Goal: Feedback & Contribution: Submit feedback/report problem

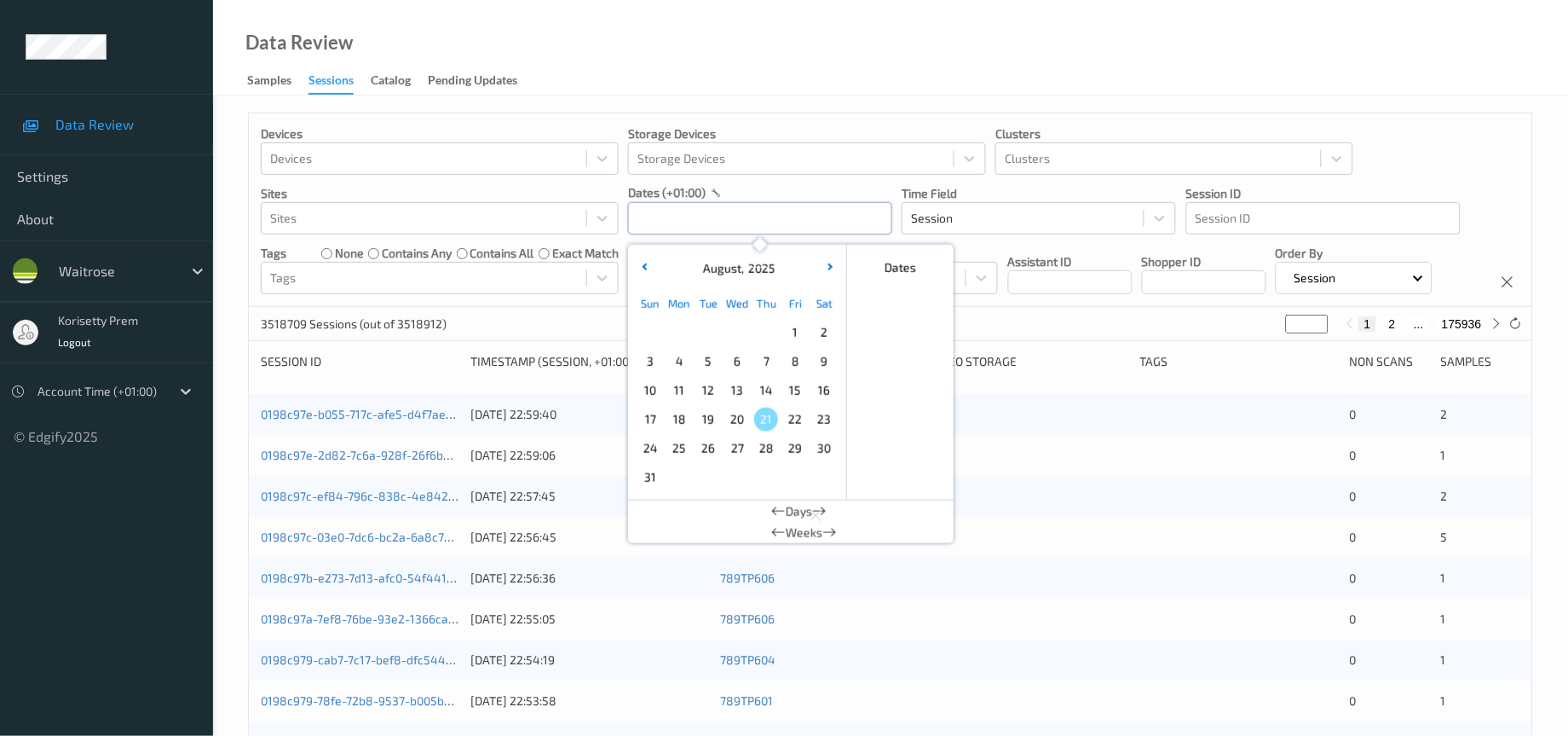
click at [741, 224] on input "text" at bounding box center [760, 218] width 264 height 33
click at [681, 420] on span "18" at bounding box center [680, 420] width 24 height 24
type input "18/08/2025 00:00 -> 18/08/2025 23:59"
click at [1012, 307] on div "Devices Devices Storage Devices Storage Devices Clusters Clusters Sites Sites d…" at bounding box center [890, 210] width 1284 height 194
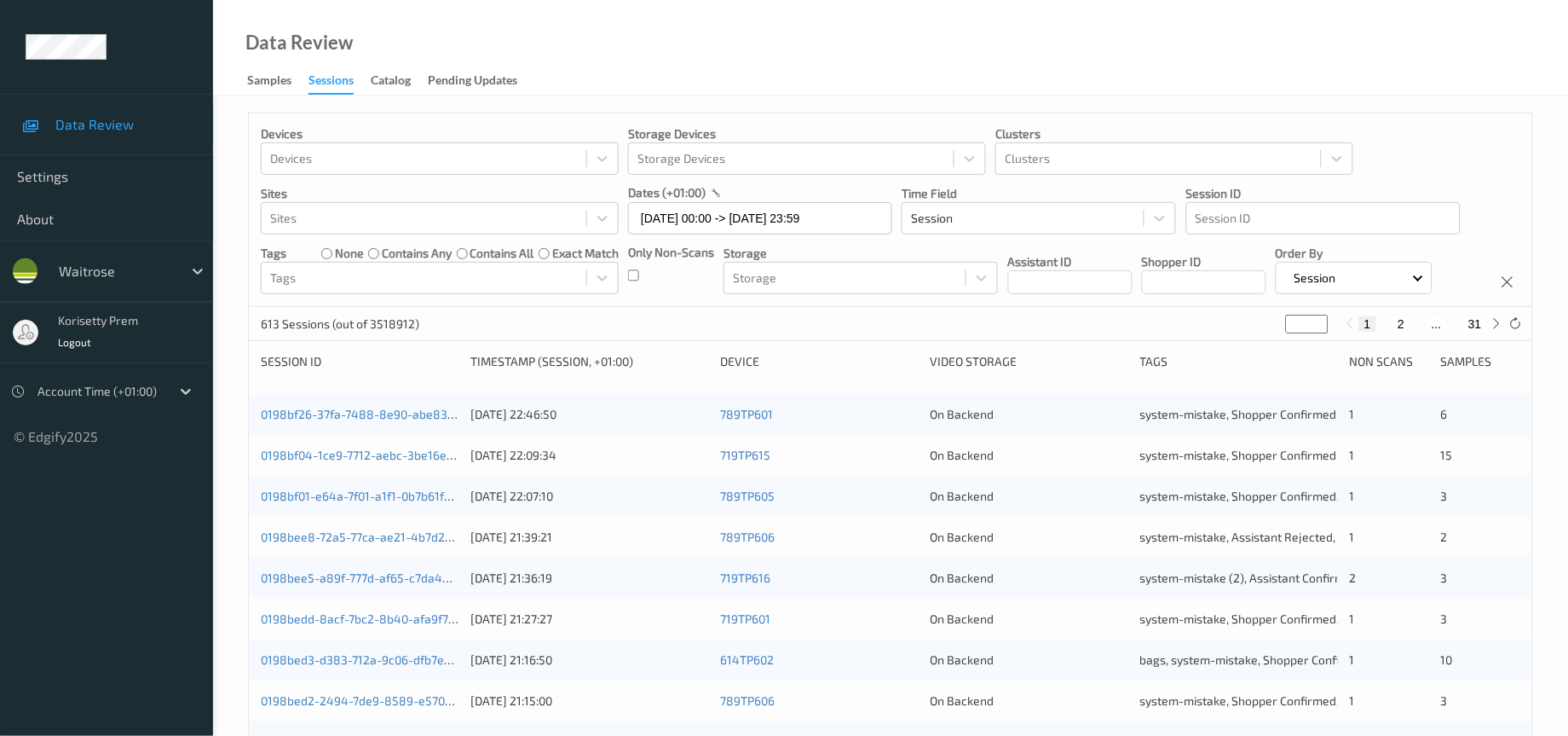
click at [1300, 333] on input "*" at bounding box center [1307, 323] width 43 height 19
type input "**"
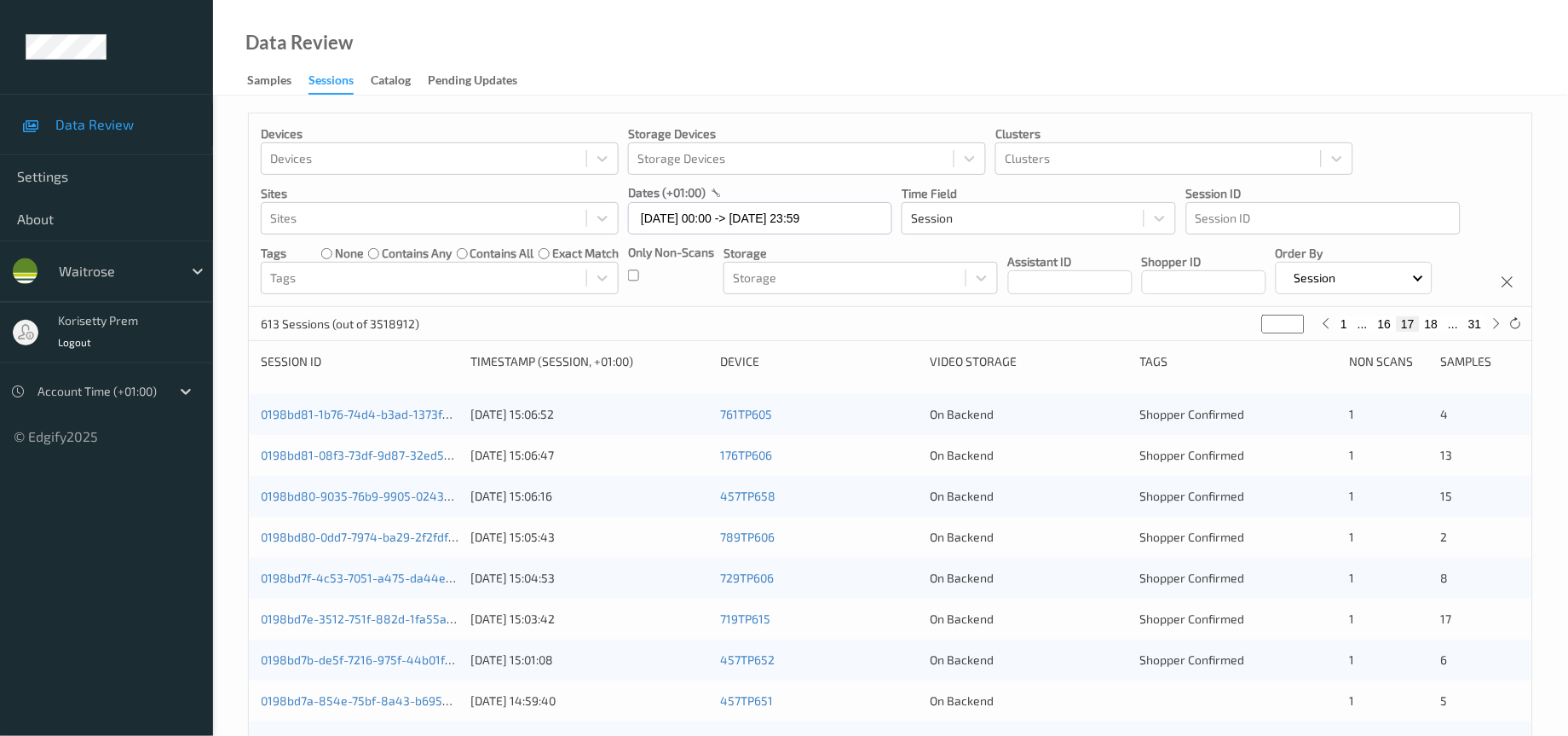
click at [1097, 307] on div "Devices Devices Storage Devices Storage Devices Clusters Clusters Sites Sites d…" at bounding box center [890, 210] width 1284 height 194
click at [362, 462] on link "0198bd81-08f3-73df-9d87-32ed50818364" at bounding box center [376, 455] width 232 height 15
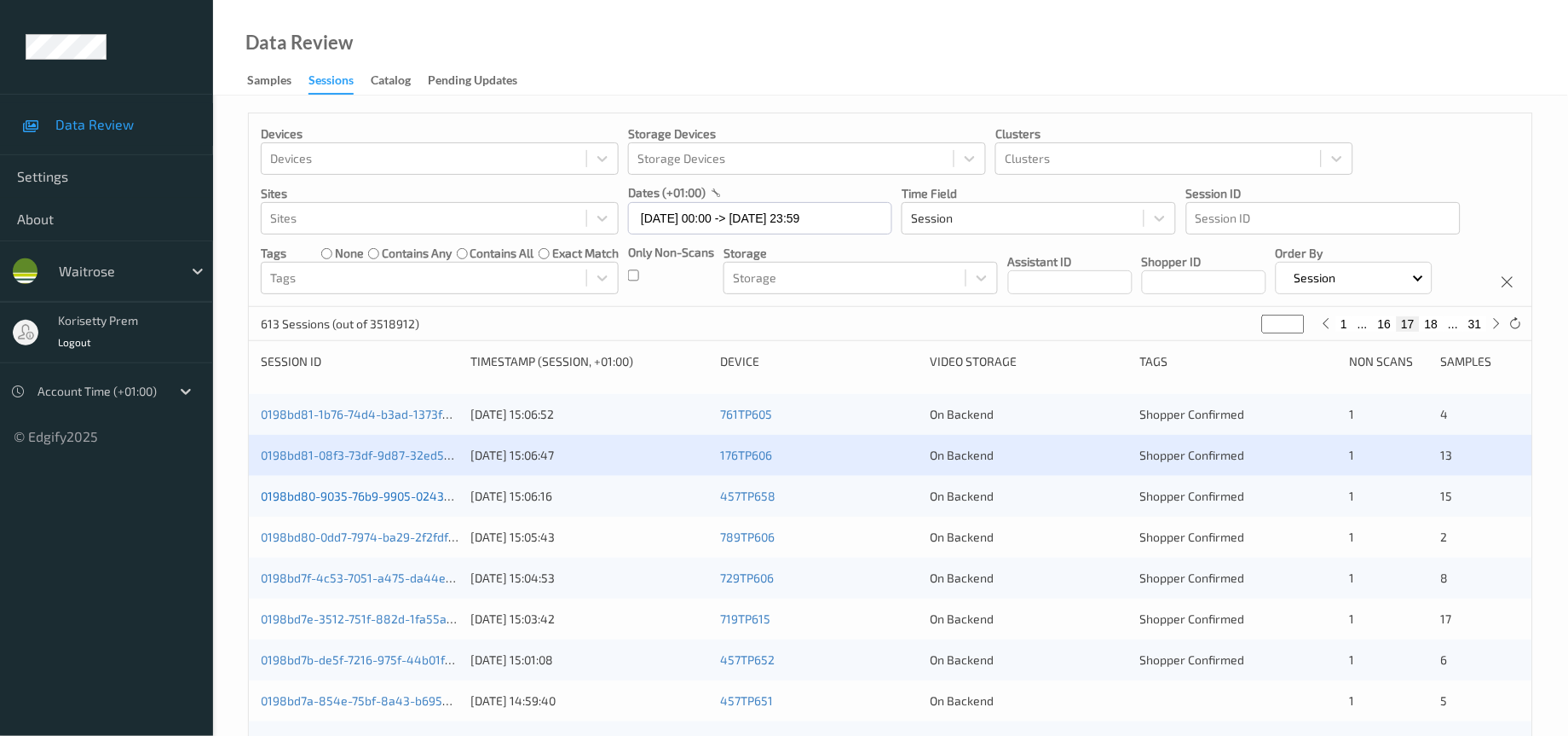
click at [366, 503] on link "0198bd80-9035-76b9-9905-024313a31954" at bounding box center [378, 496] width 235 height 15
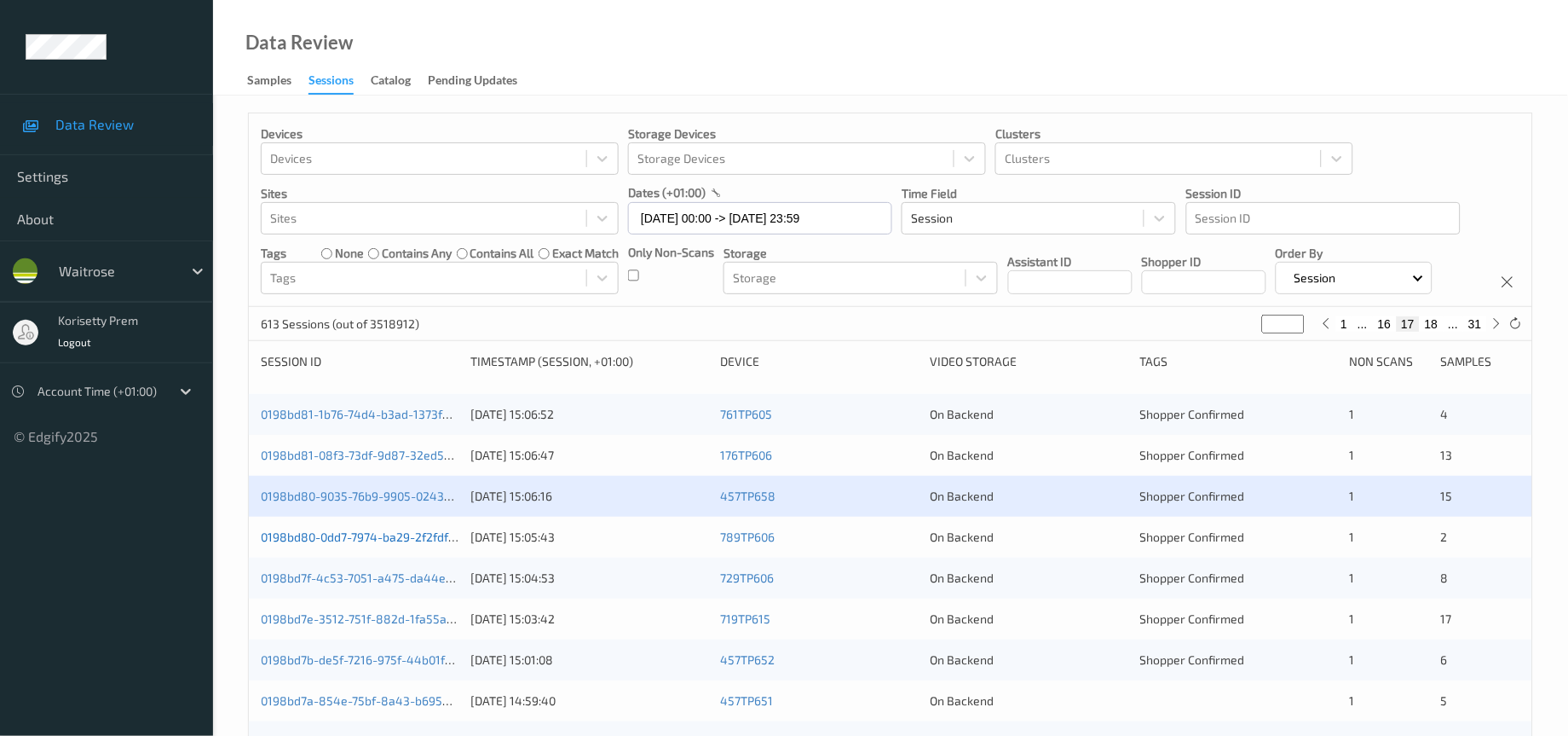
click at [387, 544] on link "0198bd80-0dd7-7974-ba29-2f2fdfc6889b" at bounding box center [375, 537] width 229 height 15
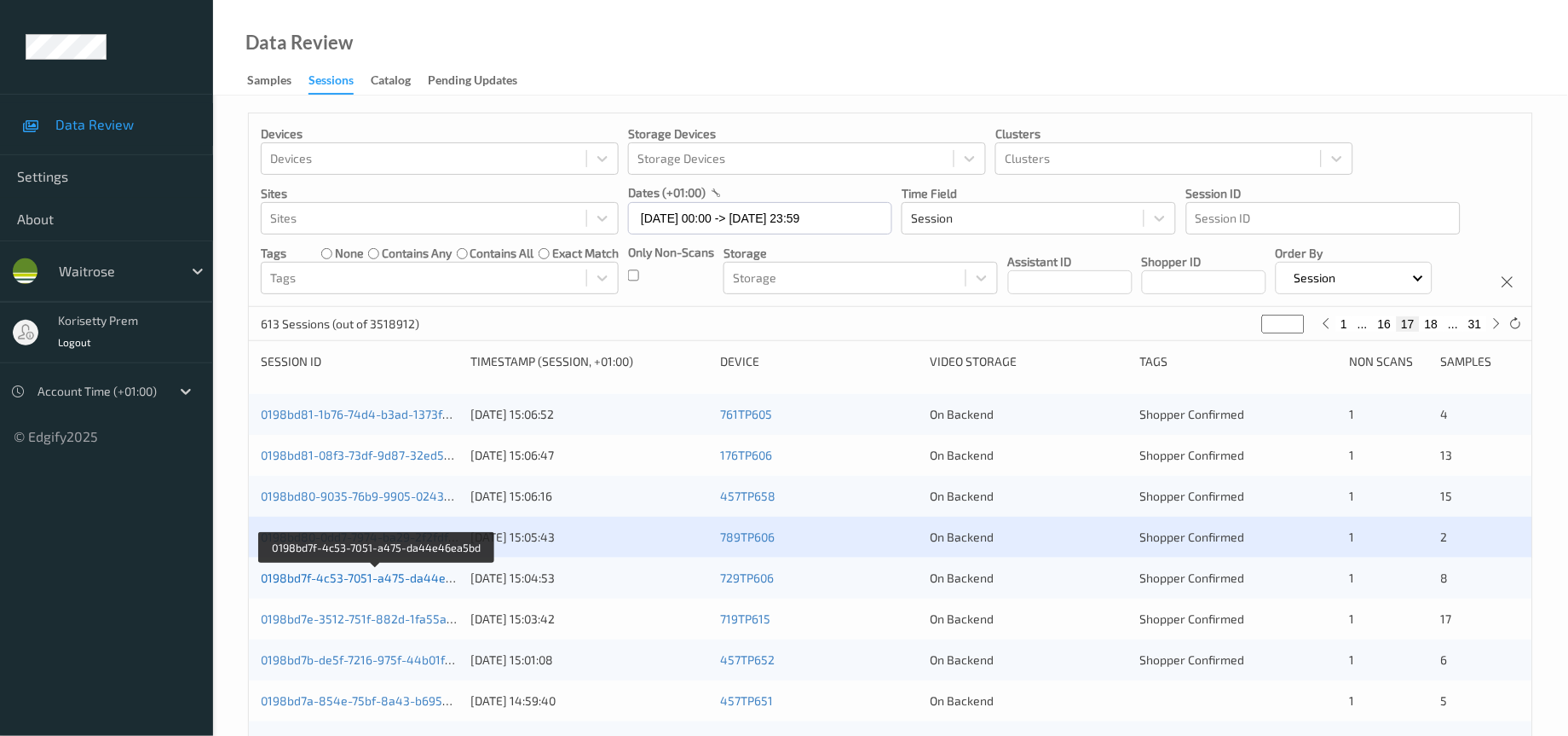
click at [410, 585] on link "0198bd7f-4c53-7051-a475-da44e46ea5bd" at bounding box center [377, 578] width 233 height 15
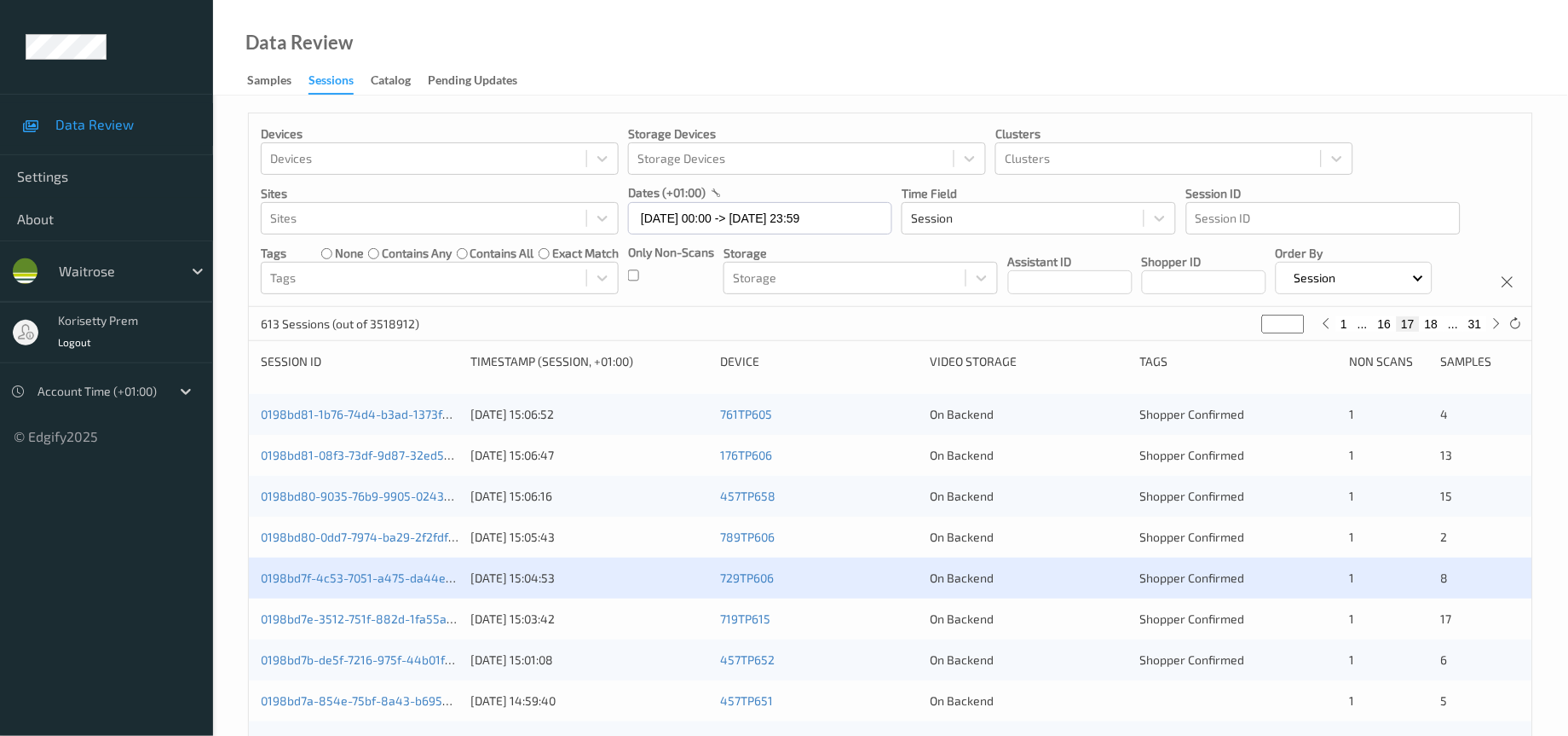
click at [560, 599] on div "0198bd7f-4c53-7051-a475-da44e46ea5bd 18/08/2025 15:04:53 729TP606 On Backend Sh…" at bounding box center [890, 578] width 1284 height 41
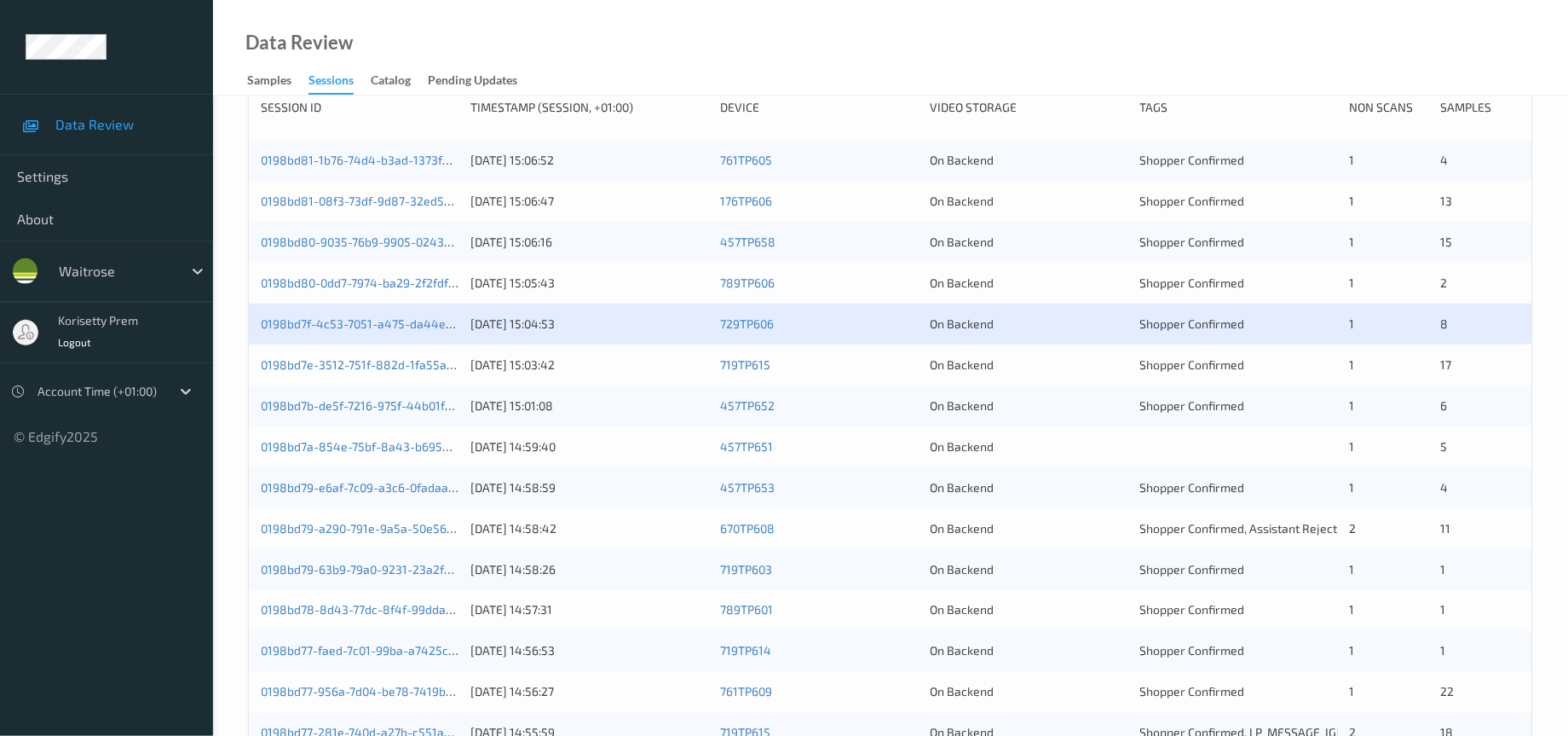
scroll to position [255, 0]
click at [392, 370] on link "0198bd7e-3512-751f-882d-1fa55a6cf0c5" at bounding box center [372, 363] width 223 height 15
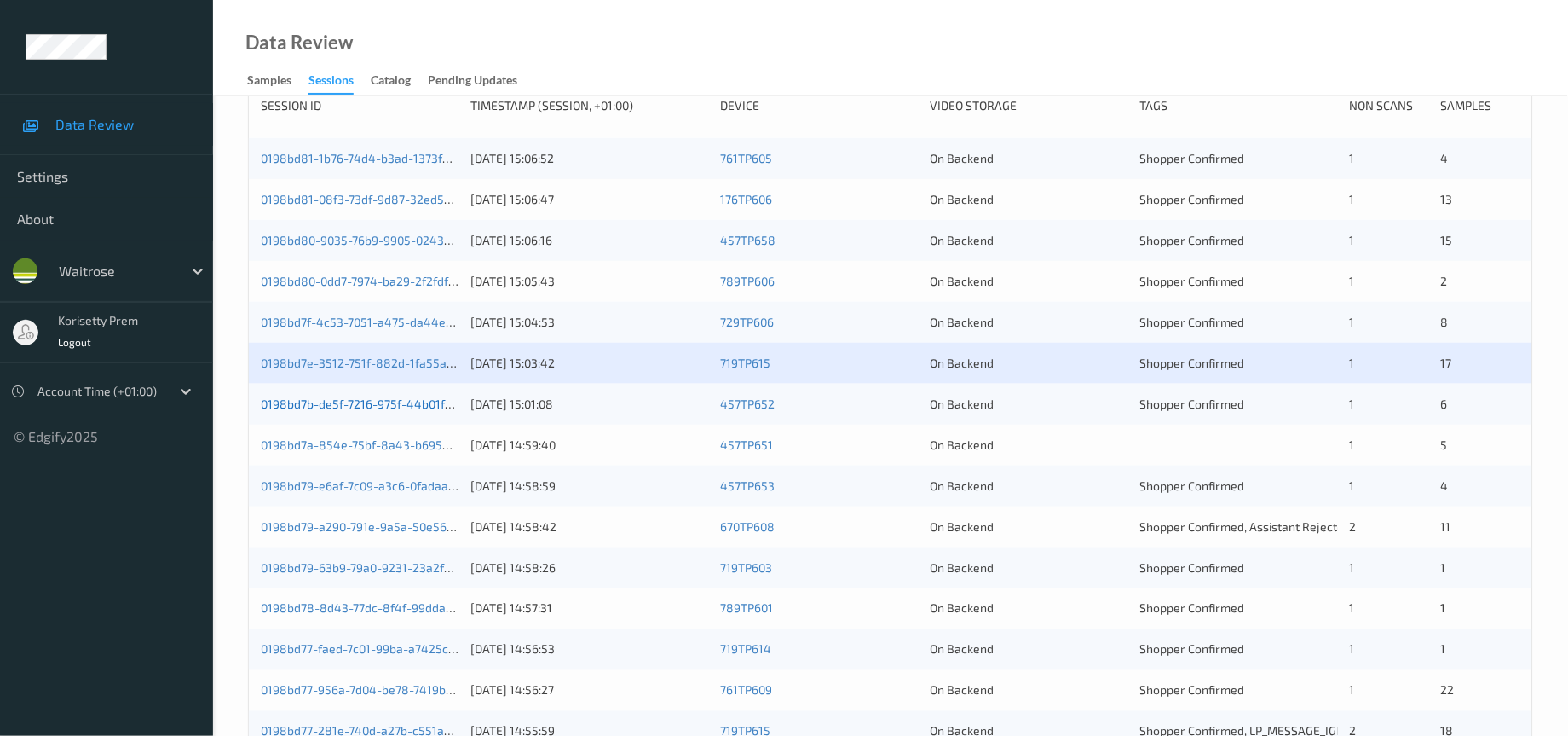
click at [420, 411] on link "0198bd7b-de5f-7216-975f-44b01f3cf9e3" at bounding box center [372, 403] width 222 height 15
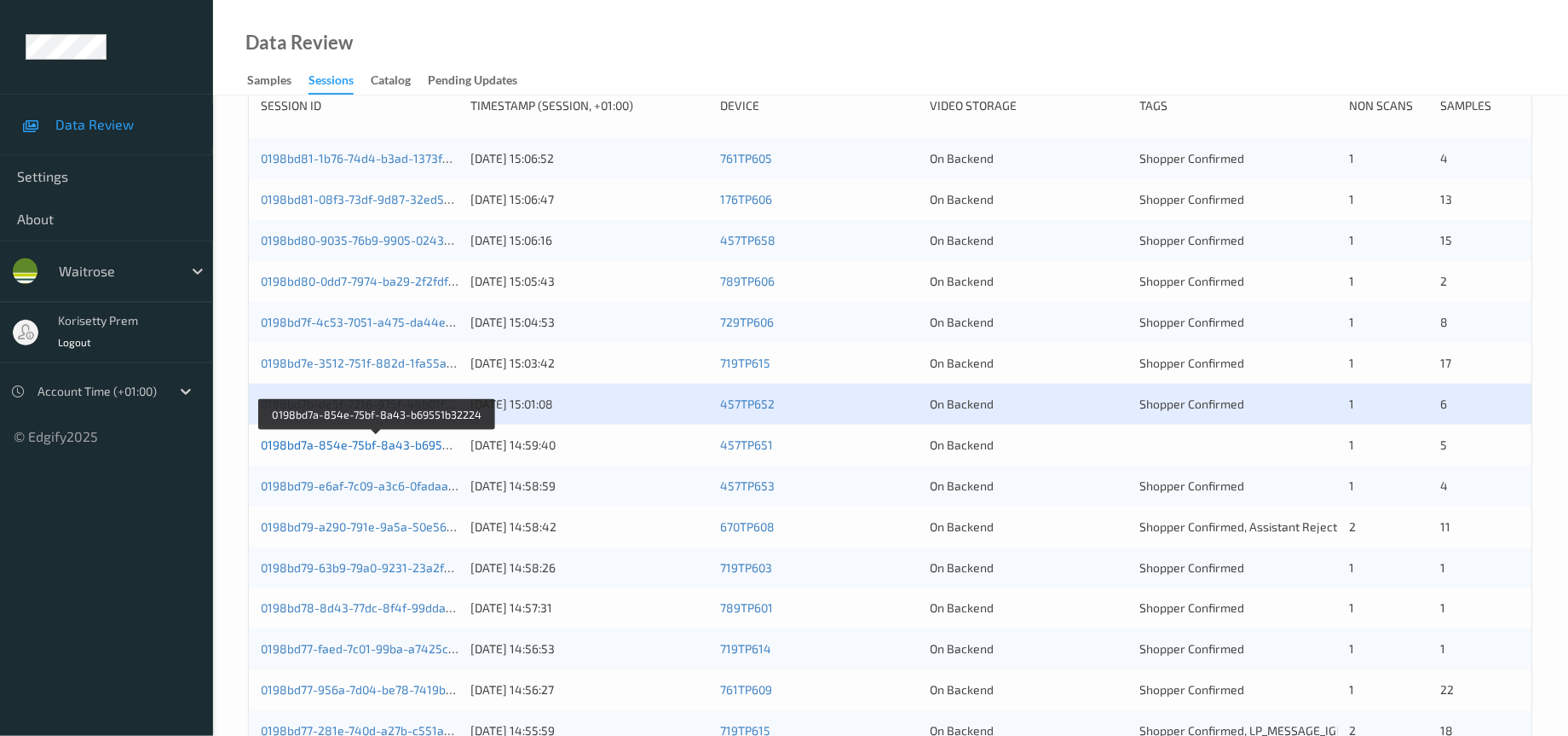
click at [413, 452] on link "0198bd7a-854e-75bf-8a43-b69551b32224" at bounding box center [378, 444] width 235 height 15
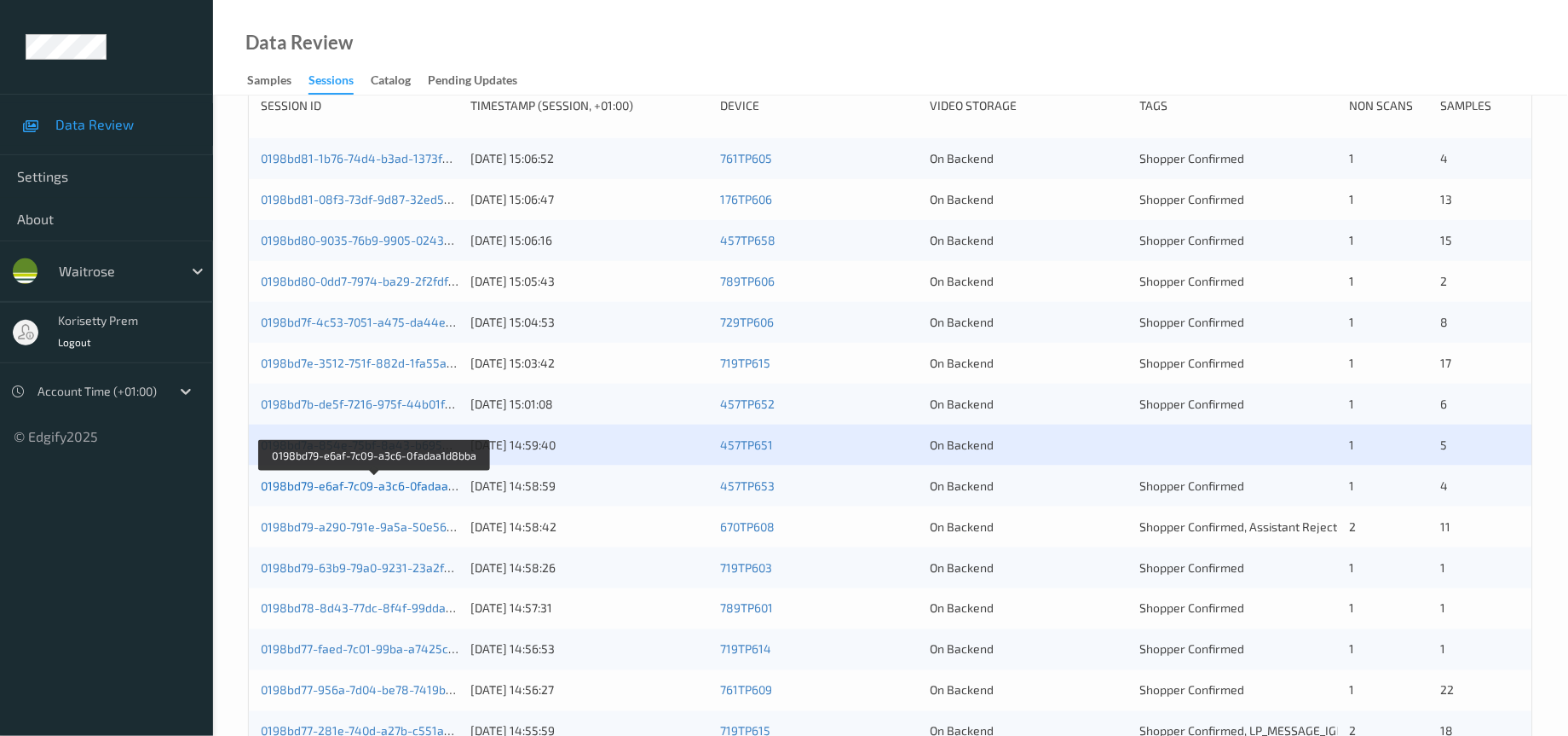
click at [425, 492] on link "0198bd79-e6af-7c09-a3c6-0fadaa1d8bba" at bounding box center [374, 485] width 228 height 15
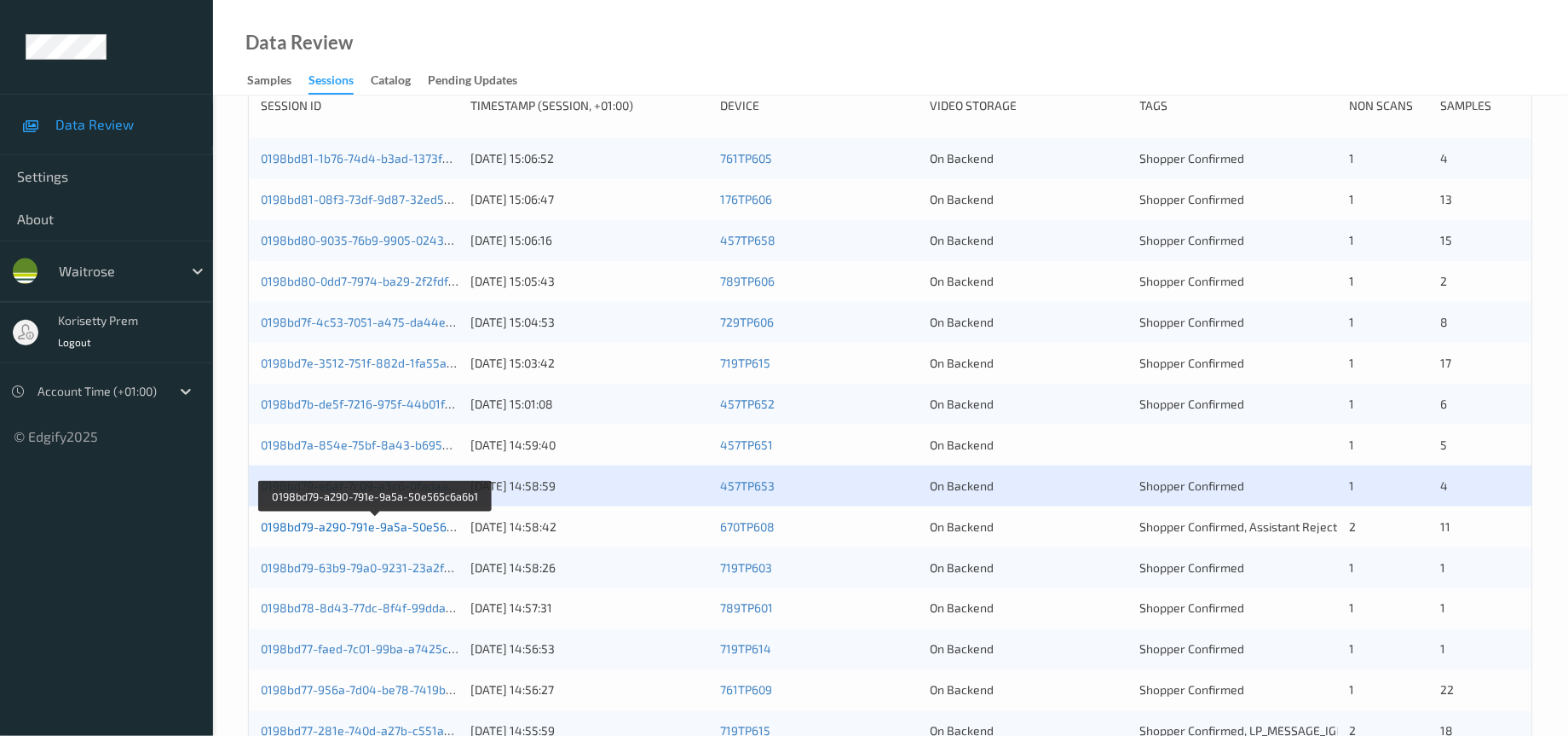
click at [436, 533] on link "0198bd79-a290-791e-9a5a-50e565c6a6b1" at bounding box center [376, 526] width 231 height 15
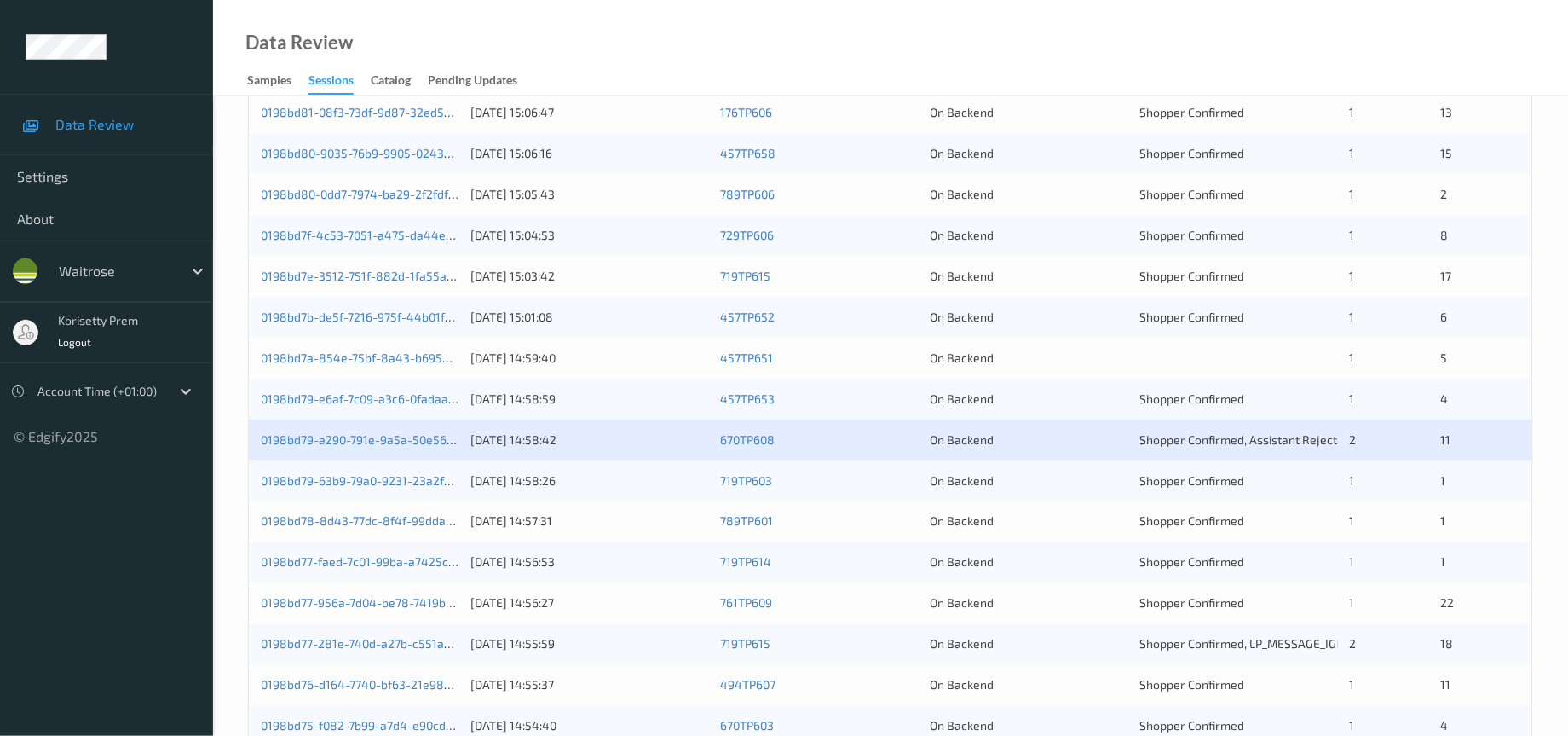
scroll to position [327, 0]
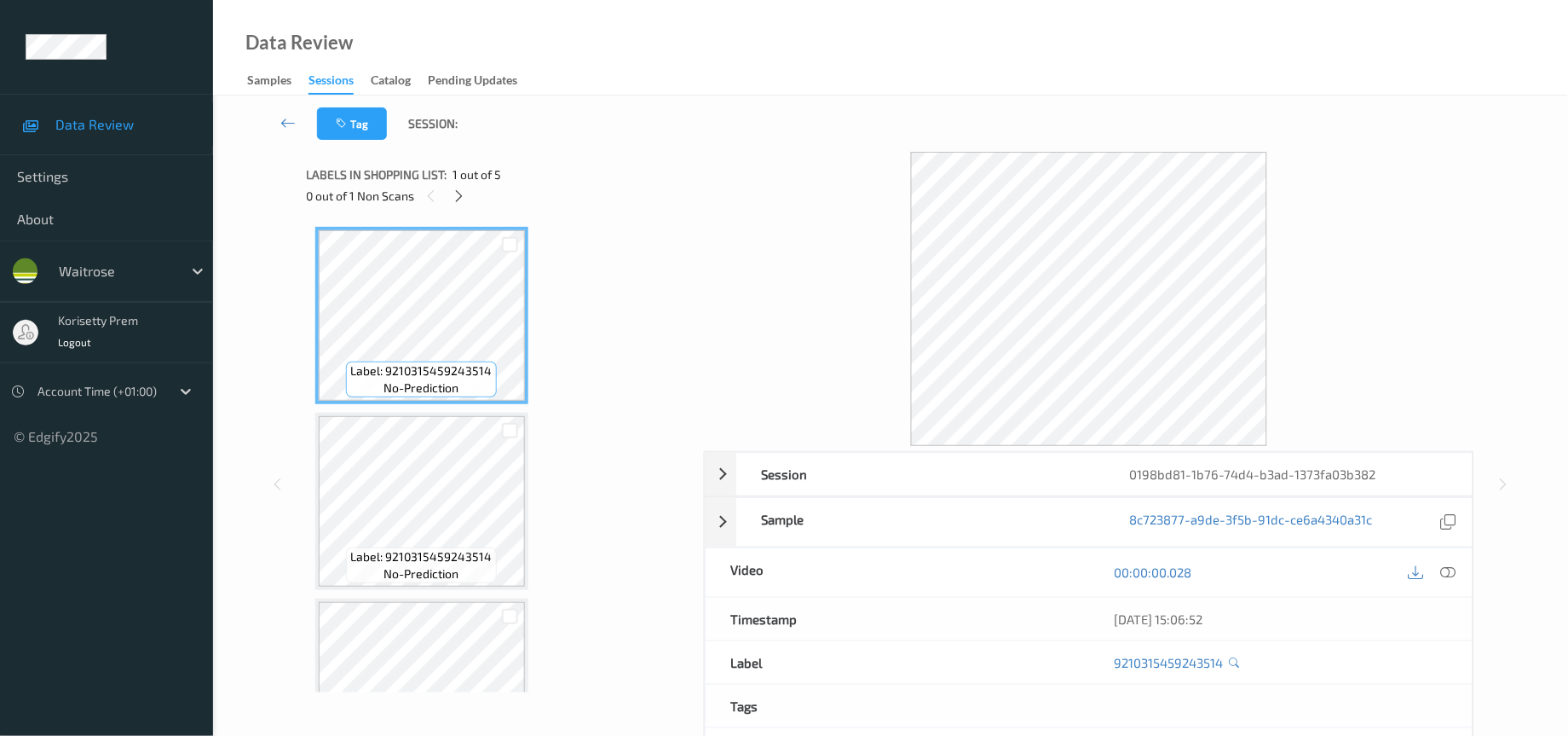
click at [858, 52] on div "Data Review Samples Sessions Catalog Pending Updates" at bounding box center [891, 47] width 1355 height 95
click at [461, 194] on icon at bounding box center [459, 195] width 15 height 15
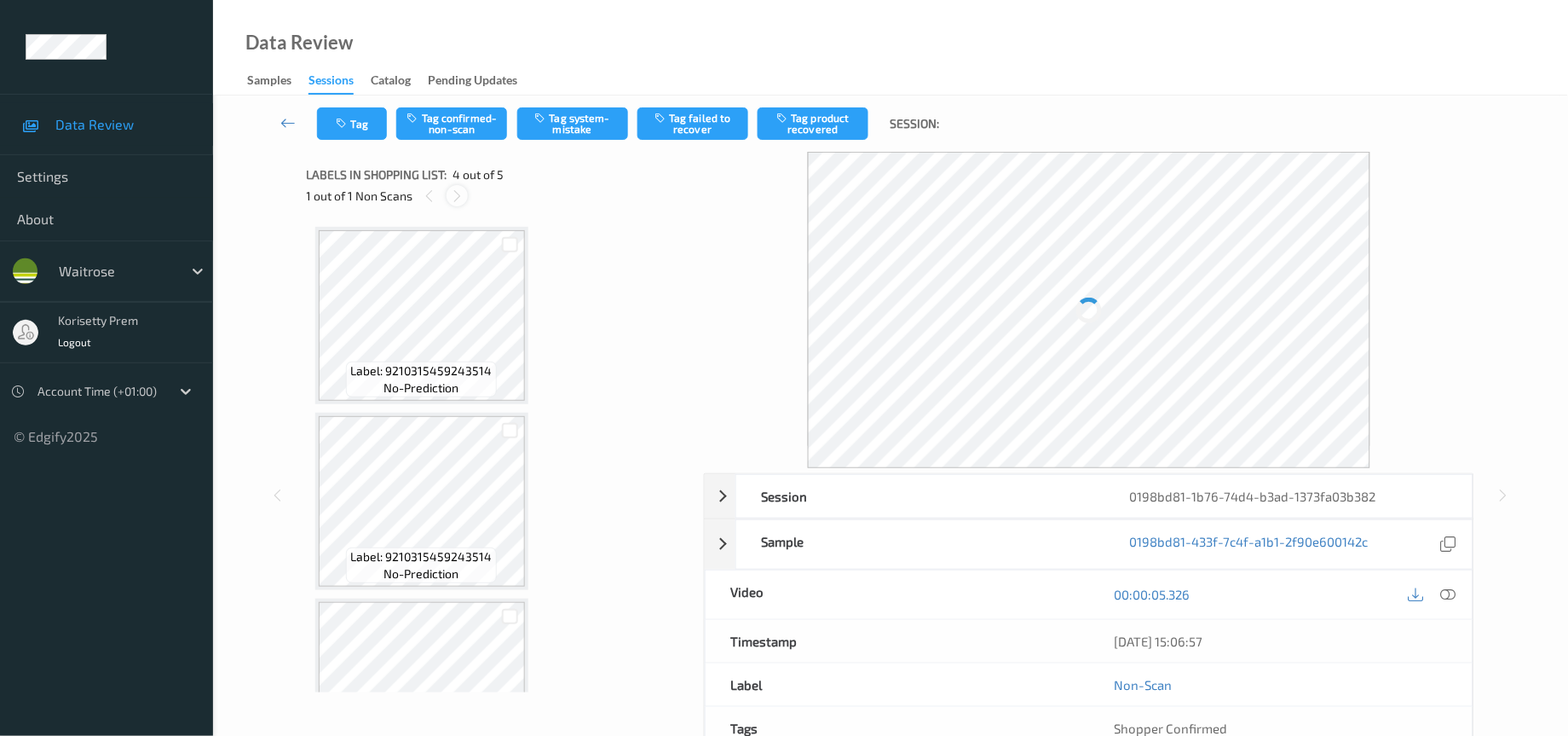
scroll to position [375, 0]
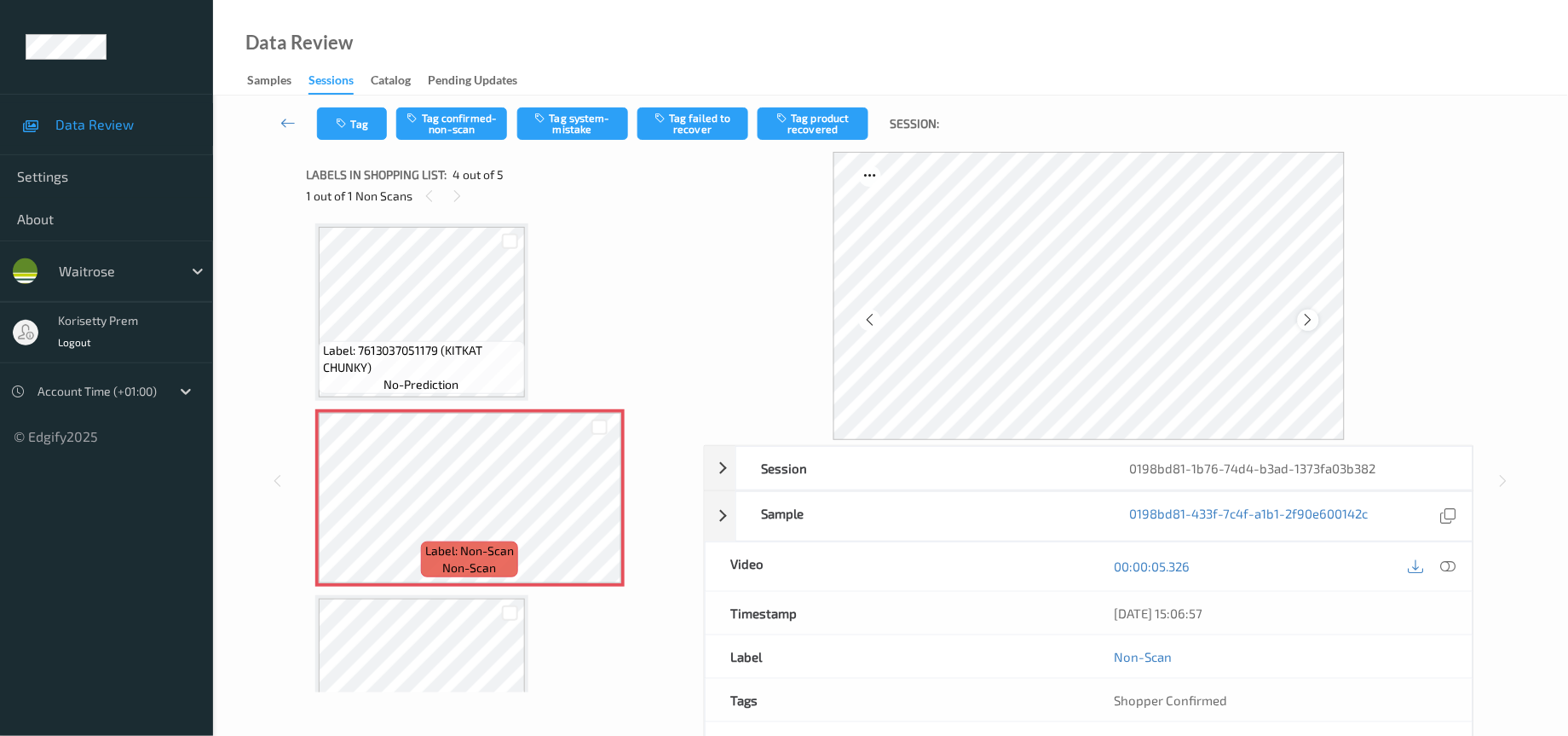
click at [1312, 314] on icon at bounding box center [1309, 319] width 15 height 15
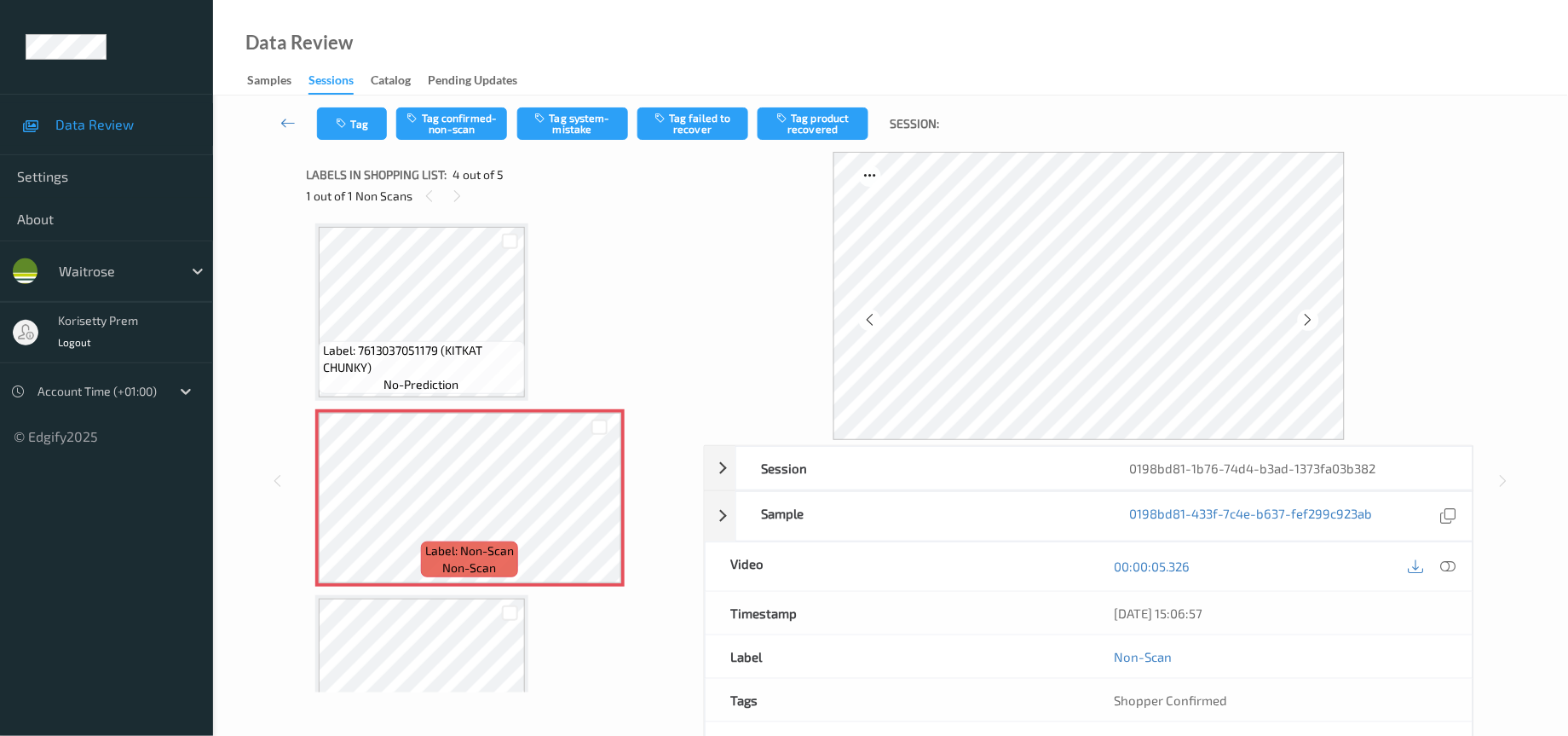
click at [1312, 314] on icon at bounding box center [1309, 319] width 15 height 15
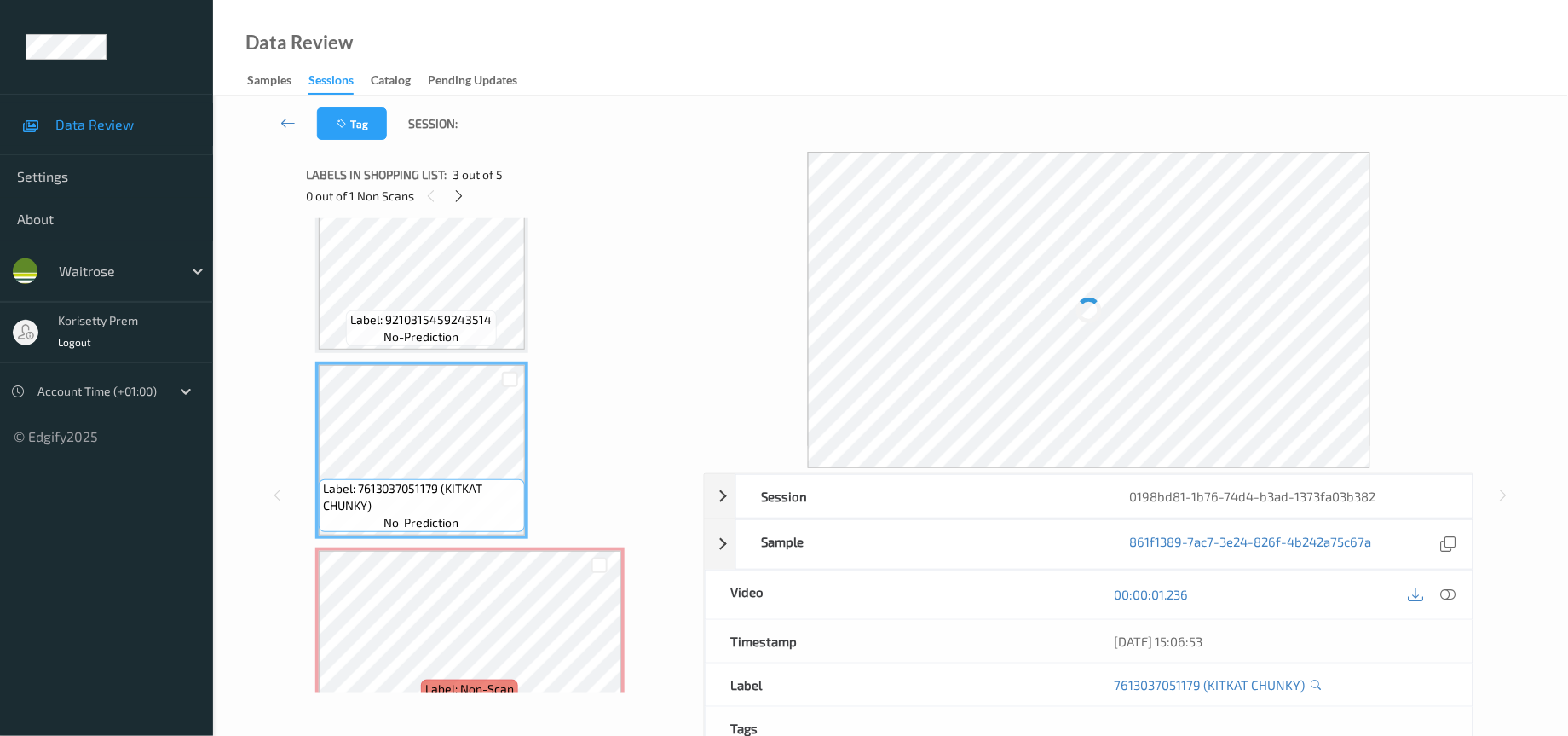
scroll to position [0, 0]
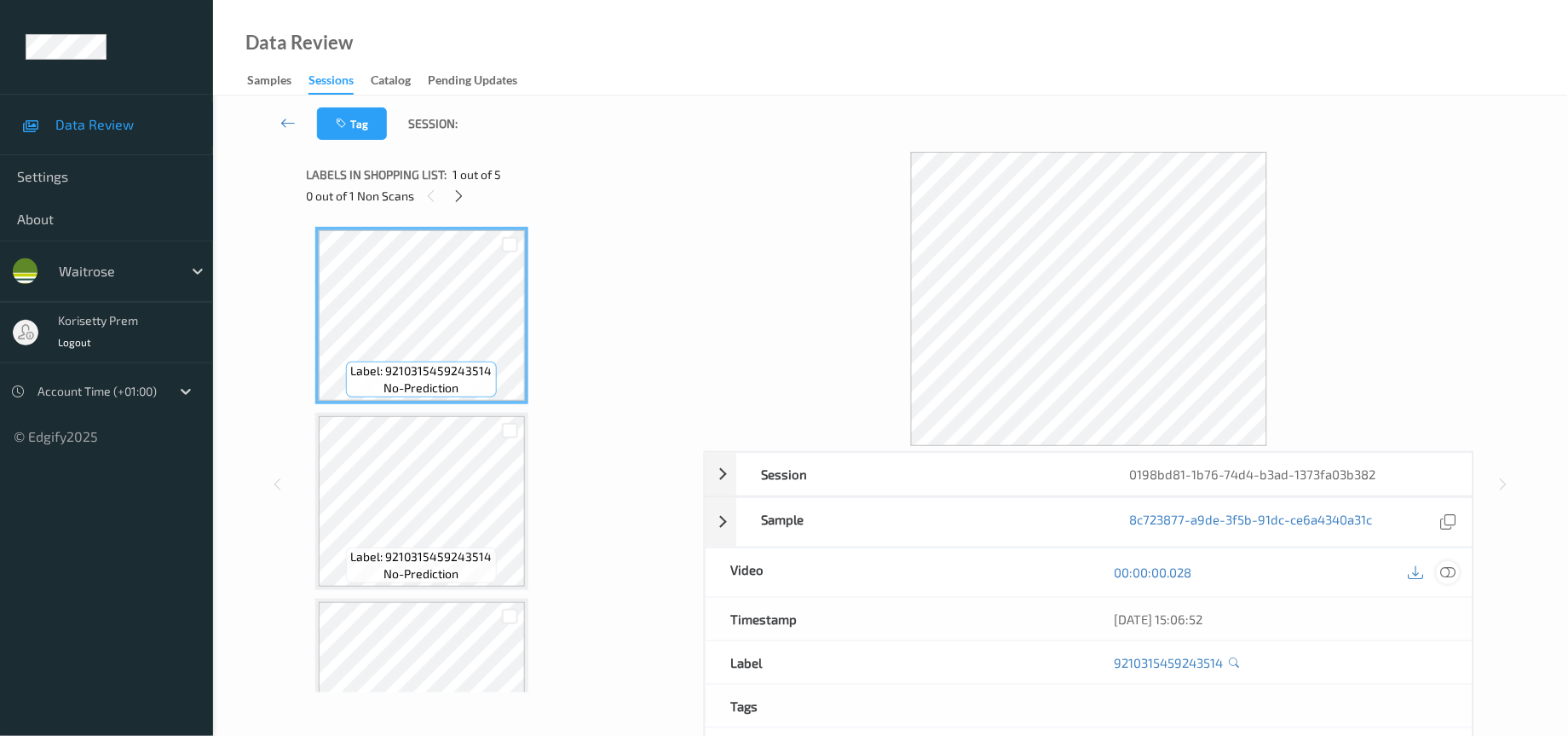
click at [1446, 572] on icon at bounding box center [1449, 572] width 15 height 15
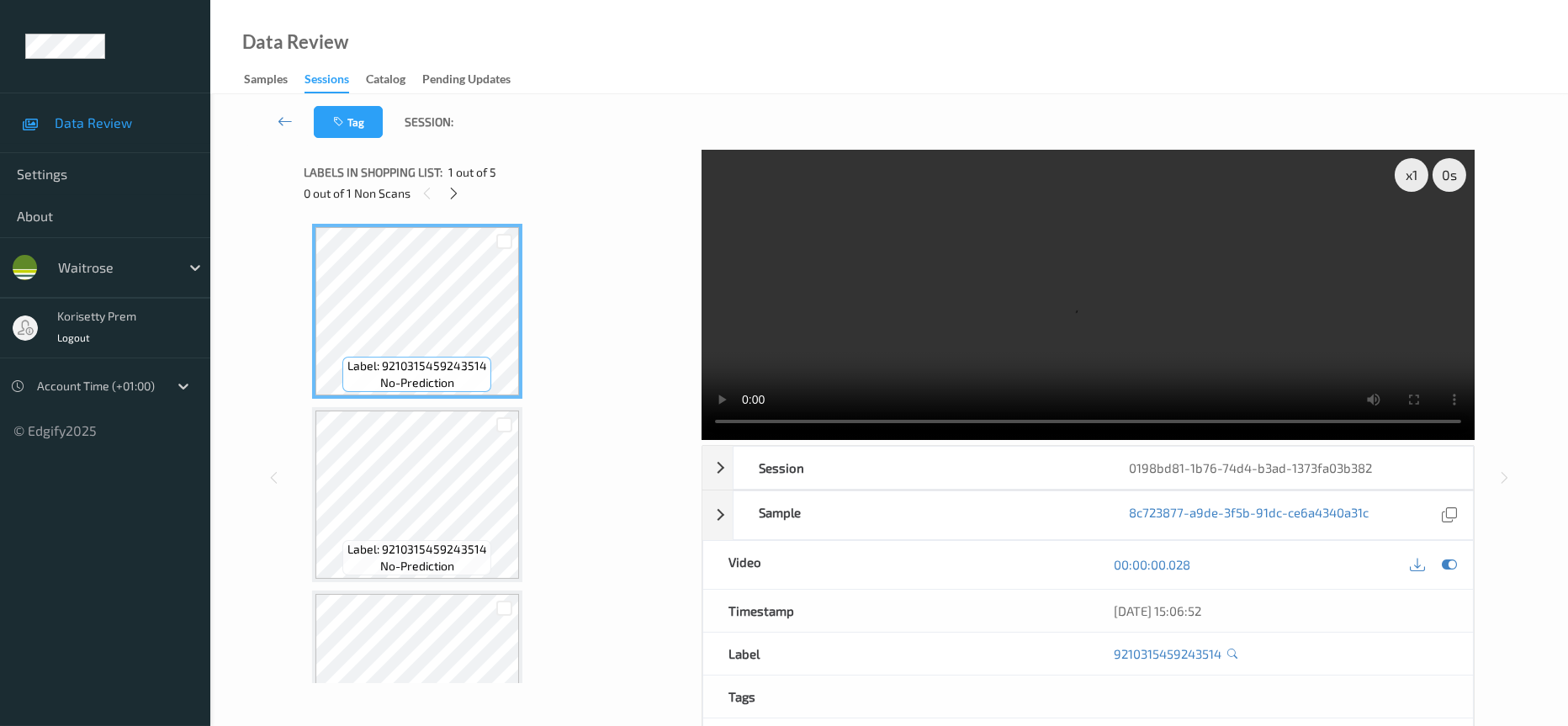
click at [596, 723] on body "Data Review Settings About waitrose korisetty prem Logout Account Time (+01:00)…" at bounding box center [784, 363] width 1568 height 726
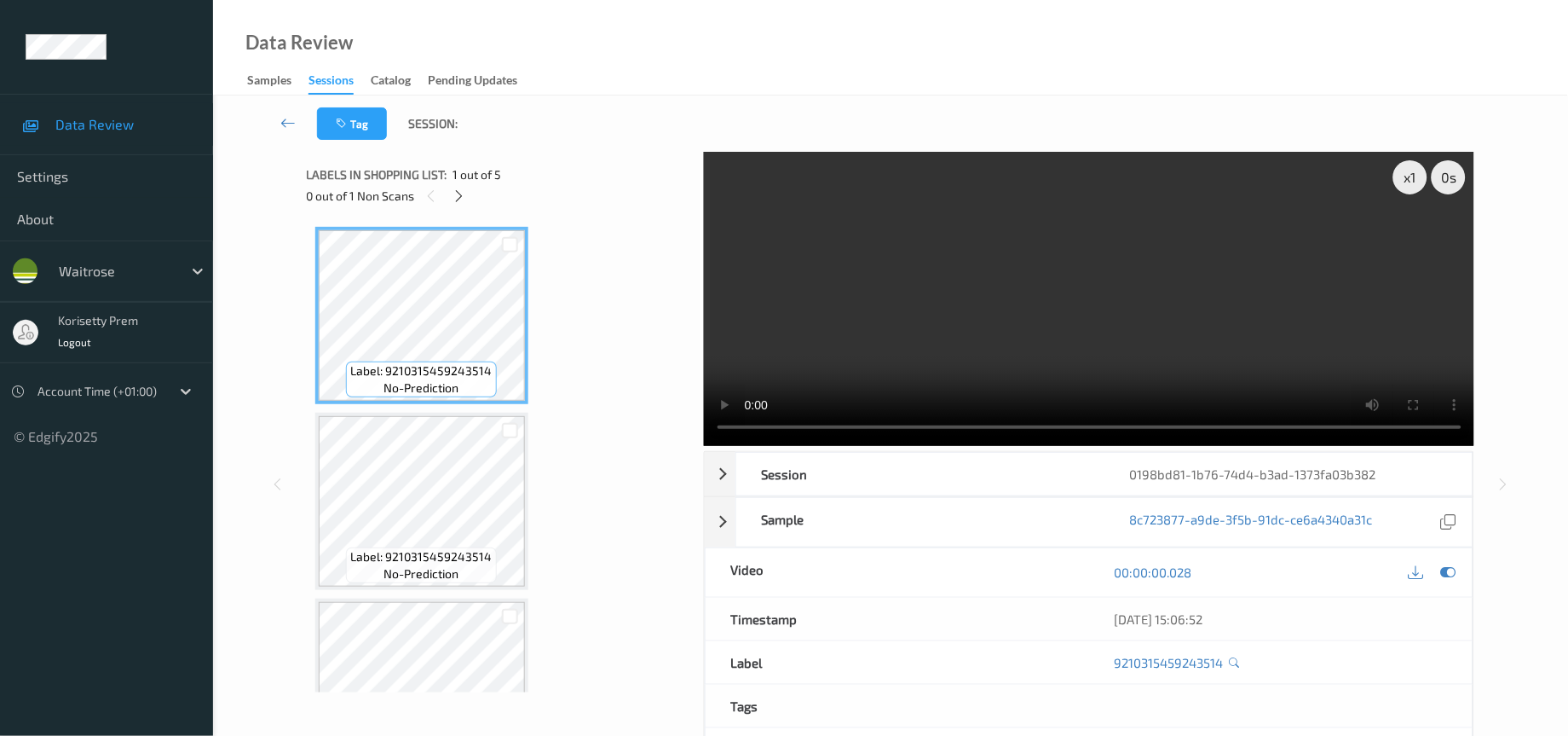
click at [902, 336] on video at bounding box center [1089, 299] width 771 height 294
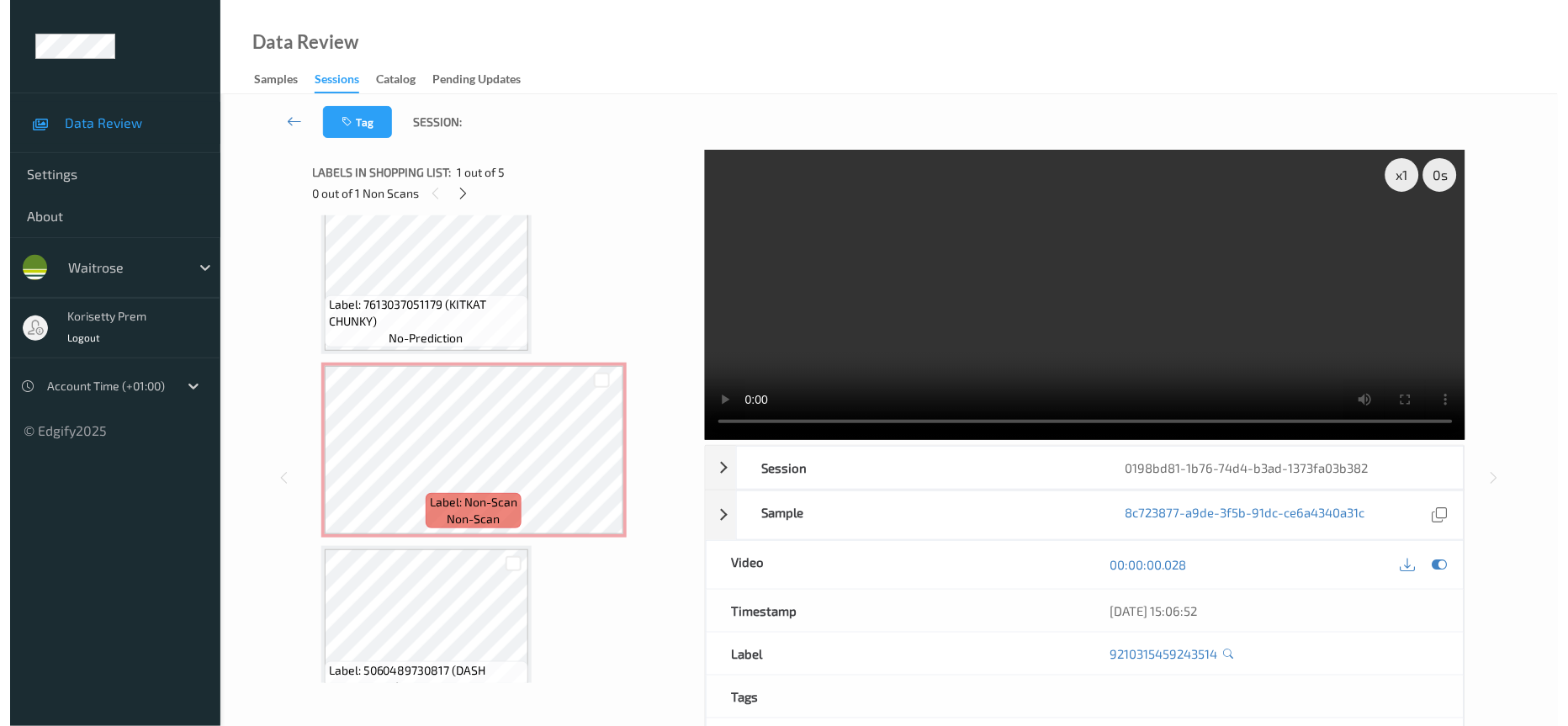
scroll to position [445, 0]
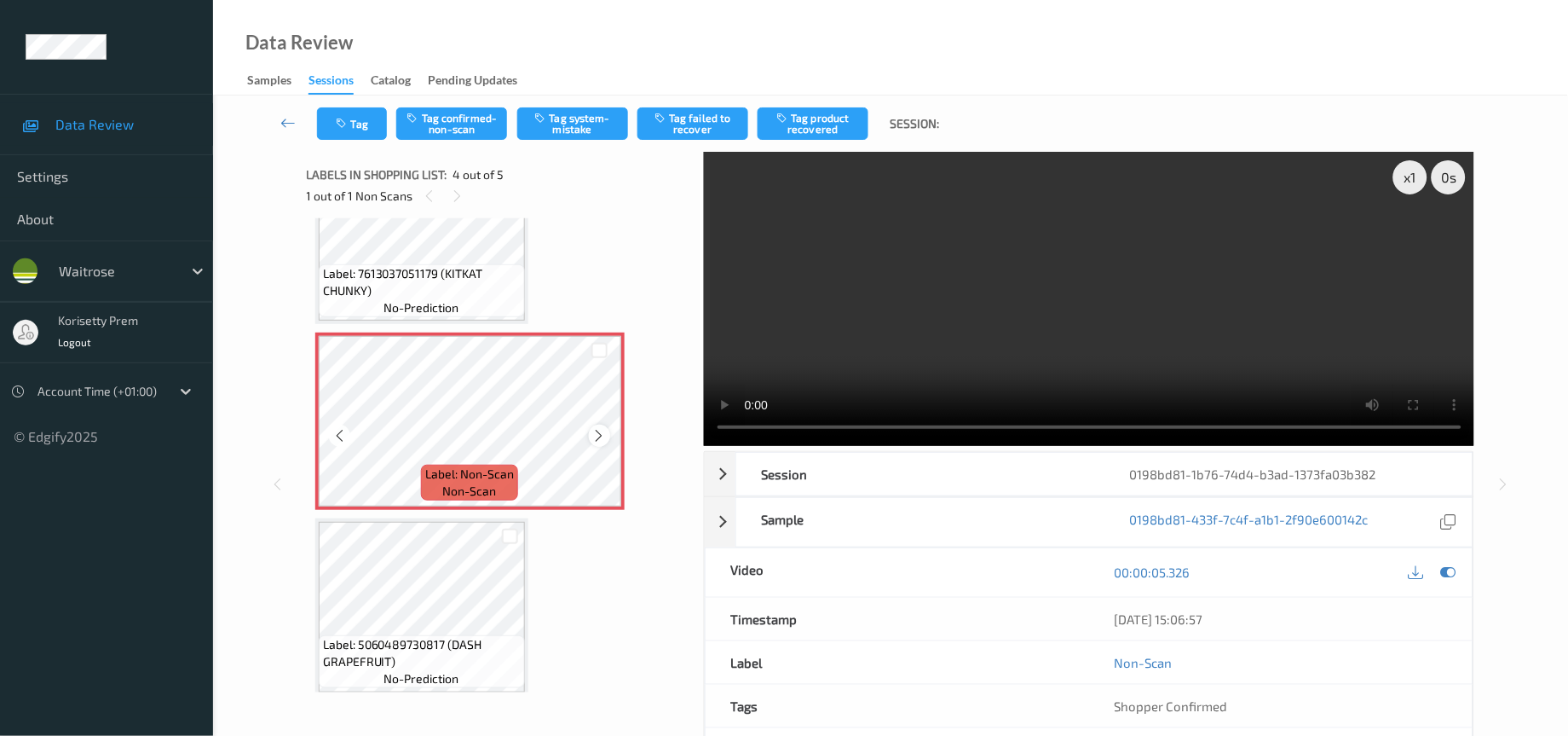
click at [605, 428] on div at bounding box center [599, 434] width 21 height 21
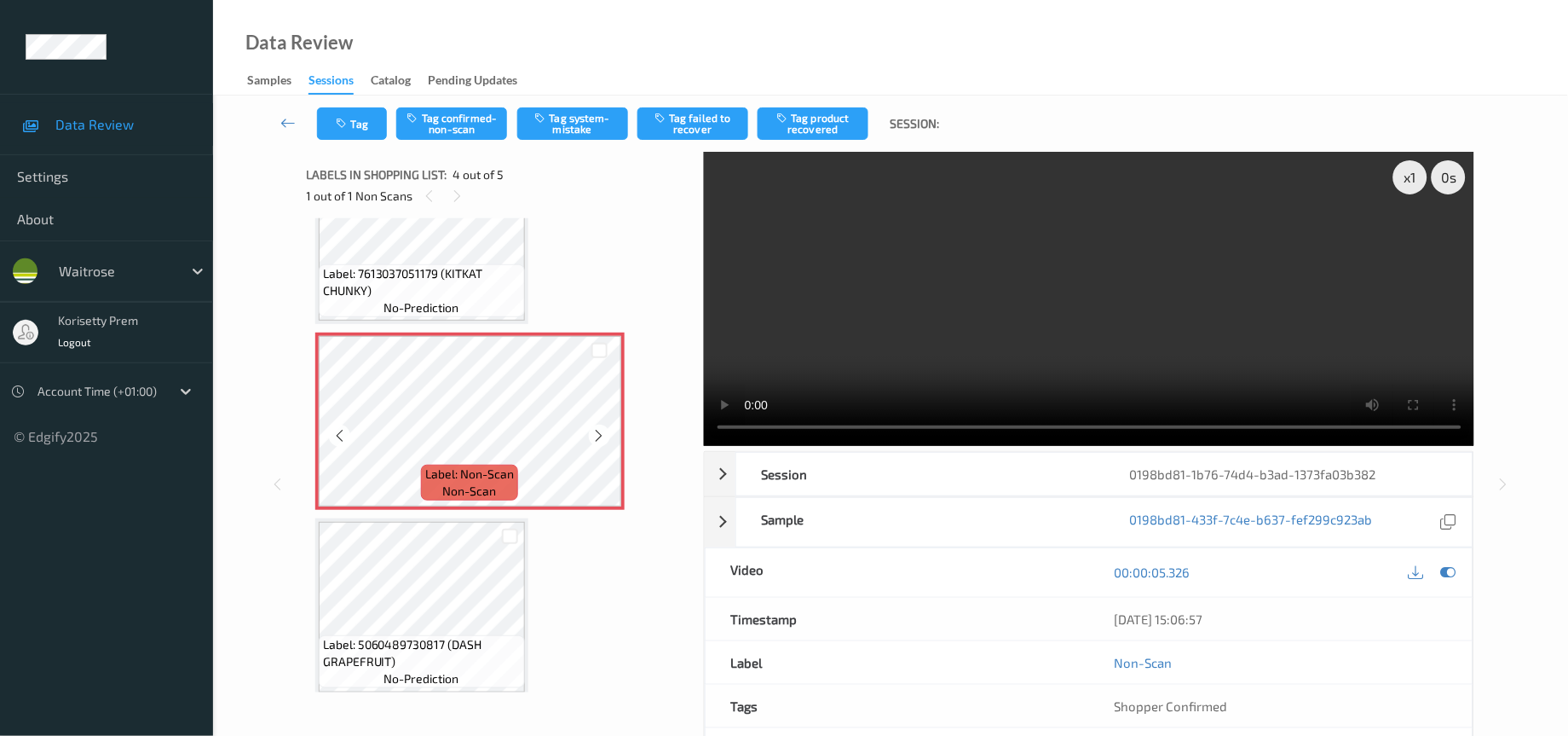
click at [605, 428] on div at bounding box center [599, 434] width 21 height 21
click at [566, 129] on button "Tag system-mistake" at bounding box center [573, 124] width 111 height 33
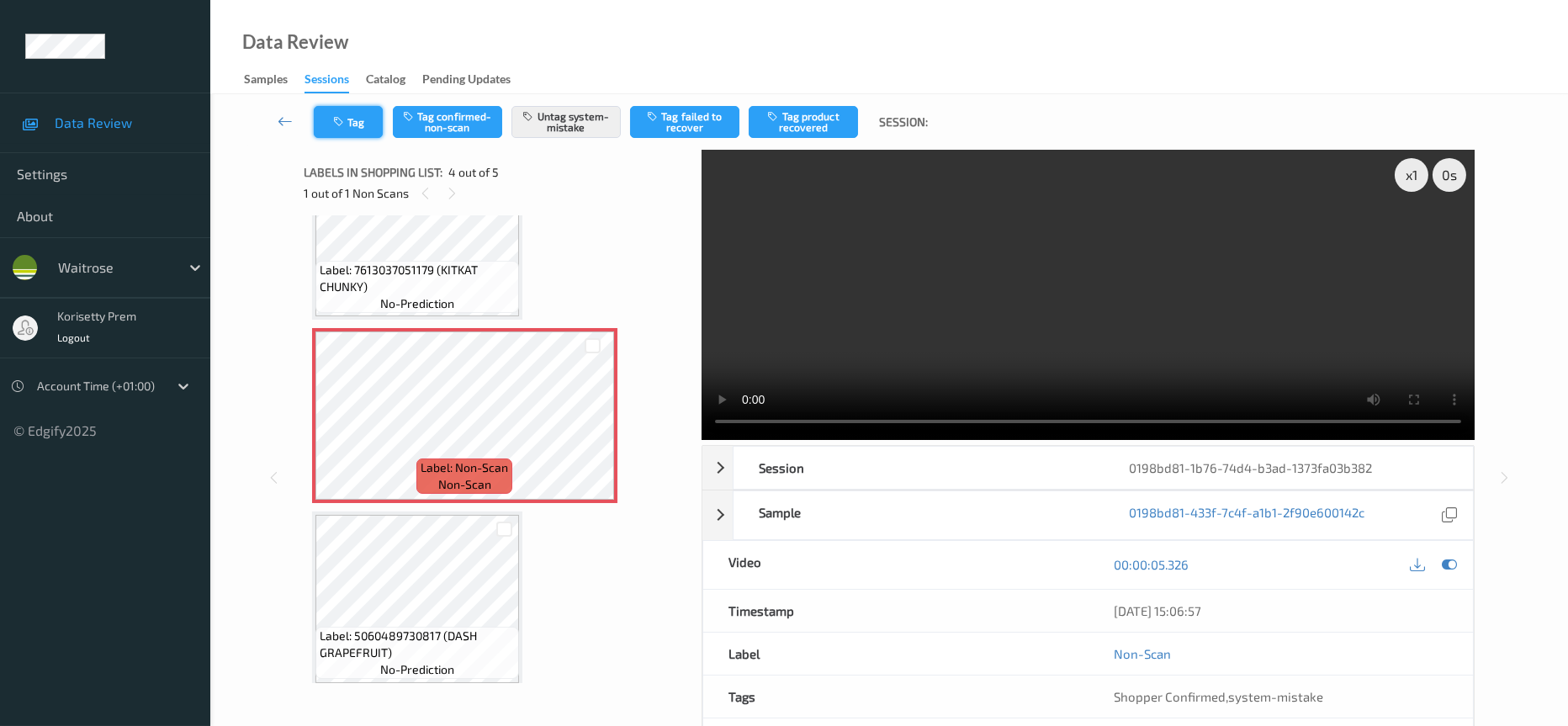
click at [345, 119] on icon "button" at bounding box center [341, 121] width 14 height 12
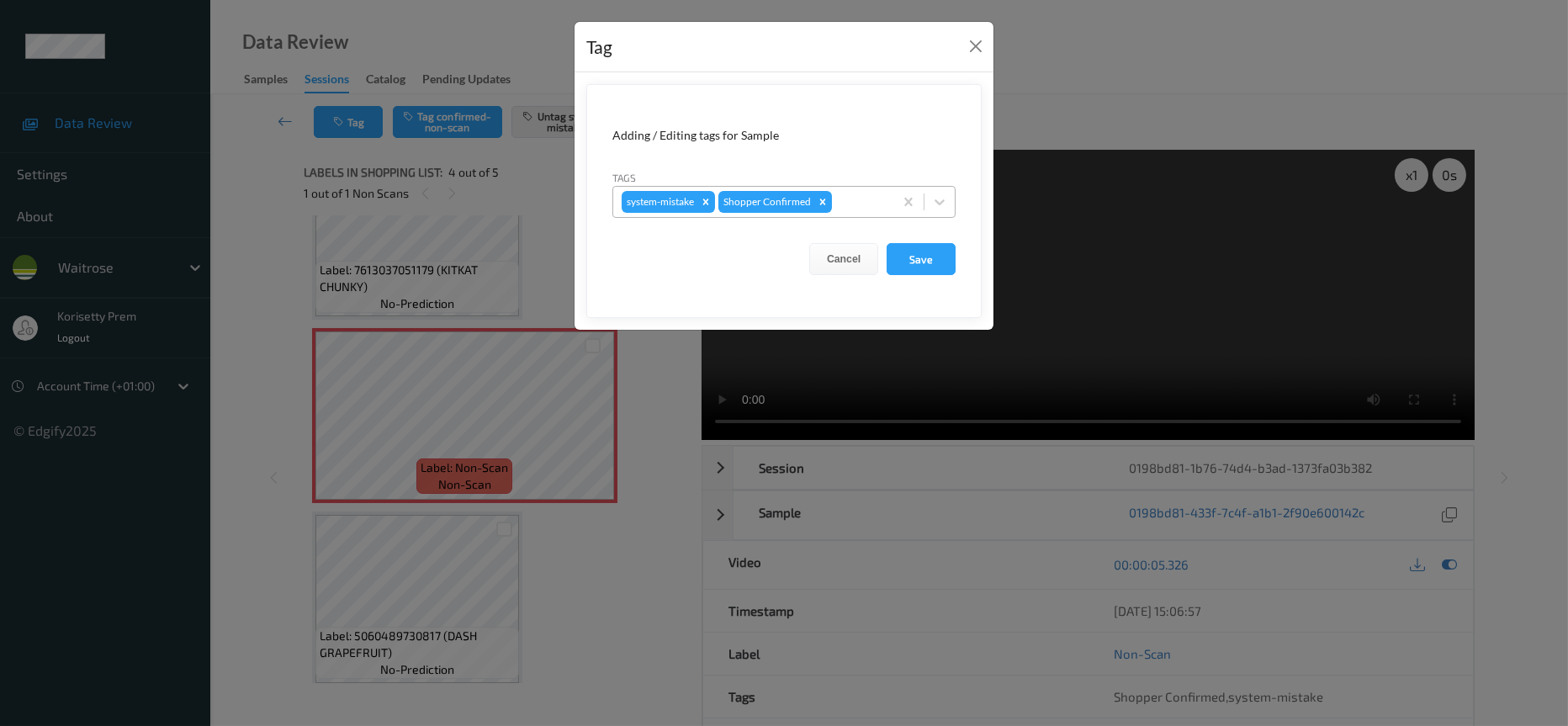
click at [844, 206] on div at bounding box center [860, 202] width 49 height 21
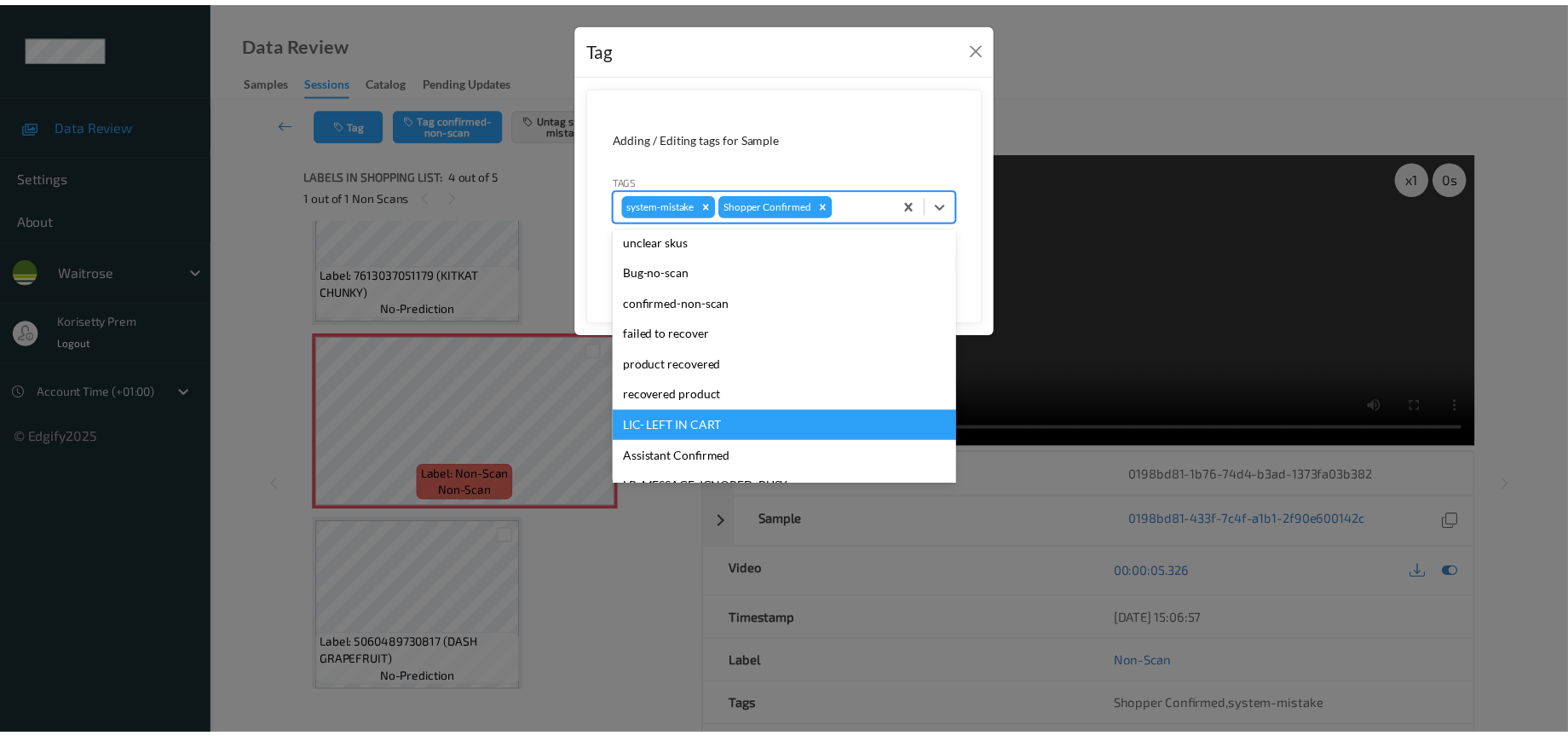
scroll to position [255, 0]
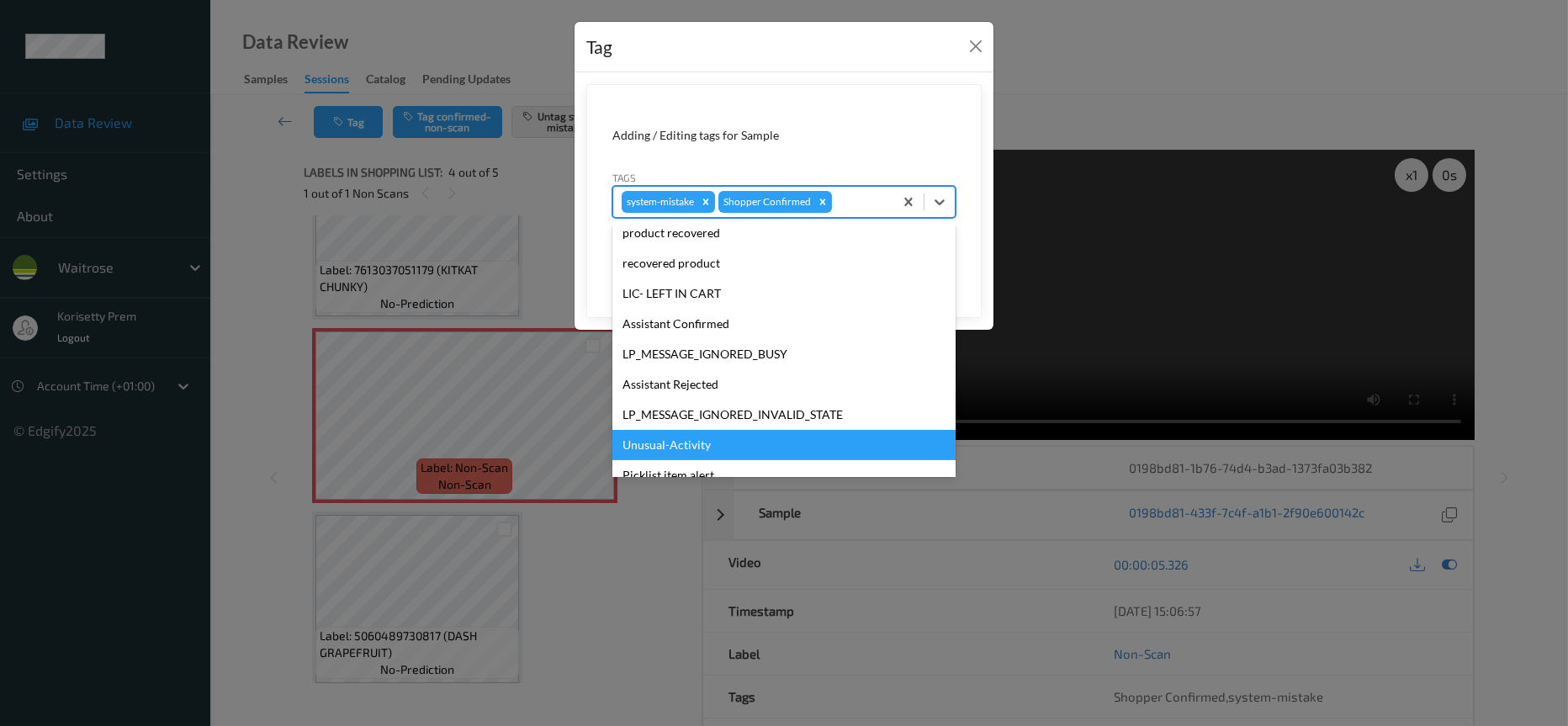
click at [682, 443] on div "Unusual-Activity" at bounding box center [784, 445] width 343 height 30
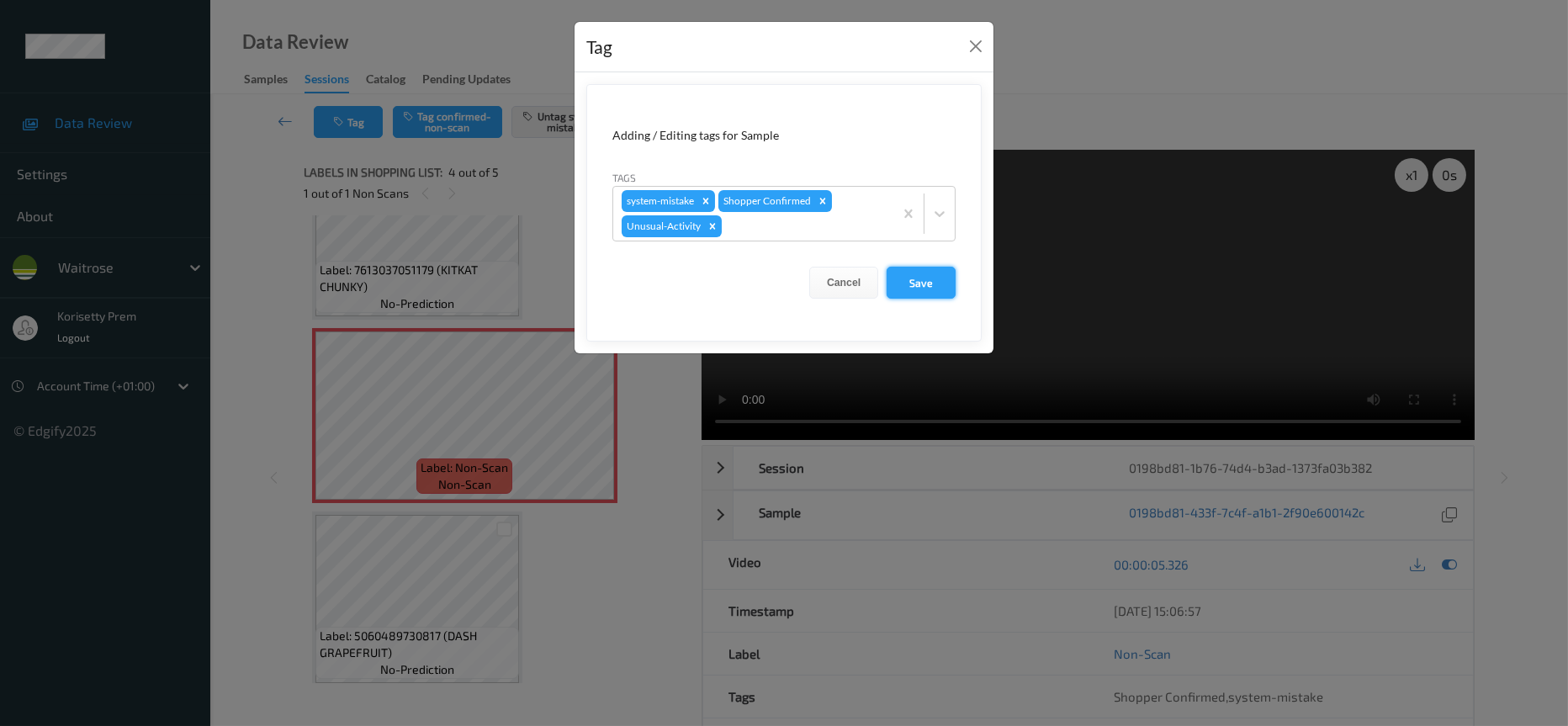
click at [934, 290] on button "Save" at bounding box center [921, 282] width 69 height 32
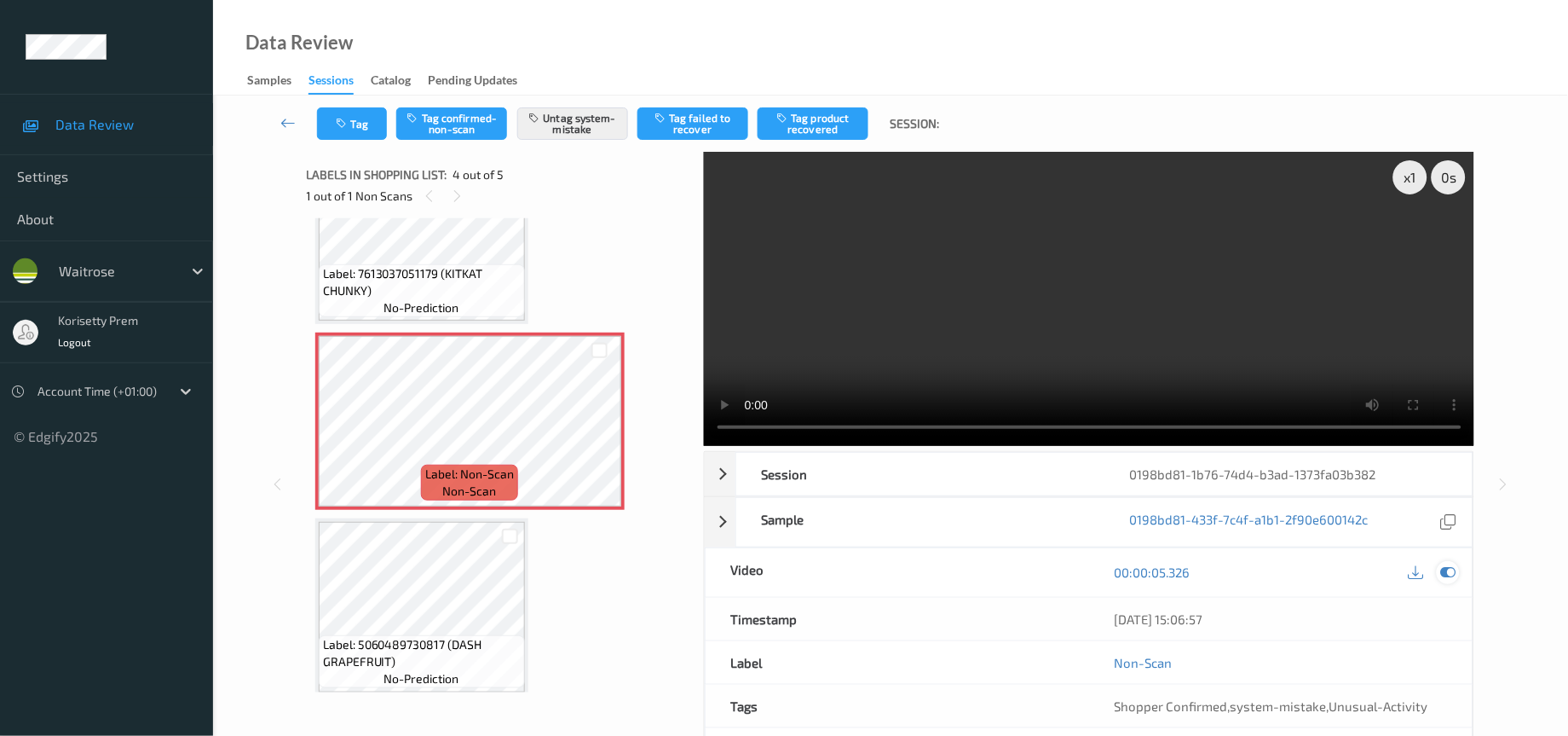
click at [1445, 576] on icon at bounding box center [1449, 572] width 15 height 15
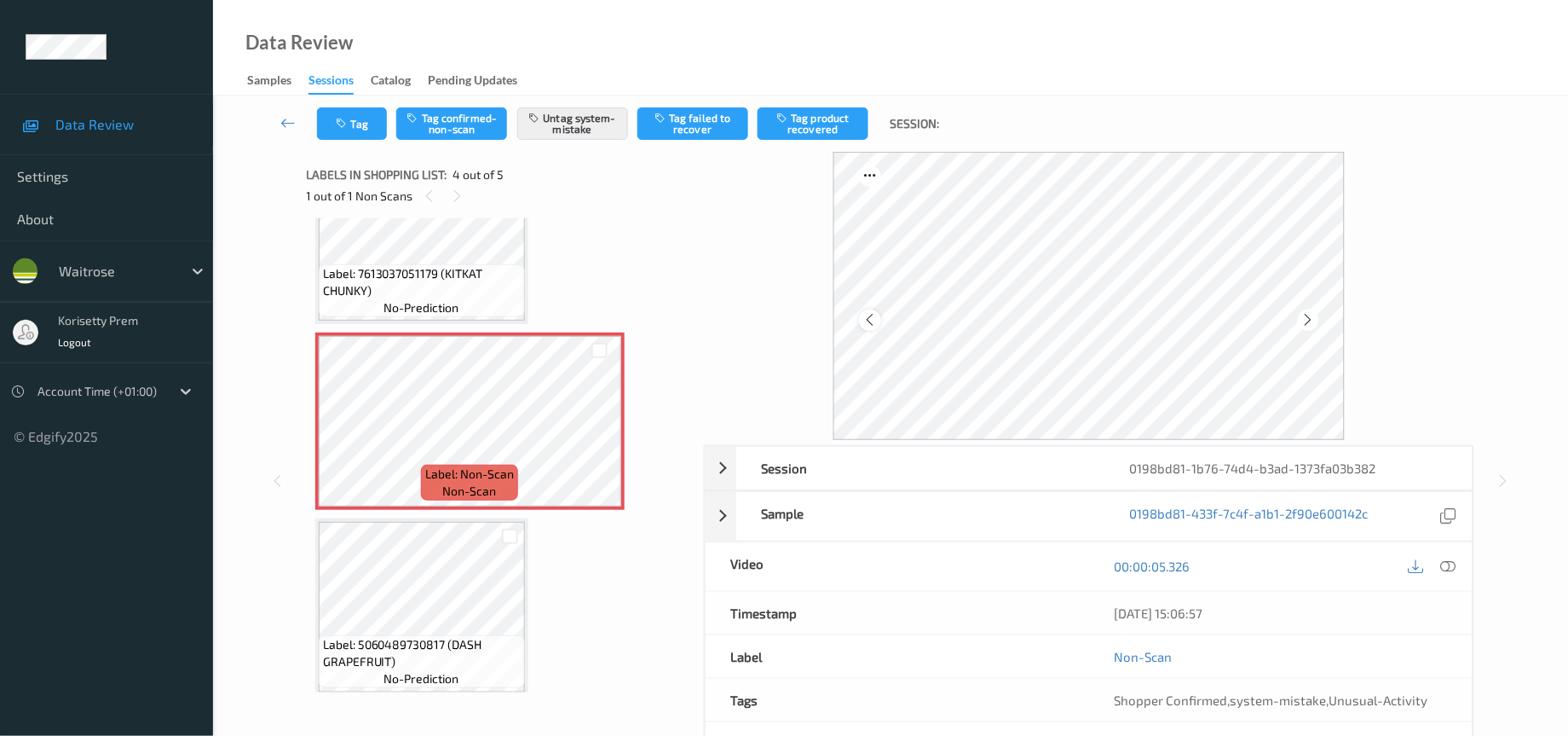
click at [869, 319] on icon at bounding box center [871, 319] width 15 height 15
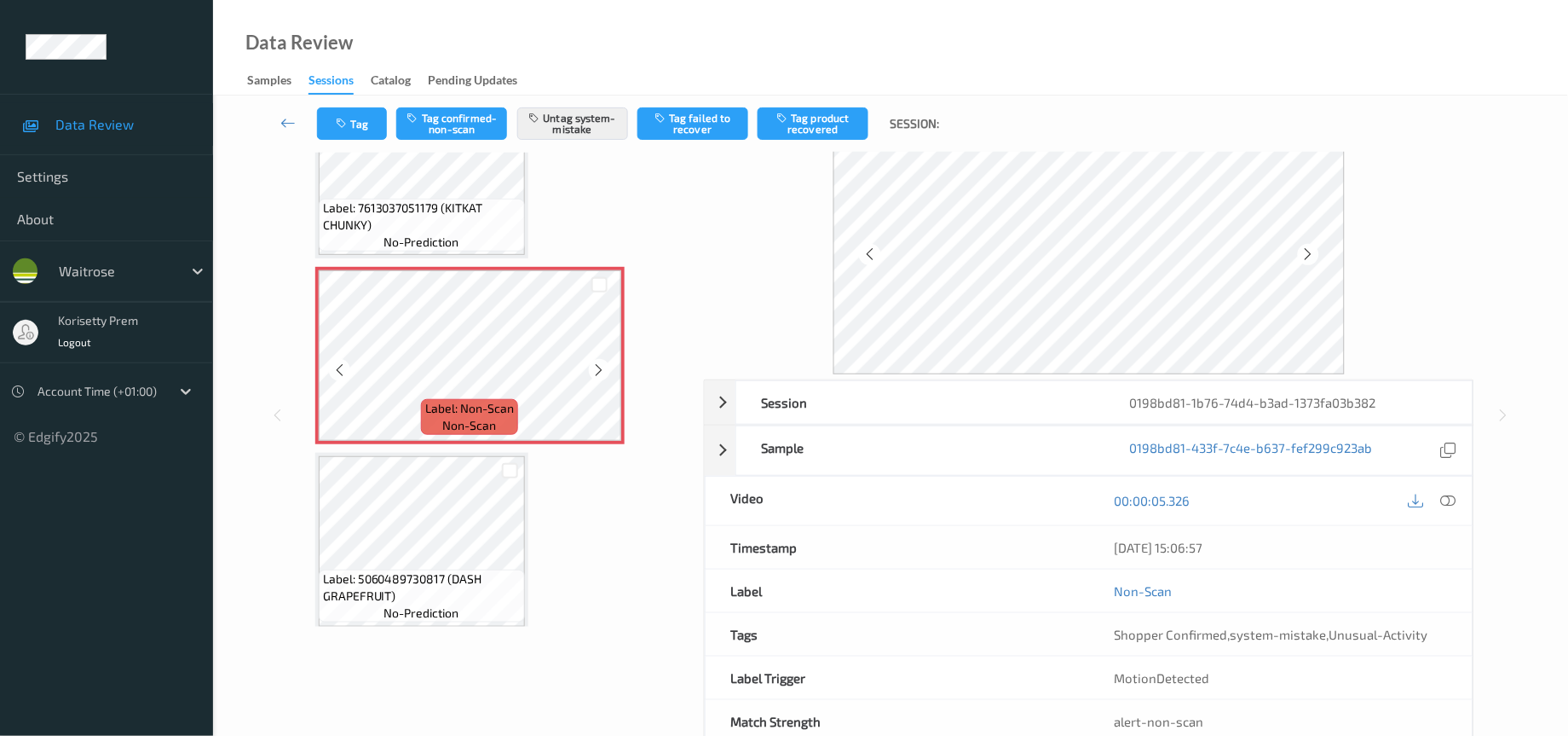
scroll to position [113, 0]
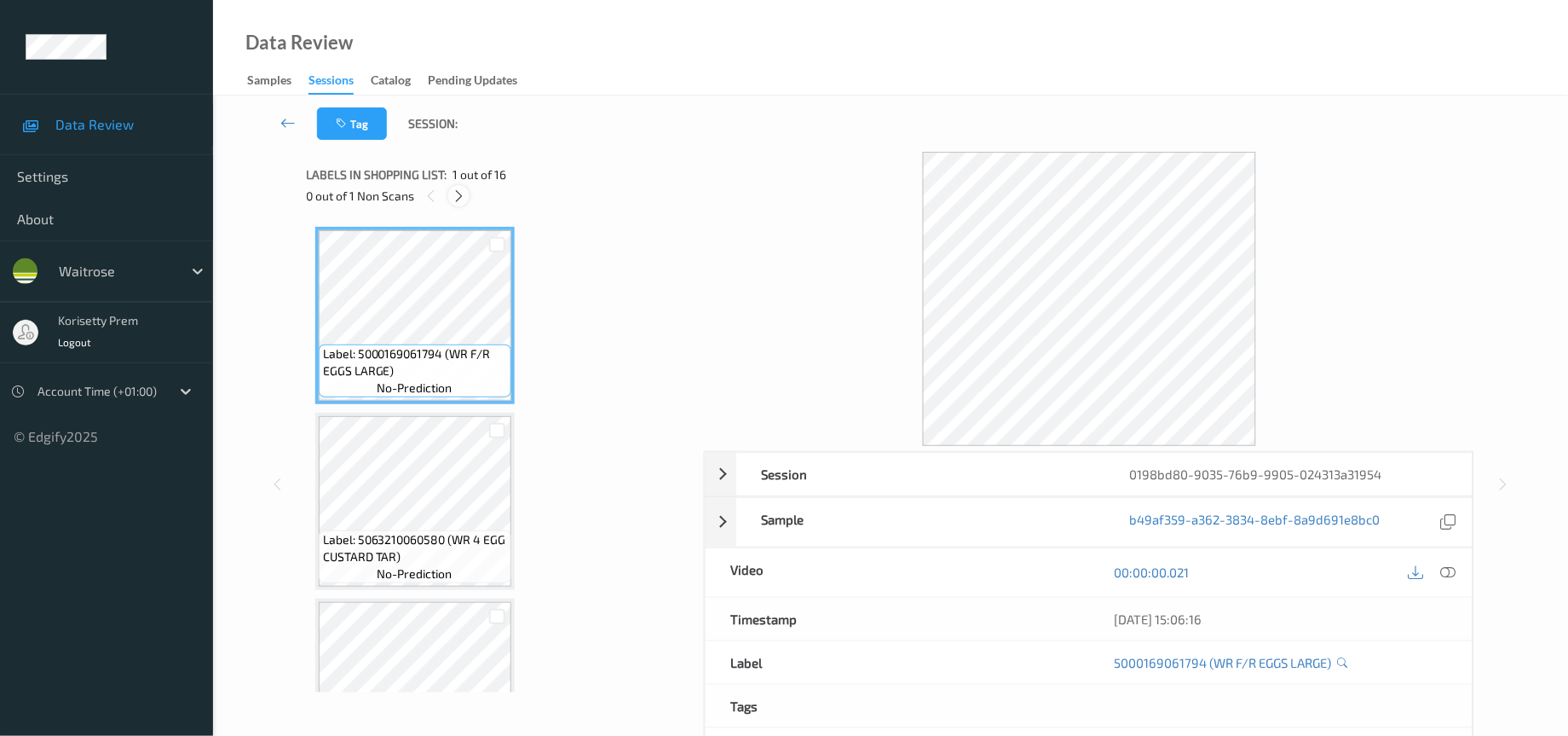
click at [459, 198] on icon at bounding box center [459, 195] width 15 height 15
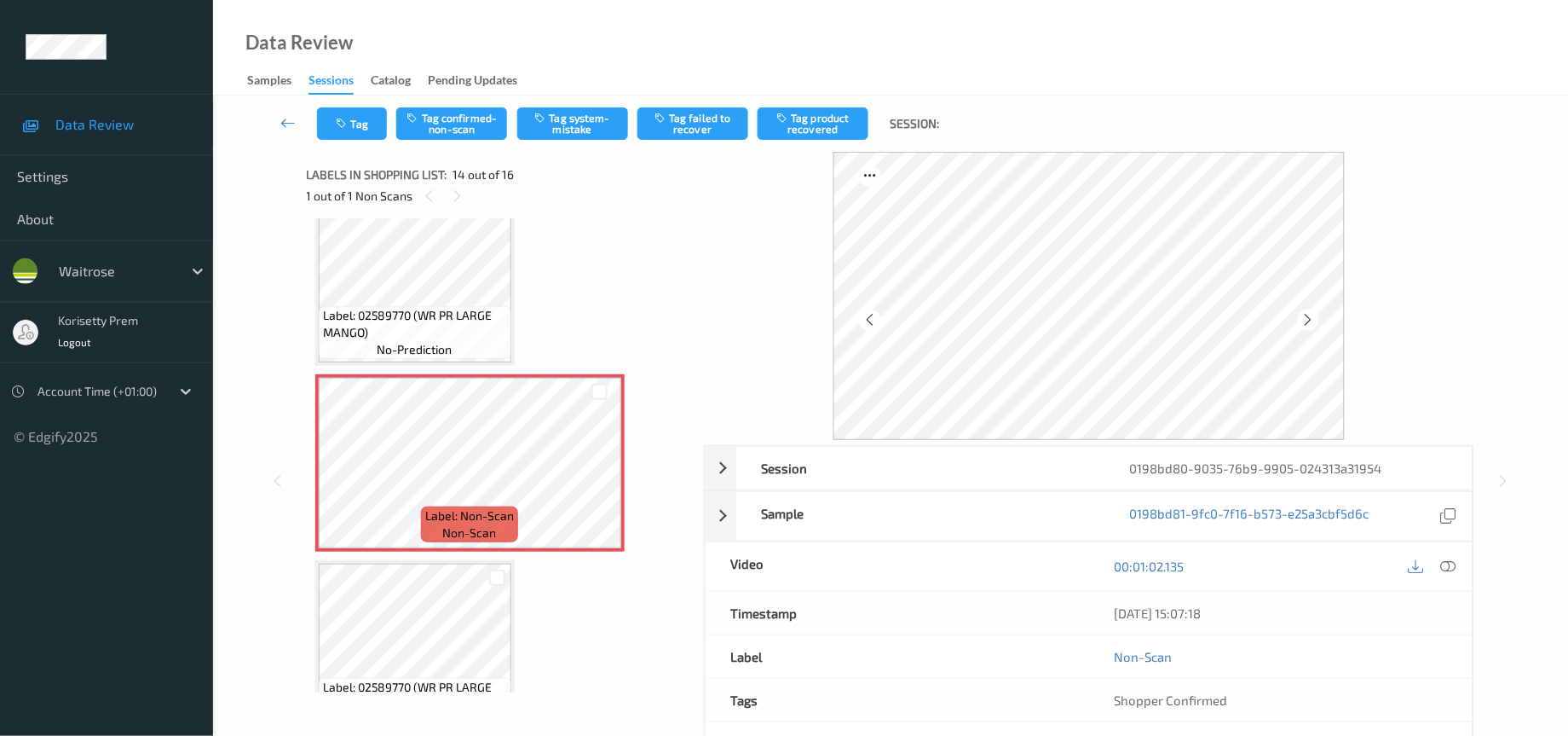
scroll to position [2302, 0]
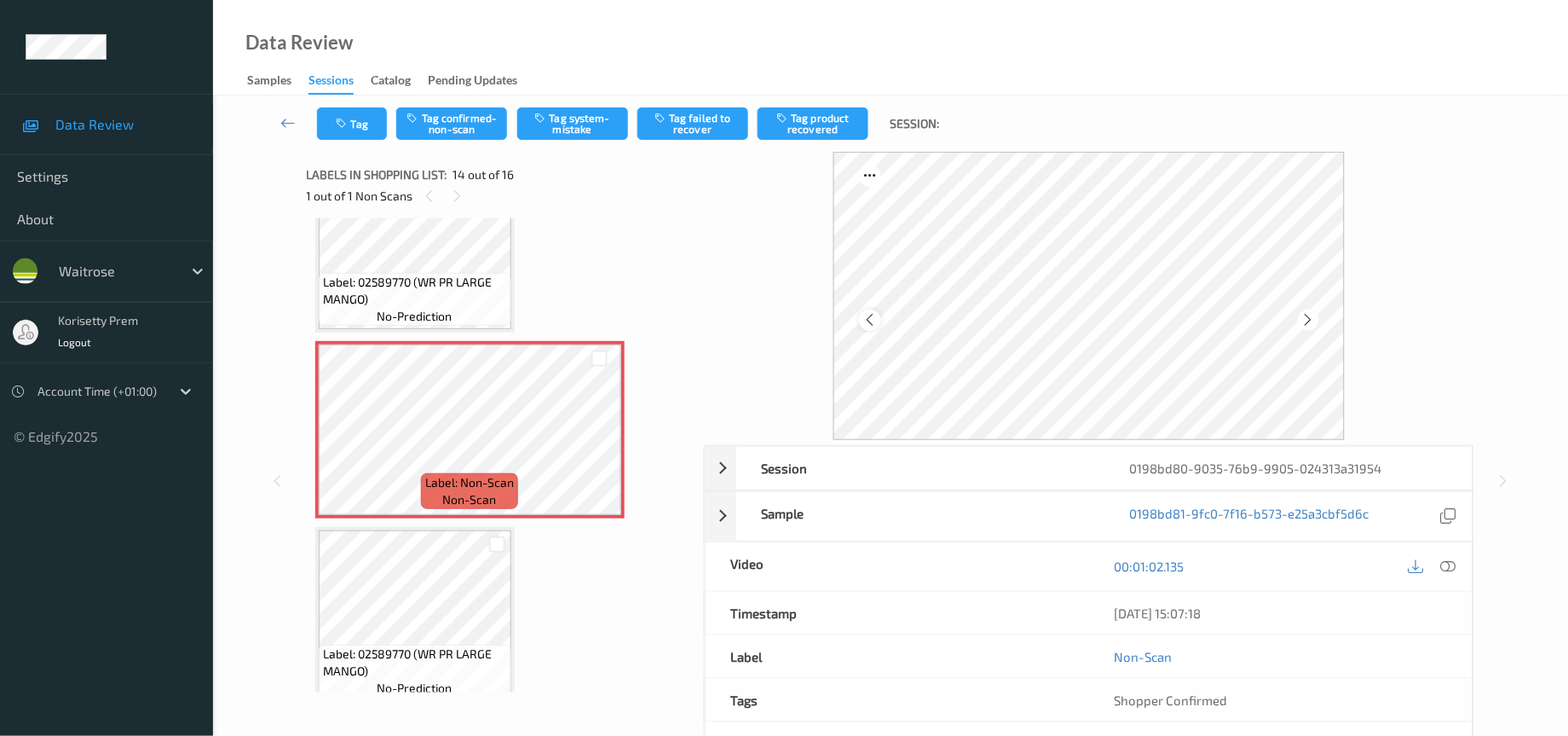
click at [871, 313] on icon at bounding box center [871, 319] width 15 height 15
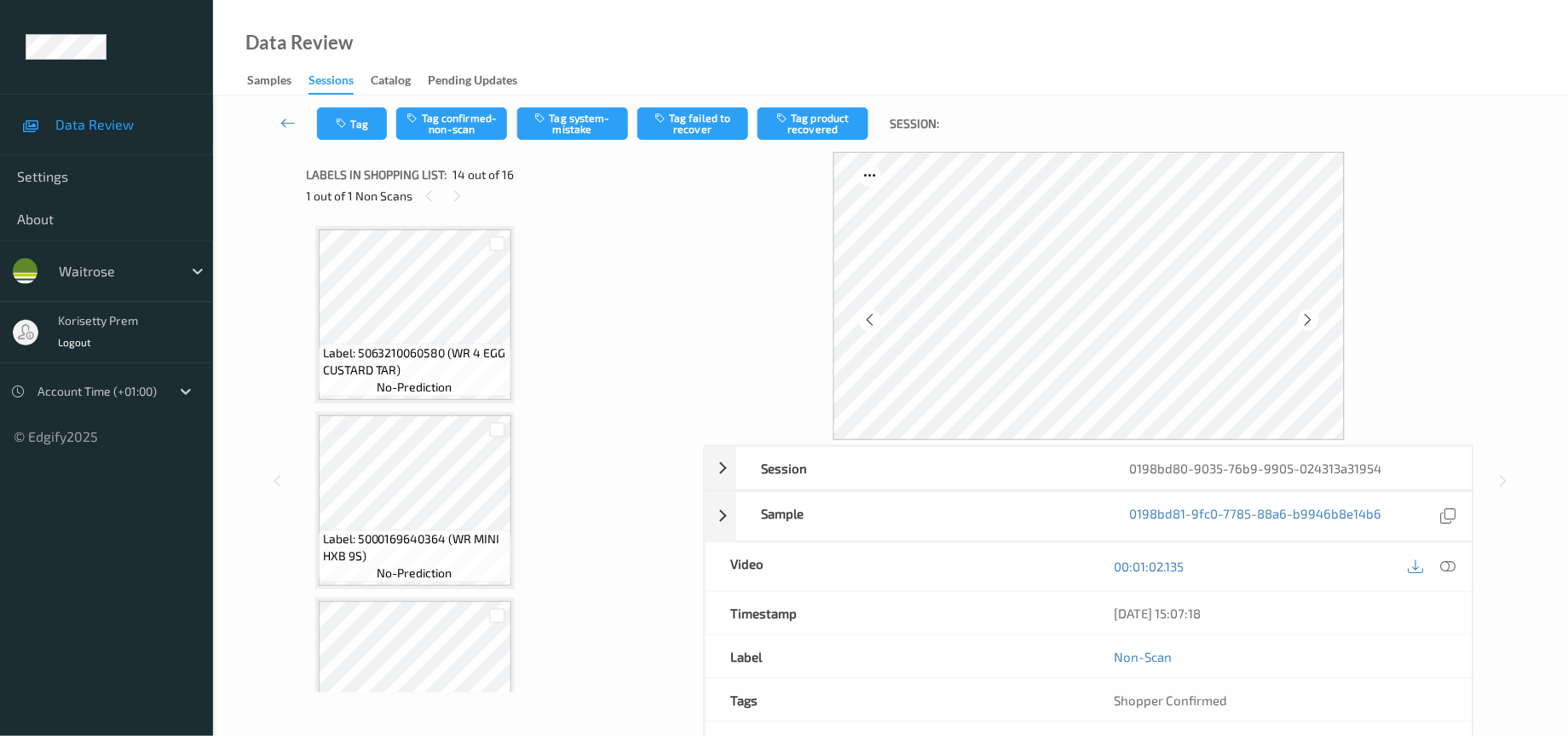
scroll to position [0, 0]
click at [1444, 570] on icon at bounding box center [1449, 566] width 15 height 15
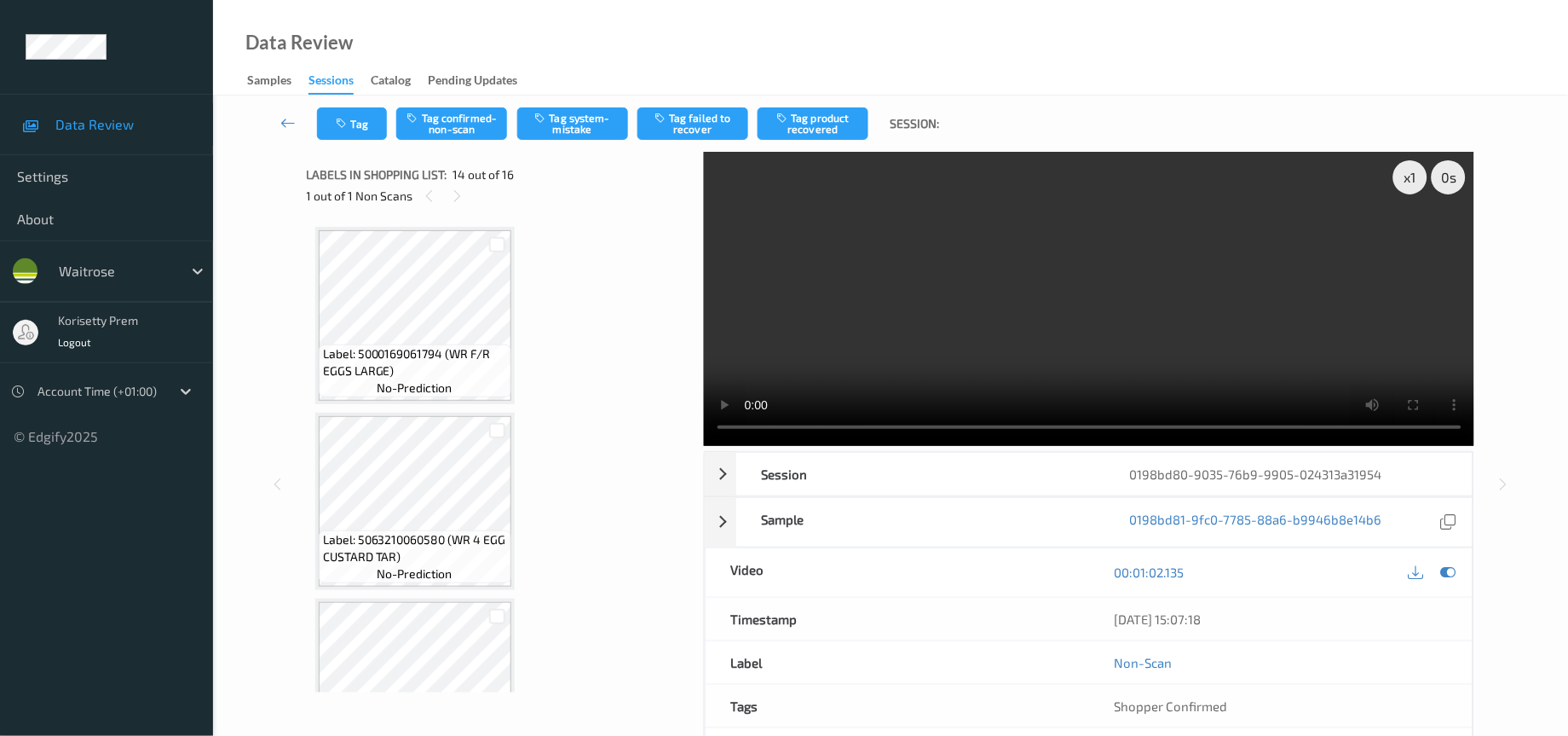
click at [908, 295] on video at bounding box center [1089, 299] width 771 height 294
click at [819, 354] on video at bounding box center [1089, 299] width 771 height 294
click at [1161, 317] on video at bounding box center [1089, 299] width 771 height 294
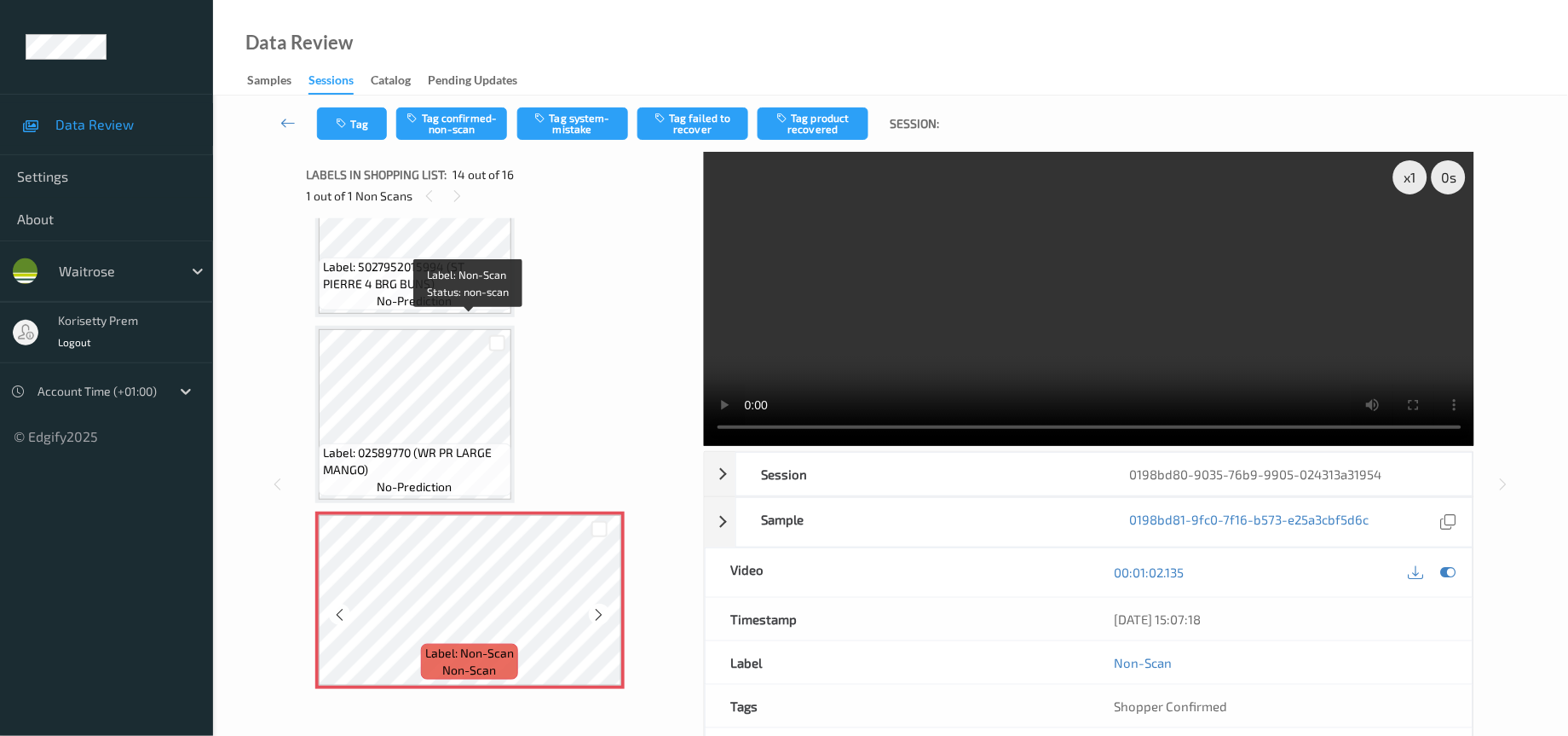
scroll to position [2046, 0]
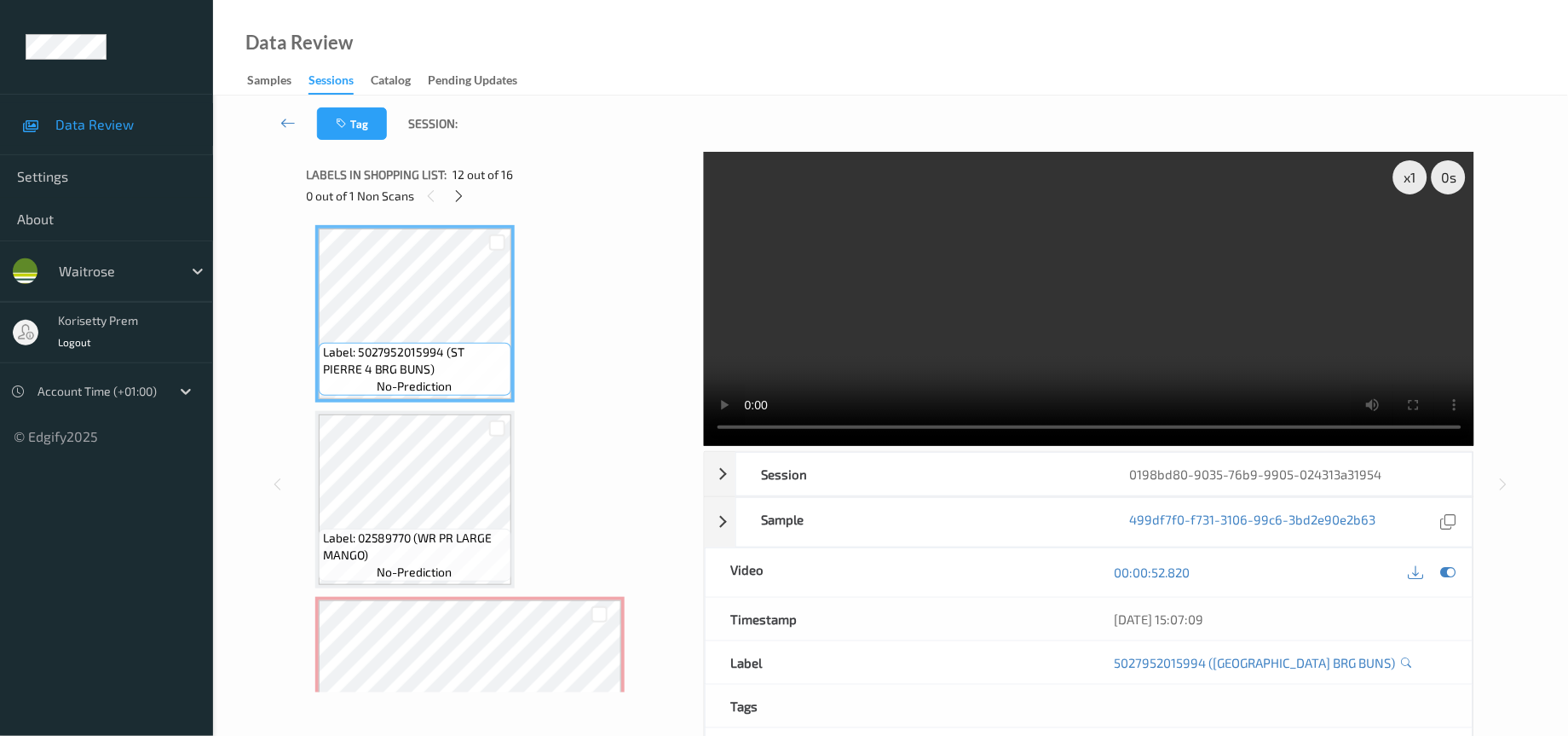
click at [1108, 320] on video at bounding box center [1089, 299] width 771 height 294
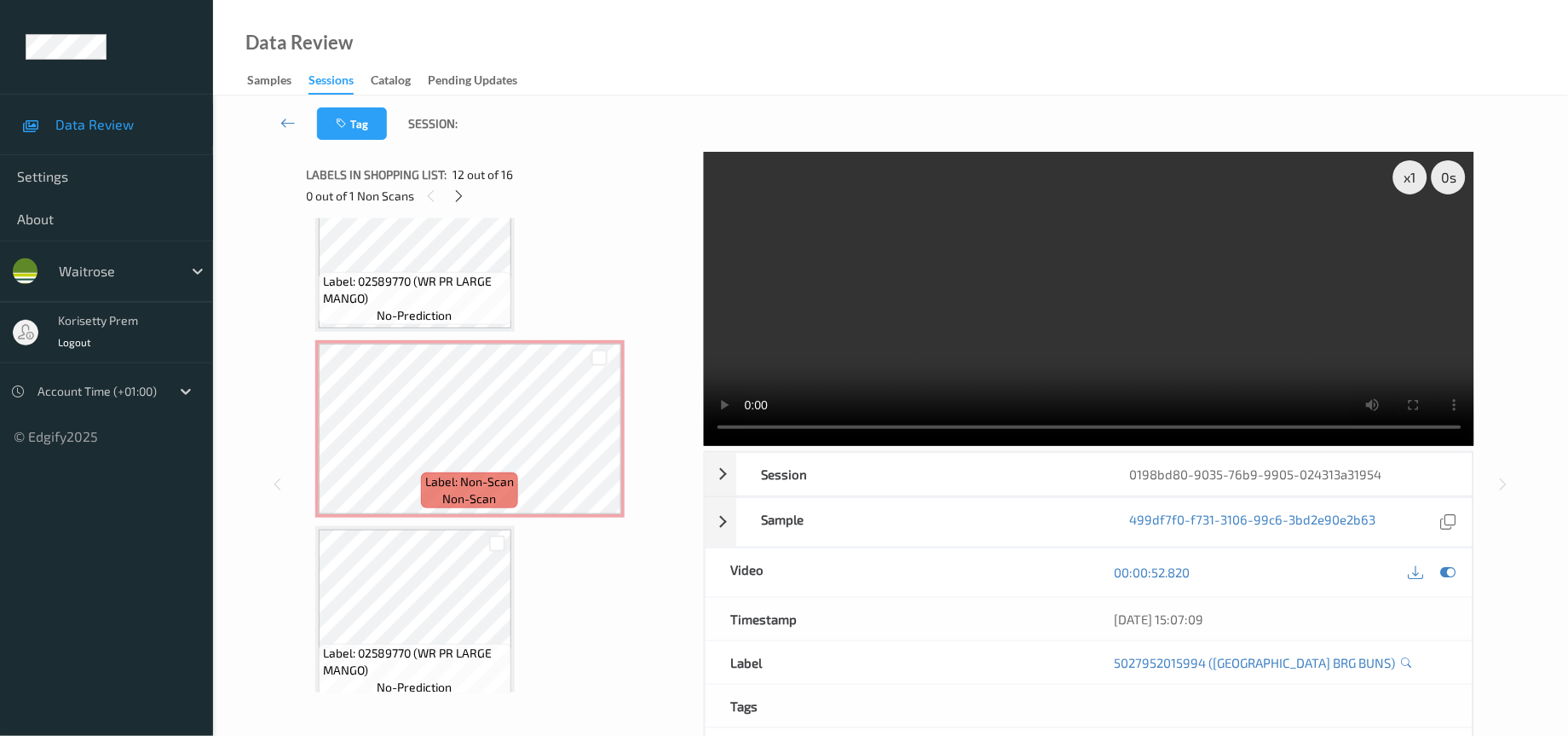
scroll to position [2302, 0]
click at [449, 274] on span "Label: 02589770 (WR PR LARGE MANGO)" at bounding box center [415, 291] width 184 height 35
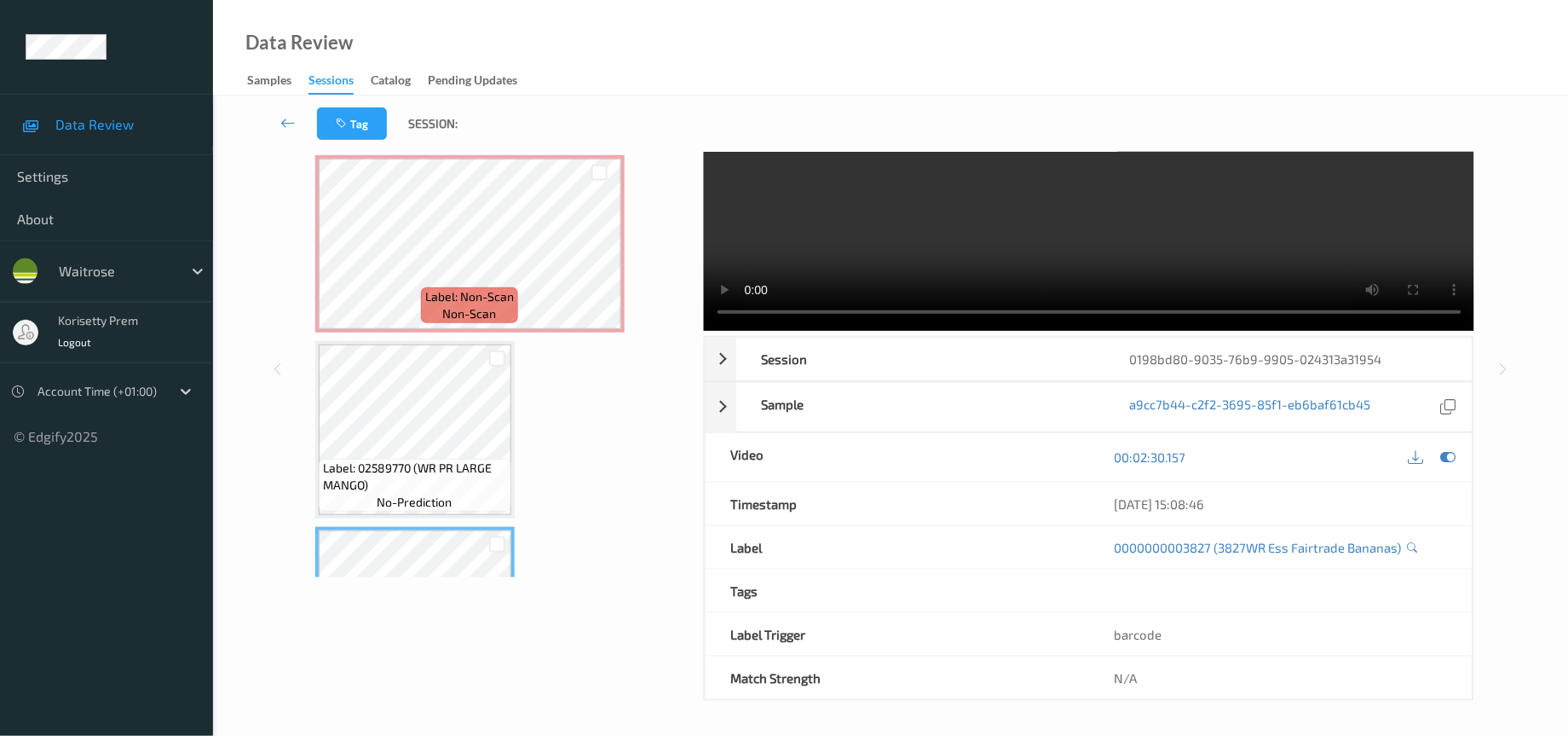
scroll to position [2217, 0]
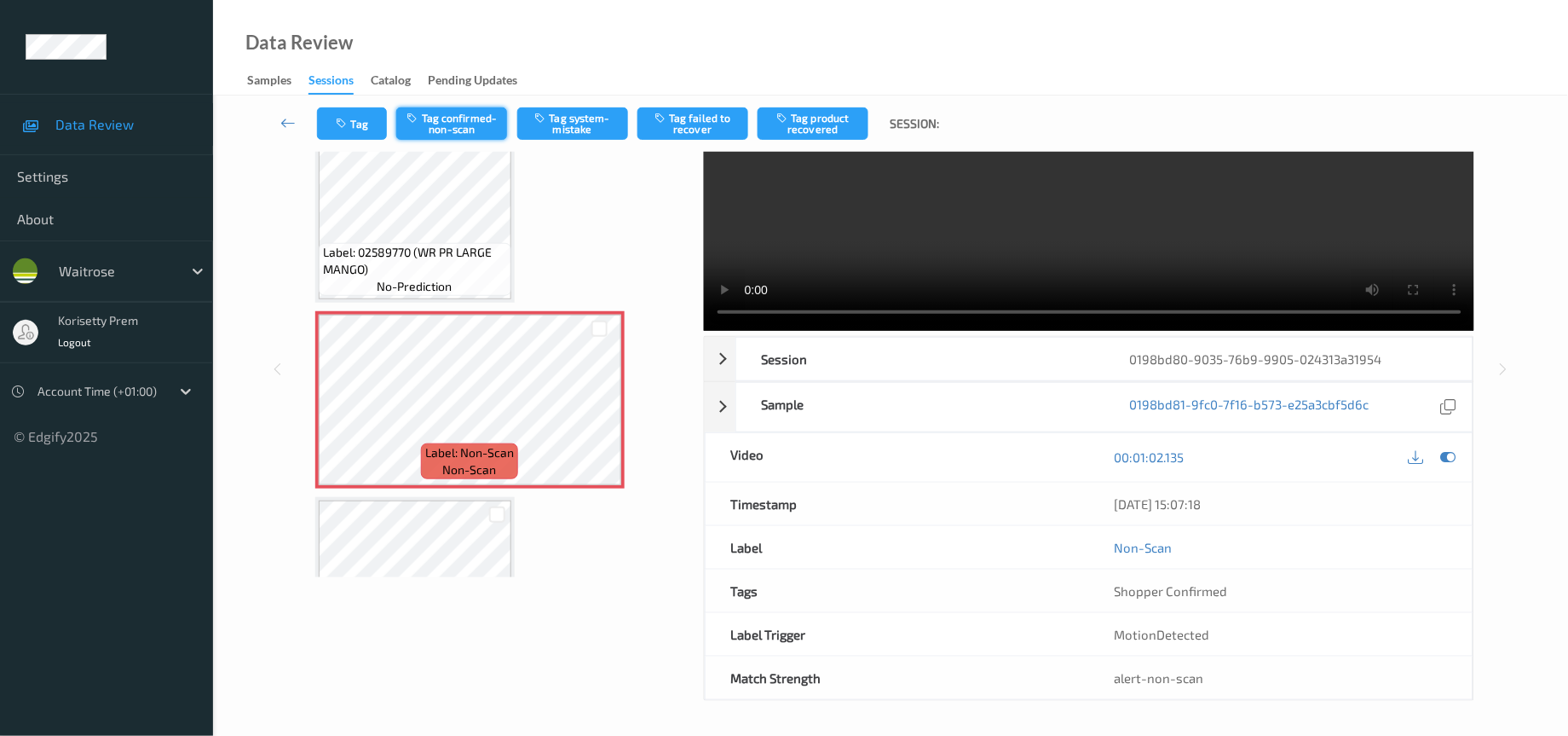
click at [432, 117] on button "Tag confirmed-non-scan" at bounding box center [452, 124] width 111 height 33
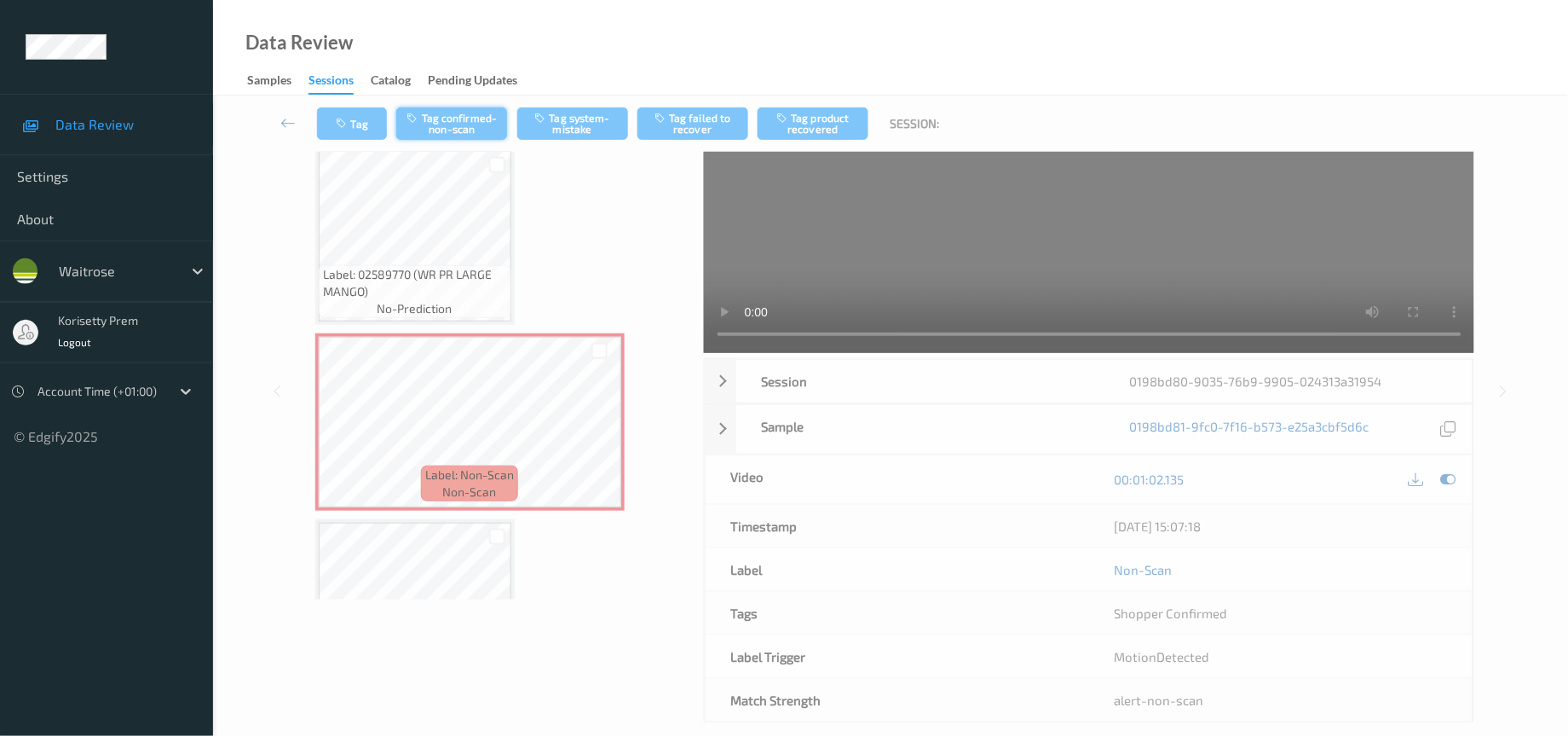
scroll to position [0, 0]
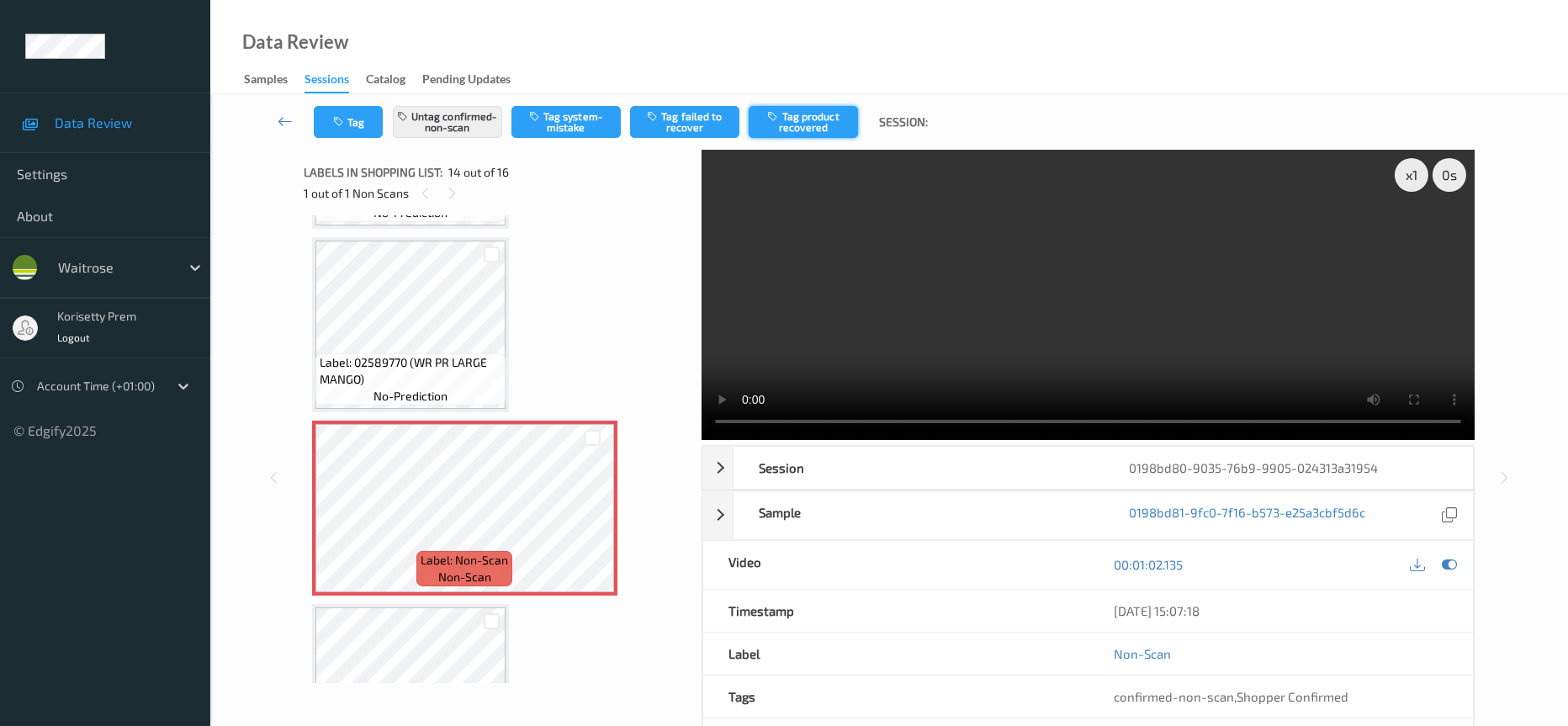
click at [841, 119] on button "Tag product recovered" at bounding box center [803, 122] width 109 height 32
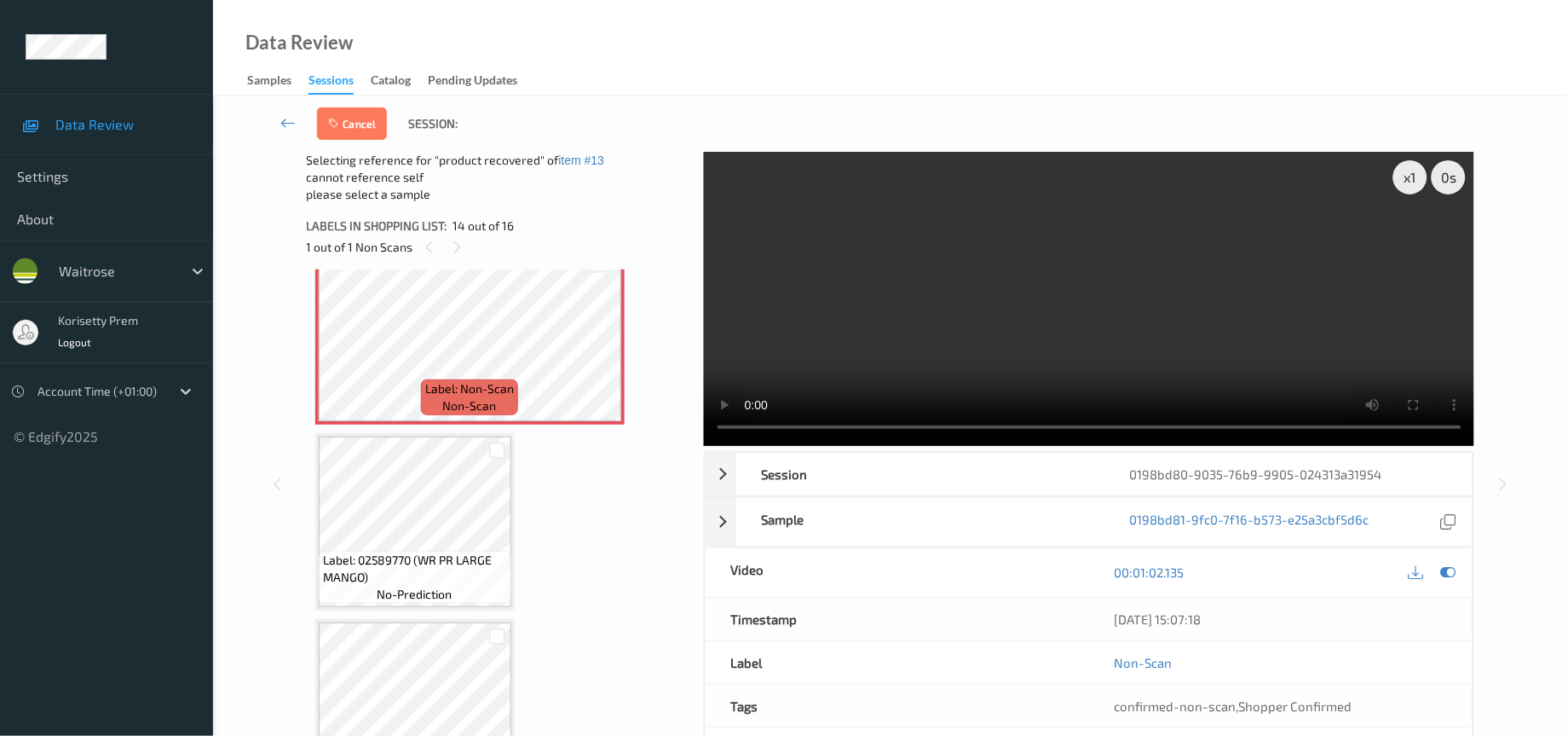
scroll to position [2472, 0]
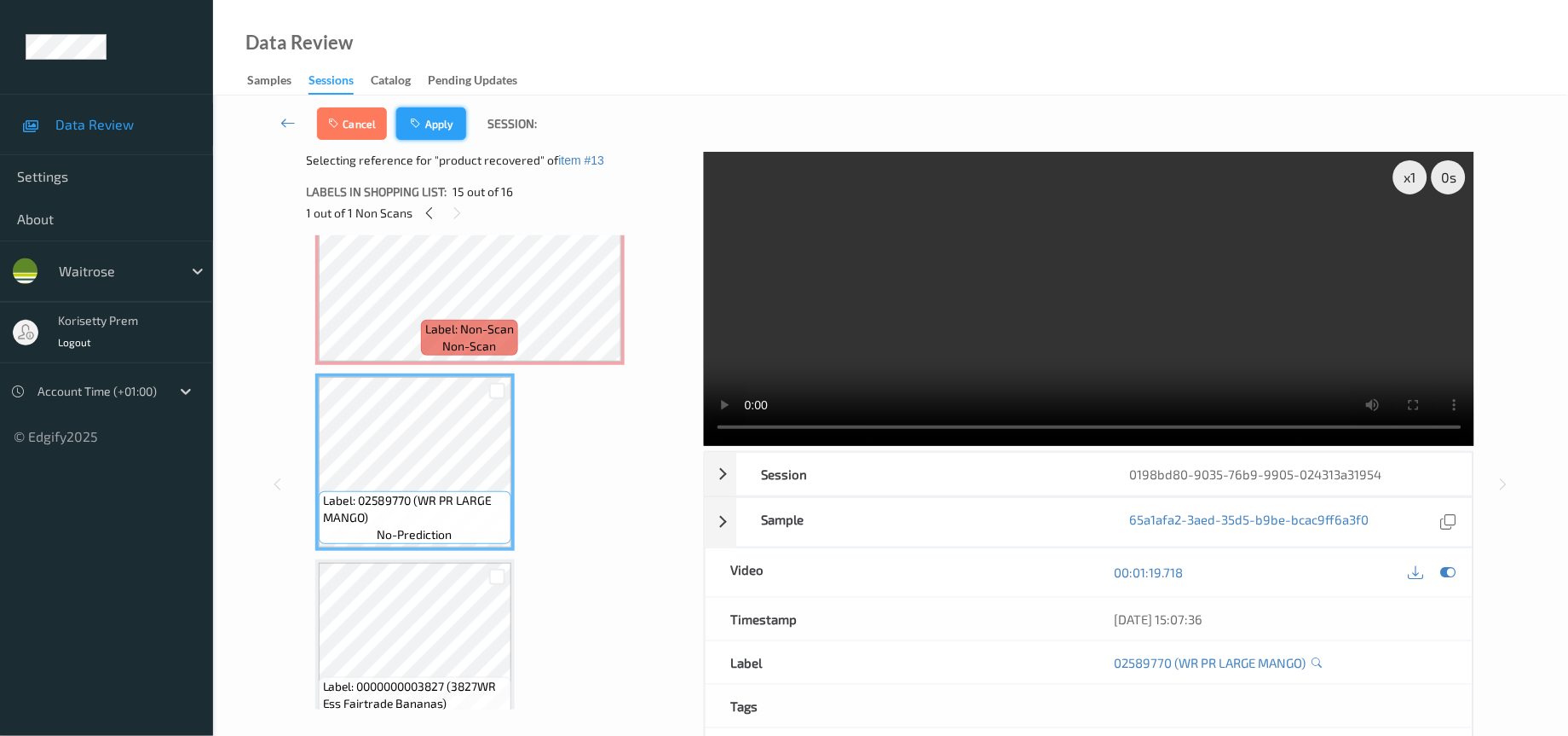
click at [438, 117] on button "Apply" at bounding box center [431, 124] width 70 height 33
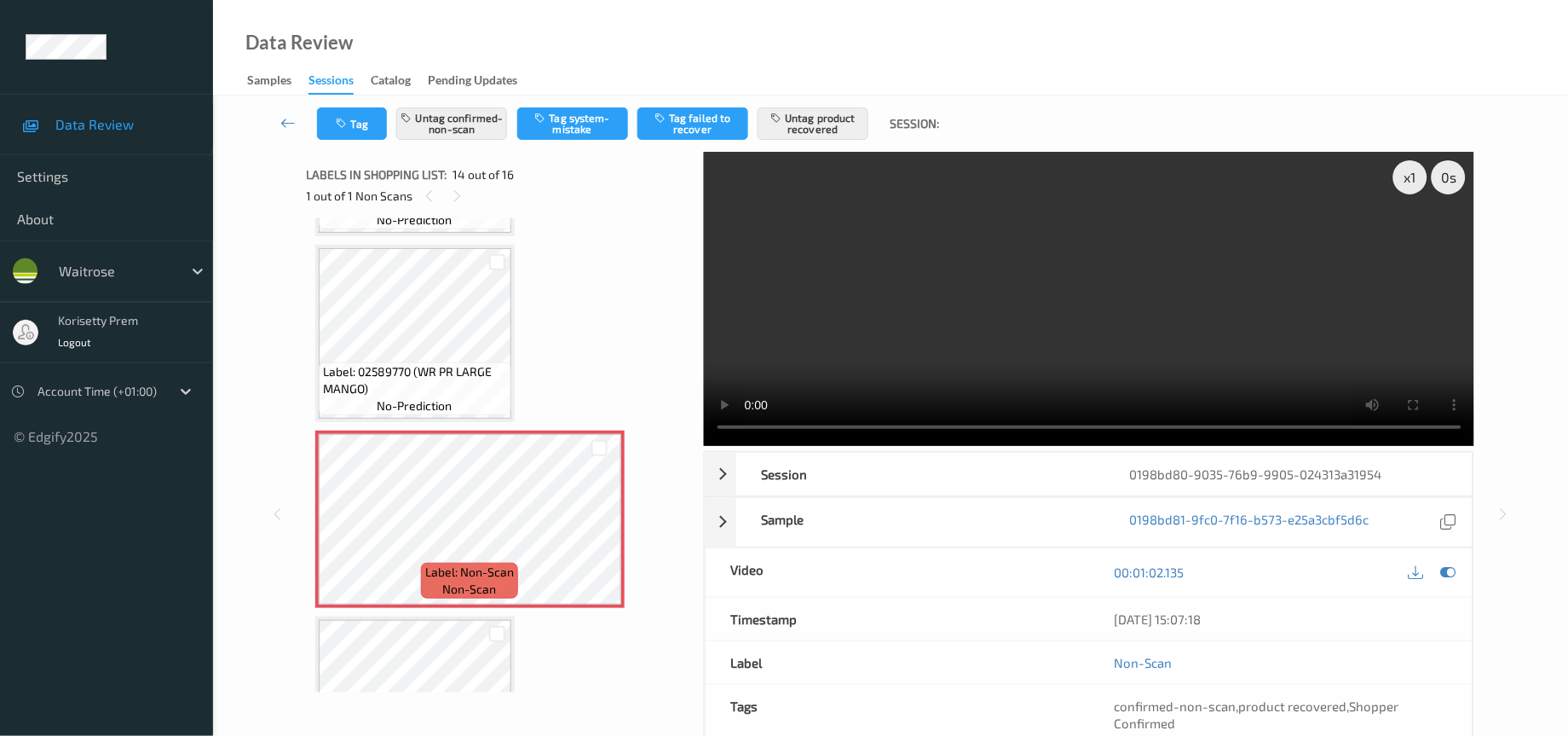
click at [959, 224] on video at bounding box center [1089, 299] width 771 height 294
click at [593, 526] on icon at bounding box center [600, 533] width 15 height 15
click at [600, 526] on icon at bounding box center [600, 533] width 15 height 15
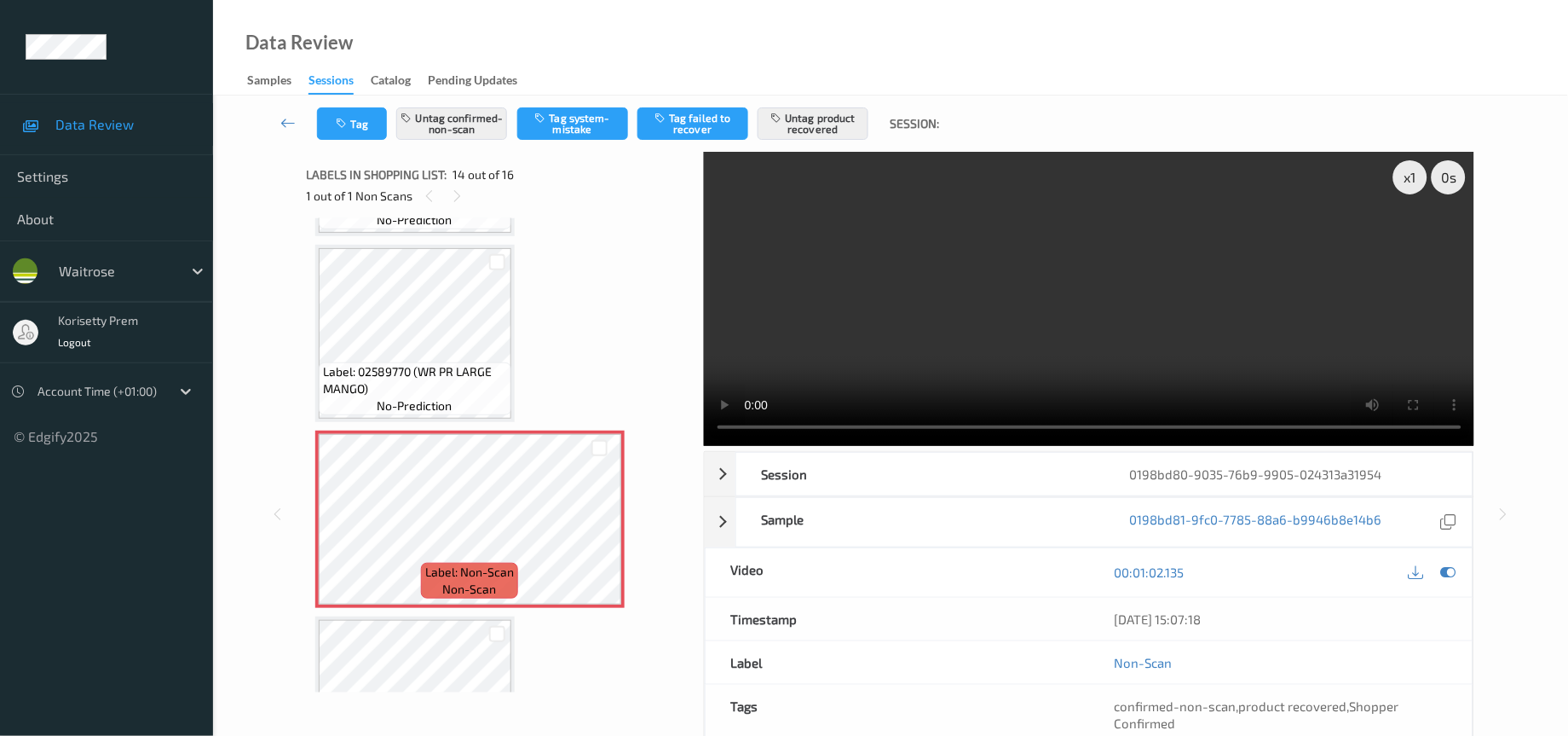
click at [1094, 297] on video at bounding box center [1089, 299] width 771 height 294
click at [353, 116] on button "Tag" at bounding box center [352, 124] width 70 height 33
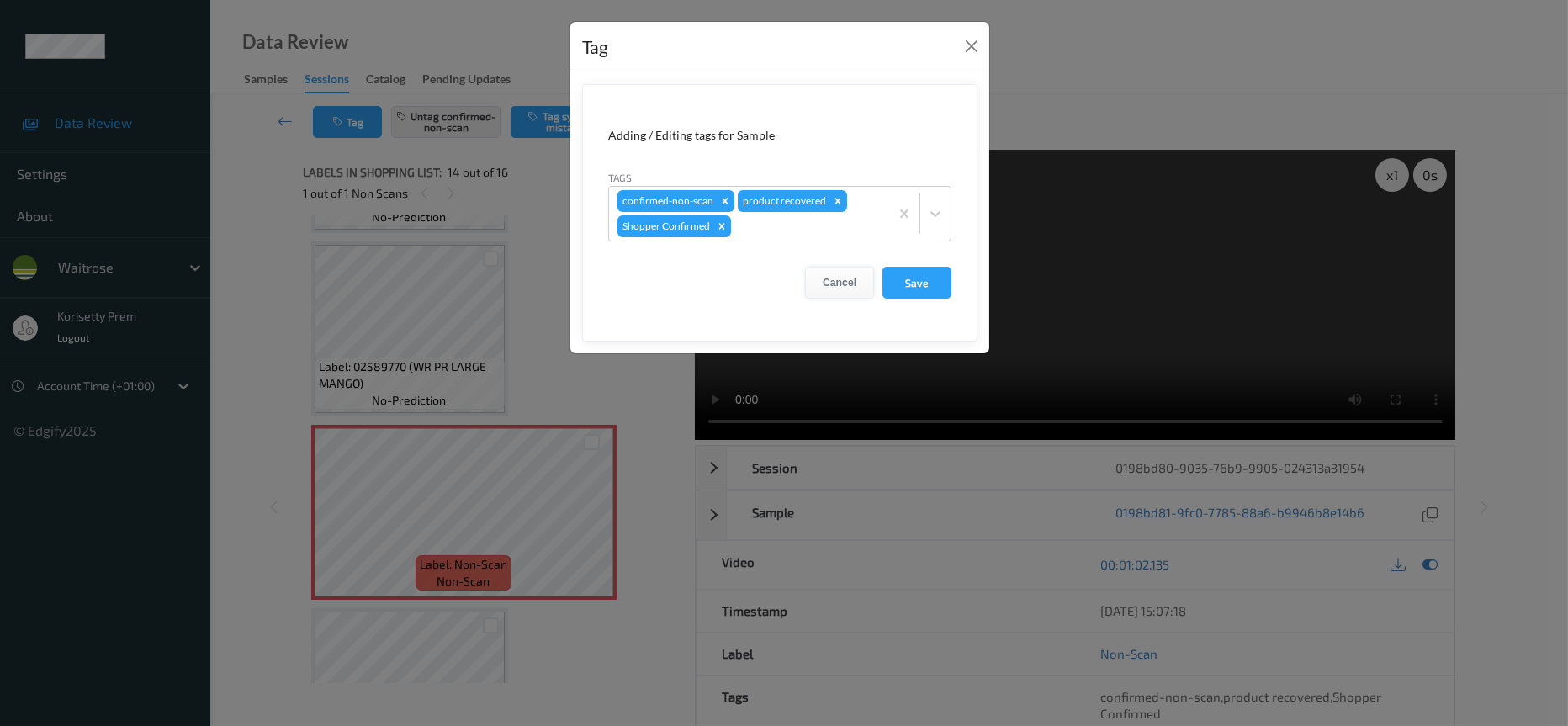
click at [846, 290] on button "Cancel" at bounding box center [839, 282] width 69 height 32
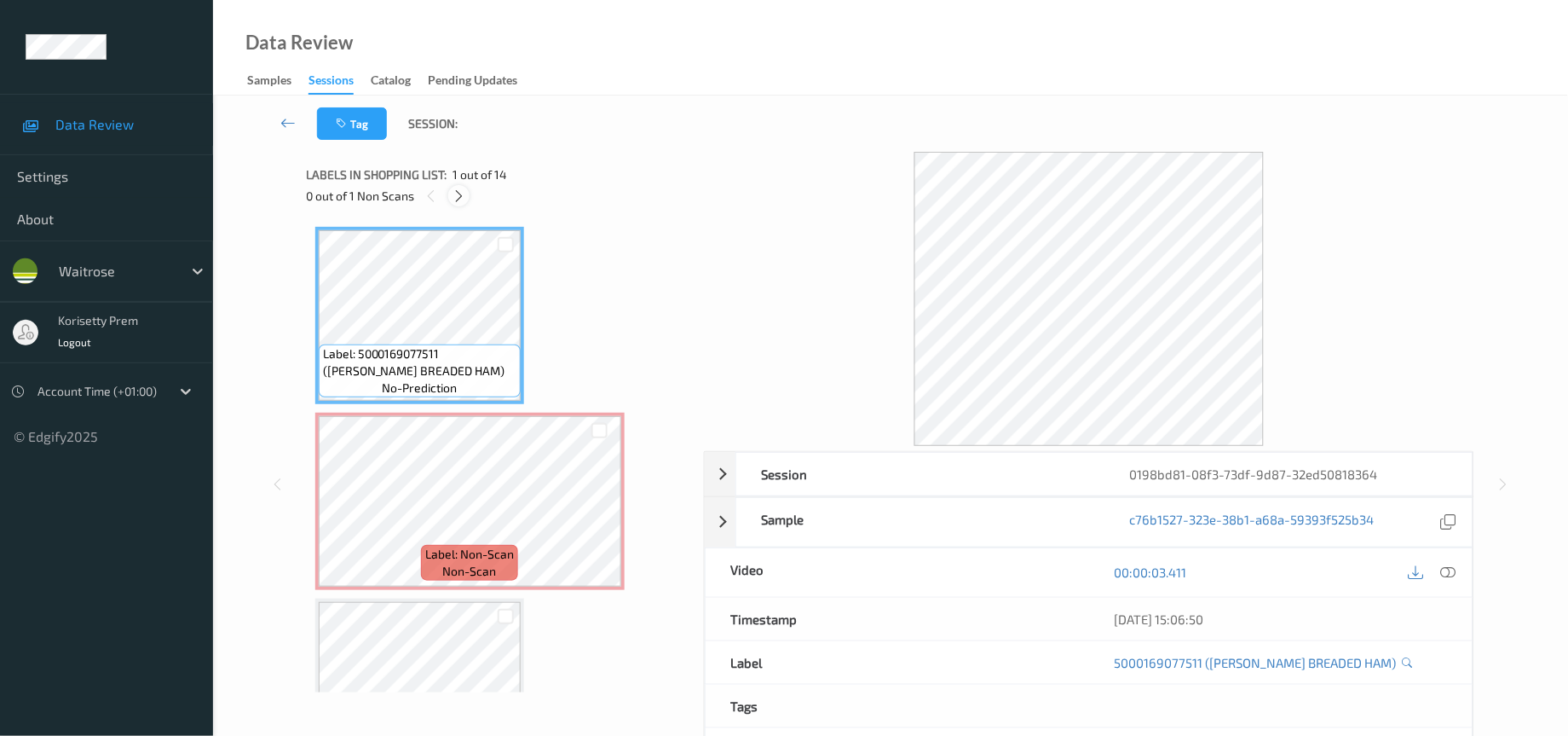
click at [459, 196] on icon at bounding box center [459, 195] width 15 height 15
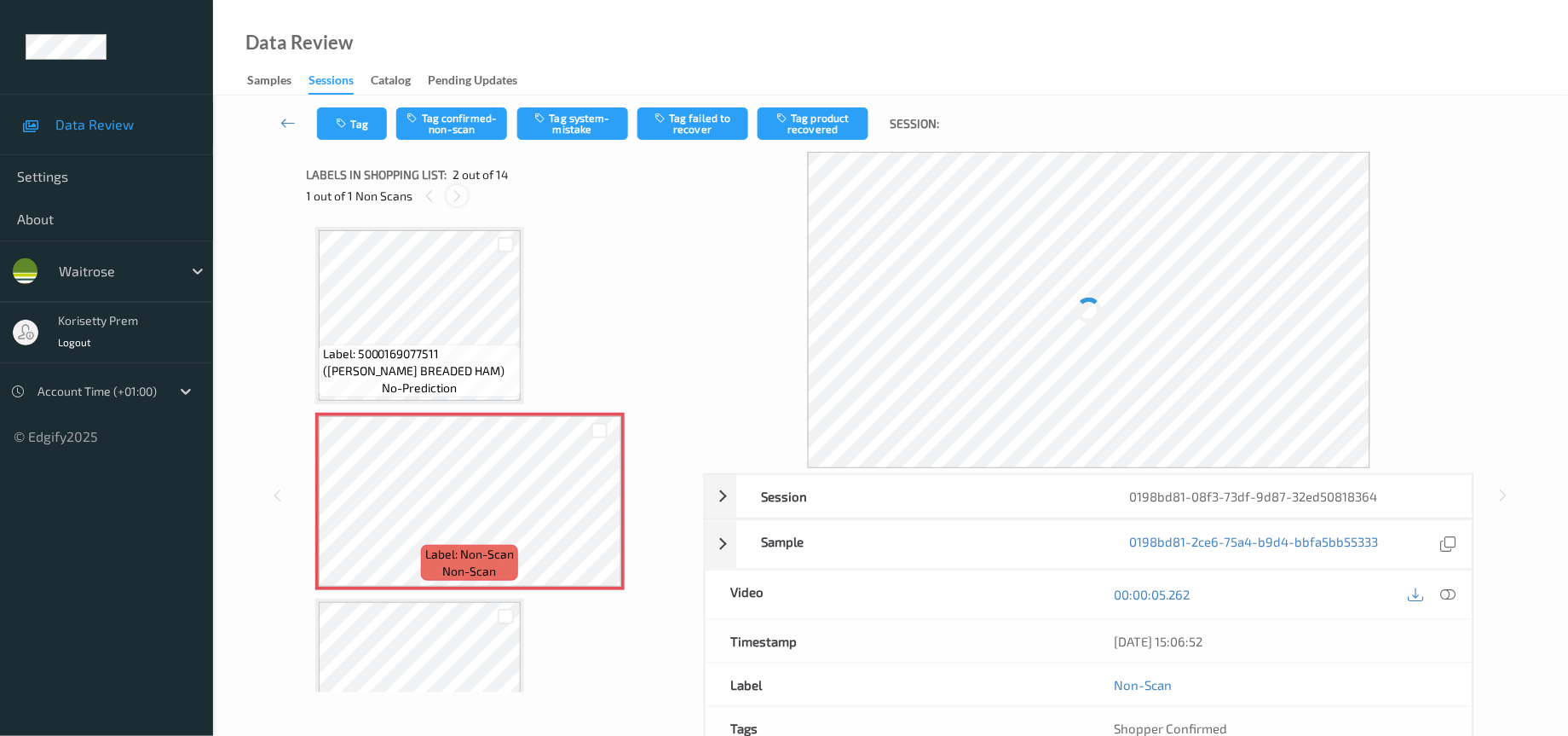
scroll to position [7, 0]
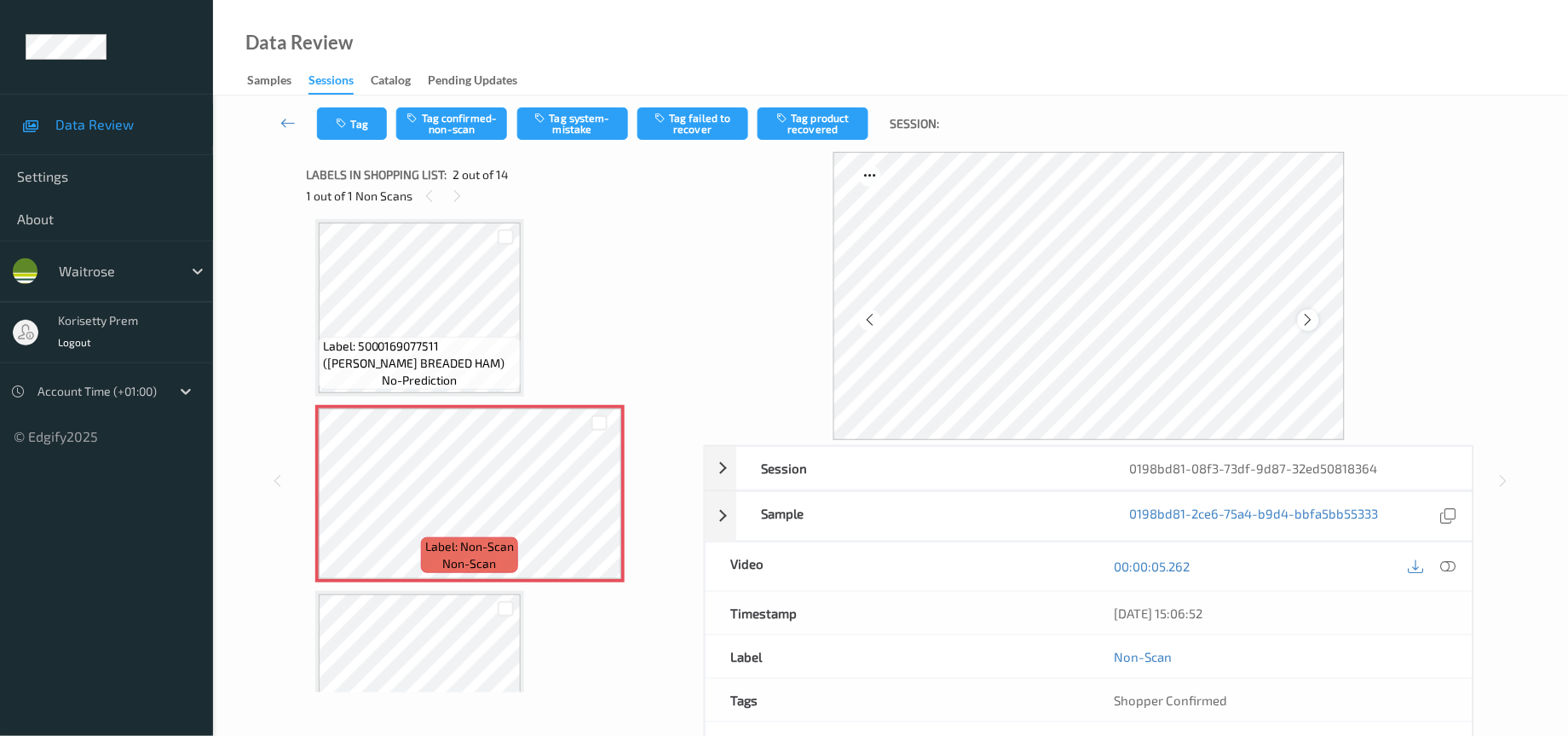
click at [1313, 323] on icon at bounding box center [1309, 319] width 15 height 15
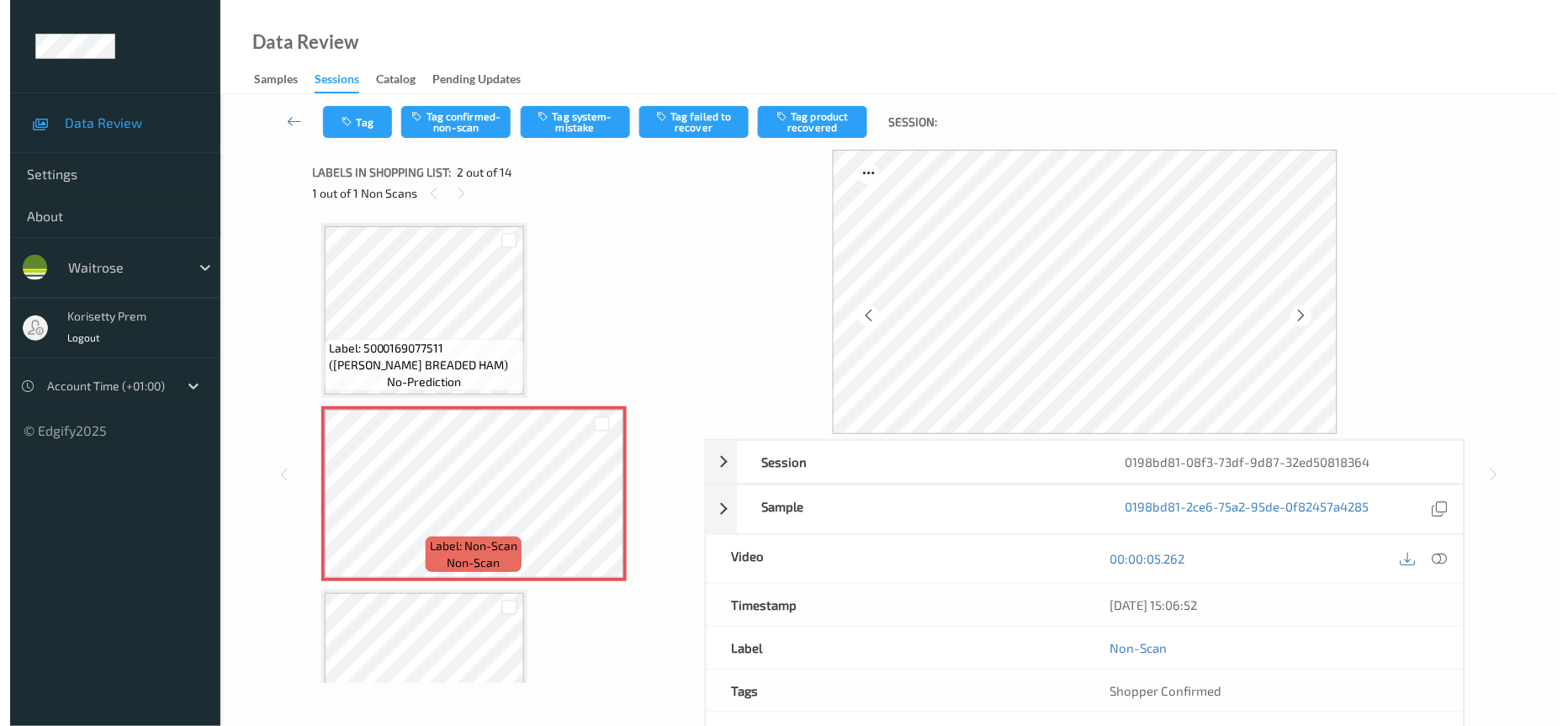
scroll to position [0, 0]
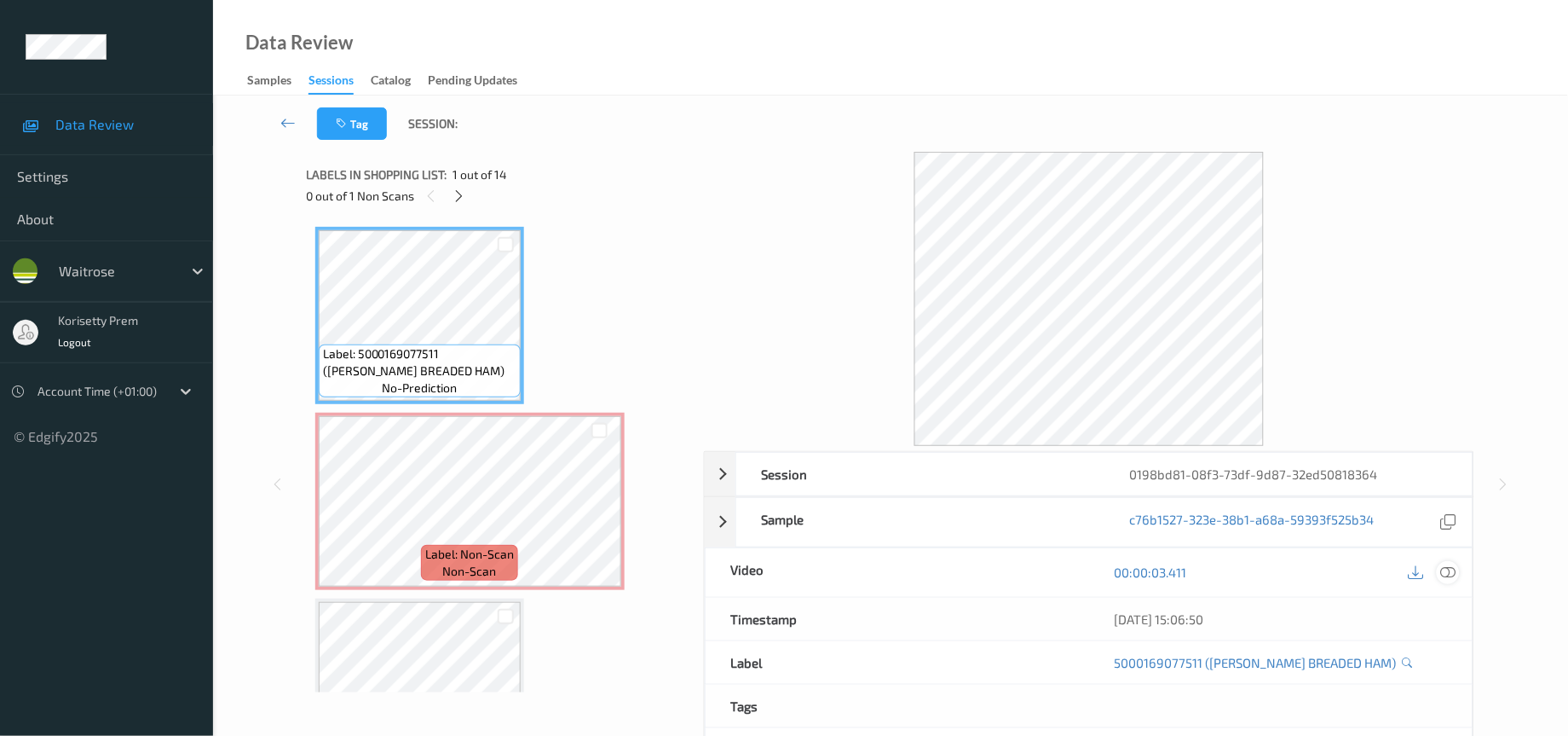
click at [1448, 569] on icon at bounding box center [1449, 572] width 15 height 15
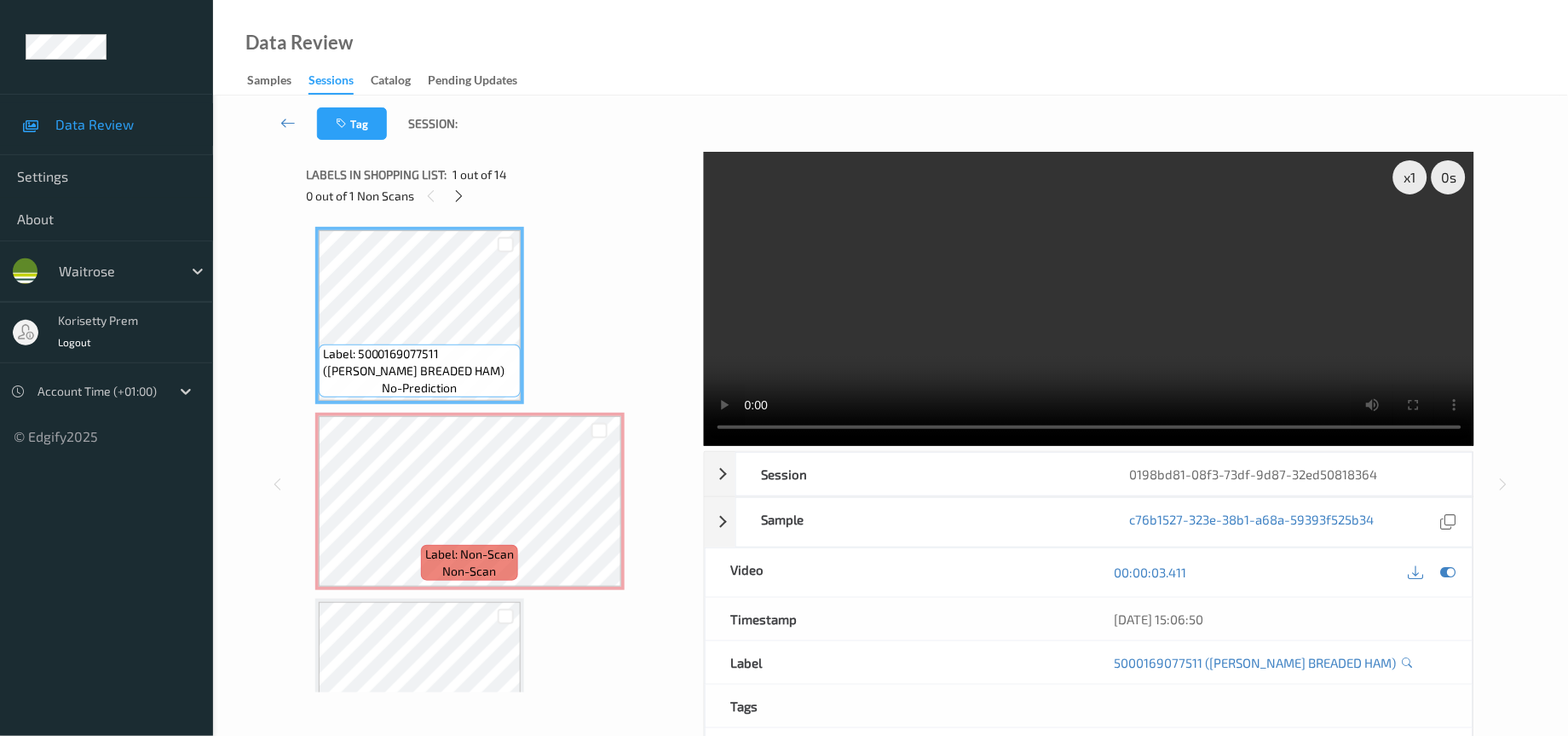
click at [1010, 327] on video at bounding box center [1089, 299] width 771 height 294
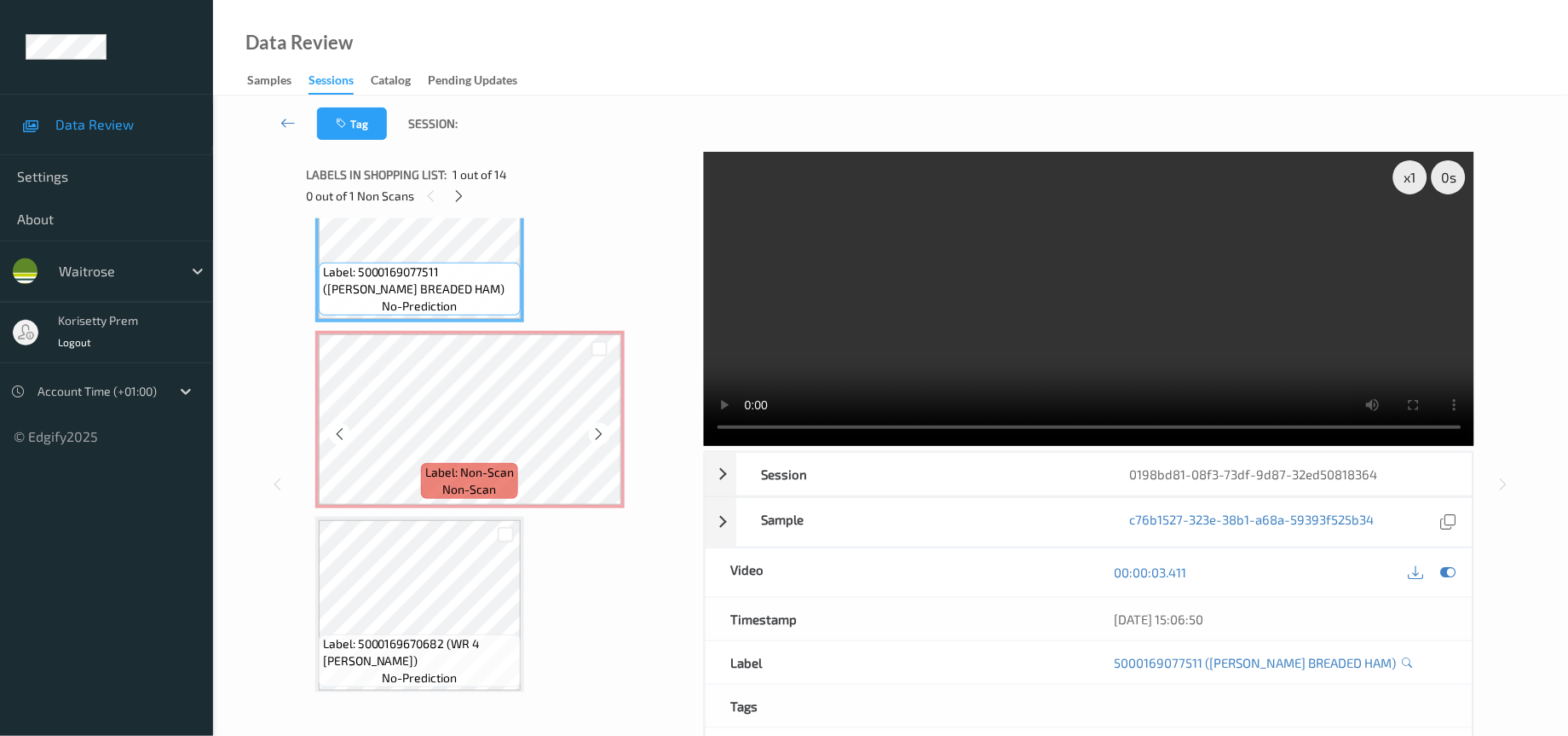
scroll to position [128, 0]
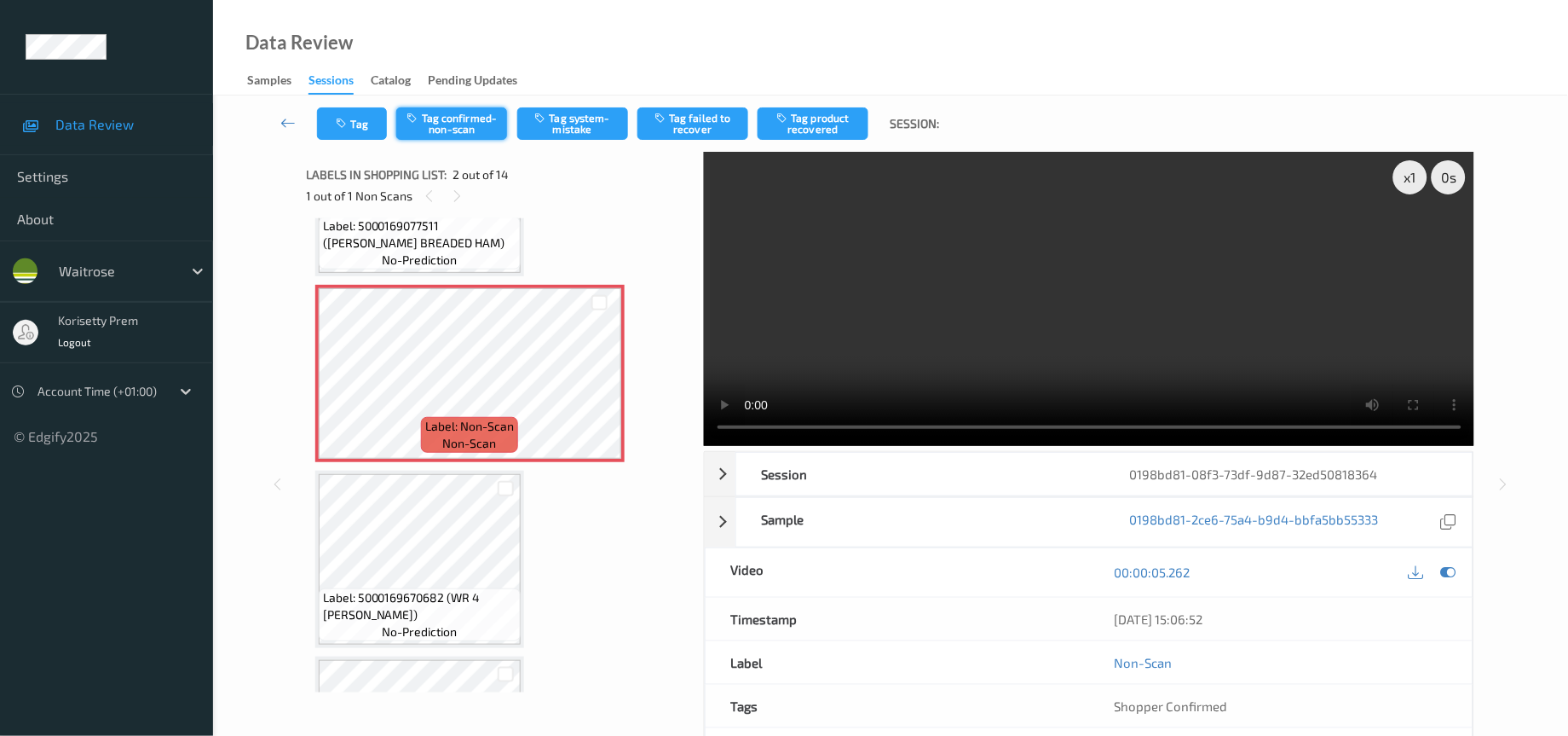
click at [426, 122] on button "Tag confirmed-non-scan" at bounding box center [452, 124] width 111 height 33
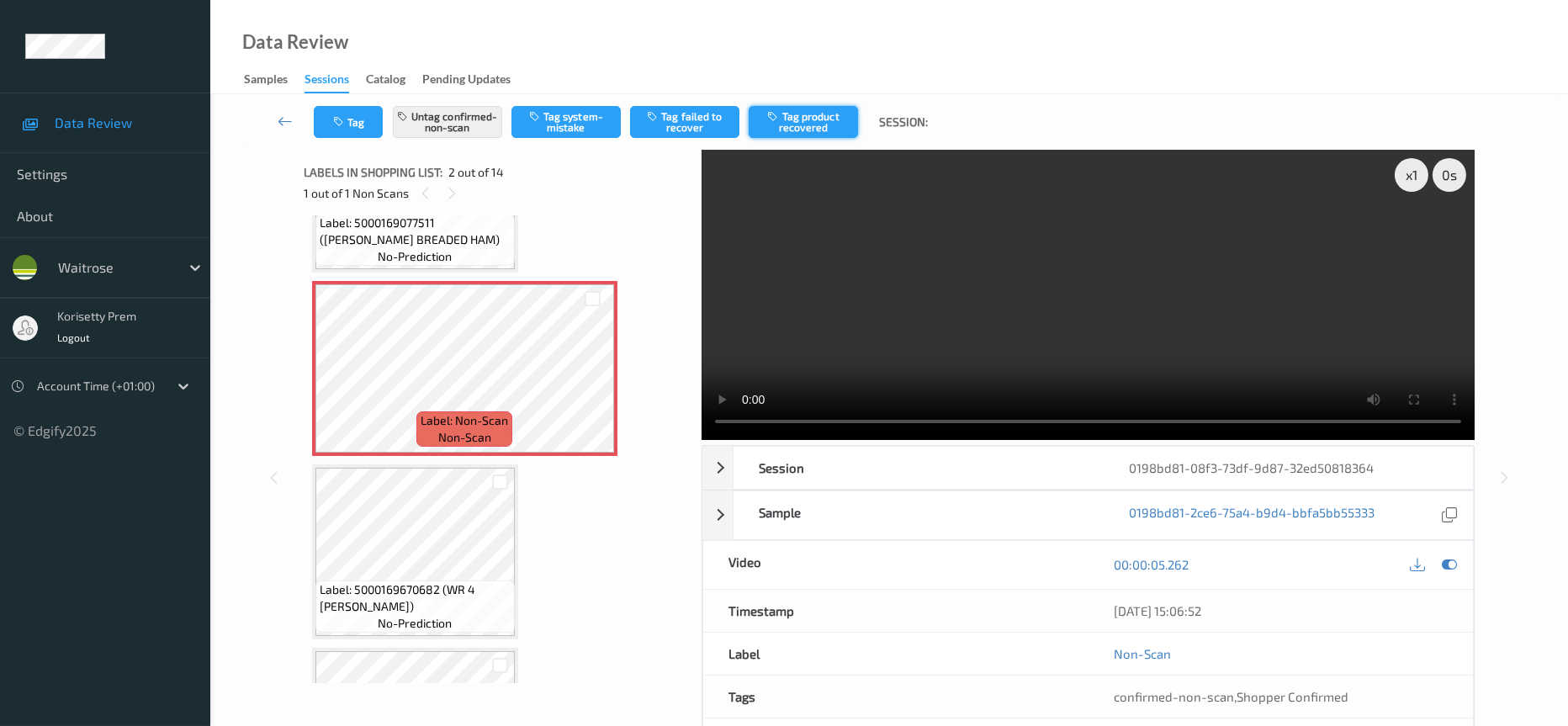
click at [802, 123] on button "Tag product recovered" at bounding box center [803, 122] width 109 height 32
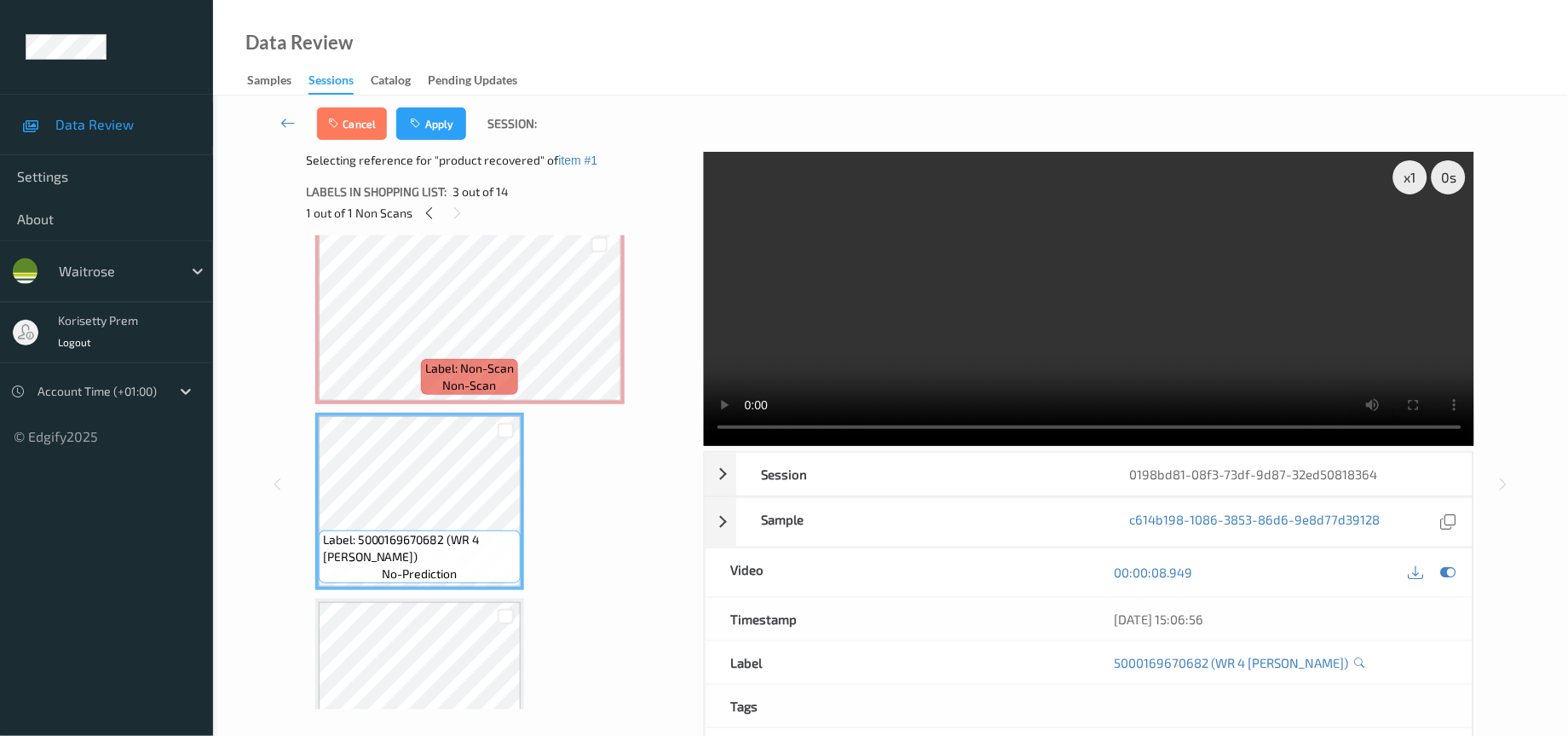
scroll to position [255, 0]
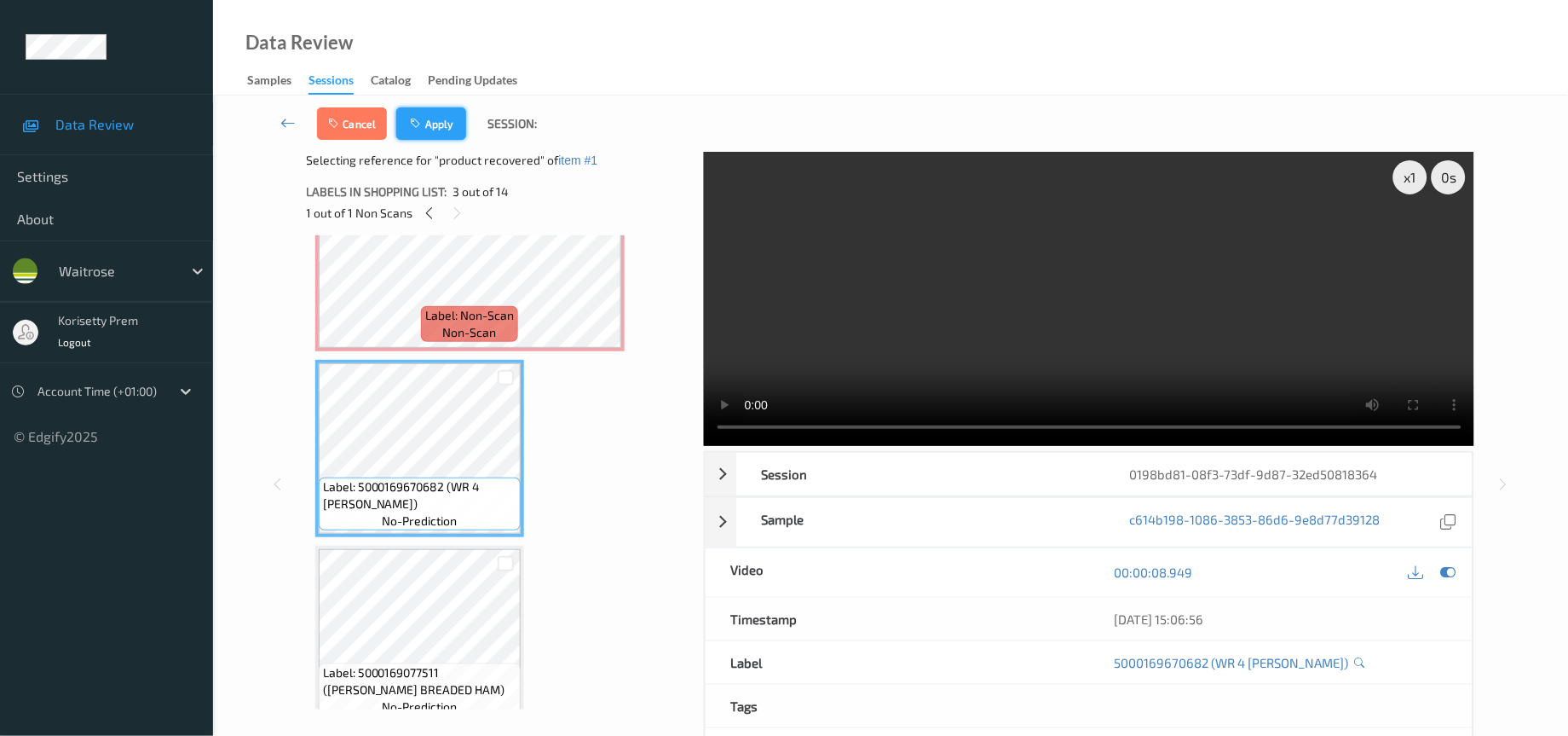
click at [430, 118] on button "Apply" at bounding box center [431, 124] width 70 height 33
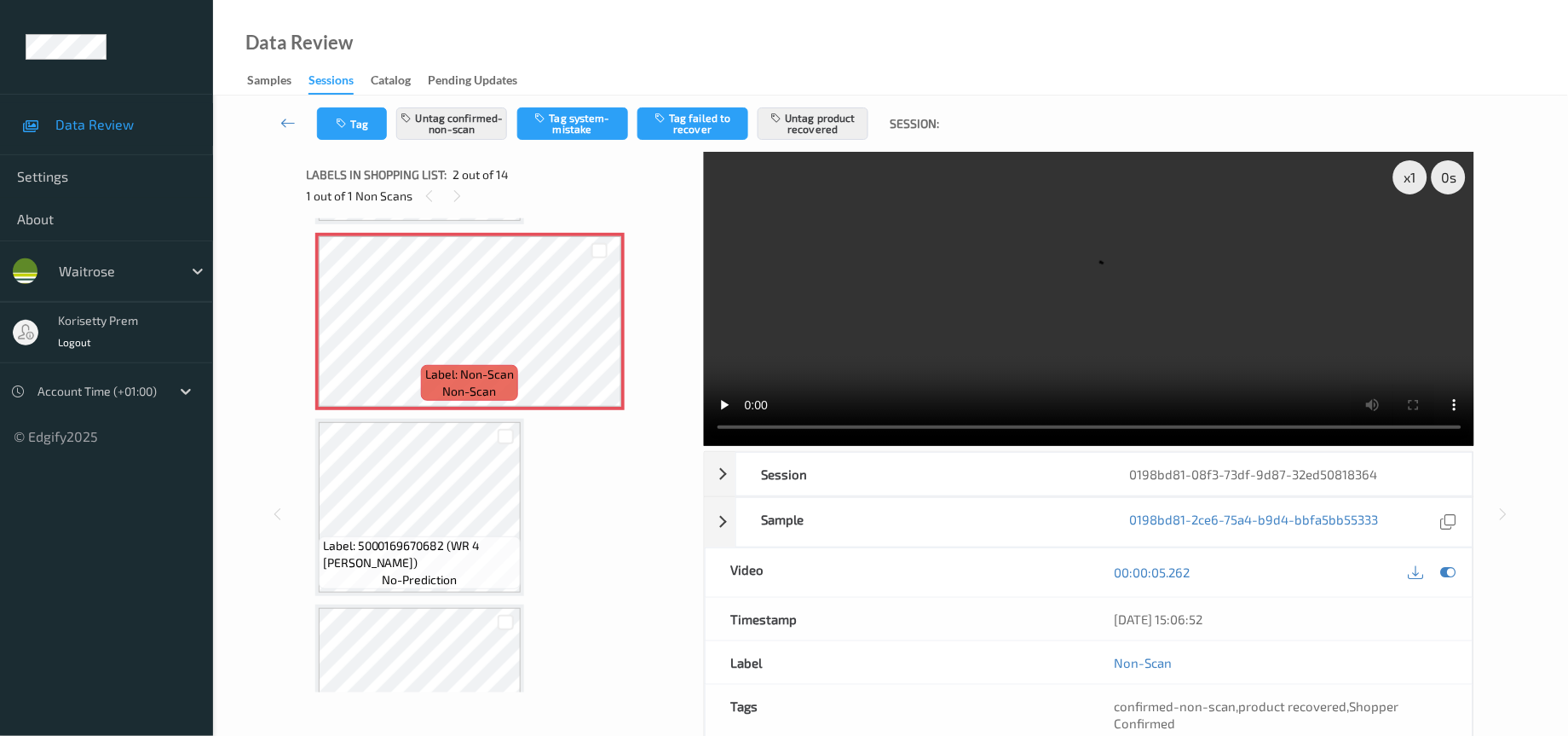
scroll to position [135, 0]
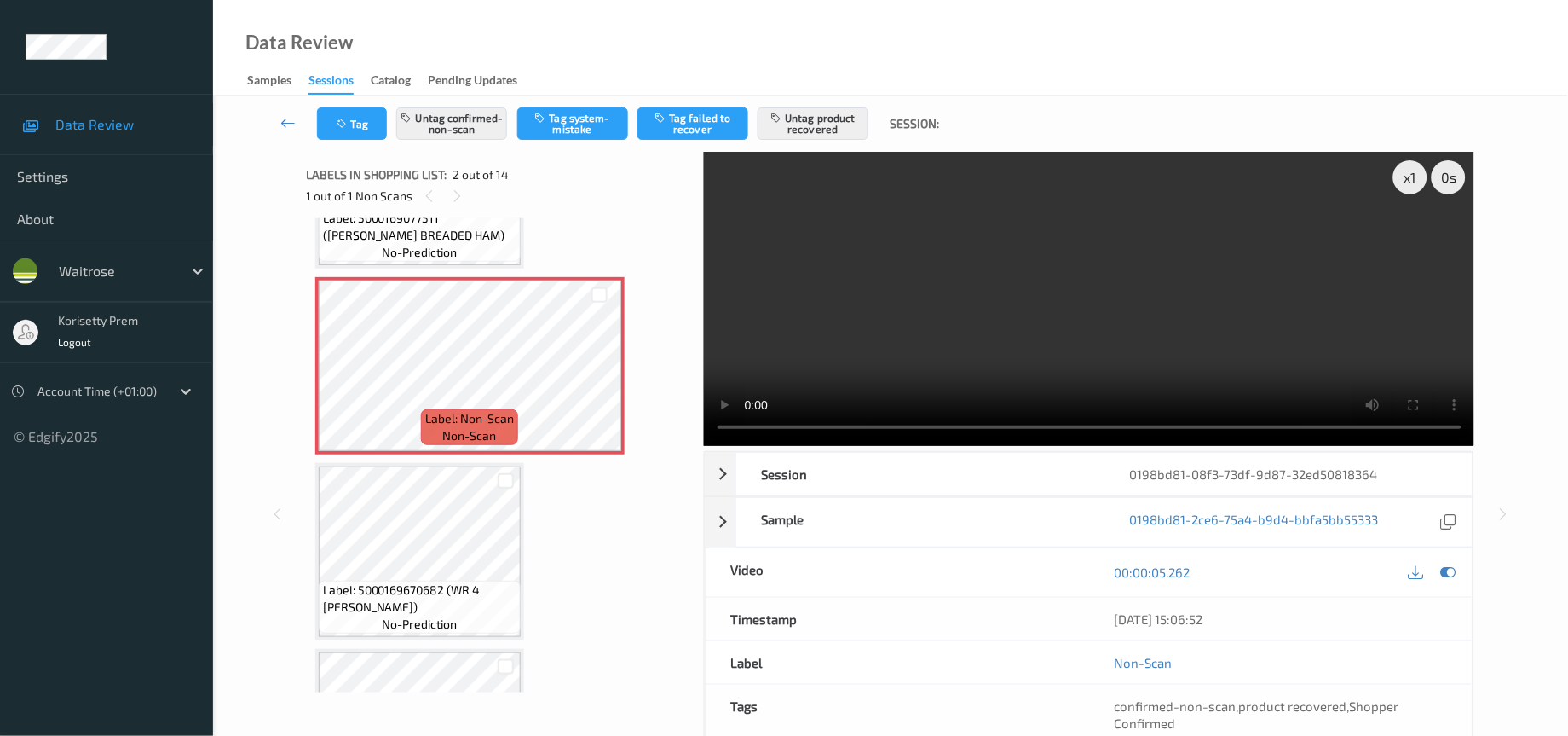
click at [800, 333] on video at bounding box center [1089, 299] width 771 height 294
click at [849, 333] on video at bounding box center [1089, 299] width 771 height 294
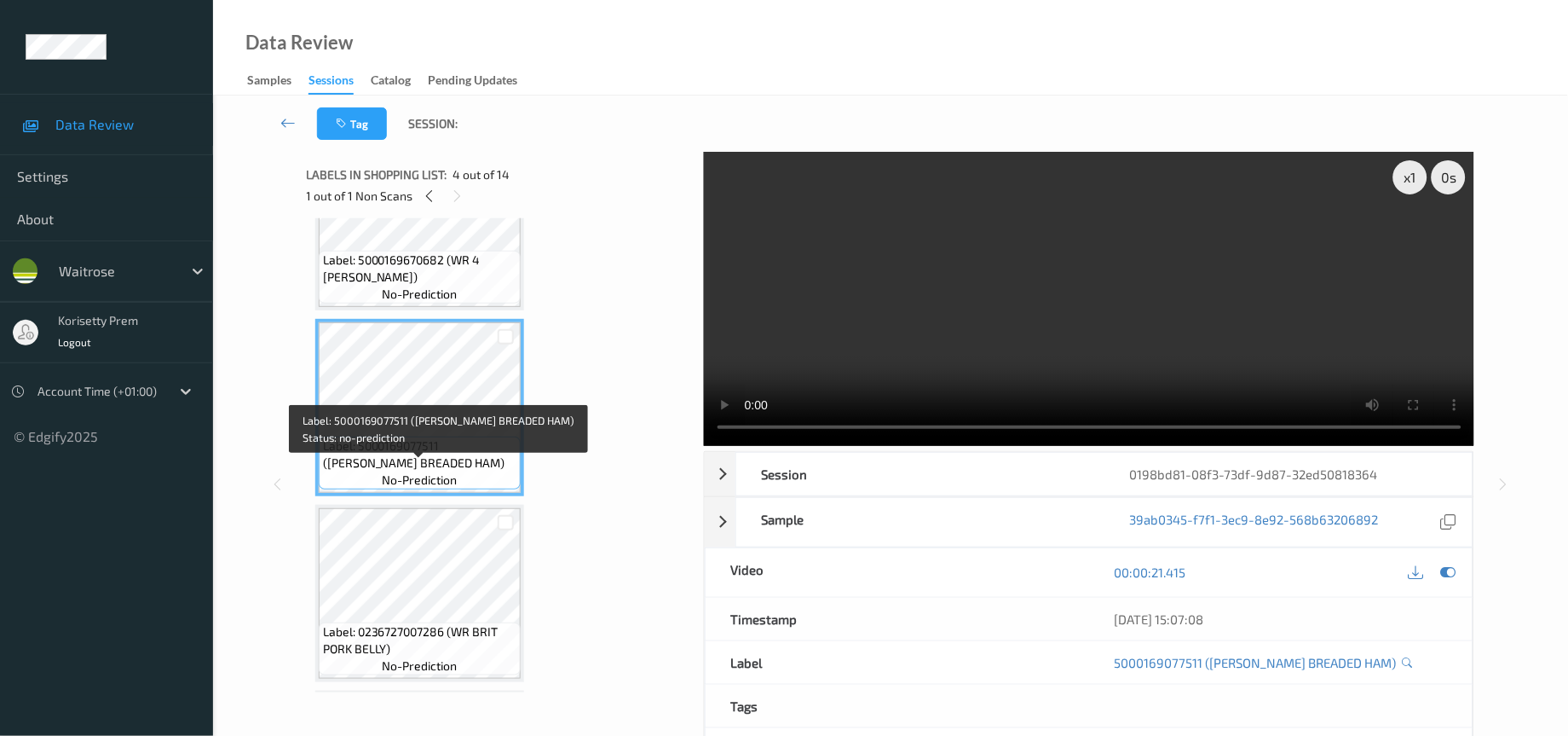
scroll to position [519, 0]
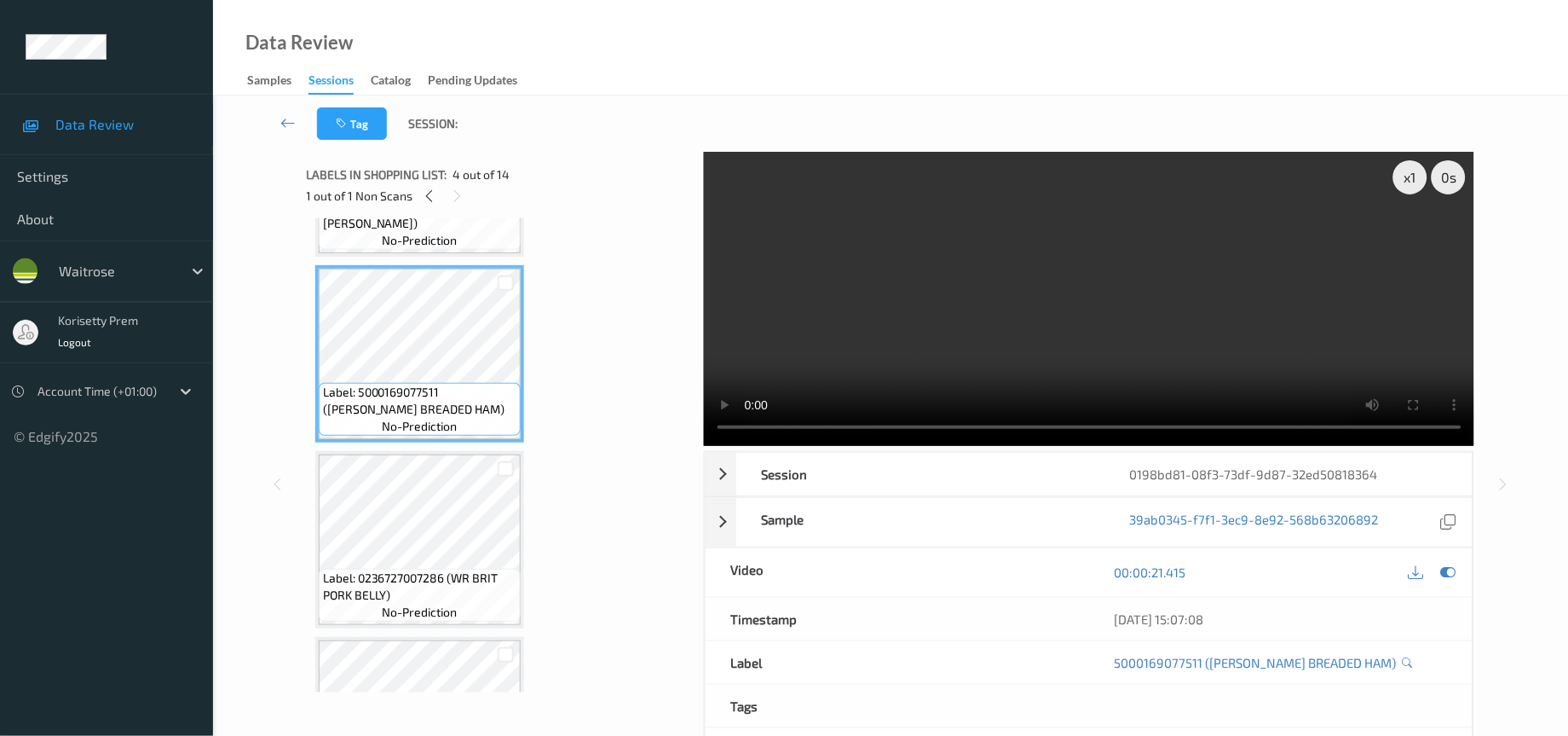
click at [1014, 350] on video at bounding box center [1089, 299] width 771 height 294
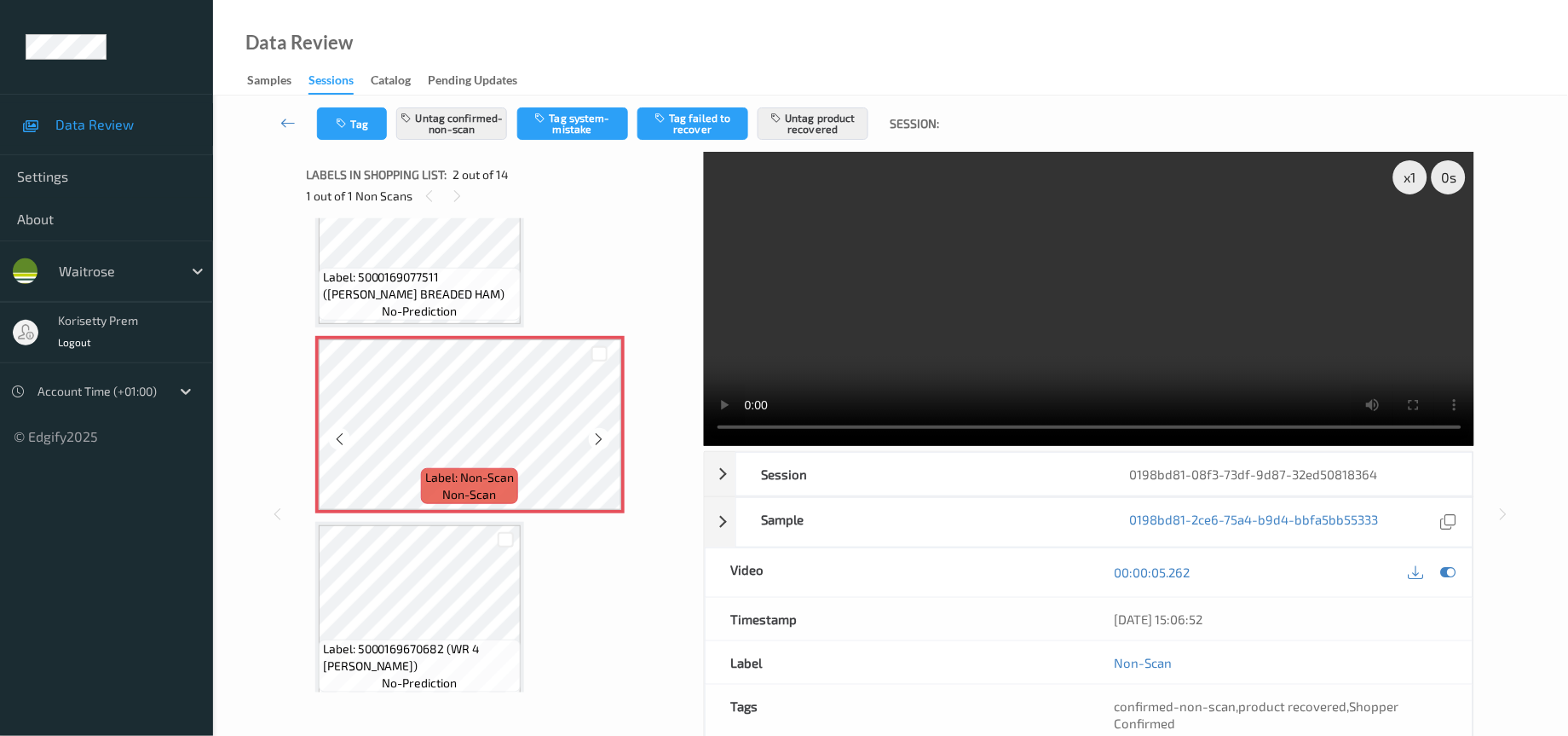
scroll to position [128, 0]
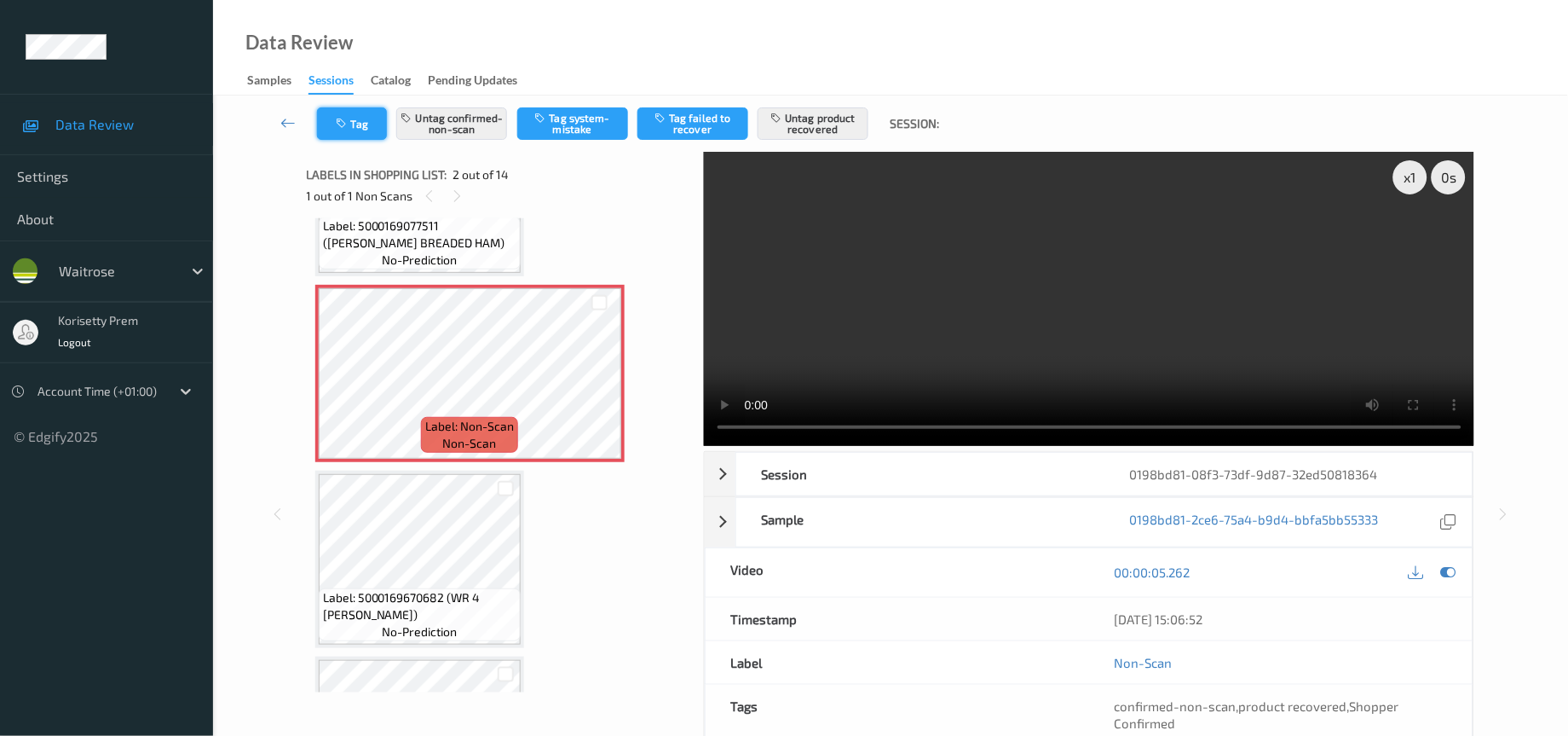
click at [341, 135] on button "Tag" at bounding box center [352, 124] width 70 height 33
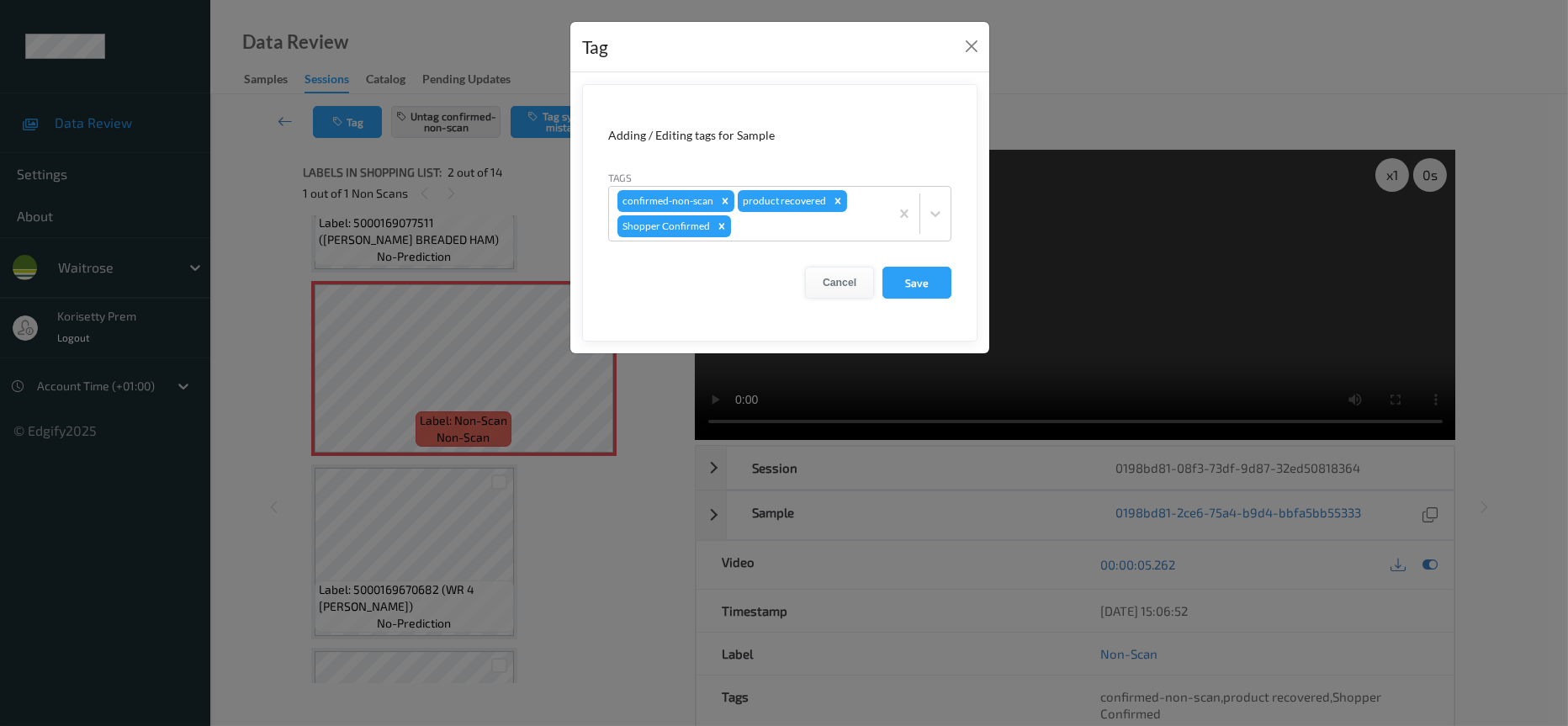
click at [834, 272] on button "Cancel" at bounding box center [839, 282] width 69 height 32
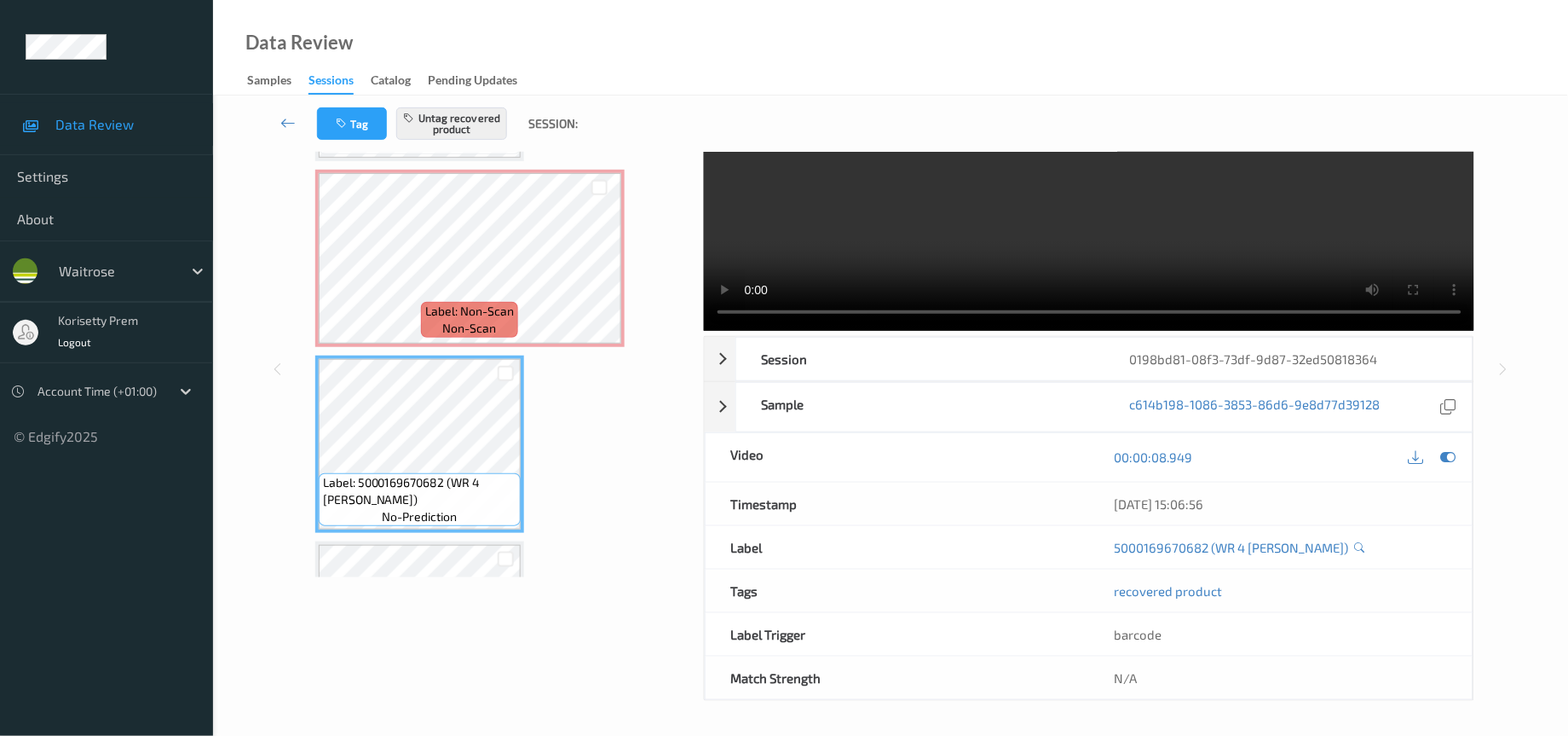
scroll to position [118, 0]
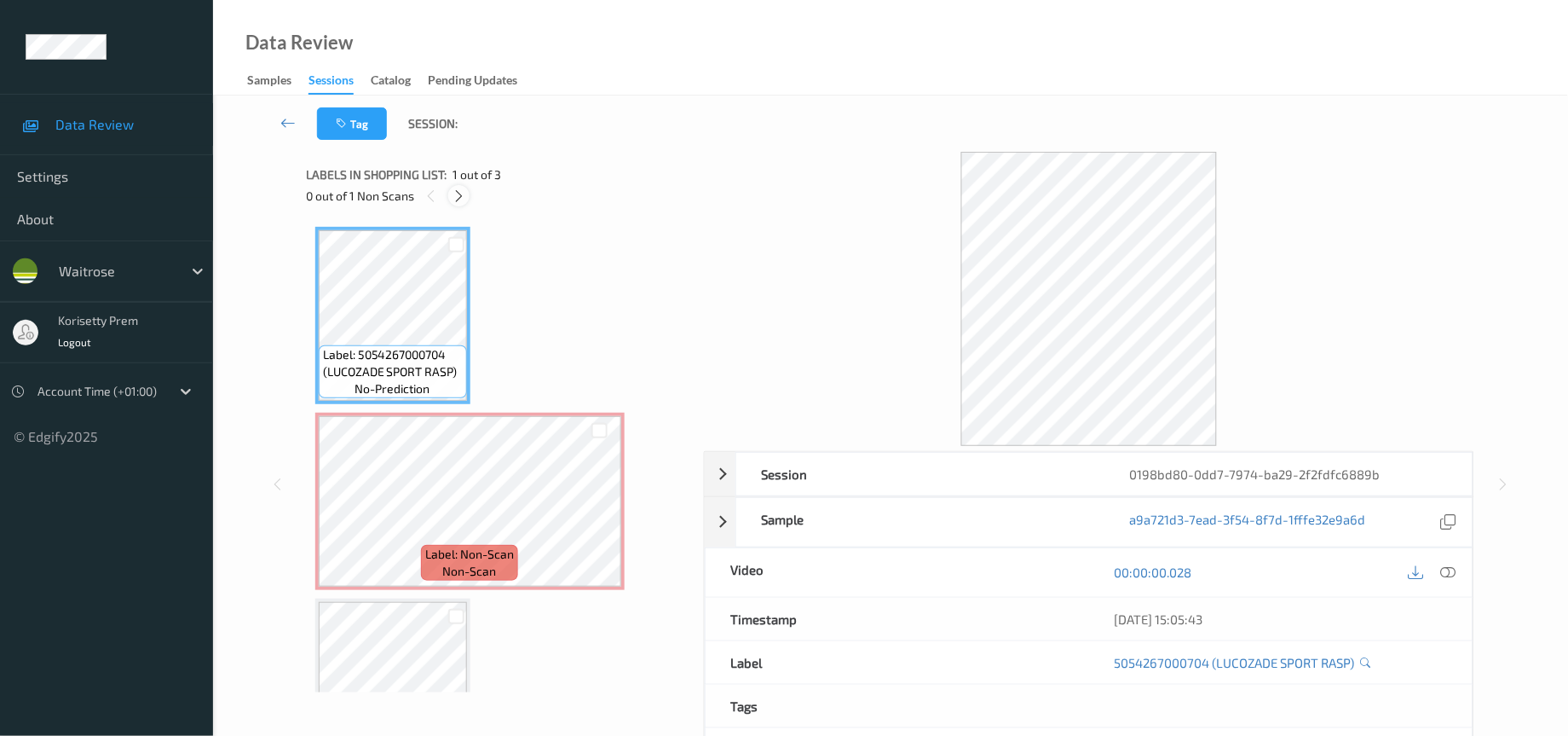
click at [458, 195] on icon at bounding box center [459, 195] width 15 height 15
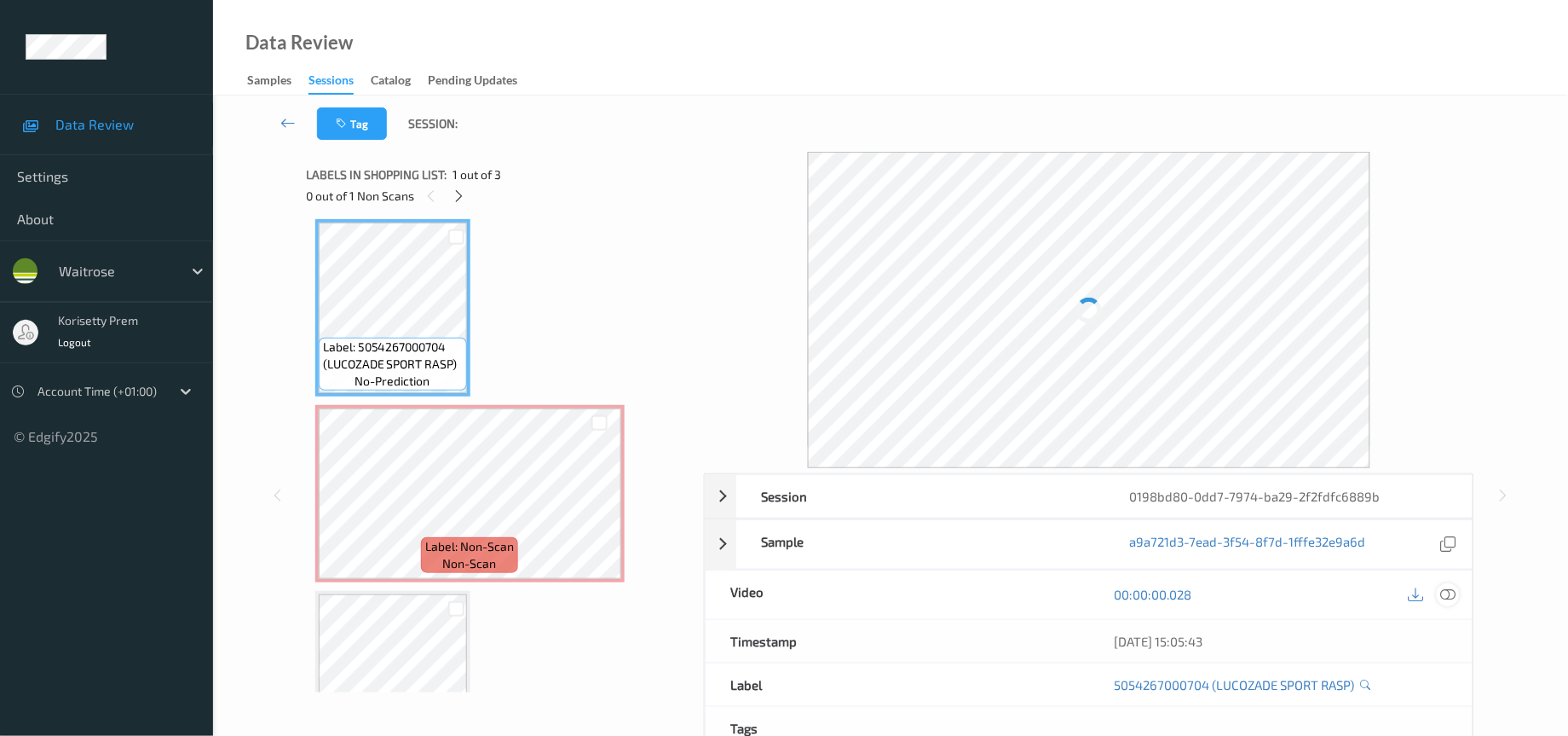
click at [1453, 596] on icon at bounding box center [1449, 594] width 15 height 15
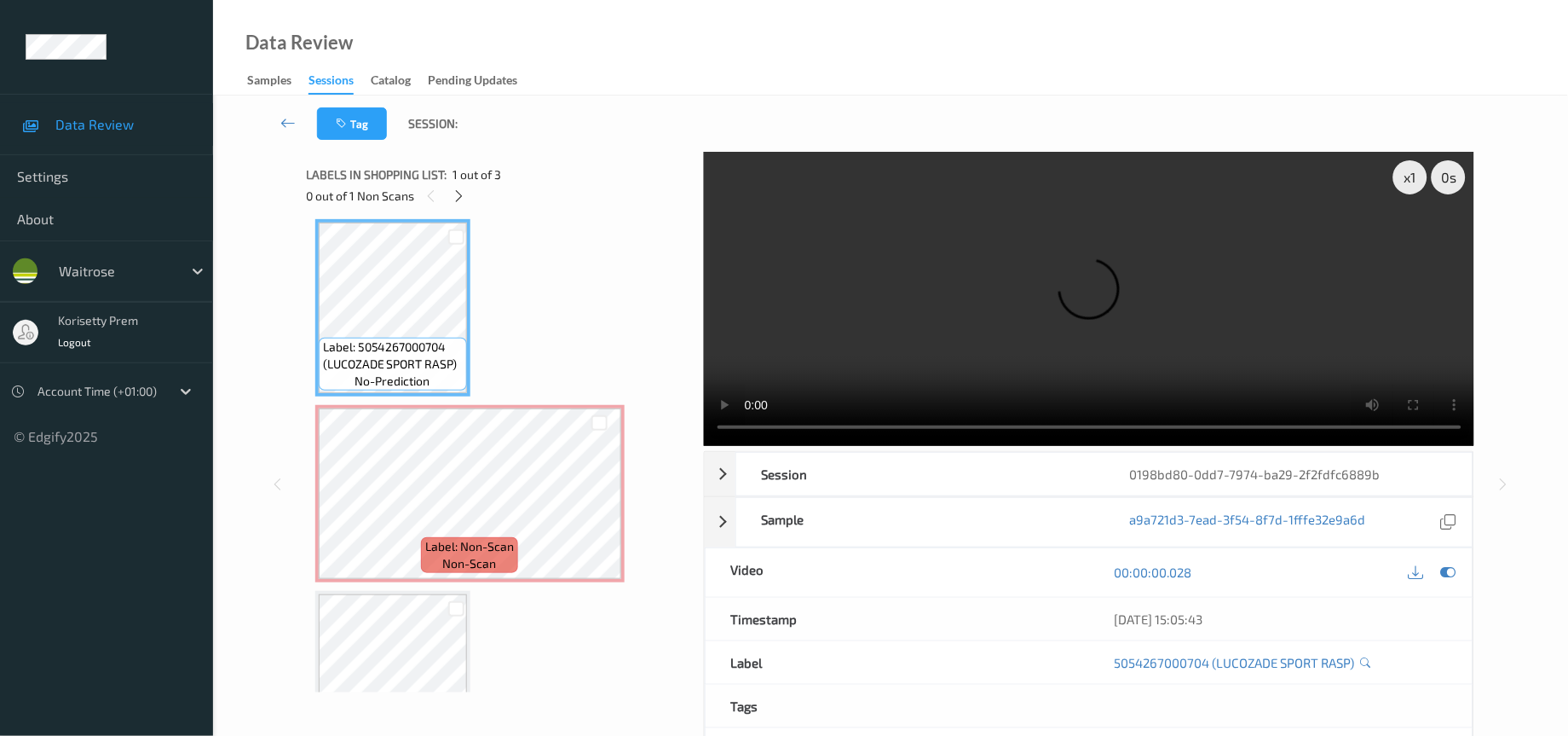
click at [1123, 246] on video at bounding box center [1089, 299] width 771 height 294
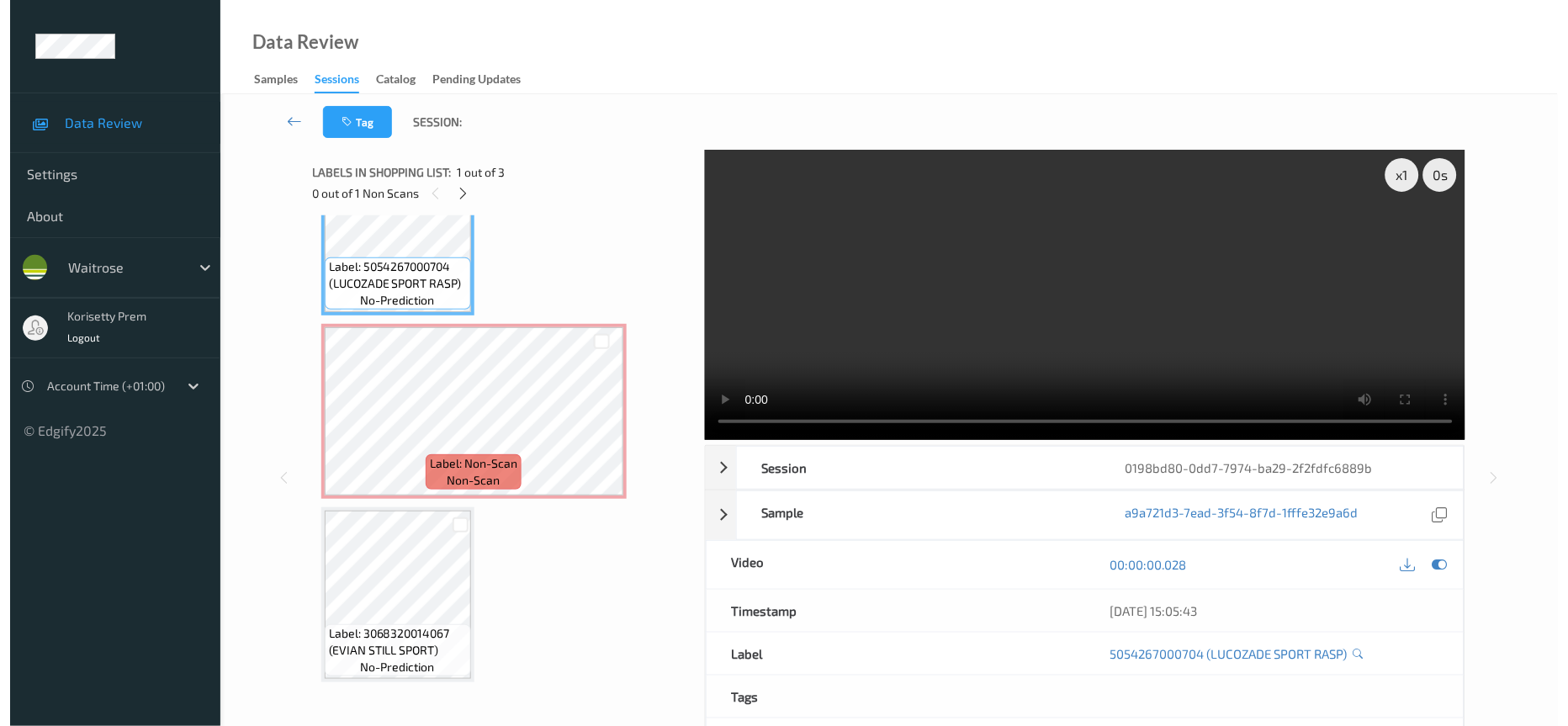
scroll to position [0, 0]
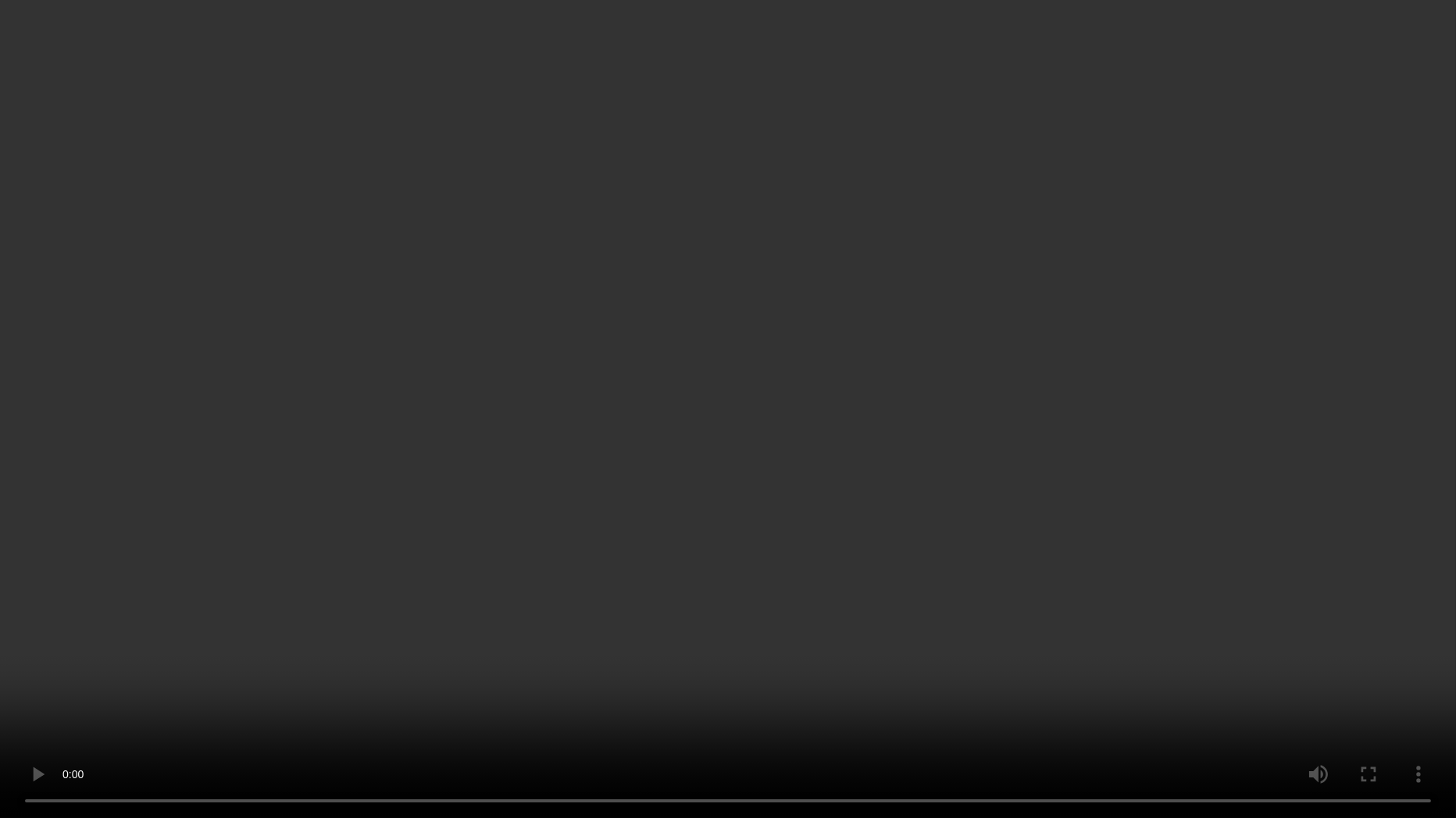
click at [820, 457] on video at bounding box center [728, 409] width 1456 height 818
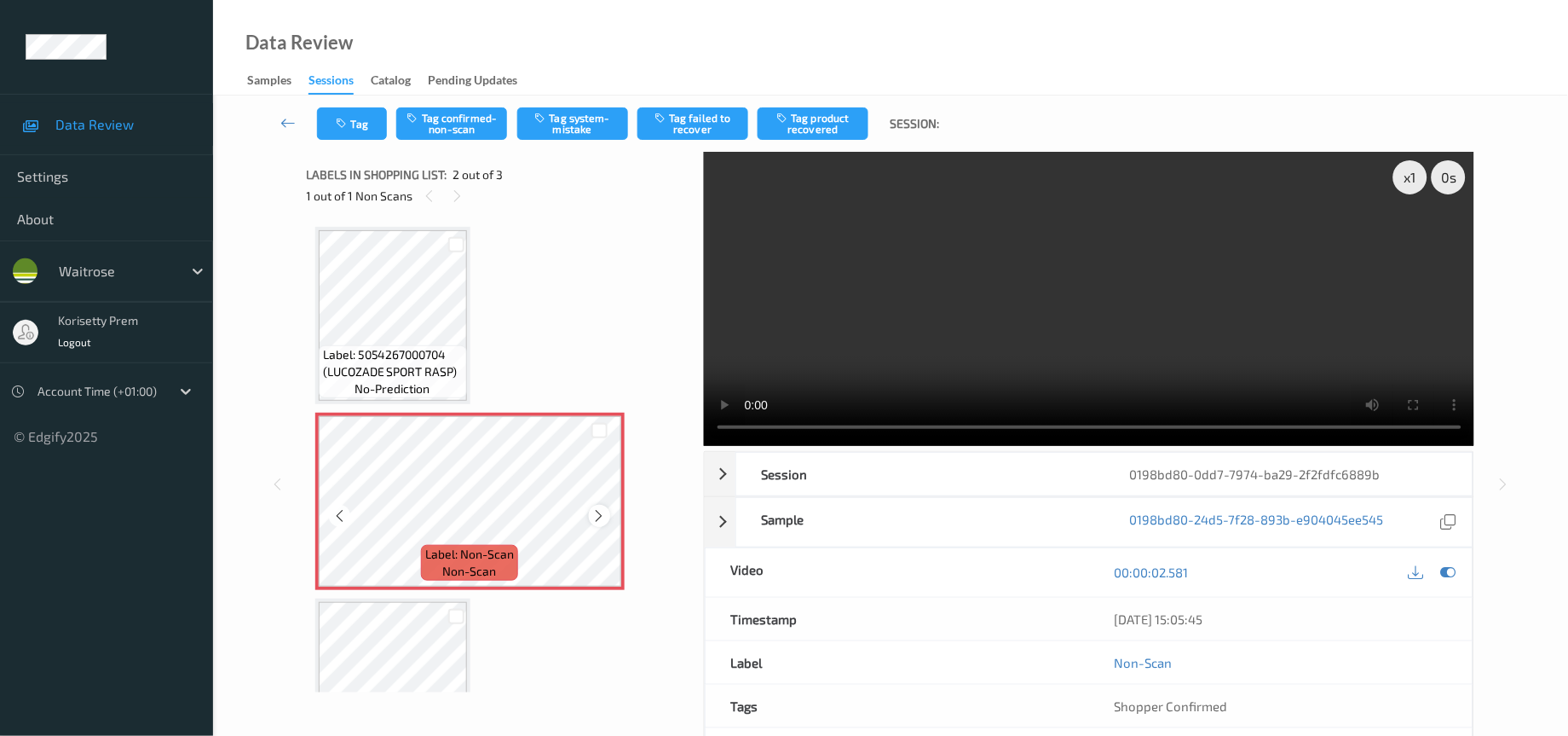
click at [599, 509] on icon at bounding box center [600, 515] width 15 height 15
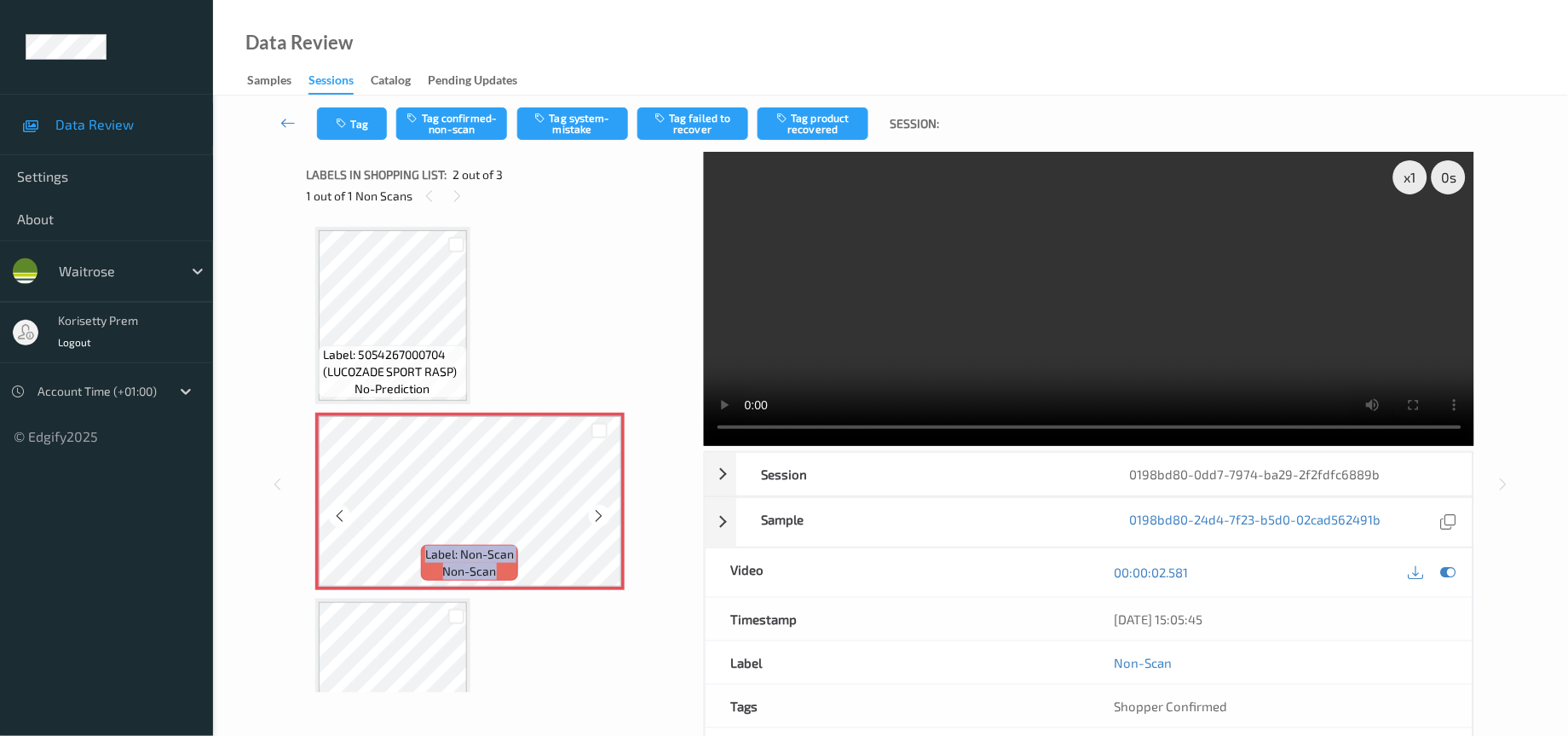
click at [599, 509] on icon at bounding box center [600, 515] width 15 height 15
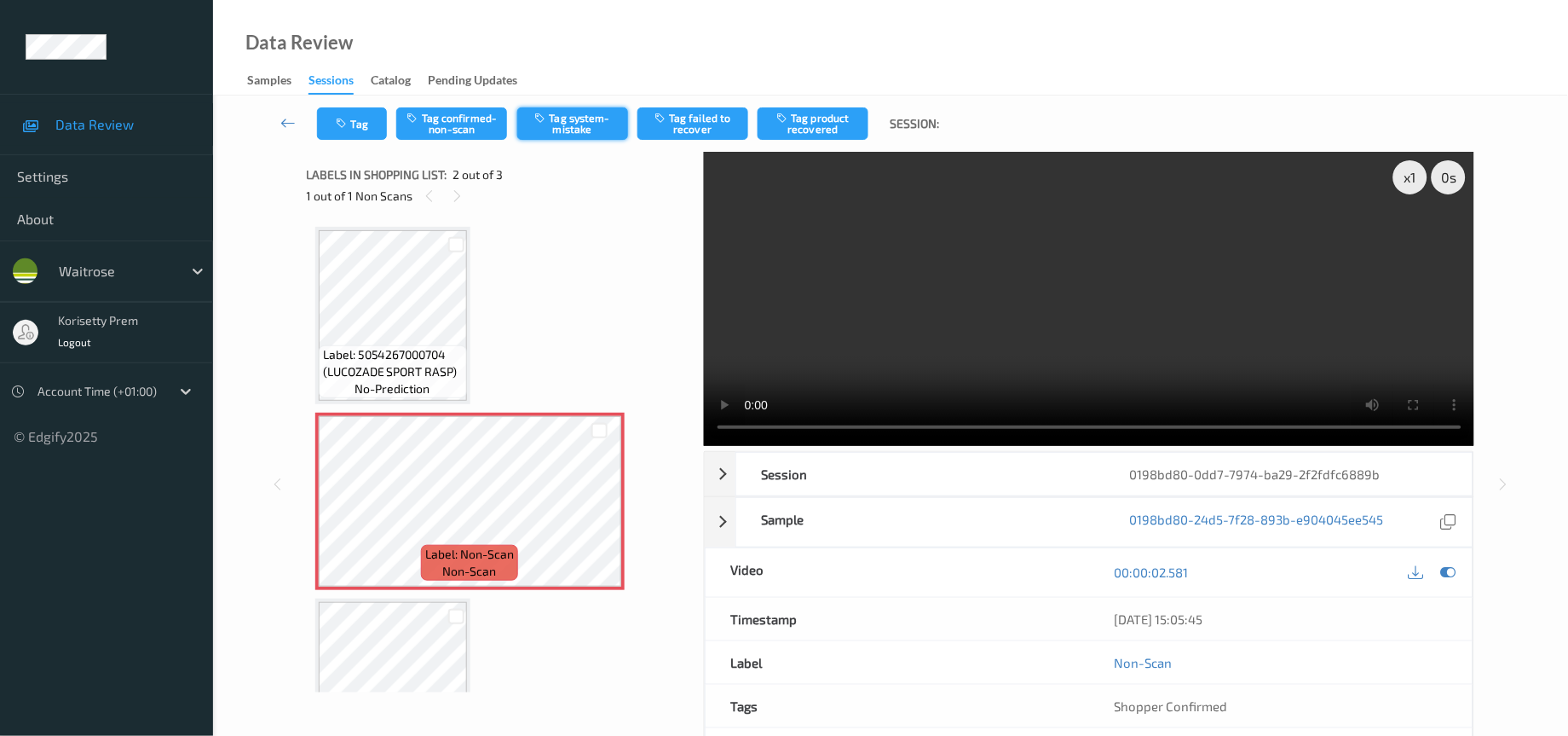
click at [590, 127] on button "Tag system-mistake" at bounding box center [573, 124] width 111 height 33
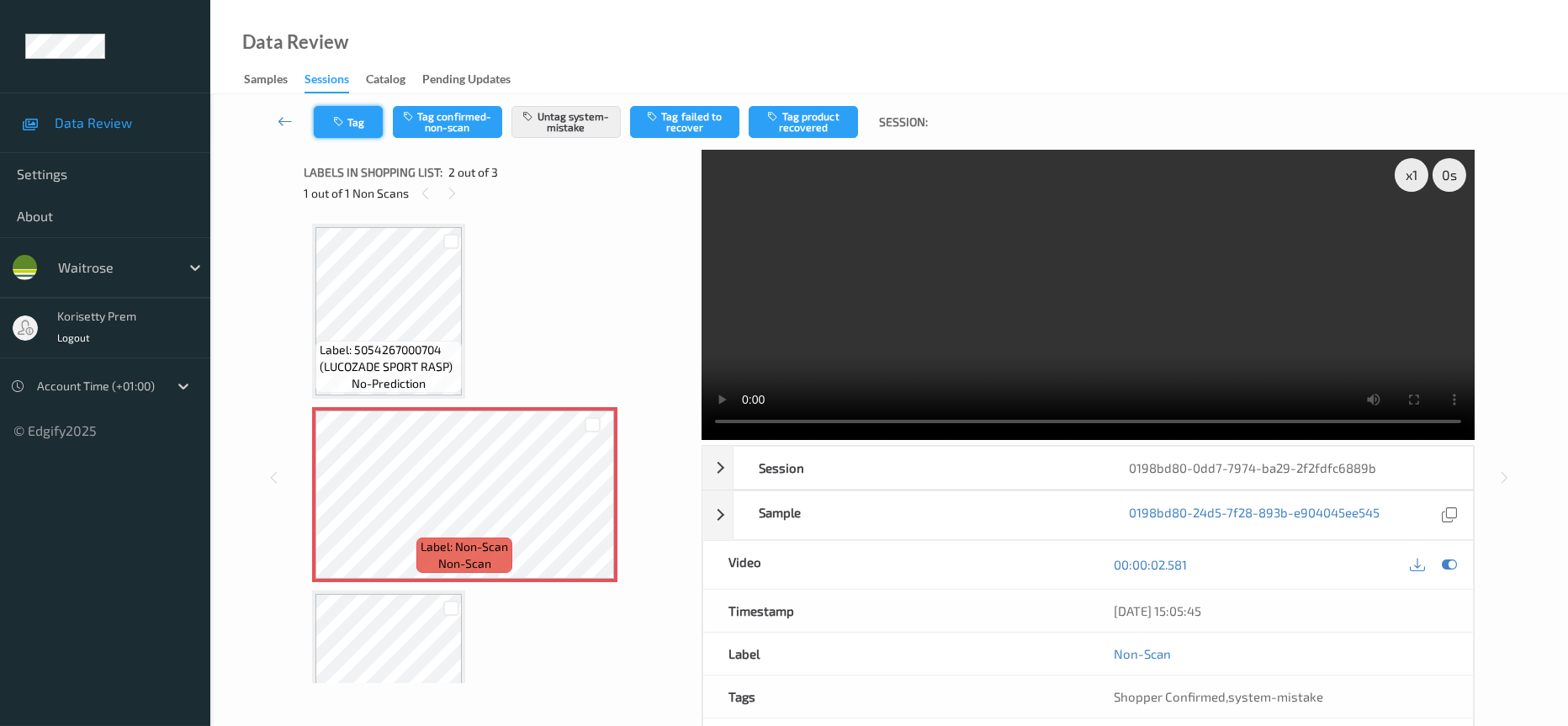
click at [342, 120] on icon "button" at bounding box center [341, 121] width 14 height 12
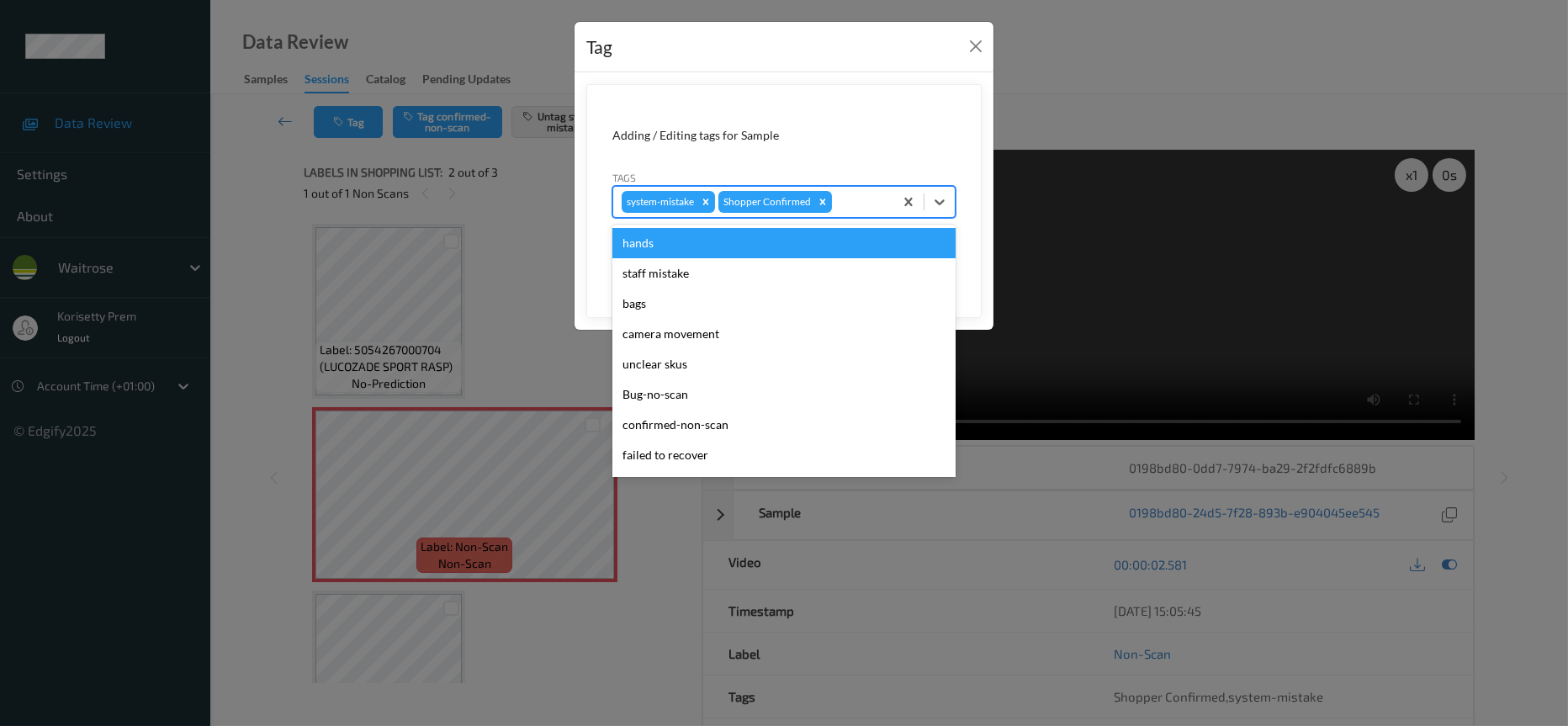
click at [850, 202] on div at bounding box center [860, 202] width 49 height 21
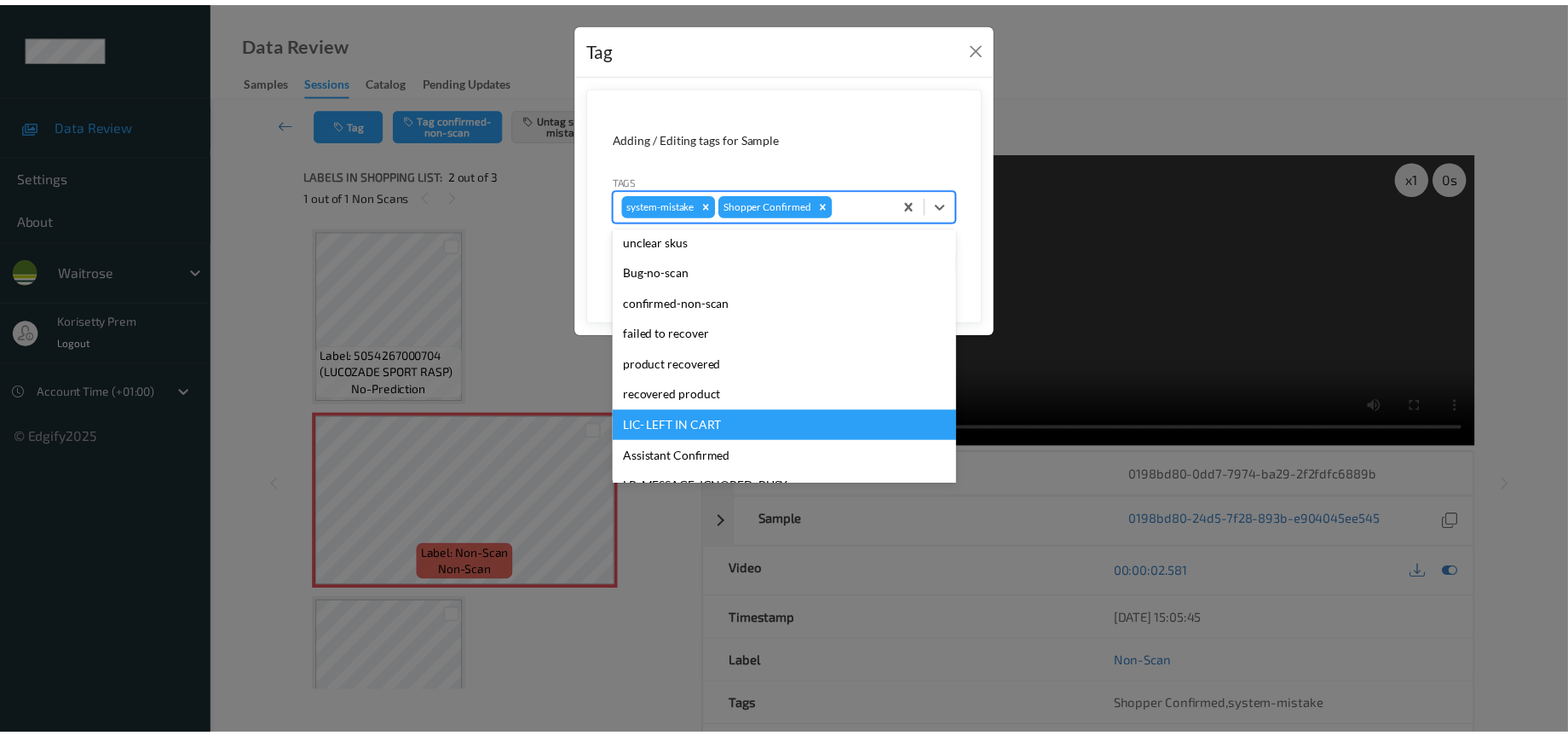
scroll to position [255, 0]
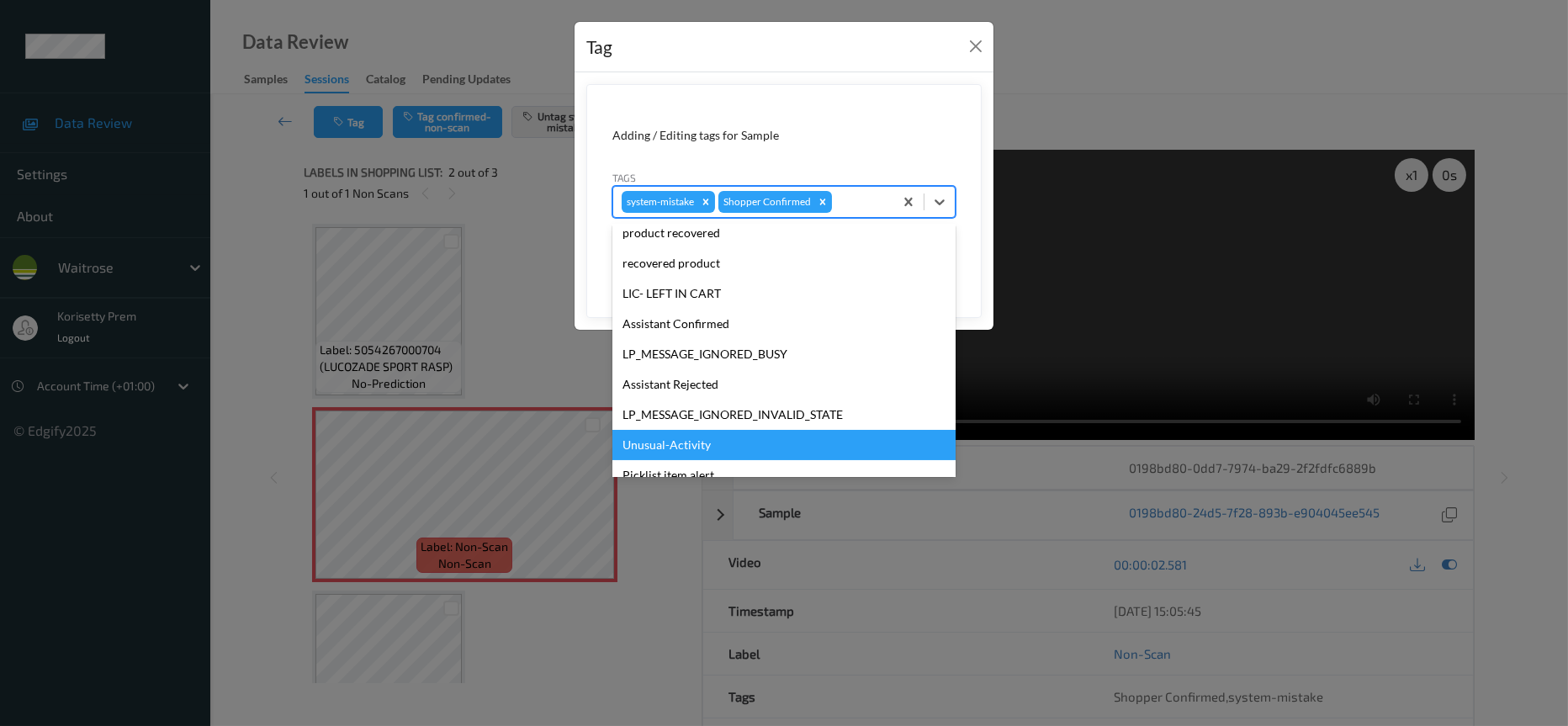
click at [692, 444] on div "Unusual-Activity" at bounding box center [784, 445] width 343 height 30
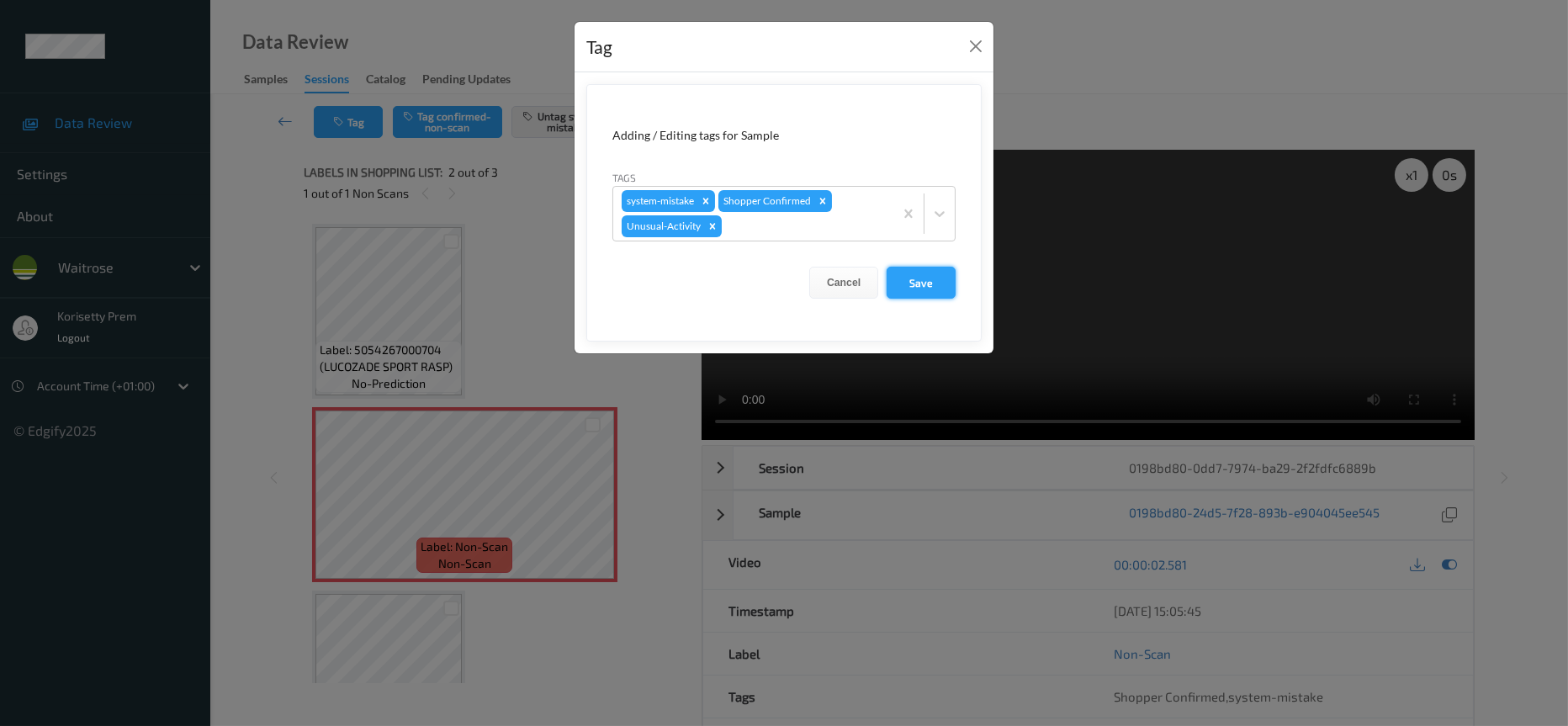
click at [921, 278] on button "Save" at bounding box center [921, 282] width 69 height 32
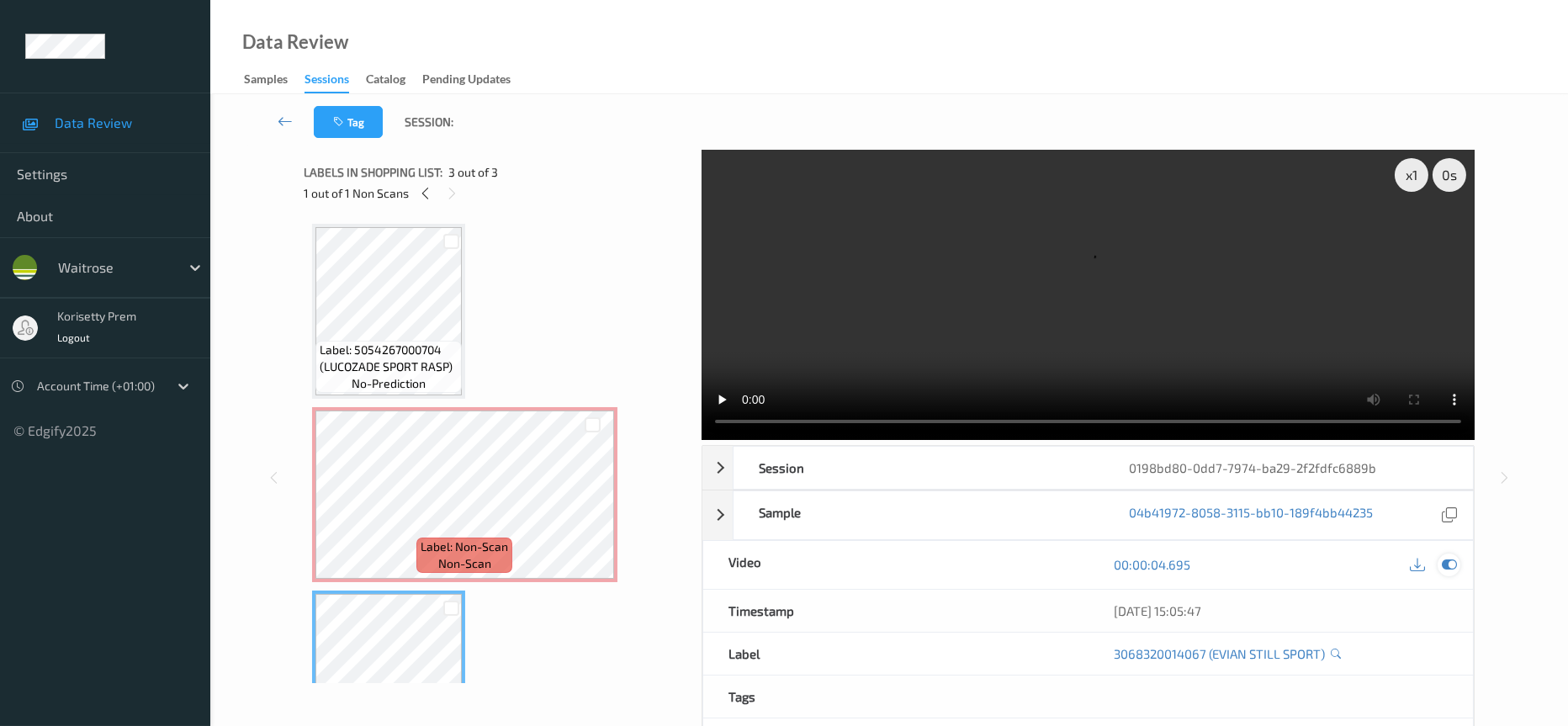
click at [1442, 557] on icon at bounding box center [1449, 564] width 15 height 15
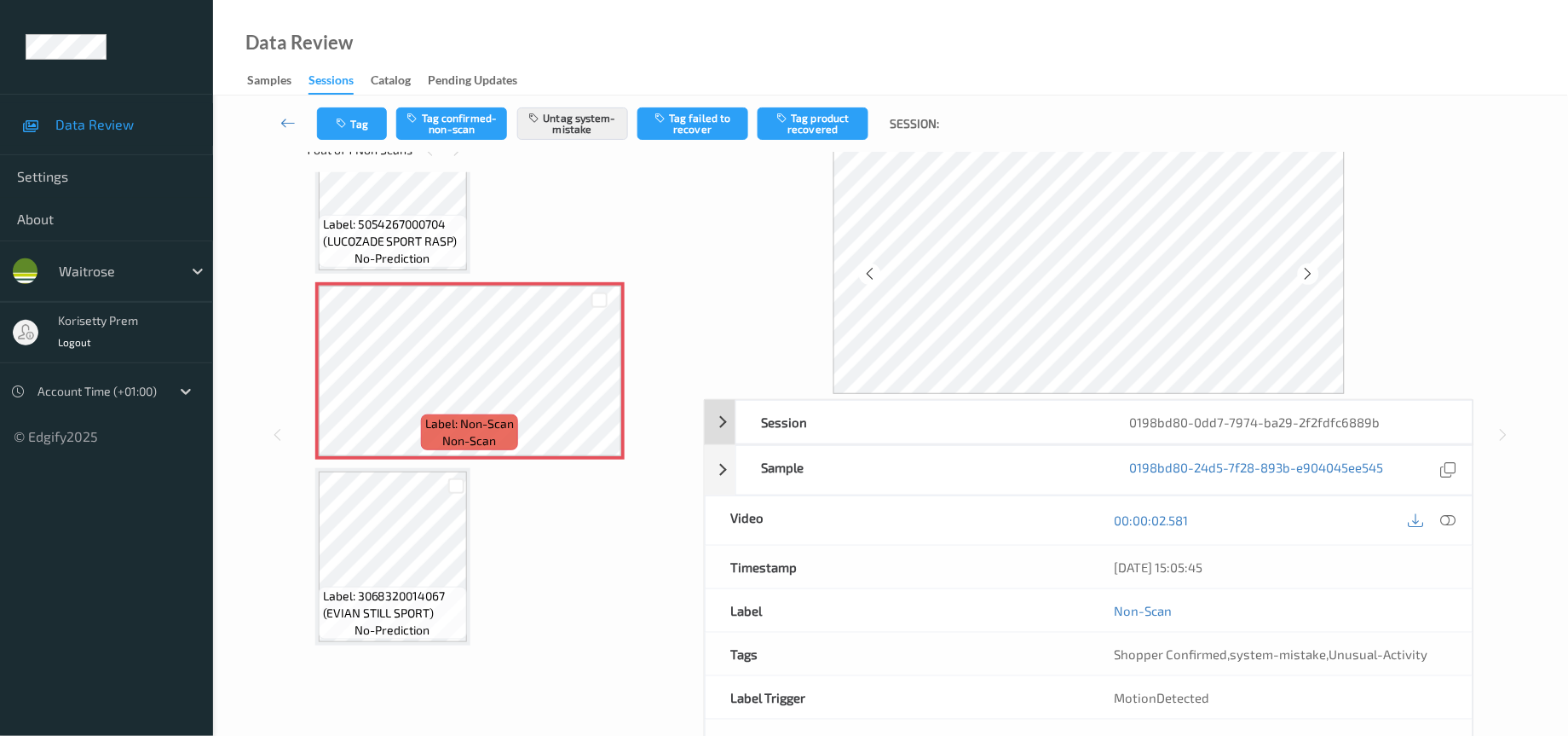
scroll to position [0, 0]
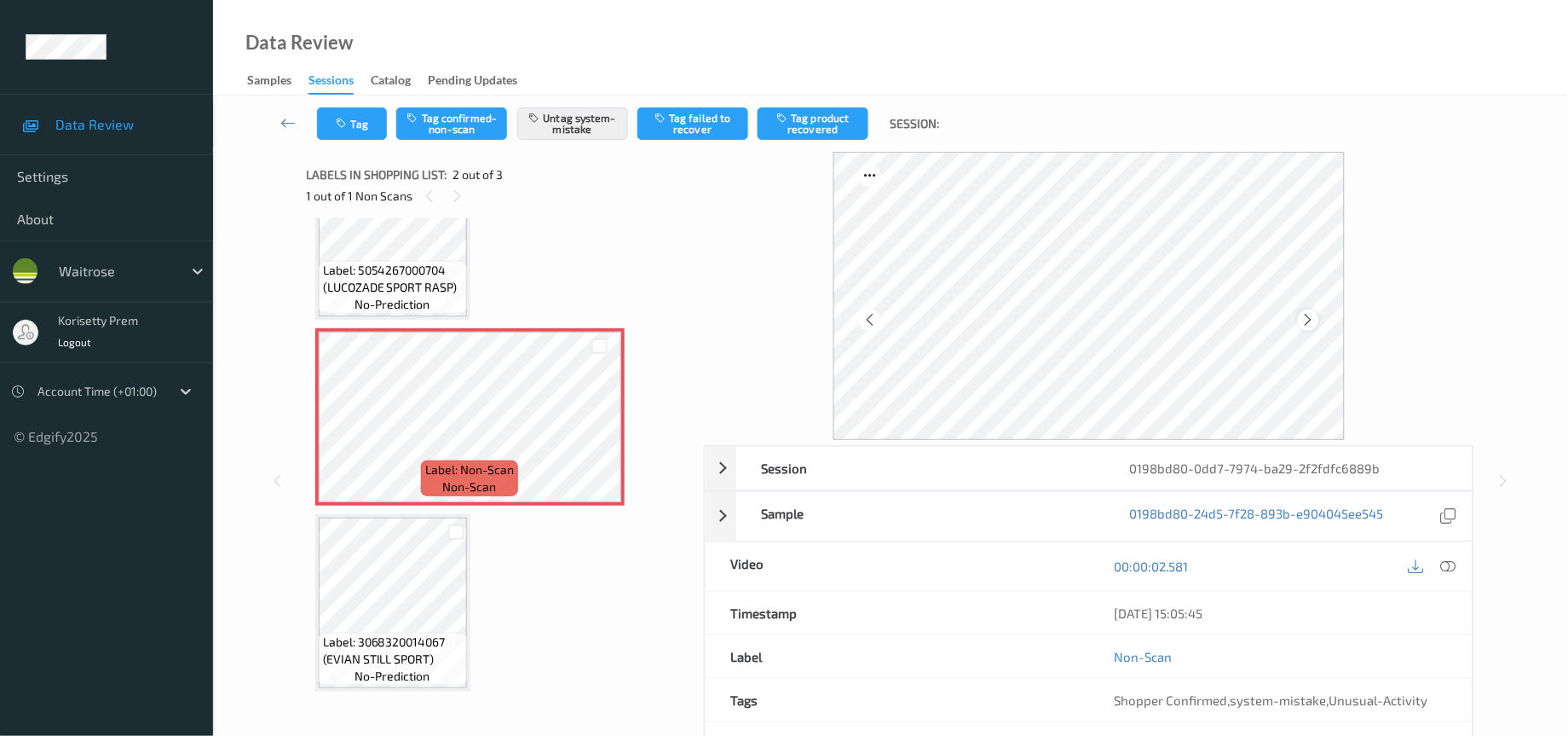
click at [1309, 319] on icon at bounding box center [1309, 319] width 15 height 15
click at [359, 123] on button "Tag" at bounding box center [352, 124] width 70 height 33
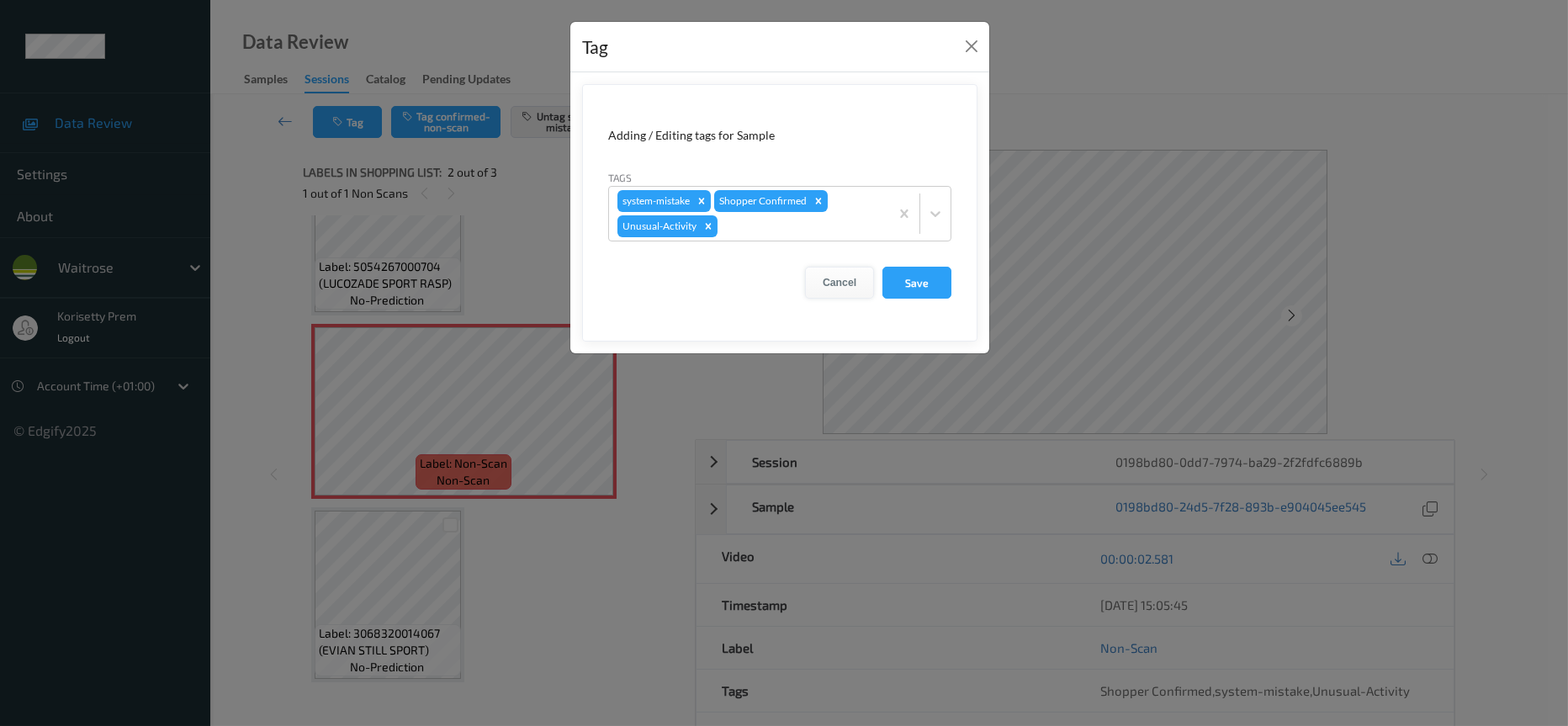
click at [843, 280] on button "Cancel" at bounding box center [839, 282] width 69 height 32
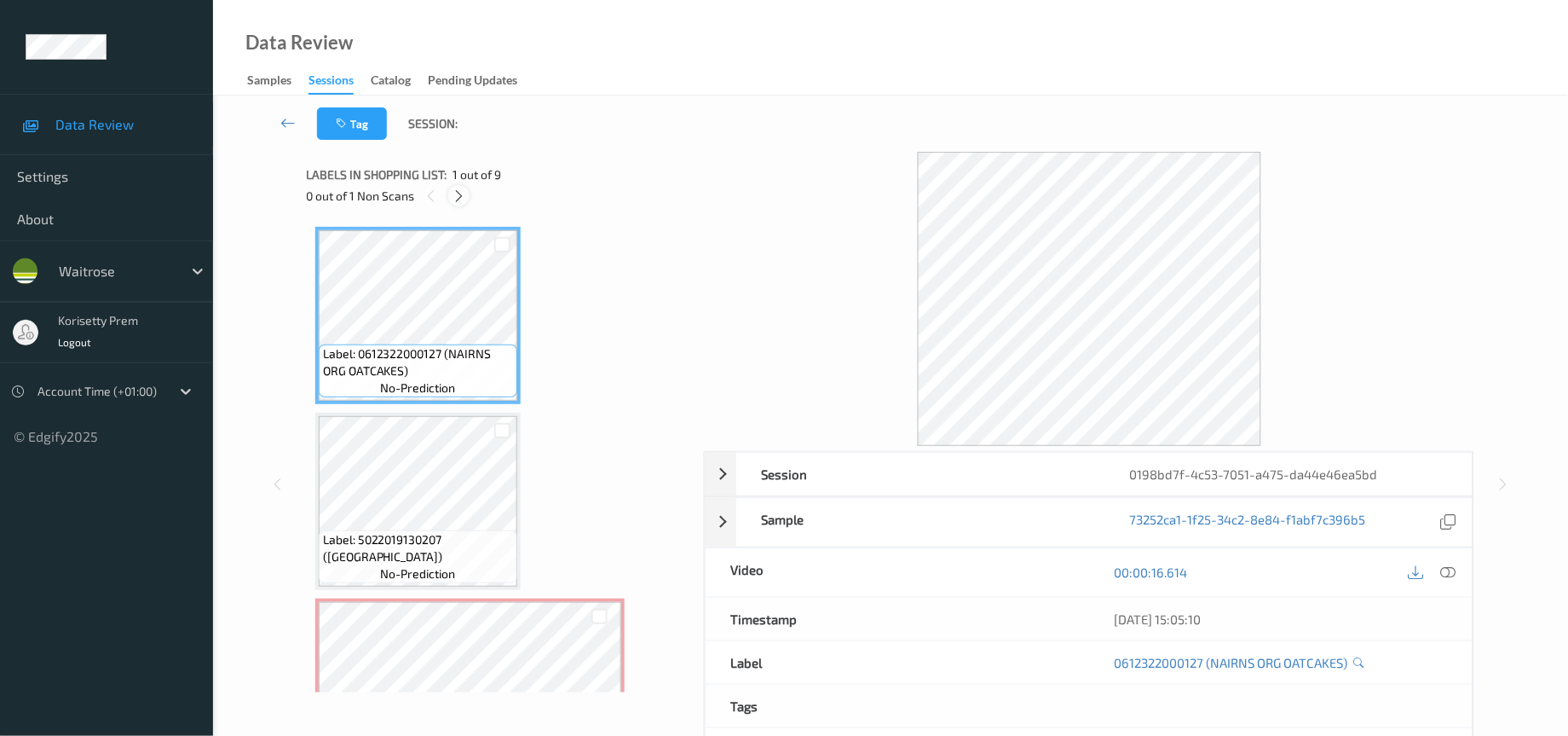
click at [461, 196] on icon at bounding box center [459, 195] width 15 height 15
click at [1453, 573] on icon at bounding box center [1449, 572] width 15 height 15
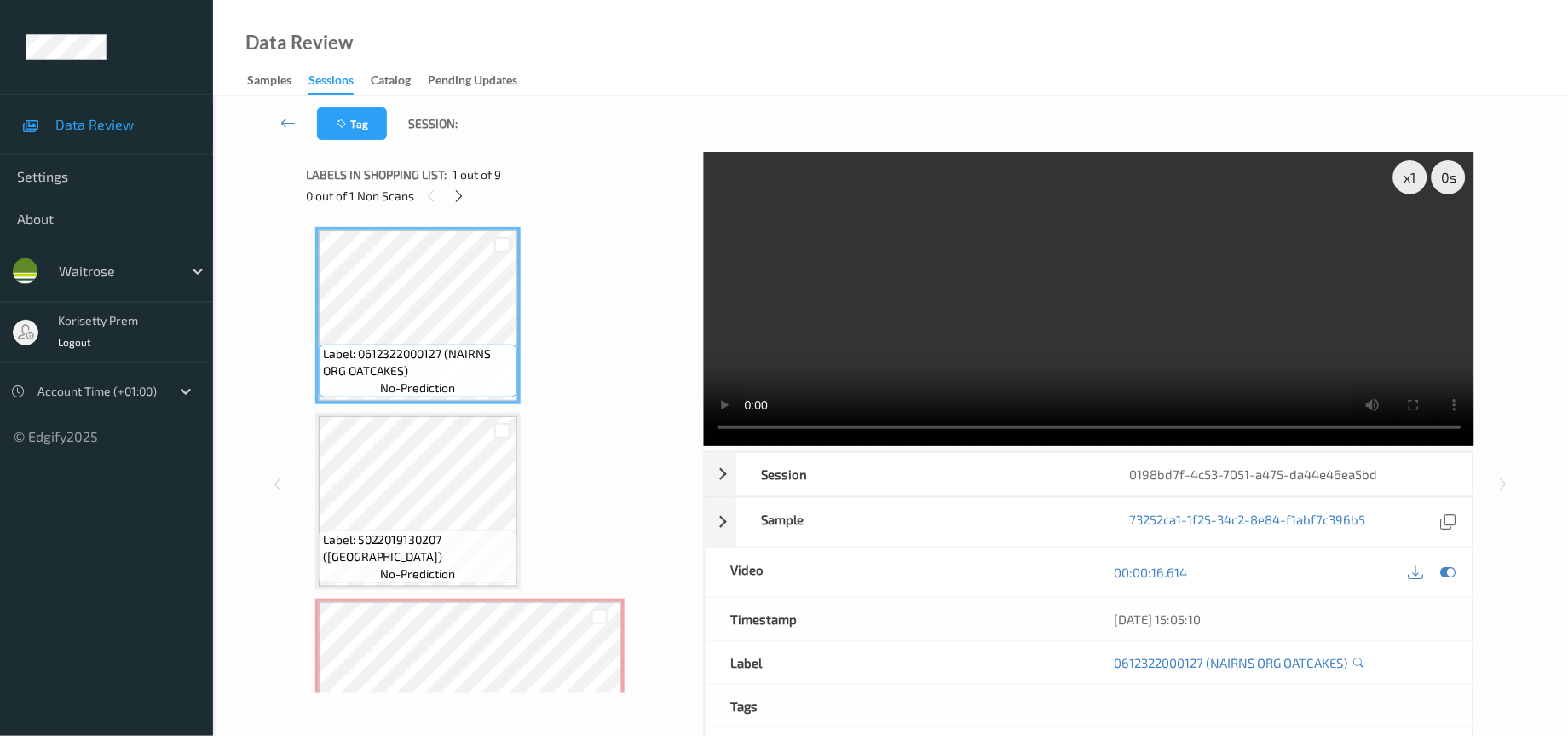
click at [1123, 303] on video at bounding box center [1089, 299] width 771 height 294
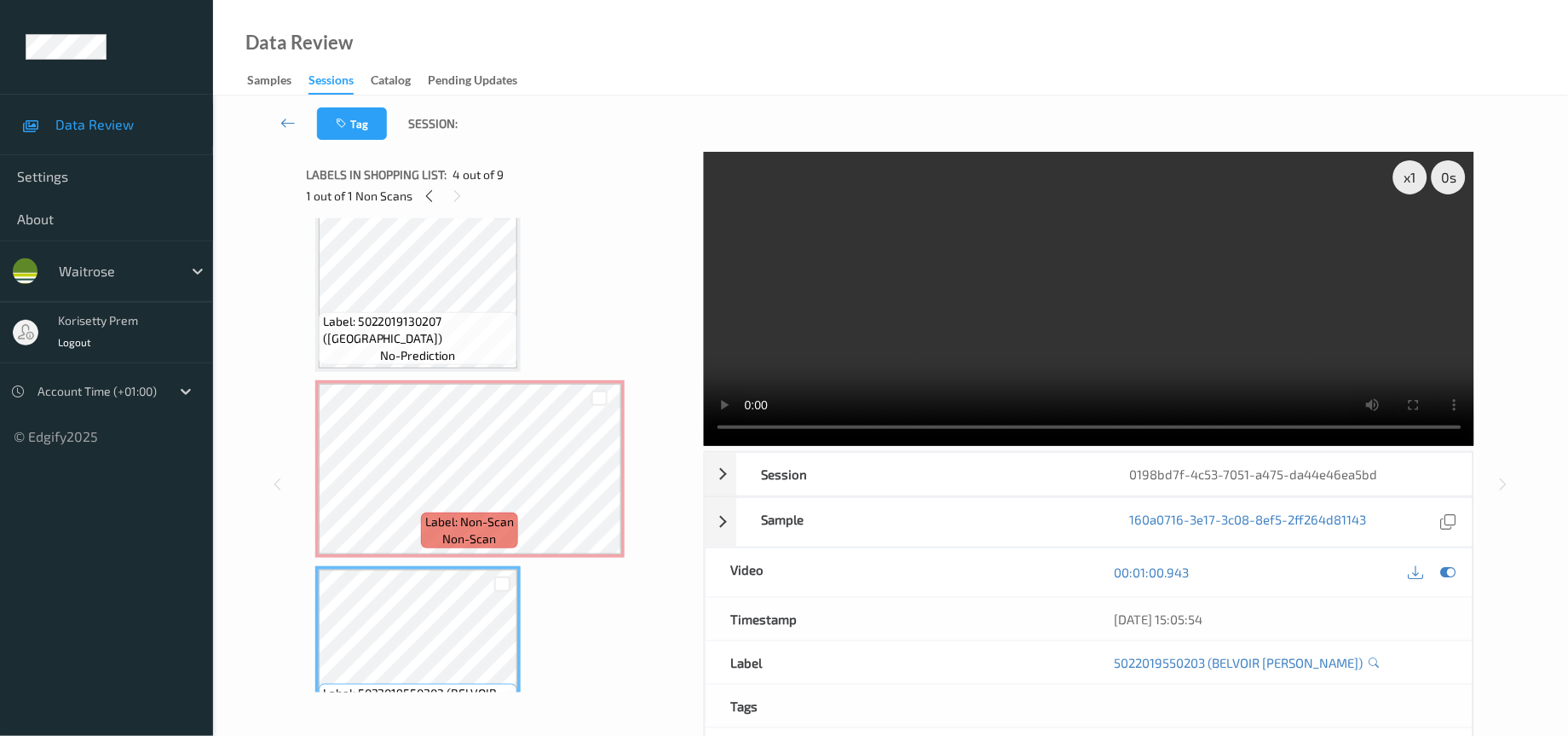
scroll to position [128, 0]
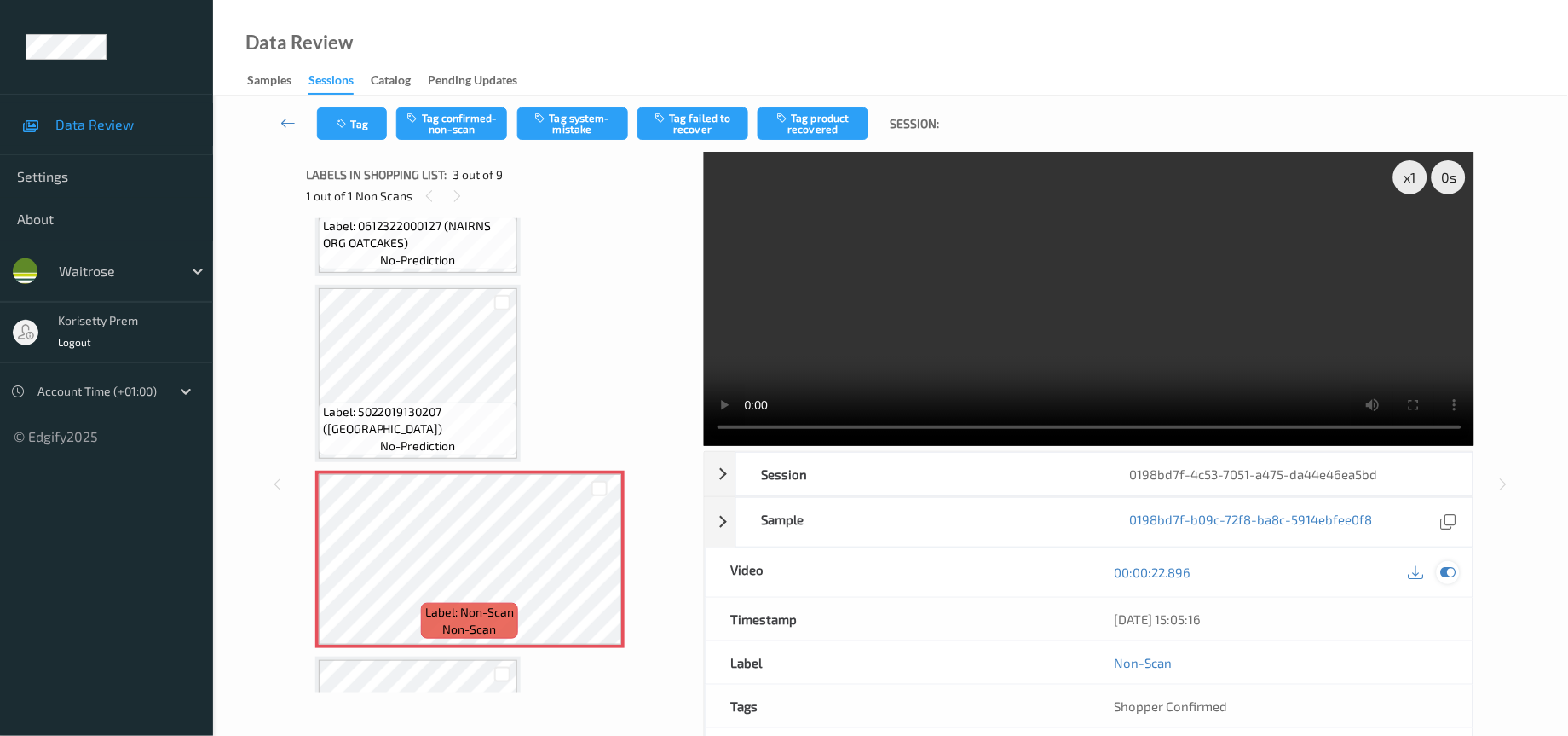
click at [1449, 575] on icon at bounding box center [1449, 572] width 15 height 15
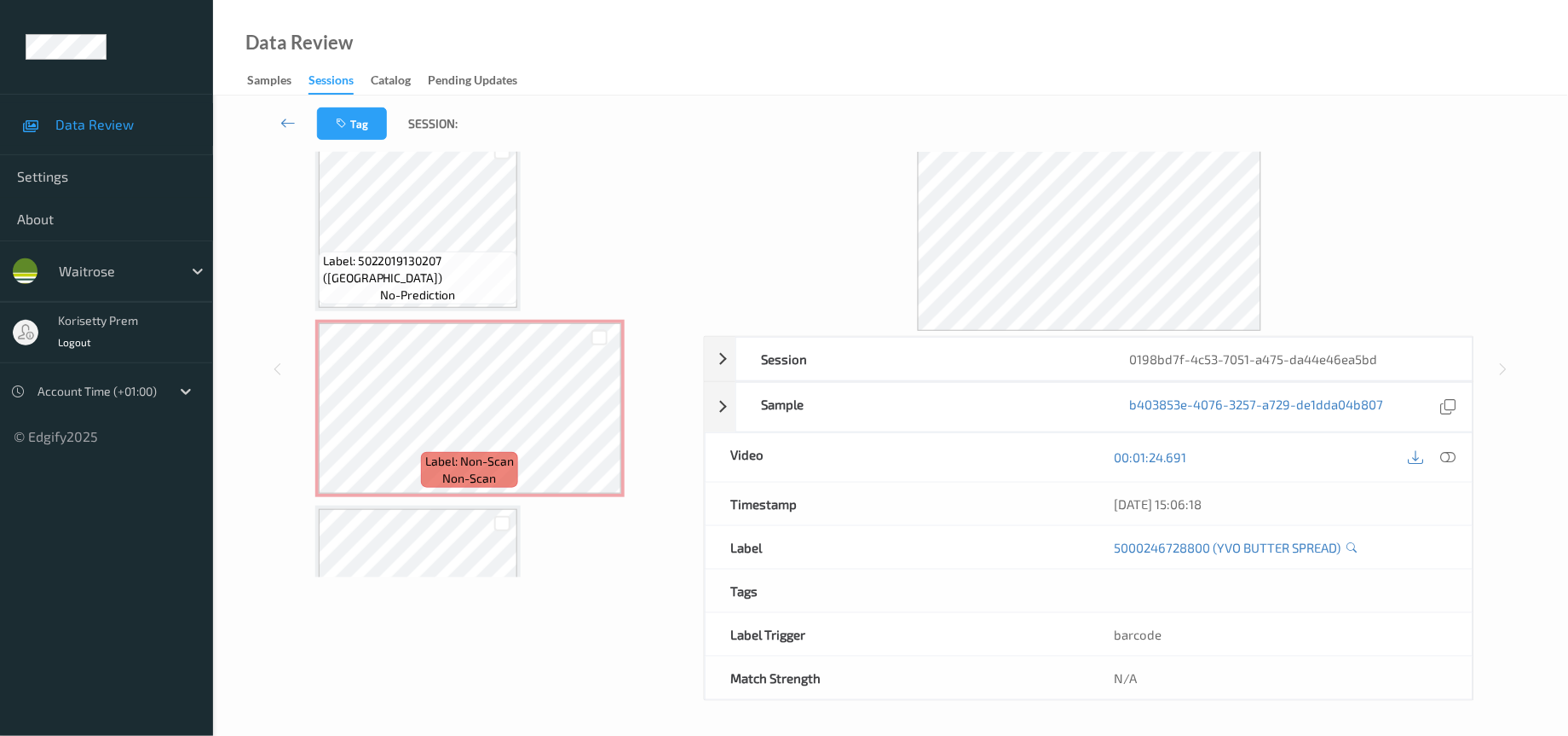
scroll to position [113, 0]
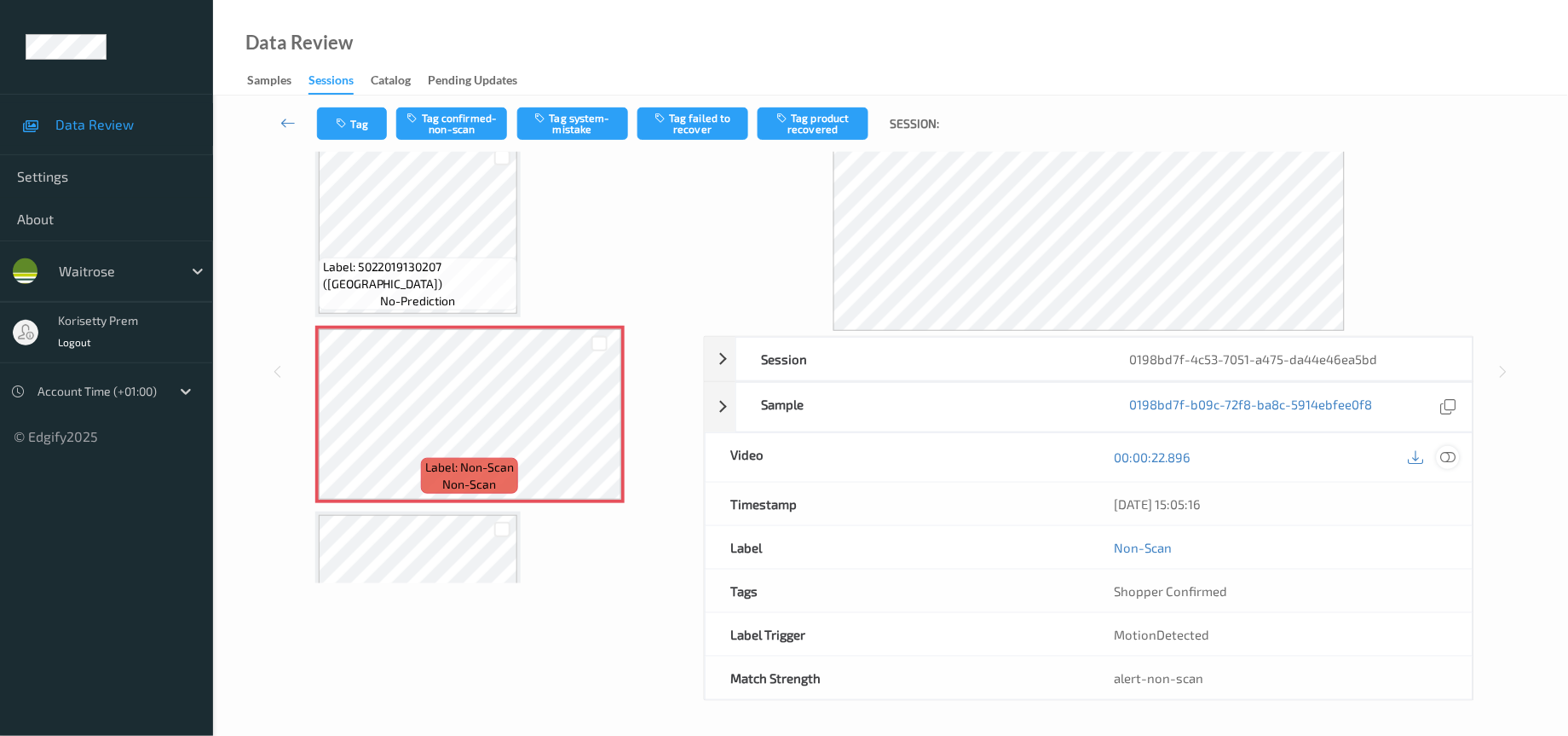
click at [1448, 453] on icon at bounding box center [1449, 456] width 15 height 15
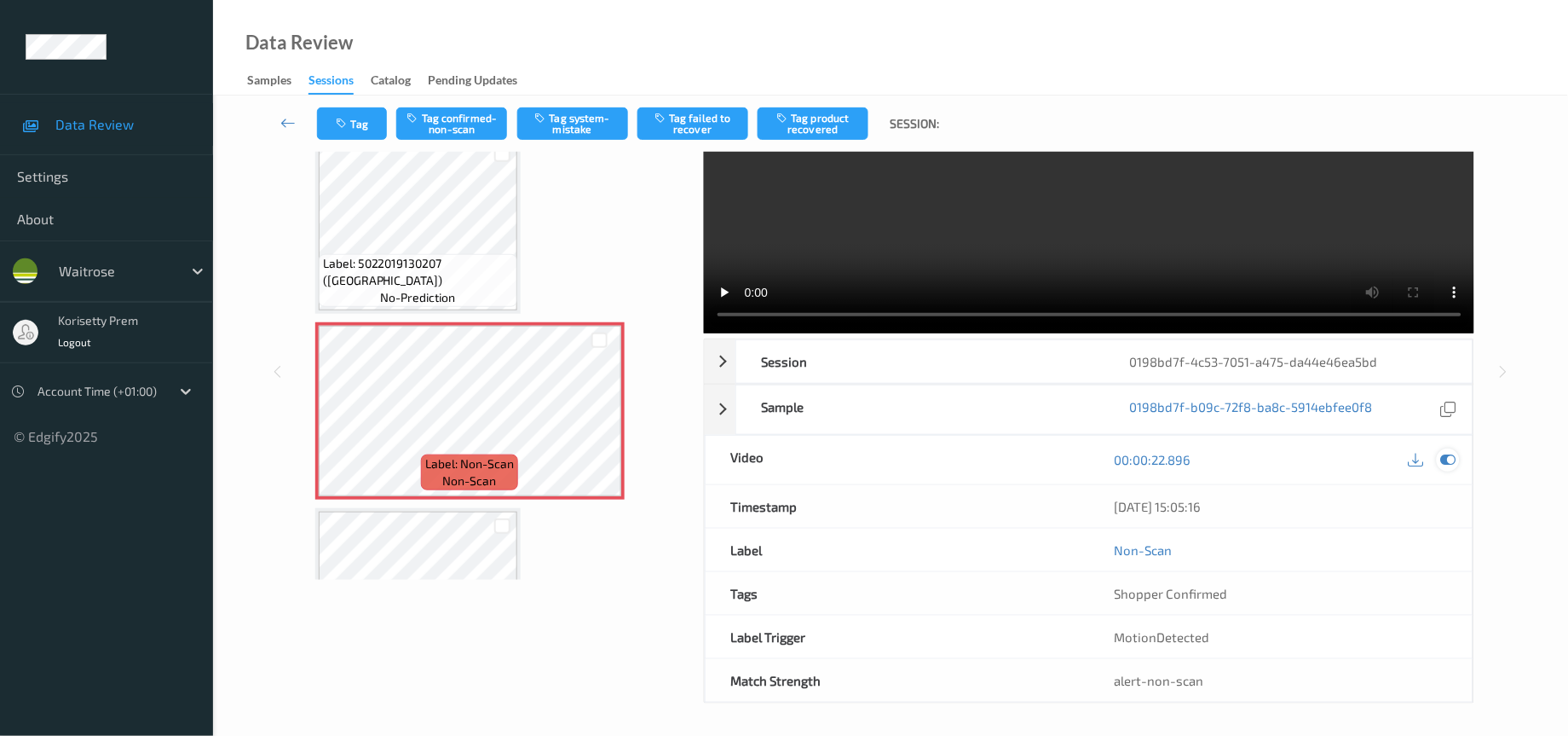
scroll to position [0, 0]
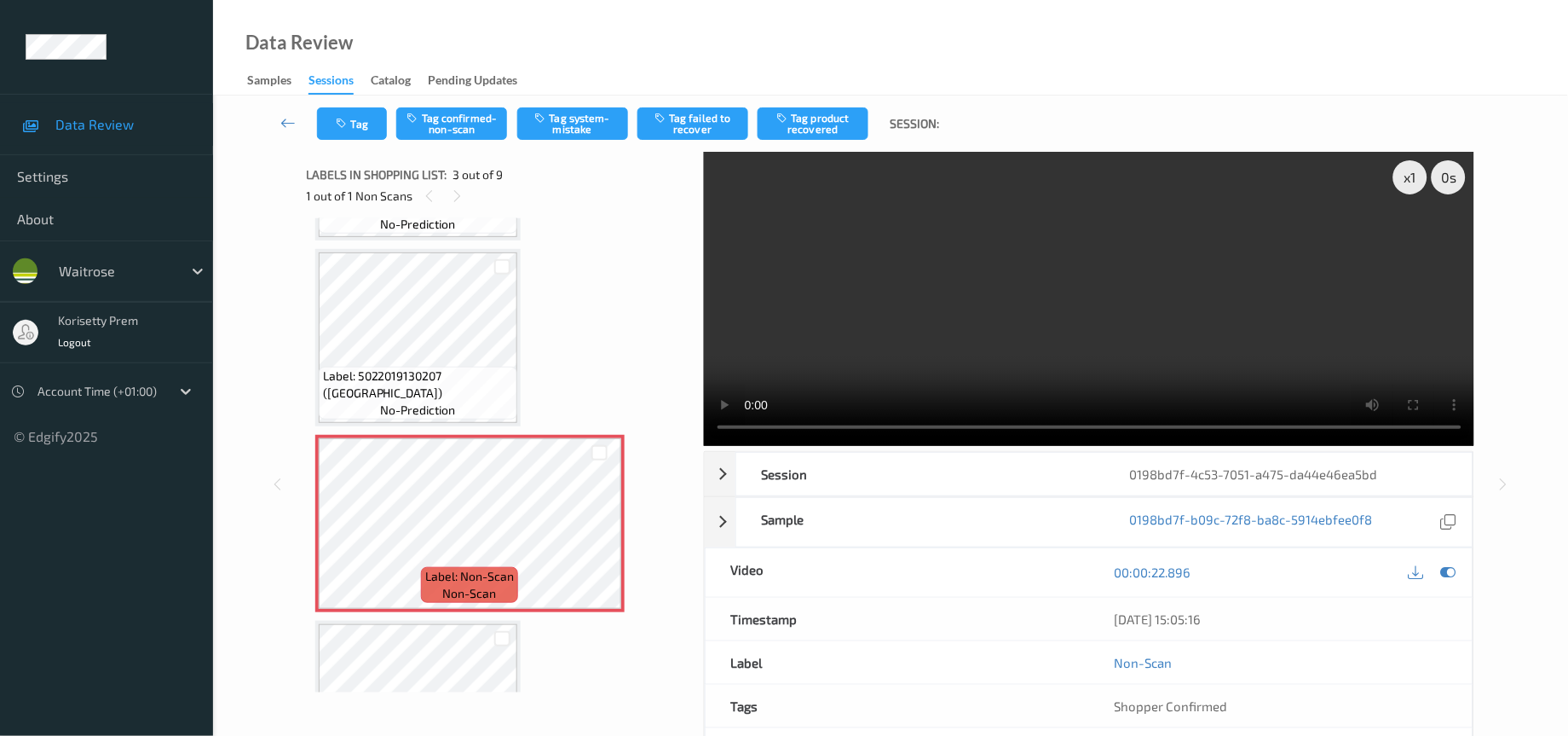
click at [1168, 327] on video at bounding box center [1089, 299] width 771 height 294
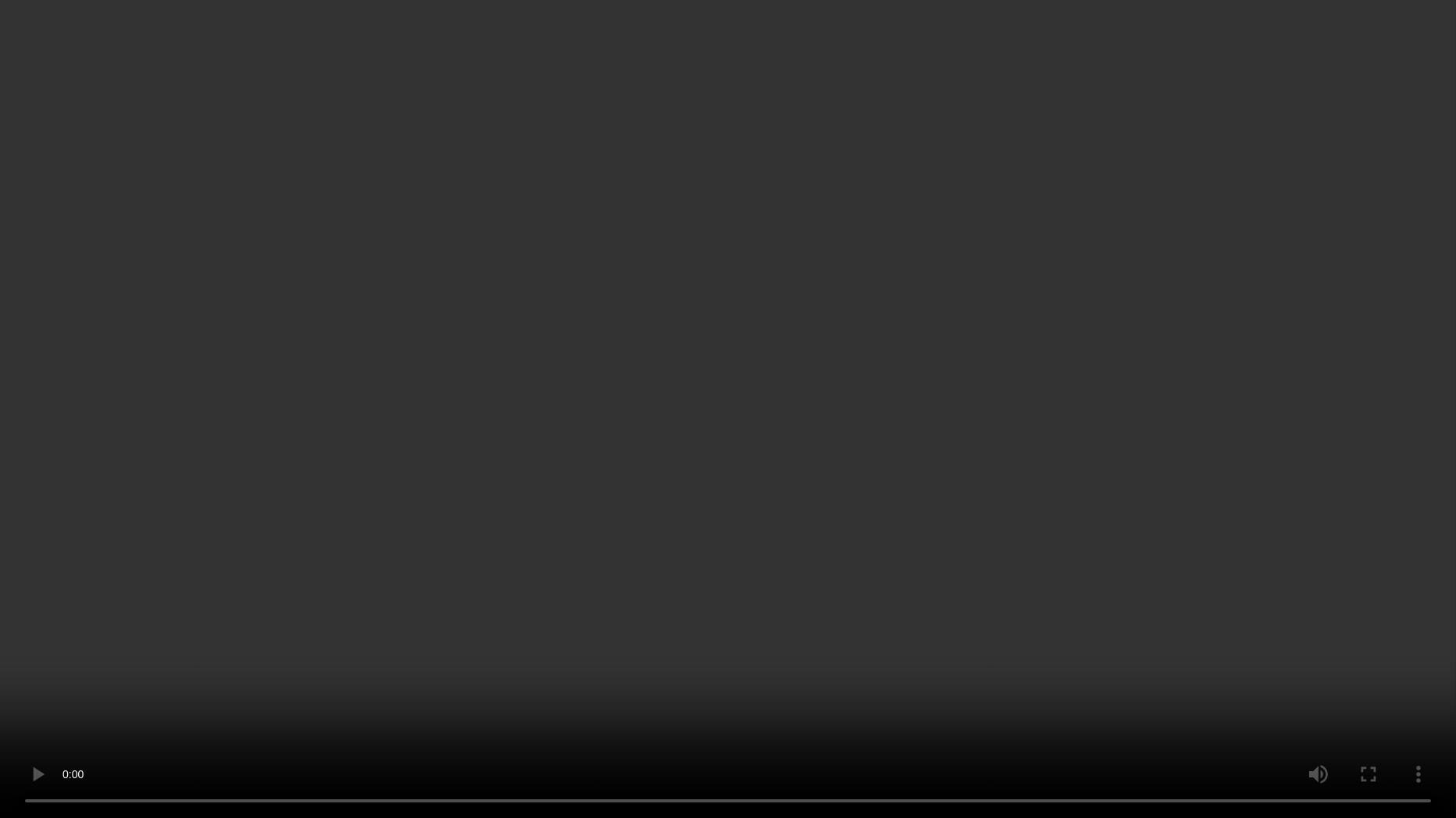
click at [794, 607] on video at bounding box center [728, 409] width 1456 height 818
click at [529, 505] on video at bounding box center [728, 409] width 1456 height 818
click at [789, 584] on video at bounding box center [728, 409] width 1456 height 818
click at [765, 538] on video at bounding box center [728, 409] width 1456 height 818
click at [1252, 481] on video at bounding box center [728, 409] width 1456 height 818
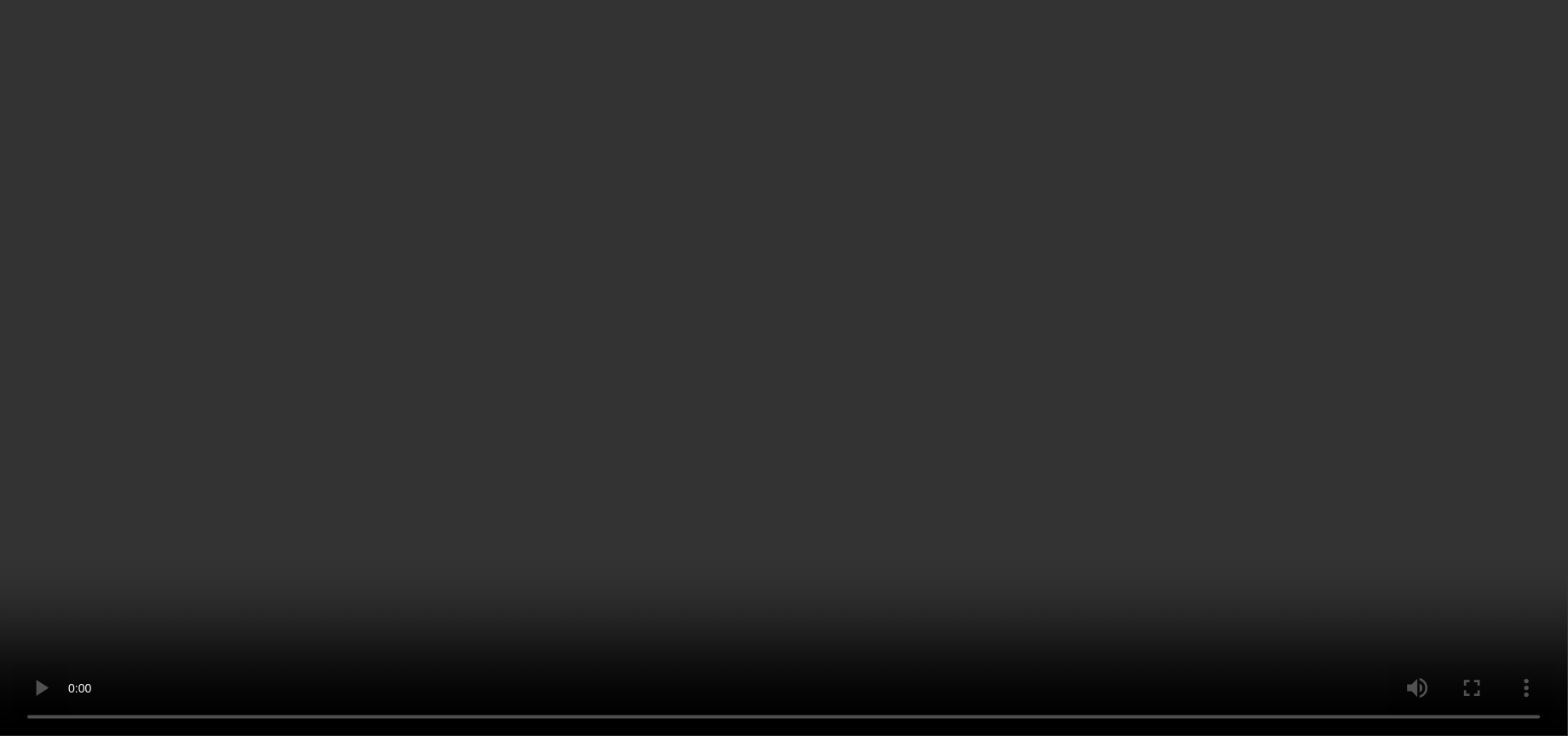
scroll to position [164, 0]
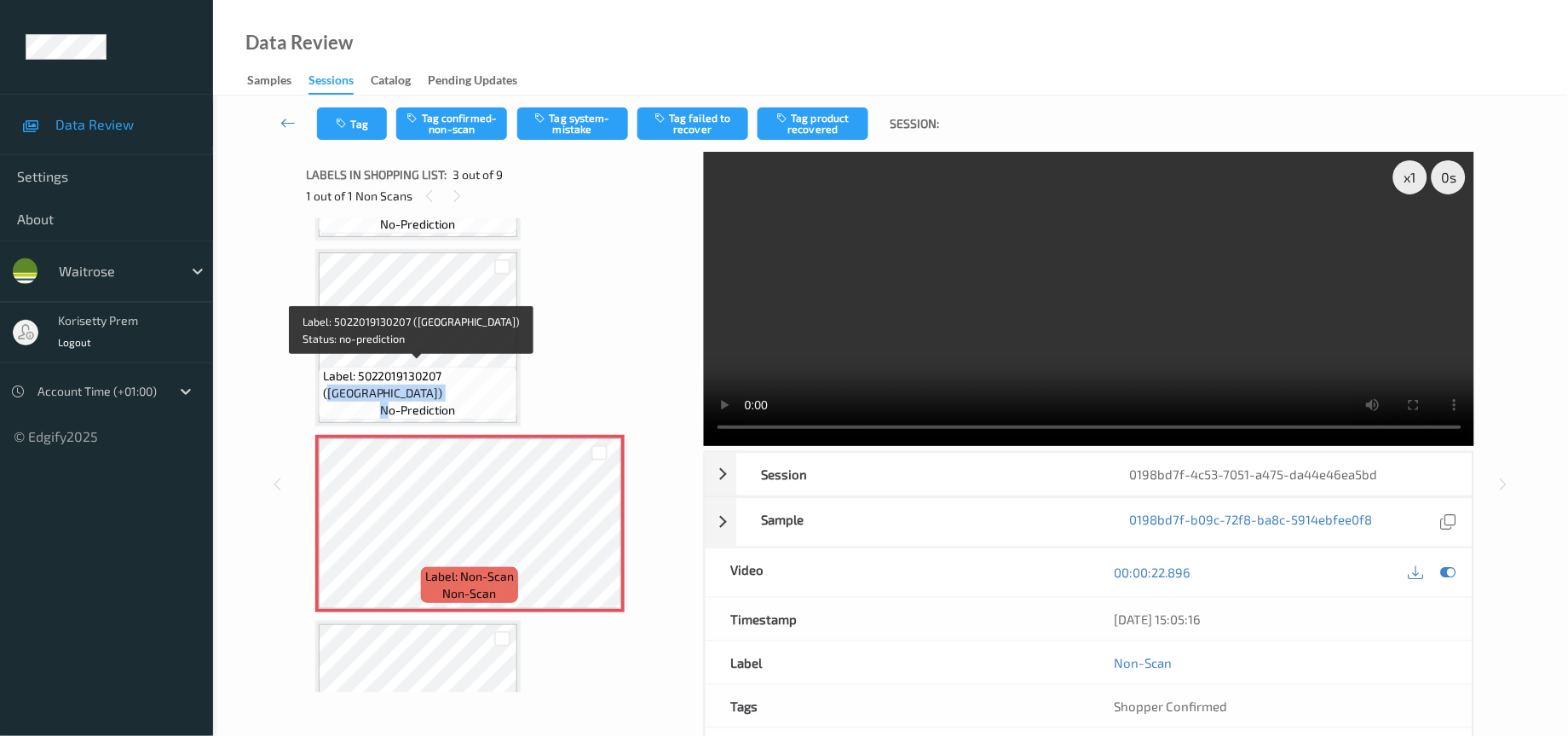
drag, startPoint x: 449, startPoint y: 374, endPoint x: 387, endPoint y: 399, distance: 66.9
click at [387, 399] on div "Label: 5022019130207 (BELVOIR LIME CORDIAL) no-prediction" at bounding box center [418, 393] width 199 height 53
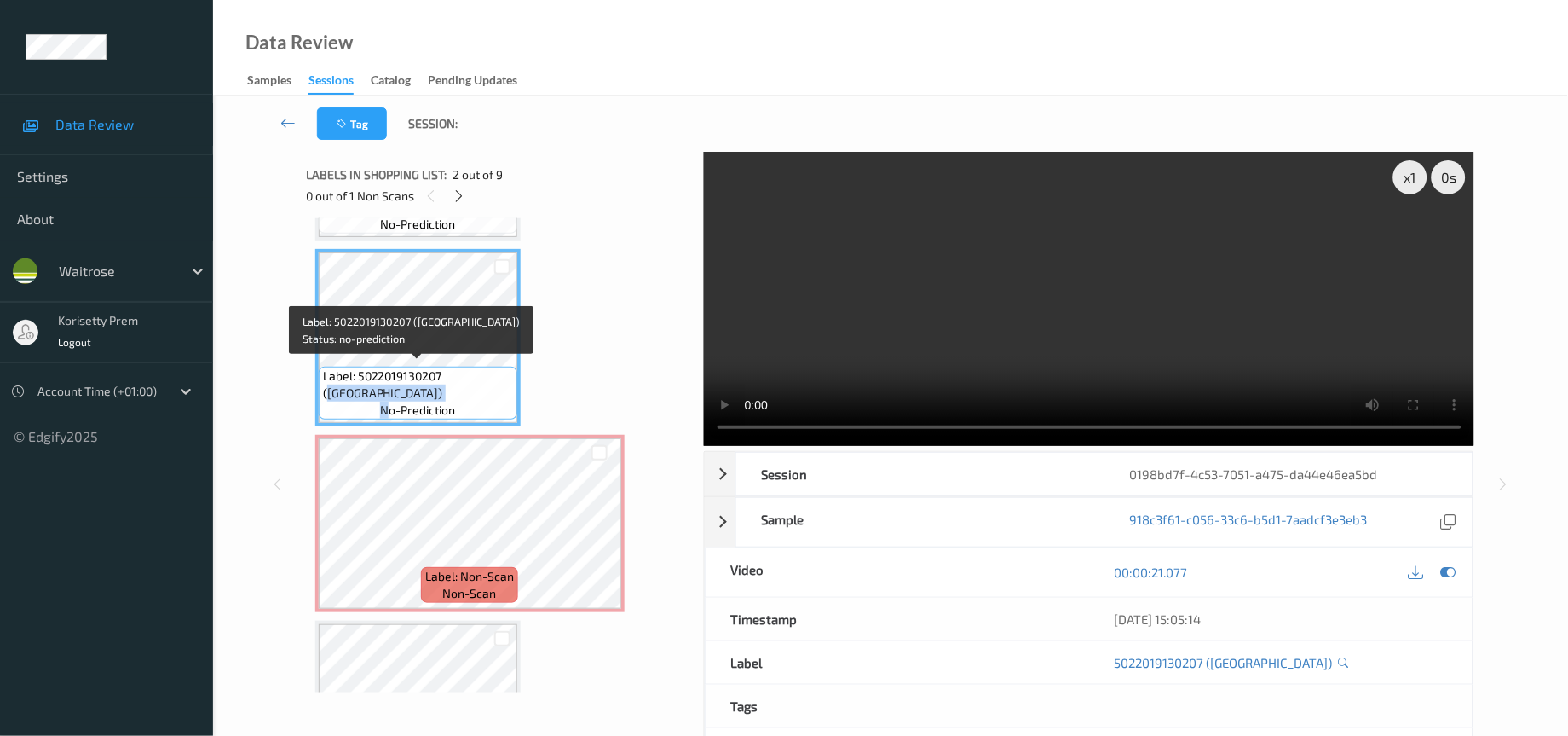
copy div "BELVOIR LIME CORDIAL) n"
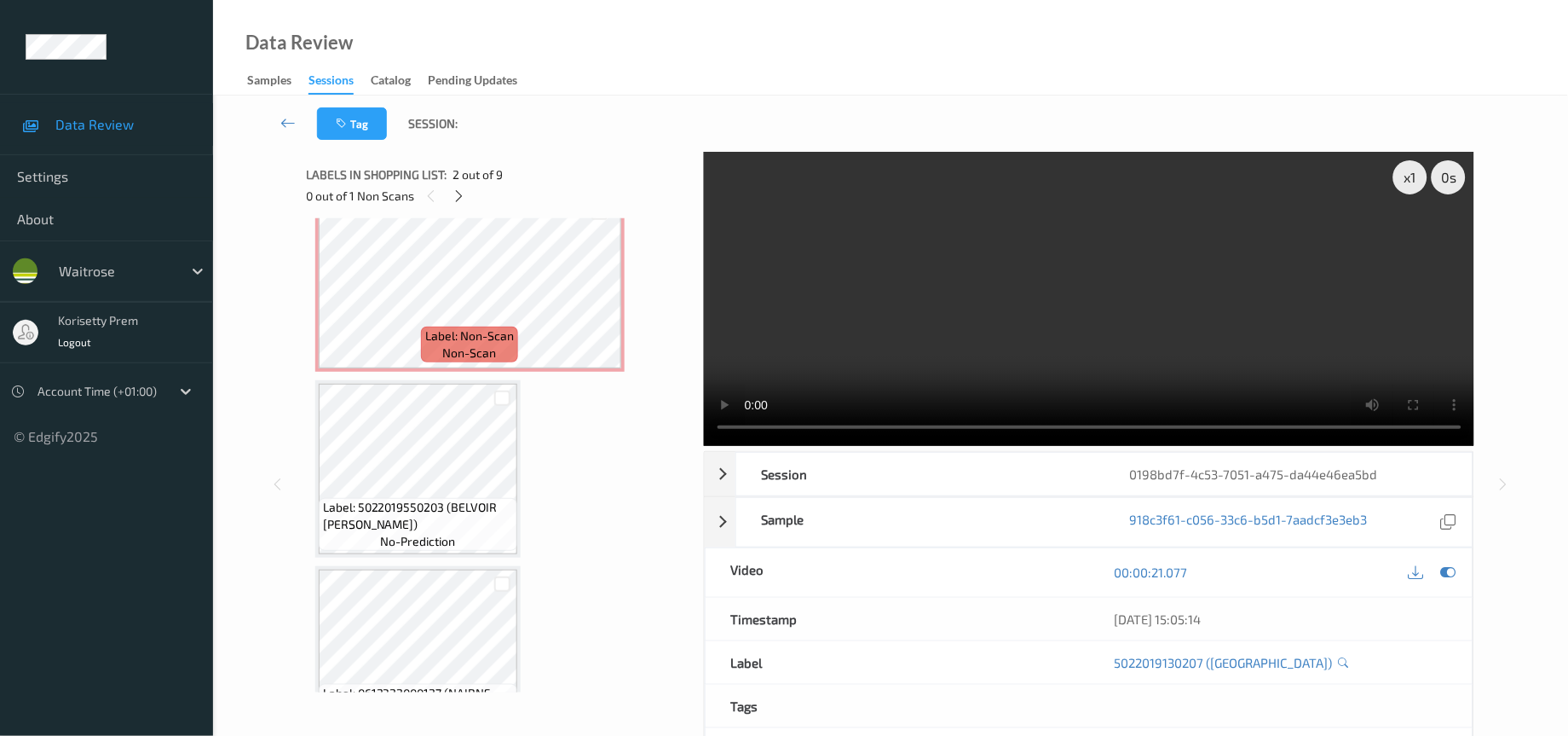
scroll to position [420, 0]
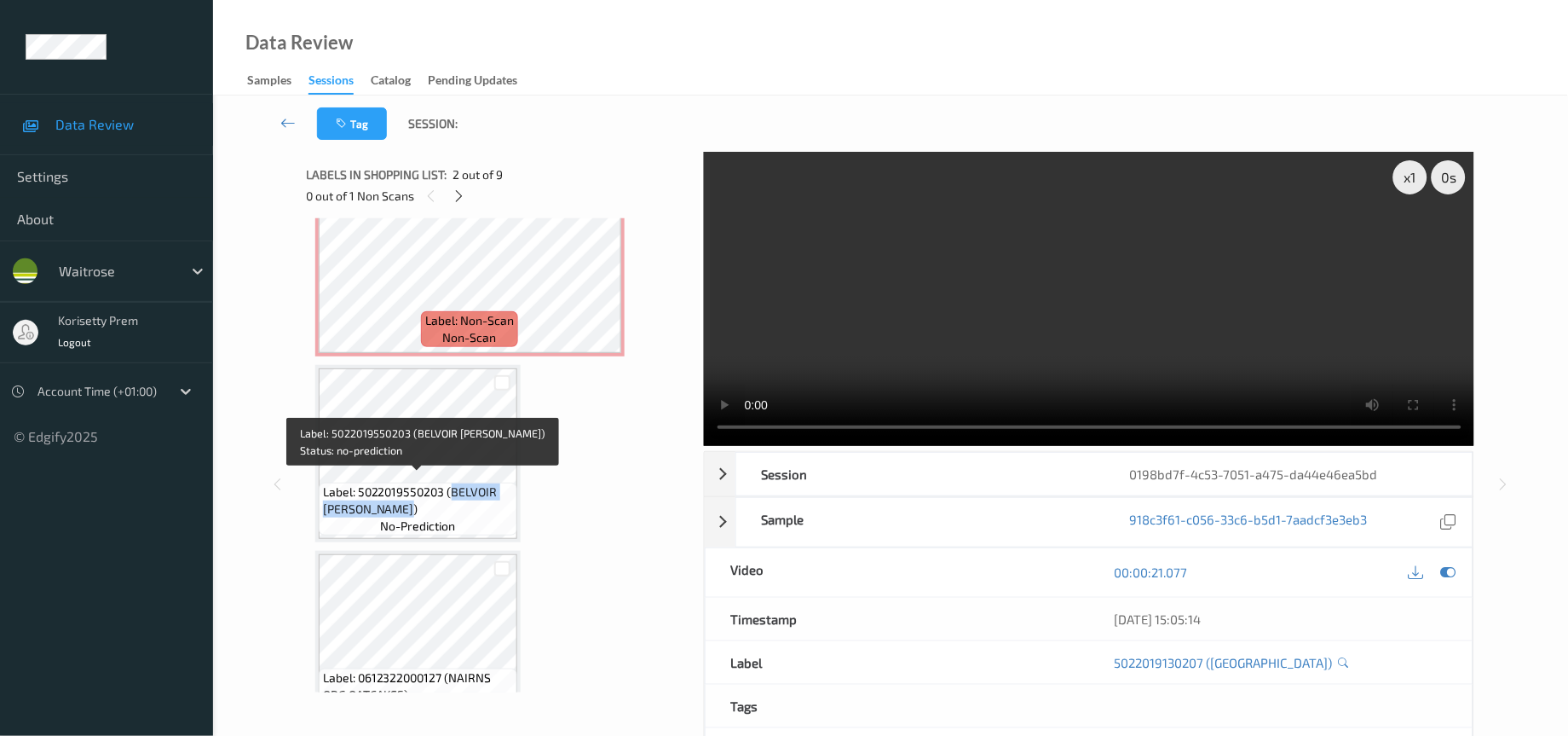
drag, startPoint x: 449, startPoint y: 481, endPoint x: 411, endPoint y: 502, distance: 43.4
click at [411, 502] on span "Label: 5022019550203 (BELVOIR HON LEM GING)" at bounding box center [418, 501] width 190 height 35
copy span "BELVOIR HON LEM GING)"
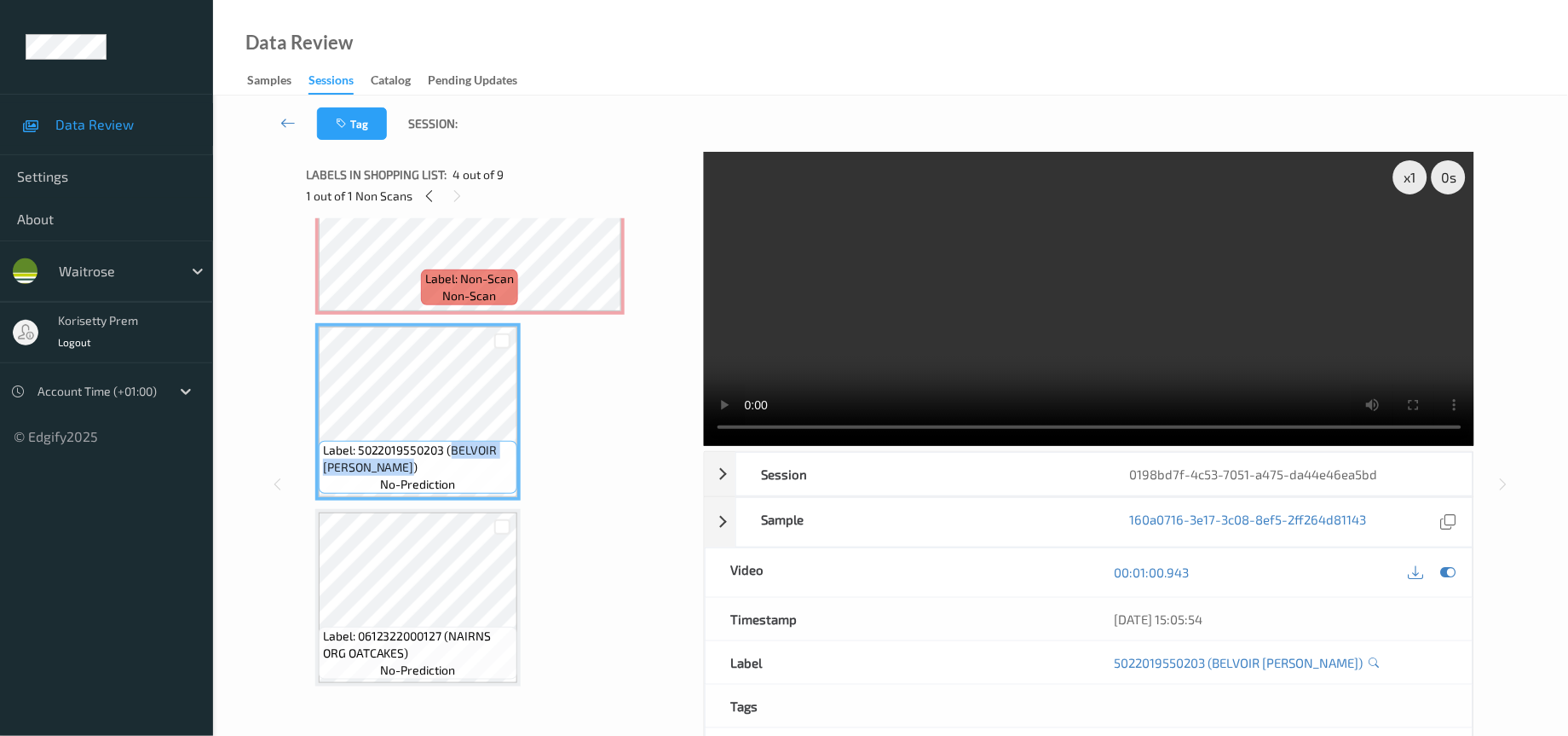
scroll to position [512, 0]
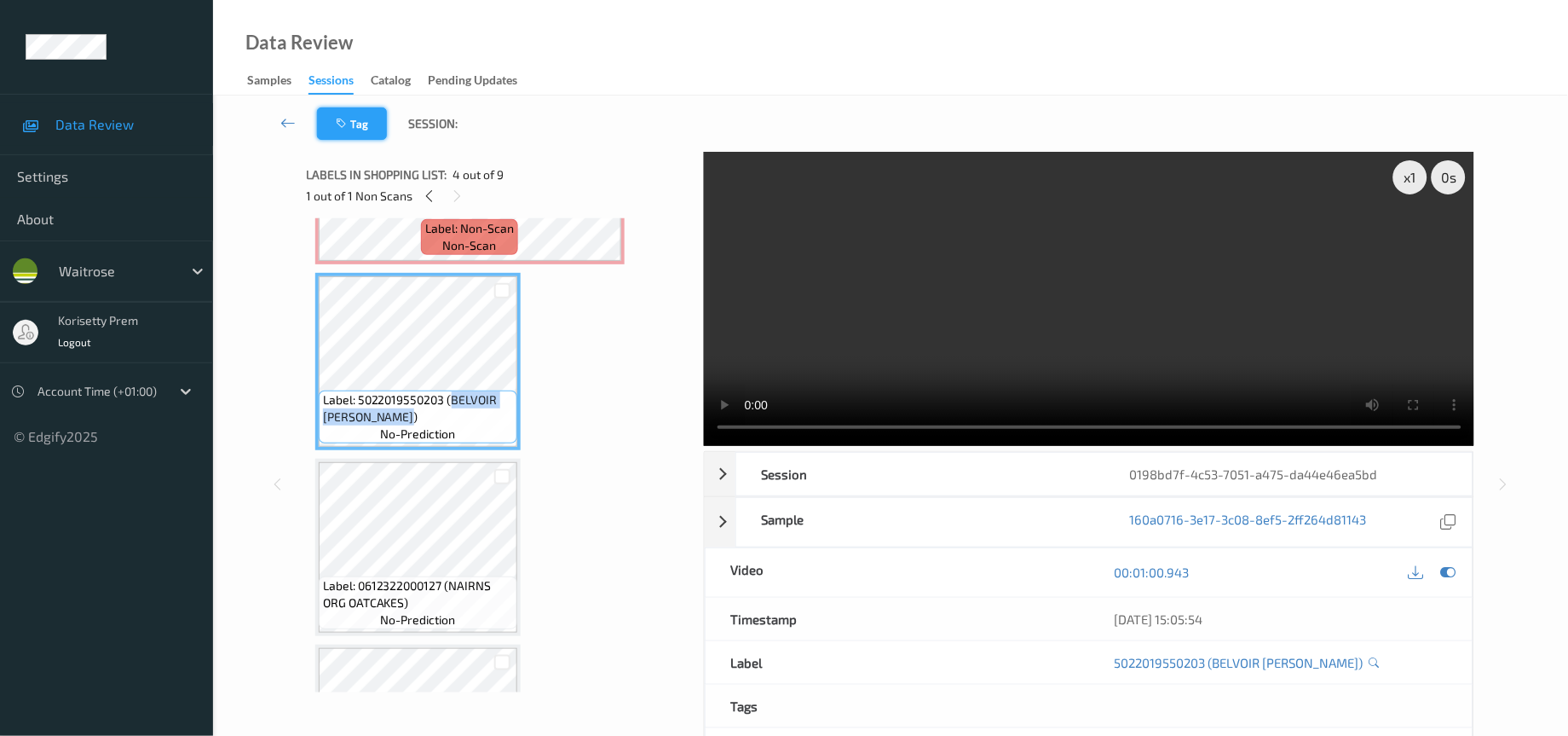
click at [366, 128] on button "Tag" at bounding box center [352, 124] width 70 height 33
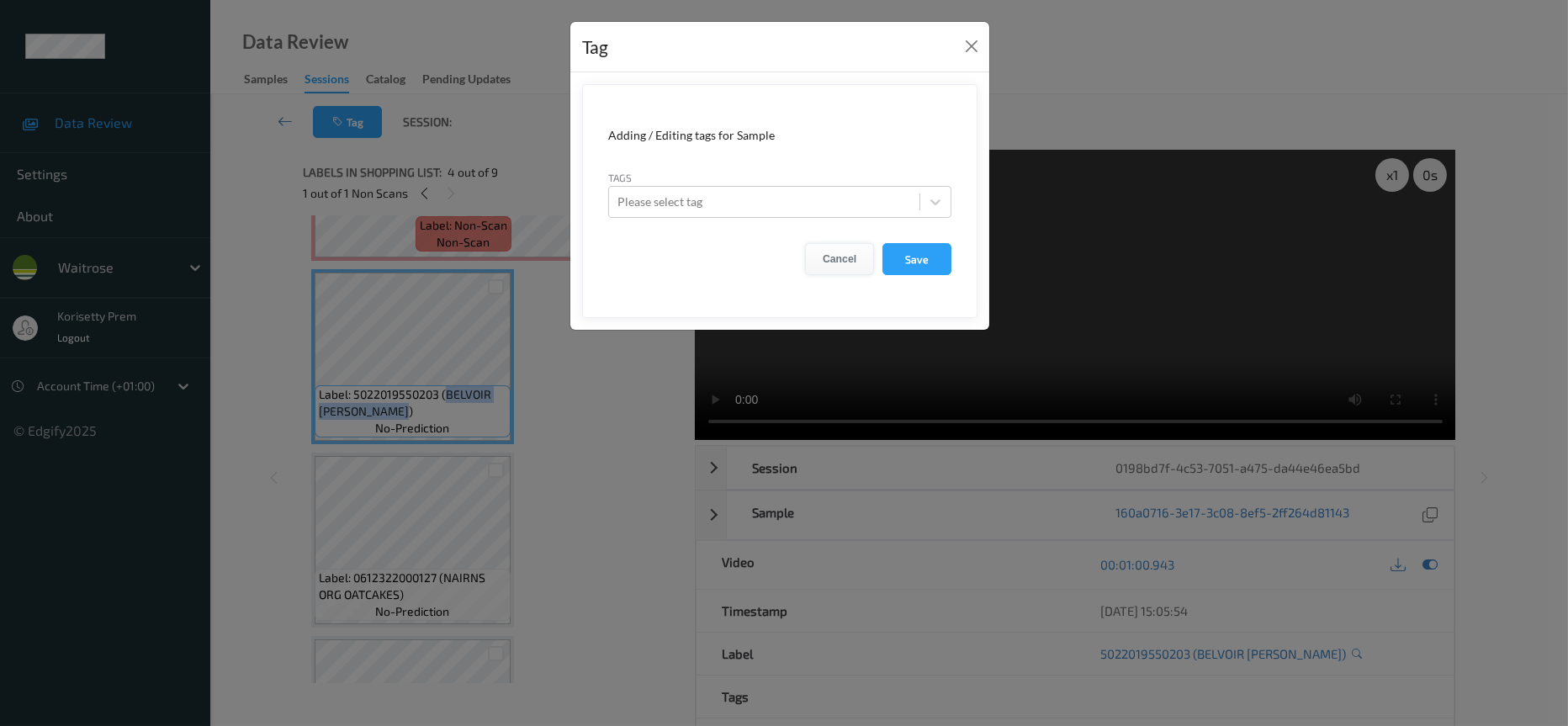
click at [853, 260] on button "Cancel" at bounding box center [839, 259] width 69 height 32
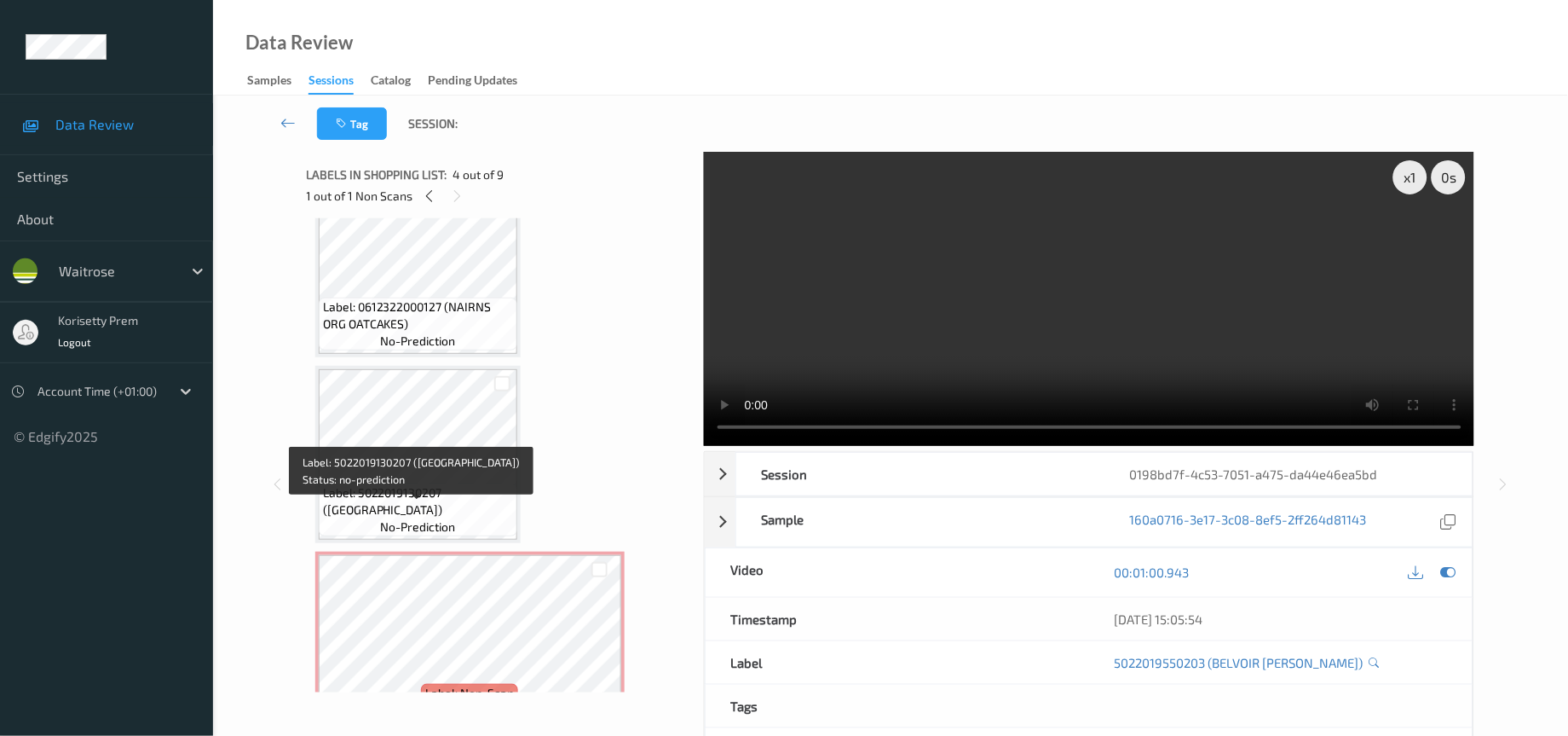
scroll to position [0, 0]
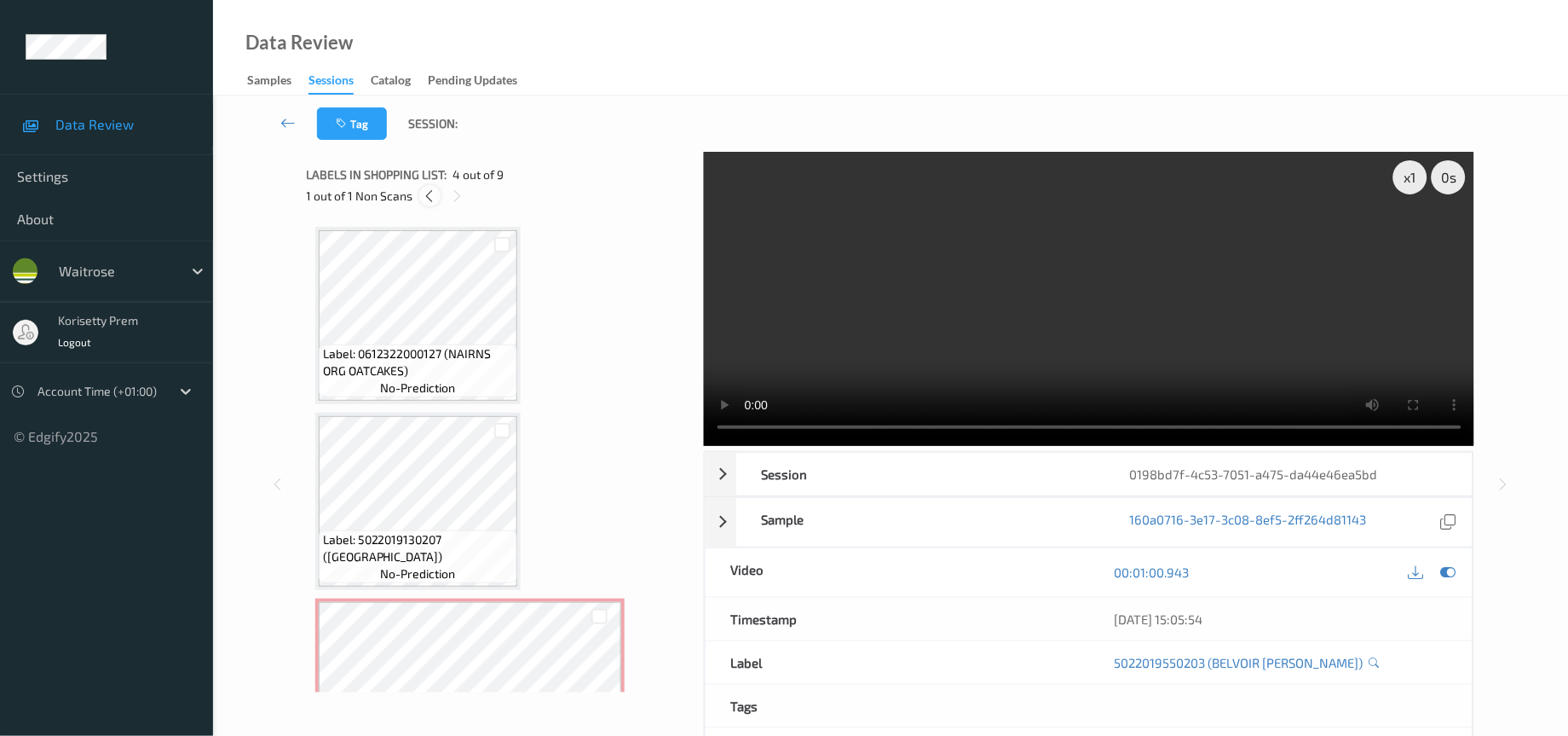
click at [429, 189] on icon at bounding box center [430, 195] width 15 height 15
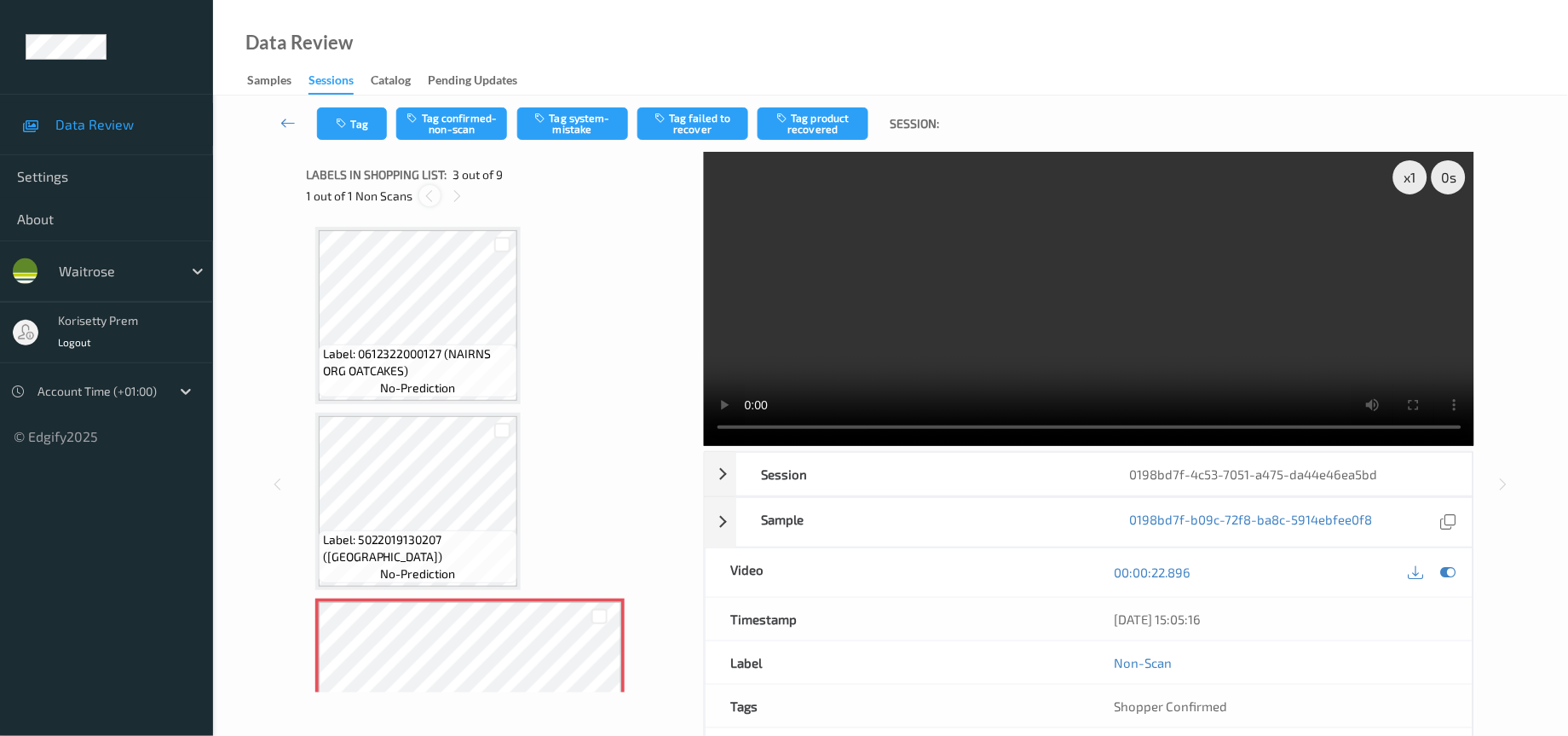
scroll to position [192, 0]
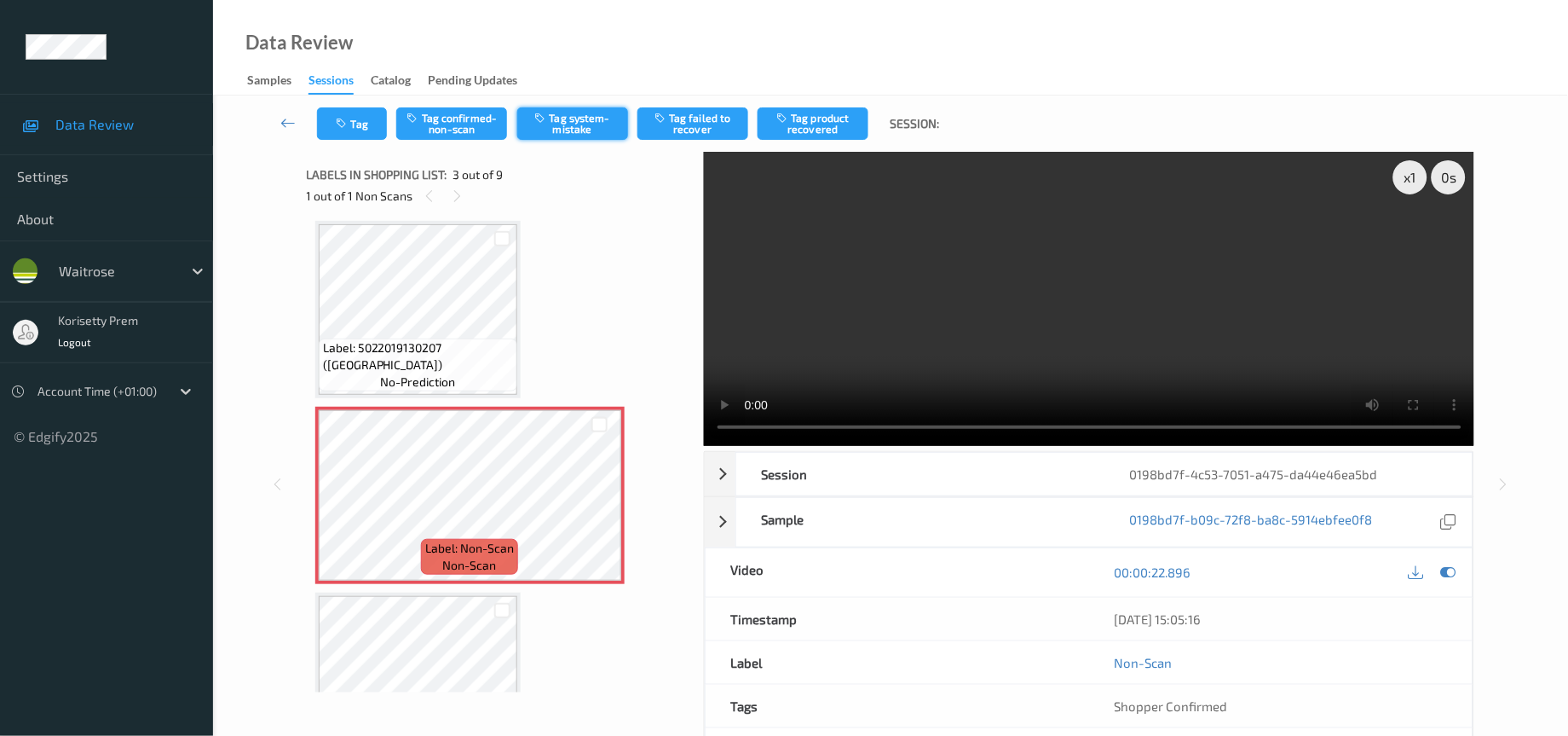
click at [563, 128] on button "Tag system-mistake" at bounding box center [573, 124] width 111 height 33
click at [1072, 294] on video at bounding box center [1089, 299] width 771 height 294
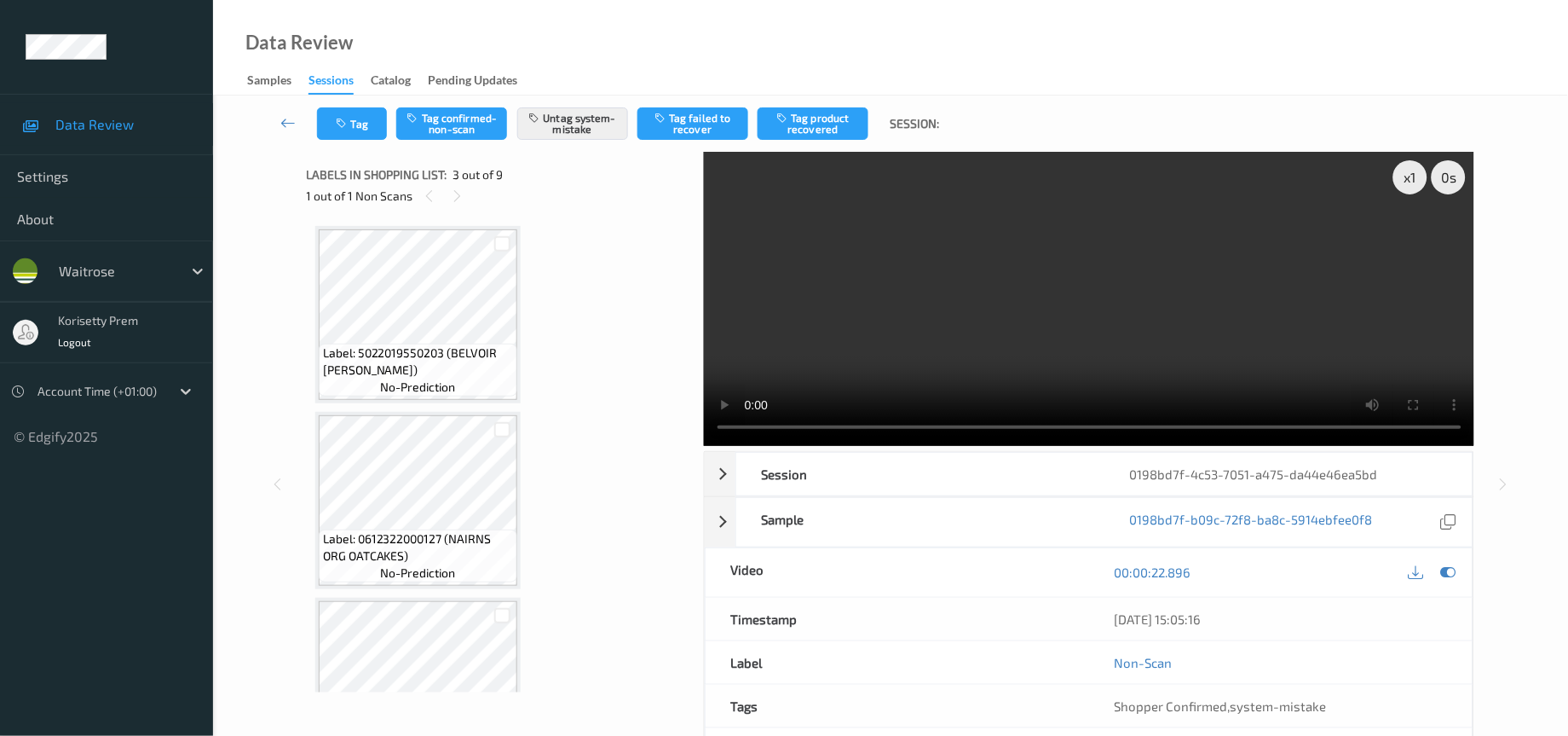
scroll to position [575, 0]
click at [1085, 304] on video at bounding box center [1089, 299] width 771 height 294
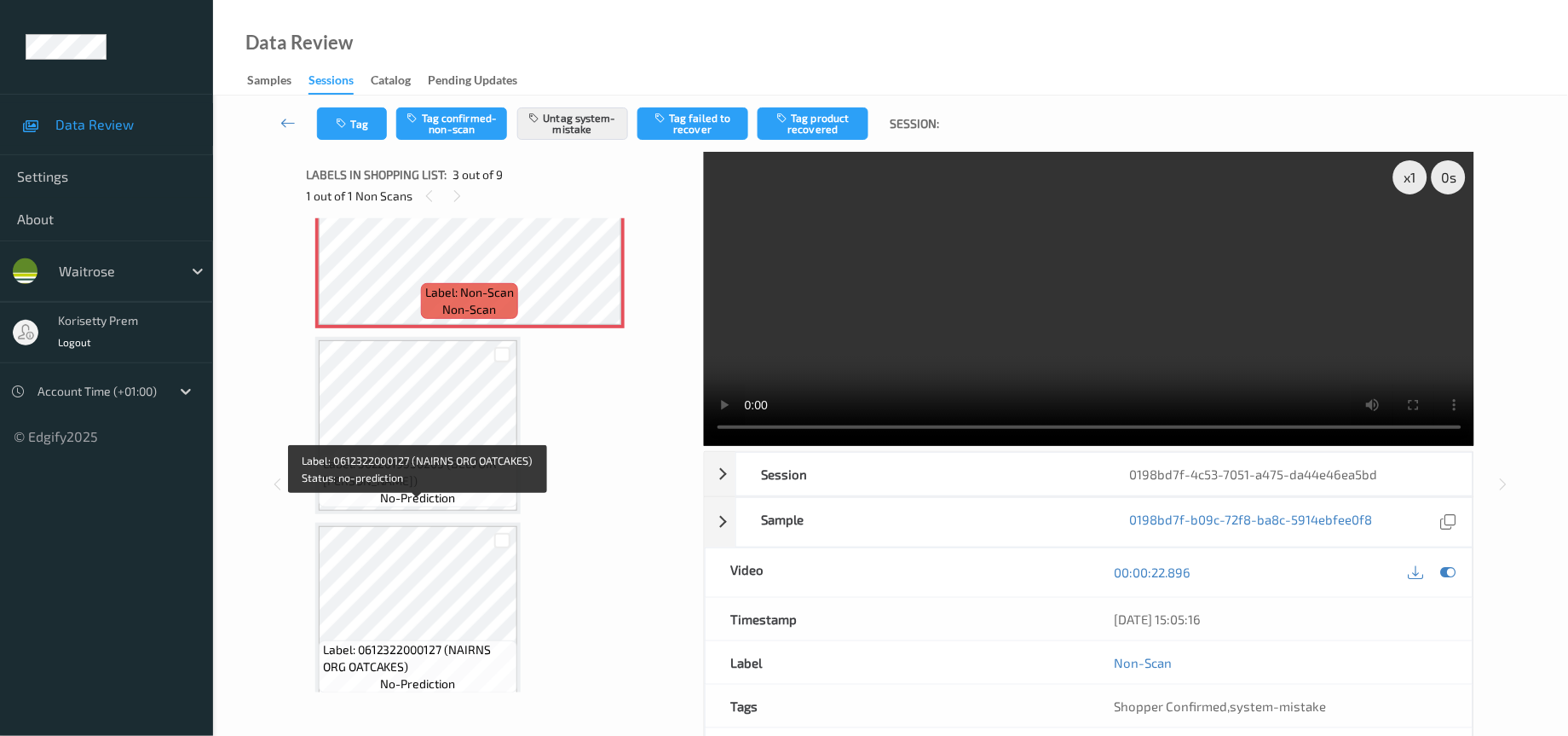
scroll to position [320, 0]
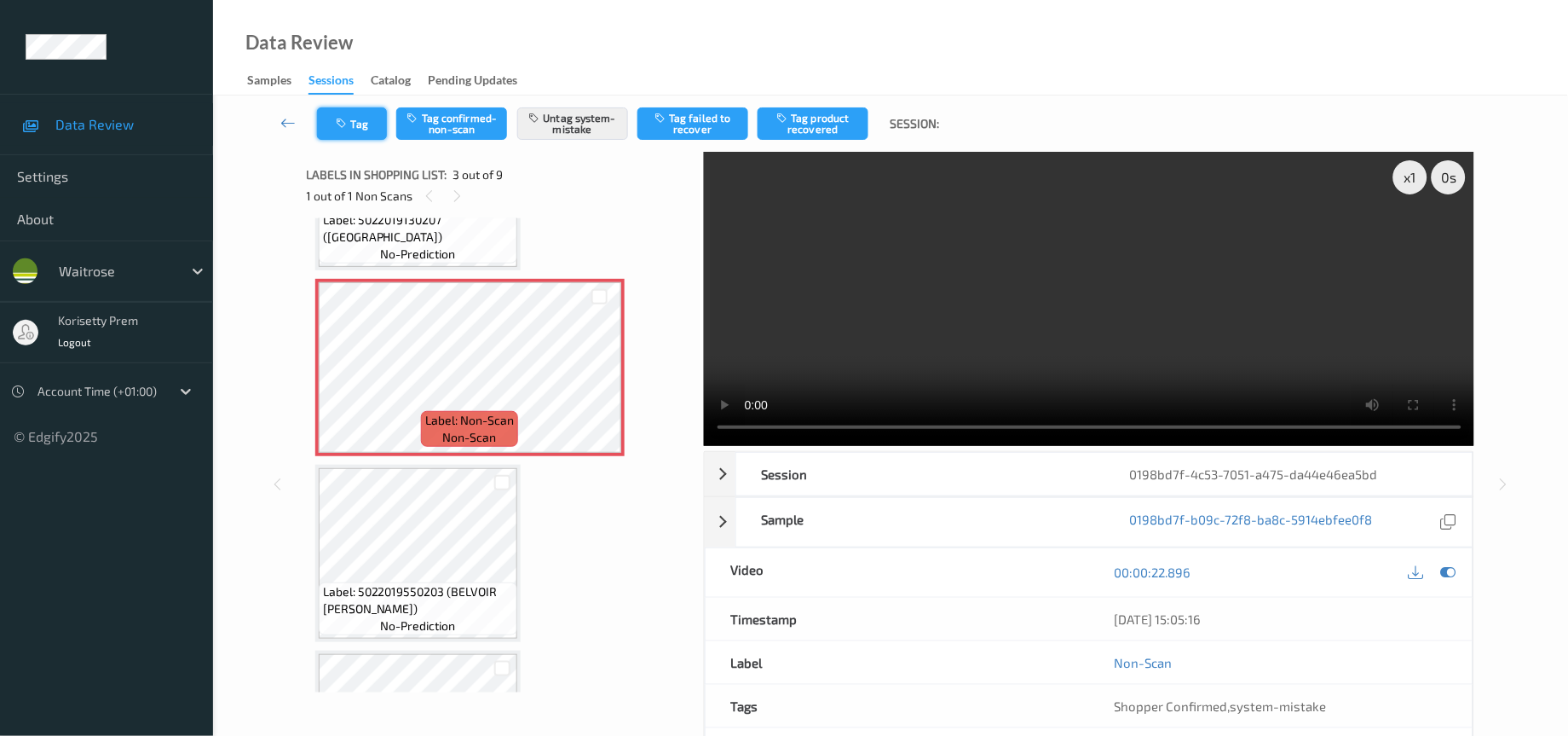
click at [362, 125] on button "Tag" at bounding box center [352, 124] width 70 height 33
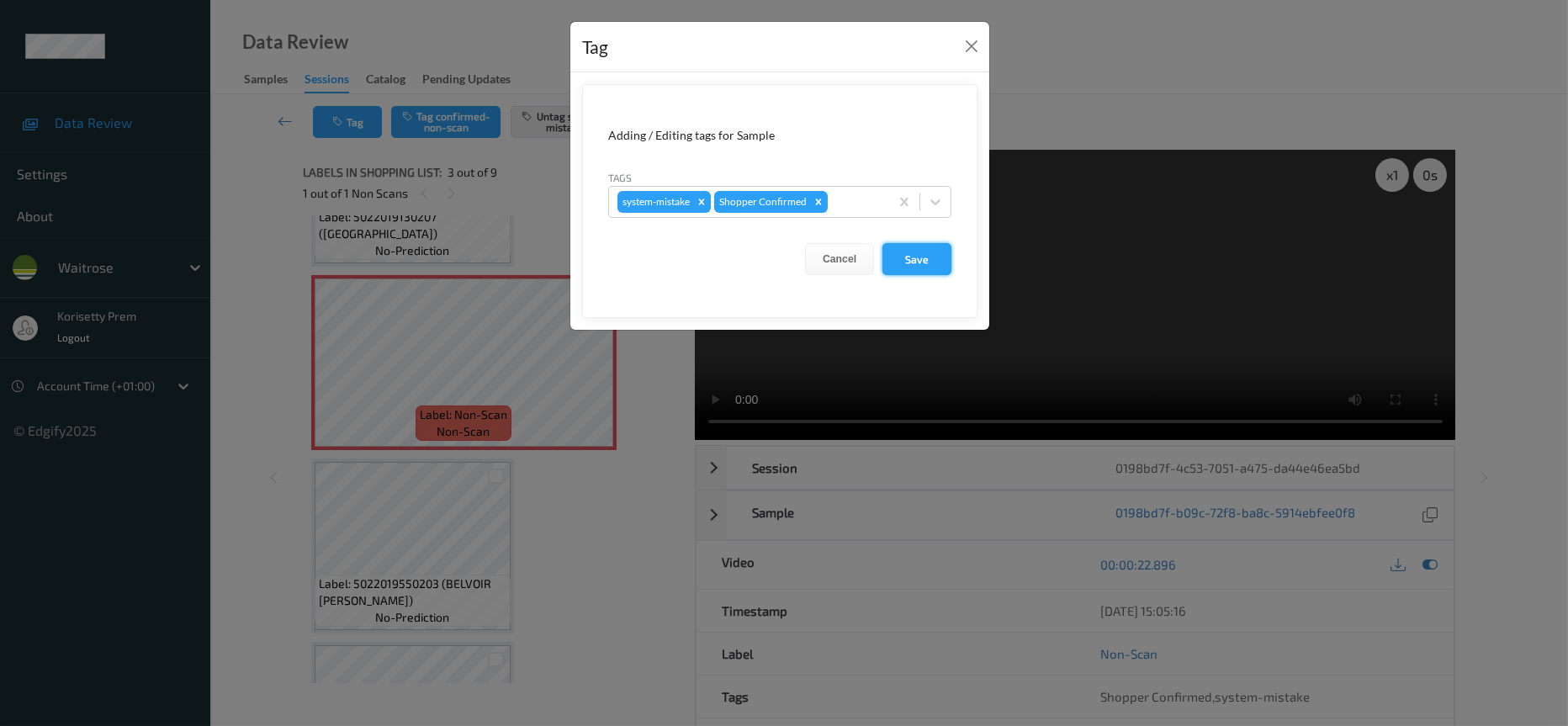
click at [928, 255] on button "Save" at bounding box center [916, 259] width 69 height 32
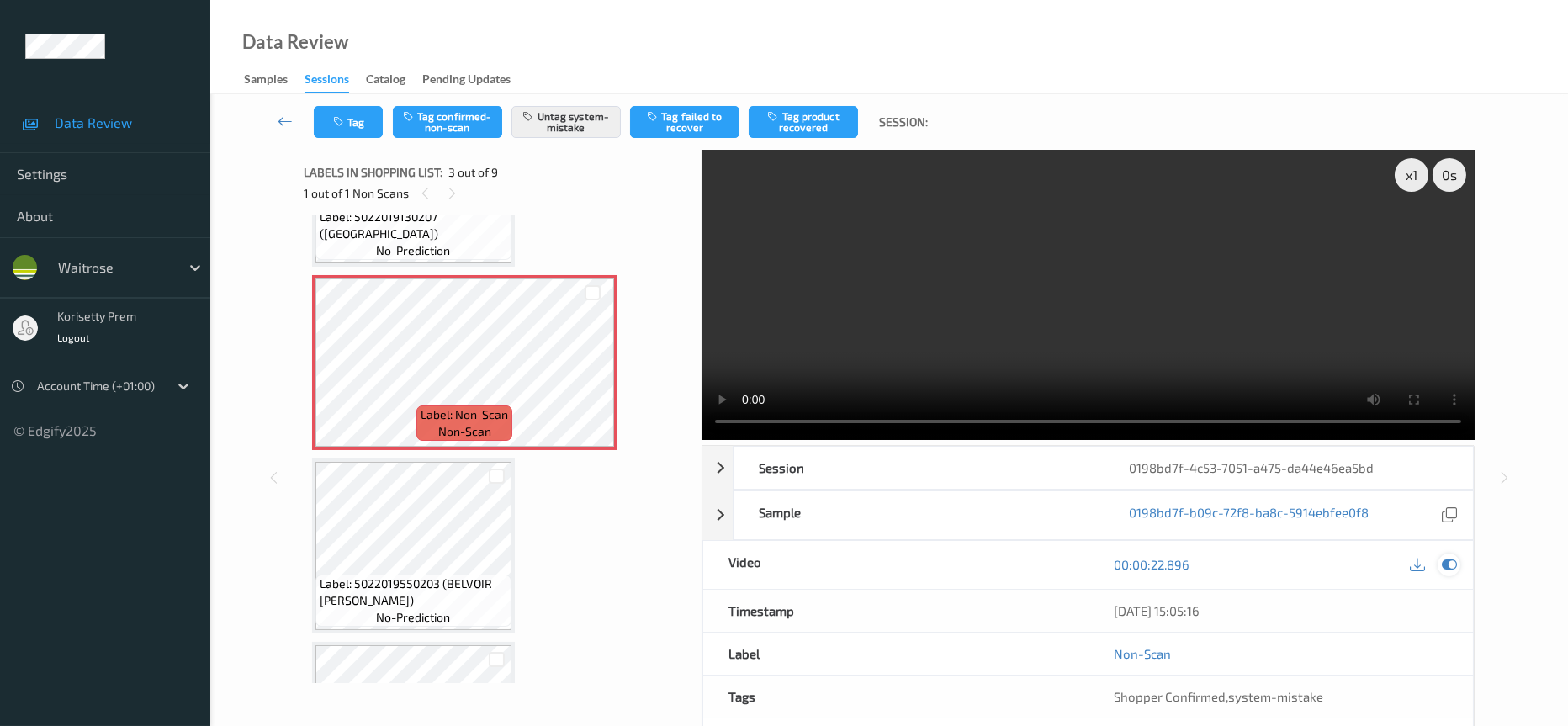
click at [1447, 557] on icon at bounding box center [1449, 564] width 15 height 15
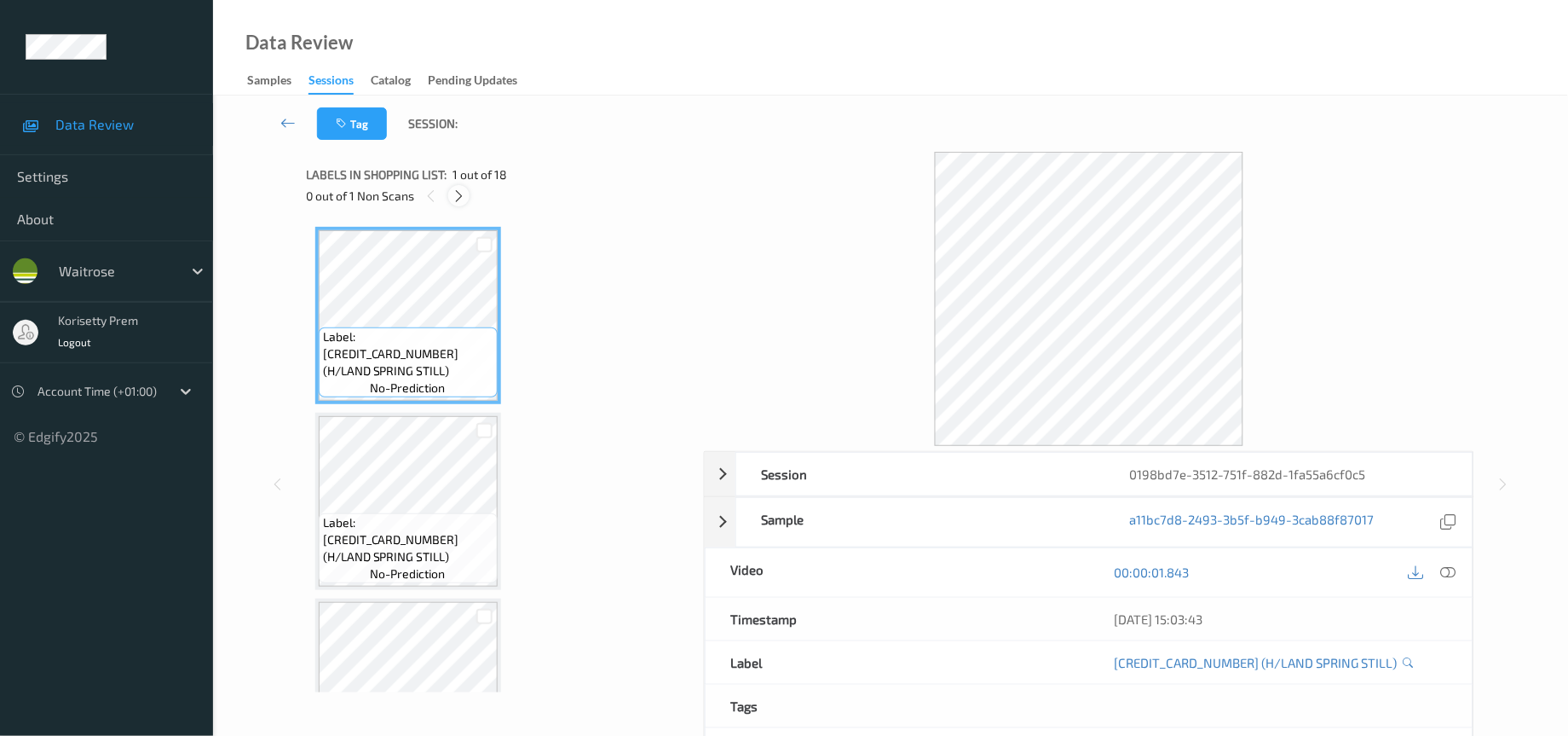
click at [462, 193] on icon at bounding box center [459, 195] width 15 height 15
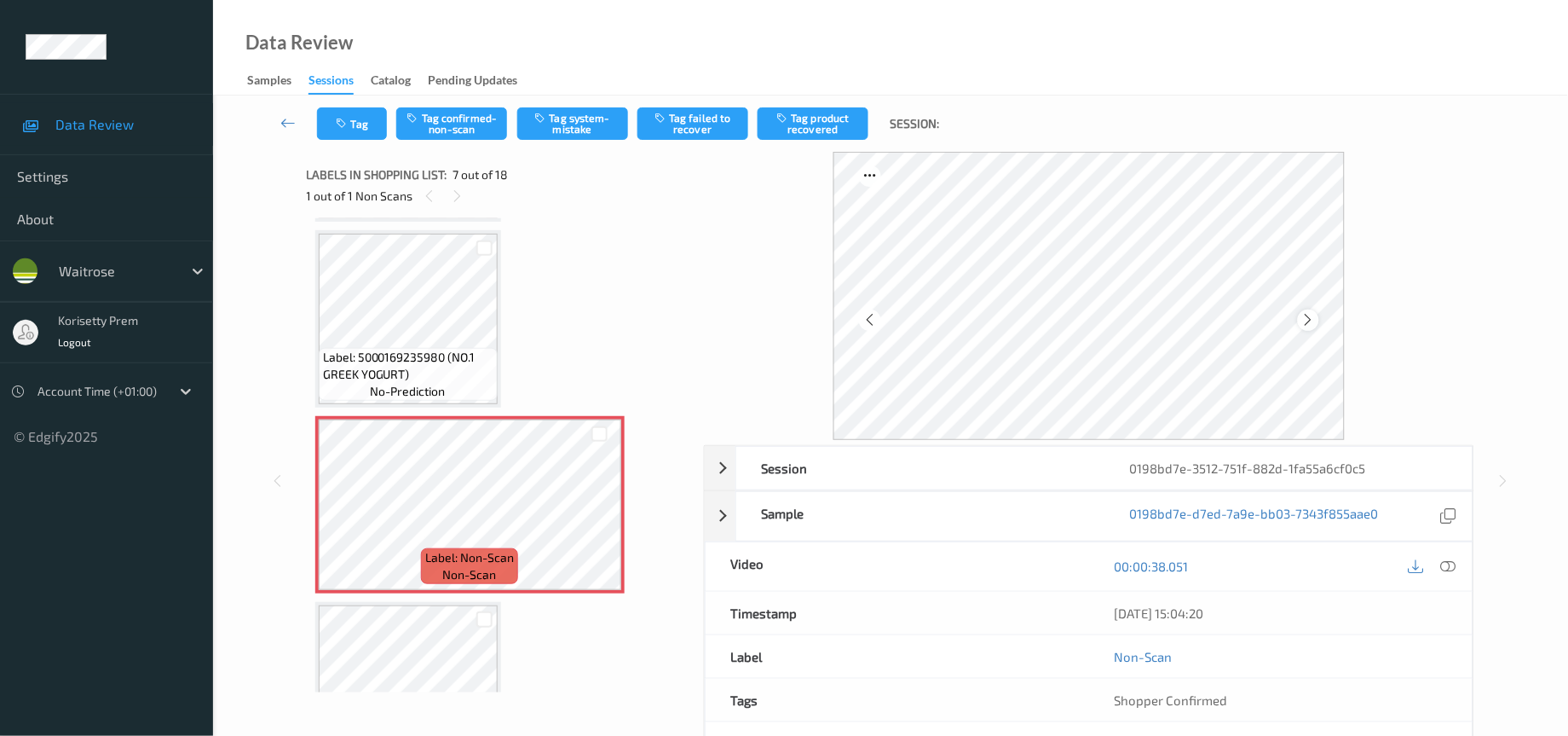
click at [1315, 319] on icon at bounding box center [1309, 319] width 15 height 15
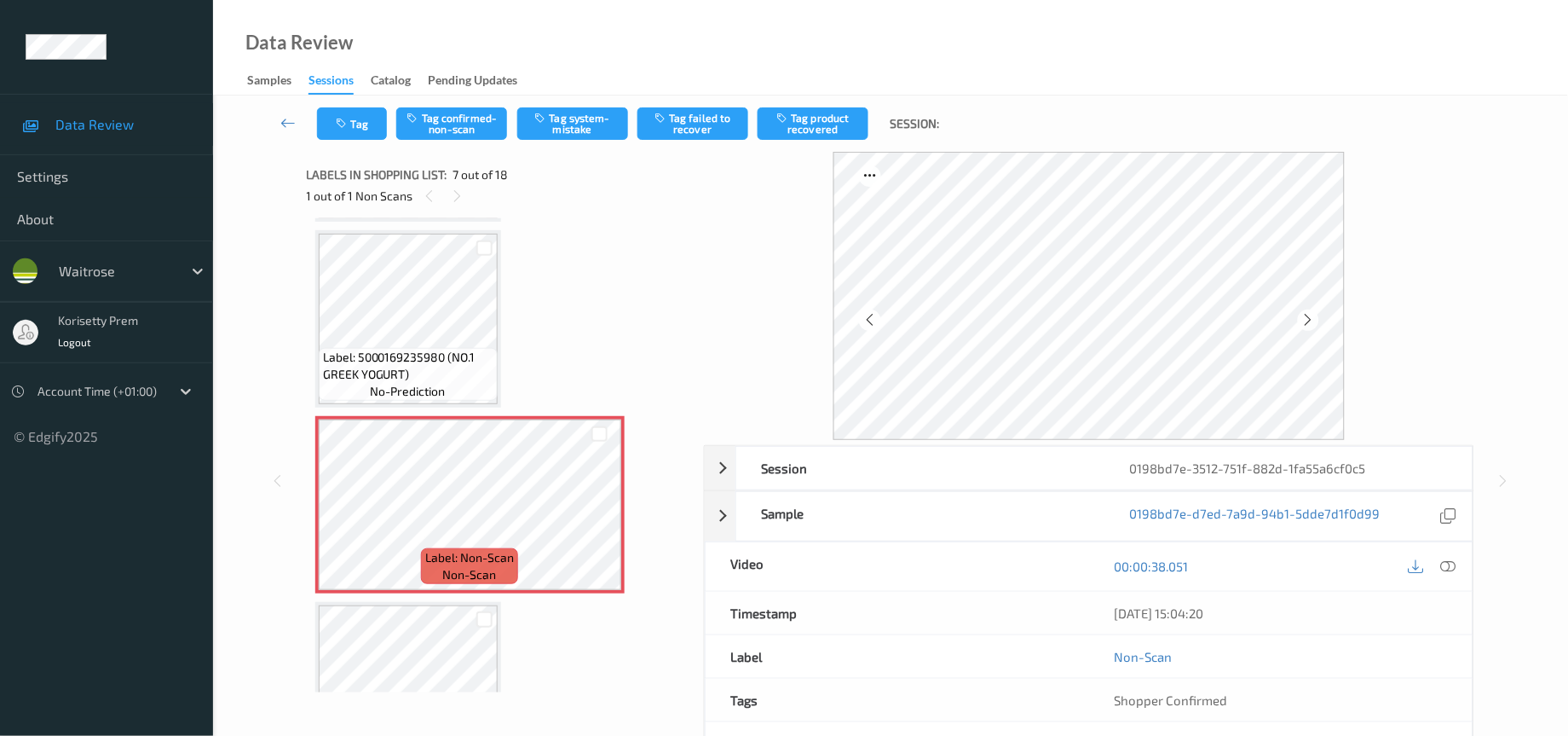
click at [1315, 319] on icon at bounding box center [1309, 319] width 15 height 15
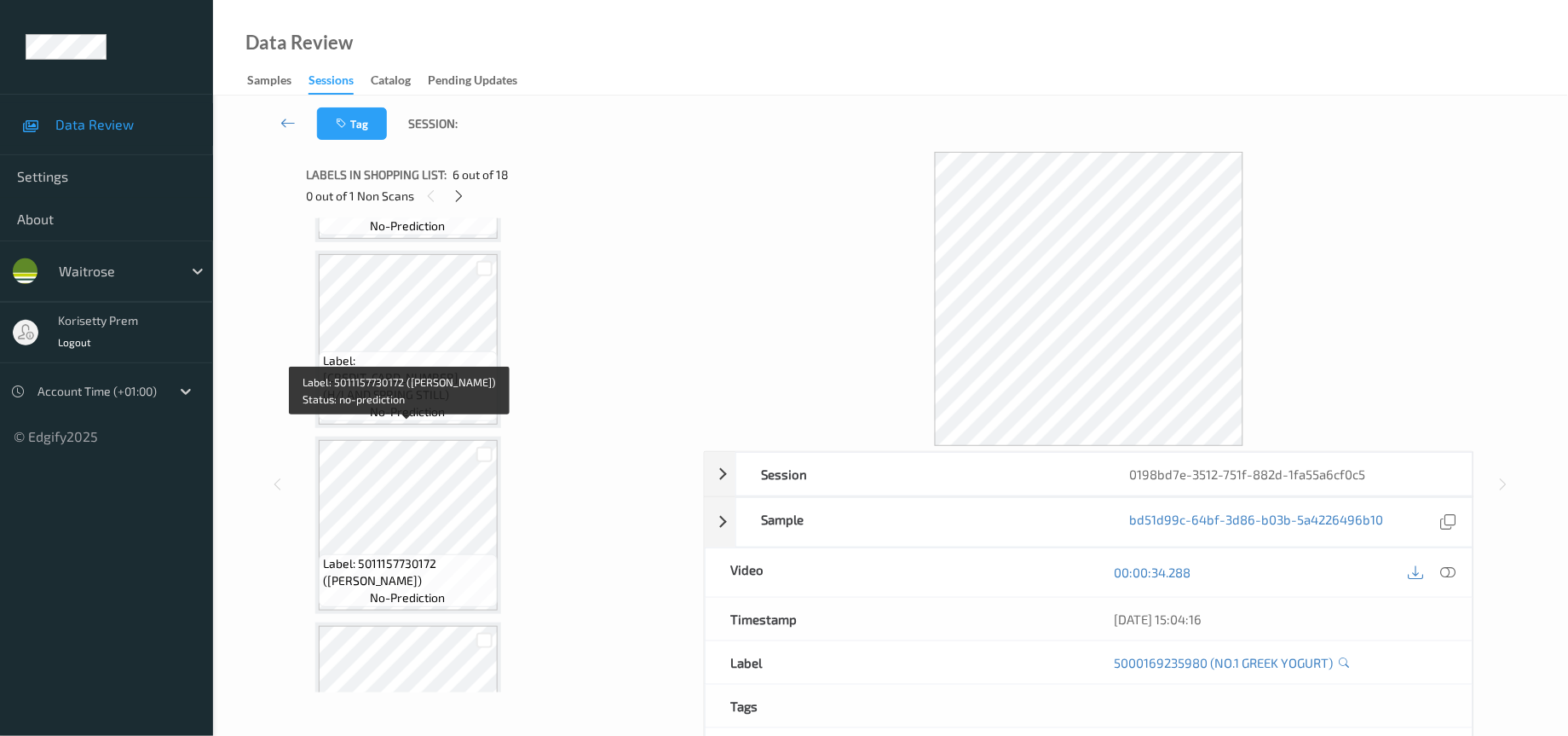
scroll to position [0, 0]
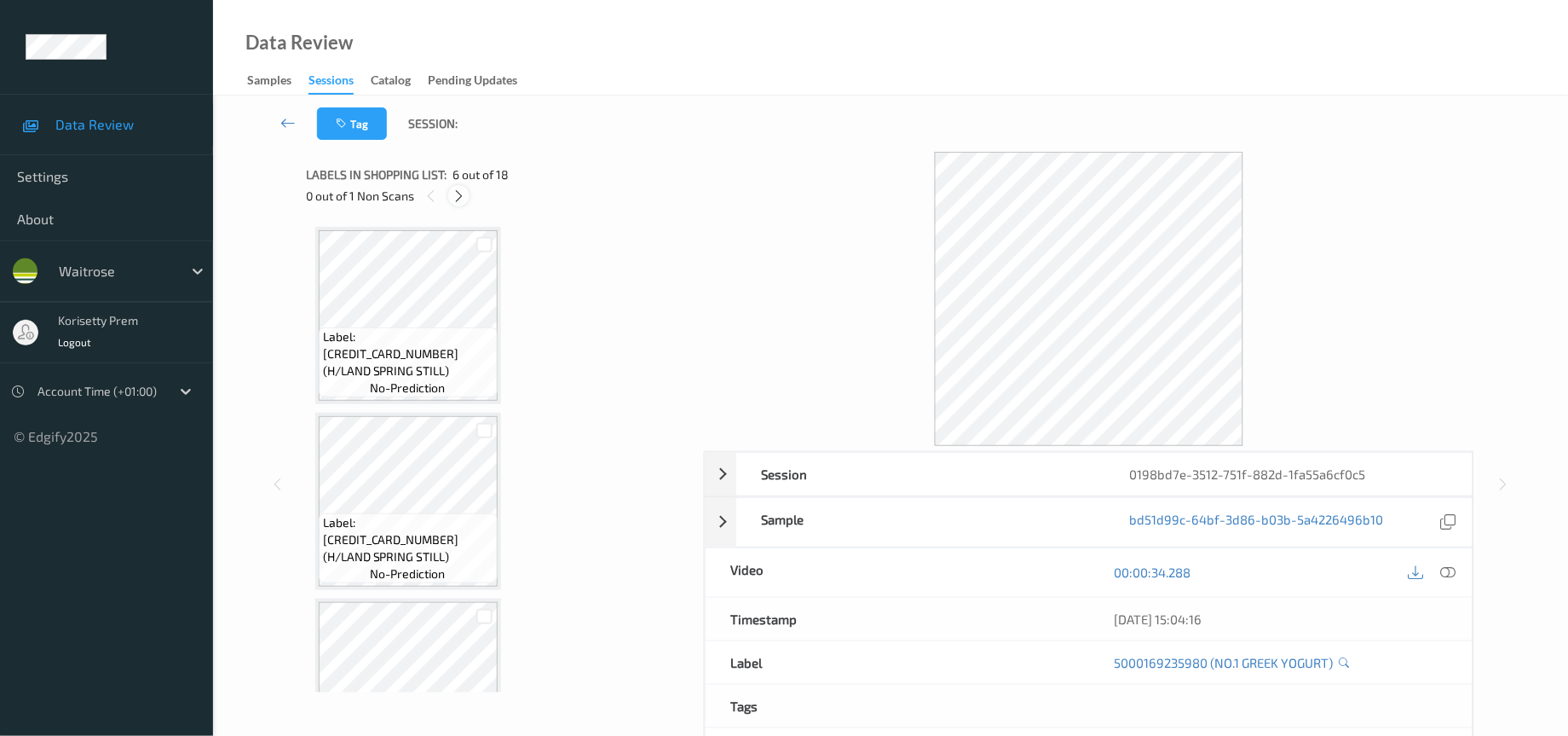
click at [465, 186] on div at bounding box center [459, 195] width 21 height 21
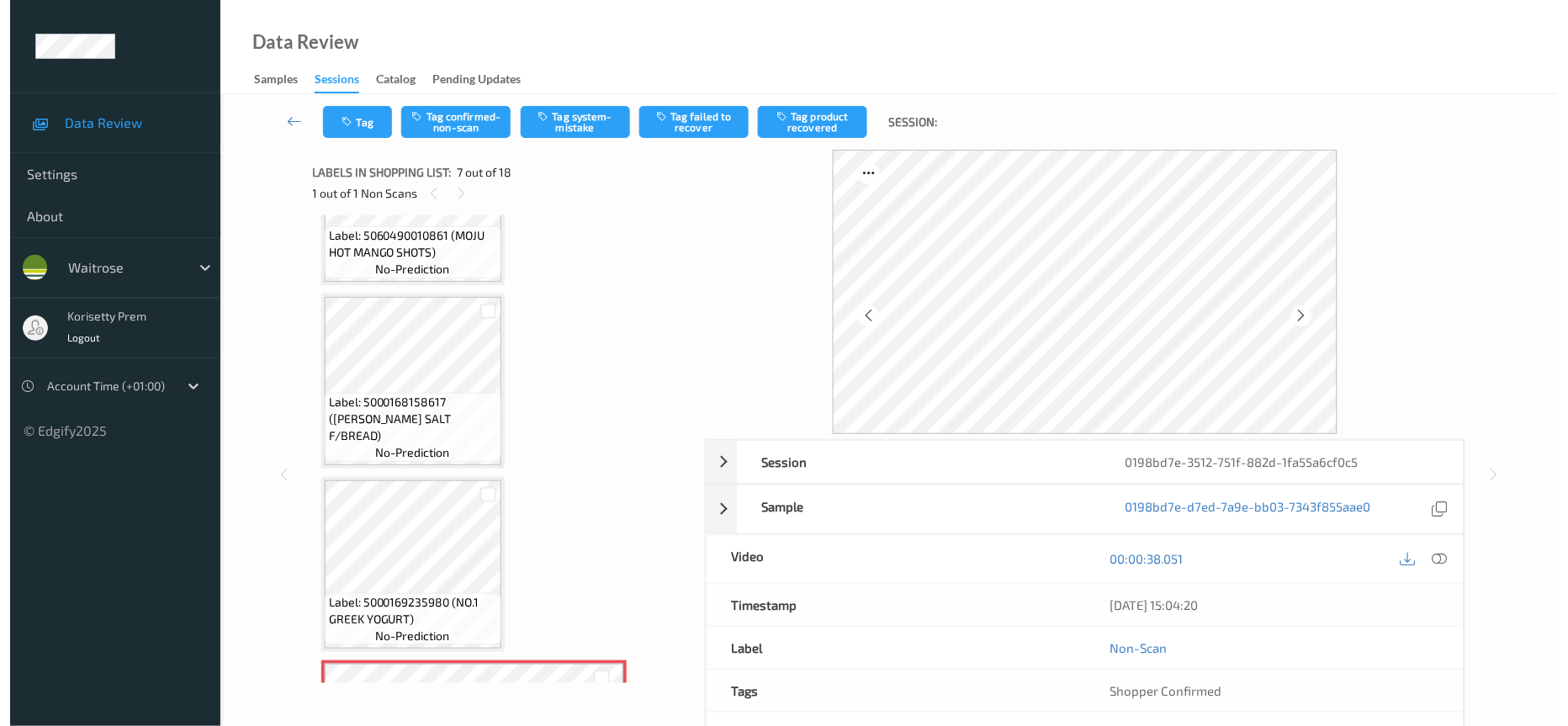
scroll to position [661, 0]
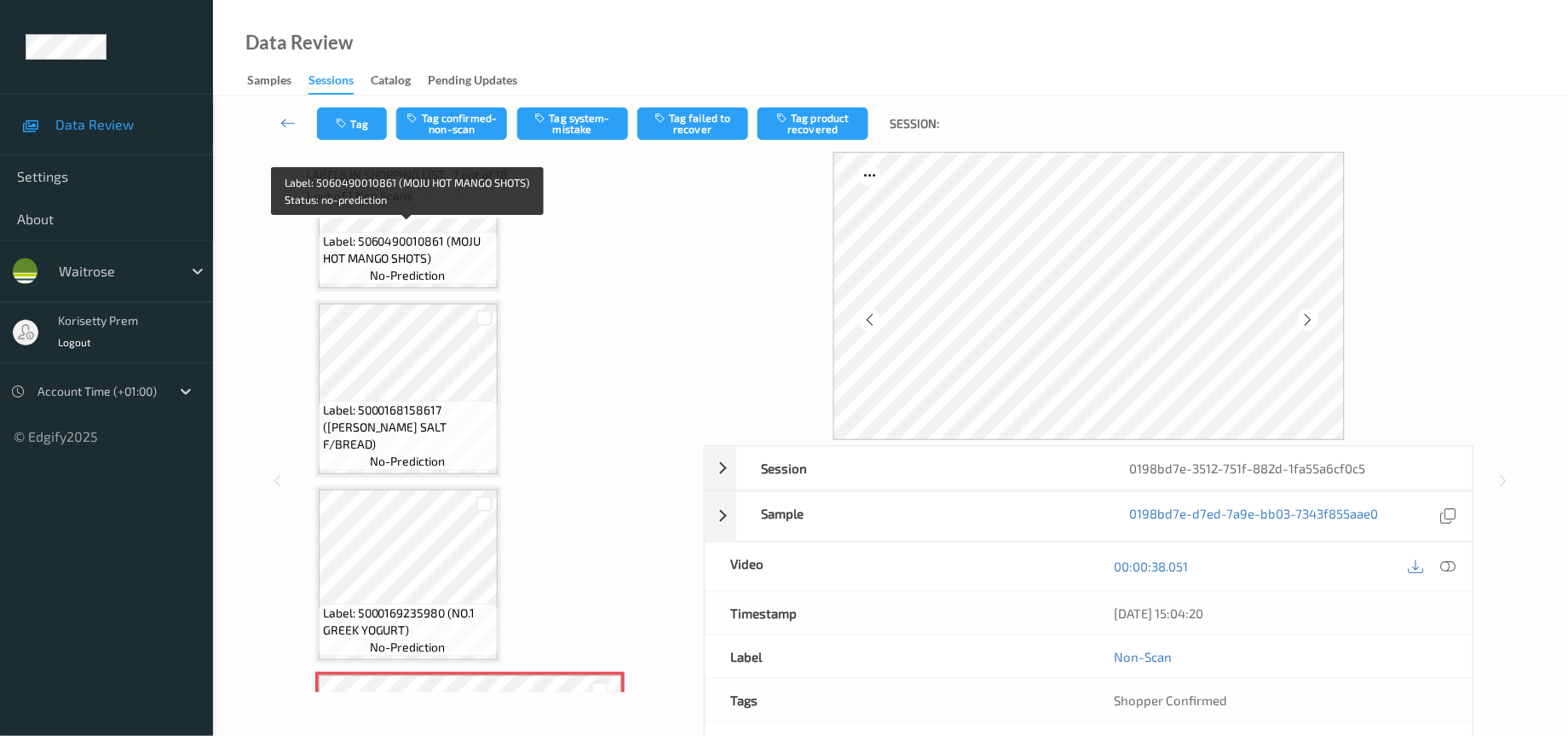
click at [423, 234] on span "Label: 5060490010861 (MOJU HOT MANGO SHOTS)" at bounding box center [409, 250] width 171 height 35
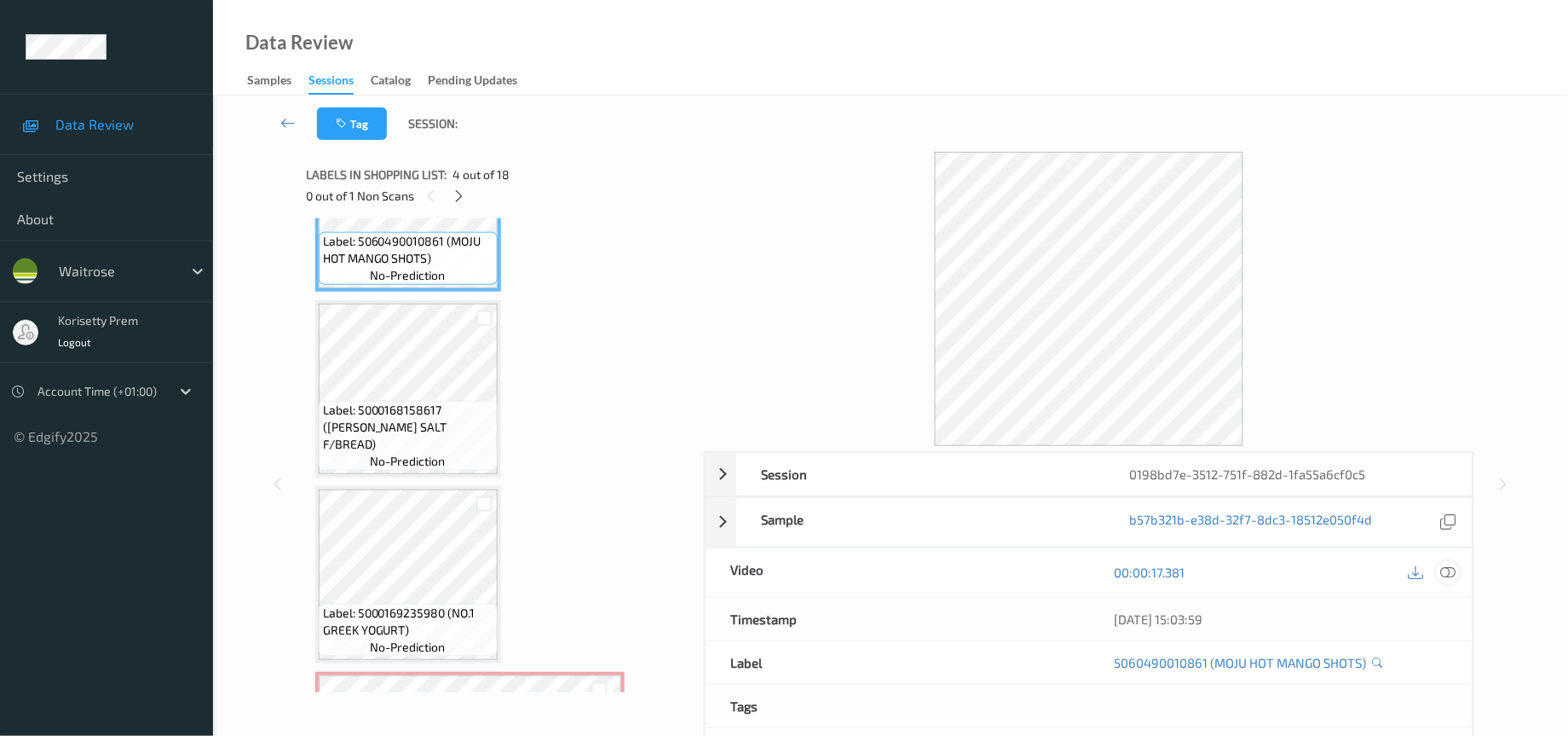
click at [1444, 572] on icon at bounding box center [1449, 572] width 15 height 15
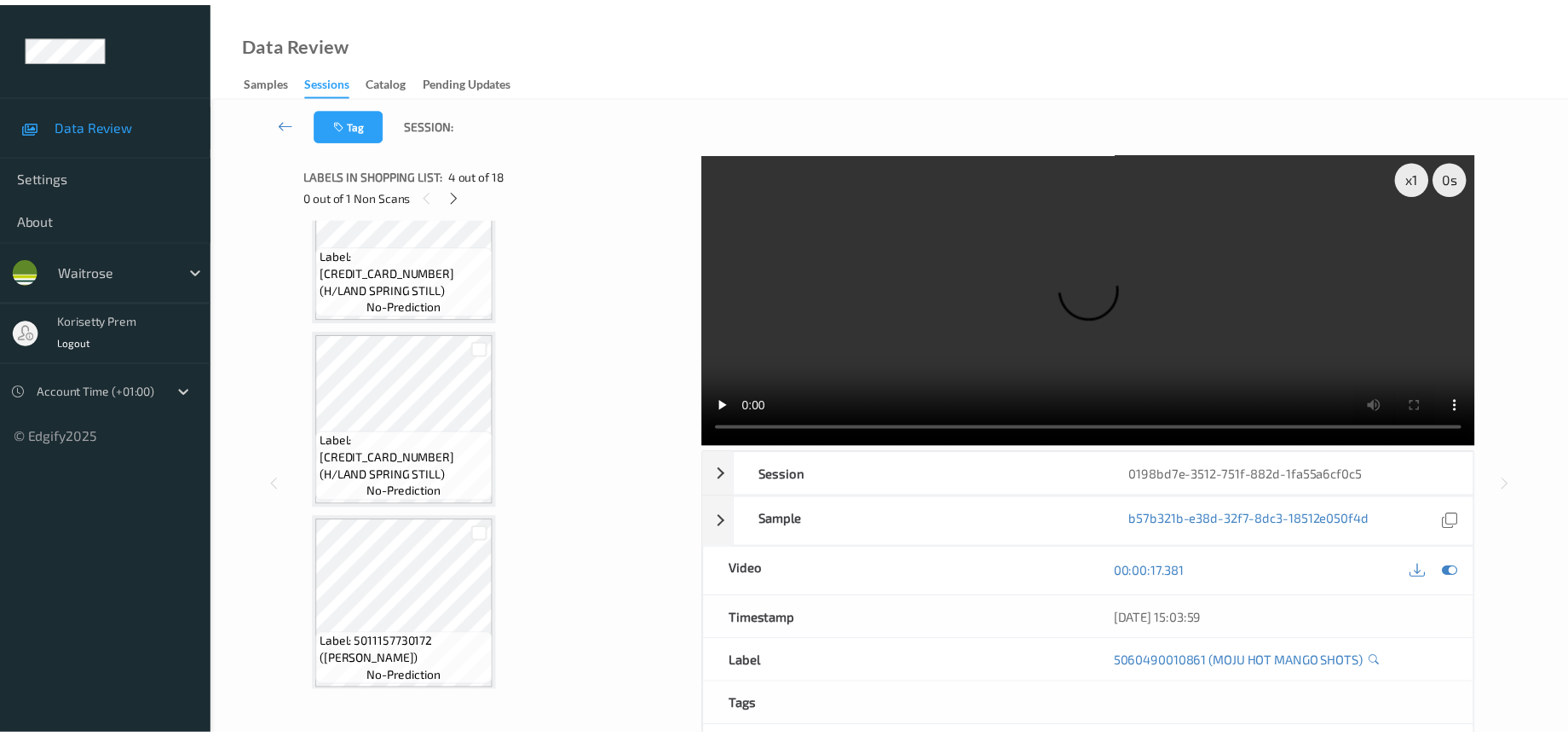
scroll to position [0, 0]
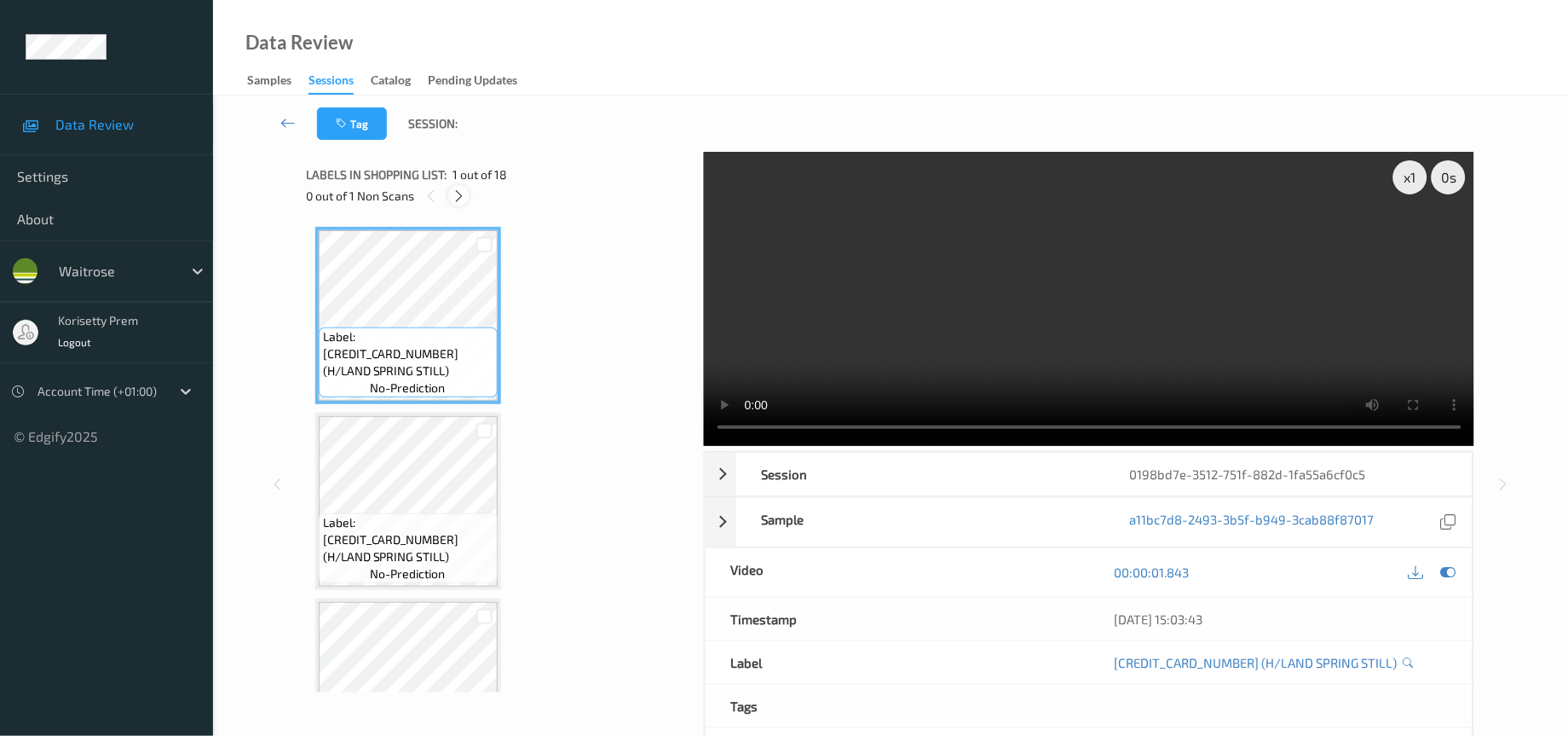
click at [461, 198] on icon at bounding box center [459, 195] width 15 height 15
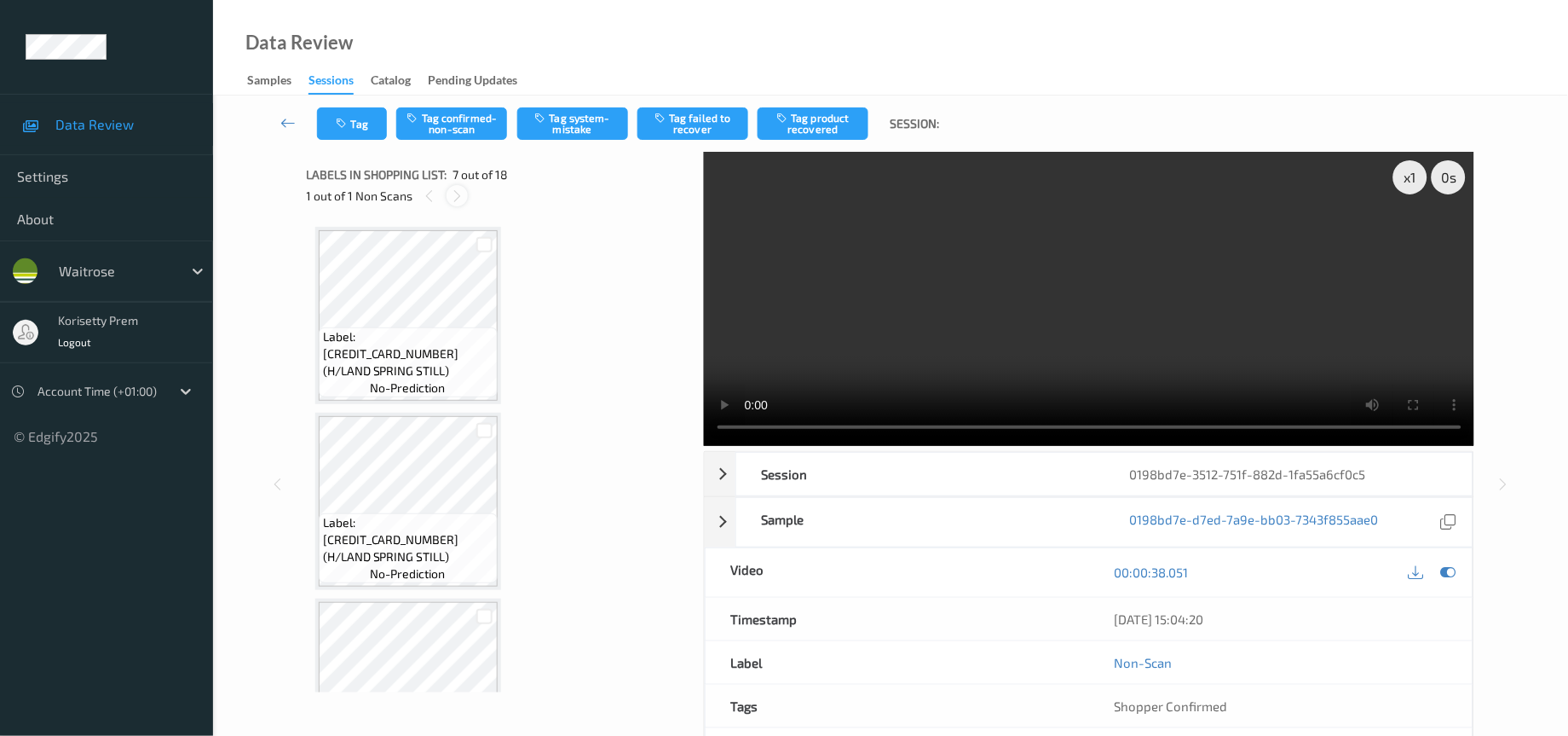
scroll to position [926, 0]
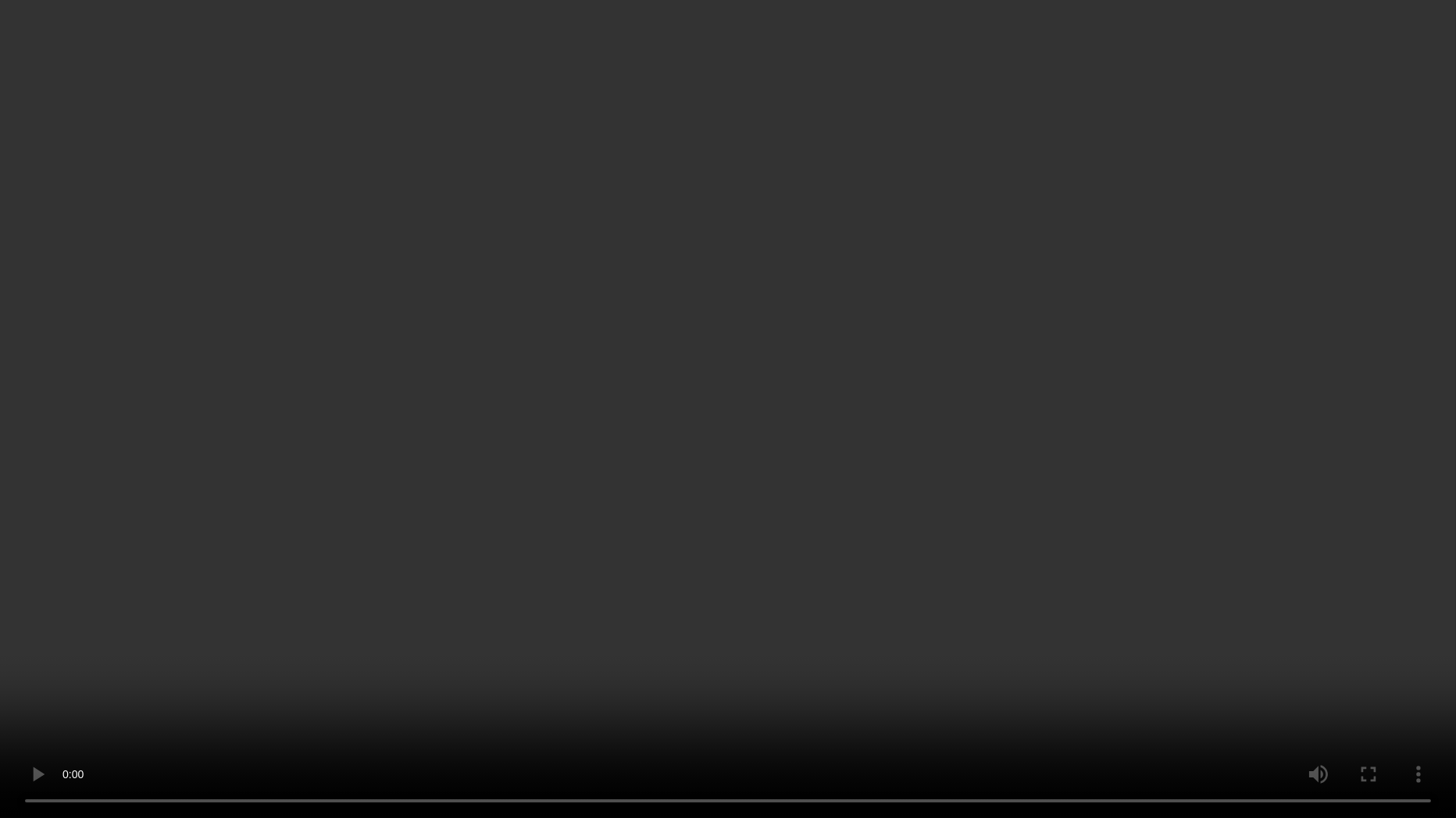
click at [750, 513] on video at bounding box center [728, 409] width 1456 height 818
click at [355, 283] on video at bounding box center [728, 409] width 1456 height 818
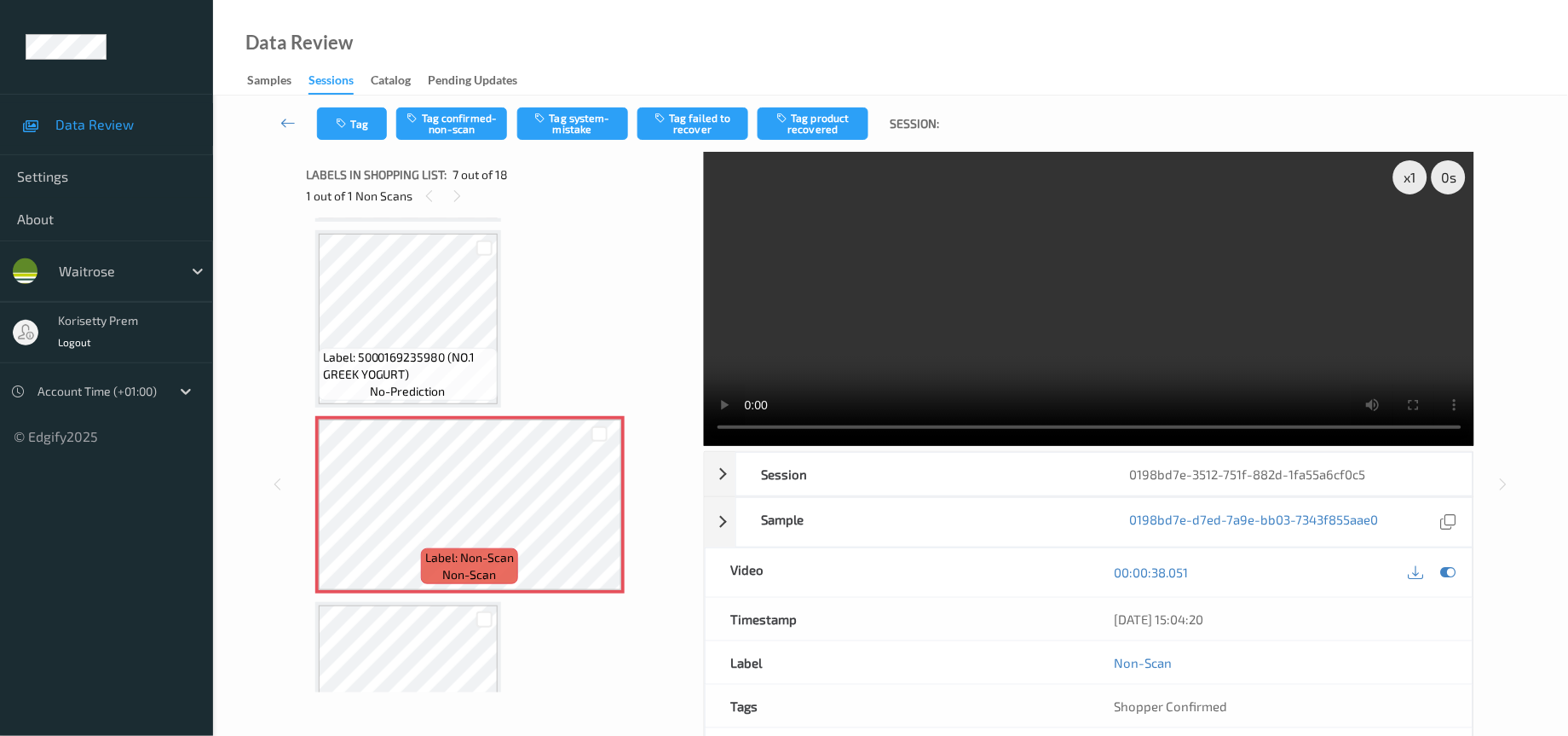
click at [1212, 316] on video at bounding box center [1089, 299] width 771 height 294
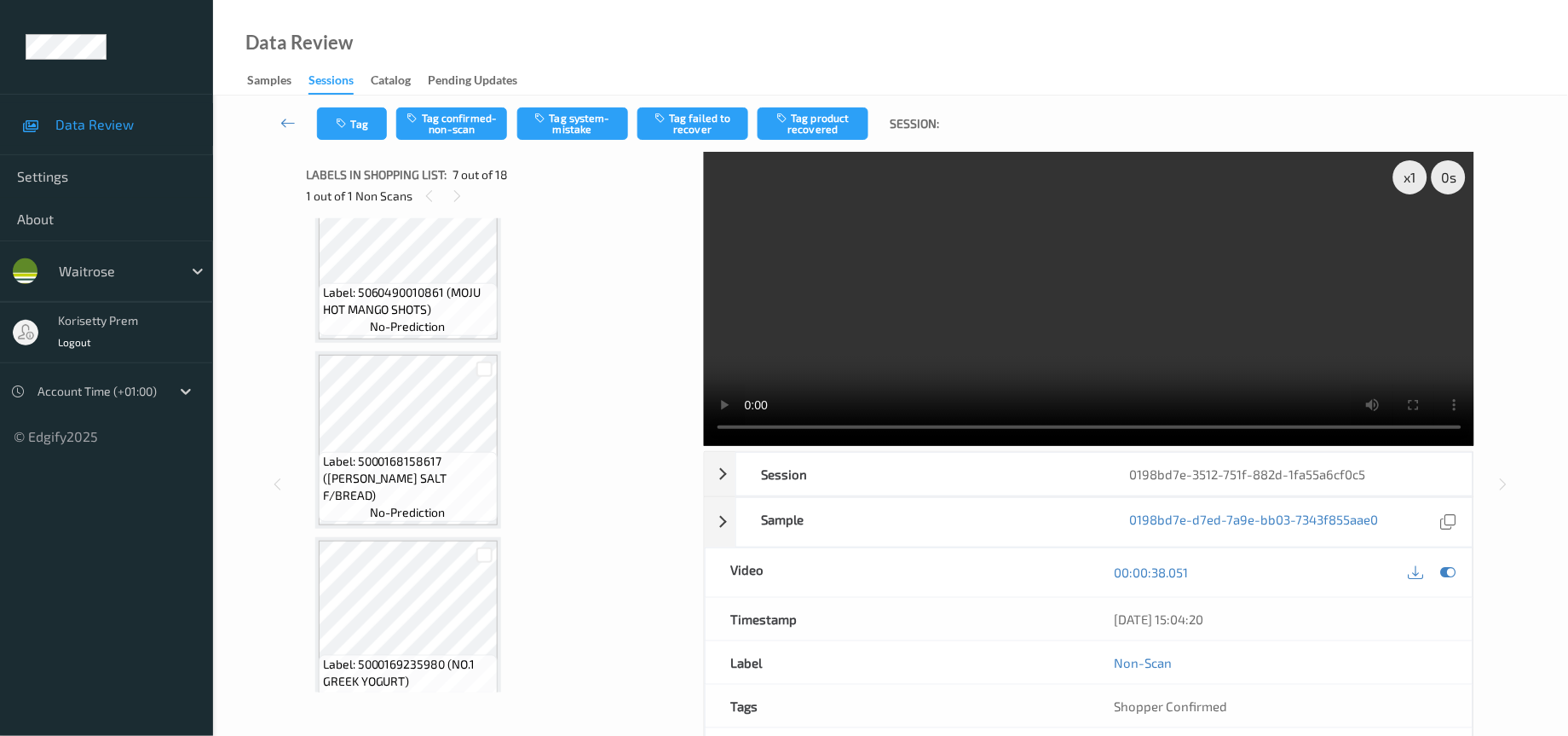
scroll to position [671, 0]
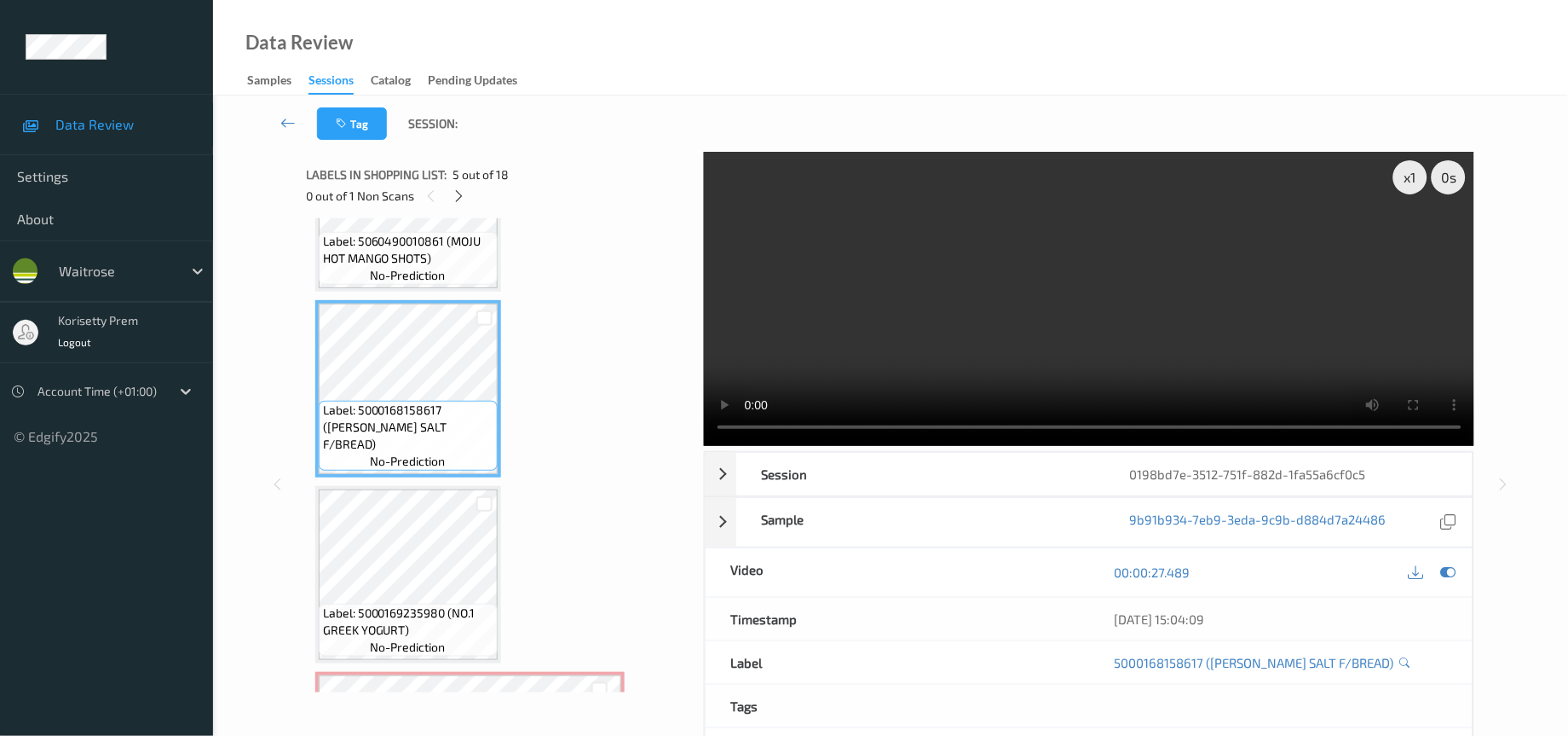
click at [1265, 350] on video at bounding box center [1089, 299] width 771 height 294
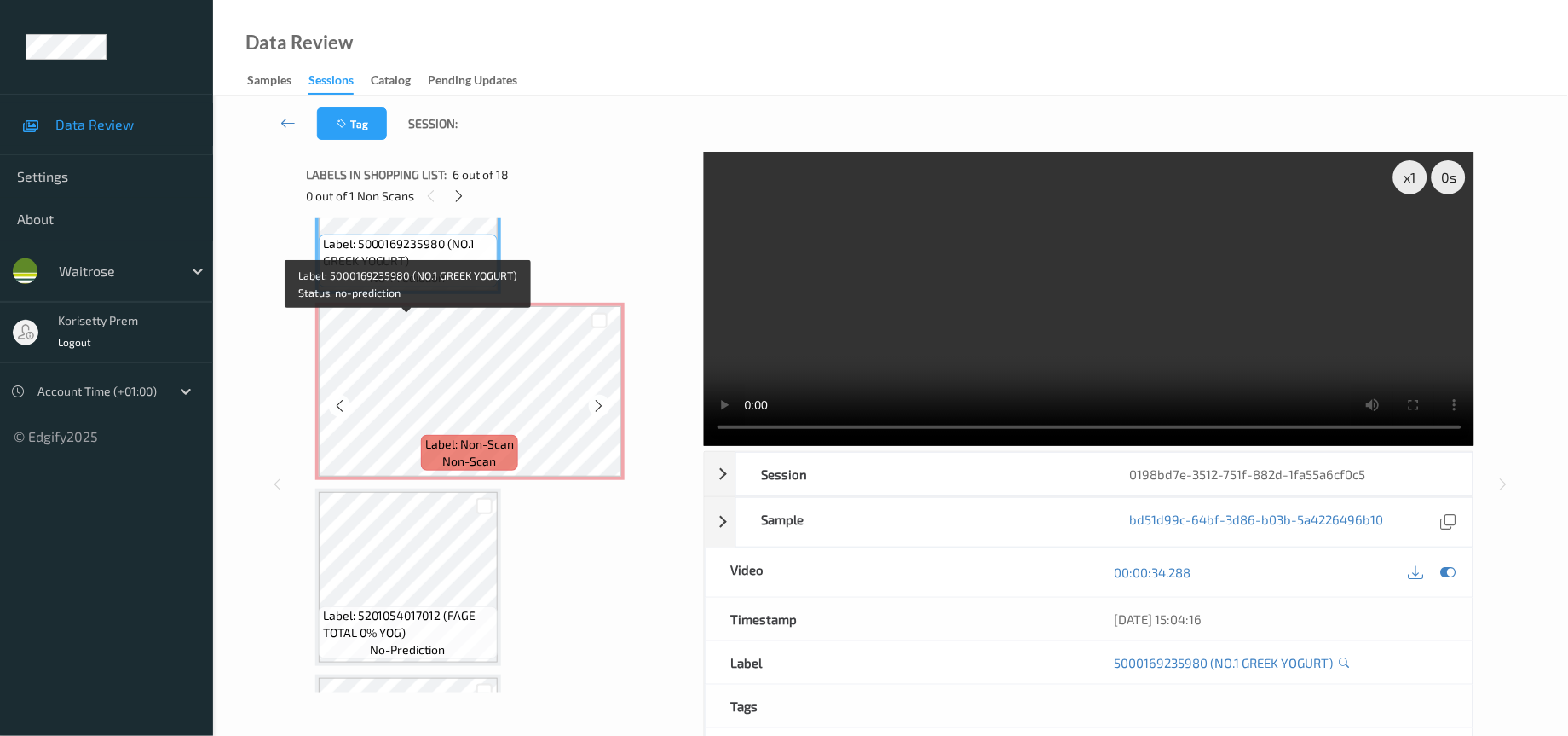
scroll to position [1054, 0]
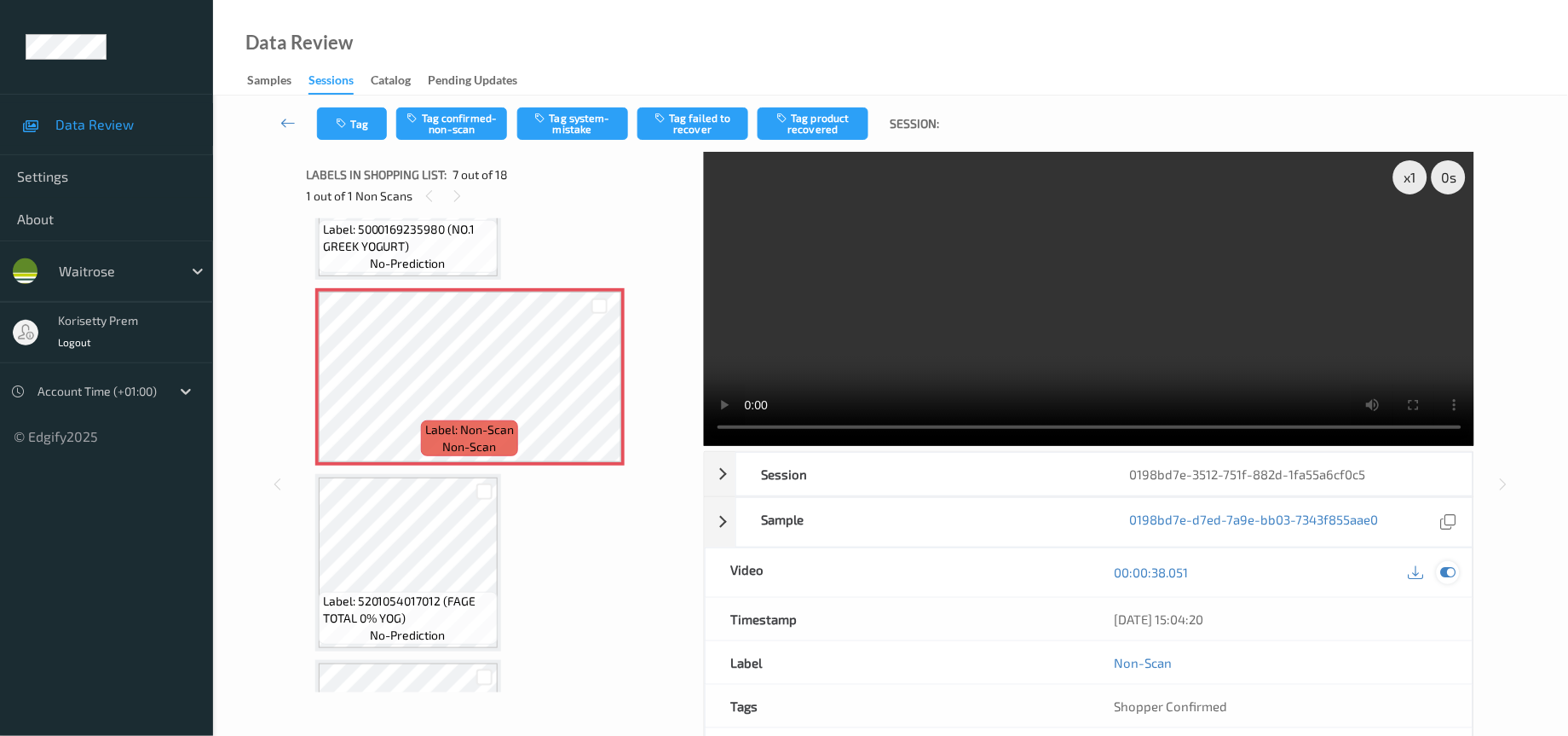
click at [1455, 575] on icon at bounding box center [1449, 572] width 15 height 15
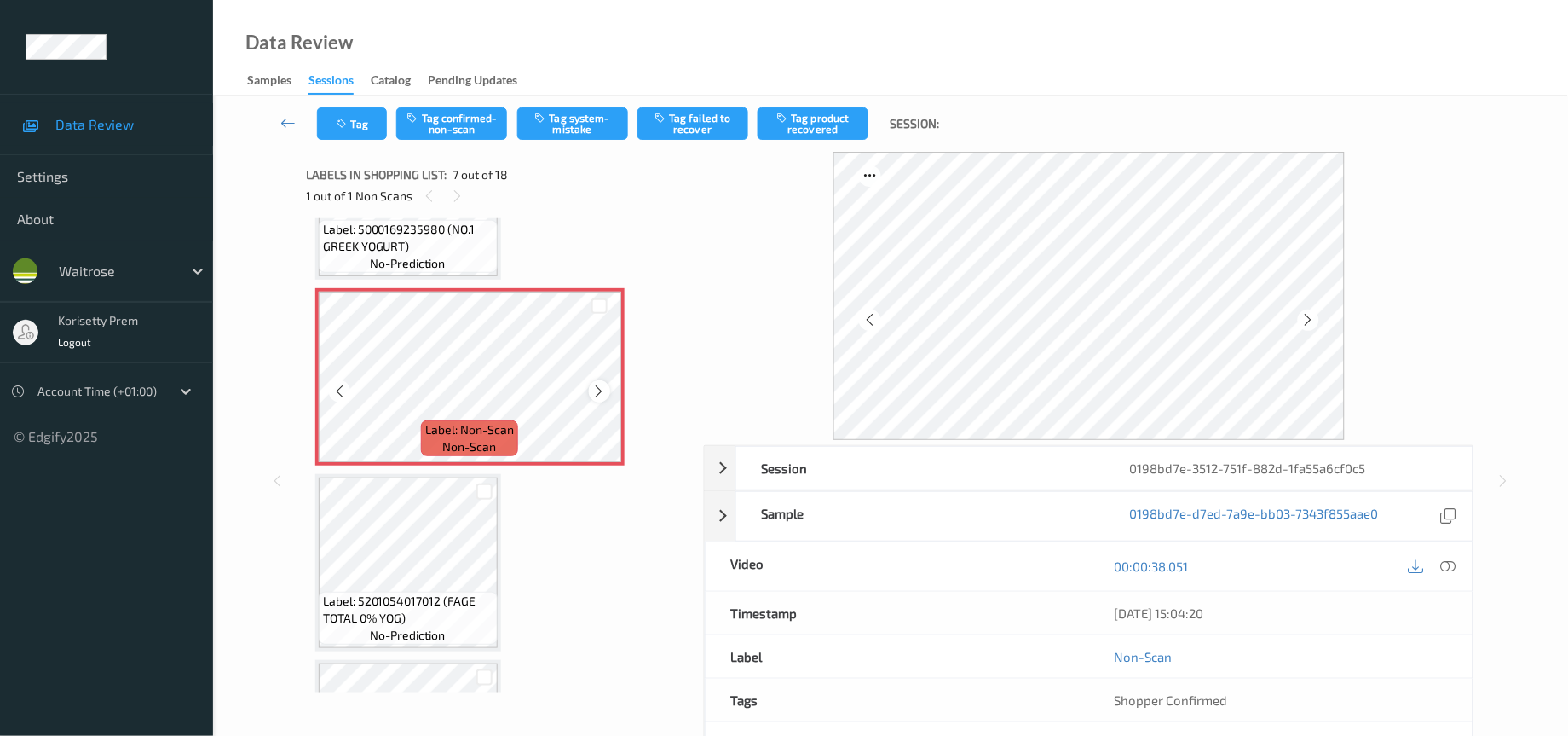
click at [592, 383] on icon at bounding box center [600, 391] width 15 height 15
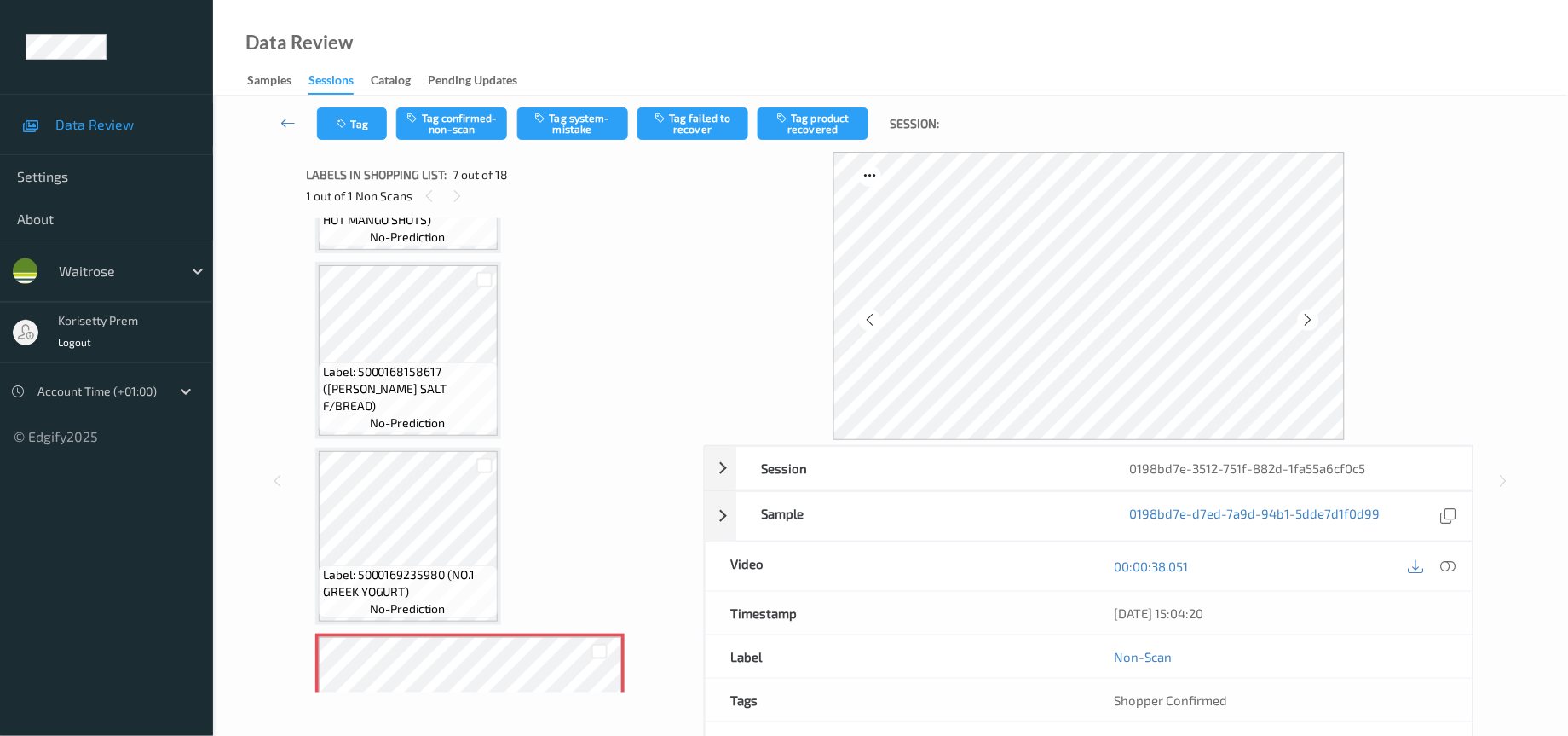
scroll to position [671, 0]
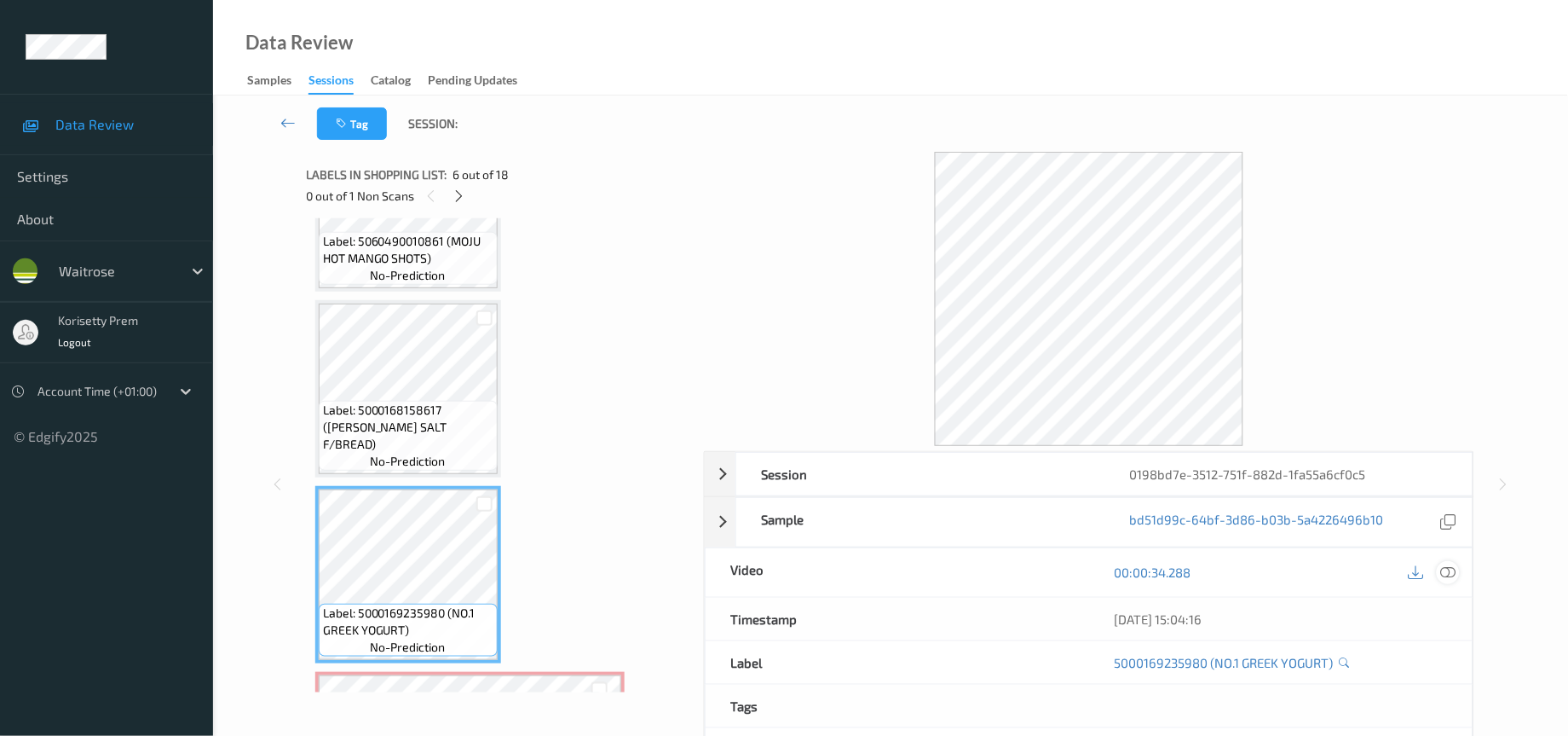
click at [1449, 574] on icon at bounding box center [1449, 572] width 15 height 15
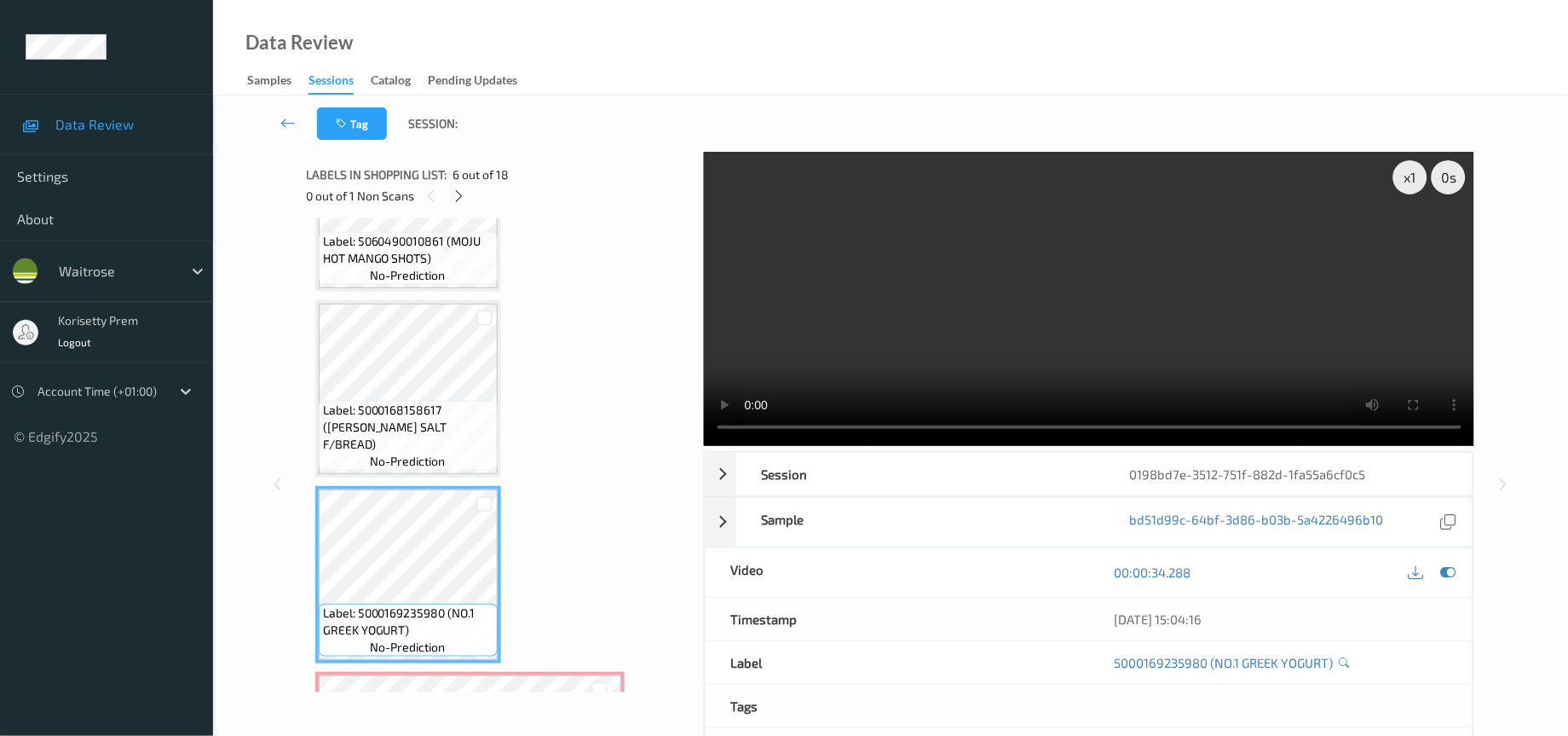
click at [904, 358] on video at bounding box center [1089, 299] width 771 height 294
click at [1152, 343] on video at bounding box center [1089, 299] width 771 height 294
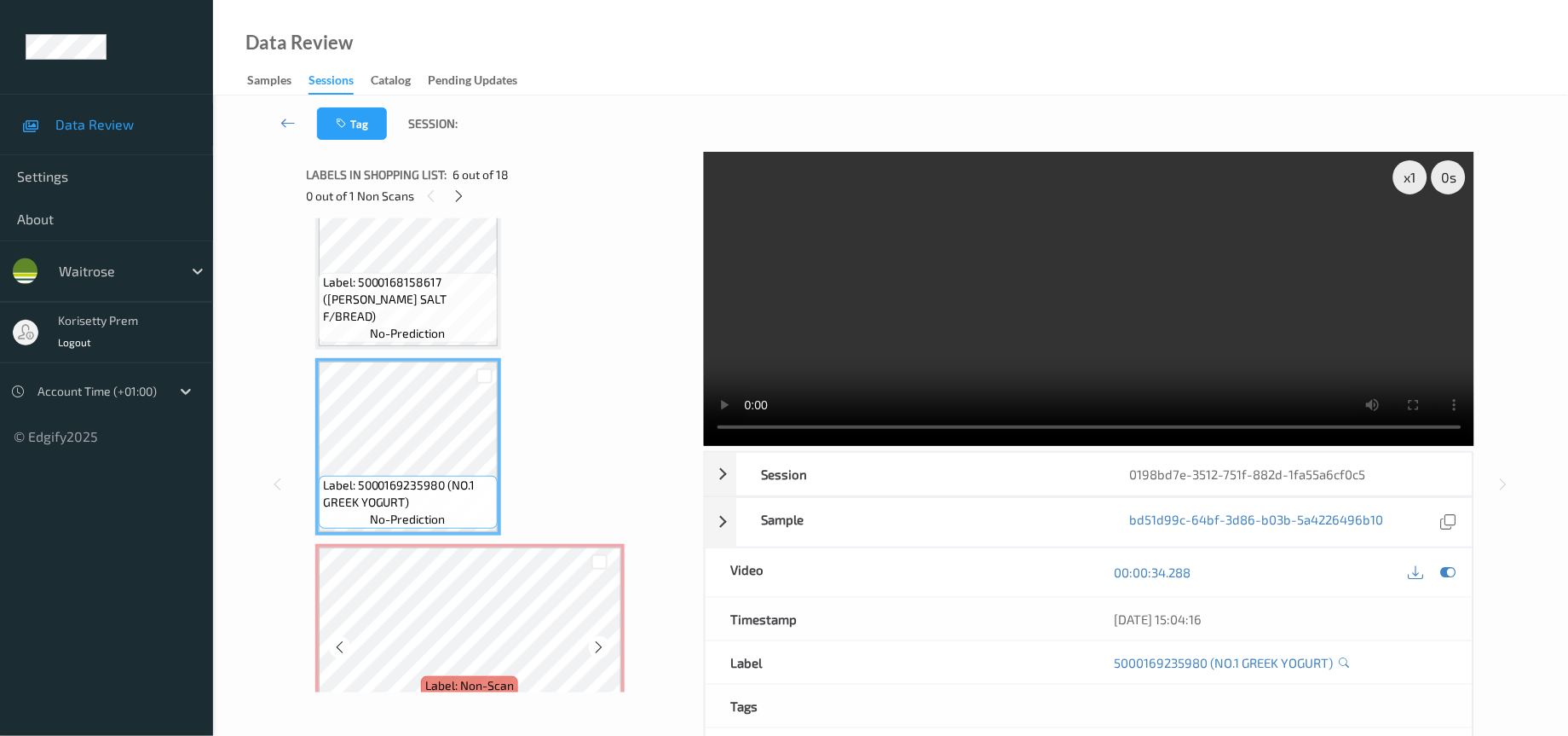
scroll to position [926, 0]
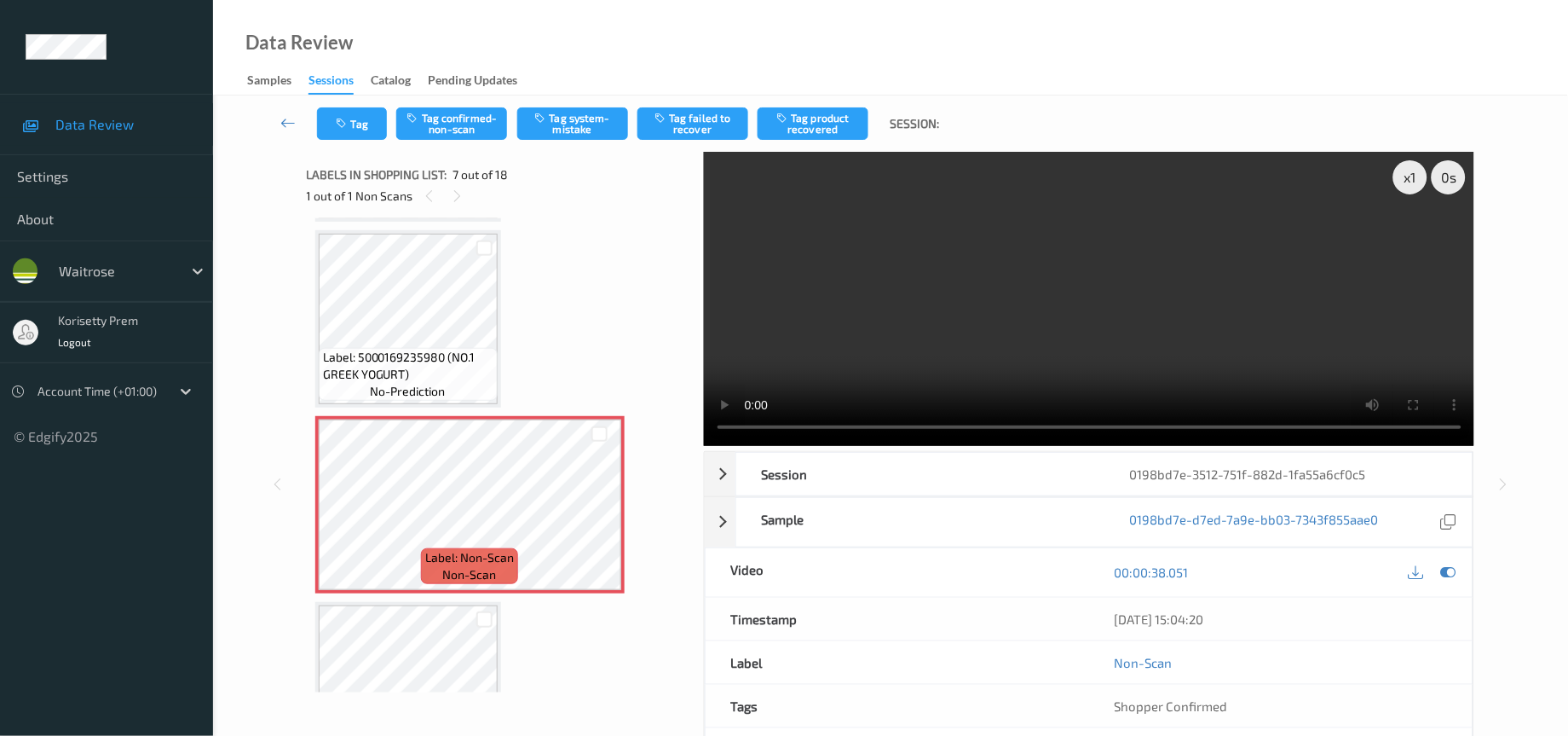
click at [1178, 207] on video at bounding box center [1089, 299] width 771 height 294
click at [1167, 339] on video at bounding box center [1089, 299] width 771 height 294
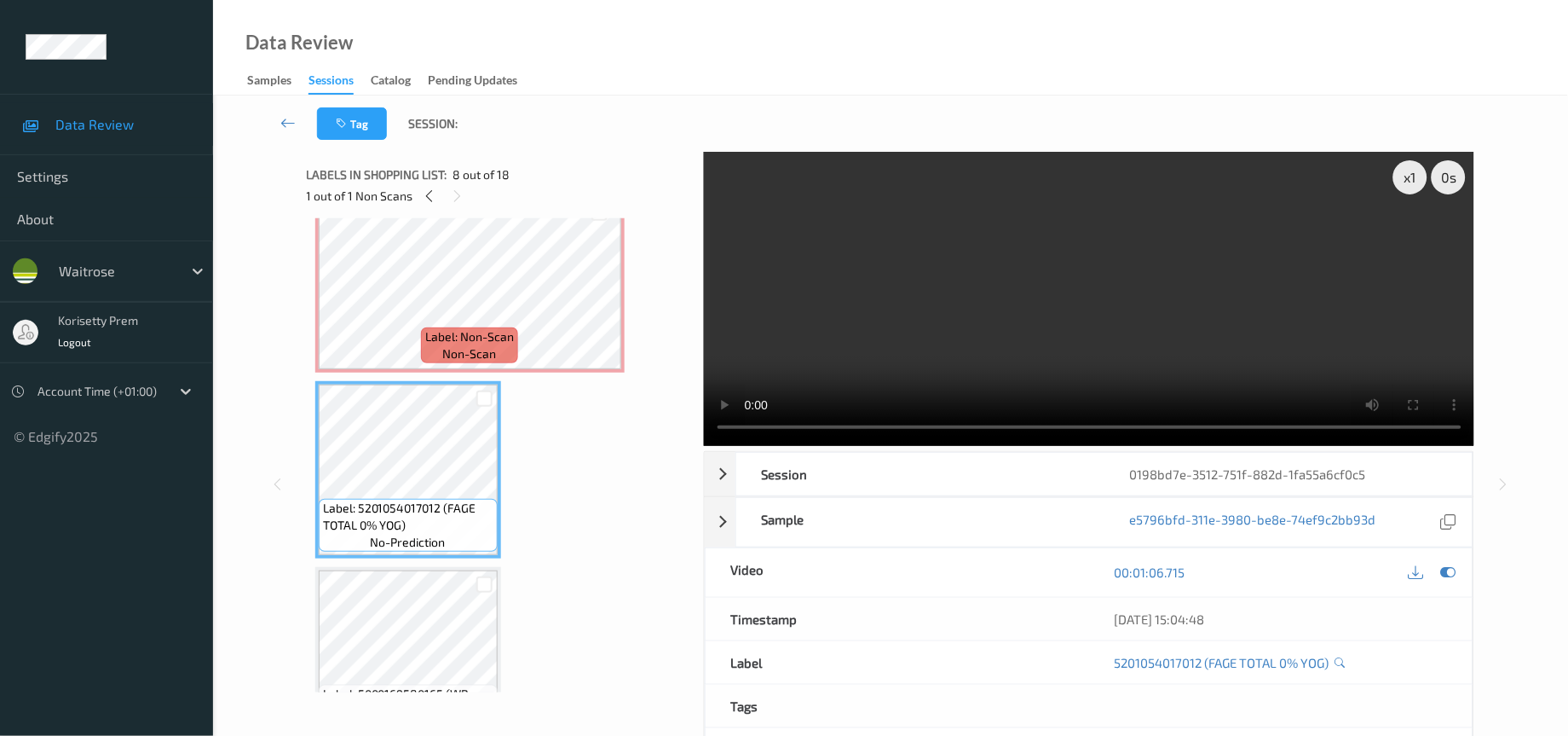
scroll to position [1182, 0]
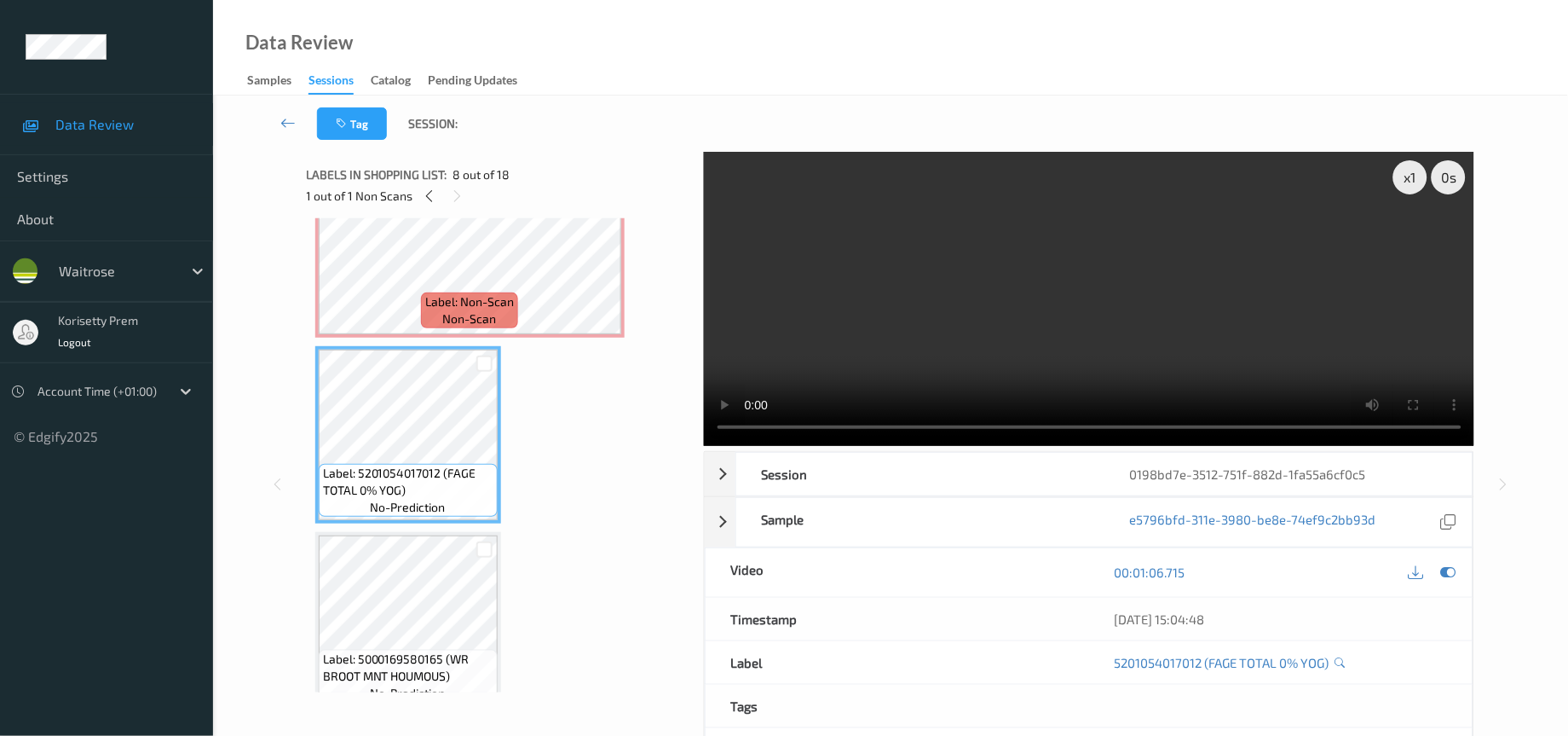
click at [1020, 353] on video at bounding box center [1089, 299] width 771 height 294
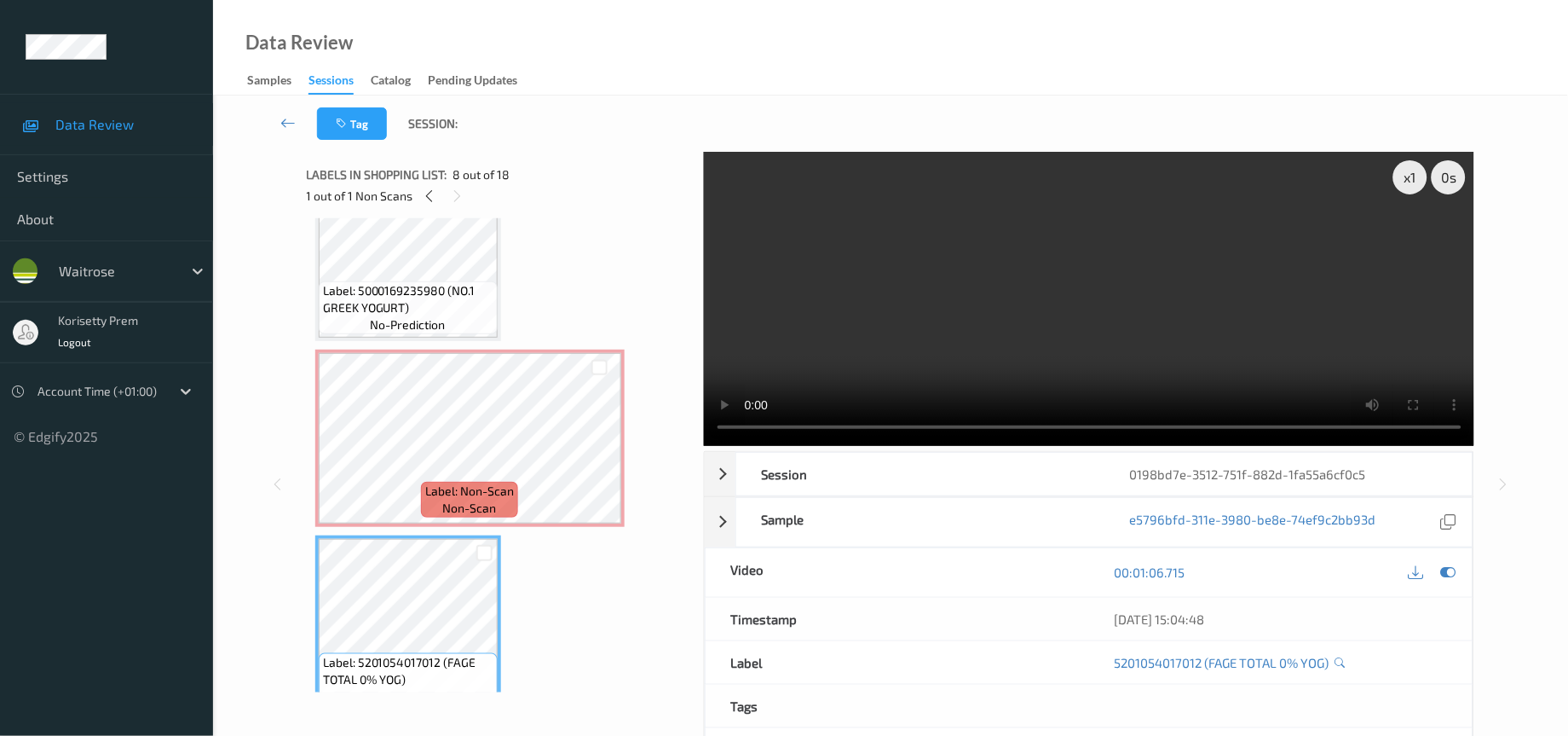
scroll to position [926, 0]
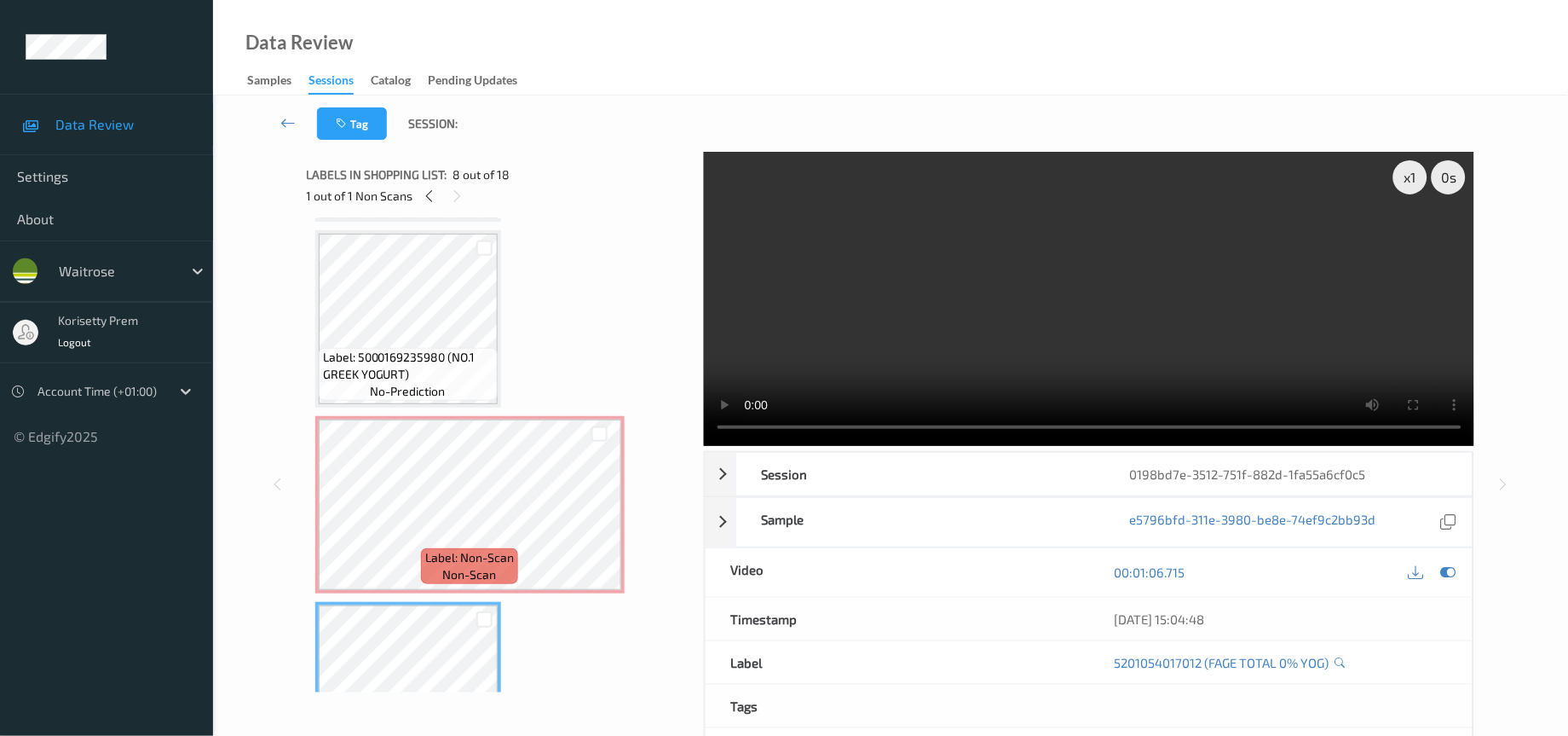
click at [1232, 300] on video at bounding box center [1089, 299] width 771 height 294
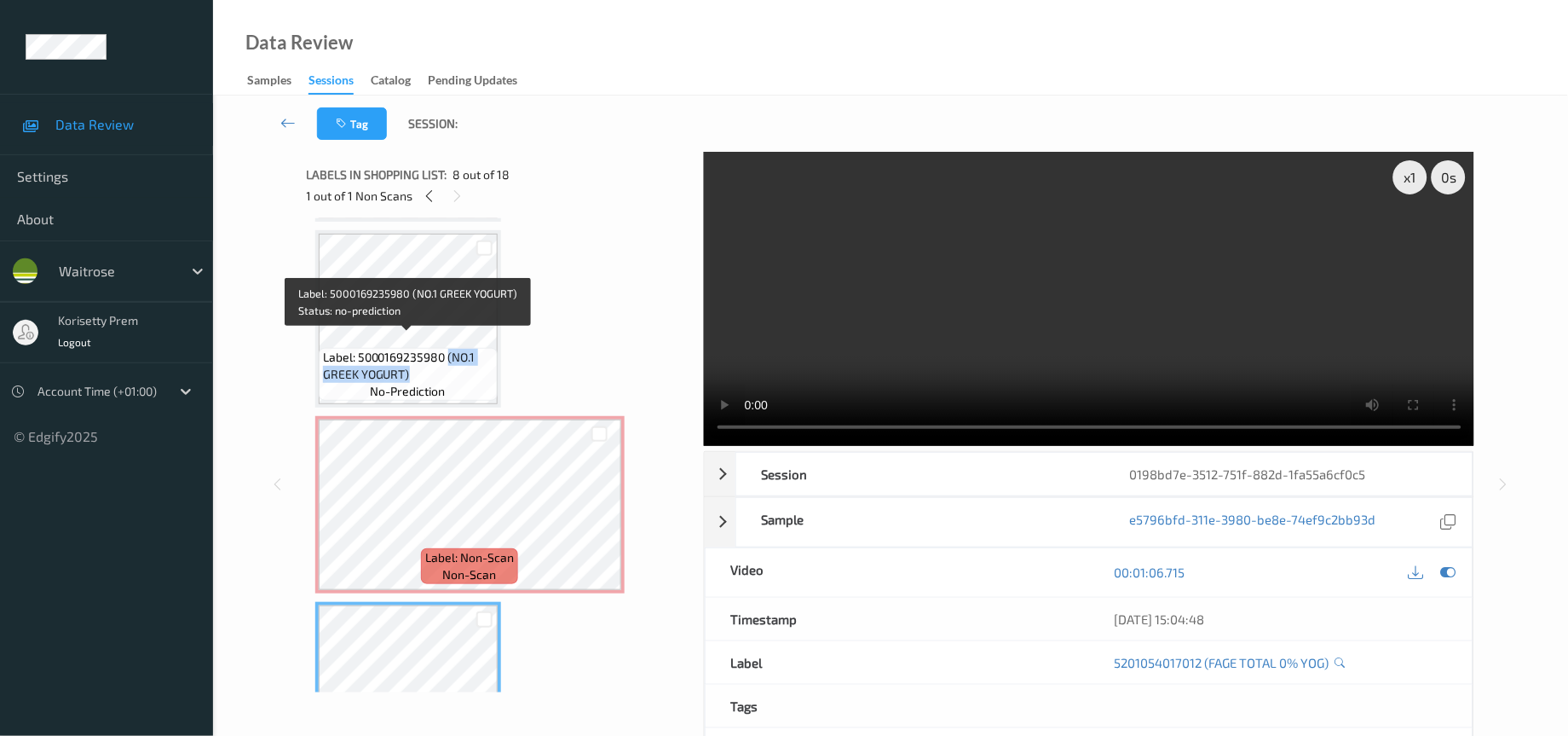
drag, startPoint x: 449, startPoint y: 342, endPoint x: 416, endPoint y: 357, distance: 36.2
click at [416, 357] on span "Label: 5000169235980 (NO.1 GREEK YOGURT)" at bounding box center [409, 366] width 171 height 35
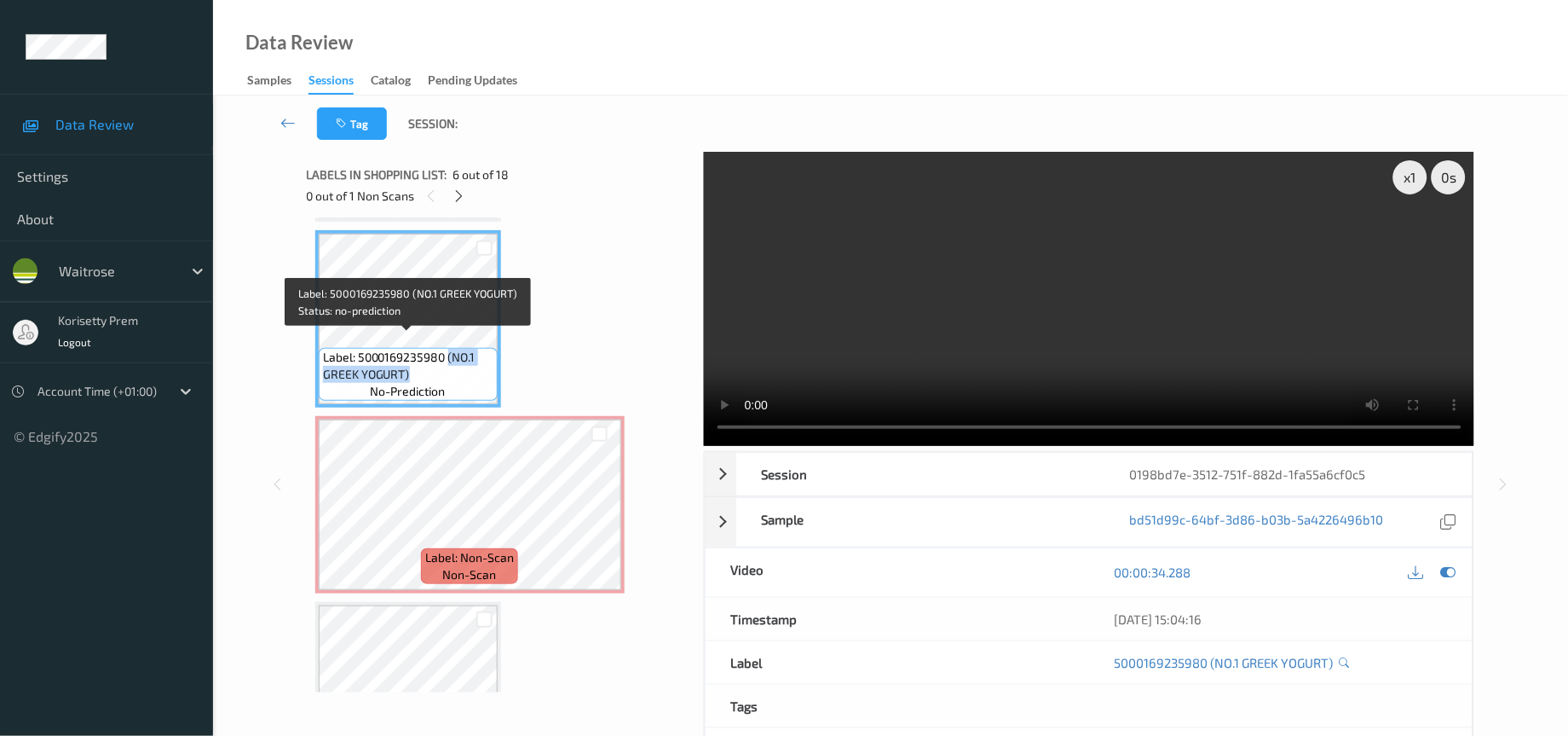
copy span "(NO.1 GREEK YOGURT)"
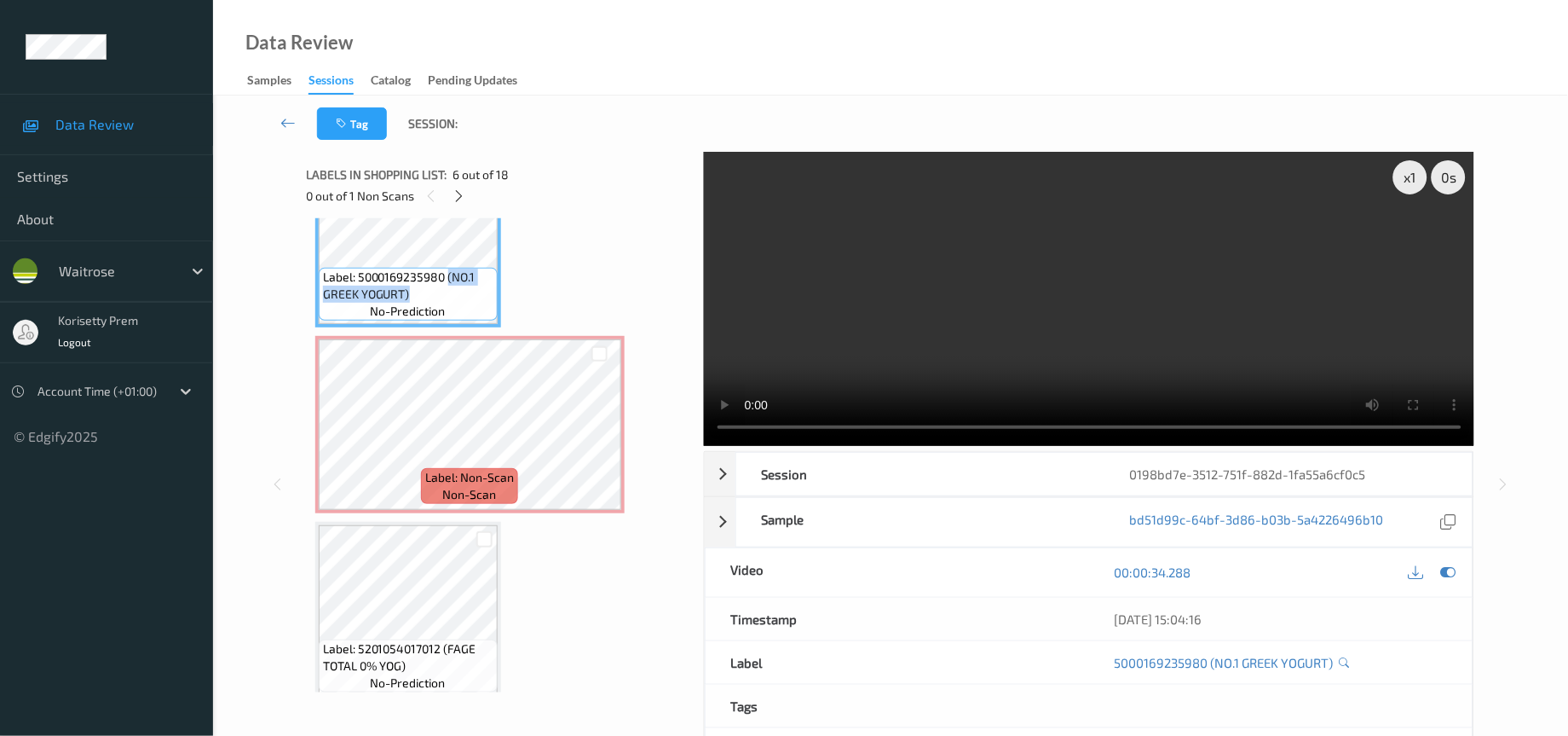
scroll to position [1054, 0]
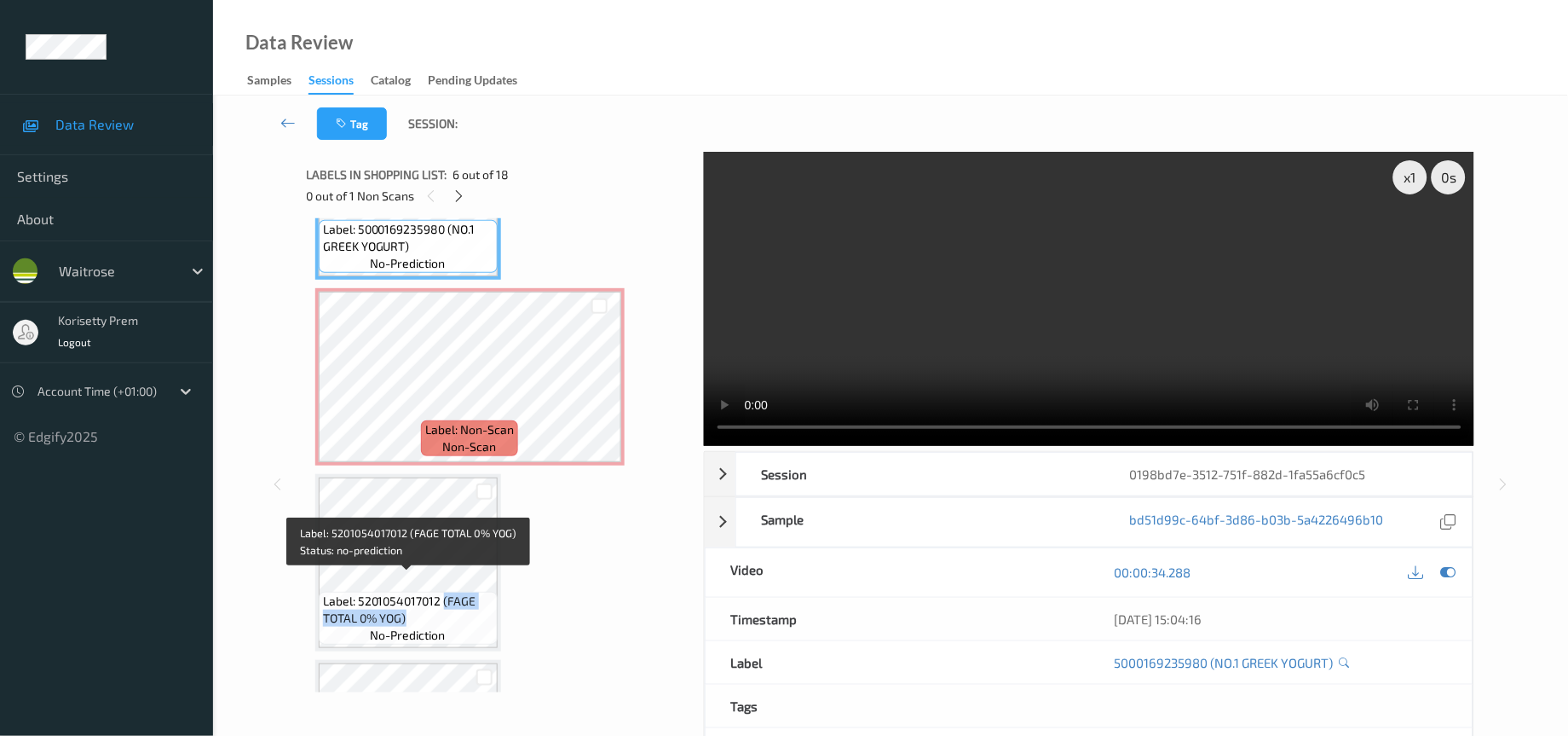
drag, startPoint x: 442, startPoint y: 582, endPoint x: 449, endPoint y: 609, distance: 27.9
click at [449, 609] on div "Label: 5201054017012 (FAGE TOTAL 0% YOG) no-prediction" at bounding box center [408, 618] width 179 height 53
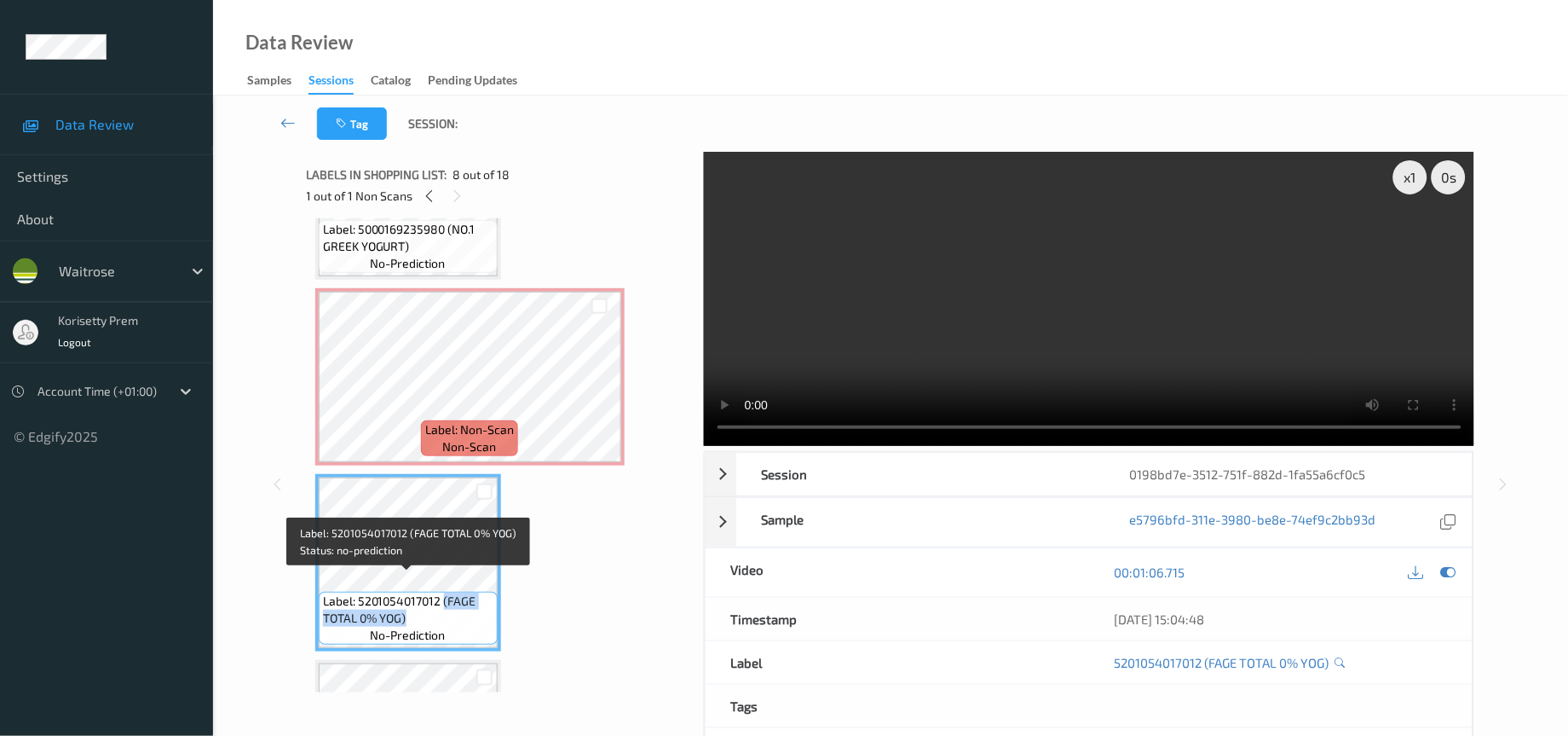
copy span "(FAGE TOTAL 0% YOG)"
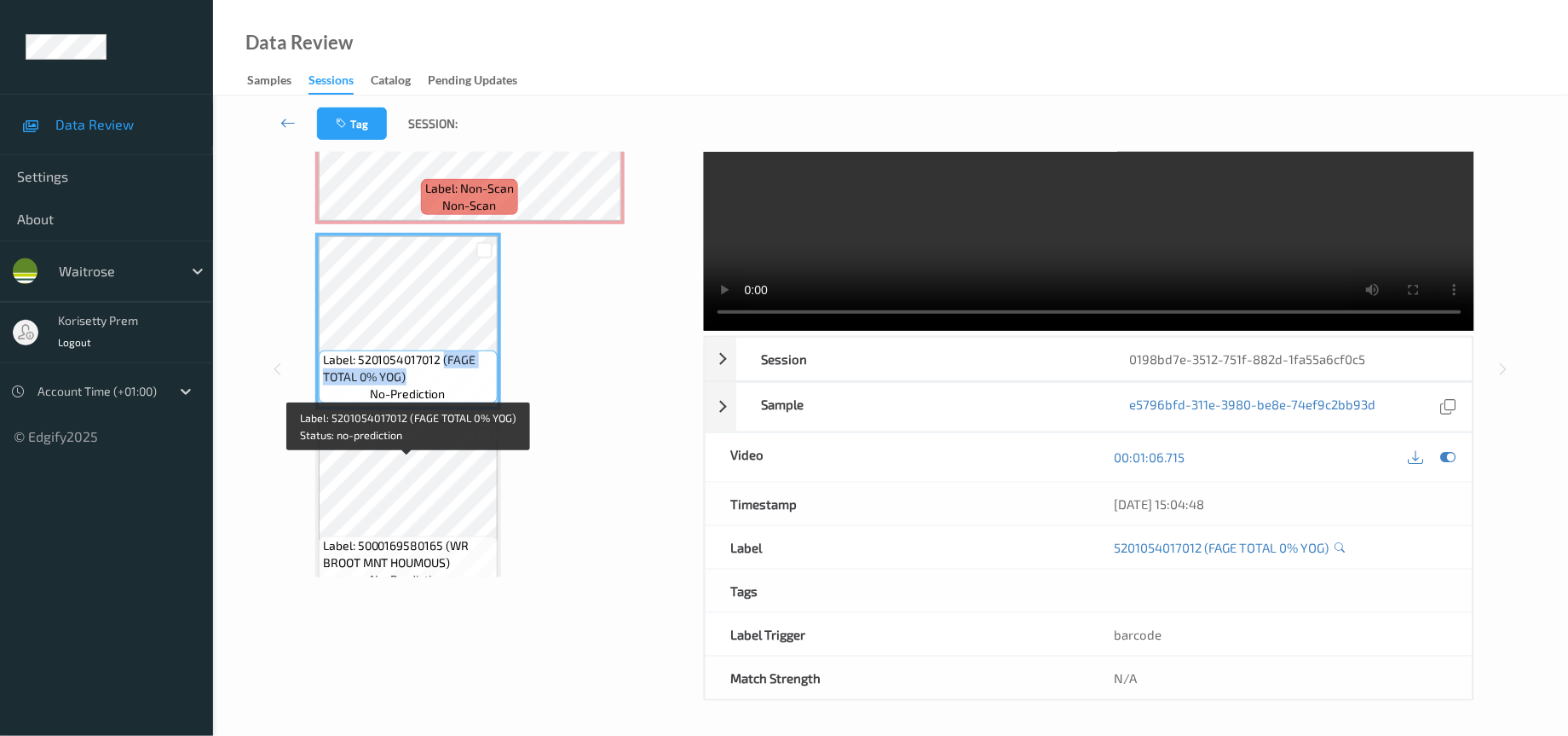
scroll to position [1182, 0]
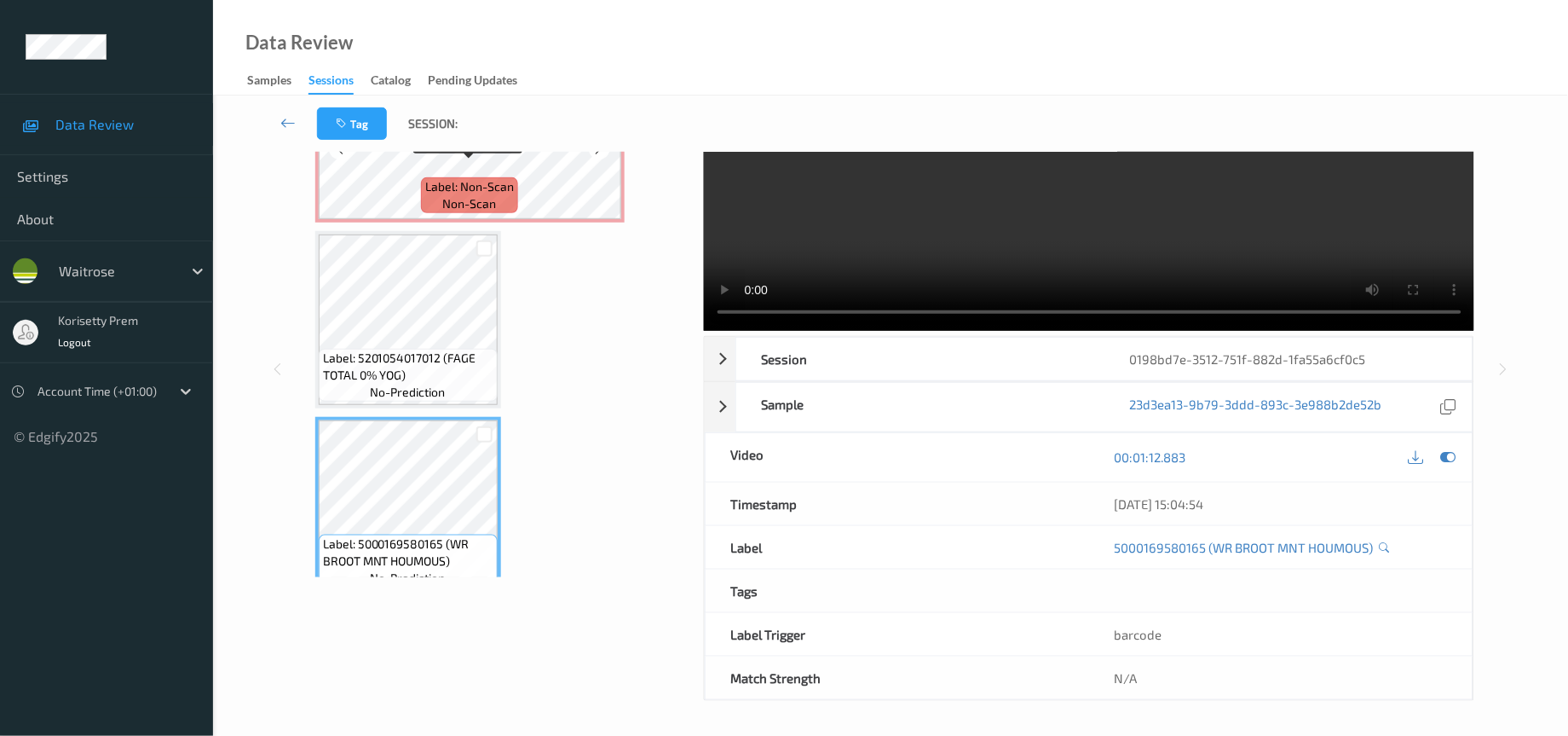
click at [458, 178] on span "Label: Non-Scan" at bounding box center [470, 186] width 89 height 17
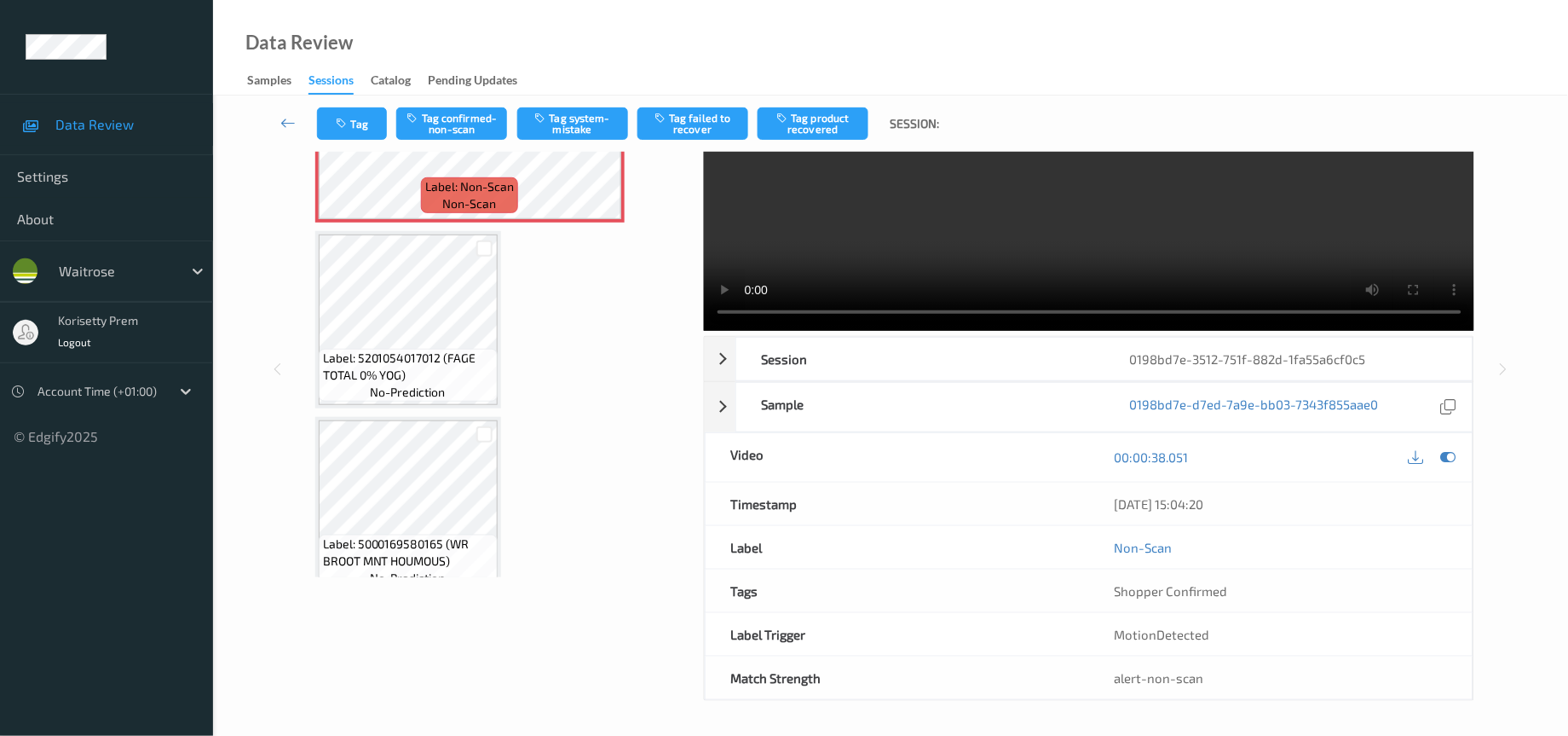
click at [1028, 234] on video at bounding box center [1089, 184] width 771 height 294
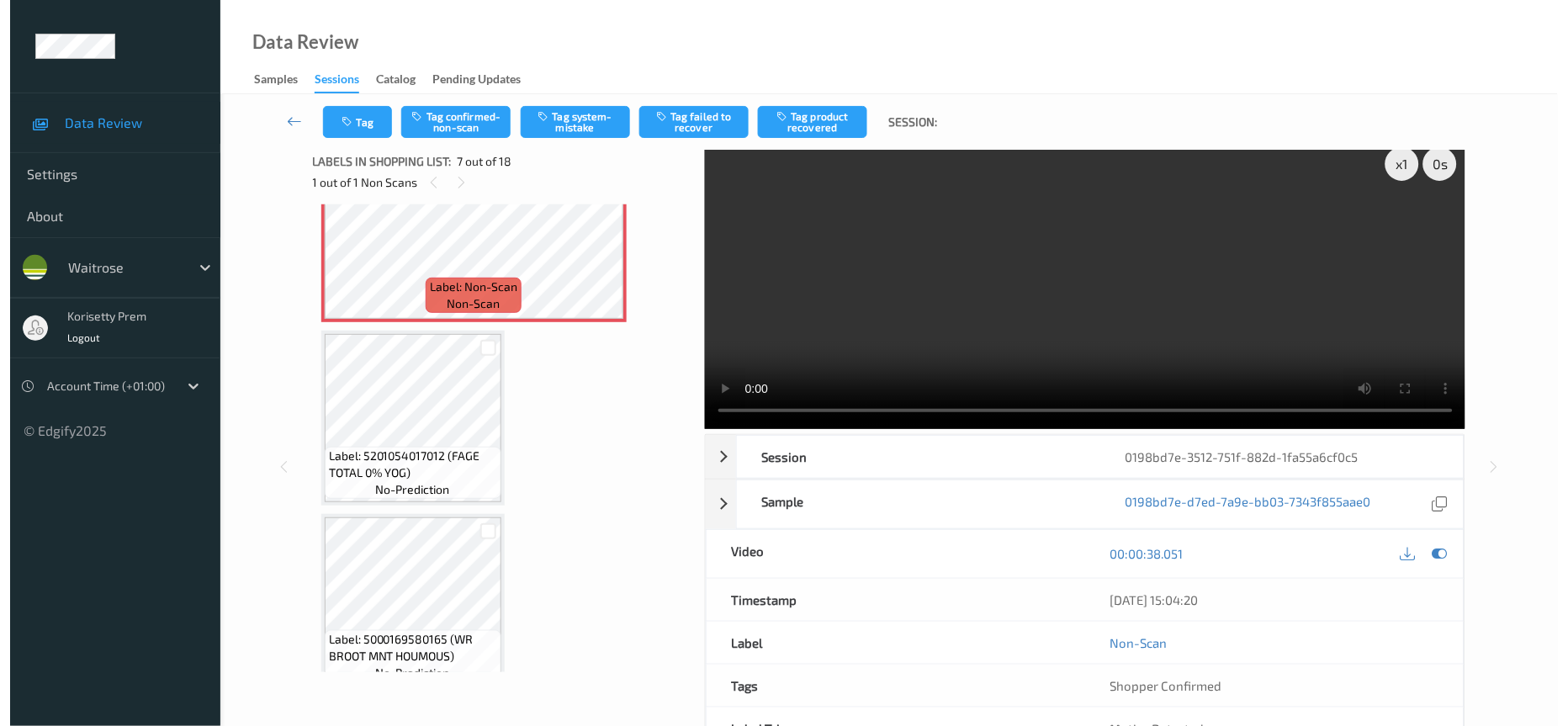
scroll to position [0, 0]
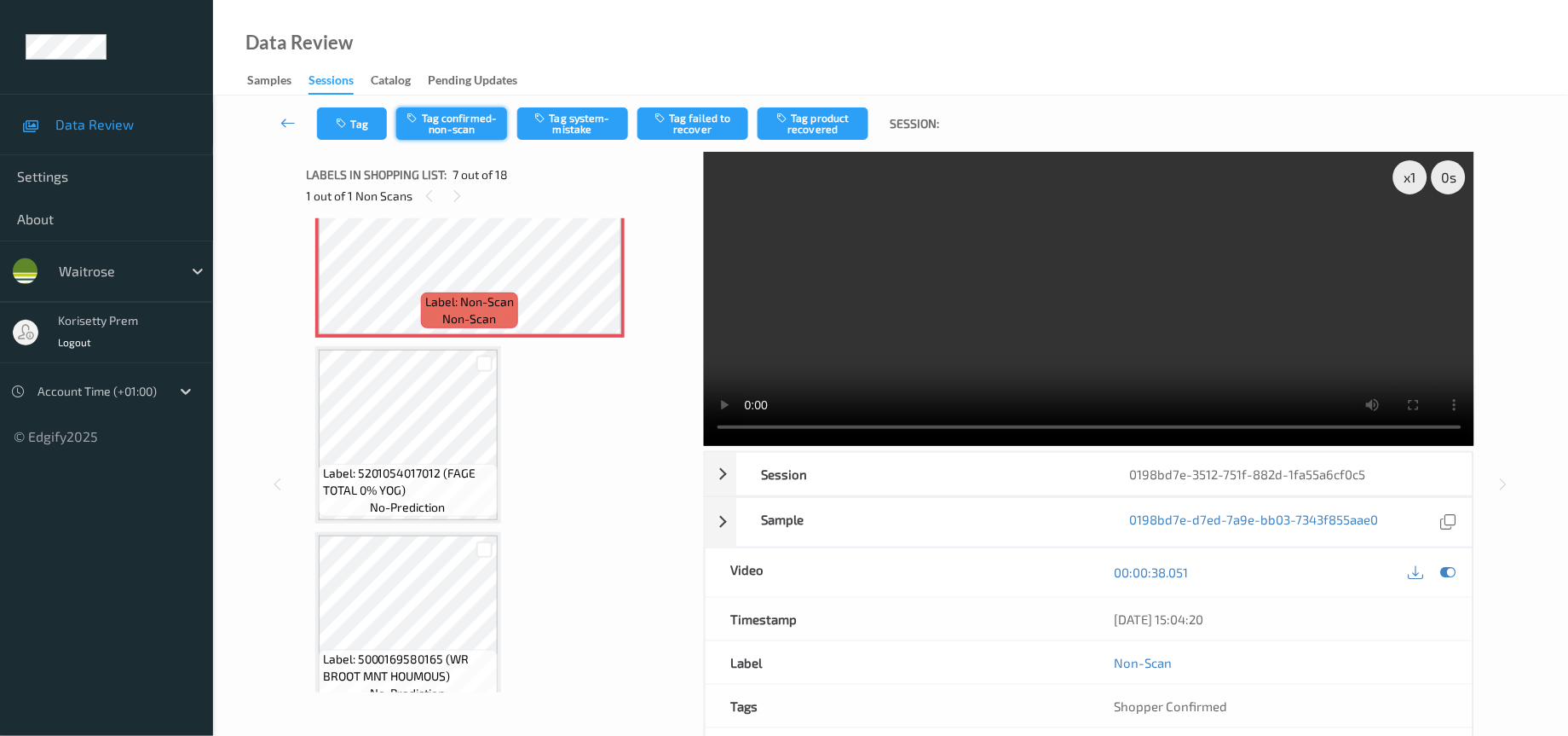
click at [451, 127] on button "Tag confirmed-non-scan" at bounding box center [452, 124] width 111 height 33
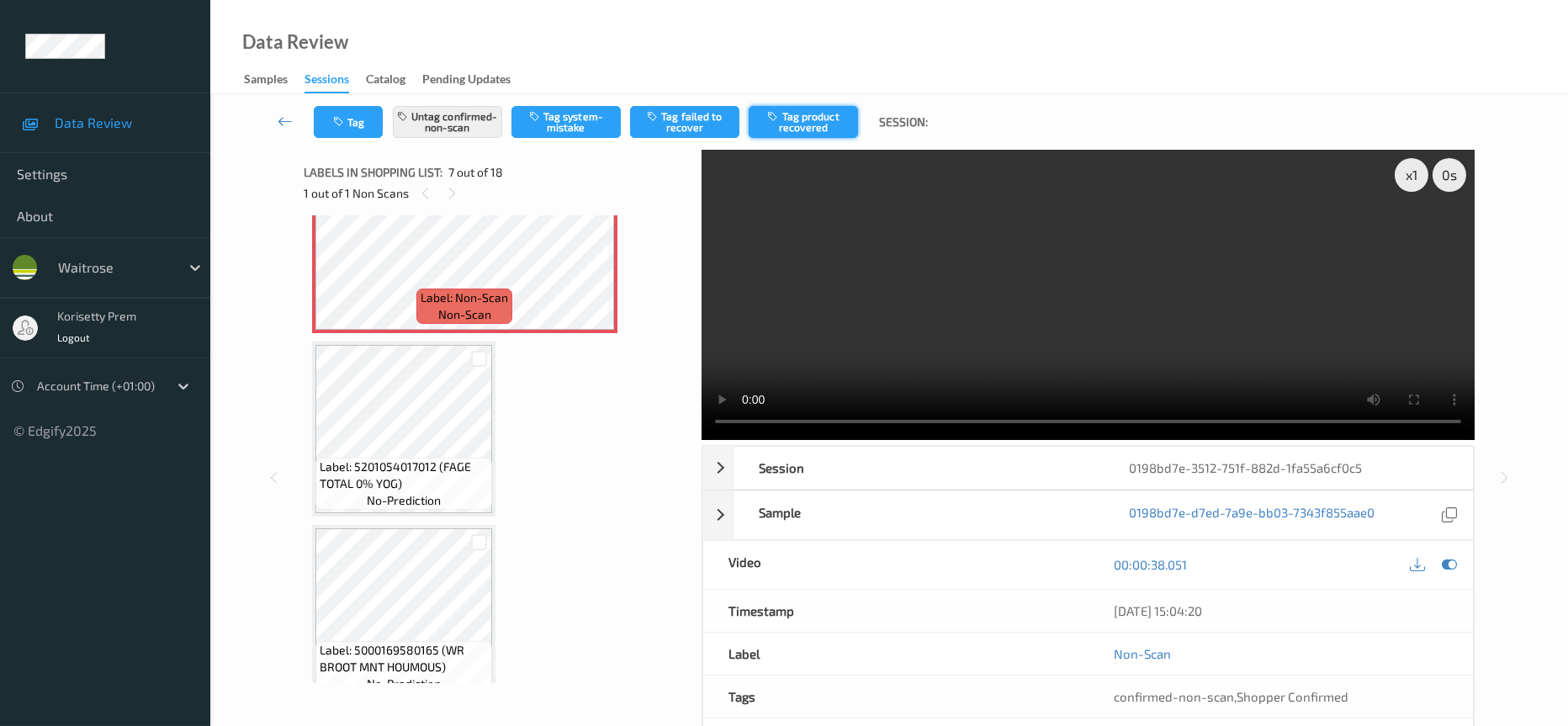
click at [835, 121] on button "Tag product recovered" at bounding box center [803, 122] width 109 height 32
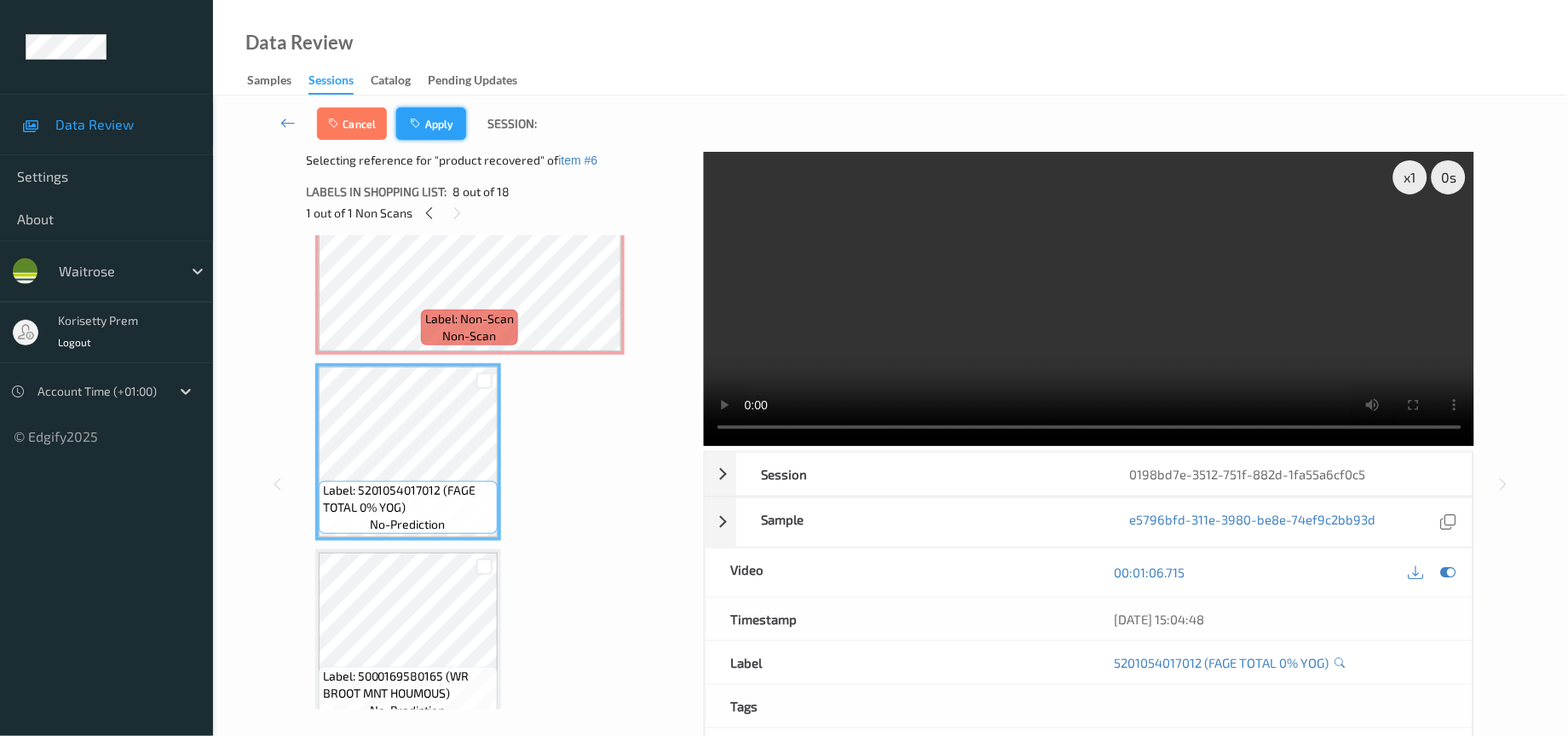
click at [443, 129] on button "Apply" at bounding box center [431, 124] width 70 height 33
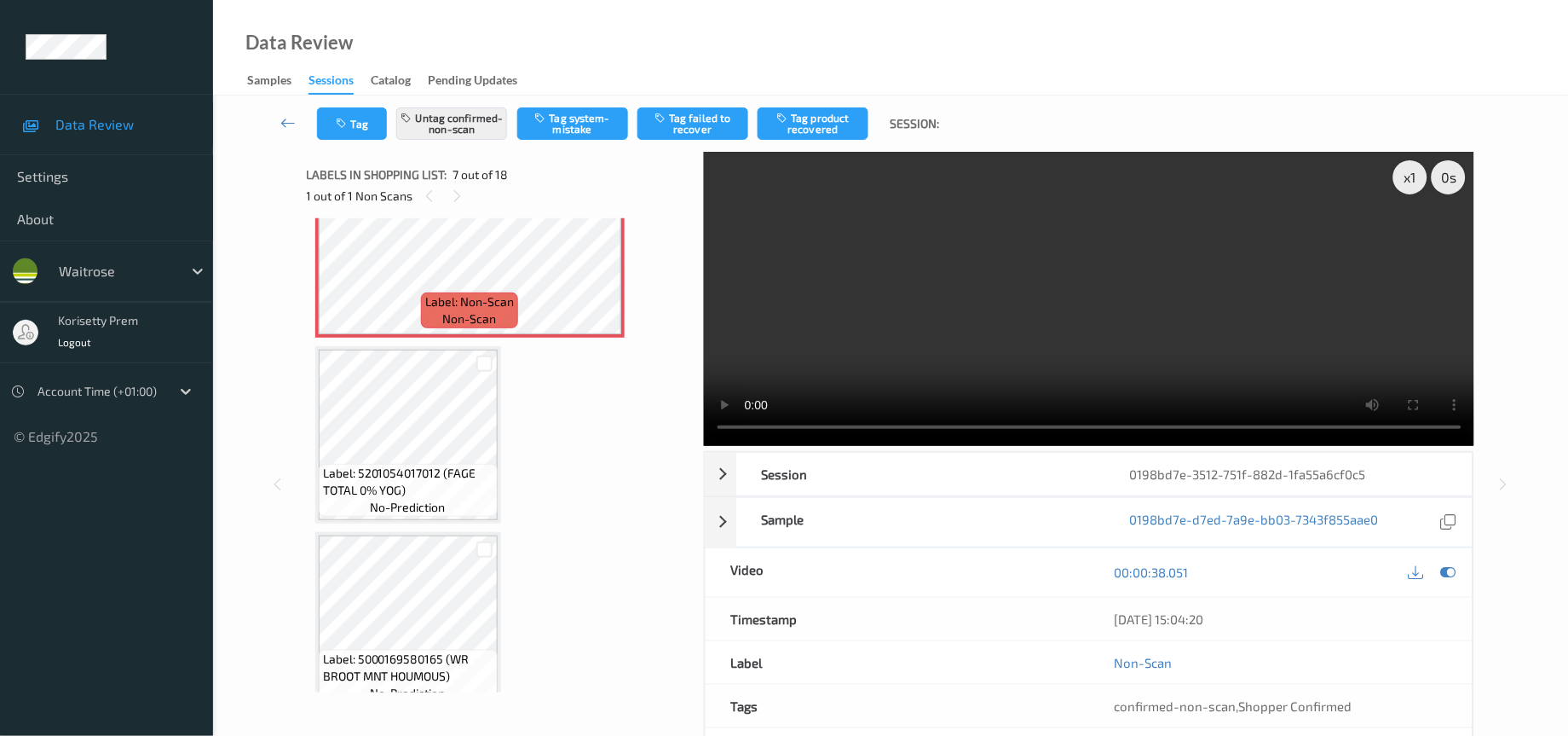
scroll to position [926, 0]
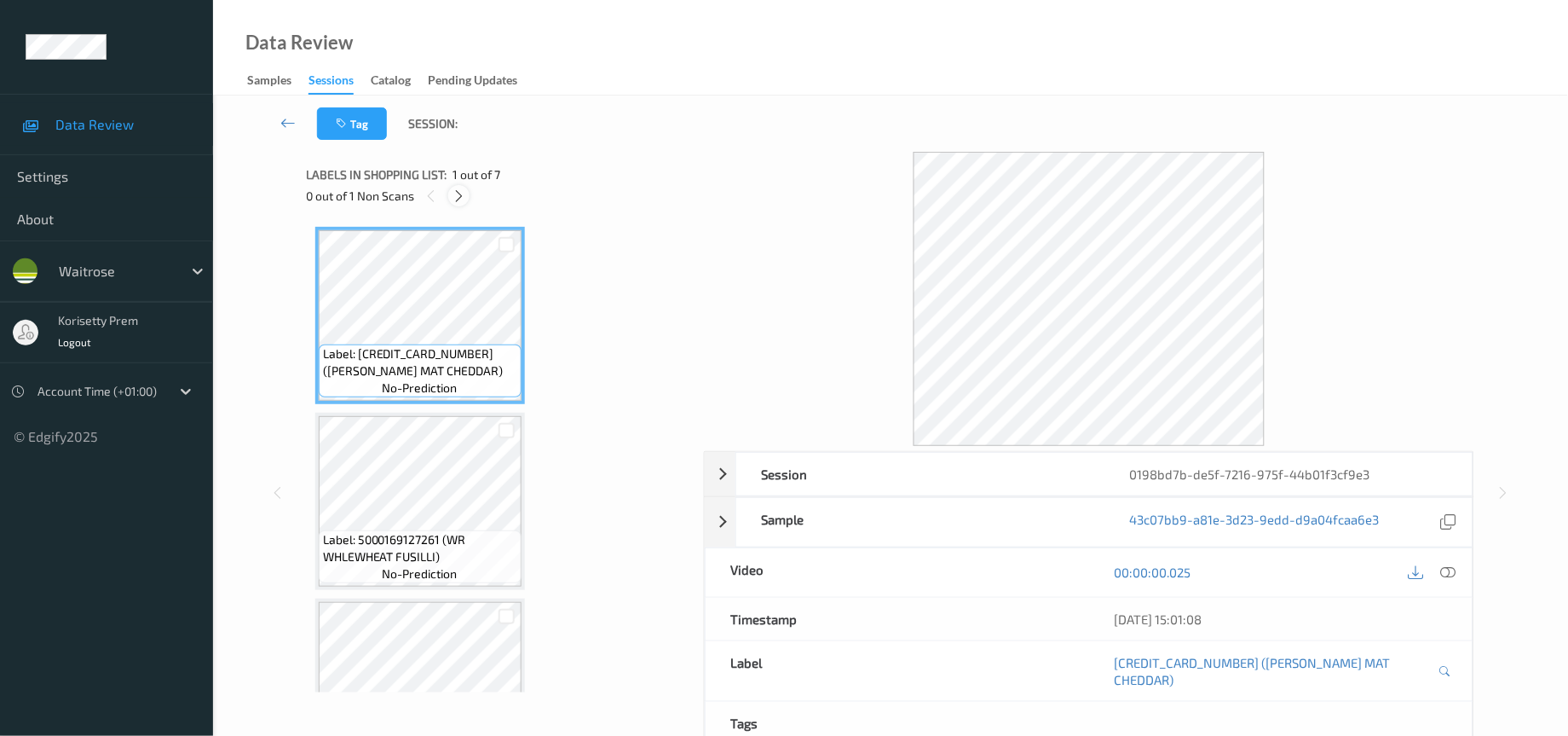
click at [458, 193] on icon at bounding box center [459, 195] width 15 height 15
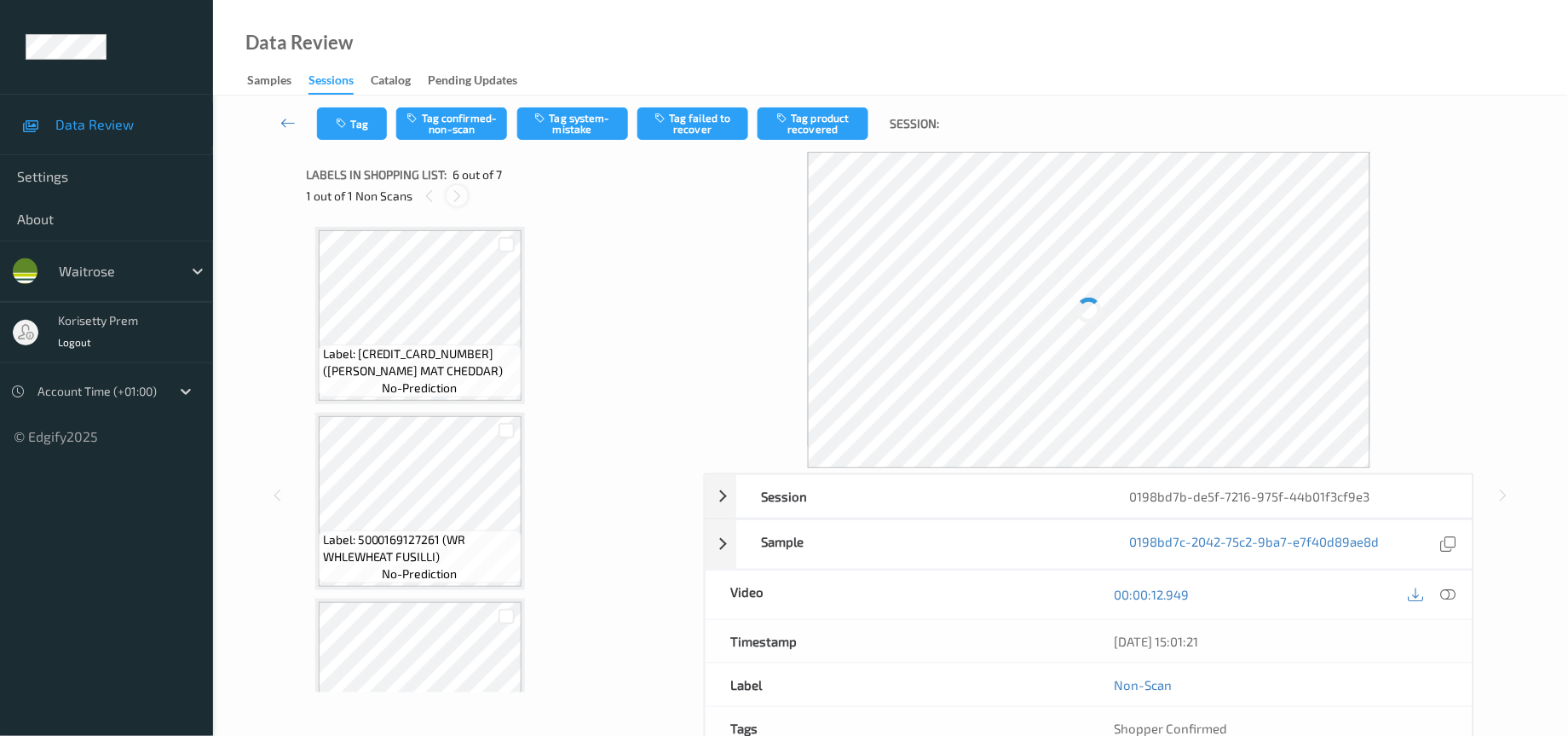
scroll to position [742, 0]
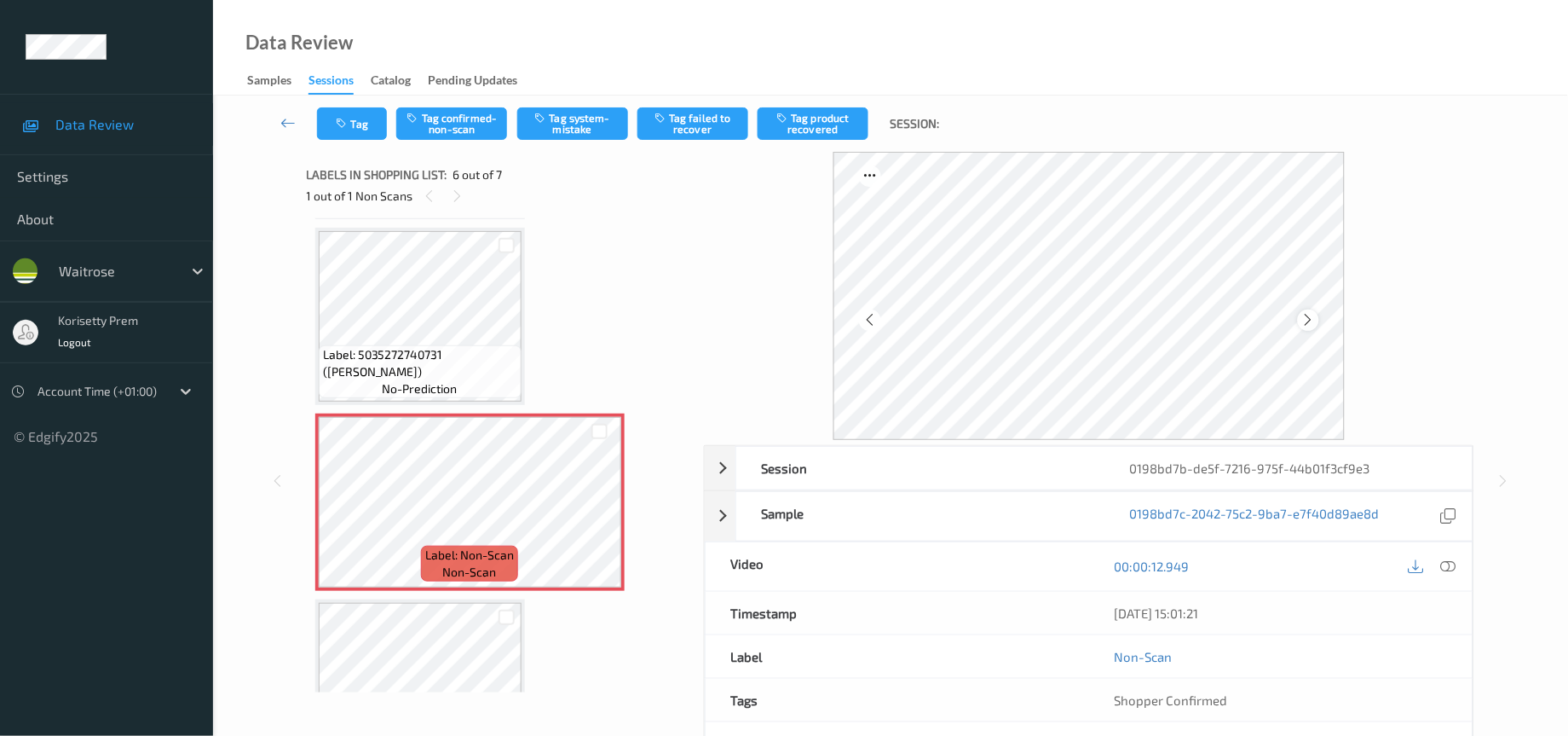
click at [1315, 317] on icon at bounding box center [1309, 319] width 15 height 15
click at [1305, 317] on icon at bounding box center [1309, 319] width 15 height 15
click at [1308, 317] on icon at bounding box center [1309, 319] width 15 height 15
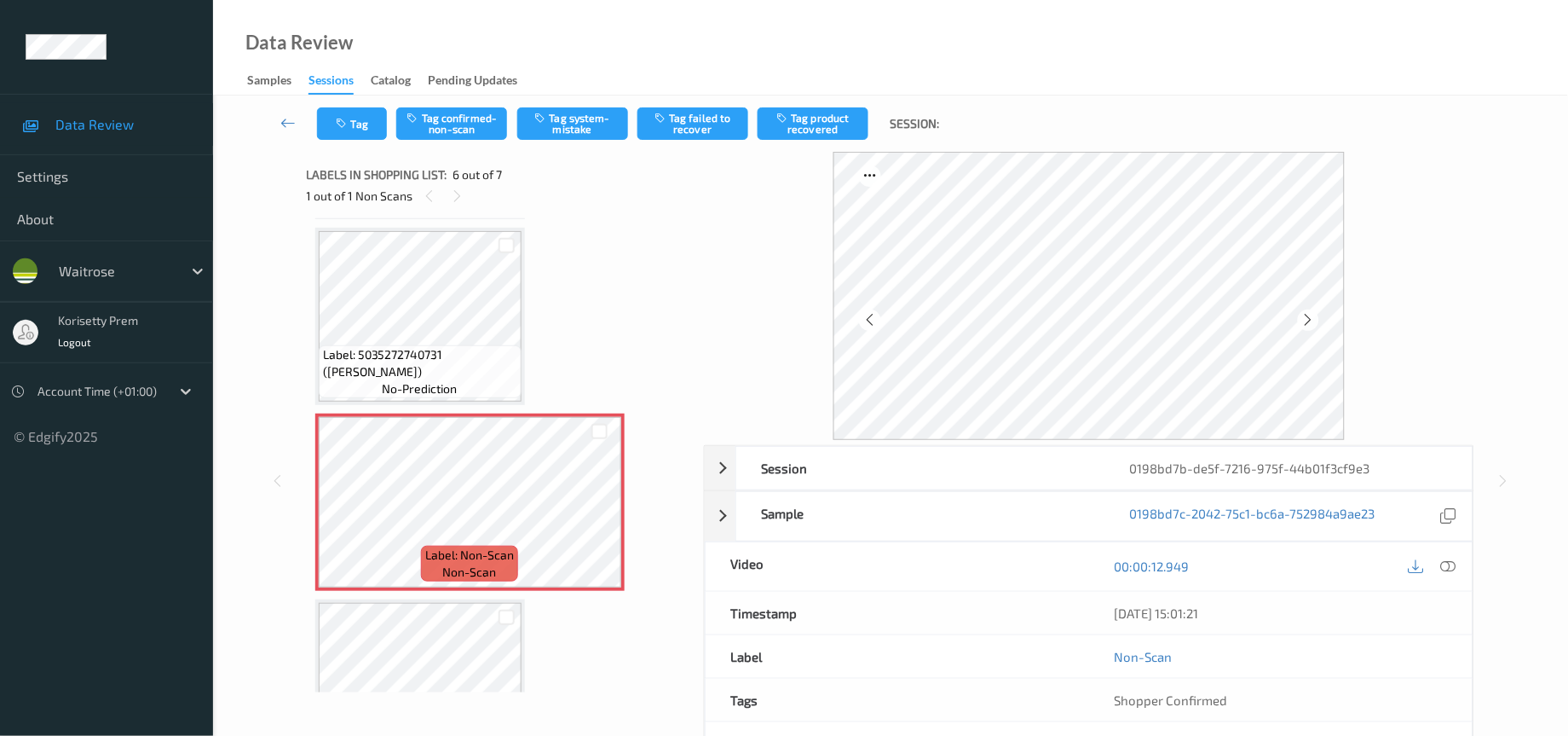
click at [1308, 317] on icon at bounding box center [1309, 319] width 15 height 15
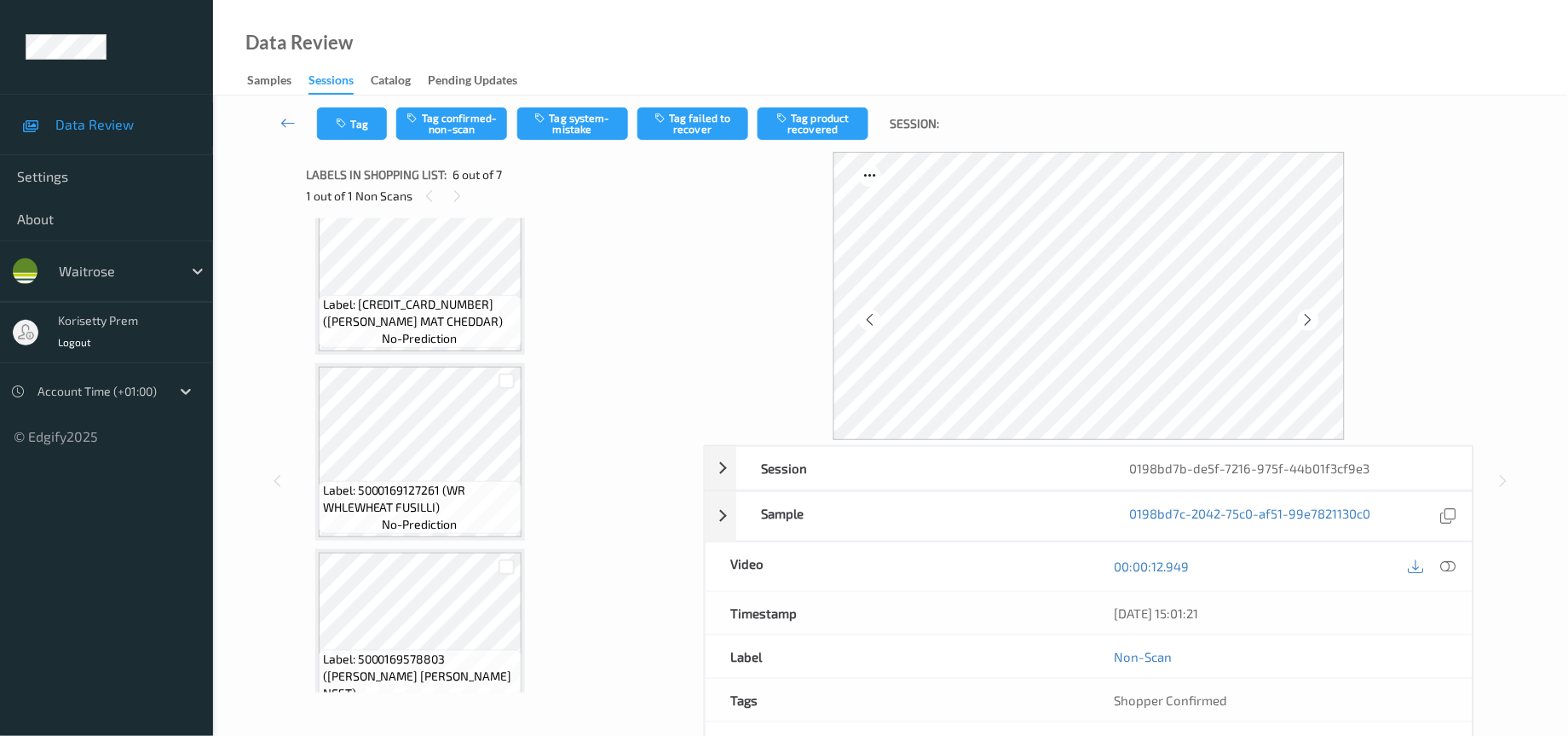
scroll to position [0, 0]
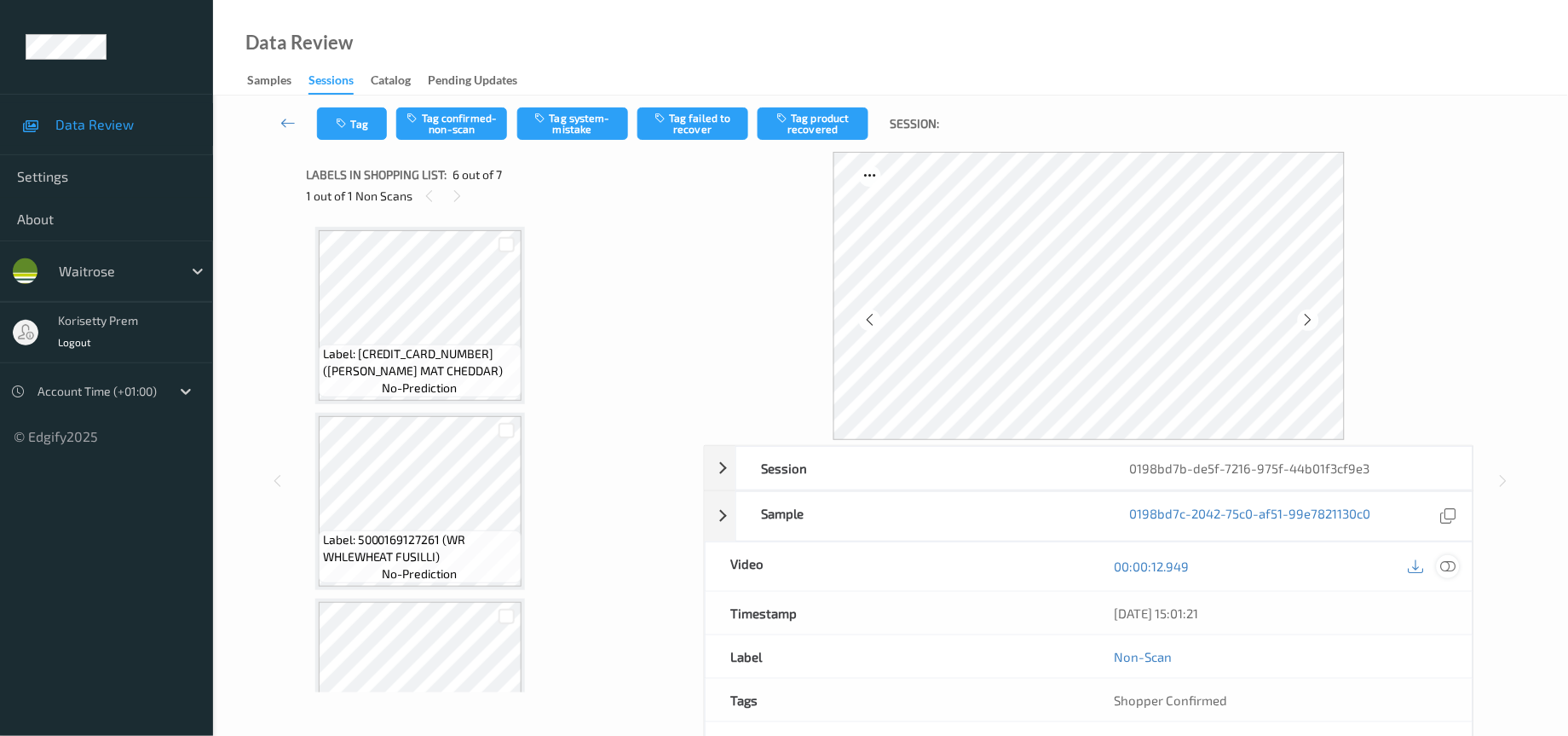
click at [1450, 573] on icon at bounding box center [1449, 566] width 15 height 15
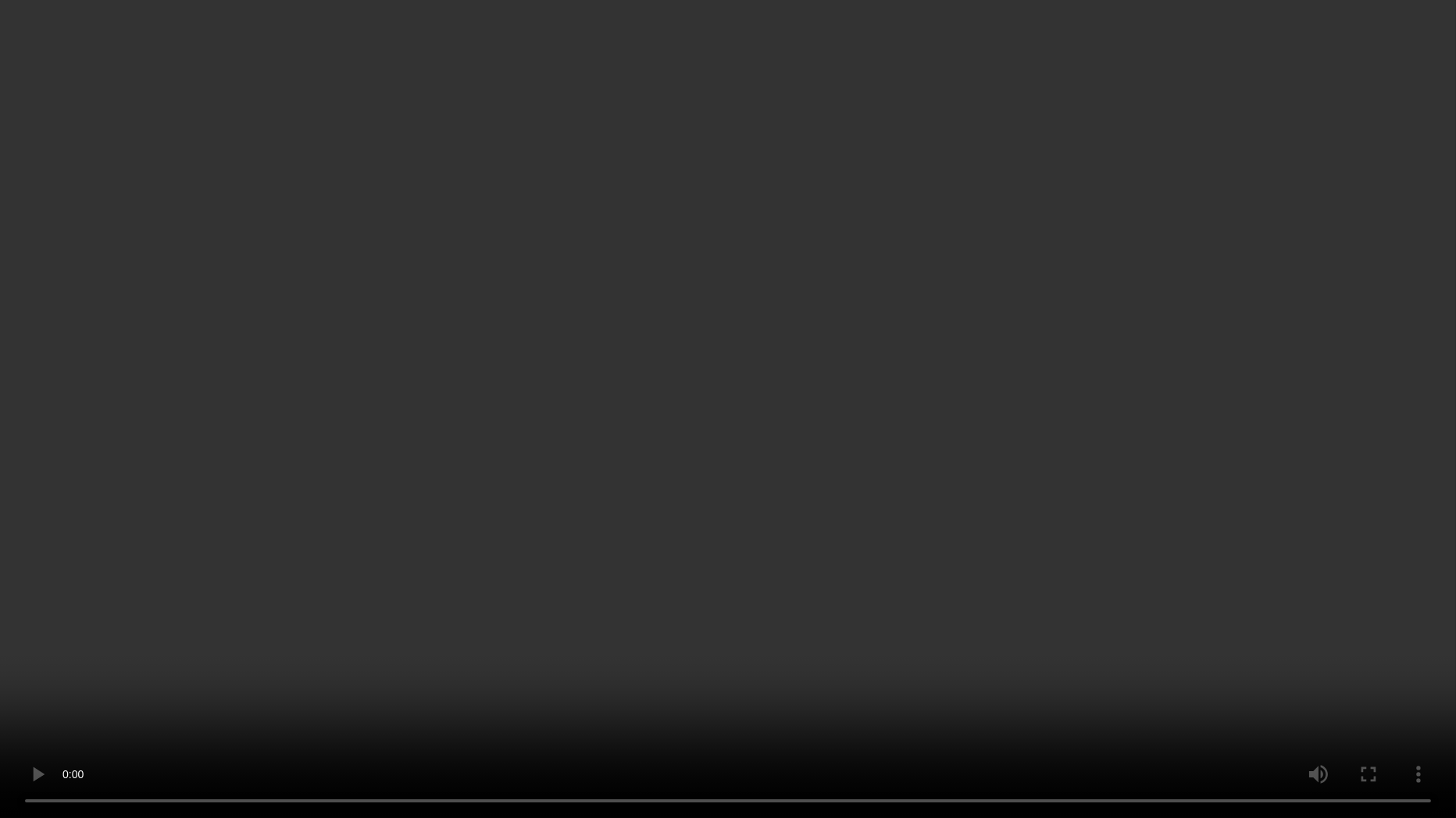
click at [1406, 361] on video at bounding box center [728, 409] width 1456 height 818
click at [15, 673] on video at bounding box center [728, 409] width 1456 height 818
click at [1014, 419] on video at bounding box center [728, 409] width 1456 height 818
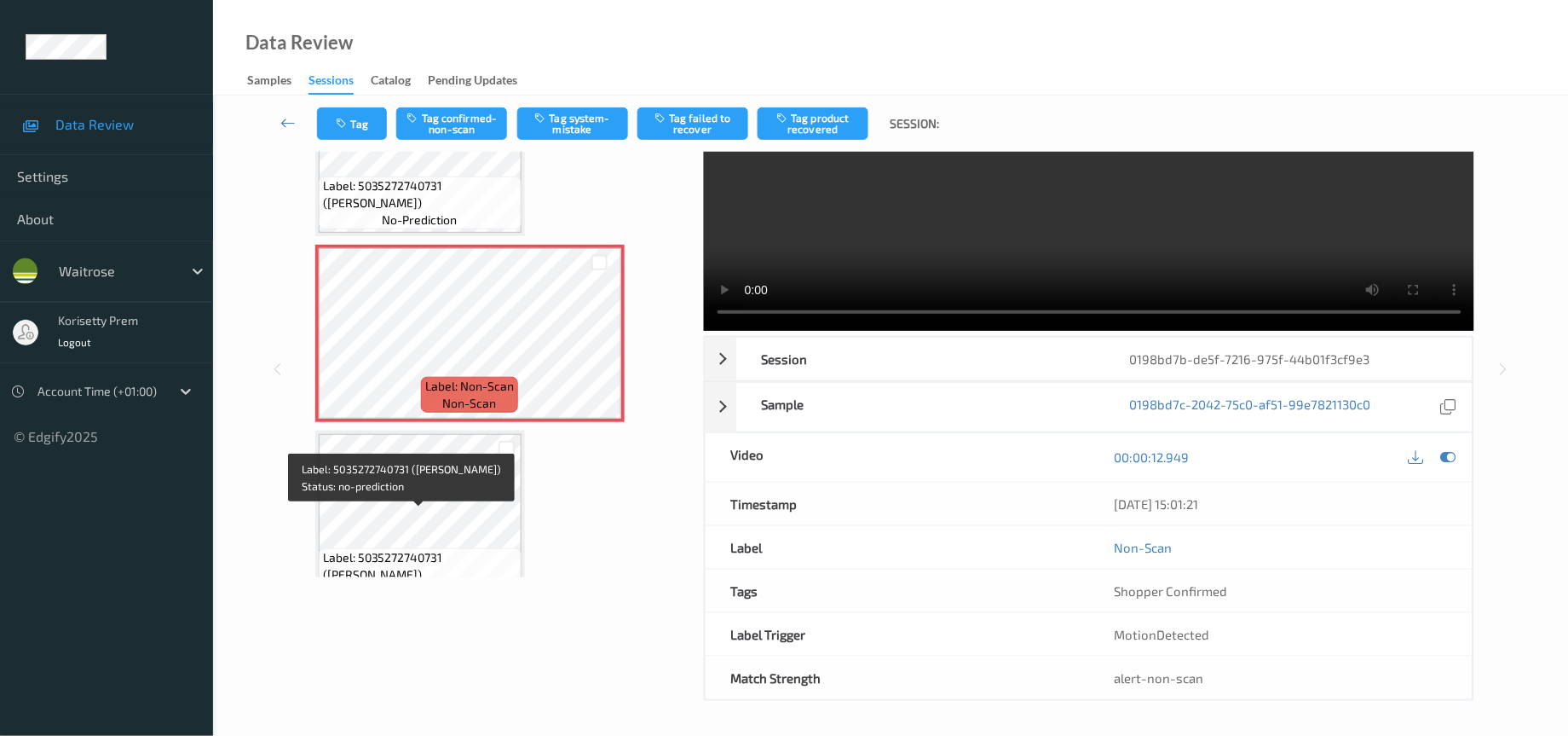
scroll to position [820, 0]
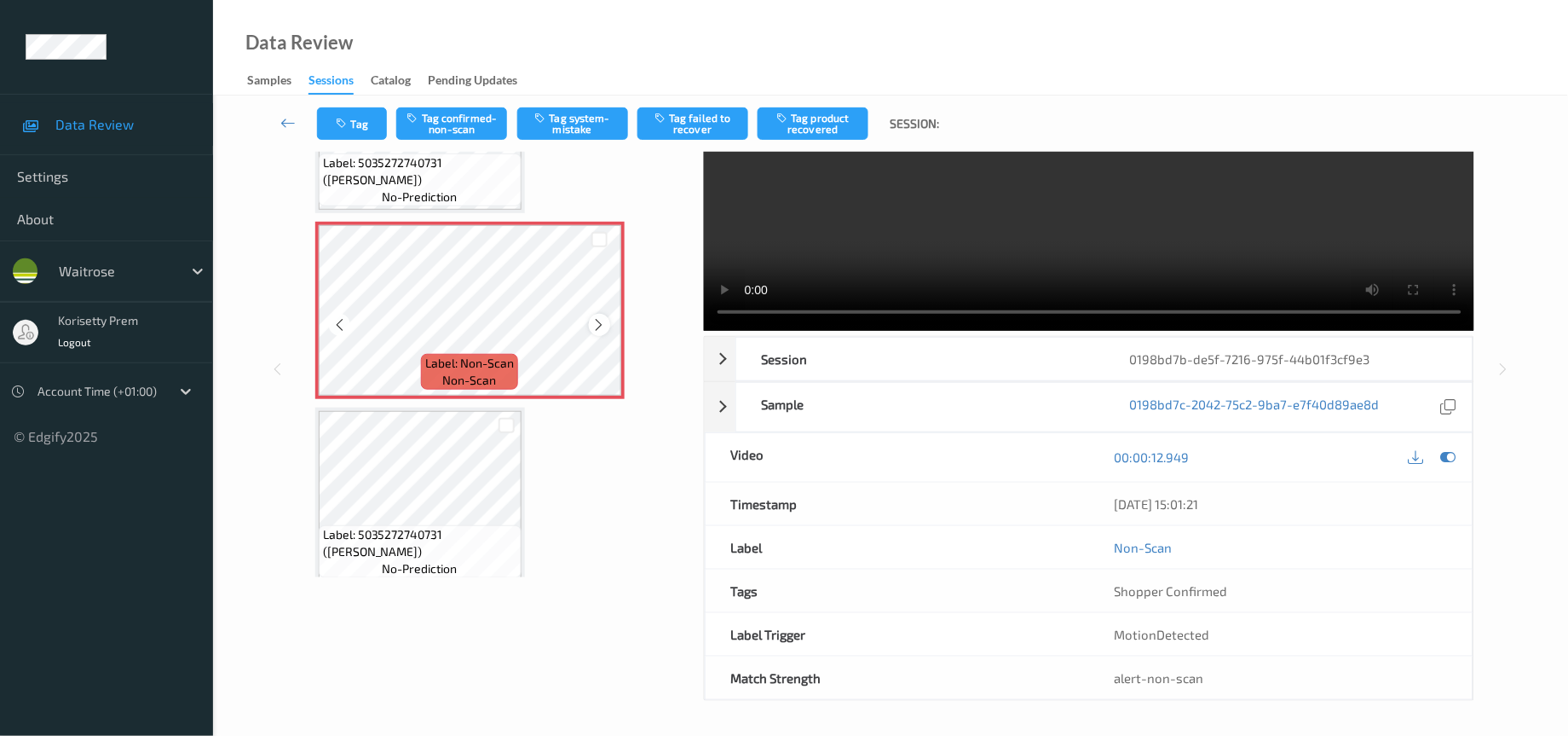
click at [599, 317] on div at bounding box center [599, 323] width 21 height 21
click at [592, 317] on icon at bounding box center [600, 324] width 15 height 15
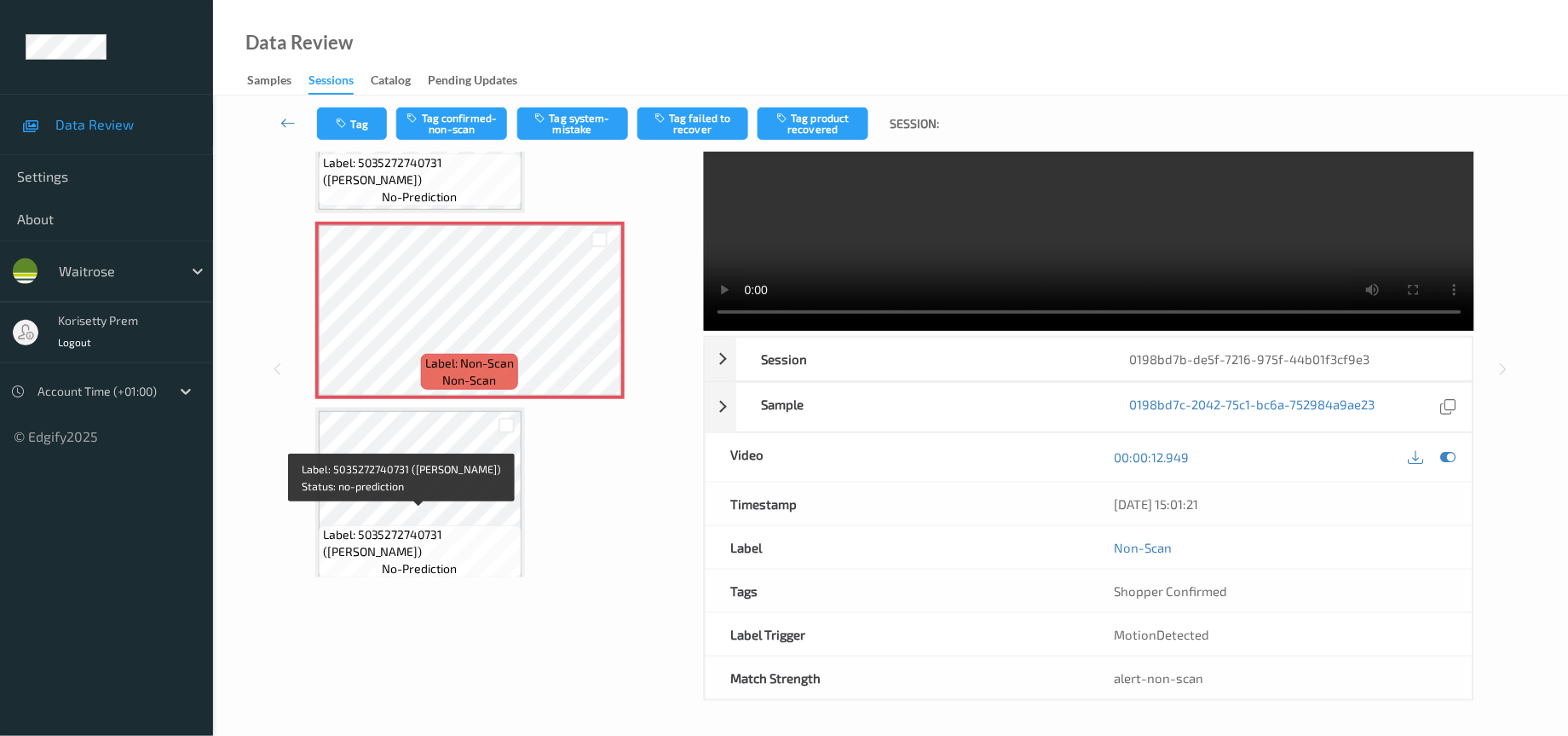
click at [392, 526] on span "Label: 5035272740731 (TAIKO PRAWN POKE SAL)" at bounding box center [421, 543] width 194 height 35
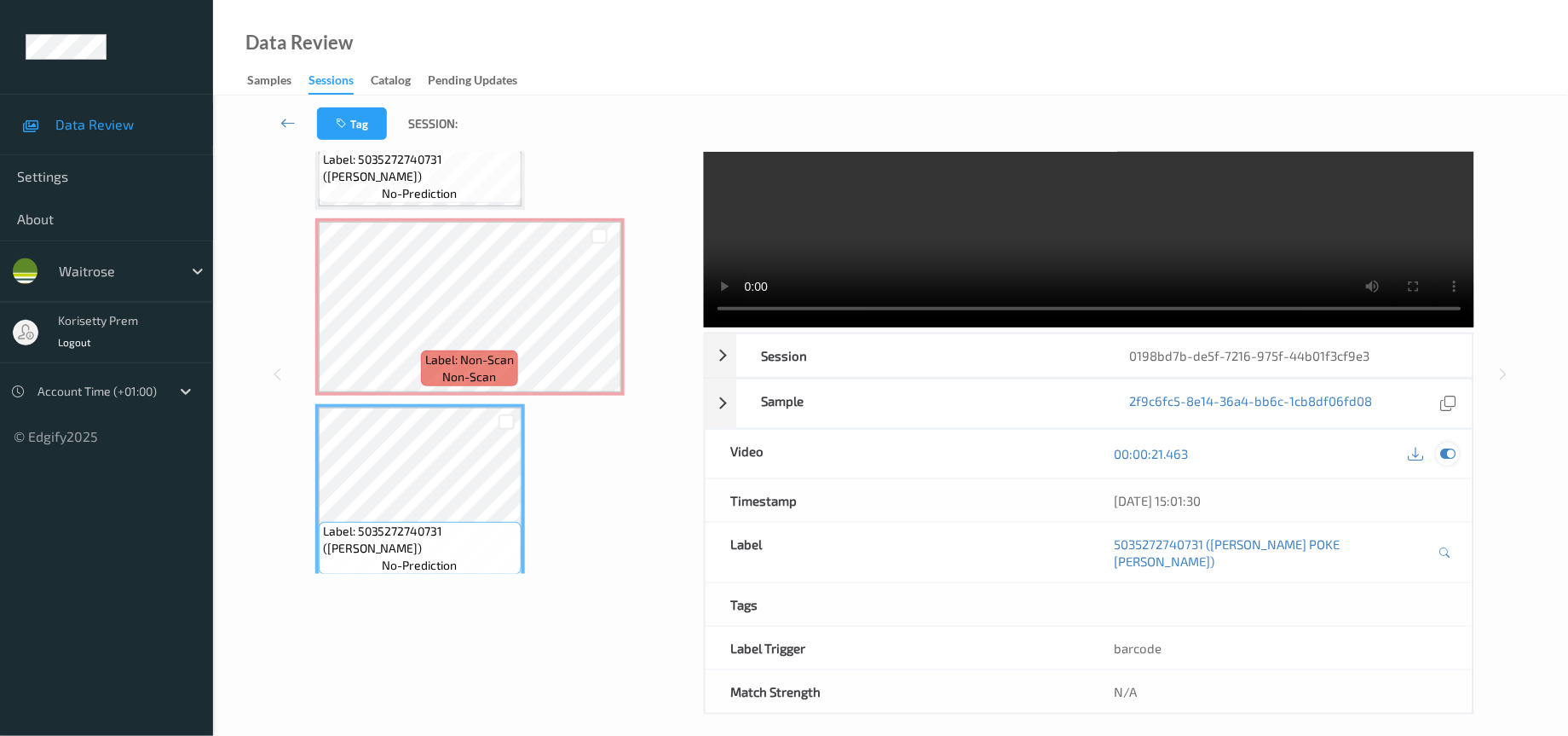
click at [1453, 455] on icon at bounding box center [1449, 453] width 15 height 15
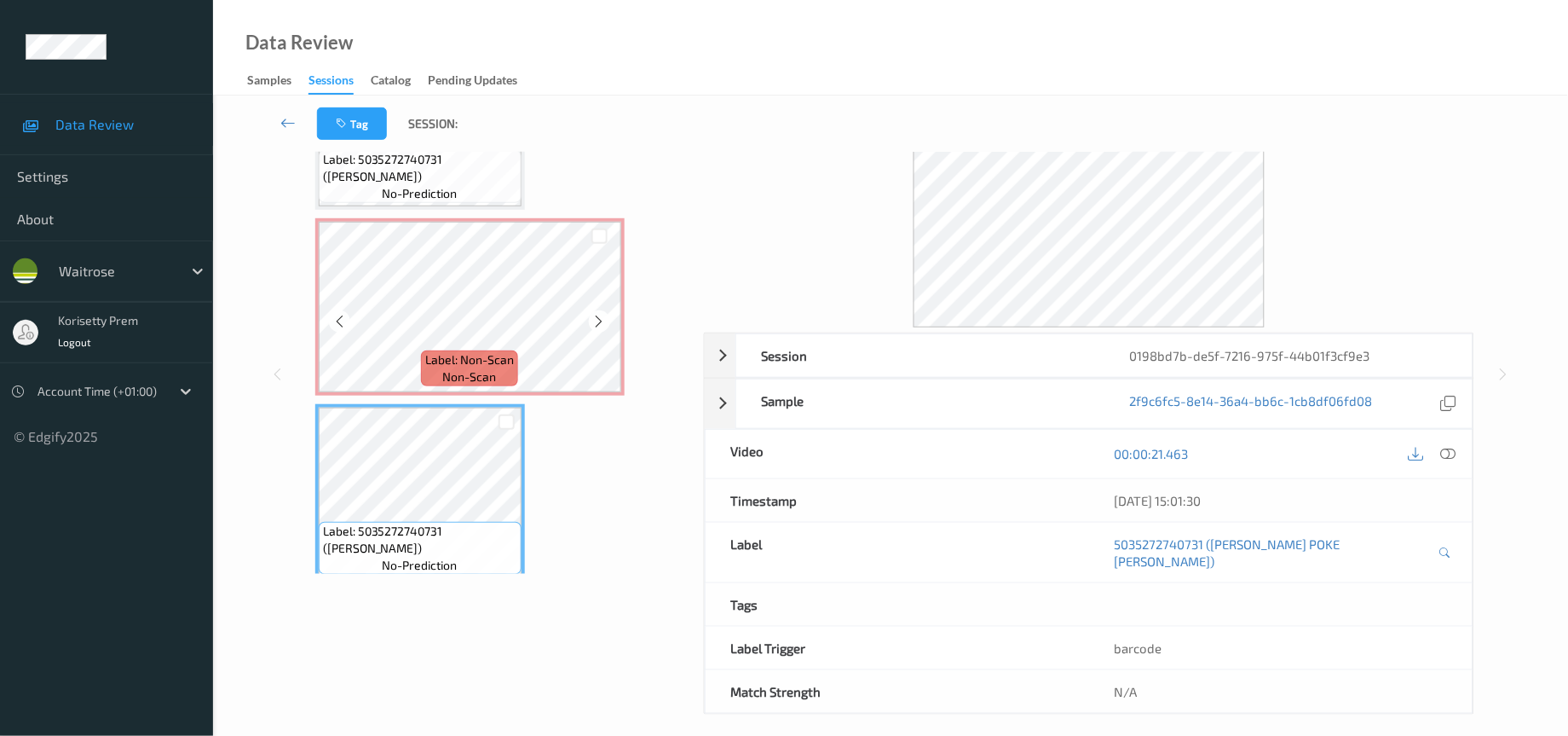
scroll to position [113, 0]
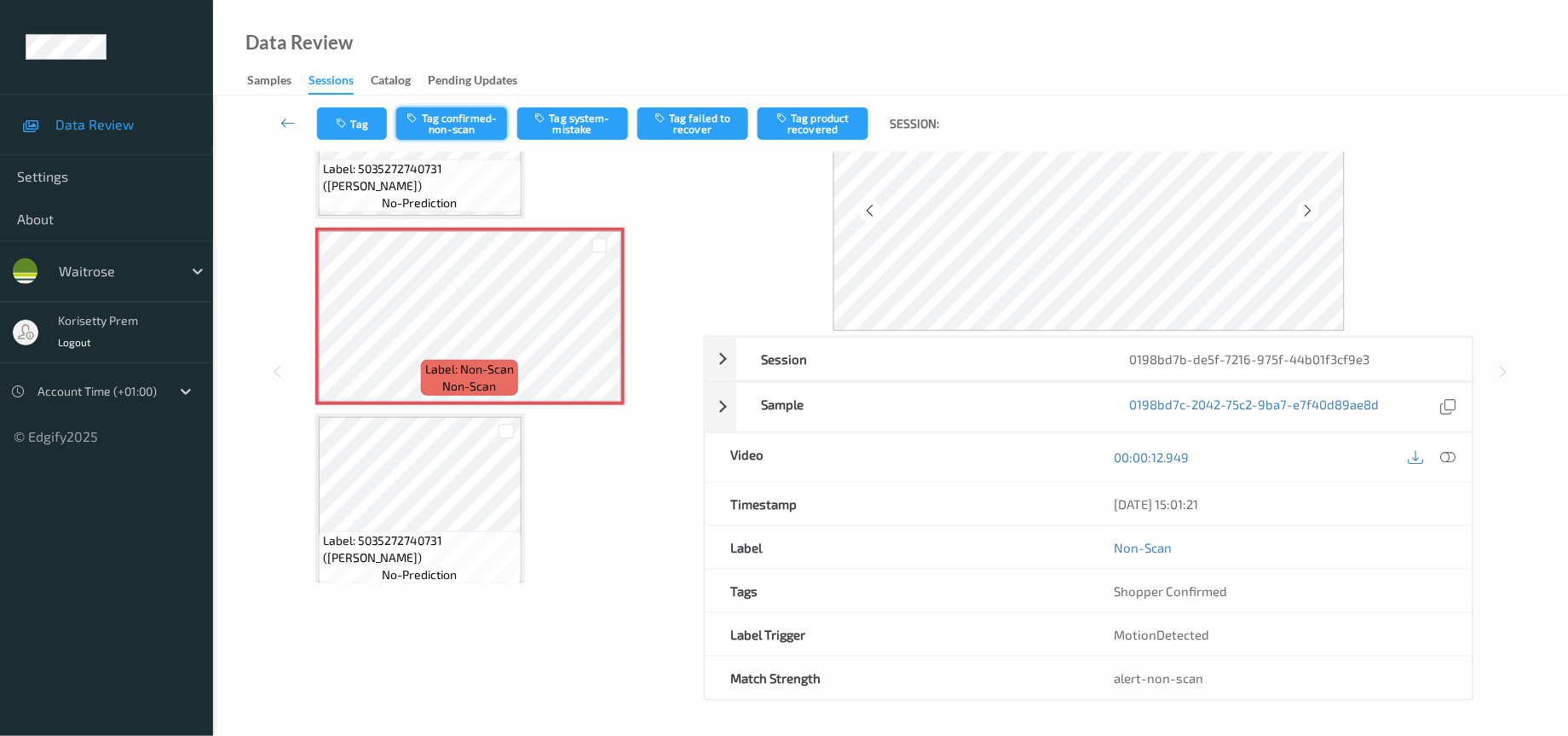
click at [442, 132] on button "Tag confirmed-non-scan" at bounding box center [452, 124] width 111 height 33
click at [825, 124] on button "Tag product recovered" at bounding box center [813, 124] width 111 height 33
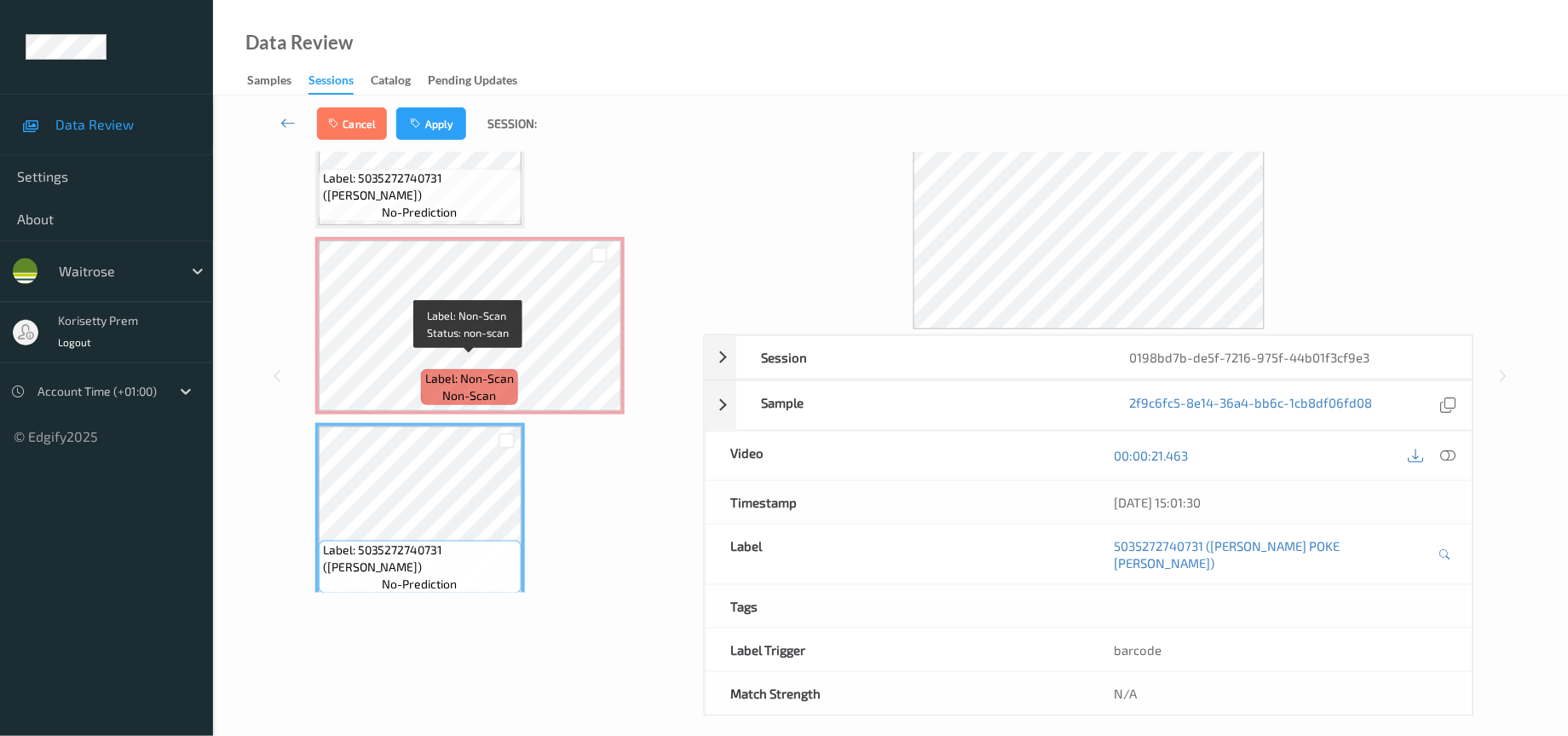
scroll to position [118, 0]
click at [431, 114] on button "Apply" at bounding box center [431, 124] width 70 height 33
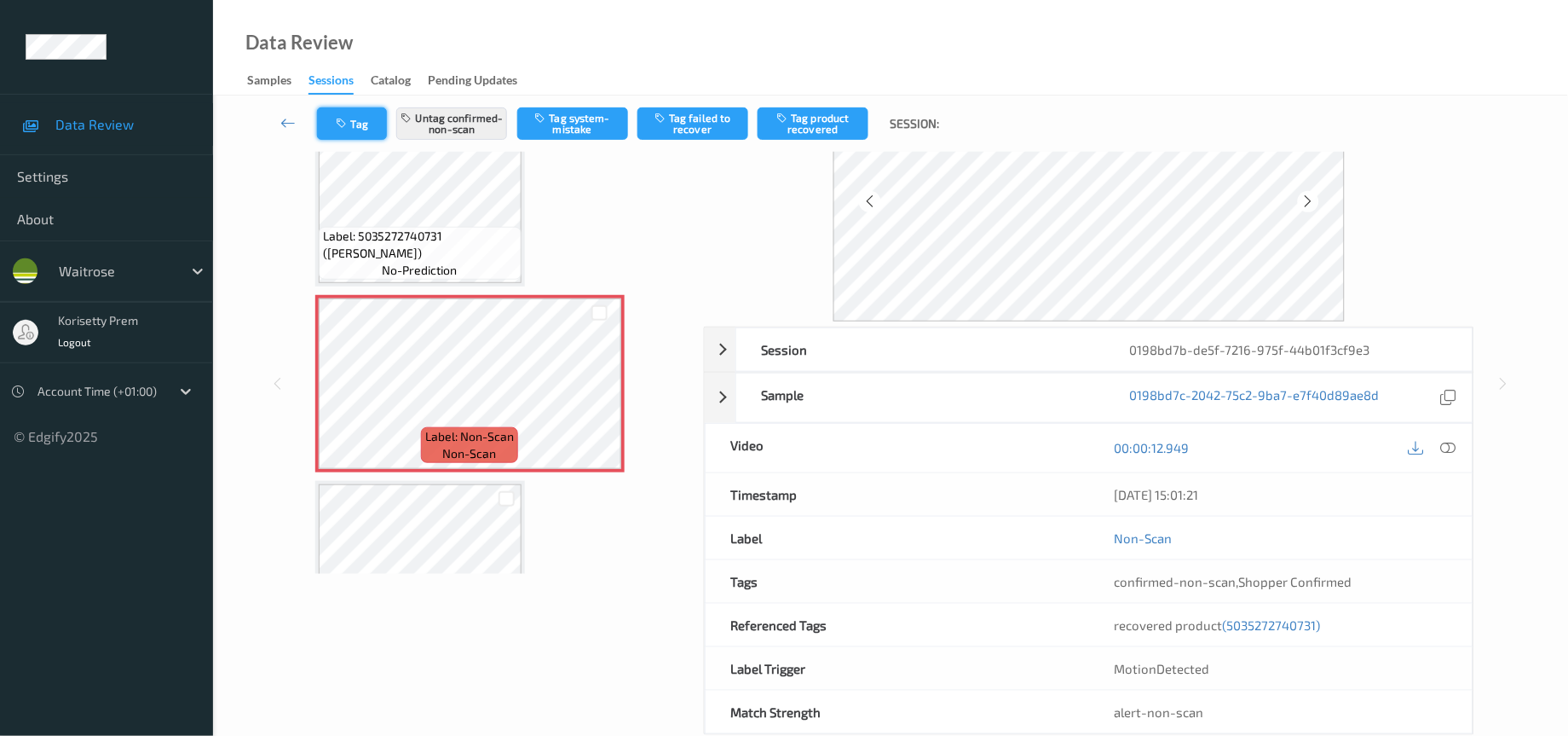
click at [359, 125] on button "Tag" at bounding box center [352, 124] width 70 height 33
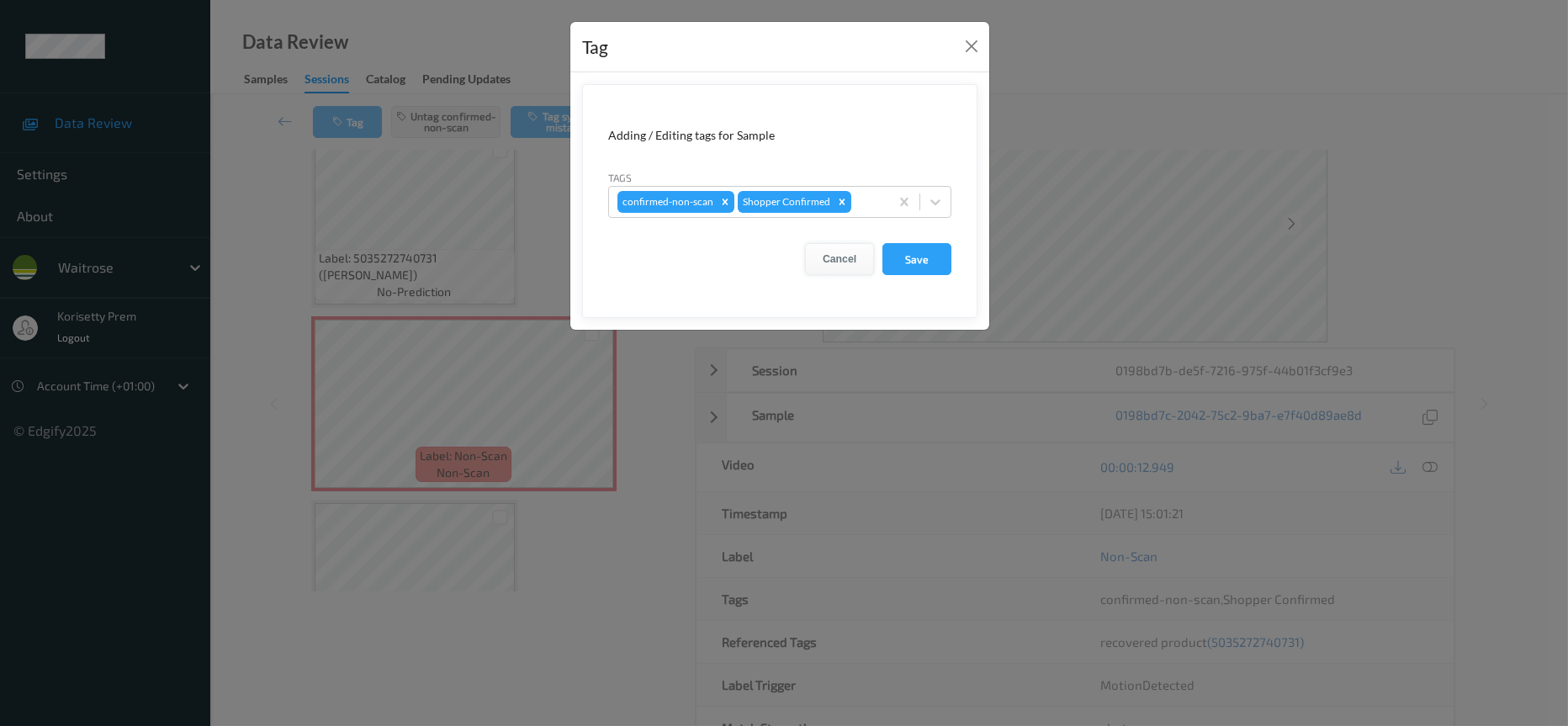
click at [853, 256] on button "Cancel" at bounding box center [839, 259] width 69 height 32
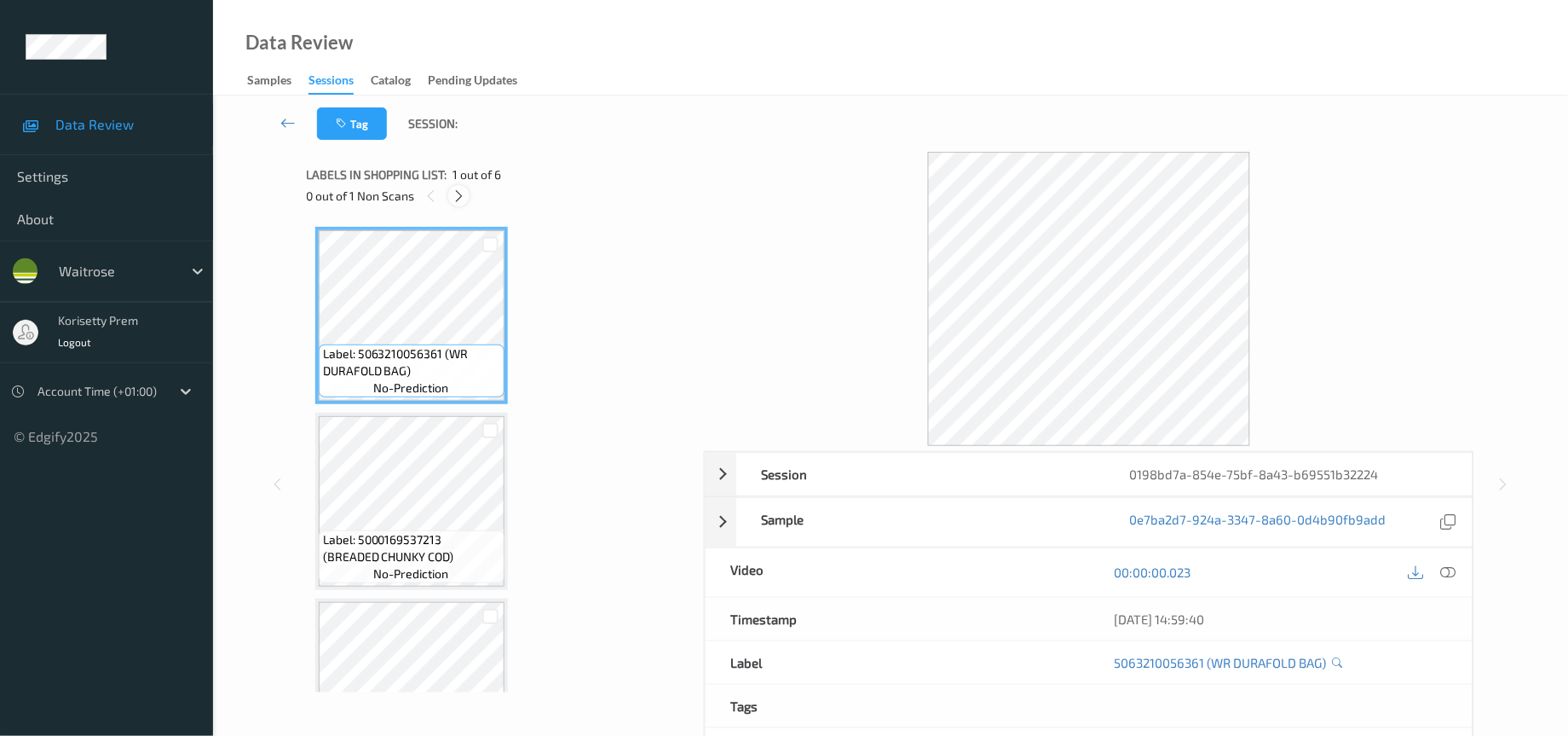
click at [456, 198] on icon at bounding box center [459, 195] width 15 height 15
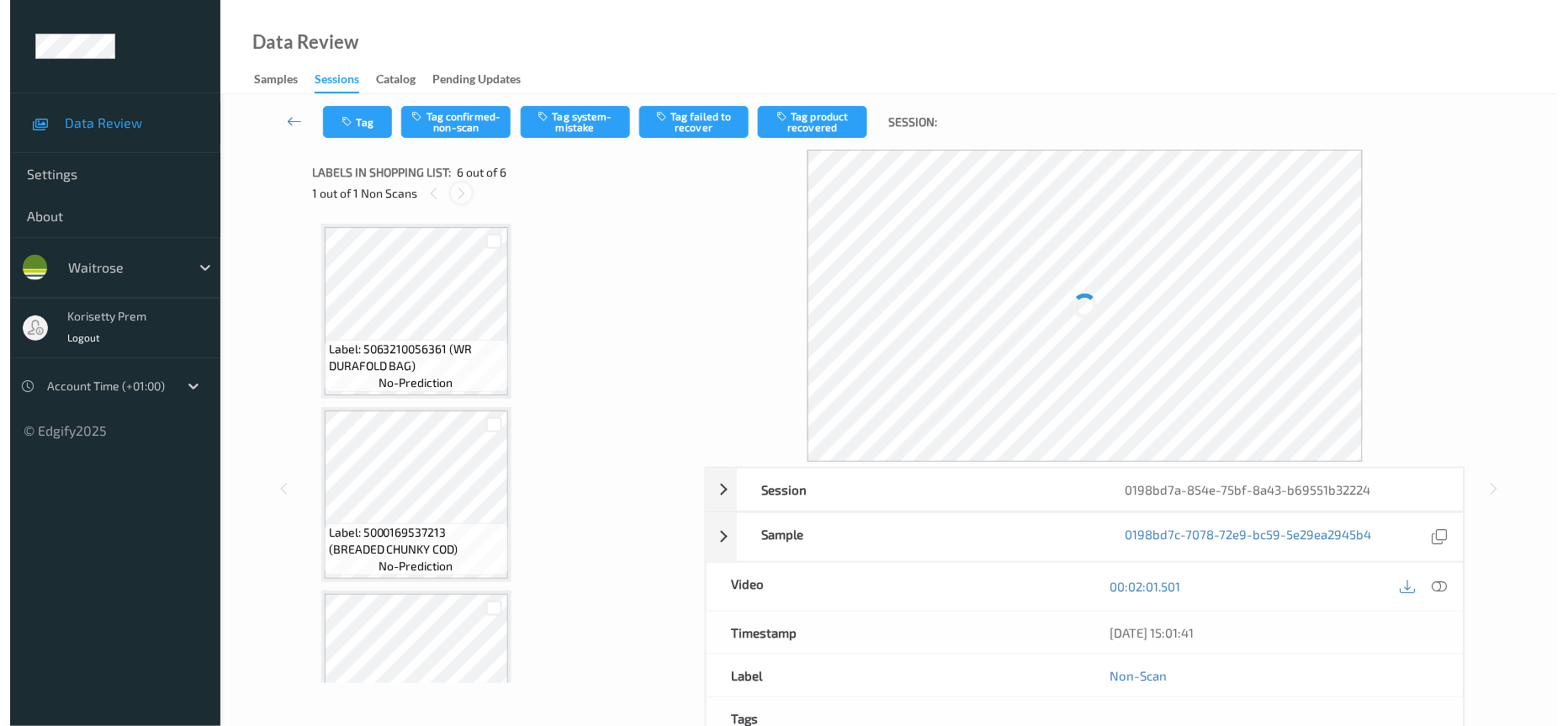
scroll to position [627, 0]
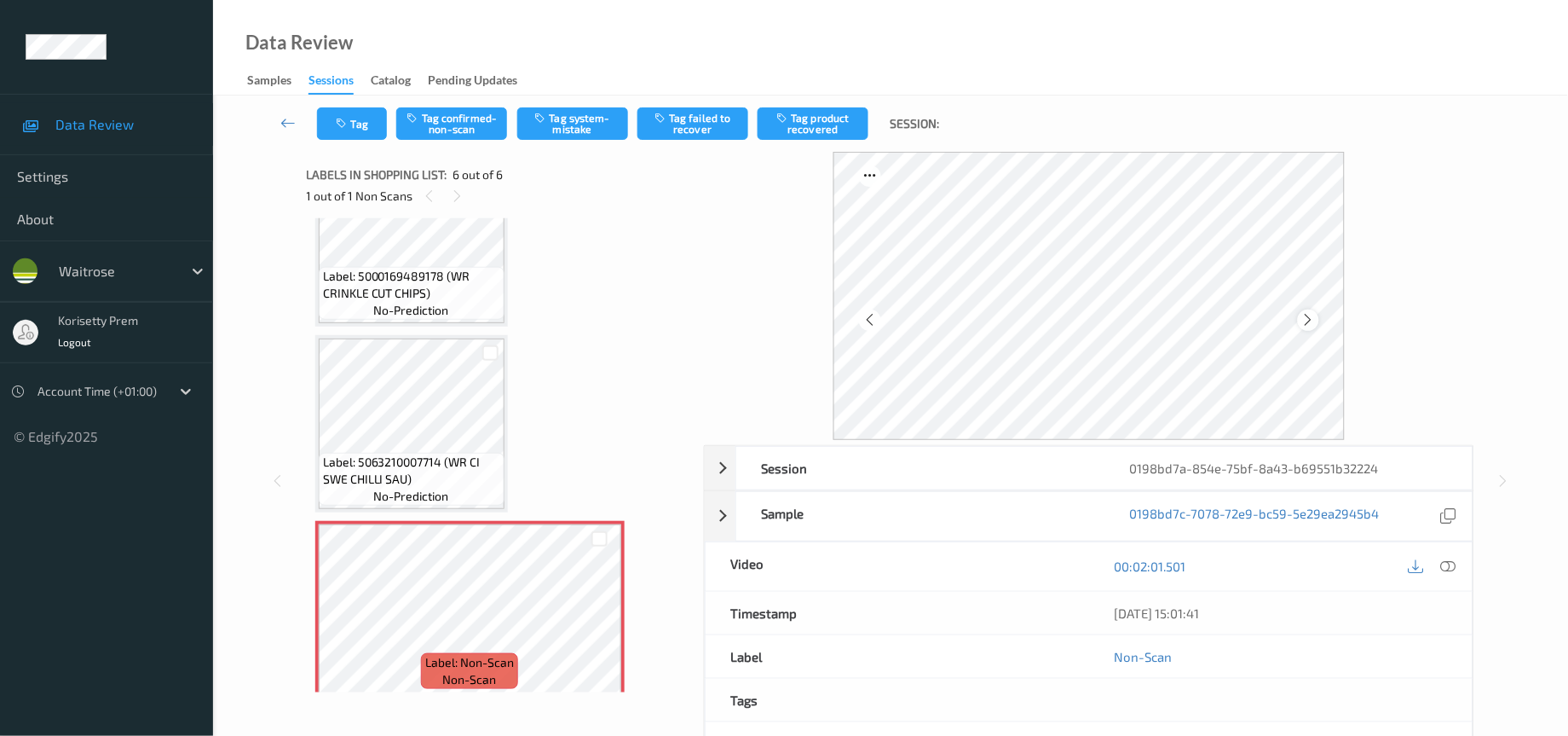
click at [1305, 325] on icon at bounding box center [1309, 319] width 15 height 15
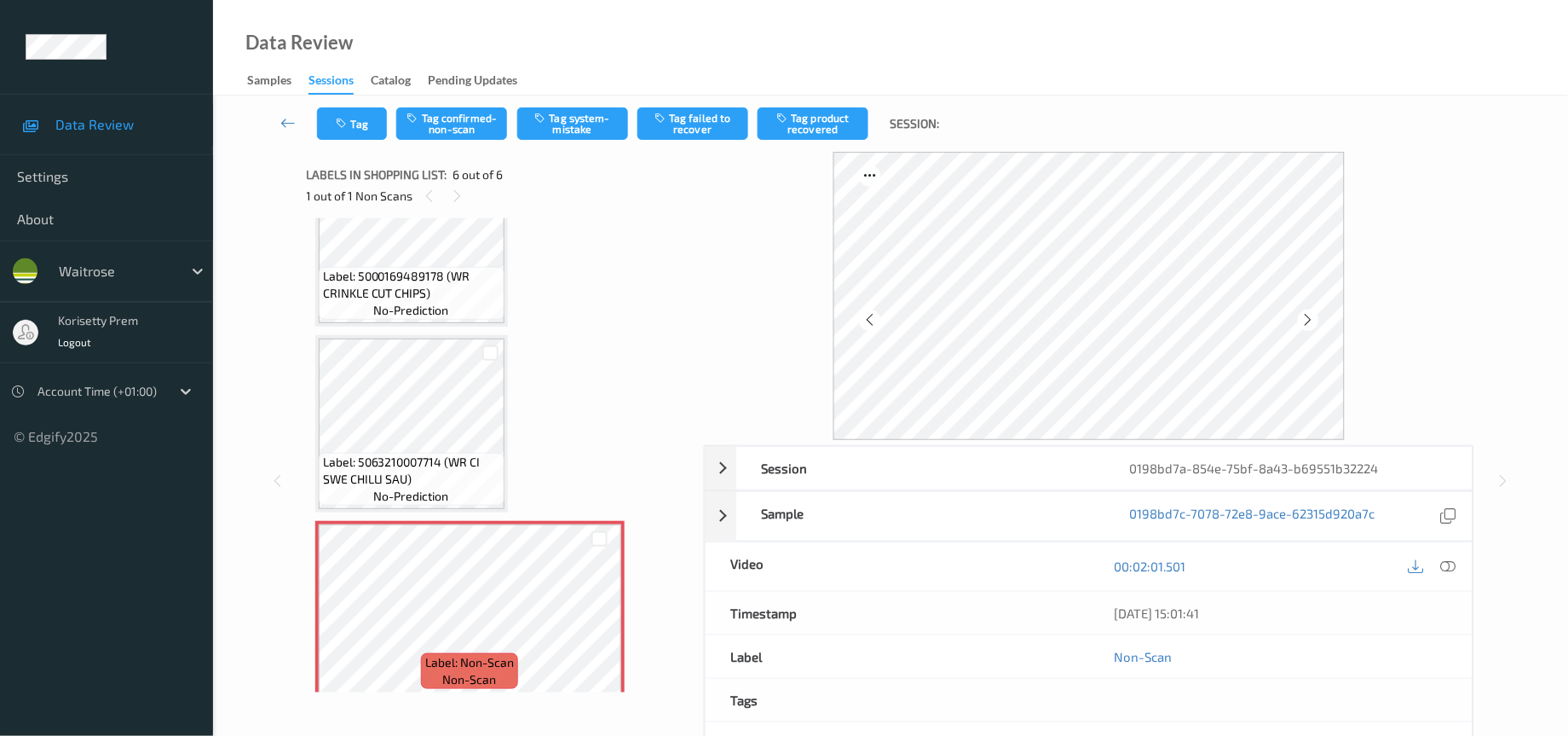
click at [1305, 325] on icon at bounding box center [1309, 319] width 15 height 15
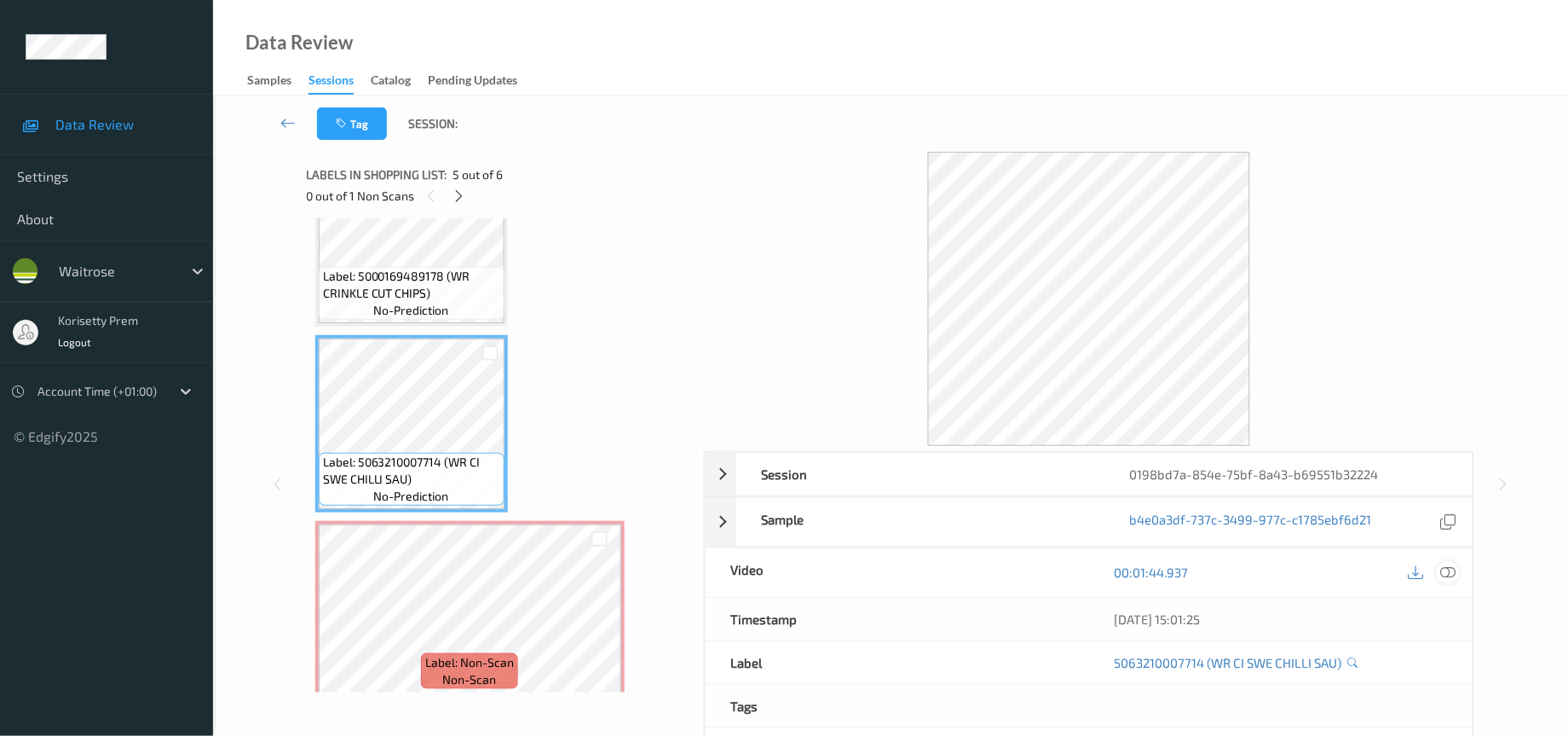
click at [1445, 567] on icon at bounding box center [1449, 572] width 15 height 15
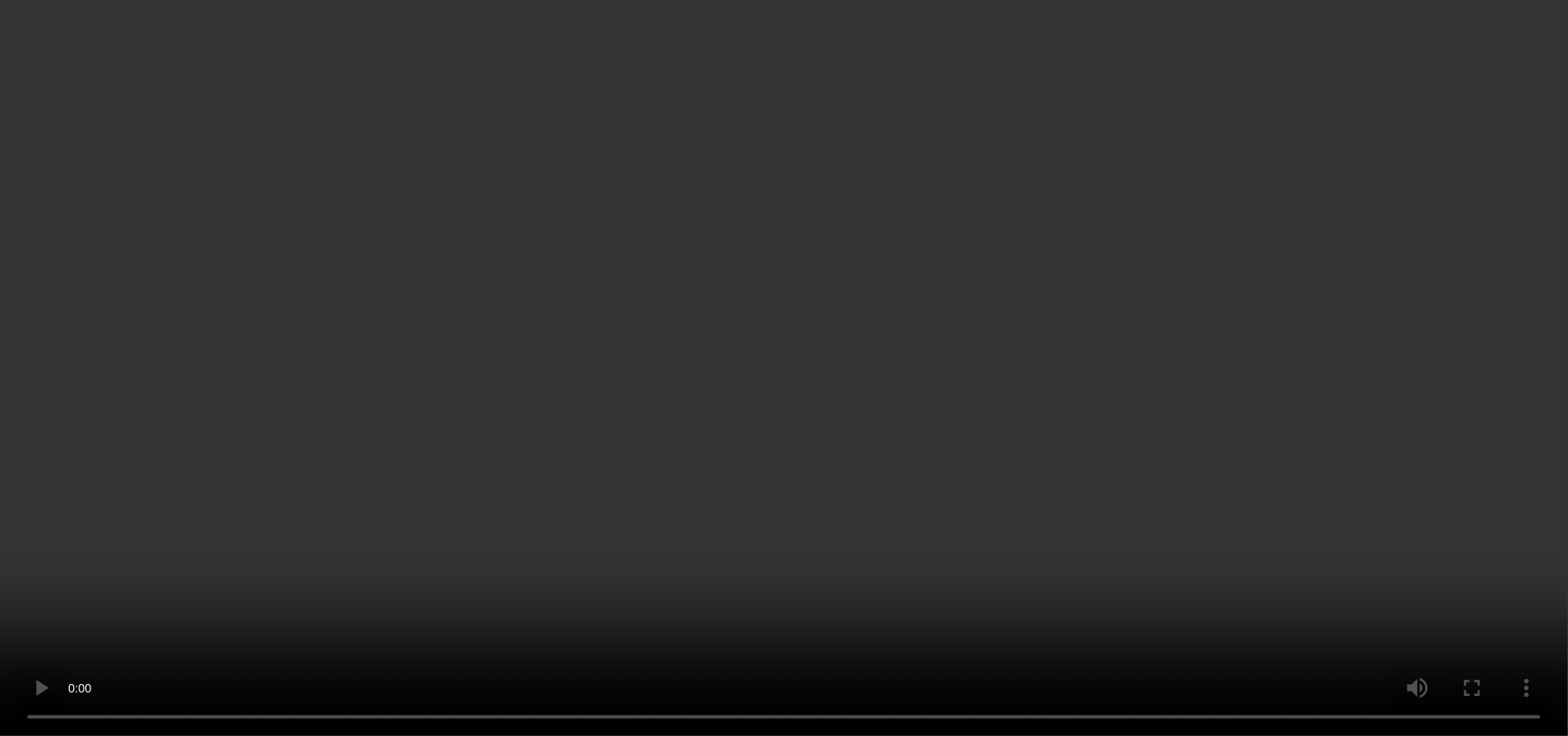
scroll to position [477, 0]
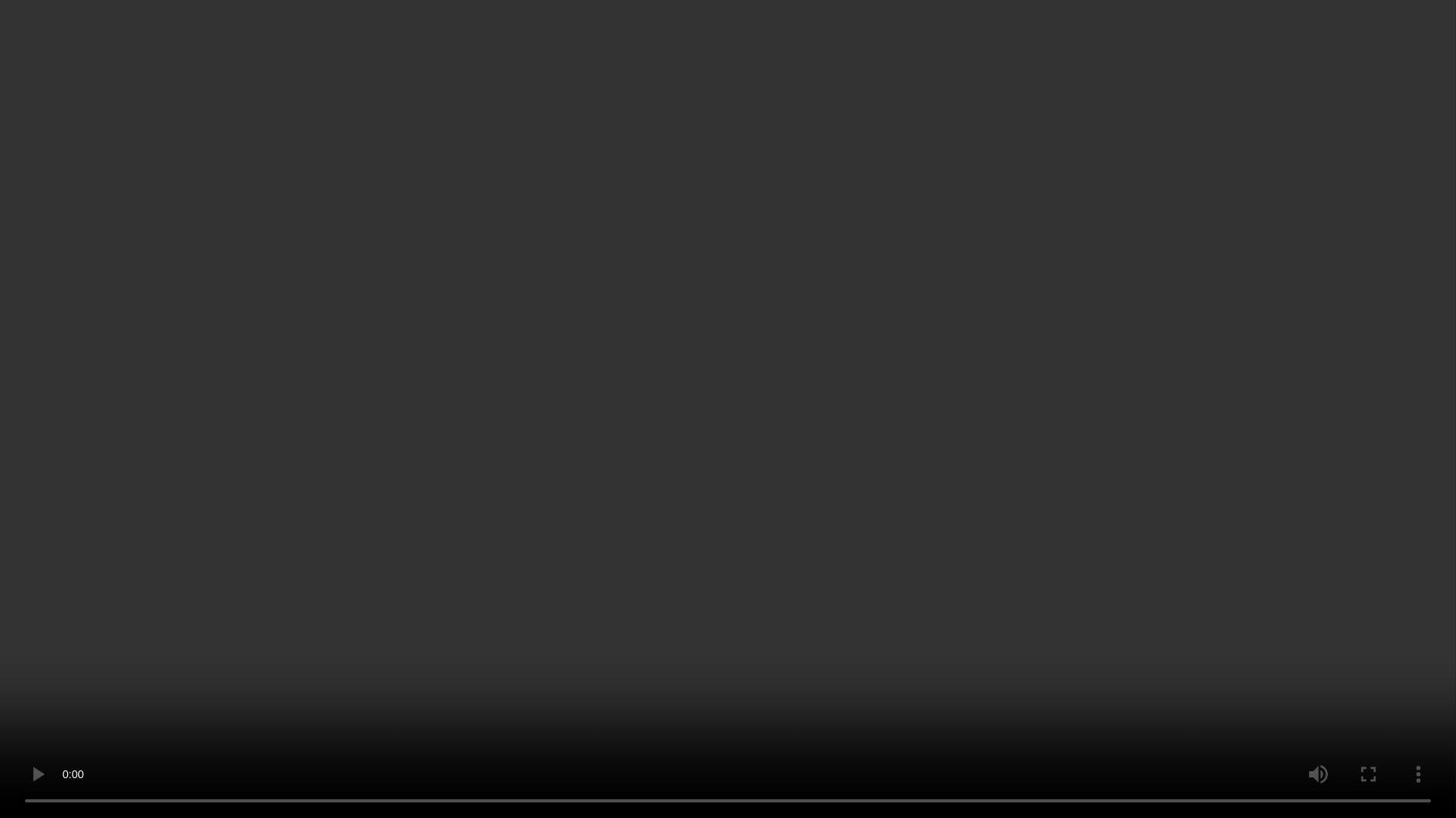
click at [1348, 257] on video at bounding box center [728, 409] width 1456 height 818
click at [1254, 303] on video at bounding box center [728, 409] width 1456 height 818
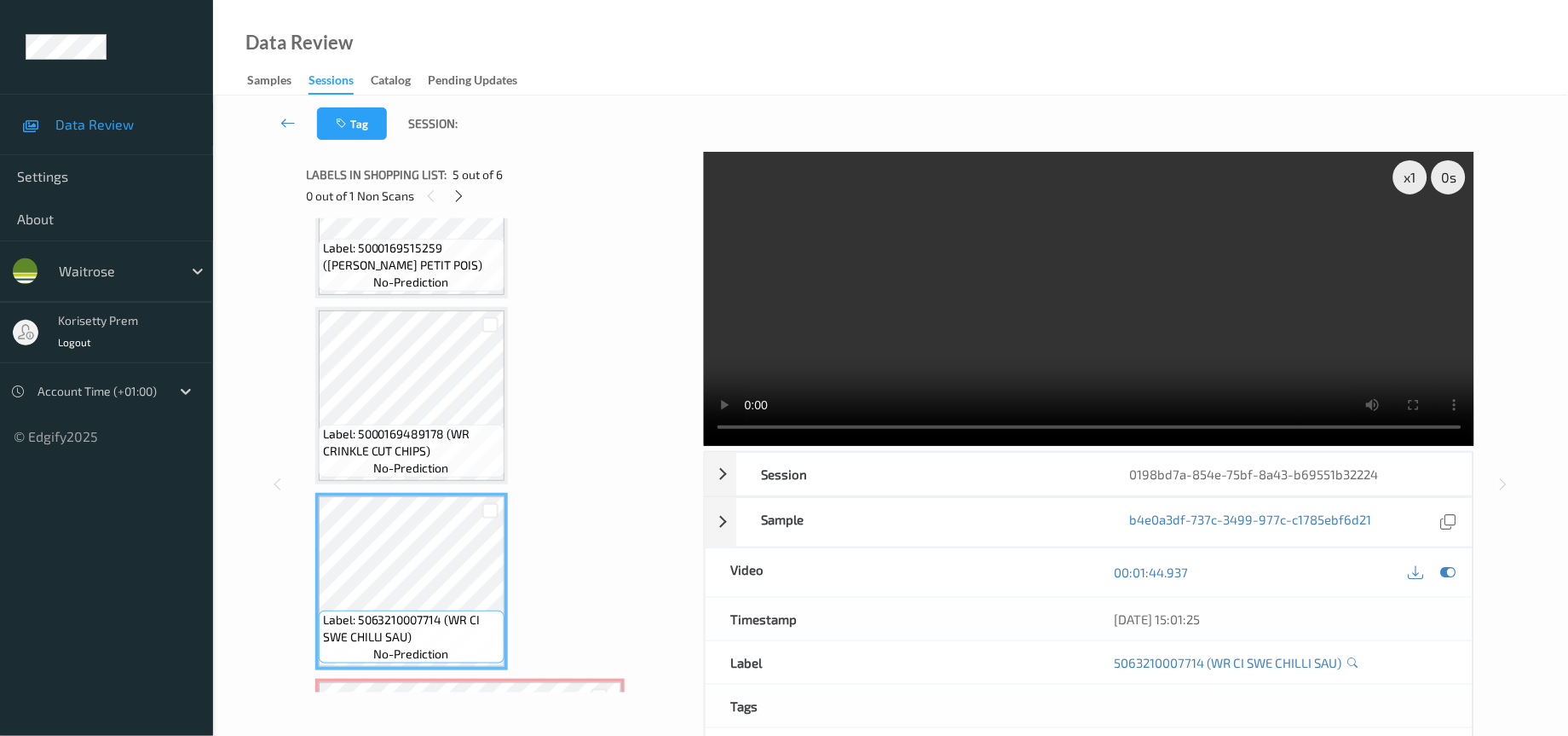
click at [1157, 288] on video at bounding box center [1089, 299] width 771 height 294
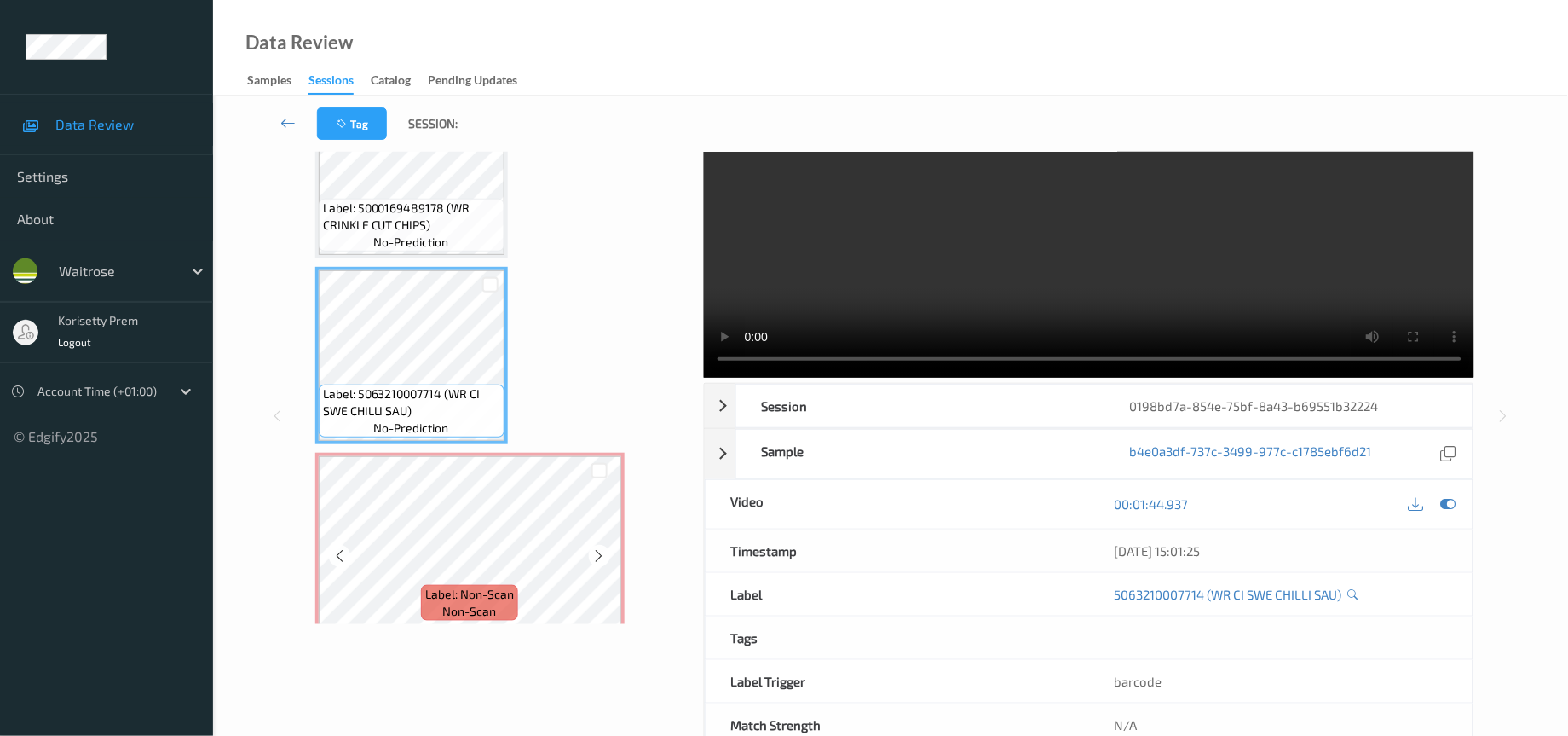
scroll to position [118, 0]
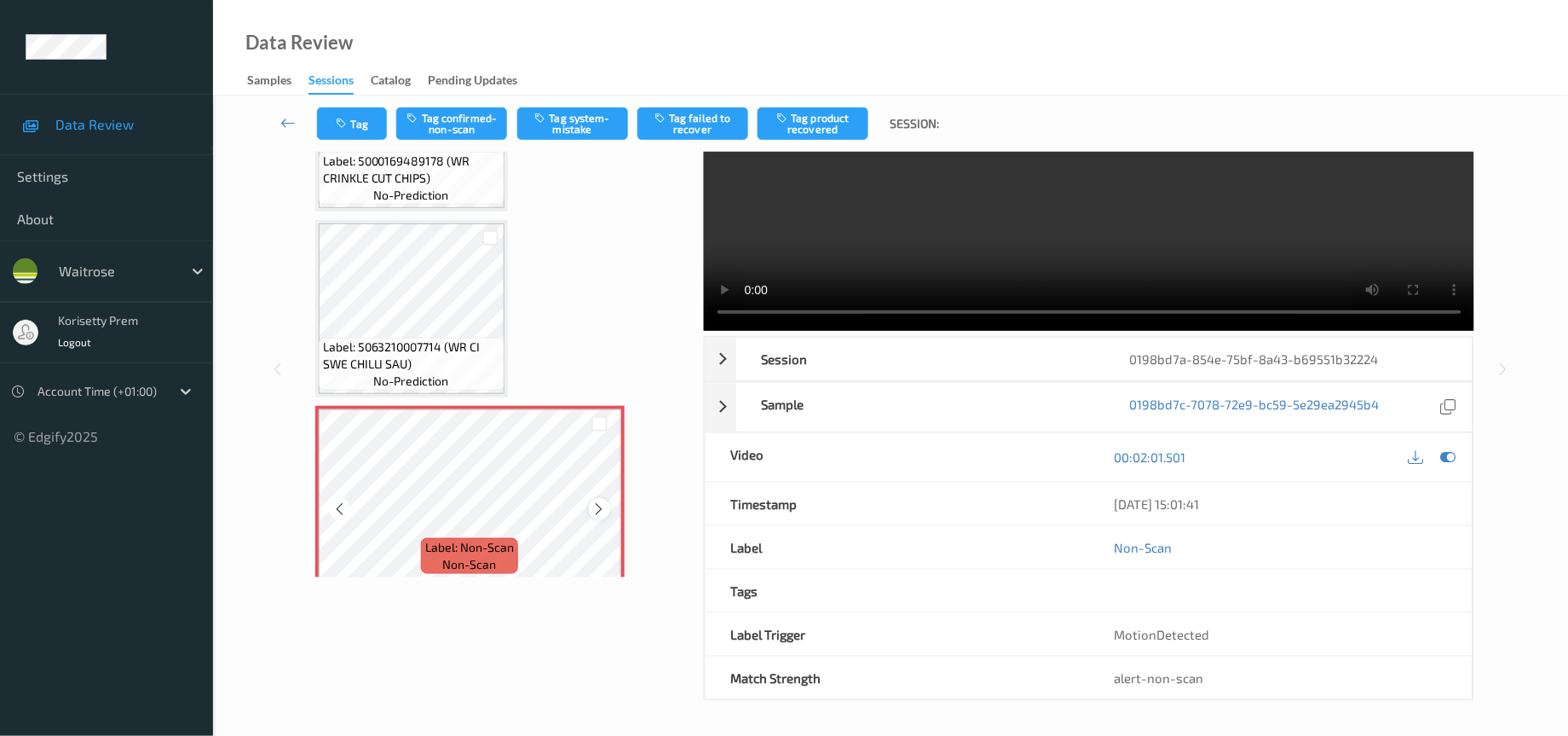
click at [589, 498] on div at bounding box center [599, 508] width 21 height 21
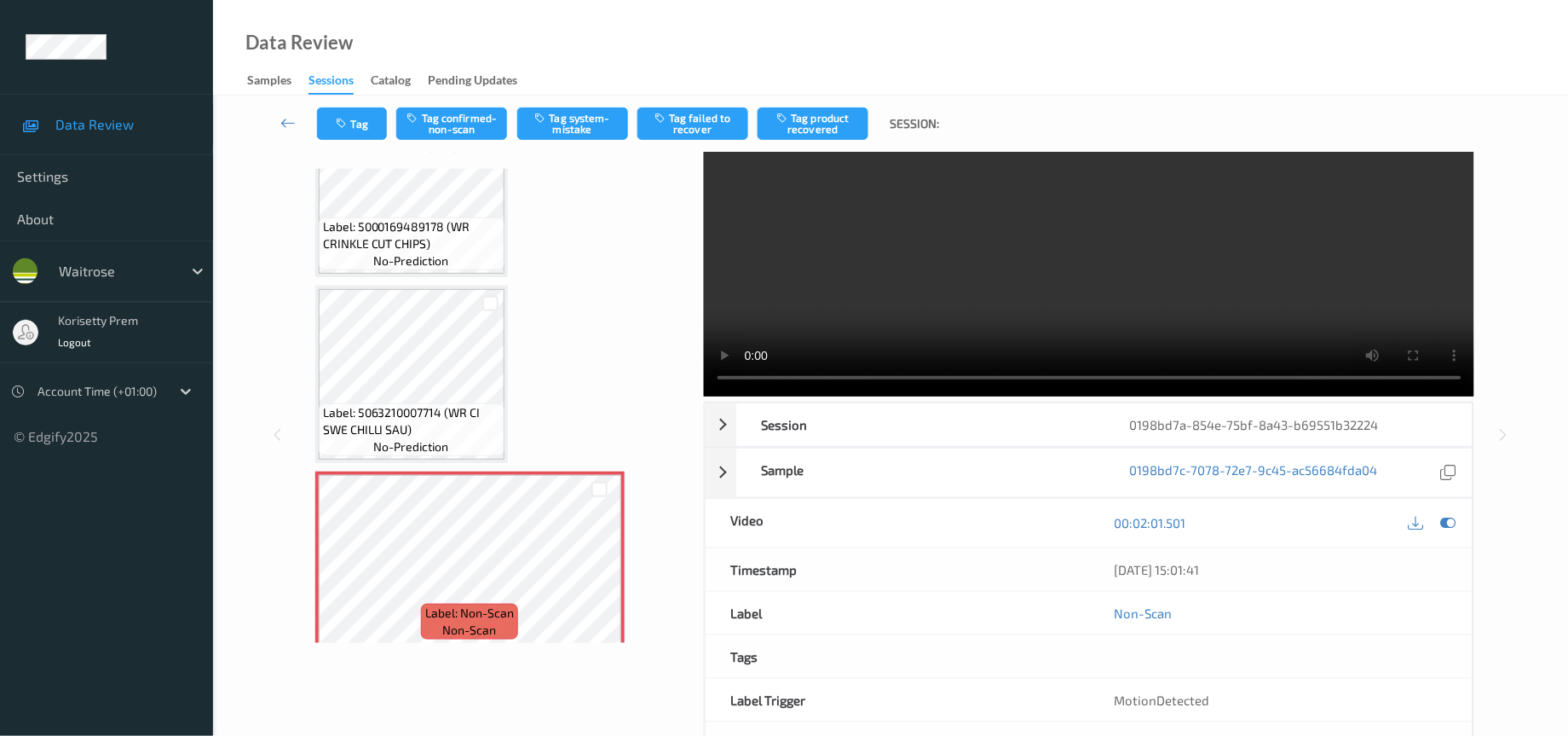
scroll to position [0, 0]
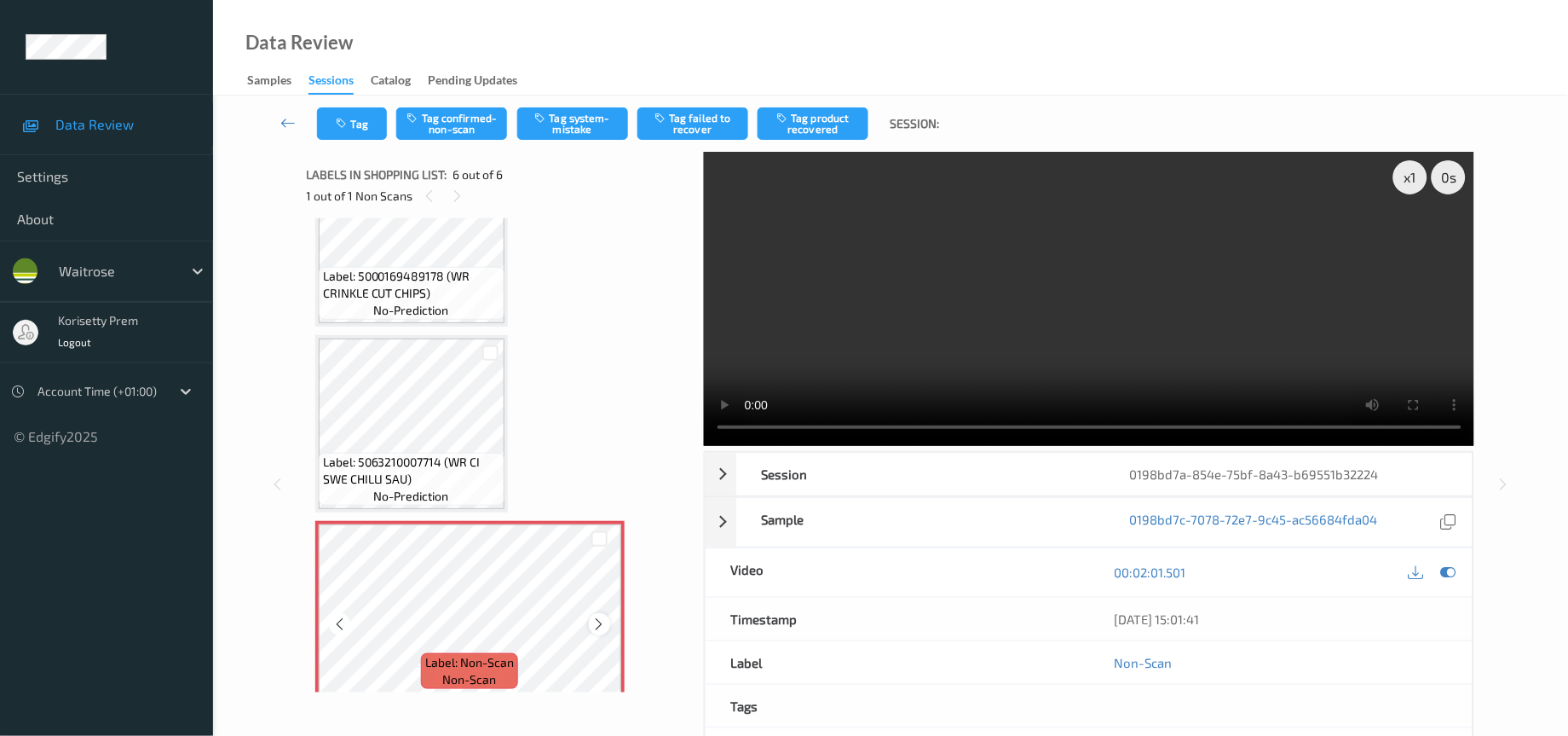
click at [596, 616] on icon at bounding box center [600, 623] width 15 height 15
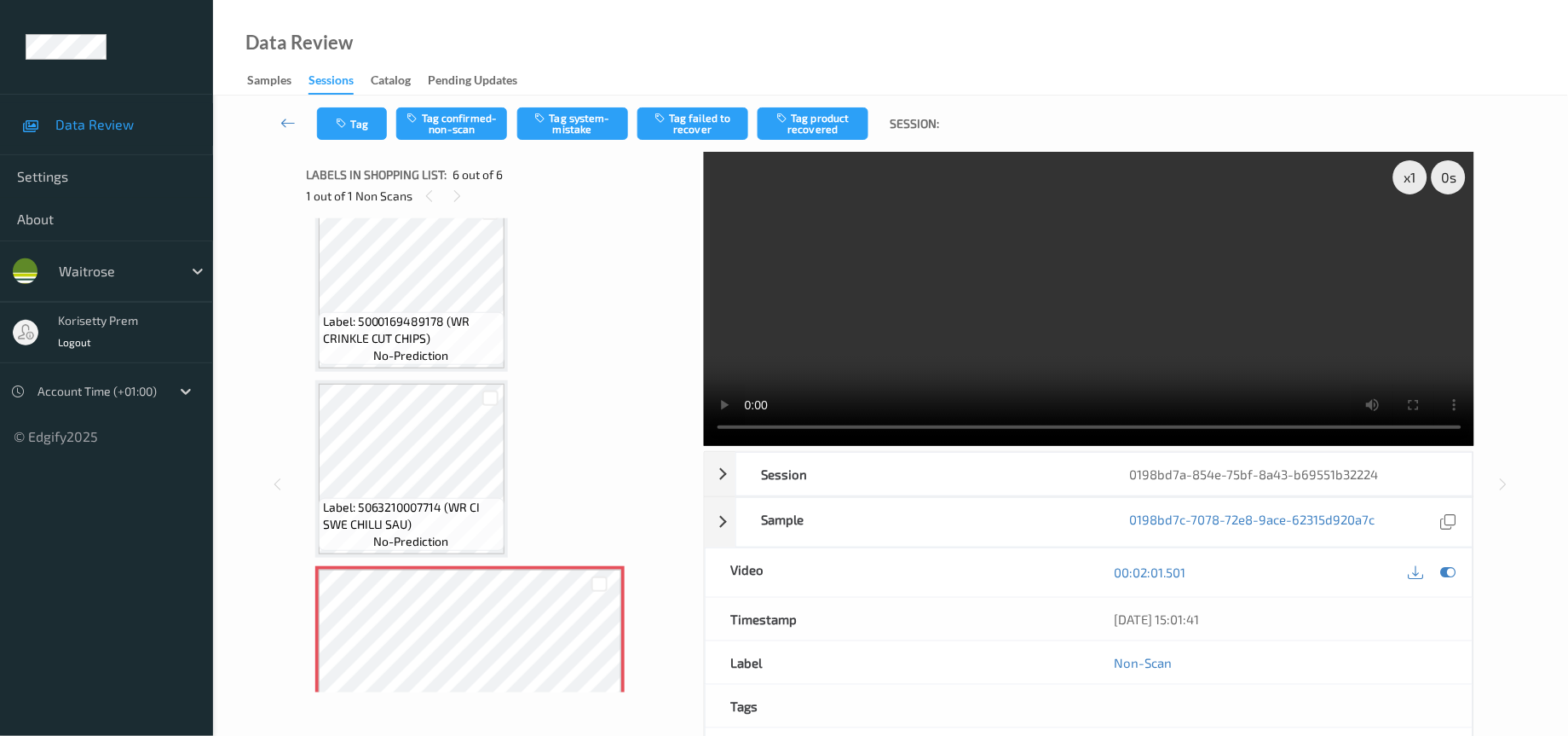
scroll to position [635, 0]
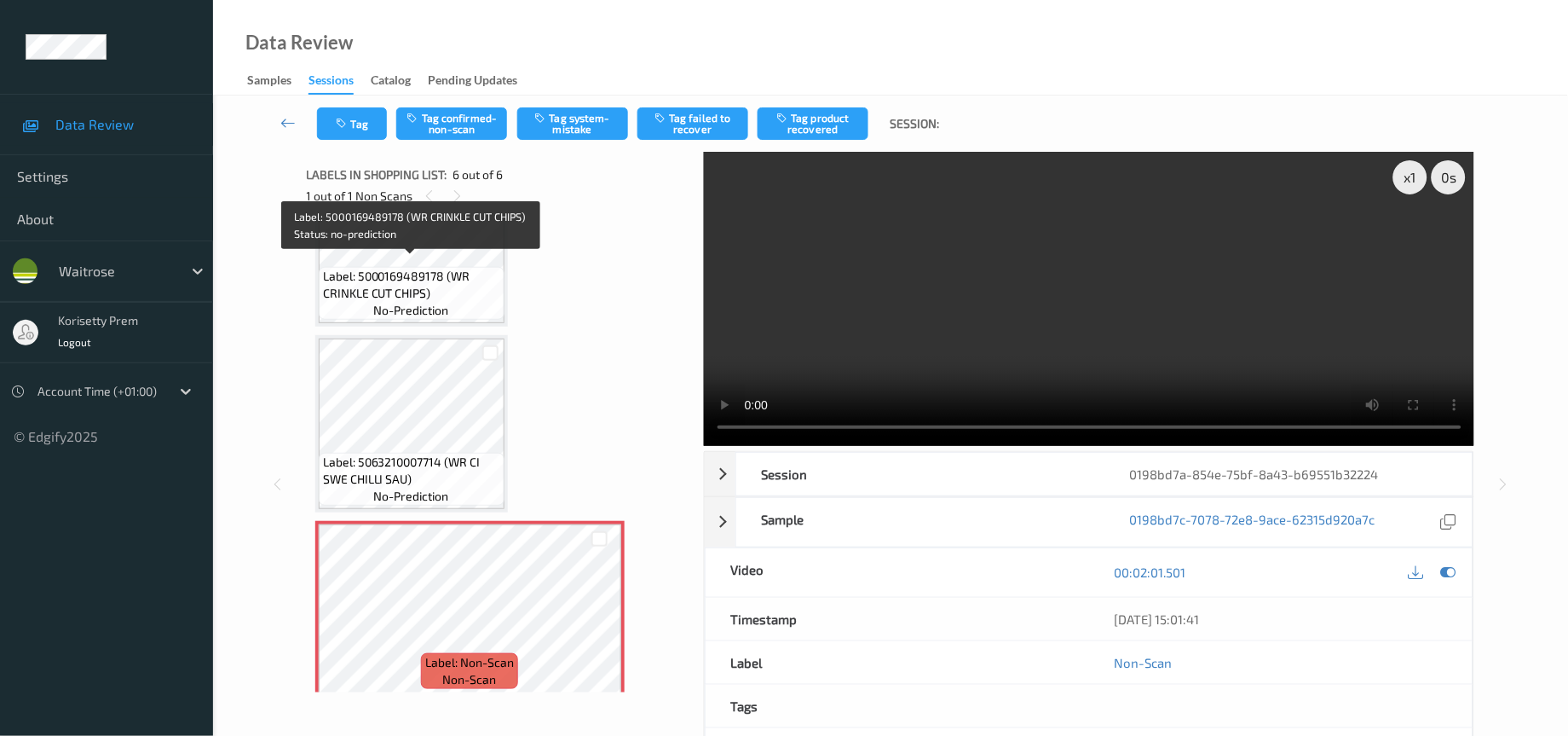
click at [394, 268] on span "Label: 5000169489178 (WR CRINKLE CUT CHIPS)" at bounding box center [412, 285] width 177 height 35
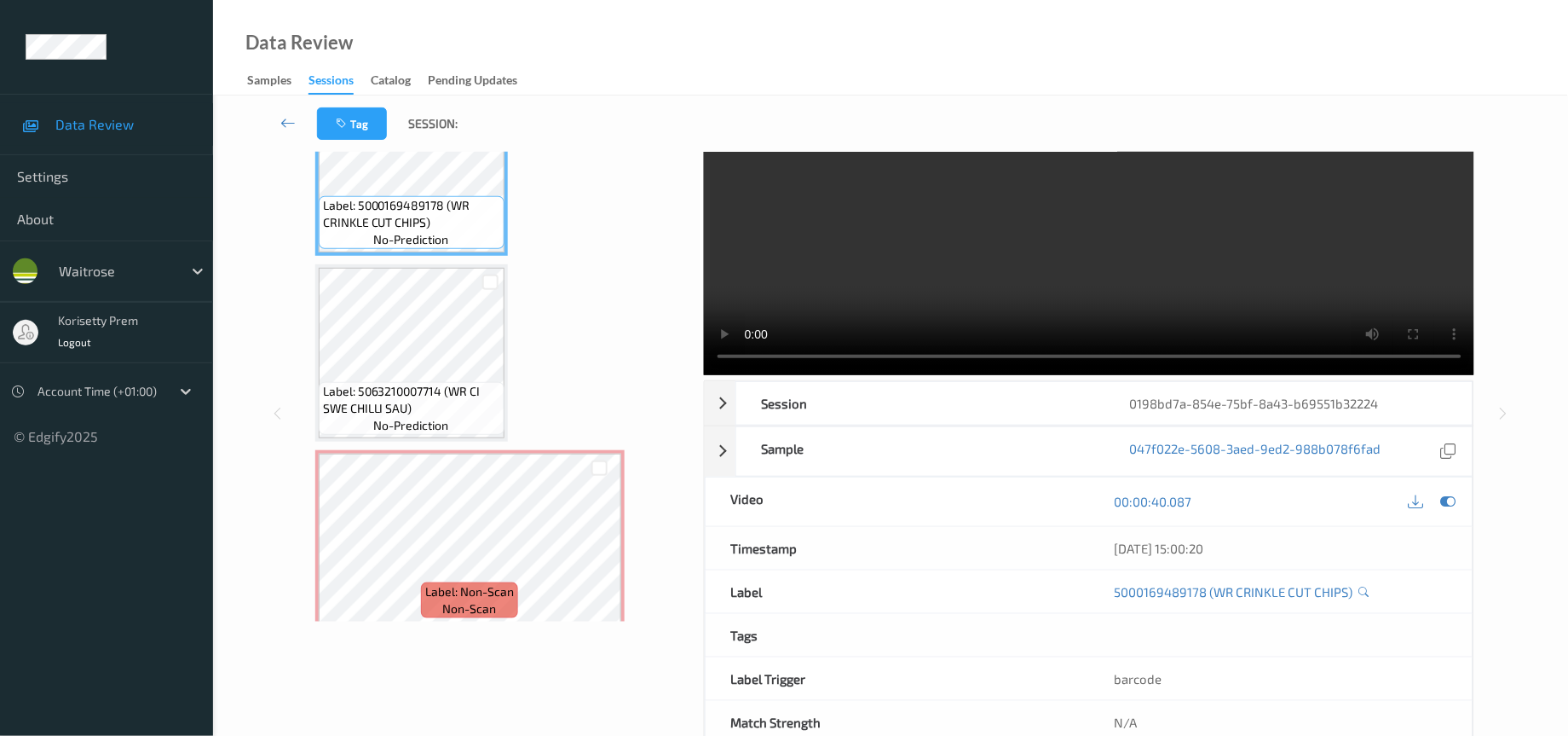
scroll to position [118, 0]
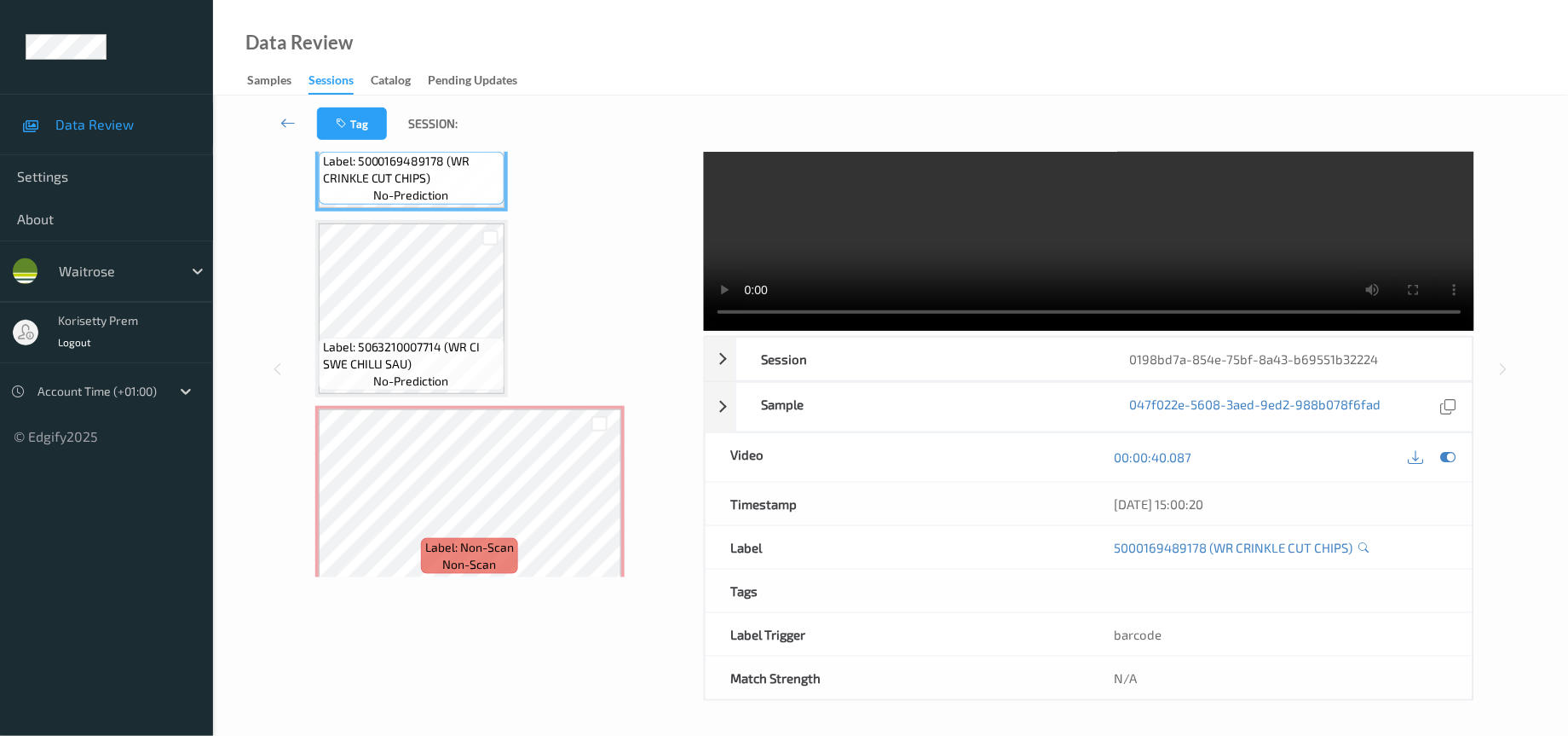
click at [1185, 253] on video at bounding box center [1089, 184] width 771 height 294
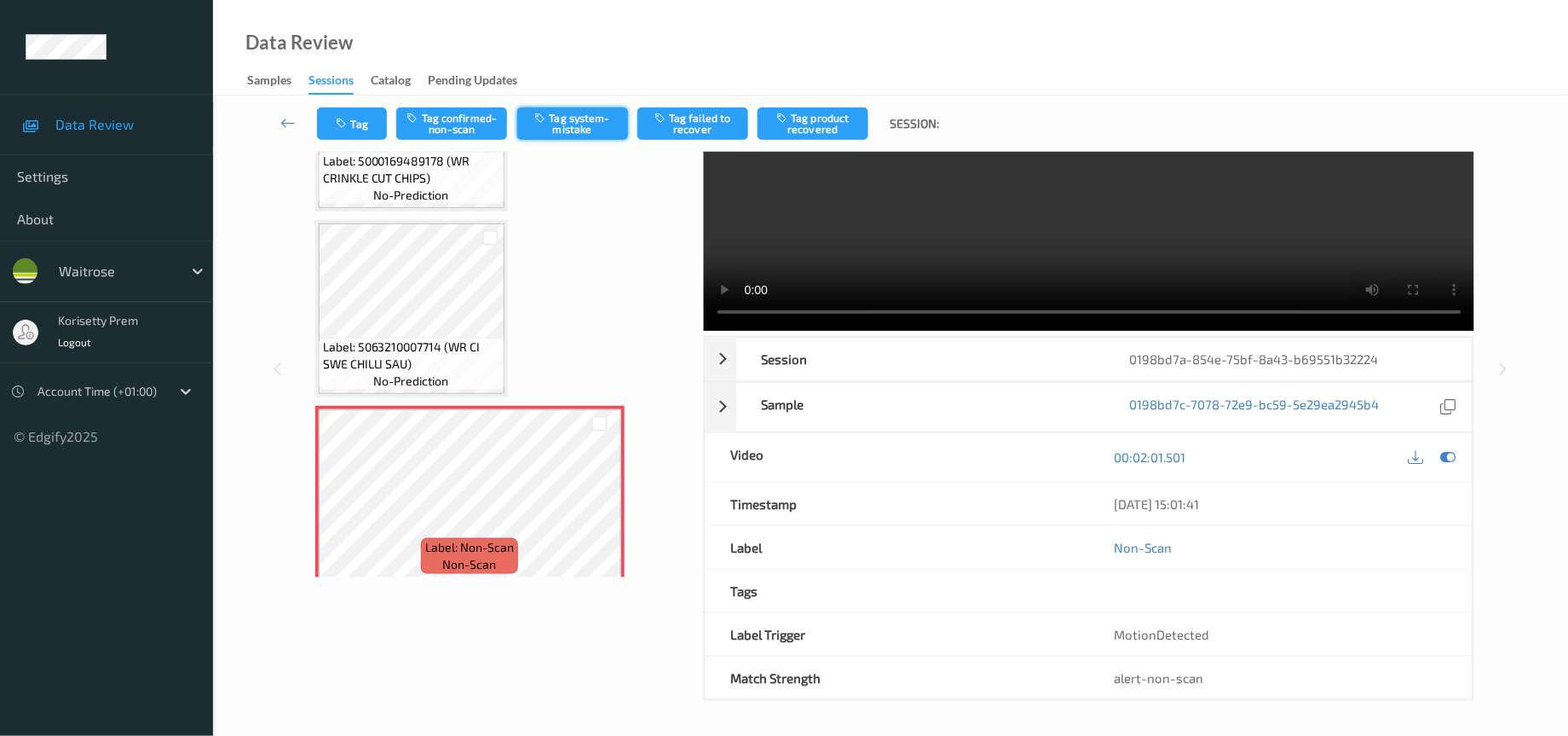
click at [592, 122] on button "Tag system-mistake" at bounding box center [573, 124] width 111 height 33
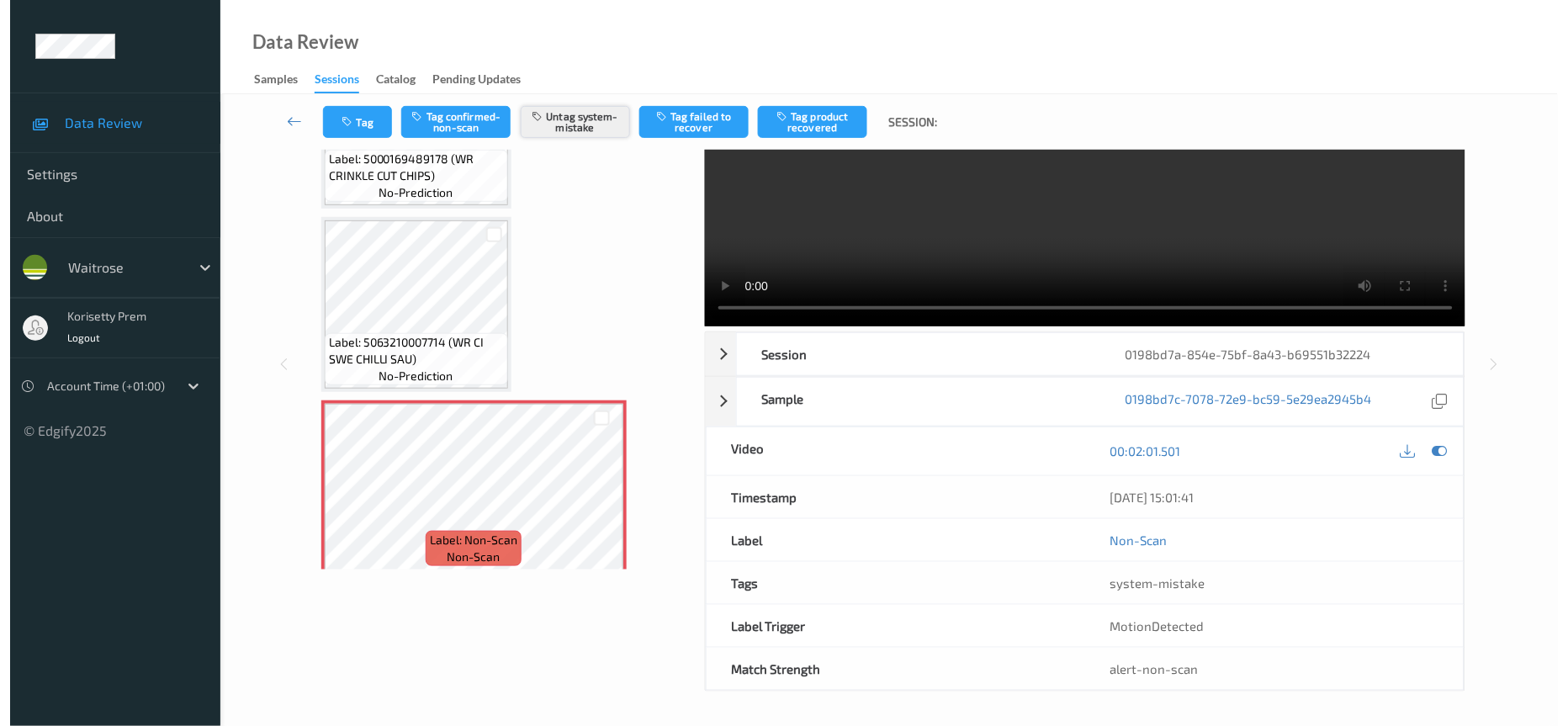
scroll to position [0, 0]
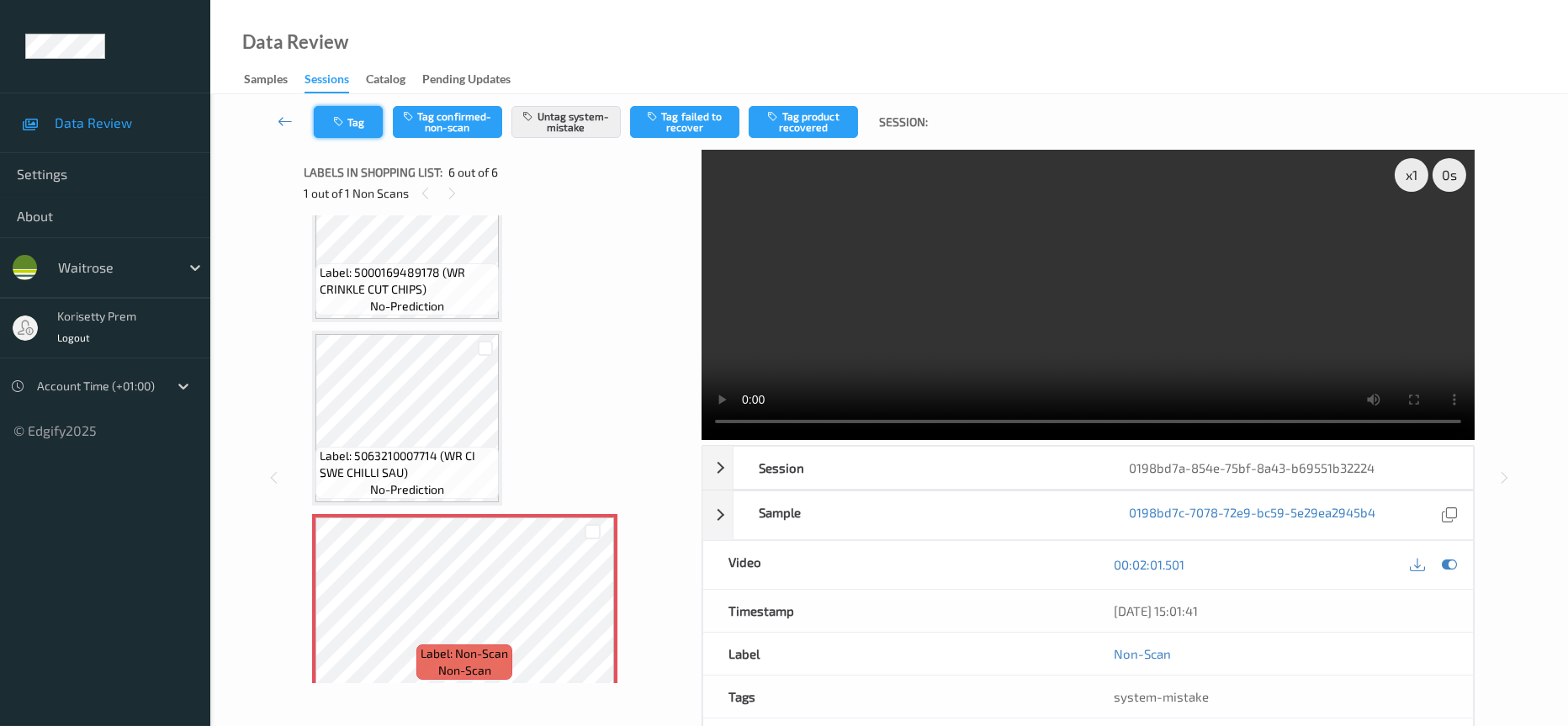
click at [353, 106] on button "Tag" at bounding box center [348, 122] width 69 height 32
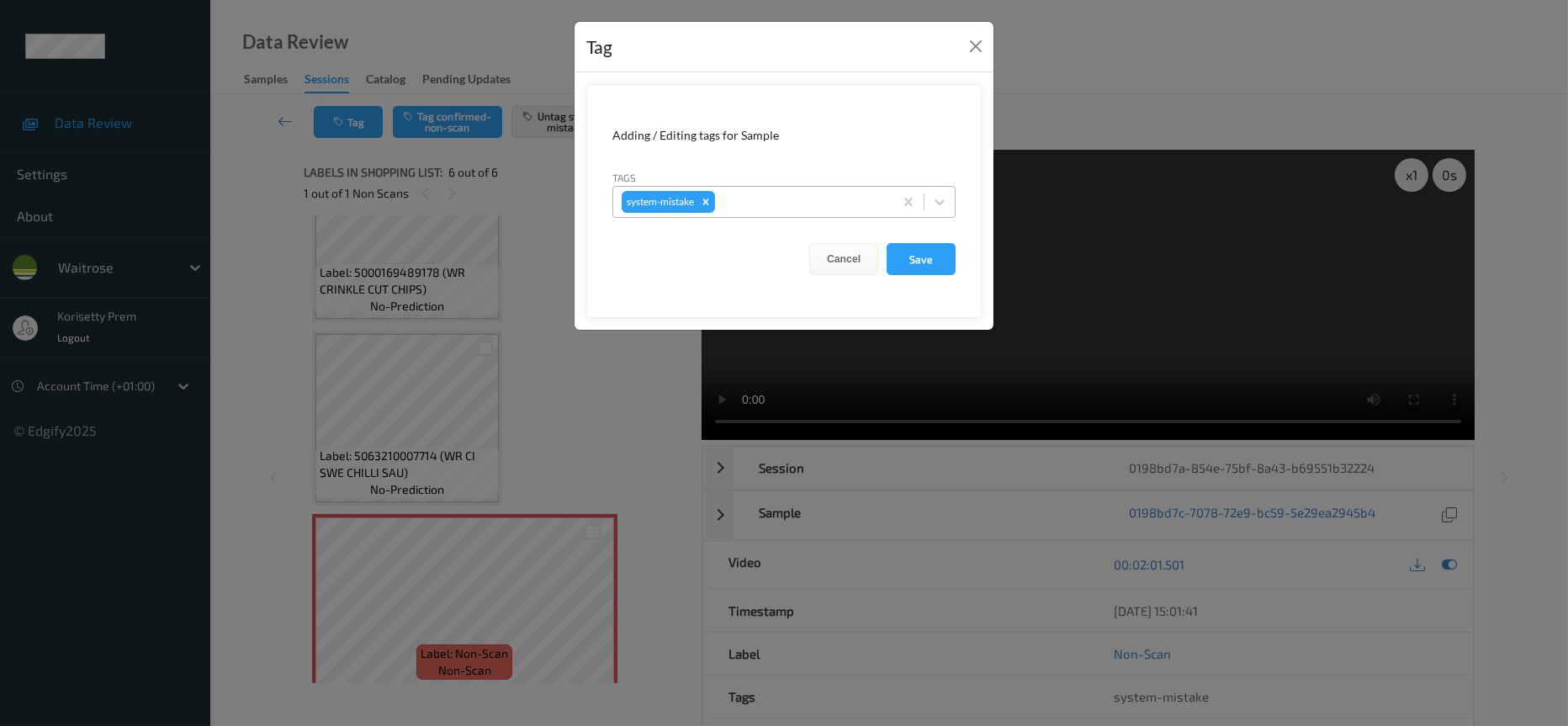
click at [751, 214] on div "system-mistake" at bounding box center [753, 202] width 280 height 29
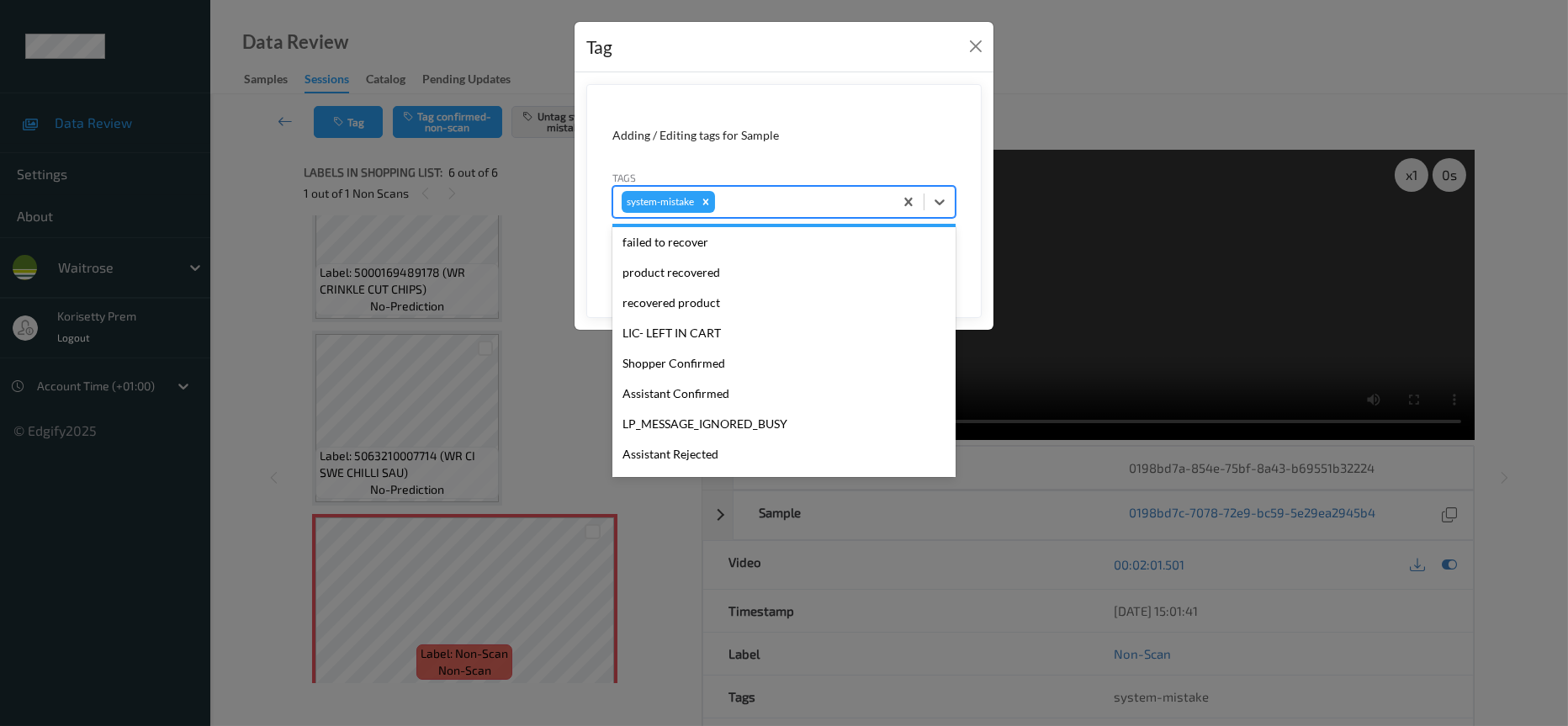
scroll to position [360, 0]
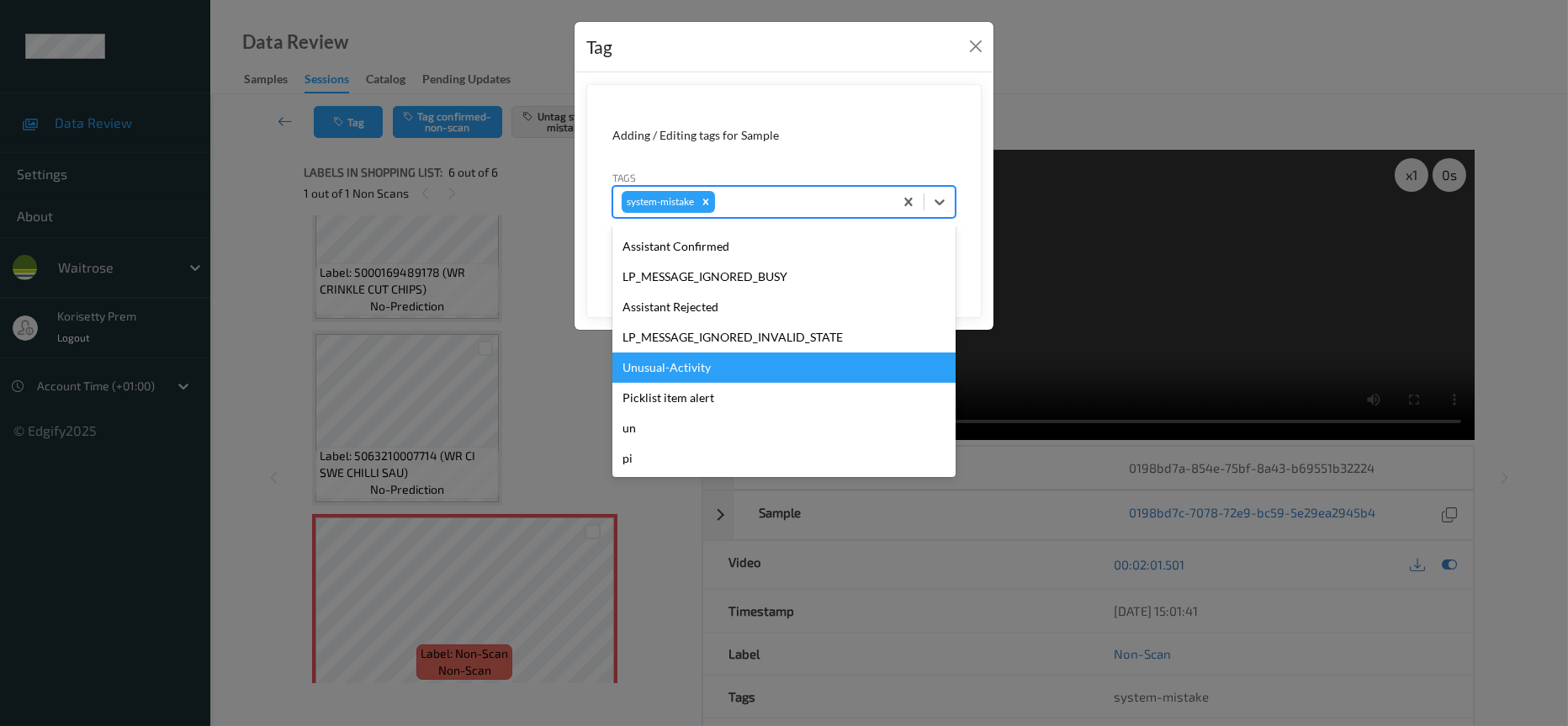
click at [662, 365] on div "Unusual-Activity" at bounding box center [784, 367] width 343 height 30
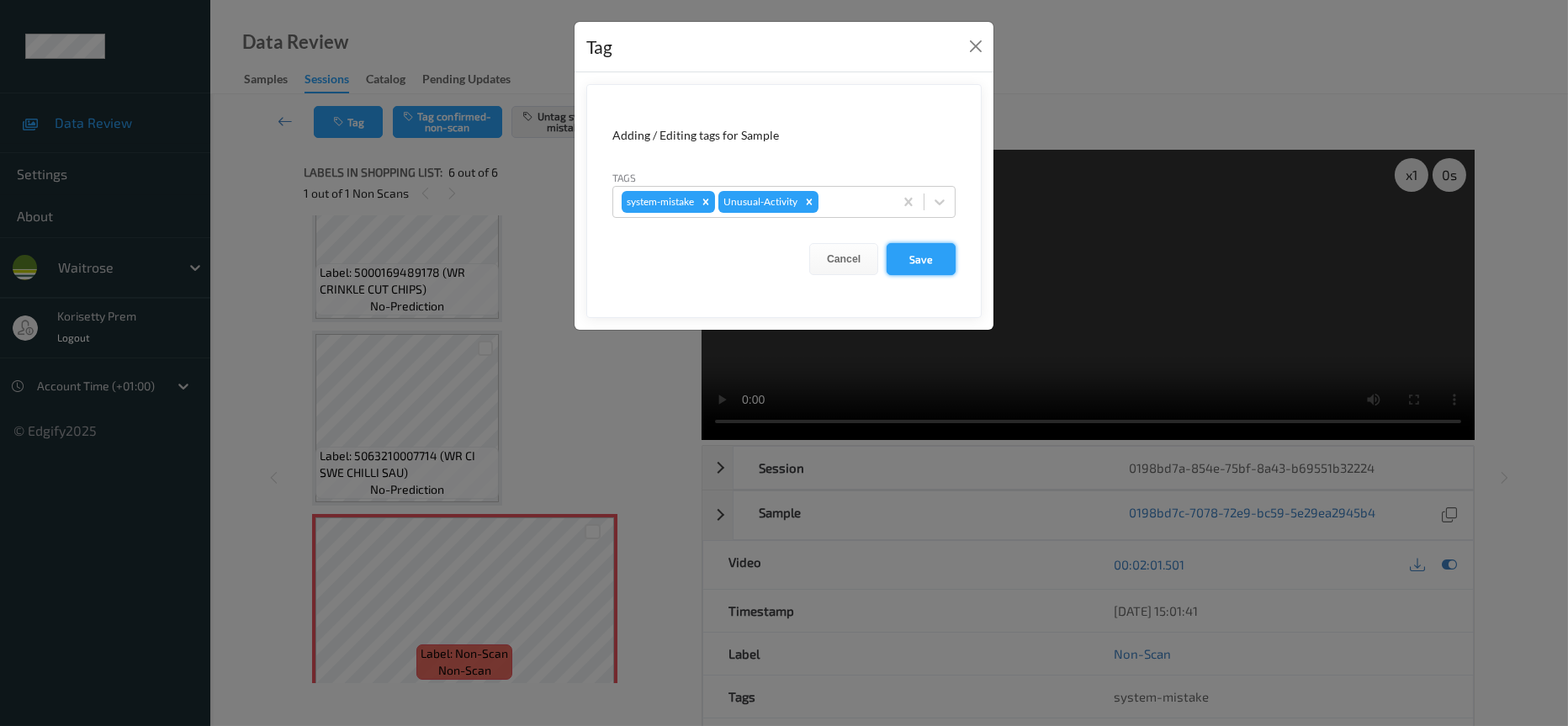
click at [931, 249] on button "Save" at bounding box center [921, 259] width 69 height 32
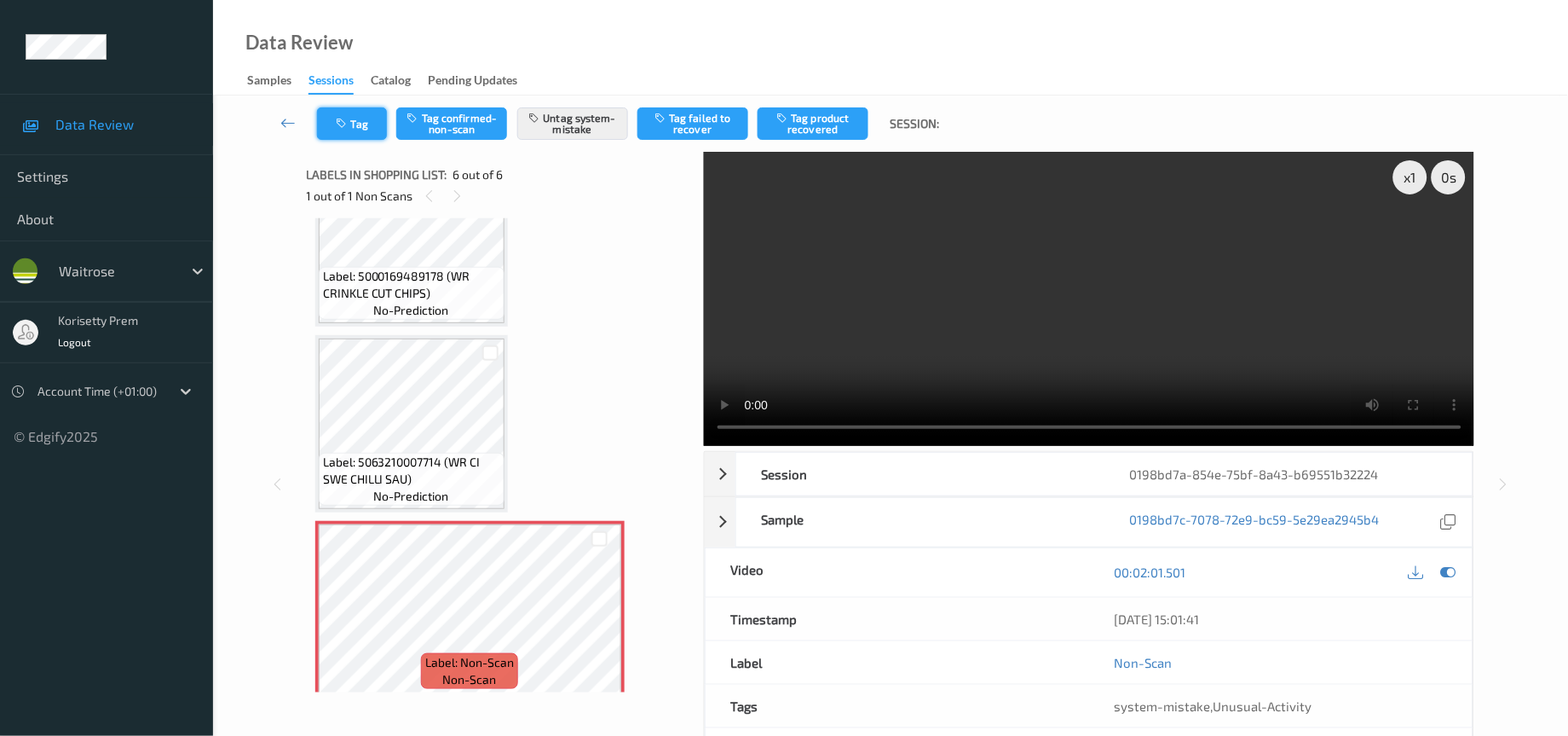
click at [355, 108] on button "Tag" at bounding box center [352, 124] width 70 height 33
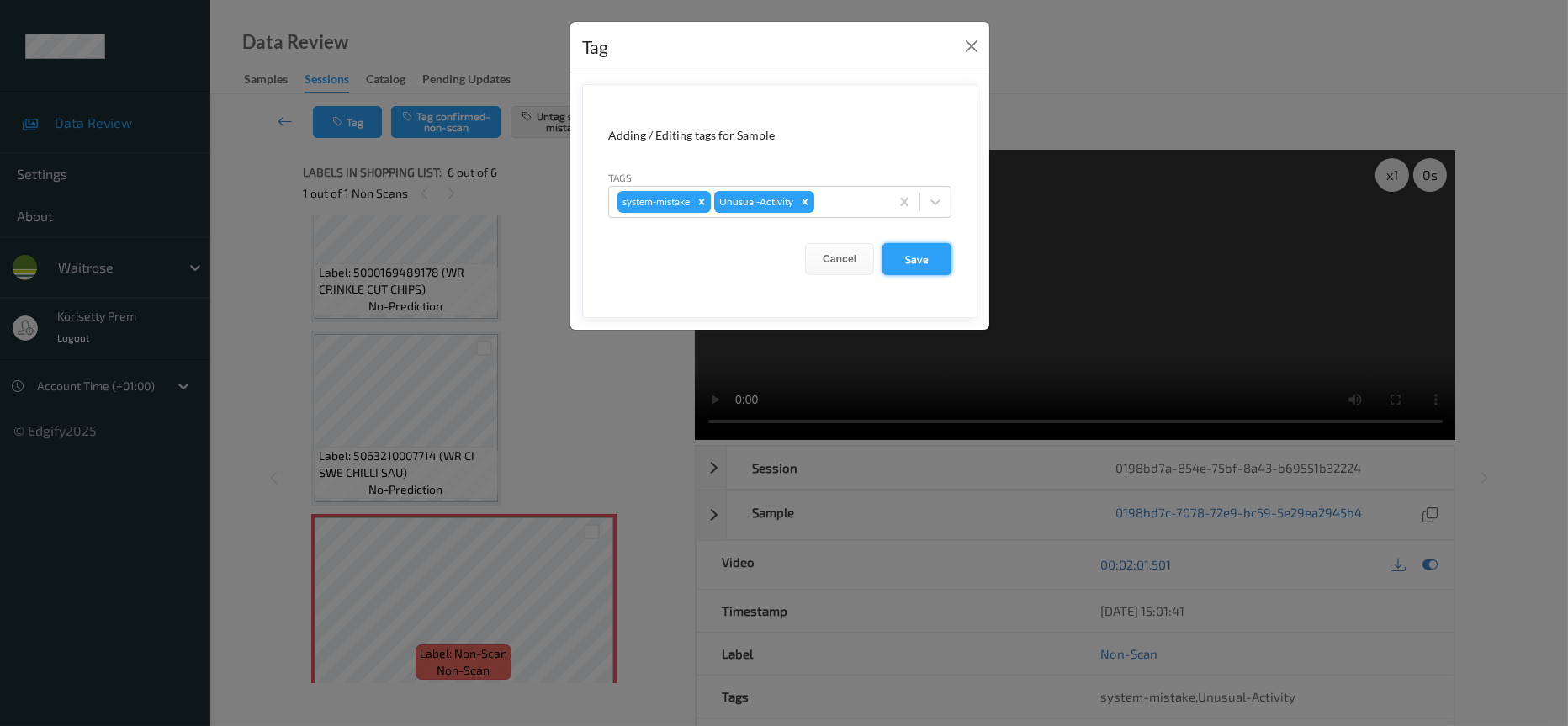
click at [934, 263] on button "Save" at bounding box center [916, 259] width 69 height 32
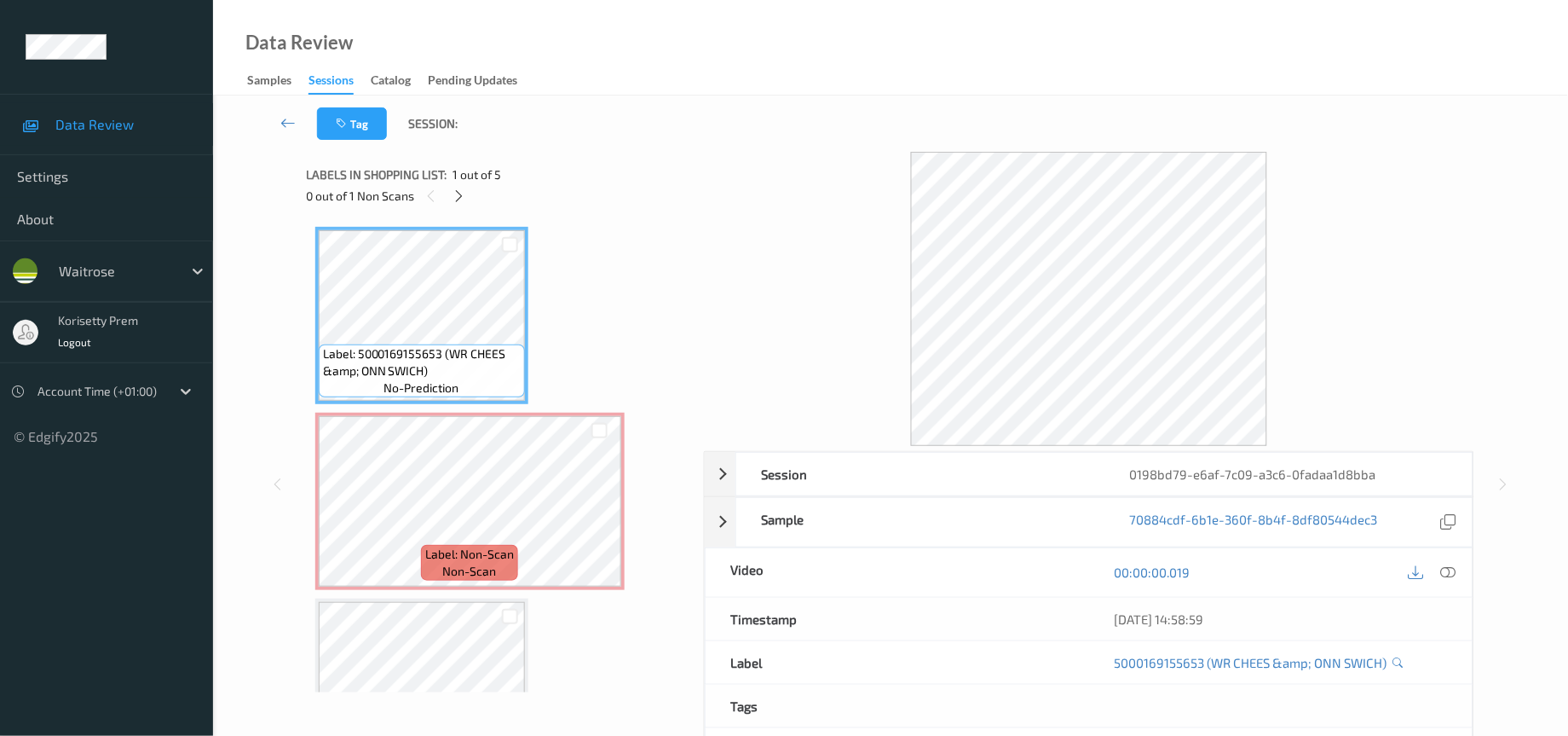
click at [793, 95] on div "Tag Session:" at bounding box center [890, 124] width 1285 height 56
click at [463, 199] on icon at bounding box center [459, 195] width 15 height 15
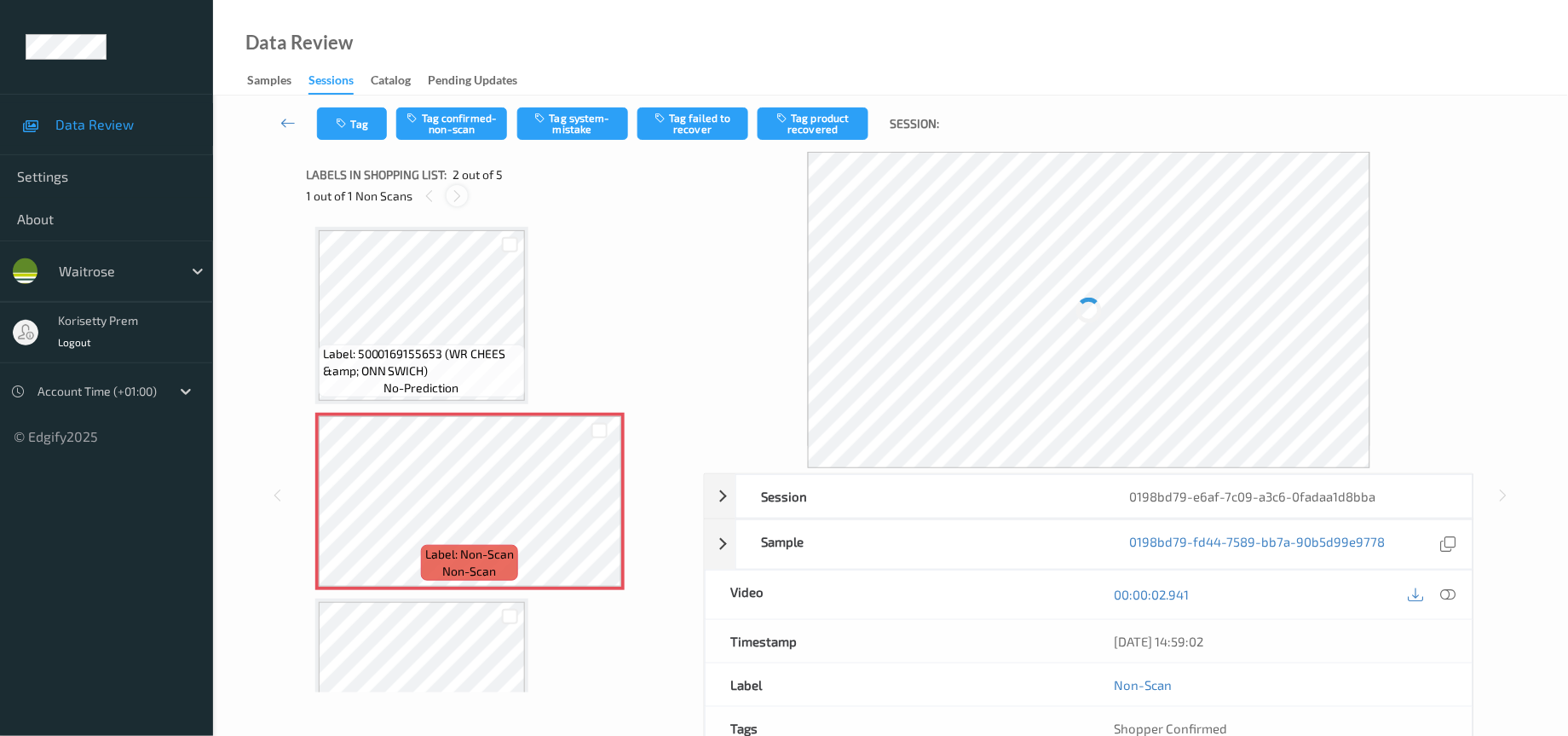
scroll to position [7, 0]
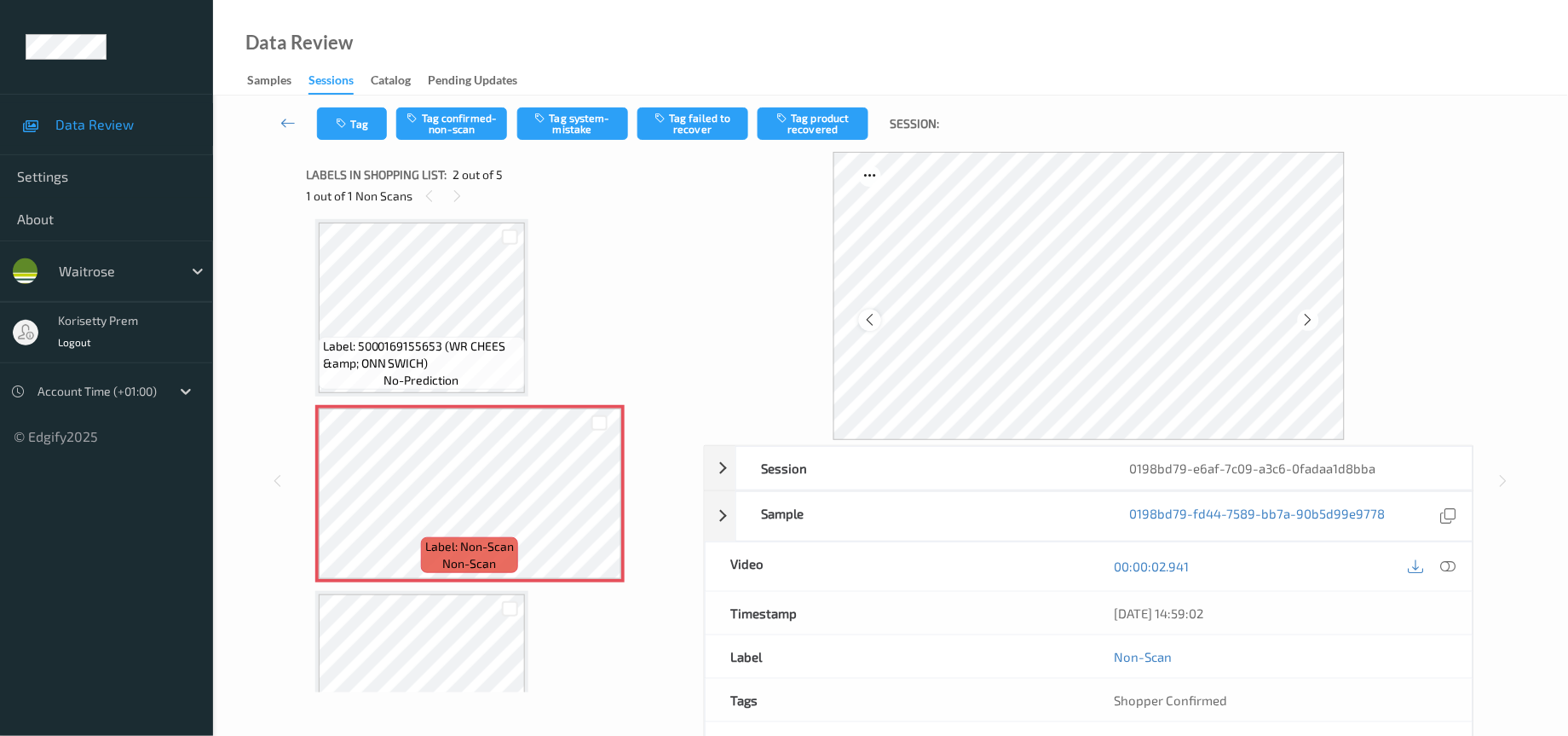
click at [873, 320] on icon at bounding box center [871, 319] width 15 height 15
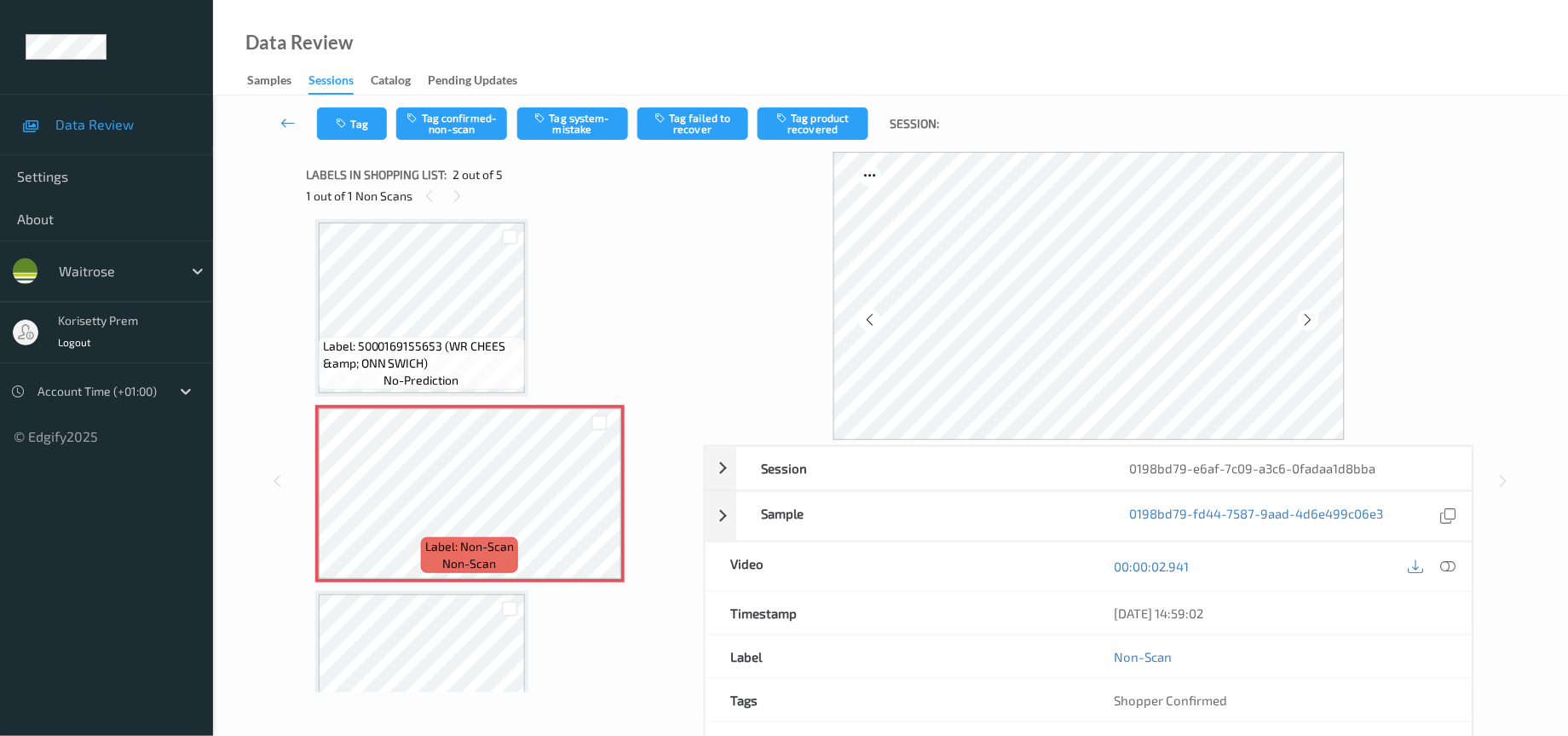
click at [873, 320] on icon at bounding box center [871, 319] width 15 height 15
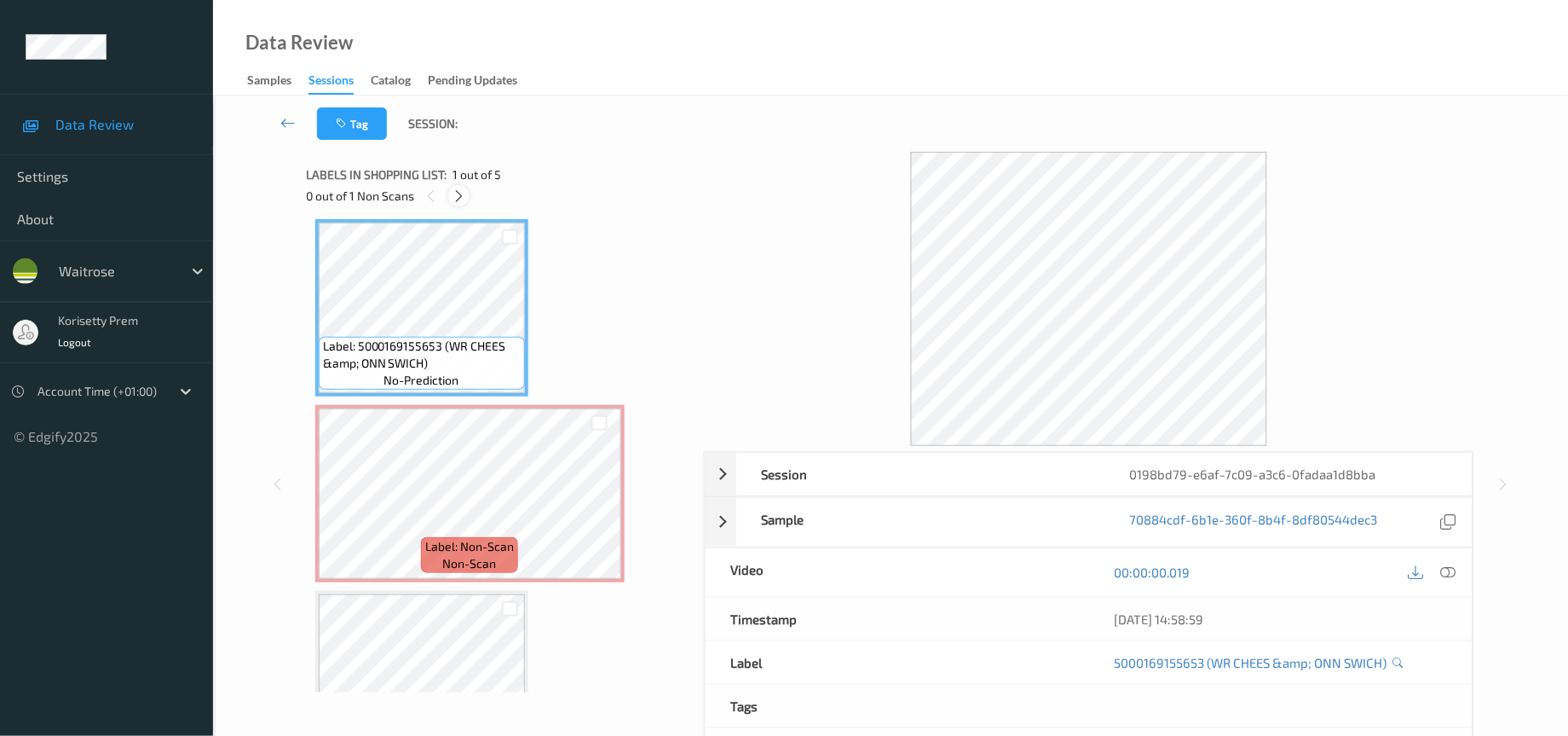
click at [458, 194] on icon at bounding box center [459, 195] width 15 height 15
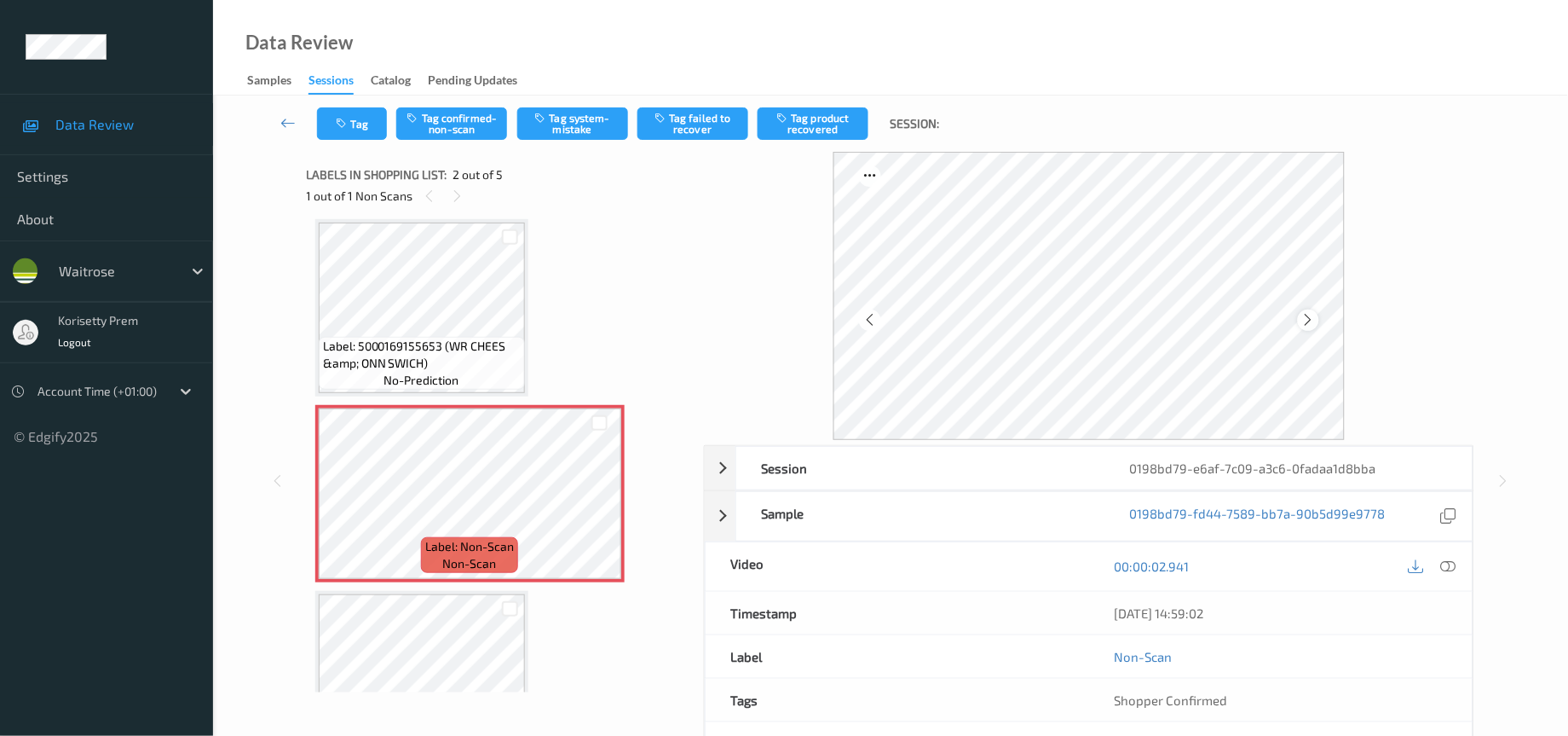
click at [1305, 323] on icon at bounding box center [1309, 319] width 15 height 15
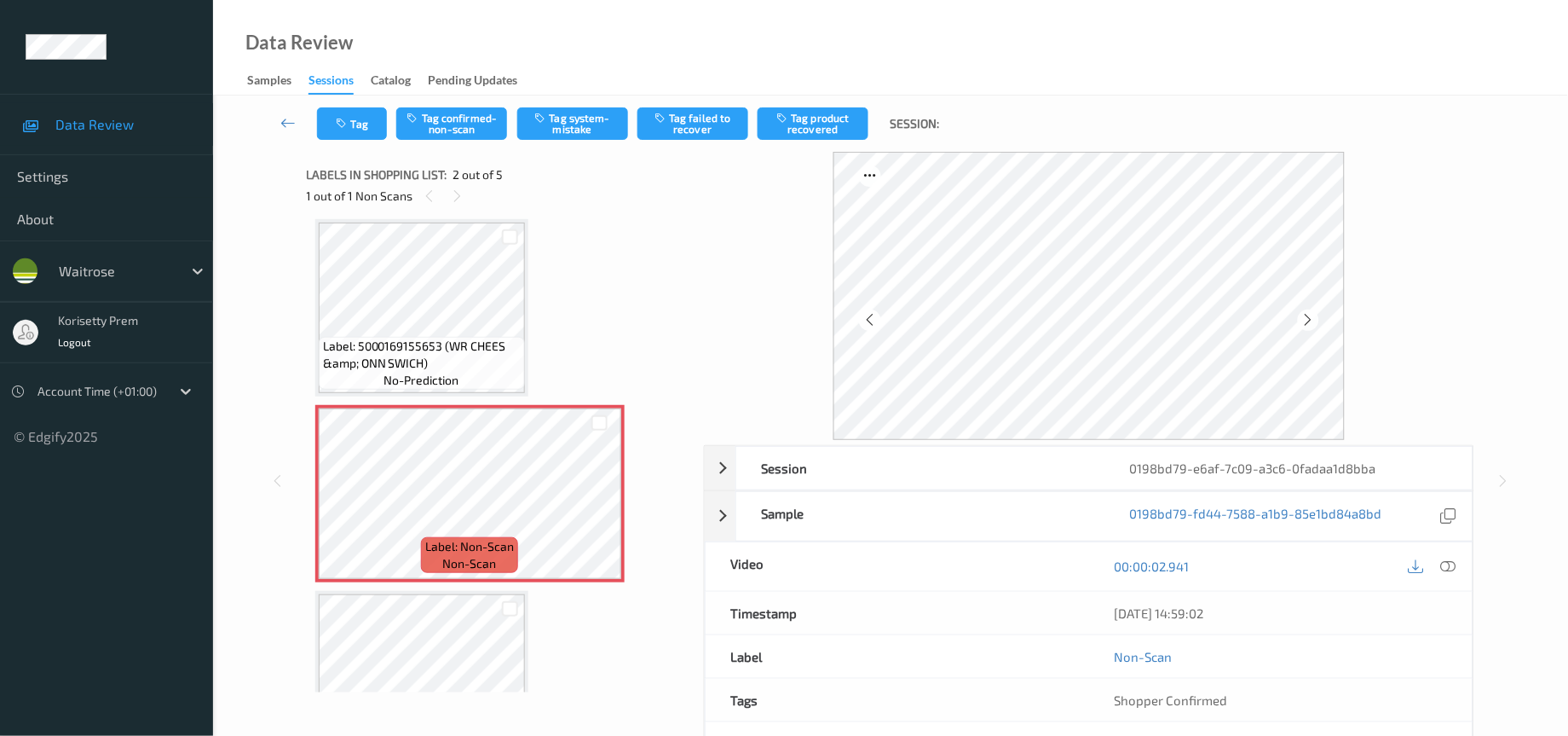
click at [1305, 323] on icon at bounding box center [1309, 319] width 15 height 15
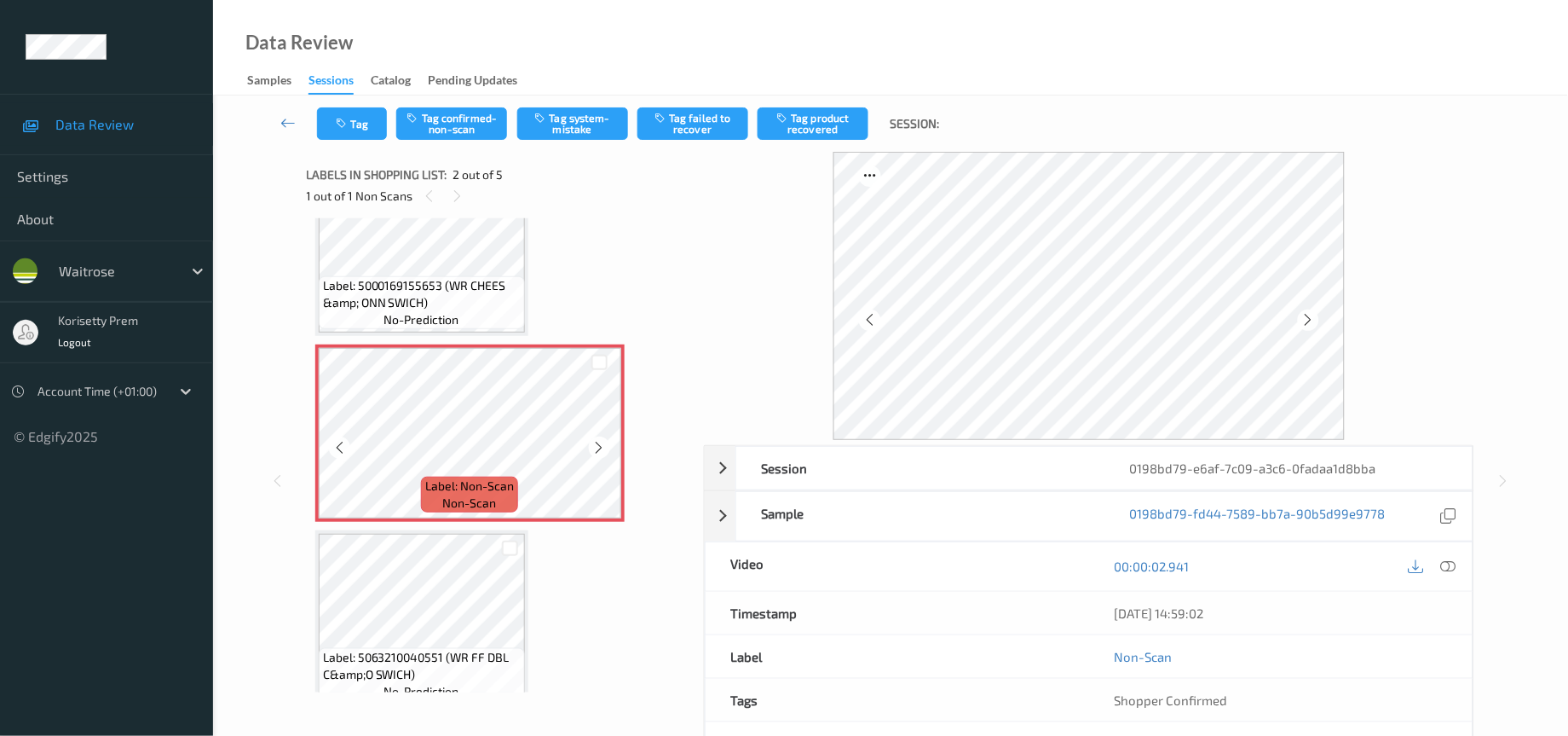
scroll to position [0, 0]
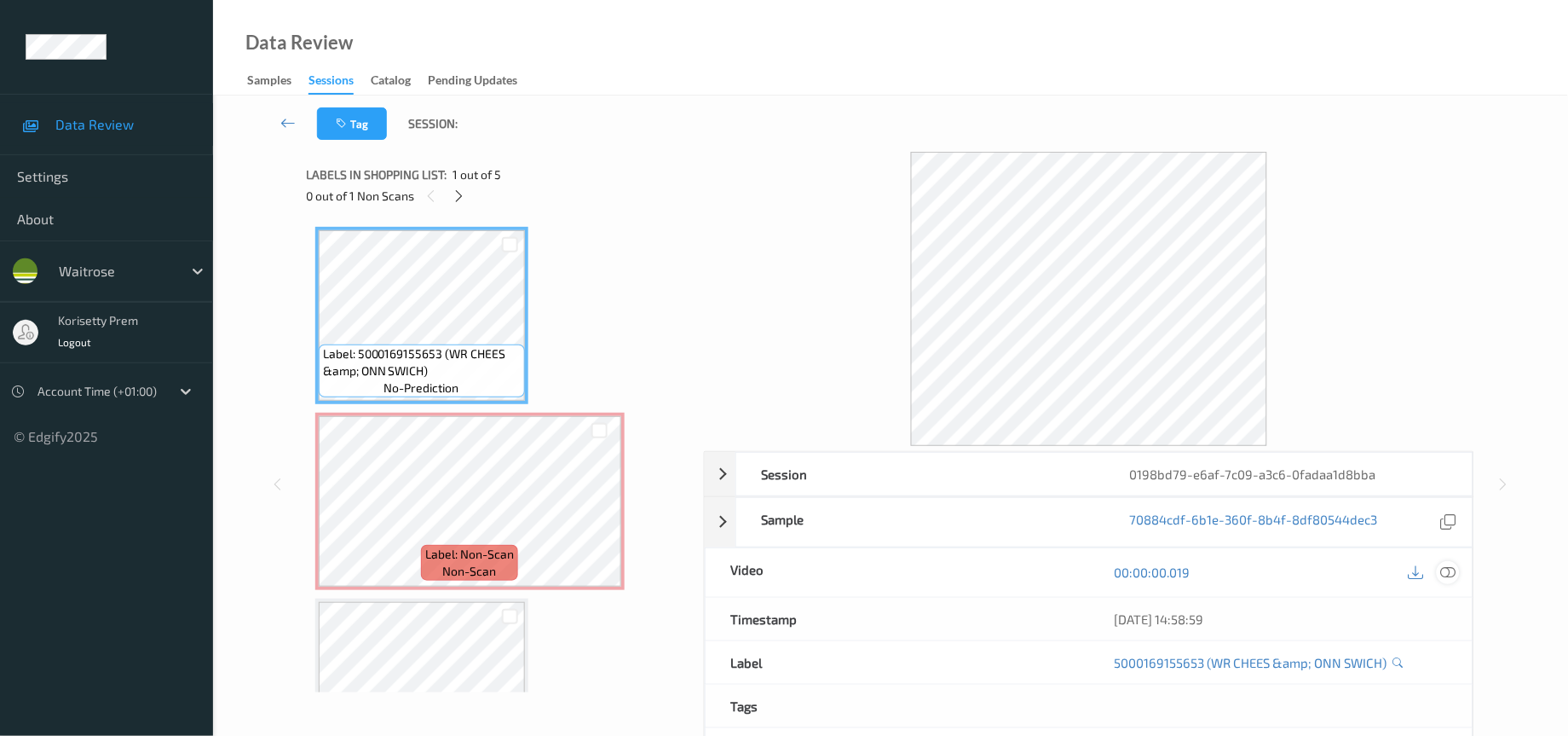
click at [1450, 574] on icon at bounding box center [1449, 572] width 15 height 15
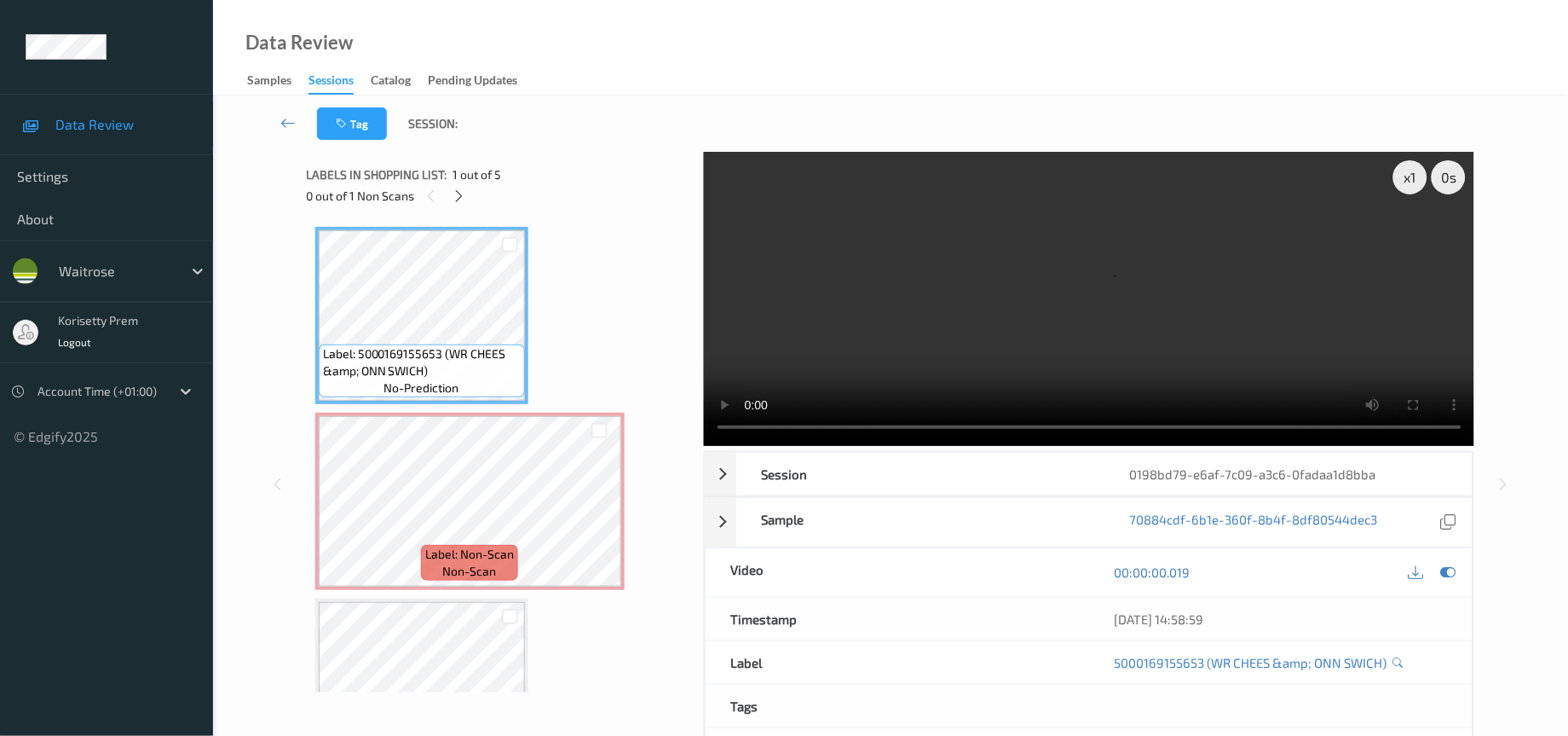
click at [825, 282] on video at bounding box center [1089, 299] width 771 height 294
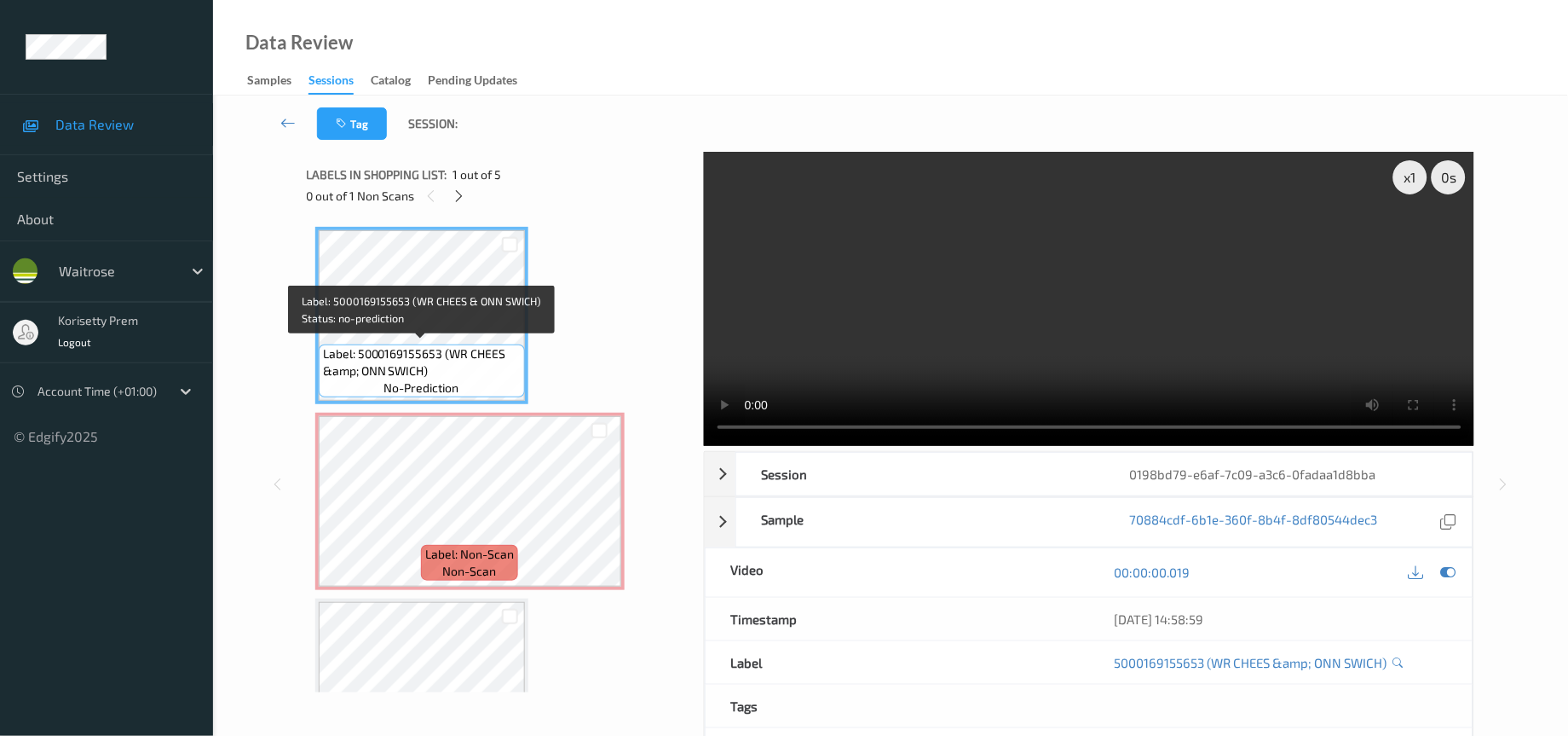
click at [435, 344] on div "Label: 5000169155653 (WR CHEES &amp; ONN SWICH) no-prediction" at bounding box center [422, 371] width 206 height 53
drag, startPoint x: 449, startPoint y: 353, endPoint x: 442, endPoint y: 373, distance: 21.2
click at [442, 373] on span "Label: 5000169155653 (WR CHEES &amp; ONN SWICH)" at bounding box center [422, 363] width 198 height 35
copy span "WR CHEES &amp; ONN SWICH)"
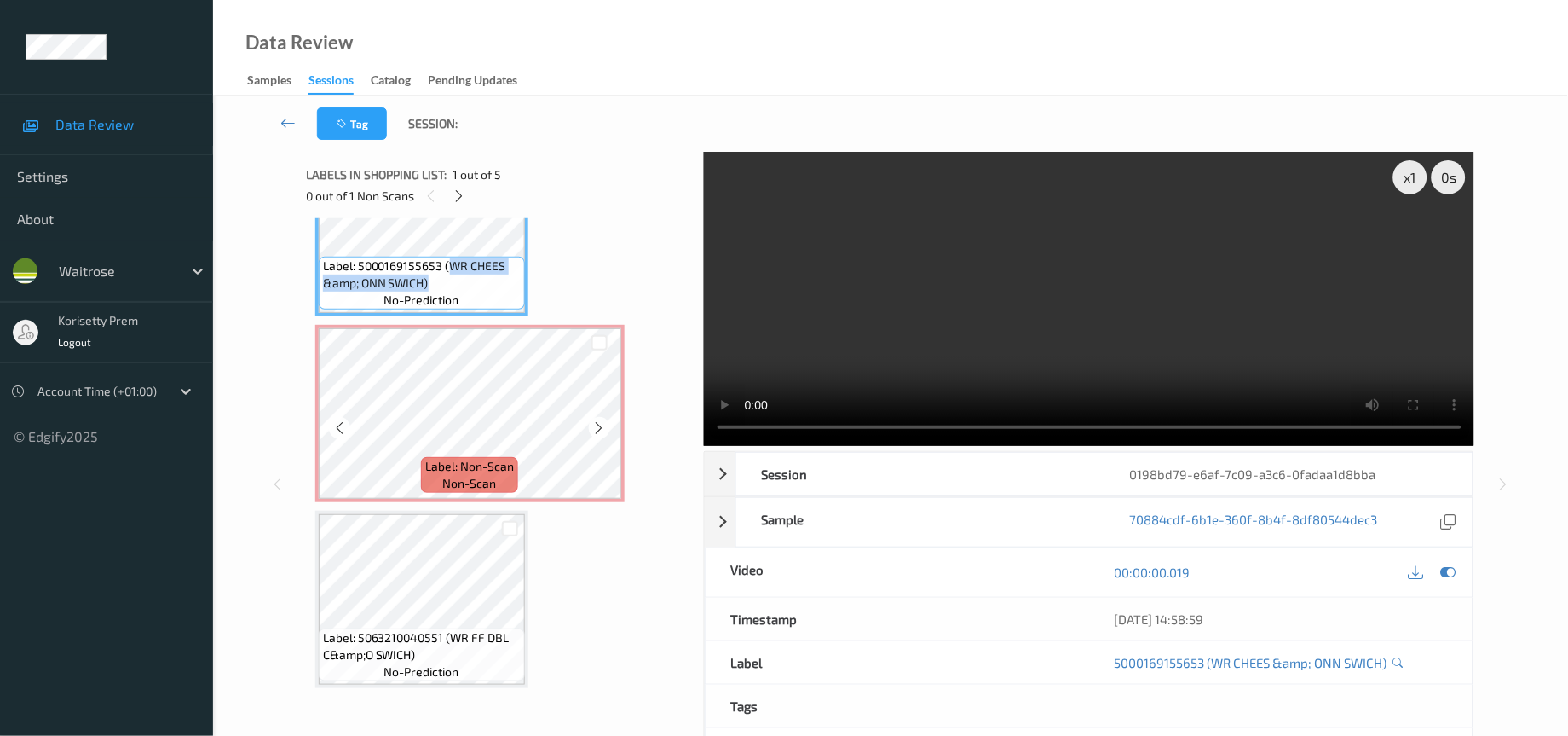
scroll to position [255, 0]
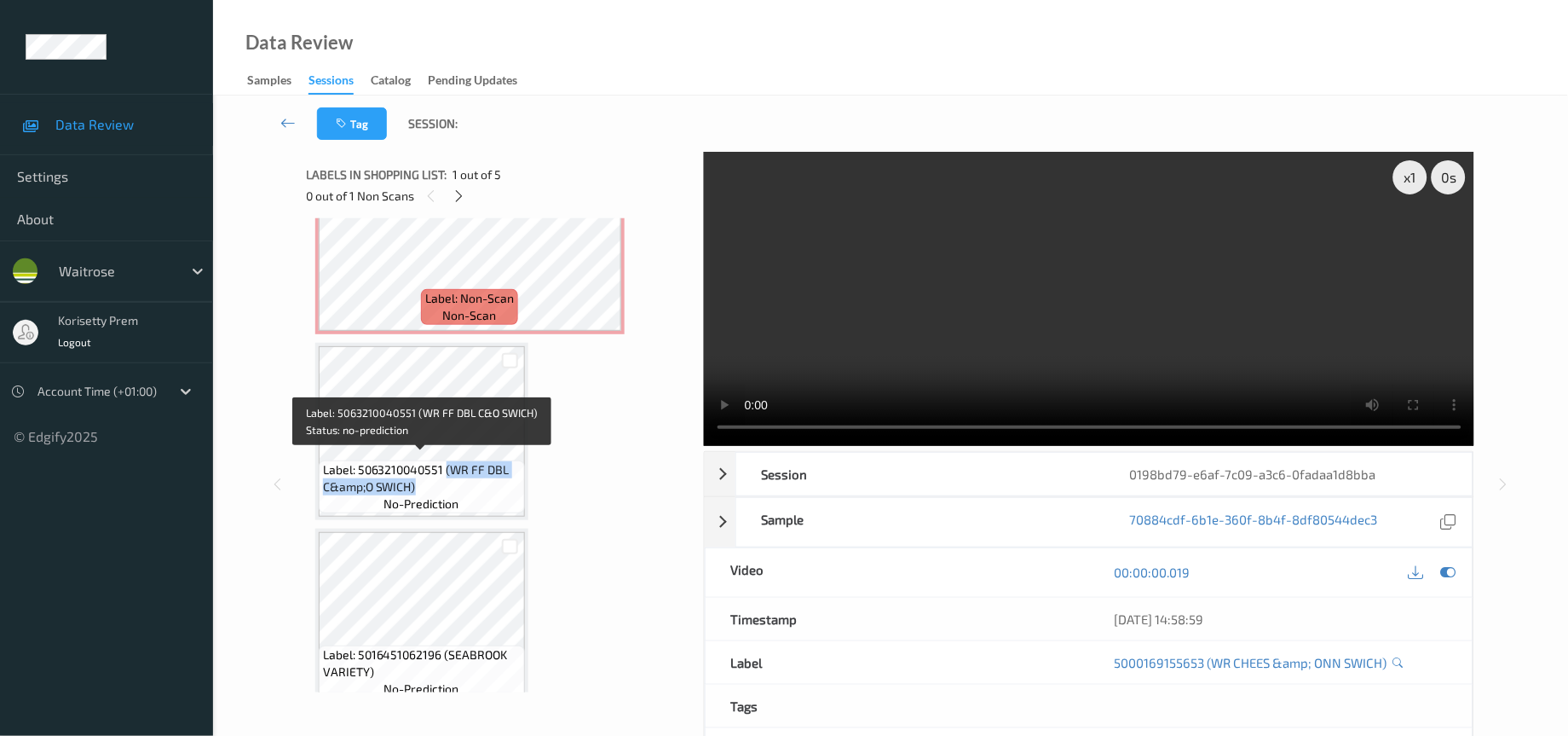
drag, startPoint x: 445, startPoint y: 461, endPoint x: 422, endPoint y: 476, distance: 27.5
click at [422, 476] on span "Label: 5063210040551 (WR FF DBL C&amp;O SWICH)" at bounding box center [422, 479] width 198 height 35
copy span "(WR FF DBL C&amp;O SWICH)"
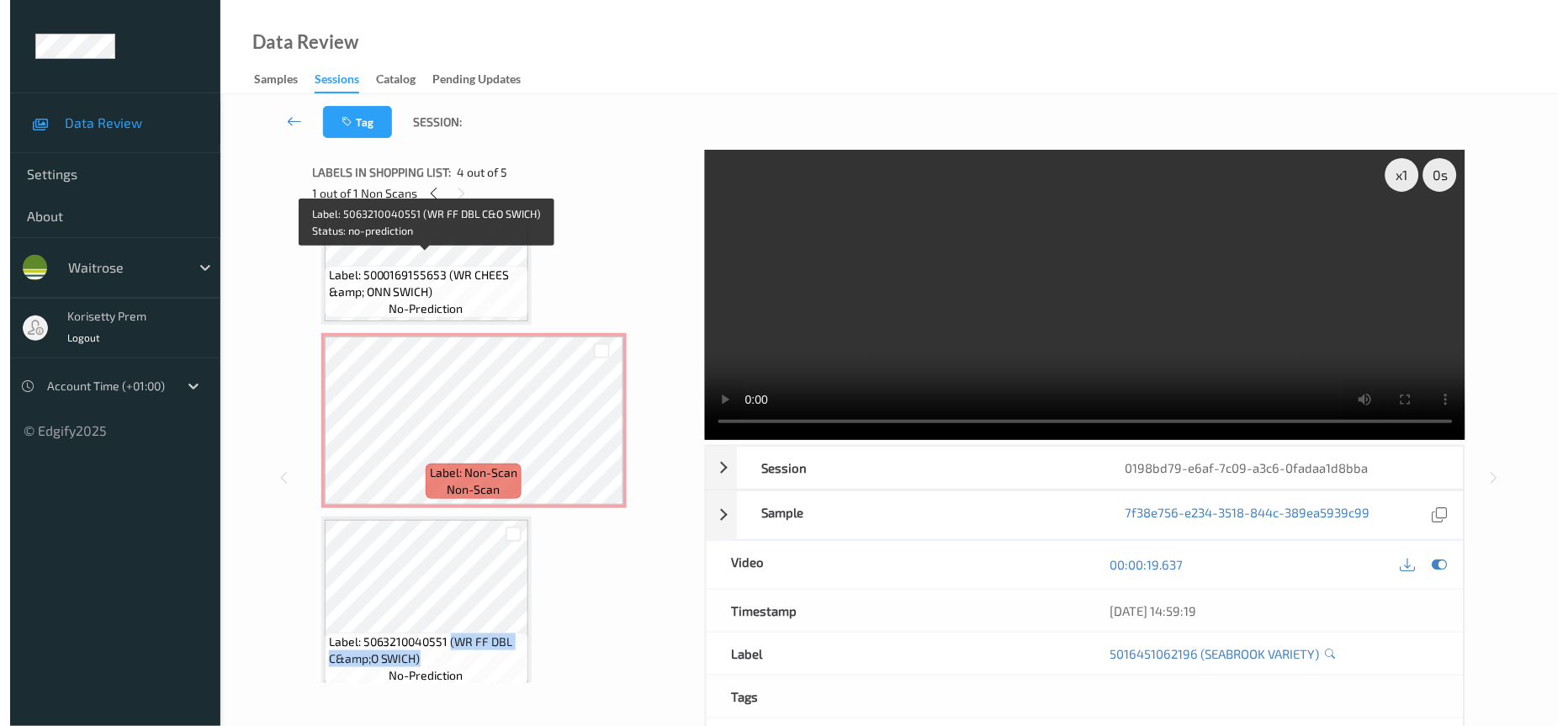
scroll to position [0, 0]
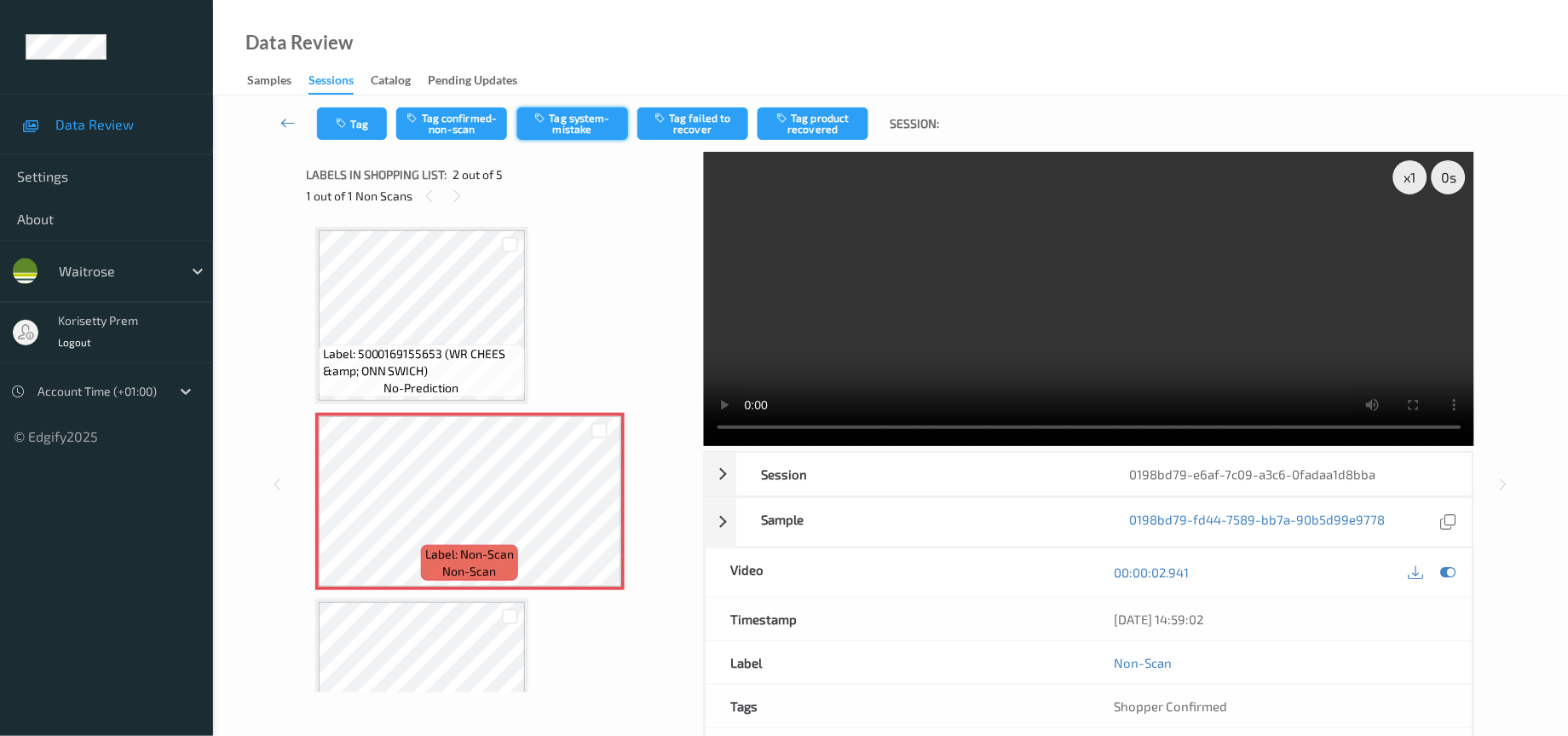
click at [571, 119] on button "Tag system-mistake" at bounding box center [573, 124] width 111 height 33
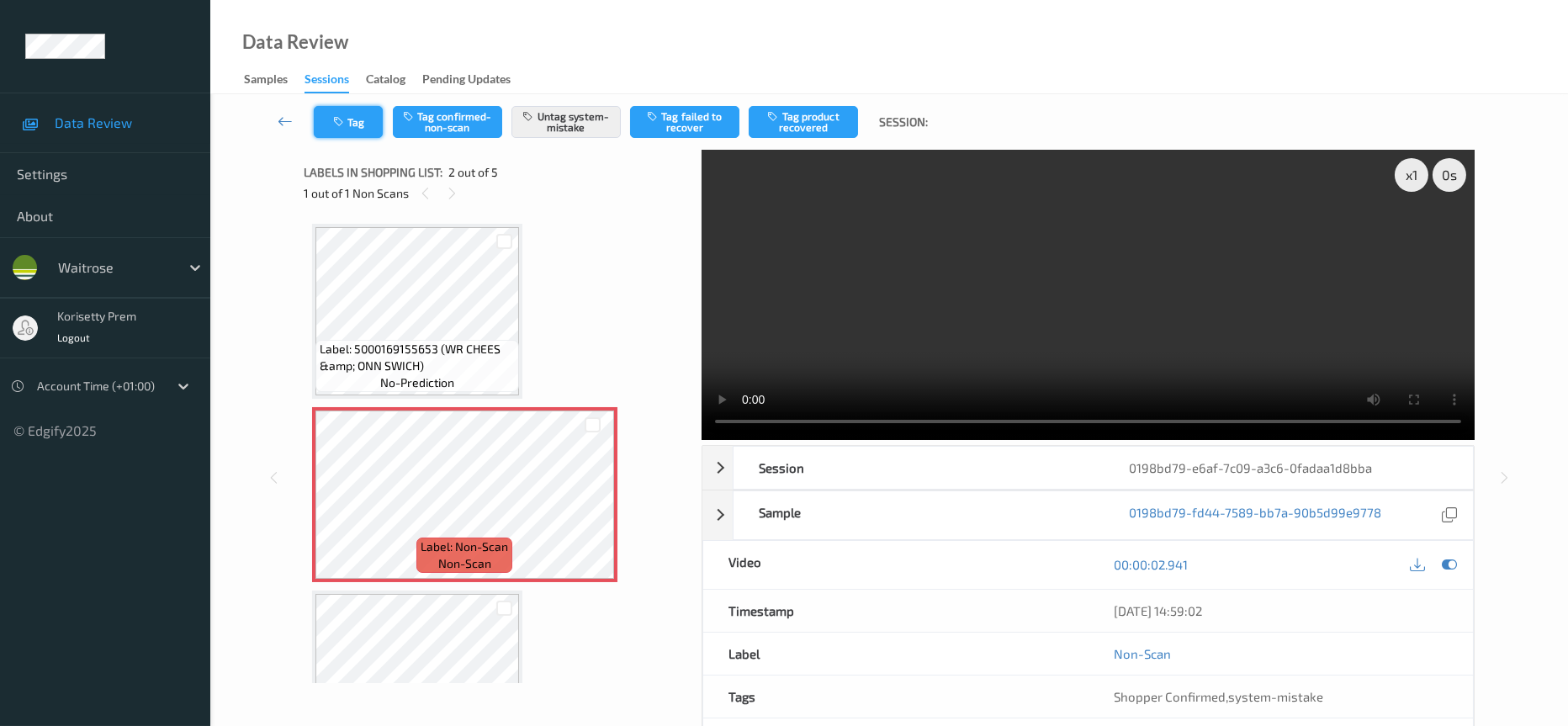
click at [359, 120] on button "Tag" at bounding box center [348, 122] width 69 height 32
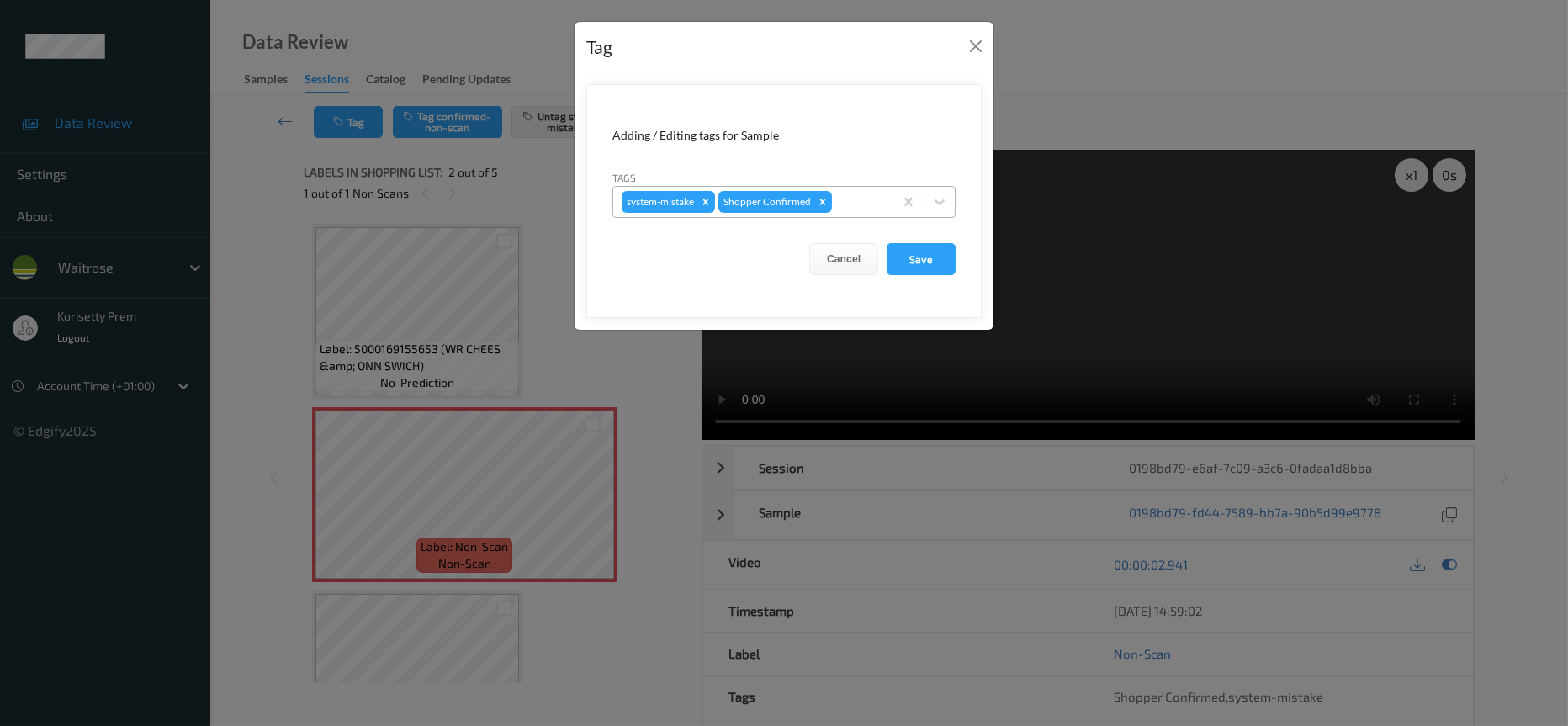
click at [888, 206] on div "system-mistake Shopper Confirmed" at bounding box center [753, 202] width 280 height 29
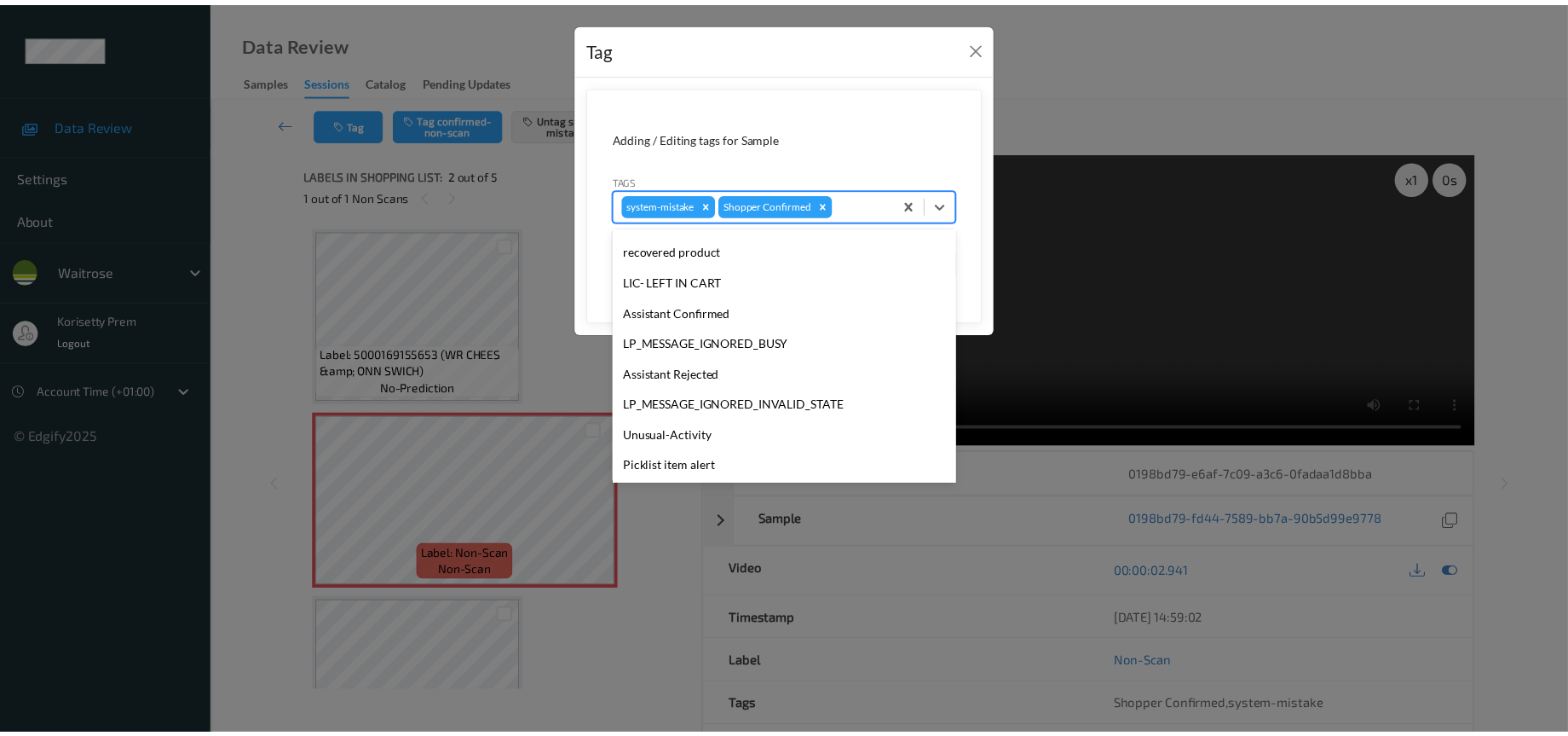
scroll to position [333, 0]
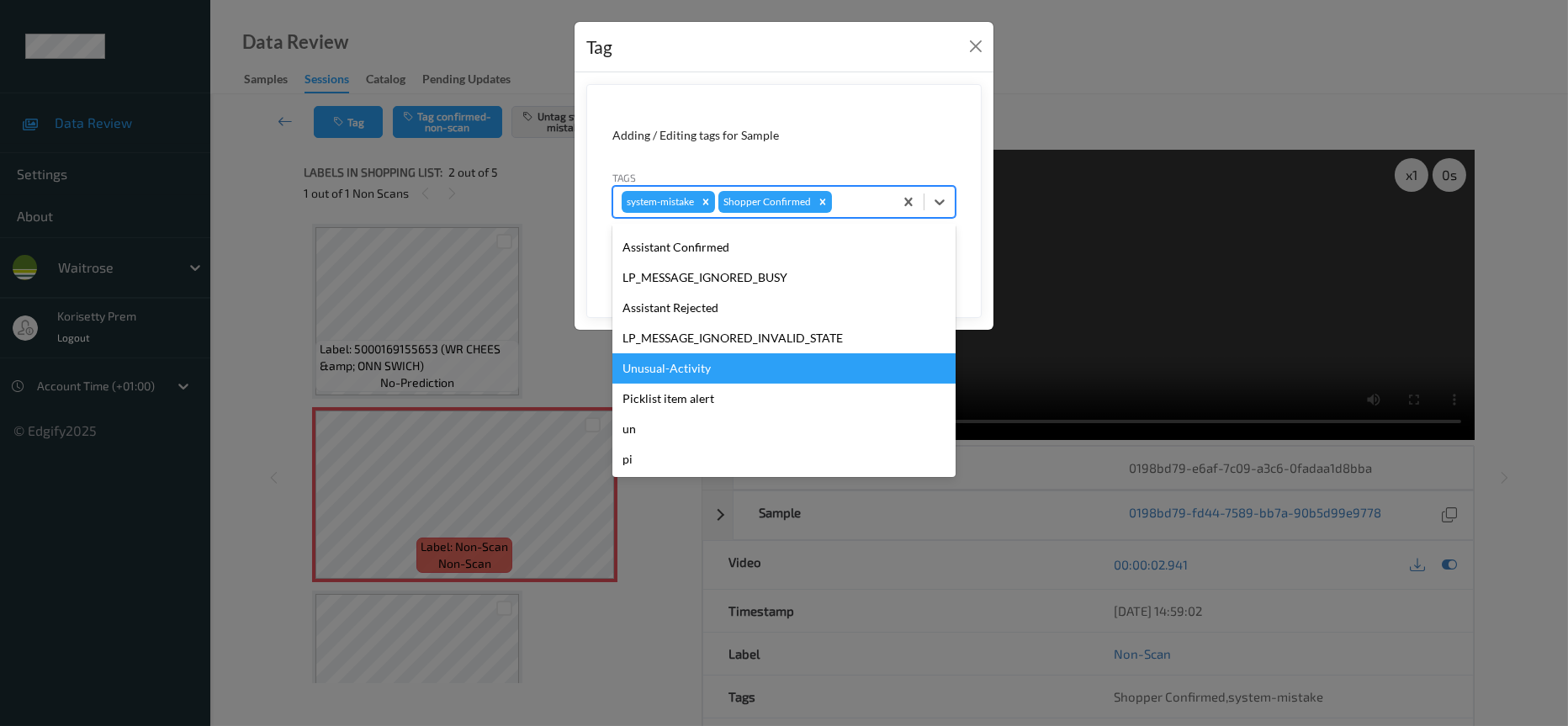
click at [686, 372] on div "Unusual-Activity" at bounding box center [784, 368] width 343 height 30
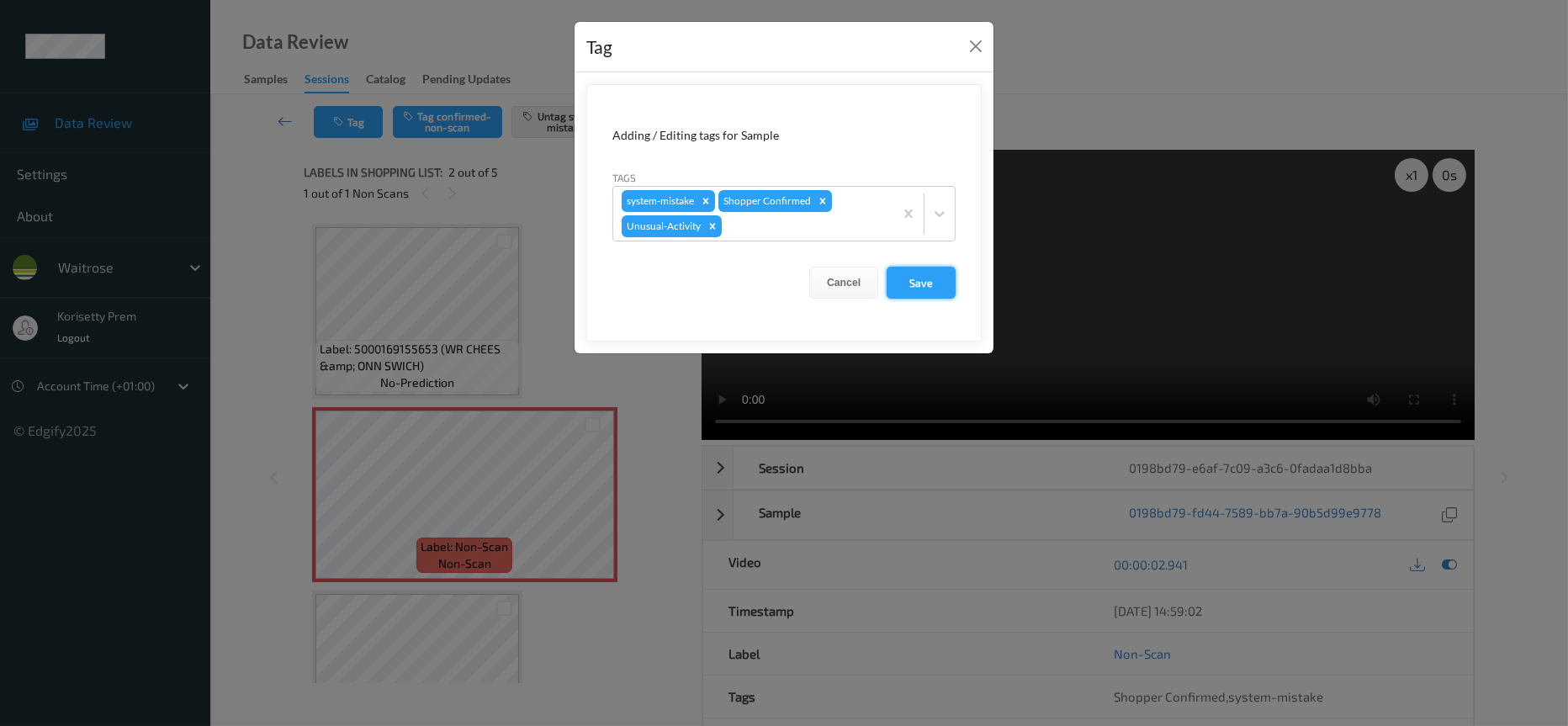
click at [913, 275] on button "Save" at bounding box center [921, 282] width 69 height 32
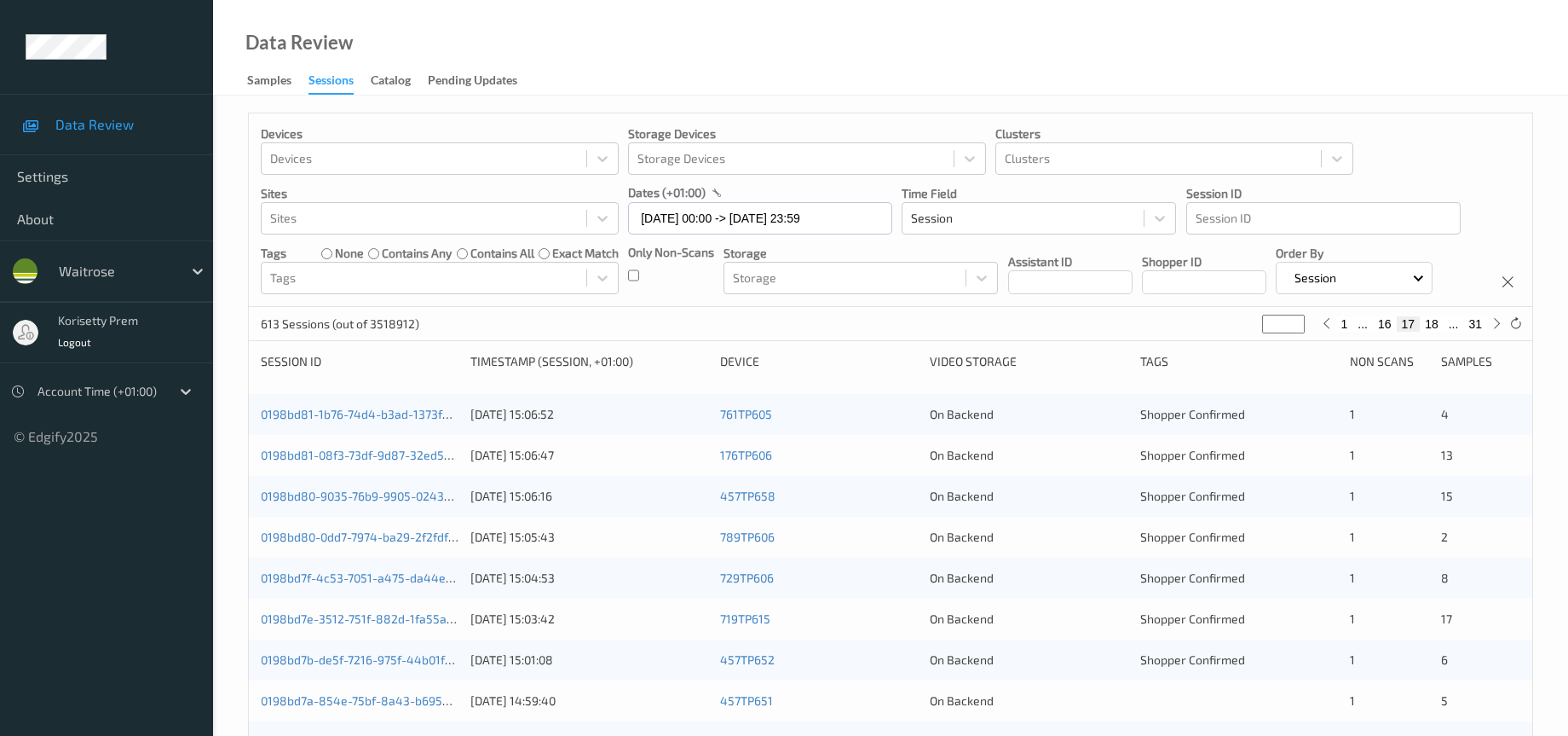
scroll to position [327, 0]
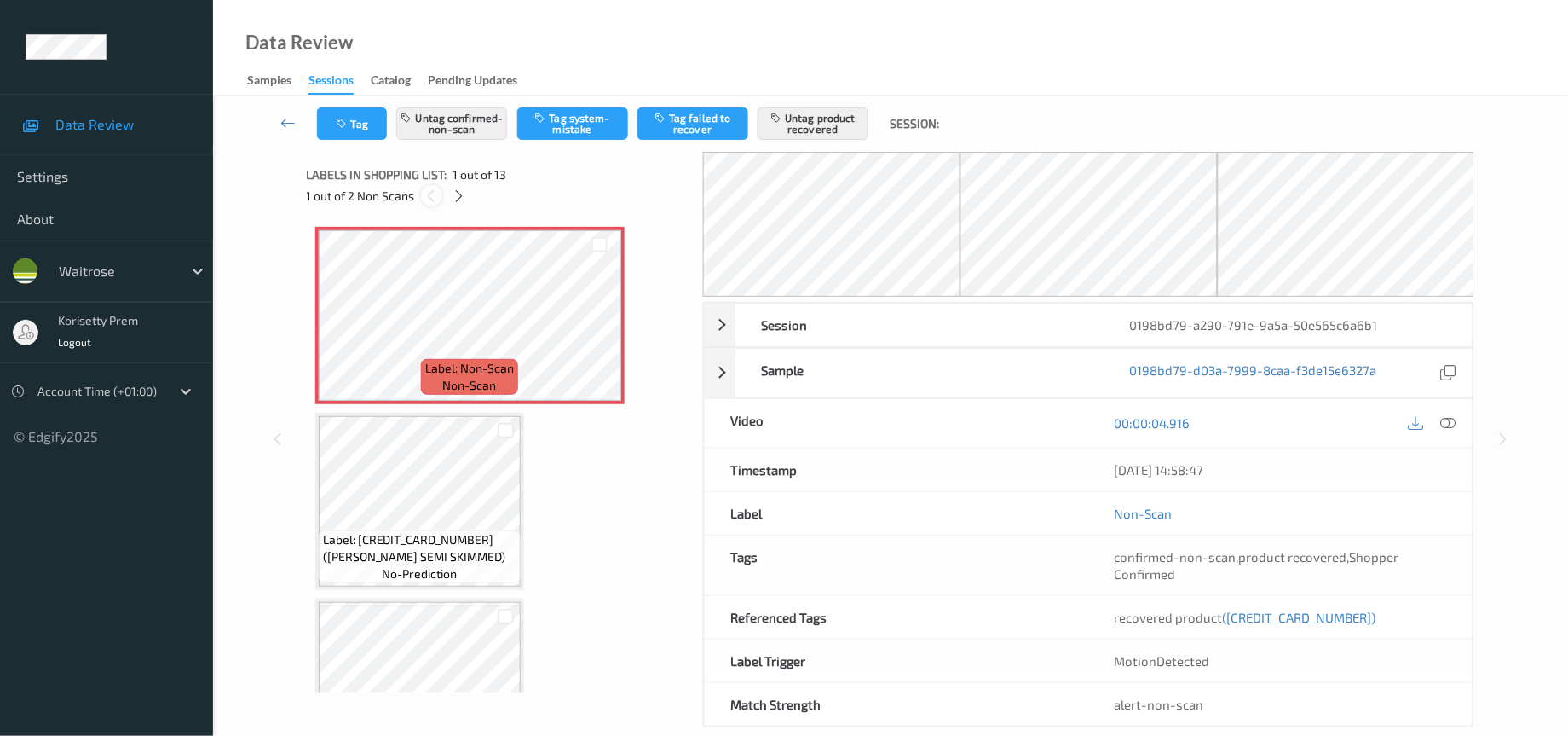
click at [431, 198] on icon at bounding box center [432, 195] width 15 height 15
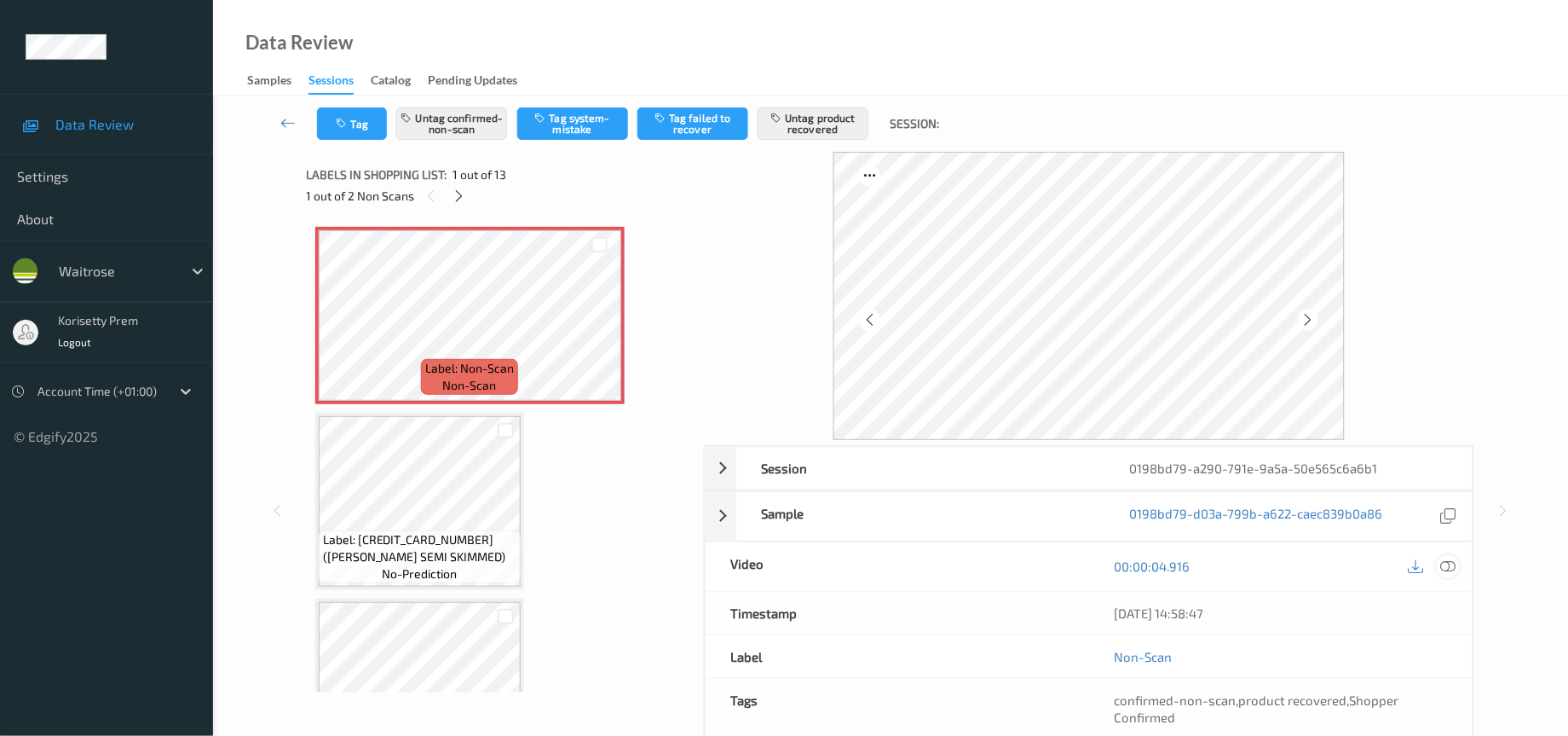
click at [1449, 567] on icon at bounding box center [1449, 566] width 15 height 15
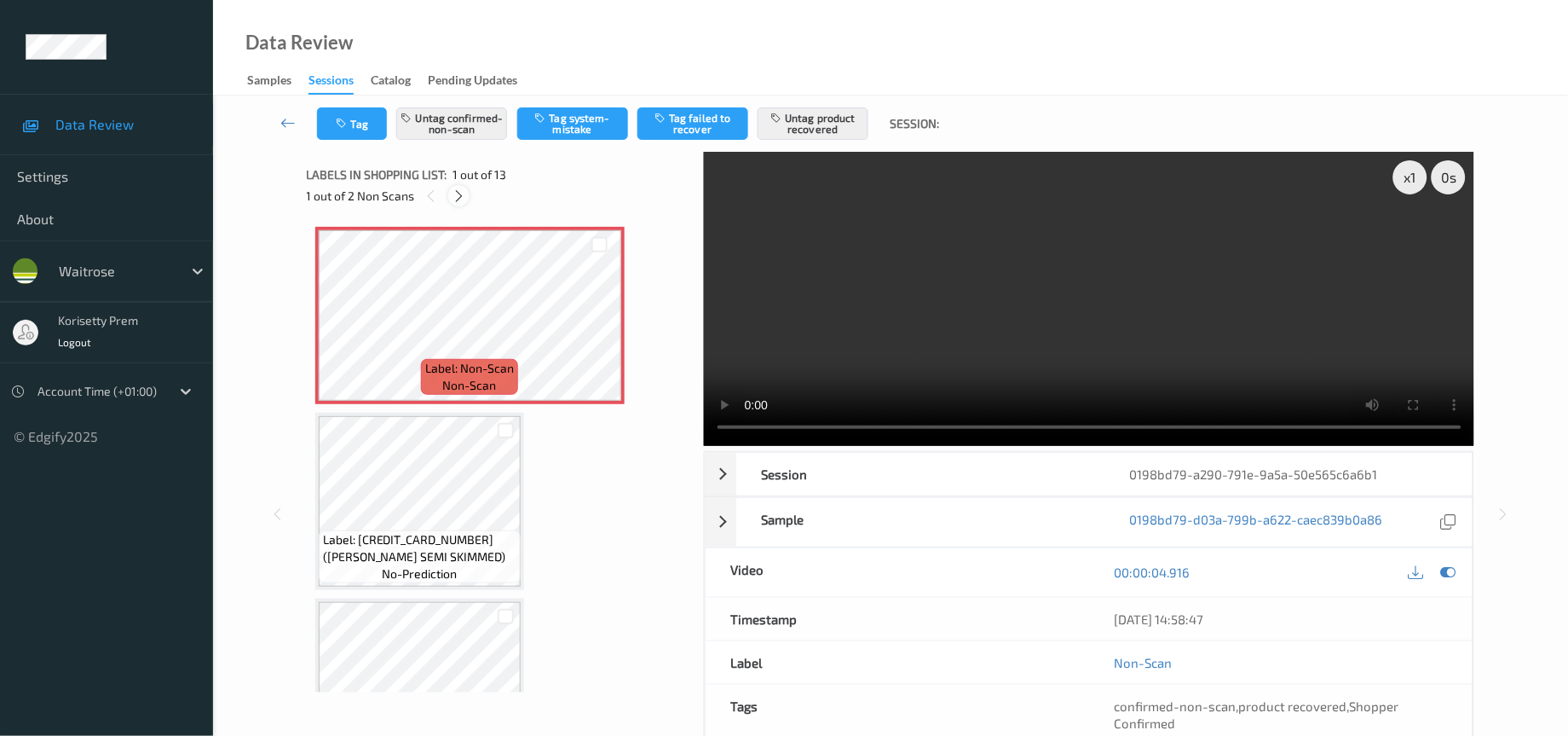
click at [456, 200] on icon at bounding box center [459, 195] width 15 height 15
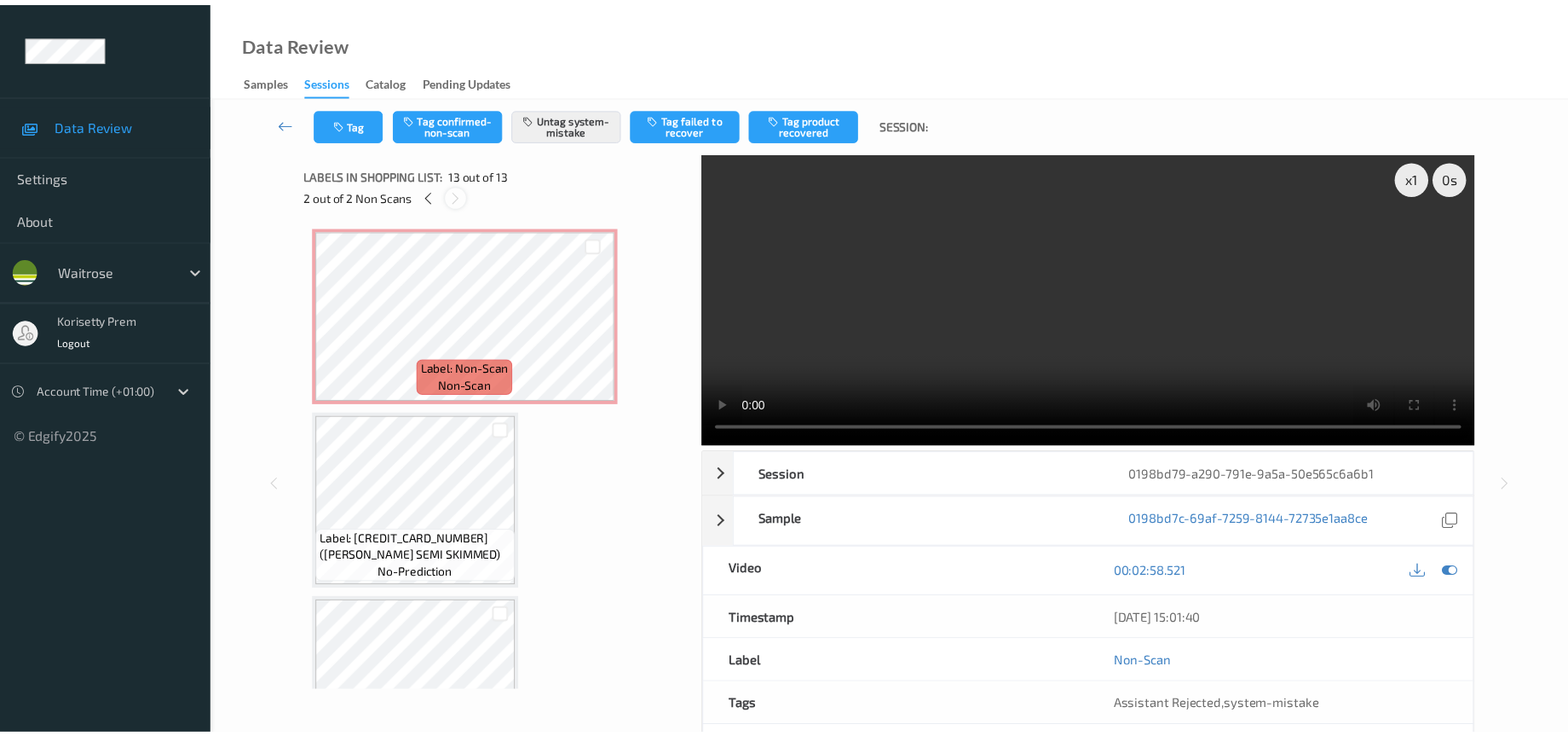
scroll to position [1922, 0]
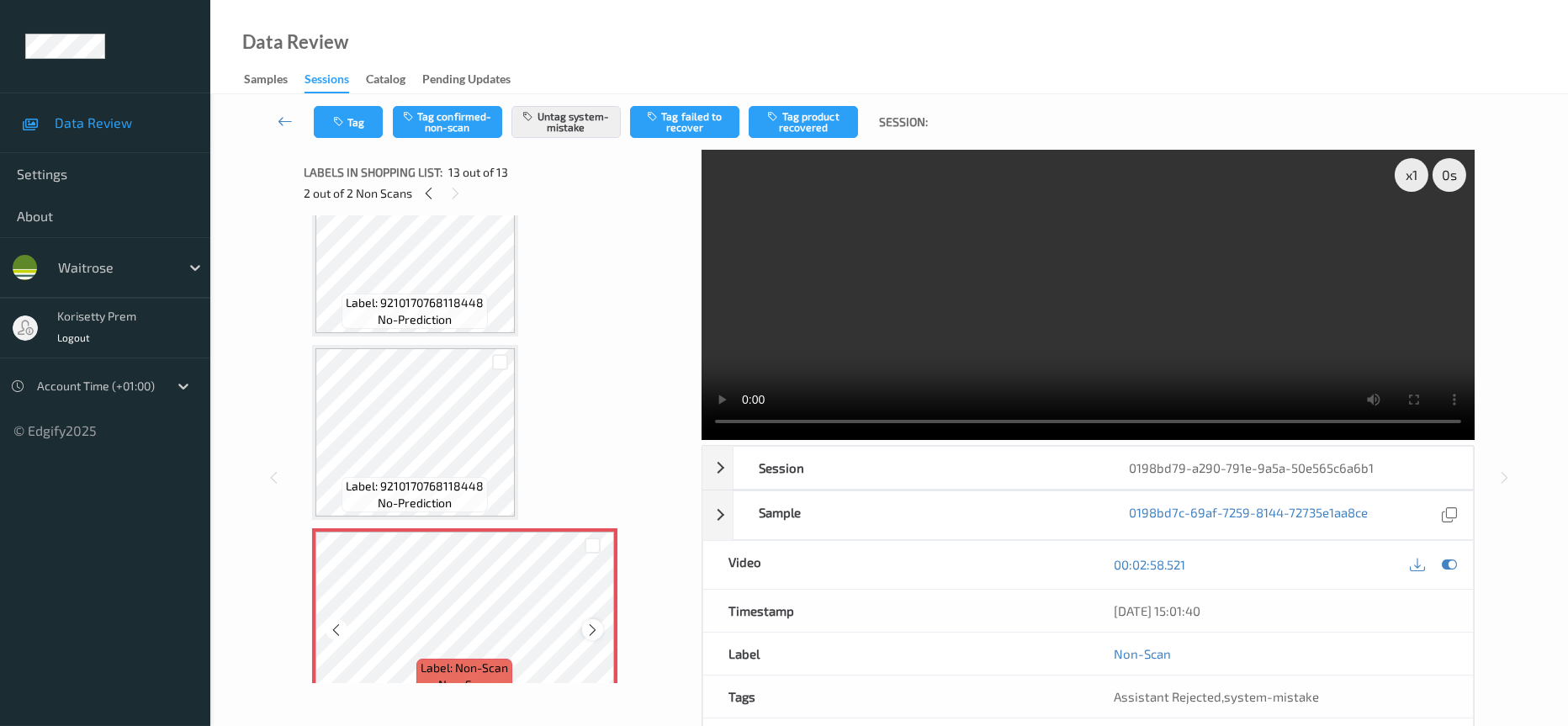
click at [593, 622] on icon at bounding box center [593, 629] width 14 height 15
click at [425, 196] on icon at bounding box center [429, 193] width 14 height 15
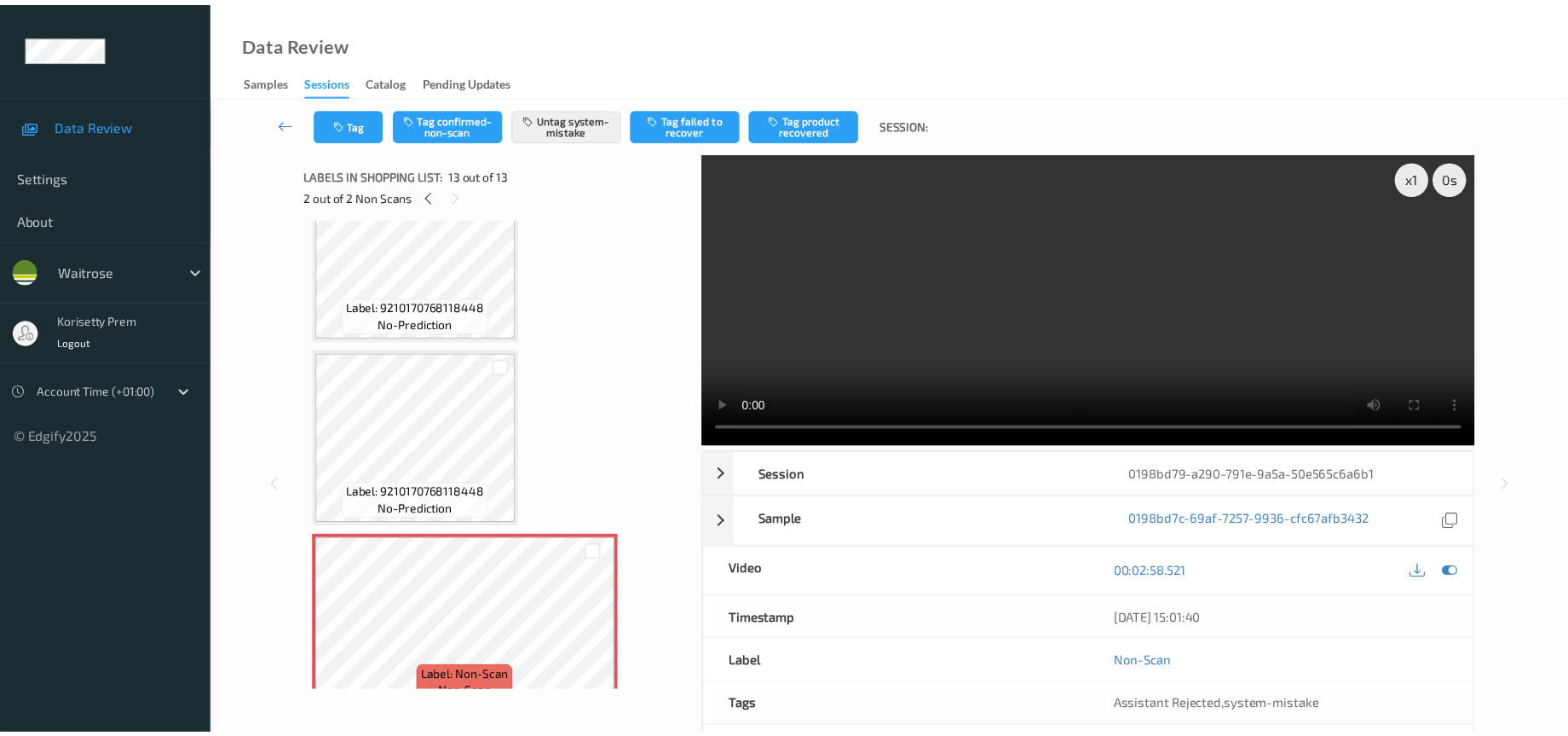
scroll to position [7, 0]
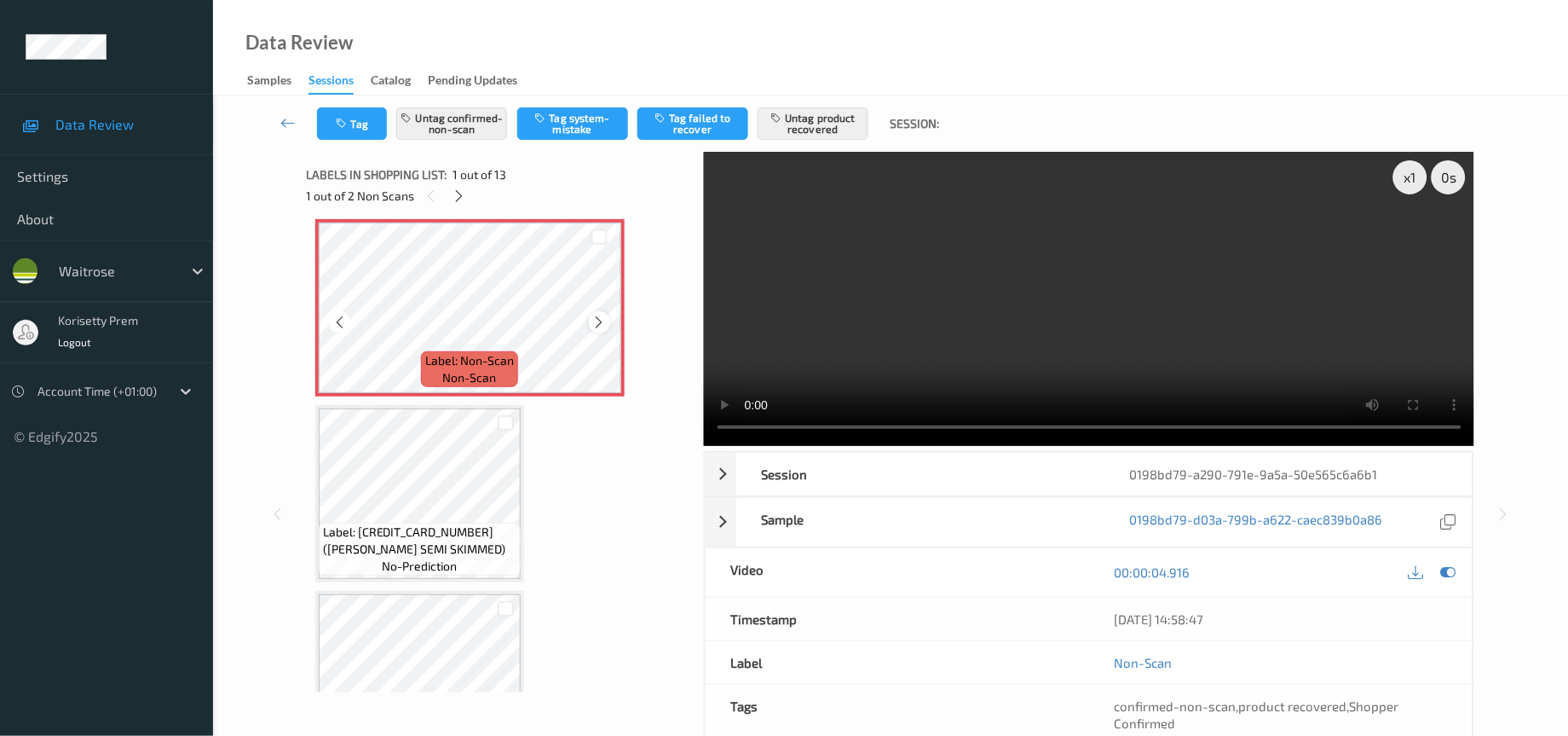
click at [592, 324] on icon at bounding box center [600, 322] width 15 height 15
click at [1024, 303] on video at bounding box center [1089, 299] width 771 height 294
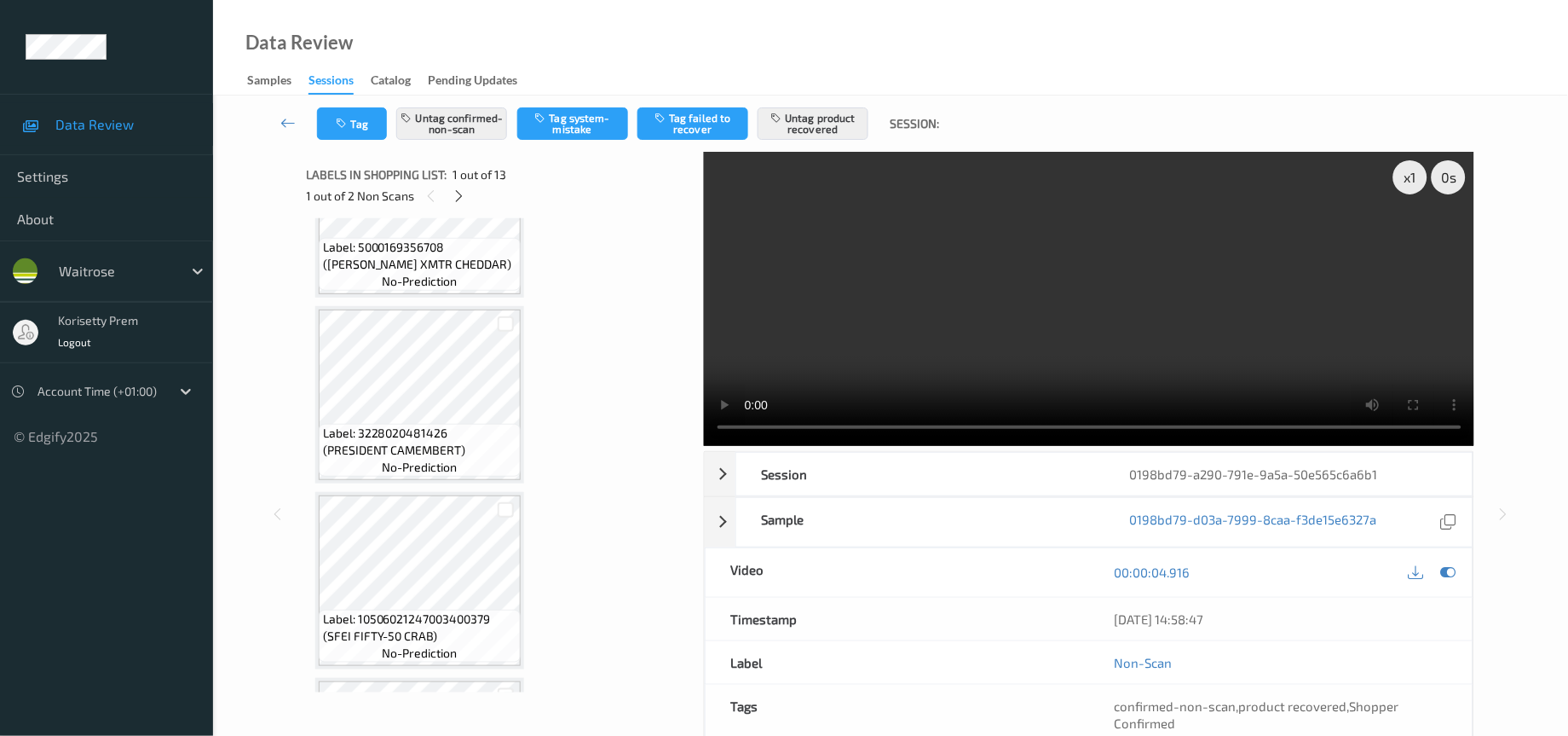
scroll to position [512, 0]
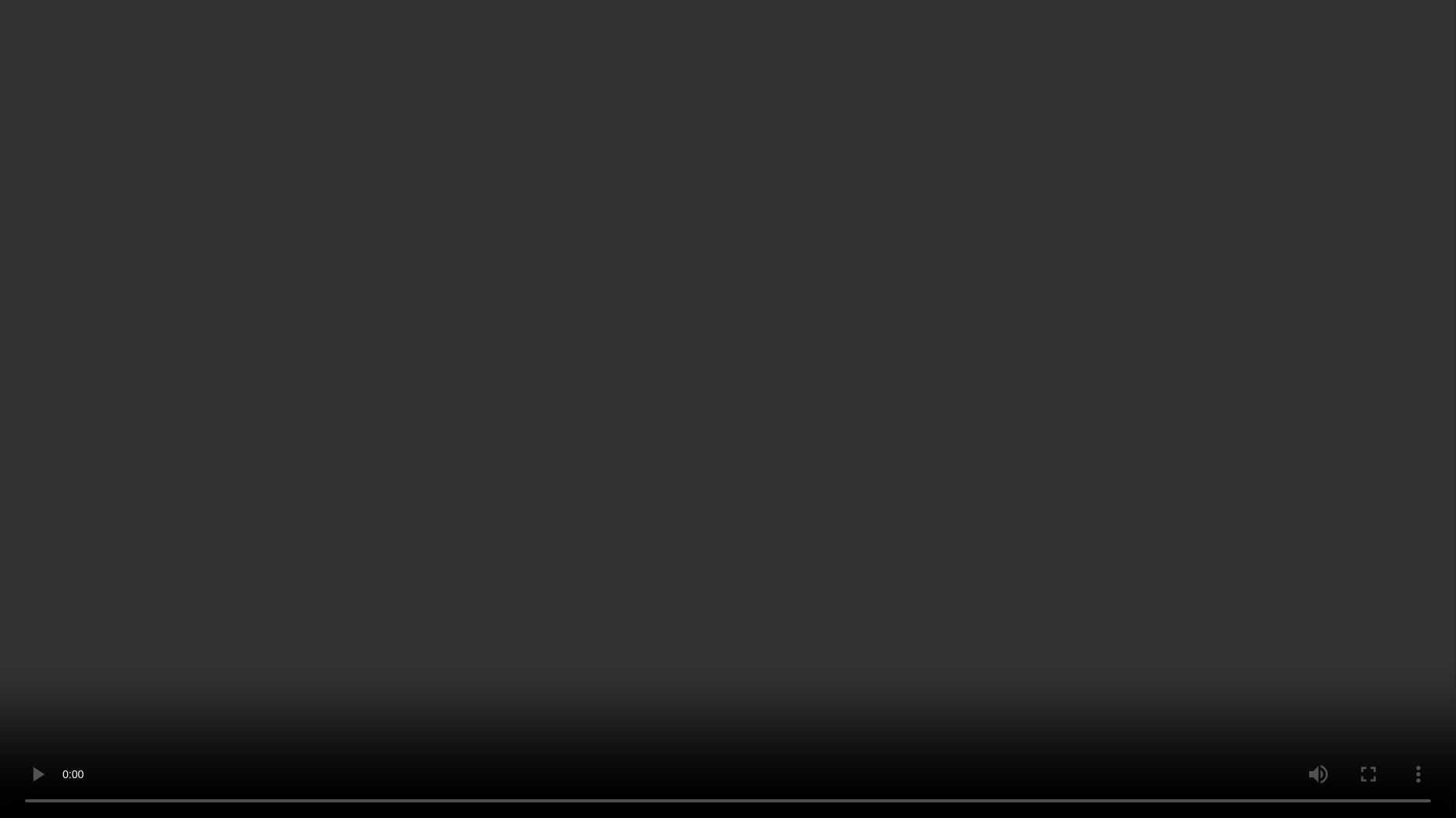
click at [535, 586] on video at bounding box center [728, 409] width 1456 height 818
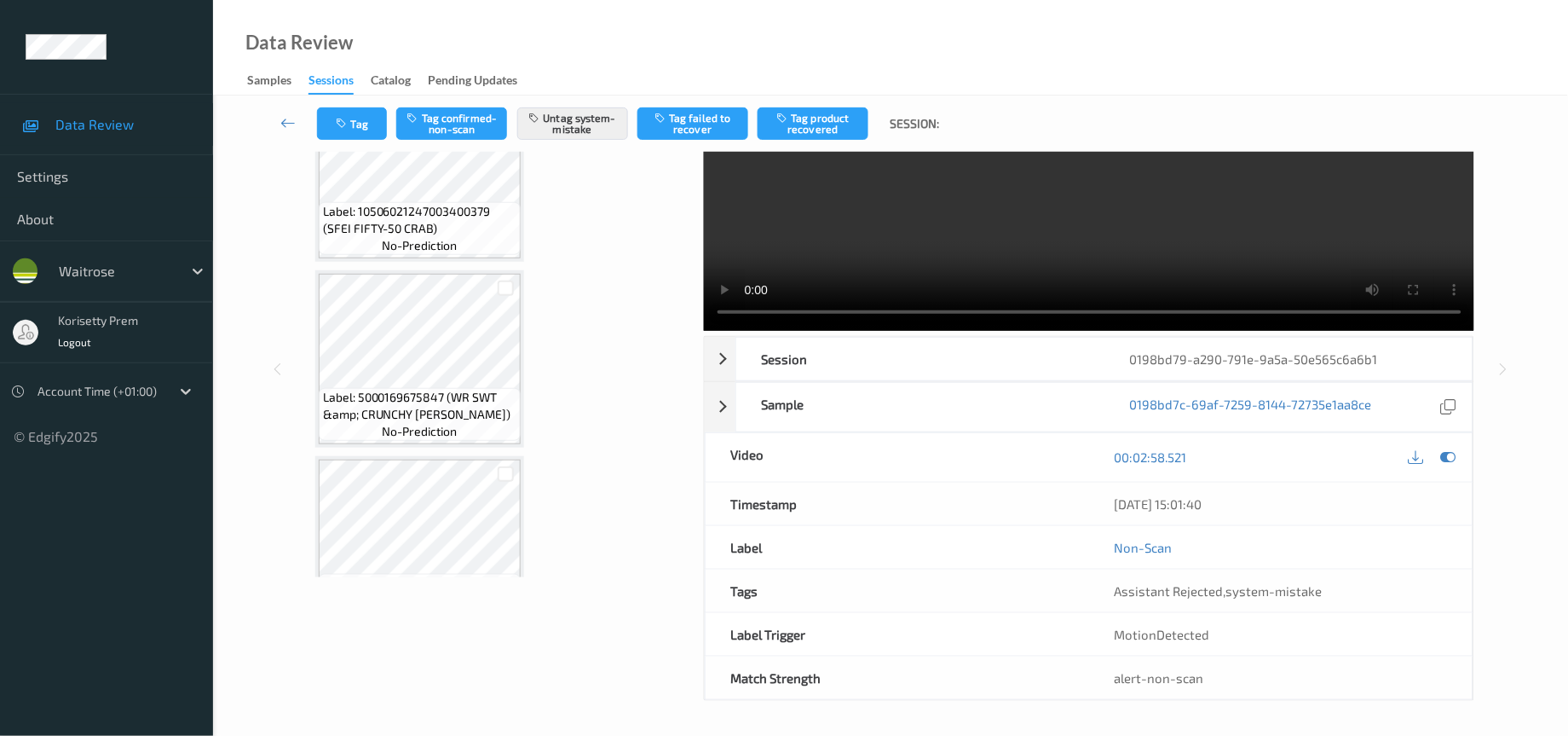
scroll to position [0, 0]
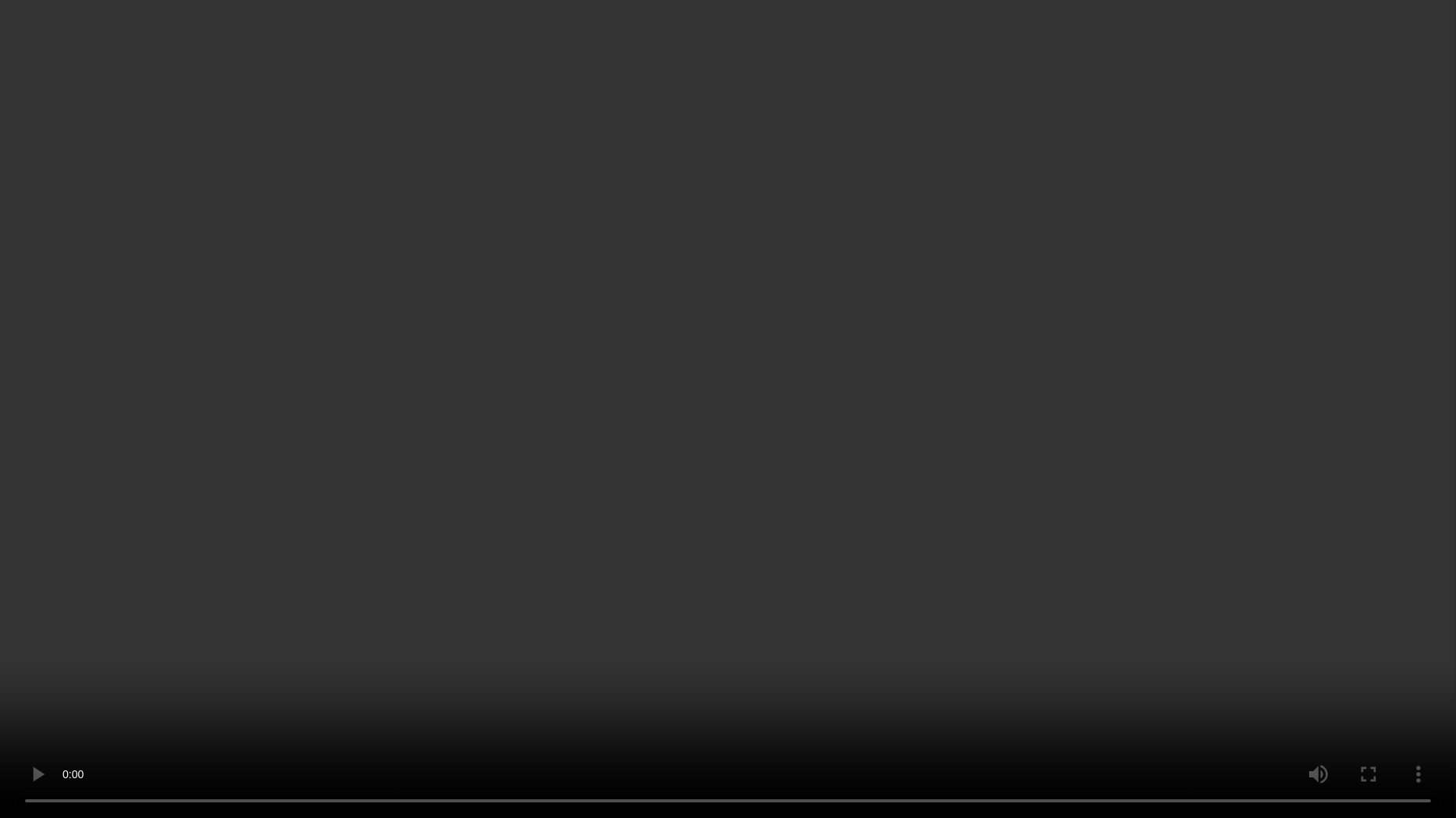
click at [1111, 523] on video at bounding box center [728, 409] width 1456 height 818
click at [587, 667] on video at bounding box center [728, 409] width 1456 height 818
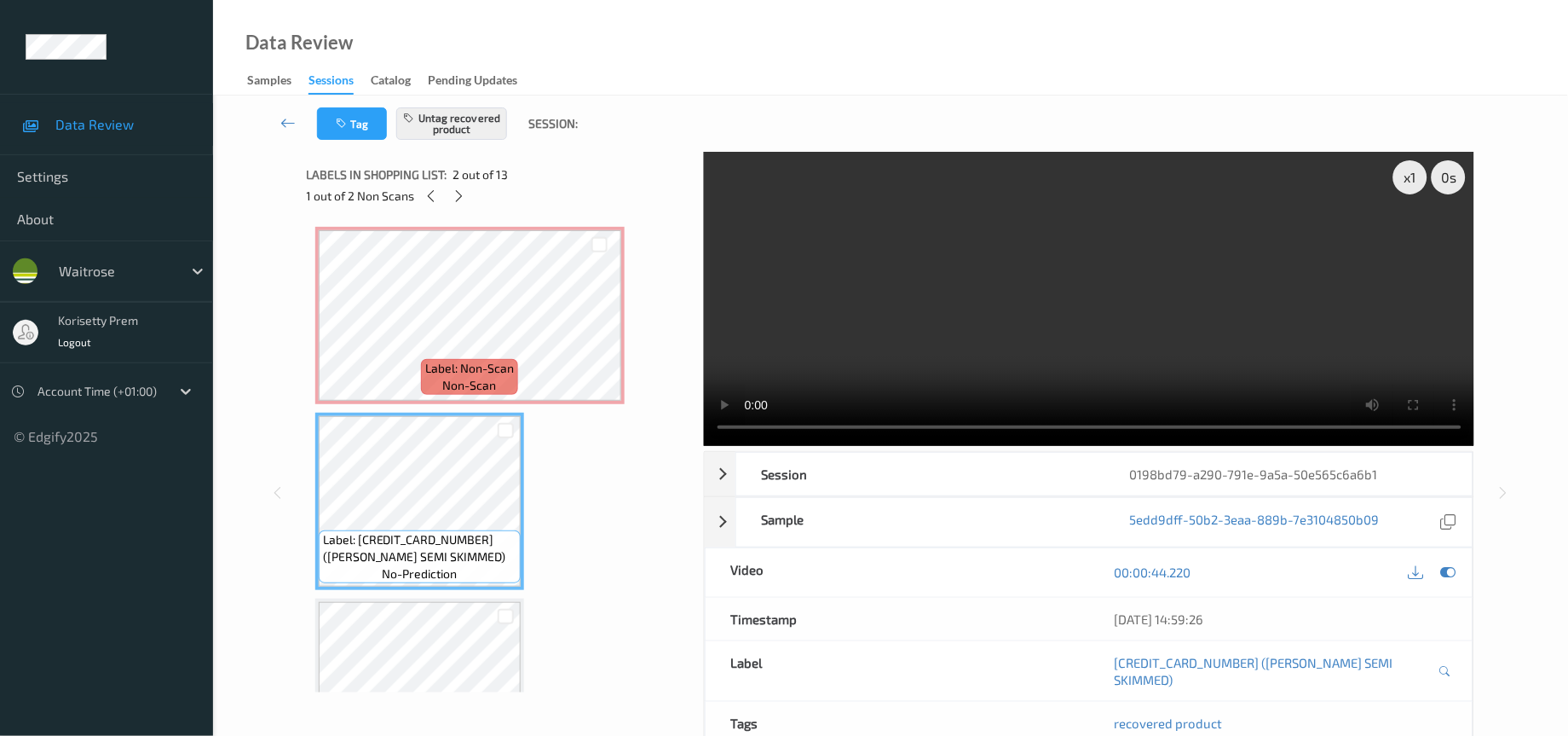
click at [951, 304] on video at bounding box center [1089, 299] width 771 height 294
click at [879, 378] on video at bounding box center [1089, 299] width 771 height 294
click at [849, 373] on video at bounding box center [1089, 299] width 771 height 294
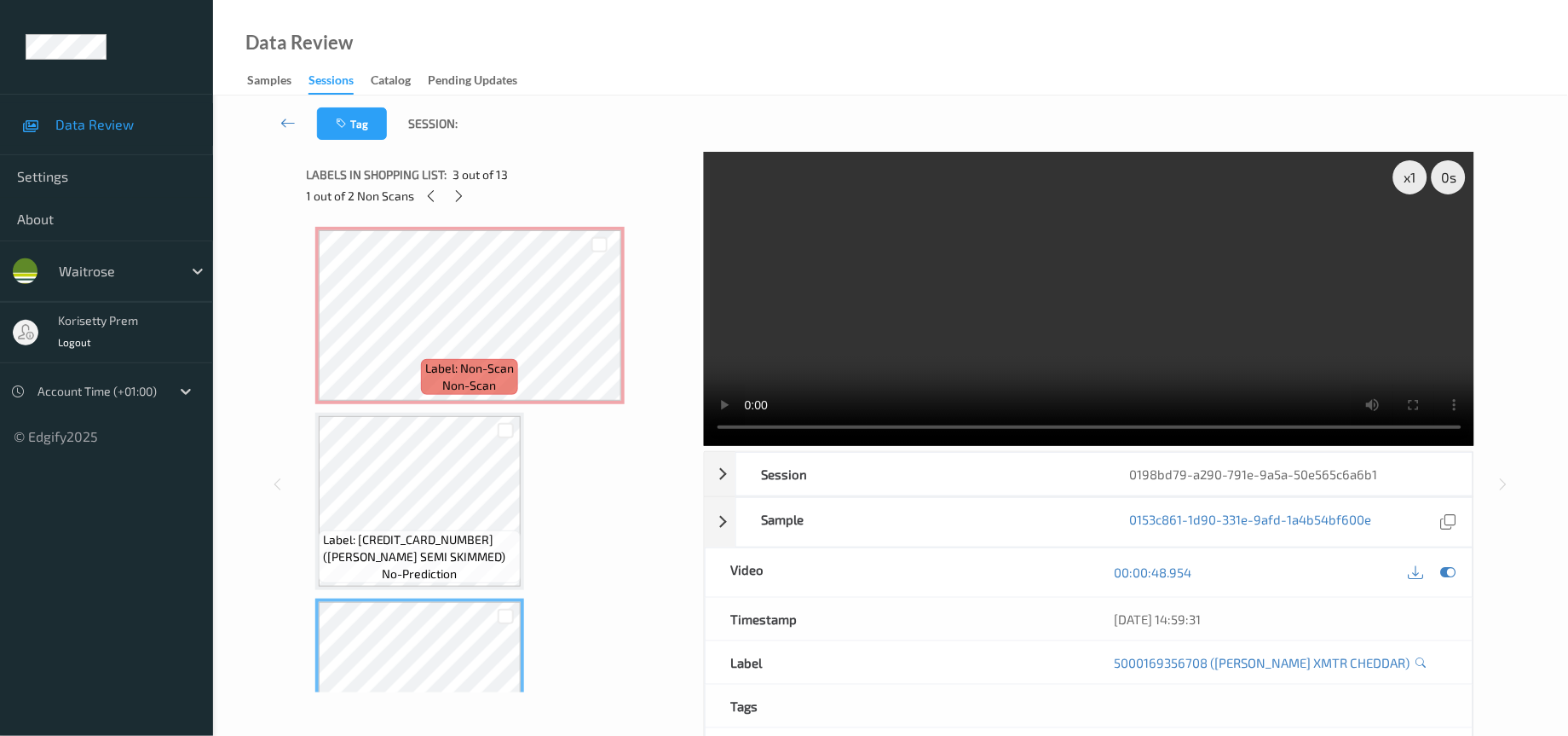
click at [1124, 317] on video at bounding box center [1089, 299] width 771 height 294
click at [1450, 573] on icon at bounding box center [1449, 572] width 15 height 15
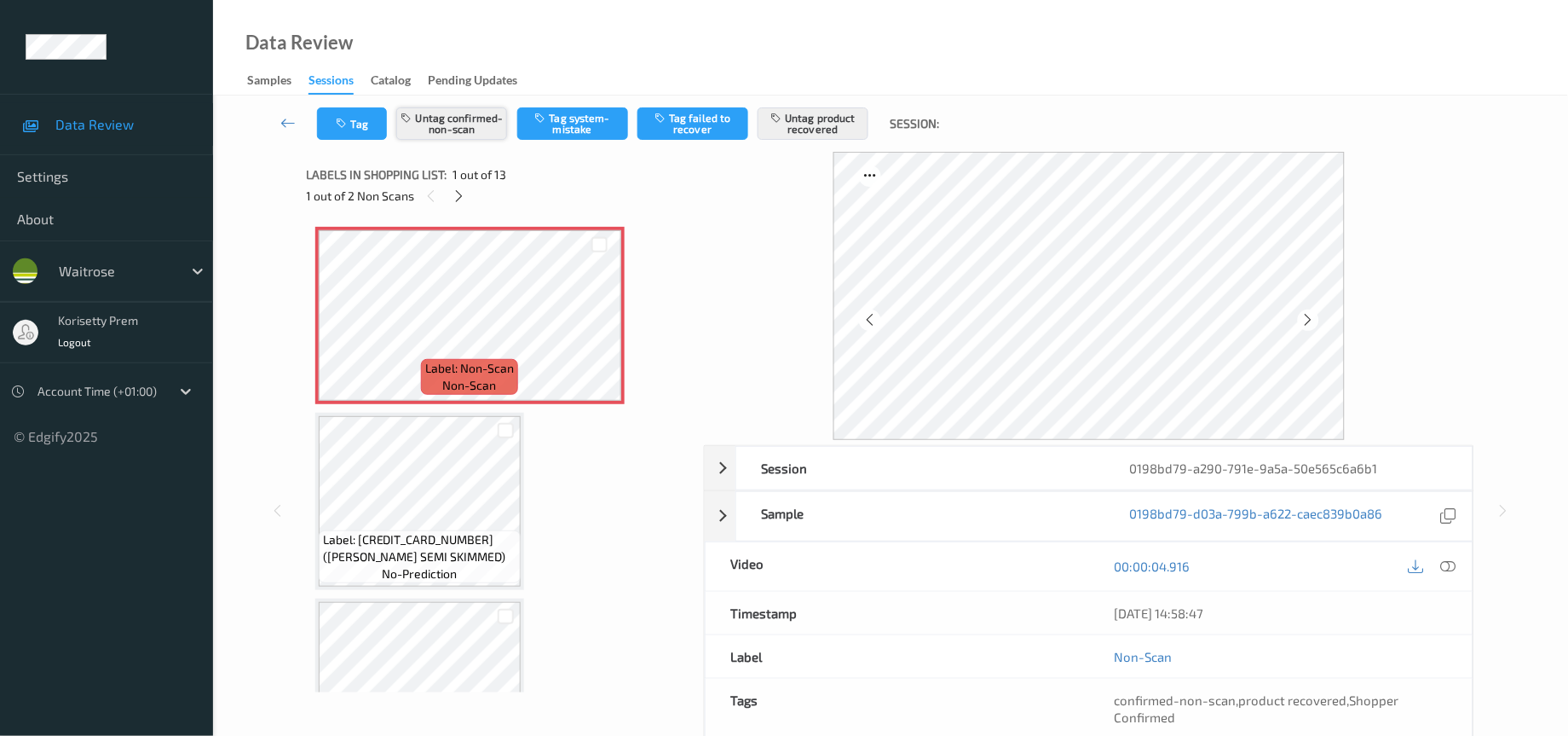
click at [452, 127] on button "Untag confirmed-non-scan" at bounding box center [452, 124] width 111 height 33
click at [814, 127] on button "Untag product recovered" at bounding box center [813, 124] width 111 height 33
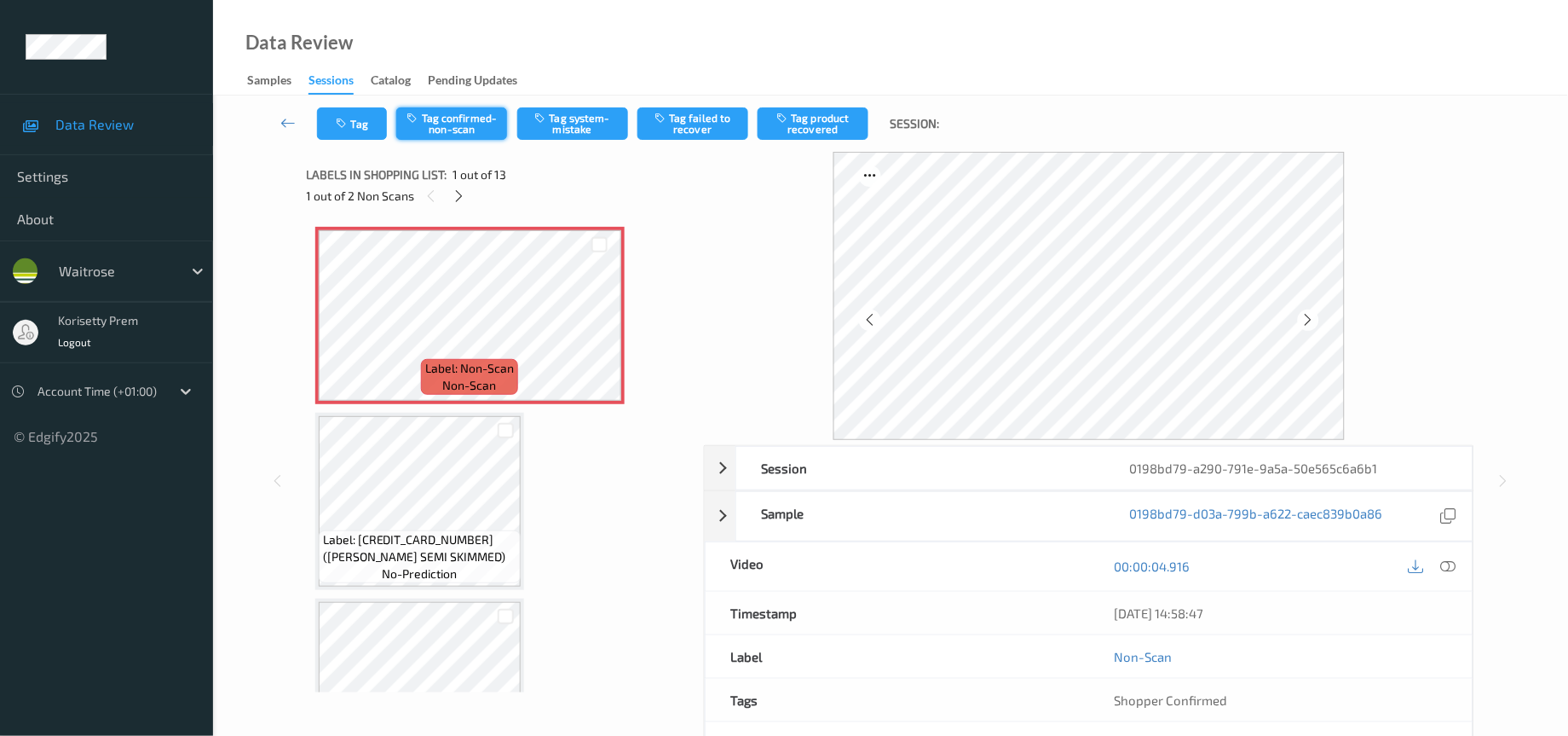
click at [474, 119] on button "Tag confirmed-non-scan" at bounding box center [452, 124] width 111 height 33
click at [820, 124] on button "Tag product recovered" at bounding box center [813, 124] width 111 height 33
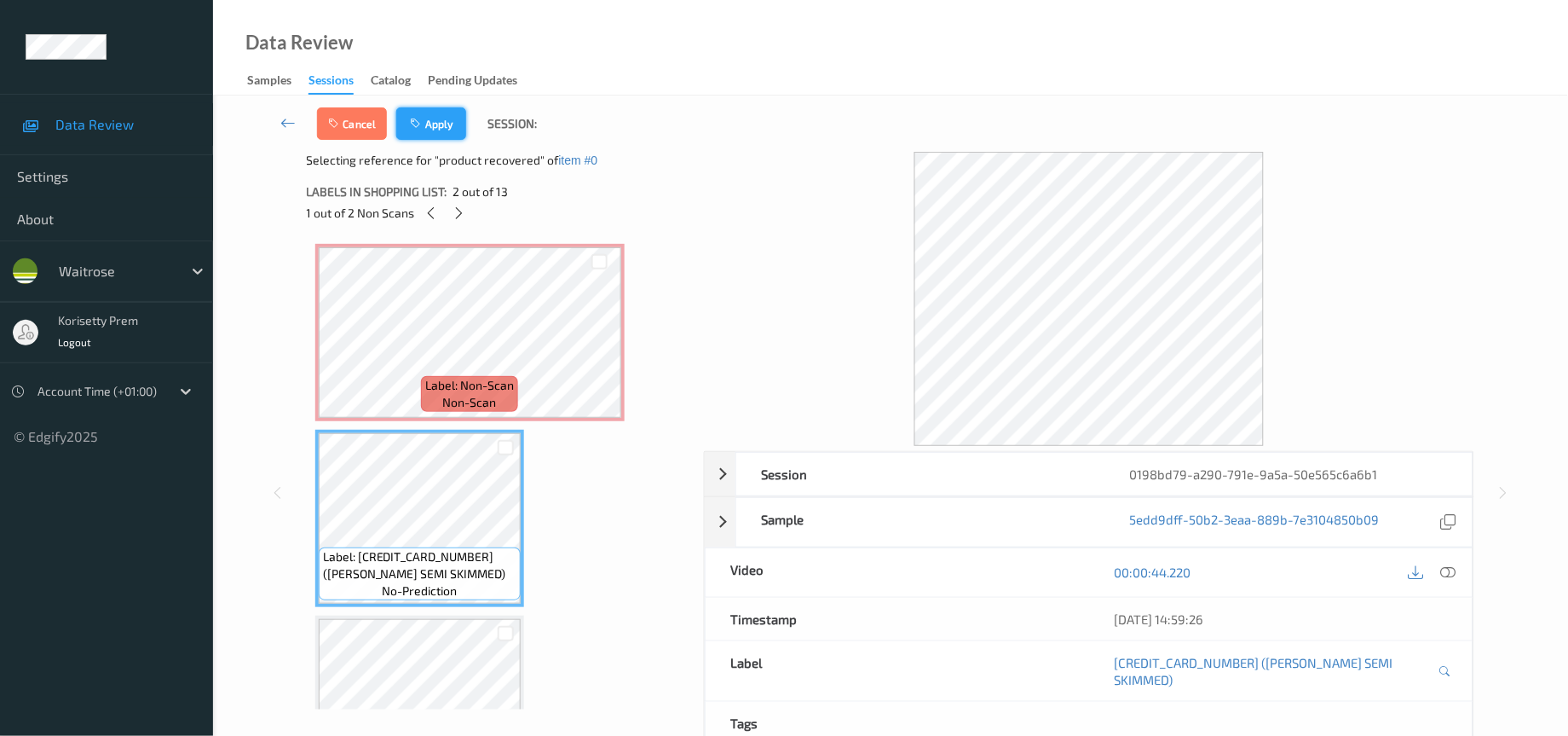
click at [422, 134] on button "Apply" at bounding box center [431, 124] width 70 height 33
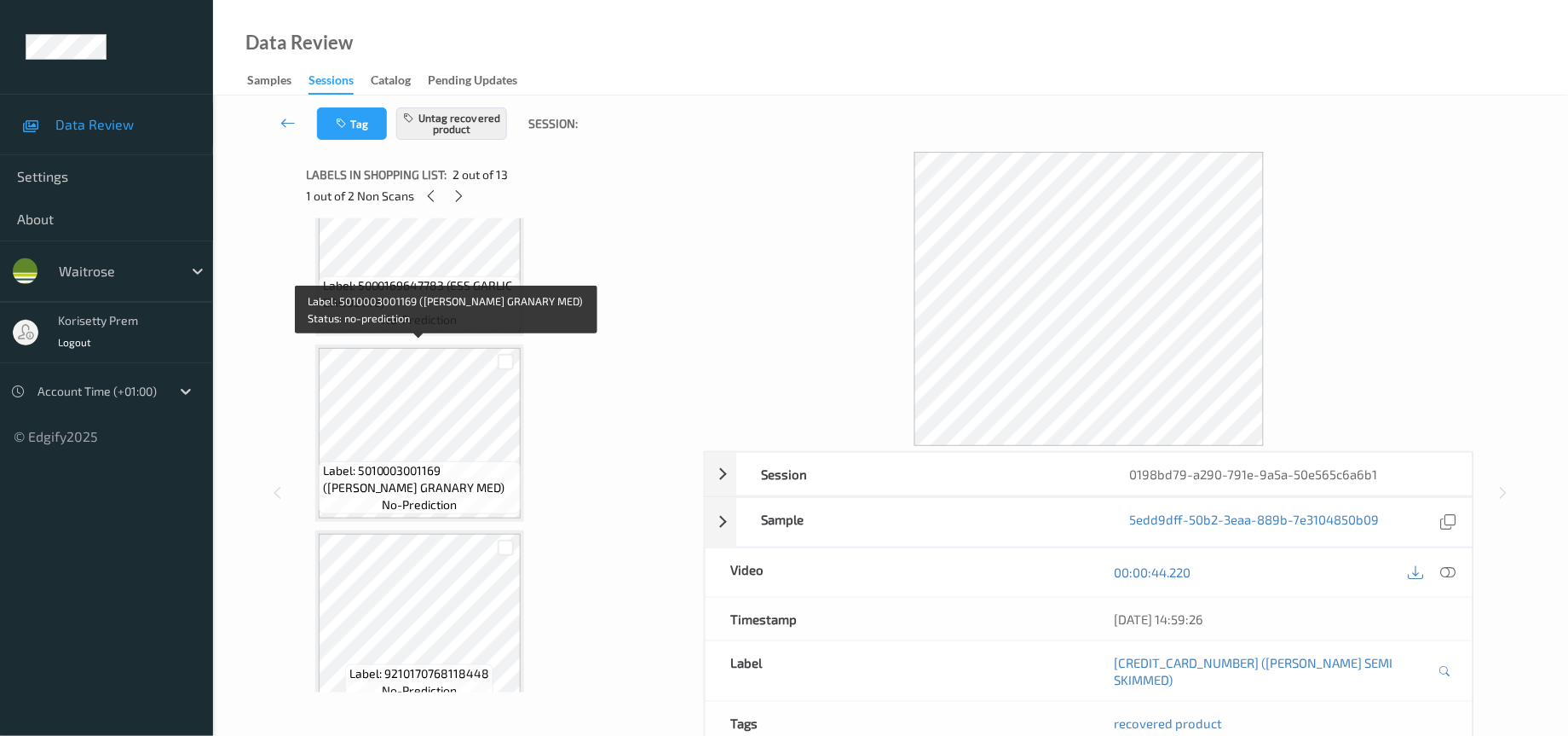
scroll to position [1538, 0]
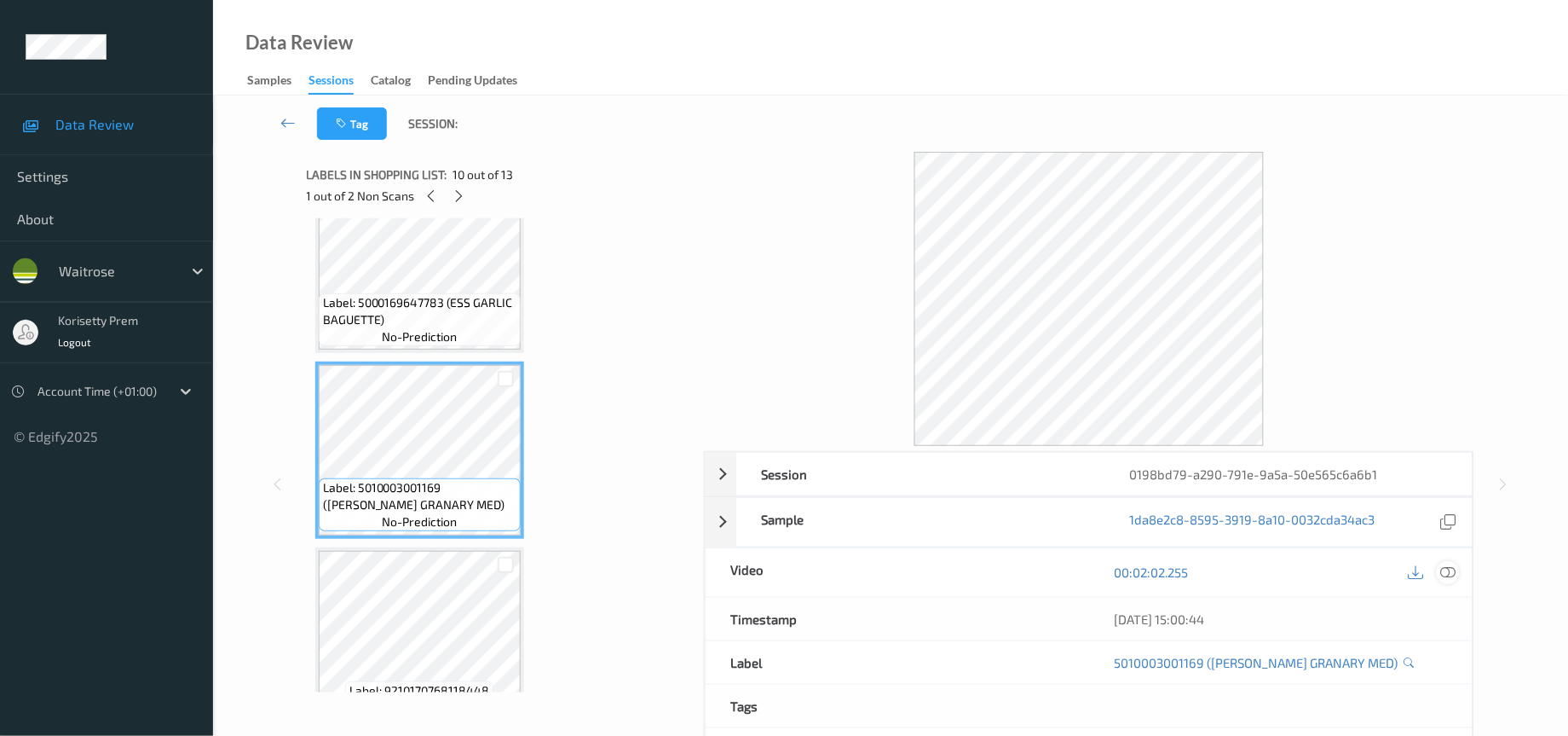
click at [1445, 574] on icon at bounding box center [1449, 572] width 15 height 15
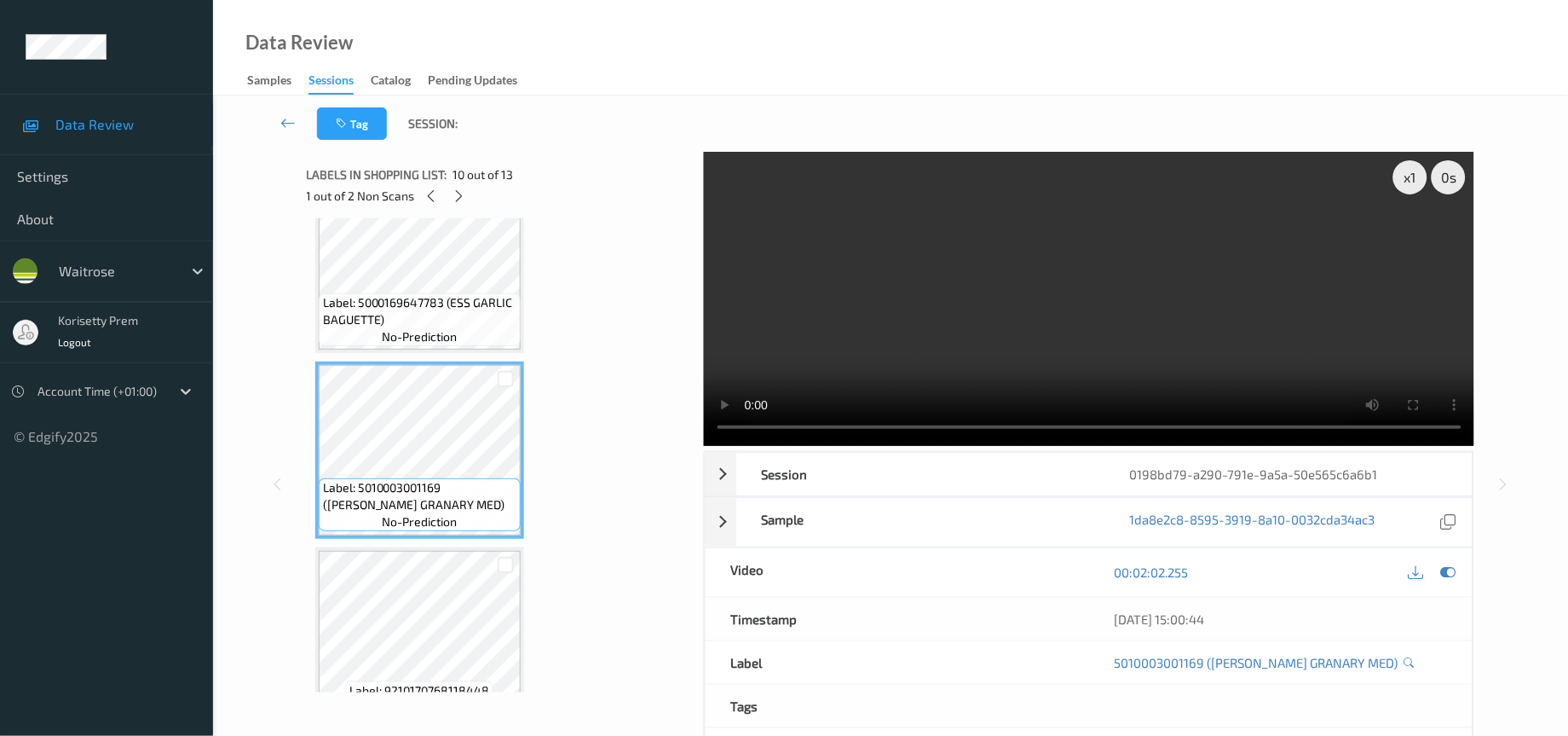
click at [1130, 308] on video at bounding box center [1089, 299] width 771 height 294
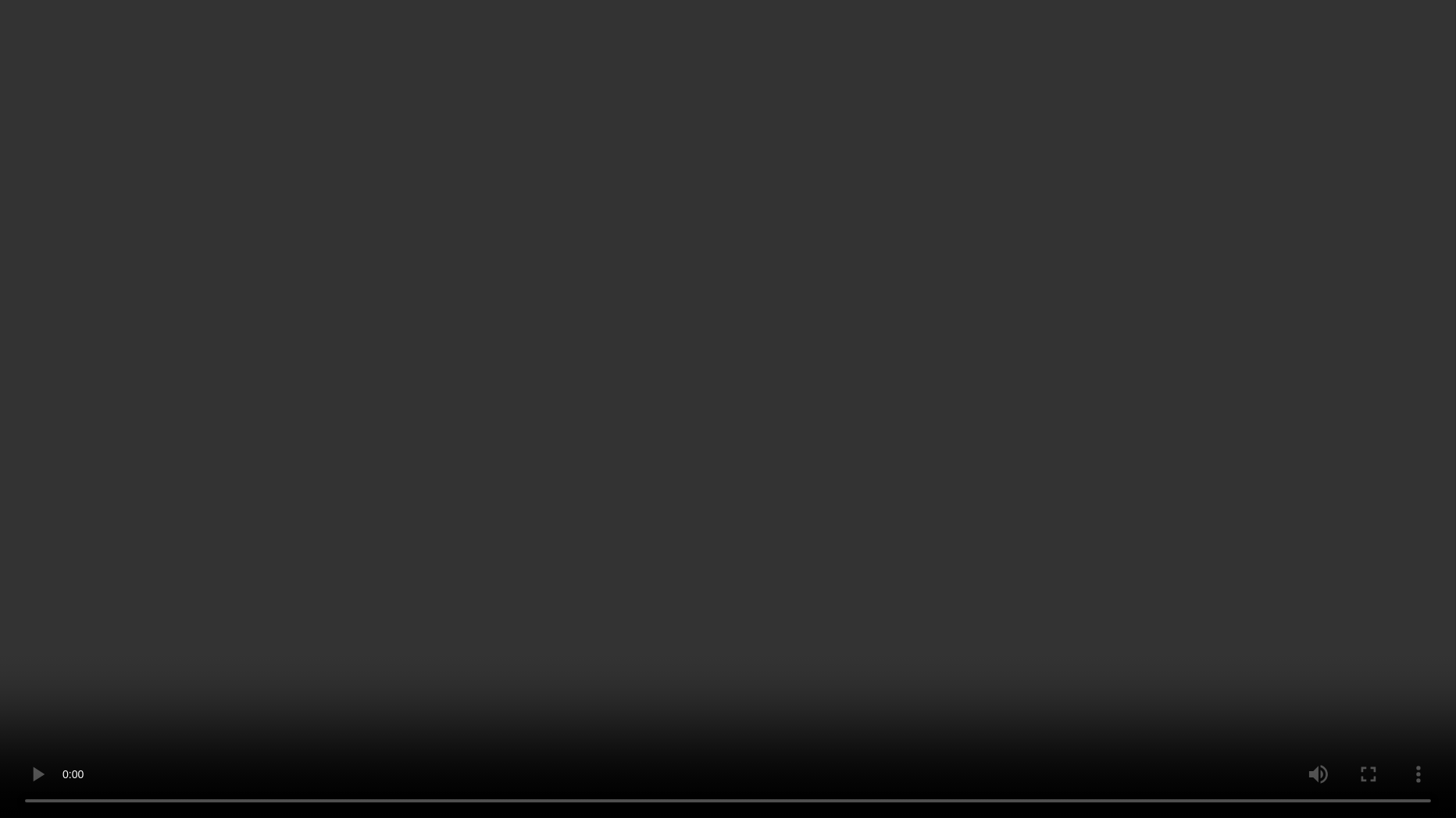
click at [952, 566] on video at bounding box center [728, 409] width 1456 height 818
click at [549, 312] on video at bounding box center [728, 409] width 1456 height 818
click at [699, 406] on video at bounding box center [728, 409] width 1456 height 818
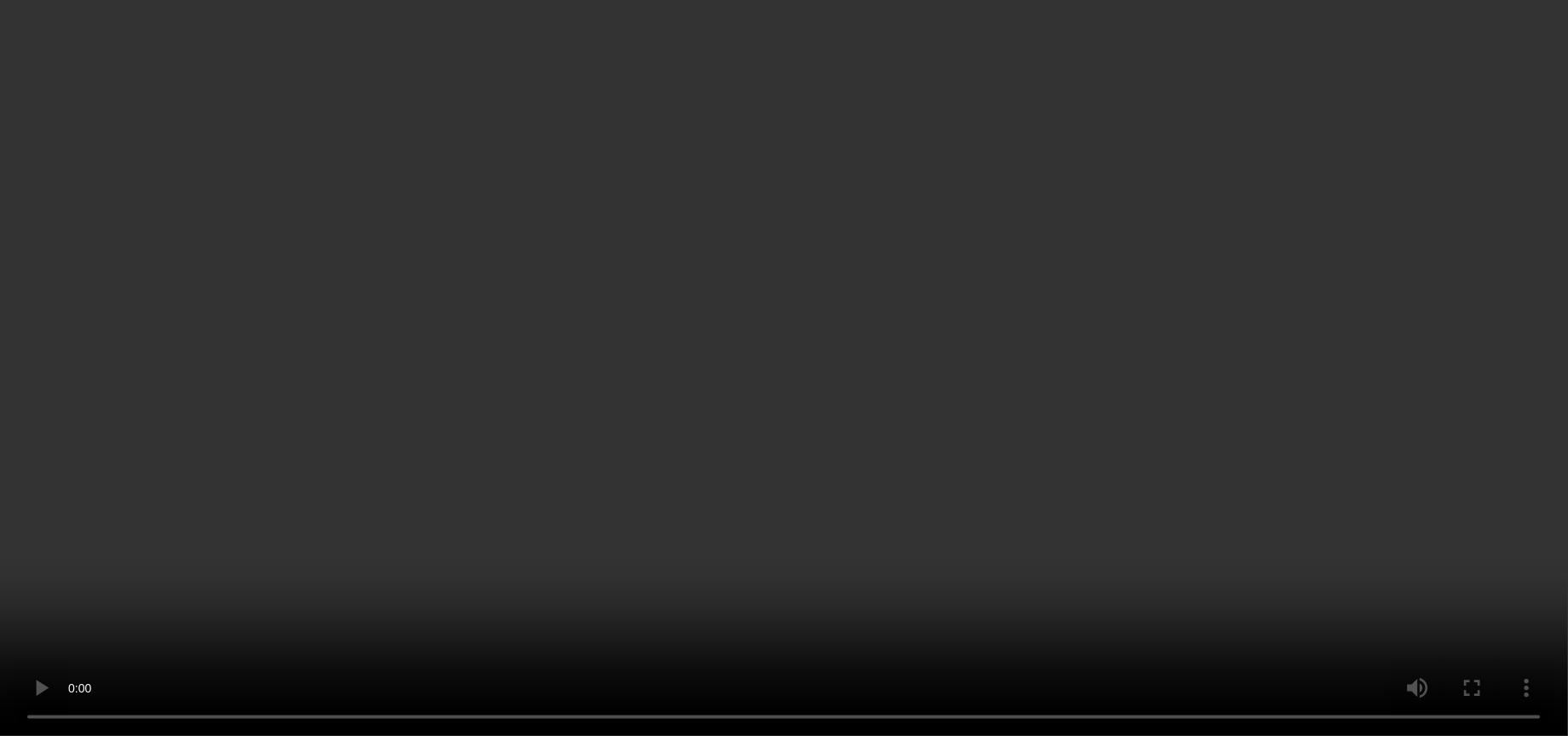
scroll to position [1666, 0]
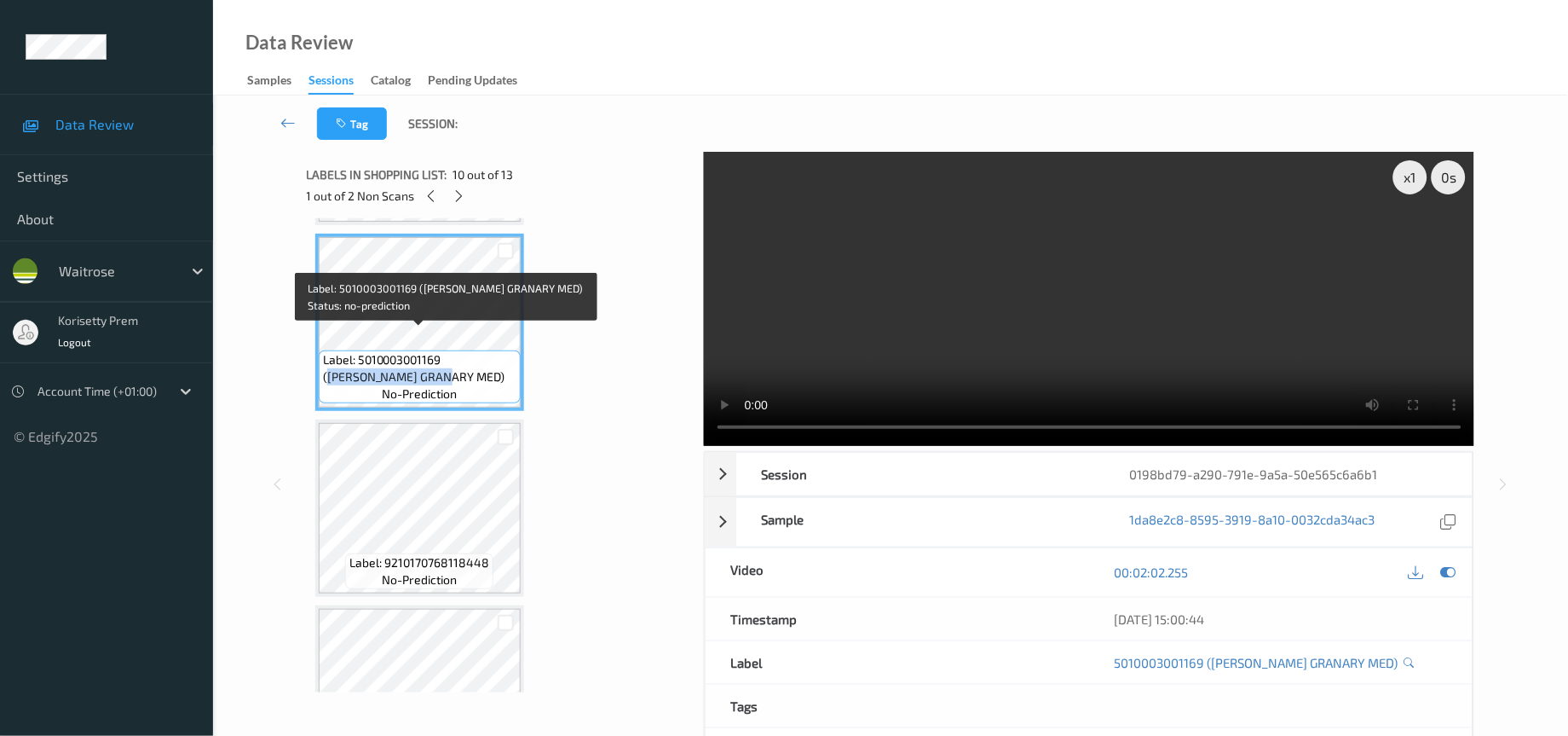
drag, startPoint x: 449, startPoint y: 343, endPoint x: 404, endPoint y: 353, distance: 46.1
click at [404, 353] on span "Label: 5010003001169 (HOVIS GRANARY MED)" at bounding box center [420, 369] width 194 height 35
copy span "HOVIS GRANARY MED)"
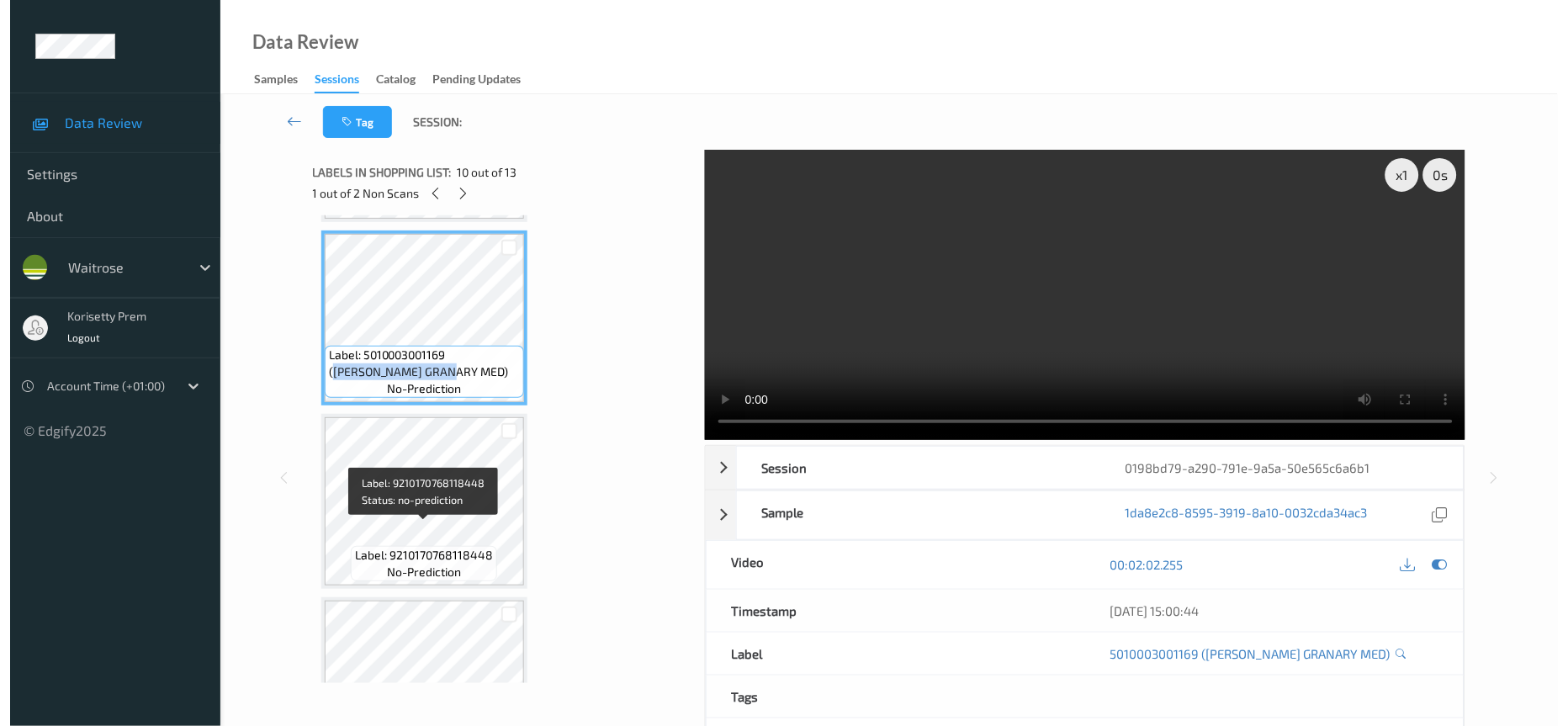
scroll to position [1896, 0]
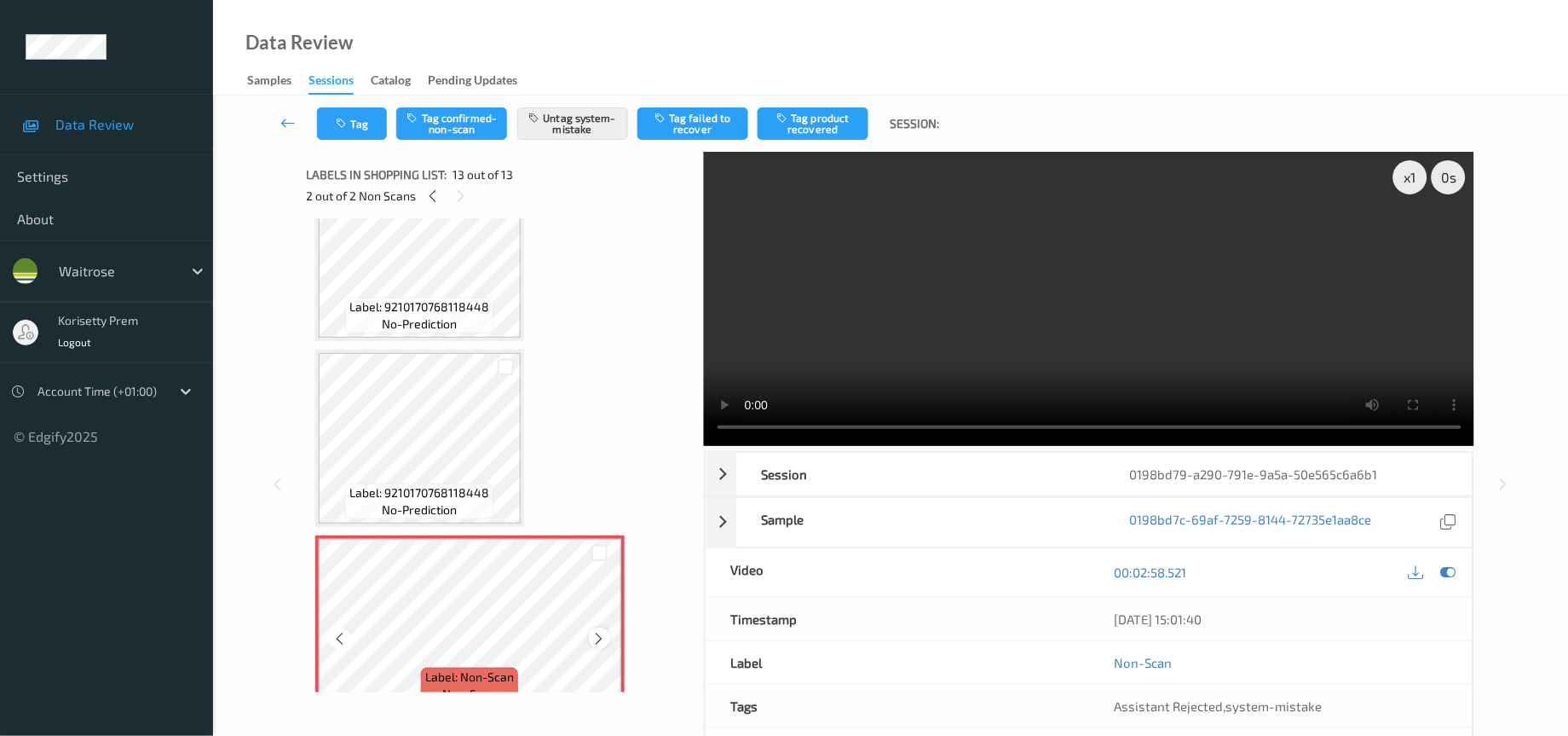
click at [601, 631] on icon at bounding box center [600, 638] width 15 height 15
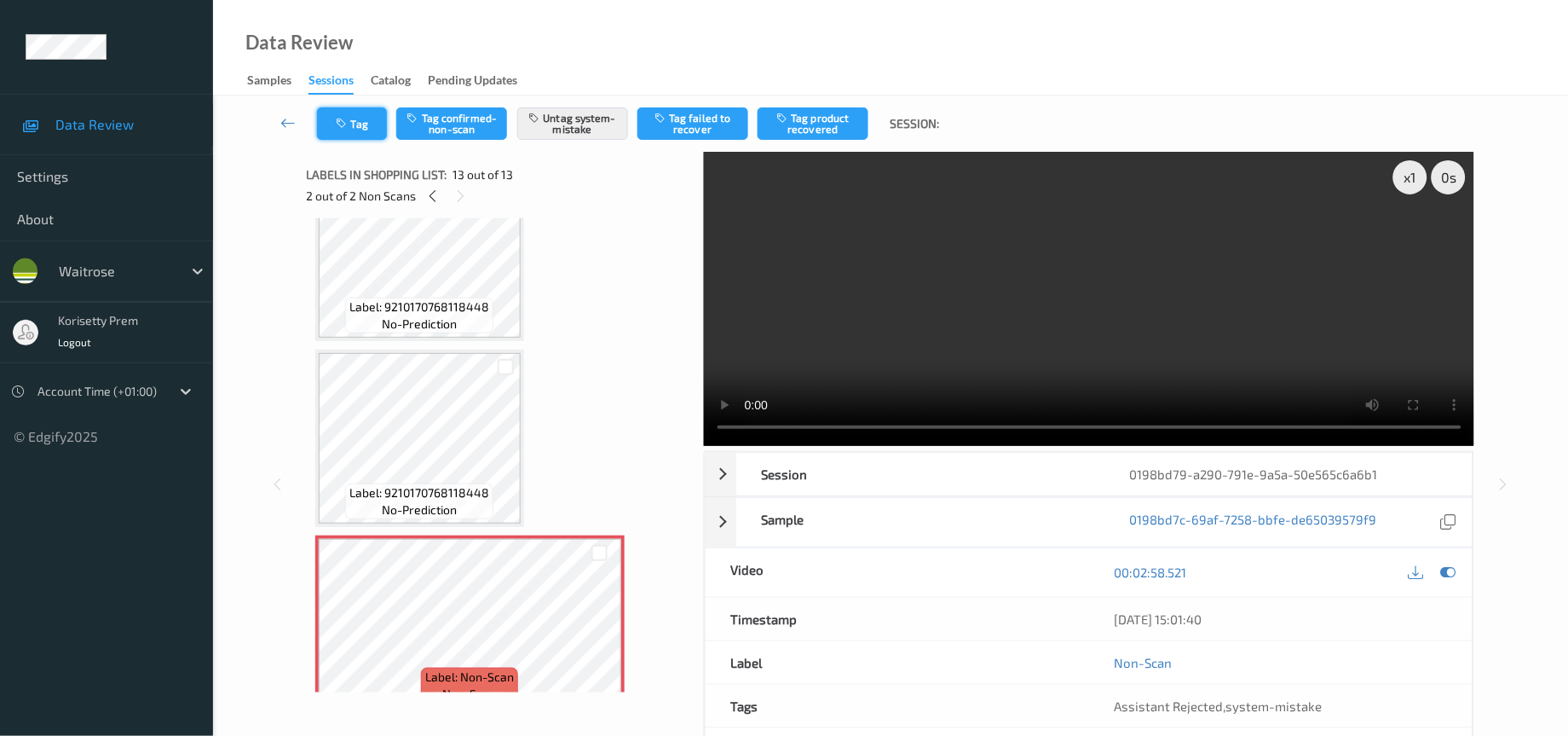
click at [351, 134] on button "Tag" at bounding box center [352, 124] width 70 height 33
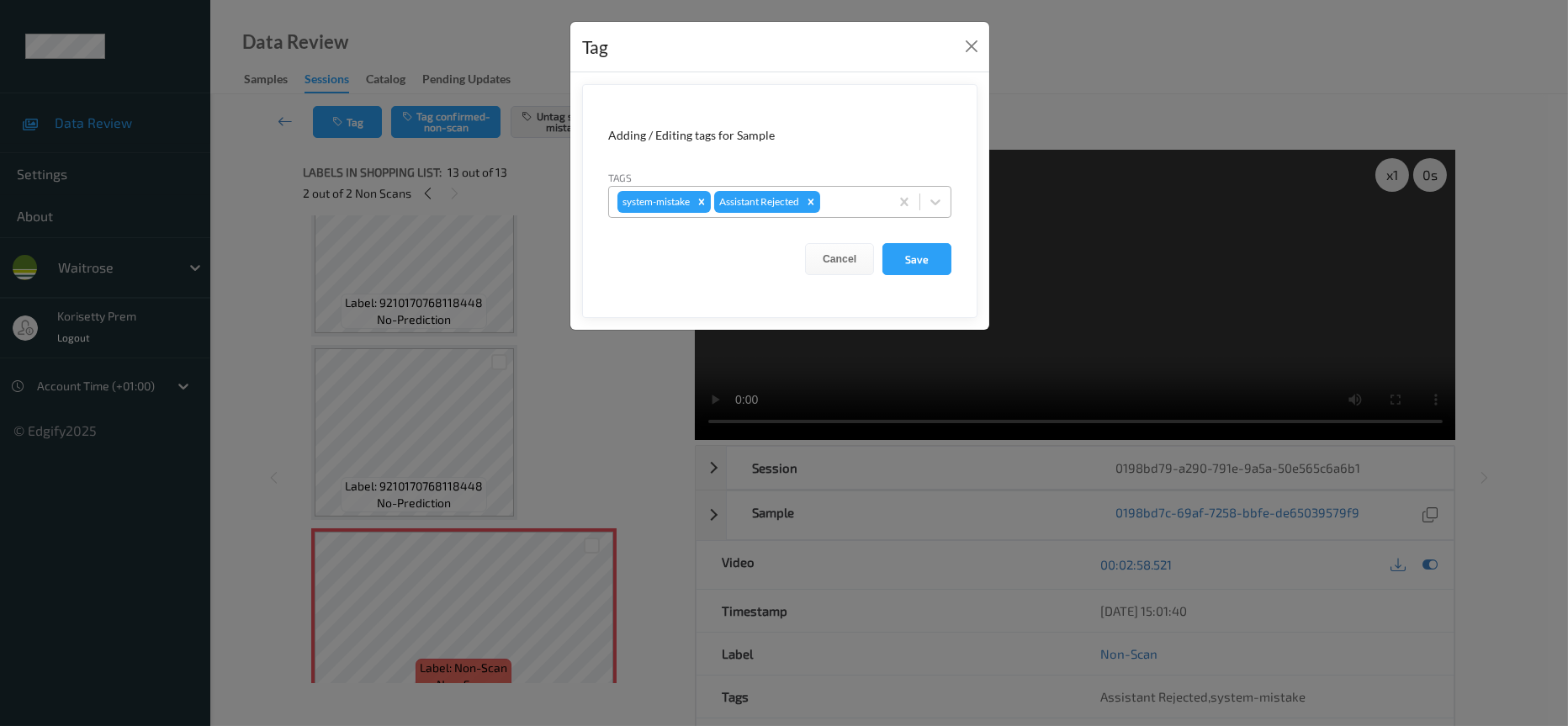
click at [853, 205] on div at bounding box center [853, 202] width 57 height 21
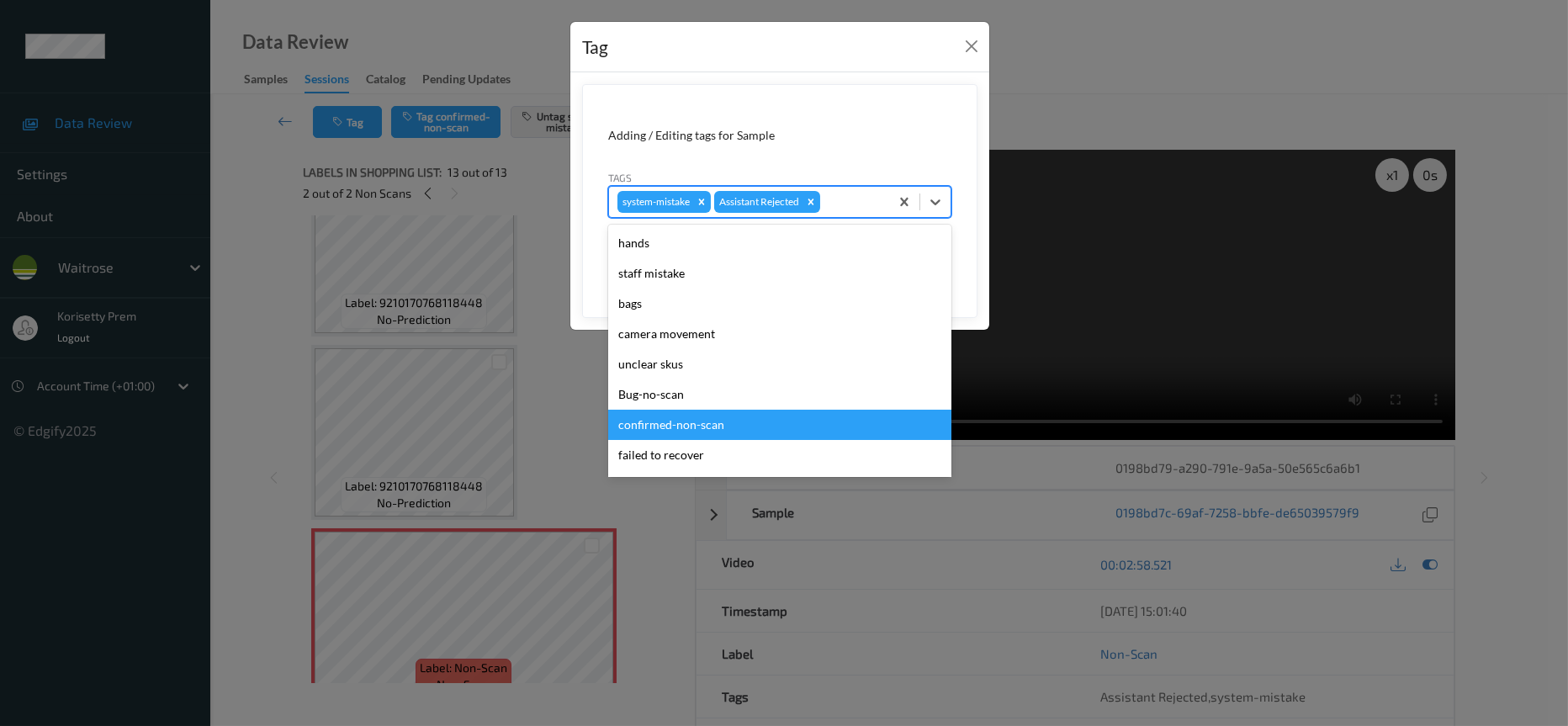
scroll to position [252, 0]
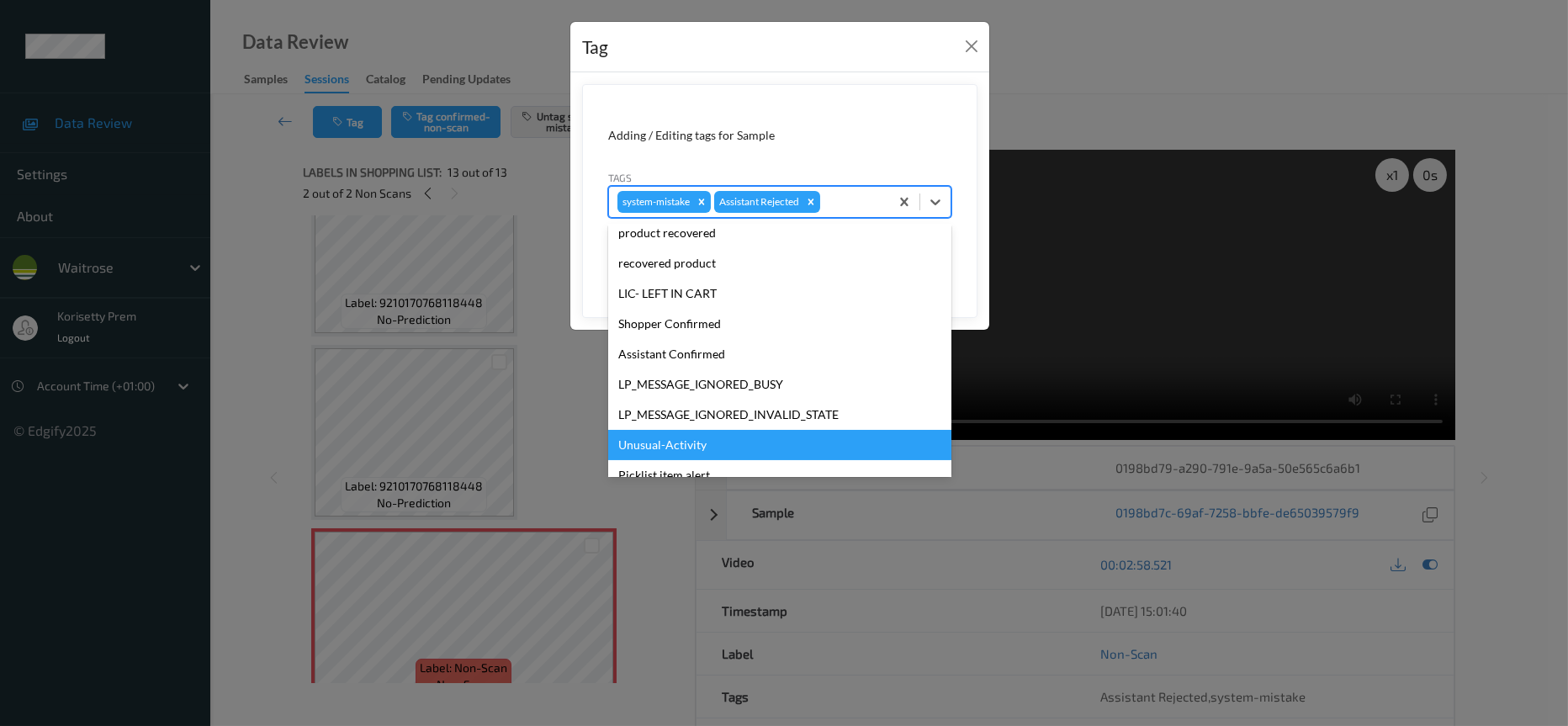
click at [677, 454] on div "Unusual-Activity" at bounding box center [779, 445] width 343 height 30
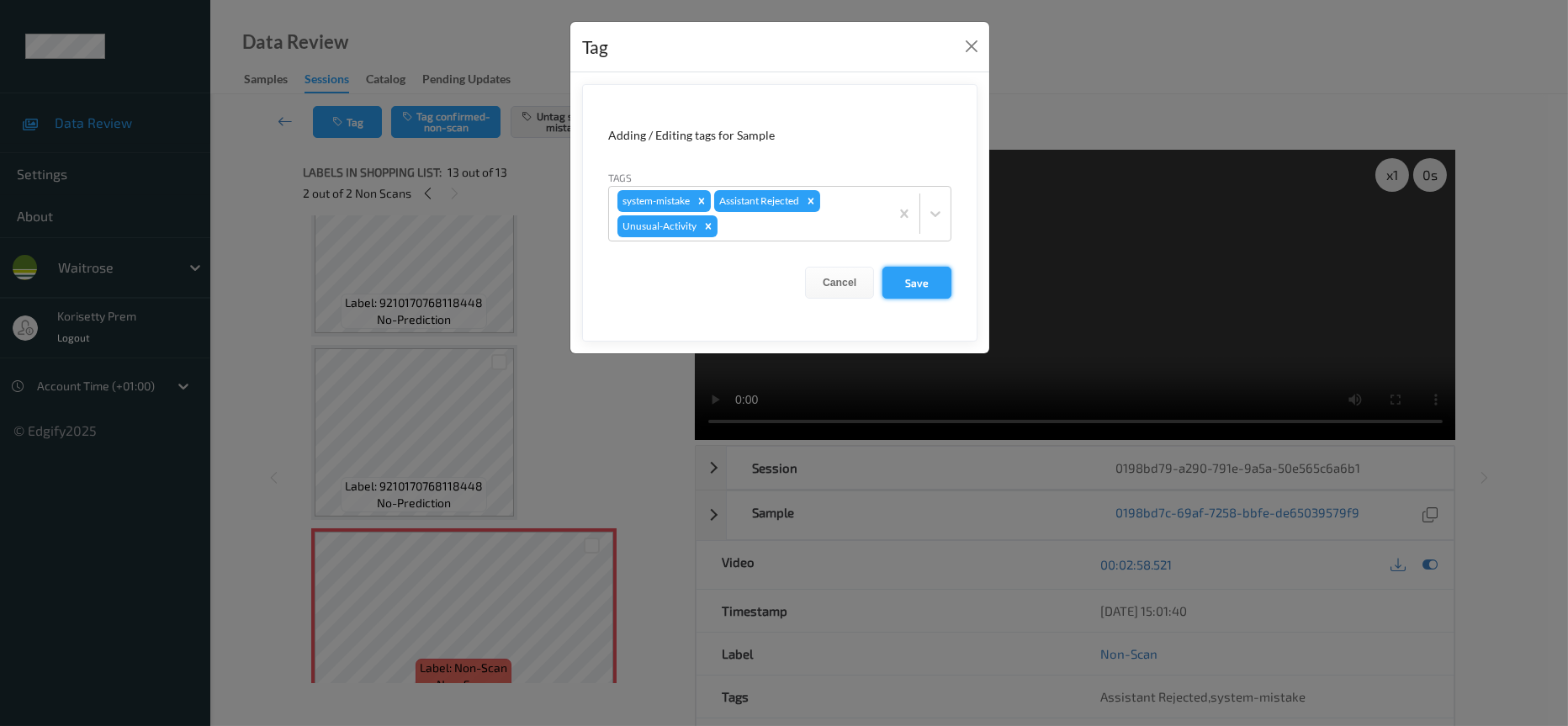
click at [925, 284] on button "Save" at bounding box center [916, 282] width 69 height 32
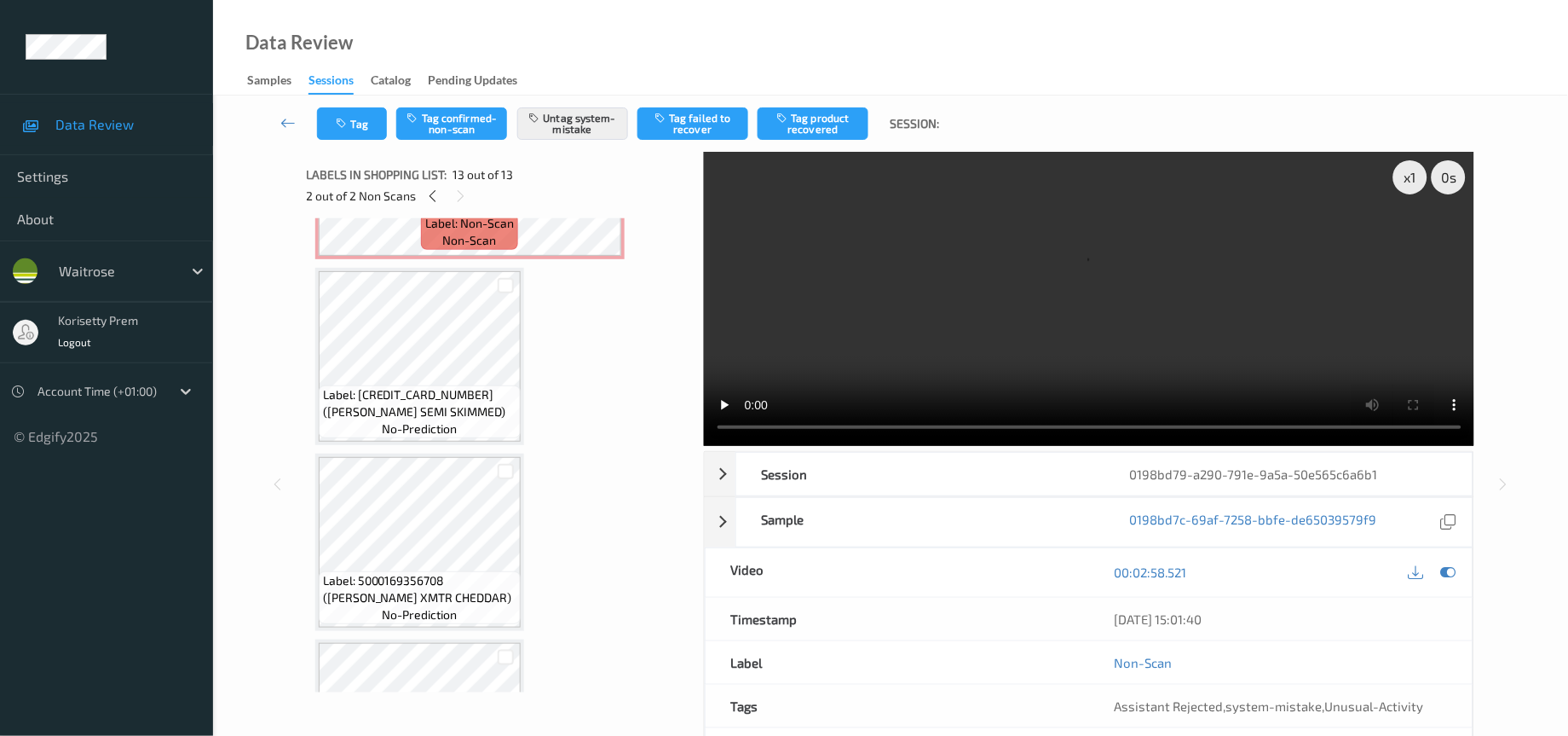
scroll to position [0, 0]
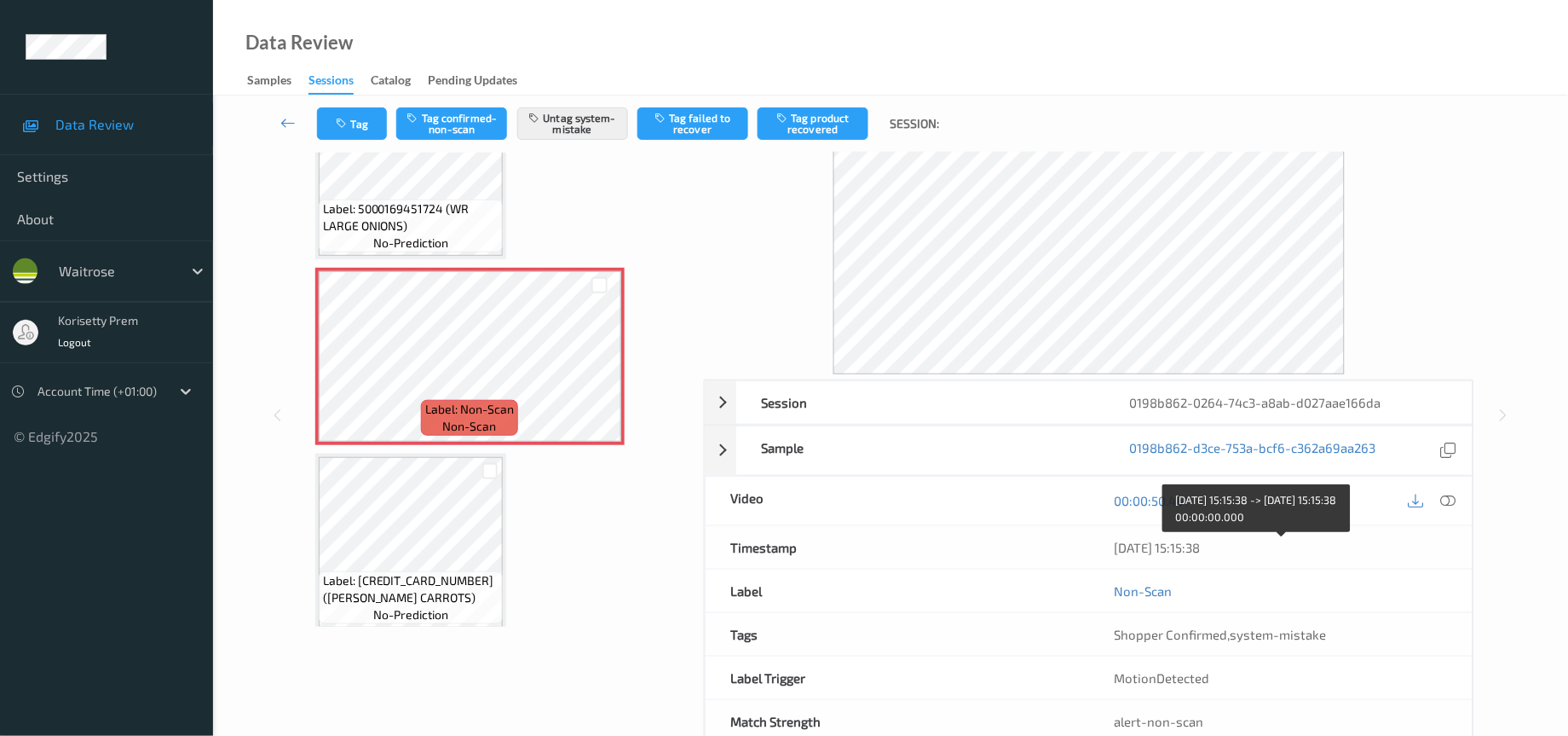
scroll to position [113, 0]
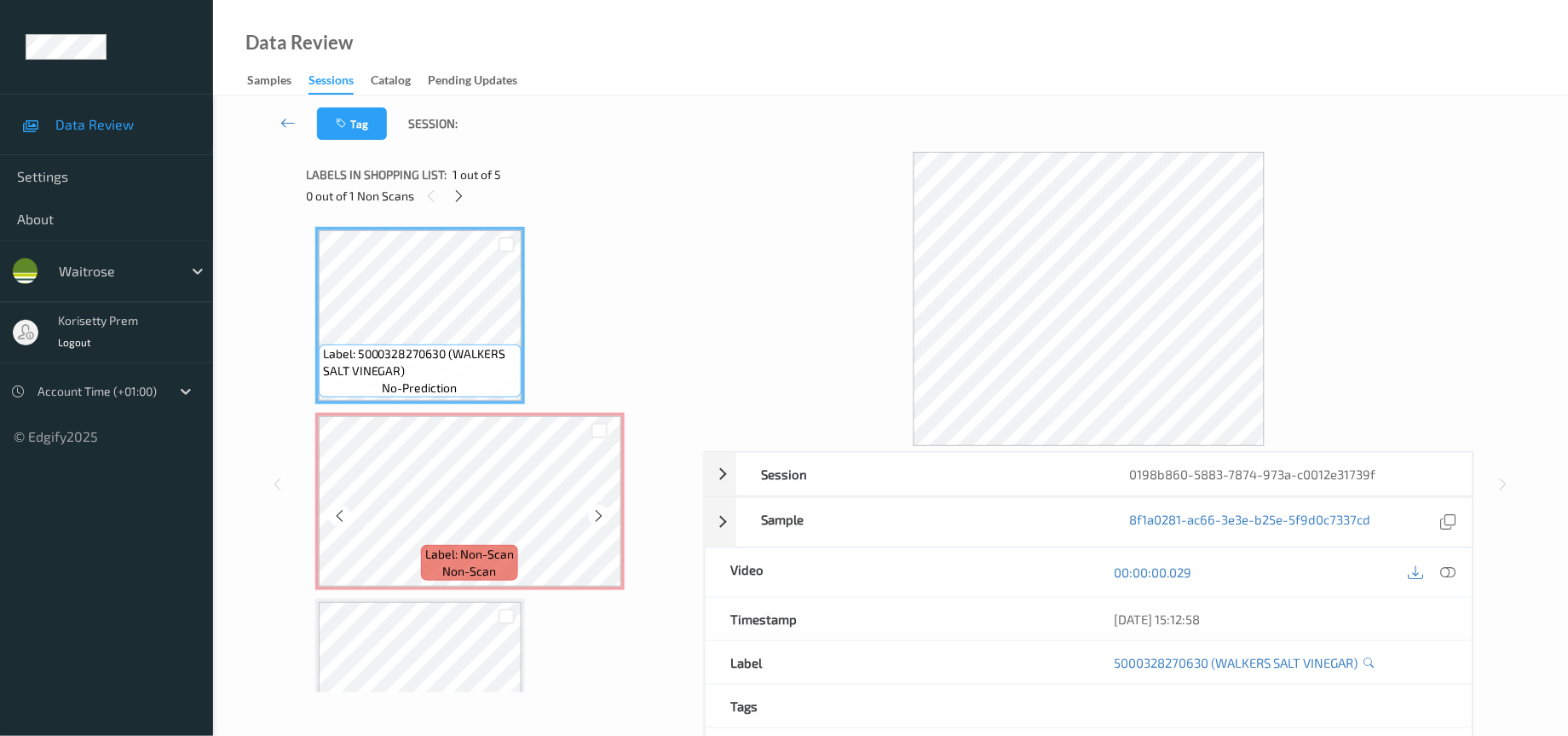
scroll to position [128, 0]
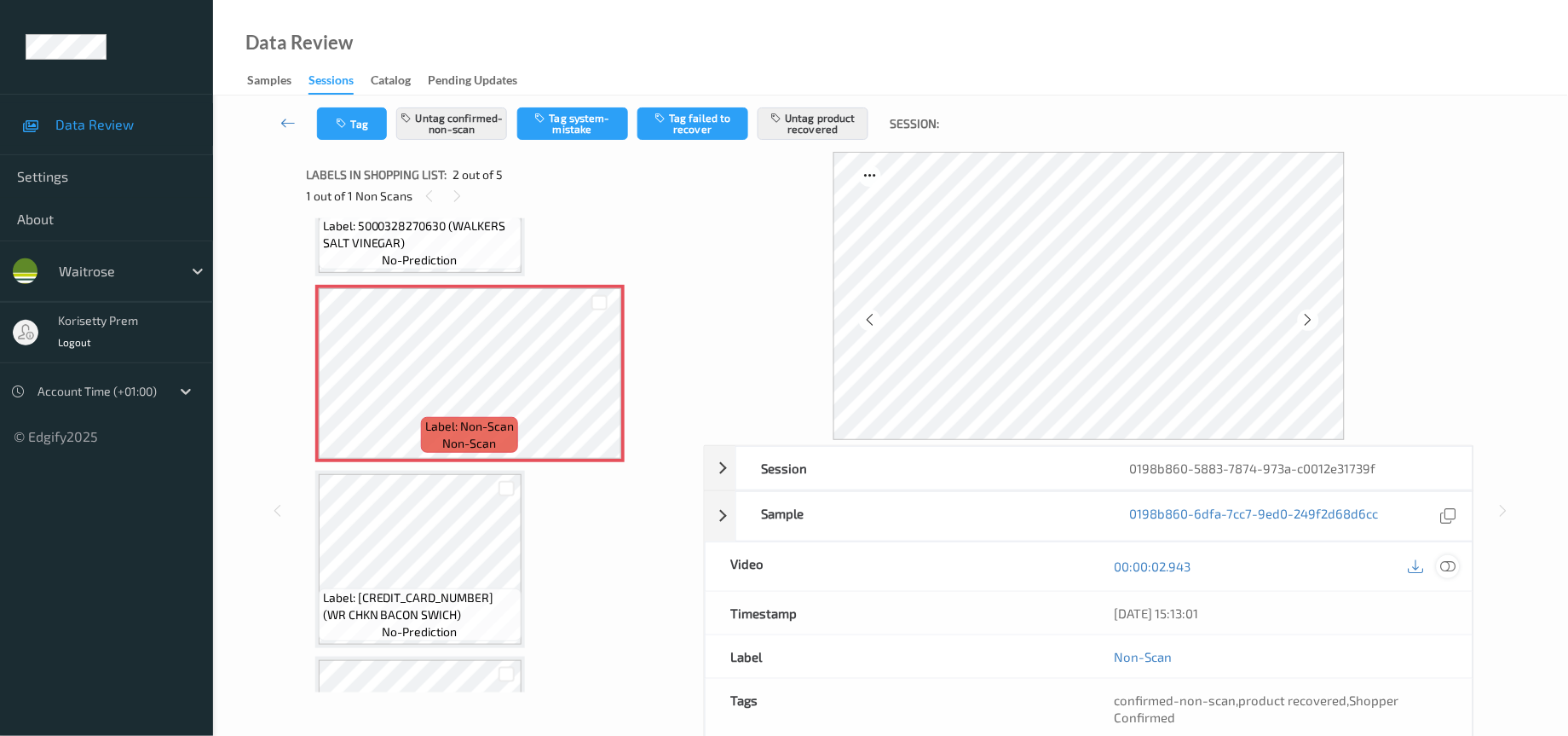
click at [1452, 572] on icon at bounding box center [1449, 566] width 15 height 15
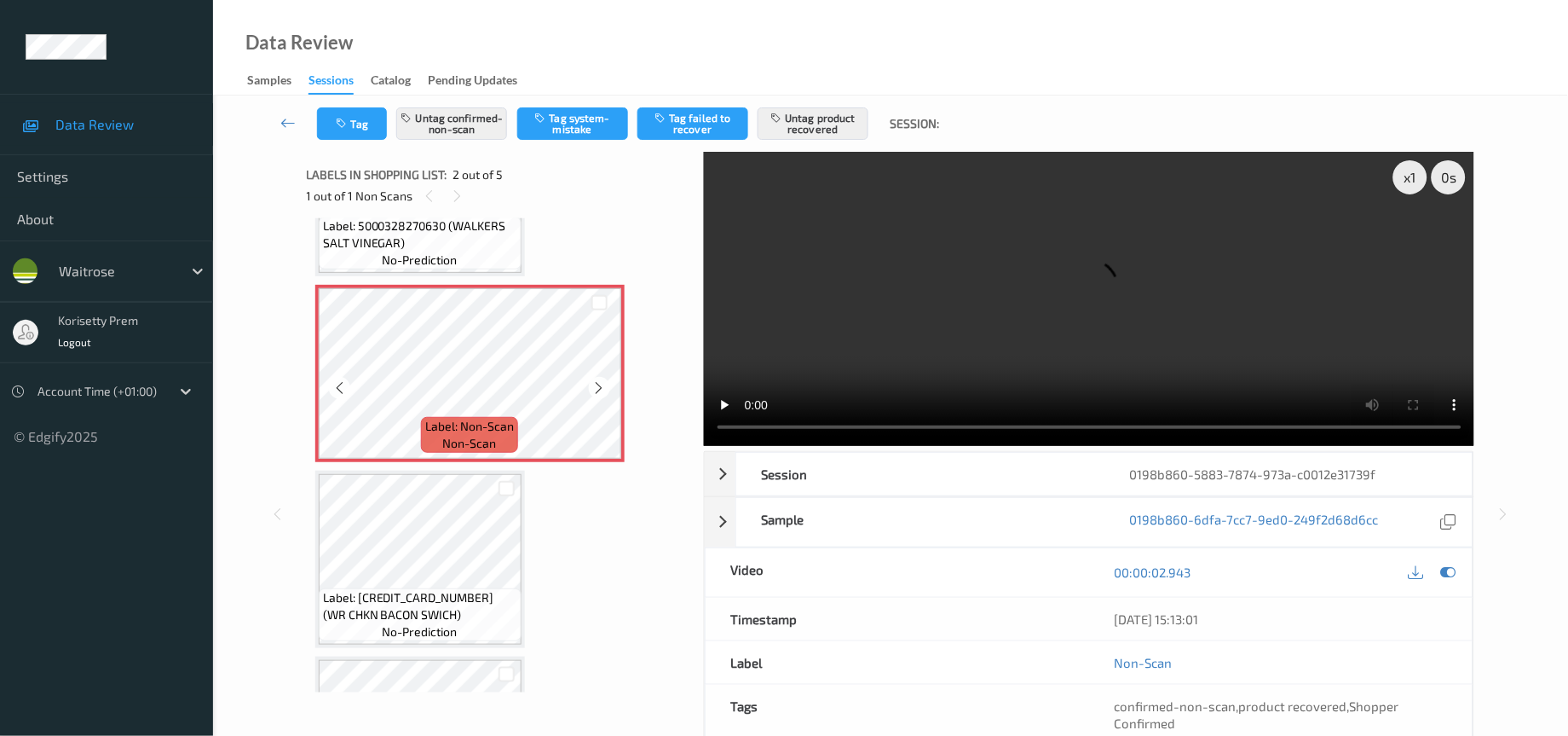
scroll to position [0, 0]
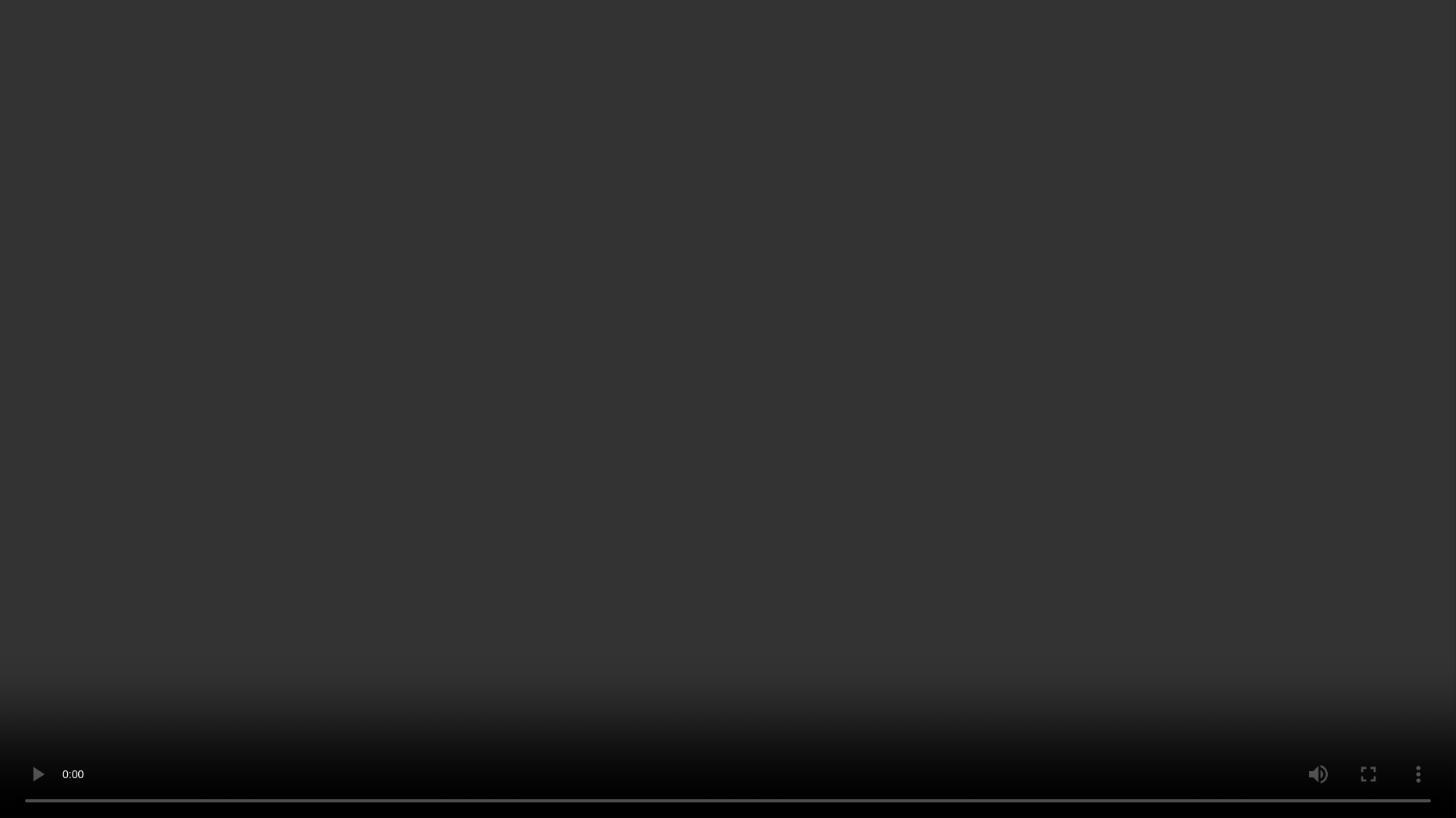
click at [683, 429] on video at bounding box center [728, 409] width 1456 height 818
click at [1191, 330] on video at bounding box center [728, 409] width 1456 height 818
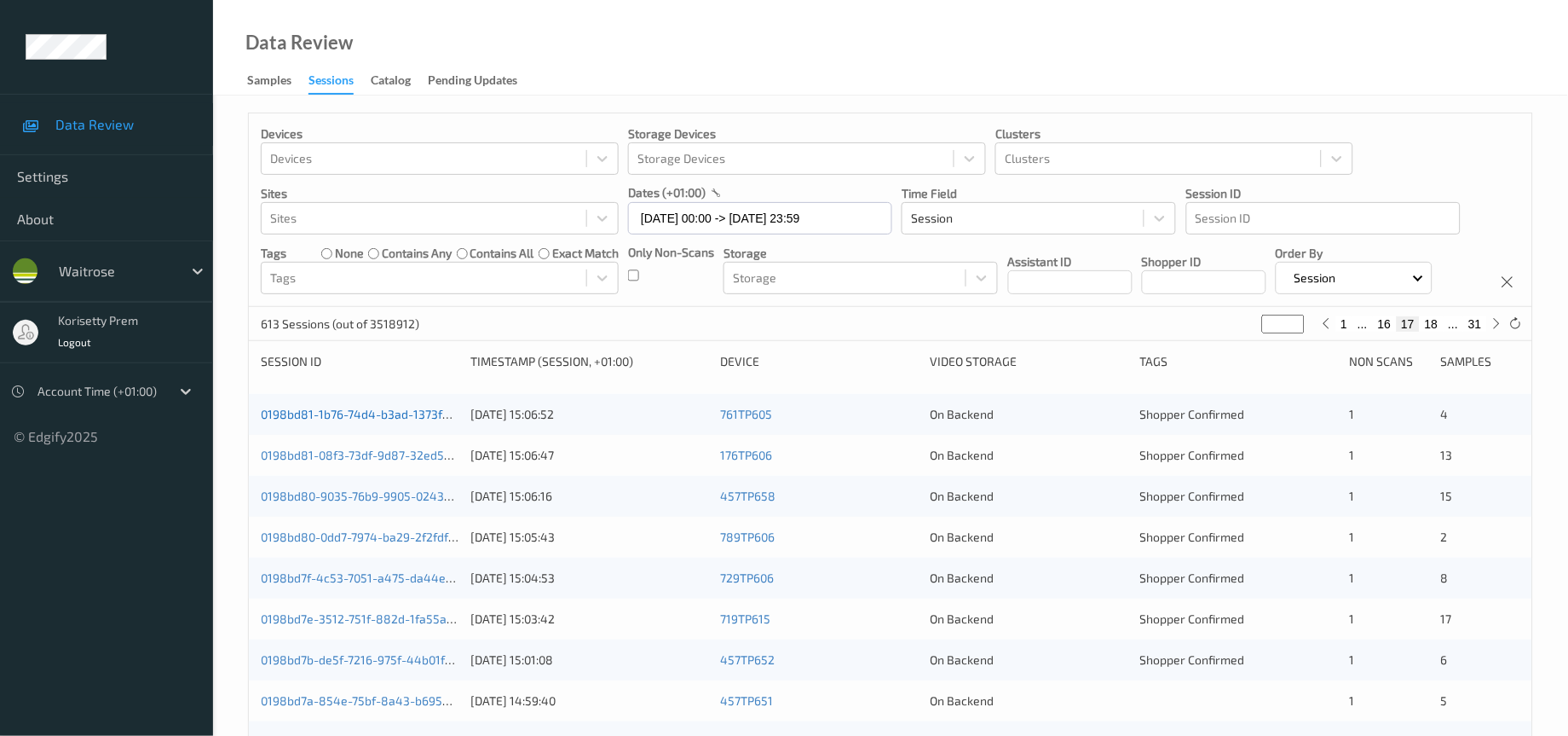
click at [405, 422] on link "0198bd81-1b76-74d4-b3ad-1373fa03b382" at bounding box center [375, 414] width 230 height 15
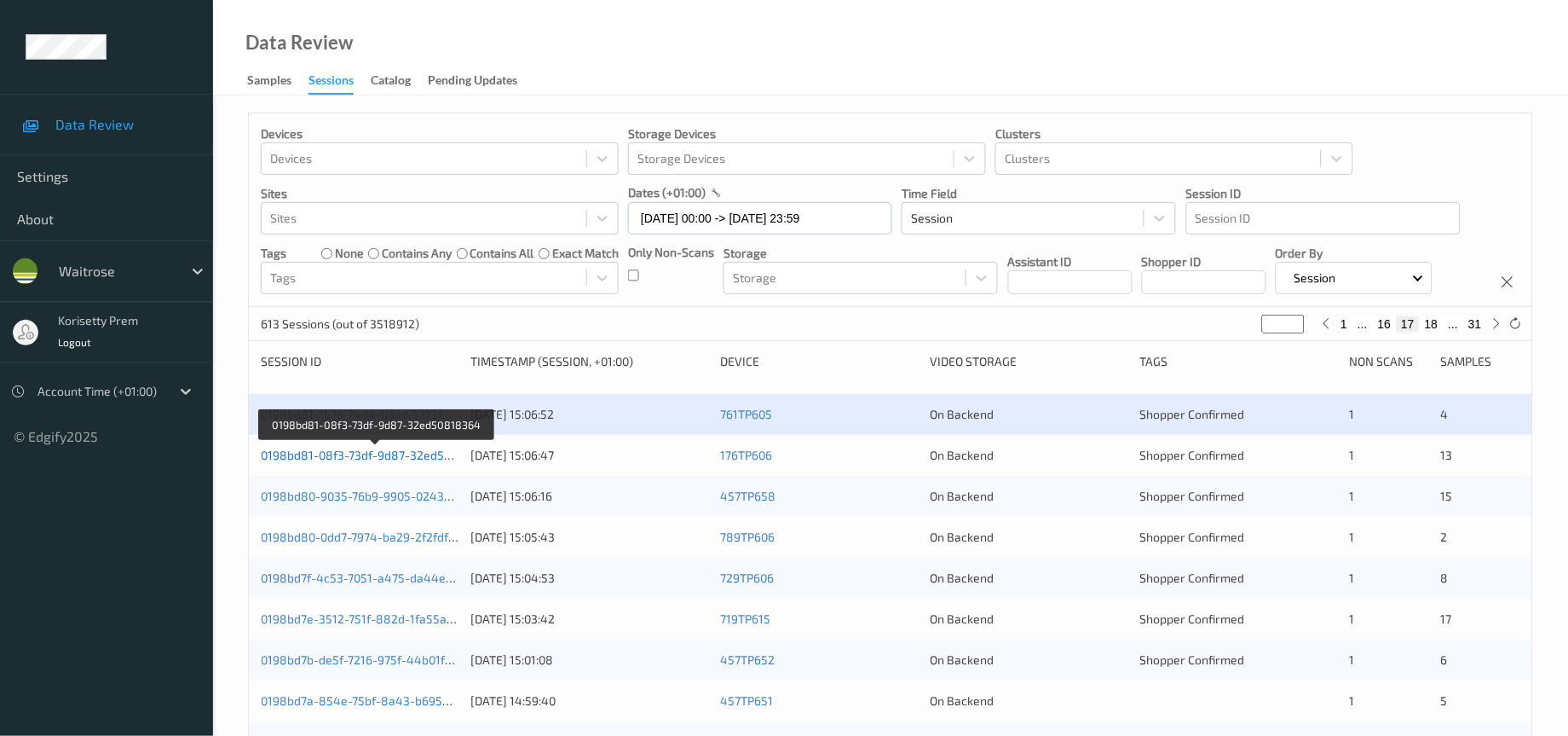
click at [402, 462] on link "0198bd81-08f3-73df-9d87-32ed50818364" at bounding box center [376, 455] width 232 height 15
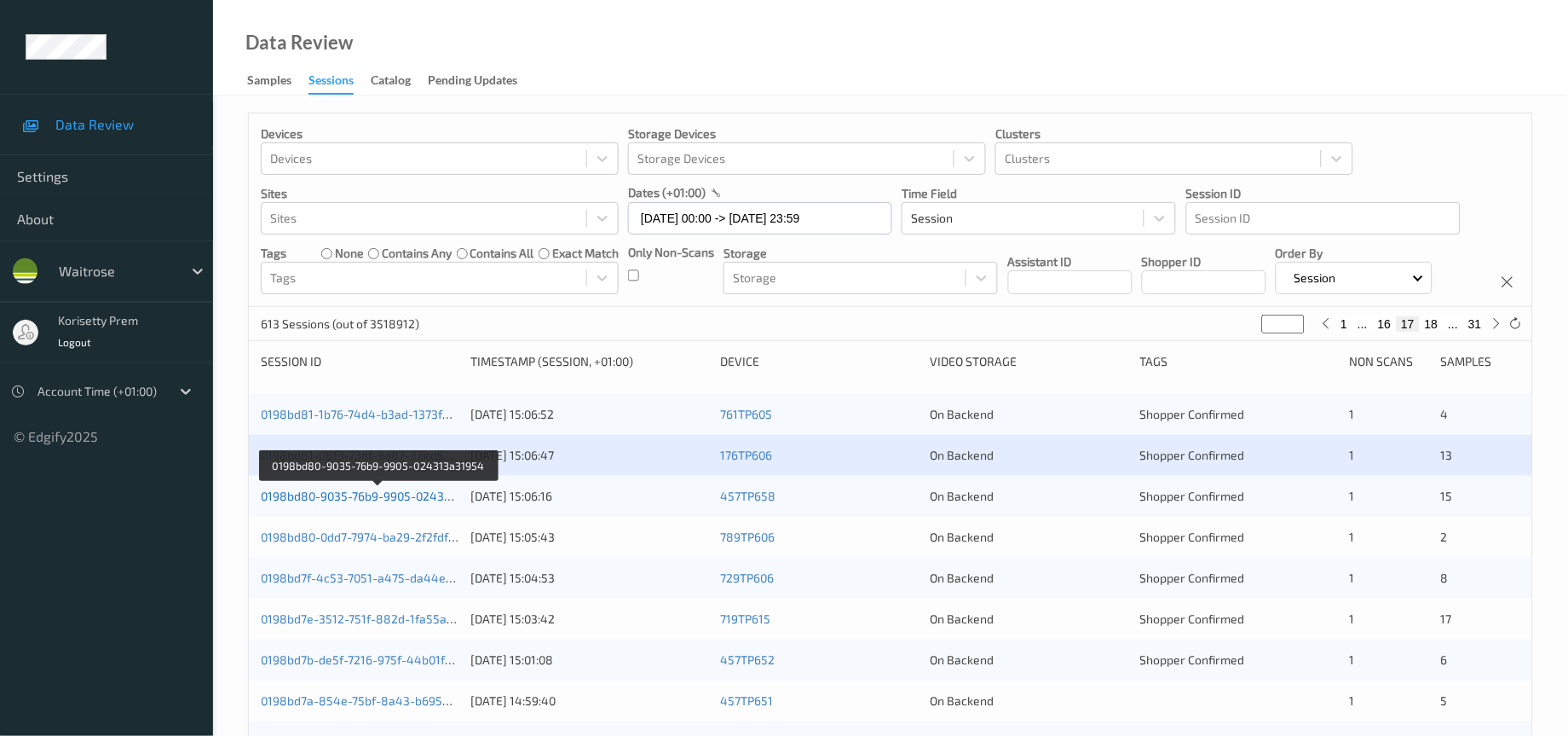
click at [410, 503] on link "0198bd80-9035-76b9-9905-024313a31954" at bounding box center [378, 496] width 235 height 15
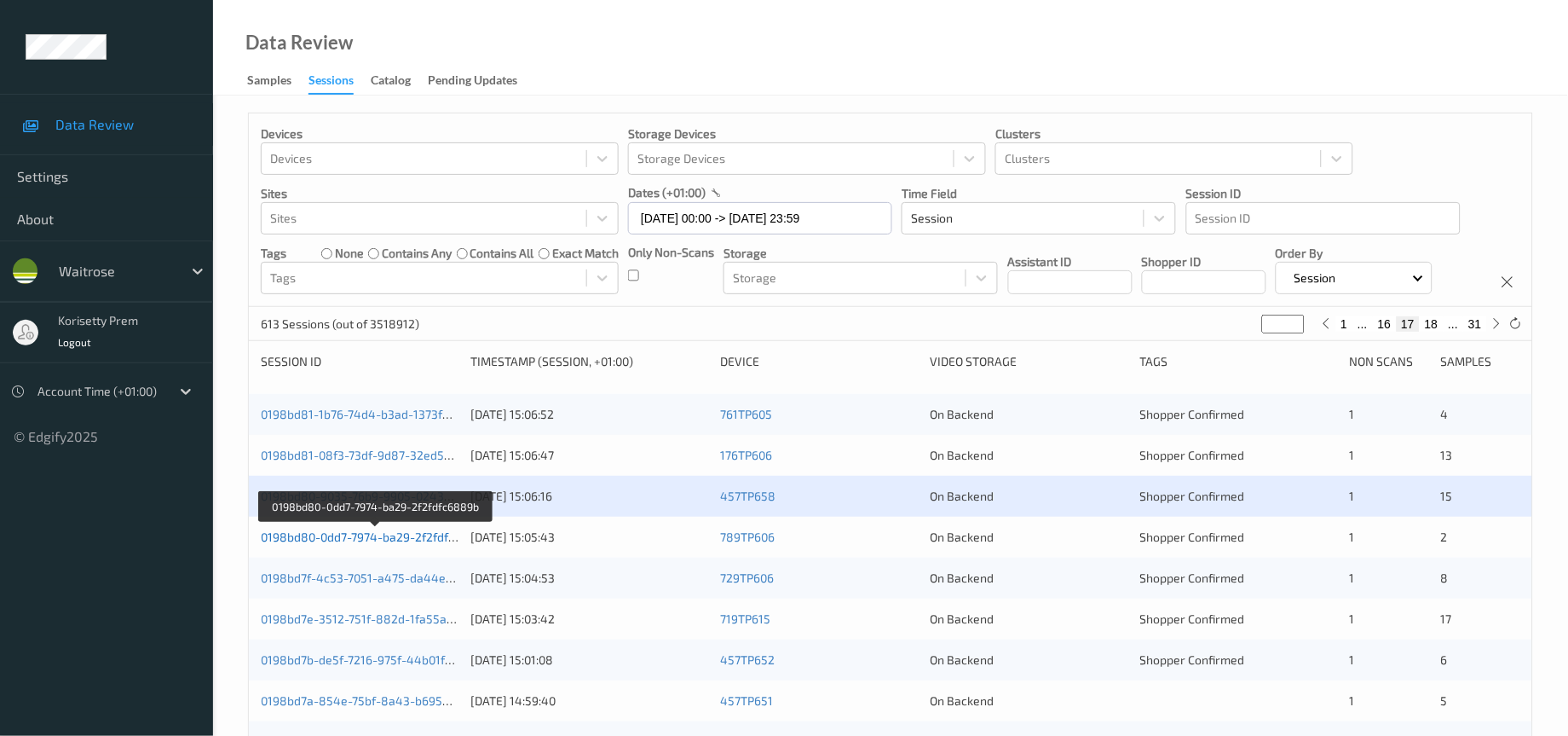
click at [422, 544] on link "0198bd80-0dd7-7974-ba29-2f2fdfc6889b" at bounding box center [375, 537] width 229 height 15
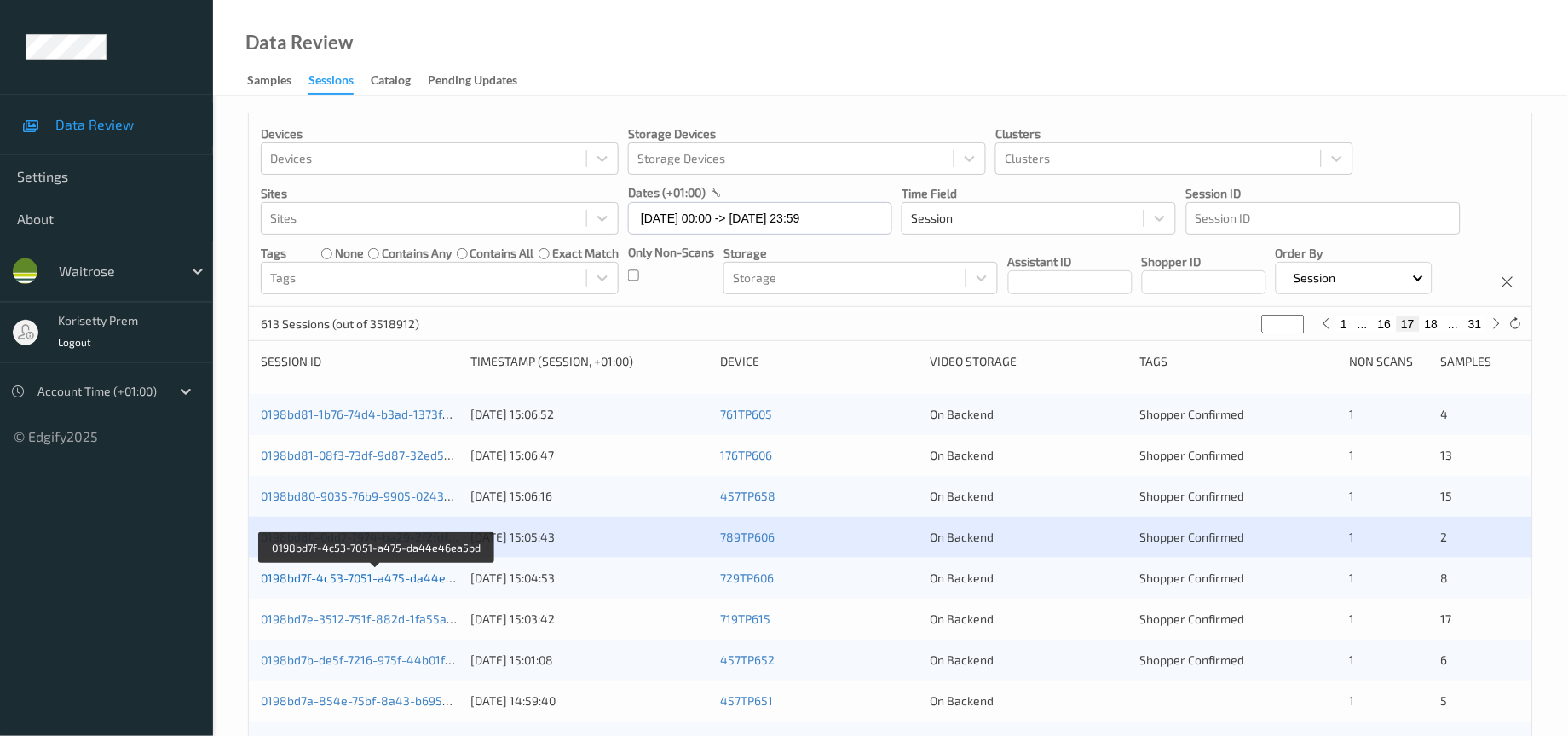
click at [418, 585] on link "0198bd7f-4c53-7051-a475-da44e46ea5bd" at bounding box center [377, 578] width 233 height 15
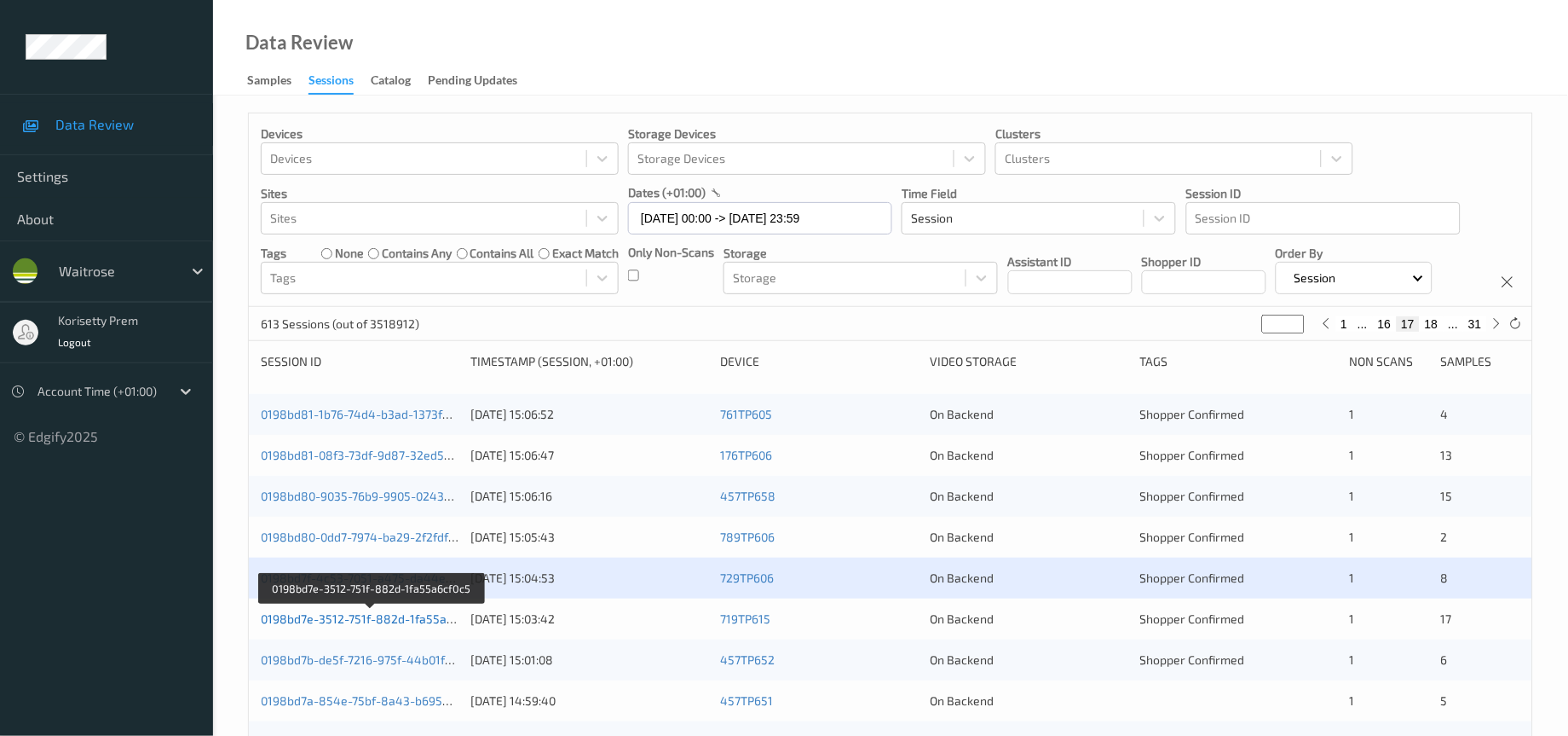
click at [422, 626] on link "0198bd7e-3512-751f-882d-1fa55a6cf0c5" at bounding box center [372, 619] width 223 height 15
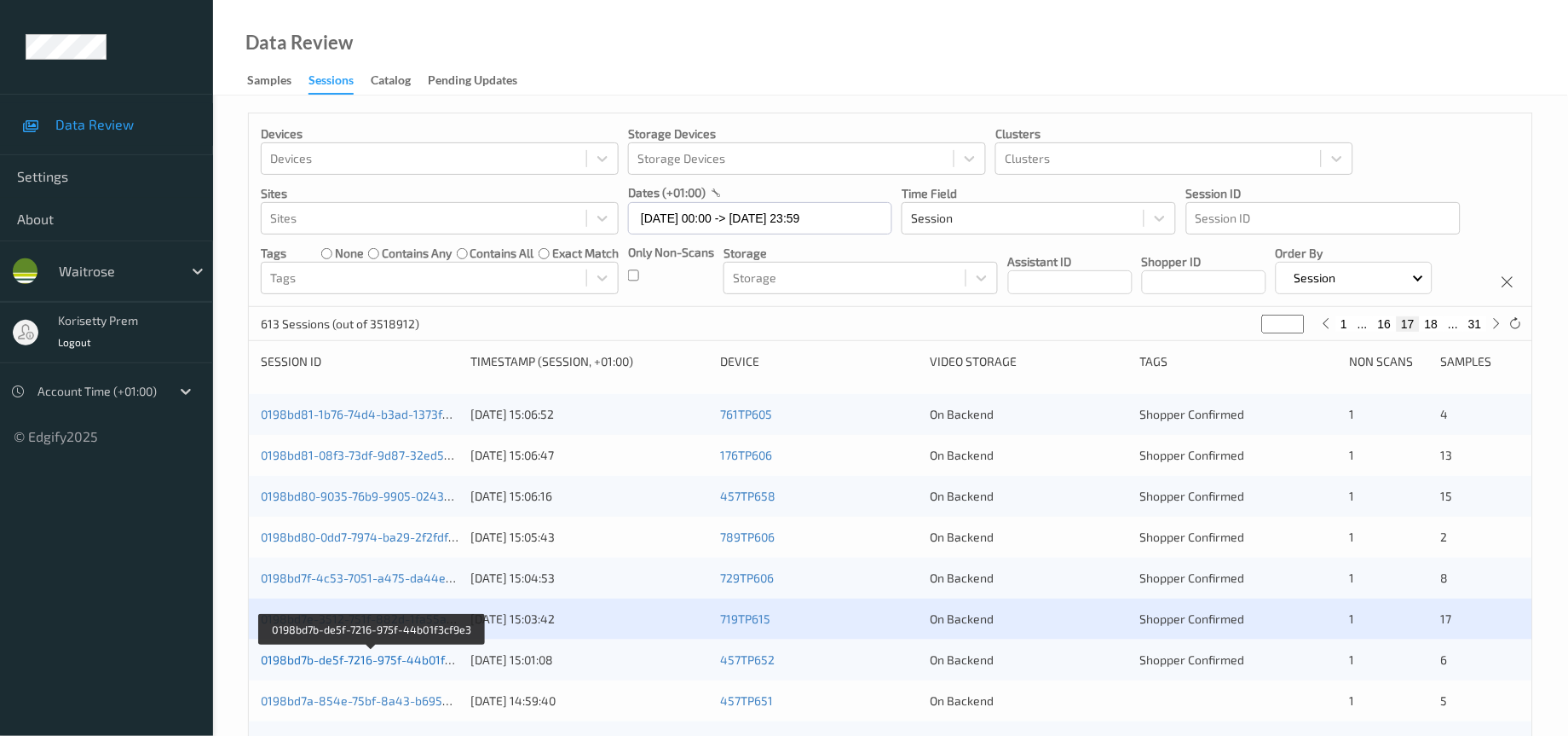
click at [429, 667] on link "0198bd7b-de5f-7216-975f-44b01f3cf9e3" at bounding box center [372, 660] width 222 height 15
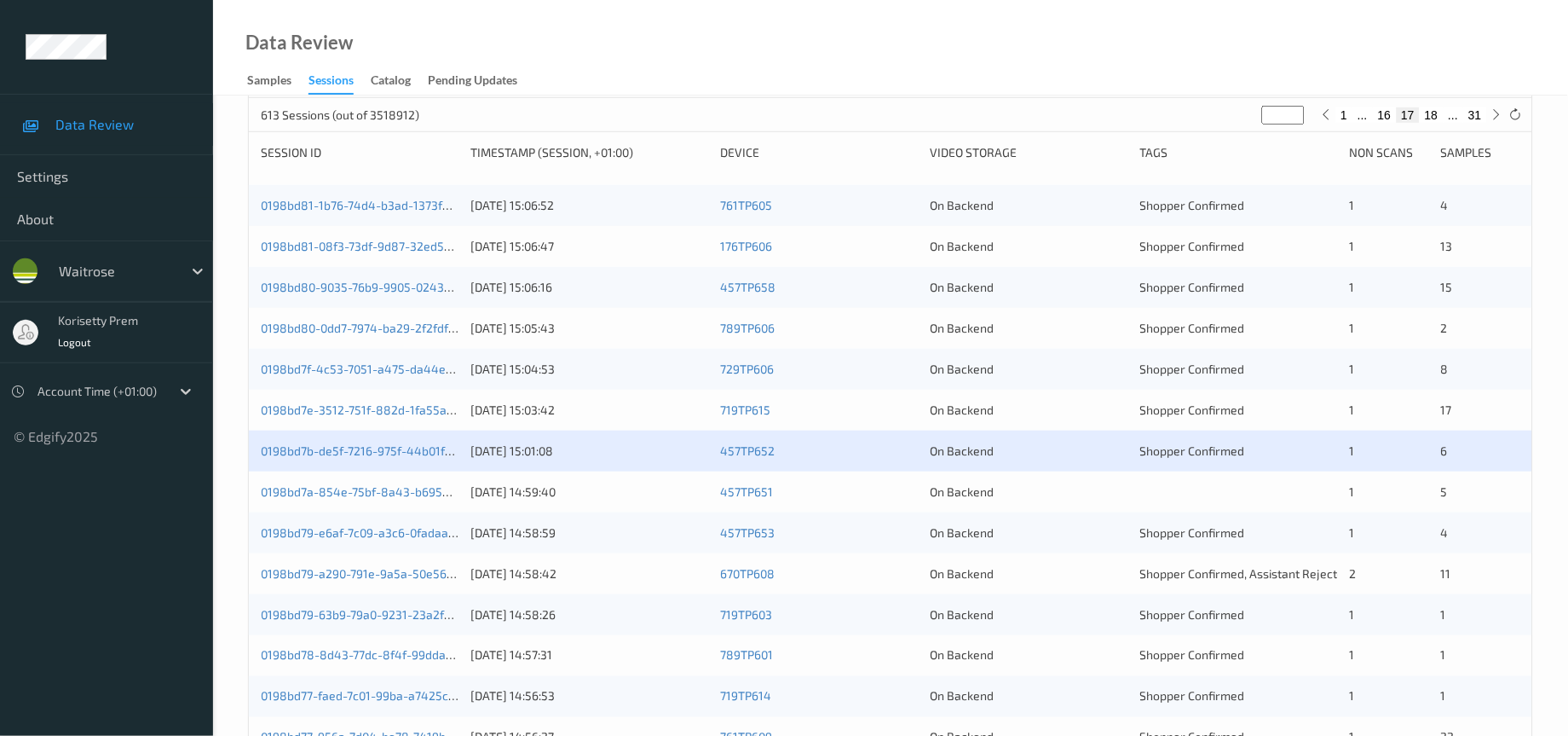
scroll to position [255, 0]
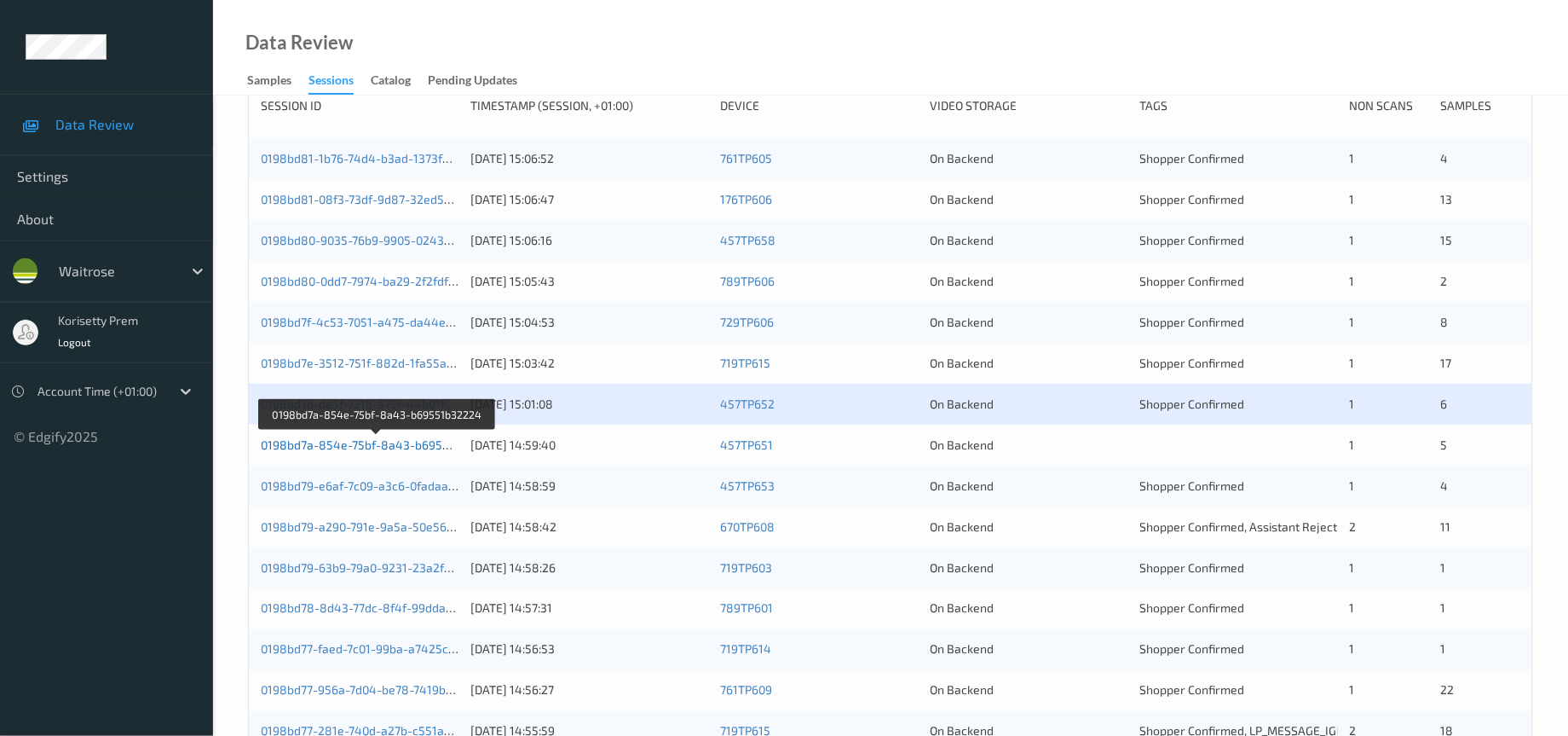
click at [394, 452] on link "0198bd7a-854e-75bf-8a43-b69551b32224" at bounding box center [378, 444] width 235 height 15
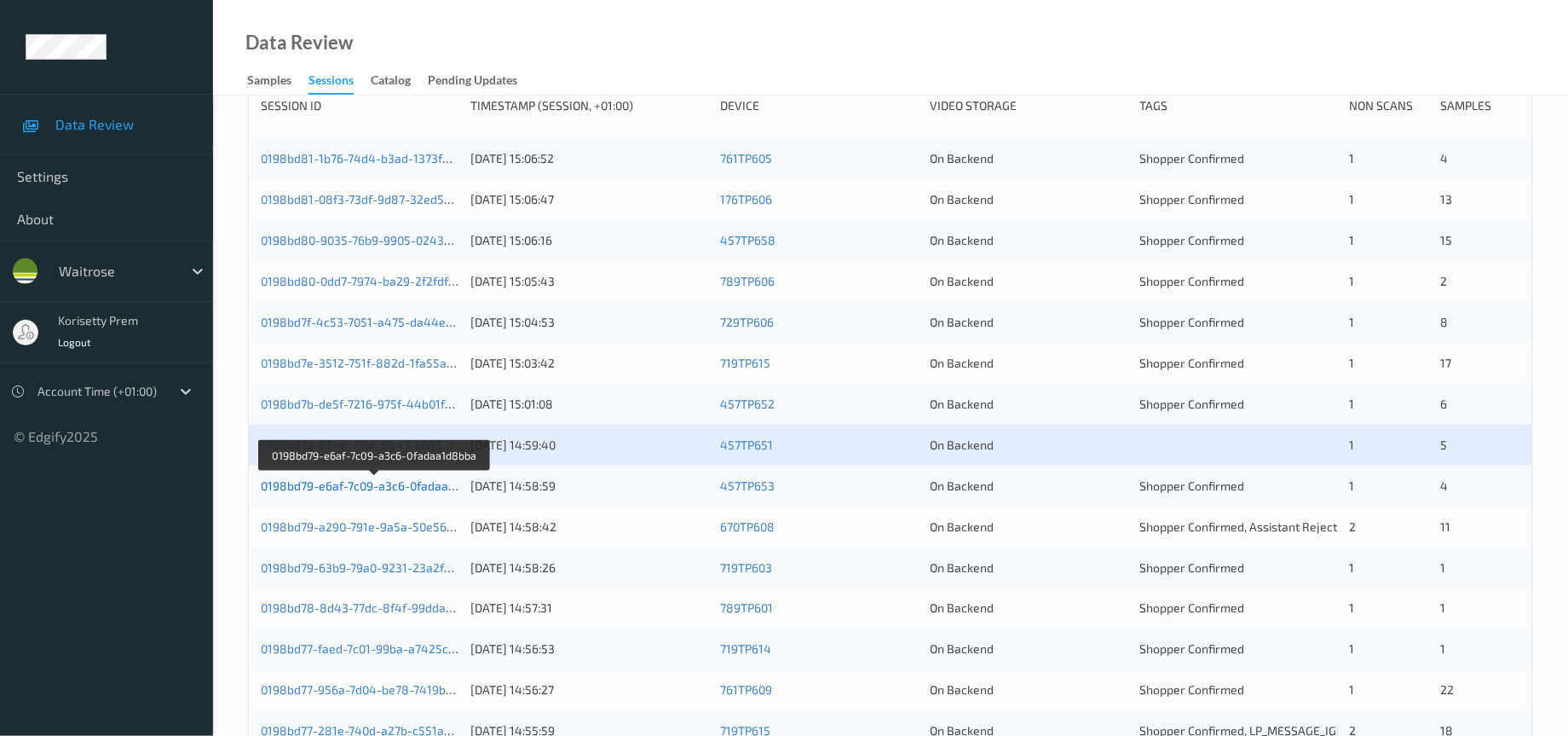
click at [412, 492] on link "0198bd79-e6af-7c09-a3c6-0fadaa1d8bba" at bounding box center [374, 485] width 228 height 15
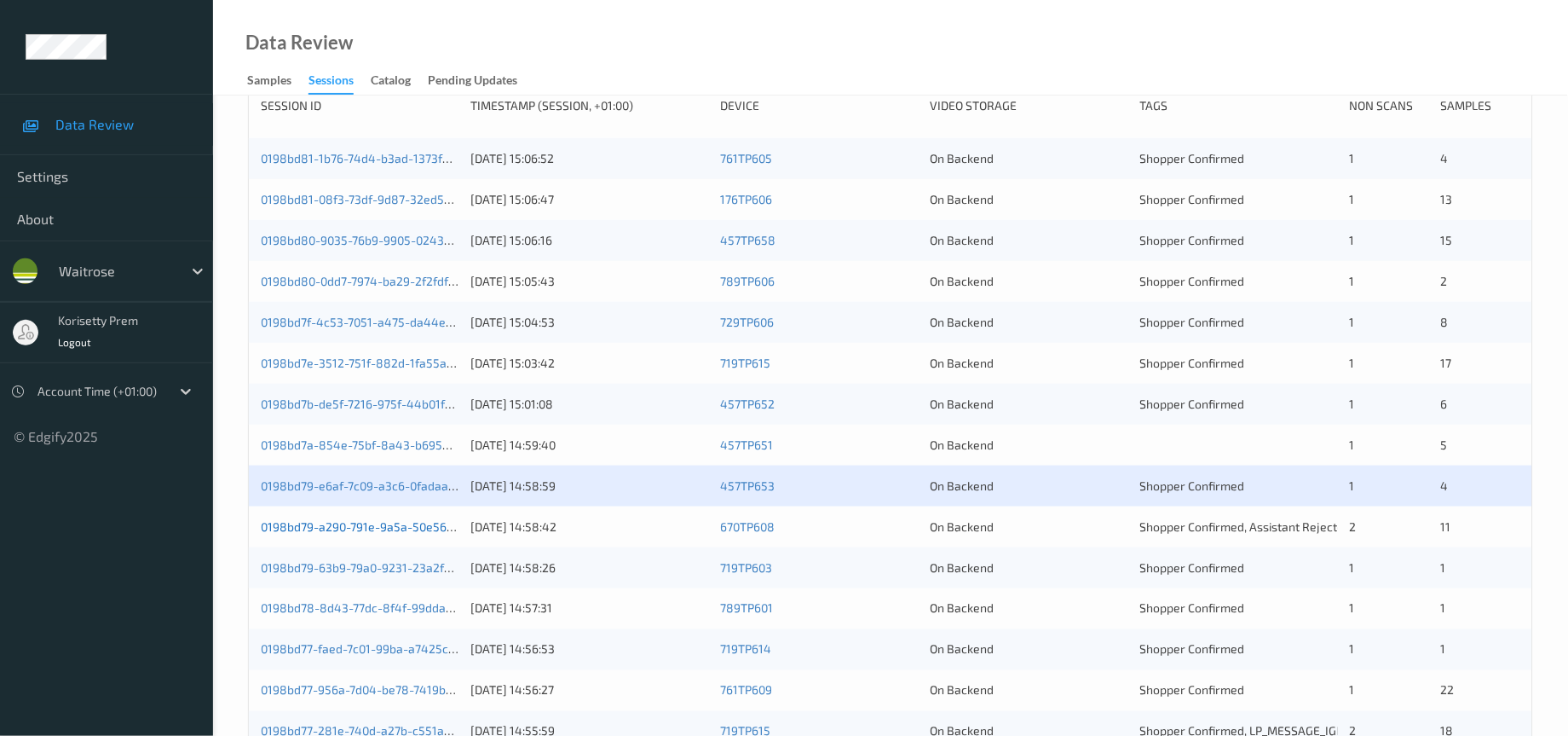
click at [422, 533] on link "0198bd79-a290-791e-9a5a-50e565c6a6b1" at bounding box center [376, 526] width 231 height 15
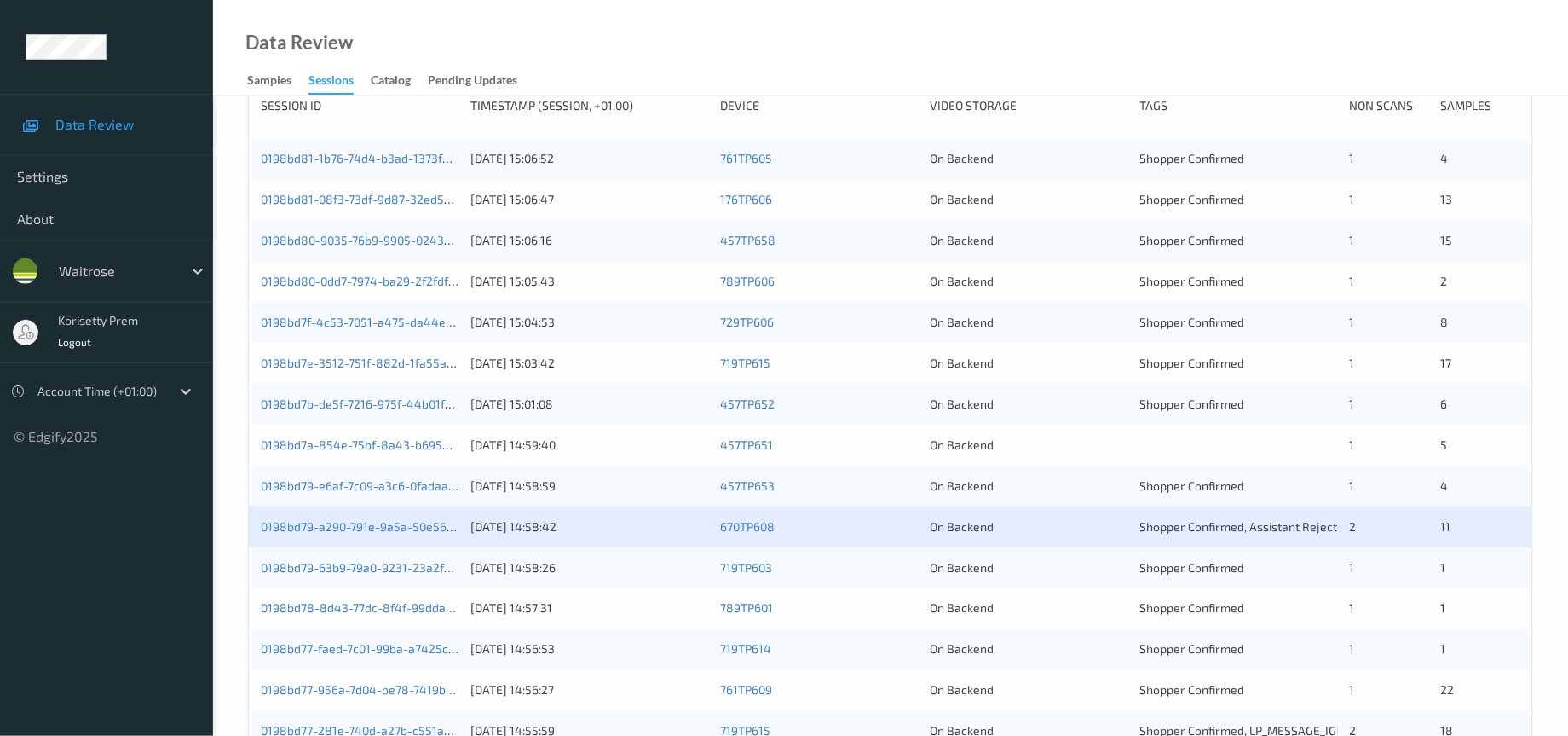
scroll to position [0, 0]
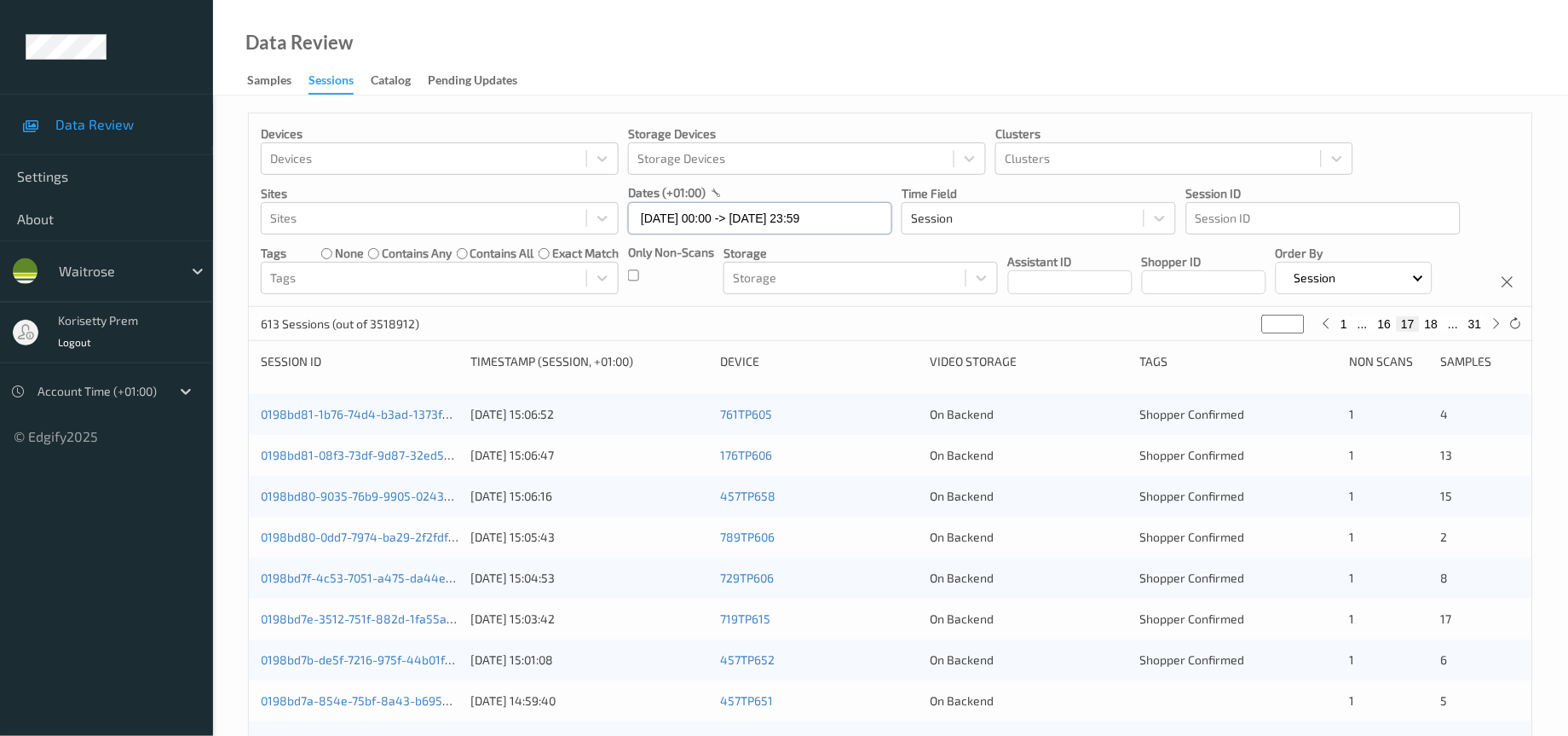
click at [846, 225] on input "[DATE] 00:00 -> [DATE] 23:59" at bounding box center [760, 218] width 264 height 33
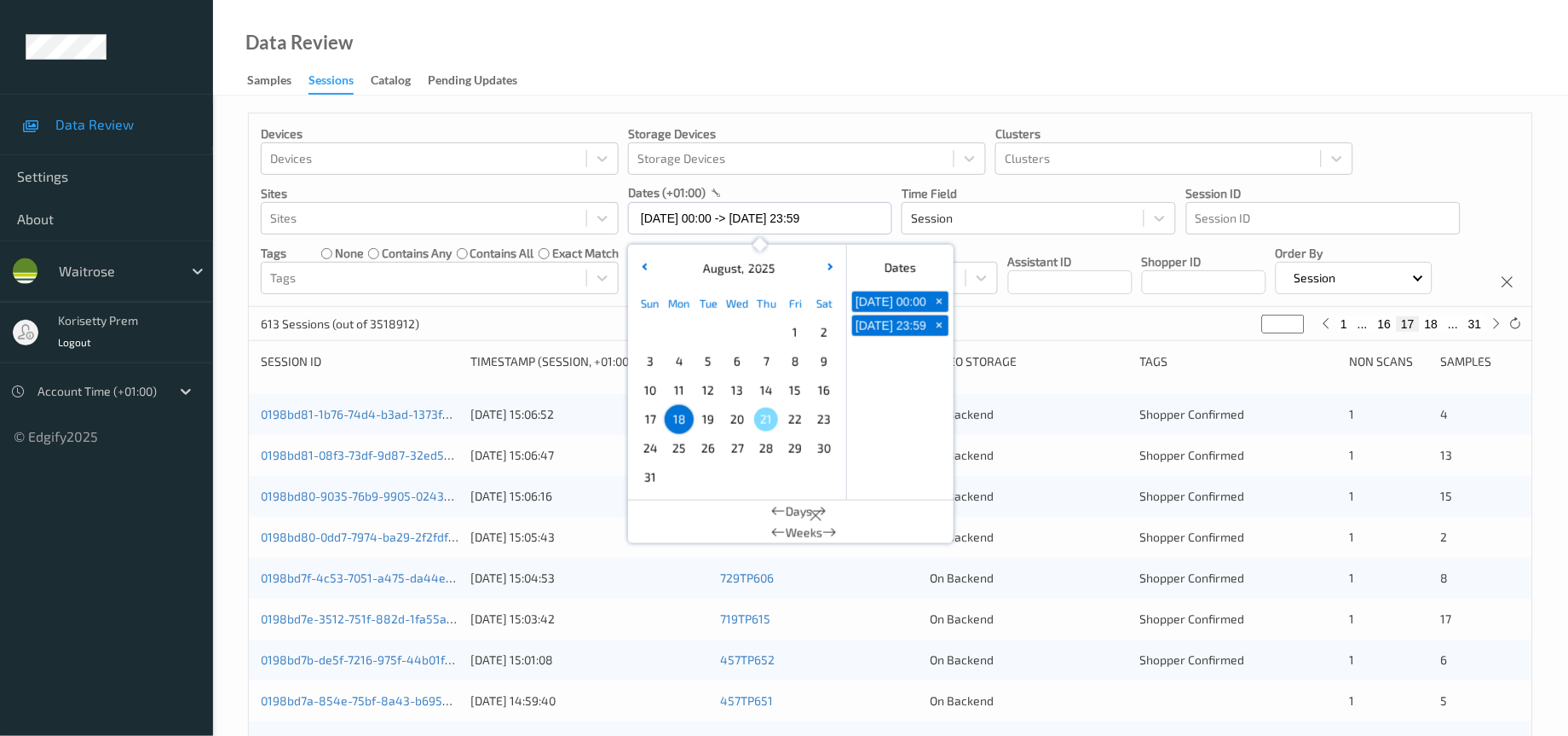
click at [940, 307] on span "+" at bounding box center [940, 302] width 18 height 18
type input "[DATE] 00:00"
type input "*"
click at [940, 307] on span "+" at bounding box center [940, 302] width 18 height 18
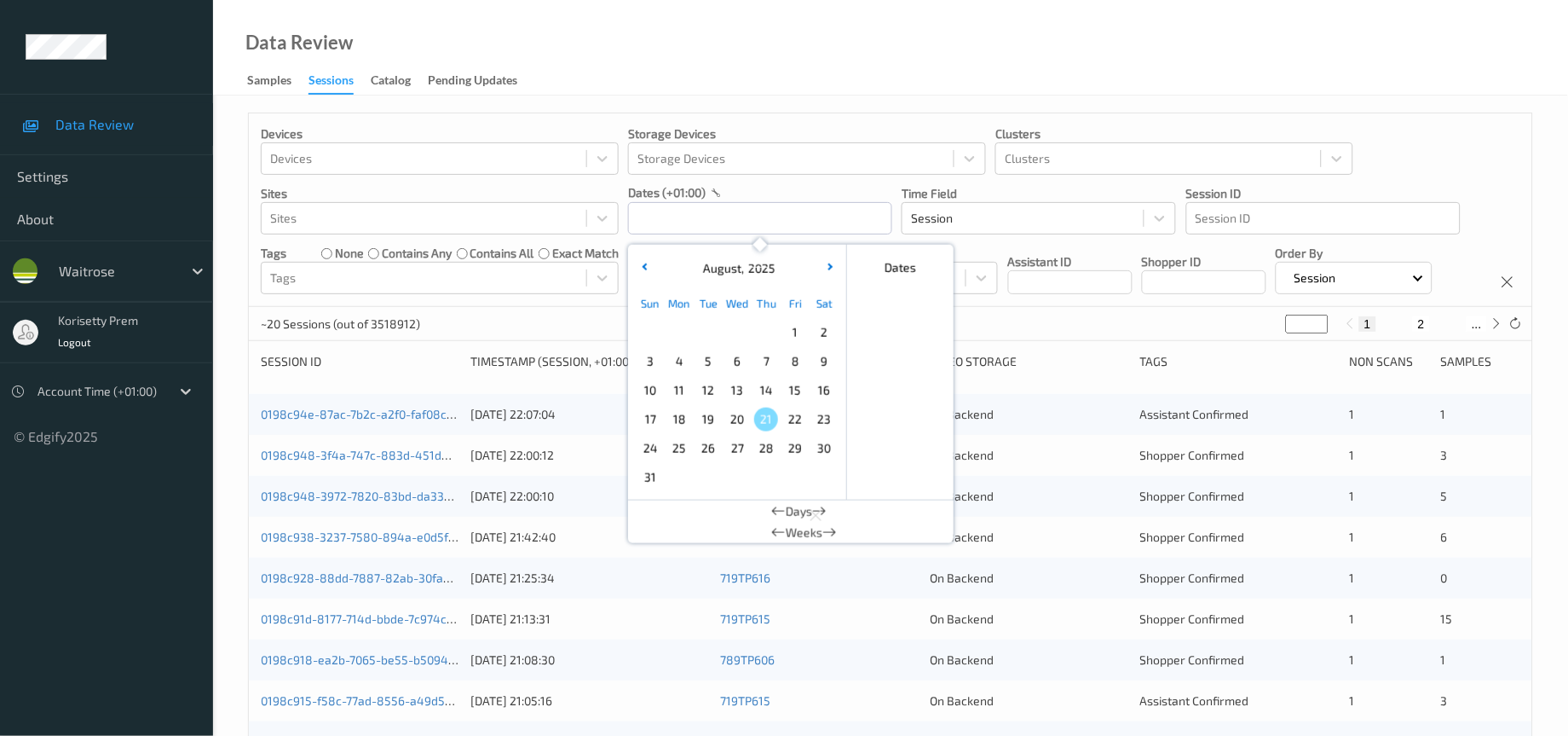
click at [708, 424] on span "19" at bounding box center [709, 420] width 24 height 24
click at [705, 422] on span "19" at bounding box center [709, 420] width 24 height 24
type input "[DATE] 00:00 -> [DATE] 23:59"
click at [1155, 63] on div "Data Review Samples Sessions Catalog Pending Updates" at bounding box center [891, 47] width 1355 height 95
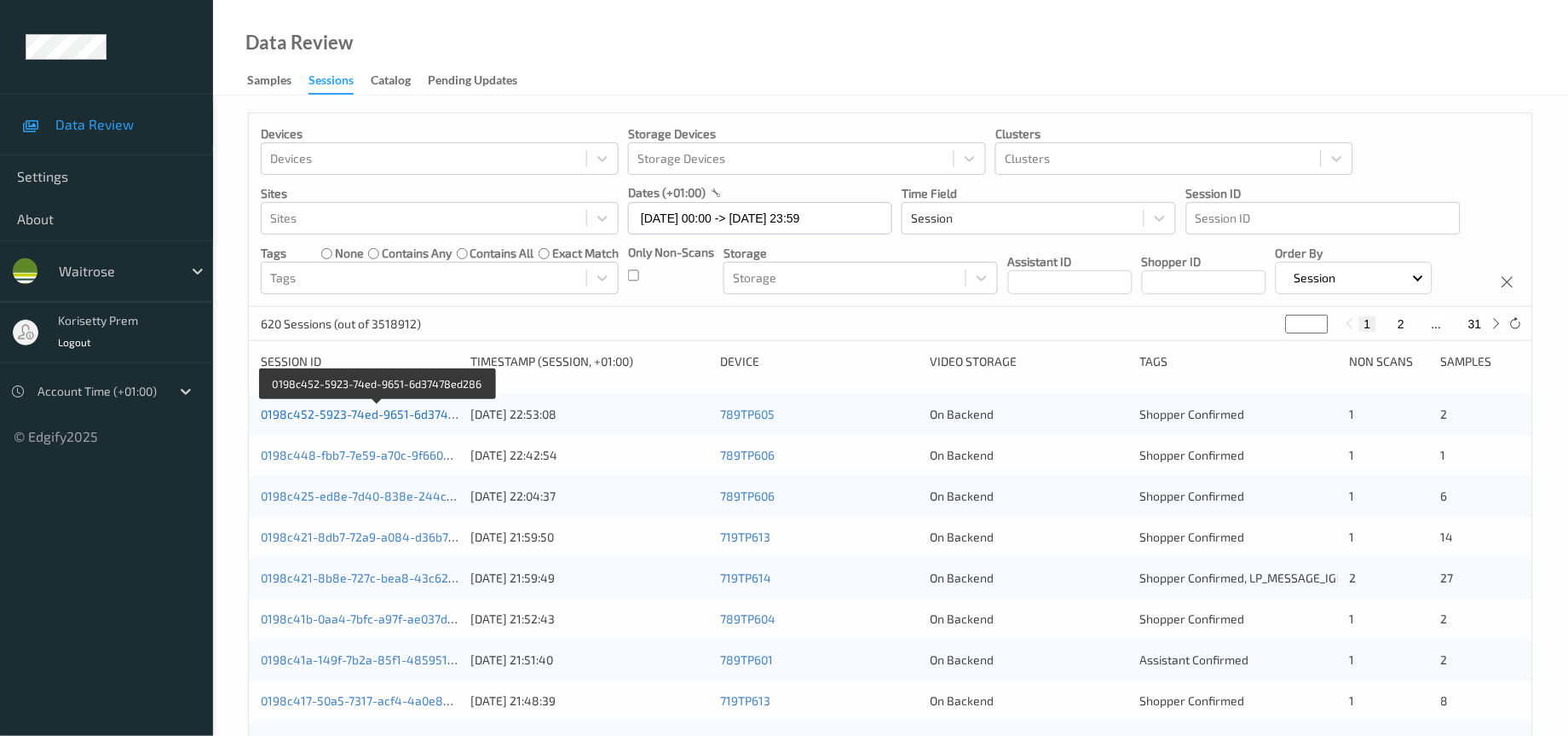
click at [396, 422] on link "0198c452-5923-74ed-9651-6d37478ed286" at bounding box center [379, 414] width 236 height 15
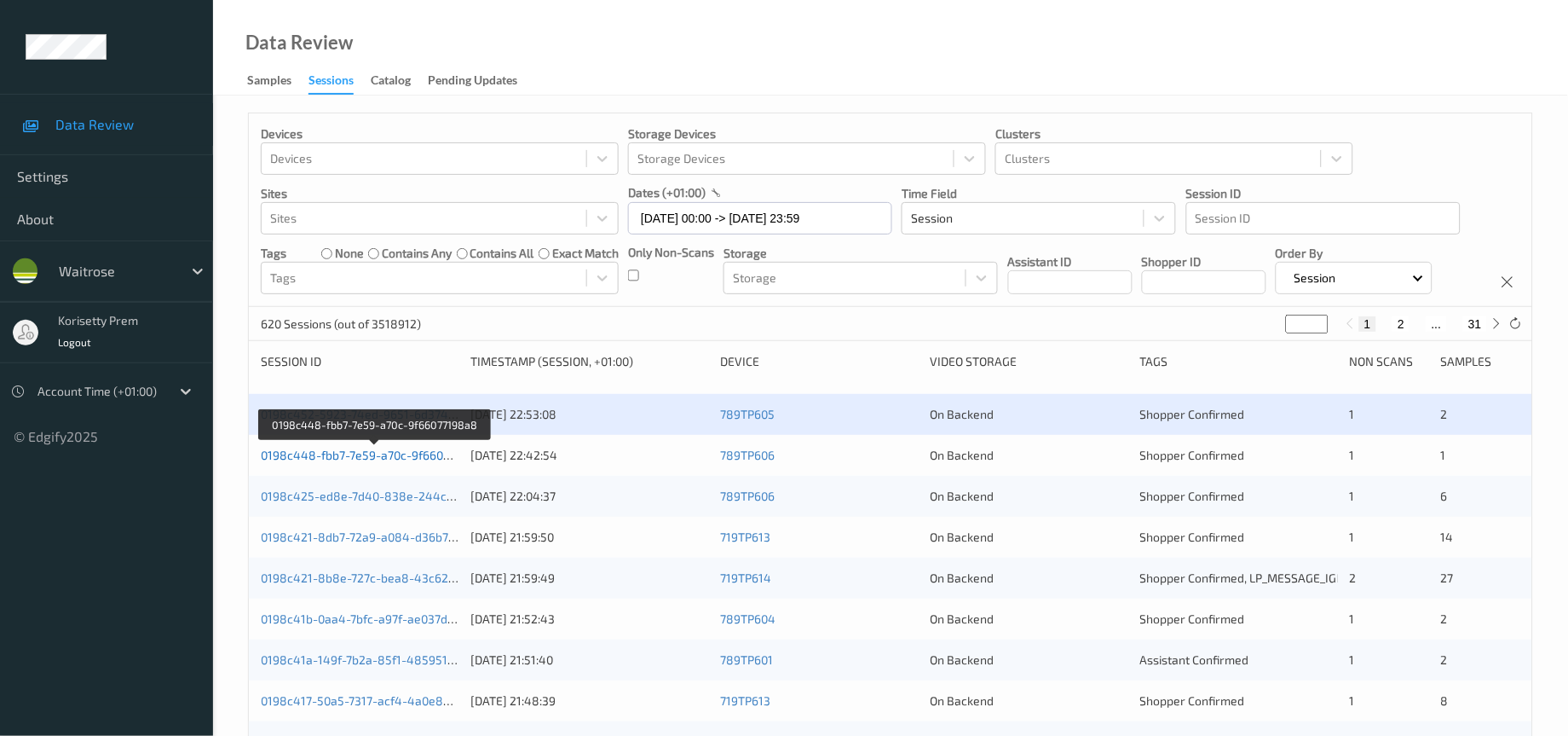
click at [401, 462] on link "0198c448-fbb7-7e59-a70c-9f66077198a8" at bounding box center [374, 455] width 228 height 15
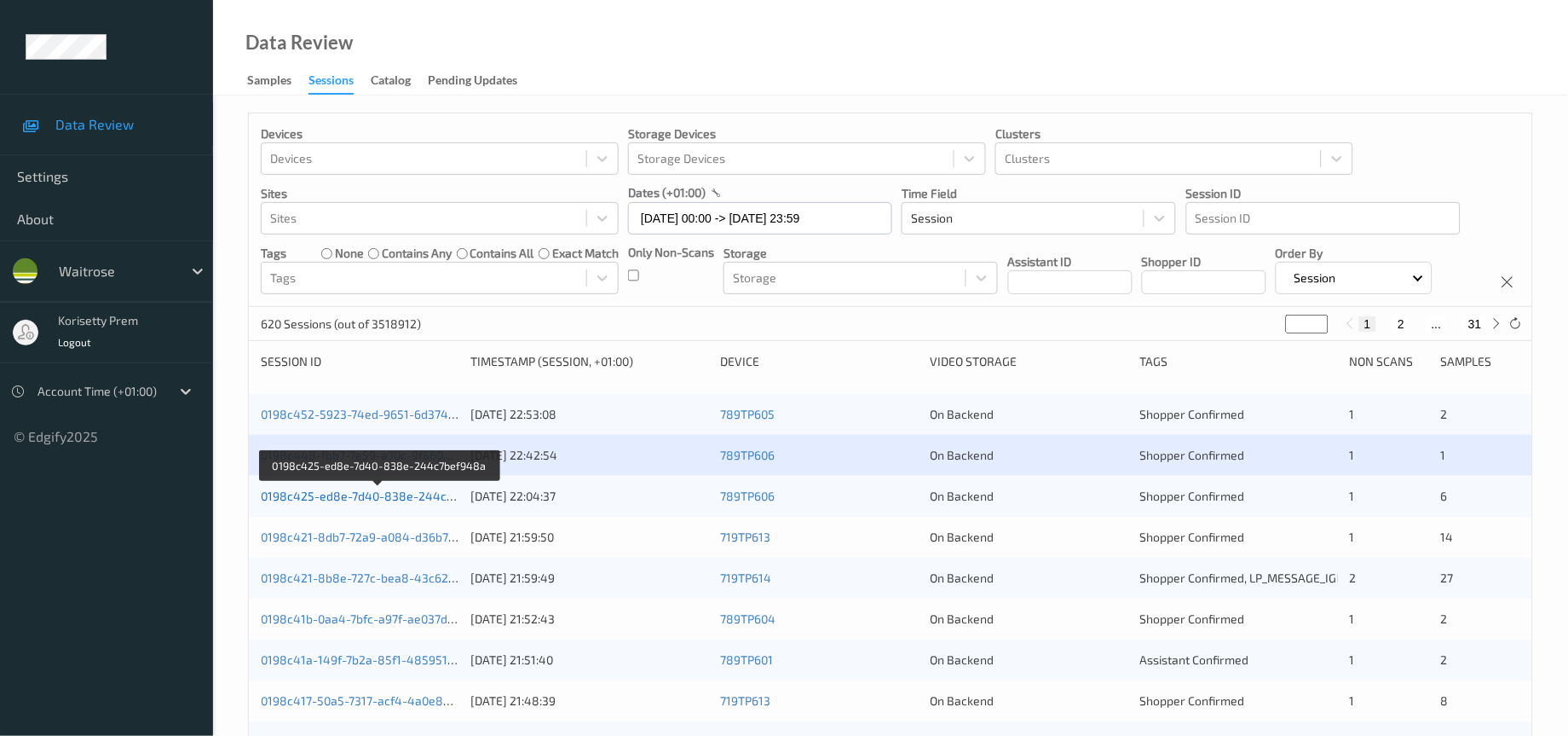
click at [403, 503] on link "0198c425-ed8e-7d40-838e-244c7bef948a" at bounding box center [380, 496] width 239 height 15
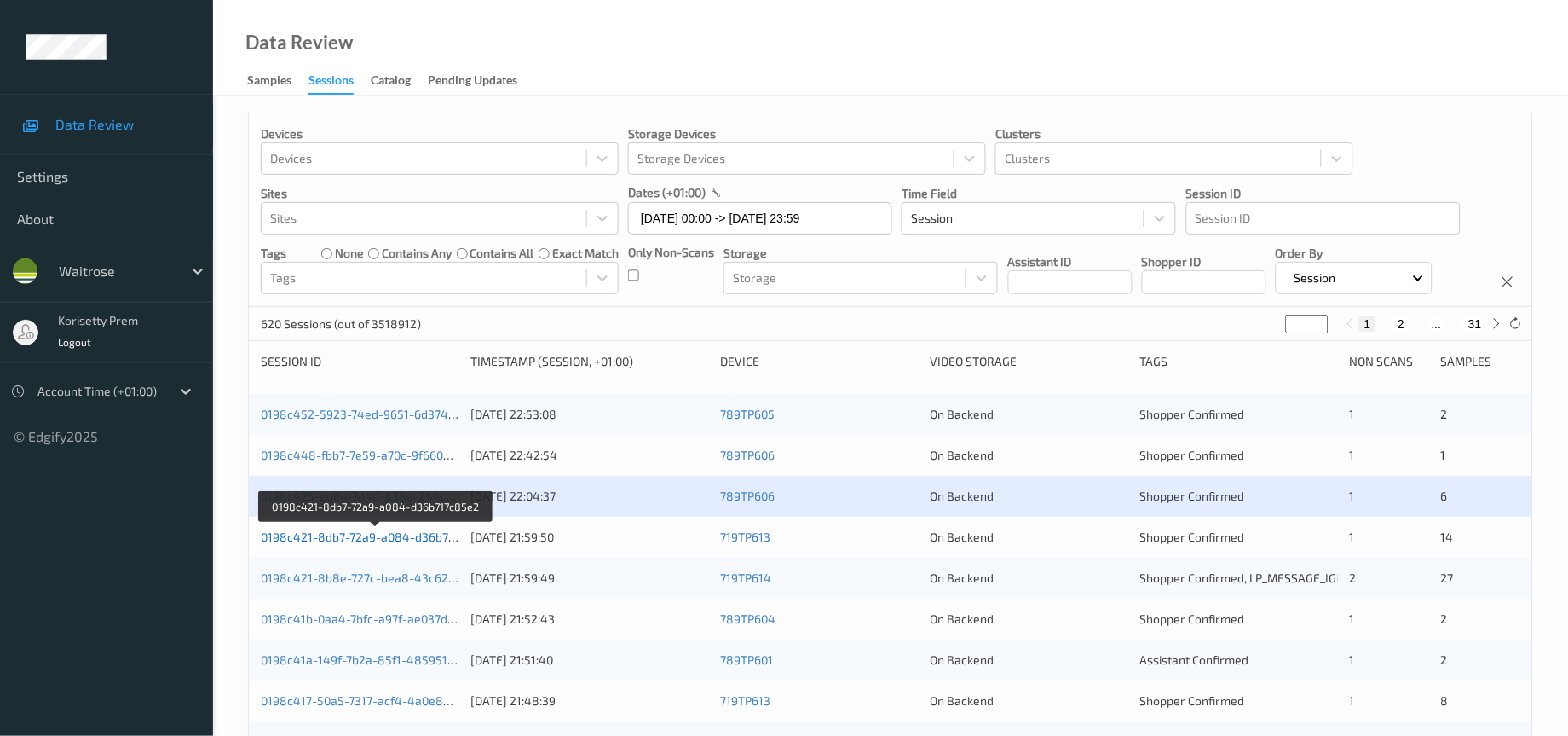
click at [409, 544] on link "0198c421-8db7-72a9-a084-d36b717c85e2" at bounding box center [377, 537] width 233 height 15
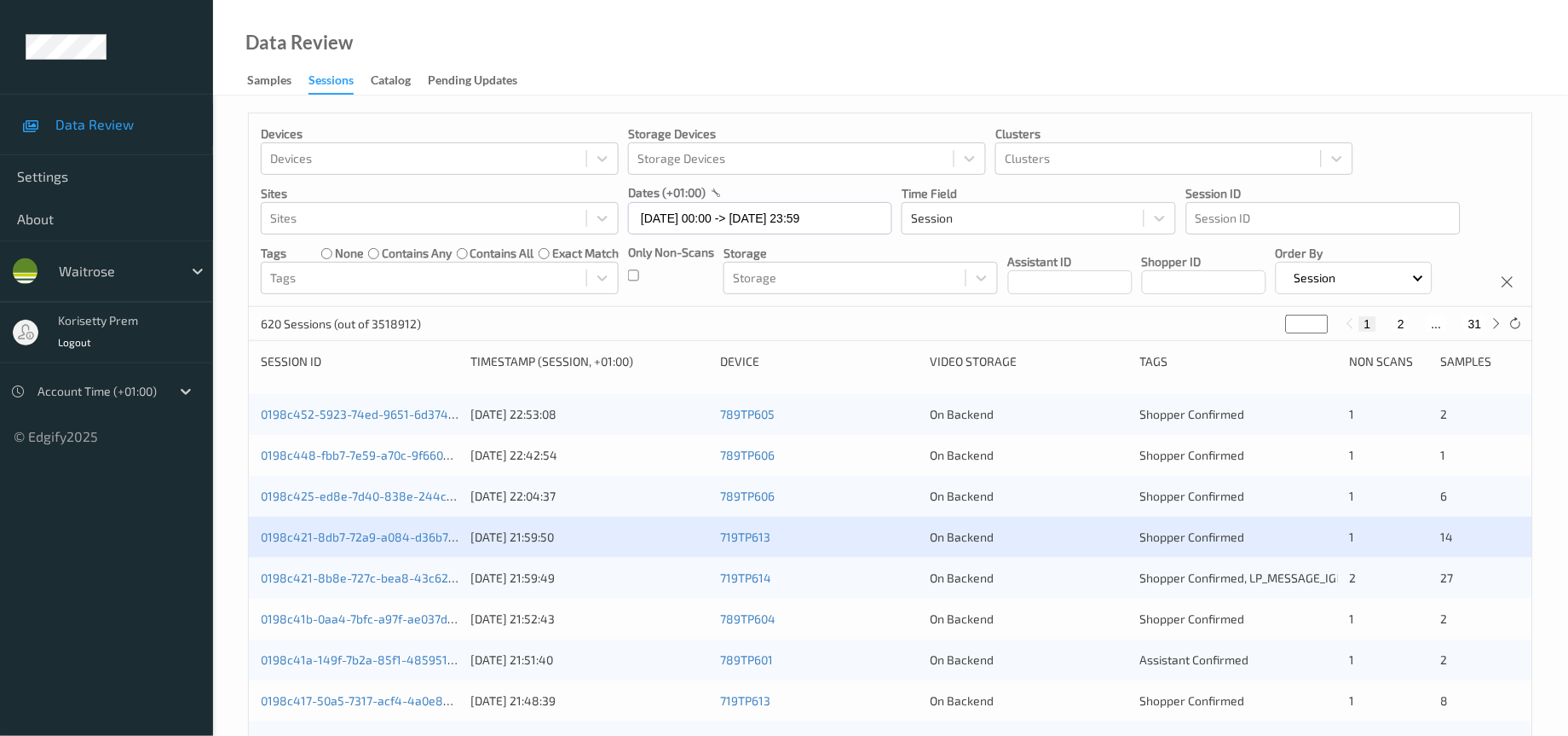
click at [417, 599] on div "0198c421-8b8e-727c-bea8-43c6254840be [DATE] 21:59:49 719TP614 On Backend Shoppe…" at bounding box center [890, 578] width 1284 height 41
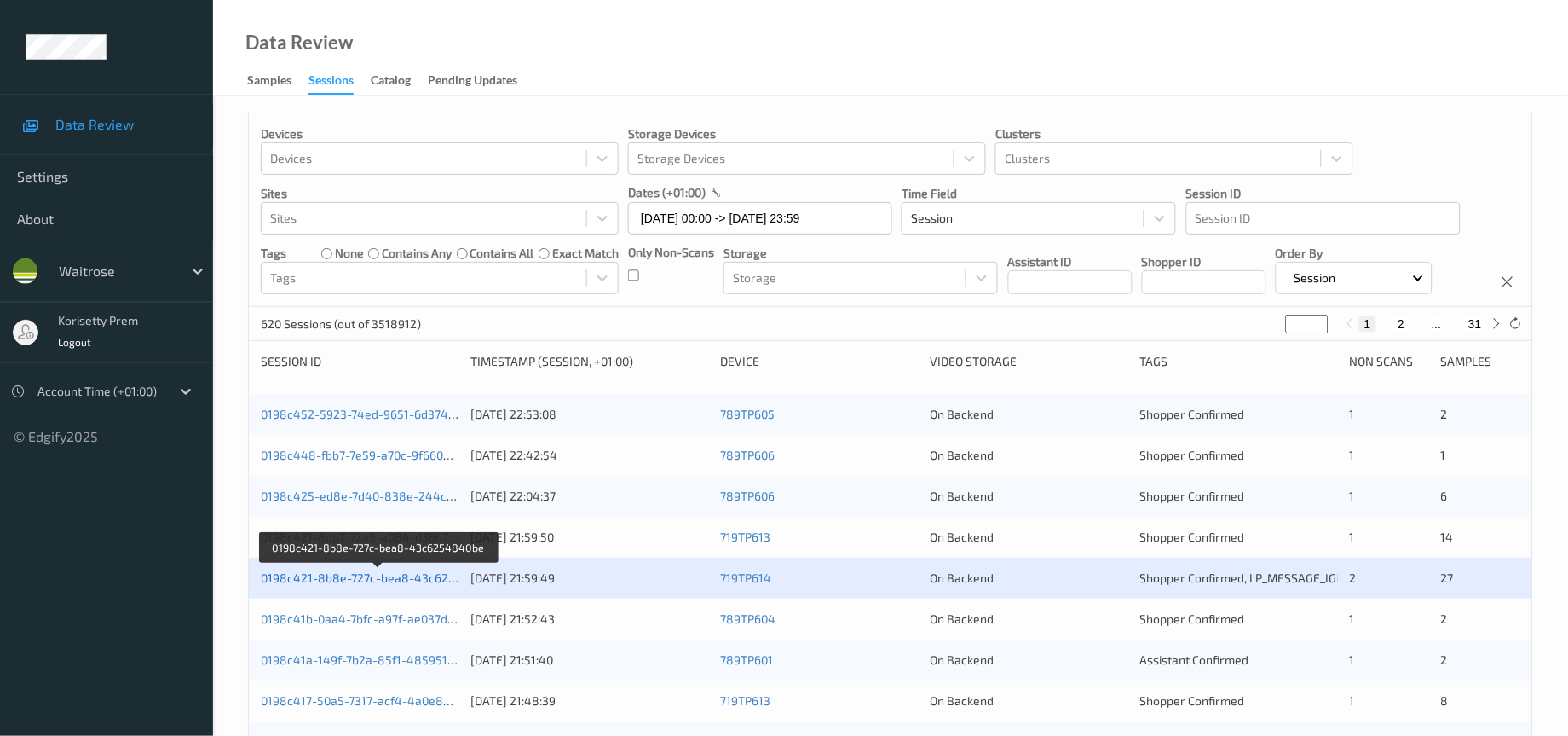
click at [416, 585] on link "0198c421-8b8e-727c-bea8-43c6254840be" at bounding box center [380, 578] width 238 height 15
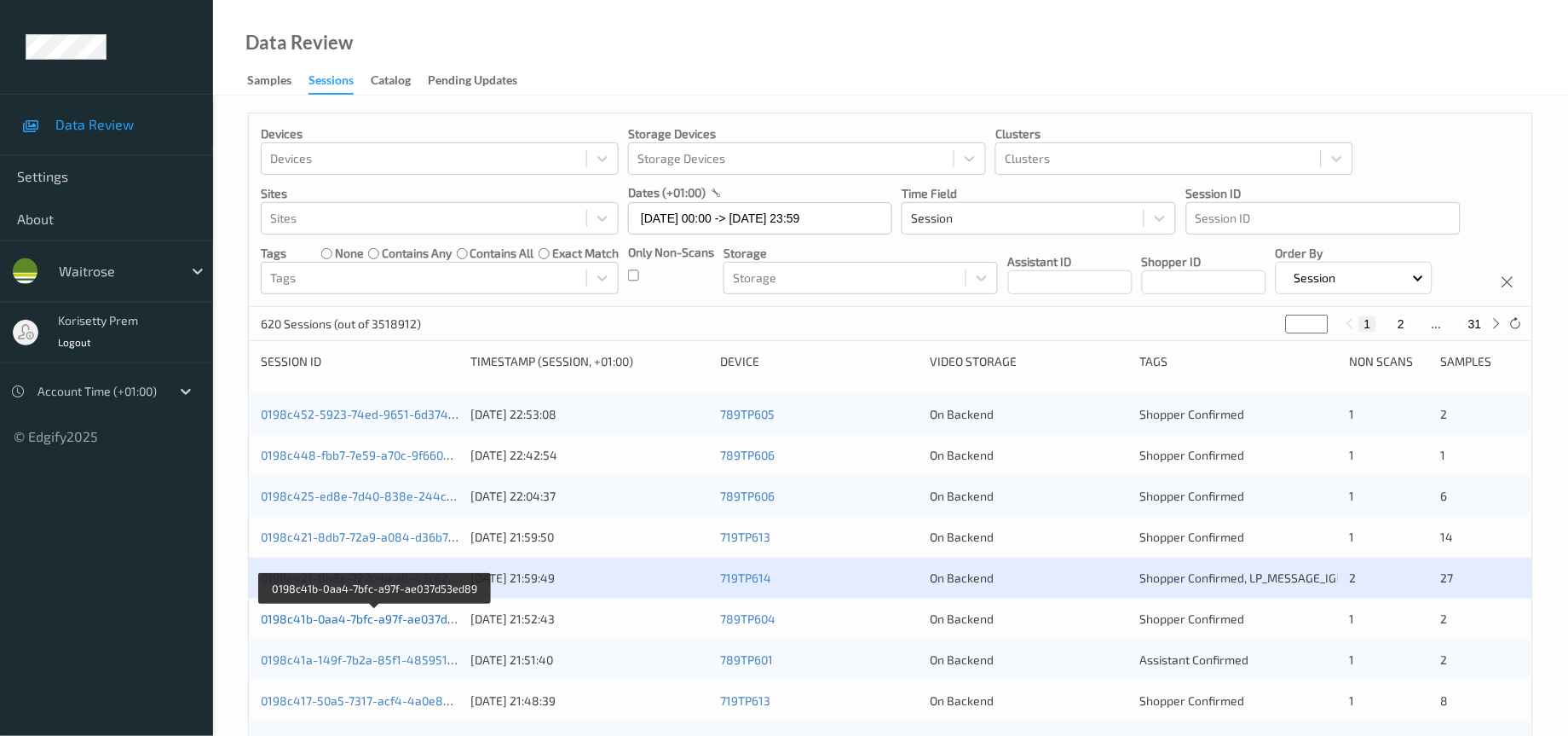
click at [422, 626] on link "0198c41b-0aa4-7bfc-a97f-ae037d53ed89" at bounding box center [374, 619] width 228 height 15
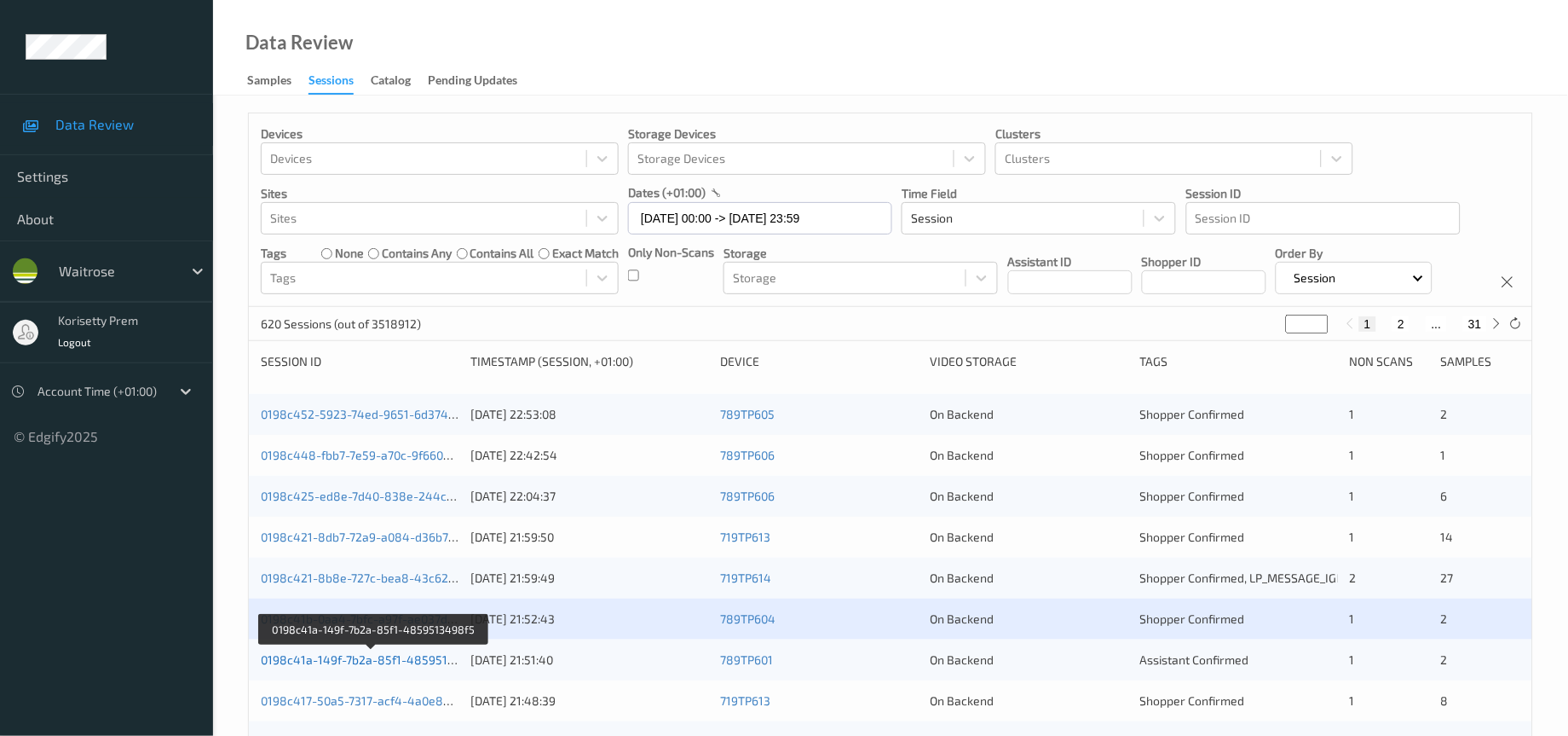
click at [422, 667] on link "0198c41a-149f-7b2a-85f1-4859513498f5" at bounding box center [374, 660] width 227 height 15
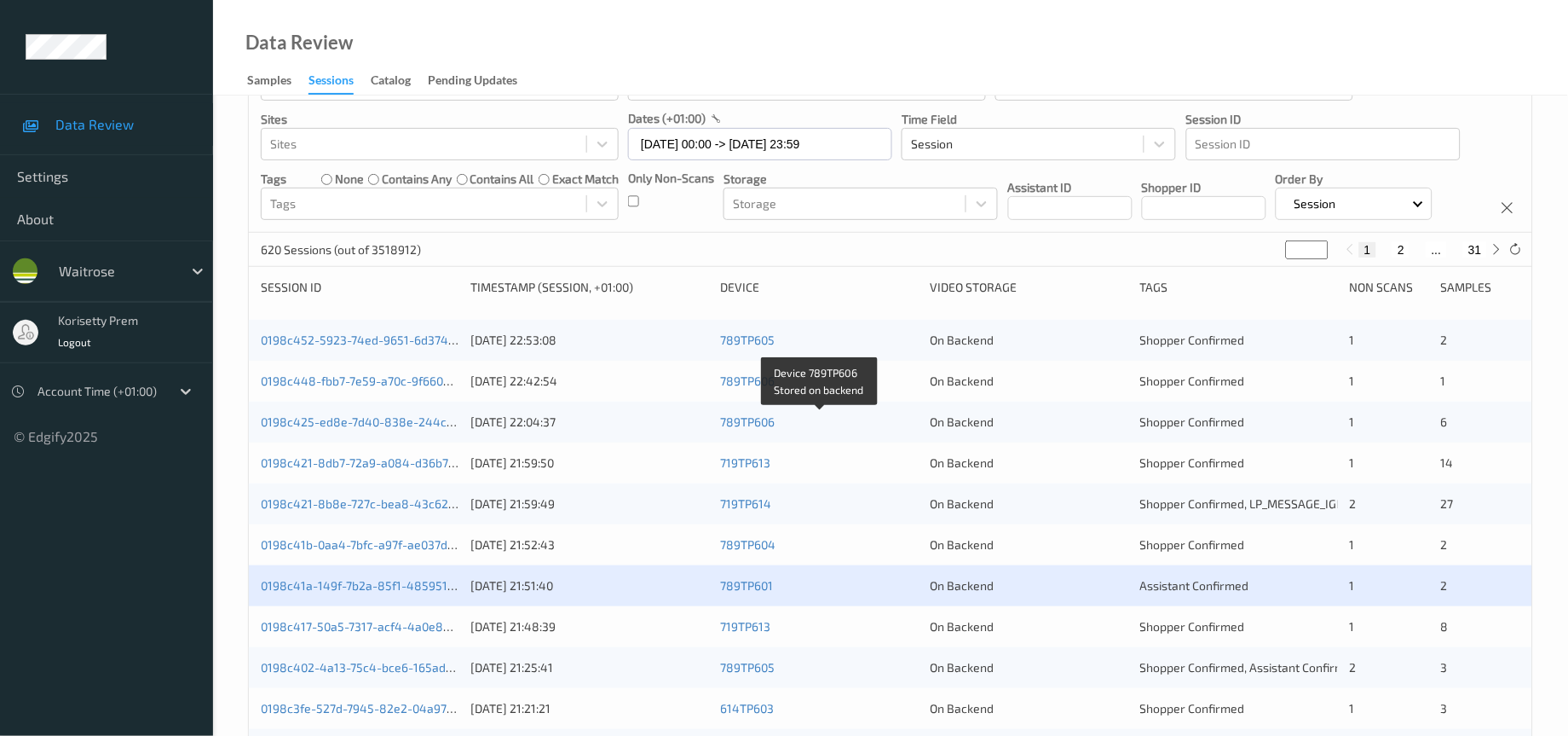
scroll to position [128, 0]
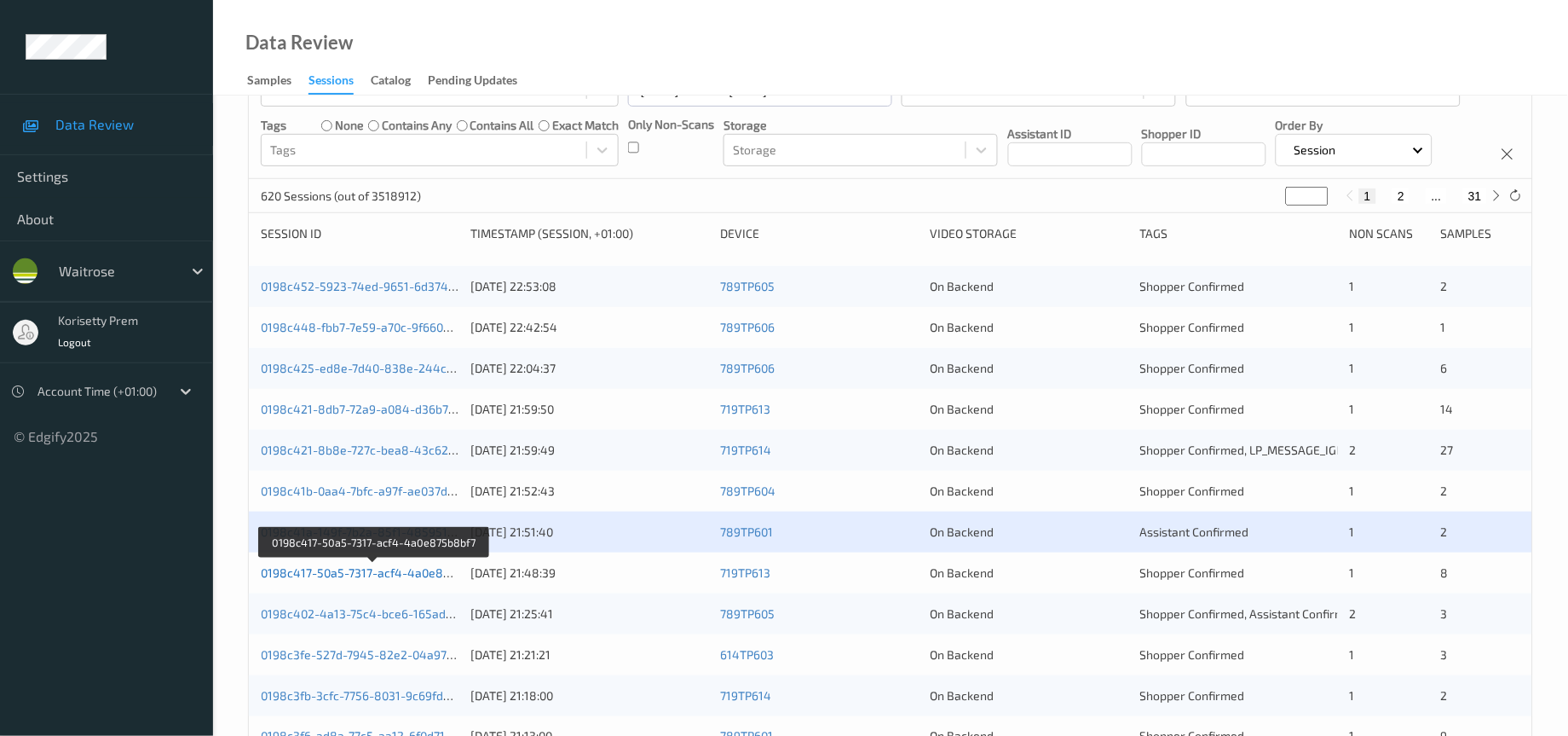
click at [421, 580] on link "0198c417-50a5-7317-acf4-4a0e875b8bf7" at bounding box center [374, 572] width 227 height 15
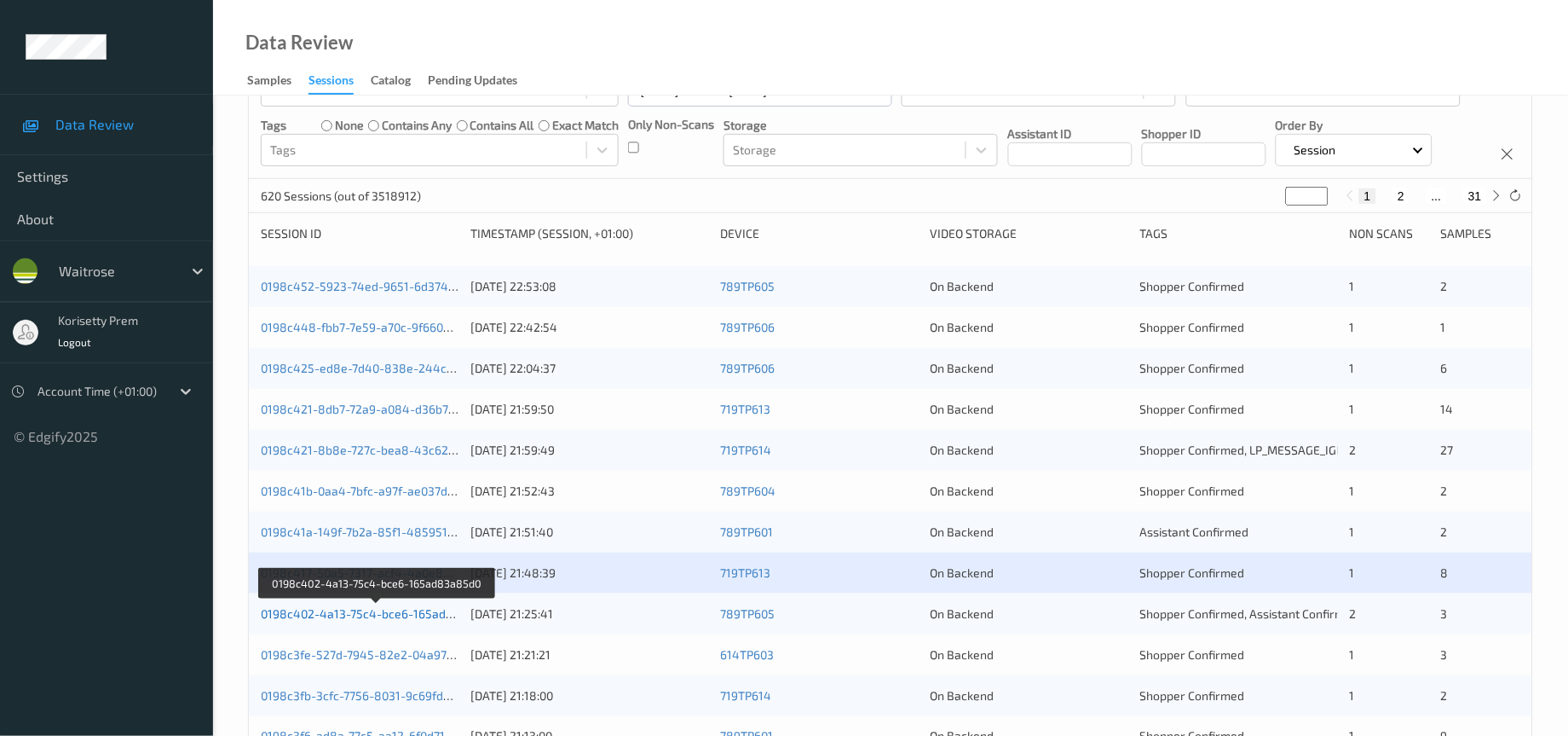
click at [417, 621] on link "0198c402-4a13-75c4-bce6-165ad83a85d0" at bounding box center [378, 613] width 234 height 15
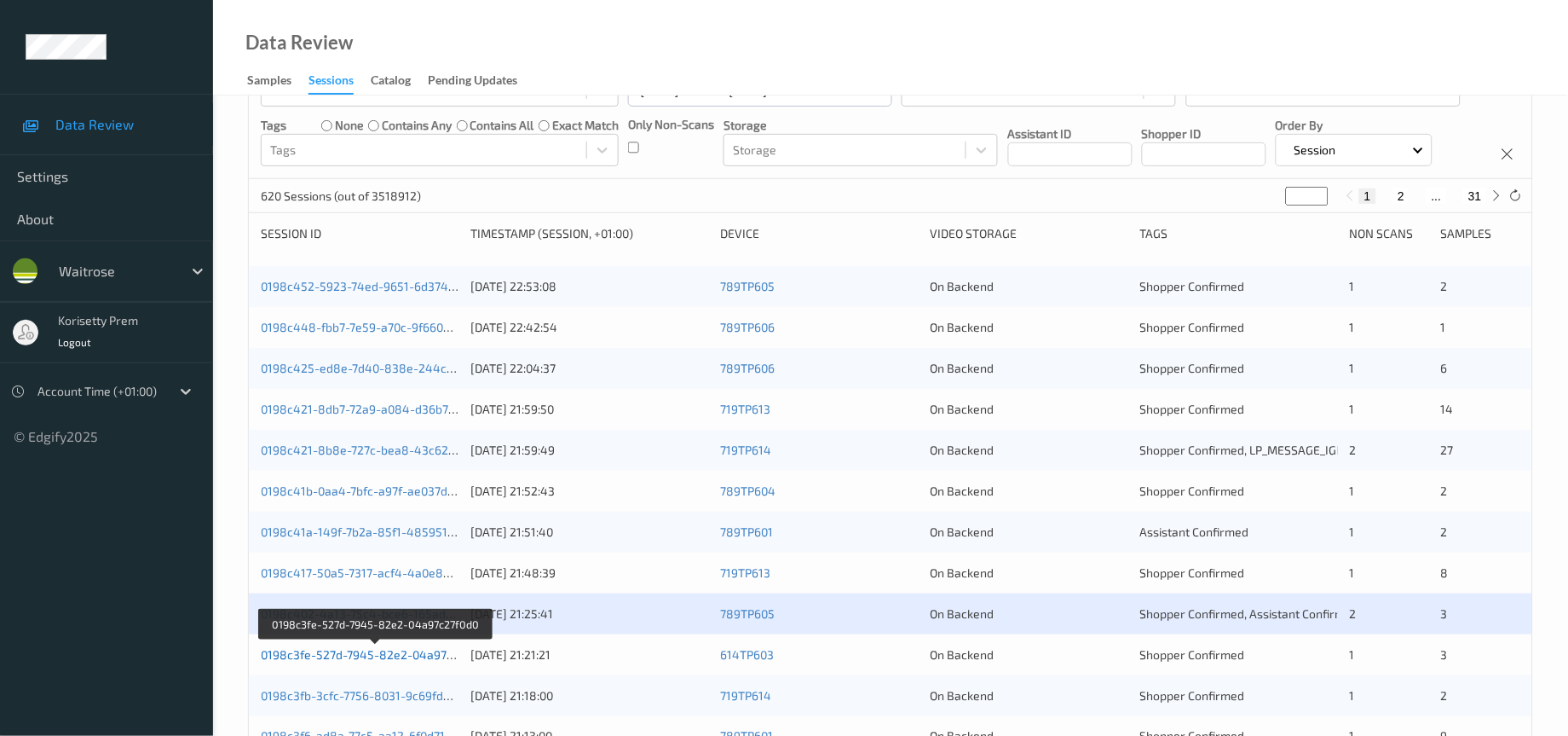
click at [411, 661] on link "0198c3fe-527d-7945-82e2-04a97c27f0d0" at bounding box center [375, 654] width 229 height 15
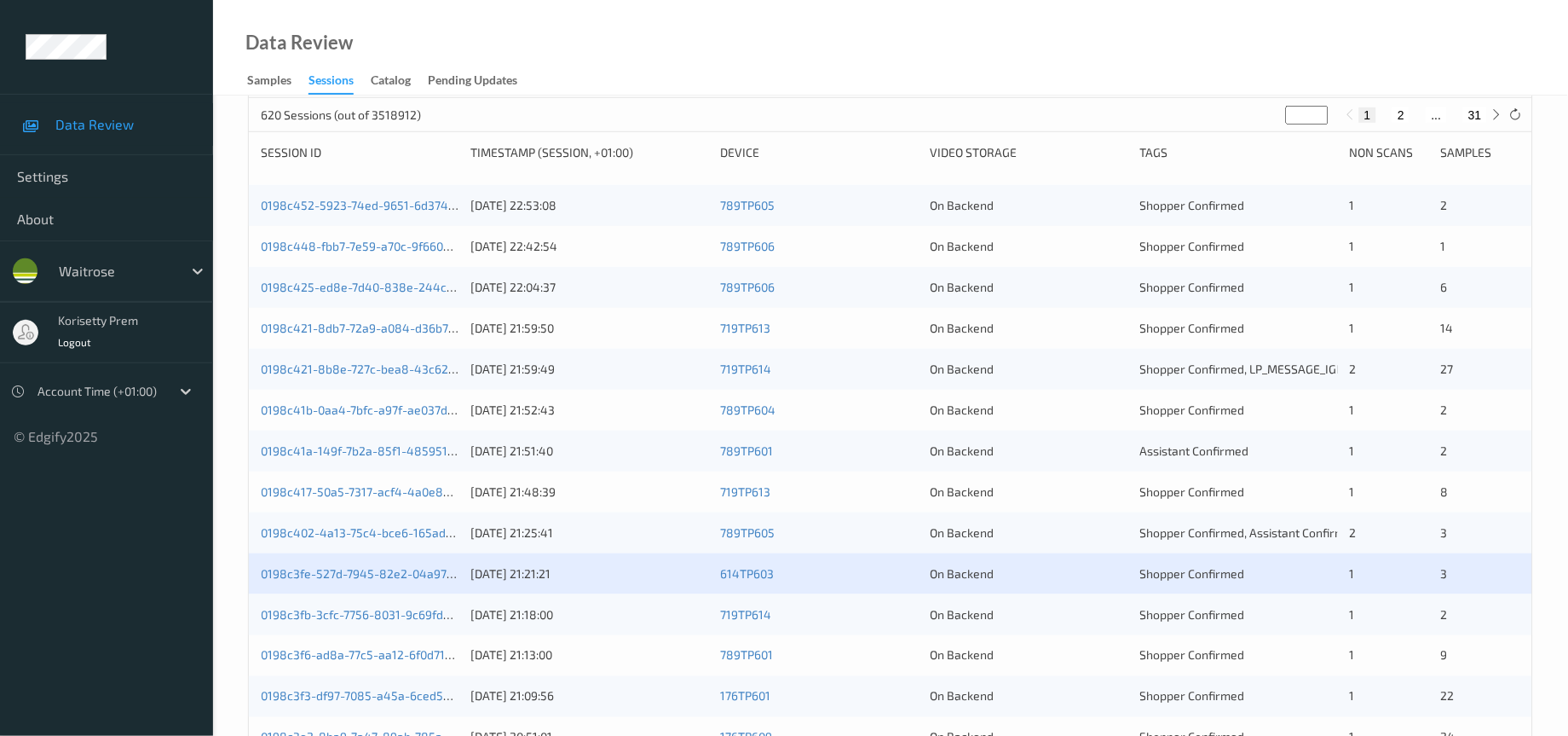
scroll to position [255, 0]
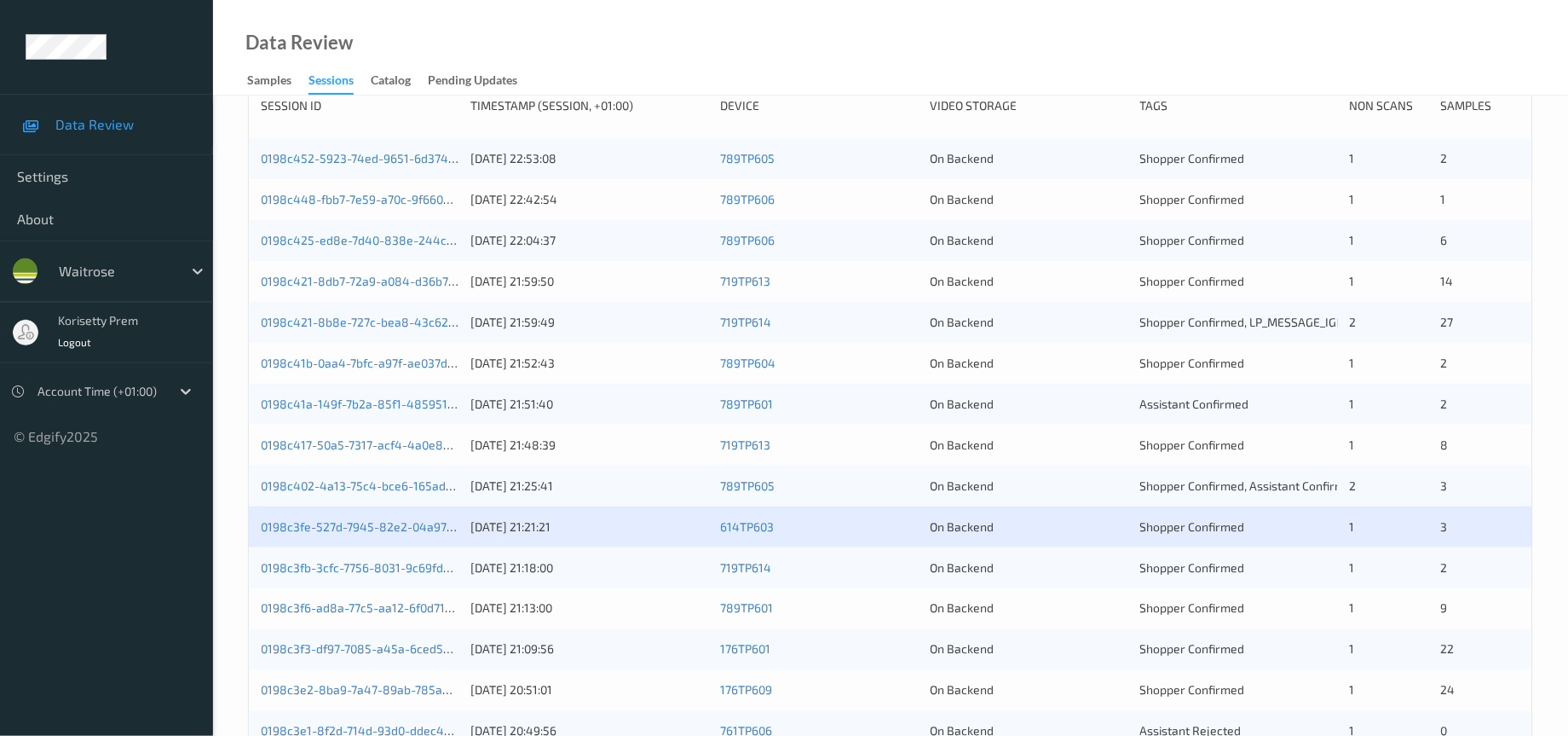
click at [478, 413] on div "19/08/2025 21:51:40" at bounding box center [590, 403] width 238 height 17
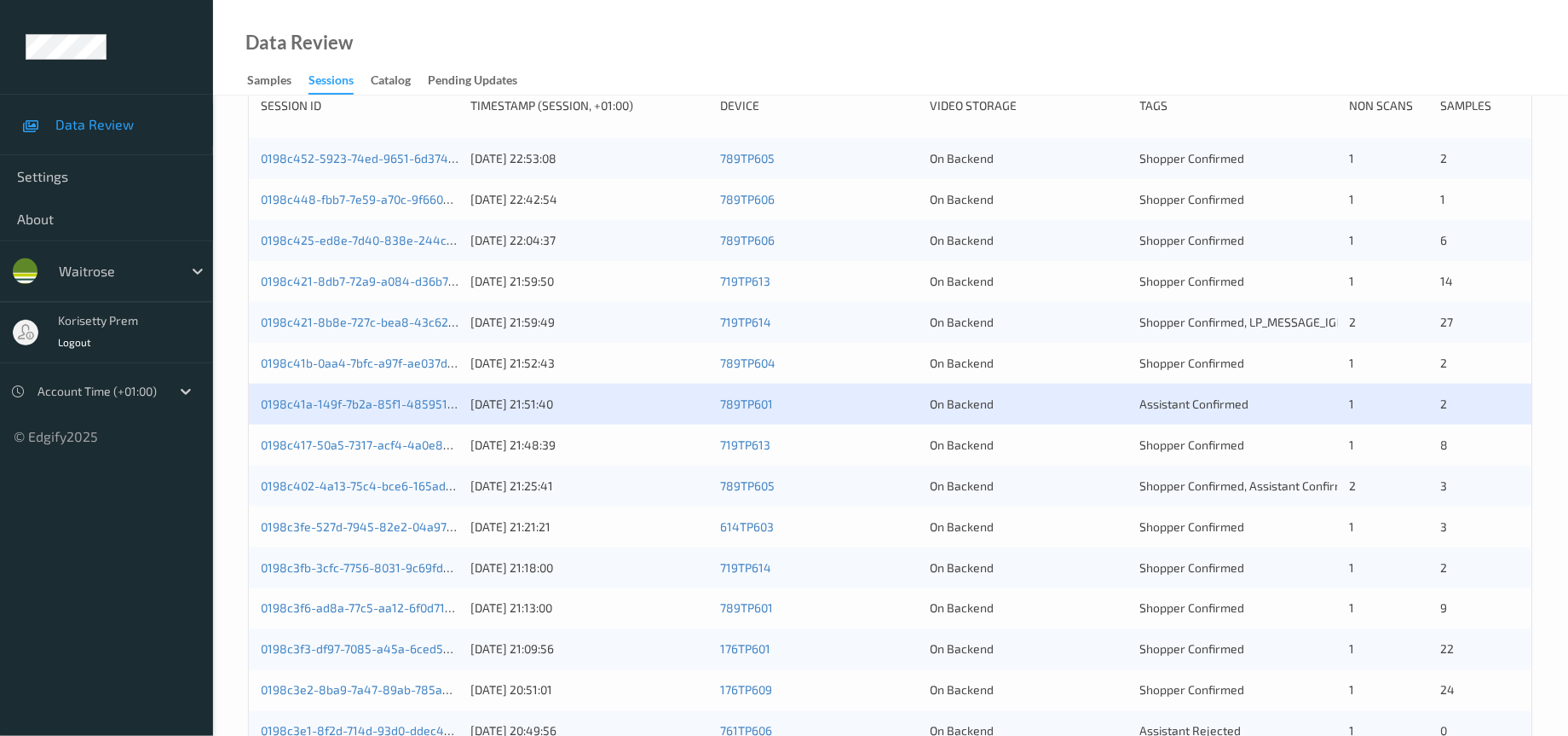
click at [755, 37] on div "Data Review Samples Sessions Catalog Pending Updates" at bounding box center [891, 47] width 1355 height 95
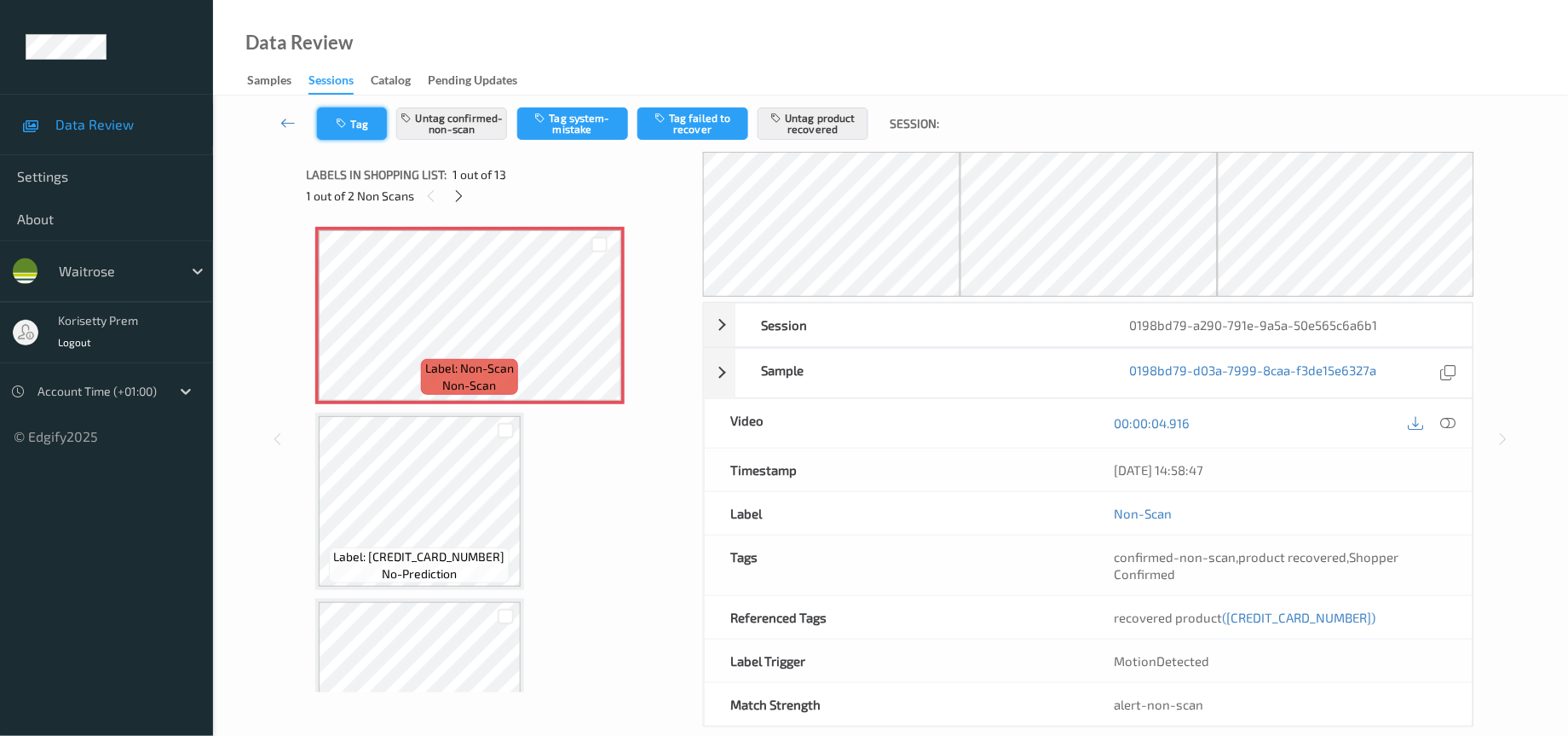
click at [324, 121] on button "Tag" at bounding box center [352, 124] width 70 height 33
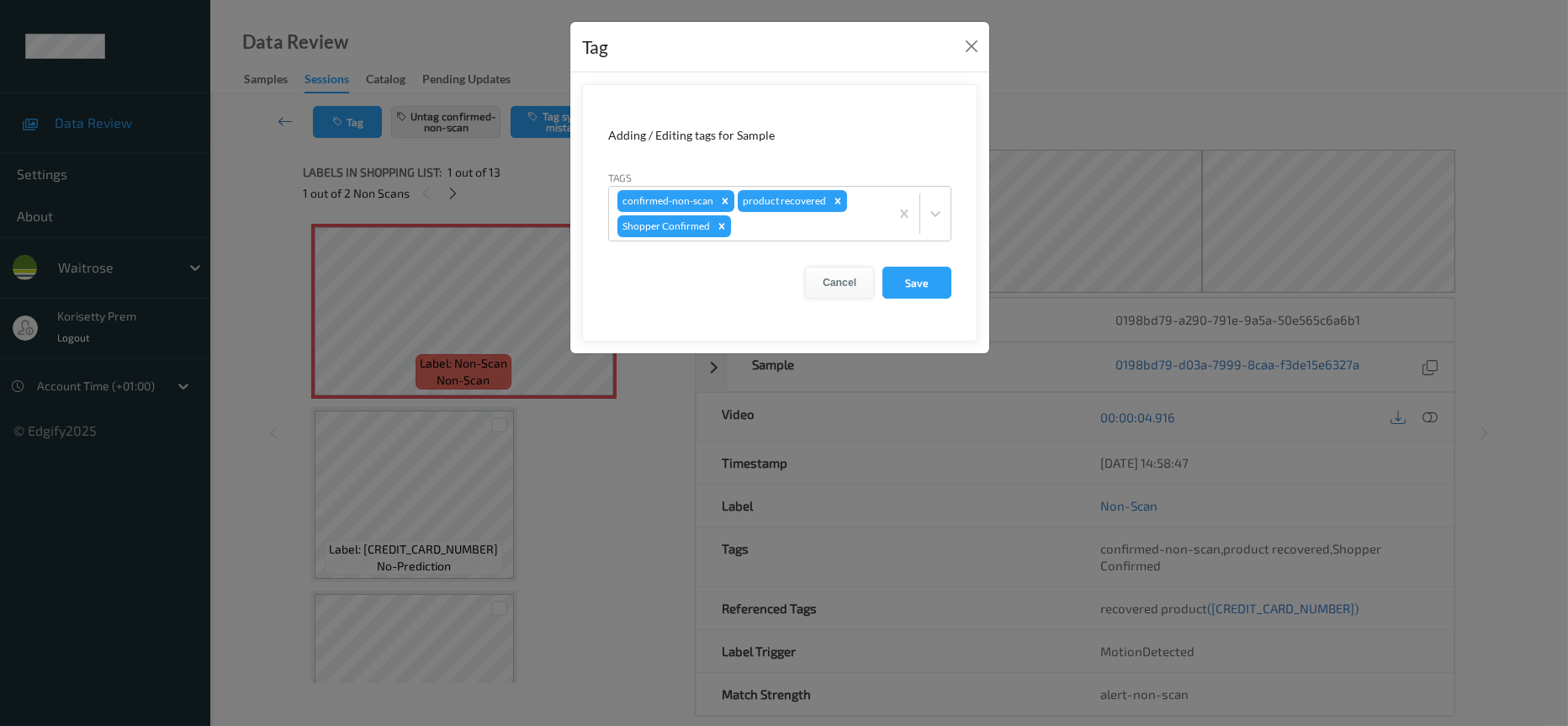
click at [846, 285] on button "Cancel" at bounding box center [839, 282] width 69 height 32
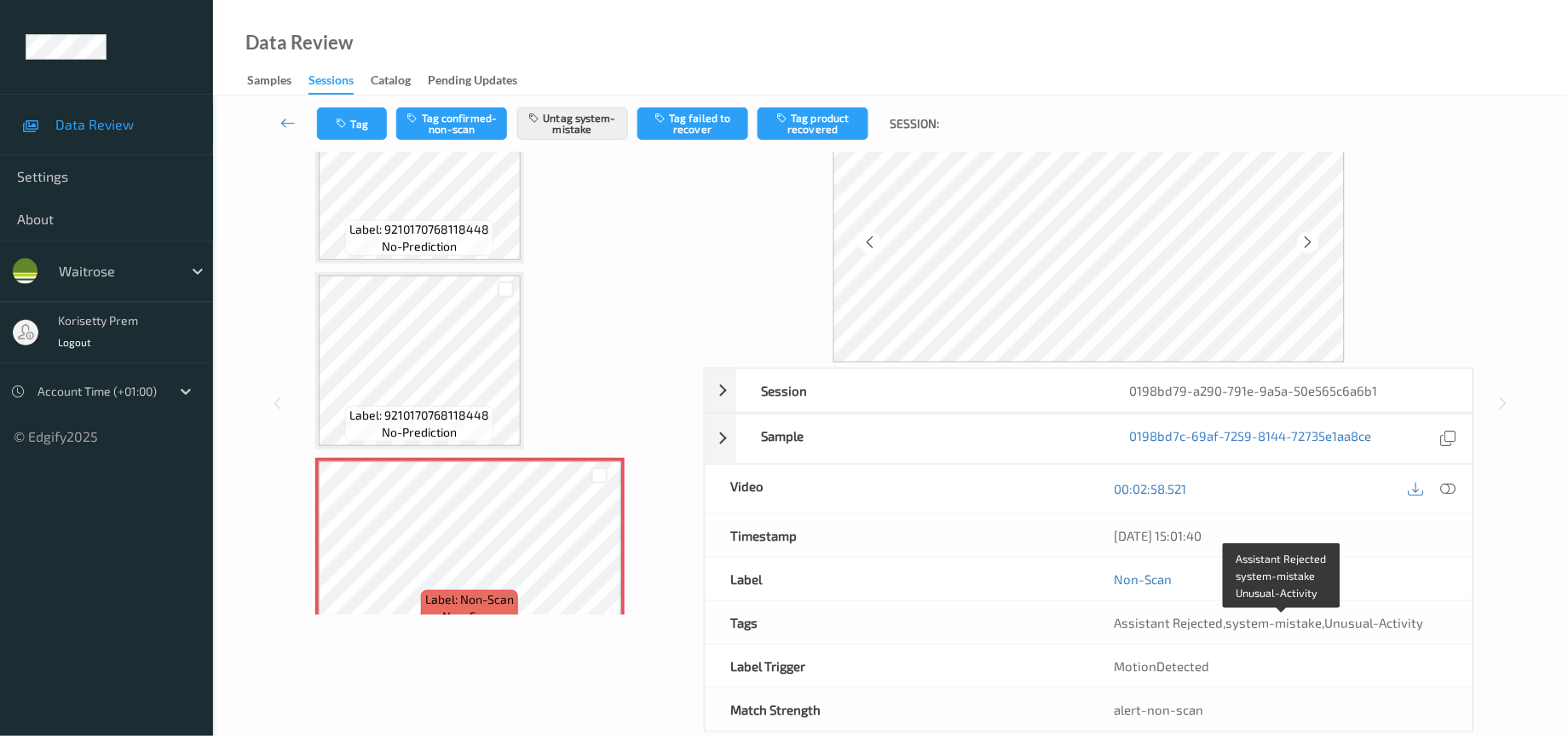
scroll to position [113, 0]
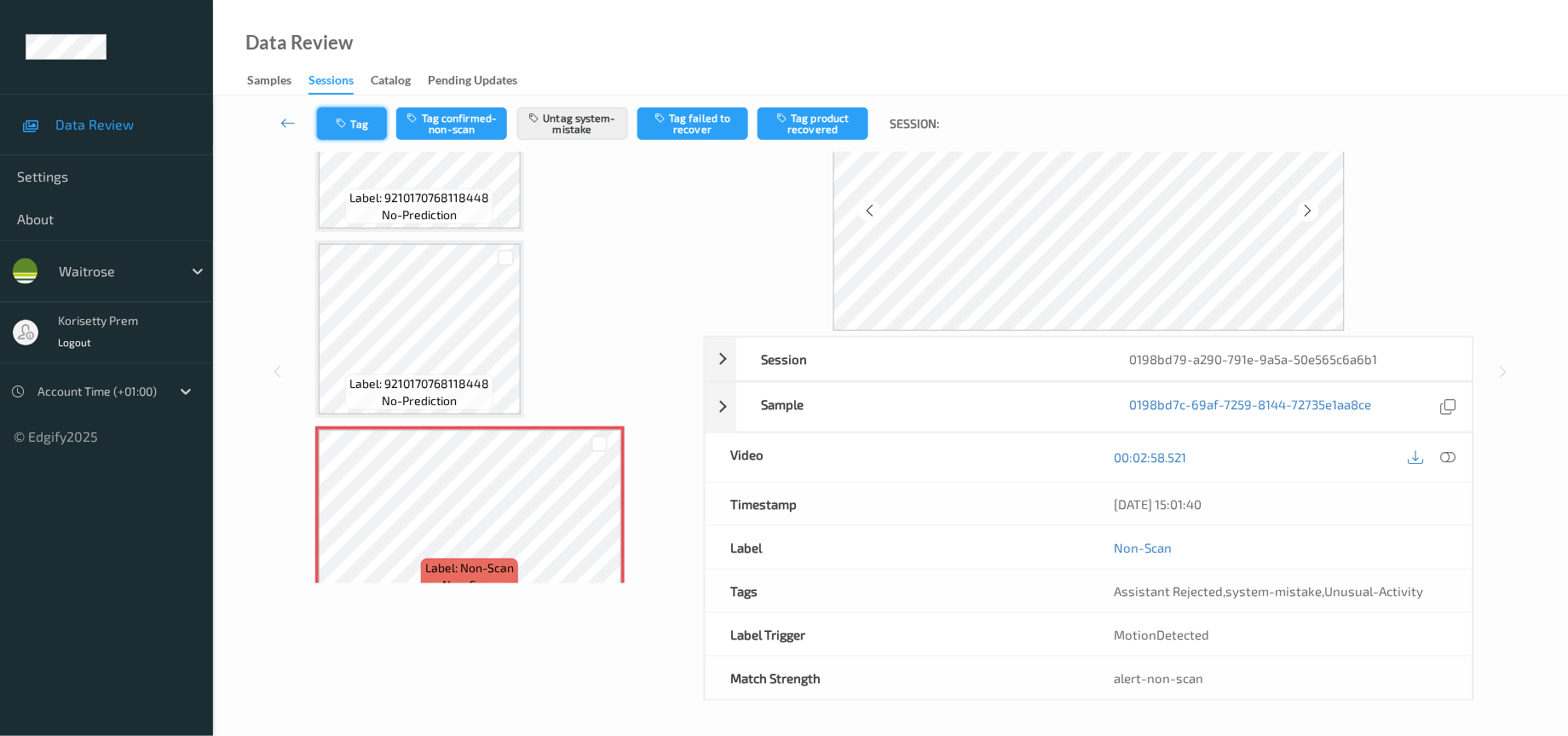
click at [352, 107] on button "Tag" at bounding box center [352, 124] width 70 height 33
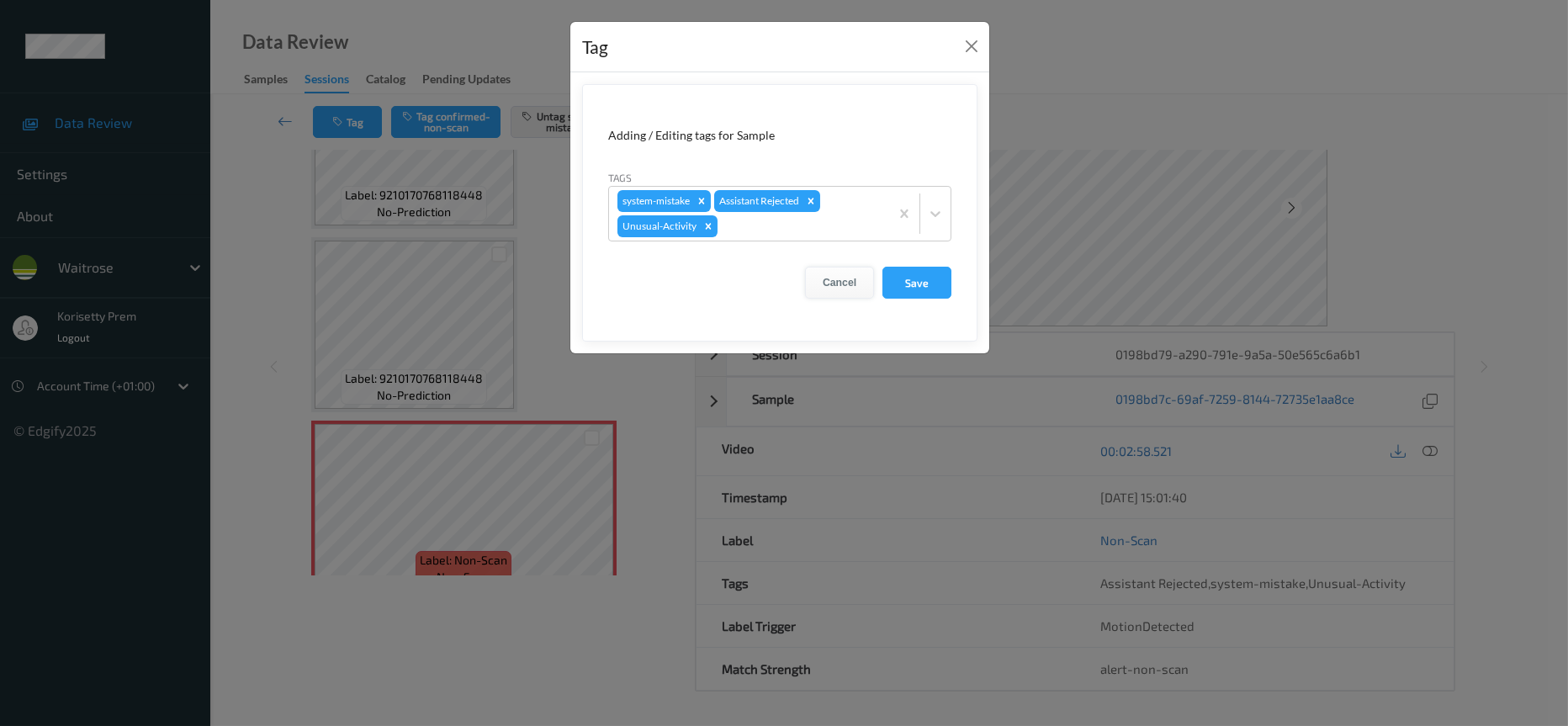
click at [840, 287] on button "Cancel" at bounding box center [839, 282] width 69 height 32
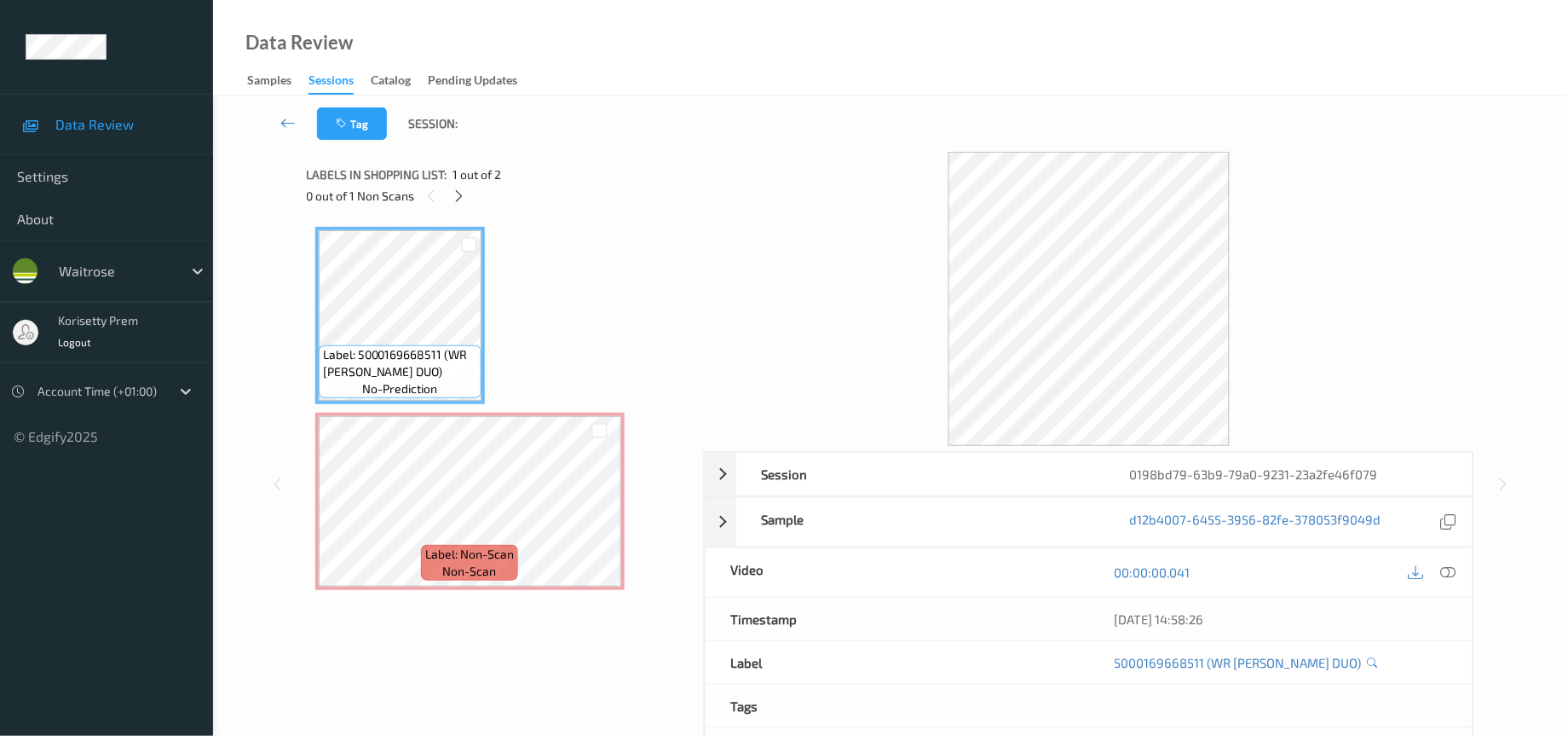
click at [337, 85] on div "Sessions" at bounding box center [332, 83] width 45 height 23
click at [458, 200] on icon at bounding box center [459, 195] width 15 height 15
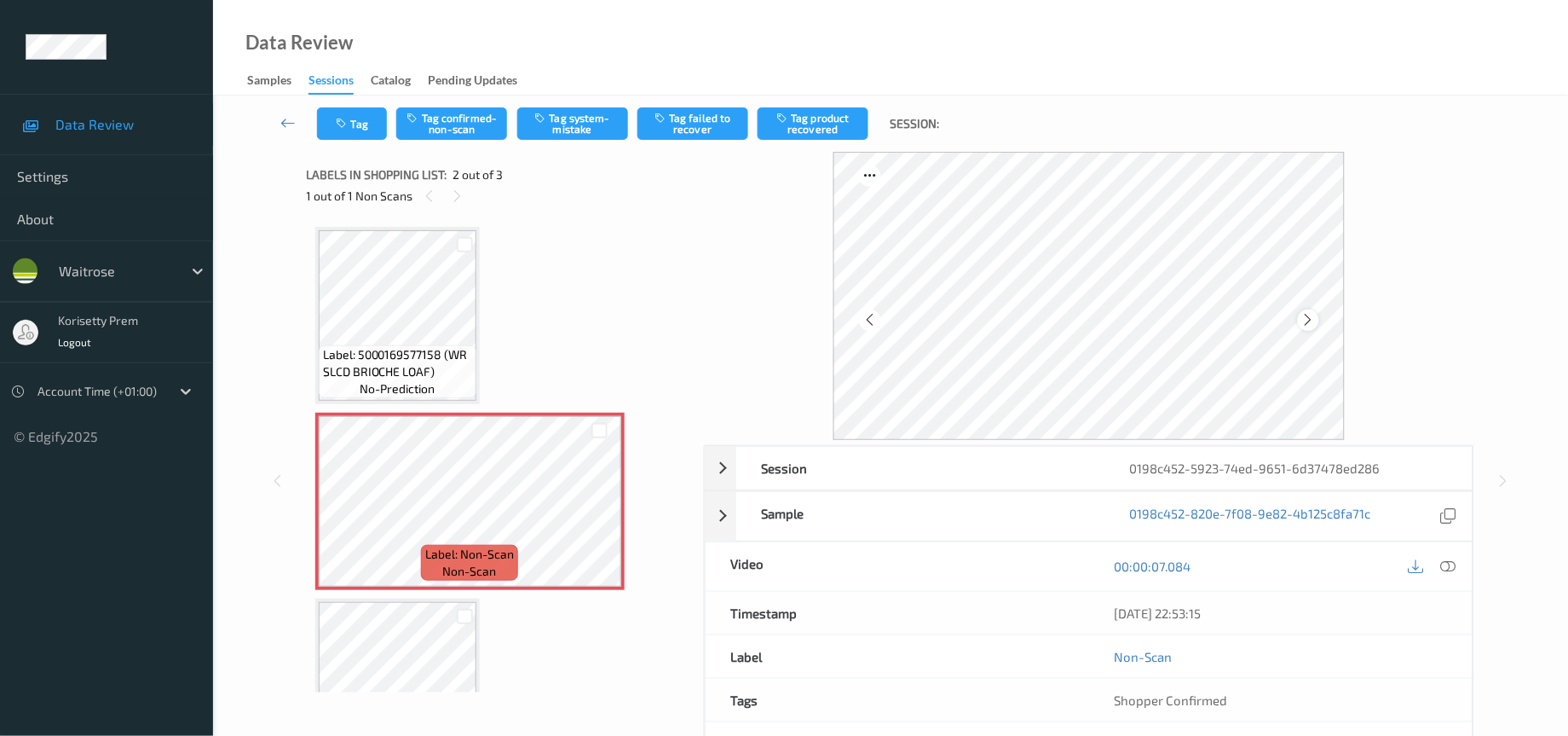
click at [1312, 323] on icon at bounding box center [1309, 319] width 15 height 15
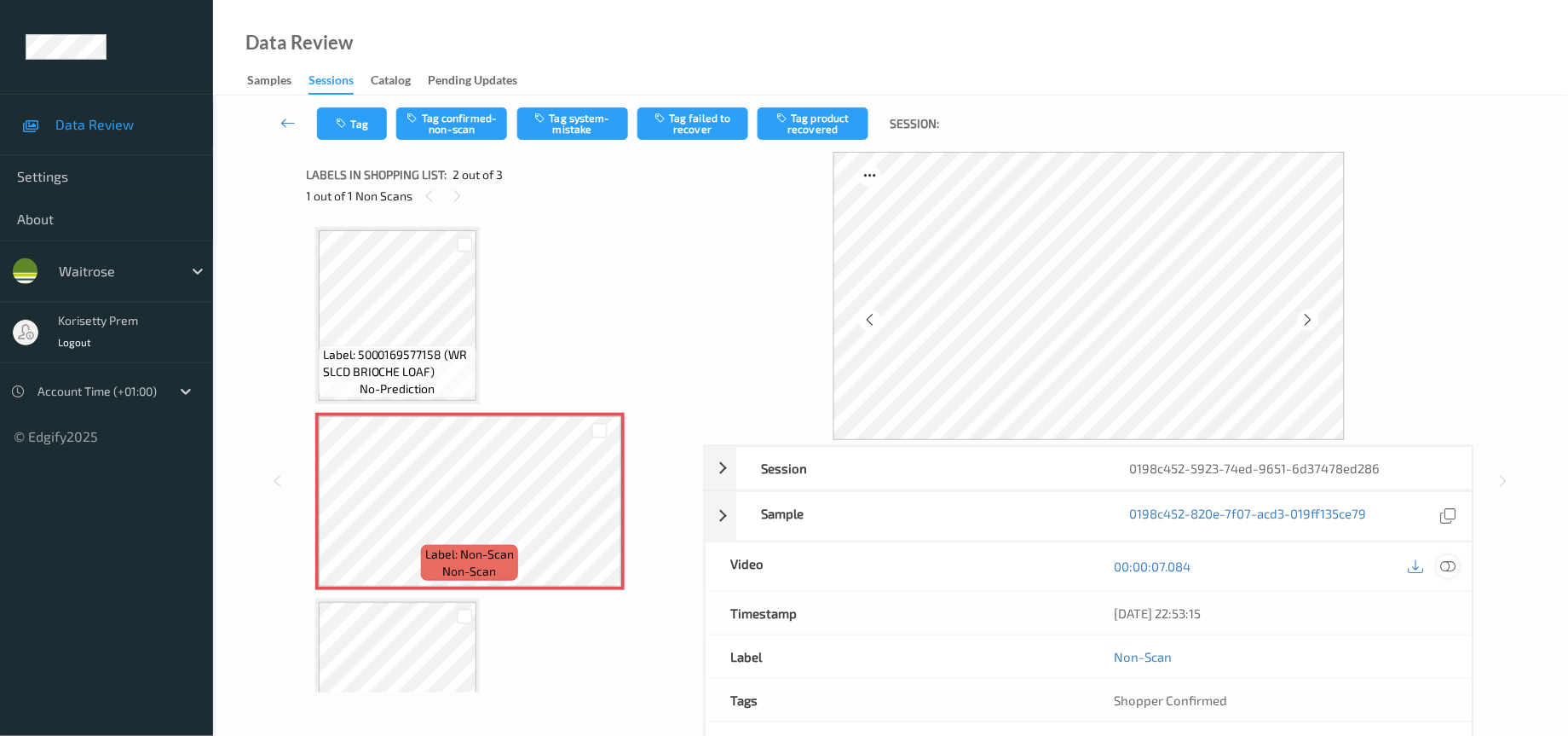
click at [1454, 566] on icon at bounding box center [1449, 566] width 15 height 15
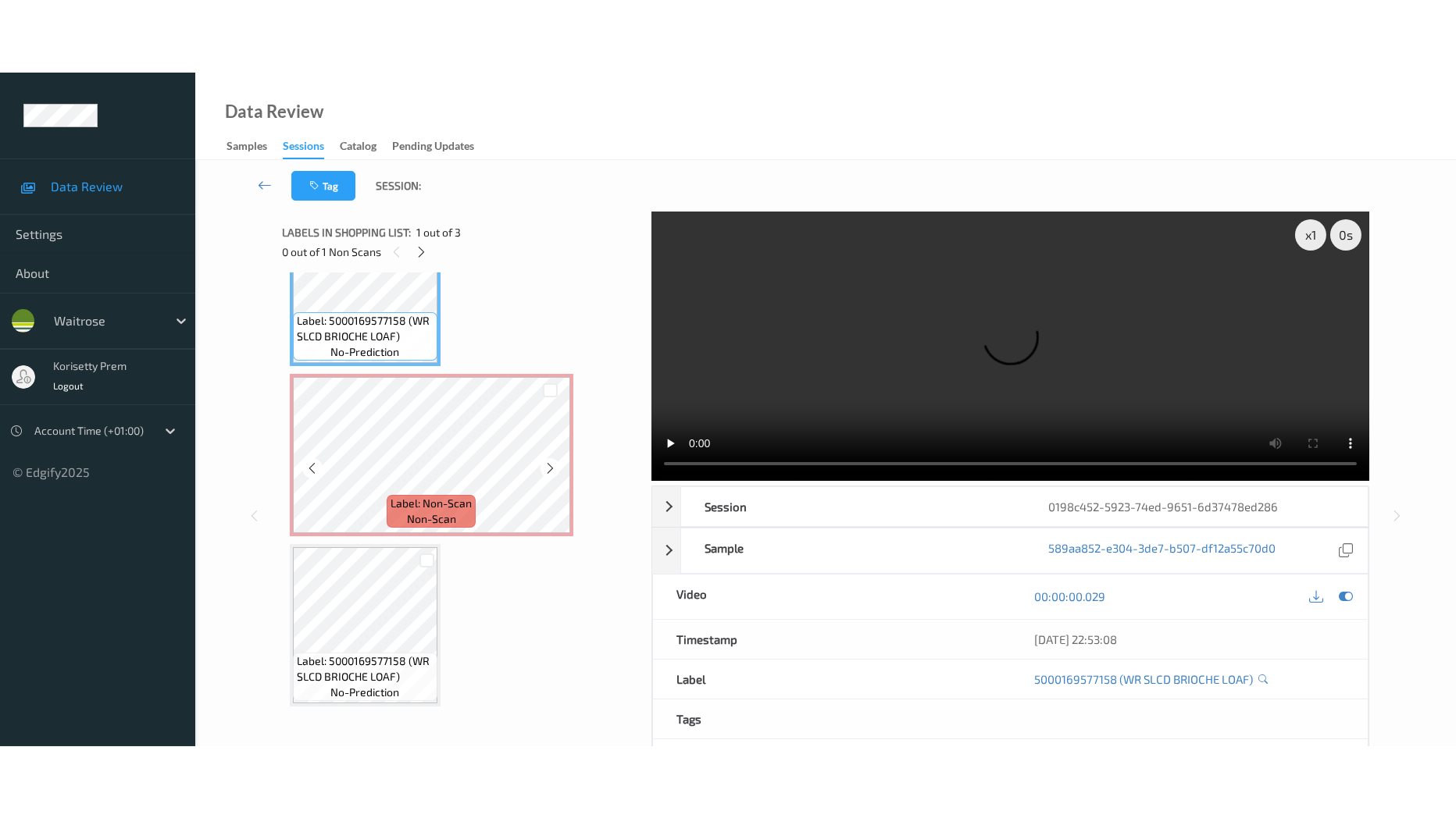
scroll to position [77, 0]
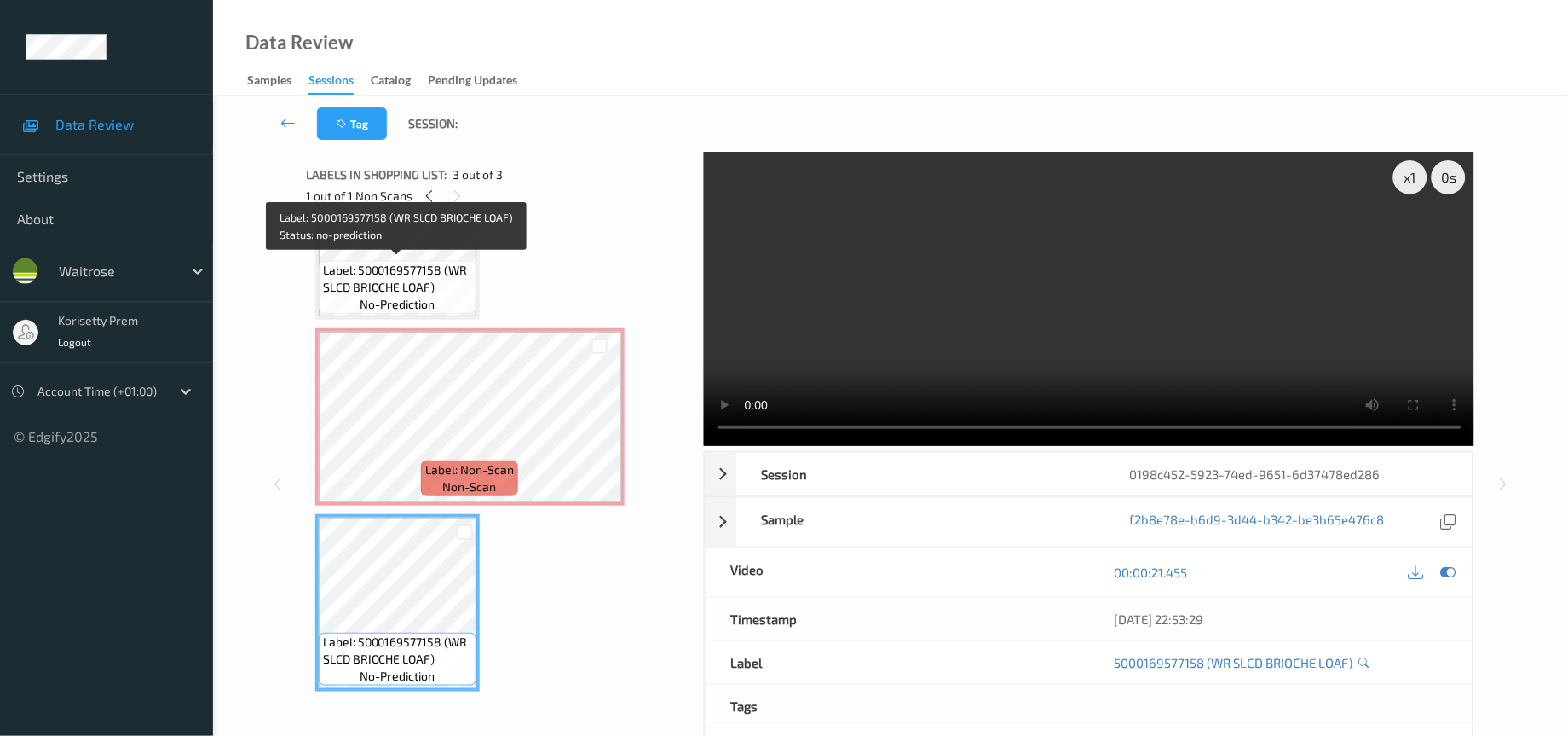
click at [397, 284] on span "Label: 5000169577158 (WR SLCD BRIOCHE LOAF)" at bounding box center [398, 279] width 149 height 35
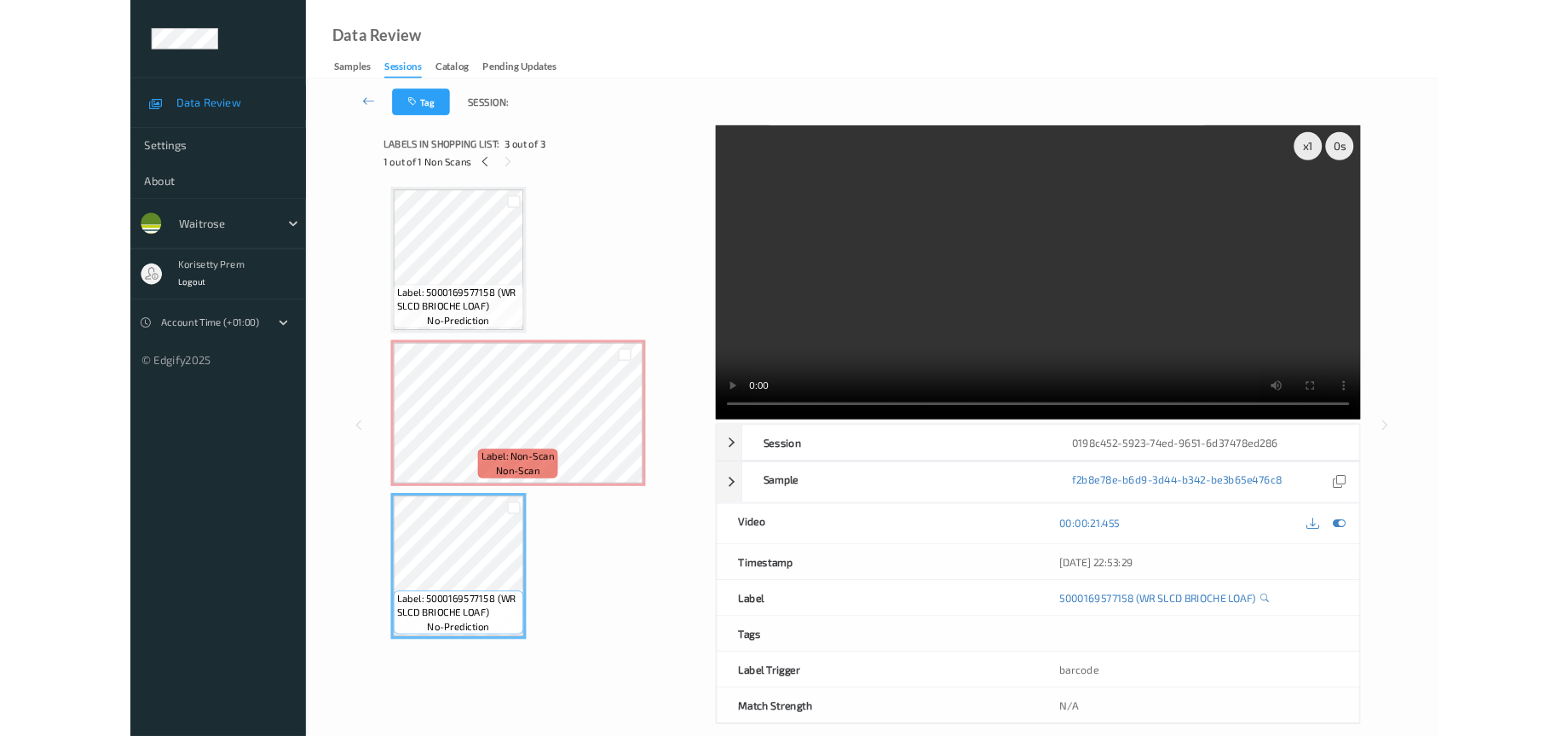
scroll to position [0, 0]
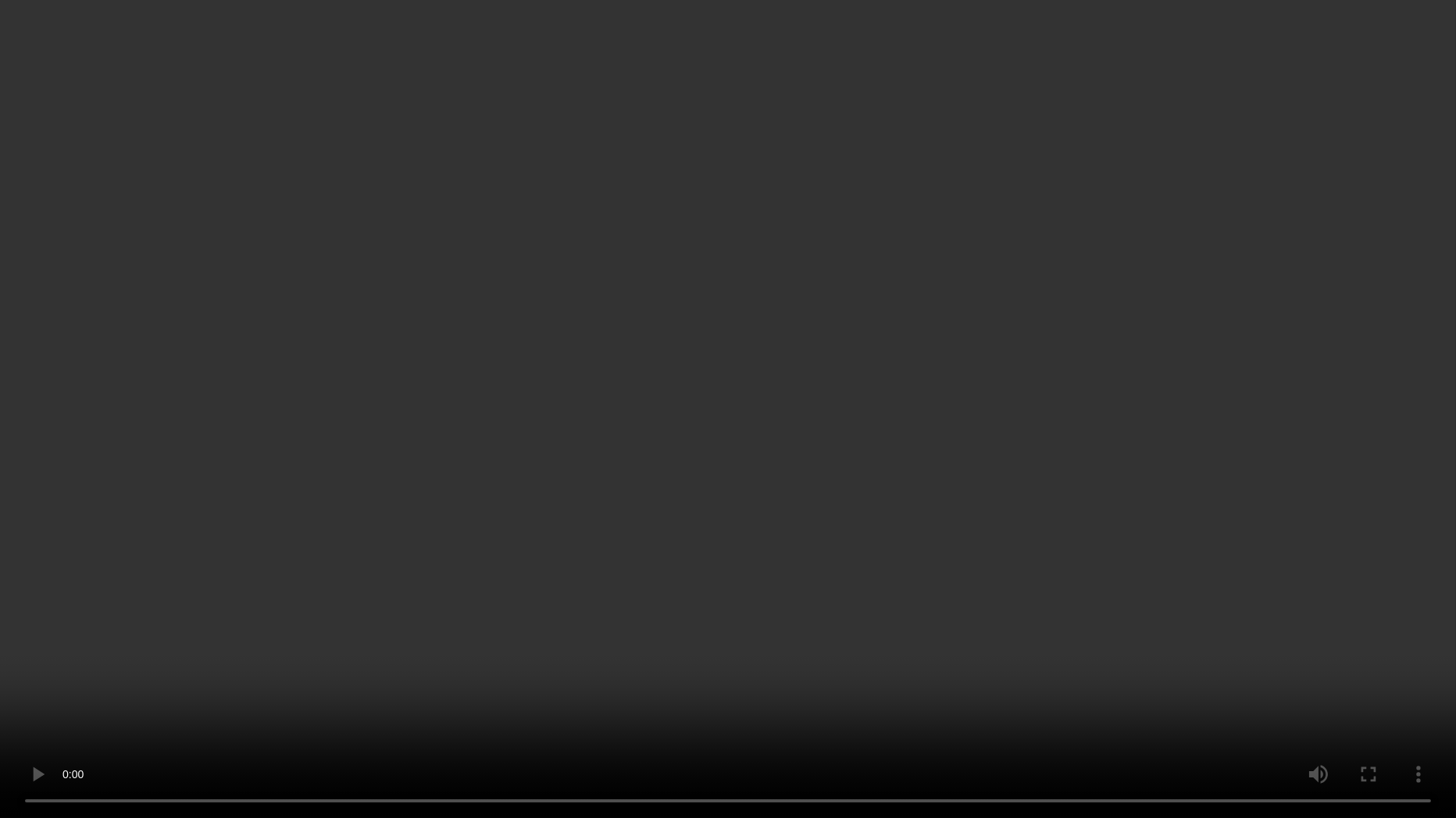
click at [706, 474] on video at bounding box center [728, 409] width 1456 height 818
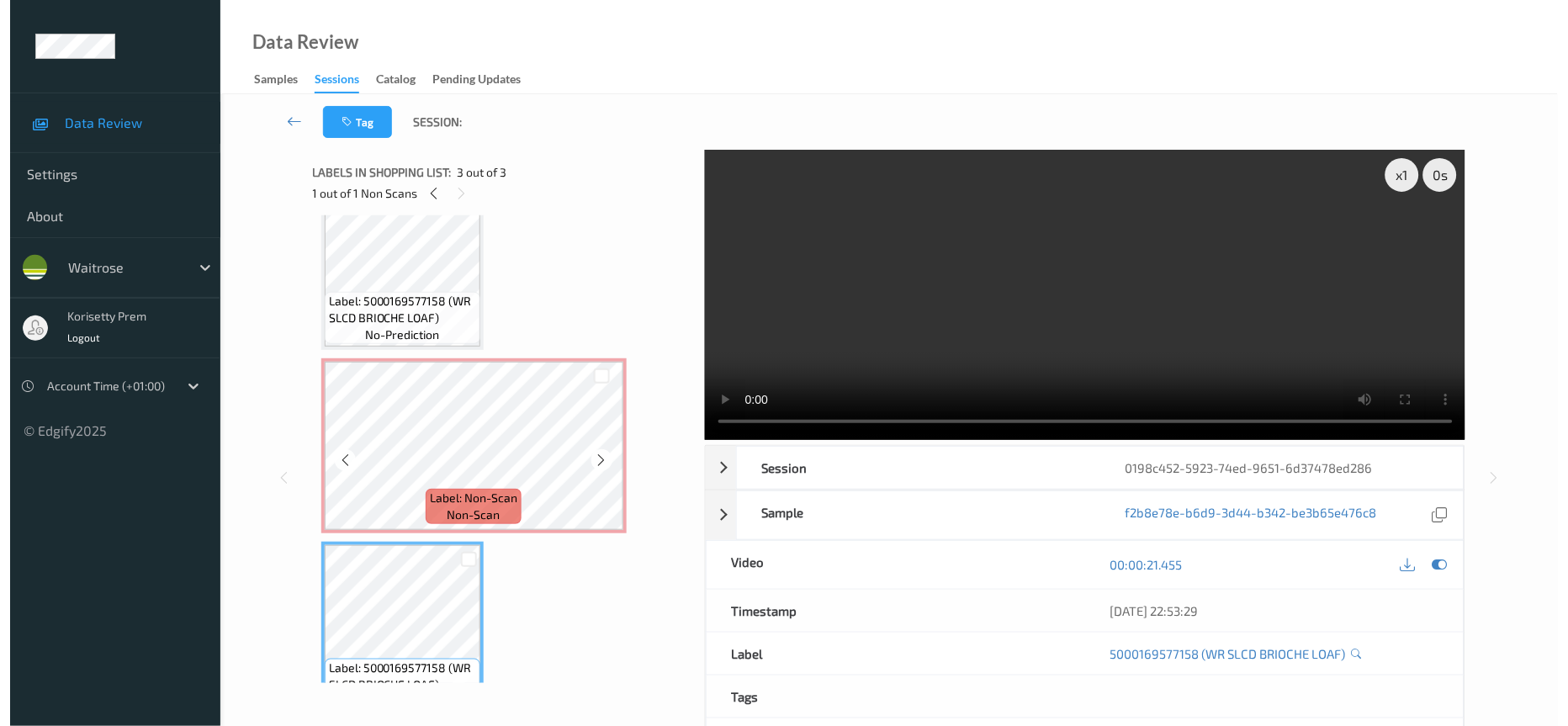
scroll to position [83, 0]
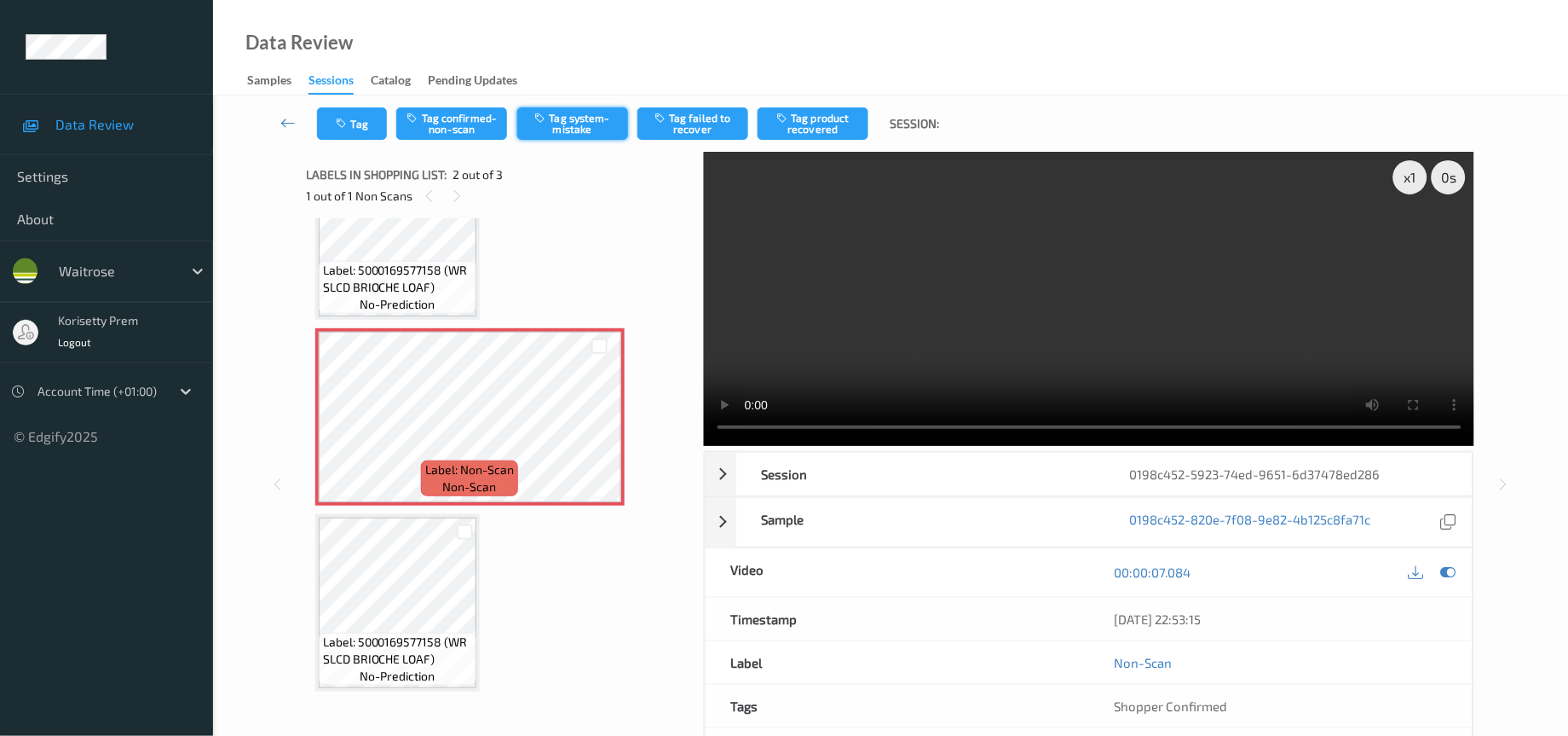
click at [579, 122] on button "Tag system-mistake" at bounding box center [573, 124] width 111 height 33
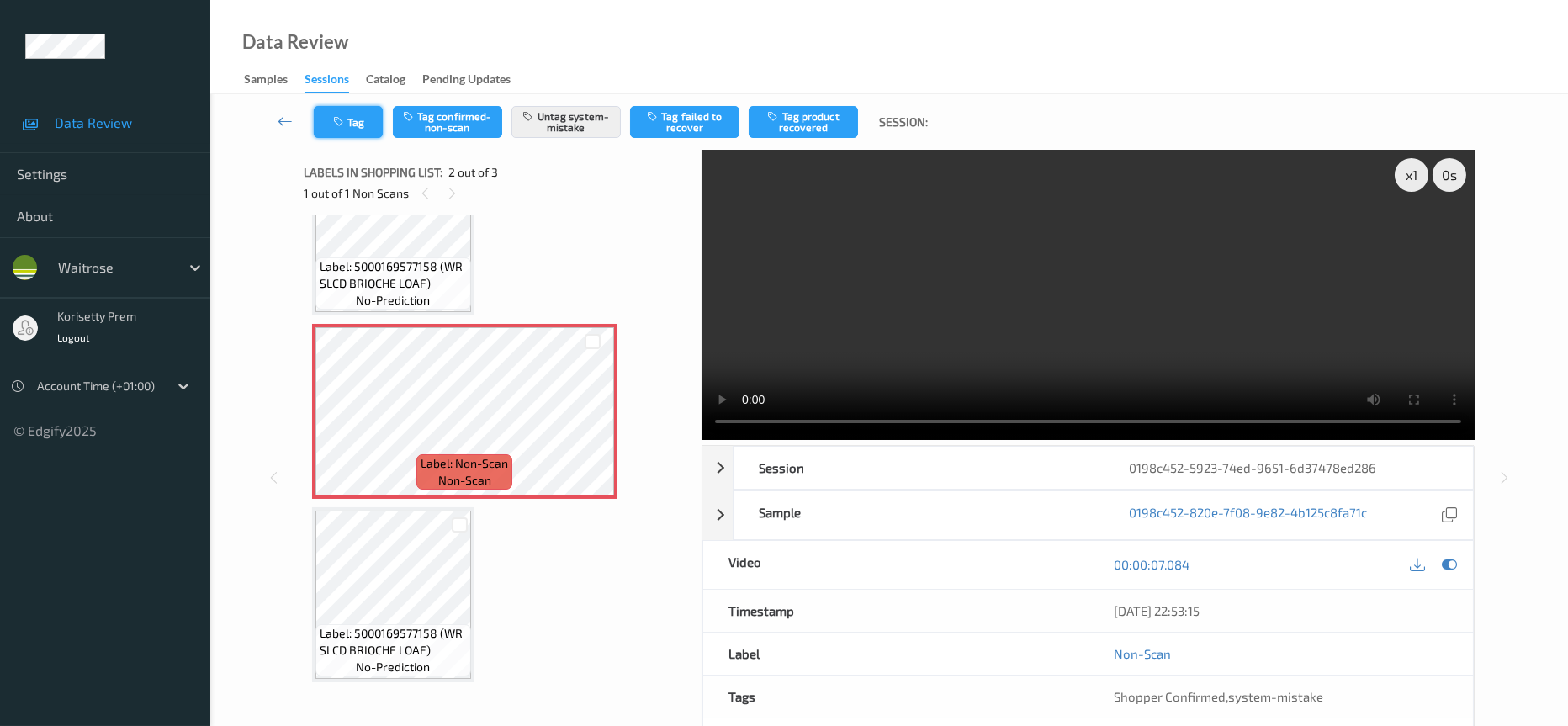
click at [348, 119] on button "Tag" at bounding box center [348, 122] width 69 height 32
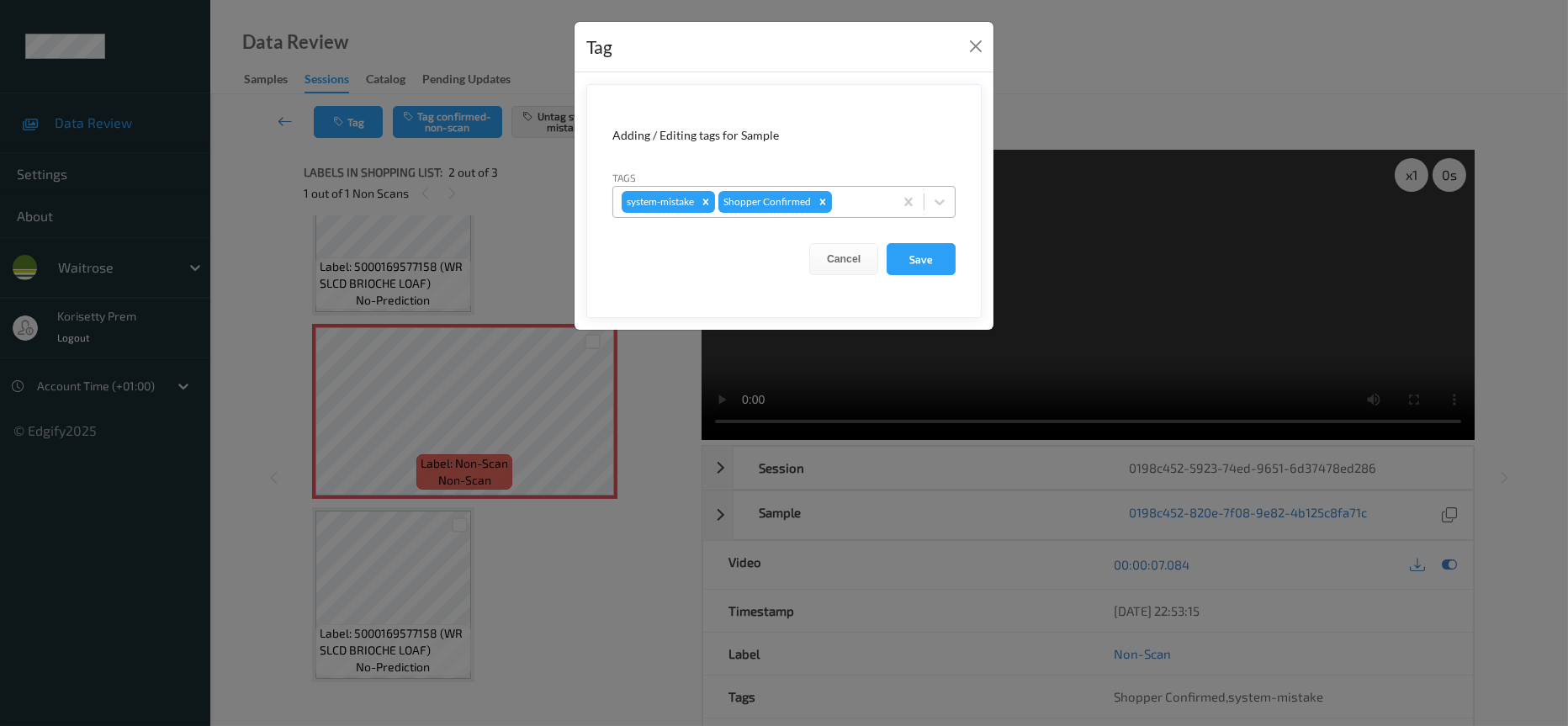
click at [858, 194] on div at bounding box center [860, 202] width 49 height 21
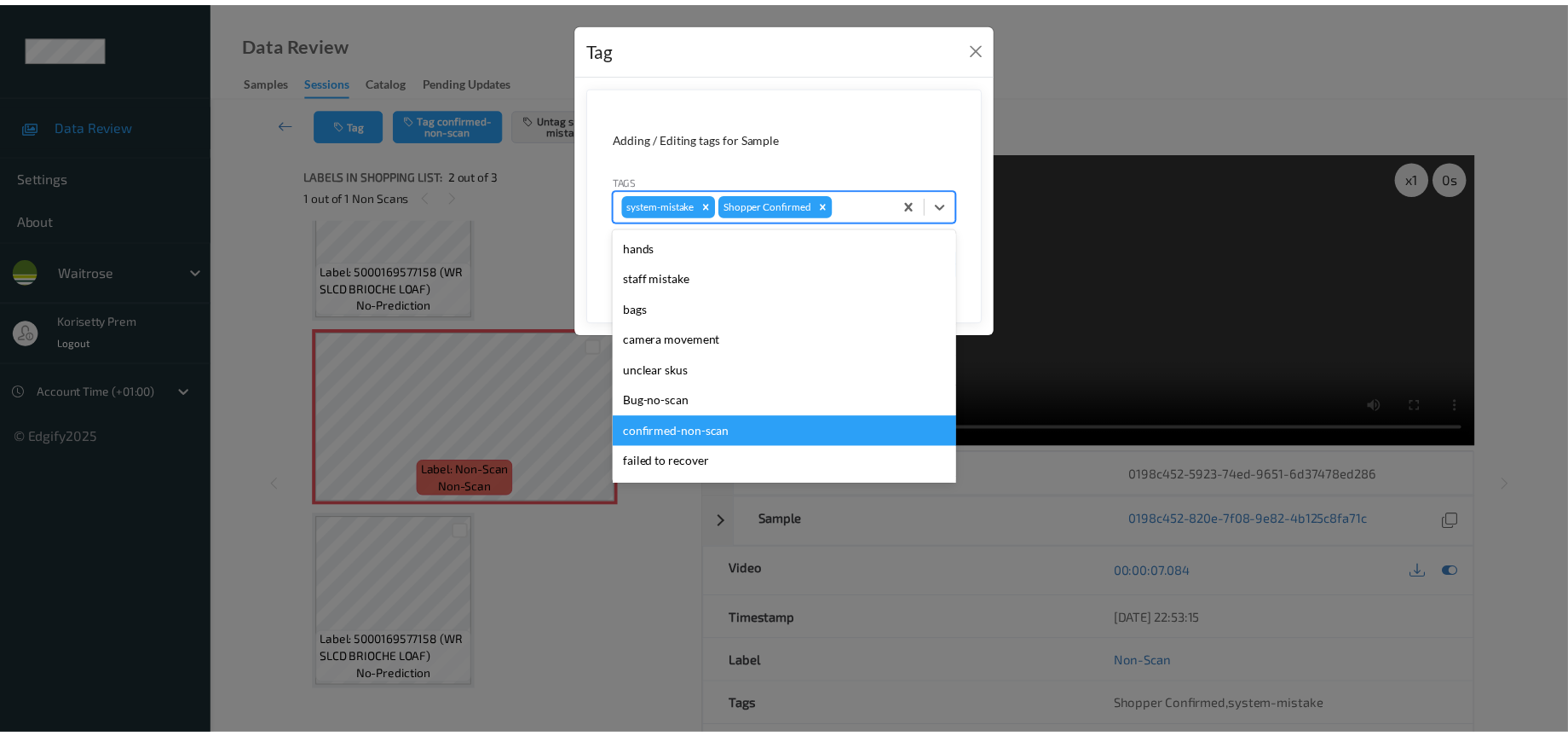
scroll to position [333, 0]
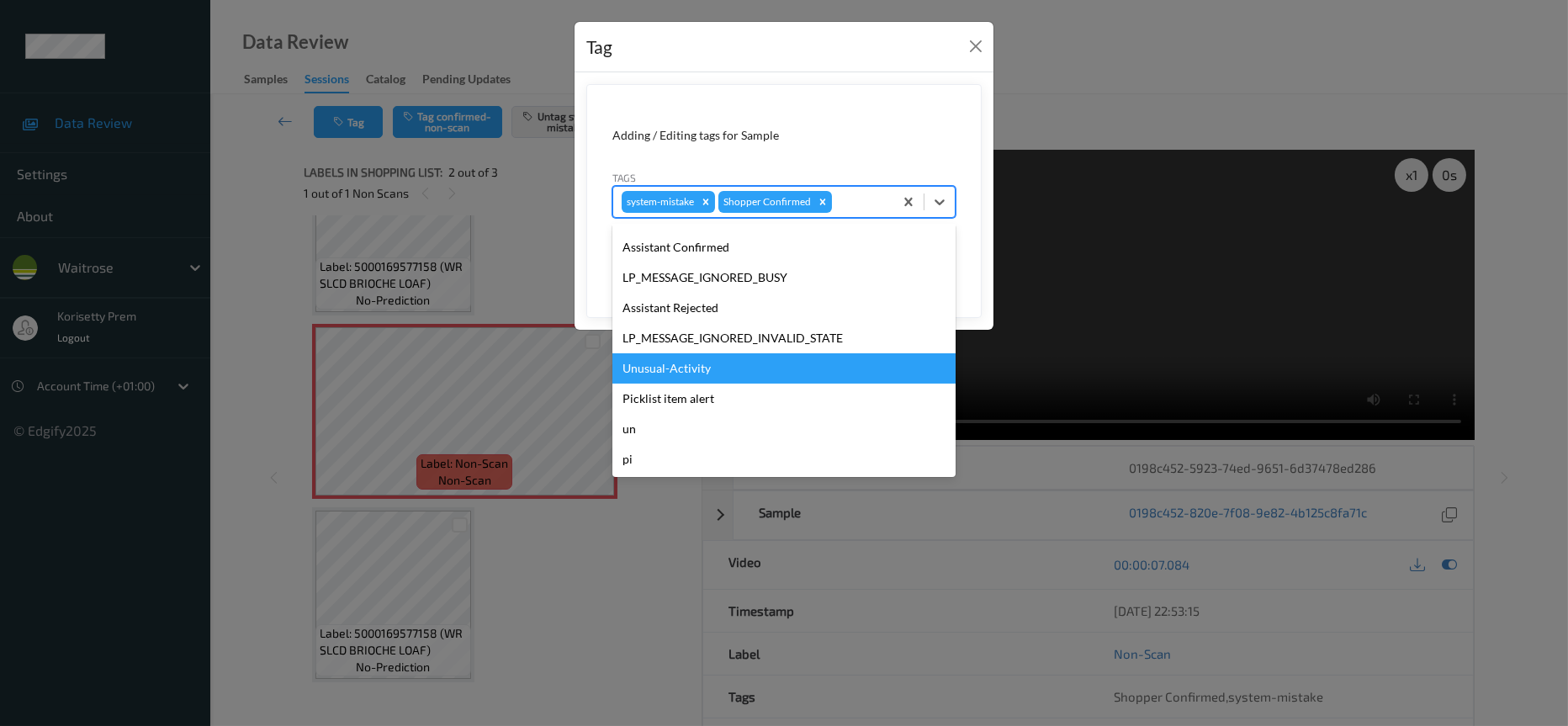
click at [663, 363] on div "Unusual-Activity" at bounding box center [784, 368] width 343 height 30
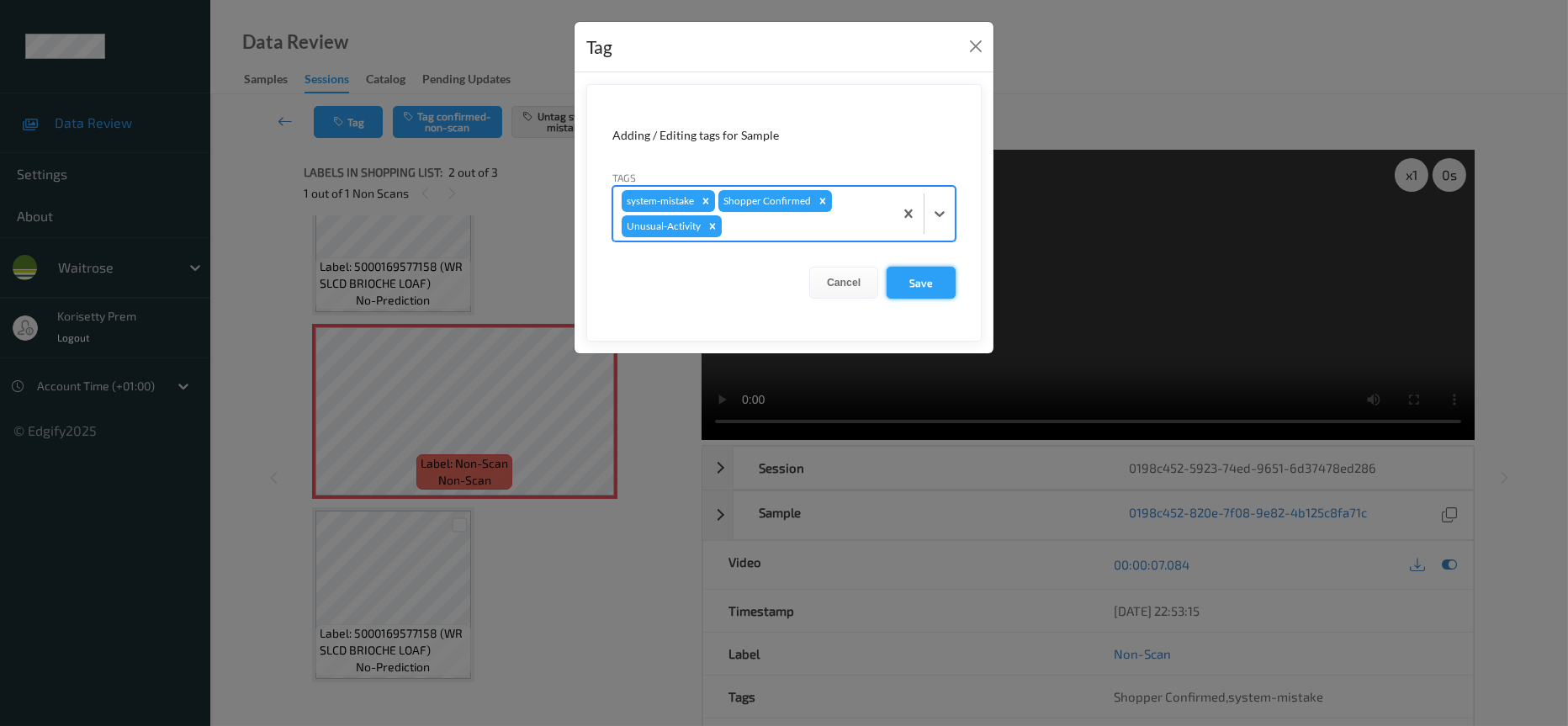
click at [929, 281] on button "Save" at bounding box center [921, 282] width 69 height 32
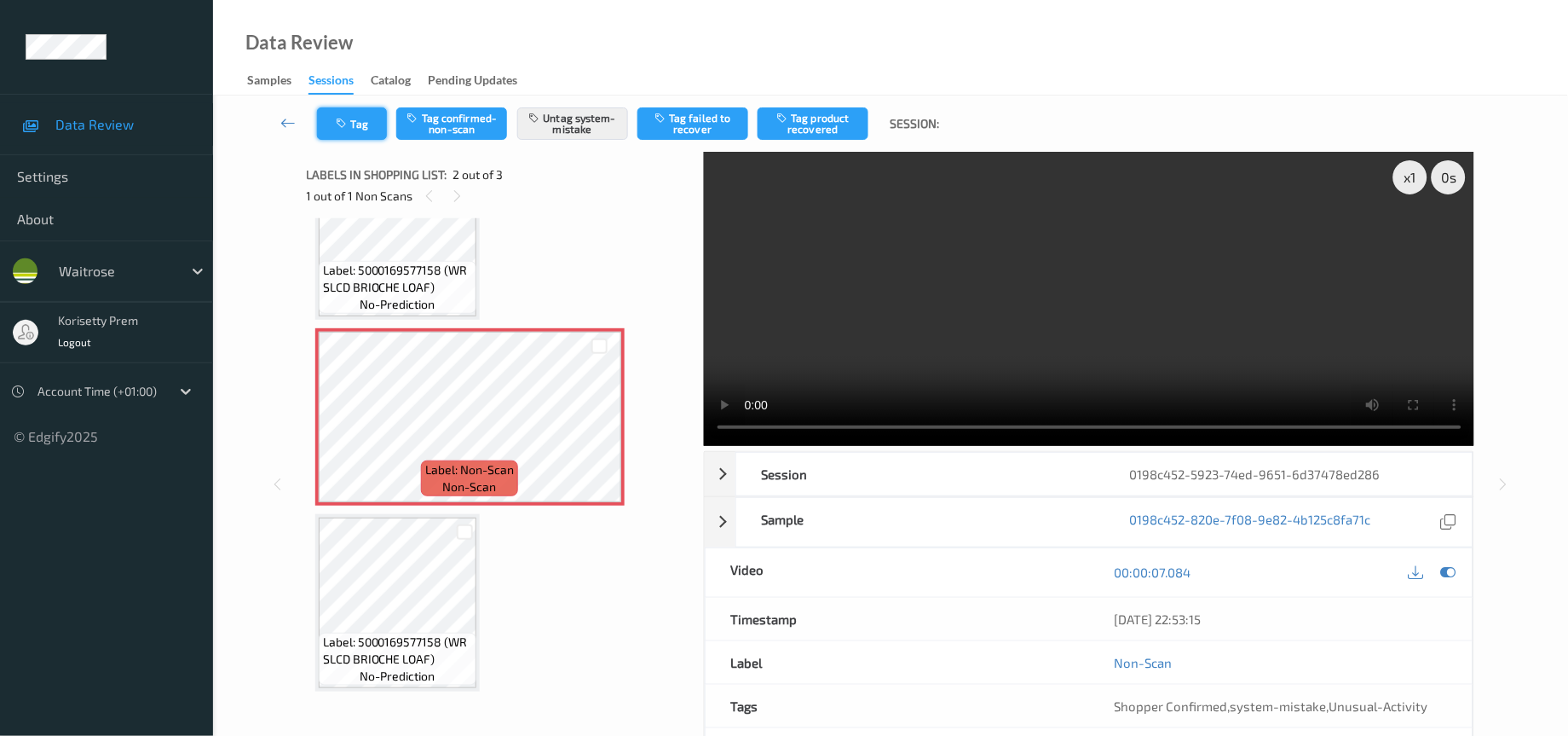
click at [327, 122] on button "Tag" at bounding box center [352, 124] width 70 height 33
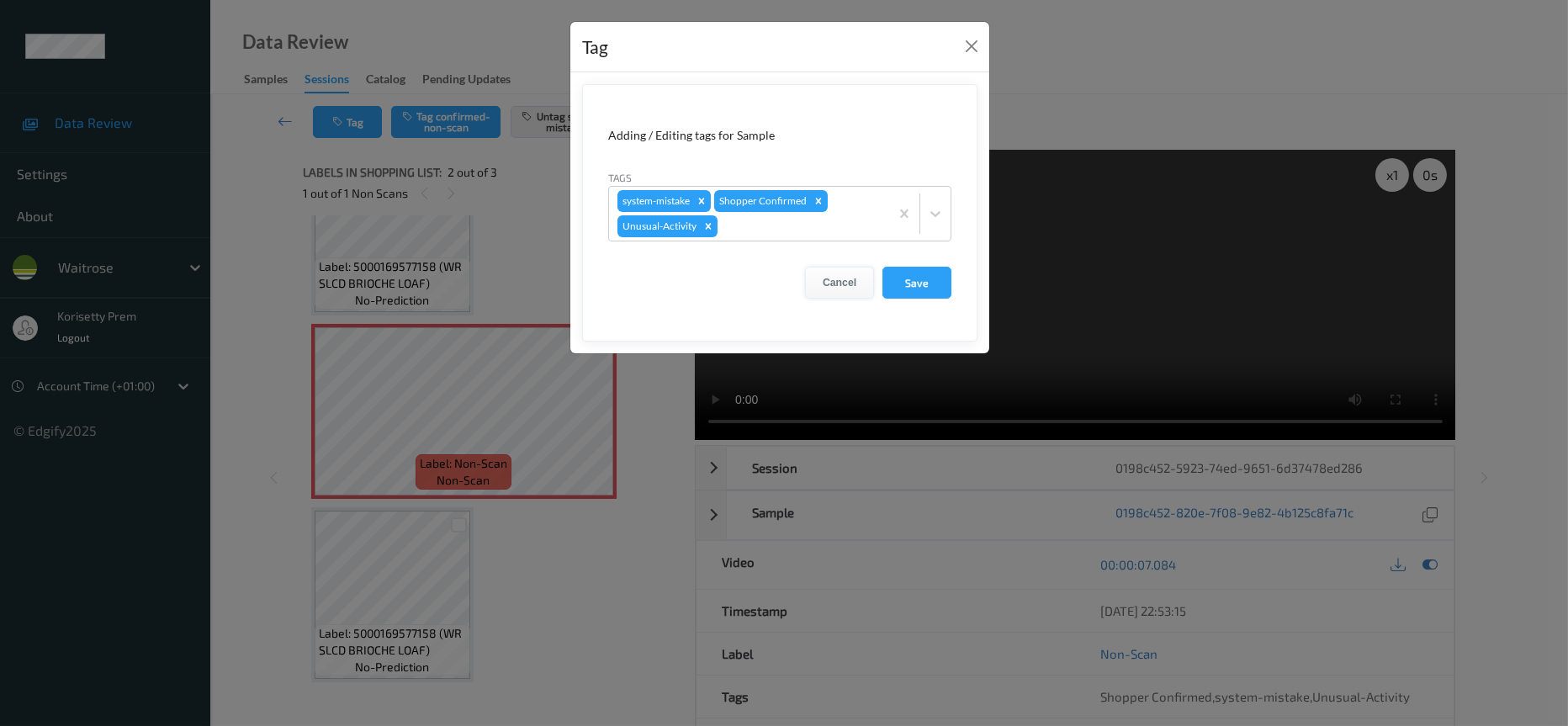
click at [844, 278] on button "Cancel" at bounding box center [839, 282] width 69 height 32
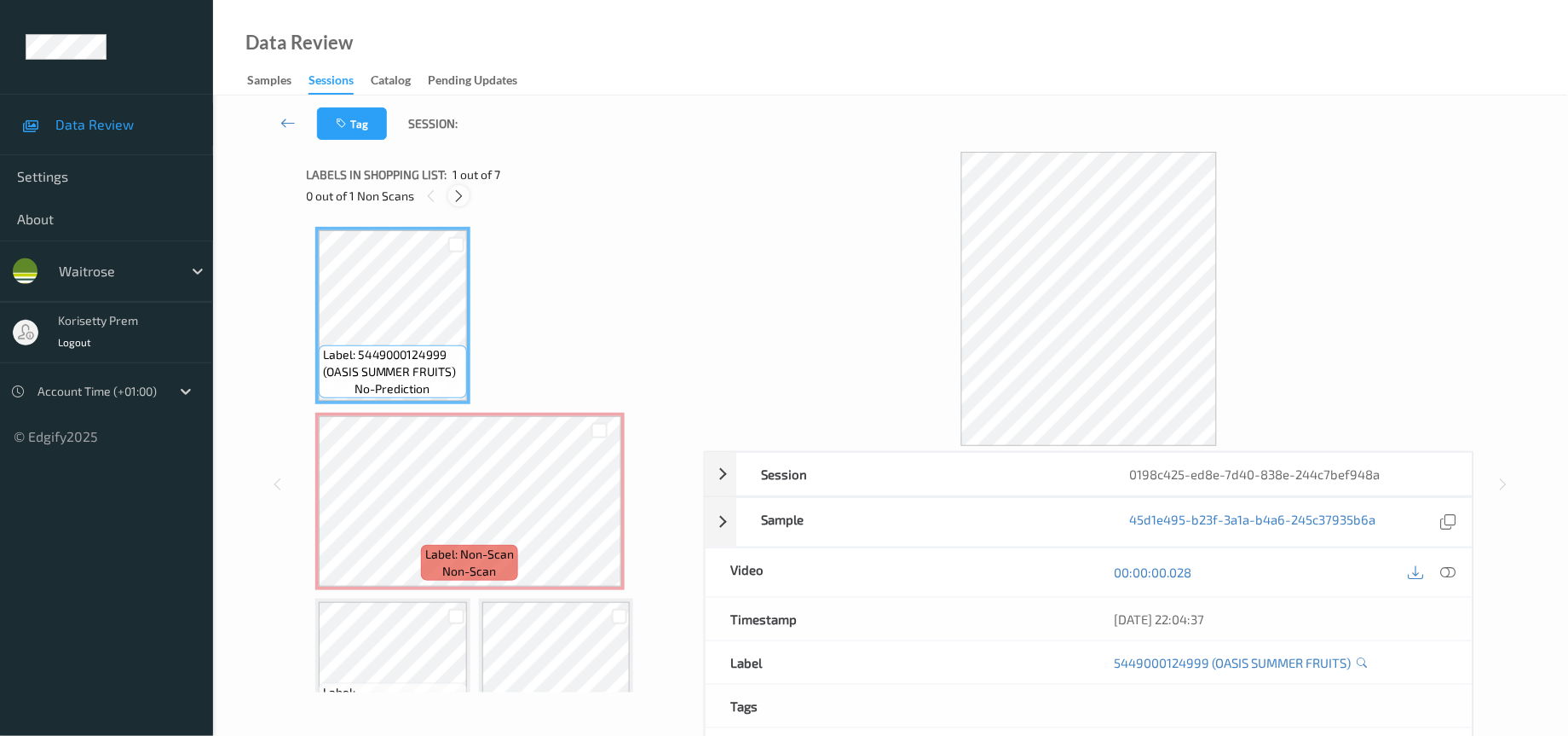
click at [452, 186] on div at bounding box center [459, 195] width 21 height 21
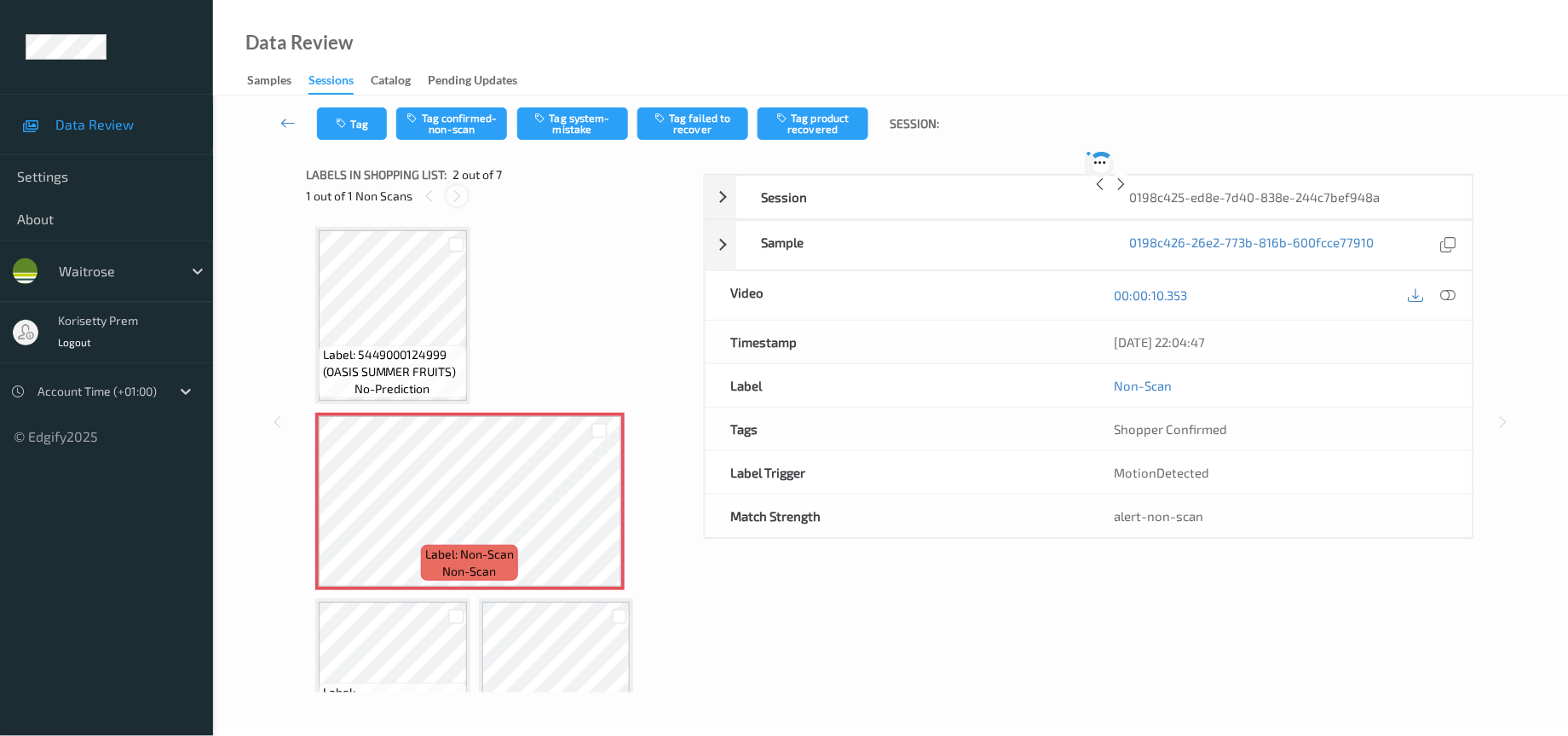
scroll to position [7, 0]
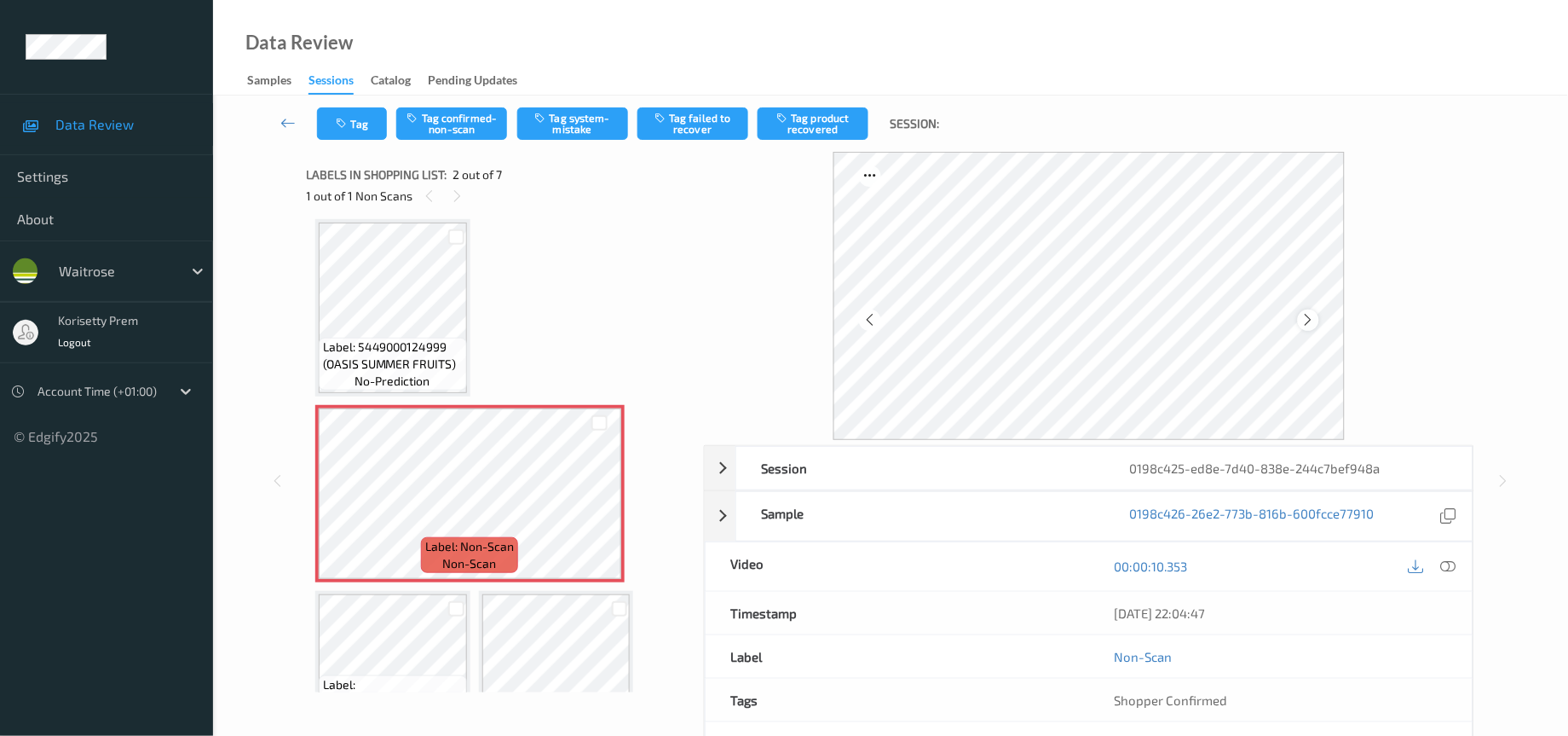
click at [1303, 325] on icon at bounding box center [1309, 319] width 15 height 15
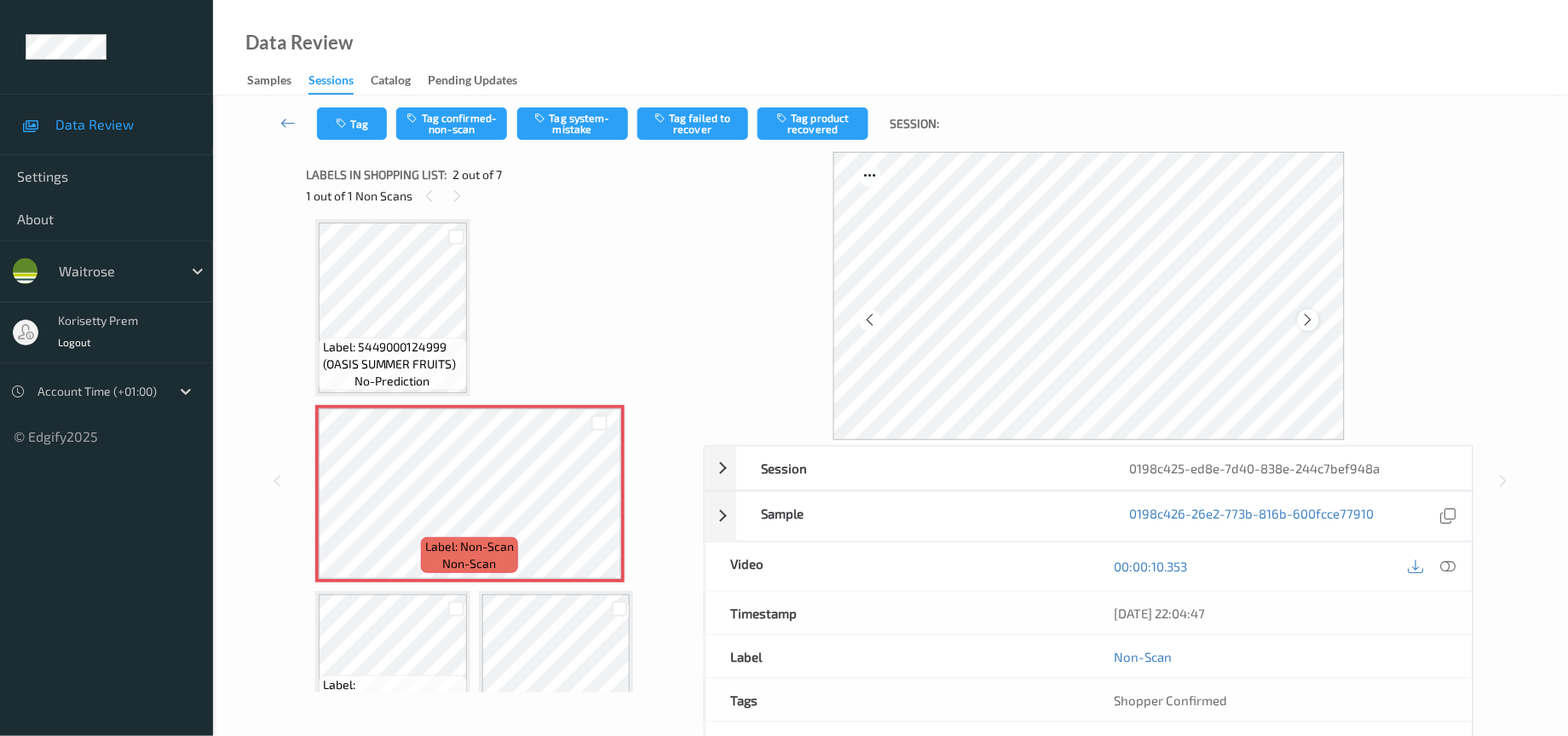
click at [1308, 320] on icon at bounding box center [1309, 319] width 15 height 15
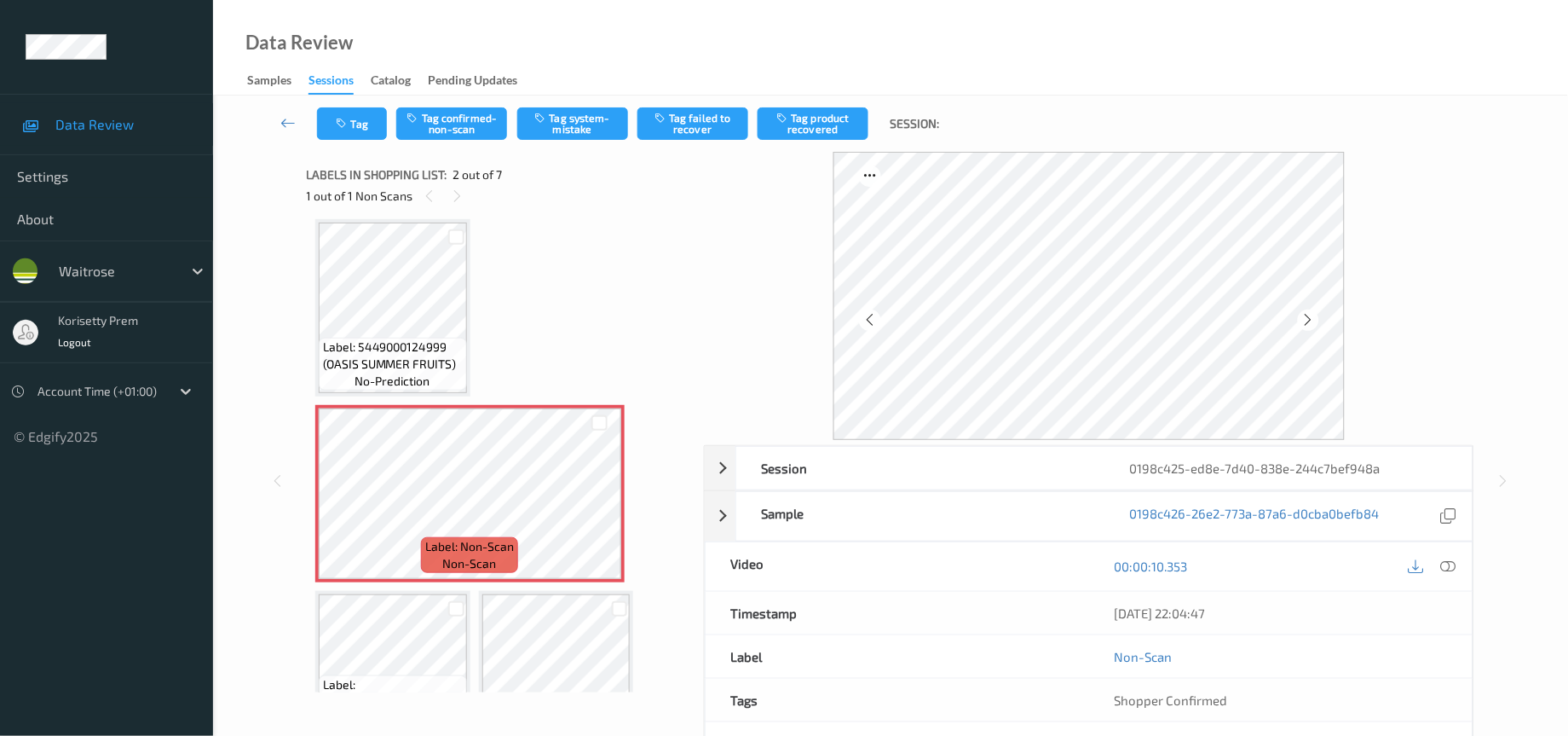
click at [1308, 320] on icon at bounding box center [1309, 319] width 15 height 15
click at [1450, 573] on icon at bounding box center [1449, 566] width 15 height 15
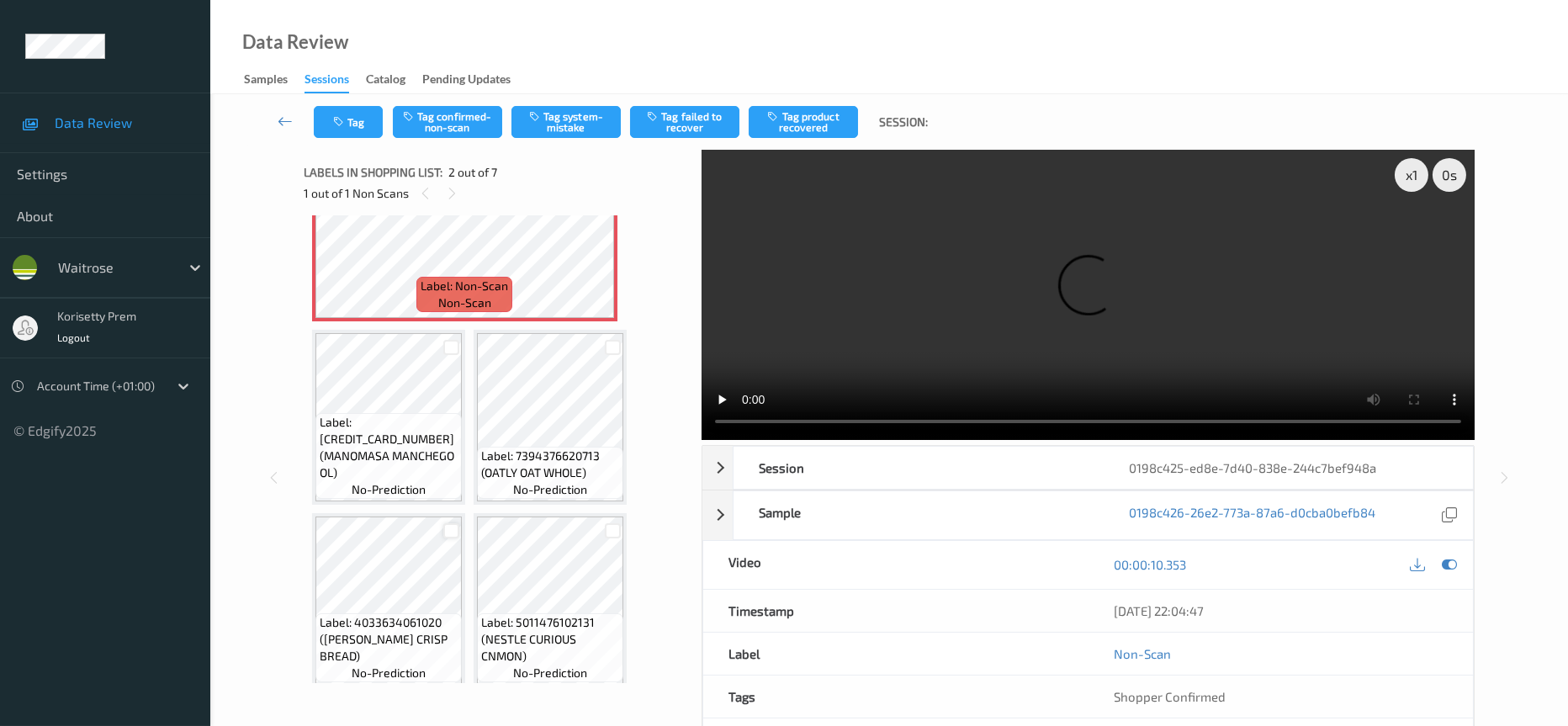
scroll to position [0, 0]
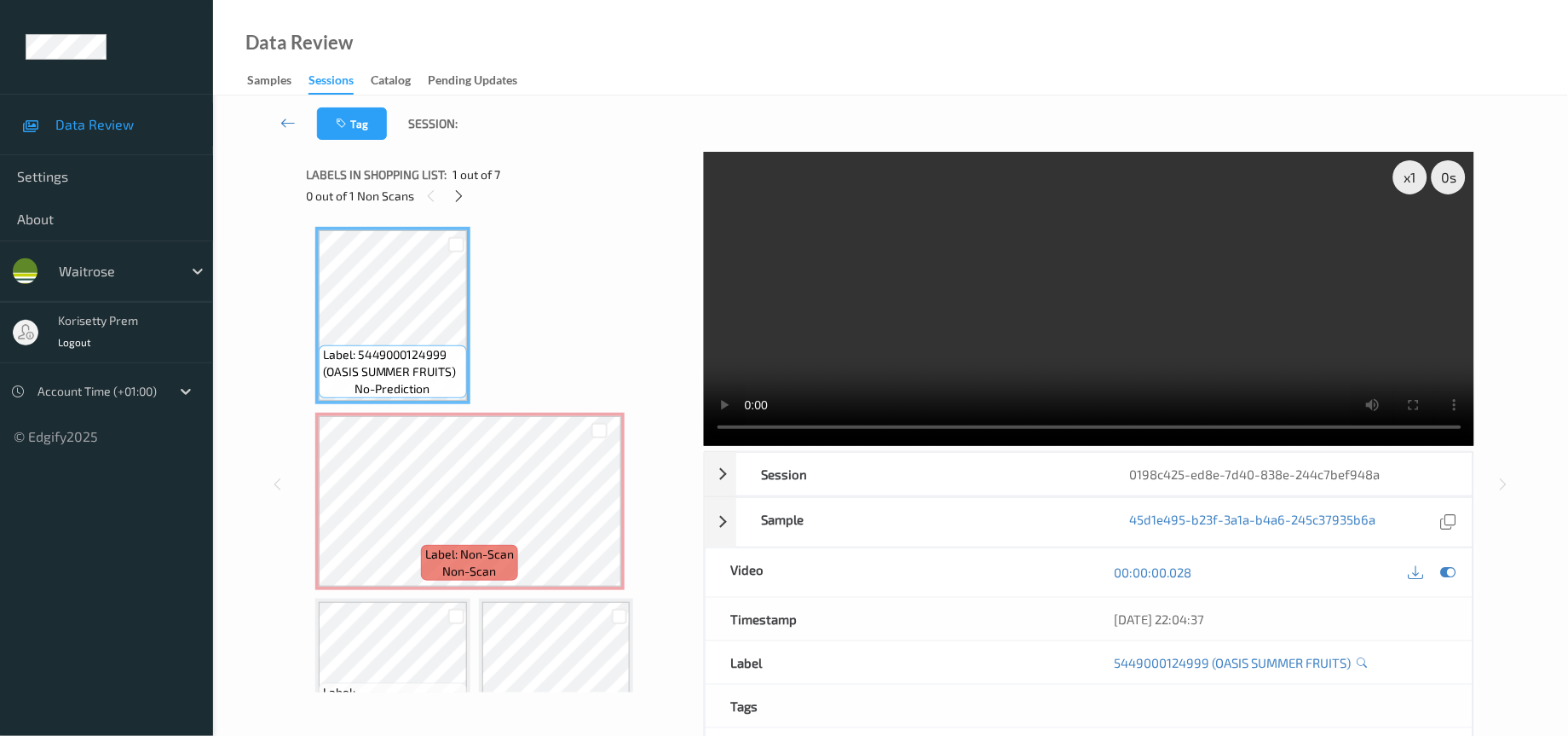
click at [1077, 214] on video at bounding box center [1089, 299] width 771 height 294
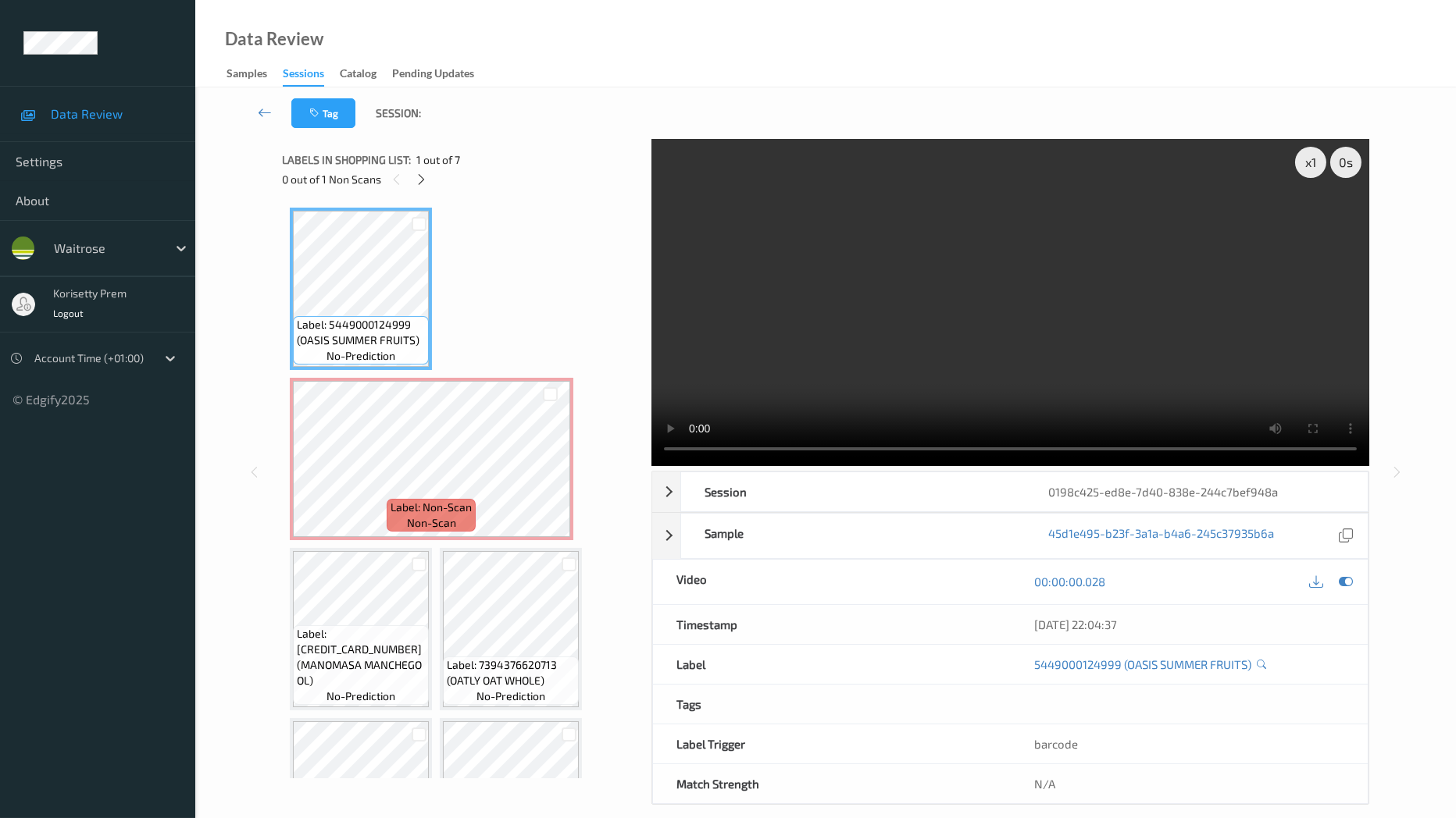
click at [652, 466] on video at bounding box center [1011, 302] width 718 height 327
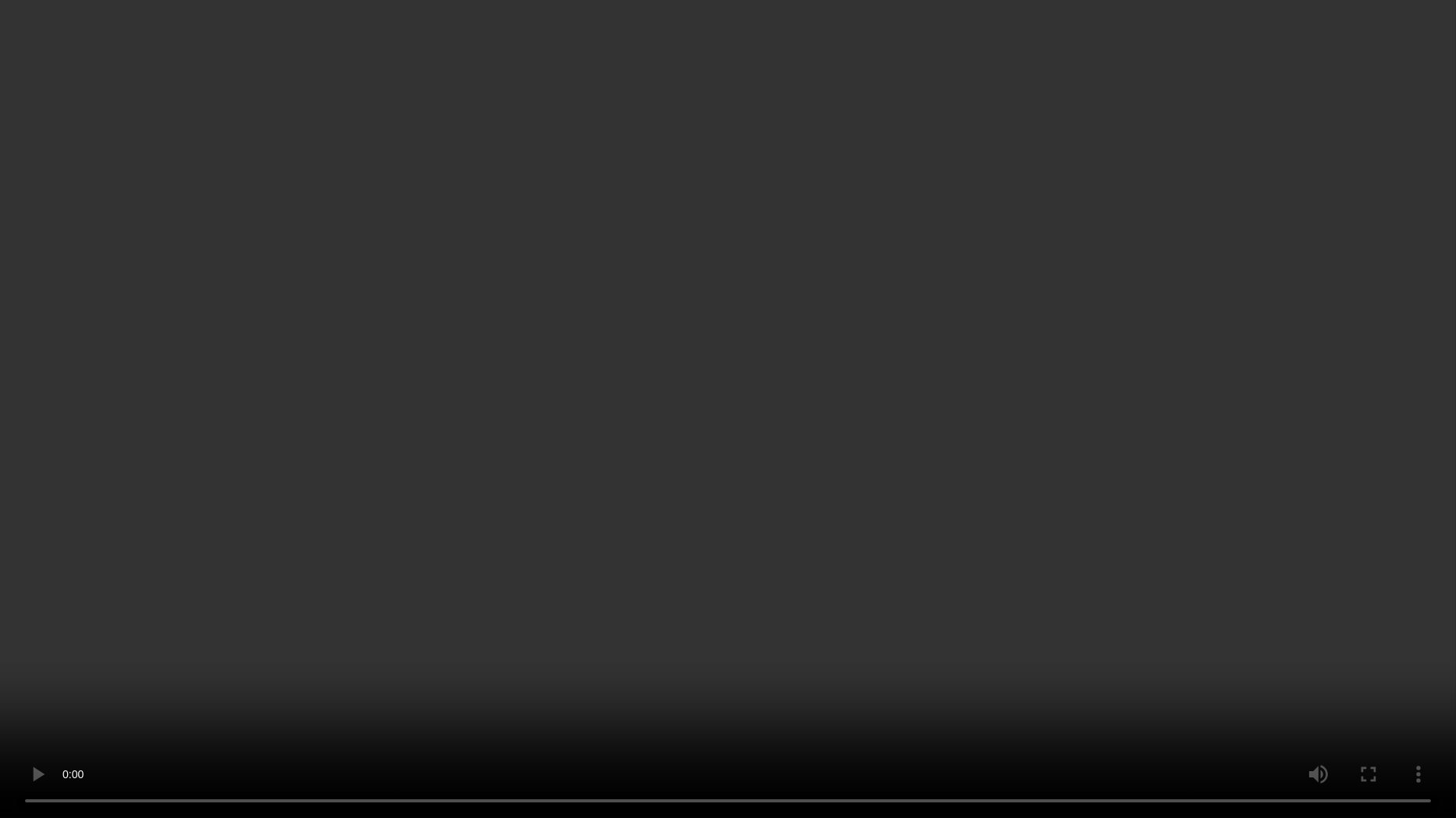
click at [36, 673] on video at bounding box center [728, 409] width 1456 height 818
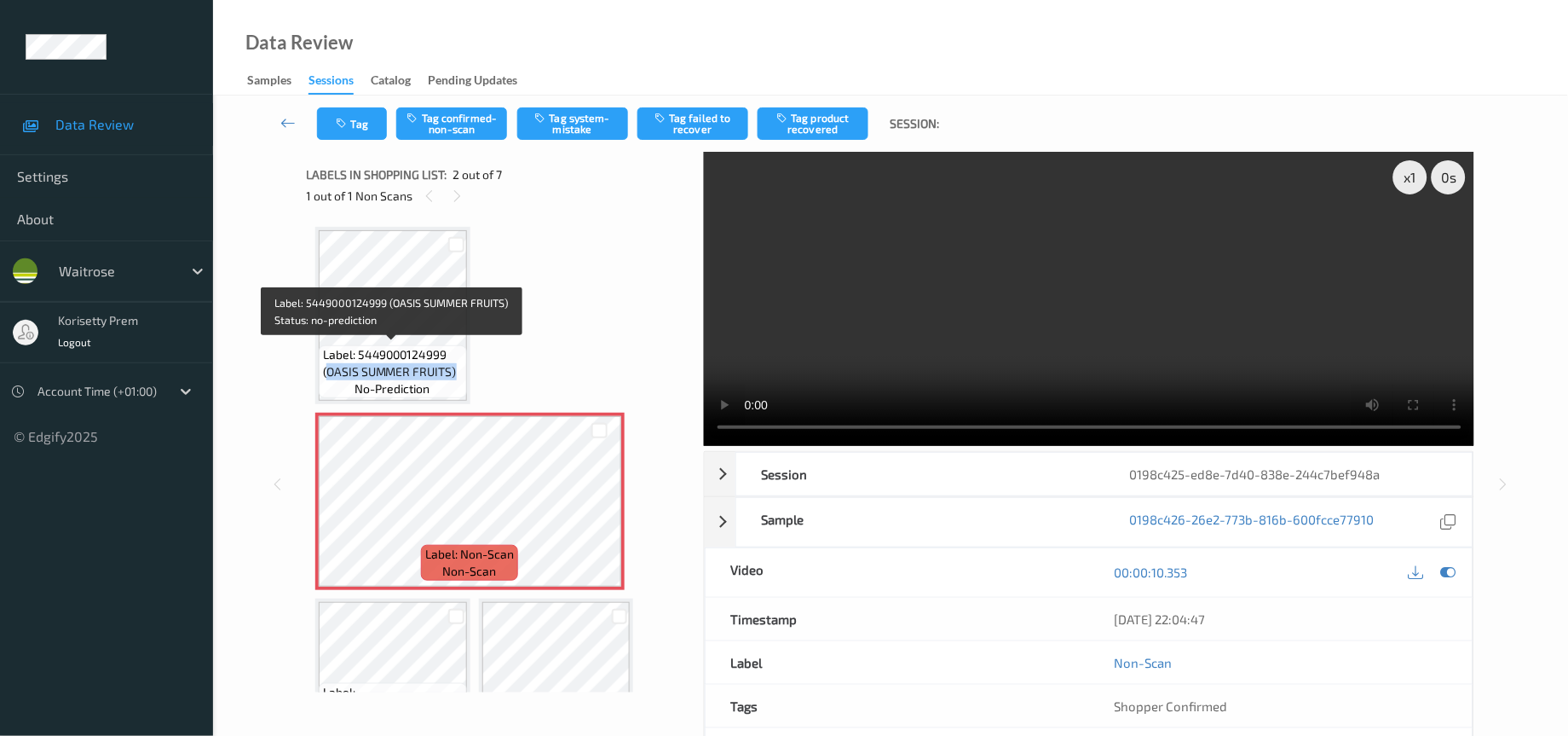
drag, startPoint x: 324, startPoint y: 372, endPoint x: 452, endPoint y: 371, distance: 128.0
click at [452, 371] on span "Label: 5449000124999 (OASIS SUMMER FRUITS)" at bounding box center [393, 363] width 140 height 35
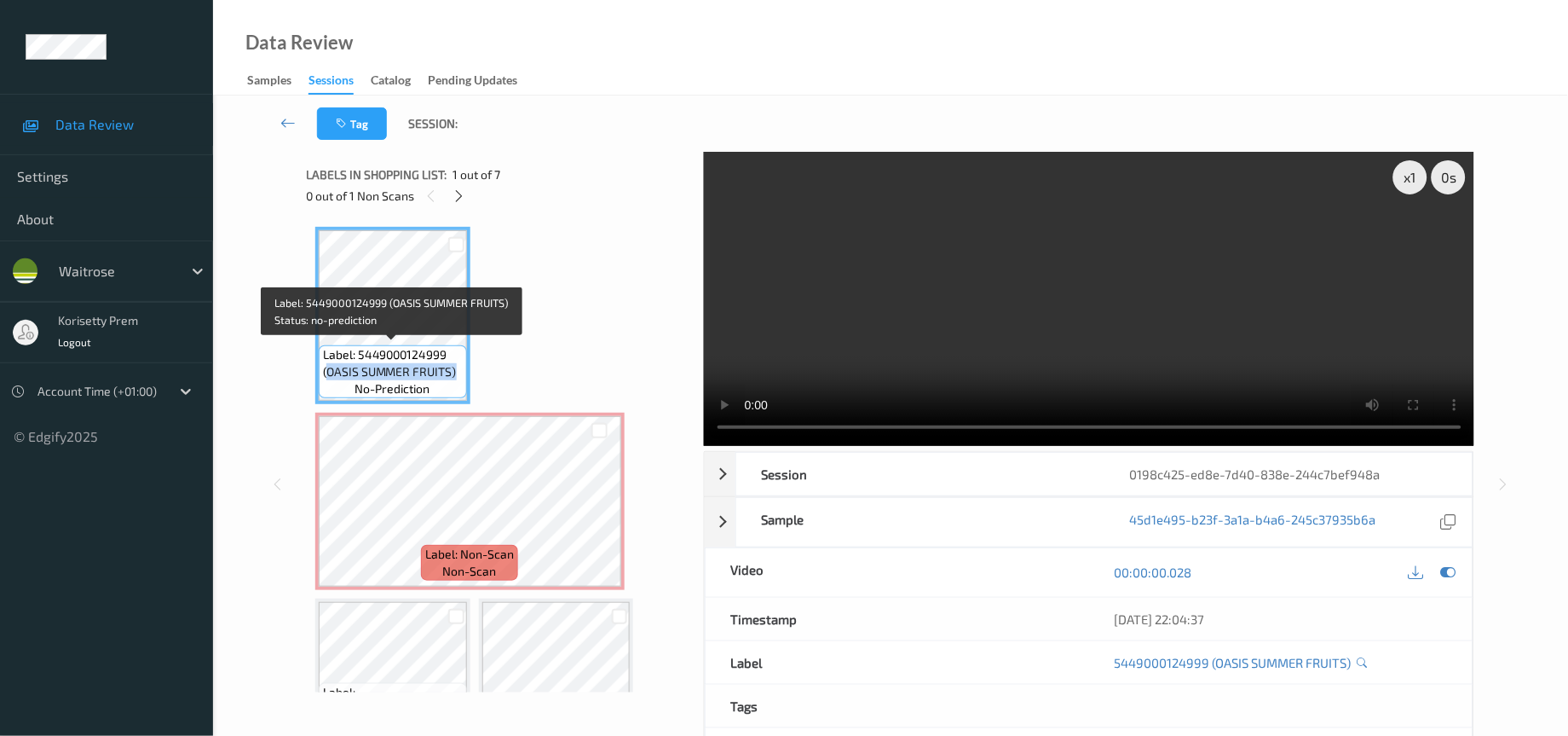
copy span "OASIS SUMMER FRUITS)"
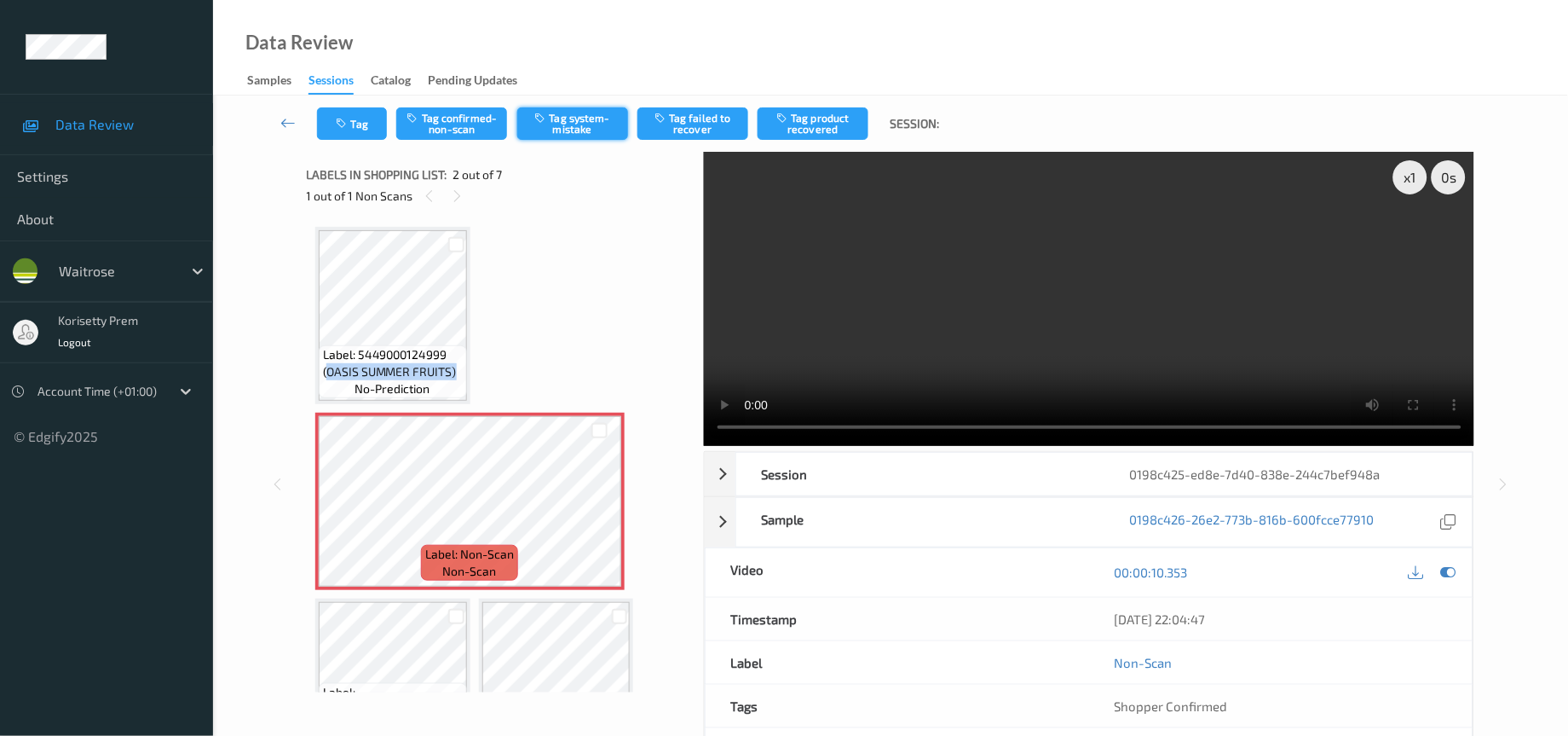
click at [573, 123] on button "Tag system-mistake" at bounding box center [573, 124] width 111 height 33
click at [599, 124] on button "Tag system-mistake" at bounding box center [573, 124] width 111 height 33
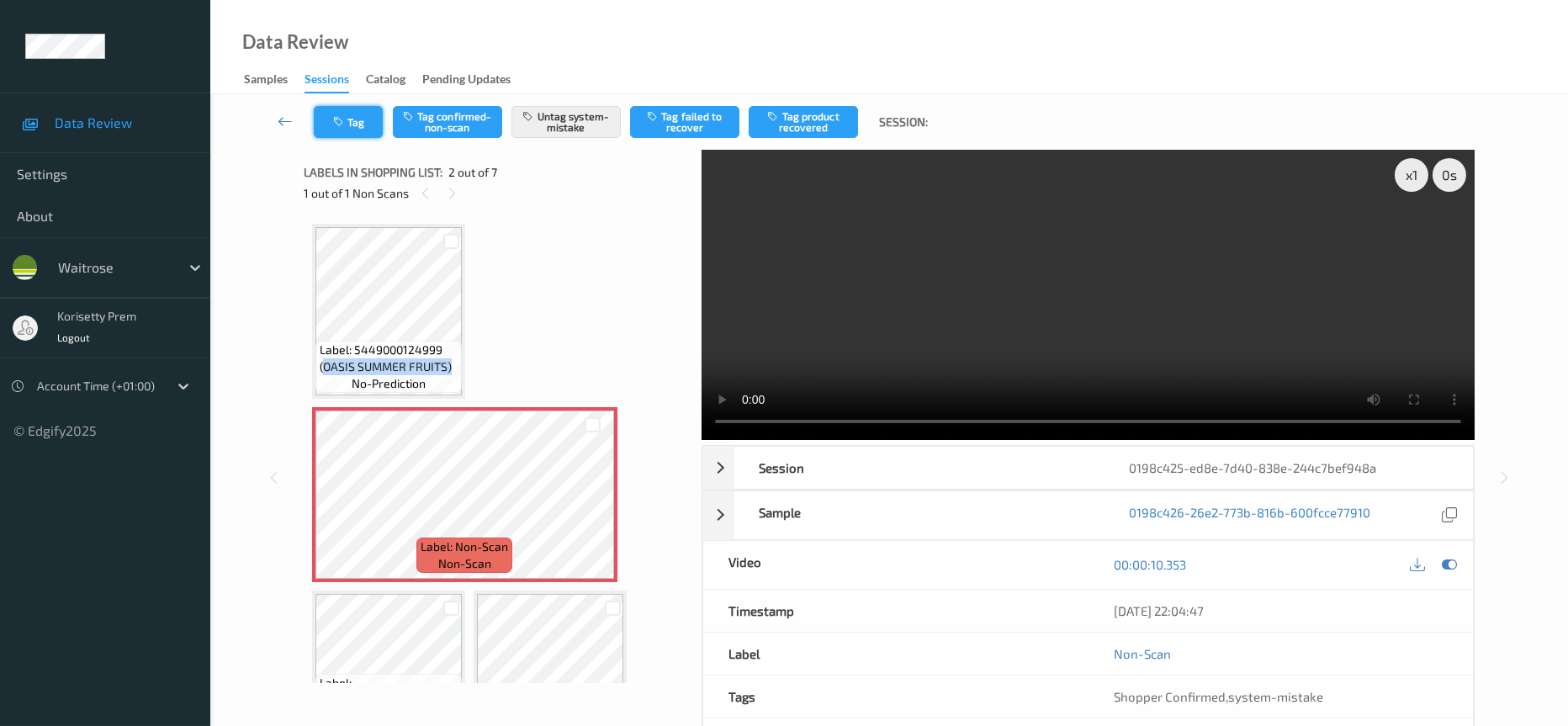
click at [344, 117] on icon "button" at bounding box center [341, 121] width 14 height 12
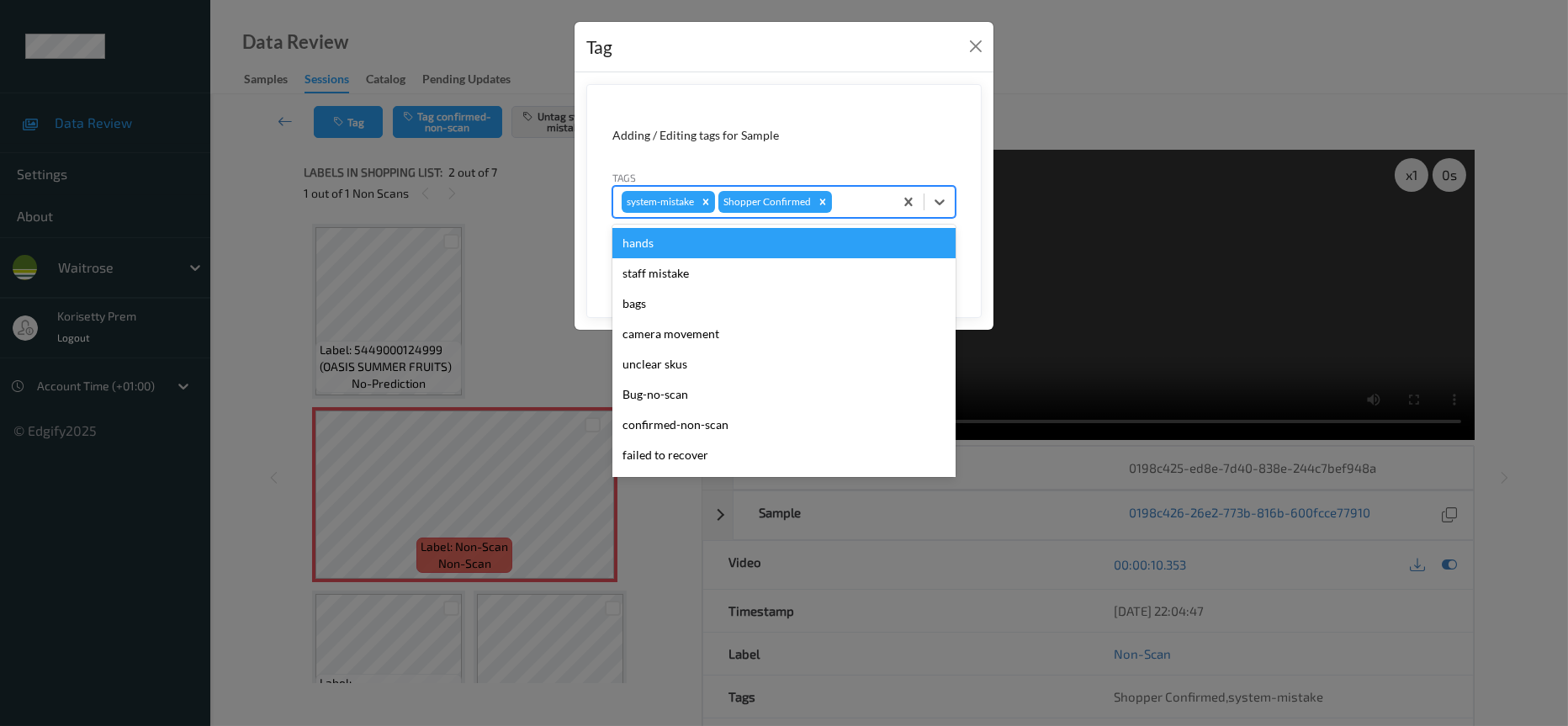
click at [871, 202] on div at bounding box center [860, 202] width 49 height 21
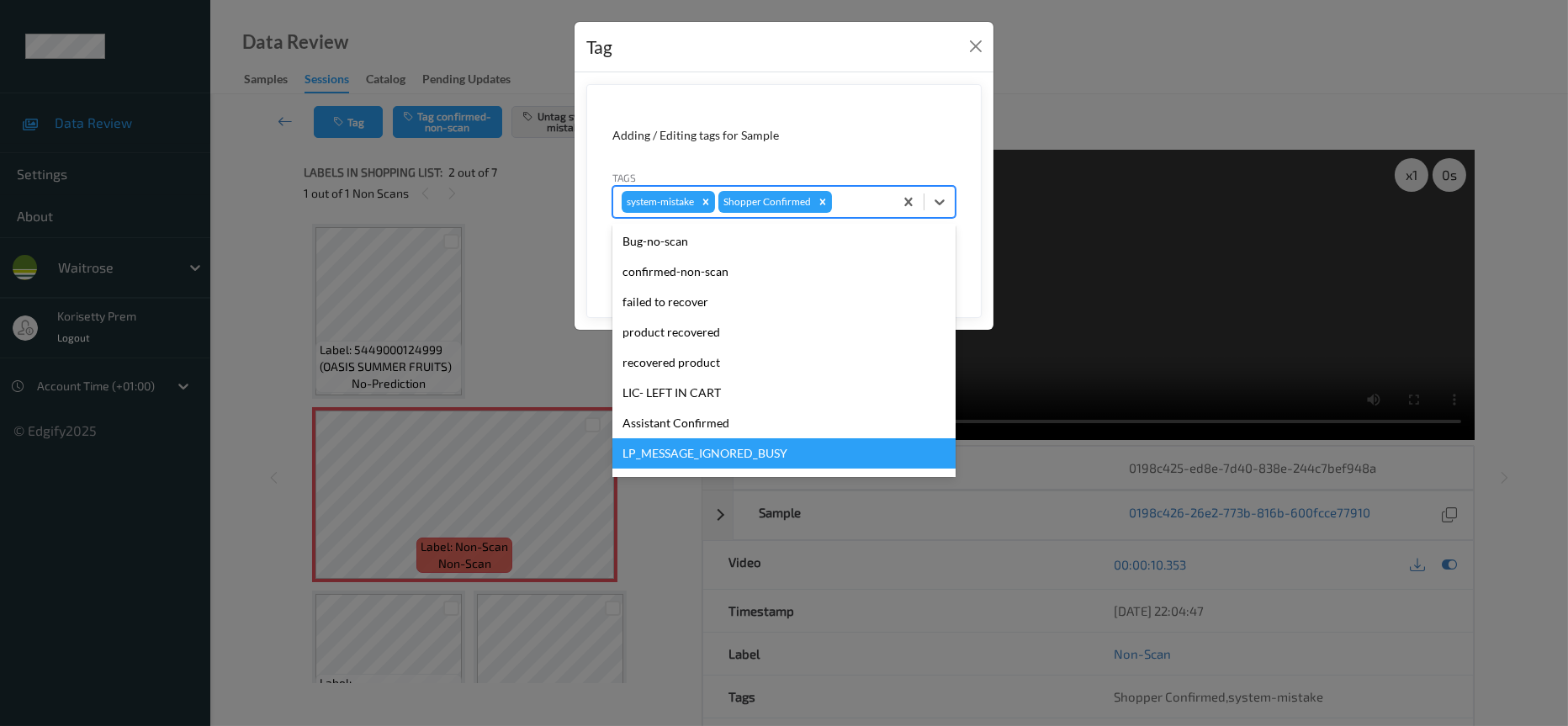
scroll to position [329, 0]
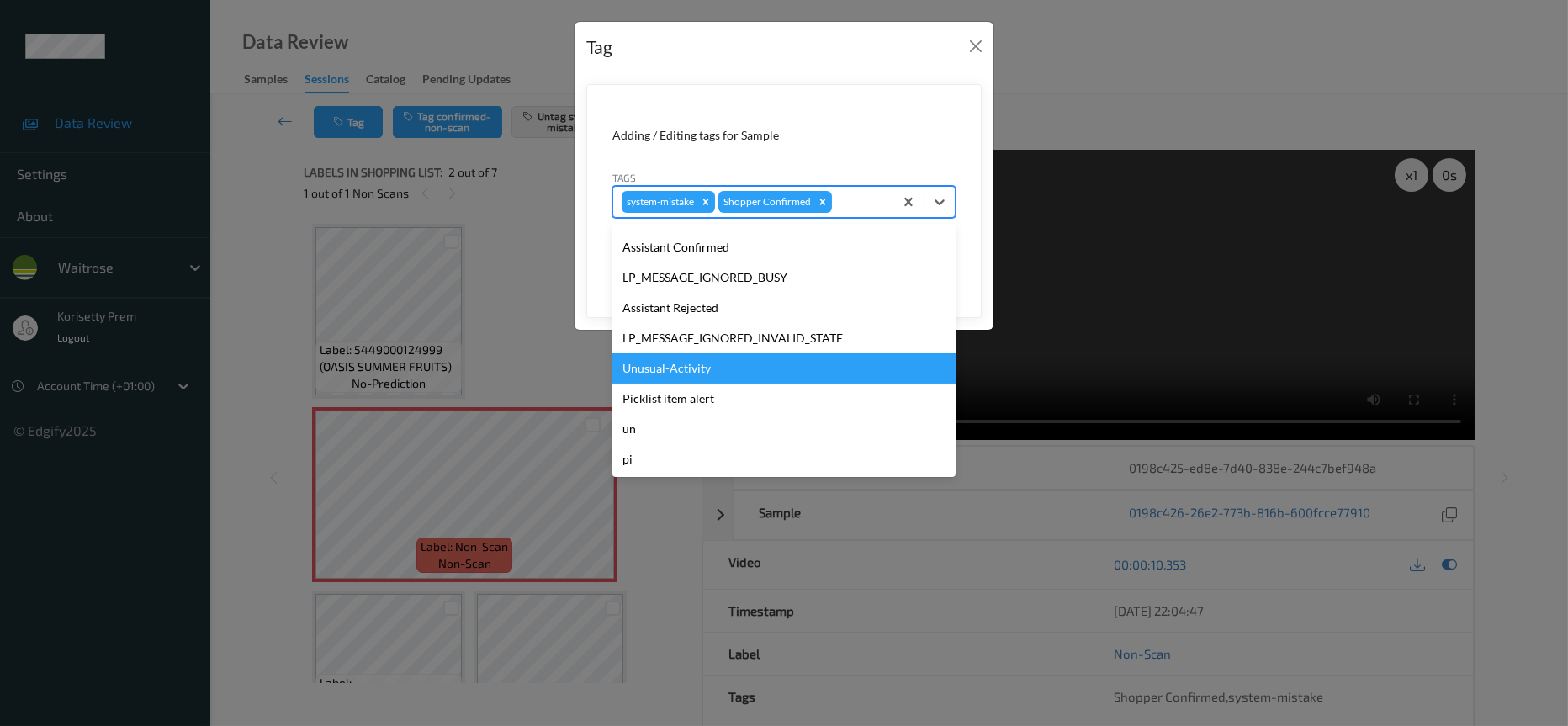
click at [656, 369] on div "Unusual-Activity" at bounding box center [784, 368] width 343 height 30
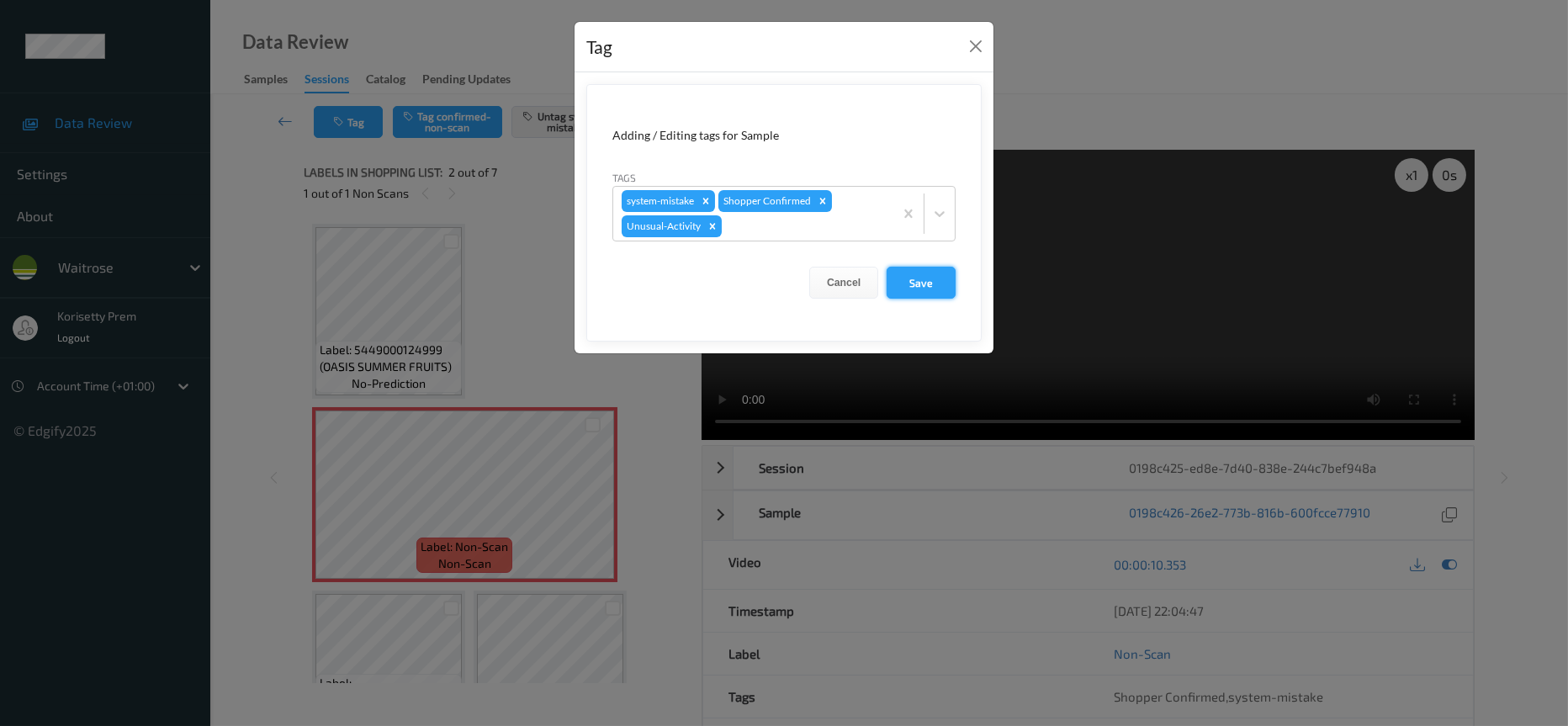
click at [917, 293] on button "Save" at bounding box center [921, 282] width 69 height 32
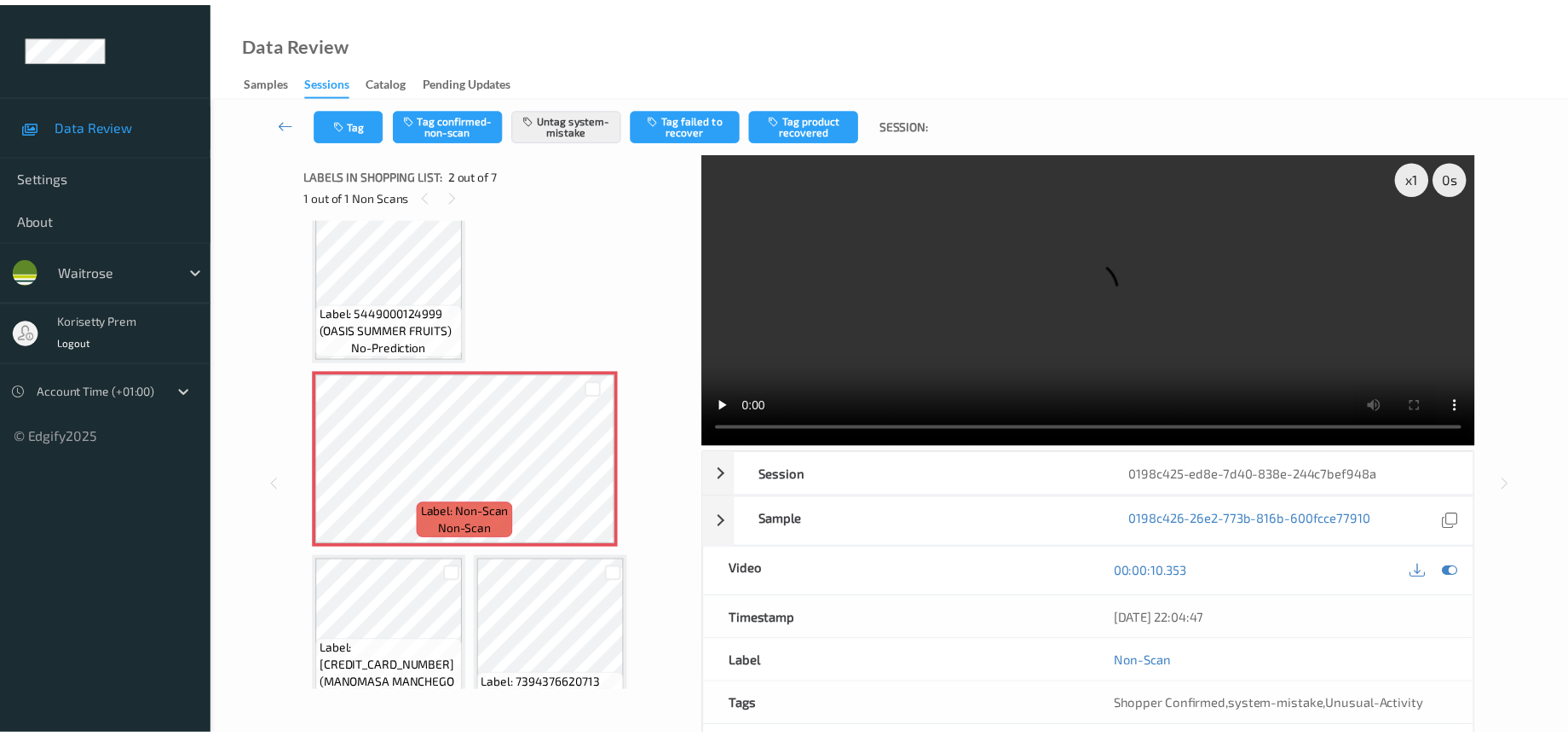
scroll to position [0, 0]
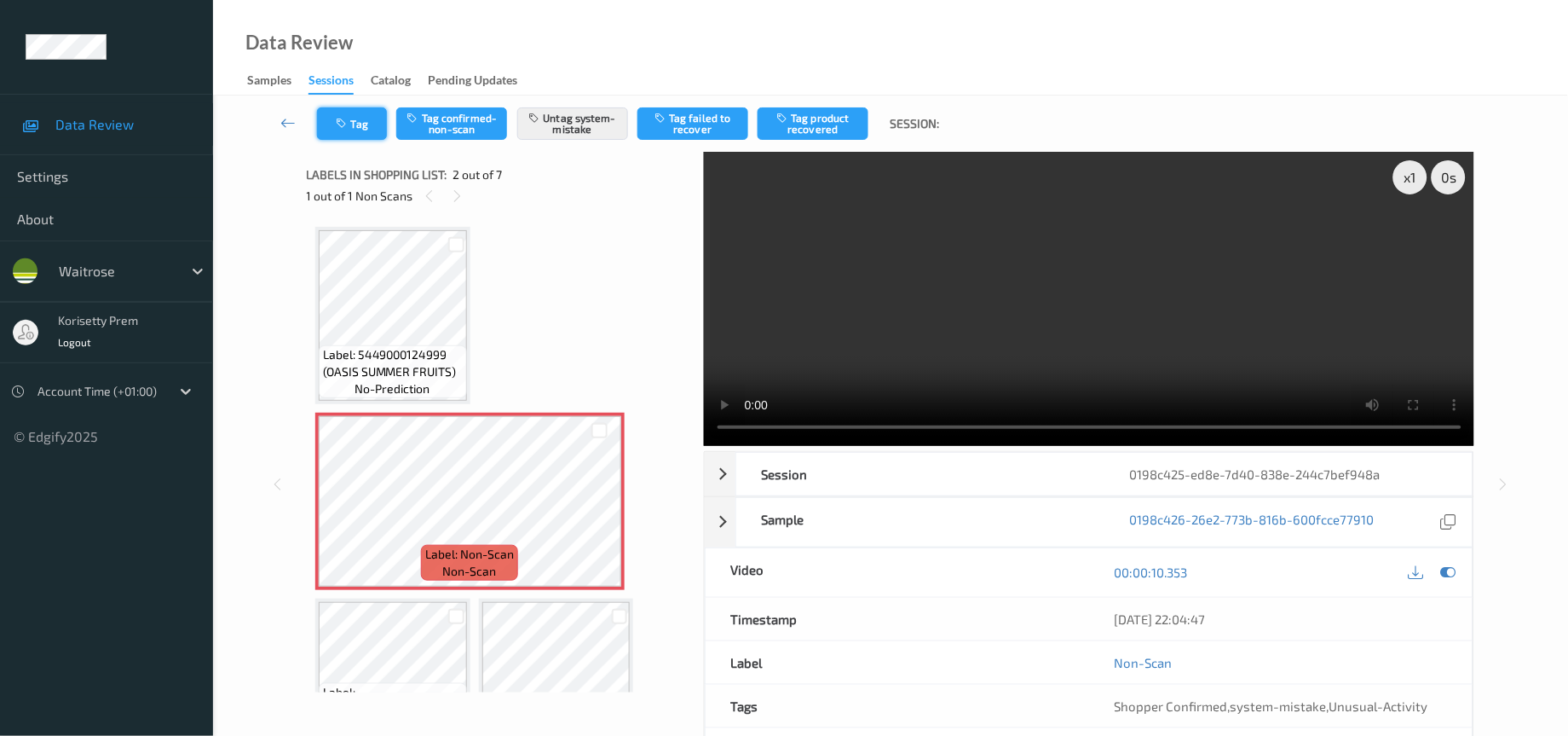
click at [360, 121] on button "Tag" at bounding box center [352, 124] width 70 height 33
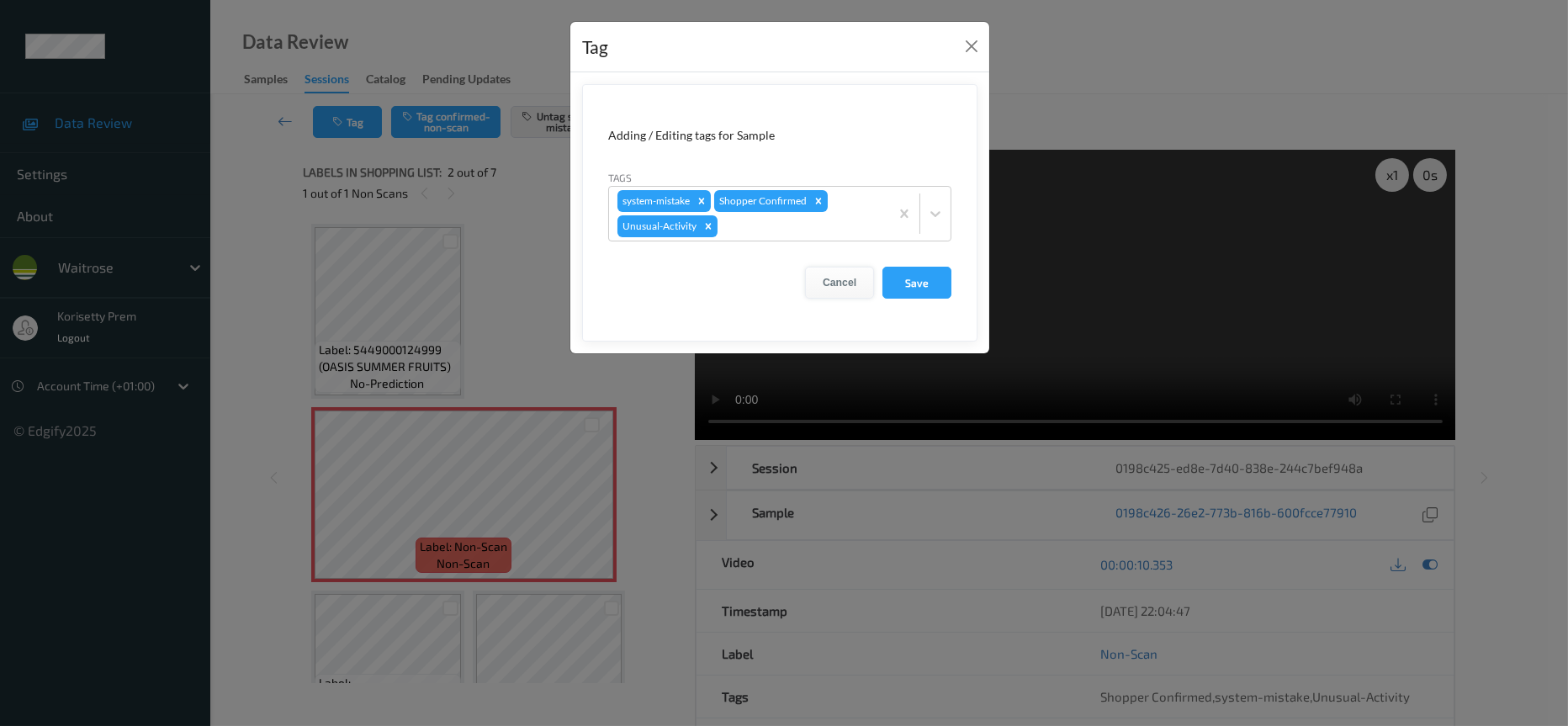
click at [841, 277] on button "Cancel" at bounding box center [839, 282] width 69 height 32
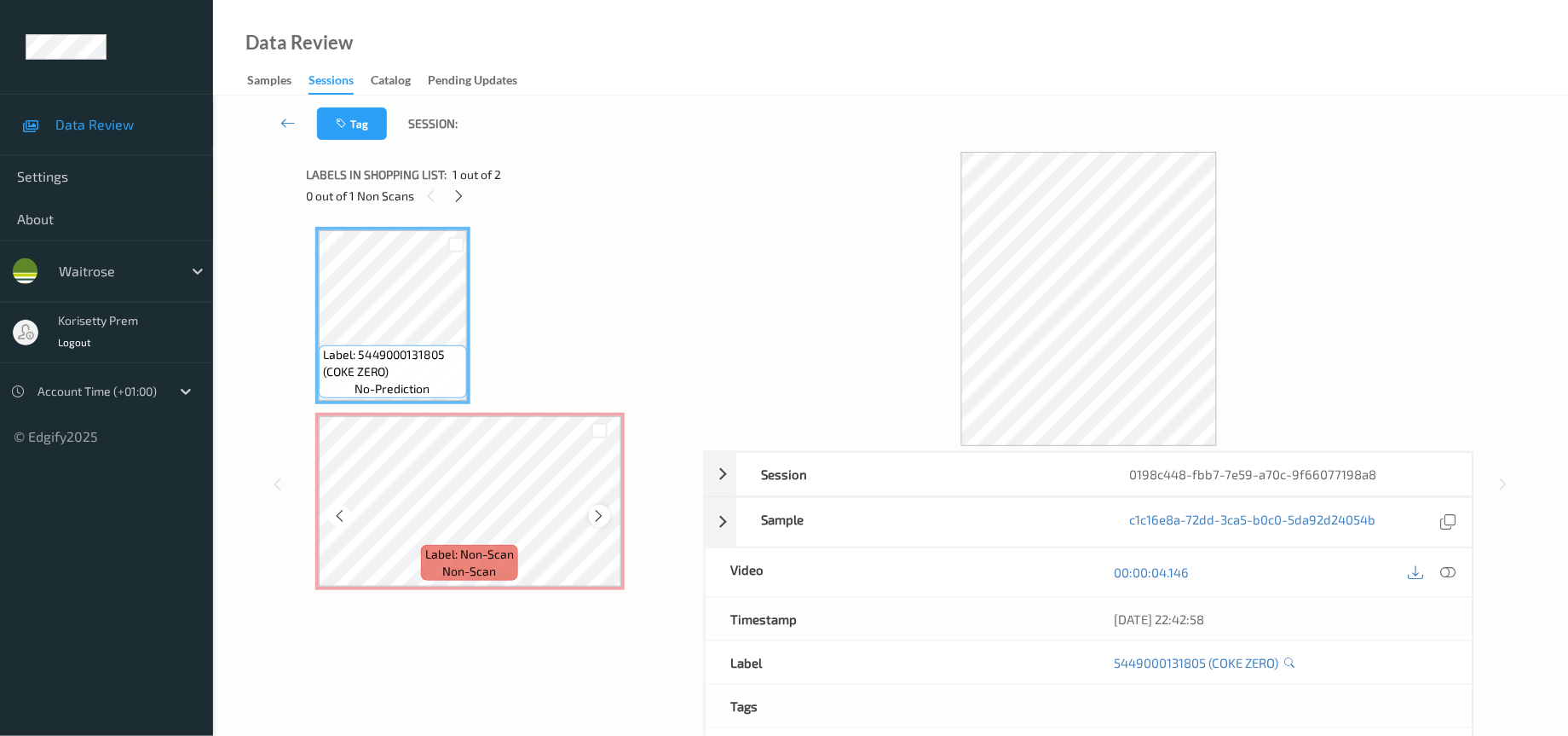
click at [596, 512] on icon at bounding box center [600, 515] width 15 height 15
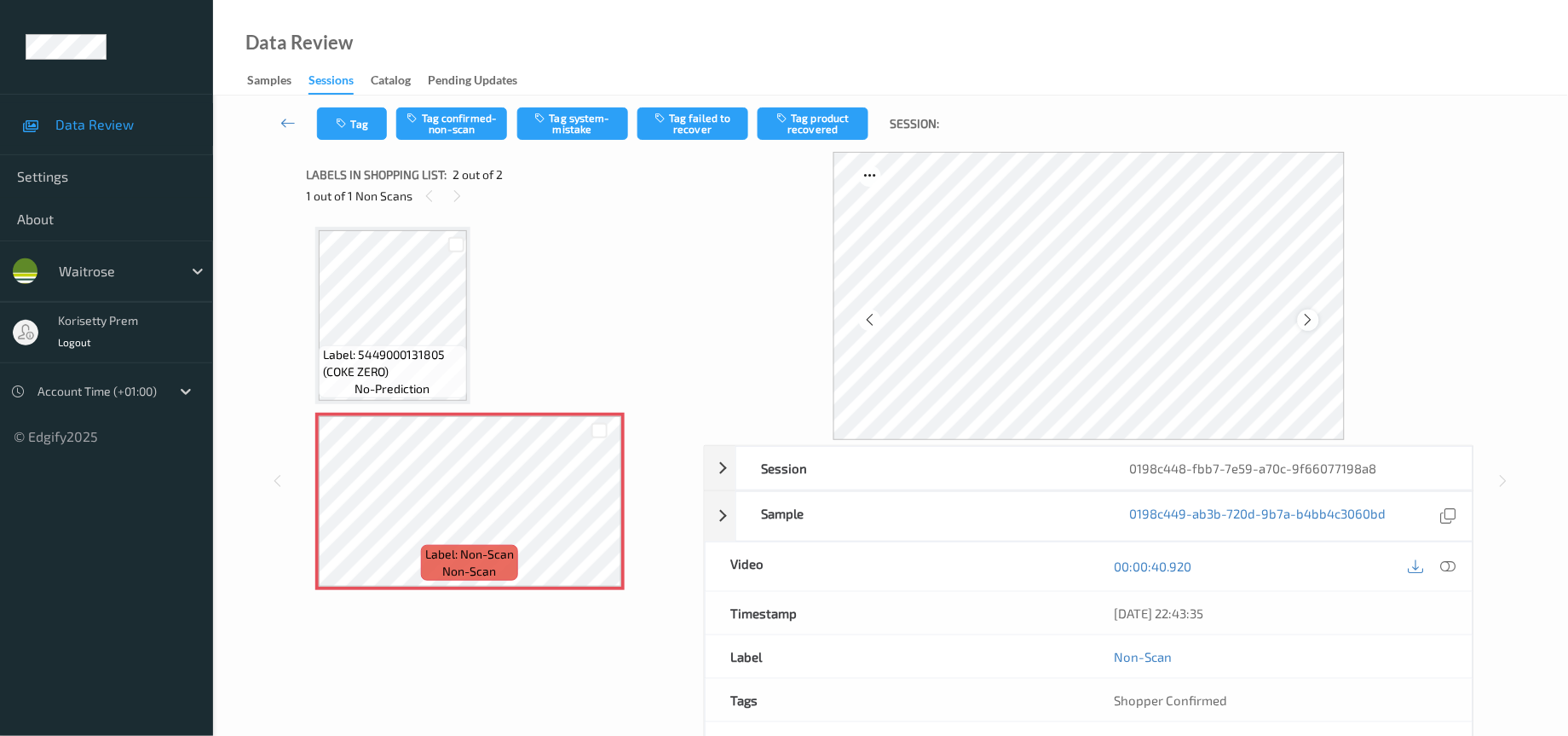
click at [1312, 313] on icon at bounding box center [1309, 319] width 15 height 15
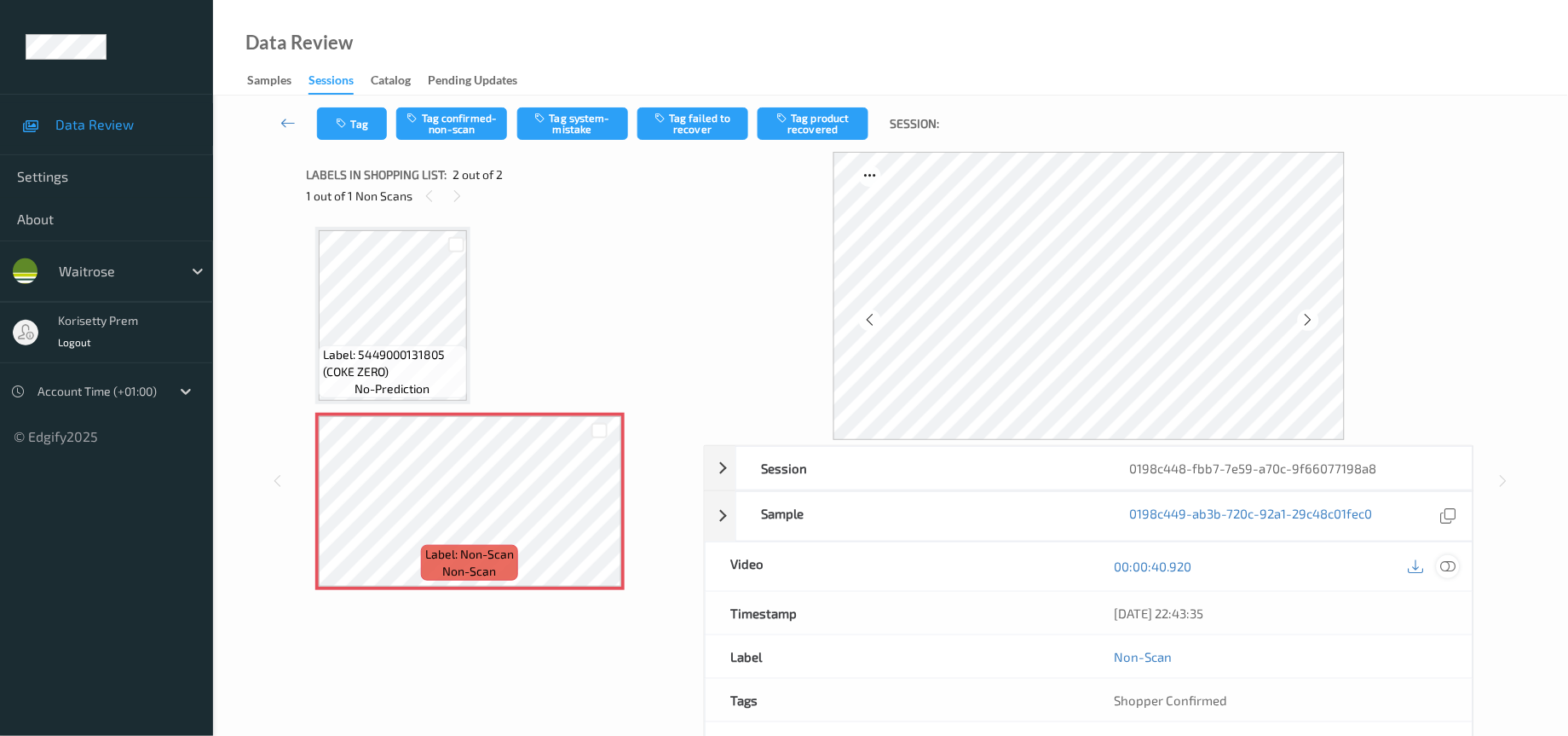
click at [1442, 567] on icon at bounding box center [1449, 566] width 15 height 15
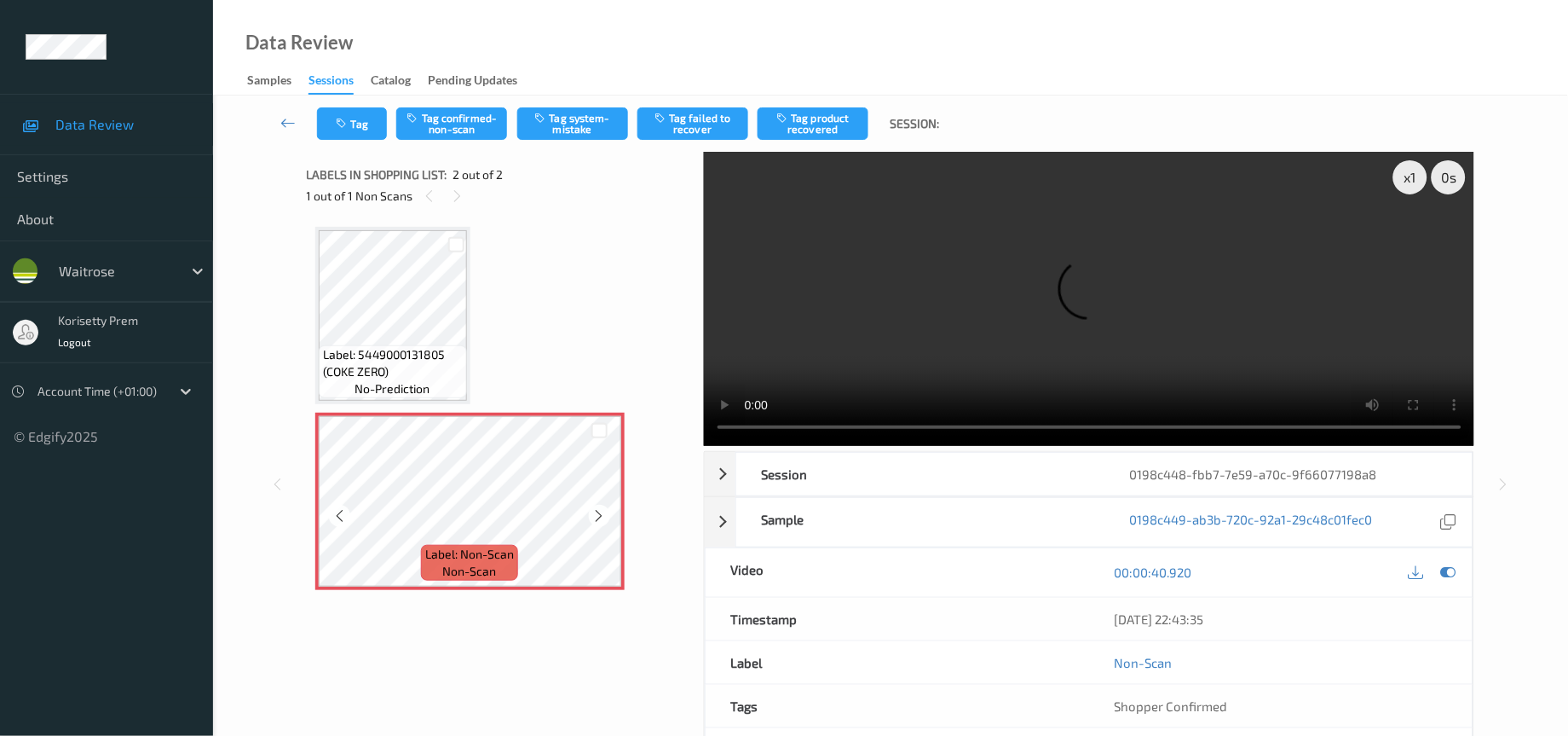
click at [605, 461] on div "x 1 0 s Session 0198c448-fbb7-7e59-a70c-9f66077198a8 Session ID 0198c448-fbb7-7…" at bounding box center [891, 483] width 1168 height 664
click at [988, 332] on video at bounding box center [1089, 299] width 771 height 294
click at [877, 287] on video at bounding box center [1089, 299] width 771 height 294
click at [582, 124] on button "Tag system-mistake" at bounding box center [573, 124] width 111 height 33
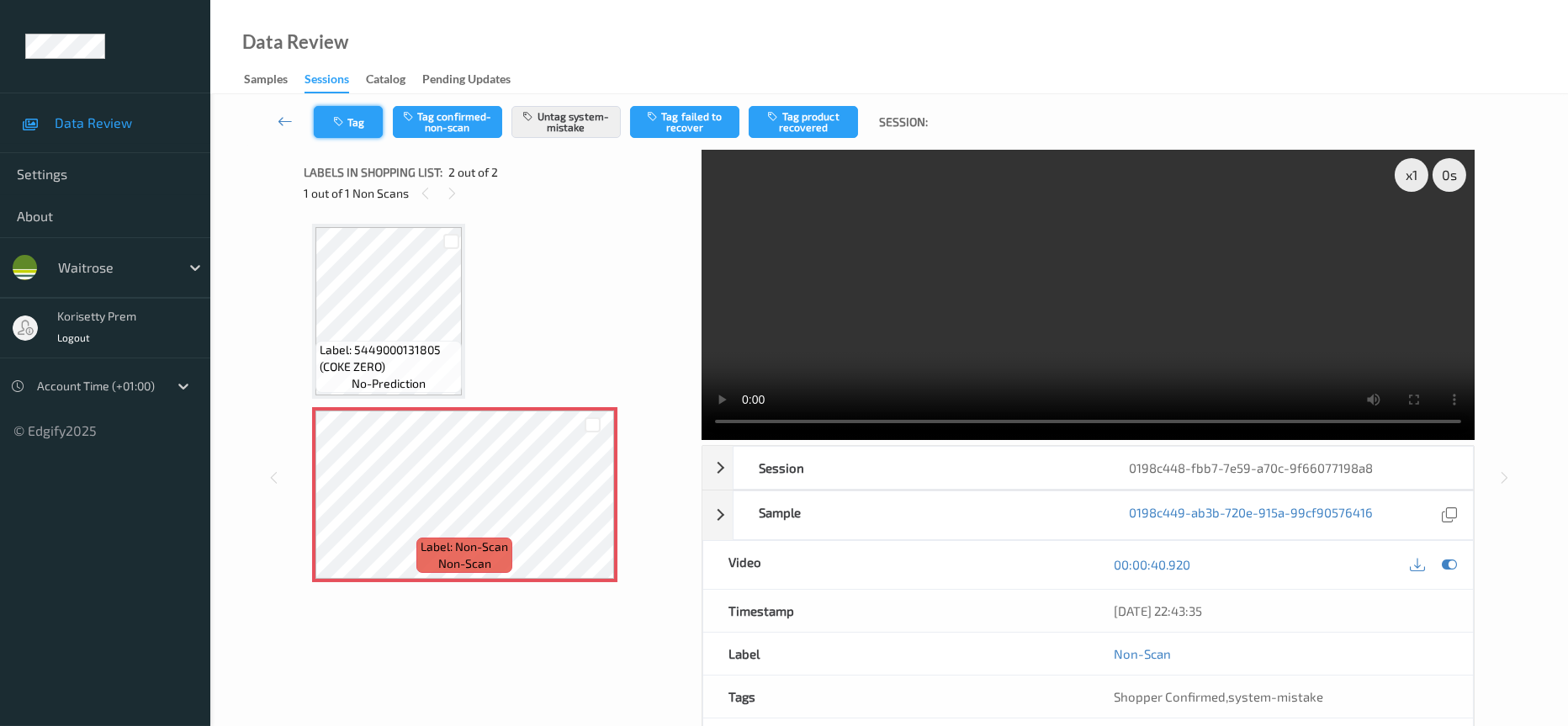
click at [351, 121] on button "Tag" at bounding box center [348, 122] width 69 height 32
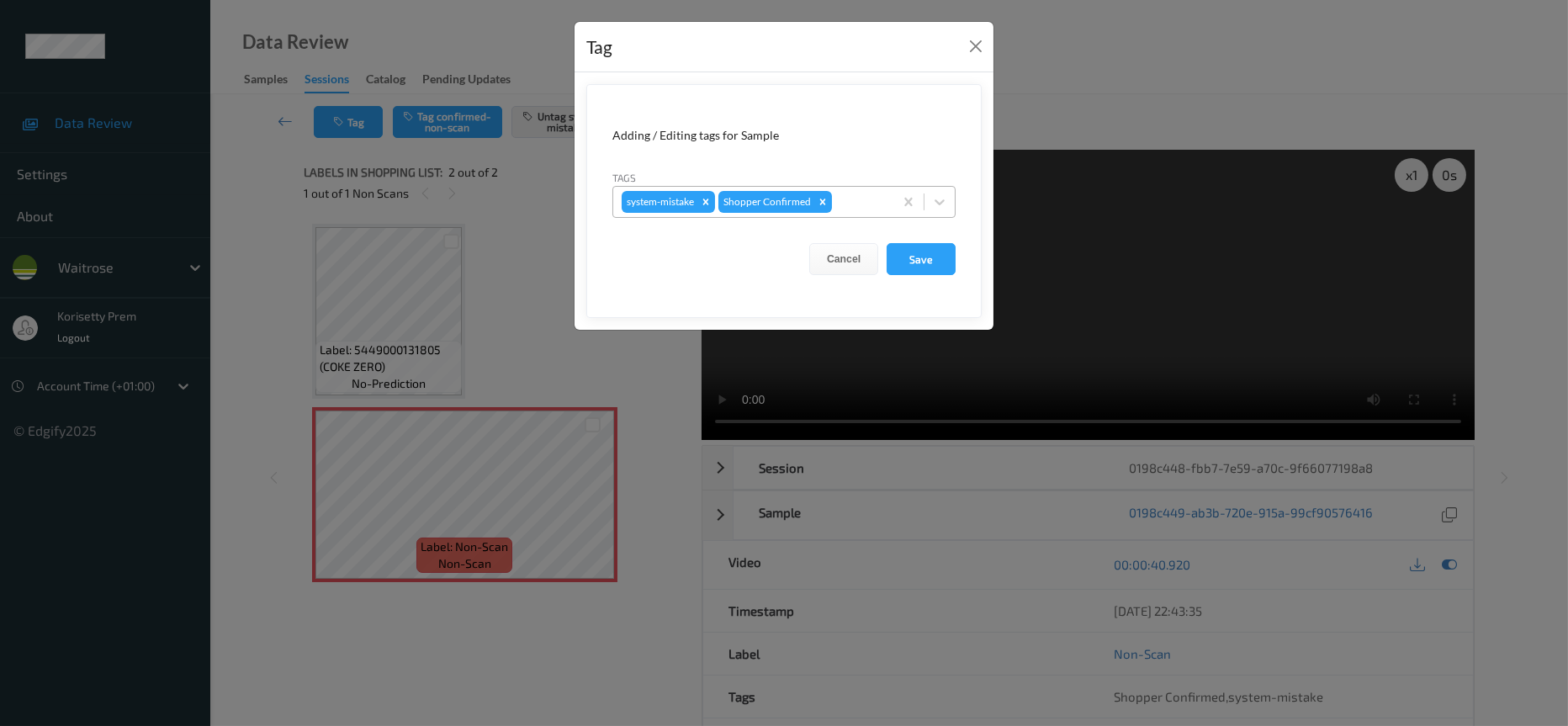
click at [876, 201] on div at bounding box center [860, 202] width 49 height 21
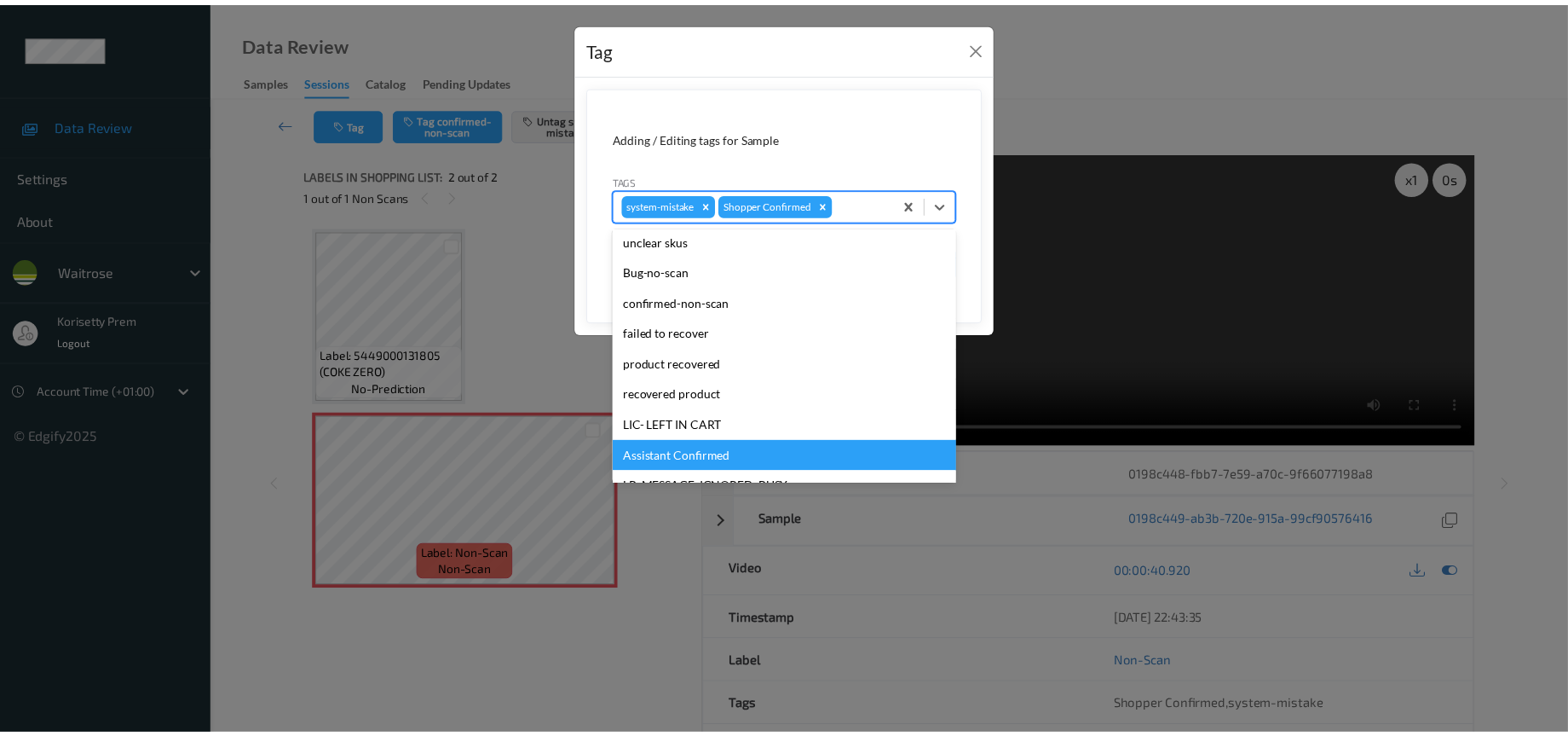
scroll to position [255, 0]
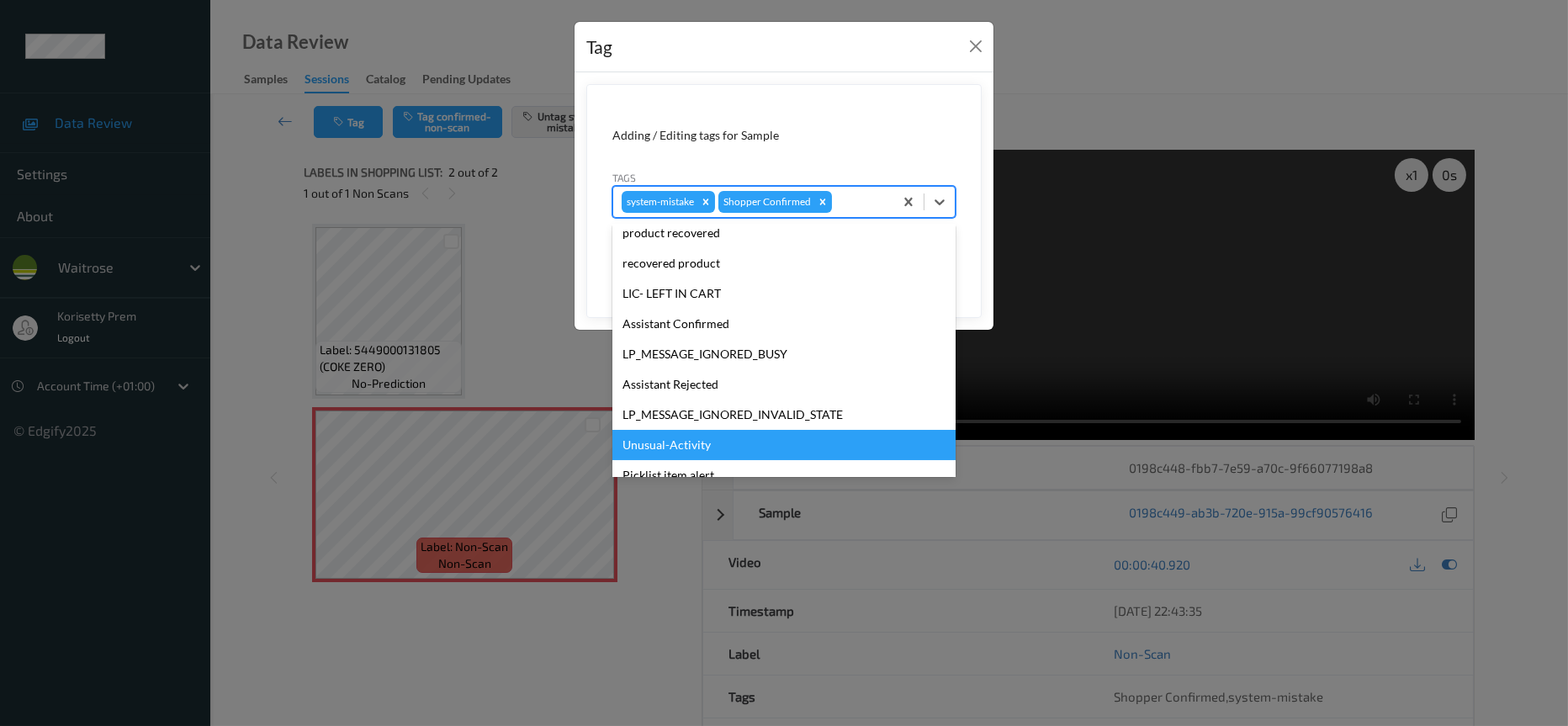
click at [672, 445] on div "Unusual-Activity" at bounding box center [784, 445] width 343 height 30
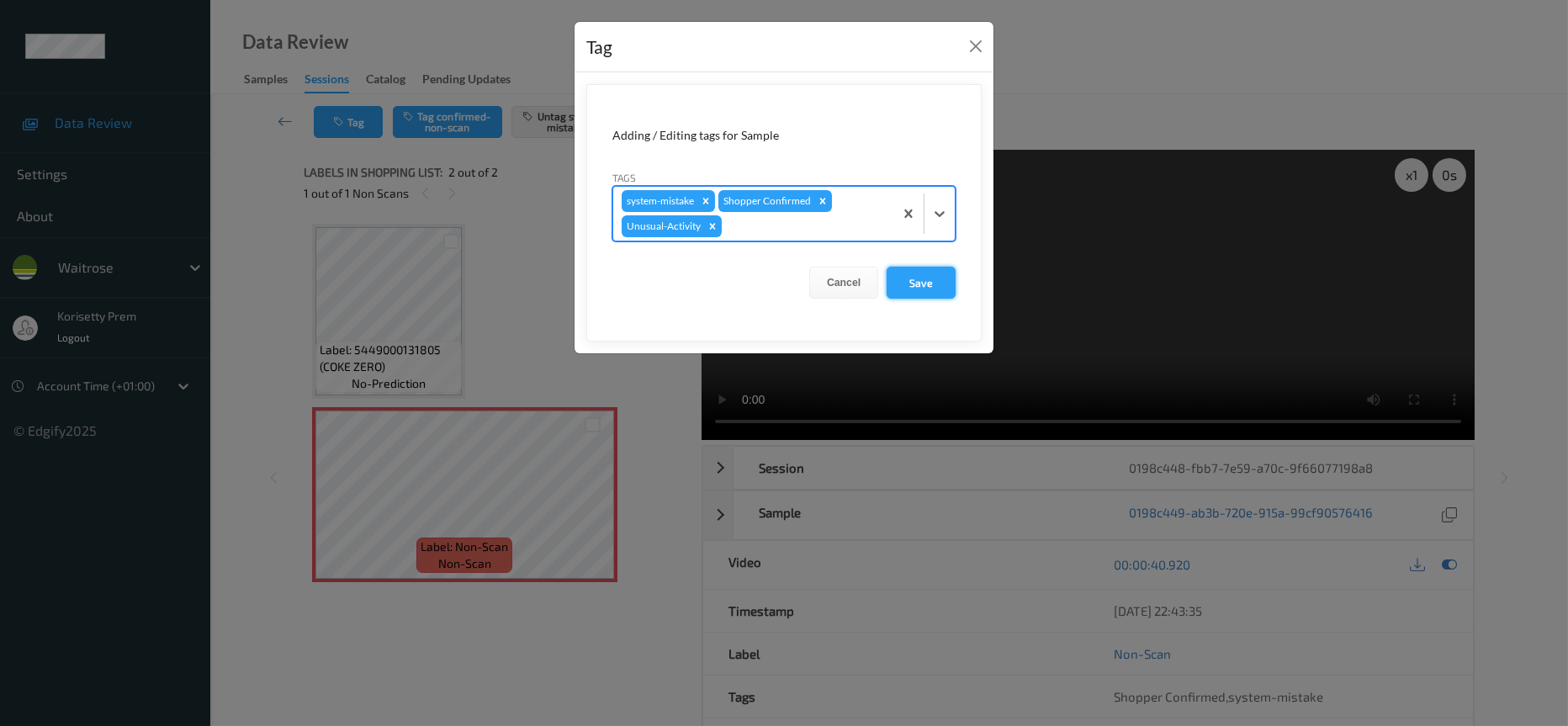
click at [921, 285] on button "Save" at bounding box center [921, 282] width 69 height 32
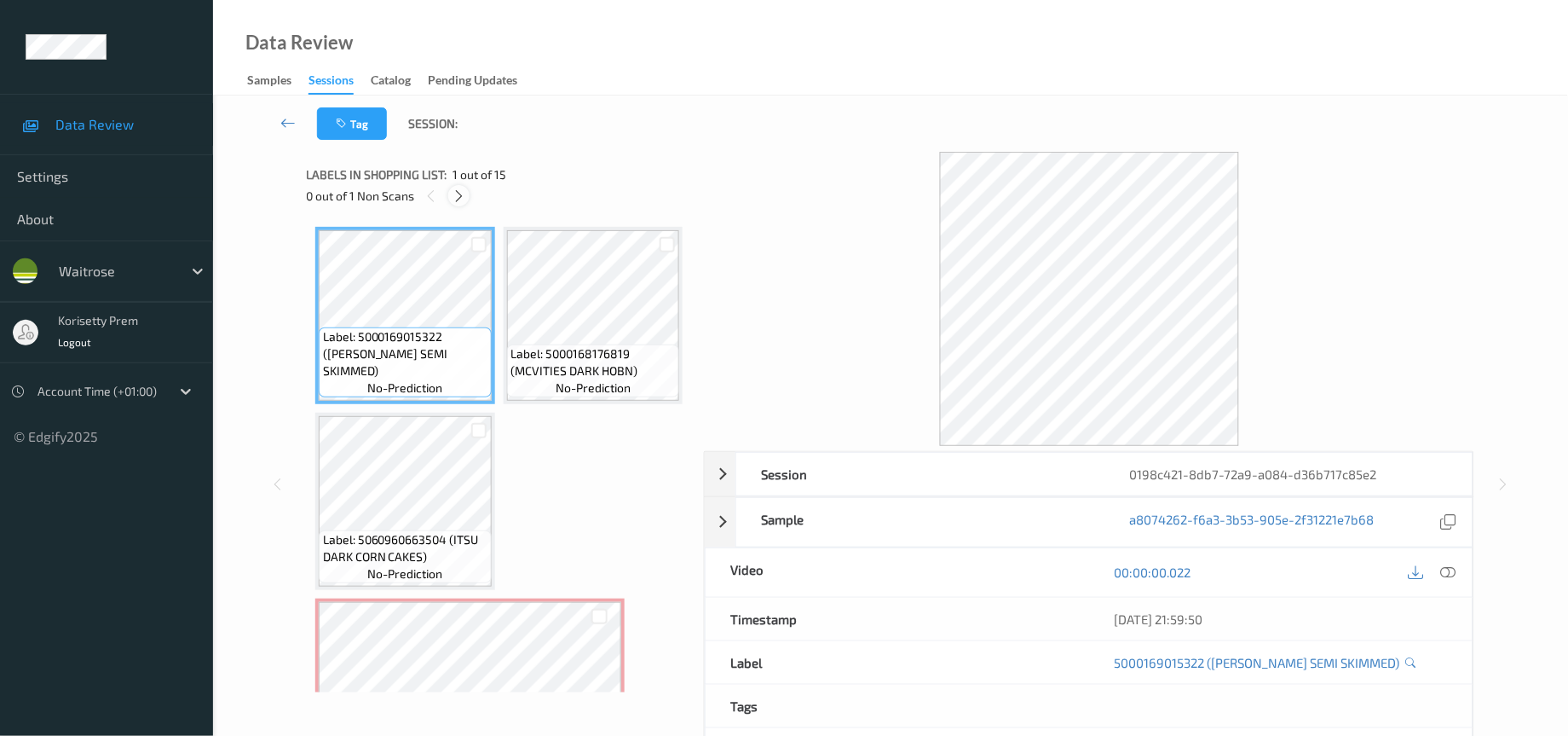
click at [462, 198] on icon at bounding box center [459, 195] width 15 height 15
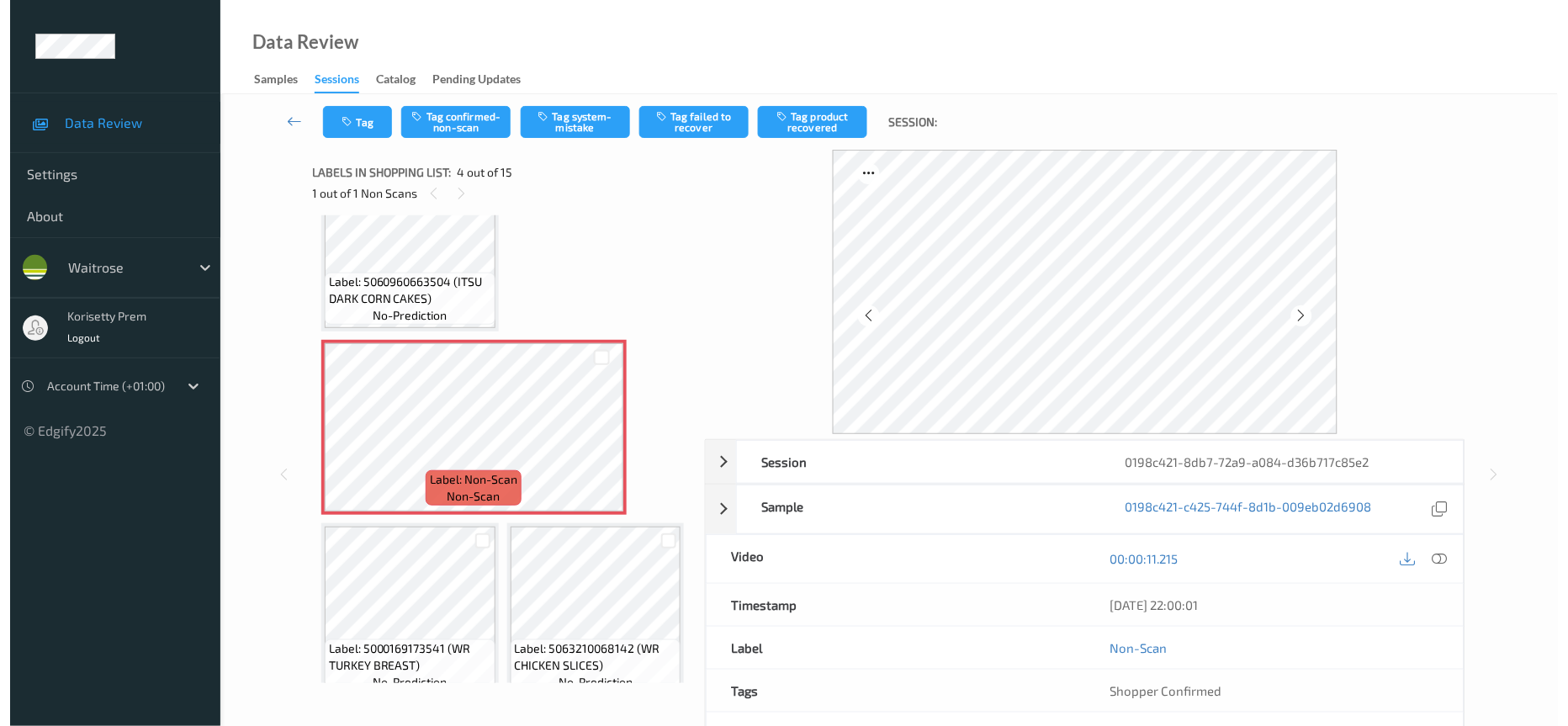
scroll to position [252, 0]
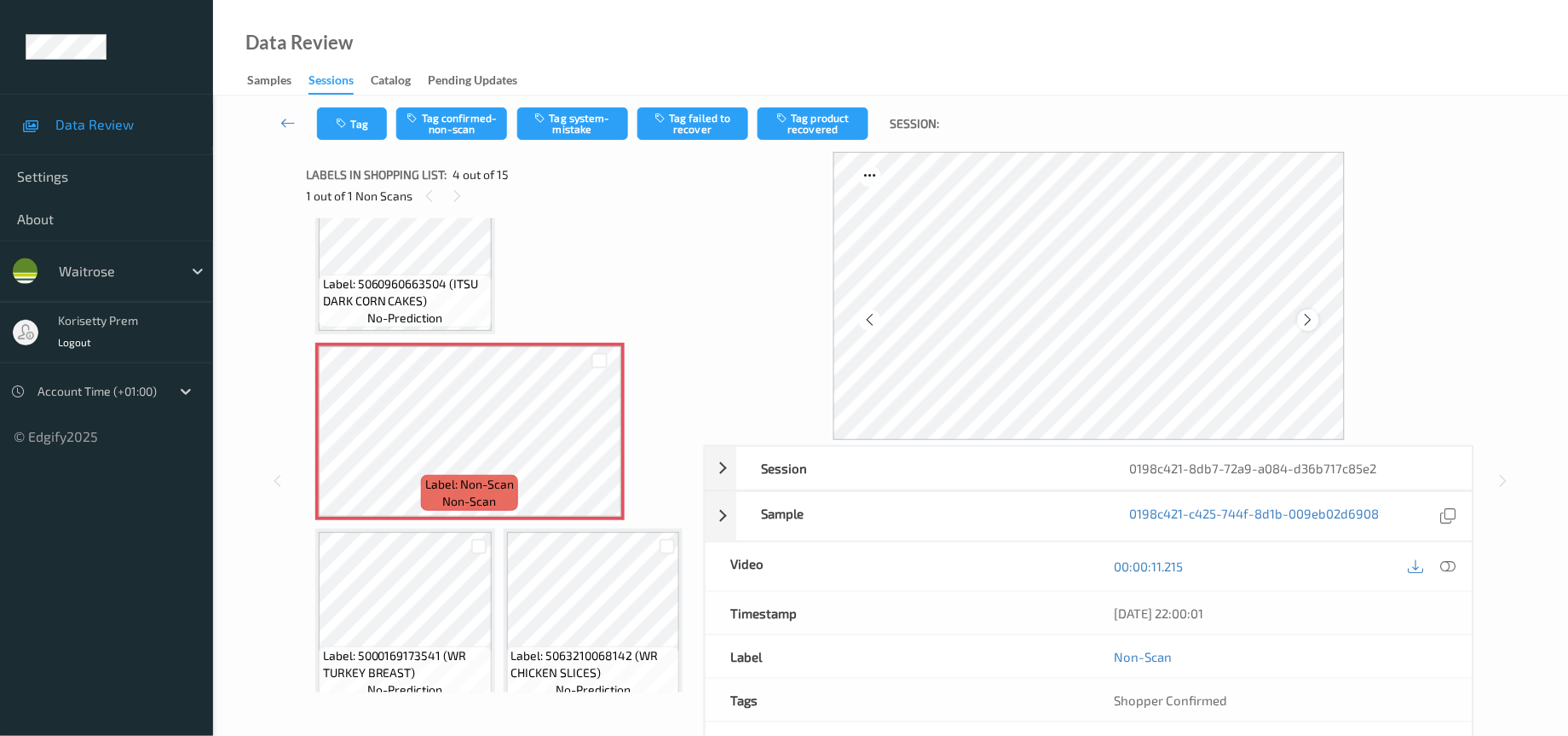
click at [1311, 324] on icon at bounding box center [1309, 319] width 15 height 15
click at [1308, 327] on div at bounding box center [1308, 320] width 21 height 21
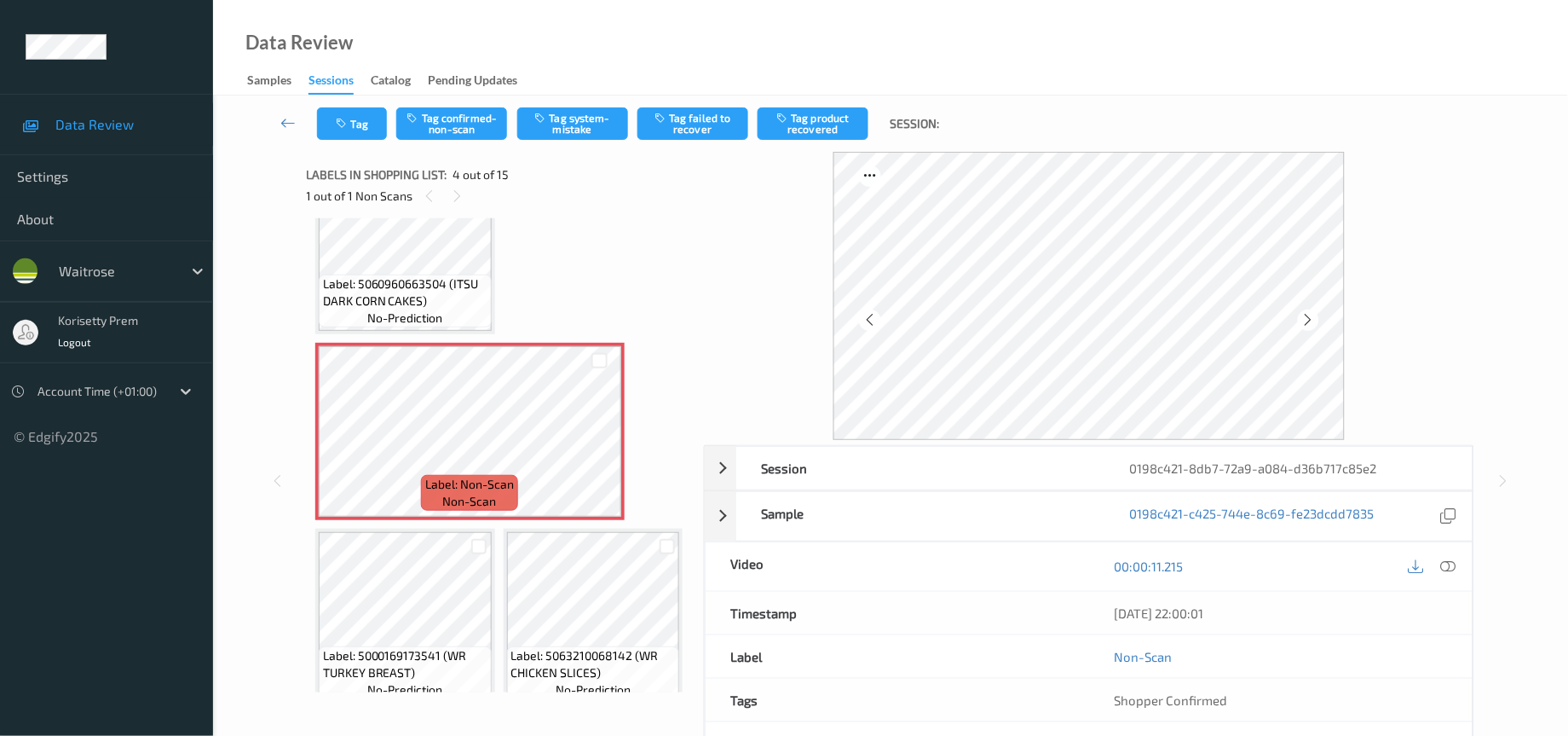
click at [1308, 327] on div at bounding box center [1308, 320] width 21 height 21
click at [1308, 325] on icon at bounding box center [1309, 319] width 15 height 15
click at [1454, 569] on icon at bounding box center [1449, 566] width 15 height 15
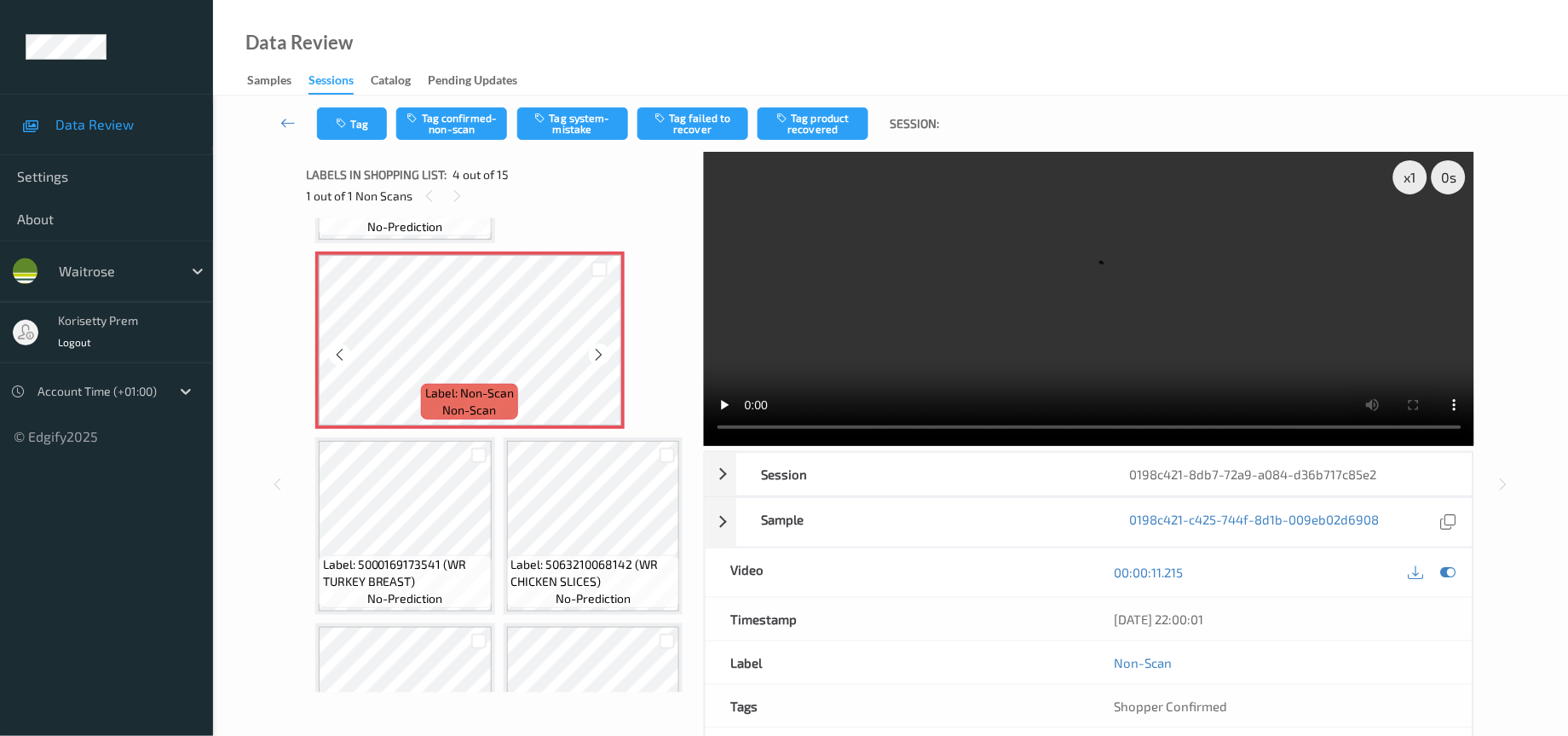
scroll to position [475, 0]
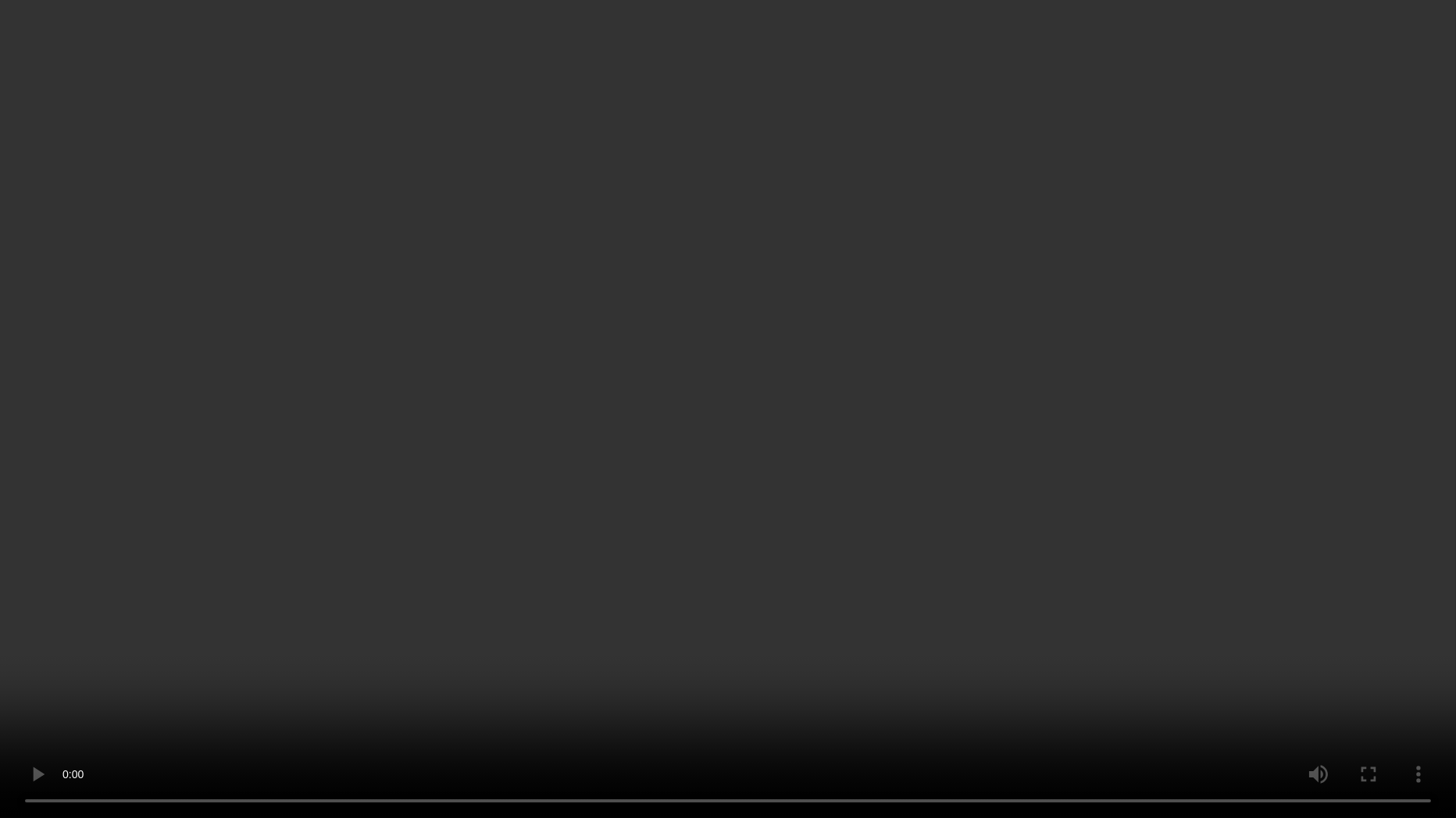
click at [1121, 344] on video at bounding box center [728, 409] width 1456 height 818
click at [843, 476] on video at bounding box center [728, 409] width 1456 height 818
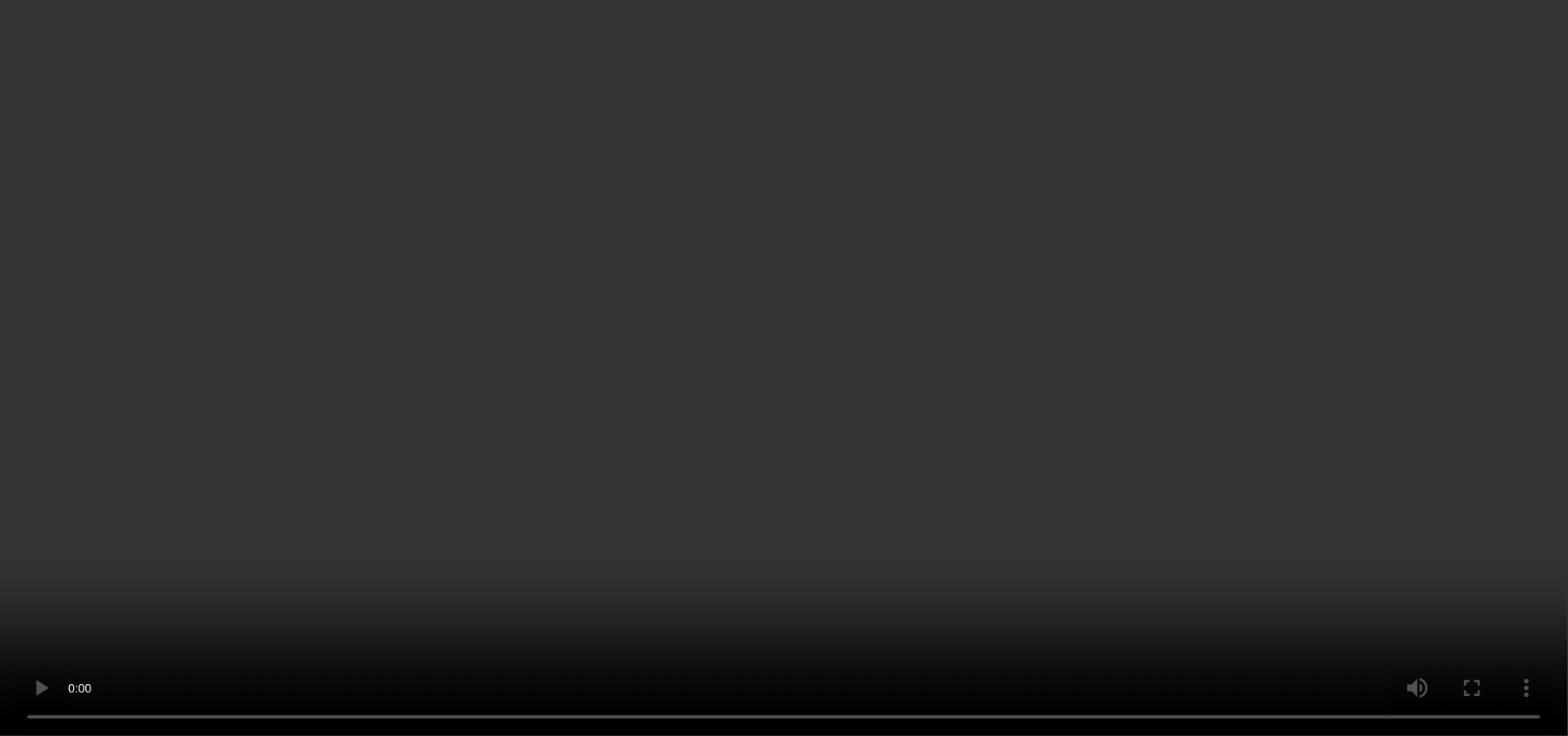
scroll to position [0, 0]
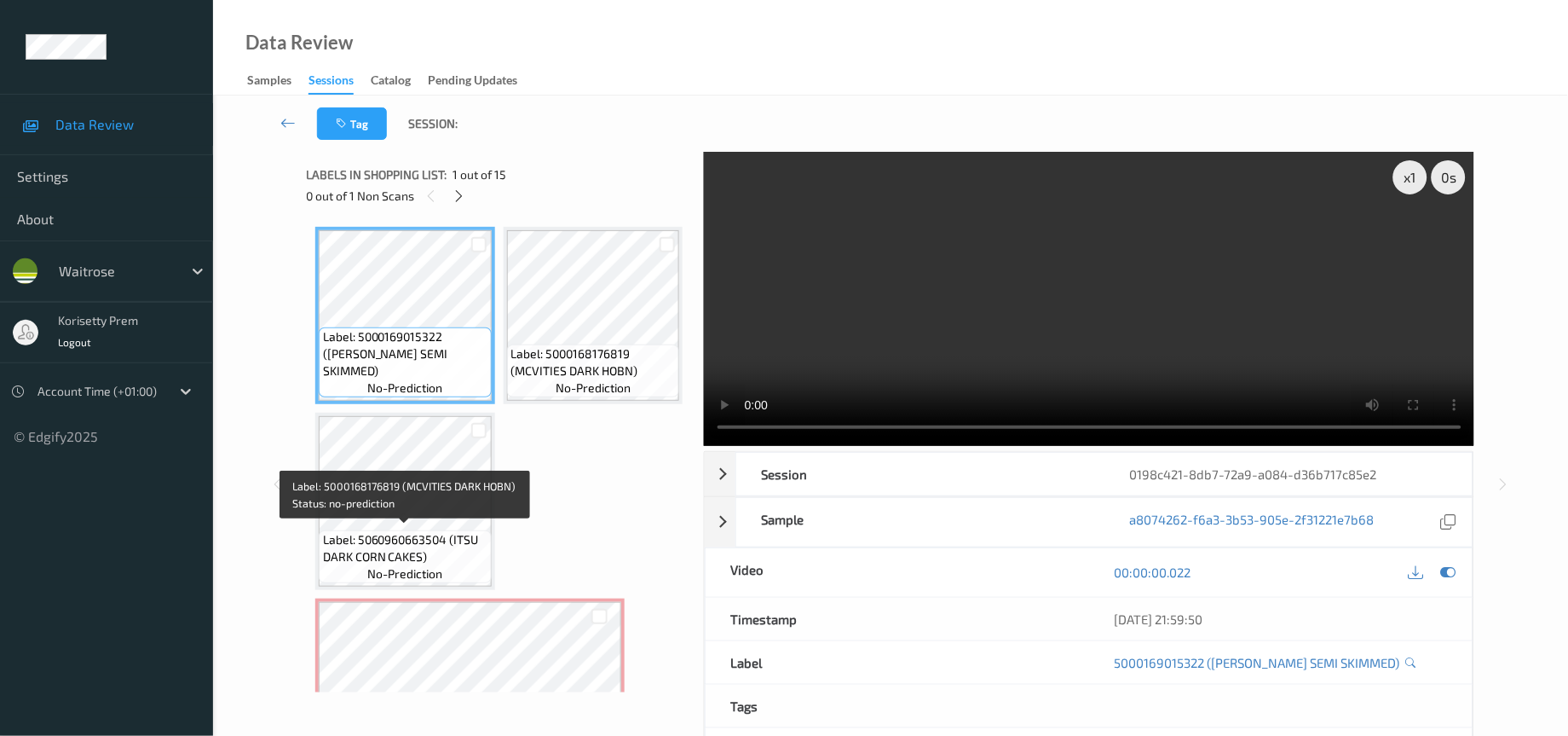
click at [511, 380] on span "Label: 5000168176819 (MCVITIES DARK HOBN)" at bounding box center [593, 363] width 164 height 35
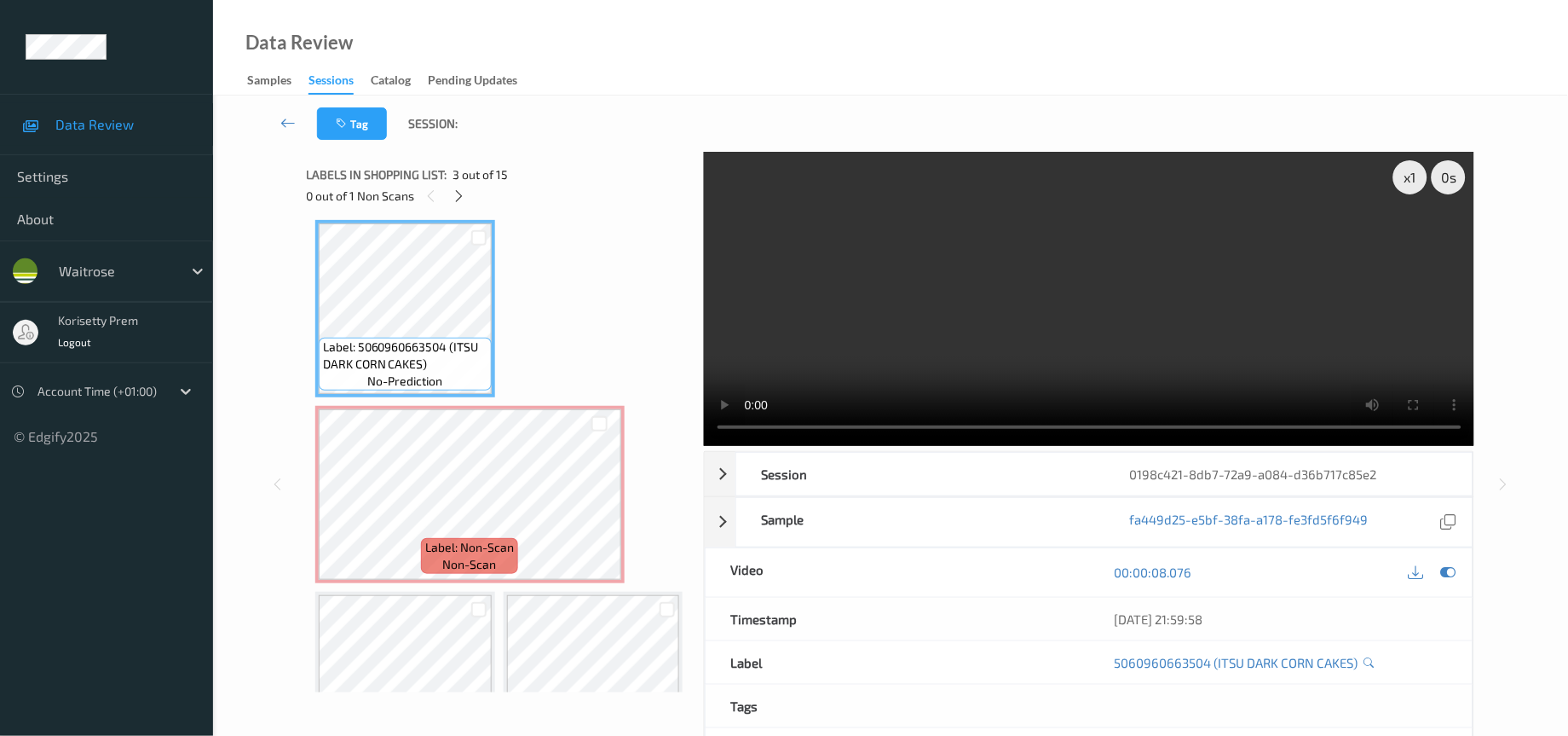
scroll to position [255, 0]
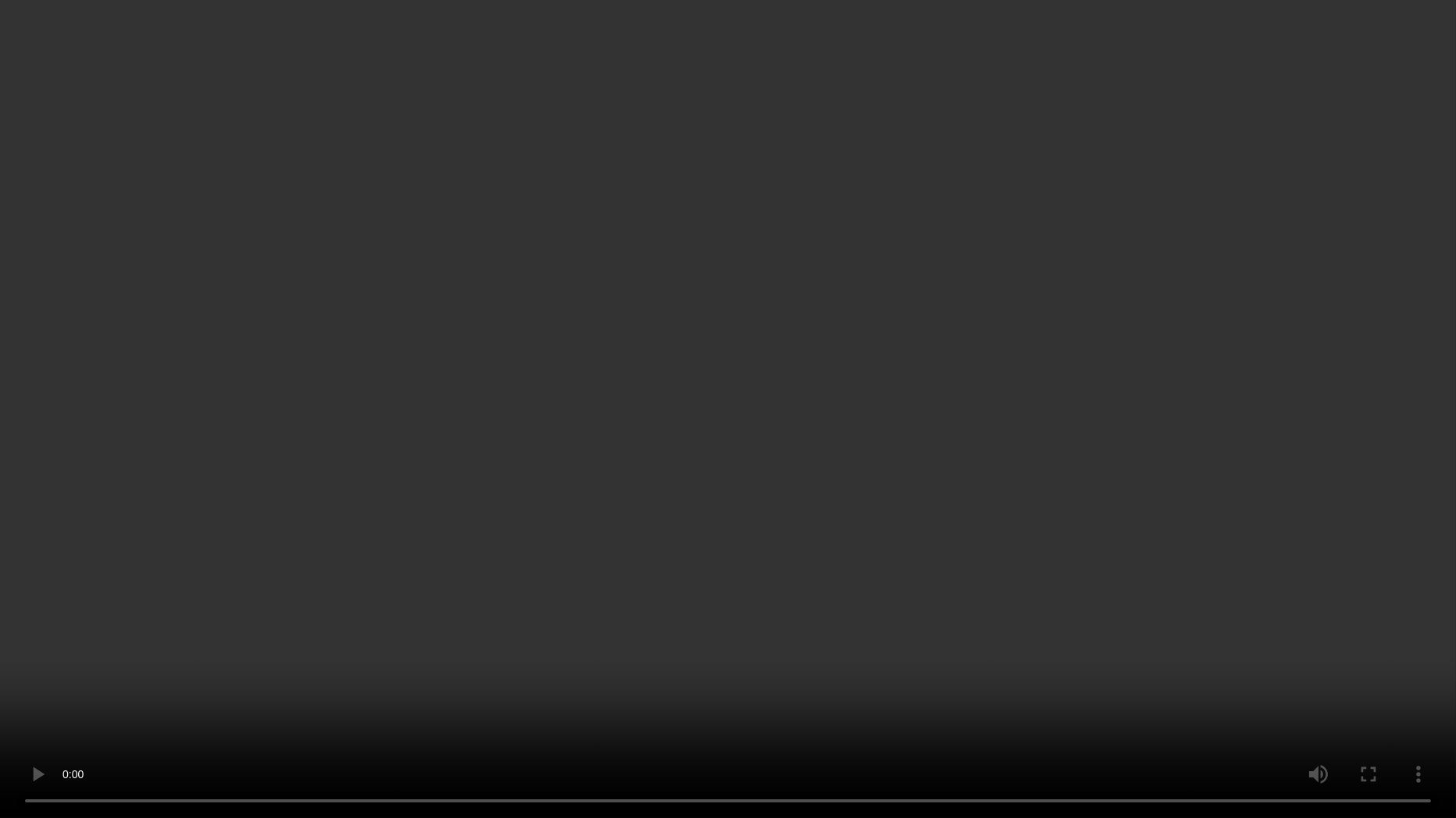
click at [1200, 364] on video at bounding box center [728, 409] width 1456 height 818
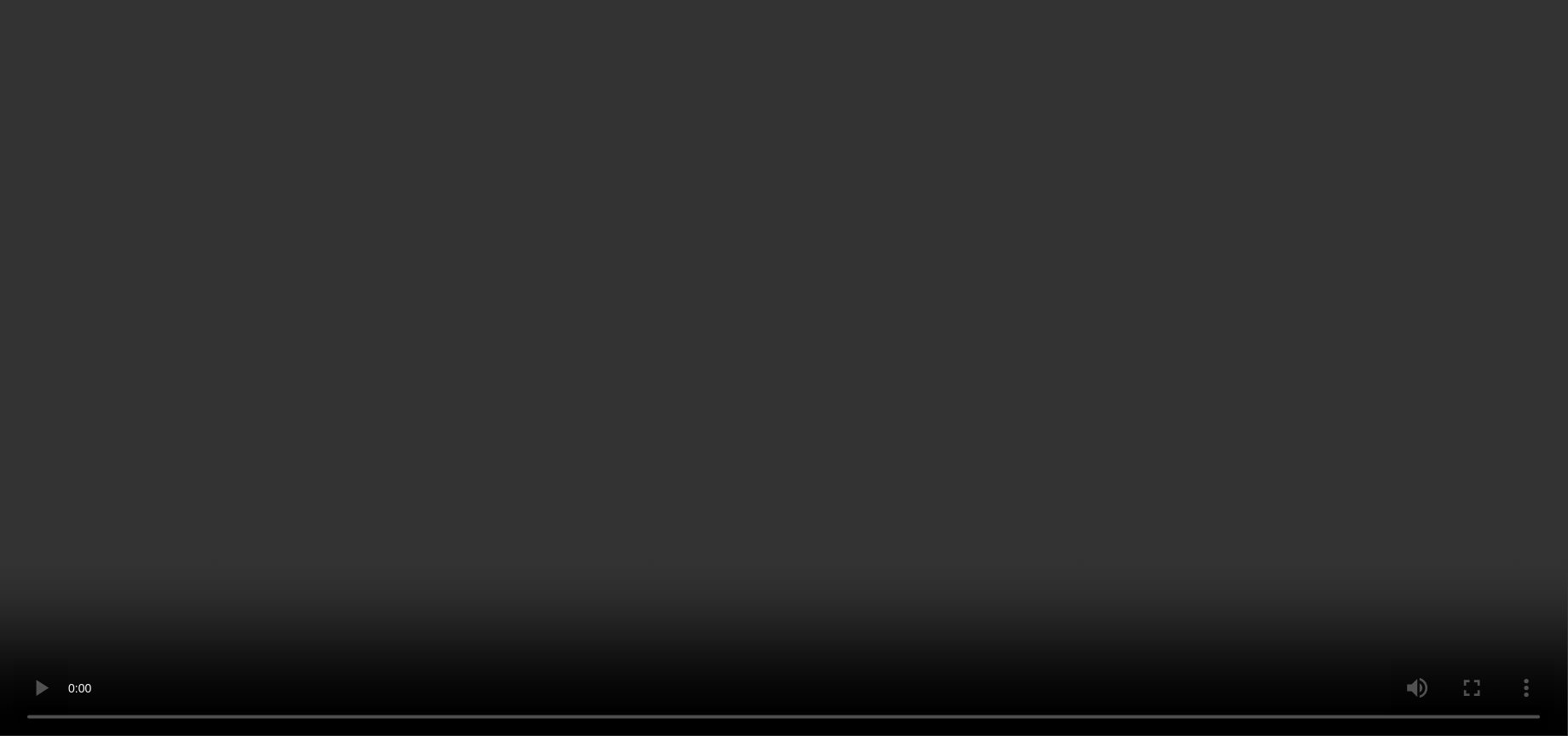
scroll to position [128, 0]
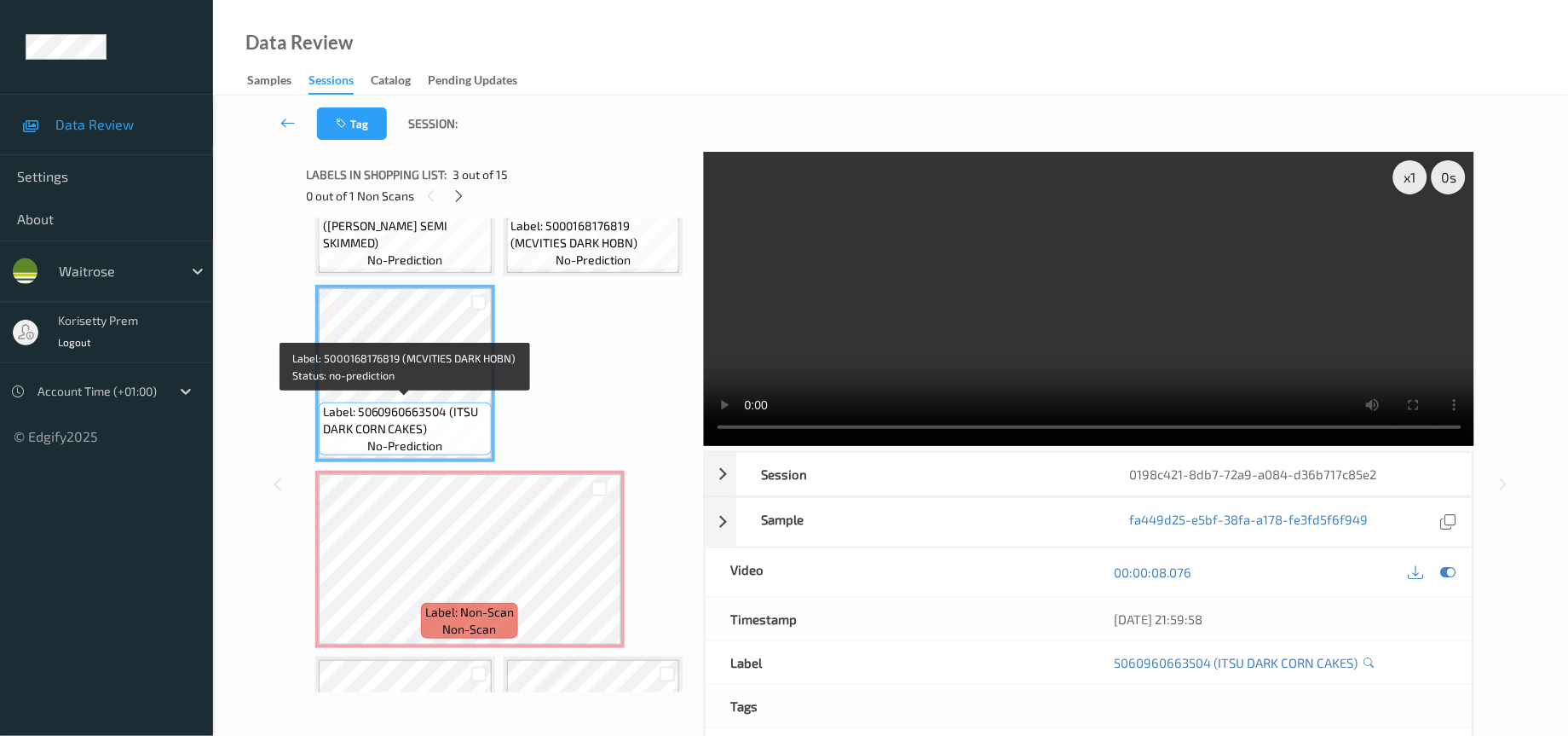
click at [511, 252] on span "Label: 5000168176819 (MCVITIES DARK HOBN)" at bounding box center [593, 234] width 164 height 35
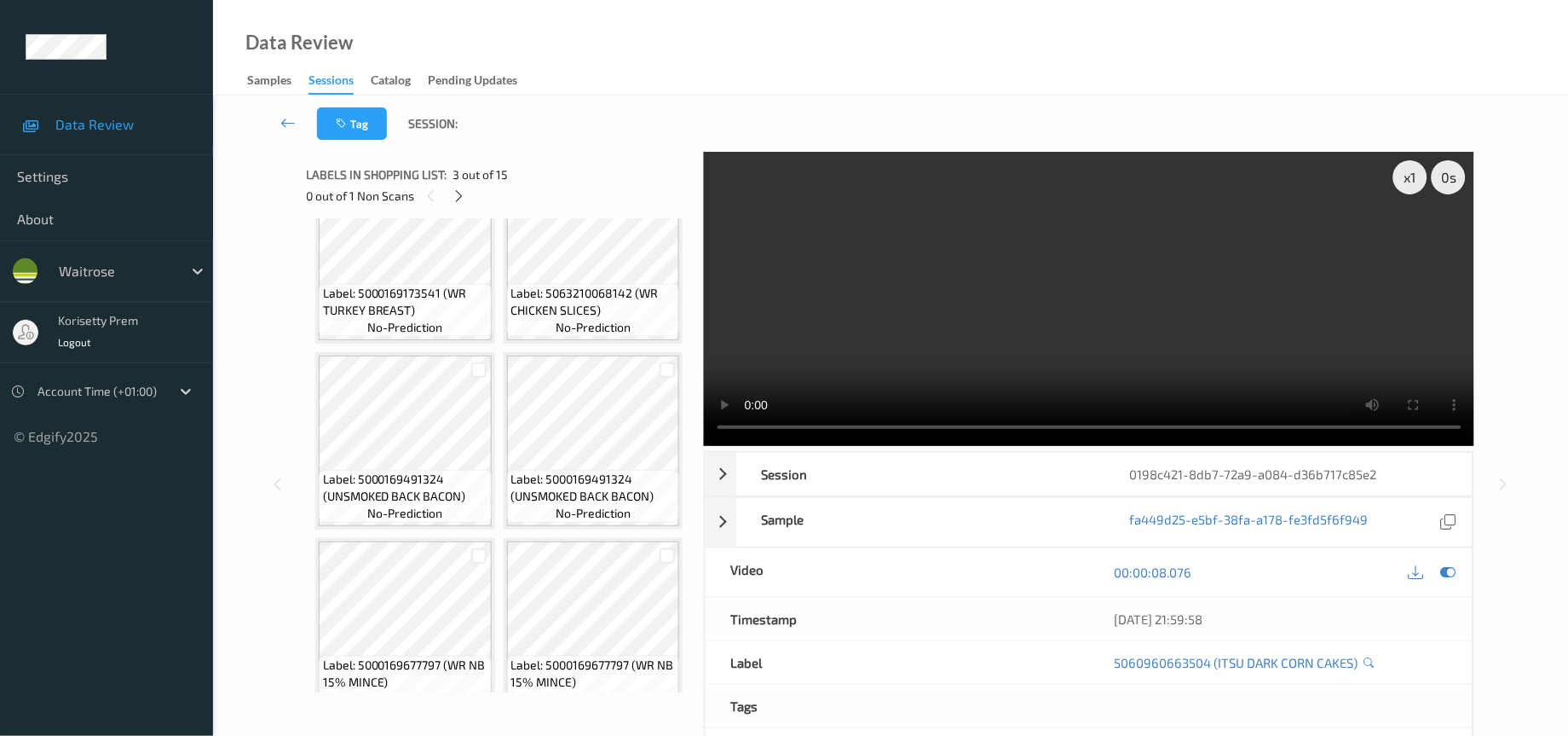
scroll to position [640, 0]
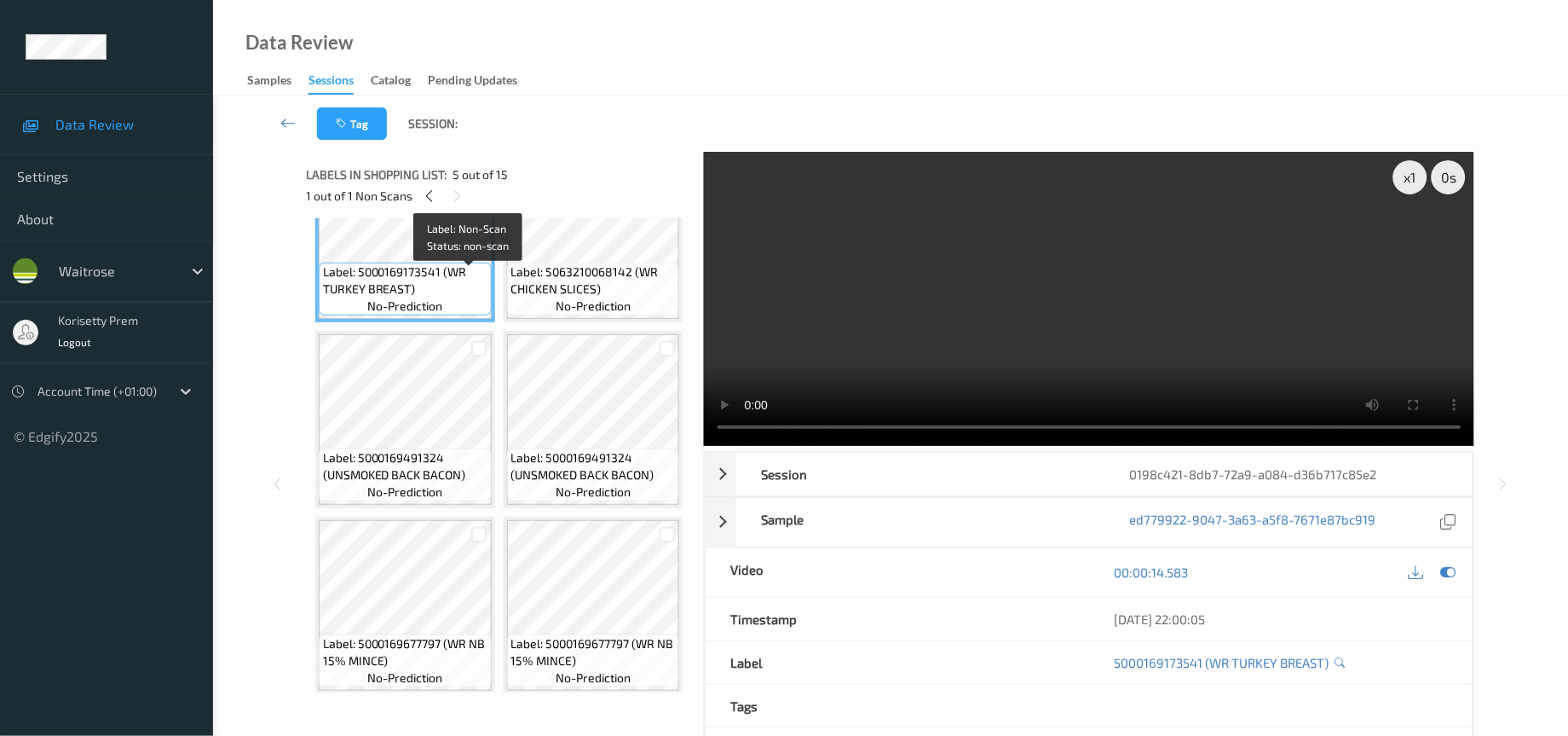
click at [471, 109] on span "Label: Non-Scan" at bounding box center [470, 100] width 89 height 17
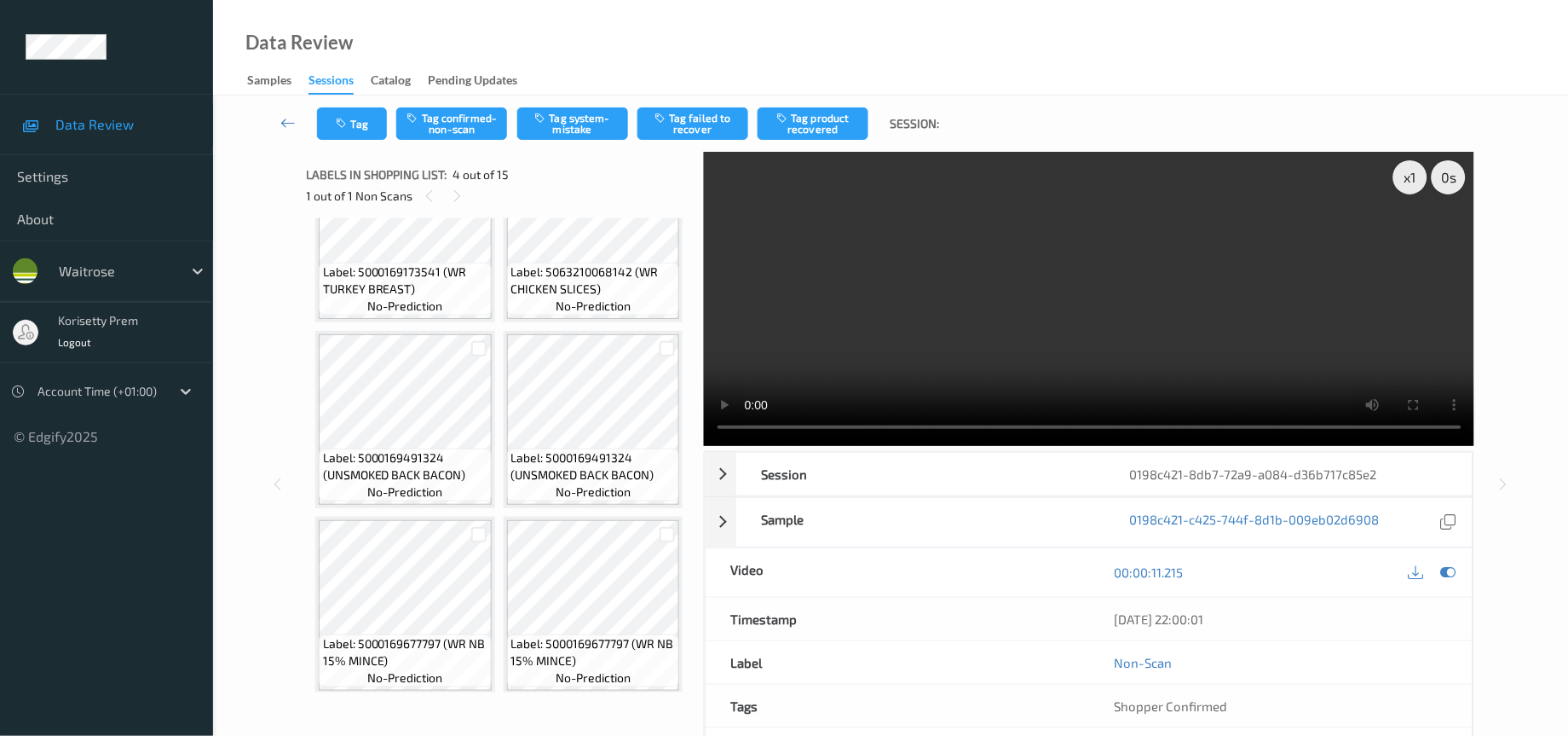
click at [1105, 278] on video at bounding box center [1089, 299] width 771 height 294
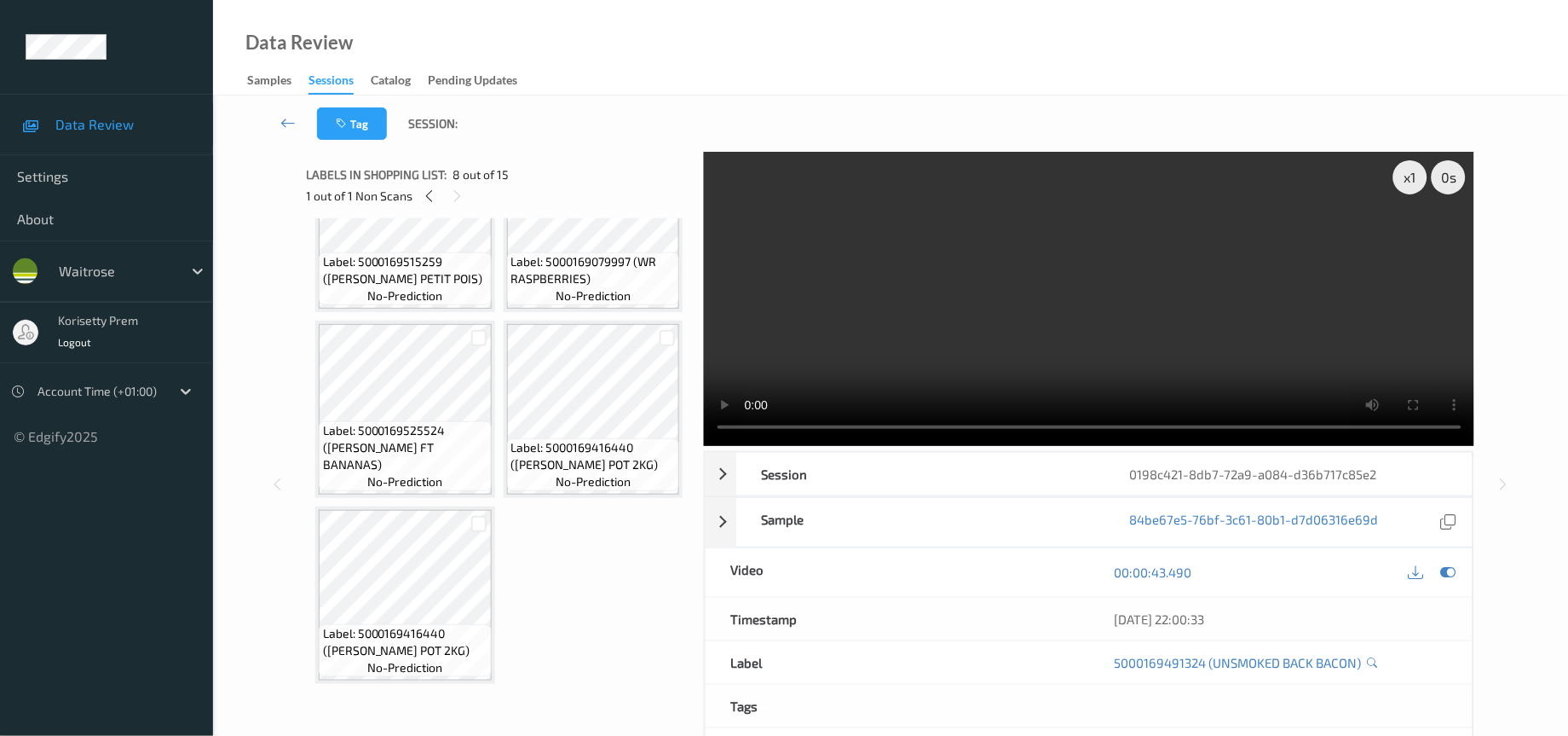
scroll to position [1278, 0]
drag, startPoint x: 1446, startPoint y: 575, endPoint x: 1414, endPoint y: 558, distance: 36.2
click at [1449, 574] on icon at bounding box center [1449, 572] width 15 height 15
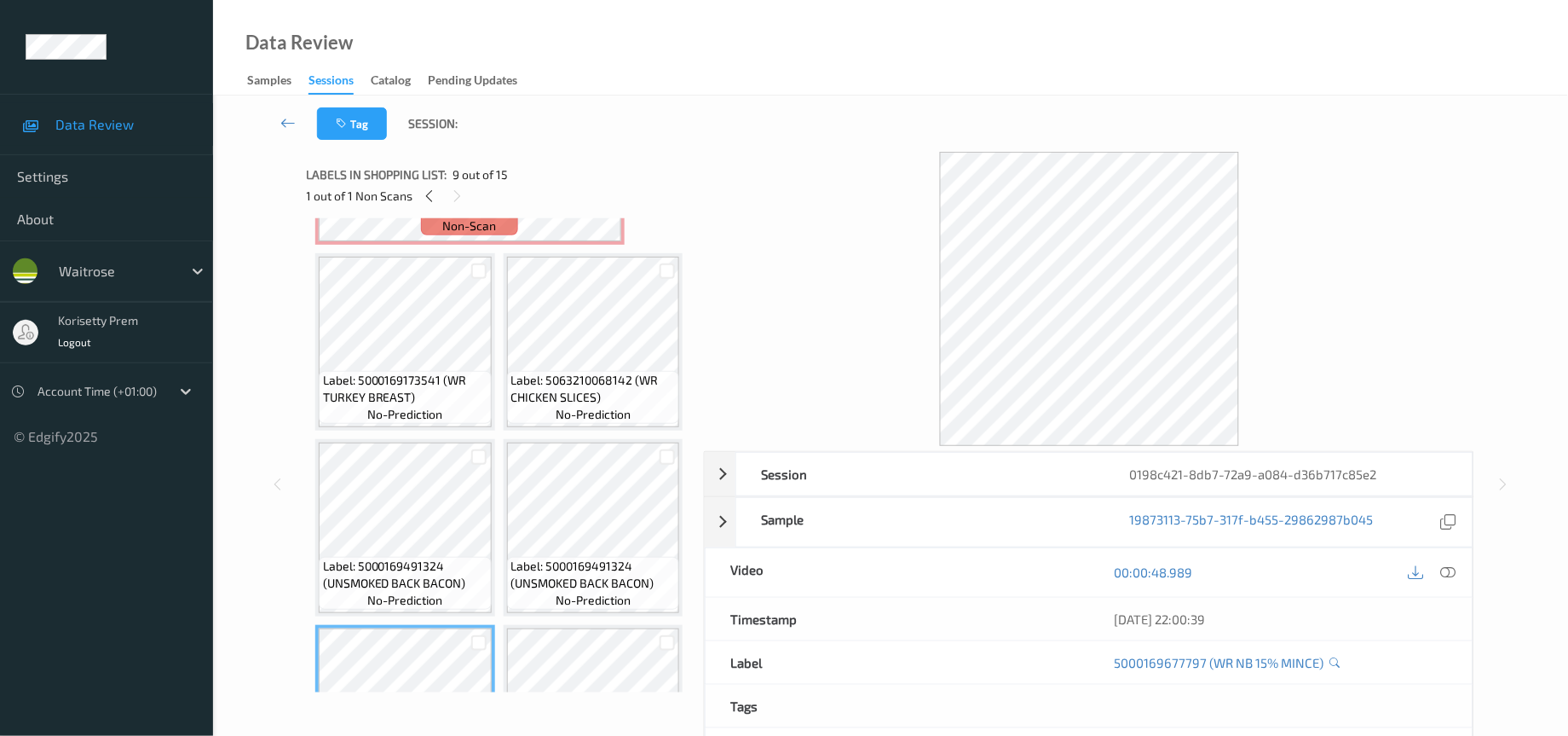
scroll to position [512, 0]
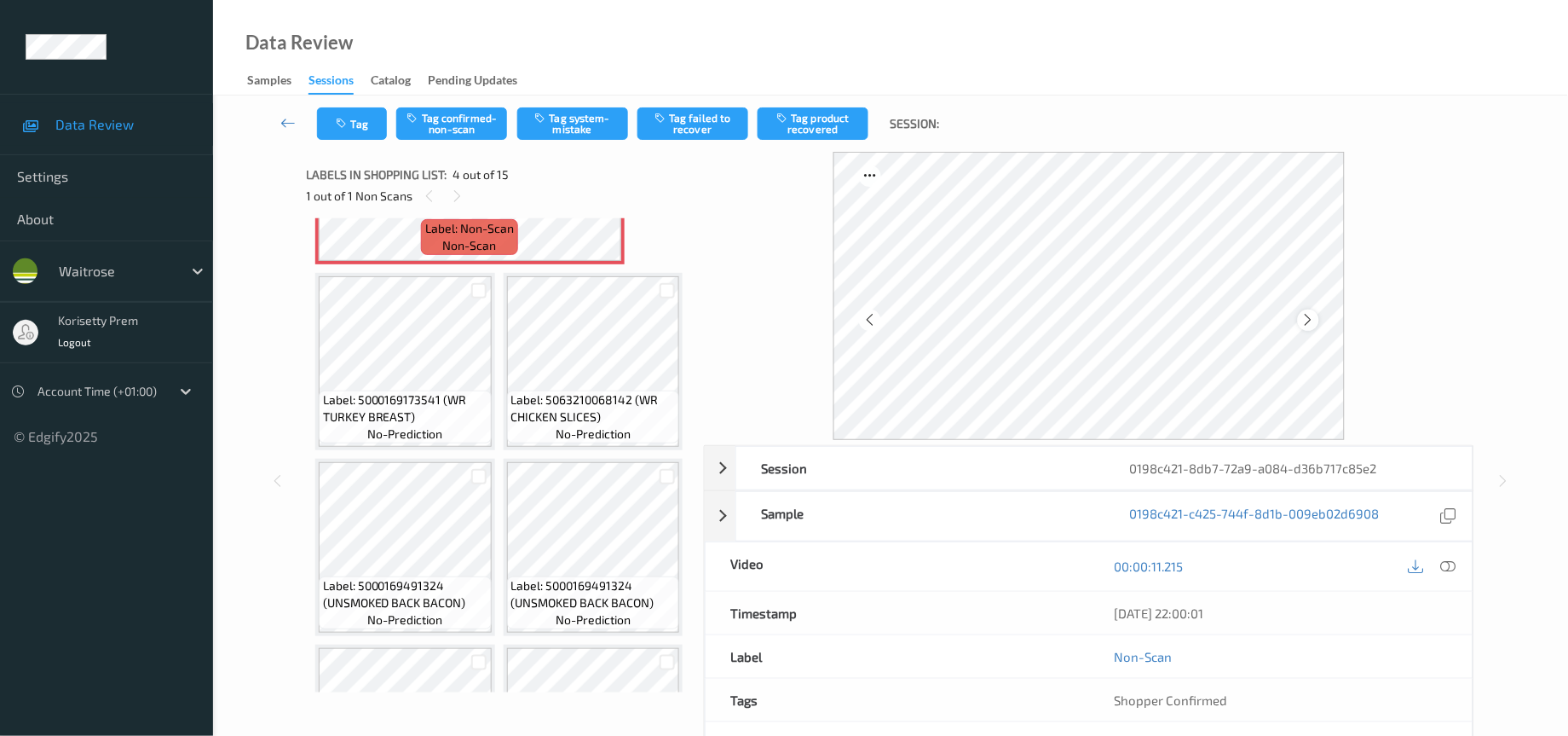
click at [1315, 324] on icon at bounding box center [1309, 319] width 15 height 15
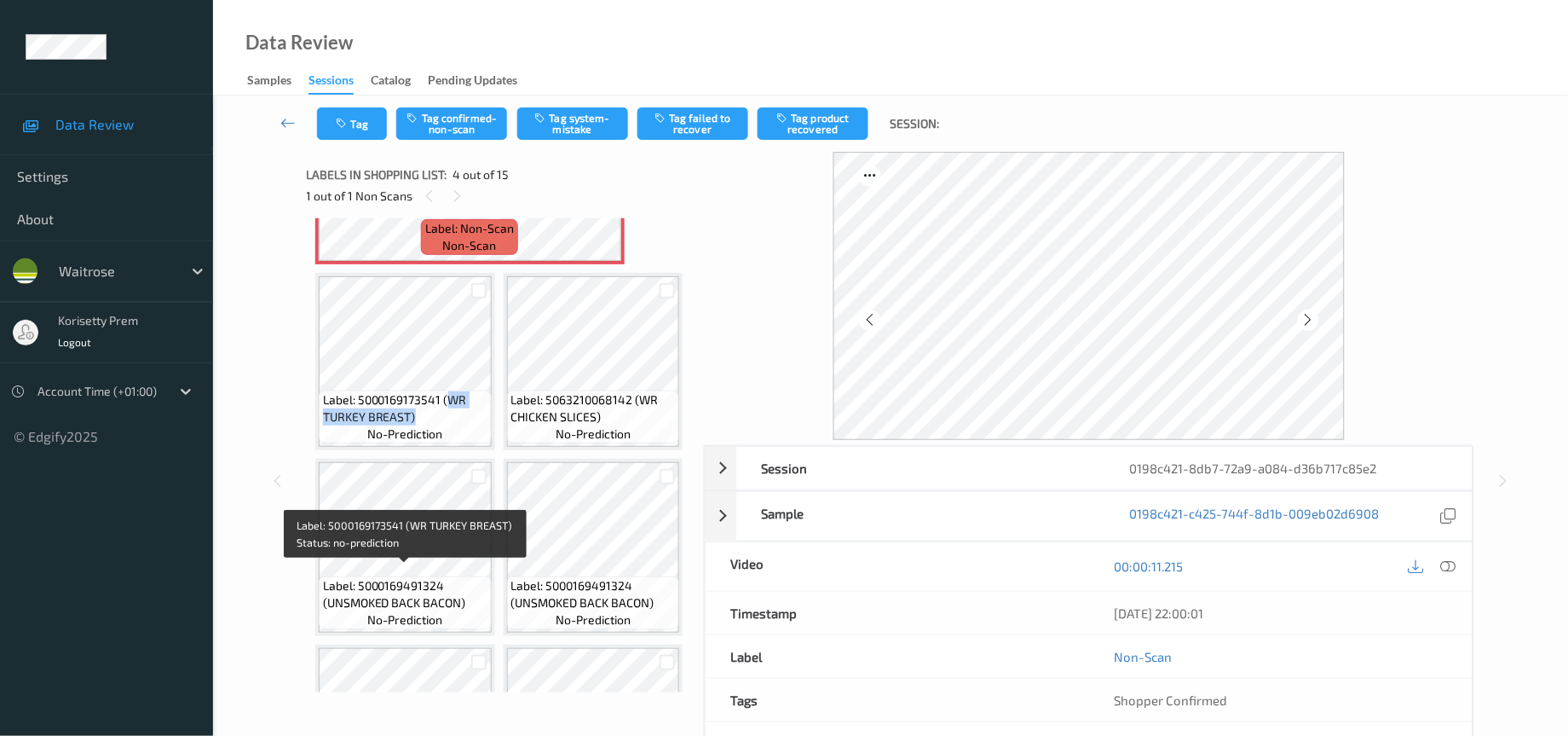
drag, startPoint x: 449, startPoint y: 575, endPoint x: 427, endPoint y: 599, distance: 32.6
click at [427, 425] on span "Label: 5000169173541 (WR TURKEY BREAST)" at bounding box center [405, 409] width 164 height 35
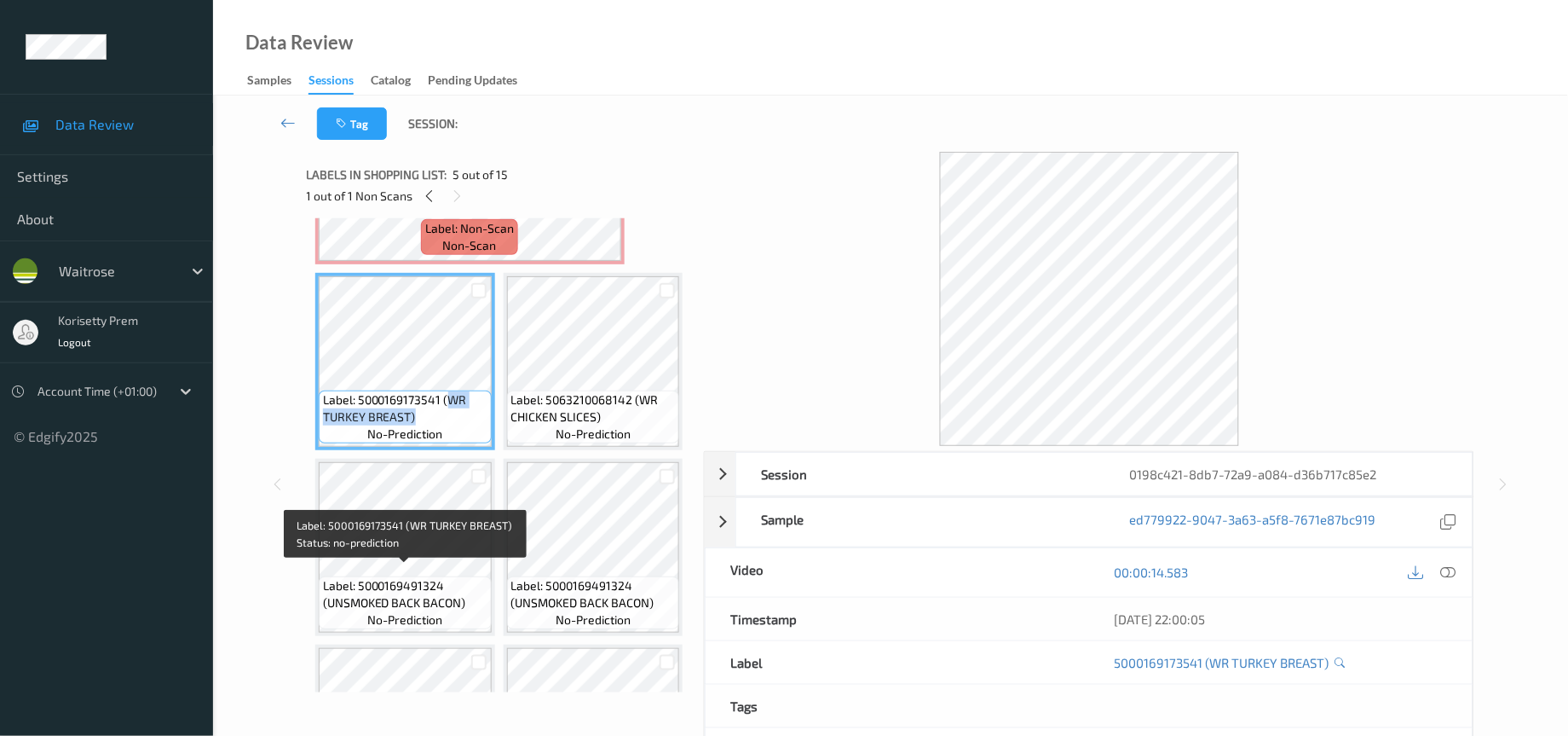
copy span "WR TURKEY BREAST)"
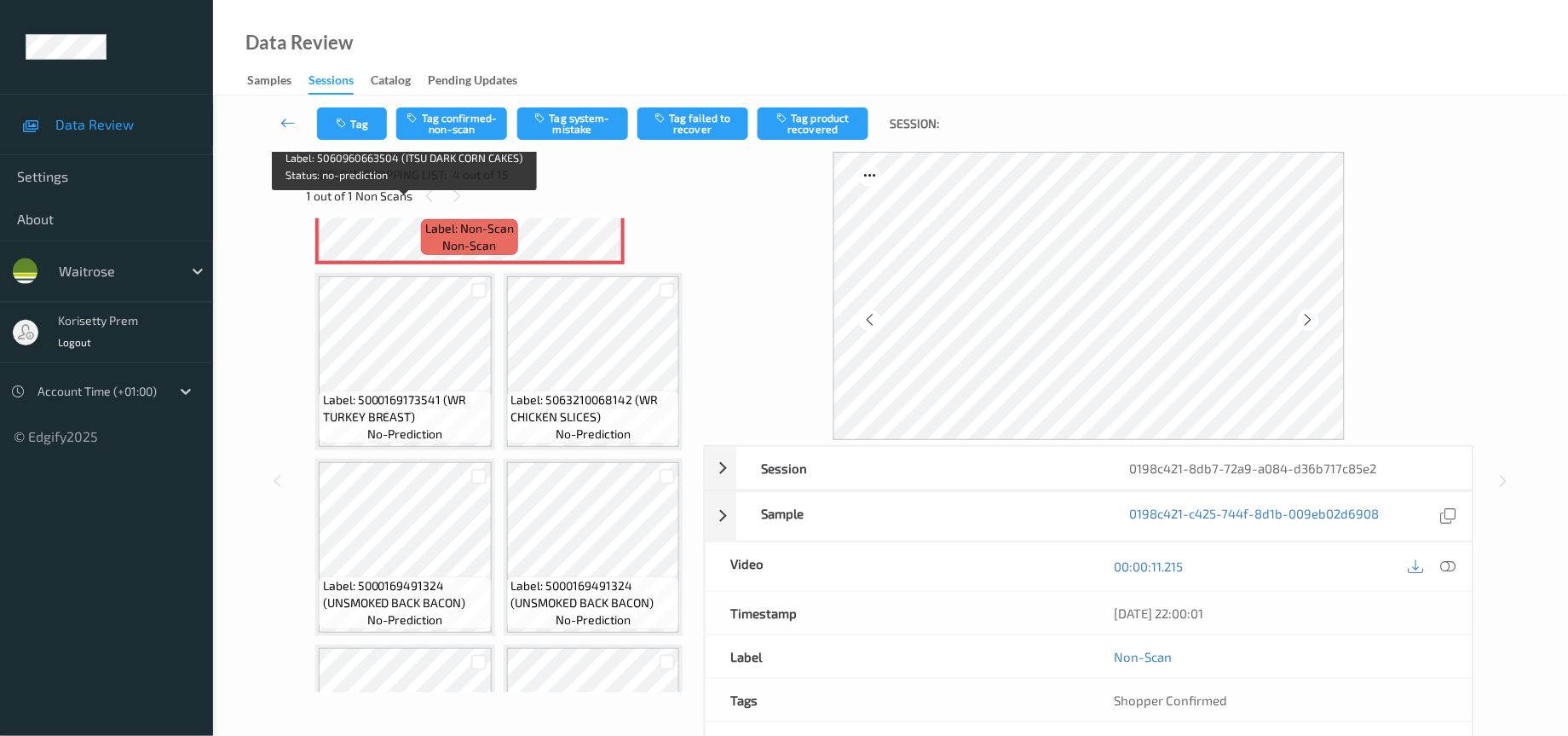
click at [452, 72] on div "Label: 5060960663504 (ITSU DARK CORN CAKES) no-prediction" at bounding box center [405, 45] width 173 height 53
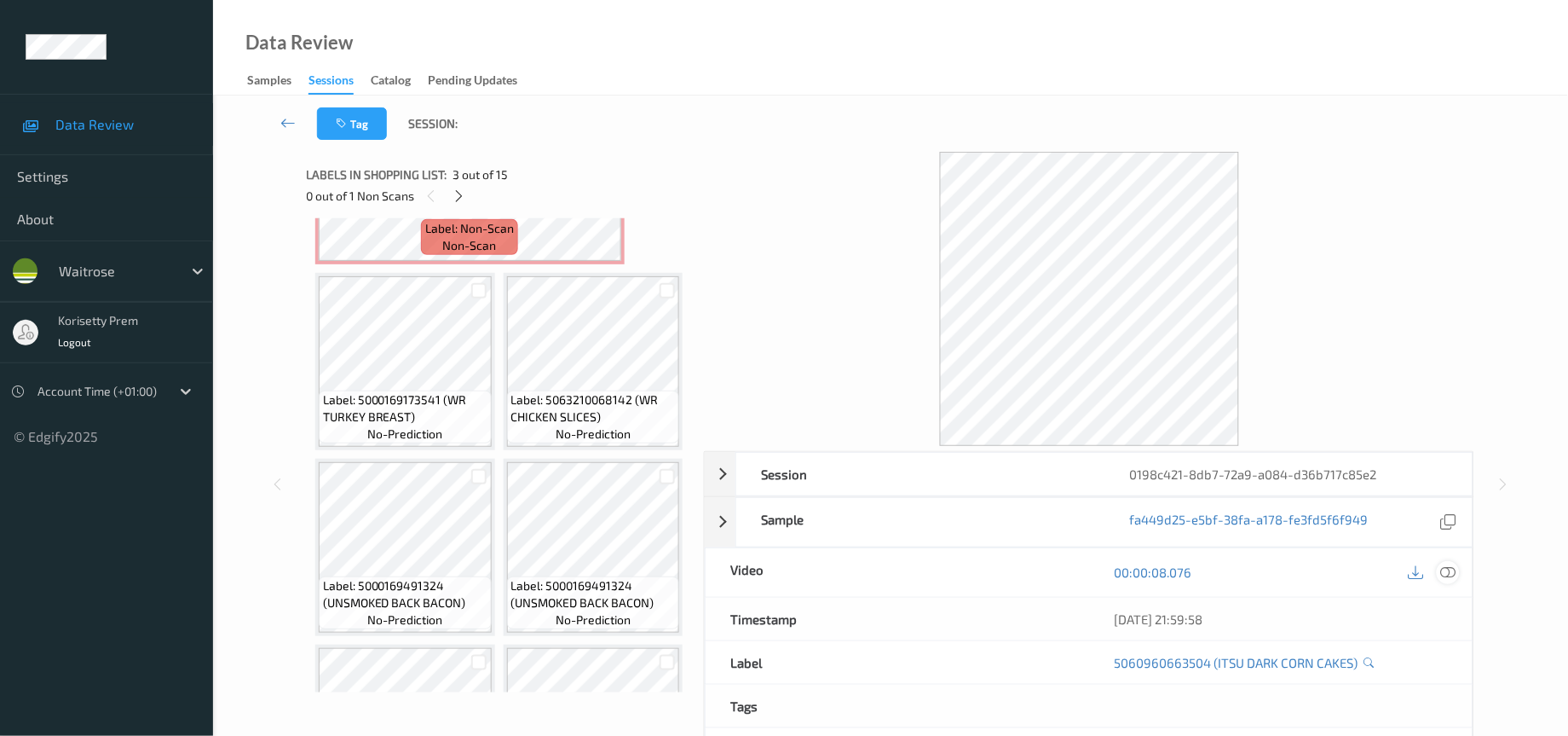
click at [1450, 573] on icon at bounding box center [1449, 572] width 15 height 15
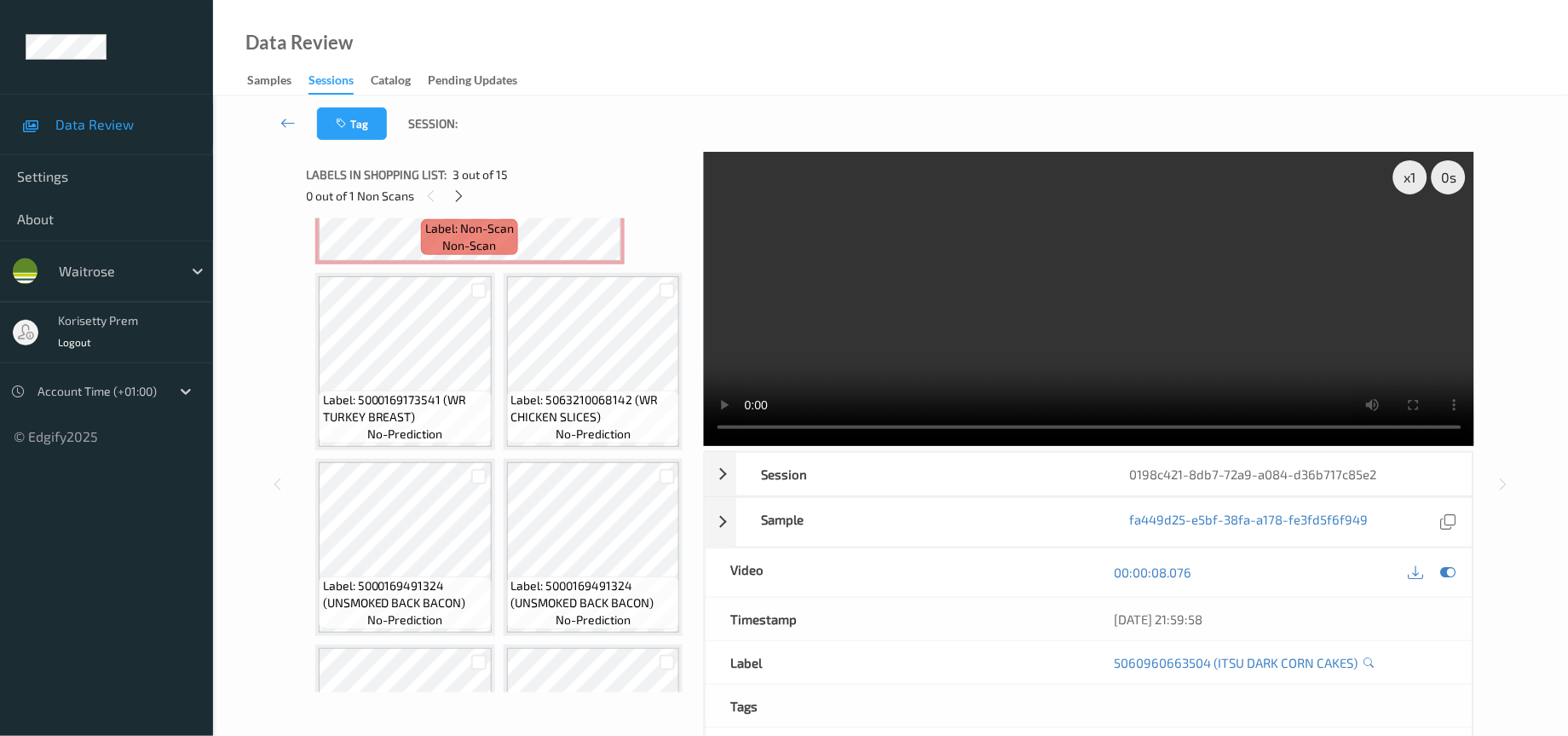
click at [739, 214] on video at bounding box center [1089, 299] width 771 height 294
click at [432, 54] on span "Label: 5060960663504 (ITSU DARK CORN CAKES)" at bounding box center [405, 37] width 164 height 35
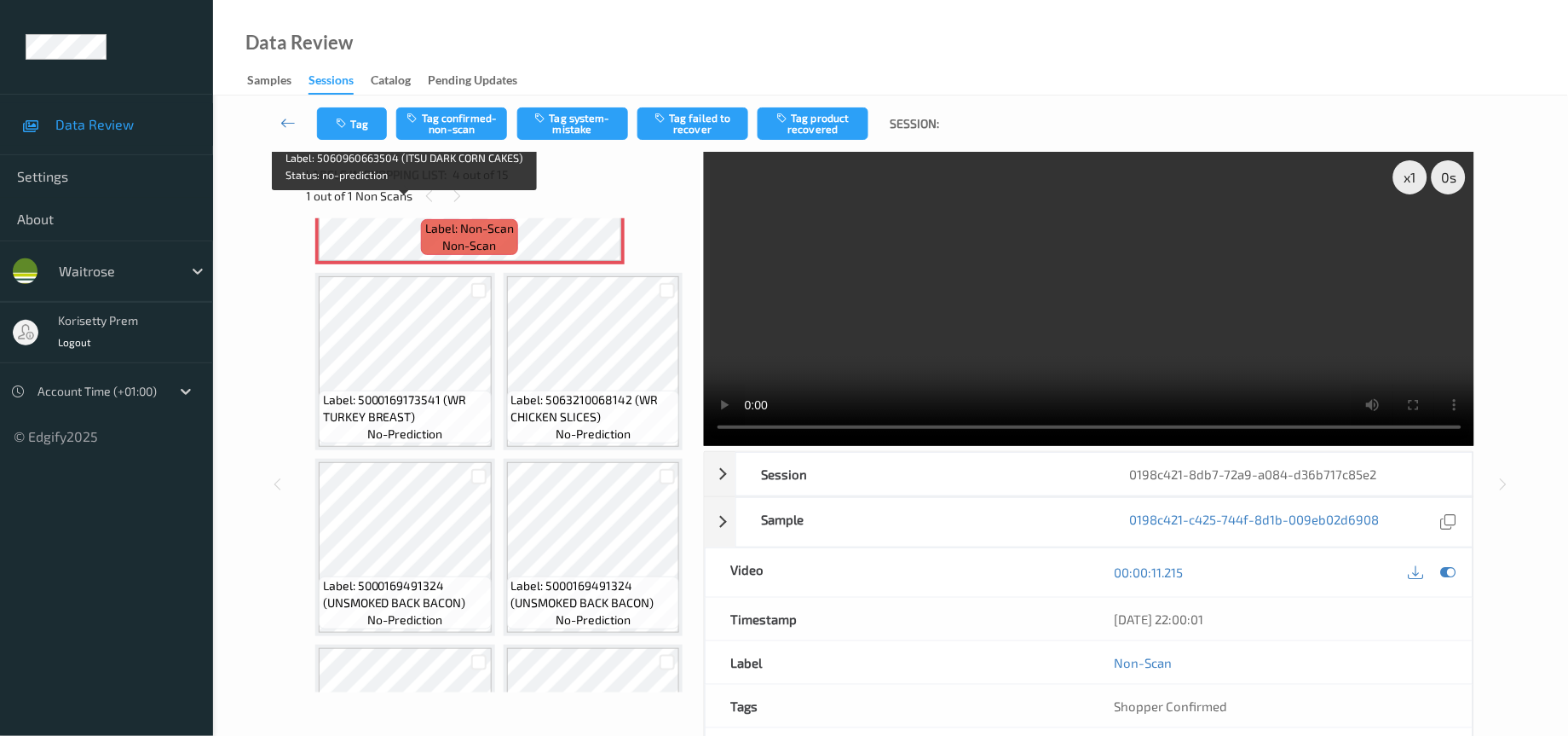
click at [383, 71] on span "no-prediction" at bounding box center [404, 62] width 75 height 17
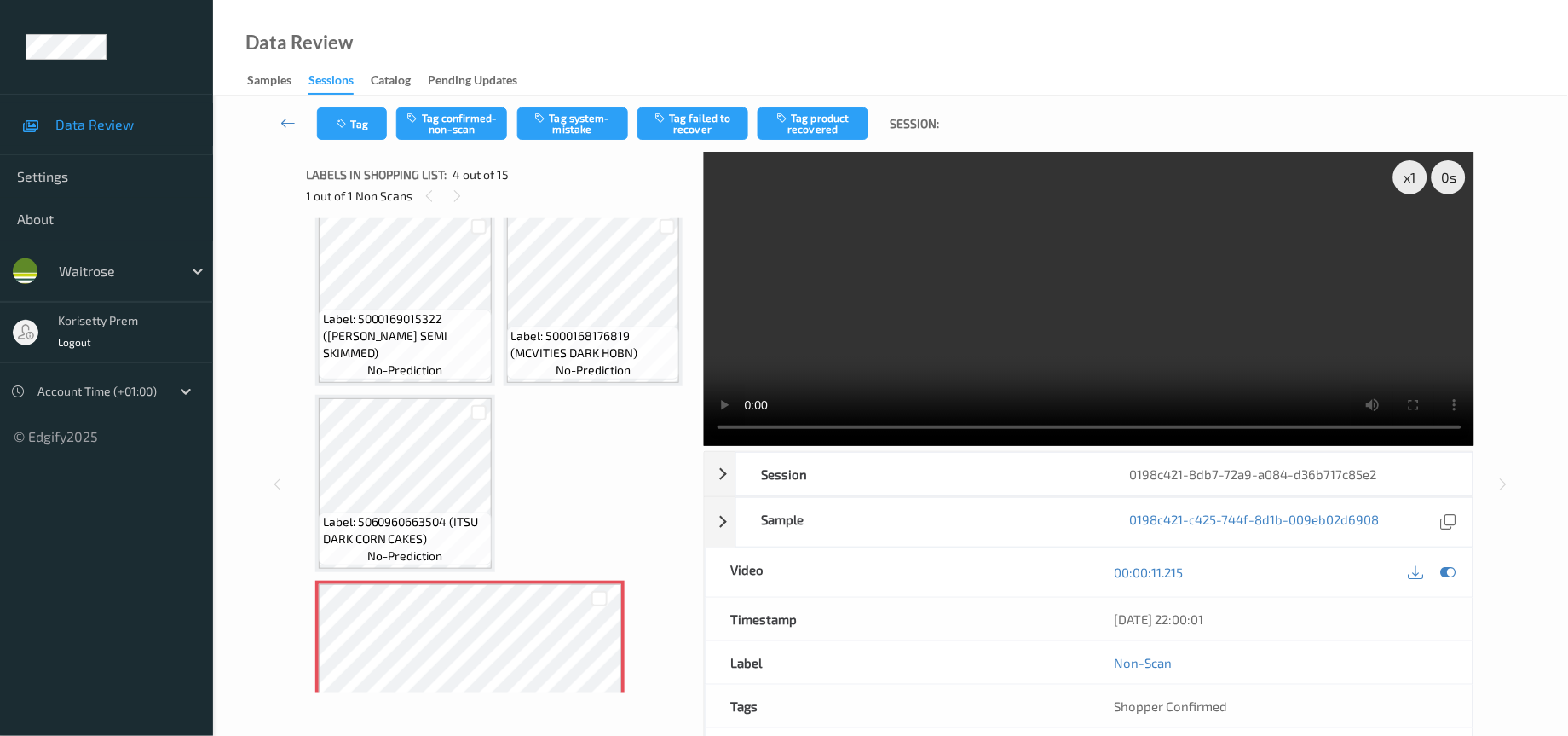
scroll to position [0, 0]
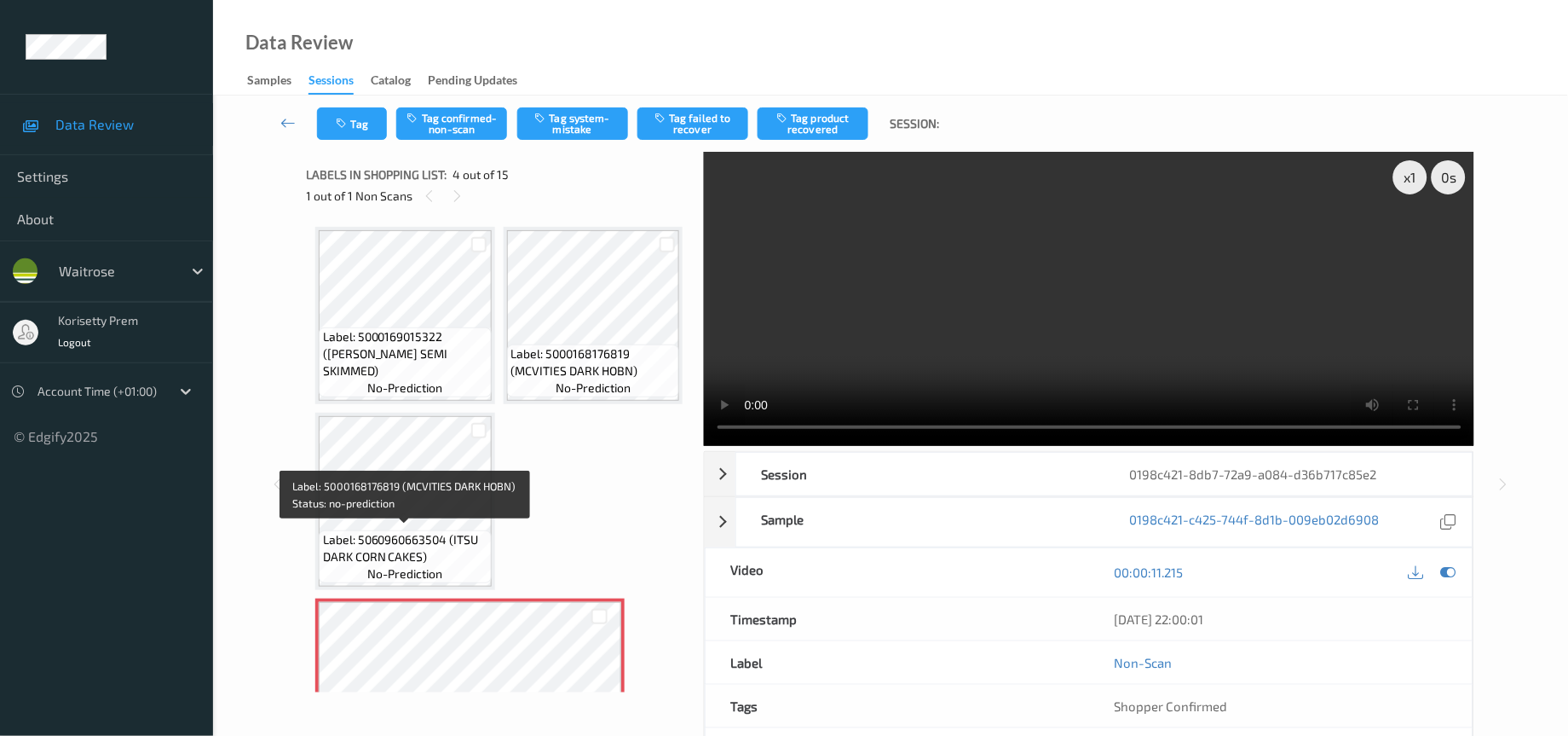
click at [511, 380] on span "Label: 5000168176819 (MCVITIES DARK HOBN)" at bounding box center [593, 363] width 164 height 35
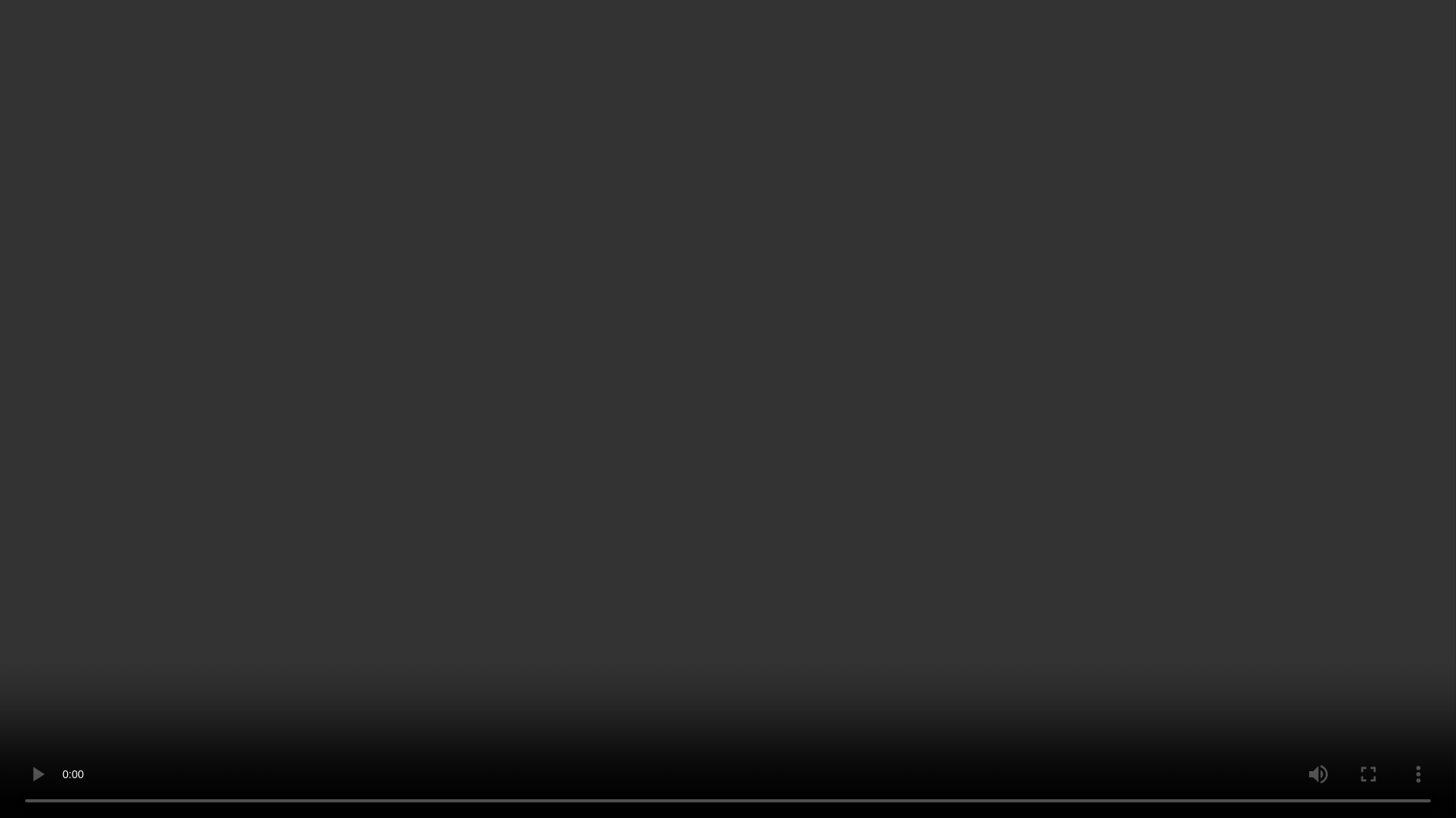
click at [835, 499] on video at bounding box center [728, 409] width 1456 height 818
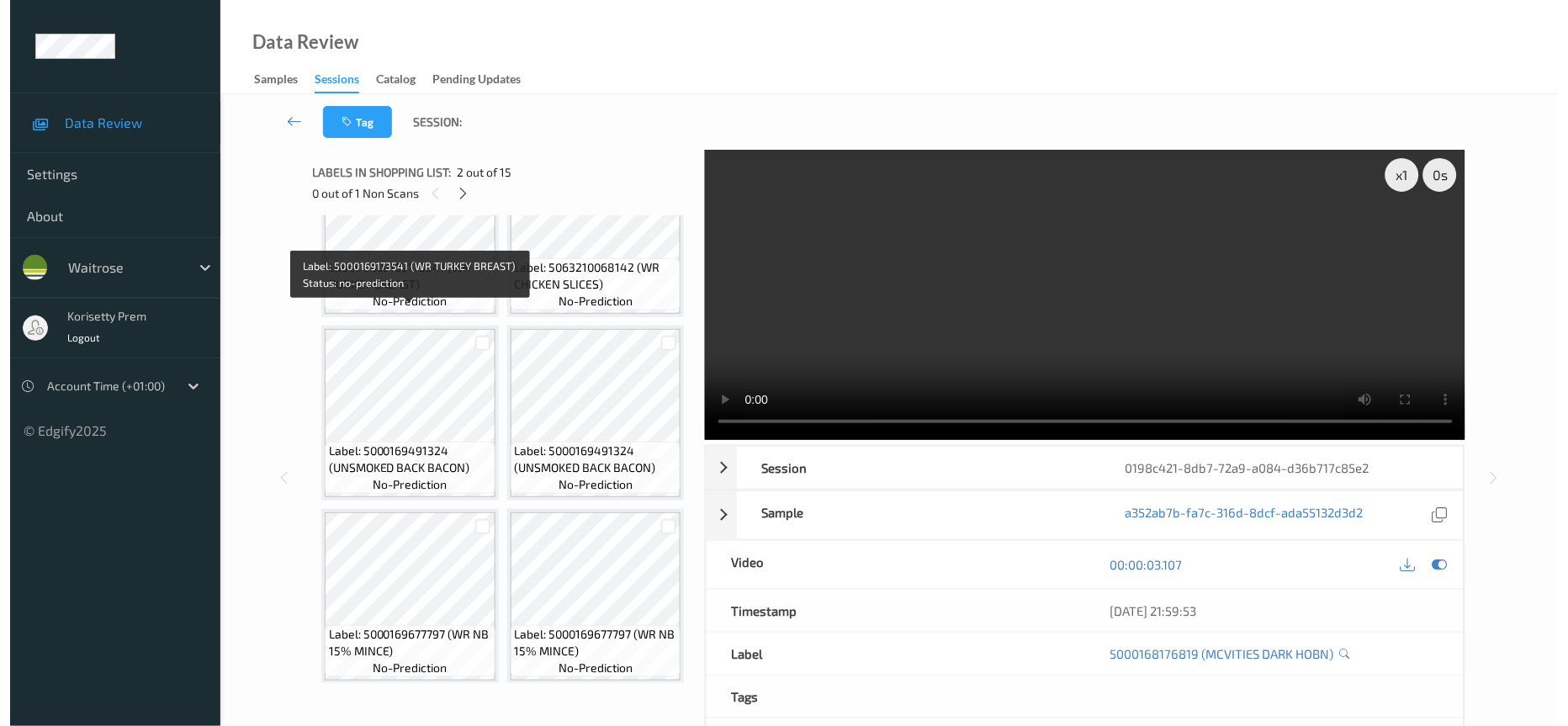
scroll to position [631, 0]
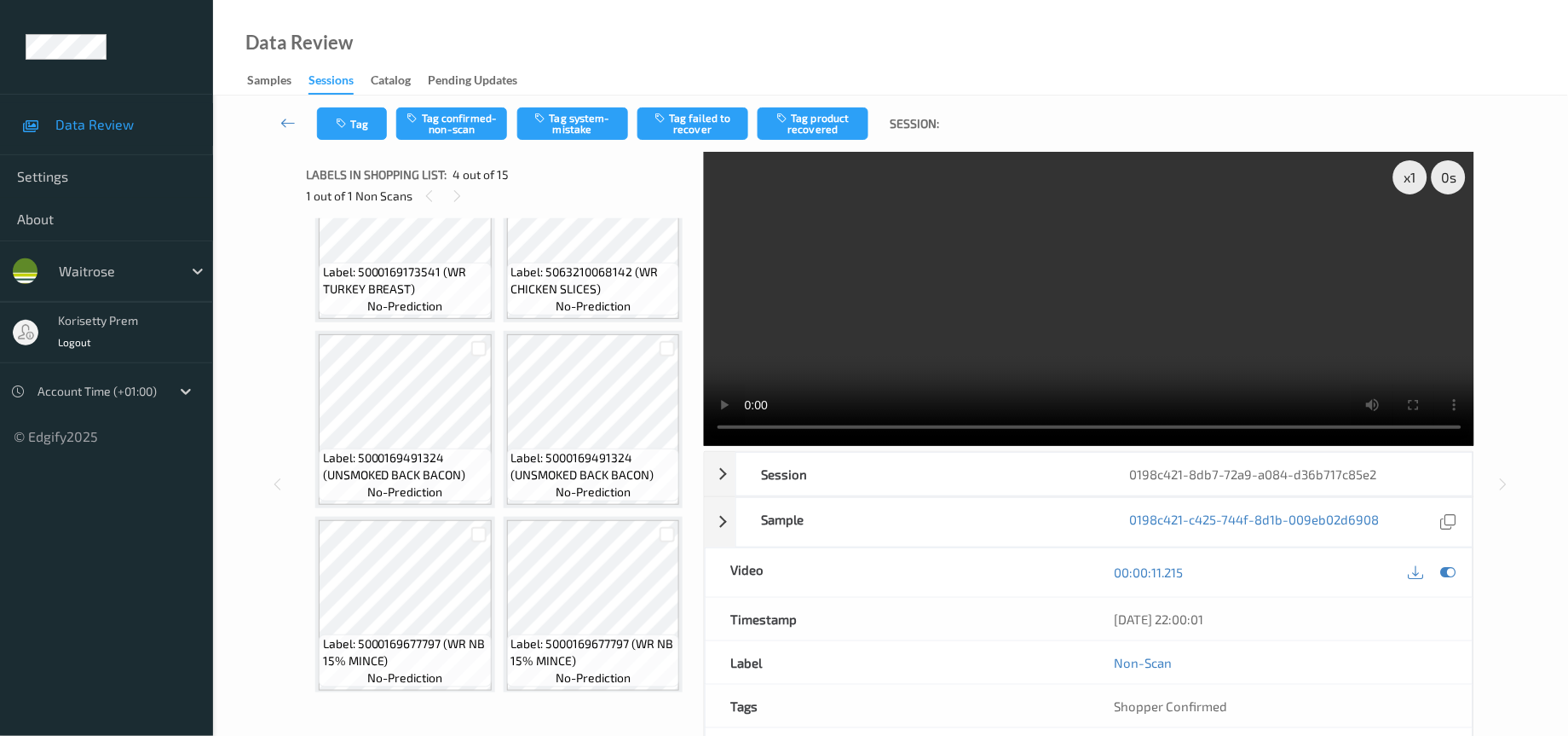
click at [1071, 333] on video at bounding box center [1089, 299] width 771 height 294
click at [463, 124] on button "Tag confirmed-non-scan" at bounding box center [452, 124] width 111 height 33
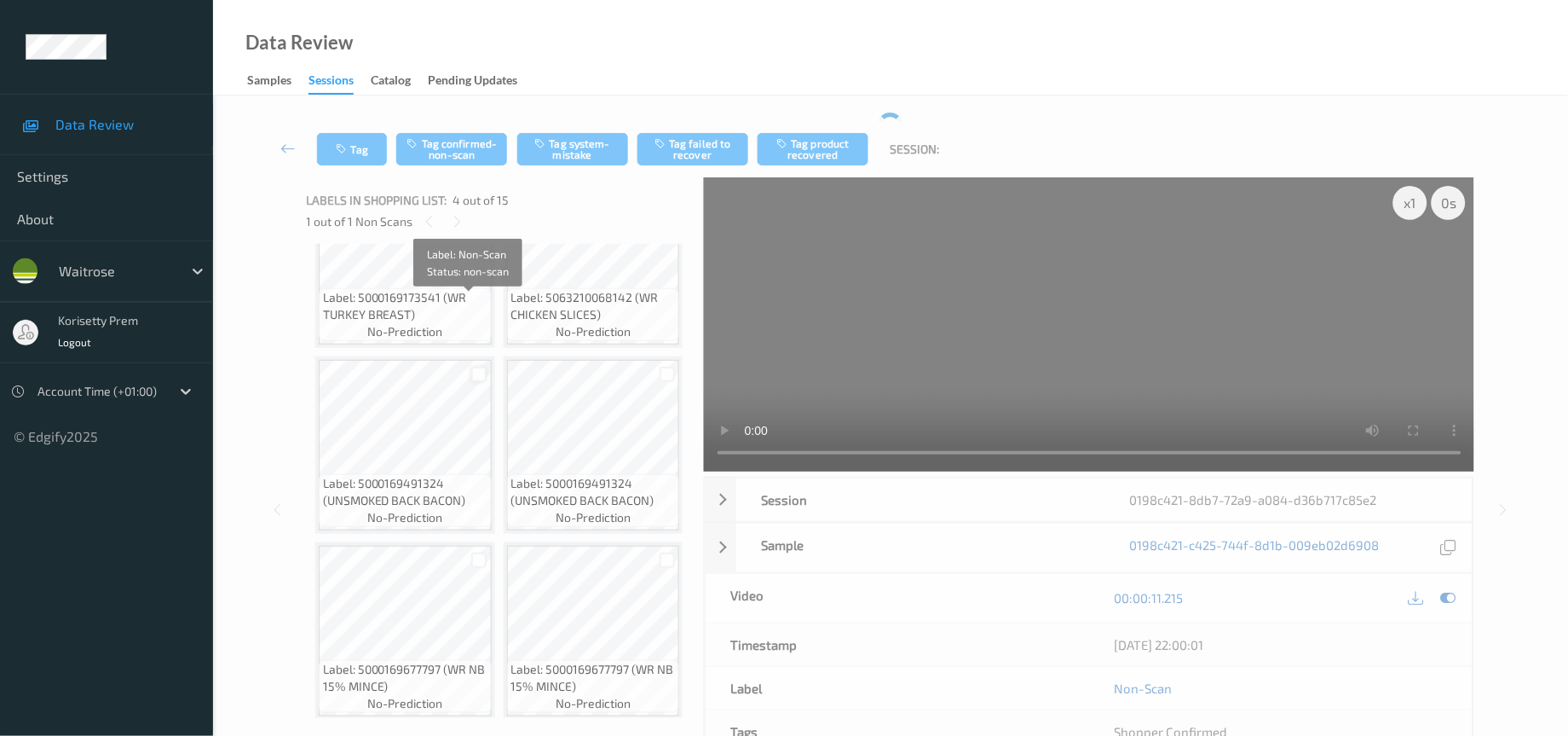
scroll to position [455, 0]
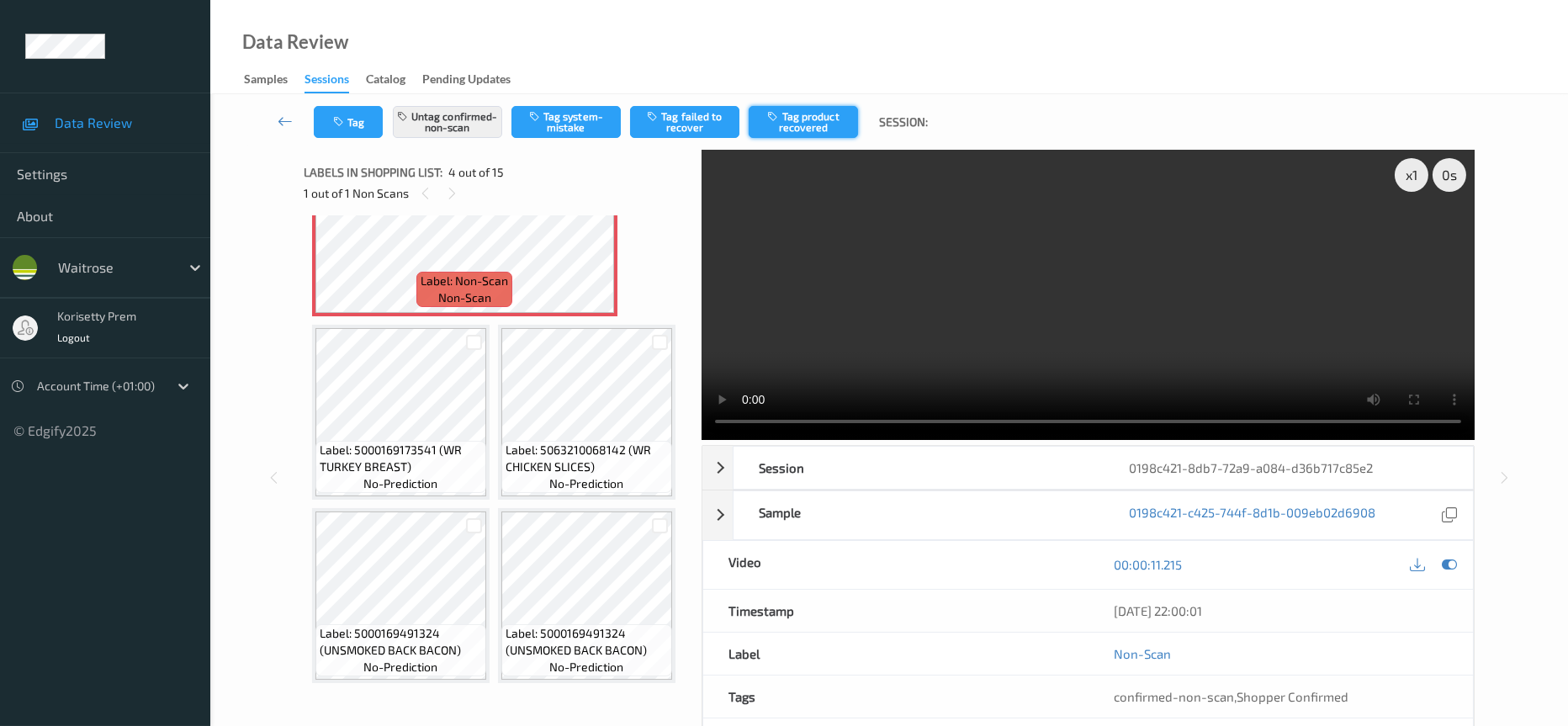
click at [798, 117] on button "Tag product recovered" at bounding box center [803, 122] width 109 height 32
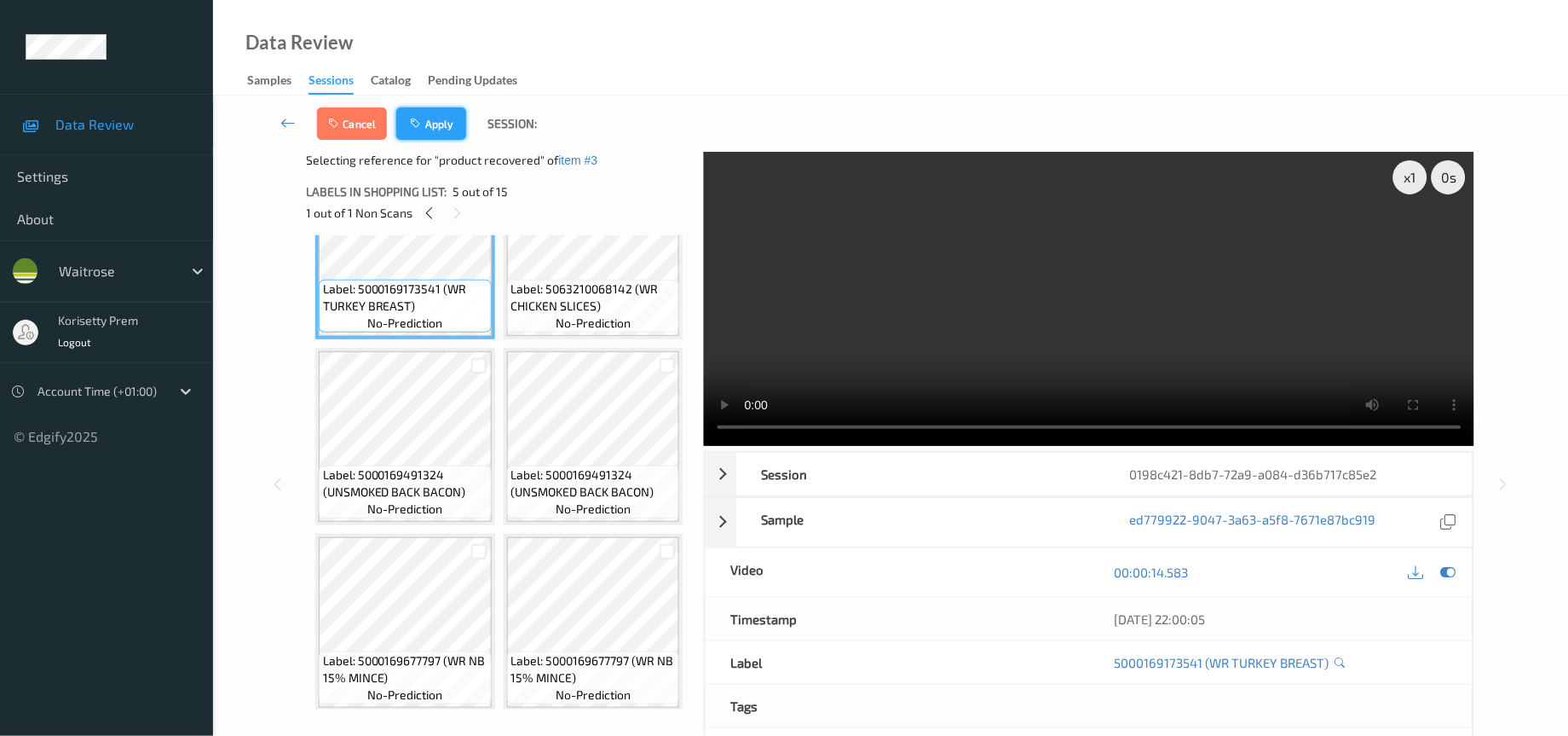
click at [412, 113] on button "Apply" at bounding box center [431, 124] width 70 height 33
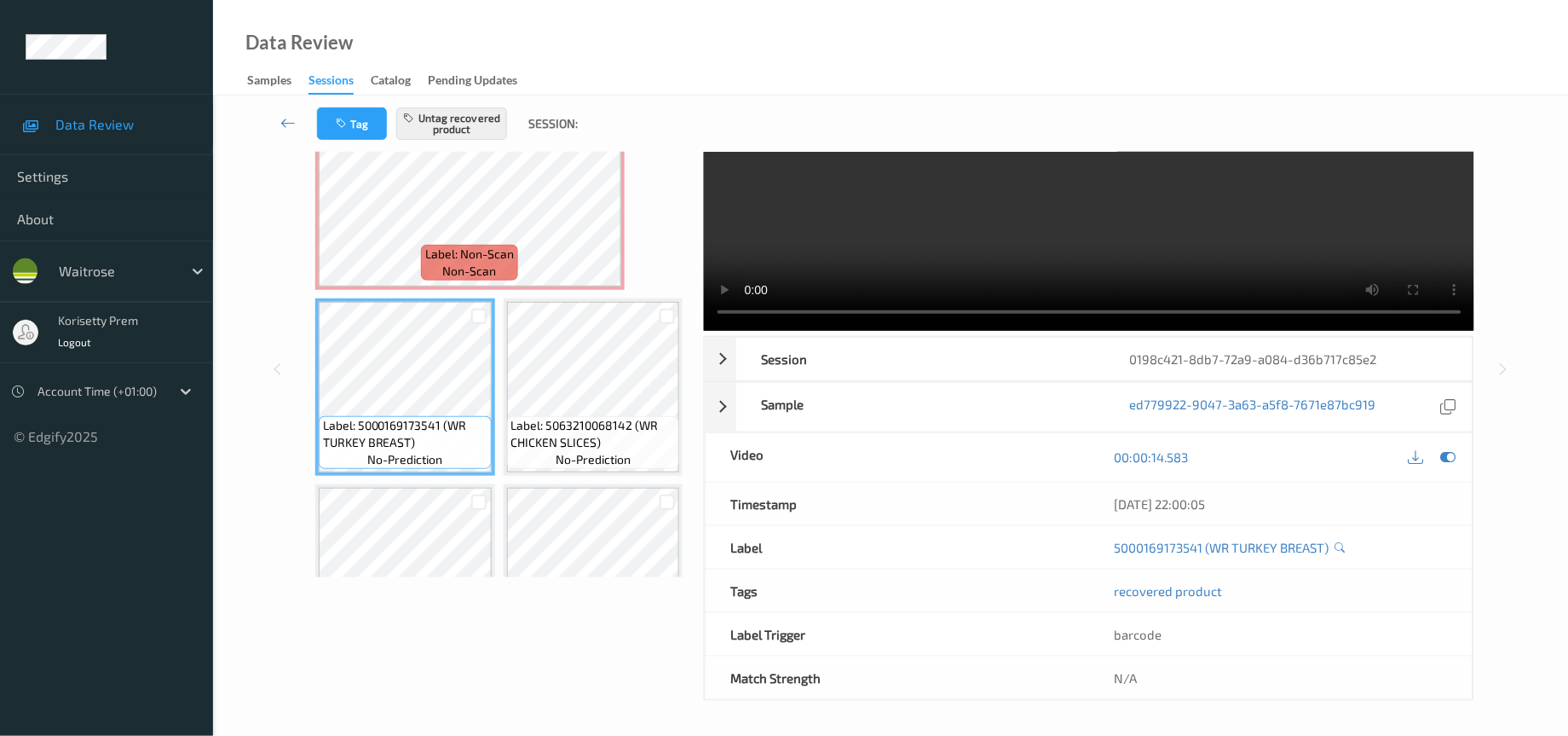
scroll to position [0, 0]
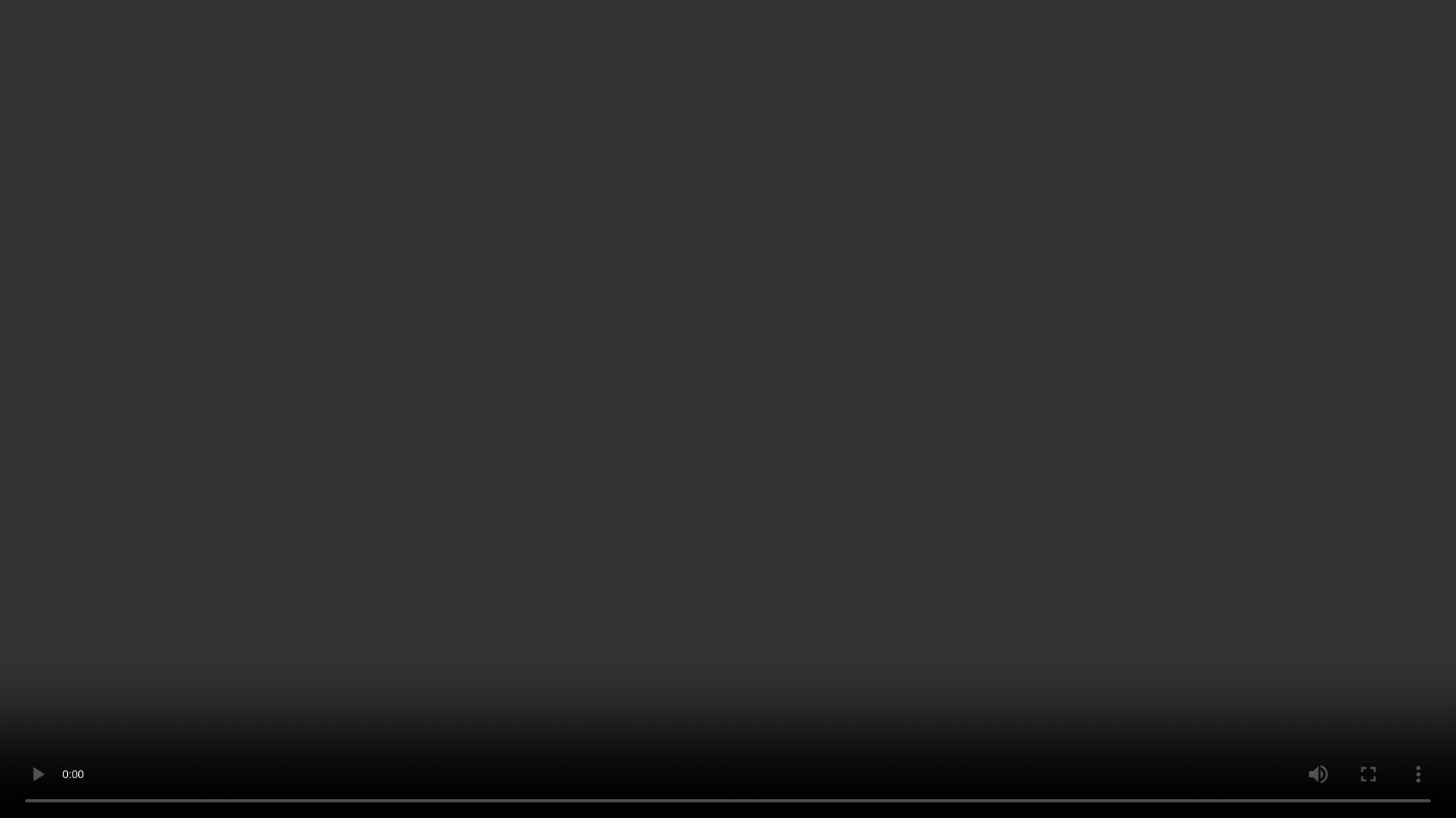
click at [1230, 438] on video at bounding box center [728, 409] width 1456 height 818
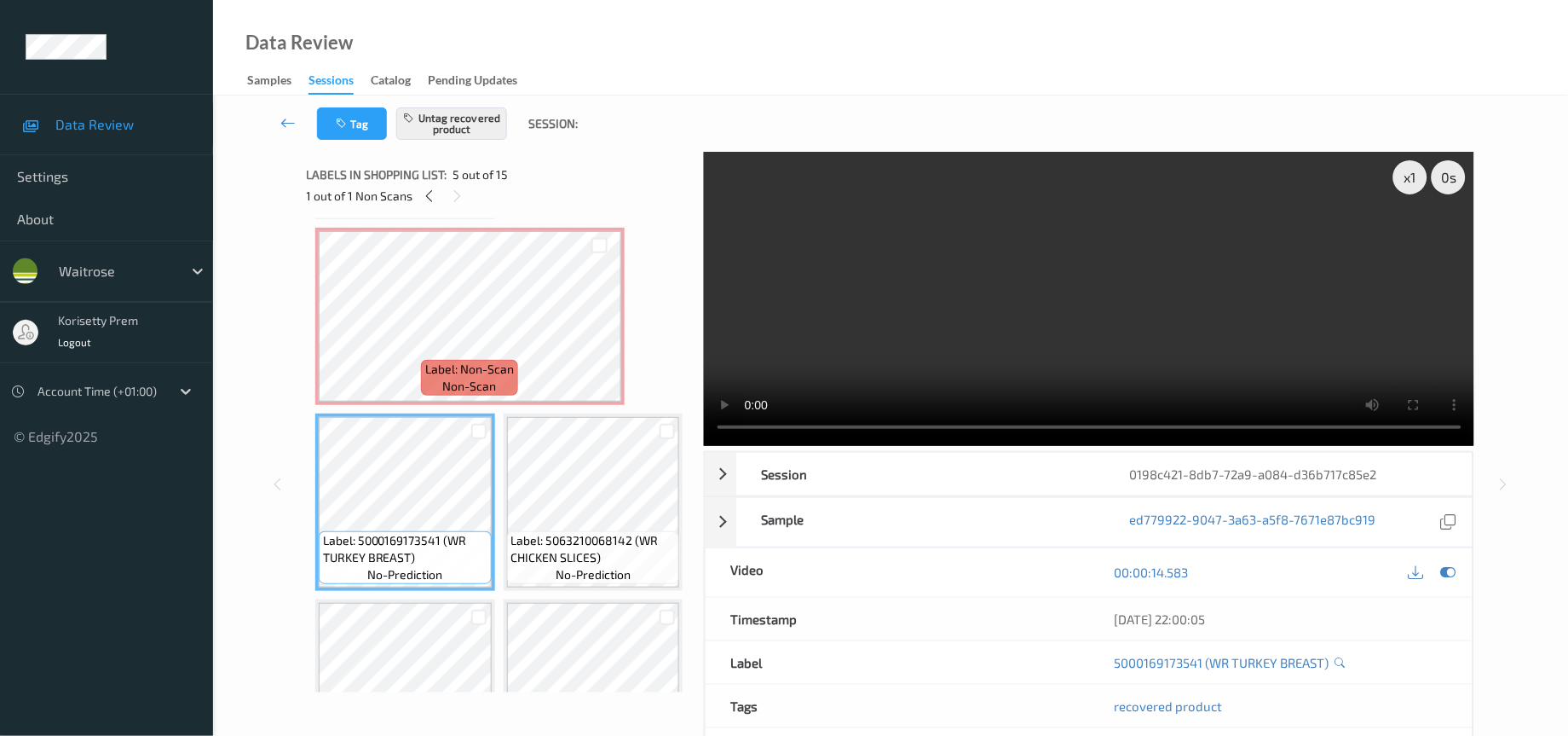
click at [983, 297] on video at bounding box center [1089, 299] width 771 height 294
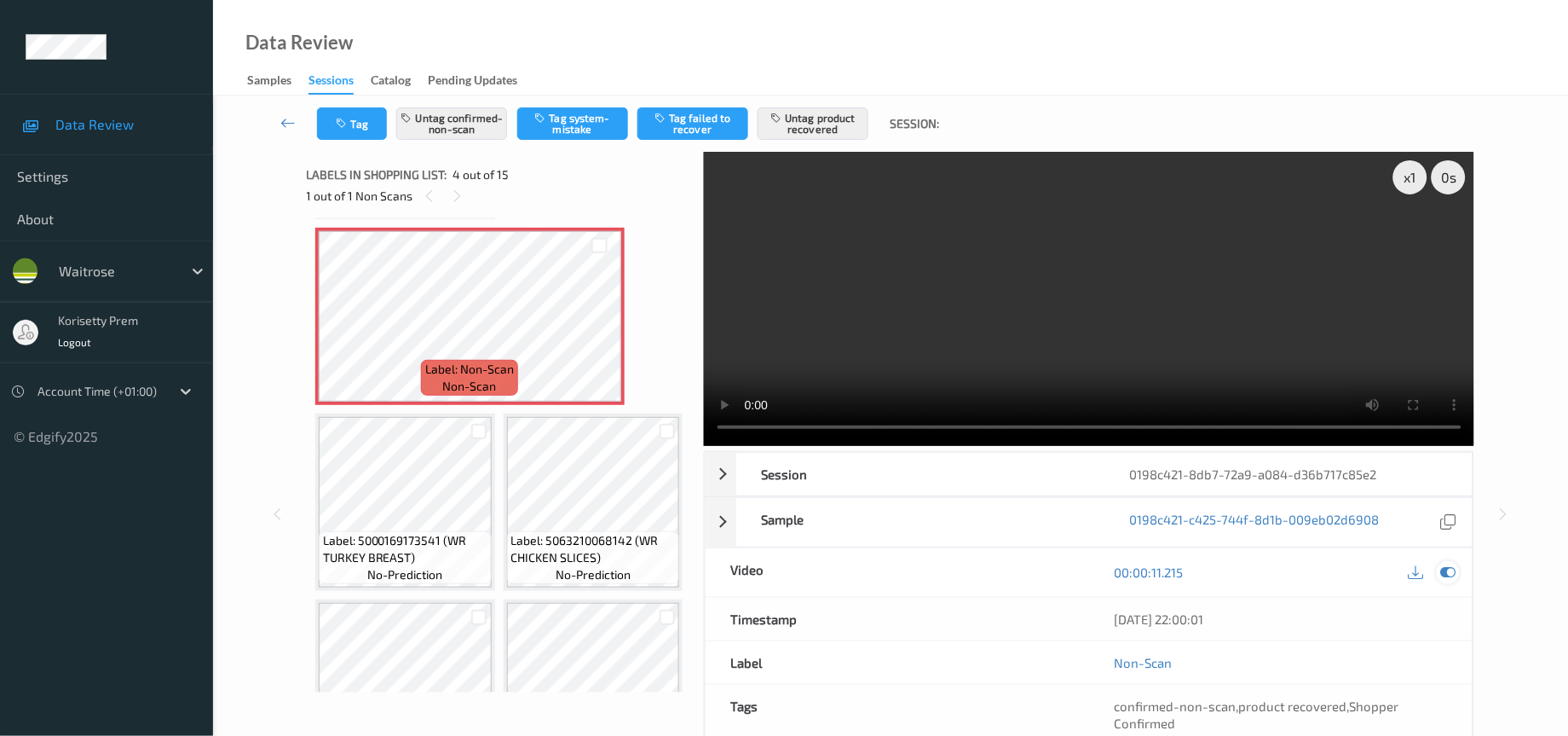
click at [1449, 575] on icon at bounding box center [1449, 572] width 15 height 15
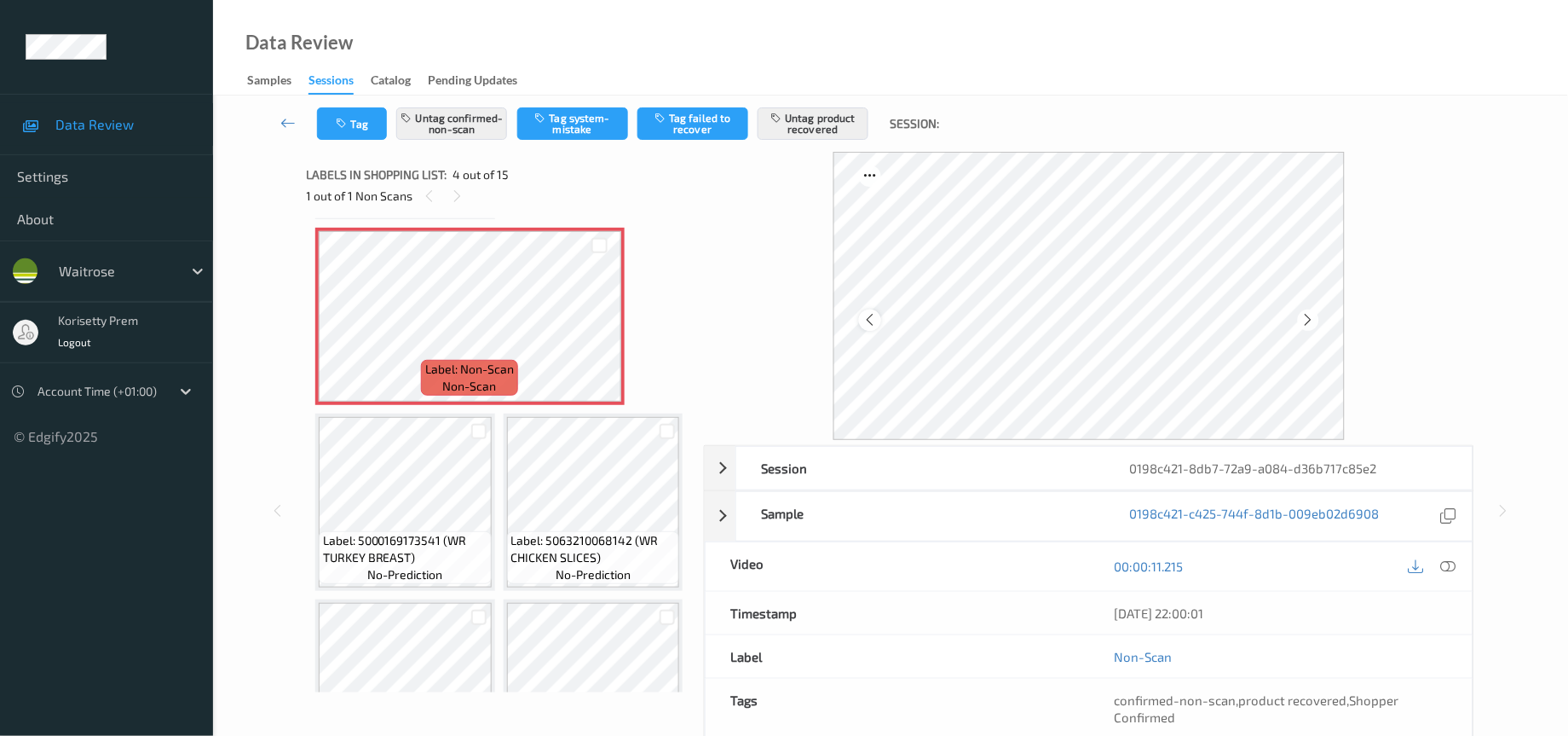
click at [870, 323] on icon at bounding box center [871, 319] width 15 height 15
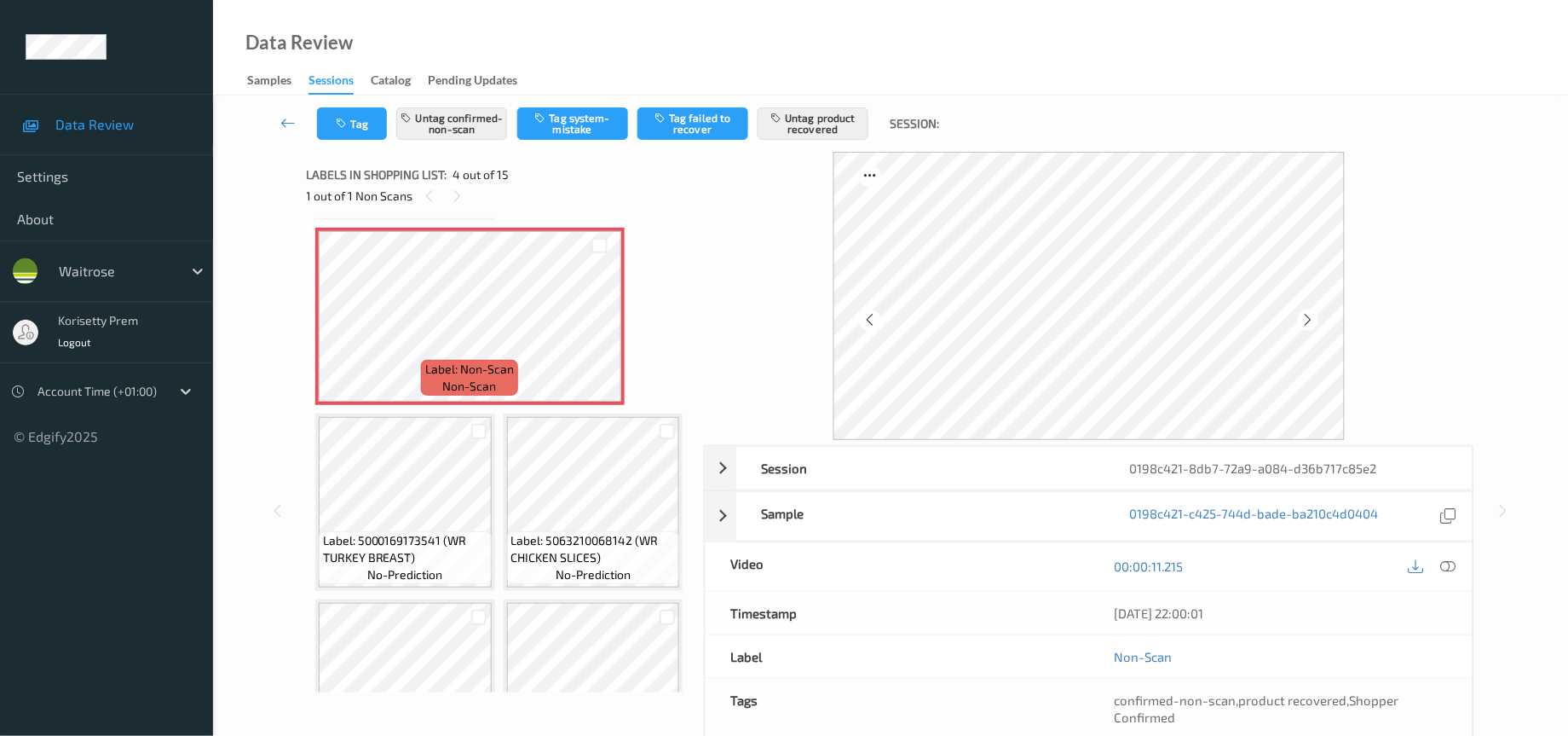
click at [870, 323] on icon at bounding box center [871, 319] width 15 height 15
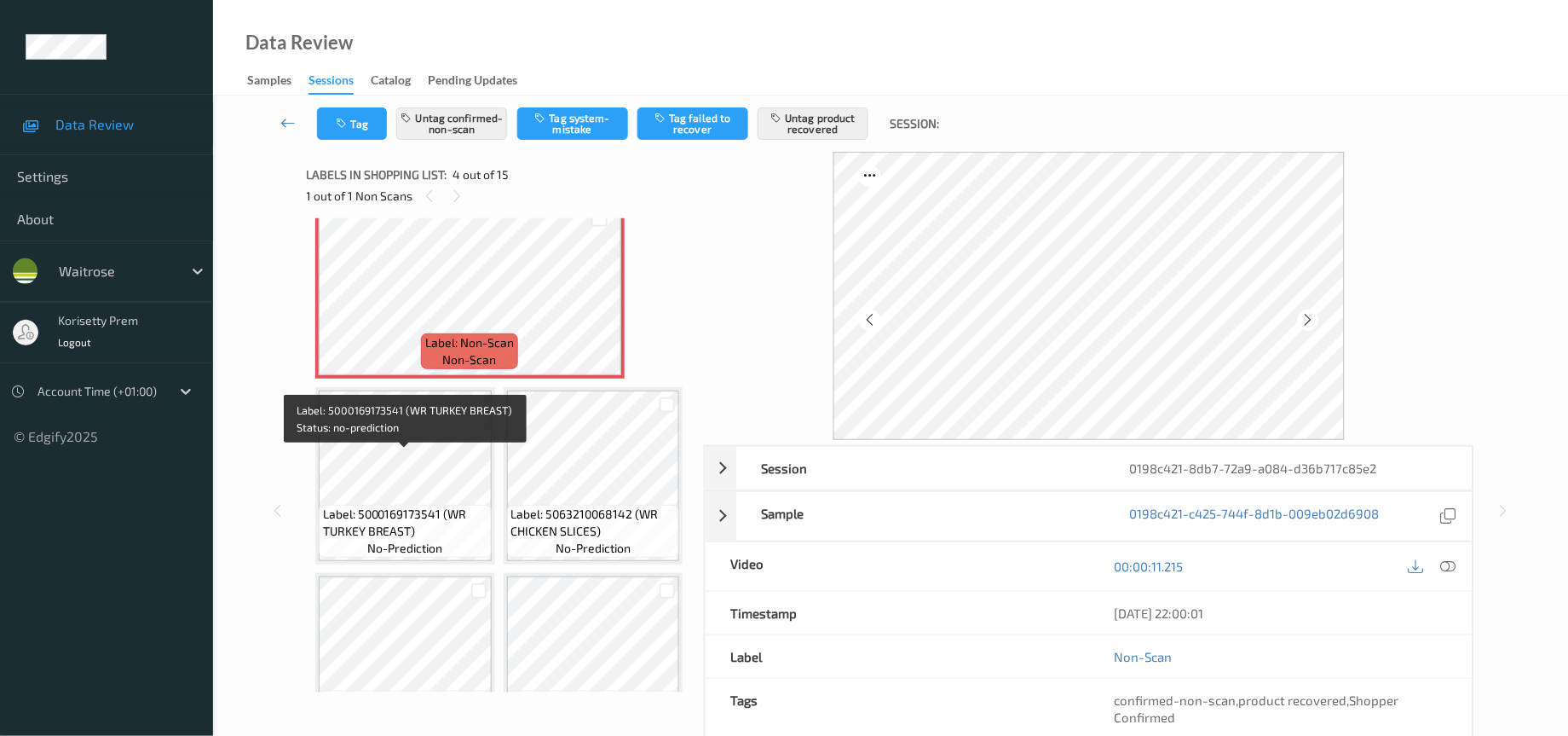
scroll to position [371, 0]
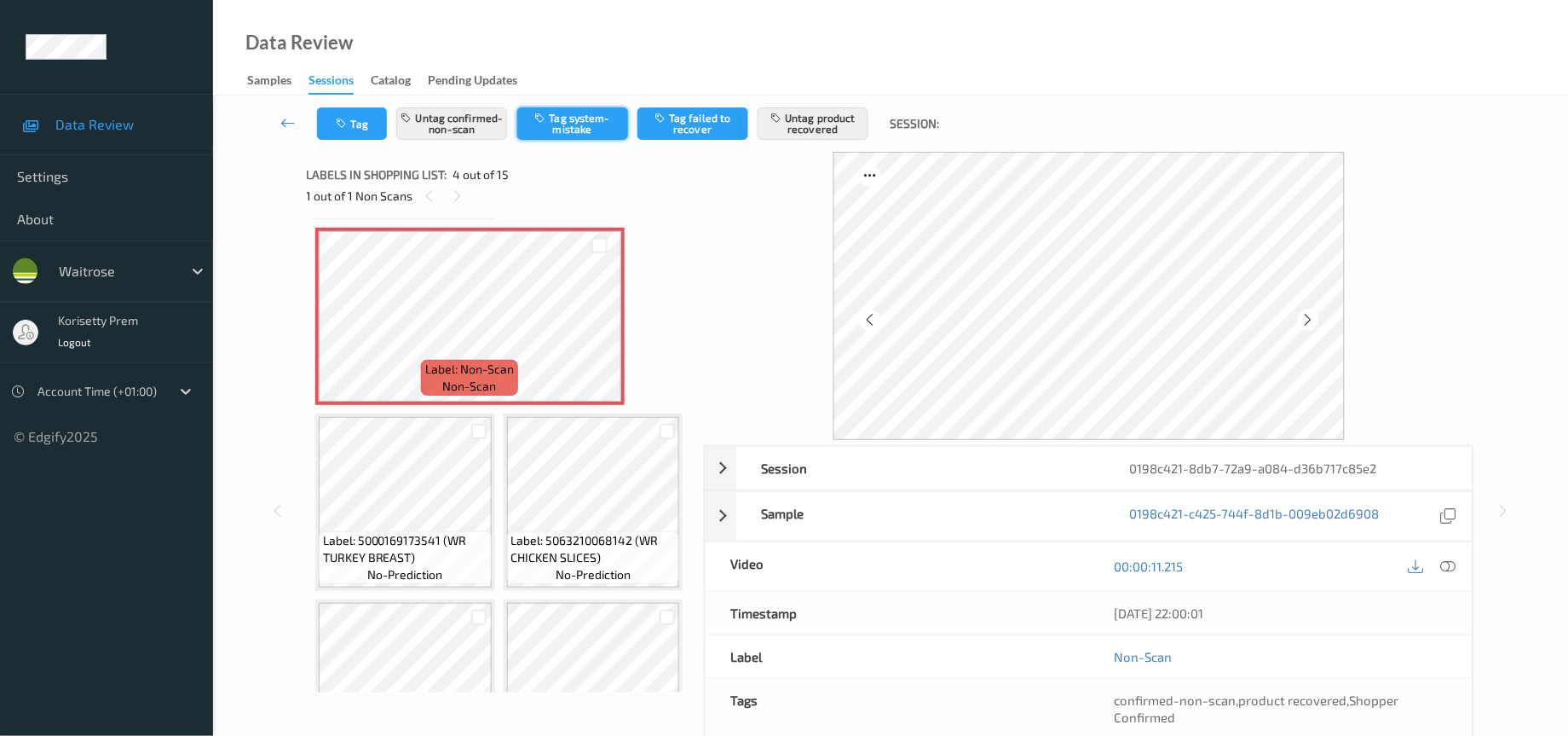
click at [584, 123] on button "Tag system-mistake" at bounding box center [573, 124] width 111 height 33
click at [454, 125] on button "Untag confirmed-non-scan" at bounding box center [452, 124] width 111 height 33
click at [823, 122] on button "Untag product recovered" at bounding box center [813, 124] width 111 height 33
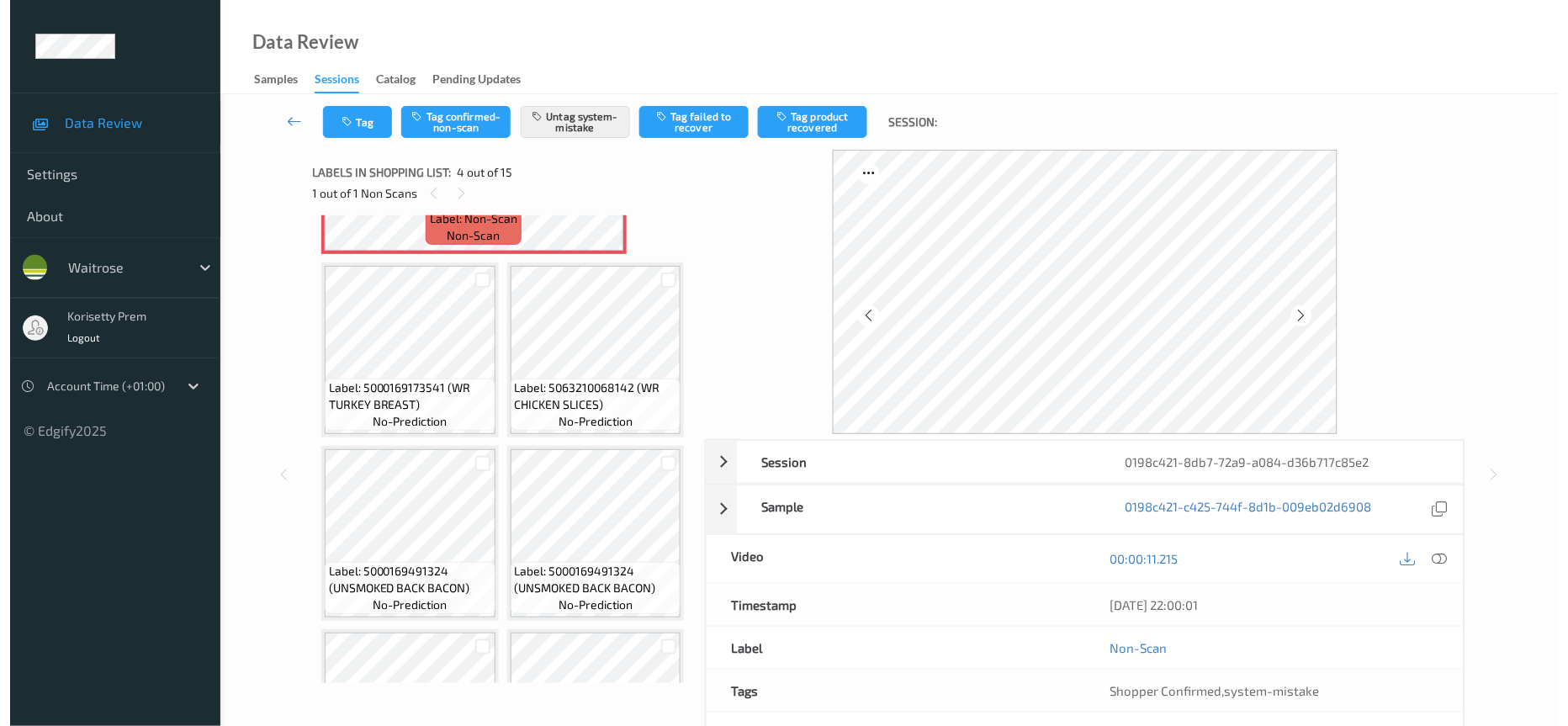
scroll to position [492, 0]
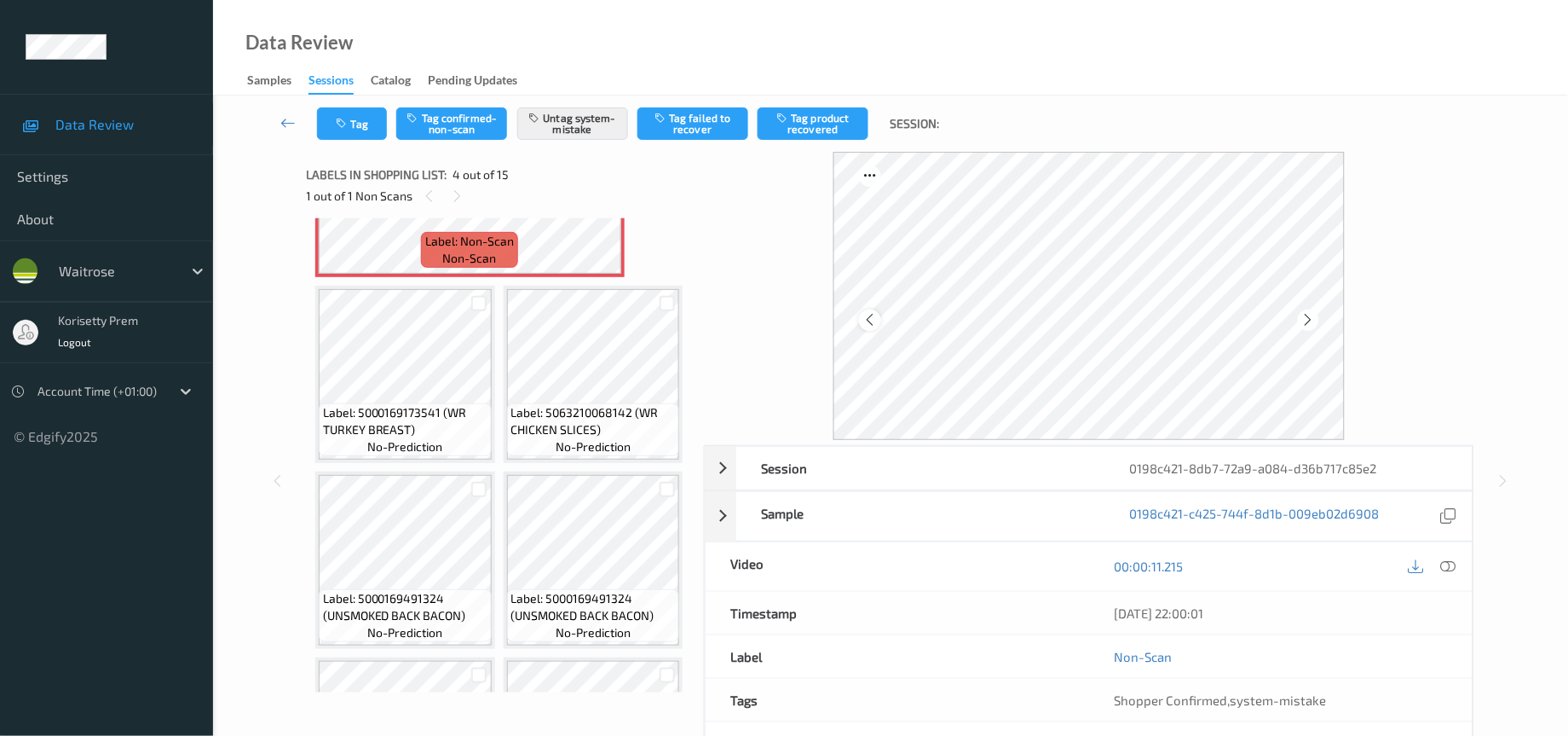
click at [867, 313] on icon at bounding box center [871, 319] width 15 height 15
click at [349, 122] on icon "button" at bounding box center [344, 123] width 15 height 12
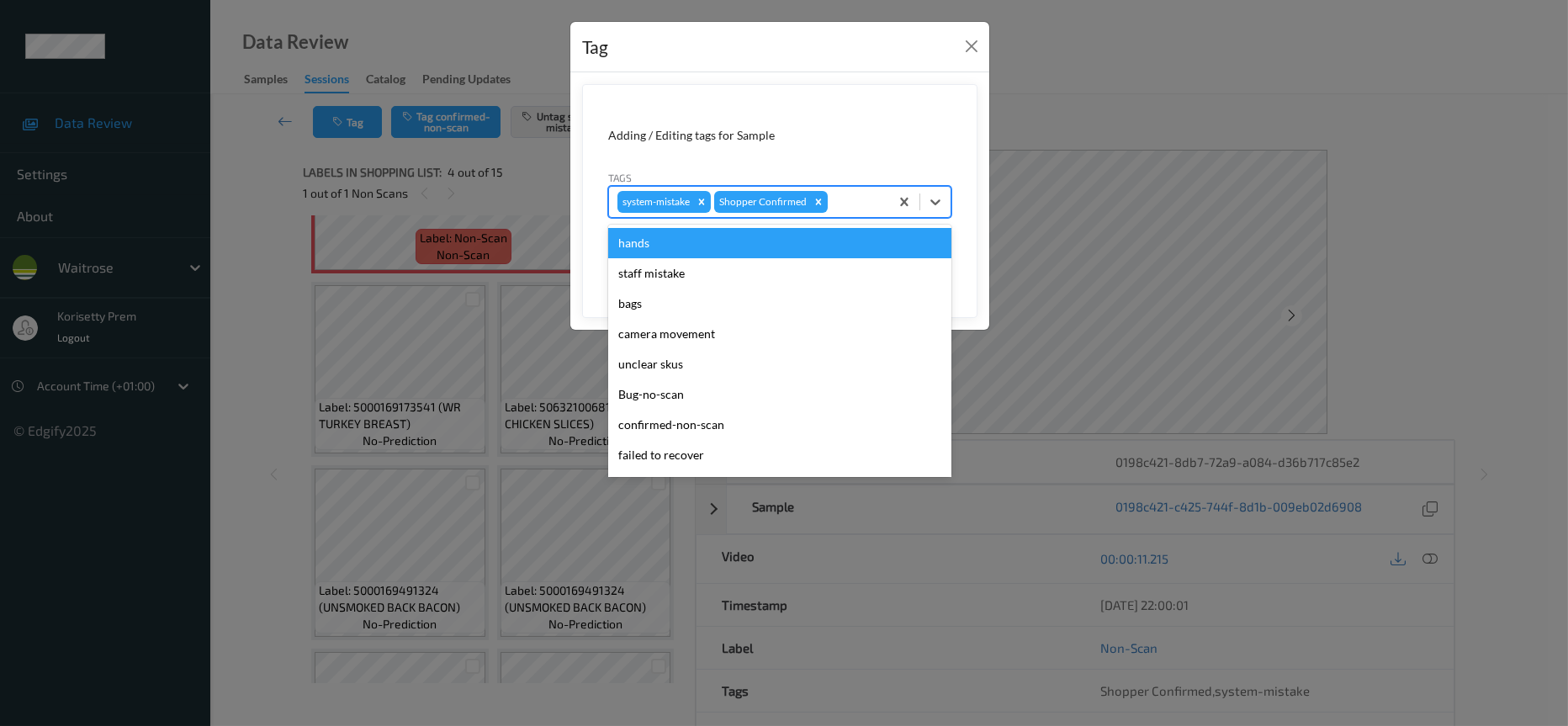
click at [853, 213] on div "system-mistake Shopper Confirmed" at bounding box center [749, 202] width 280 height 29
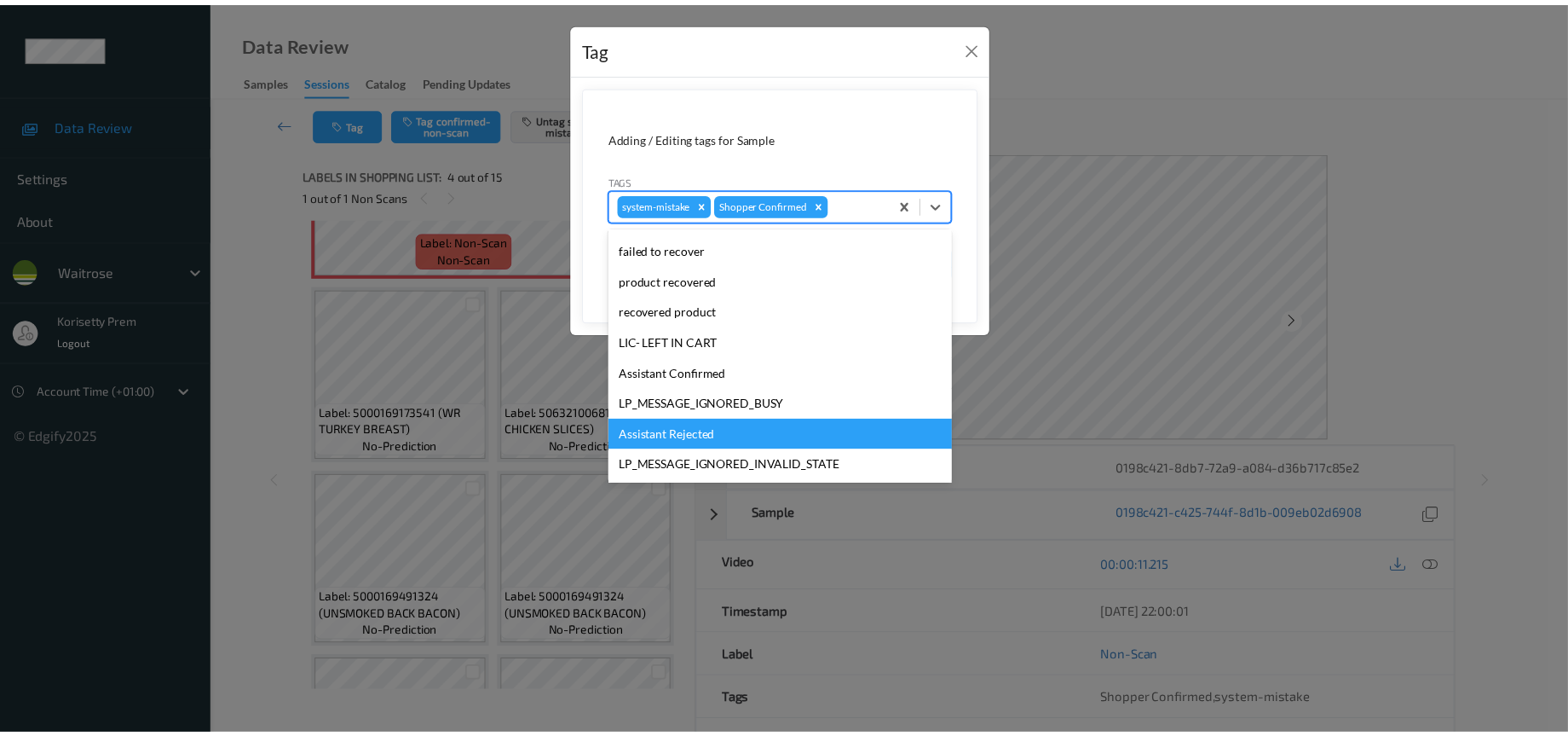
scroll to position [333, 0]
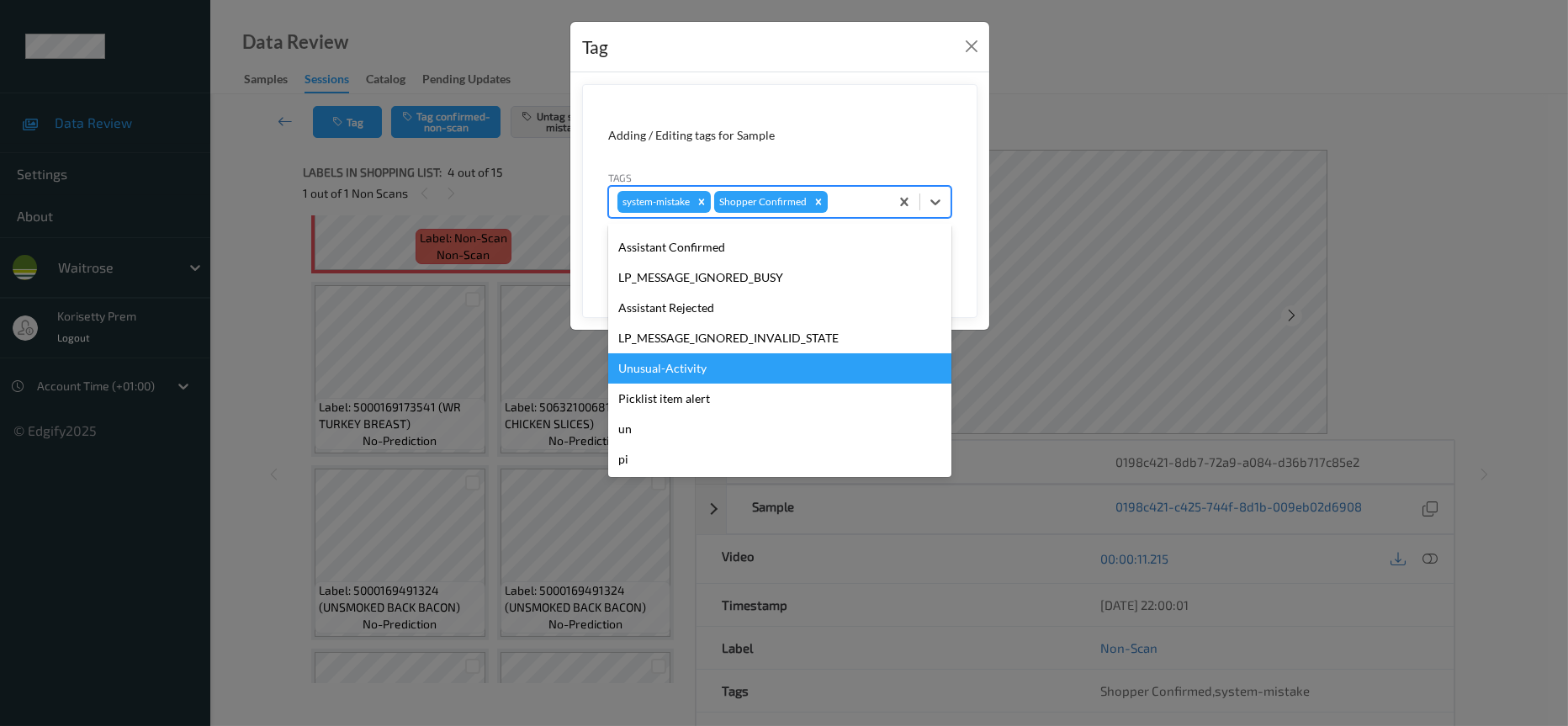
click at [648, 370] on div "Unusual-Activity" at bounding box center [779, 368] width 343 height 30
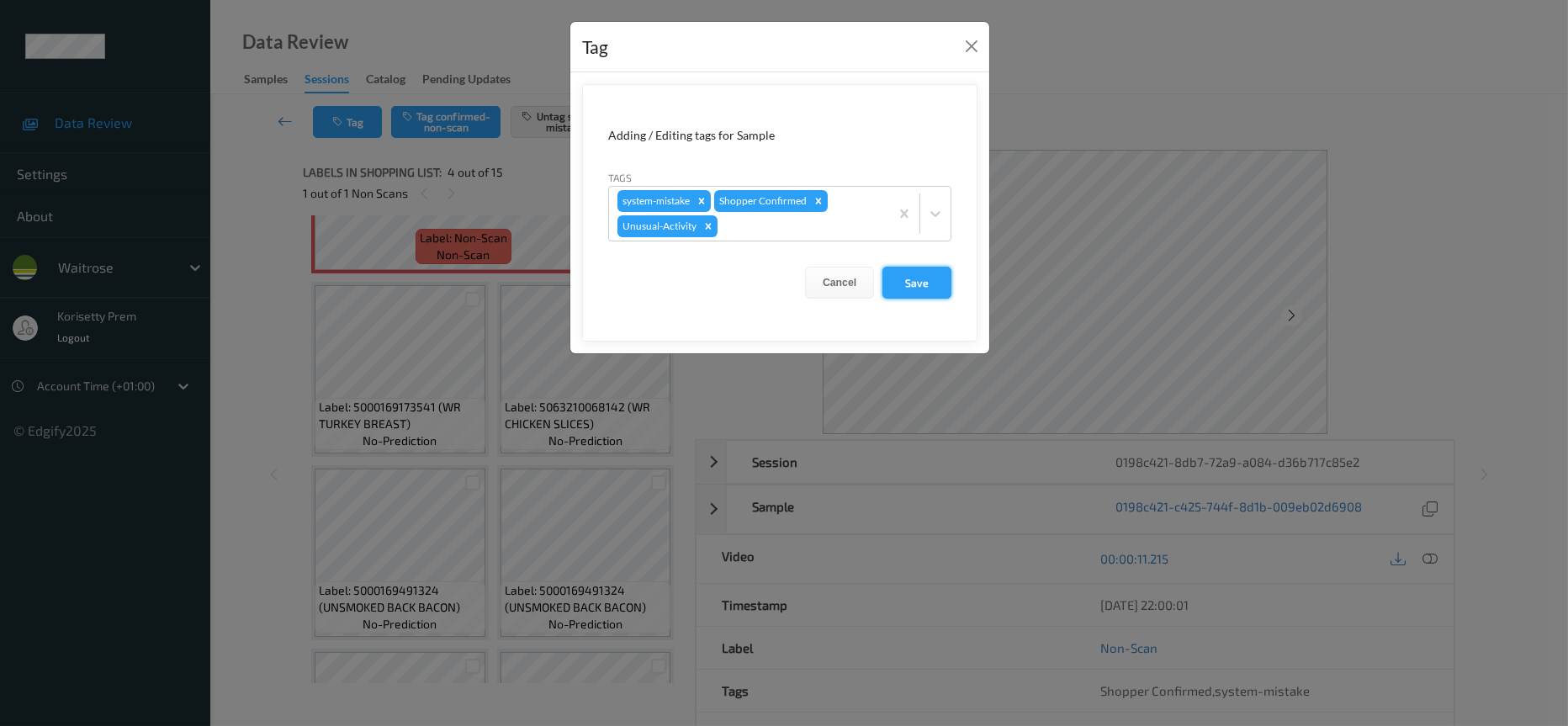
click at [928, 290] on button "Save" at bounding box center [916, 282] width 69 height 32
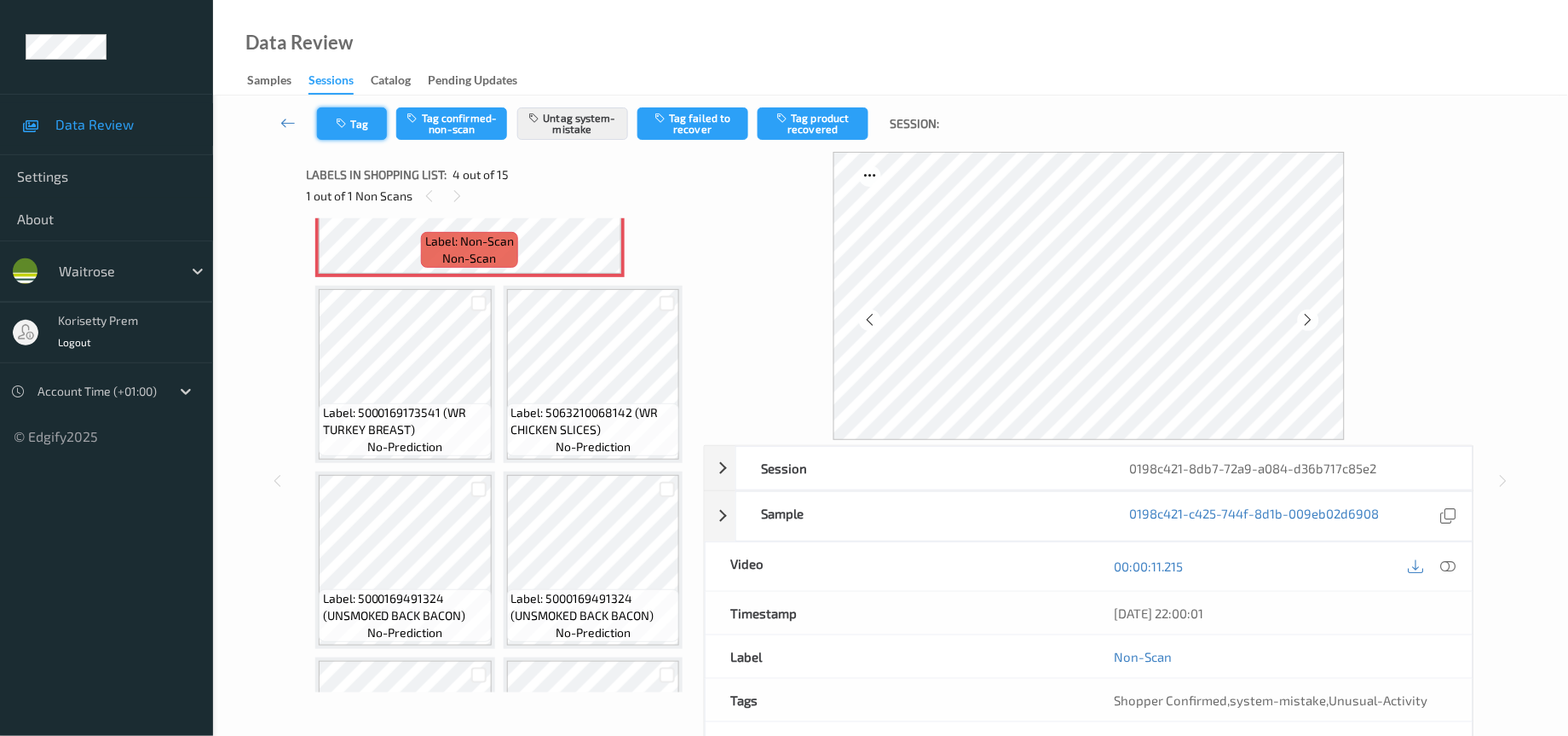
click at [349, 125] on icon "button" at bounding box center [344, 123] width 15 height 12
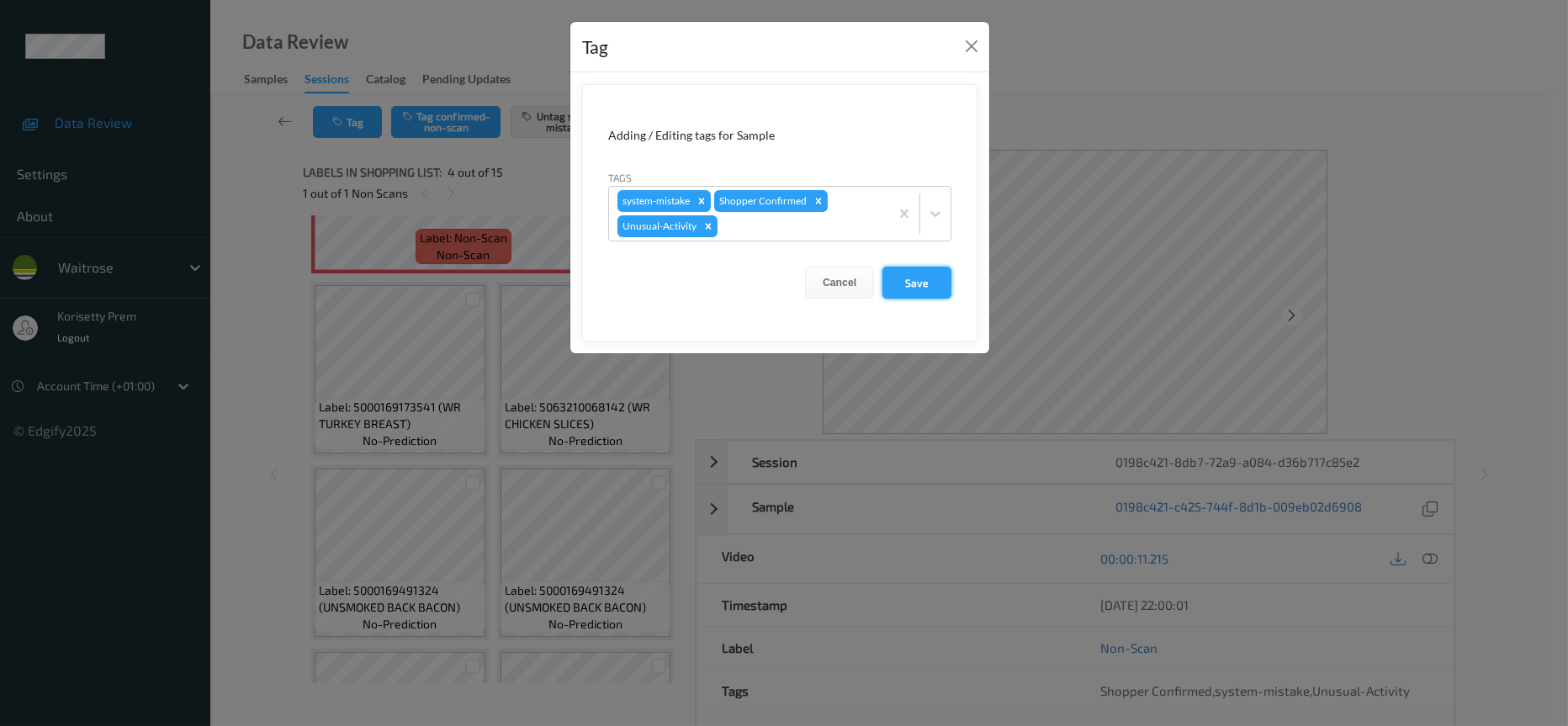
click at [930, 290] on button "Save" at bounding box center [916, 282] width 69 height 32
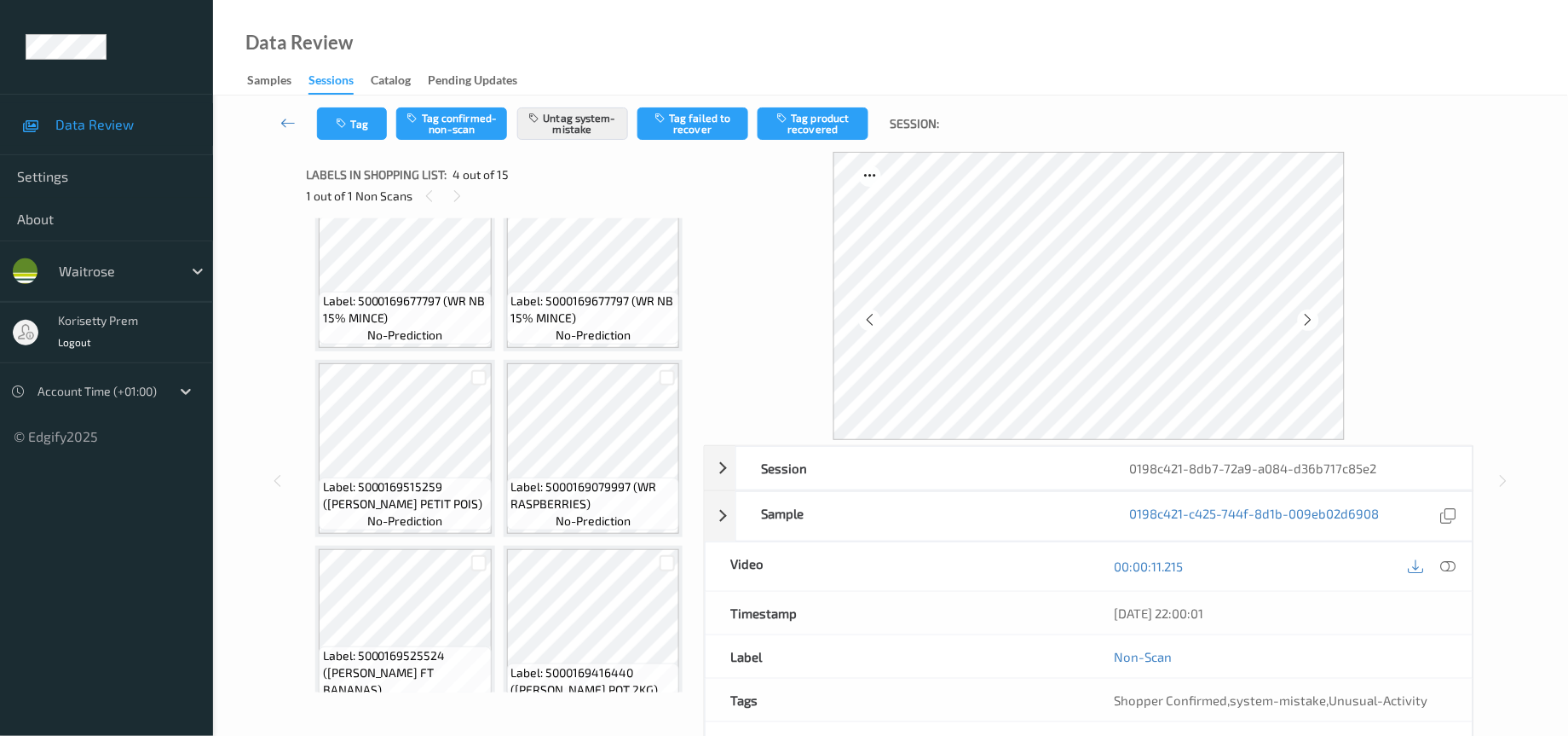
scroll to position [1139, 0]
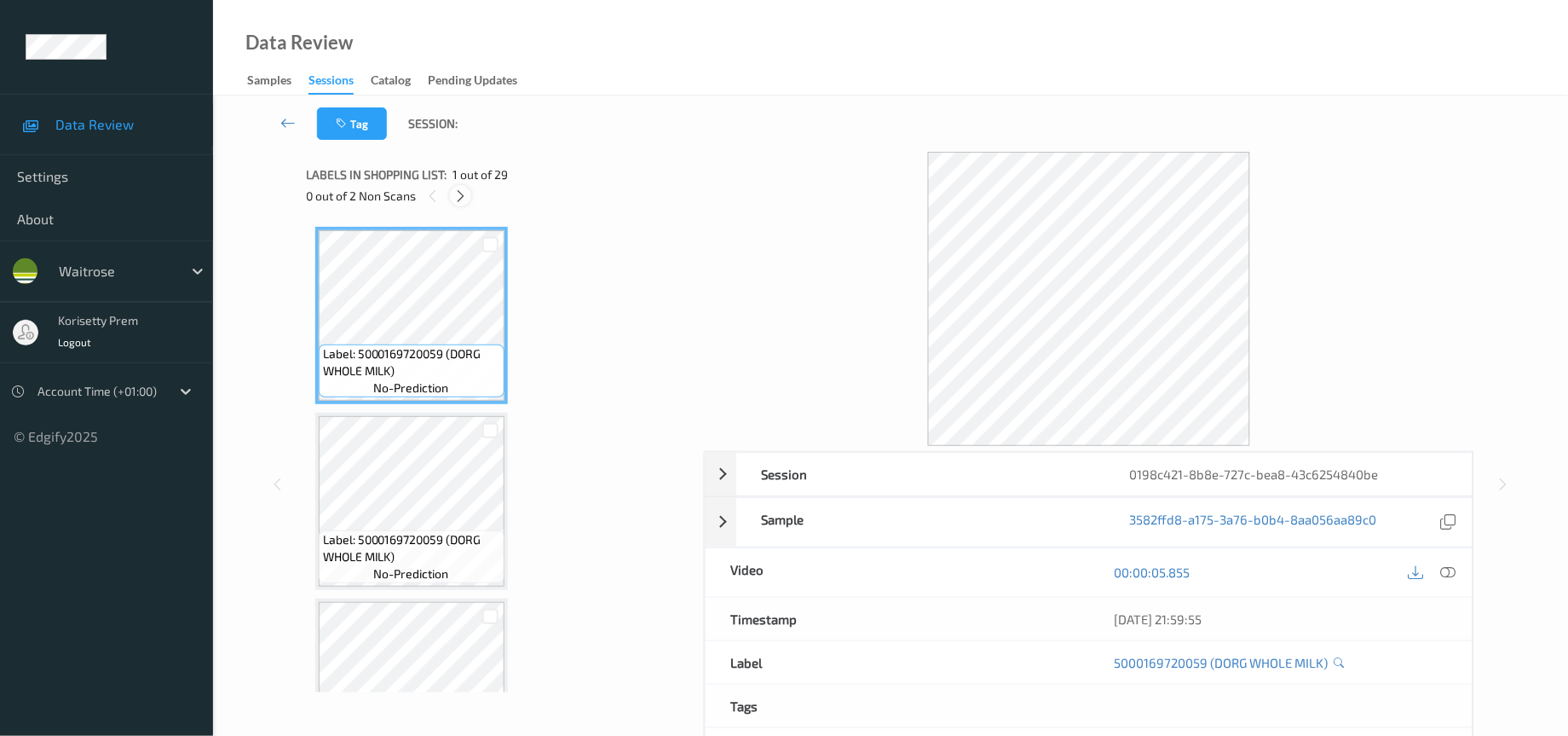
click at [462, 198] on icon at bounding box center [461, 195] width 15 height 15
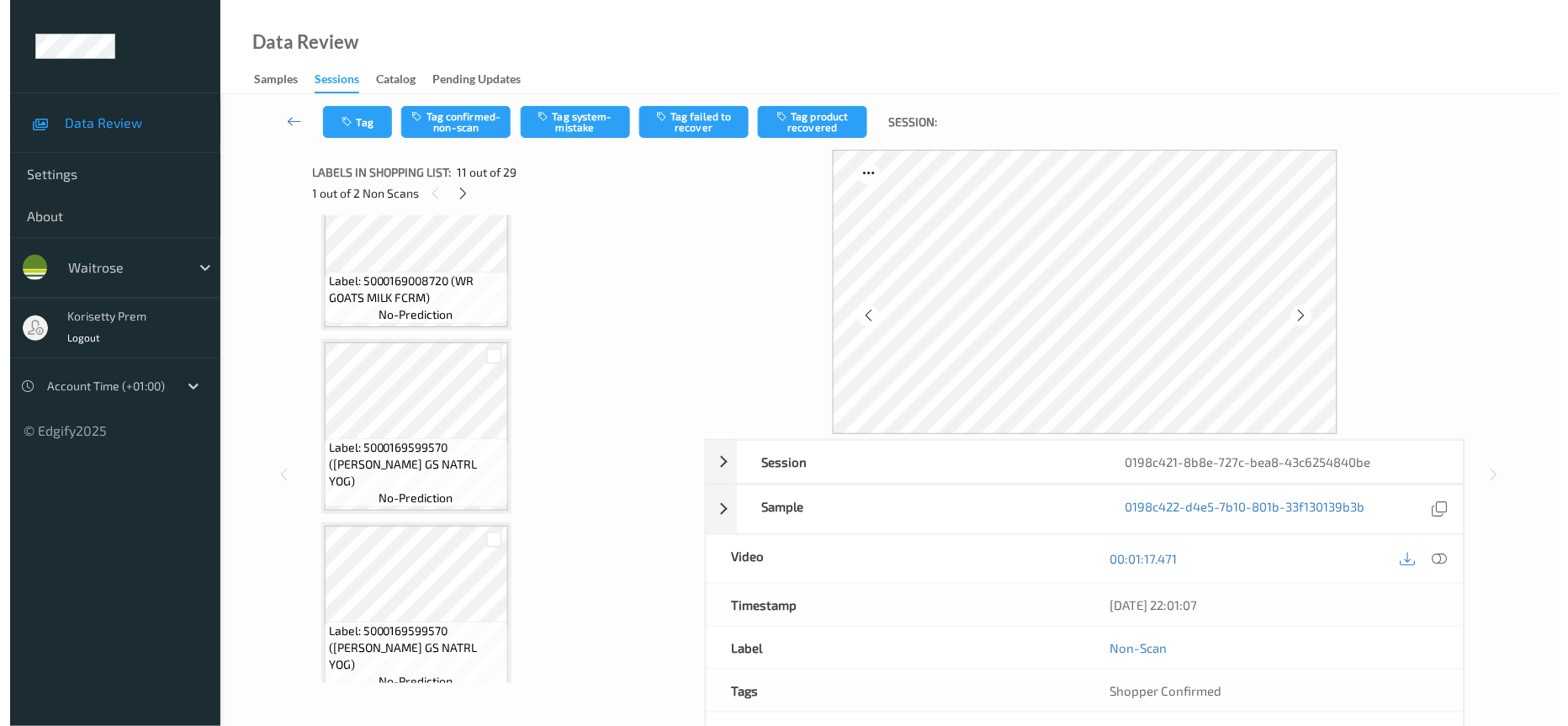
scroll to position [1387, 0]
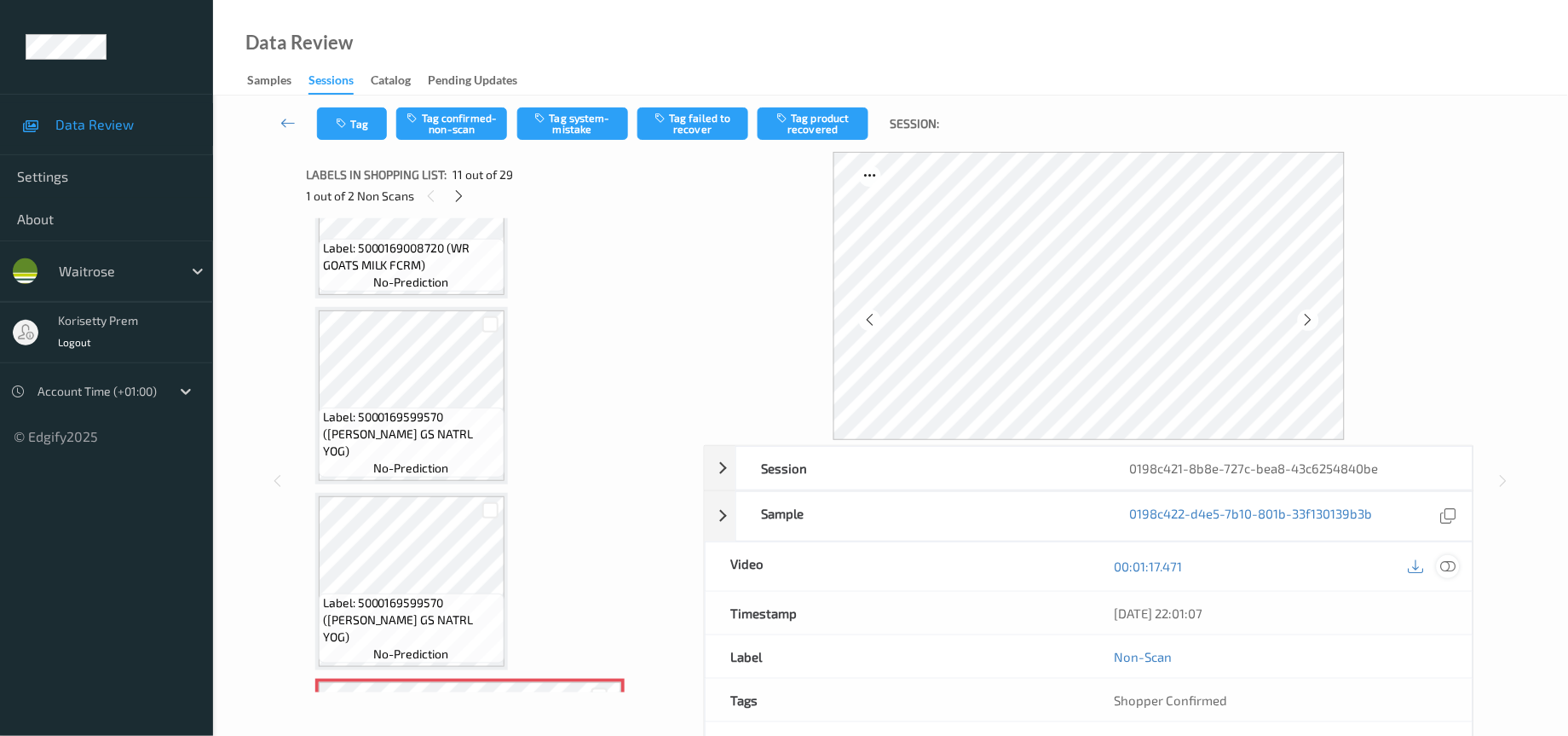
click at [1454, 572] on icon at bounding box center [1449, 566] width 15 height 15
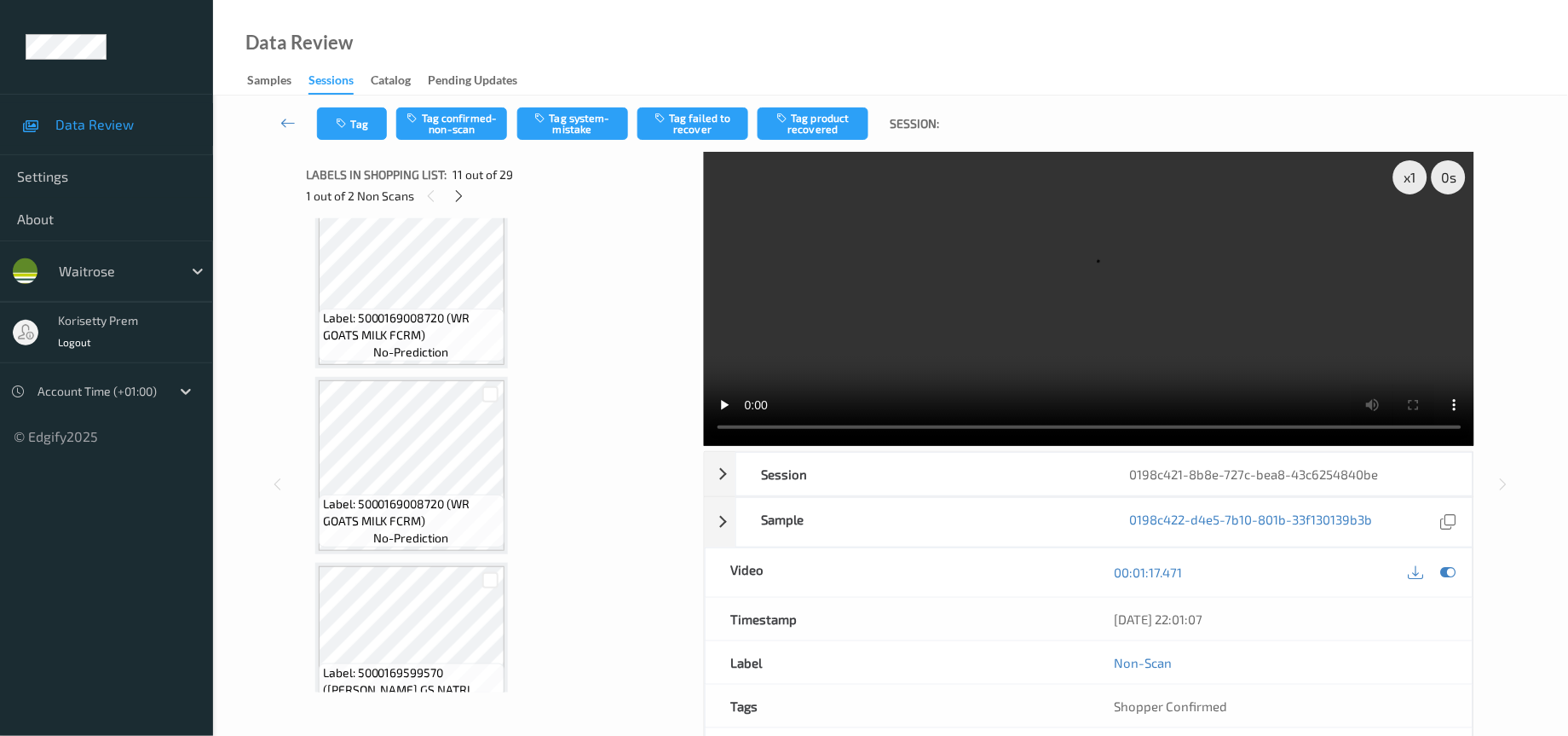
scroll to position [1278, 0]
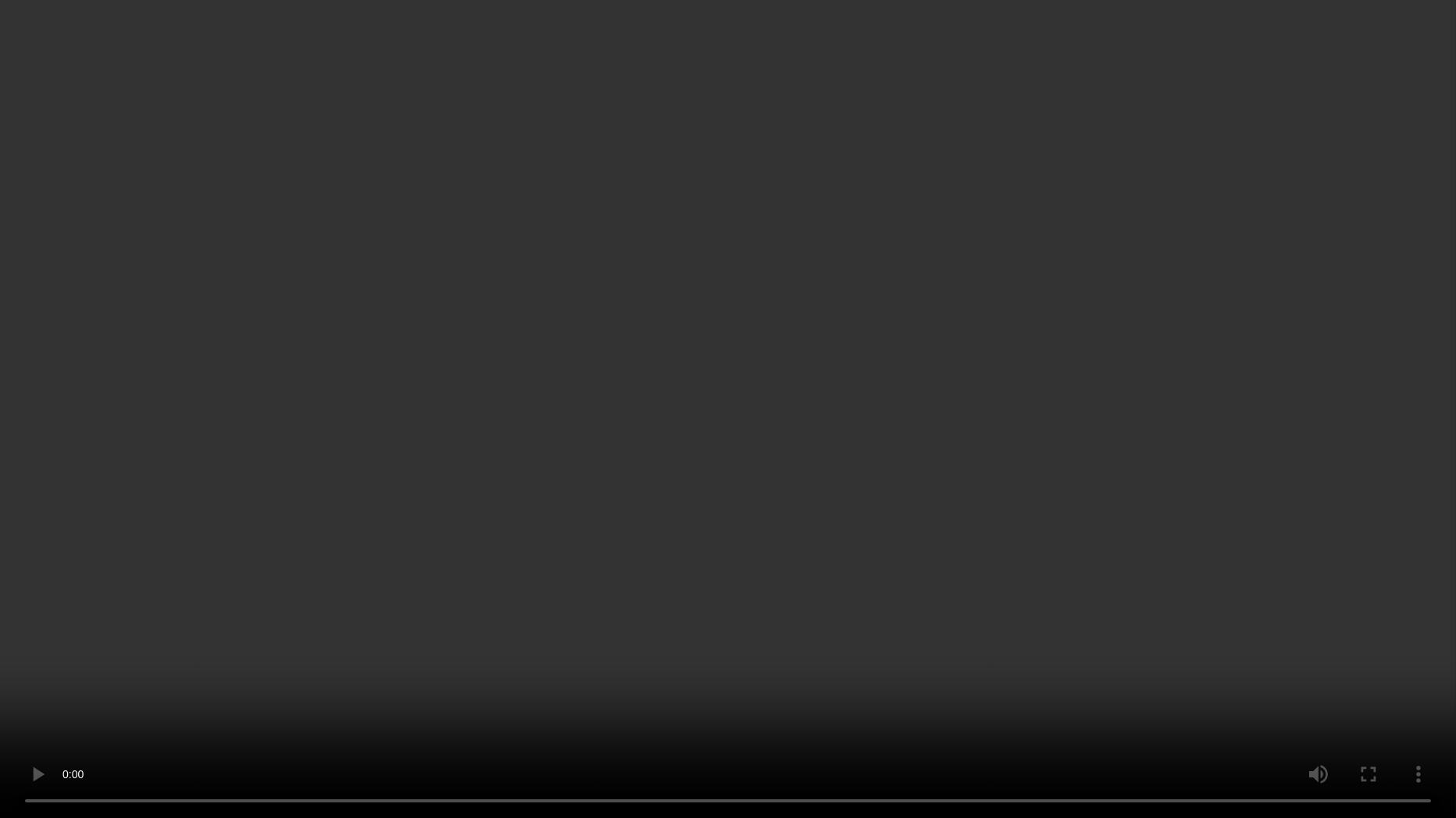
click at [947, 673] on video at bounding box center [728, 409] width 1456 height 818
click at [800, 563] on video at bounding box center [728, 409] width 1456 height 818
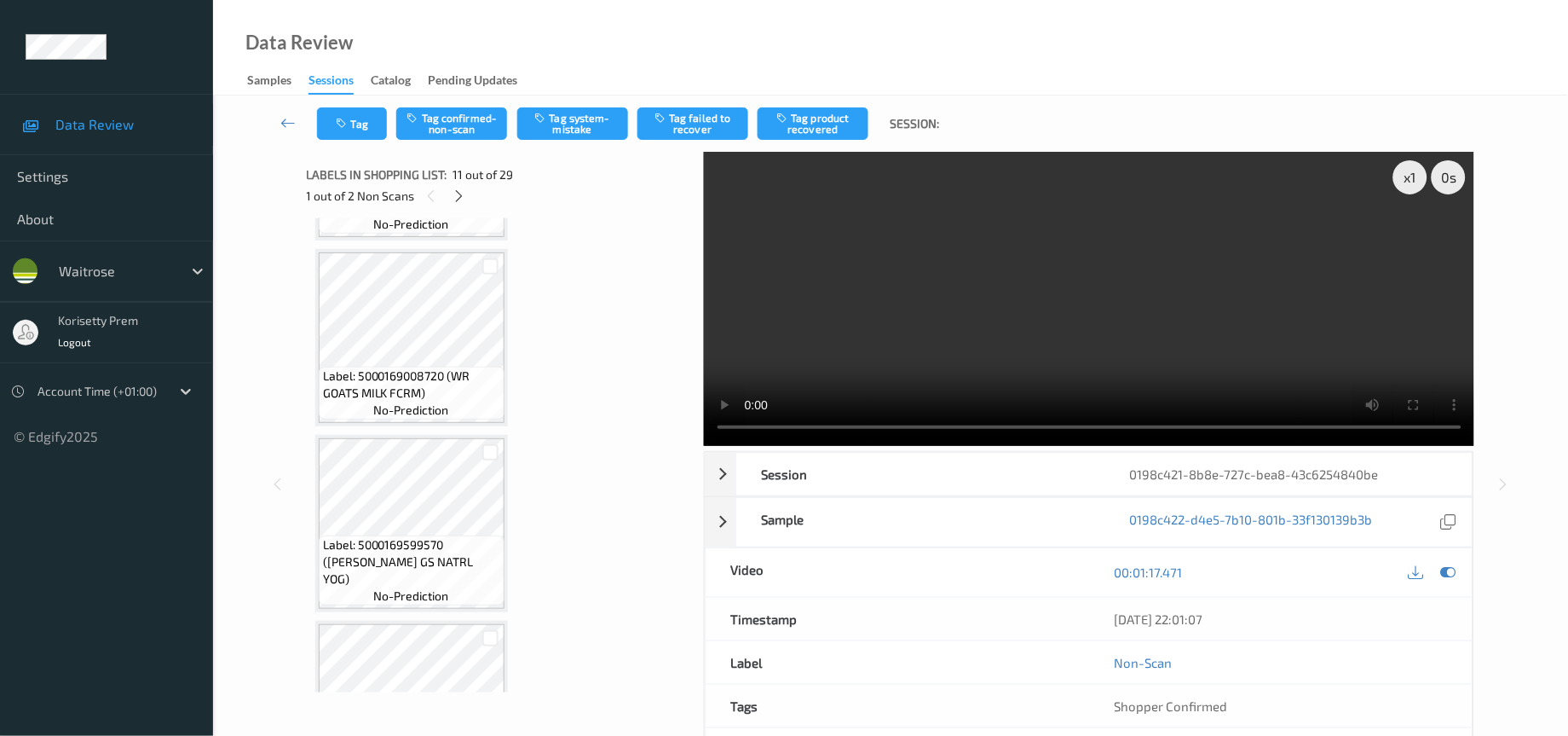
click at [1081, 301] on video at bounding box center [1089, 299] width 771 height 294
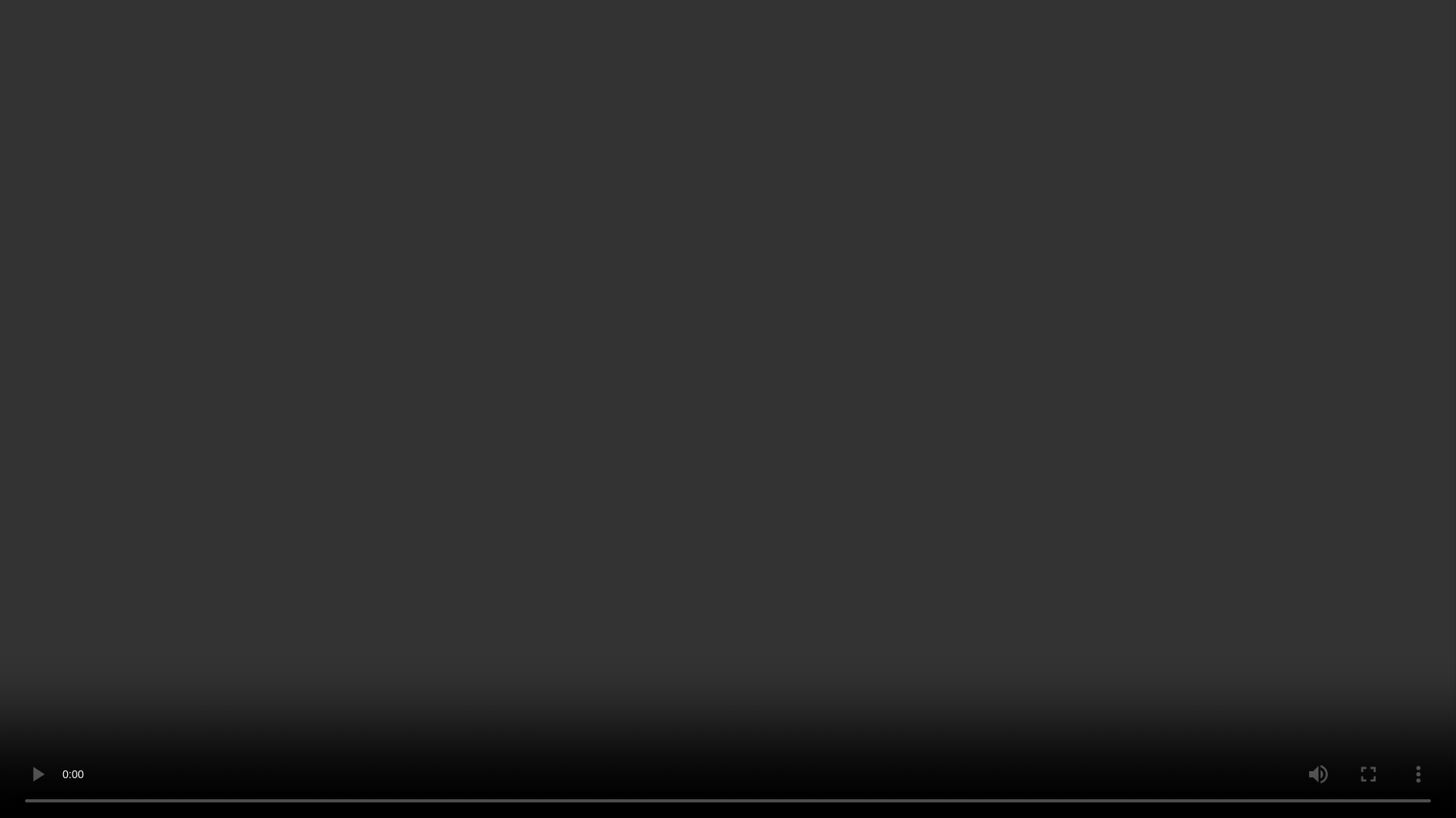
click at [751, 519] on video at bounding box center [728, 409] width 1456 height 818
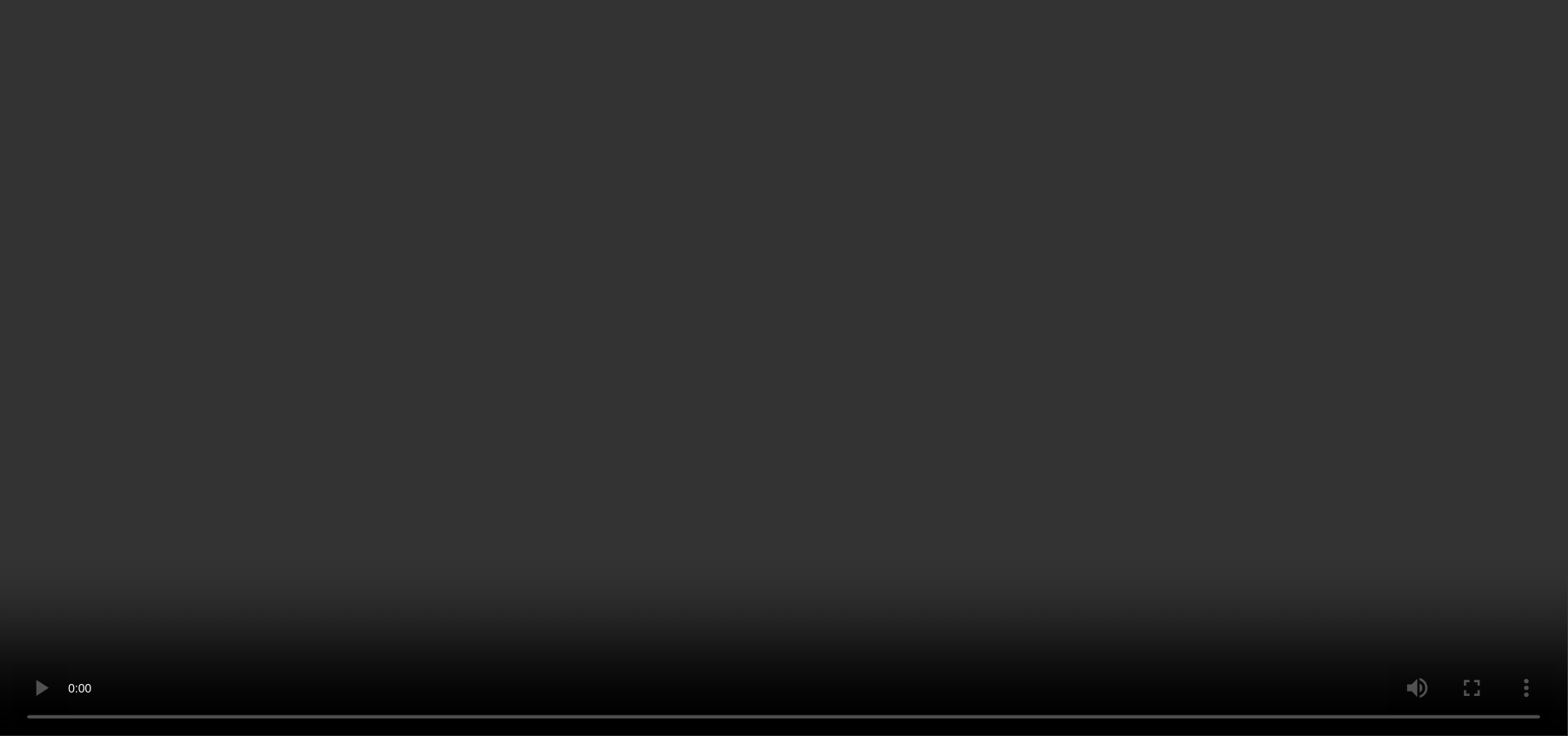
scroll to position [1535, 0]
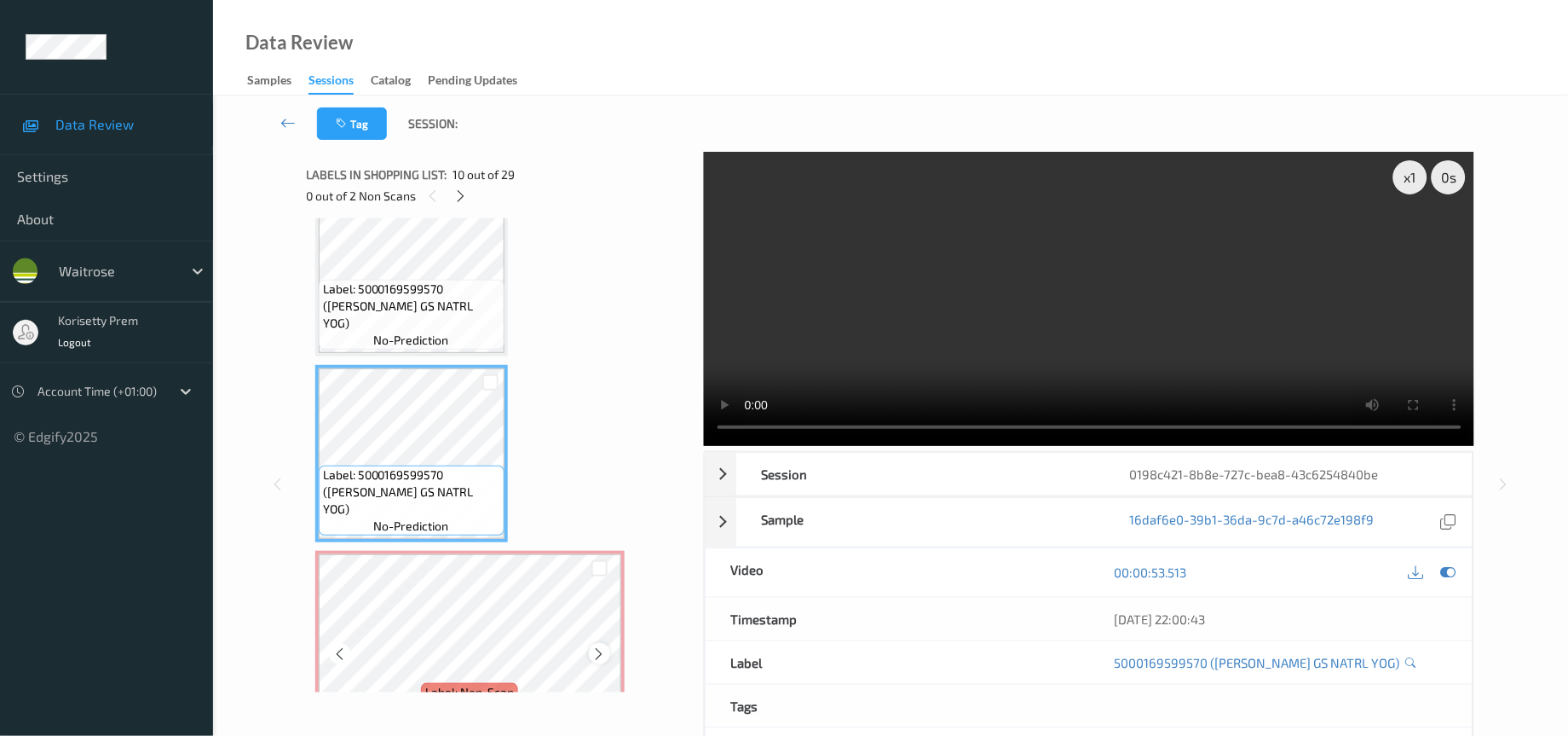
click at [600, 646] on icon at bounding box center [600, 653] width 15 height 15
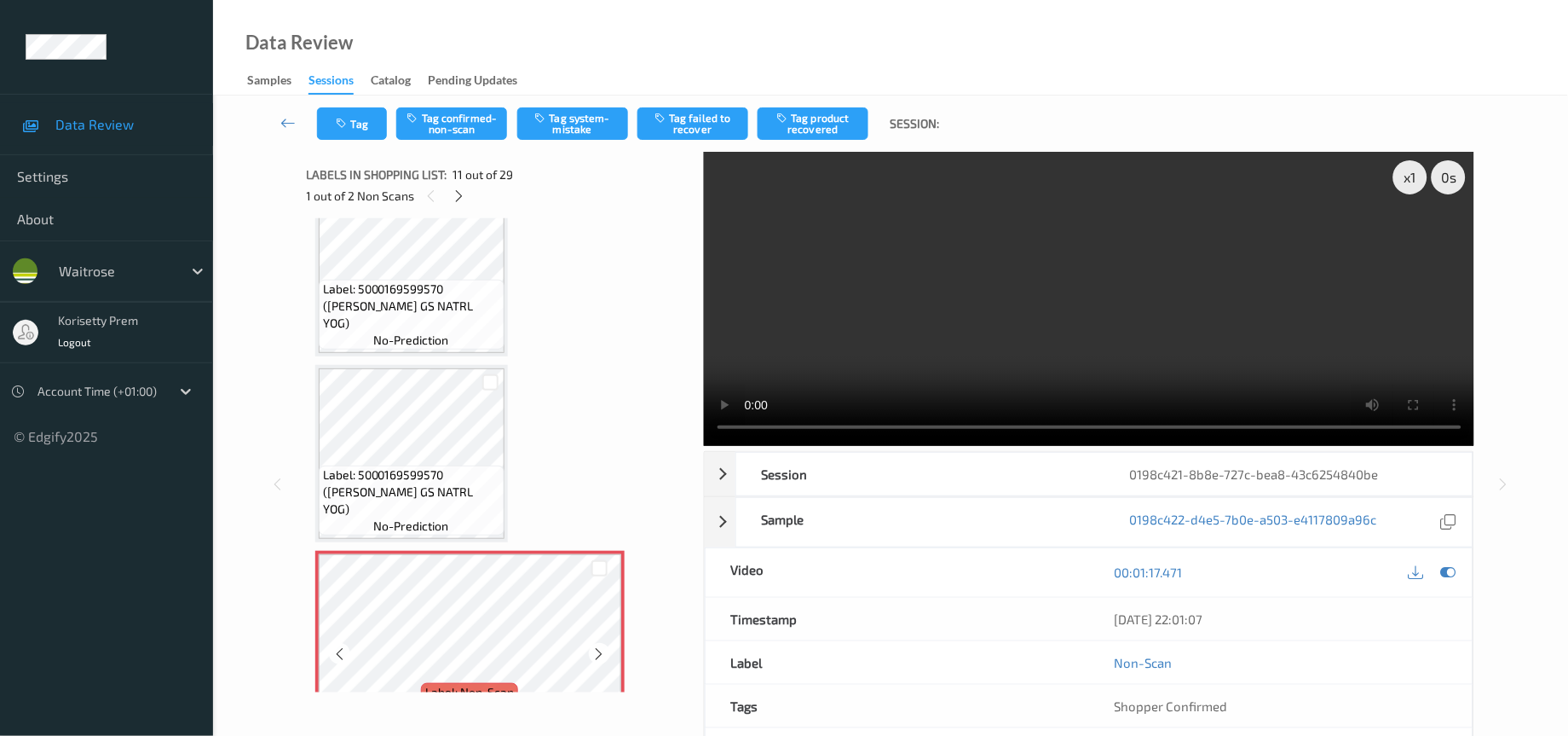
click at [600, 646] on icon at bounding box center [600, 653] width 15 height 15
click at [602, 646] on icon at bounding box center [600, 653] width 15 height 15
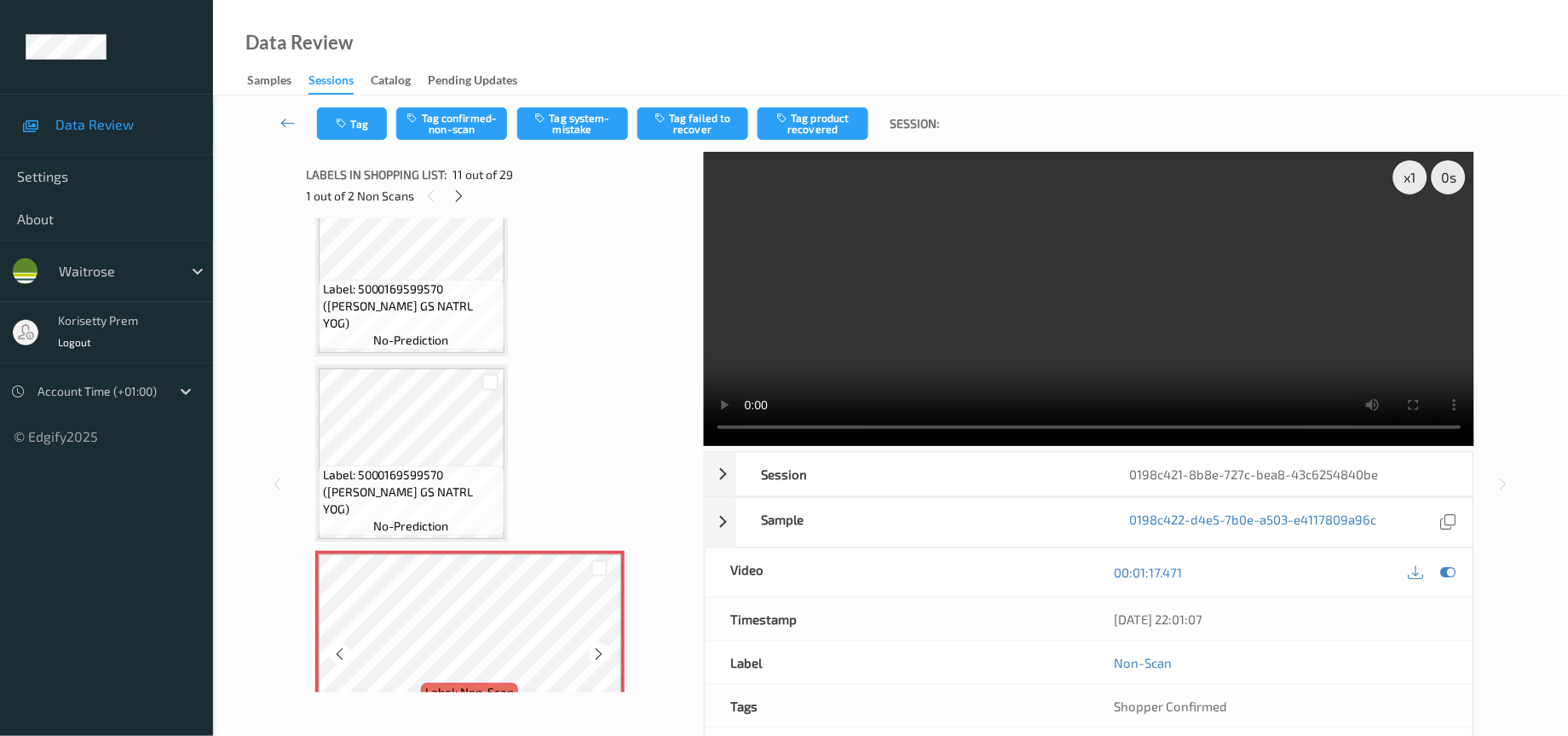
click at [602, 646] on icon at bounding box center [600, 653] width 15 height 15
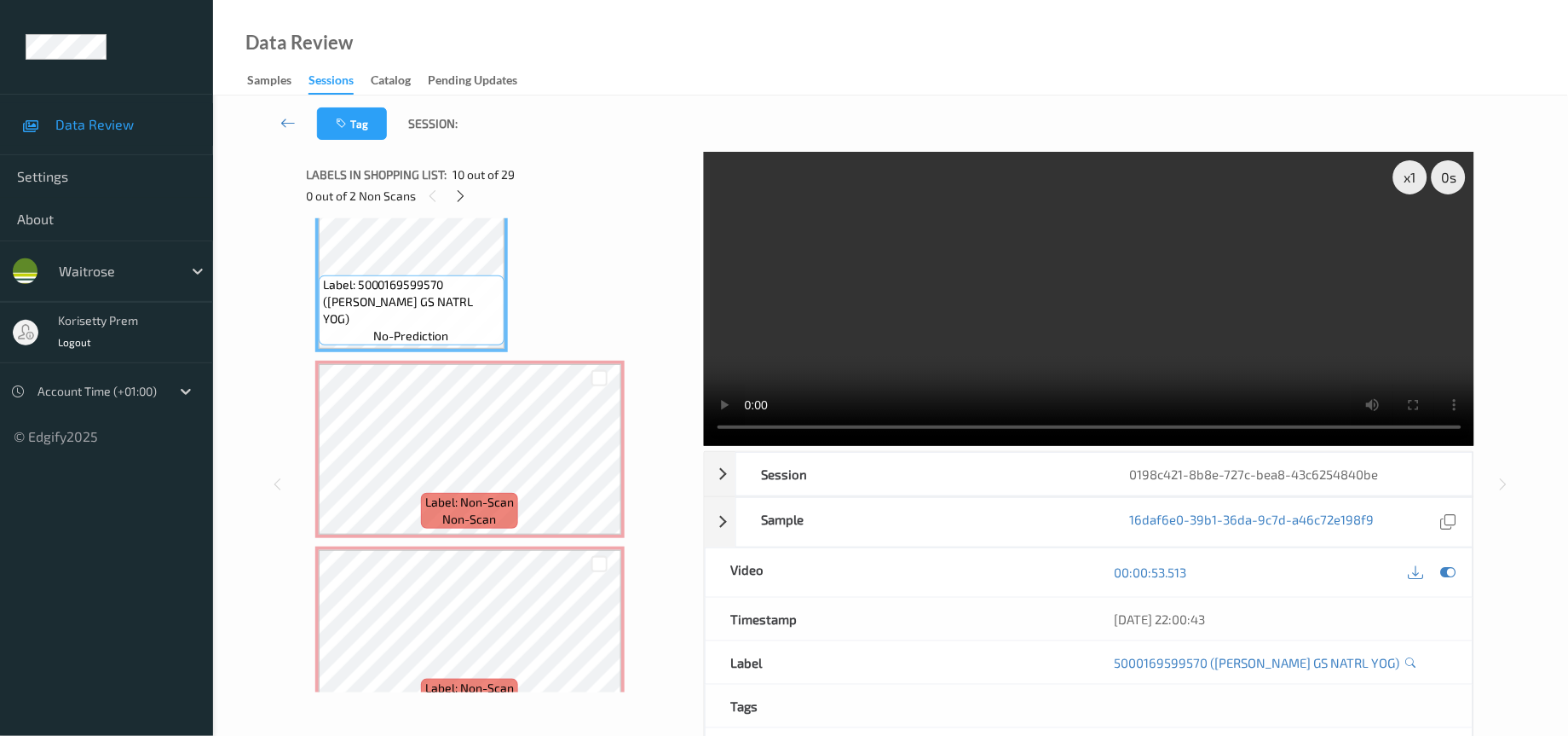
scroll to position [1790, 0]
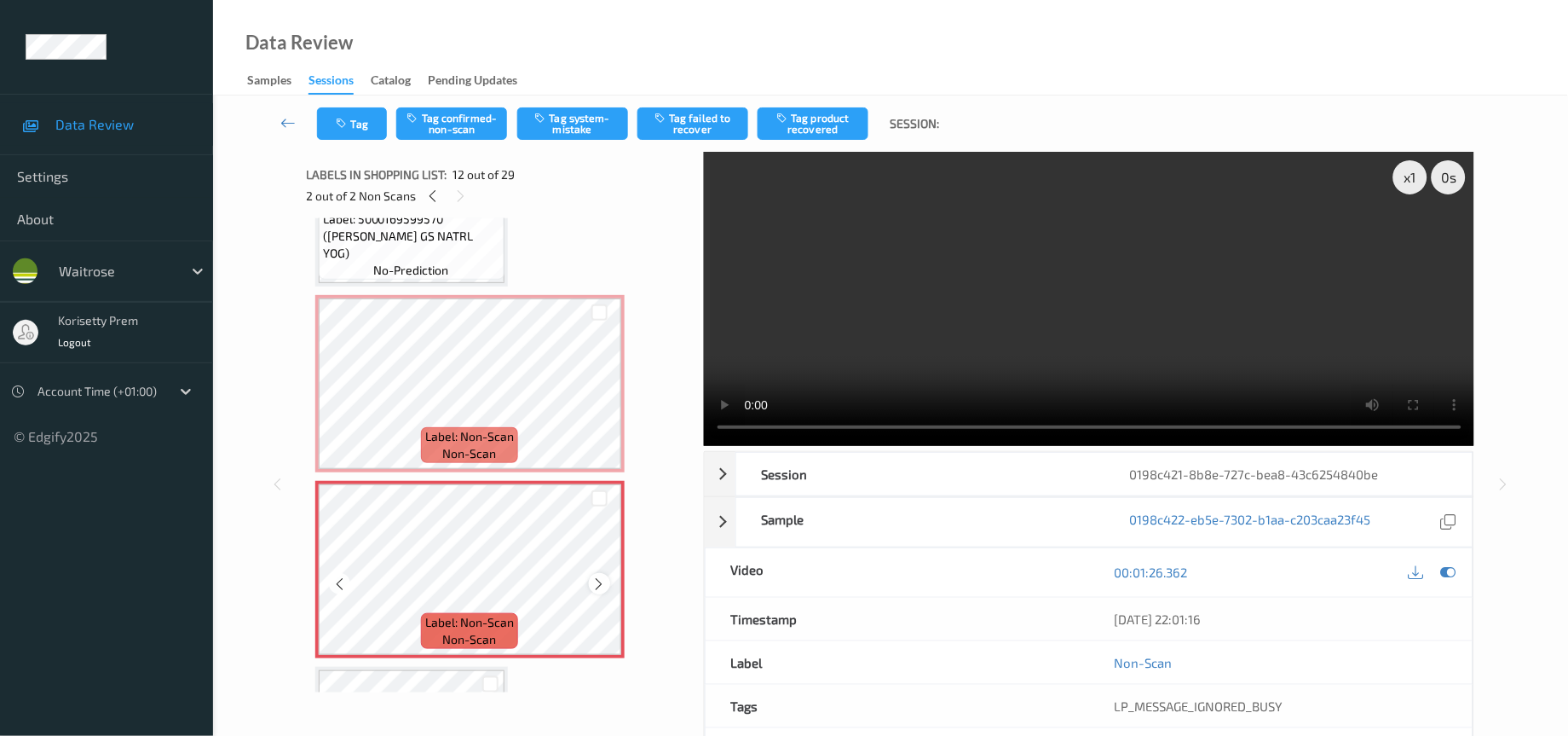
click at [599, 576] on icon at bounding box center [600, 583] width 15 height 15
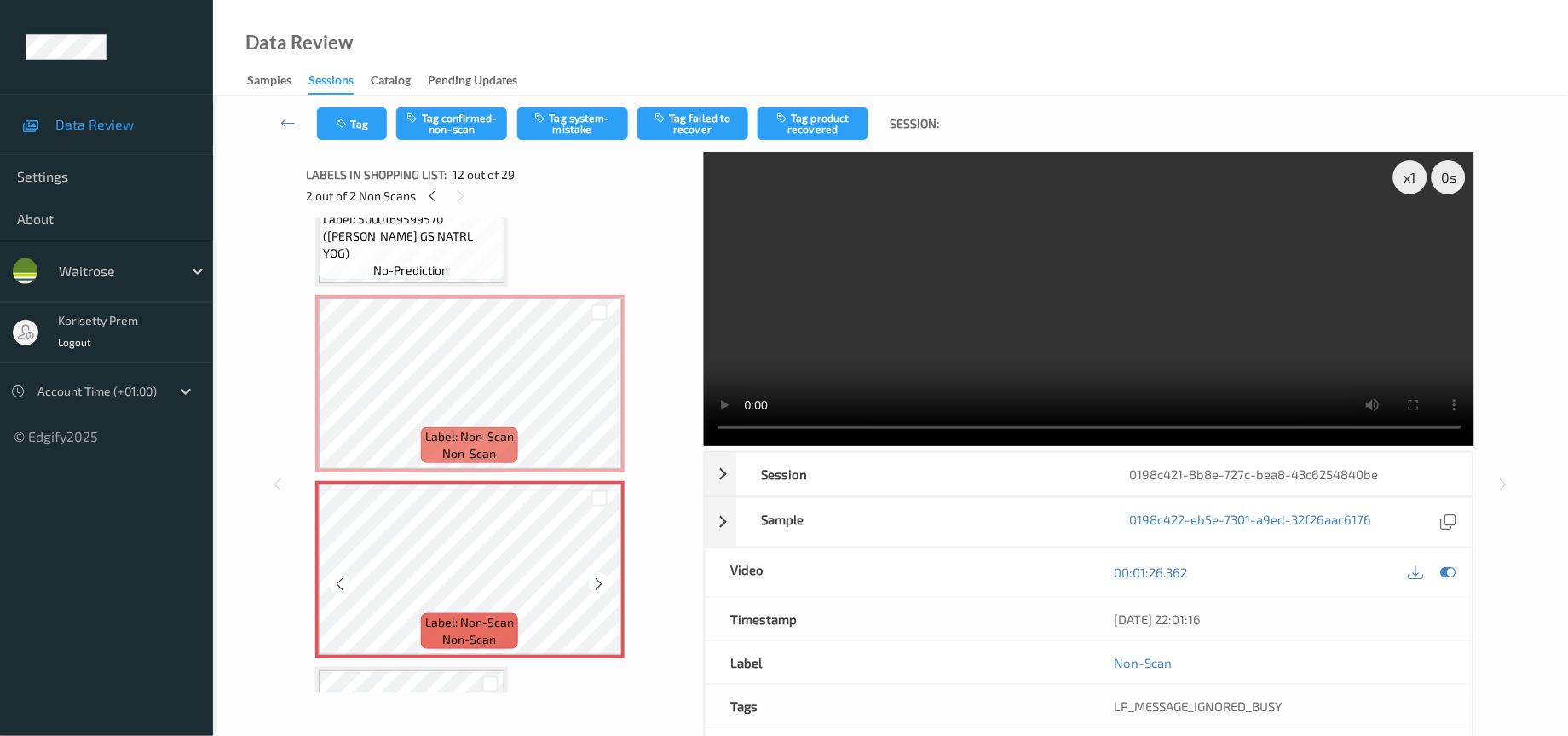
click at [599, 576] on icon at bounding box center [600, 583] width 15 height 15
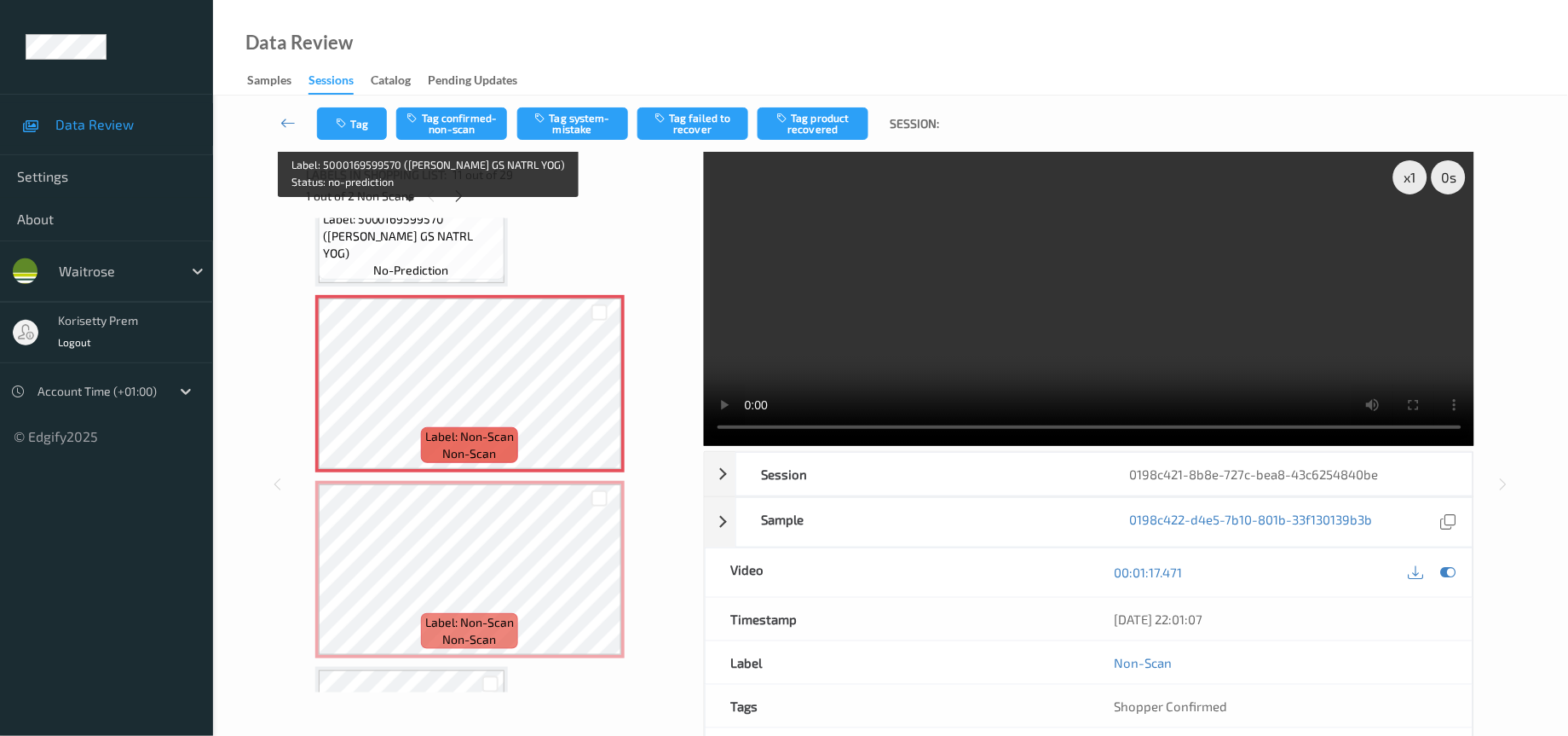
click at [378, 233] on span "Label: 5000169599570 ([PERSON_NAME] GS NATRL YOG)" at bounding box center [412, 236] width 177 height 51
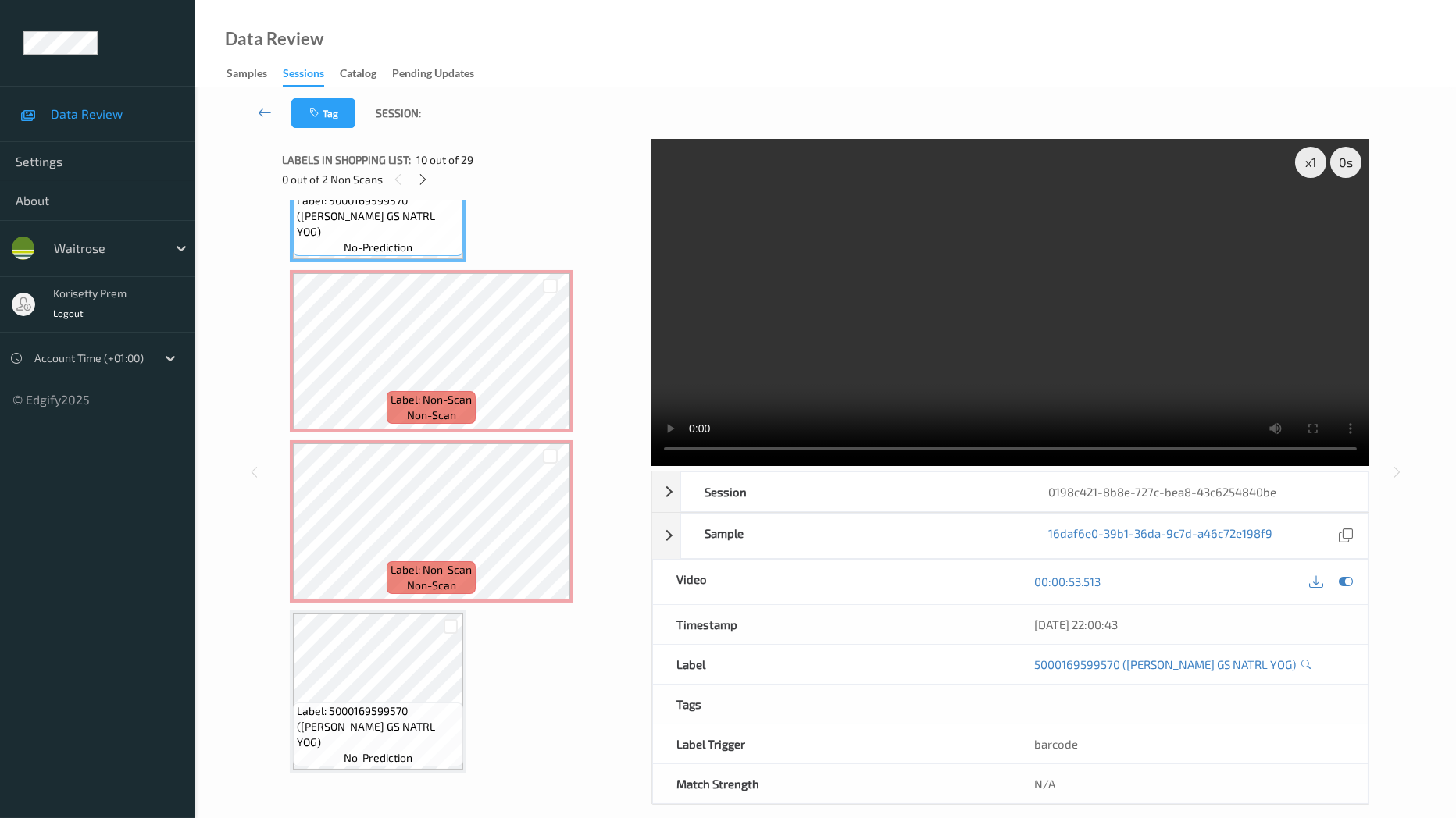
click at [1074, 424] on video at bounding box center [1011, 302] width 718 height 327
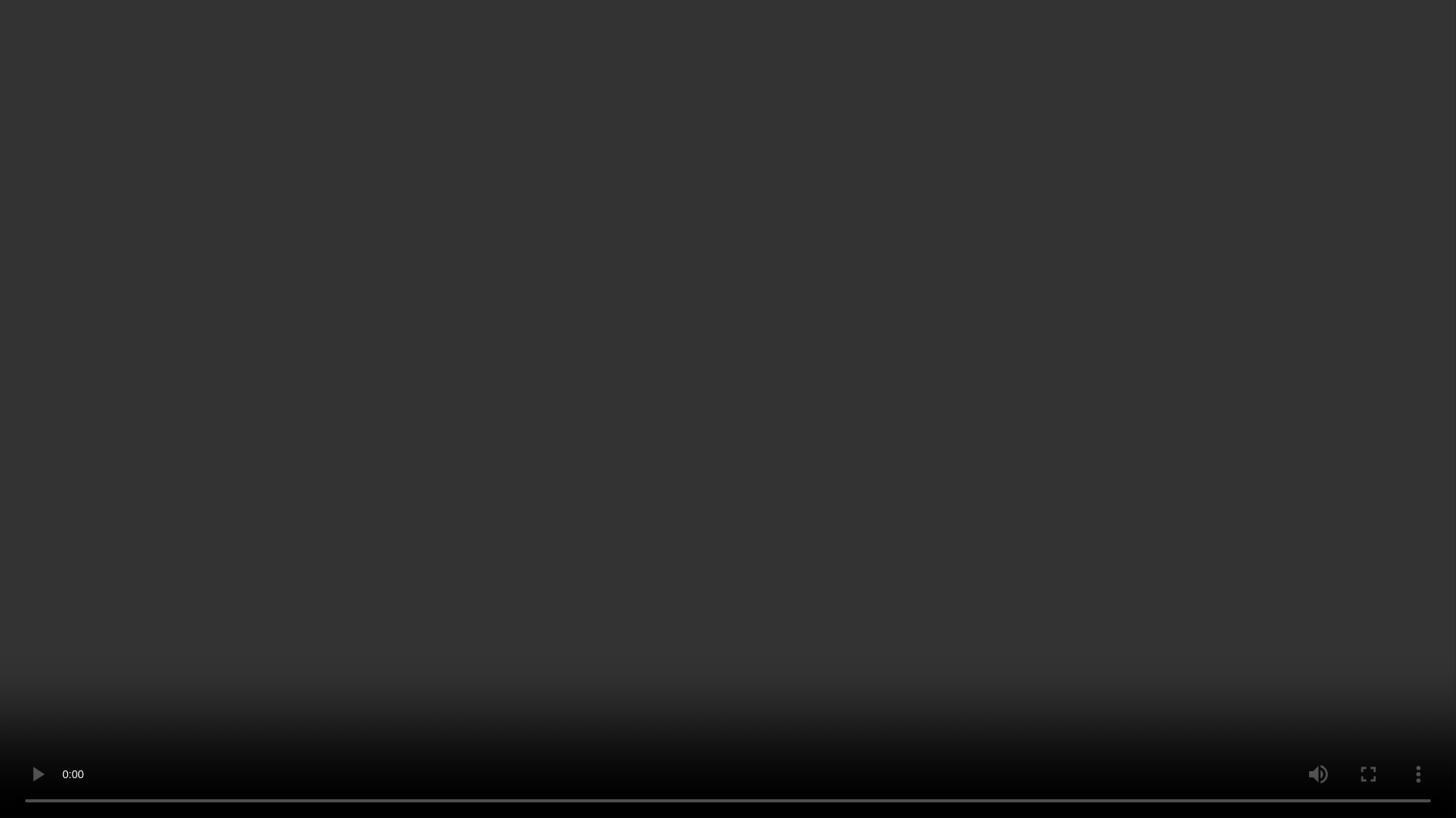
click at [956, 370] on video at bounding box center [728, 409] width 1456 height 818
click at [895, 478] on video at bounding box center [728, 409] width 1456 height 818
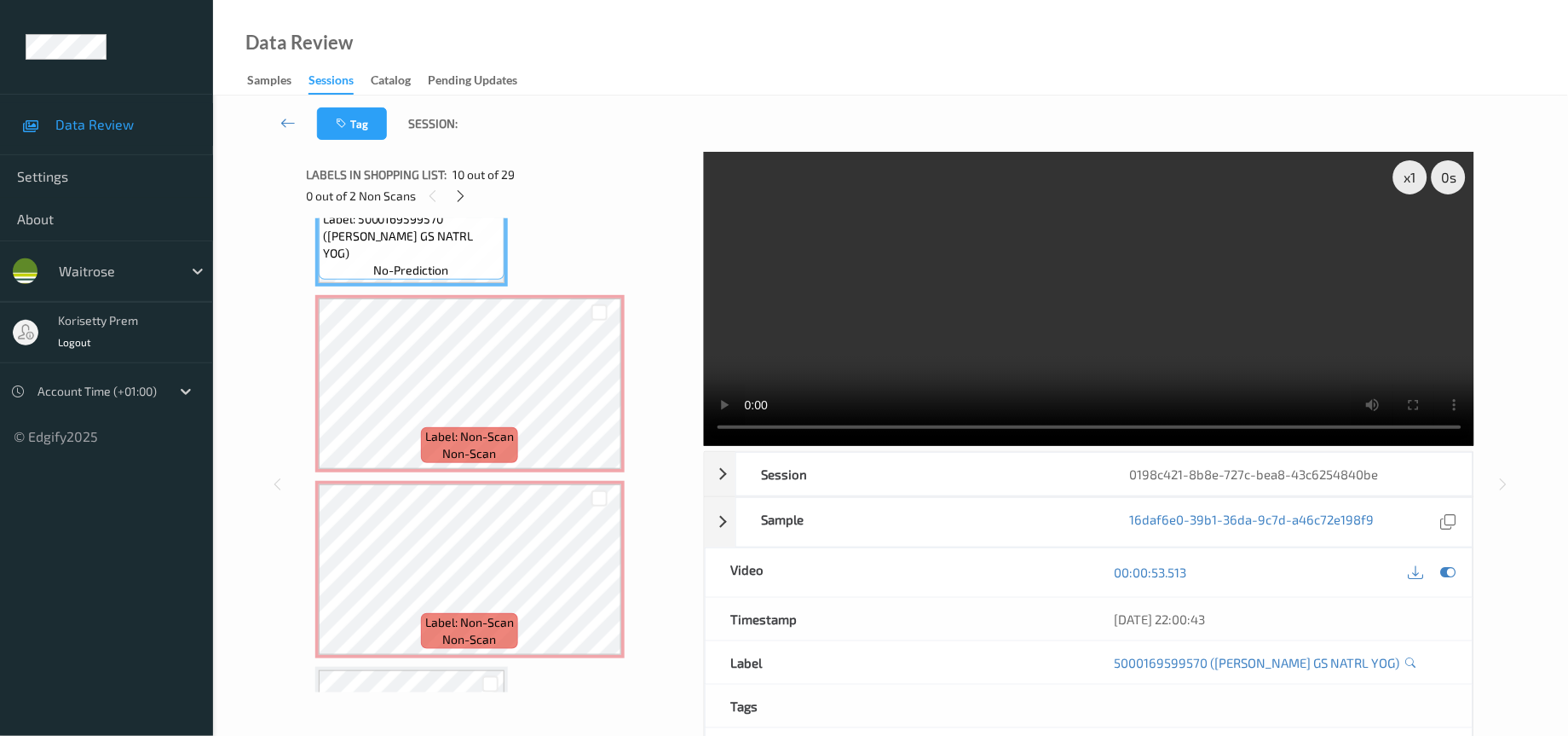
click at [1087, 264] on video at bounding box center [1089, 299] width 771 height 294
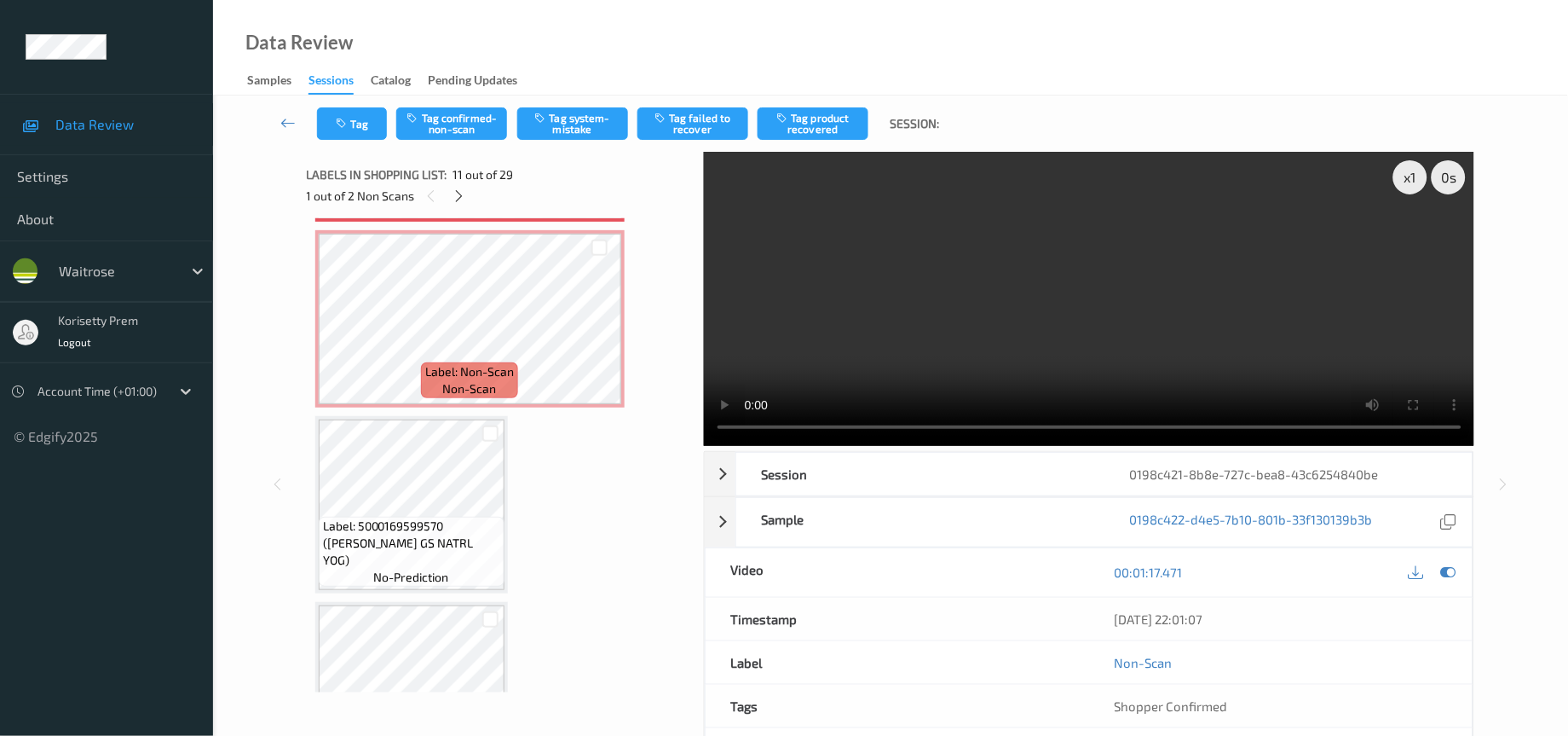
scroll to position [2046, 0]
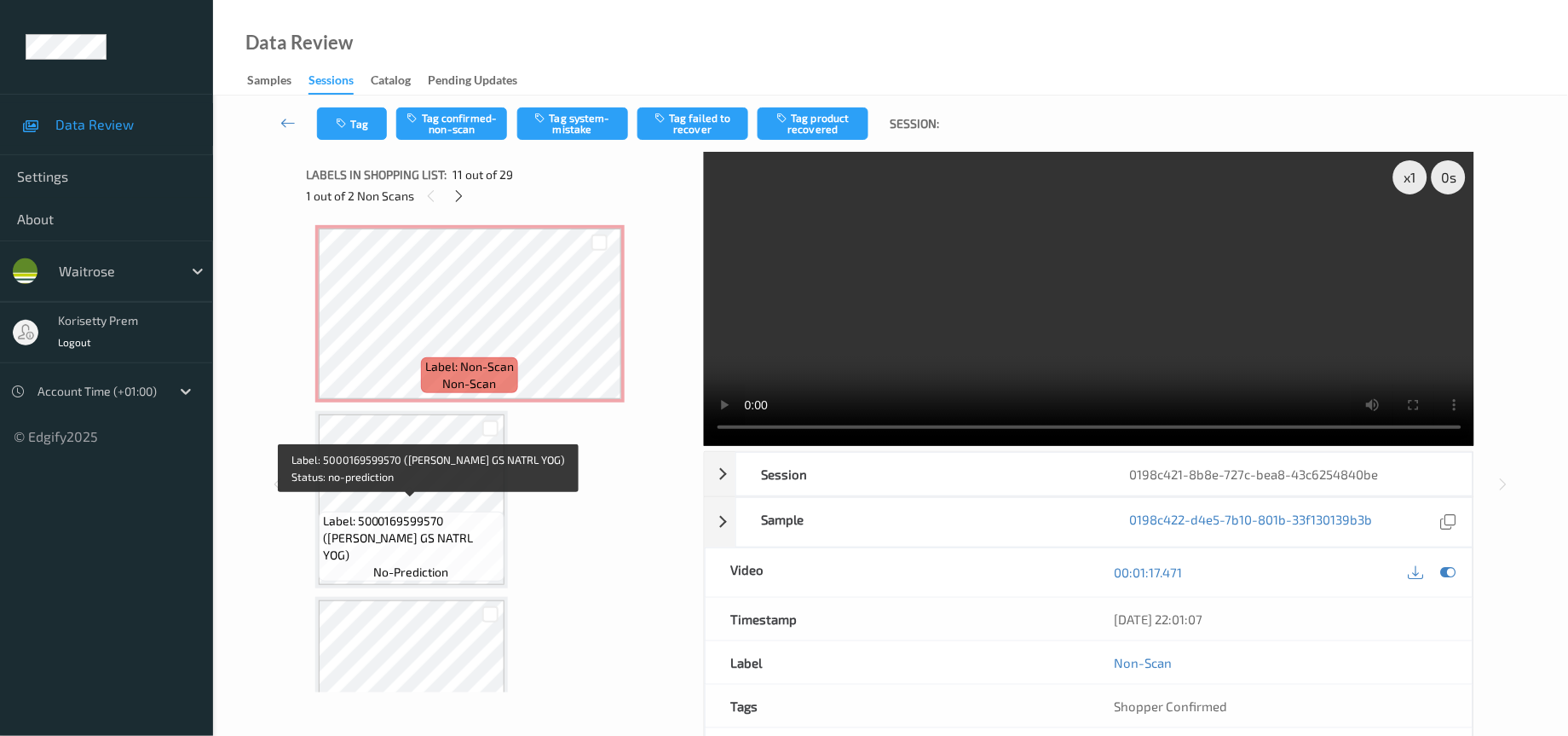
click at [435, 512] on span "Label: 5000169599570 ([PERSON_NAME] GS NATRL YOG)" at bounding box center [412, 538] width 177 height 51
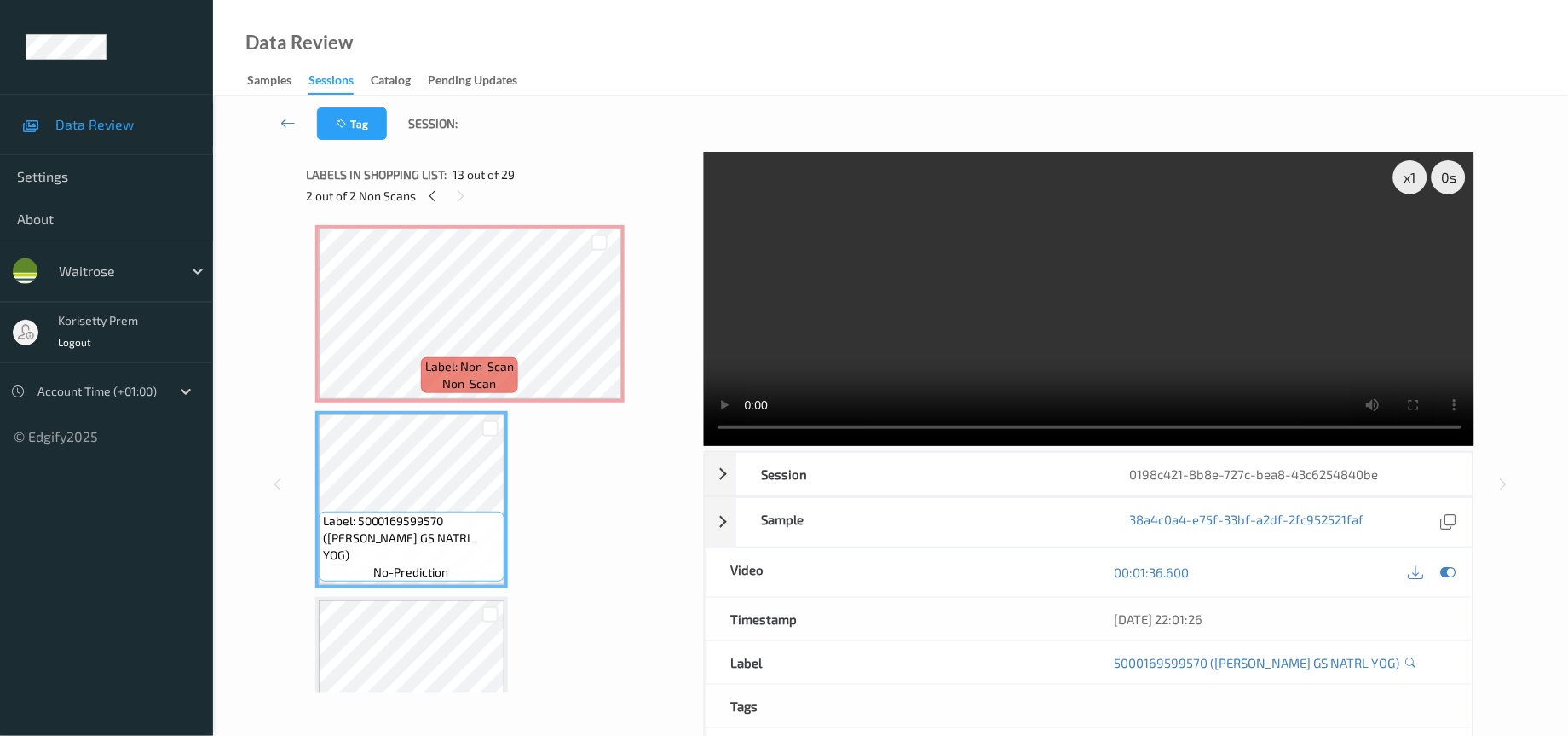
click at [928, 362] on video at bounding box center [1089, 299] width 771 height 294
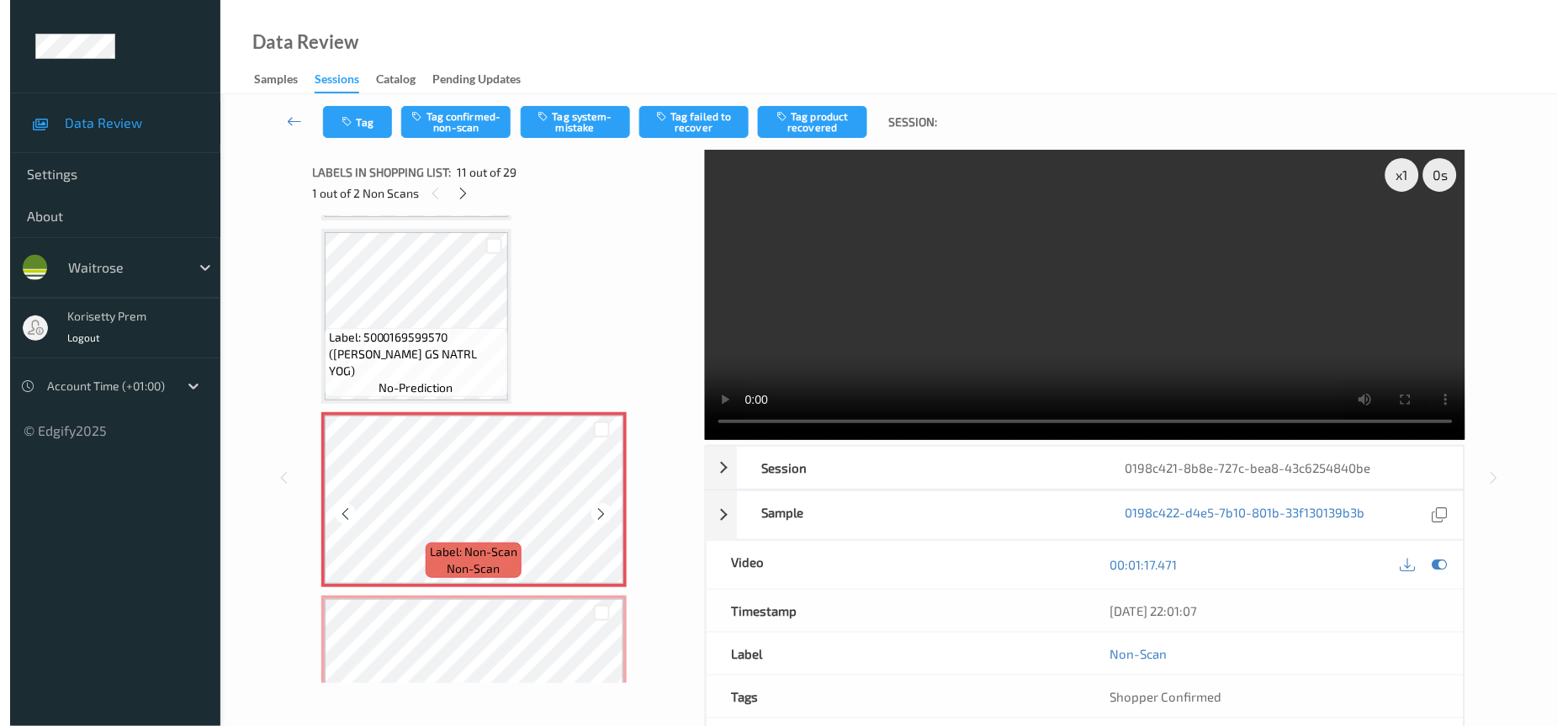
scroll to position [1640, 0]
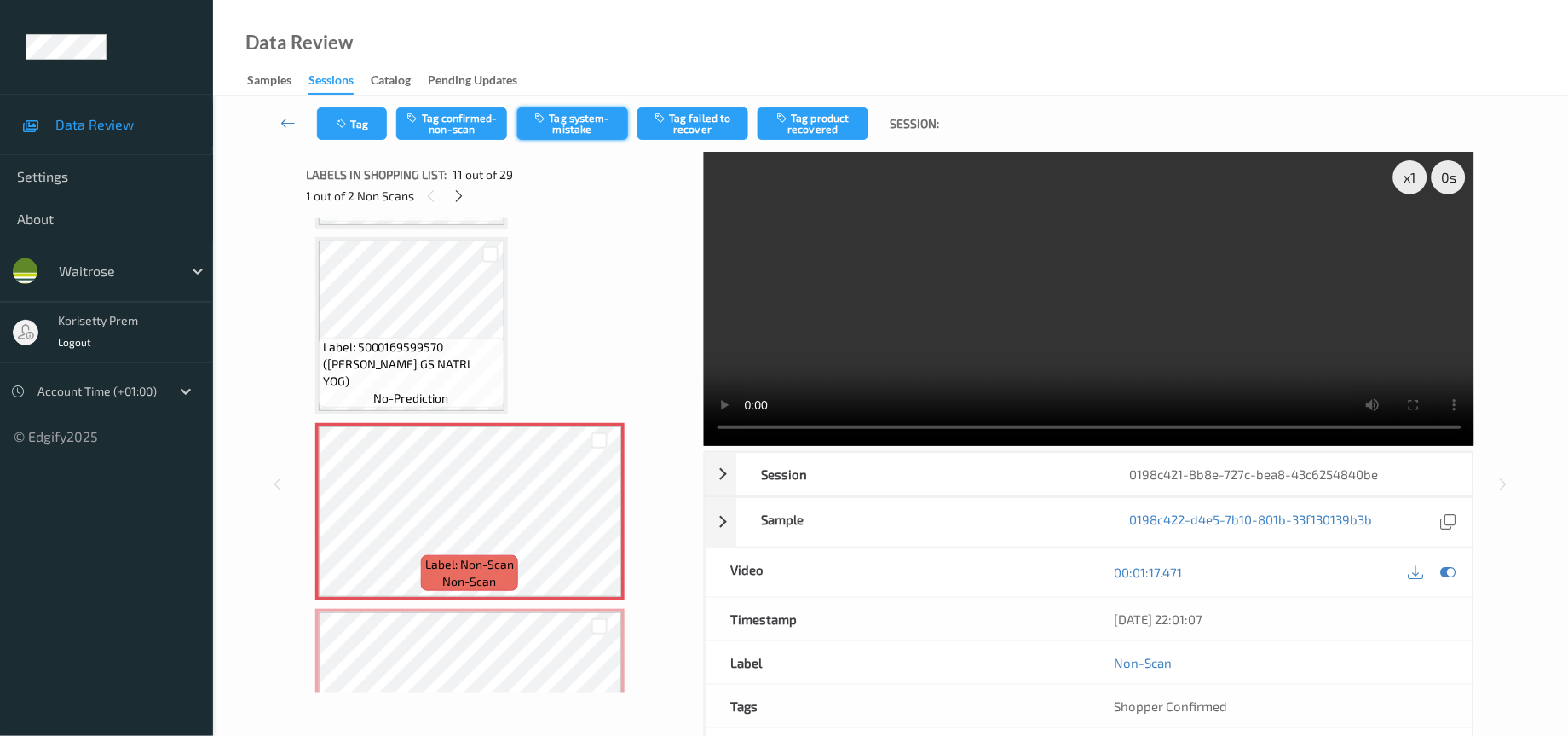
click at [553, 122] on button "Tag system-mistake" at bounding box center [573, 124] width 111 height 33
click at [338, 132] on button "Tag" at bounding box center [352, 124] width 70 height 33
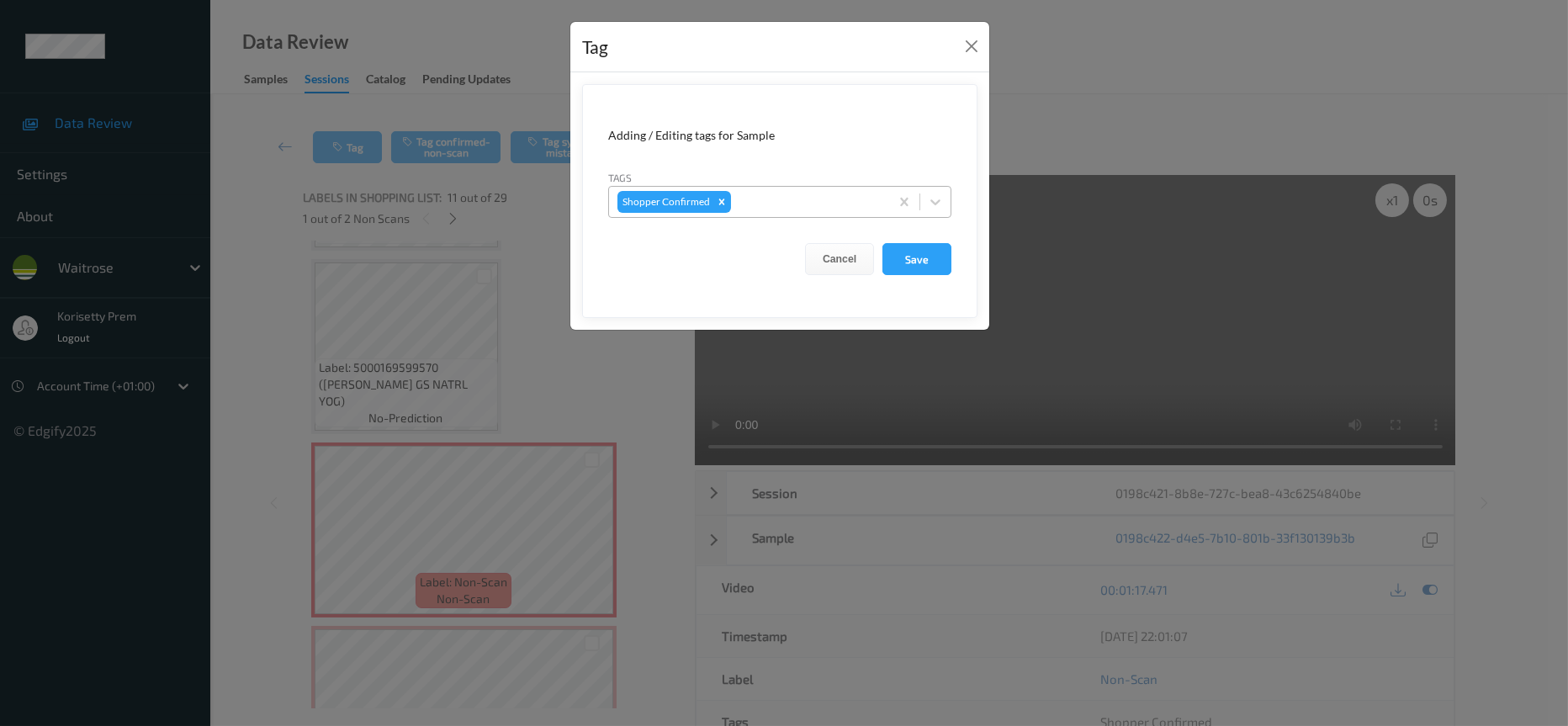
click at [797, 209] on div "Shopper Confirmed" at bounding box center [749, 202] width 280 height 29
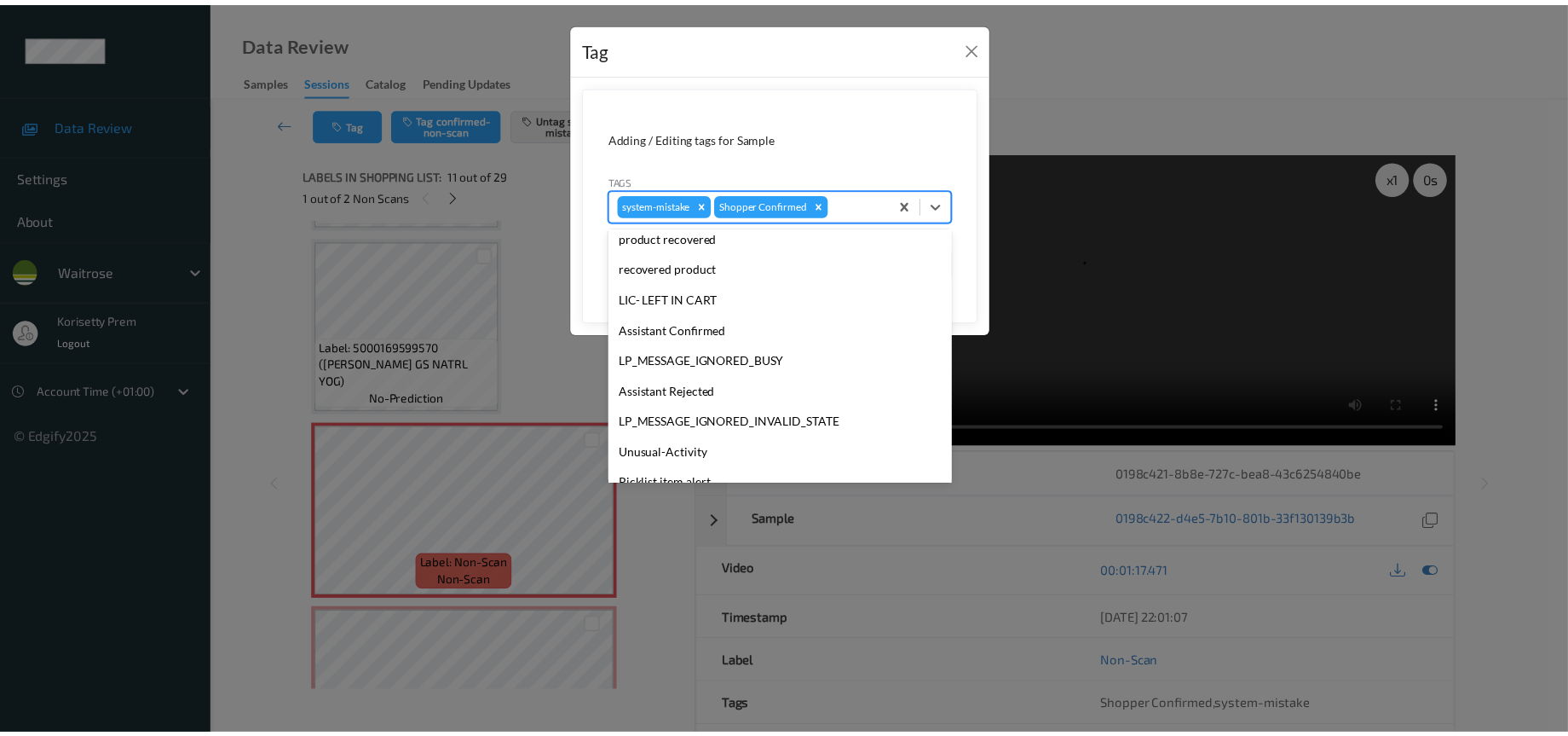
scroll to position [255, 0]
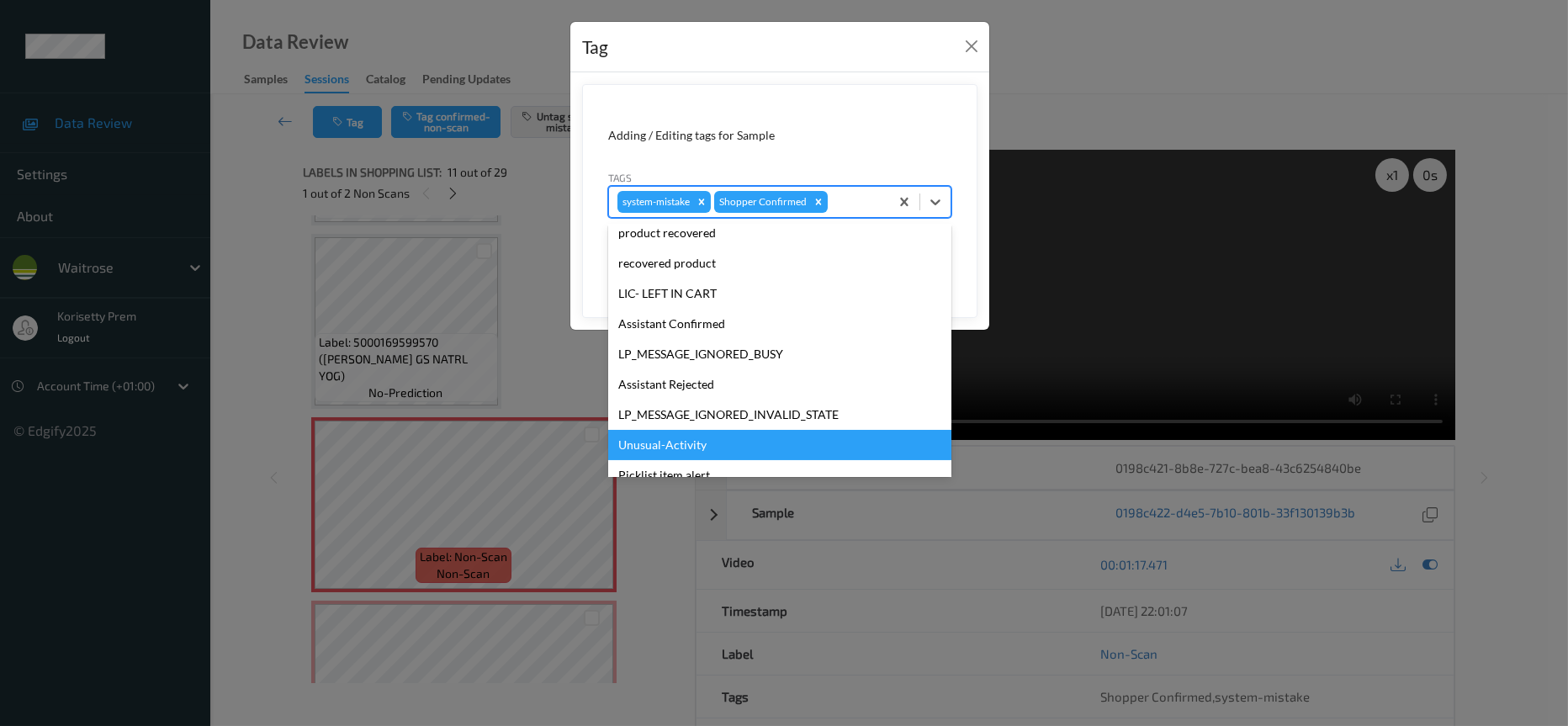
click at [674, 451] on div "Unusual-Activity" at bounding box center [779, 445] width 343 height 30
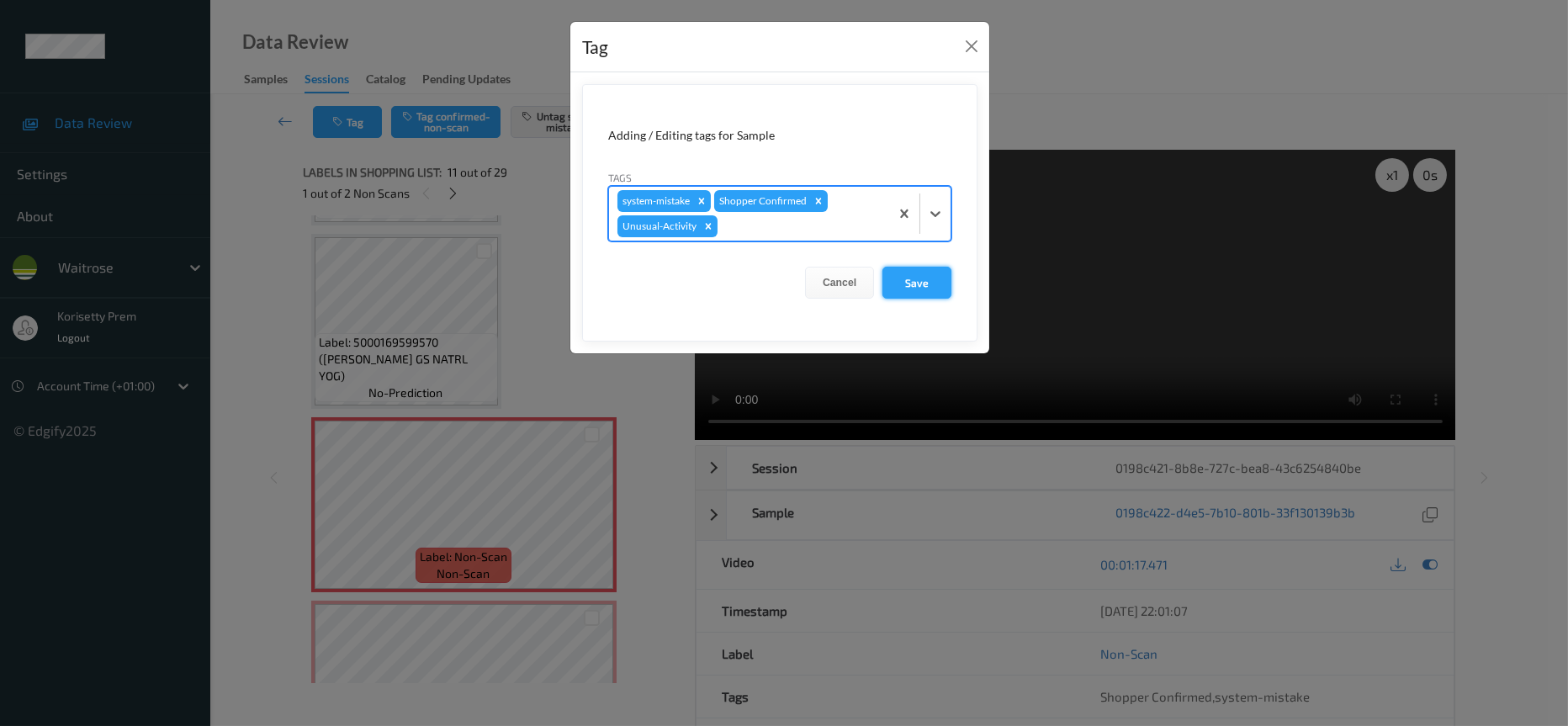
click at [907, 272] on button "Save" at bounding box center [916, 282] width 69 height 32
click at [928, 287] on button "Save" at bounding box center [916, 282] width 69 height 32
click at [783, 579] on div "Tag Adding / Editing tags for Sample Tags system-mistake Shopper Confirmed Unus…" at bounding box center [784, 363] width 1568 height 726
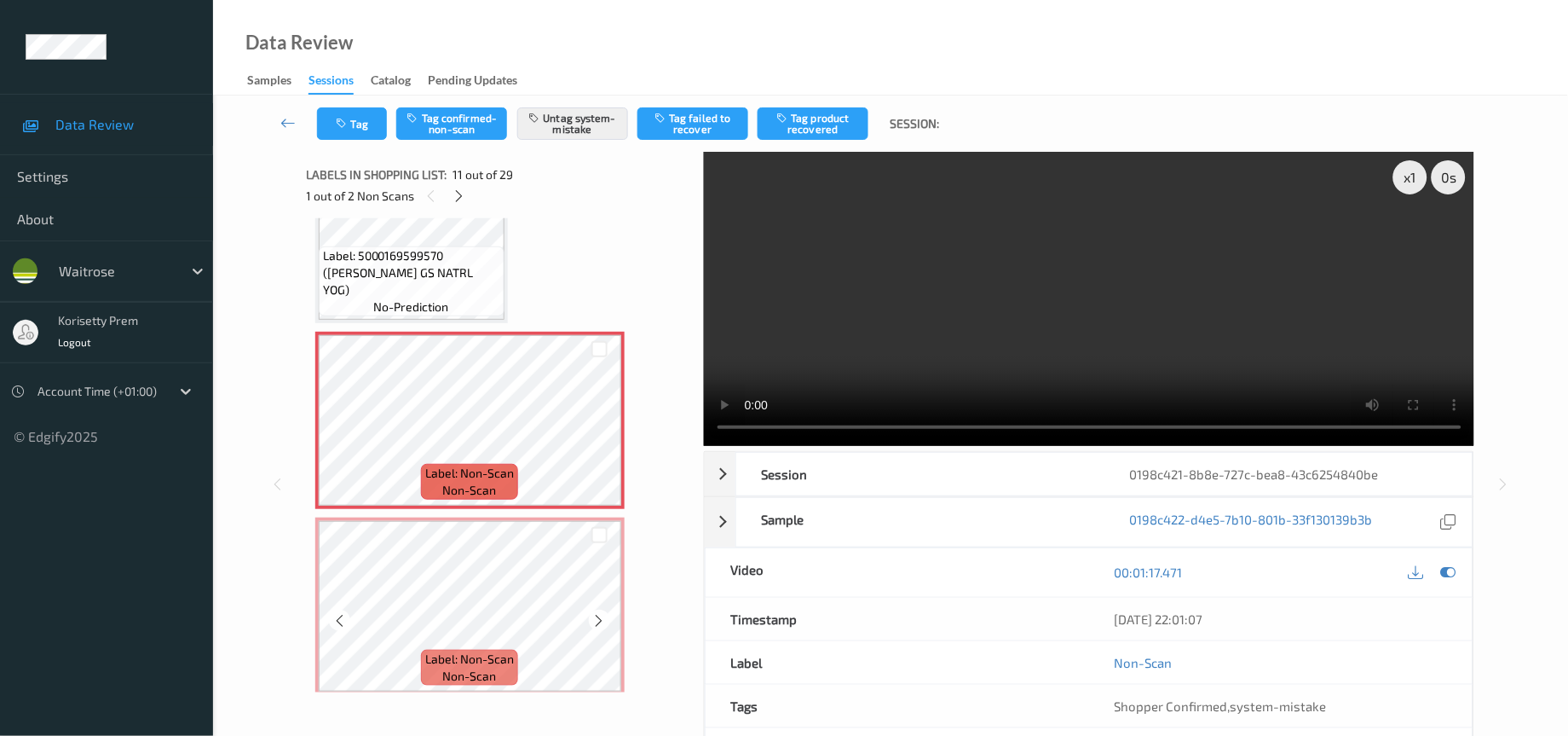
scroll to position [1790, 0]
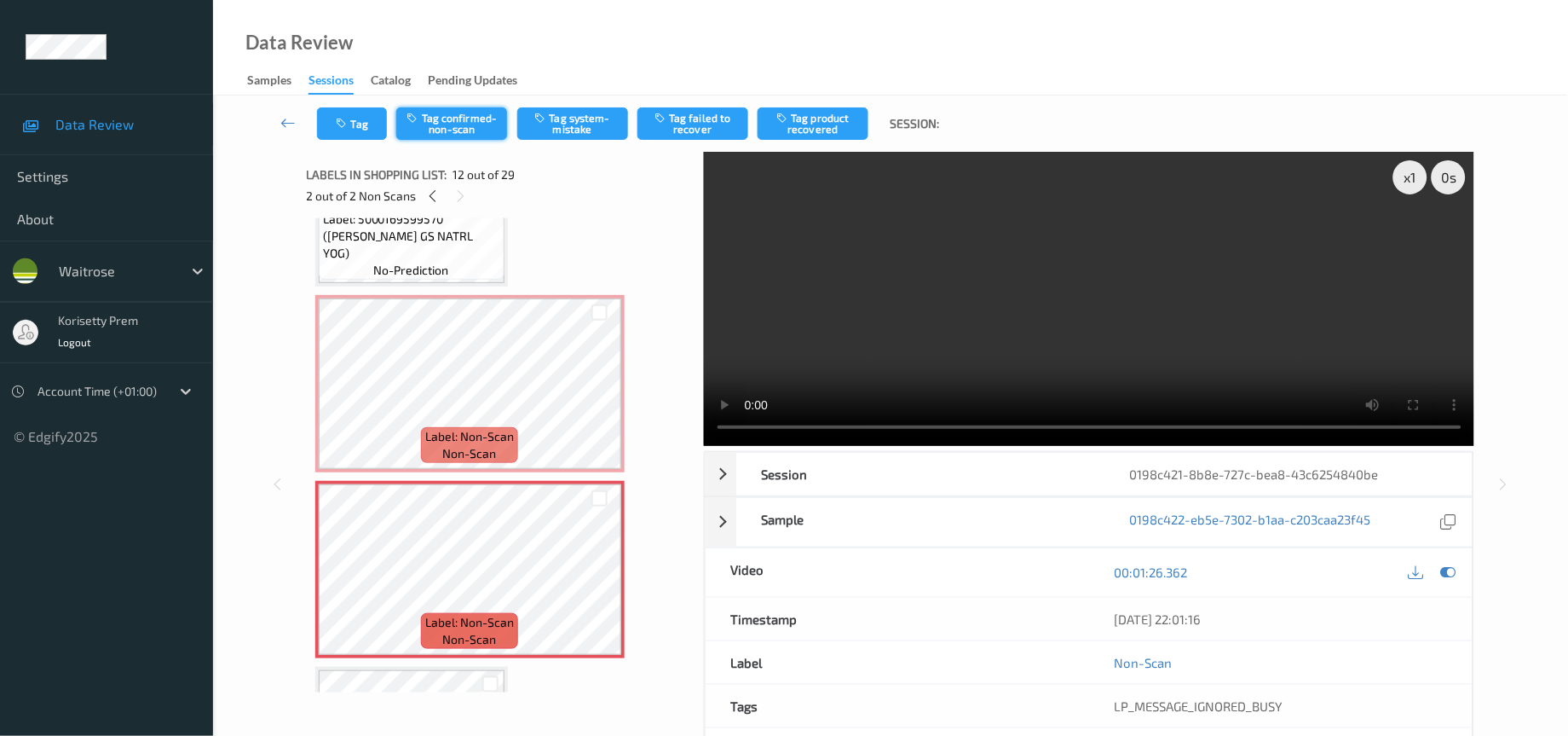
click at [461, 123] on button "Tag confirmed-non-scan" at bounding box center [452, 124] width 111 height 33
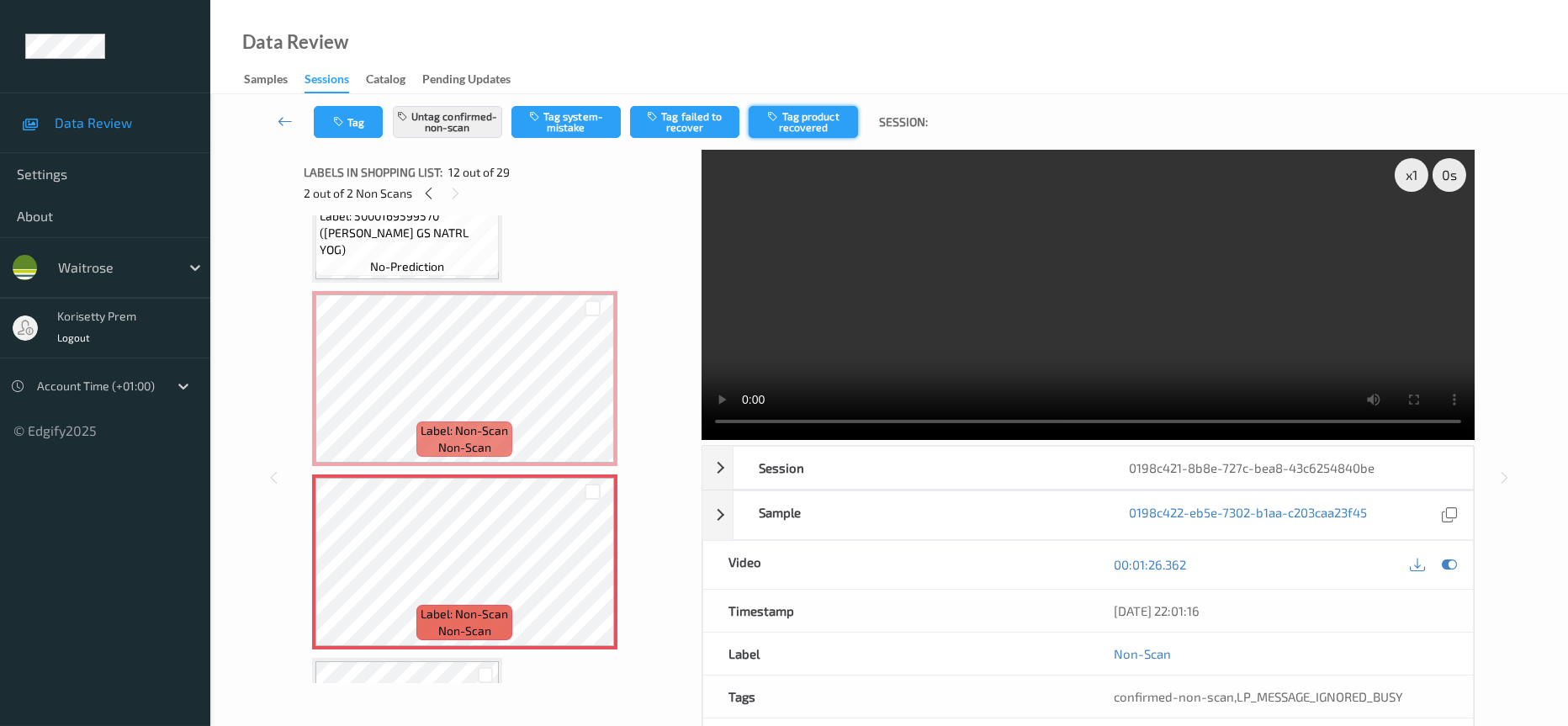
click at [810, 127] on button "Tag product recovered" at bounding box center [803, 122] width 109 height 32
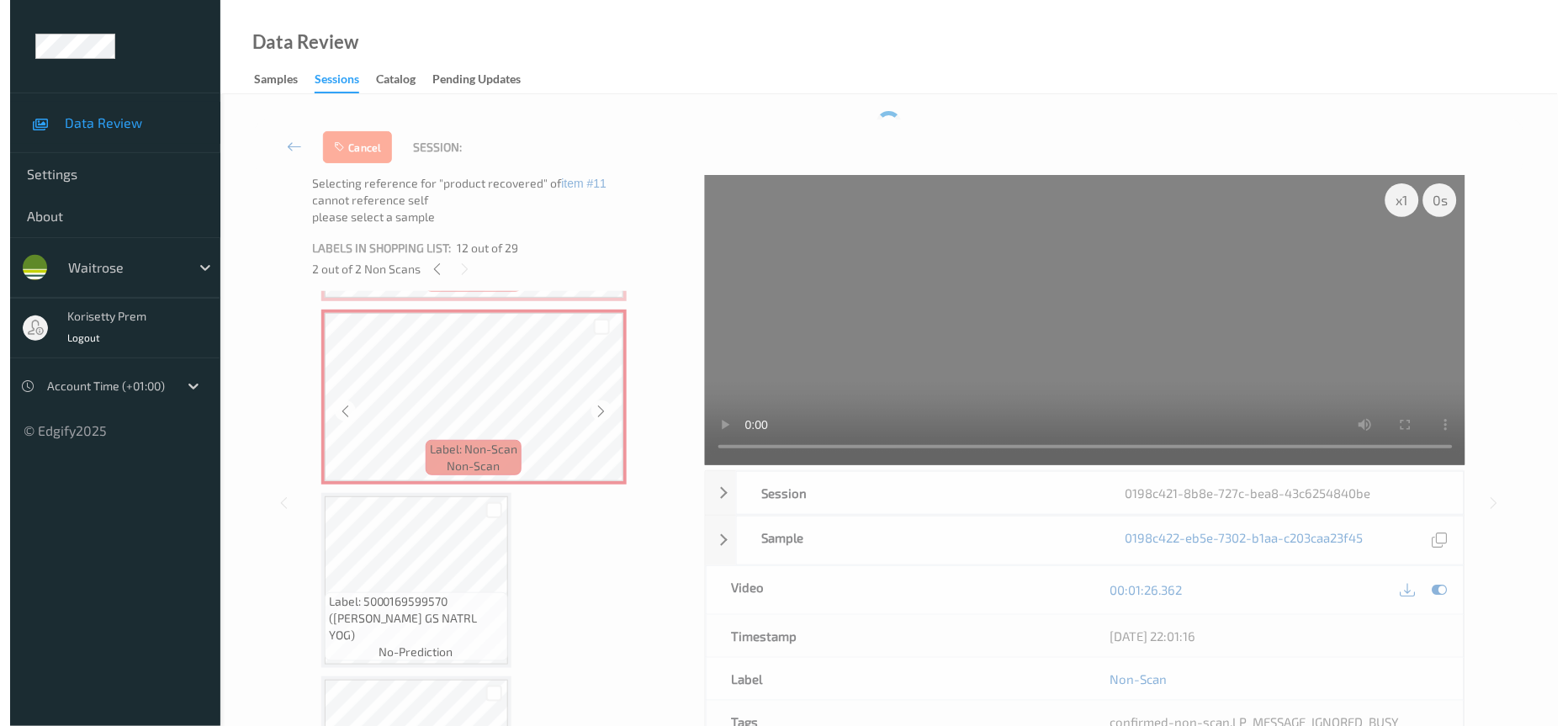
scroll to position [2018, 0]
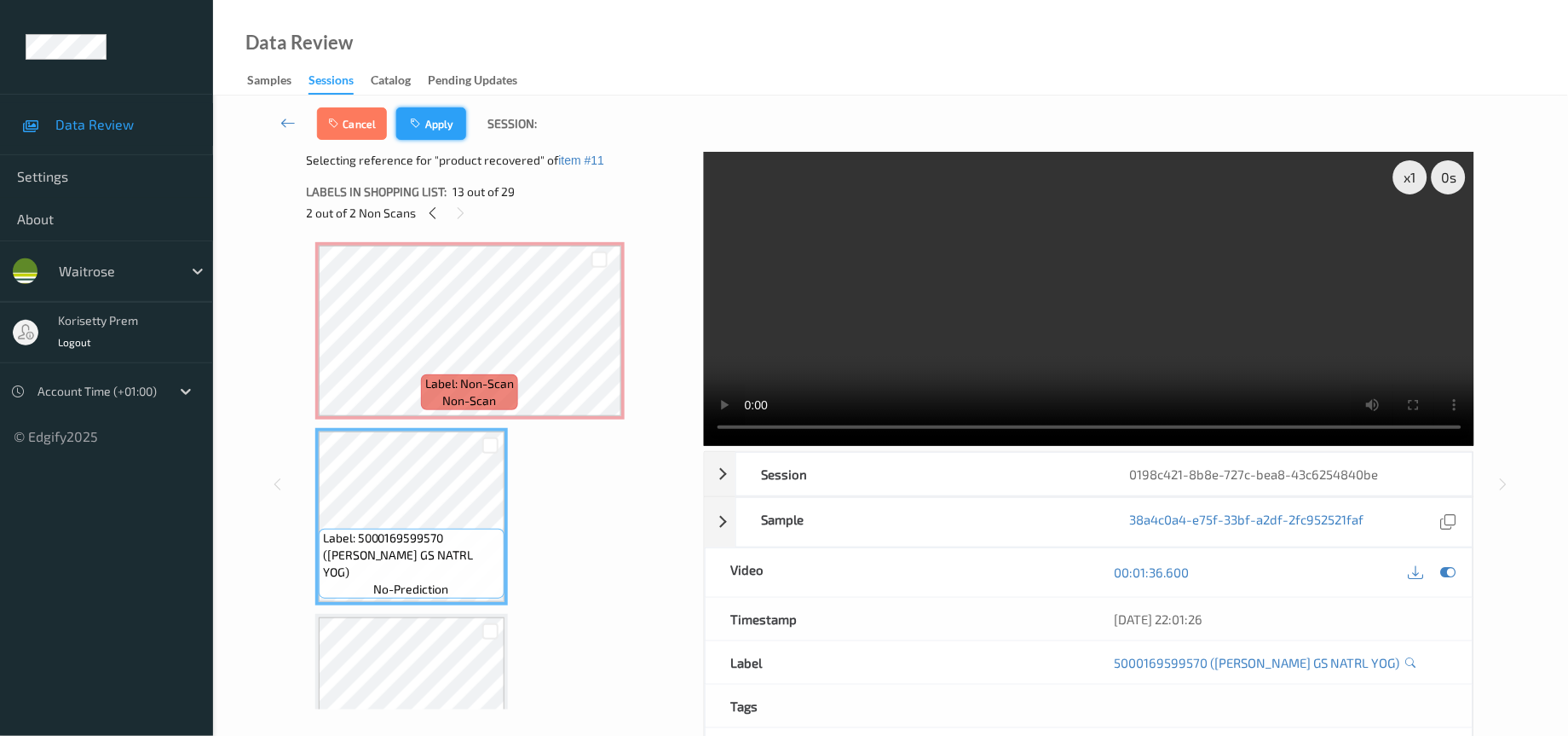
click at [421, 125] on icon "button" at bounding box center [418, 123] width 15 height 12
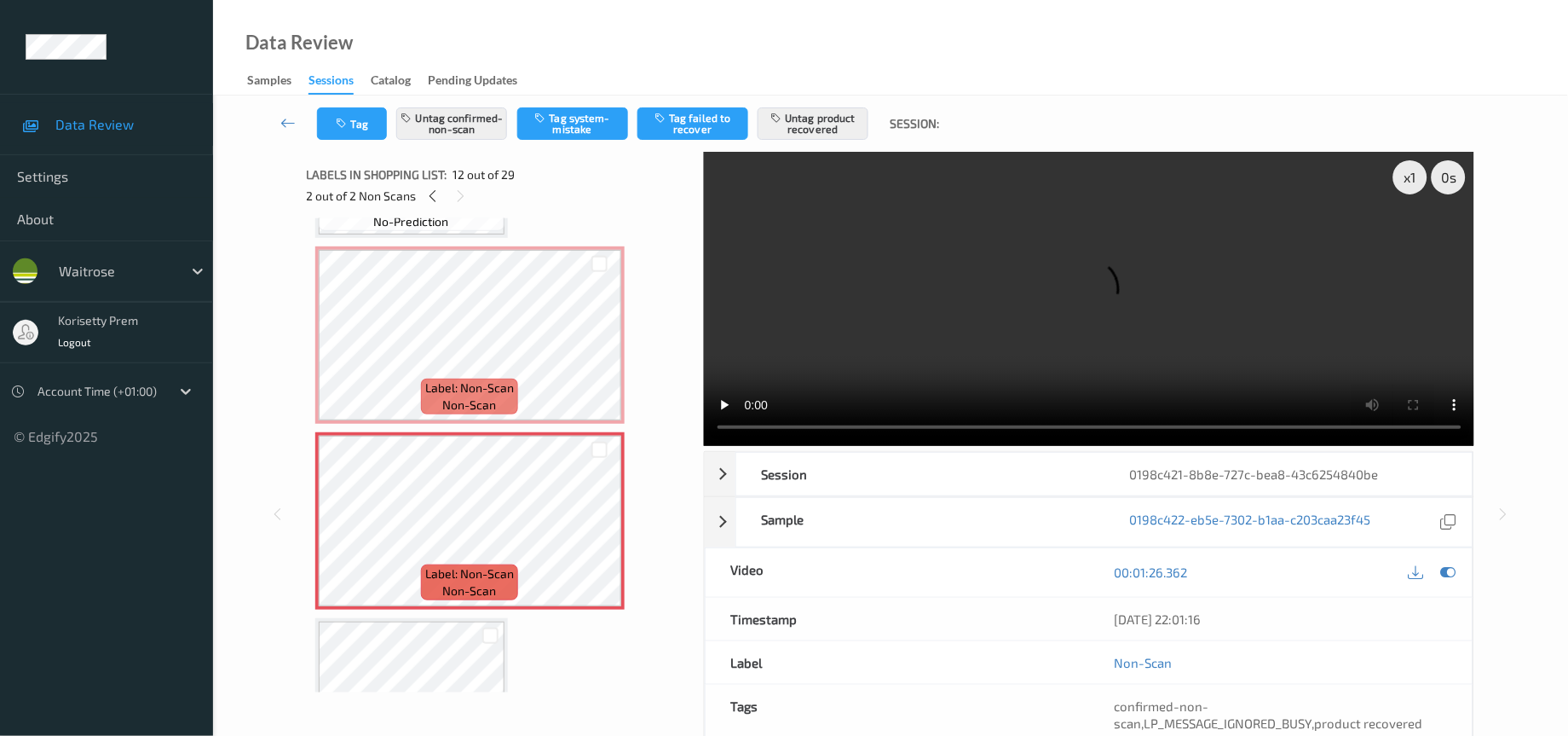
scroll to position [1717, 0]
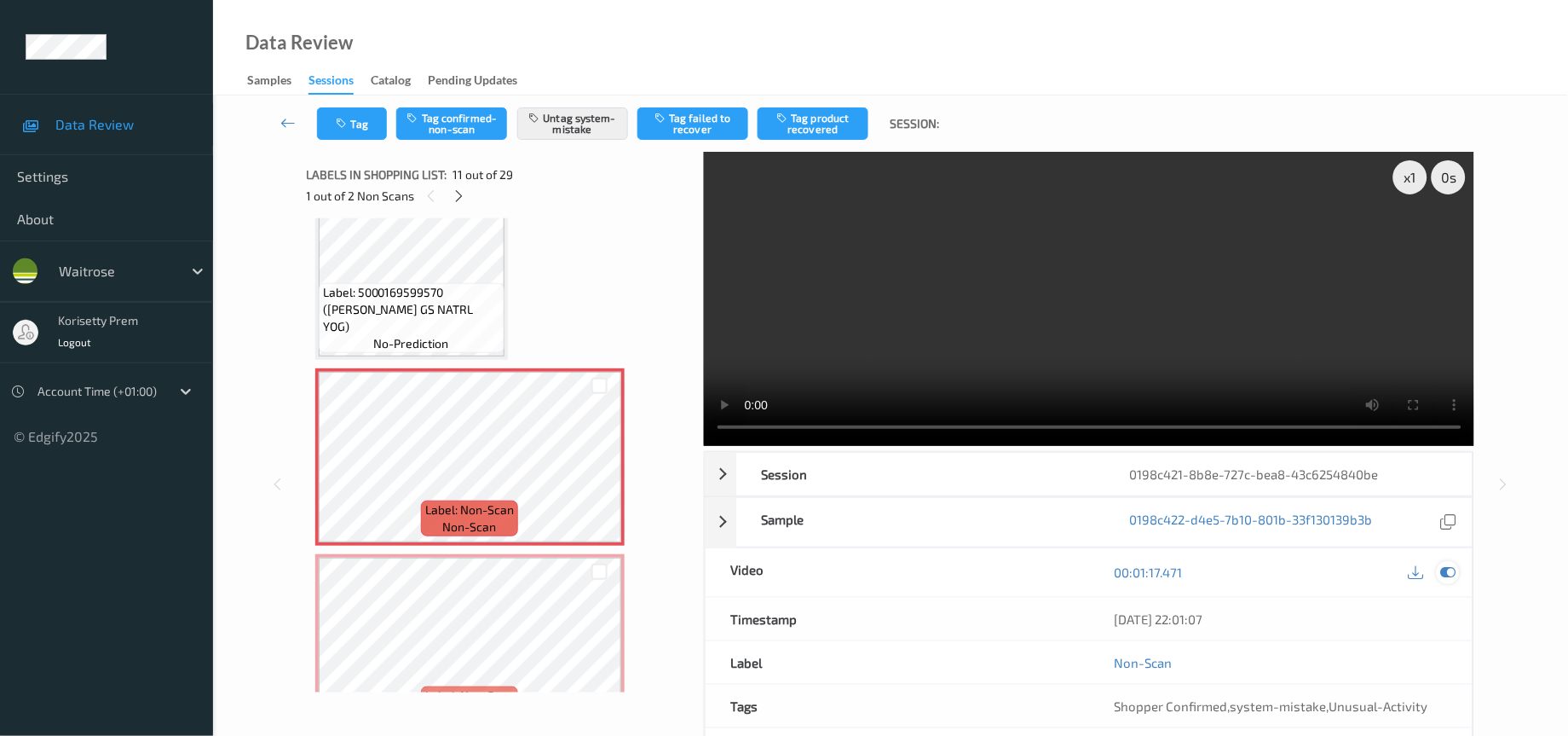
click at [1449, 574] on icon at bounding box center [1449, 572] width 15 height 15
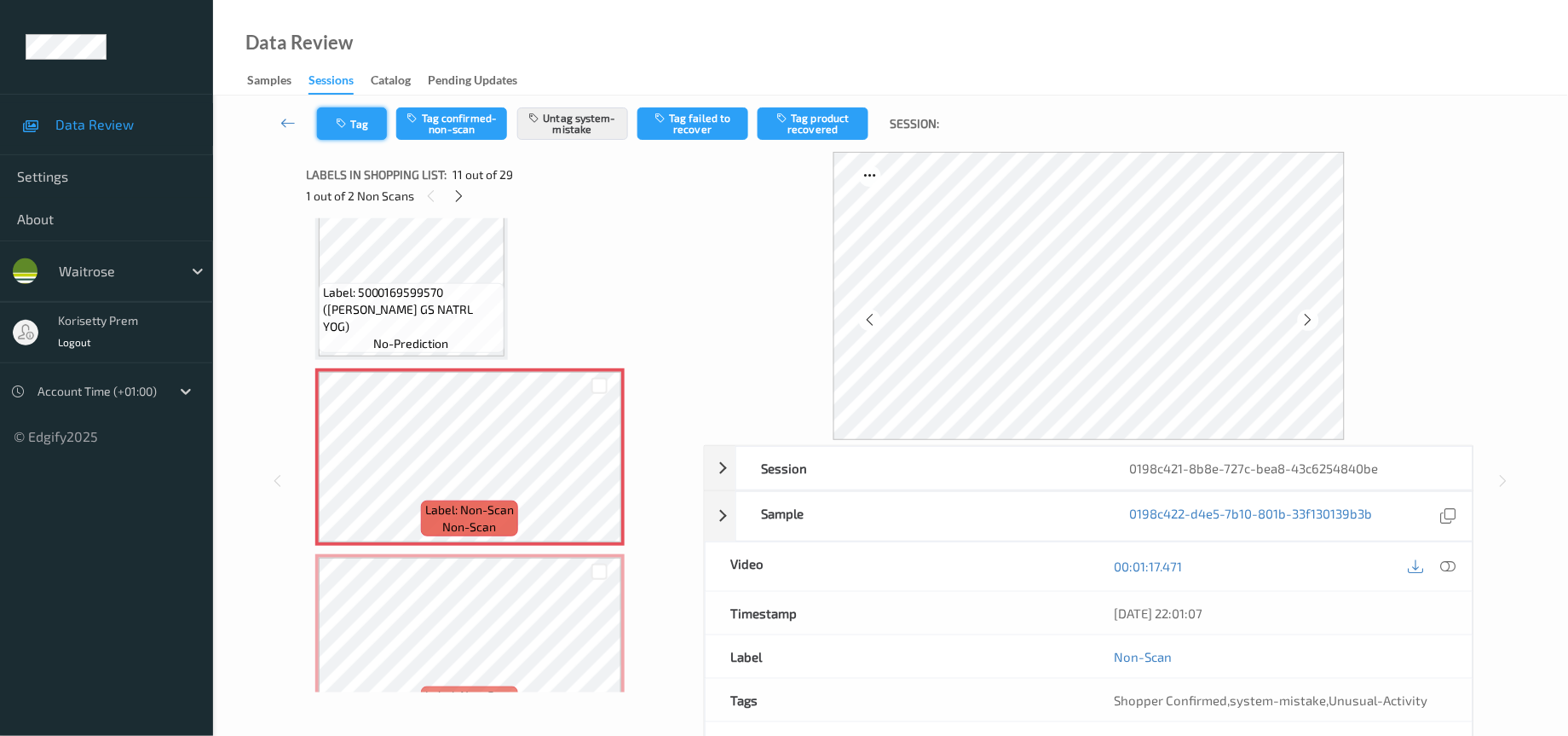
click at [349, 129] on icon "button" at bounding box center [344, 123] width 15 height 12
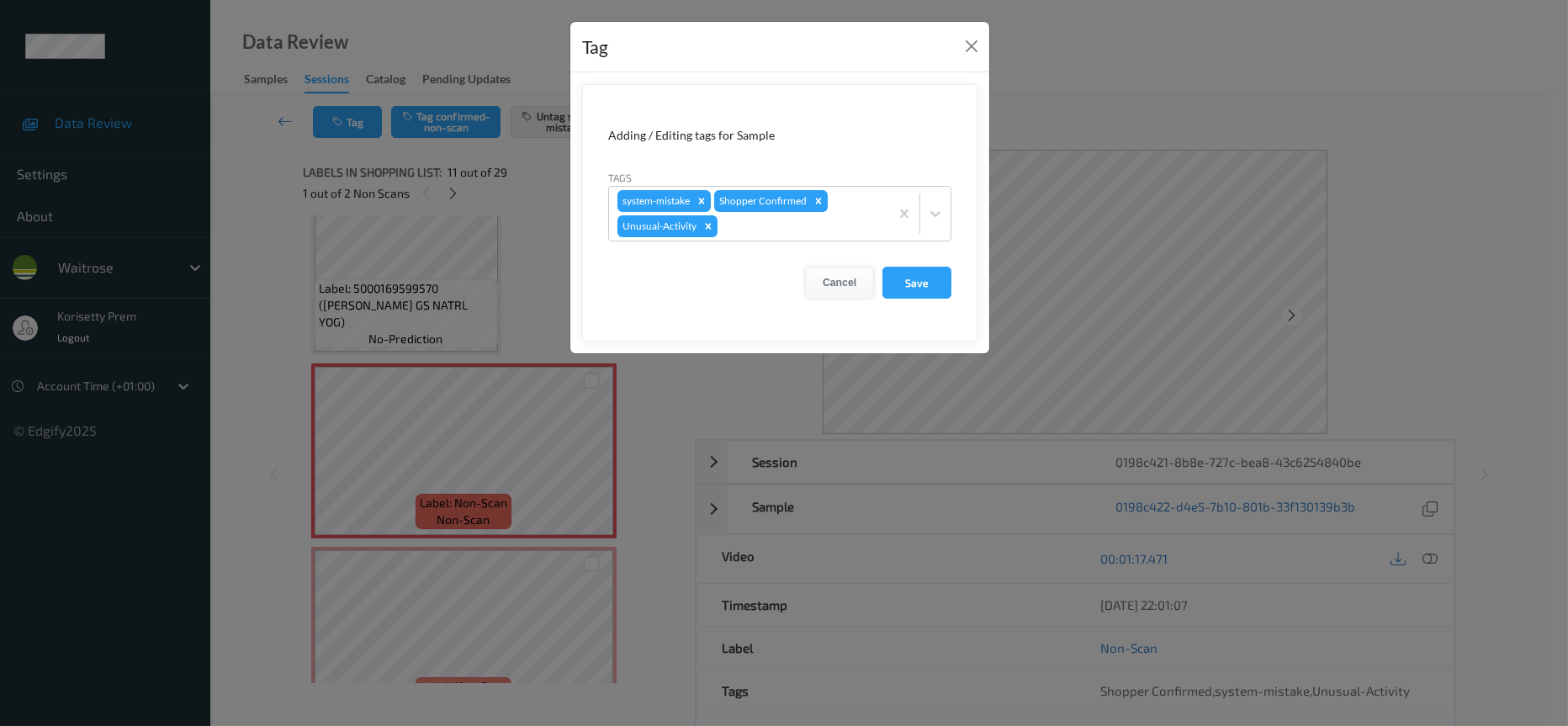
click at [853, 284] on button "Cancel" at bounding box center [839, 282] width 69 height 32
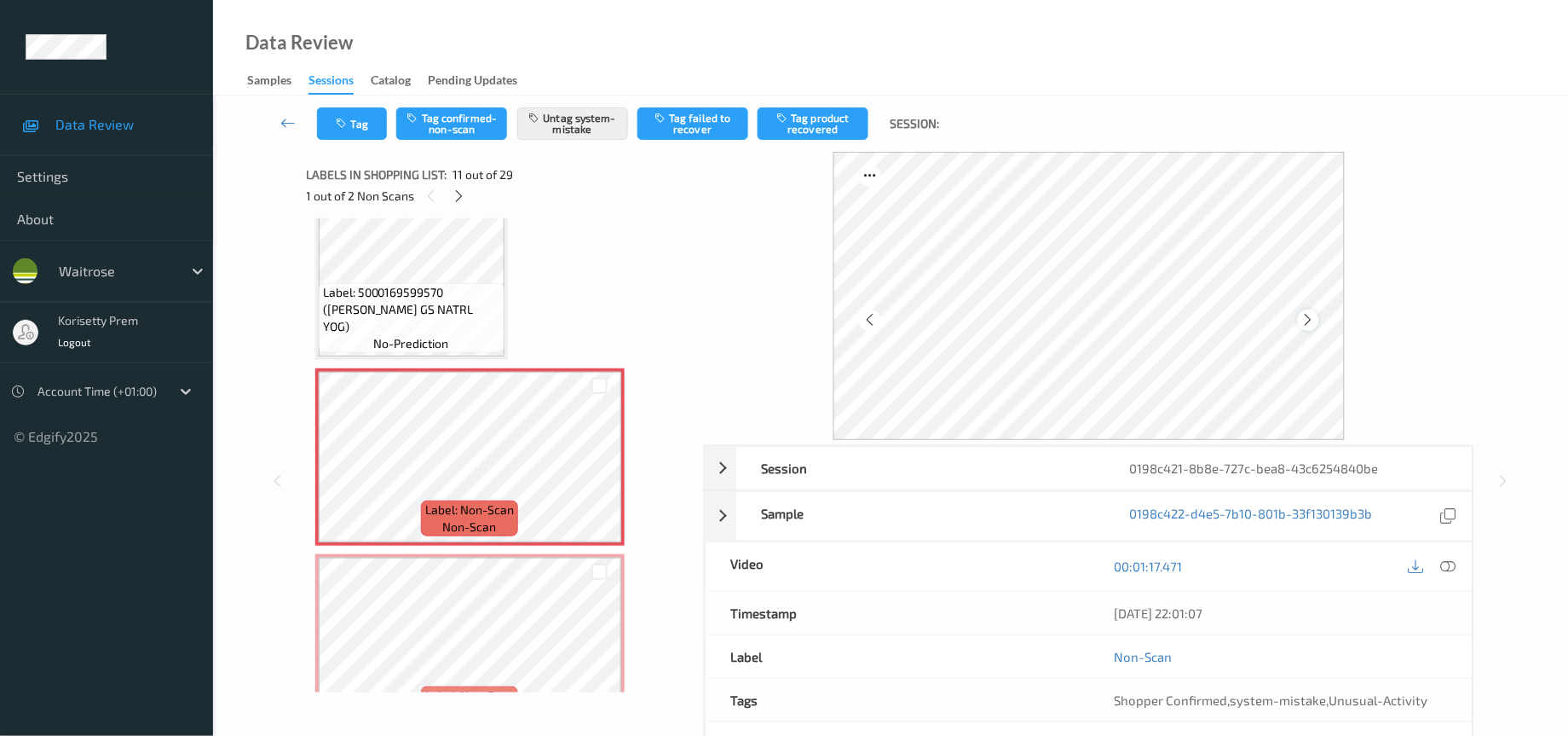
click at [1315, 317] on icon at bounding box center [1309, 319] width 15 height 15
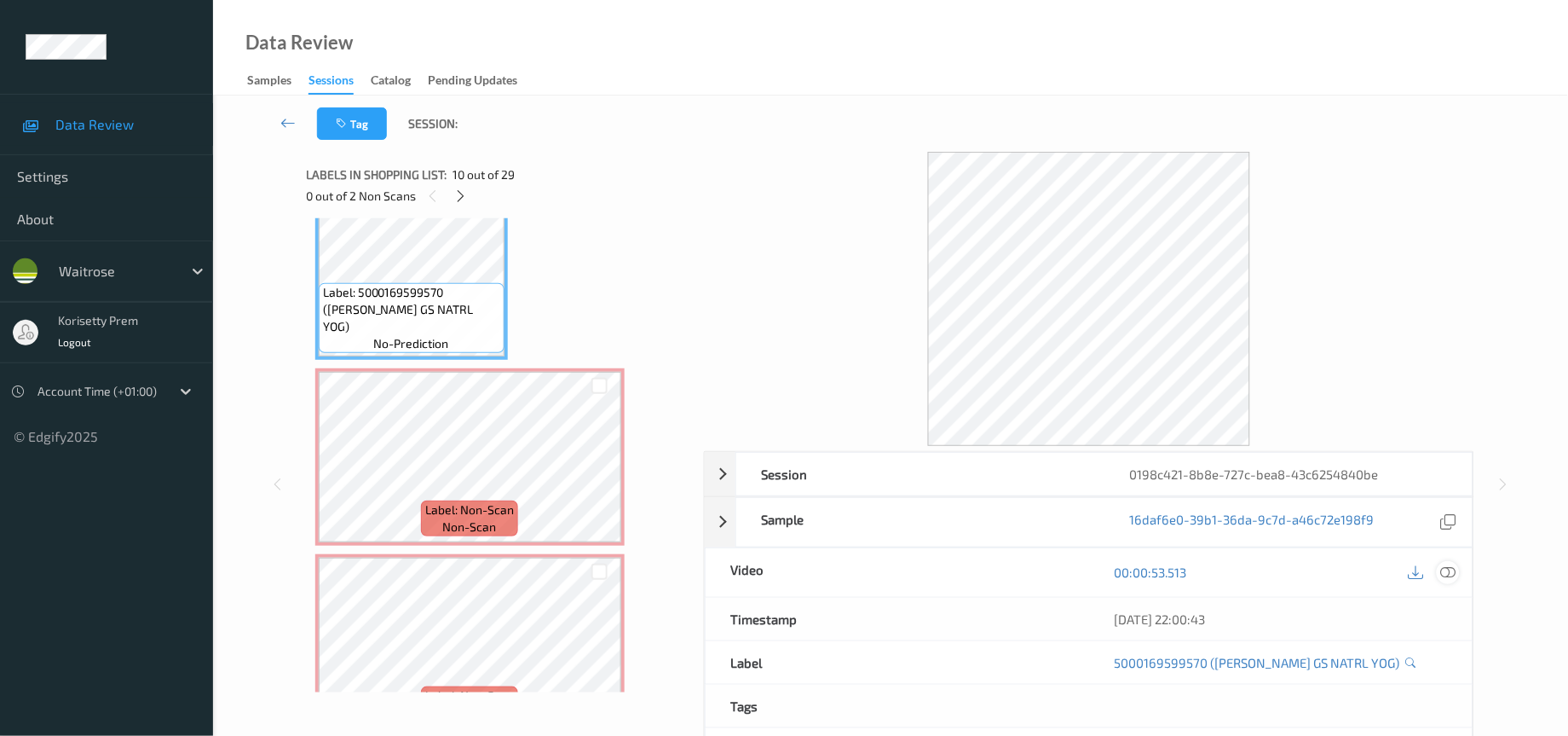
click at [1446, 575] on icon at bounding box center [1449, 572] width 15 height 15
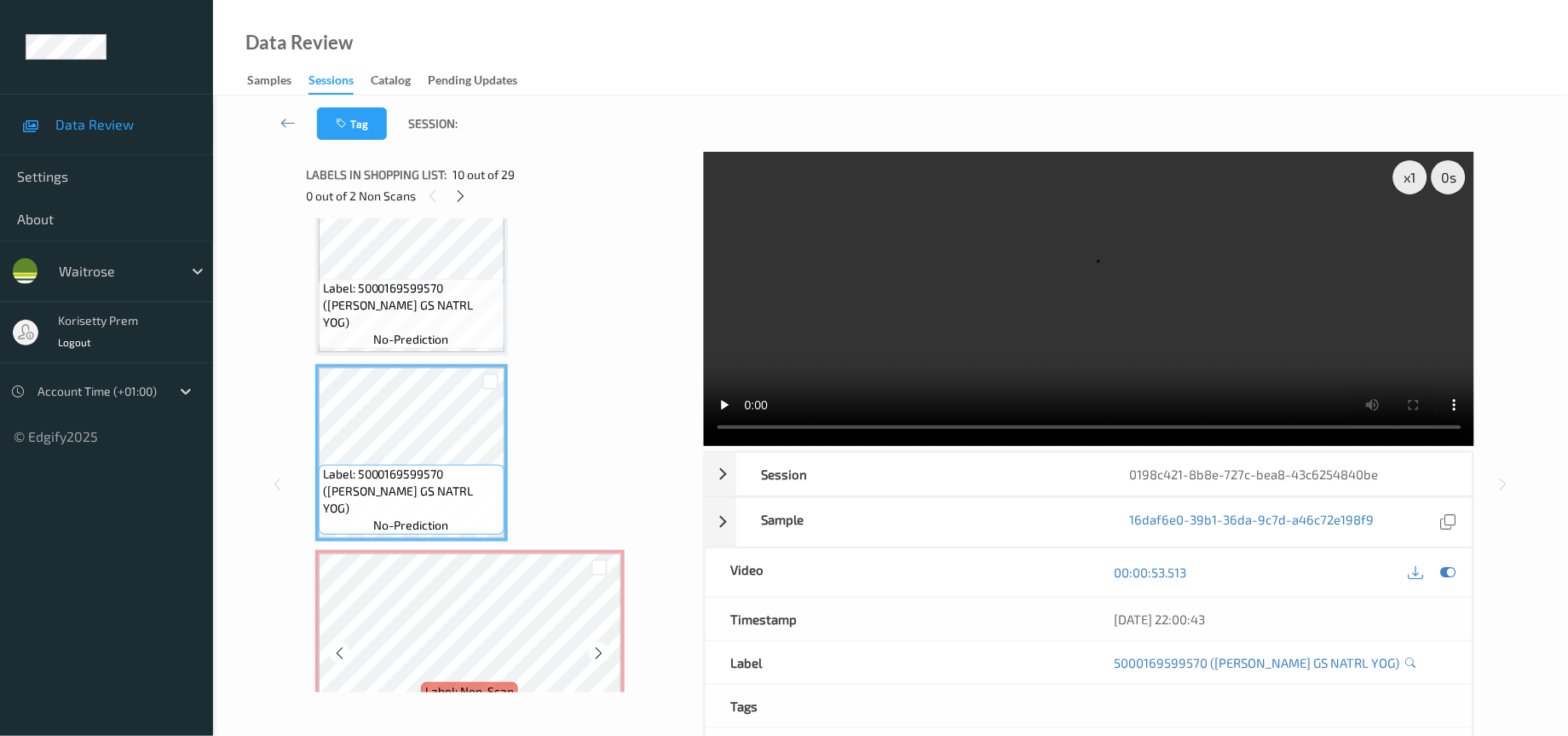
scroll to position [1589, 0]
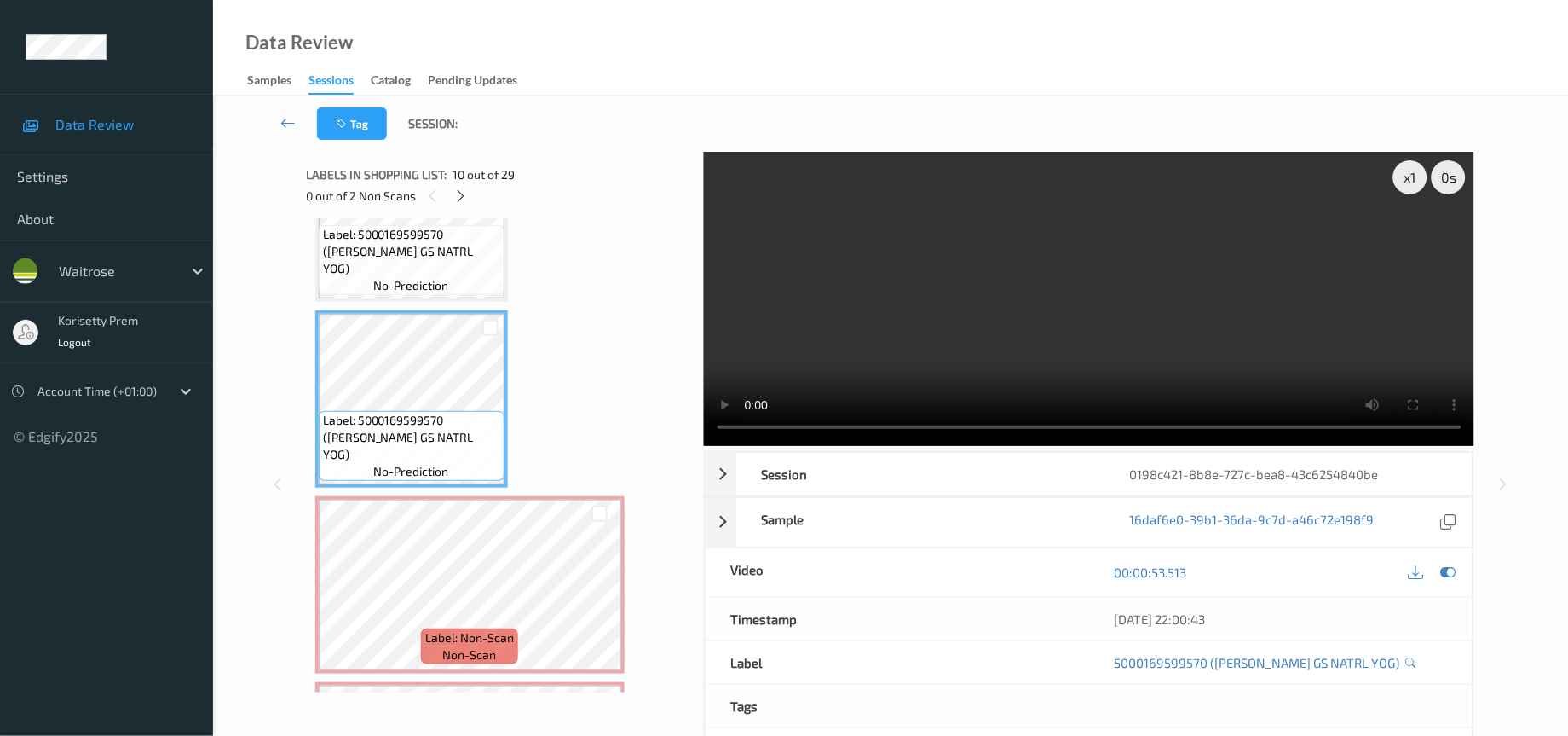
click at [1137, 276] on video at bounding box center [1089, 299] width 771 height 294
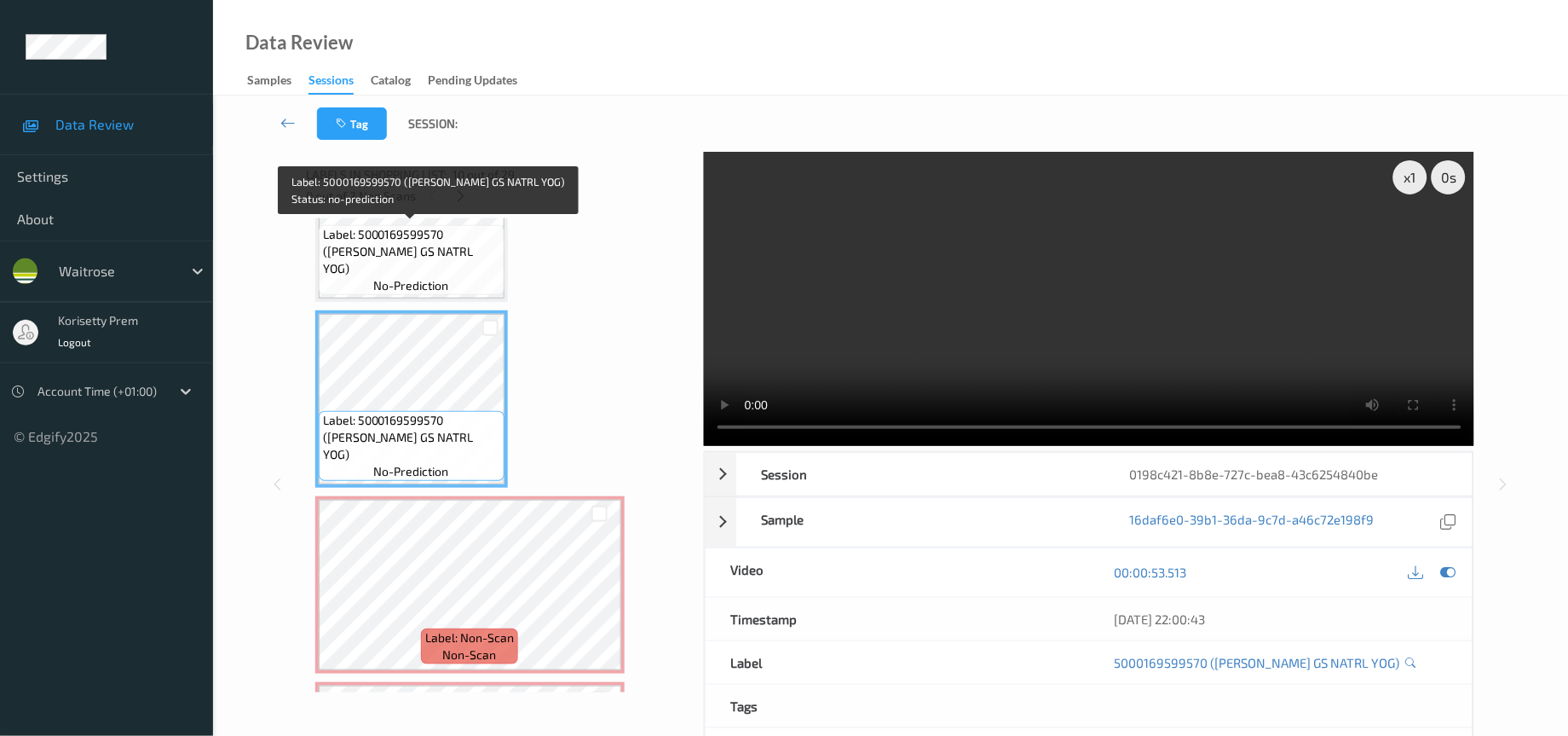
click at [440, 236] on span "Label: 5000169599570 (WR DORG GS NATRL YOG)" at bounding box center [412, 252] width 177 height 51
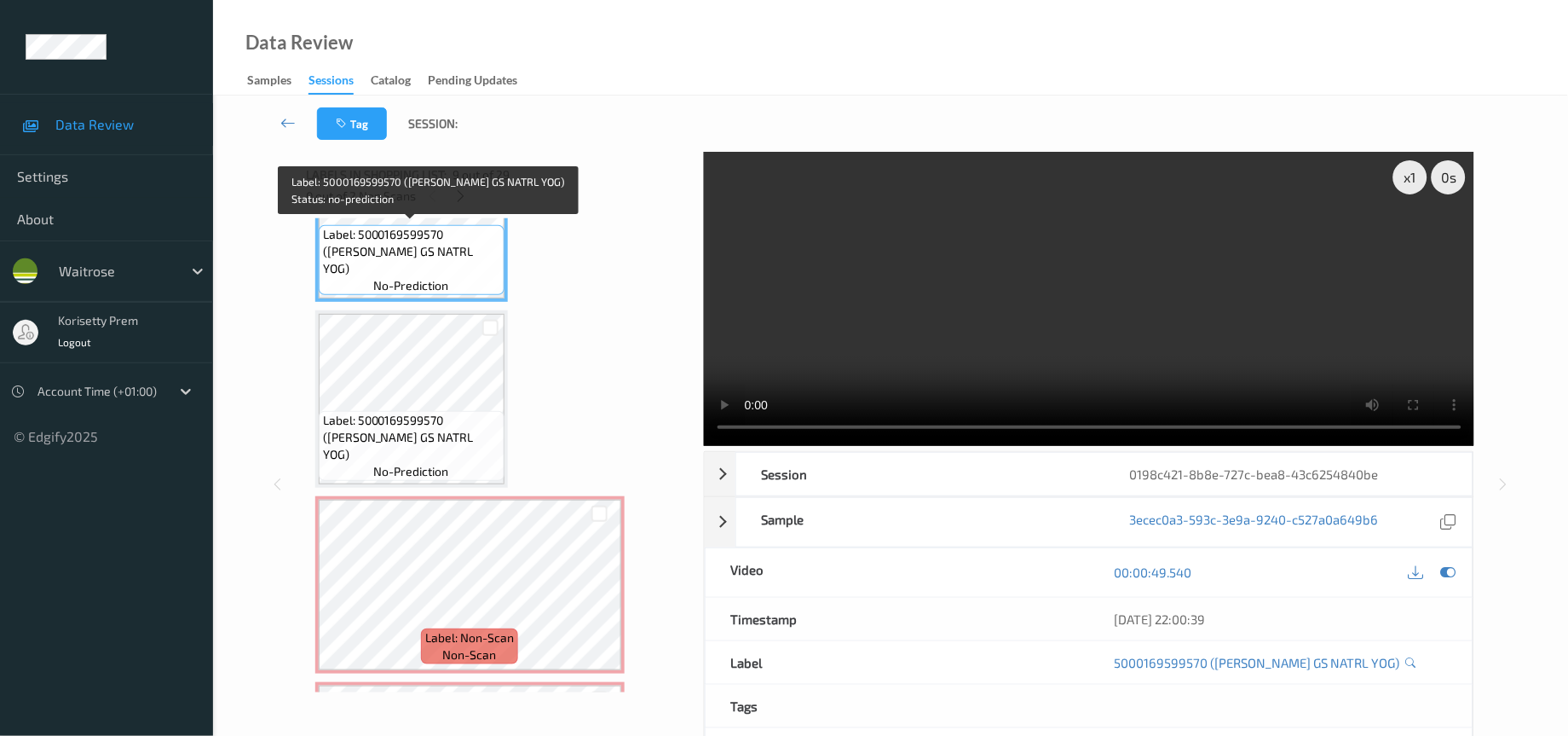
click at [369, 244] on span "Label: 5000169599570 (WR DORG GS NATRL YOG)" at bounding box center [412, 252] width 177 height 51
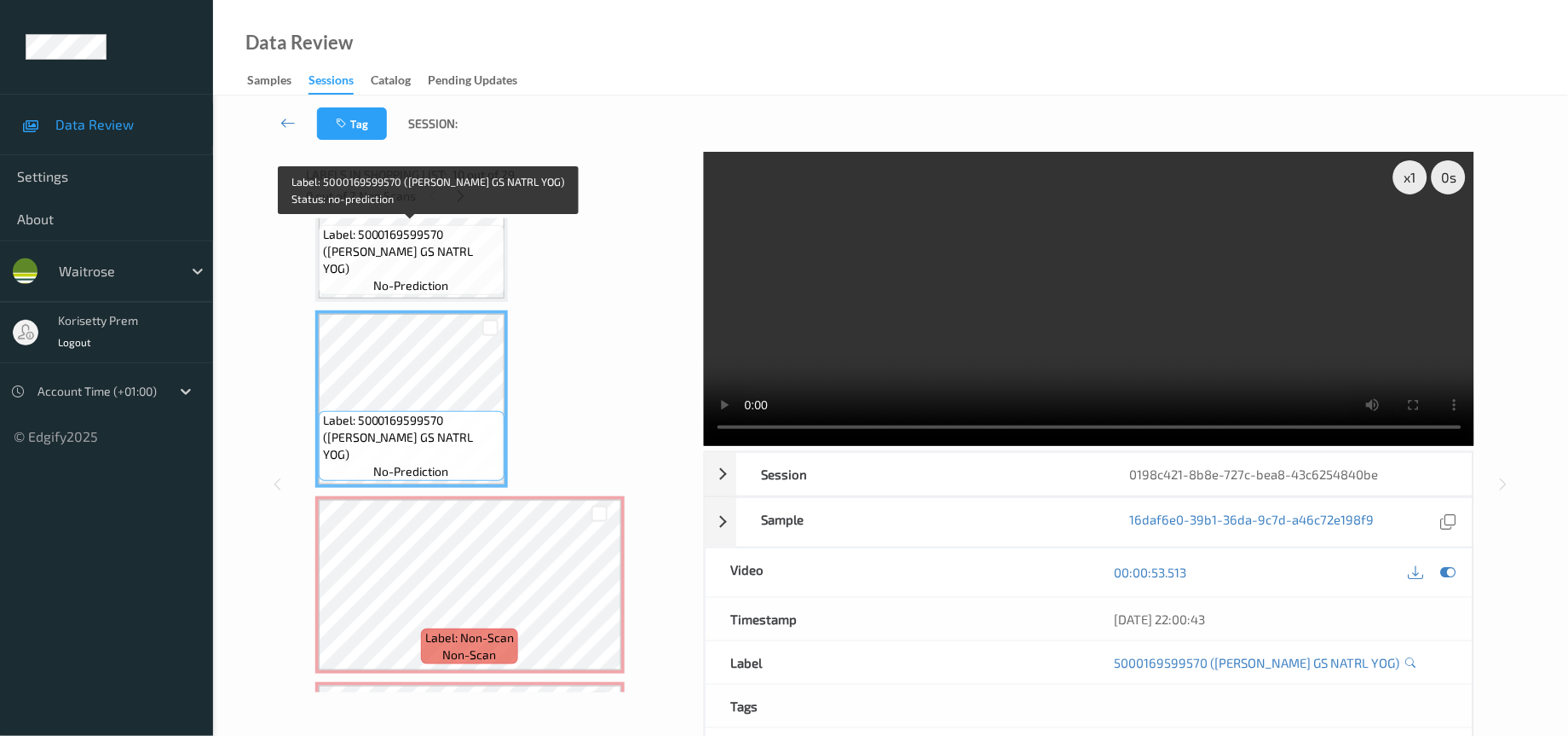
click at [425, 244] on span "Label: 5000169599570 (WR DORG GS NATRL YOG)" at bounding box center [412, 252] width 177 height 51
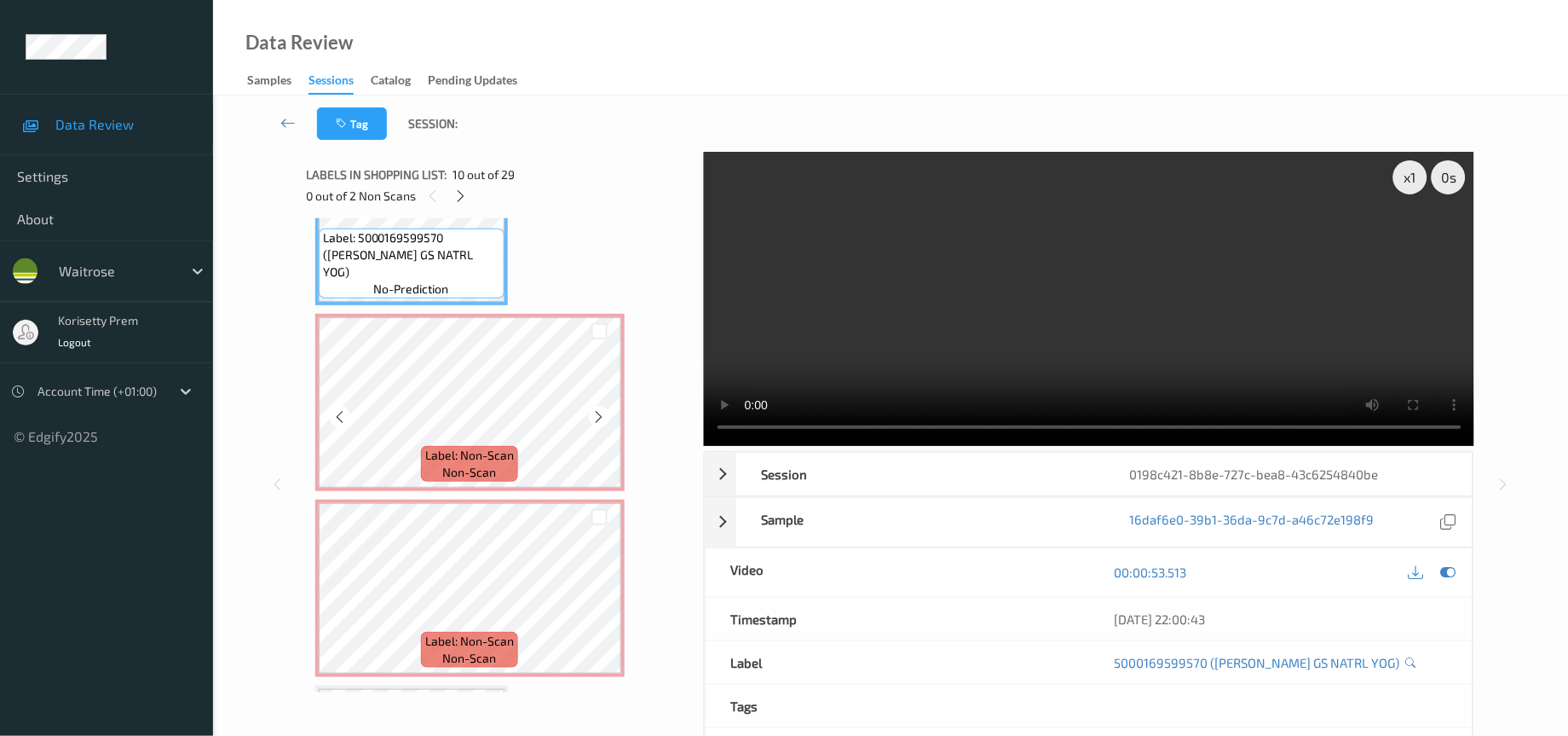
scroll to position [1845, 0]
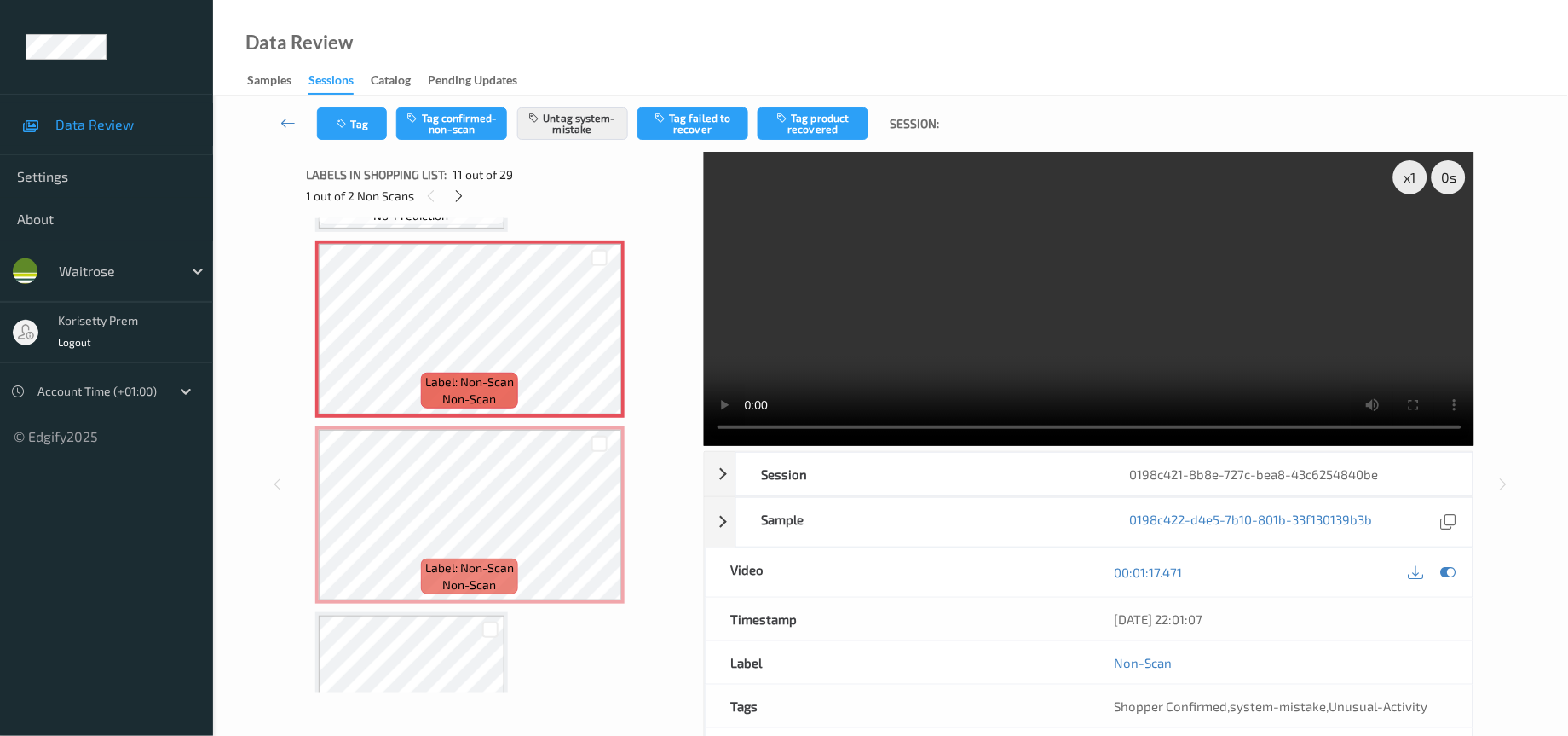
click at [1053, 353] on video at bounding box center [1089, 299] width 771 height 294
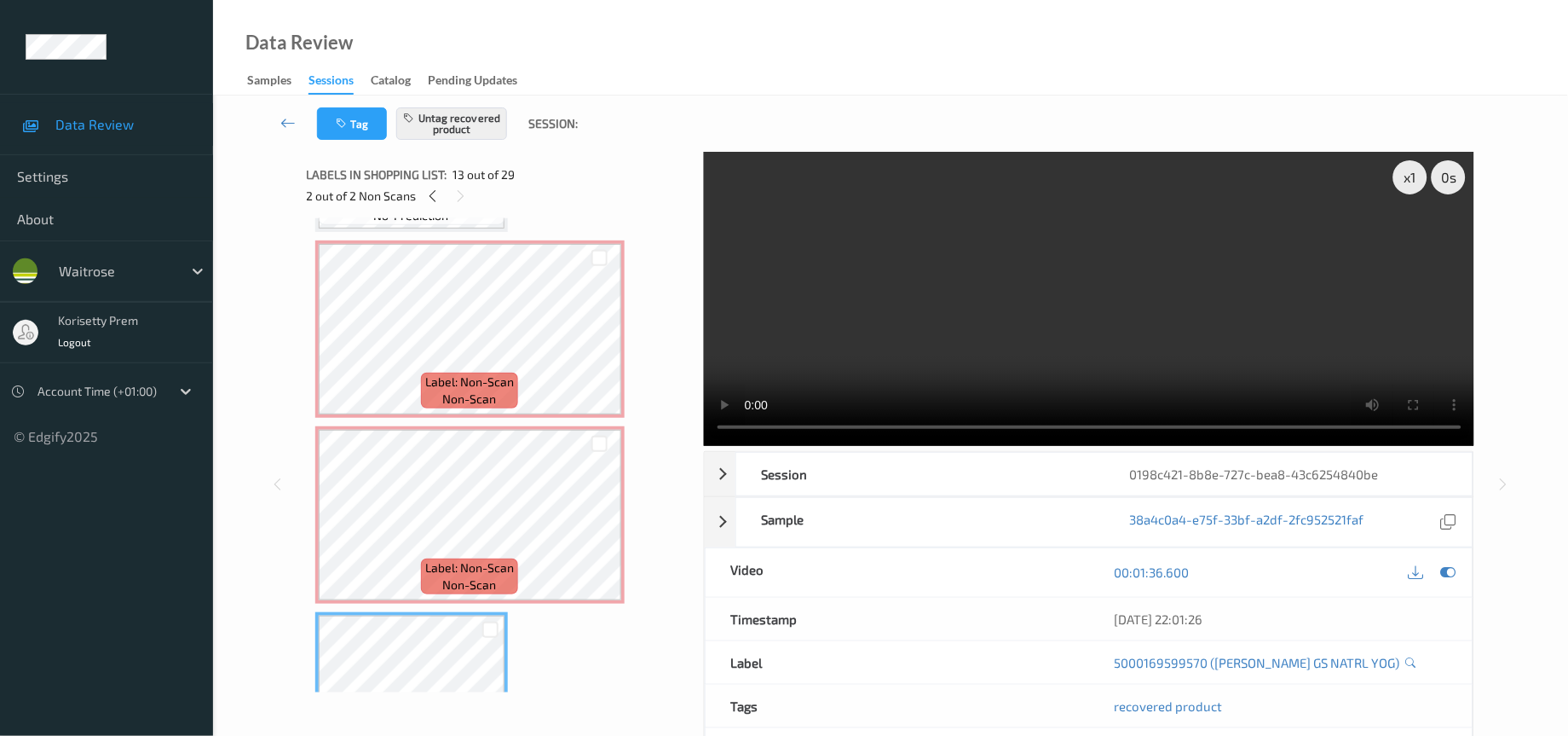
scroll to position [1973, 0]
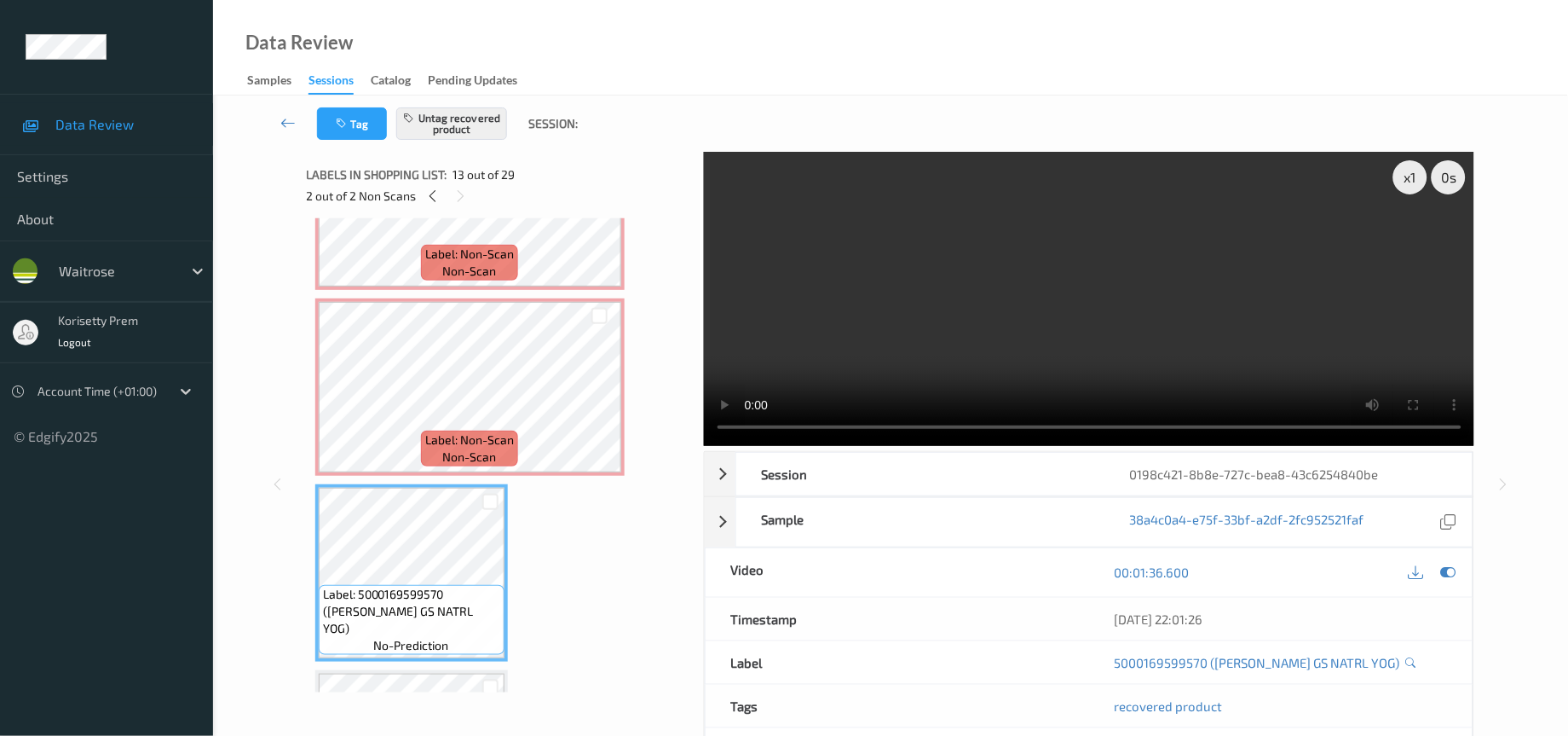
click at [1085, 276] on video at bounding box center [1089, 299] width 771 height 294
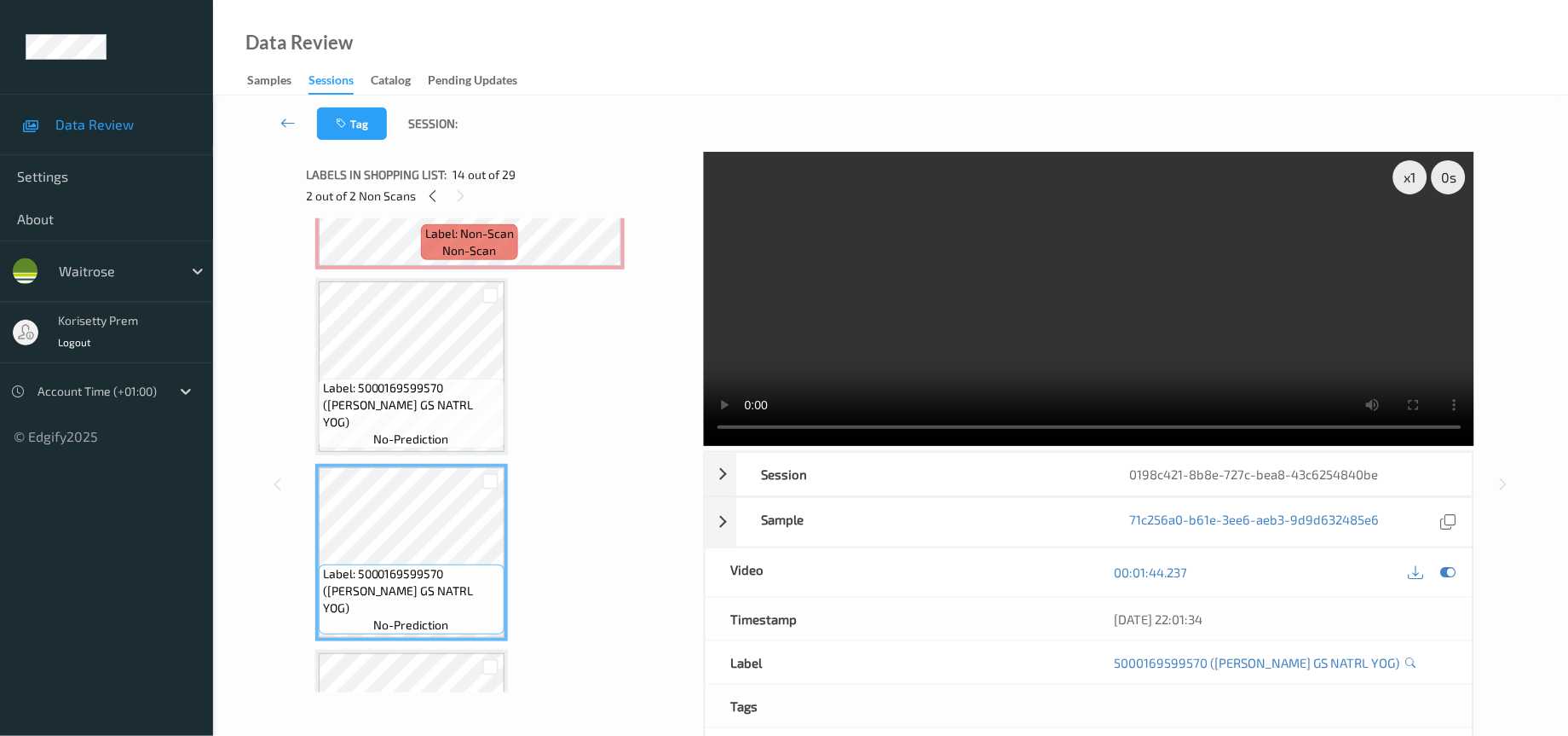
scroll to position [2229, 0]
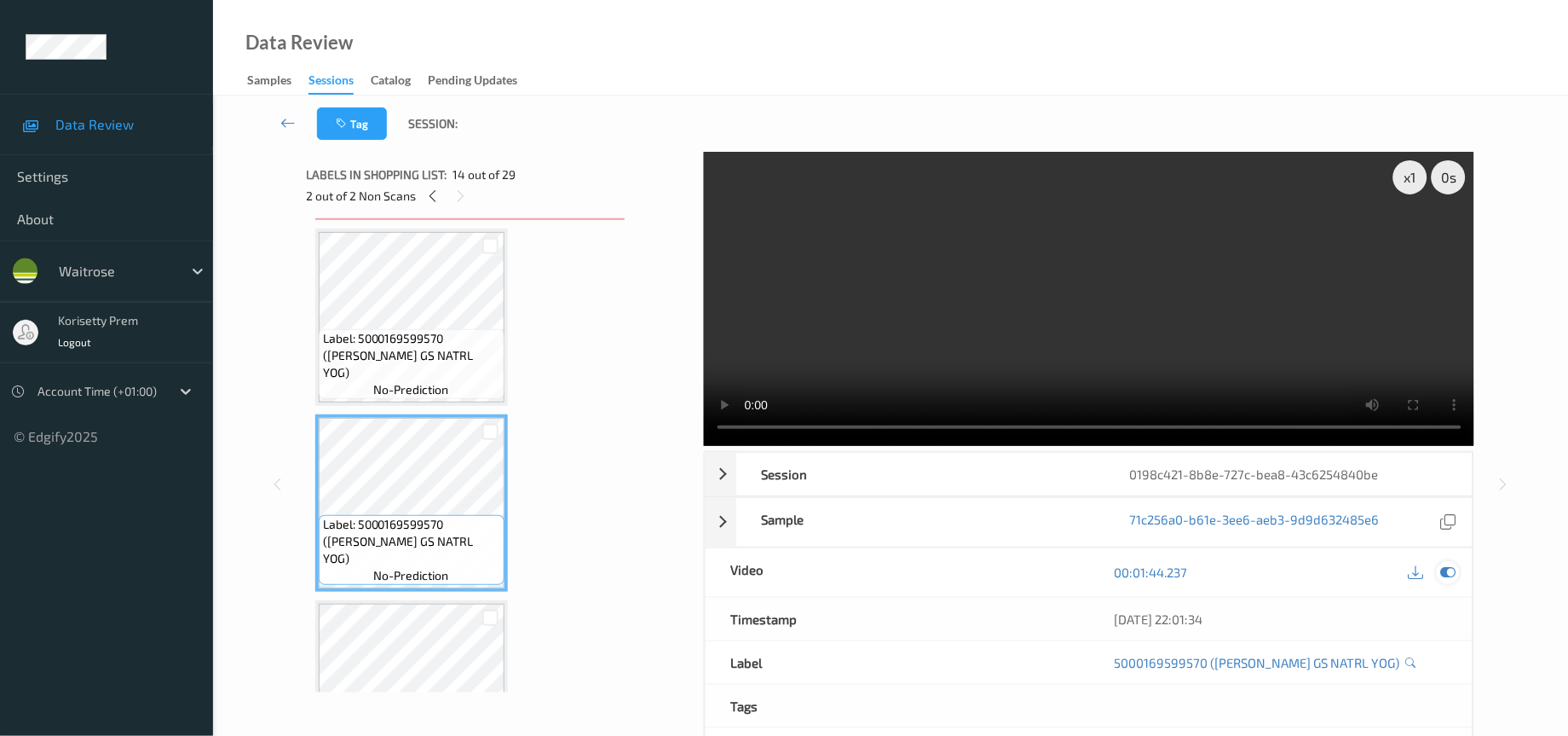
click at [1445, 579] on icon at bounding box center [1449, 572] width 15 height 15
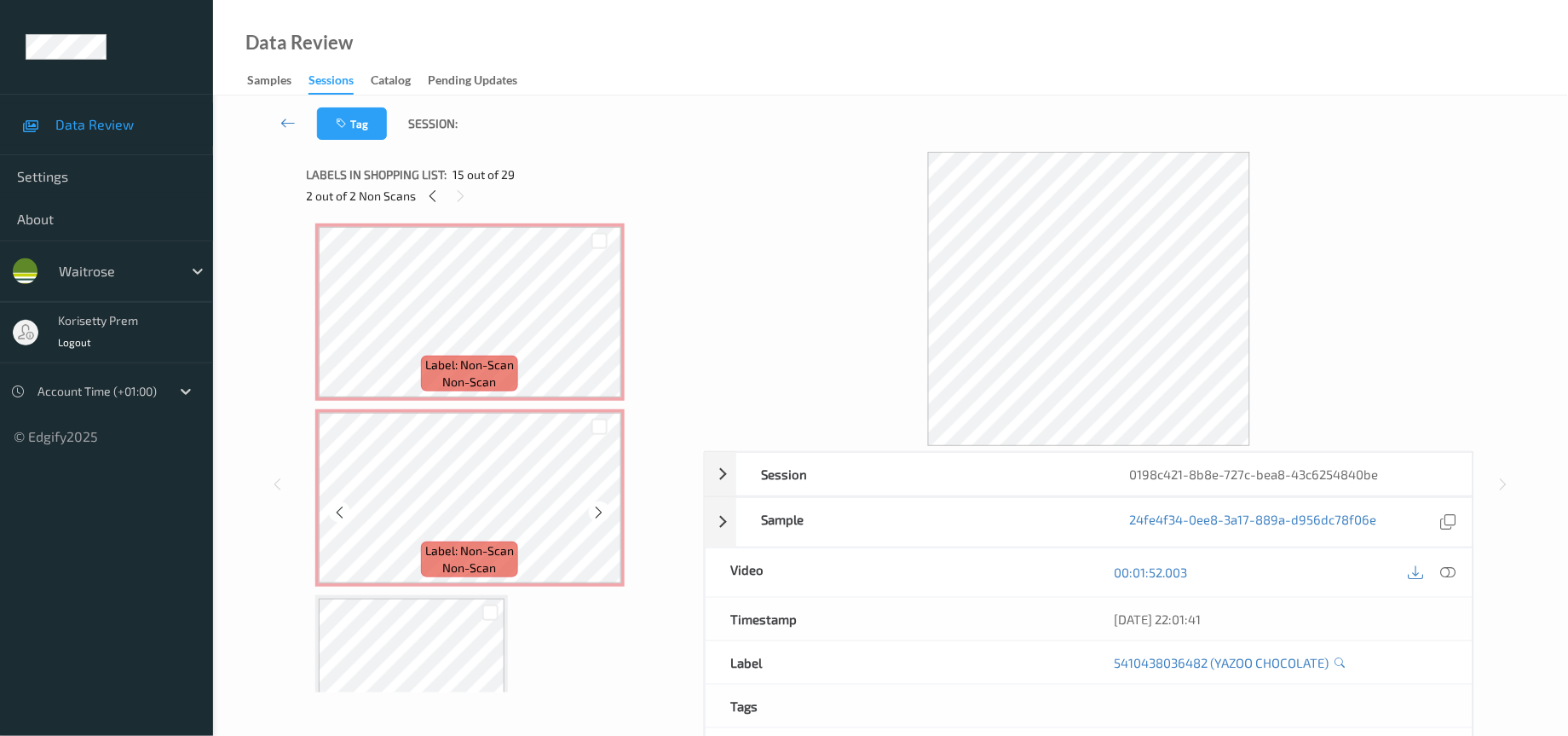
scroll to position [1845, 0]
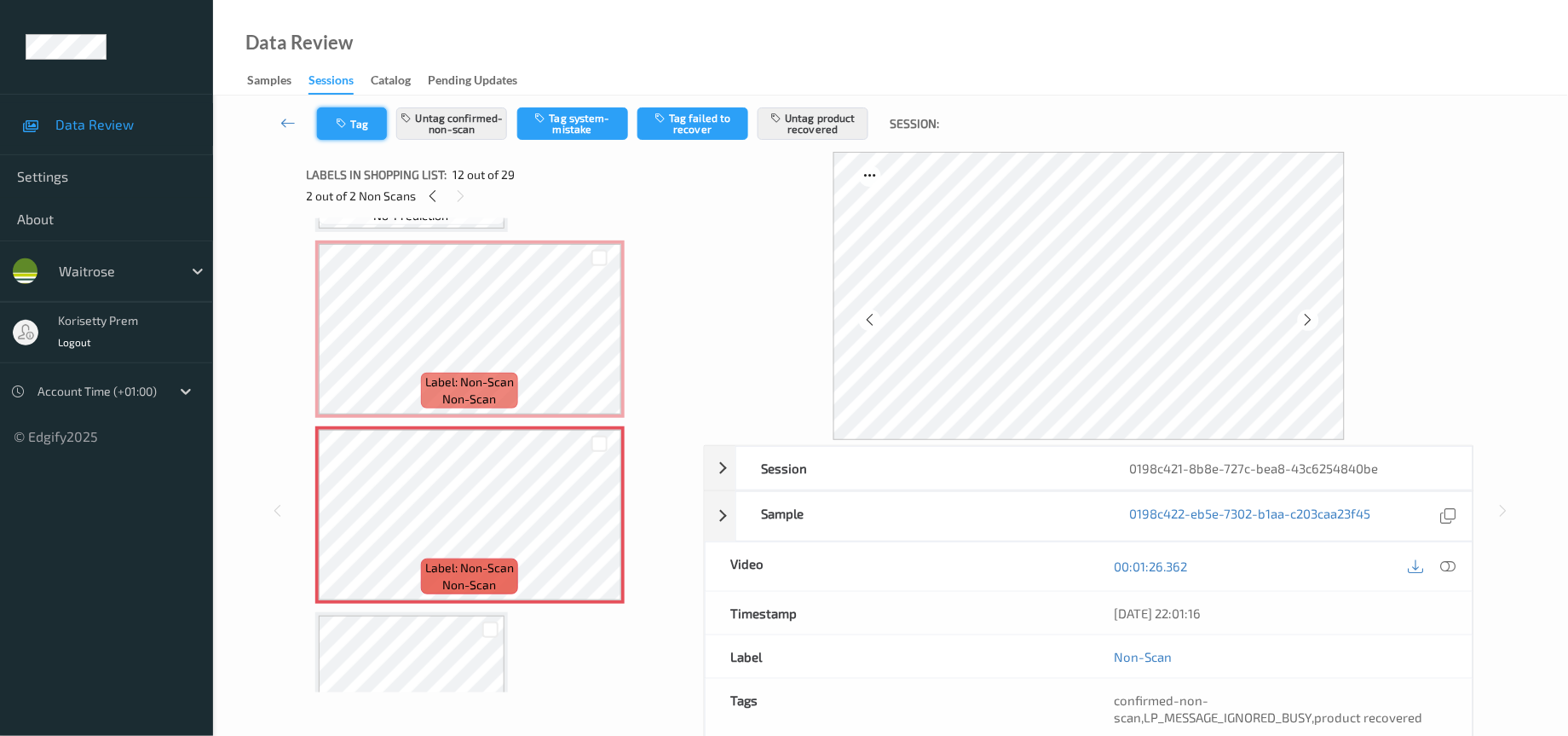
click at [339, 124] on icon "button" at bounding box center [344, 123] width 15 height 12
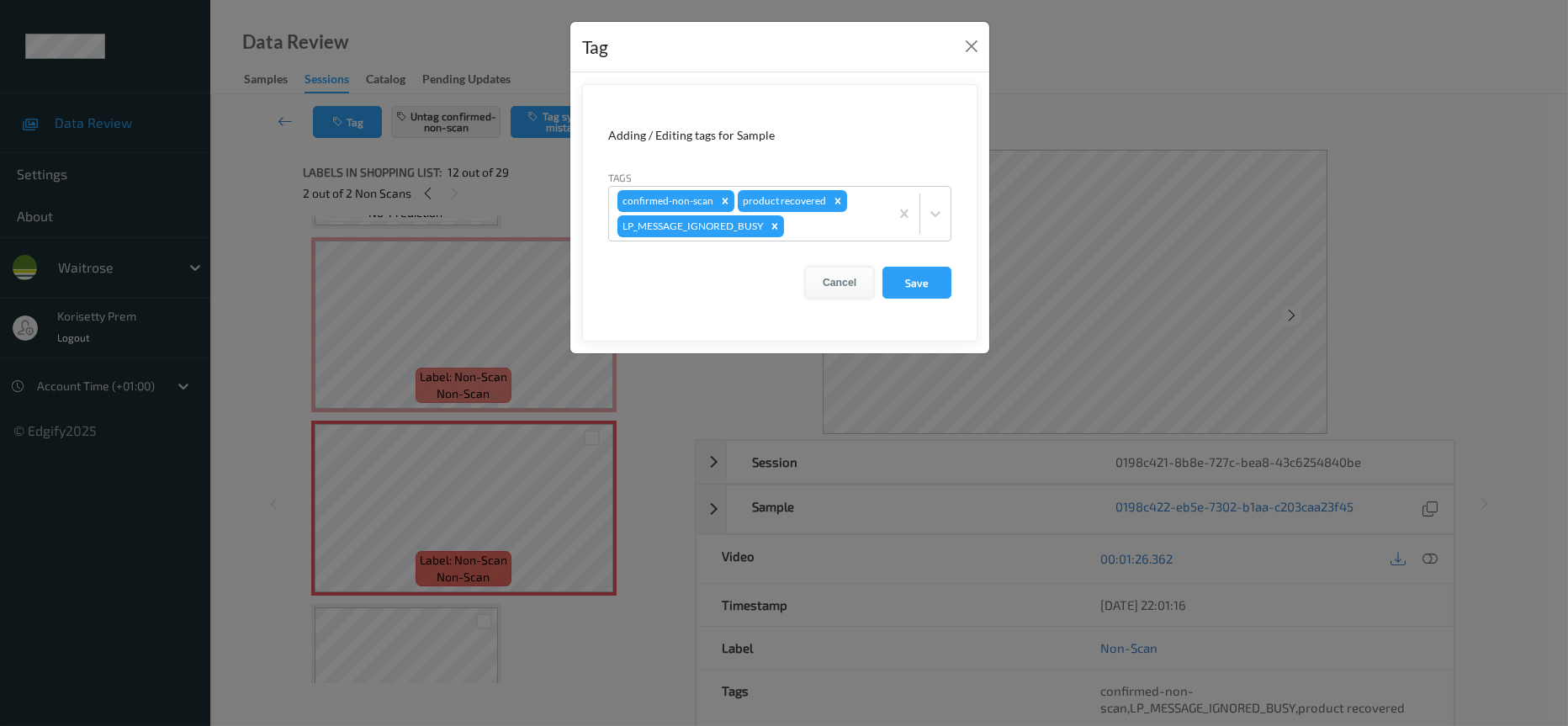
click at [838, 287] on button "Cancel" at bounding box center [839, 282] width 69 height 32
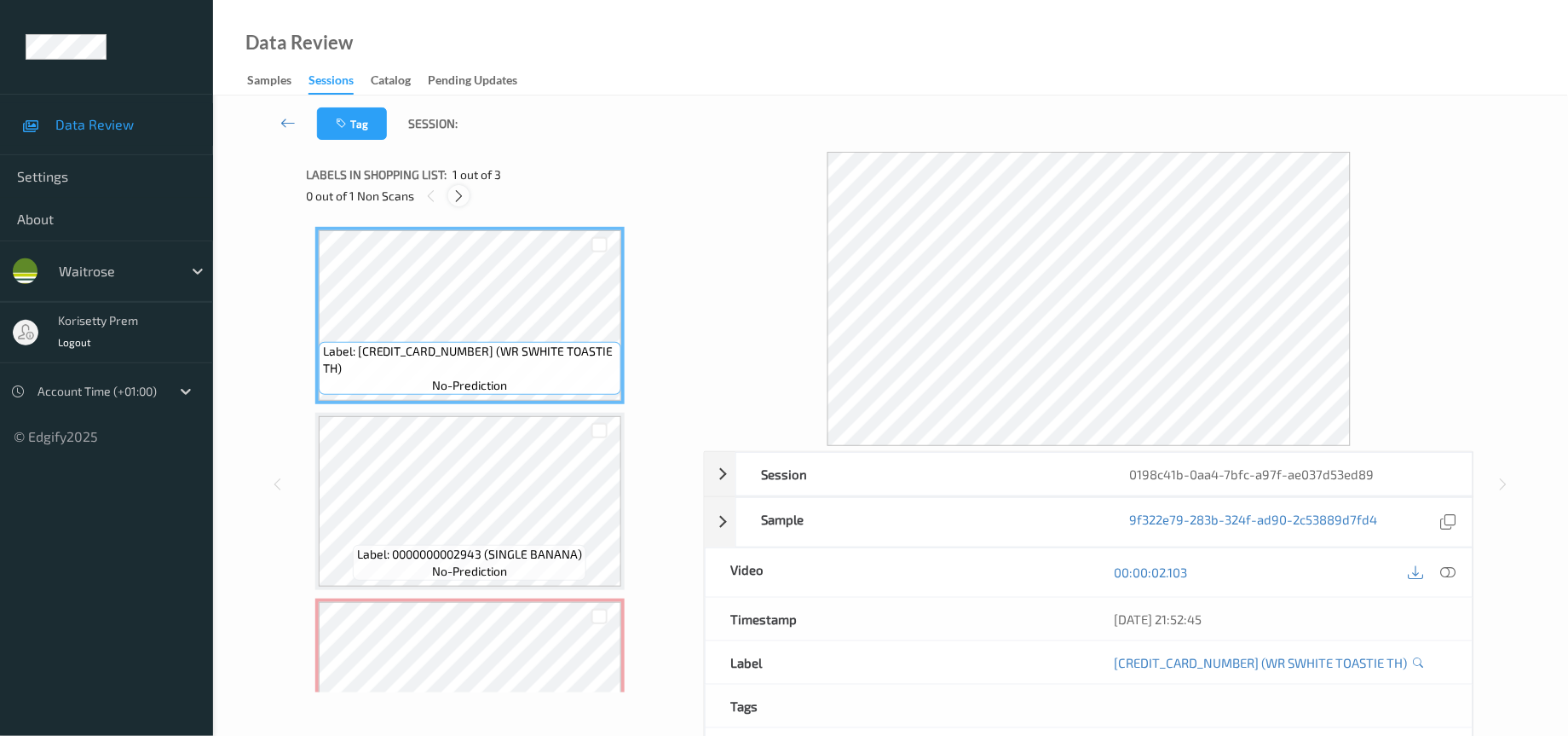
click at [456, 198] on icon at bounding box center [459, 195] width 15 height 15
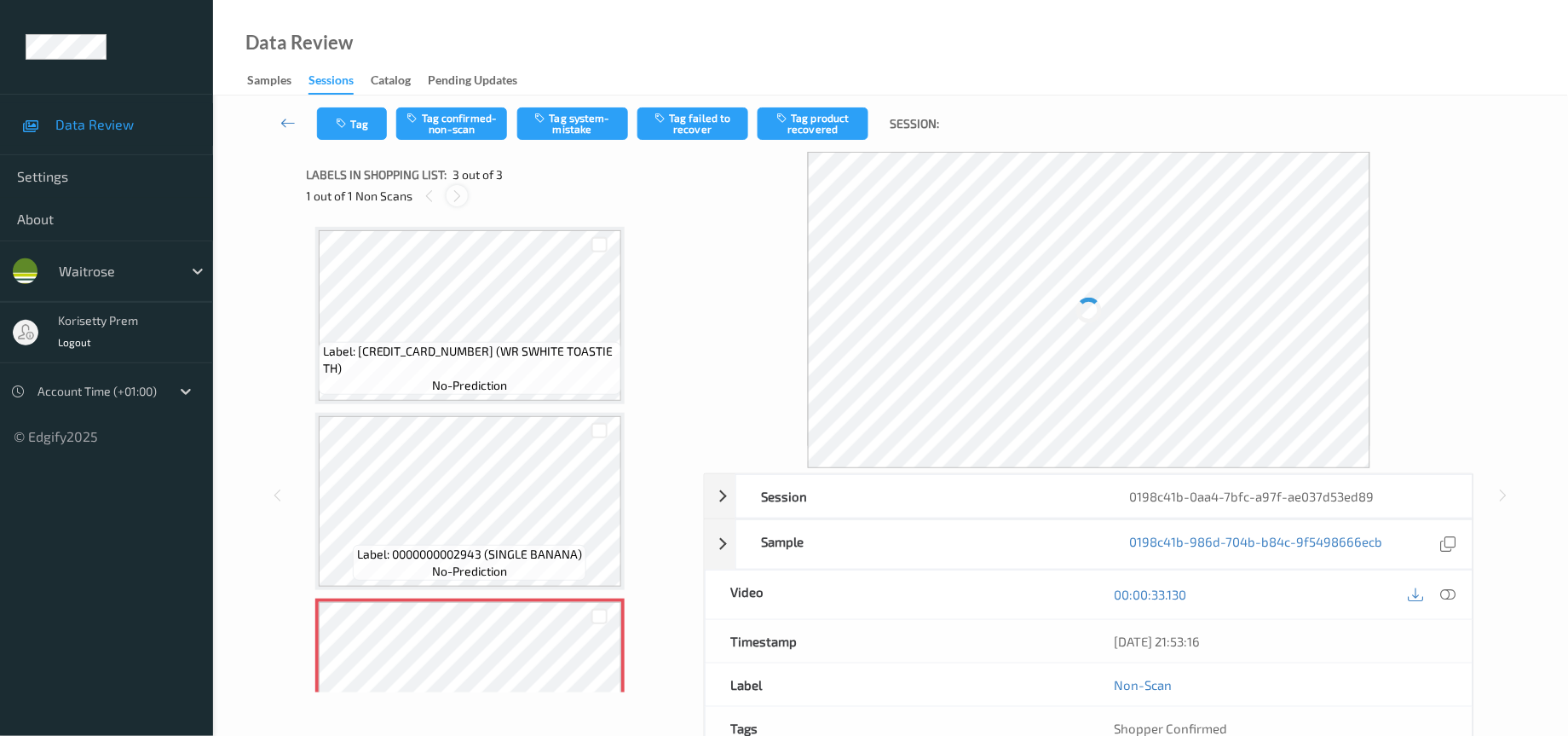
scroll to position [85, 0]
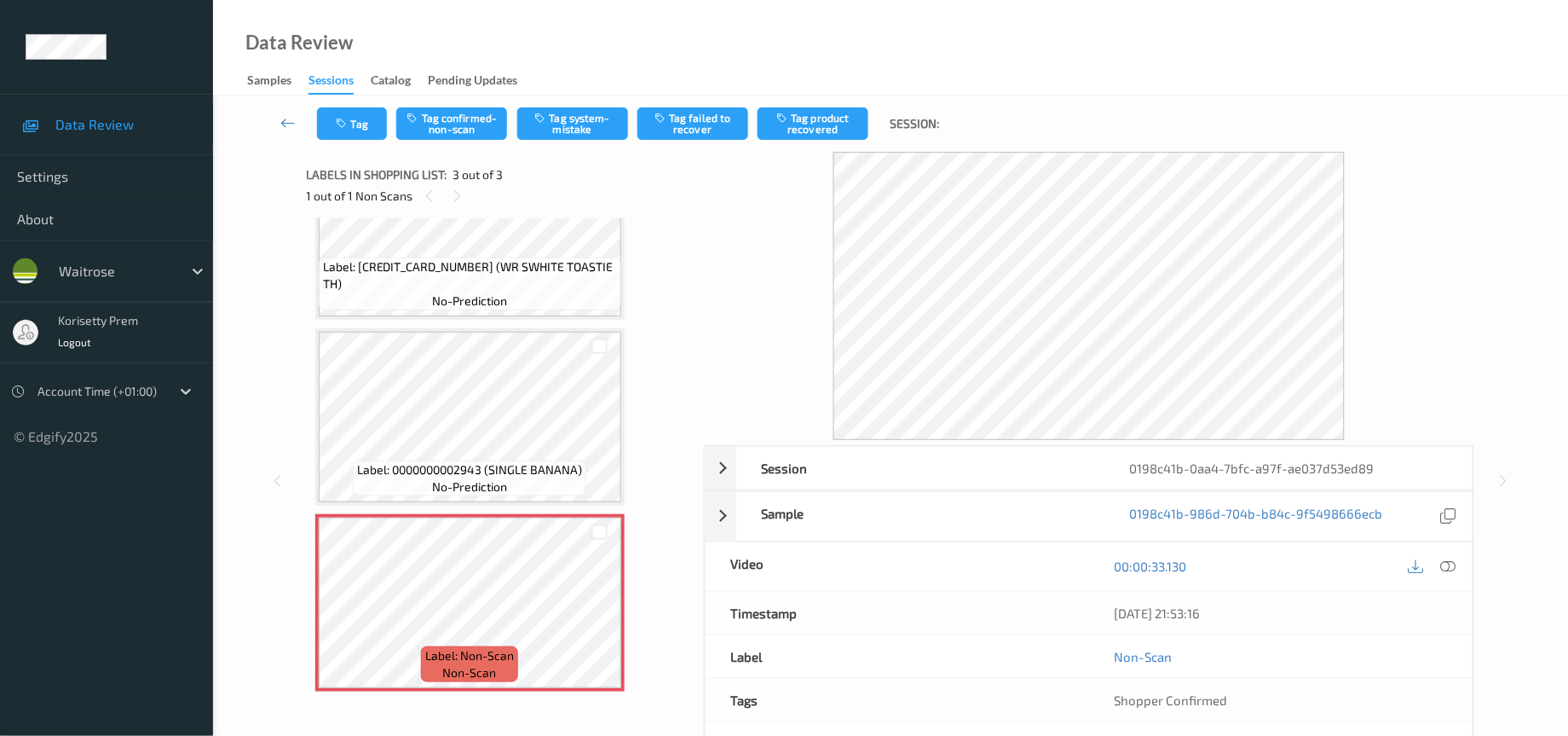
click at [745, 325] on div at bounding box center [1089, 295] width 771 height 288
click at [1452, 570] on icon at bounding box center [1449, 566] width 15 height 15
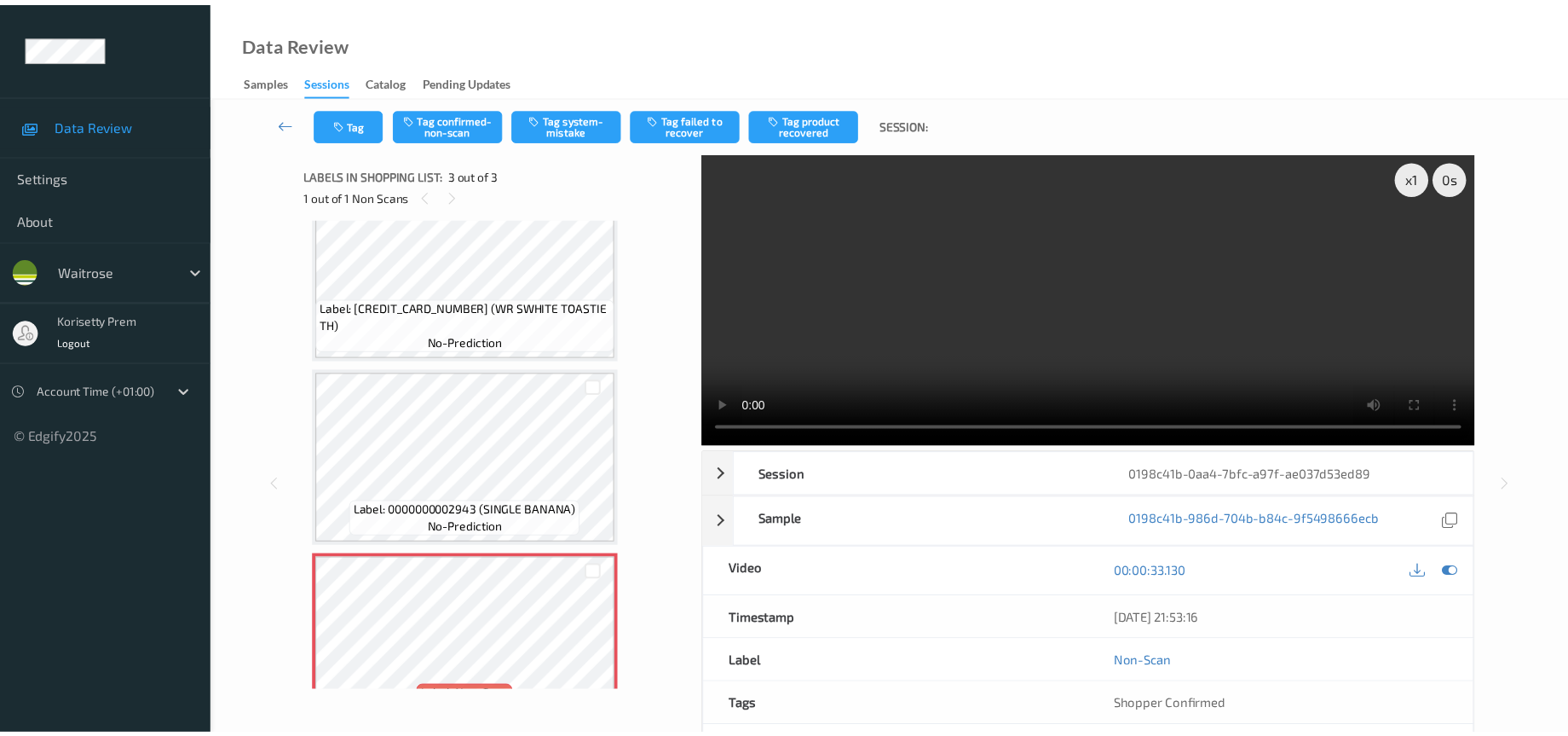
scroll to position [0, 0]
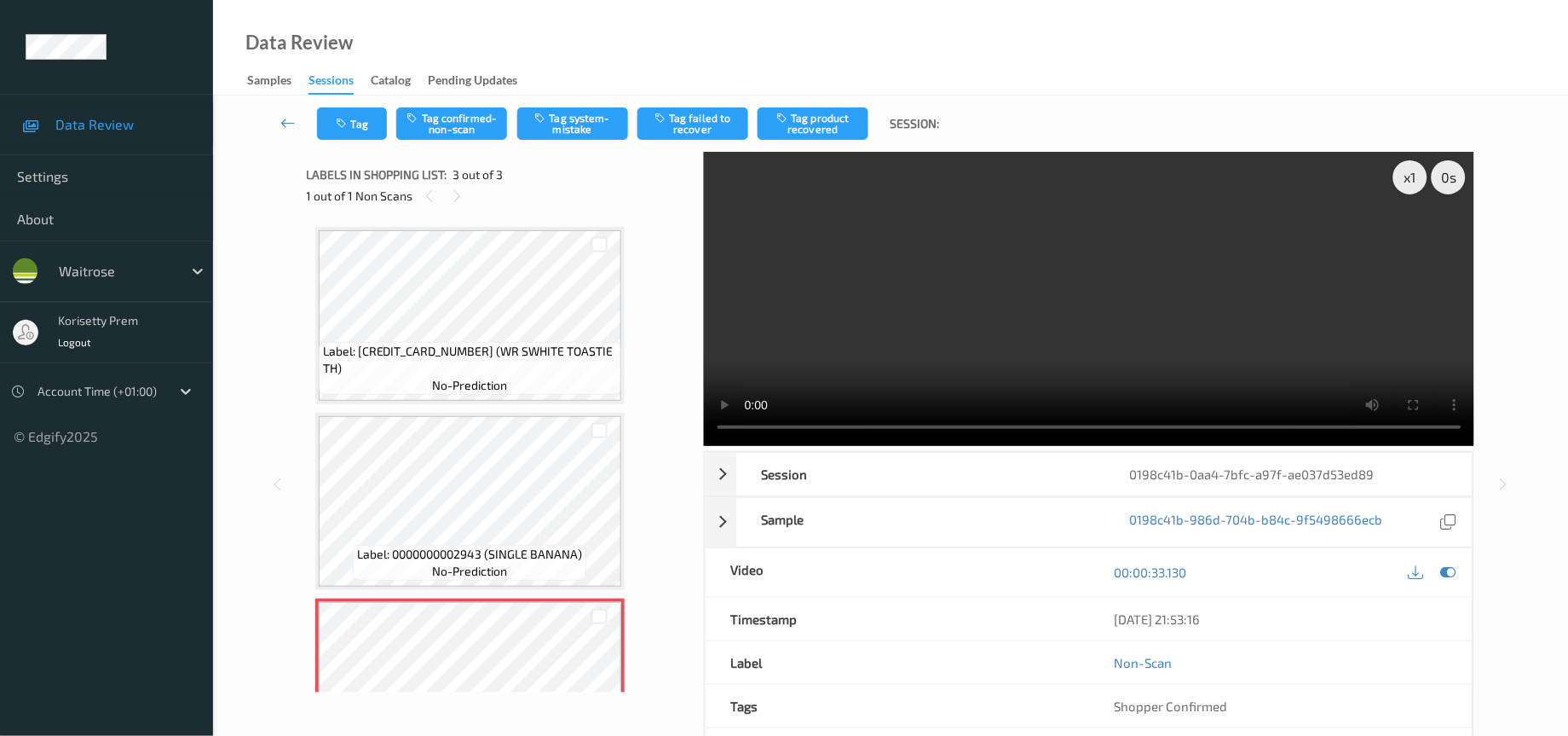
click at [1284, 264] on video at bounding box center [1089, 299] width 771 height 294
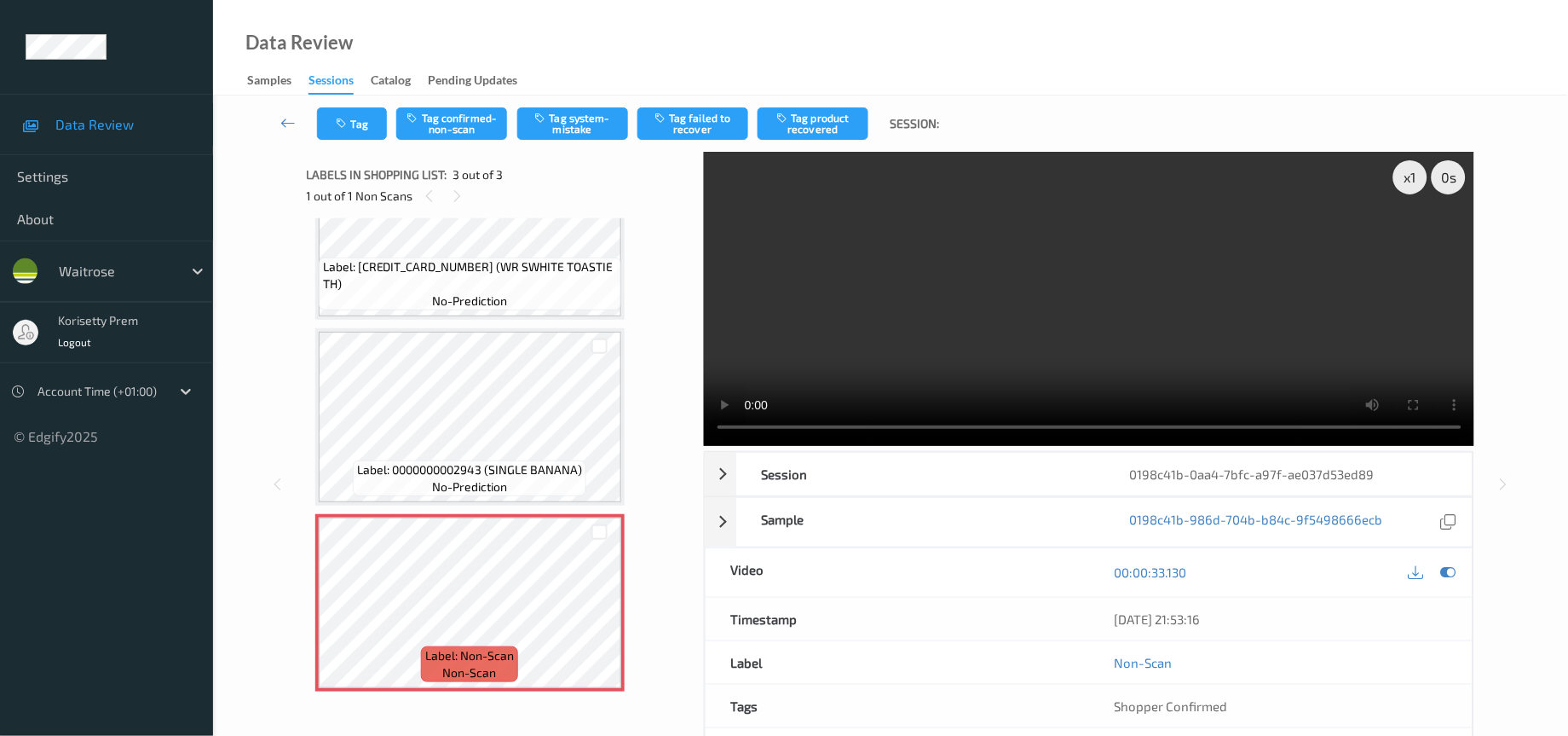
click at [1168, 251] on video at bounding box center [1089, 299] width 771 height 294
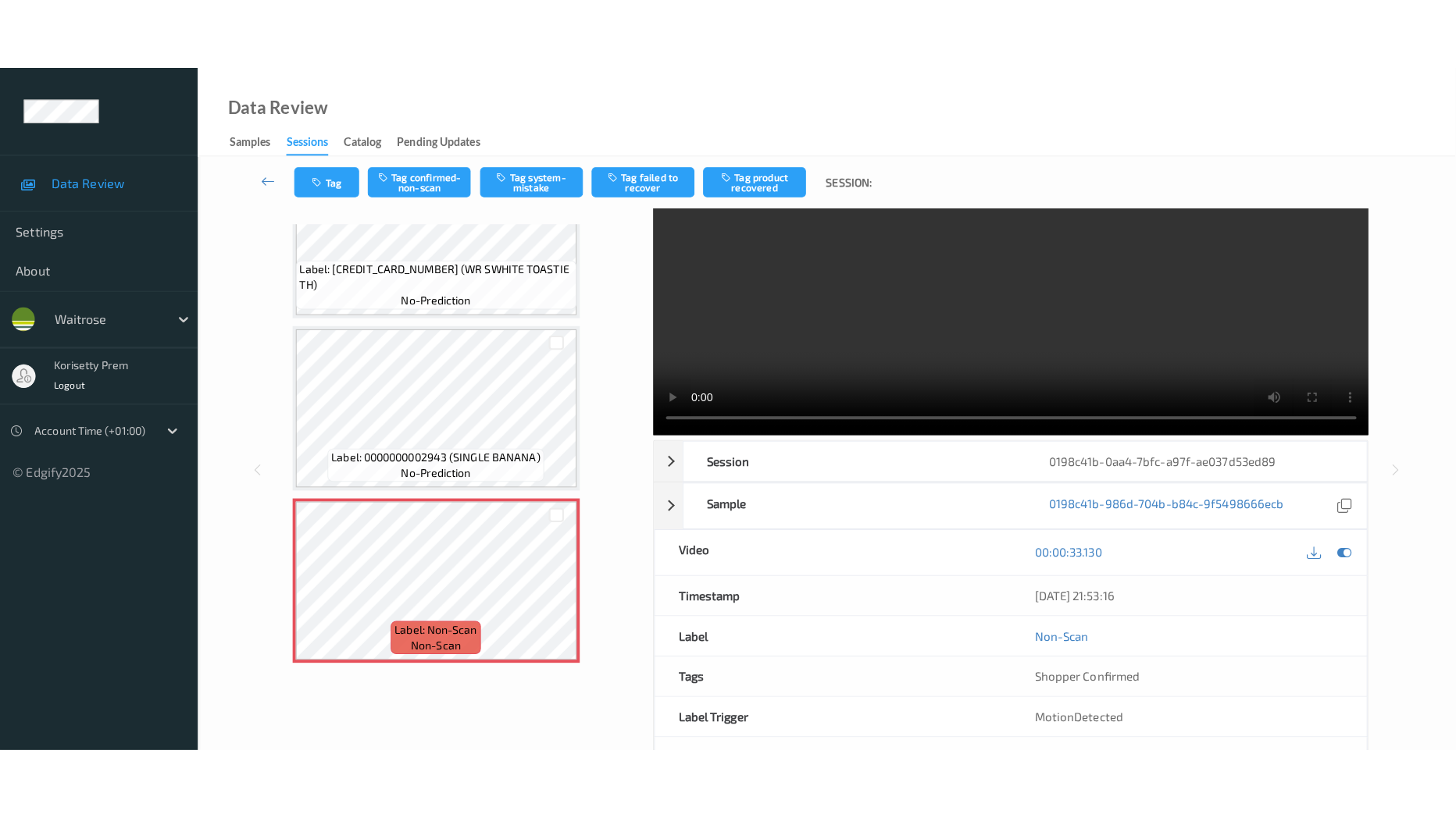
scroll to position [0, 0]
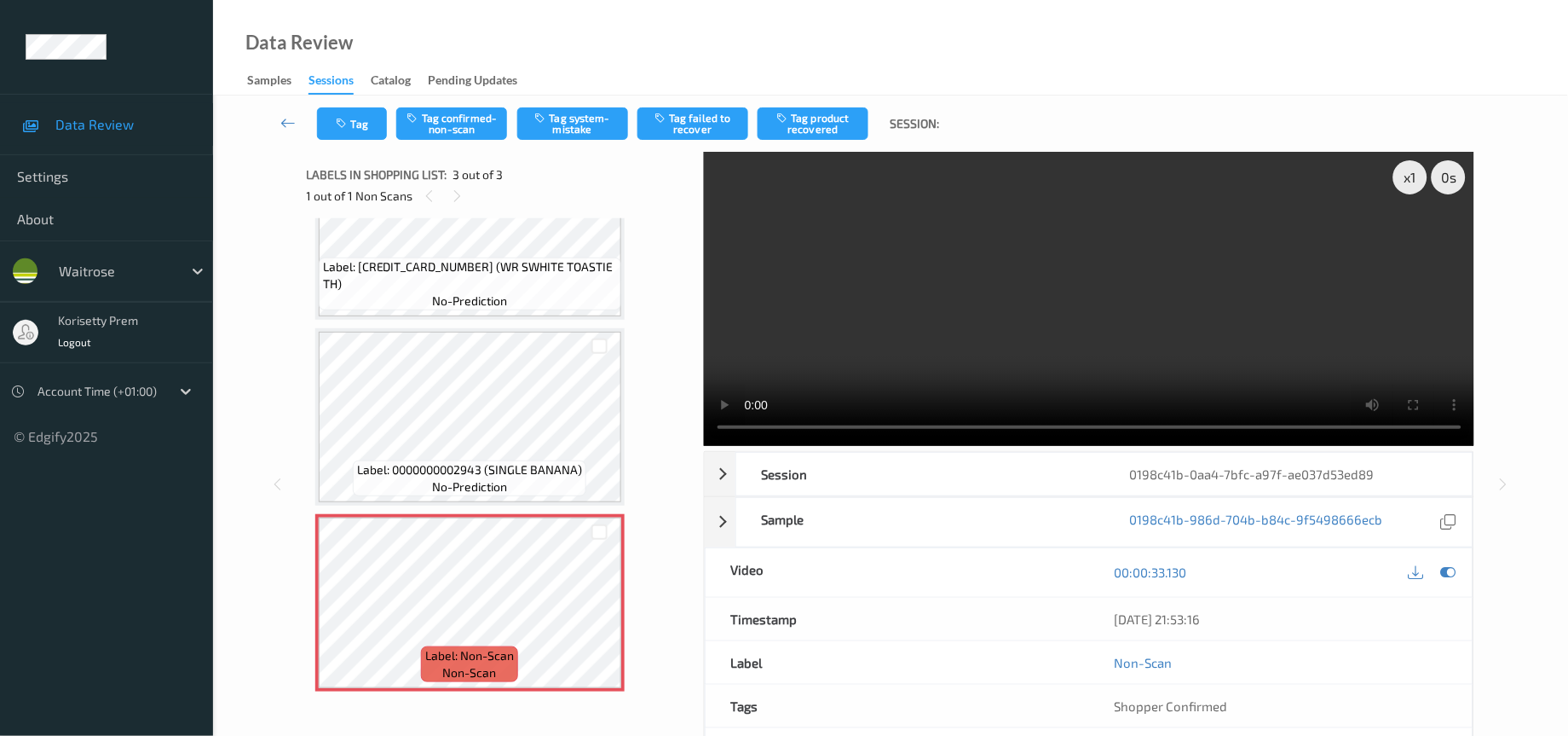
click at [989, 317] on video at bounding box center [1089, 299] width 771 height 294
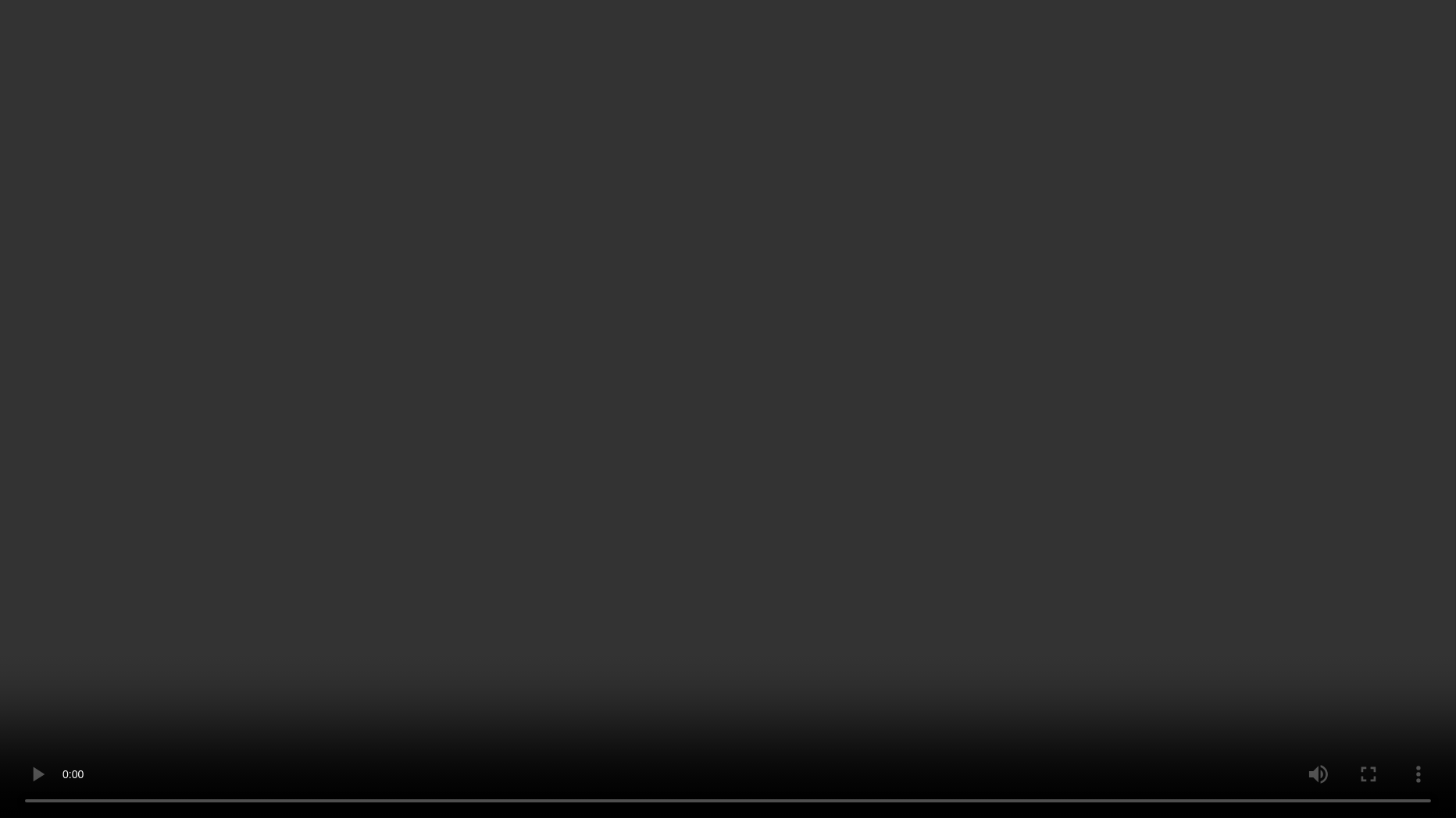
click at [920, 505] on video at bounding box center [728, 409] width 1456 height 818
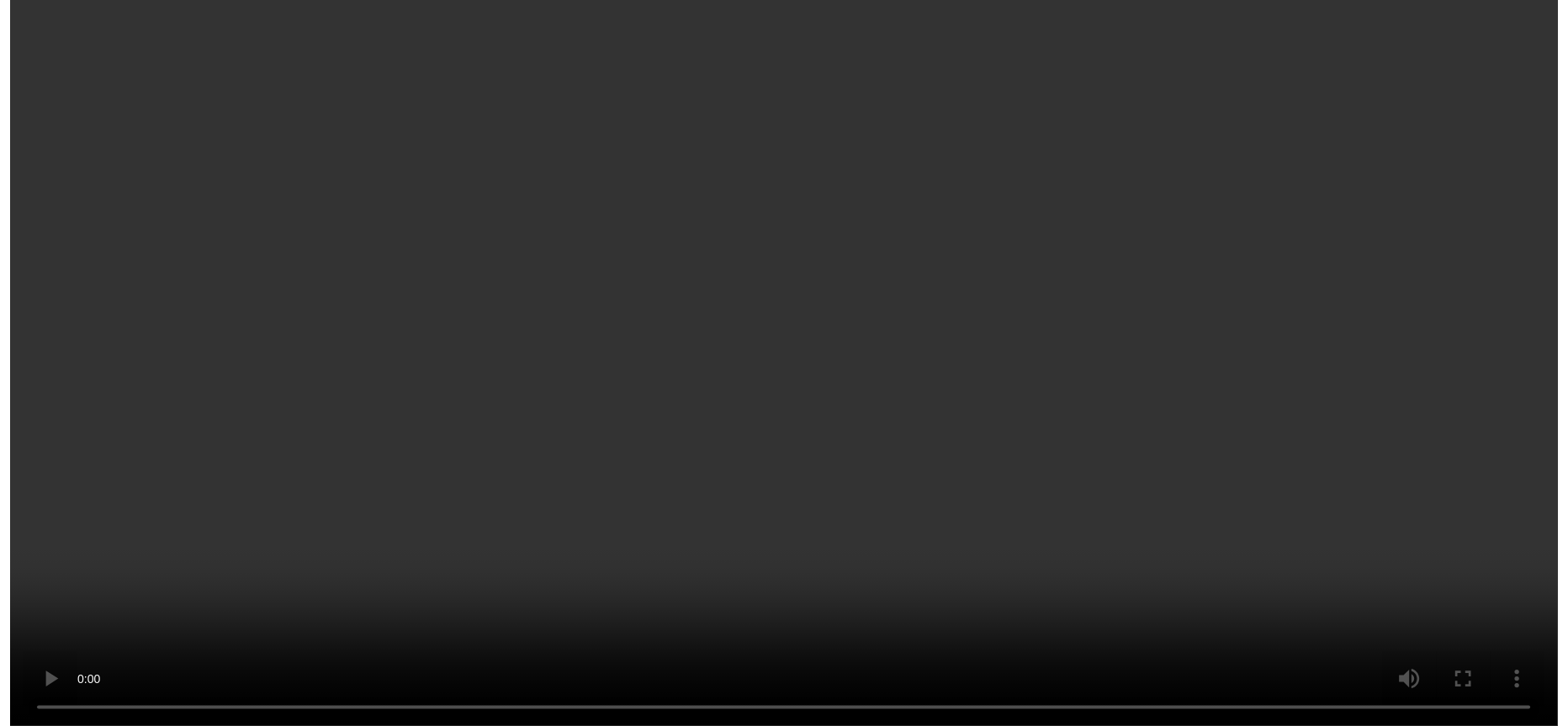
scroll to position [83, 0]
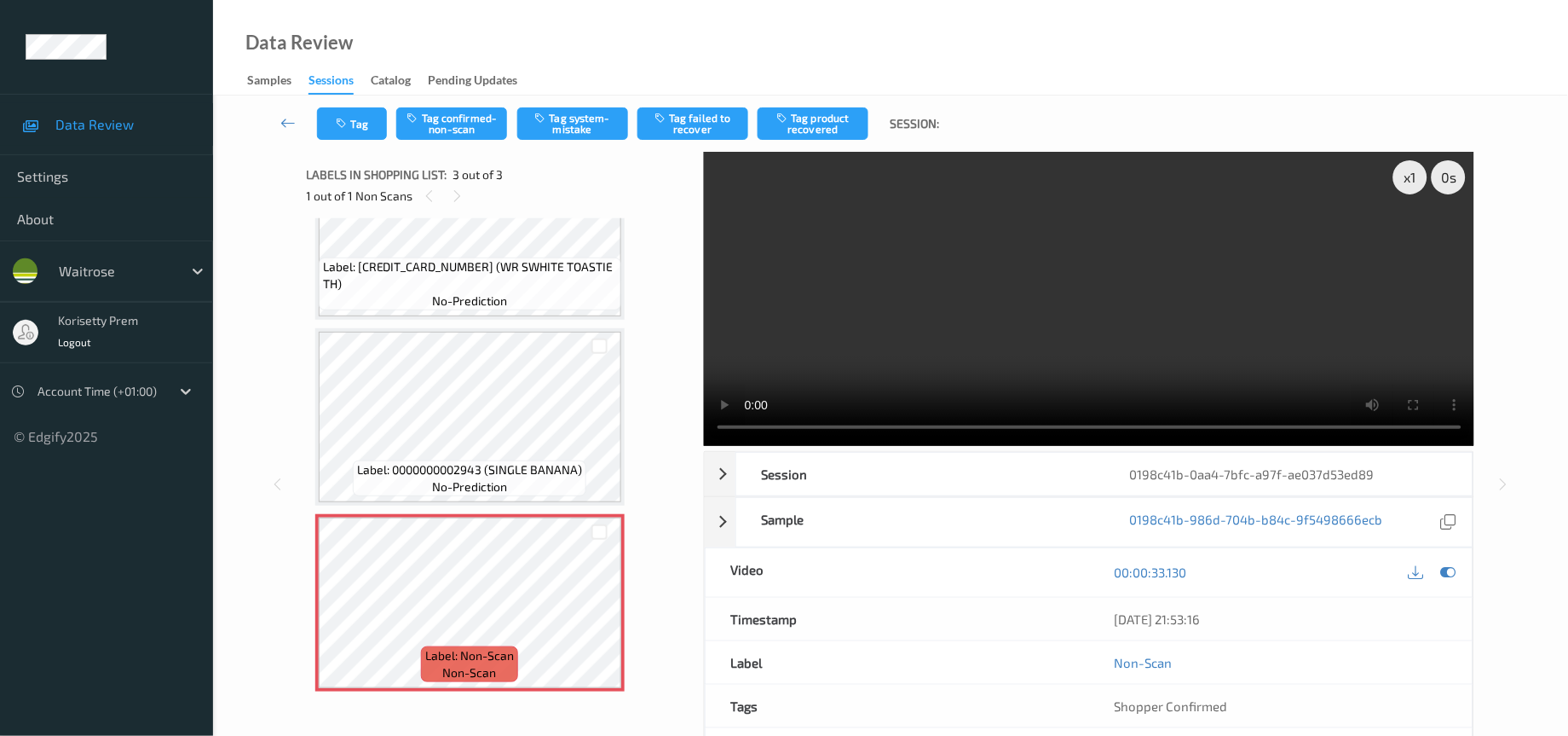
click at [468, 647] on span "Label: Non-Scan" at bounding box center [470, 655] width 89 height 17
click at [584, 129] on button "Tag system-mistake" at bounding box center [573, 124] width 111 height 33
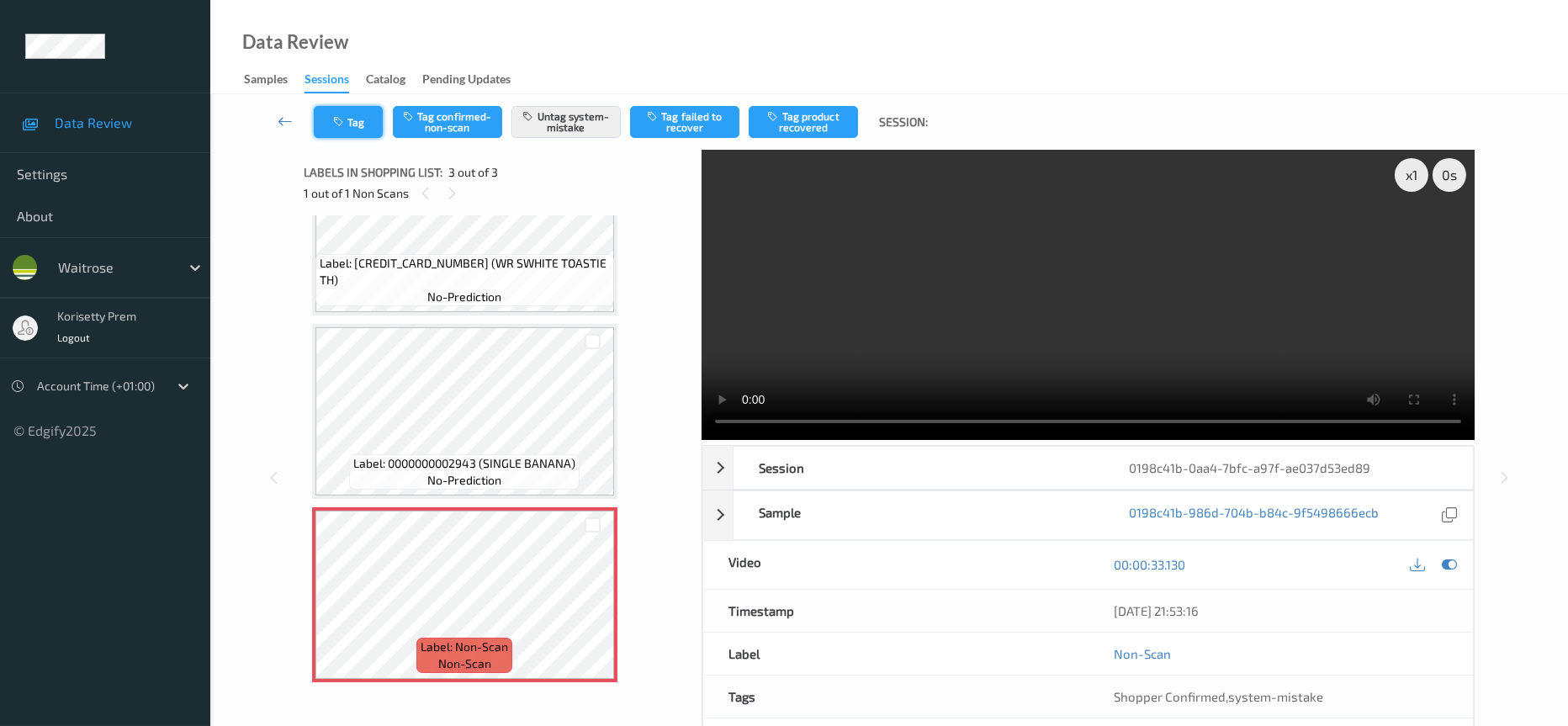
click at [349, 124] on button "Tag" at bounding box center [348, 122] width 69 height 32
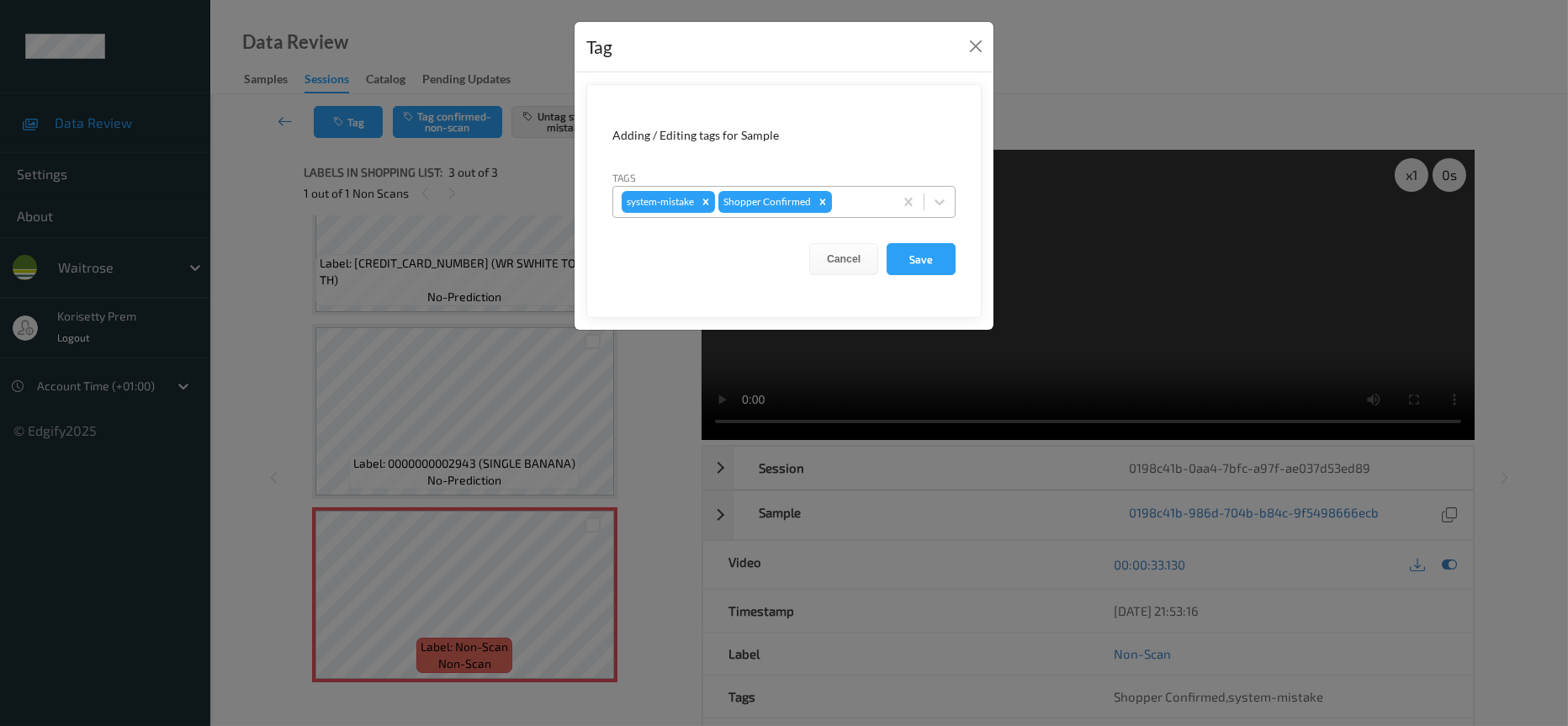
click at [856, 206] on div at bounding box center [860, 202] width 49 height 21
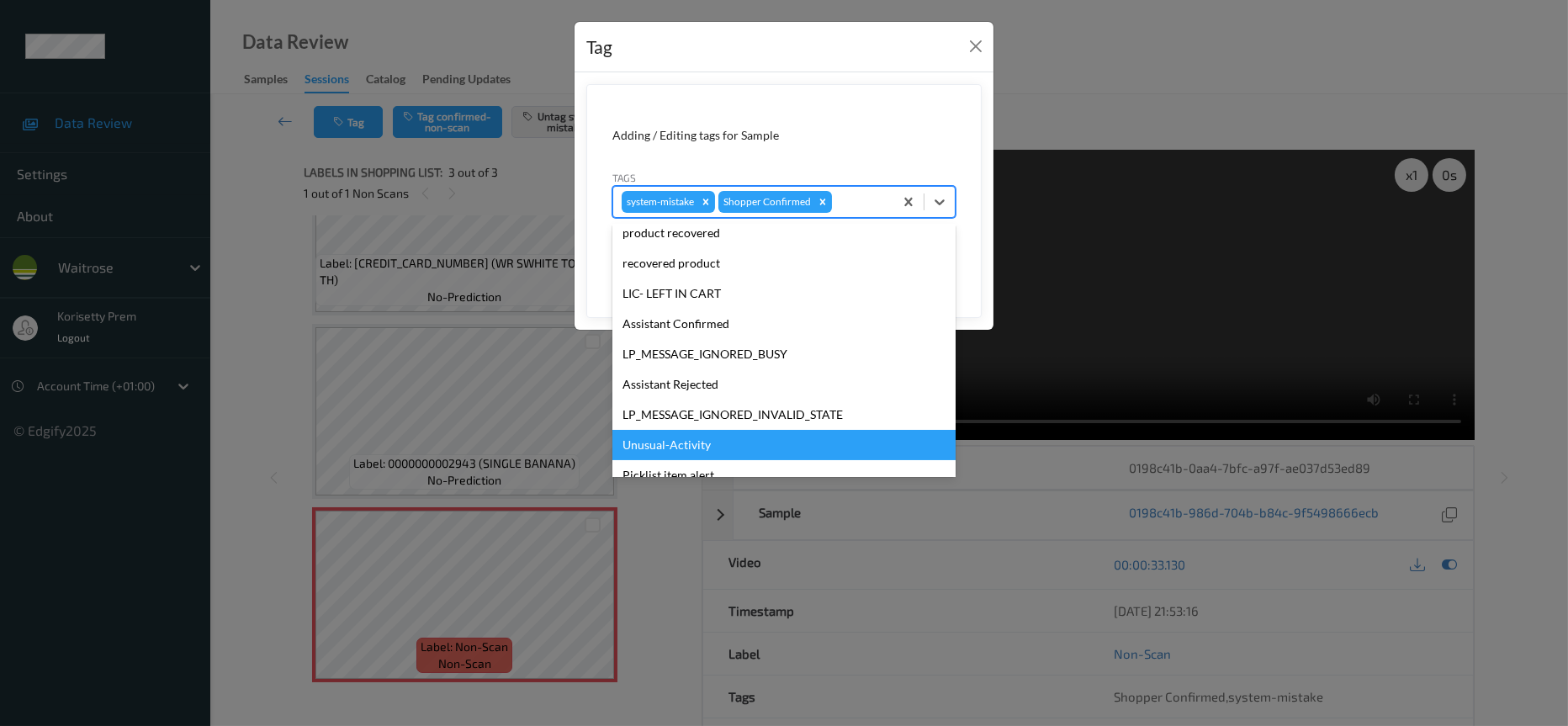
scroll to position [329, 0]
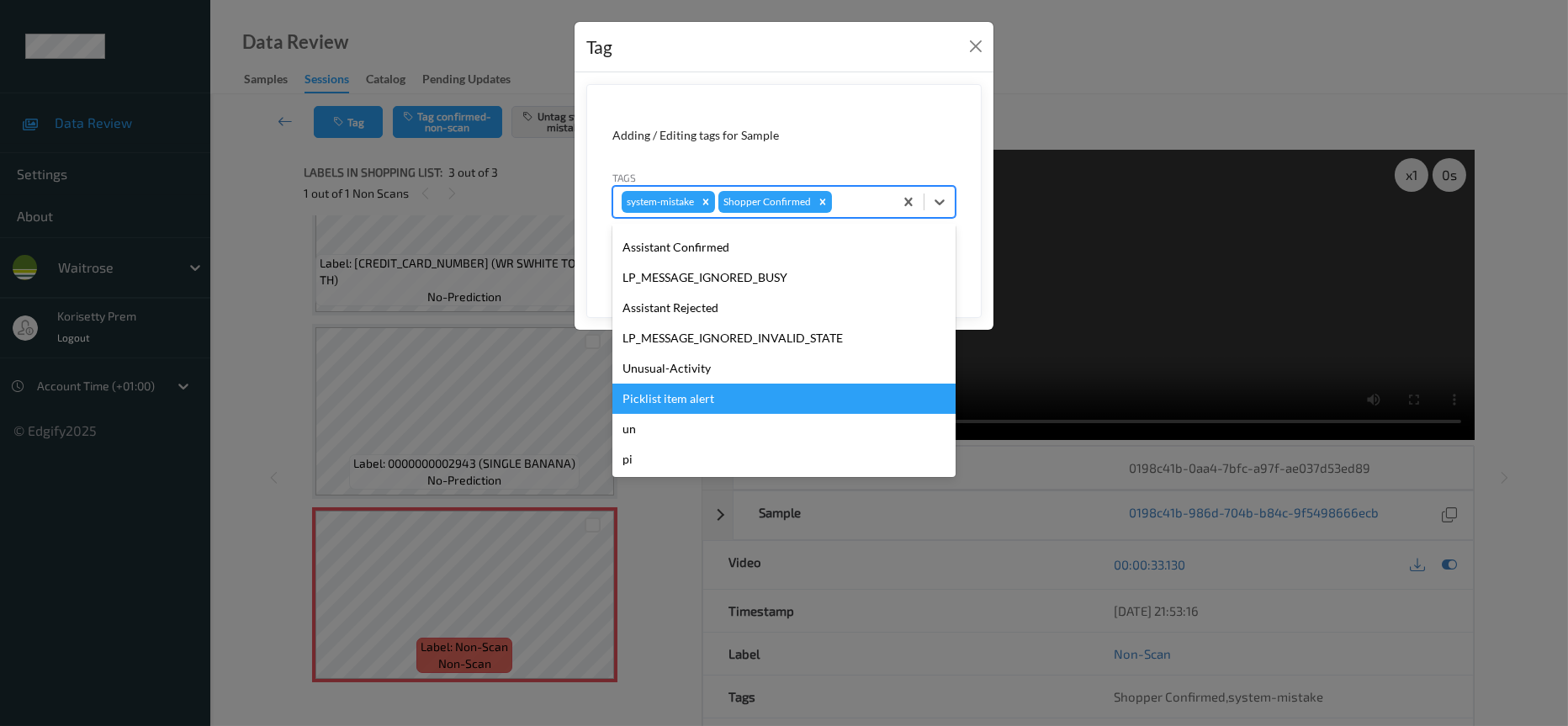
click at [698, 402] on div "Picklist item alert" at bounding box center [784, 399] width 343 height 30
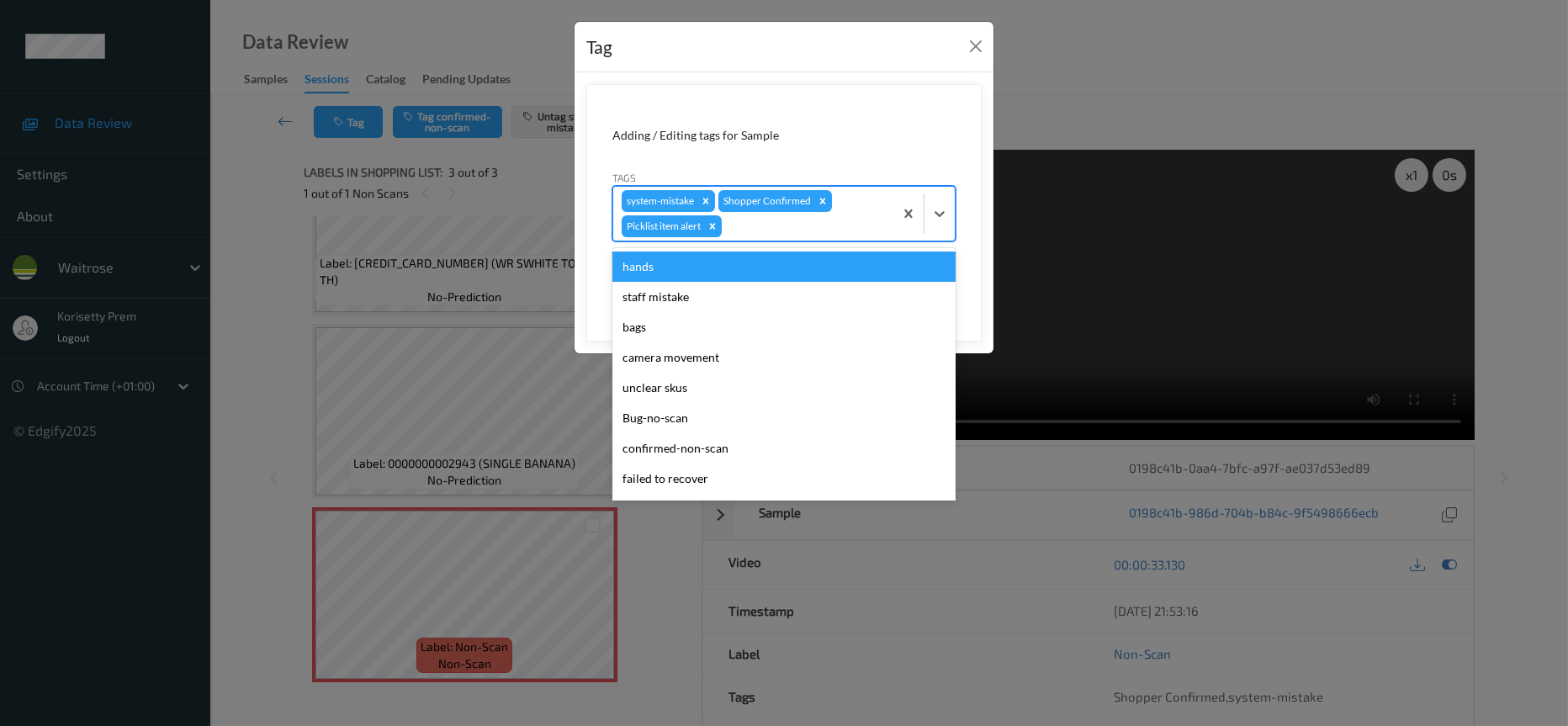
click at [777, 228] on div at bounding box center [805, 226] width 160 height 21
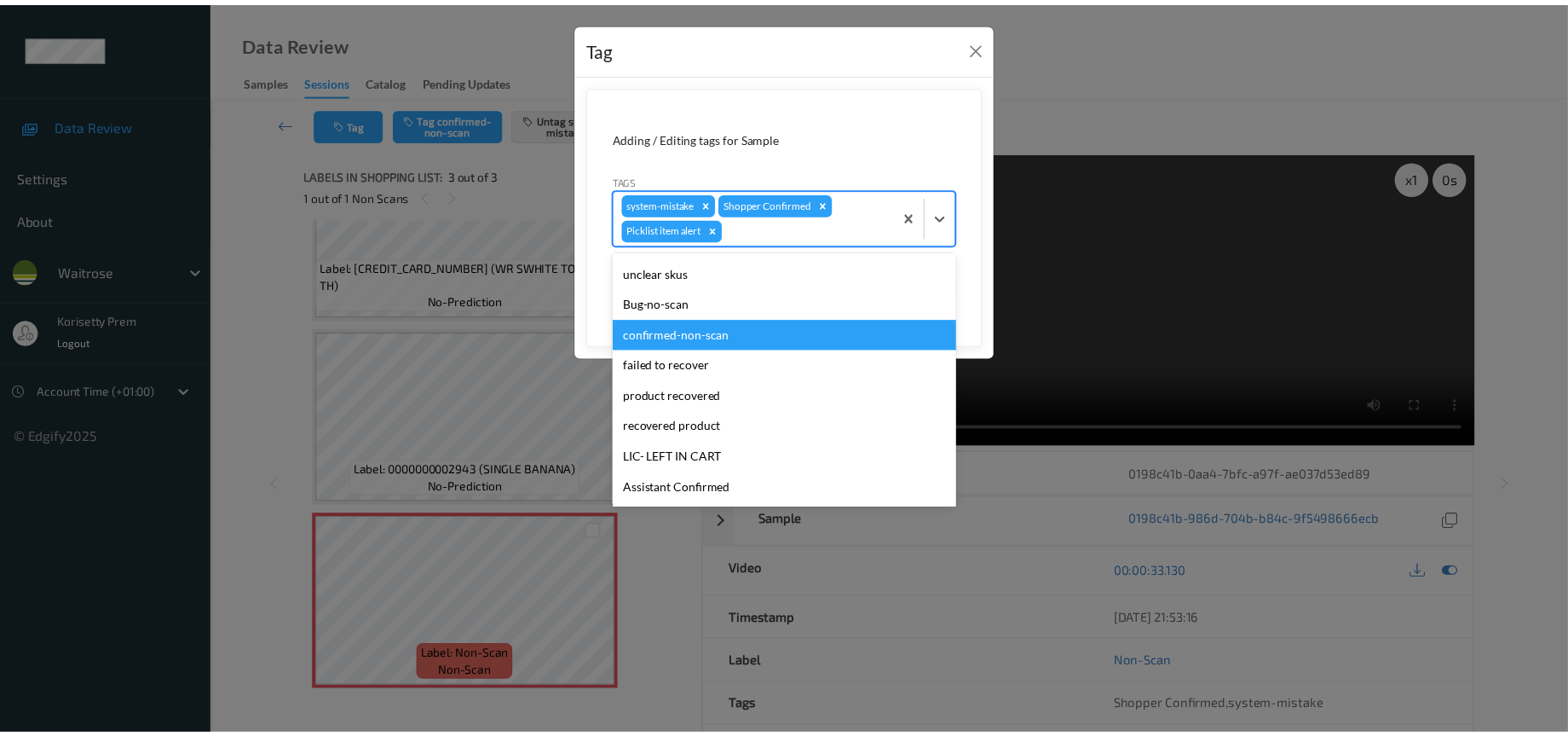
scroll to position [302, 0]
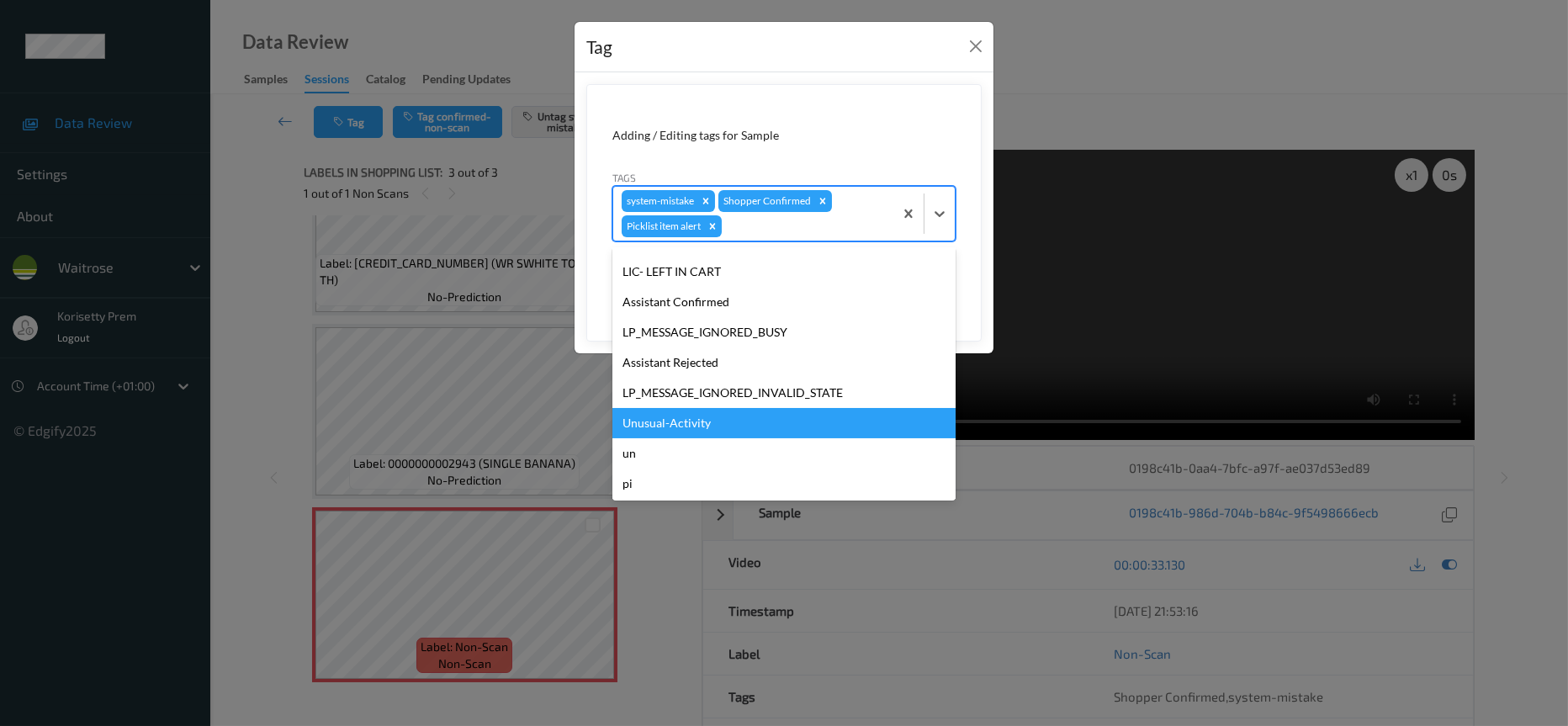
click at [680, 416] on div "Unusual-Activity" at bounding box center [784, 423] width 343 height 30
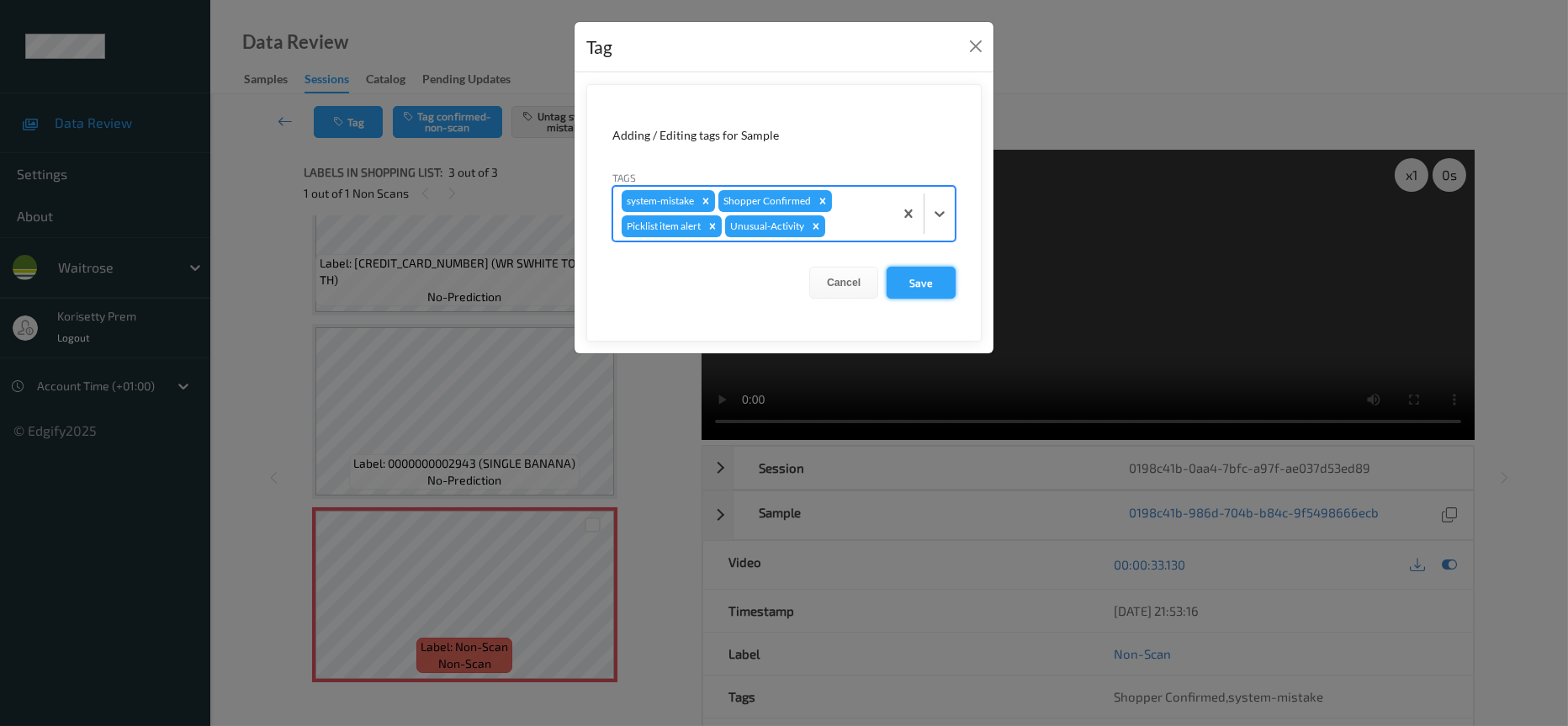
click at [896, 280] on button "Save" at bounding box center [921, 282] width 69 height 32
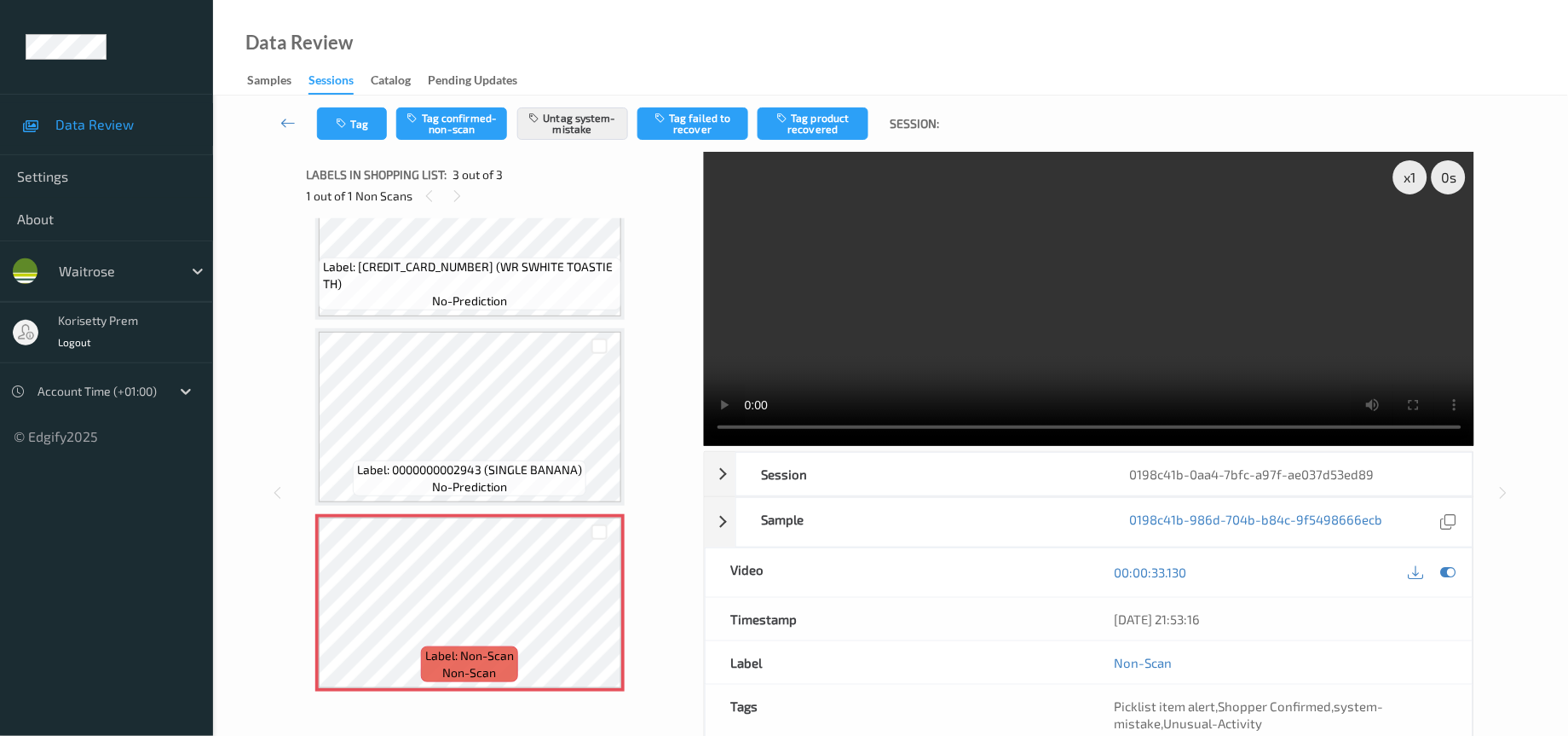
click at [890, 311] on video at bounding box center [1089, 299] width 771 height 294
click at [893, 313] on video at bounding box center [1089, 299] width 771 height 294
click at [671, 174] on div "Labels in shopping list: 3 out of 3" at bounding box center [500, 174] width 385 height 21
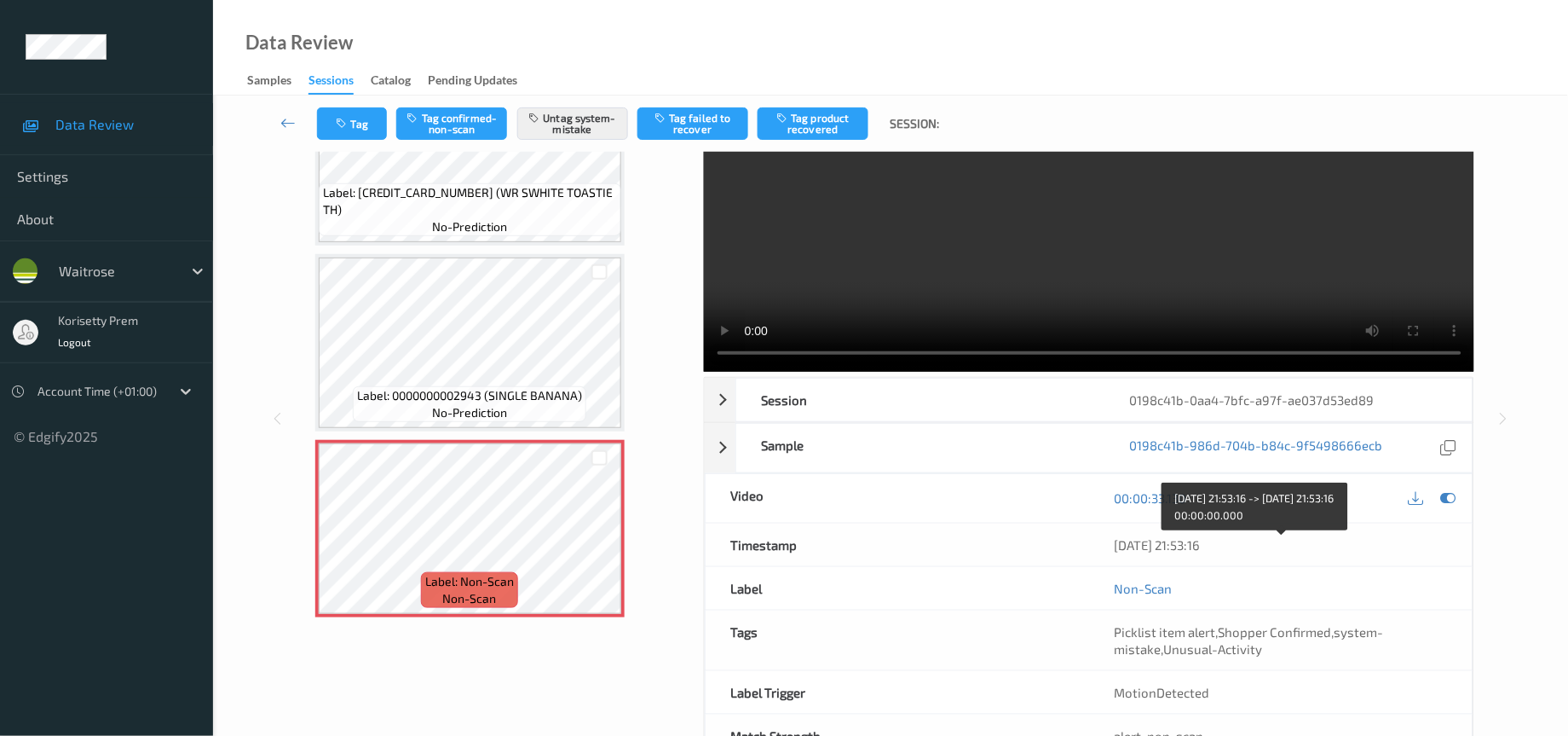
scroll to position [135, 0]
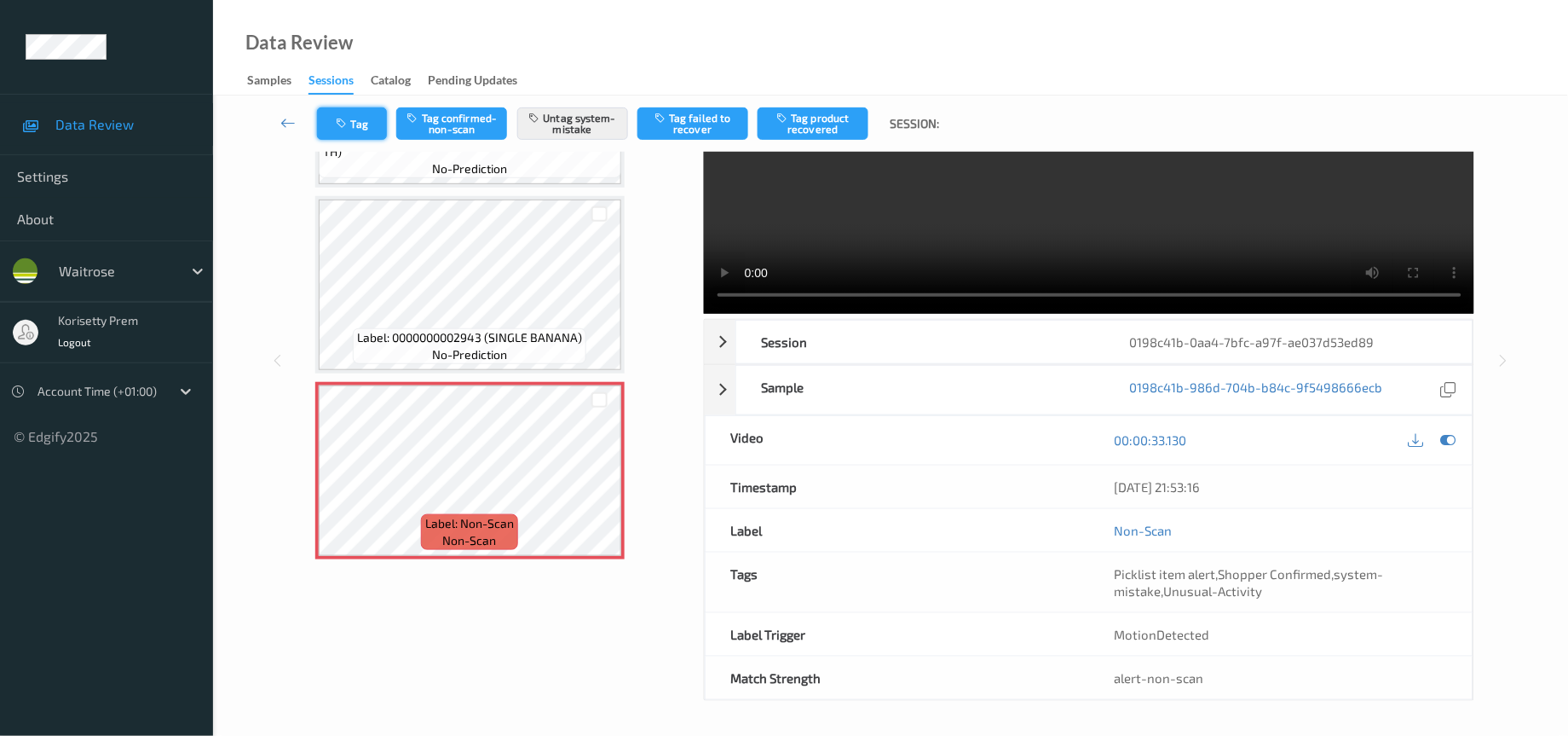
click at [356, 124] on button "Tag" at bounding box center [352, 124] width 70 height 33
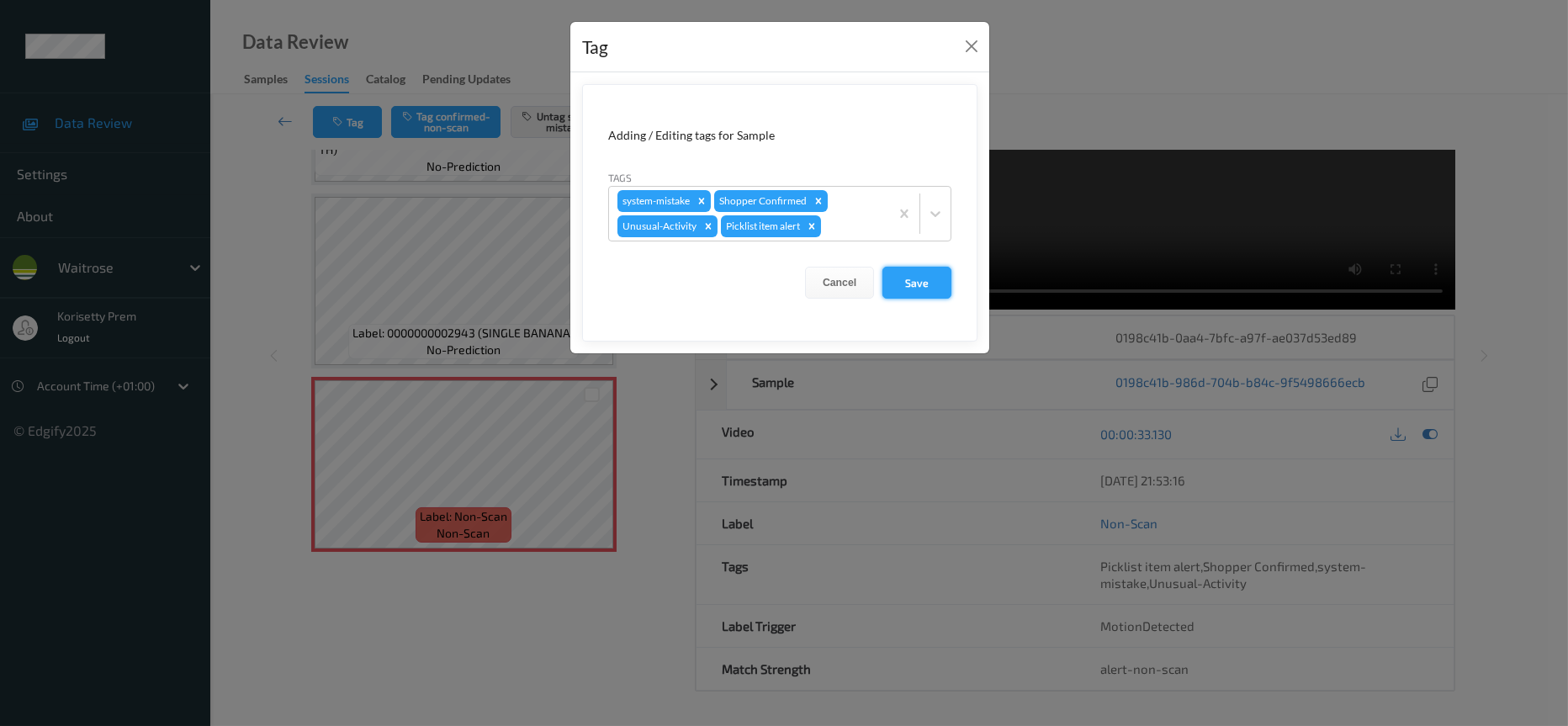
click at [930, 272] on button "Save" at bounding box center [916, 282] width 69 height 32
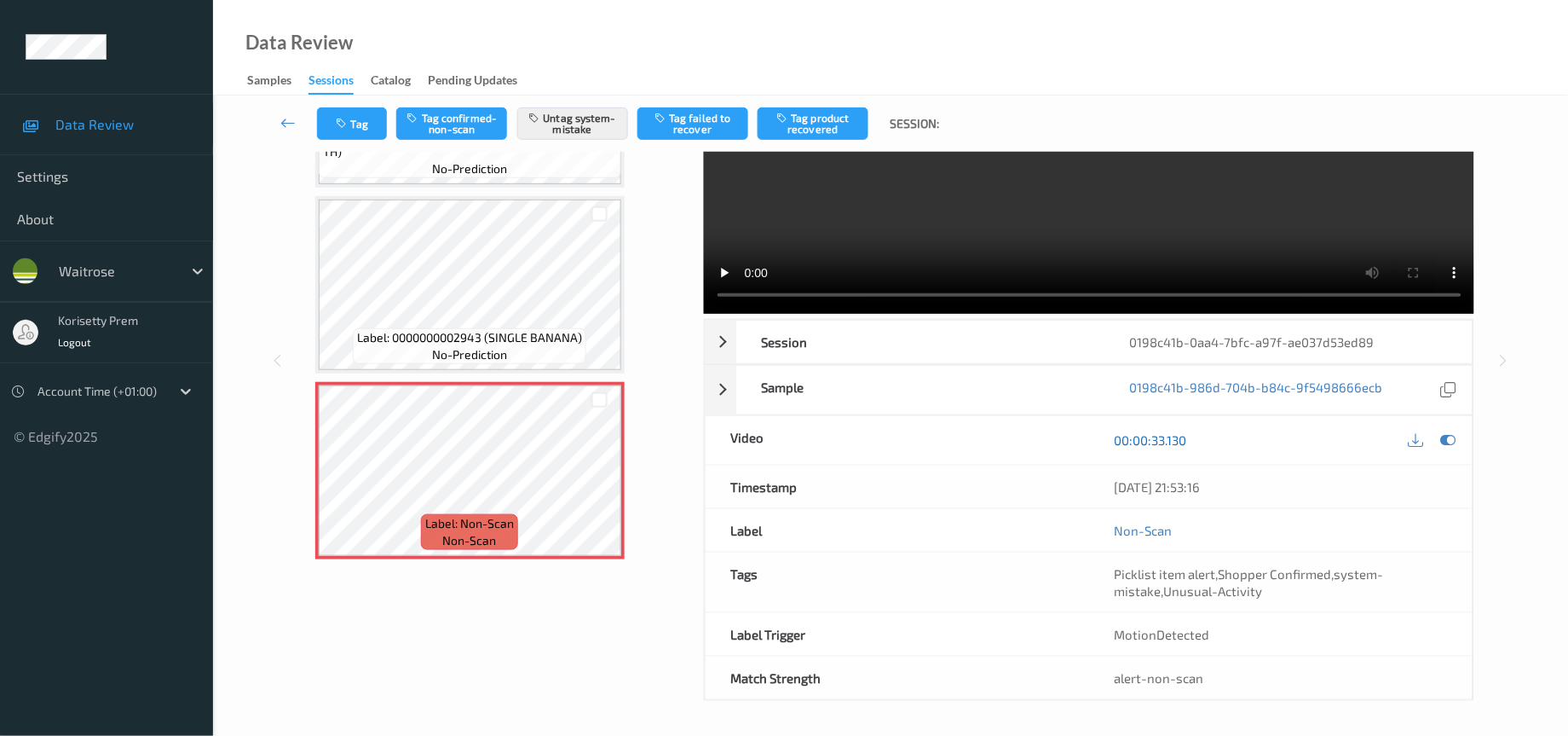
scroll to position [0, 0]
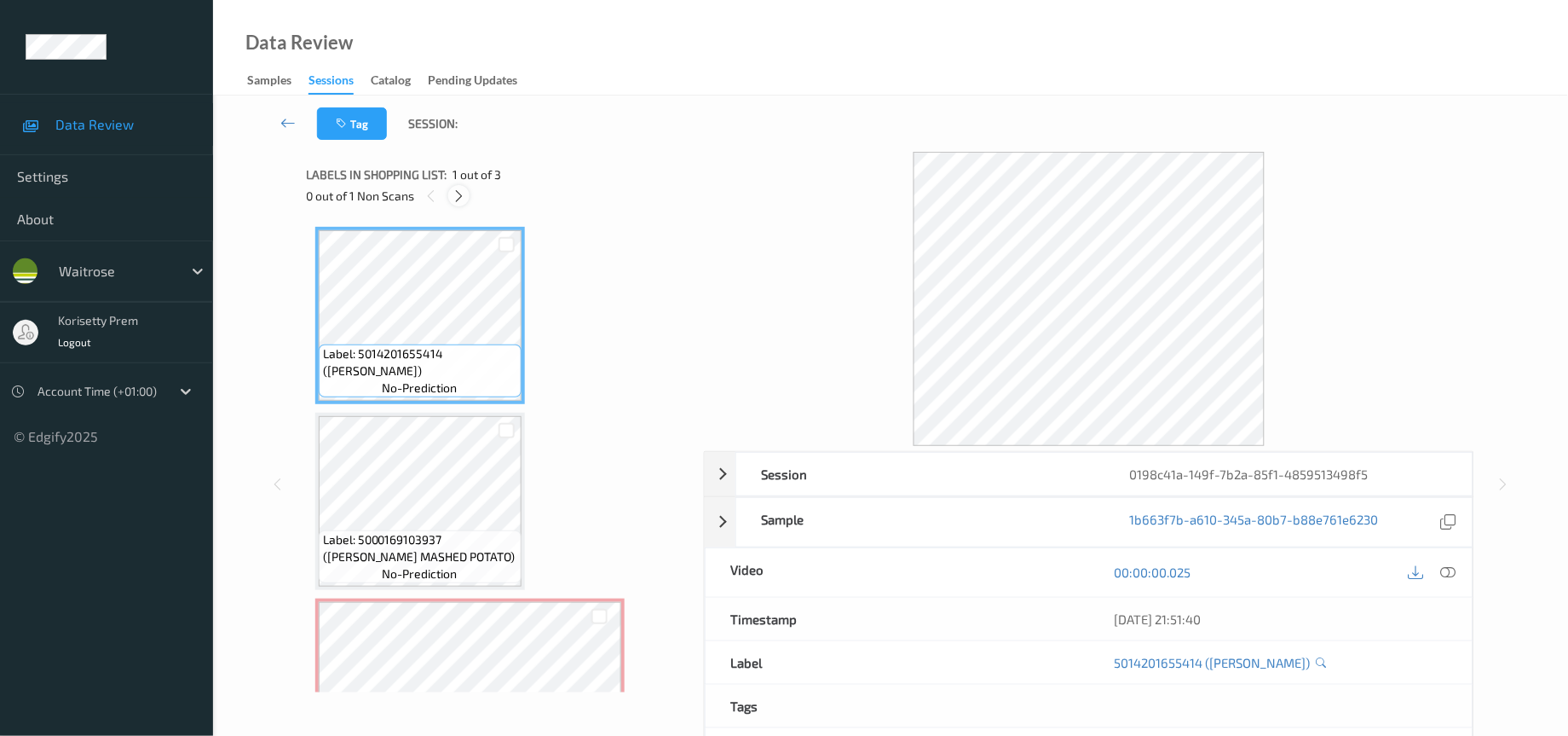
click at [461, 194] on icon at bounding box center [459, 195] width 15 height 15
click at [1454, 573] on icon at bounding box center [1449, 572] width 15 height 15
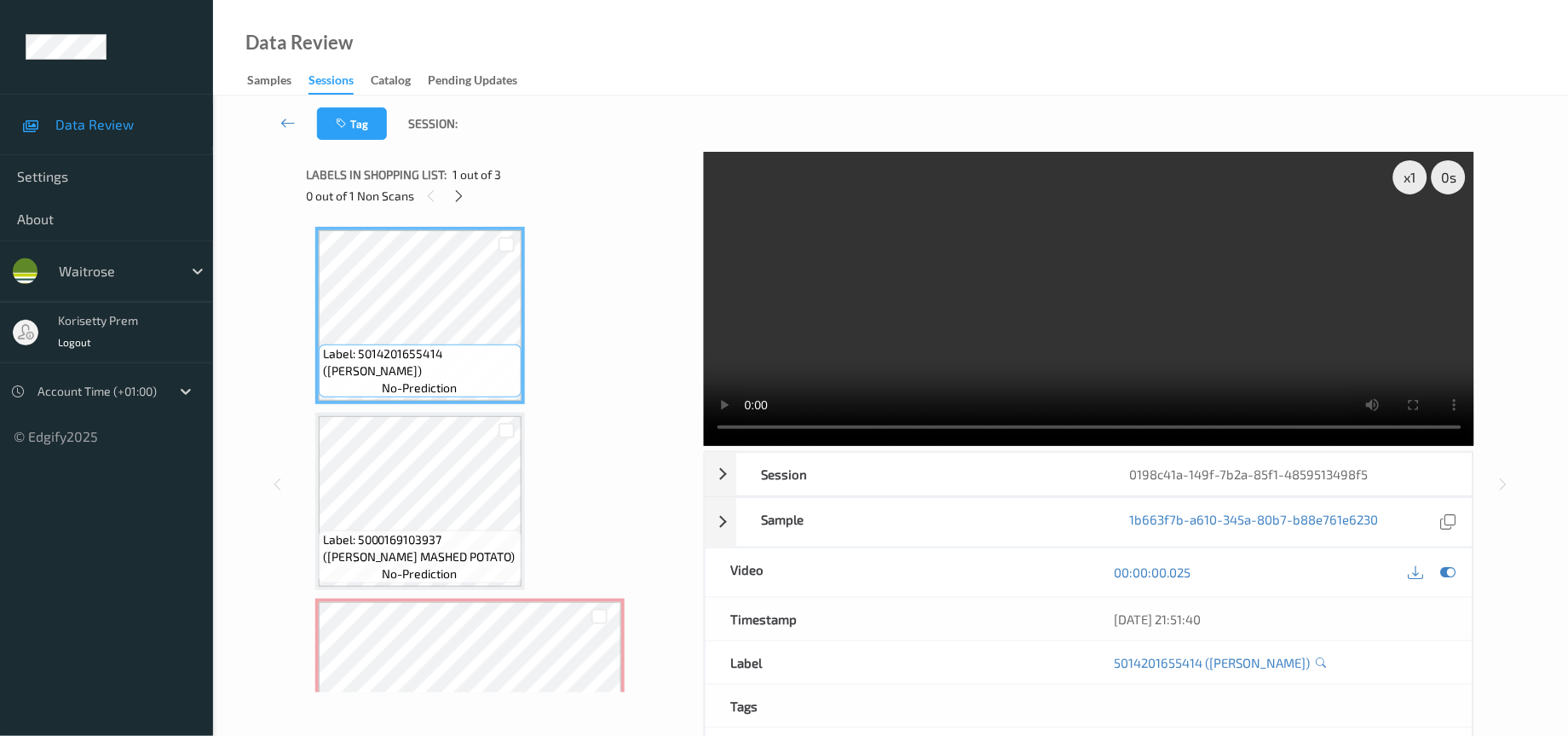
scroll to position [85, 0]
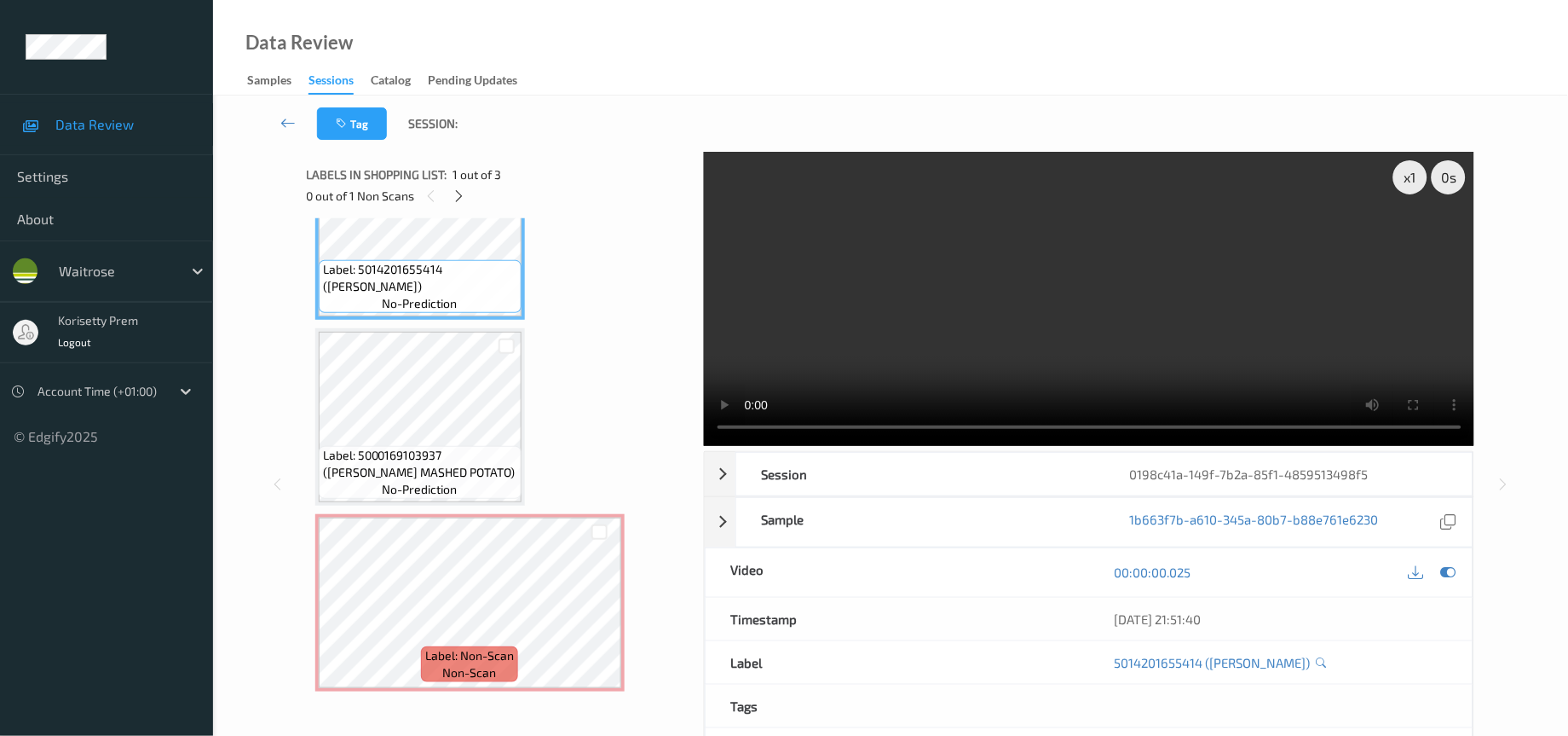
click at [1204, 272] on video at bounding box center [1089, 299] width 771 height 294
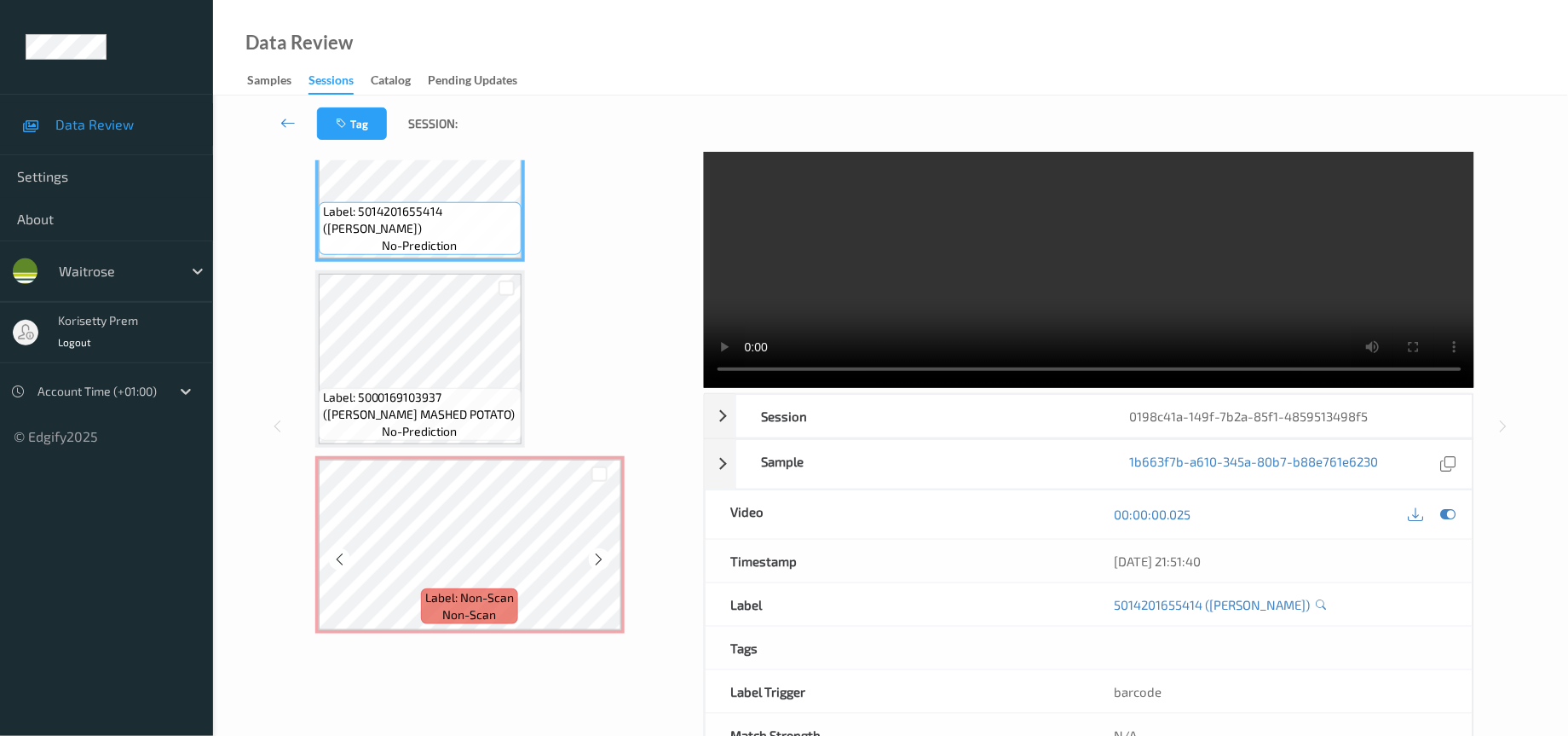
scroll to position [118, 0]
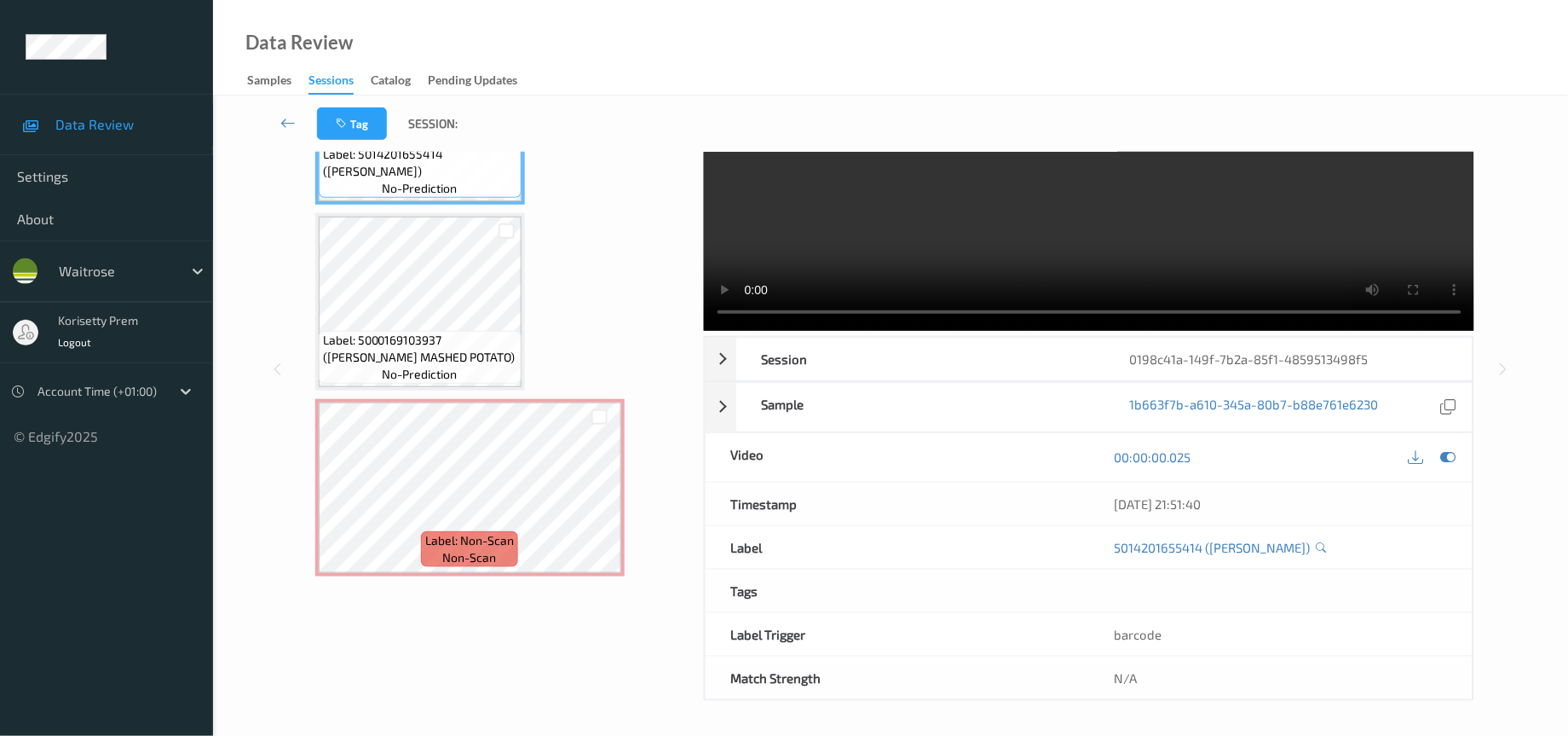
click at [501, 576] on div "Labels in shopping list: 1 out of 3 0 out of 1 Non Scans Label: 5014201655414 (…" at bounding box center [500, 368] width 385 height 664
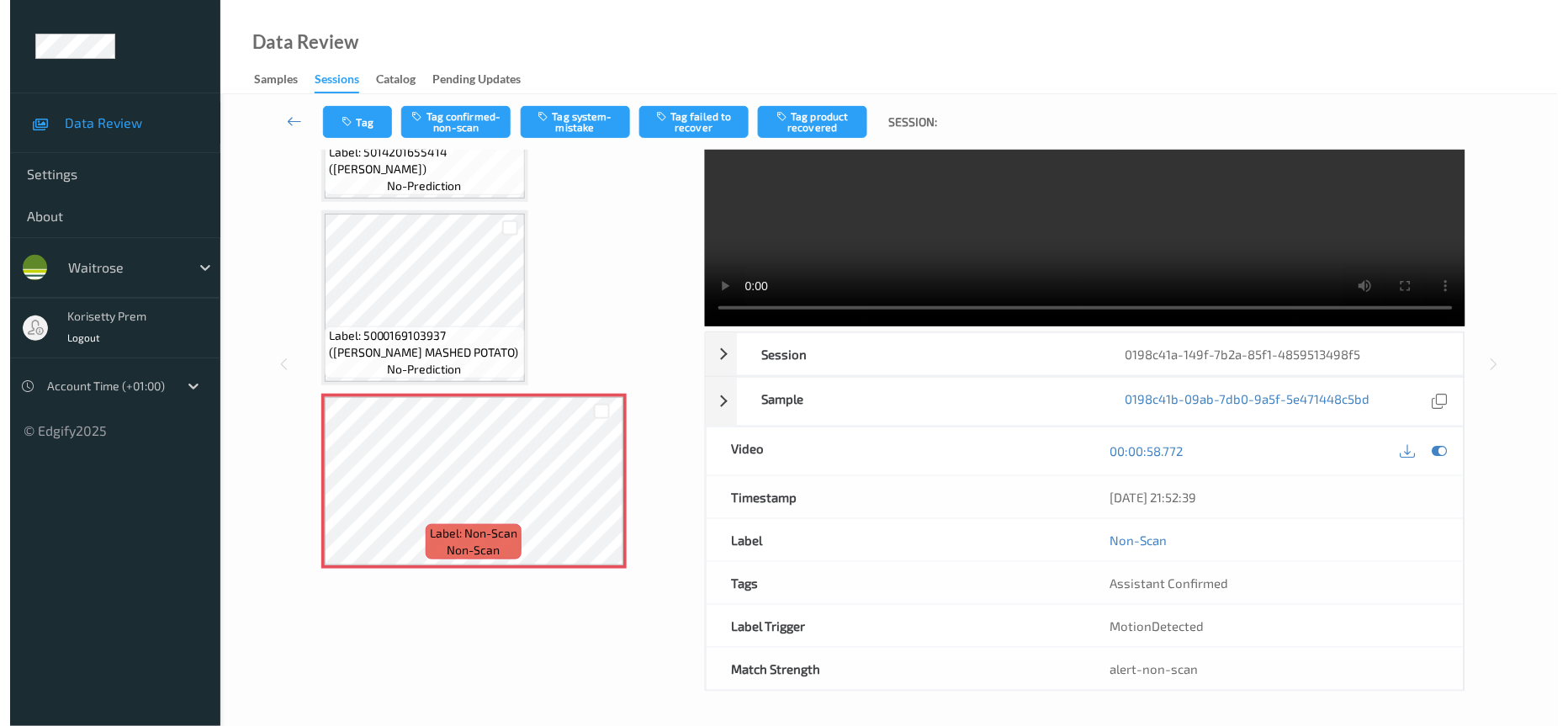
scroll to position [0, 0]
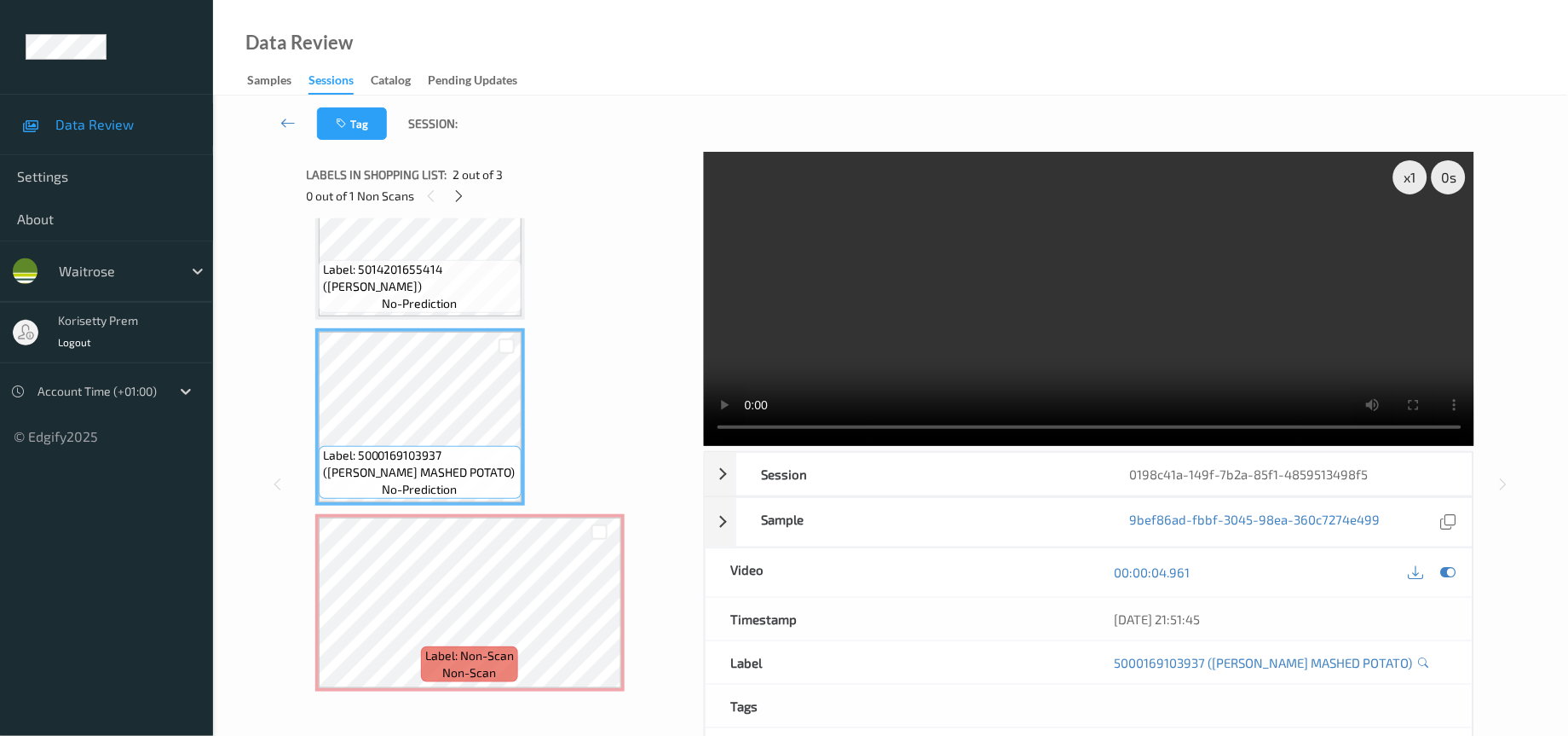
click at [1098, 307] on video at bounding box center [1089, 299] width 771 height 294
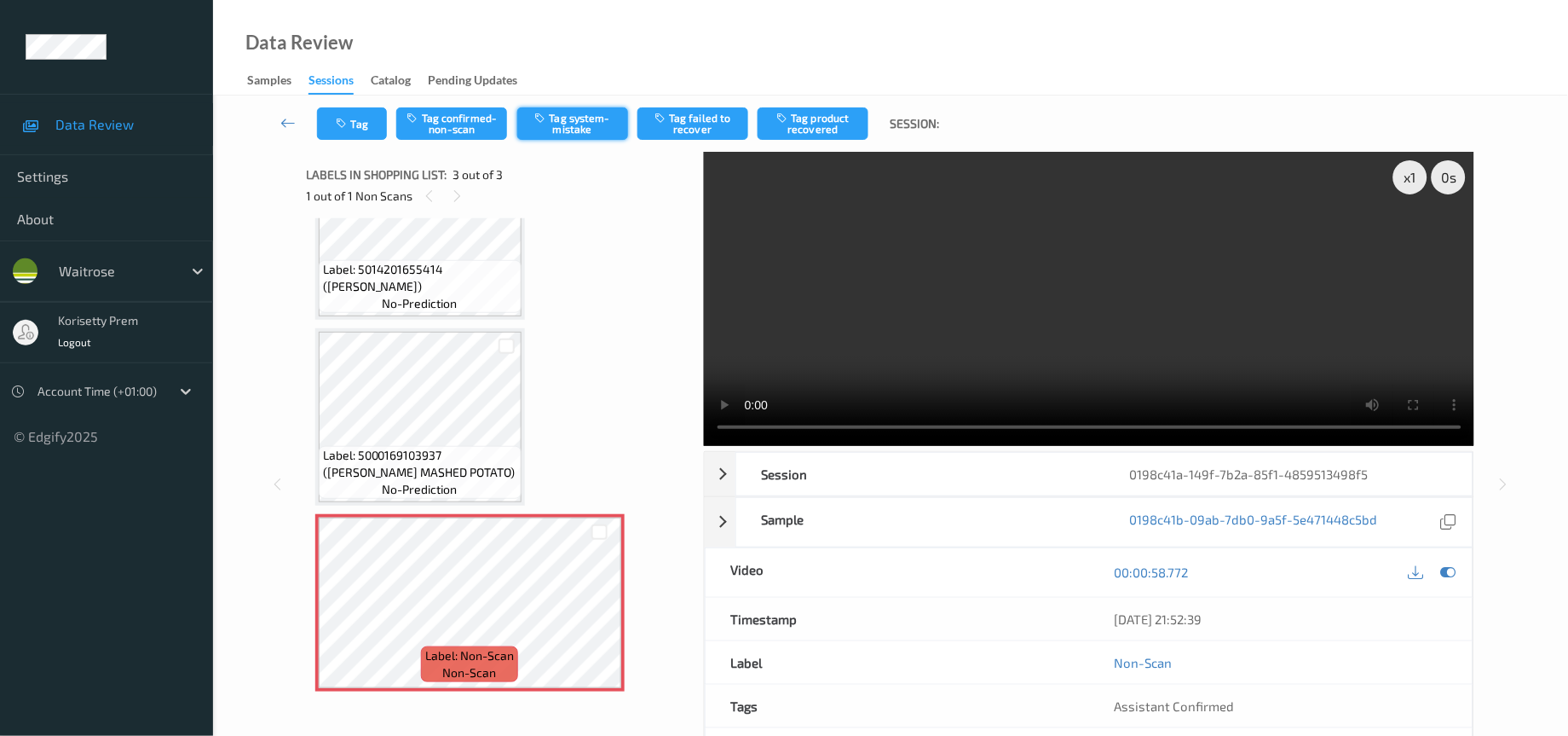
click at [587, 132] on button "Tag system-mistake" at bounding box center [573, 124] width 111 height 33
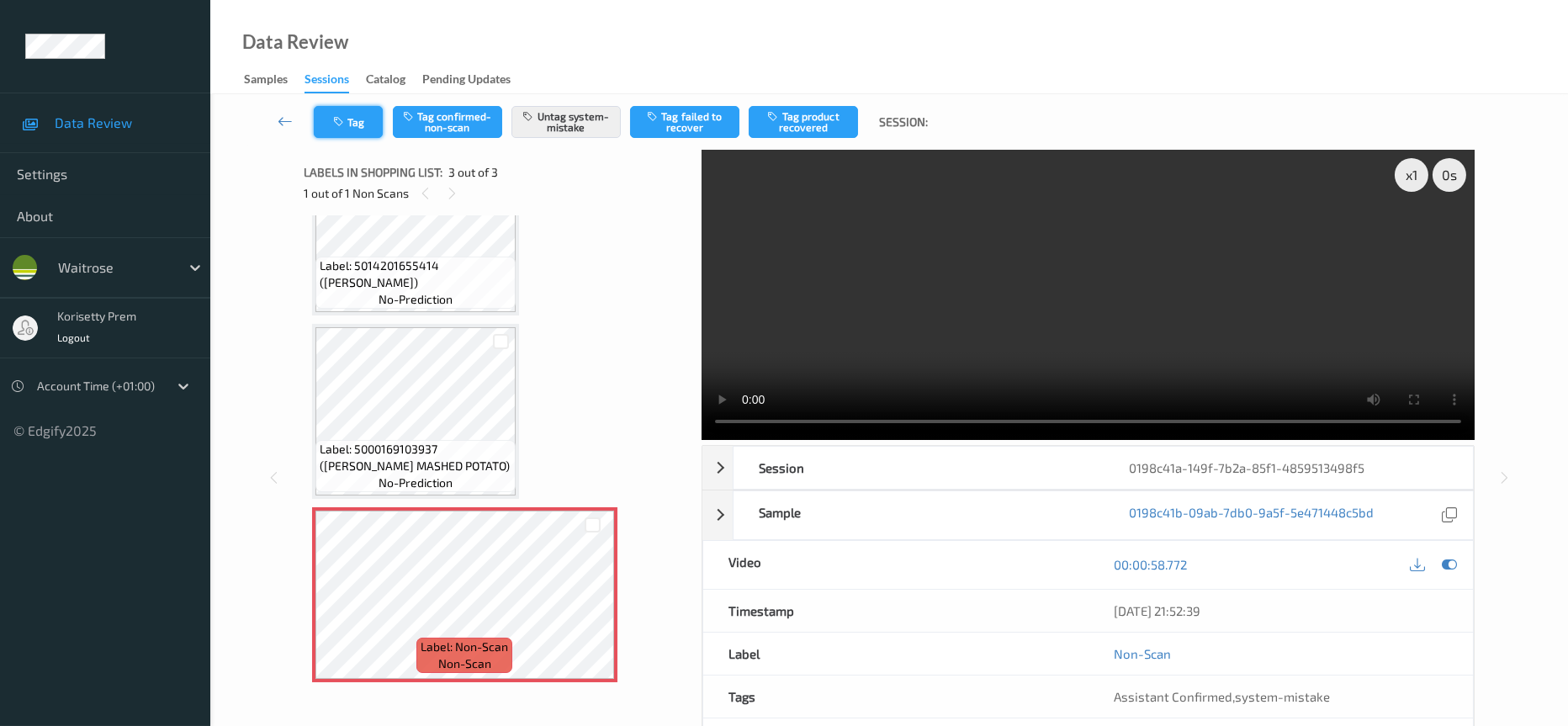
click at [348, 127] on button "Tag" at bounding box center [348, 122] width 69 height 32
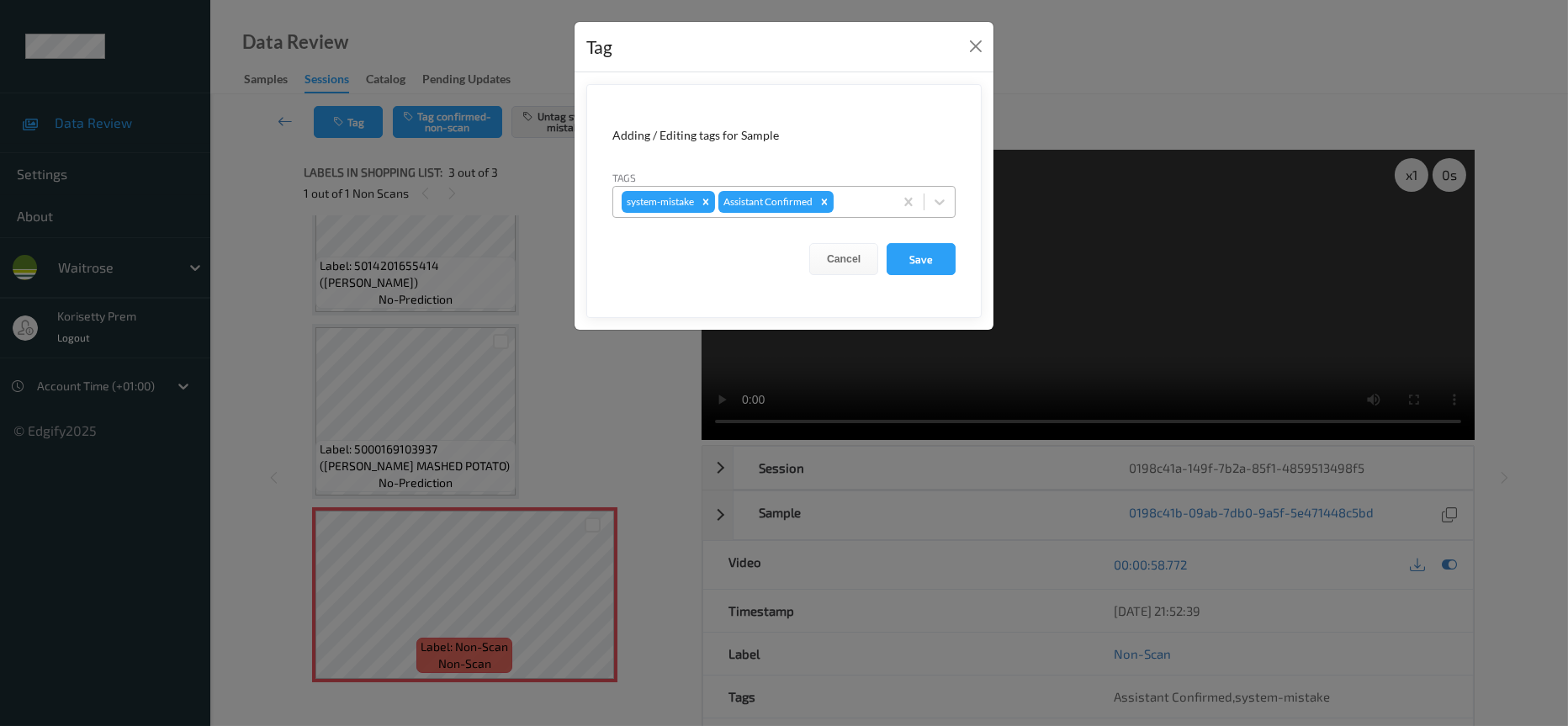
click at [853, 196] on div at bounding box center [861, 202] width 48 height 21
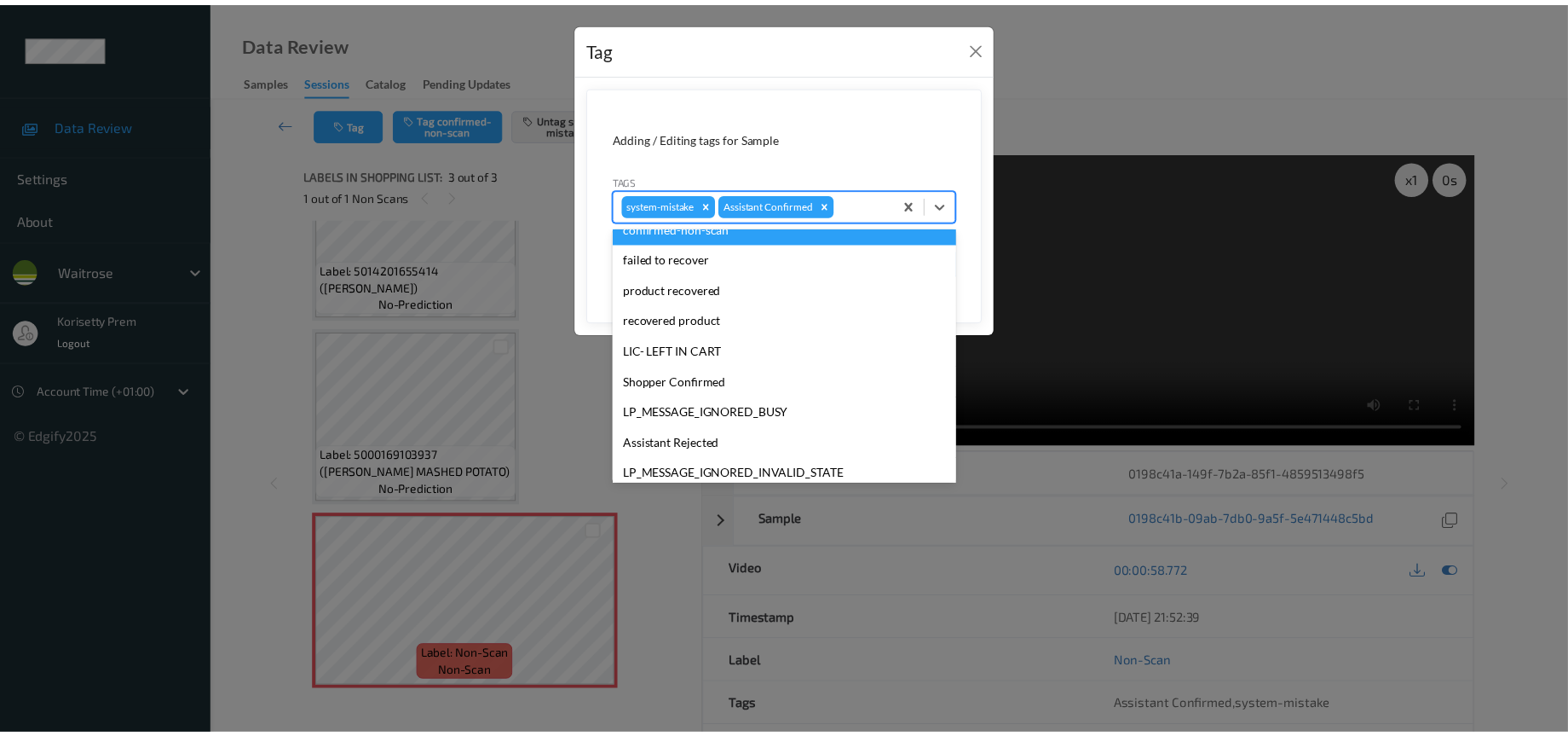
scroll to position [255, 0]
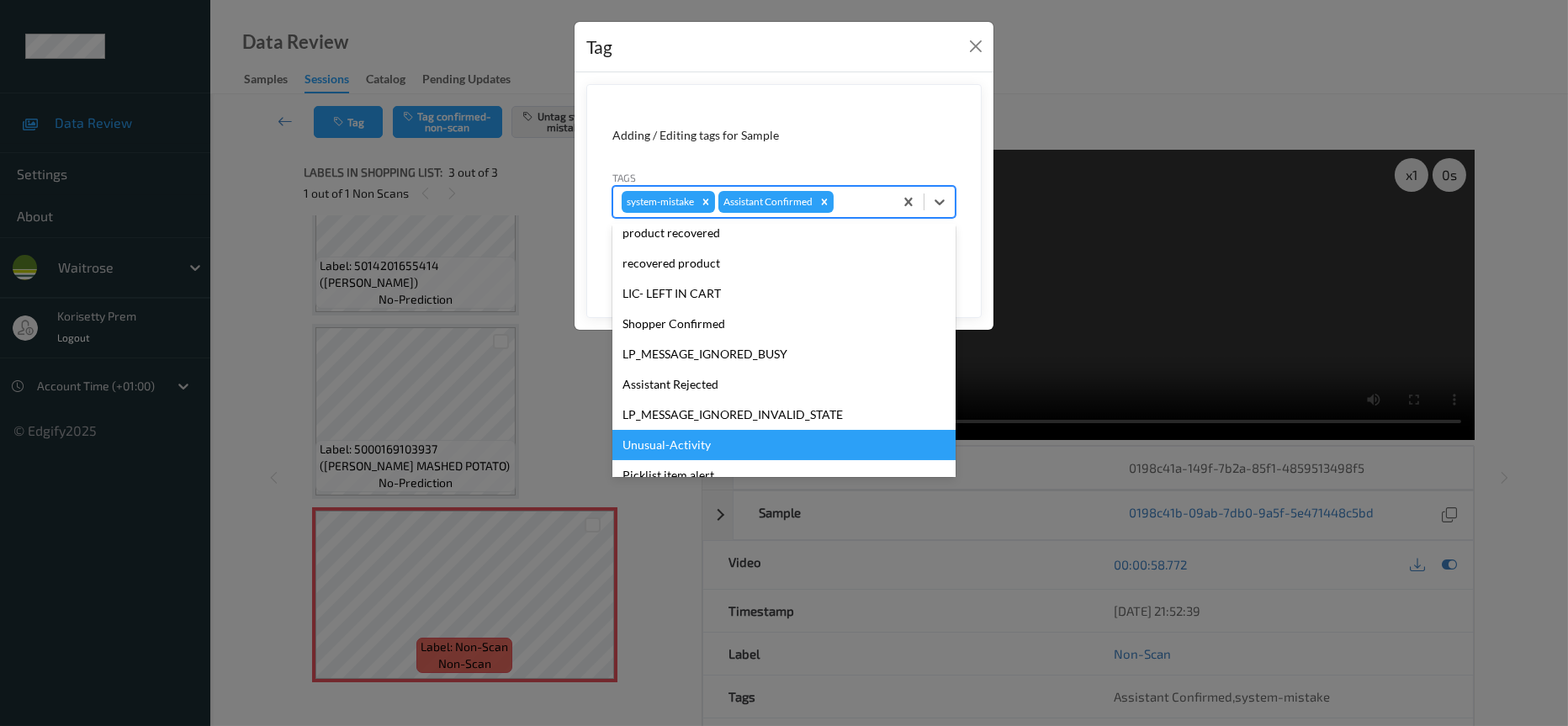
click at [669, 445] on div "Unusual-Activity" at bounding box center [784, 445] width 343 height 30
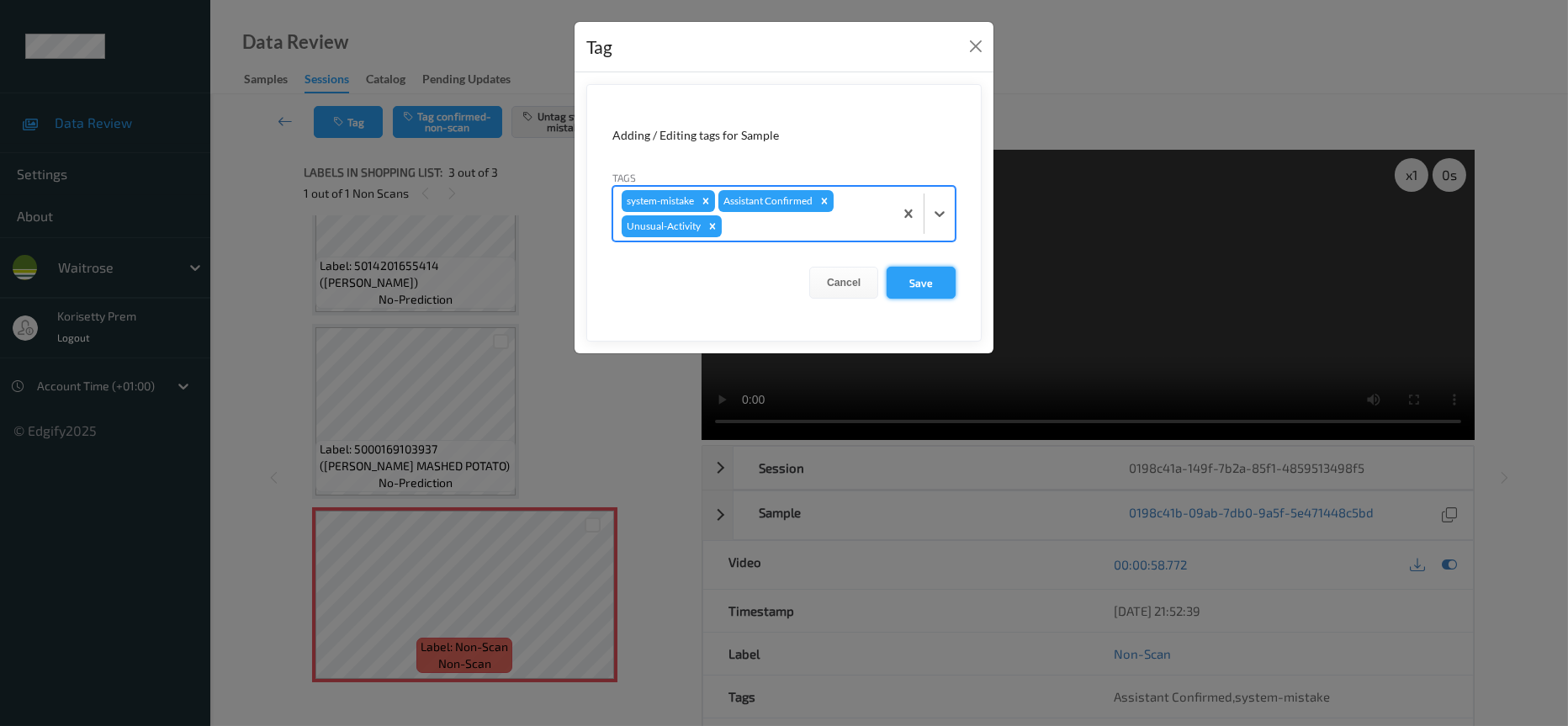
click at [916, 279] on button "Save" at bounding box center [921, 282] width 69 height 32
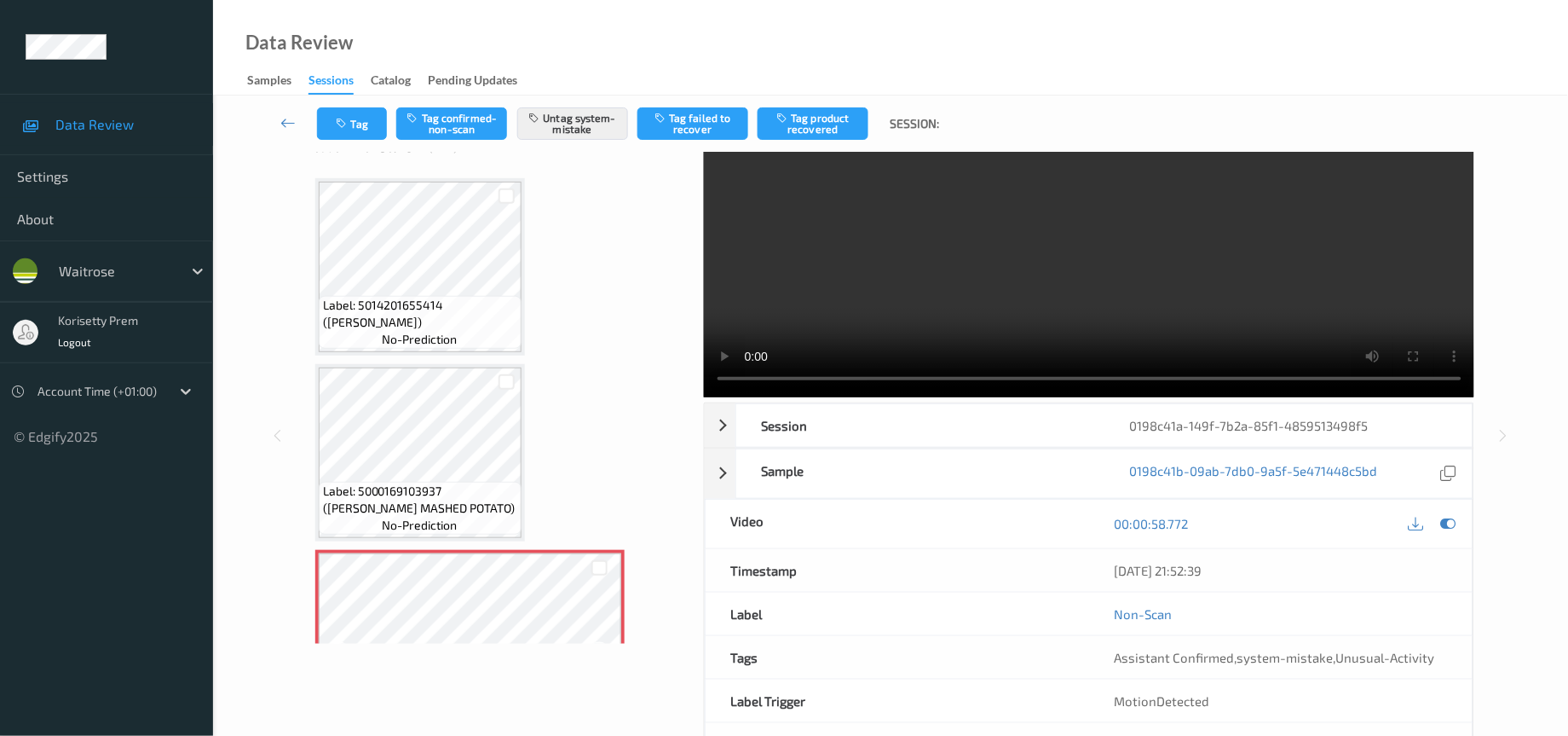
scroll to position [0, 0]
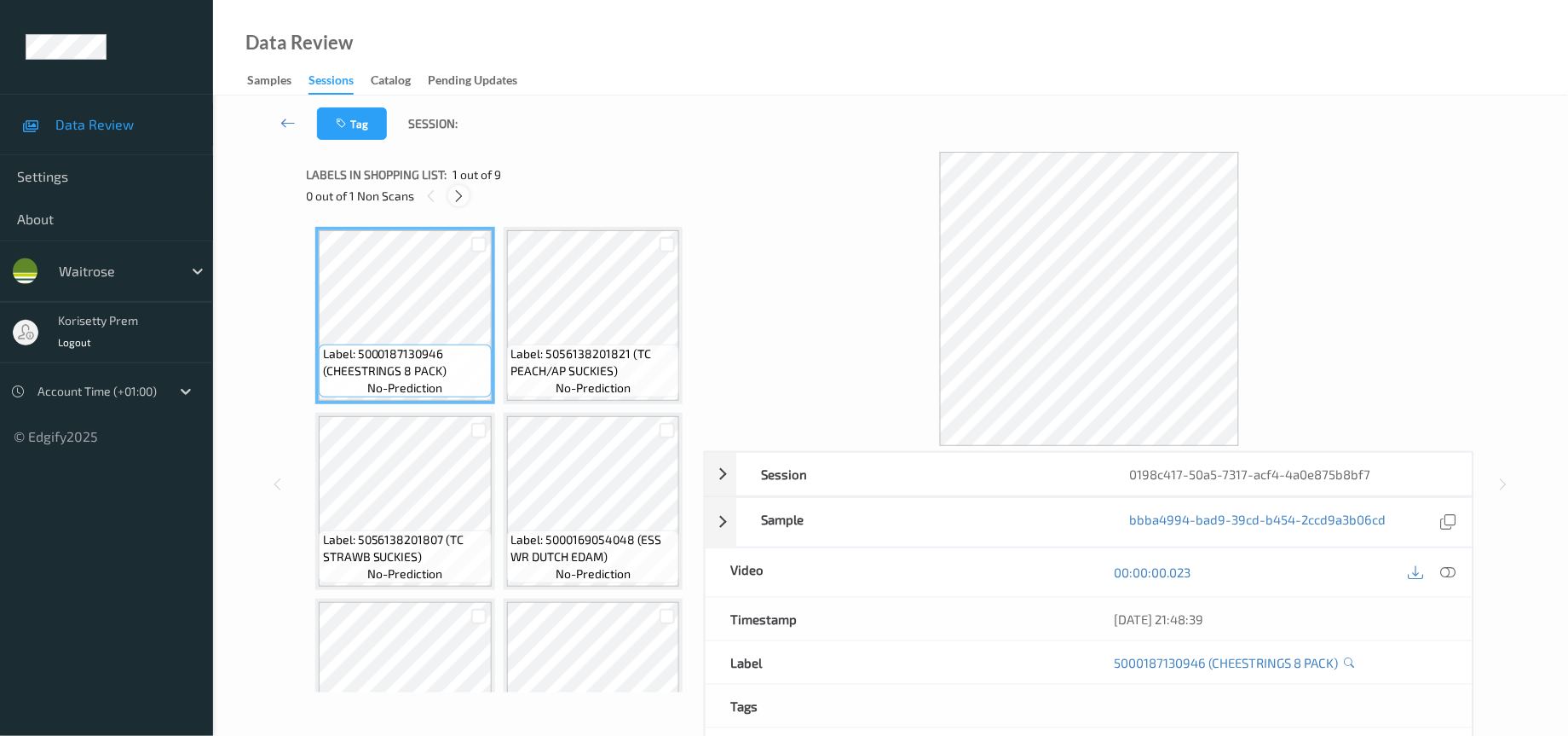
click at [463, 193] on icon at bounding box center [459, 195] width 15 height 15
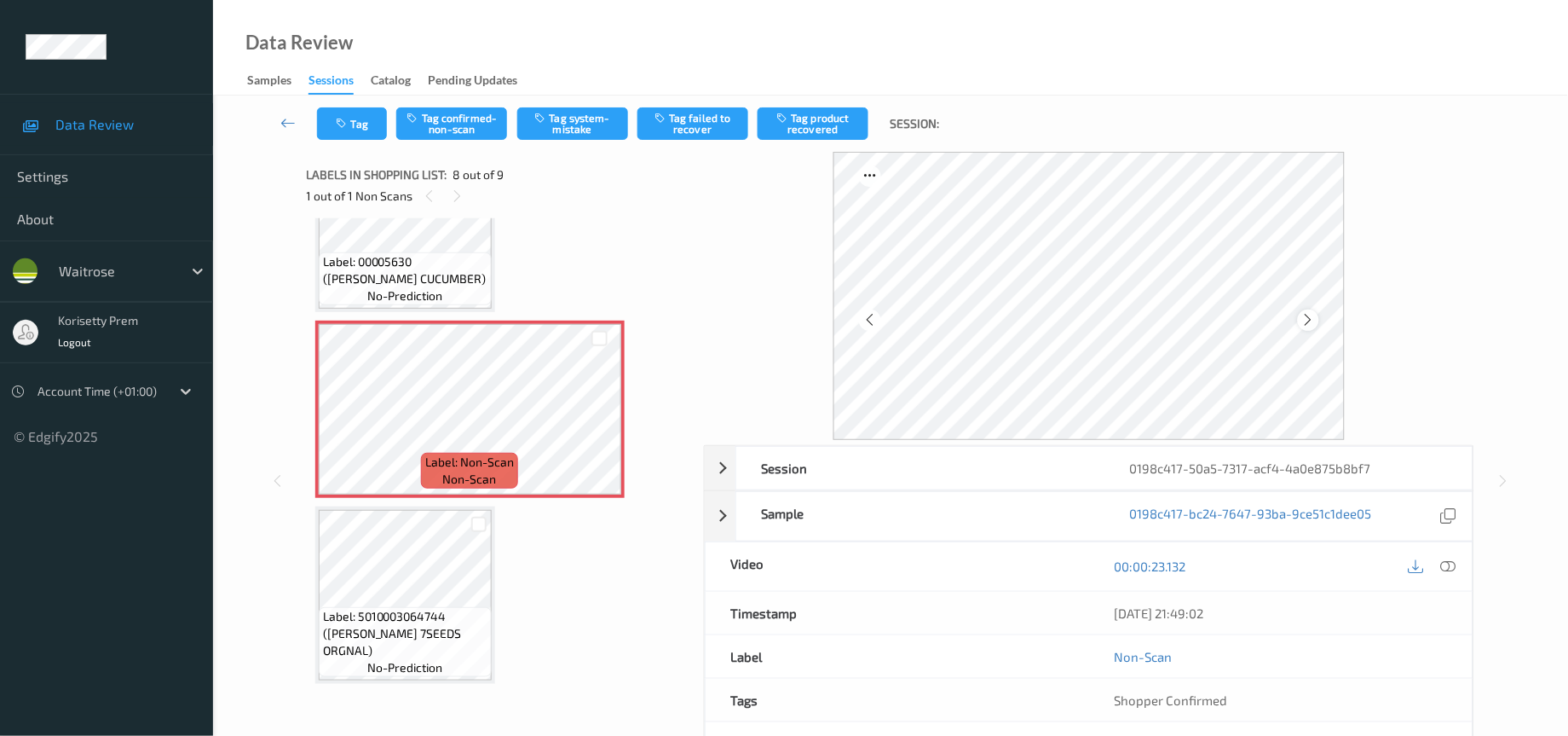
click at [1307, 323] on icon at bounding box center [1309, 319] width 15 height 15
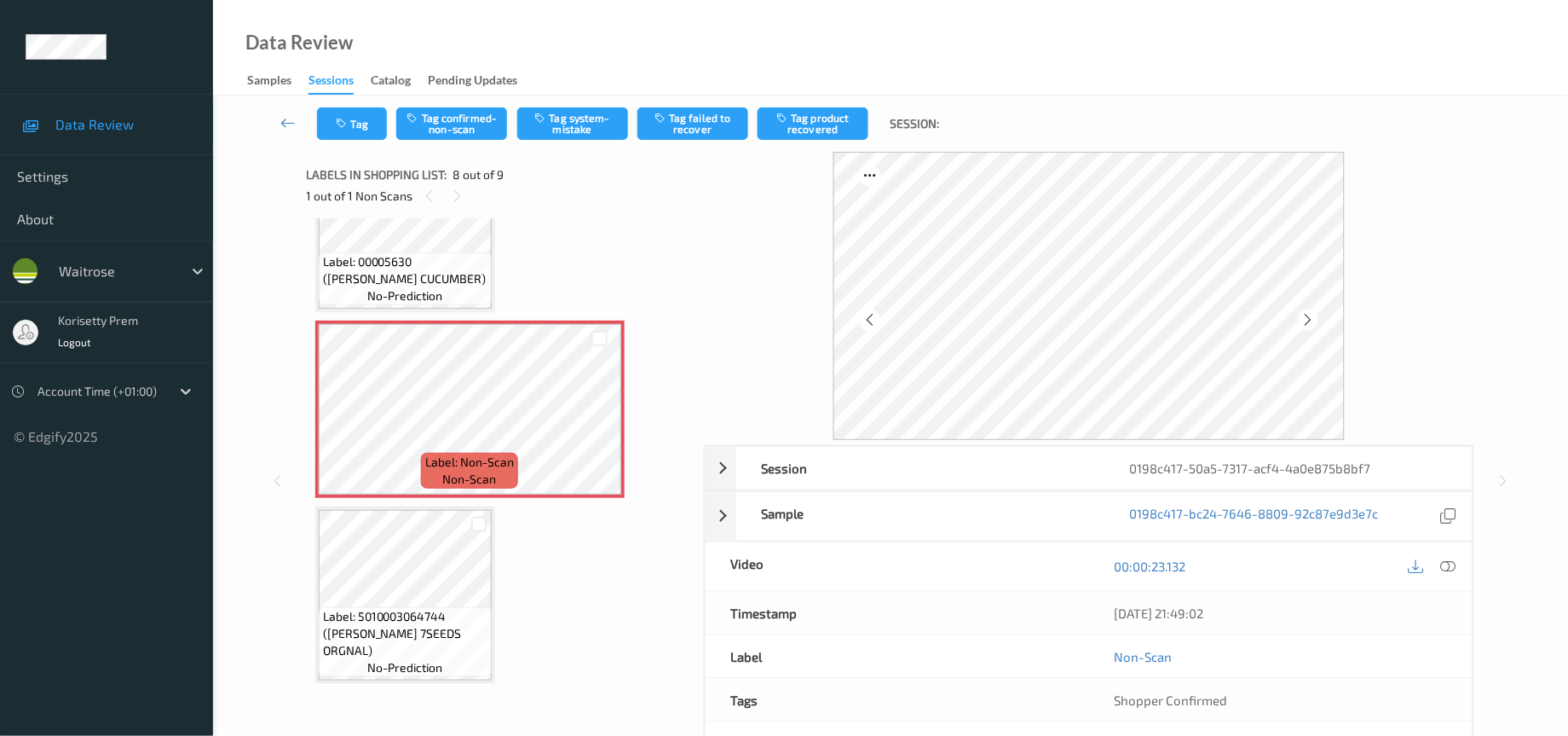
click at [1307, 323] on icon at bounding box center [1309, 319] width 15 height 15
click at [1313, 320] on icon at bounding box center [1309, 319] width 15 height 15
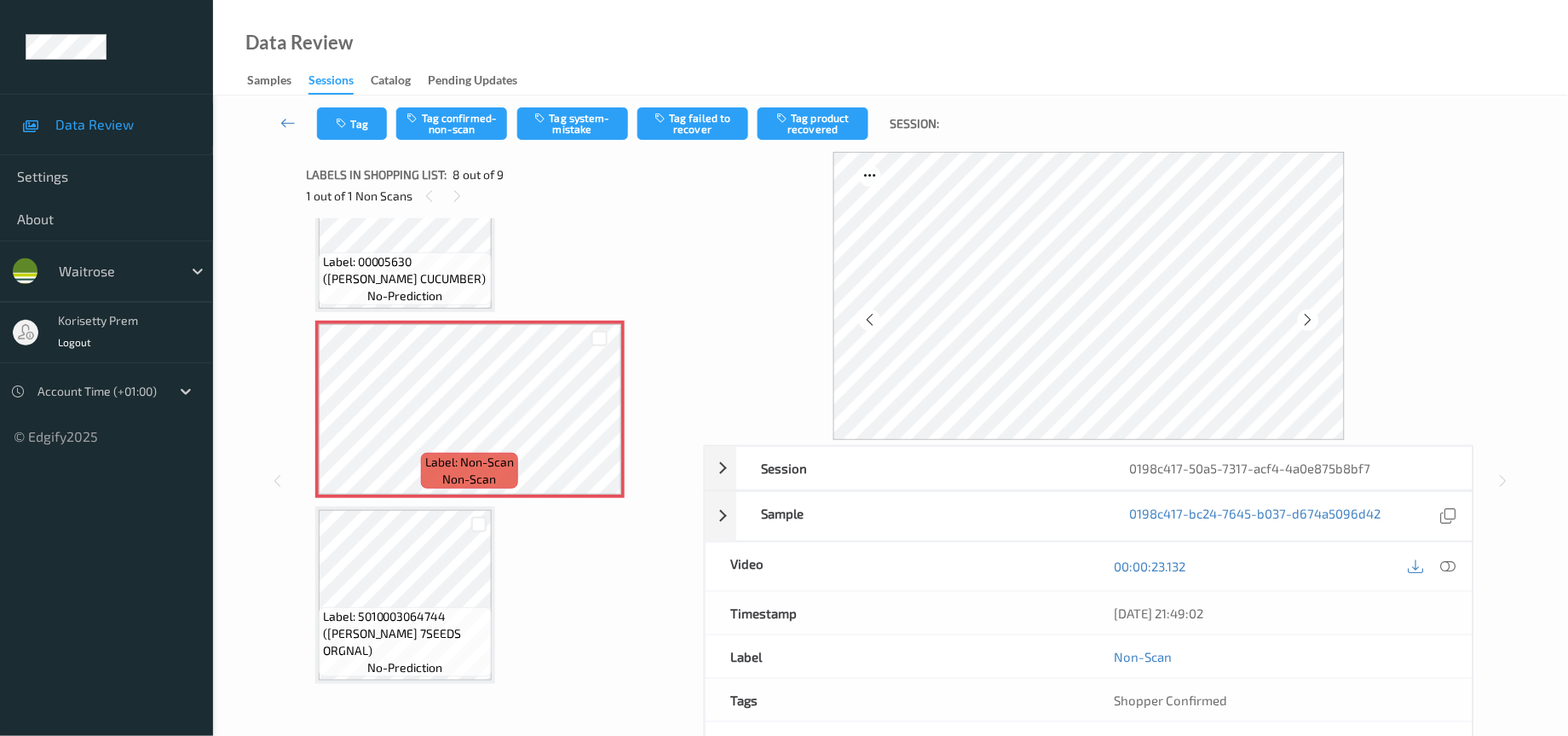
click at [1313, 320] on icon at bounding box center [1309, 319] width 15 height 15
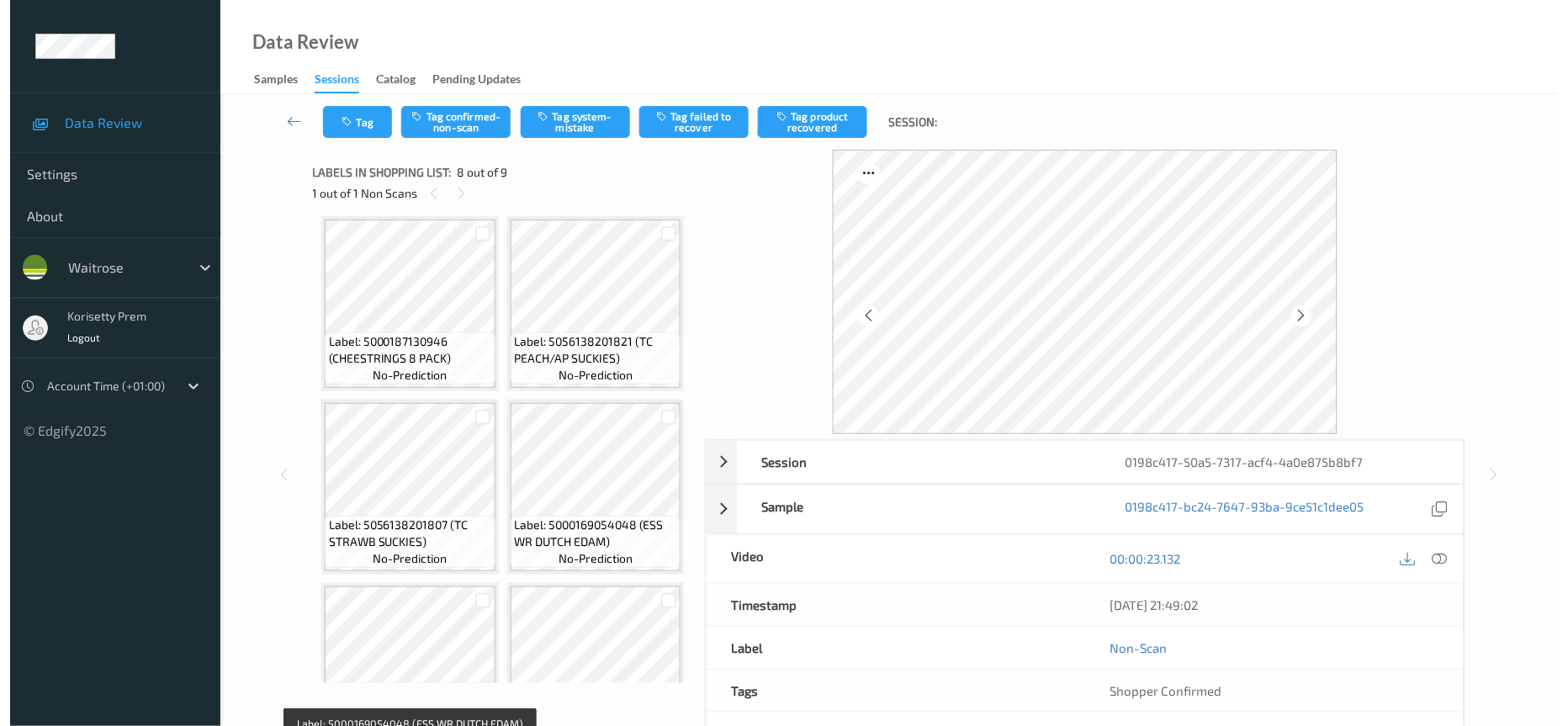
scroll to position [0, 0]
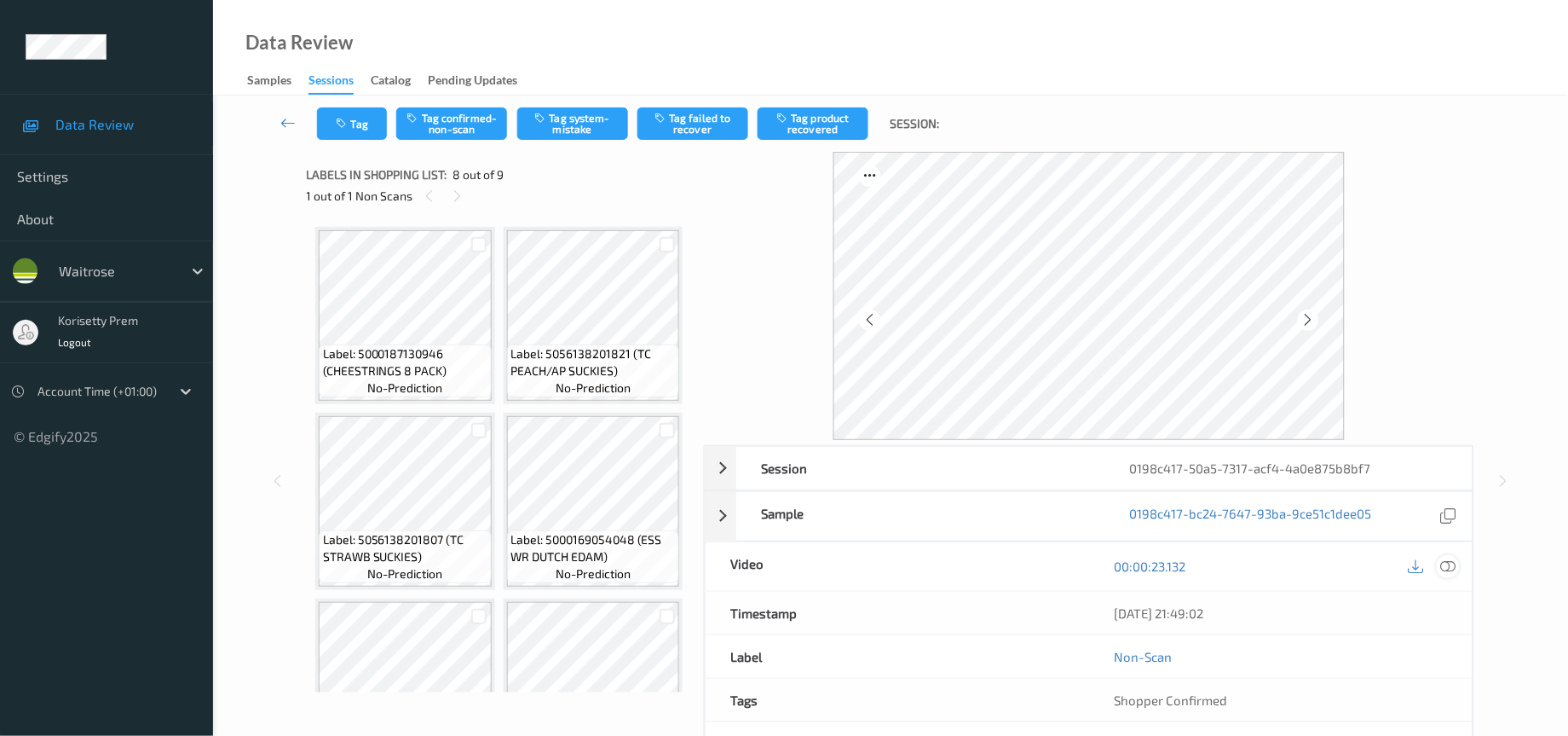
click at [1448, 571] on icon at bounding box center [1449, 566] width 15 height 15
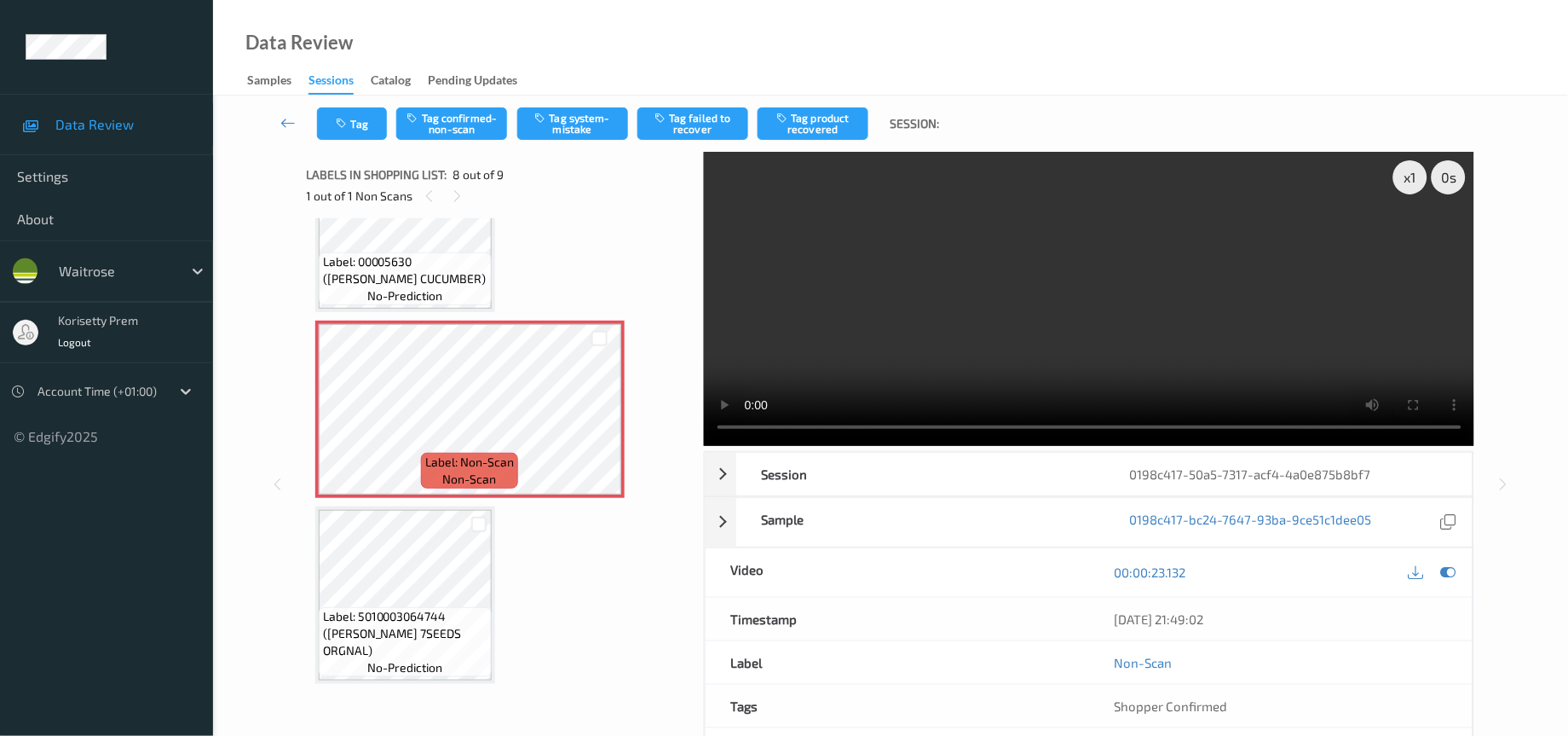
scroll to position [477, 0]
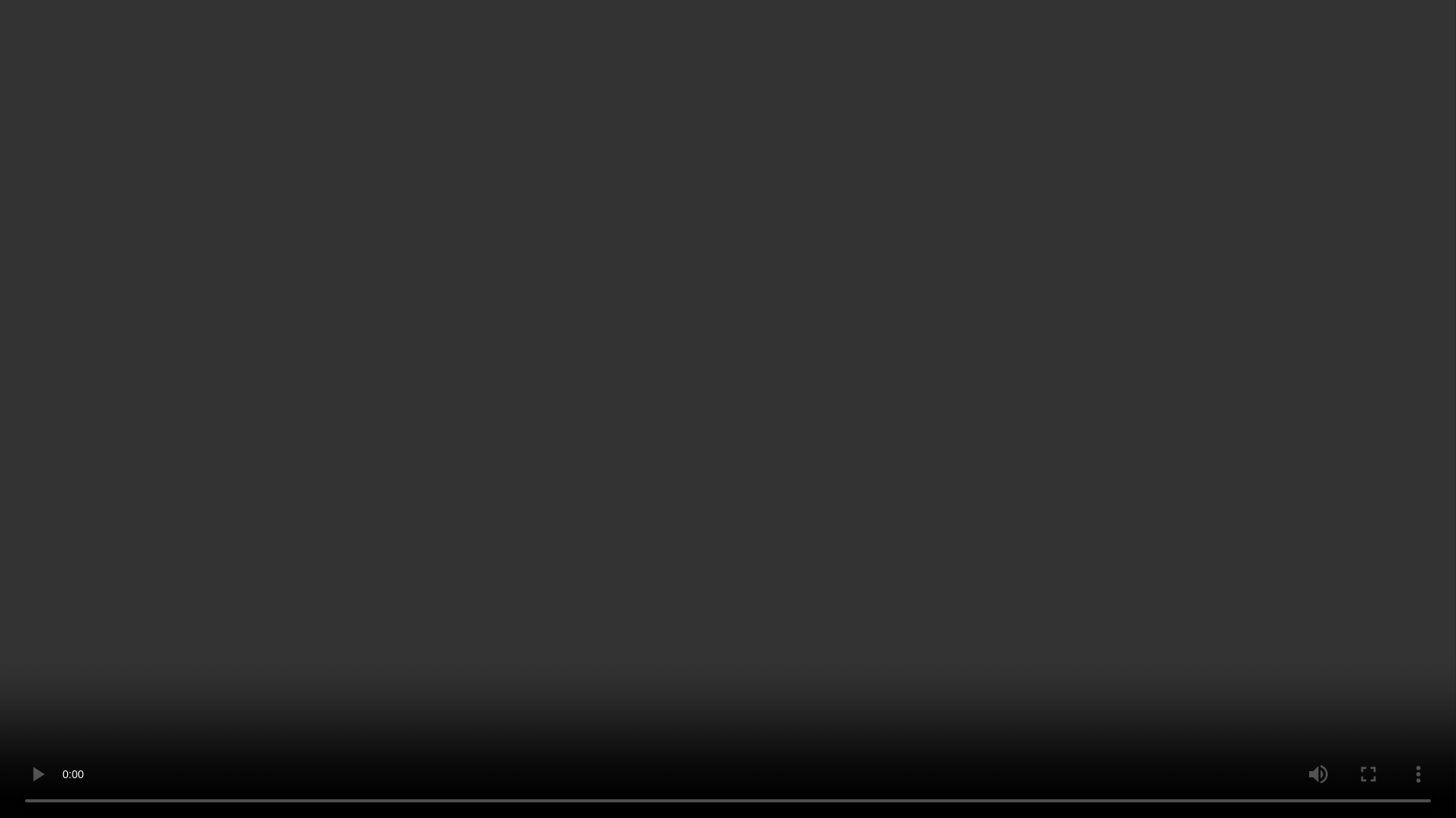
click at [882, 387] on video at bounding box center [728, 409] width 1456 height 818
click at [1381, 361] on video at bounding box center [728, 409] width 1456 height 818
click at [343, 512] on video at bounding box center [728, 409] width 1456 height 818
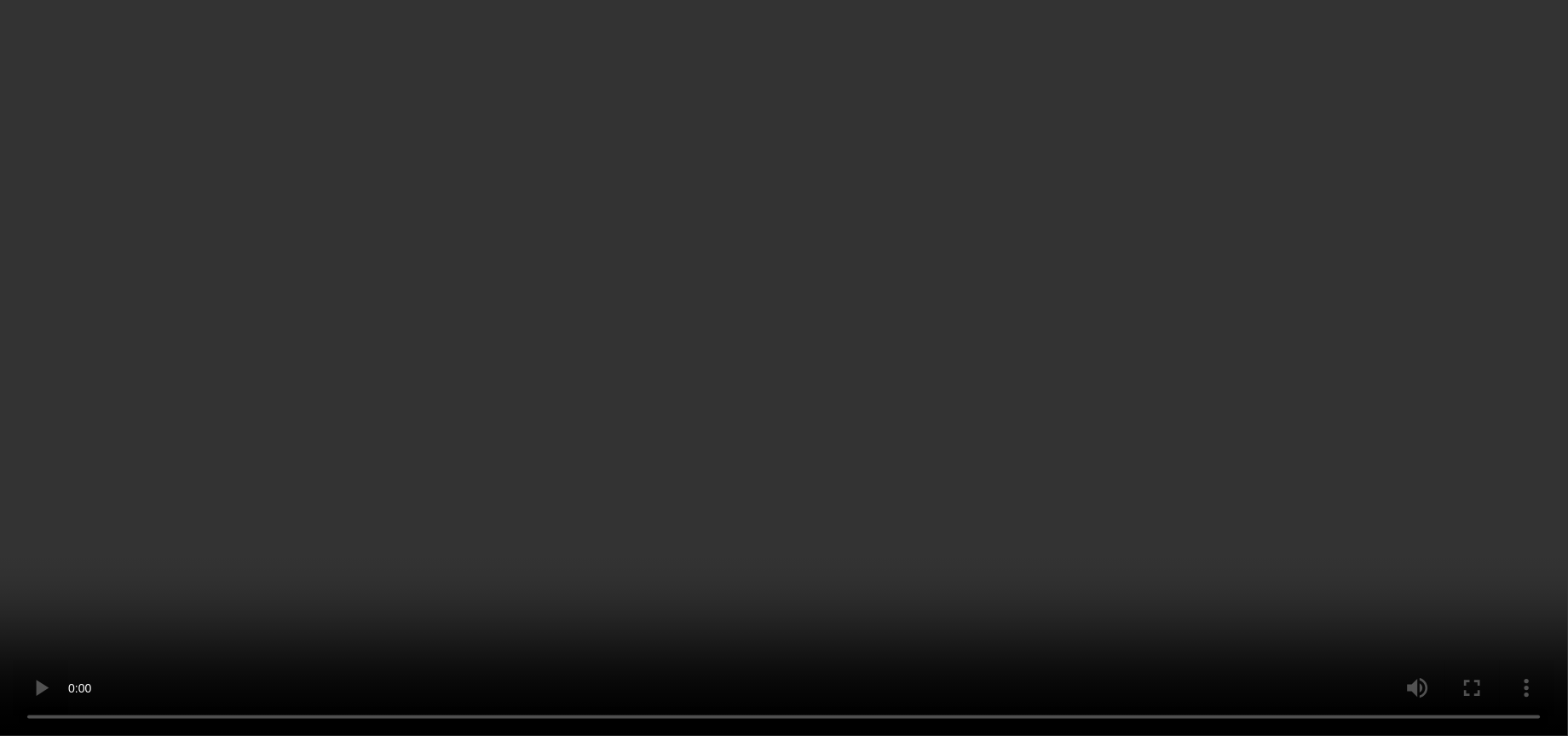
scroll to position [1187, 0]
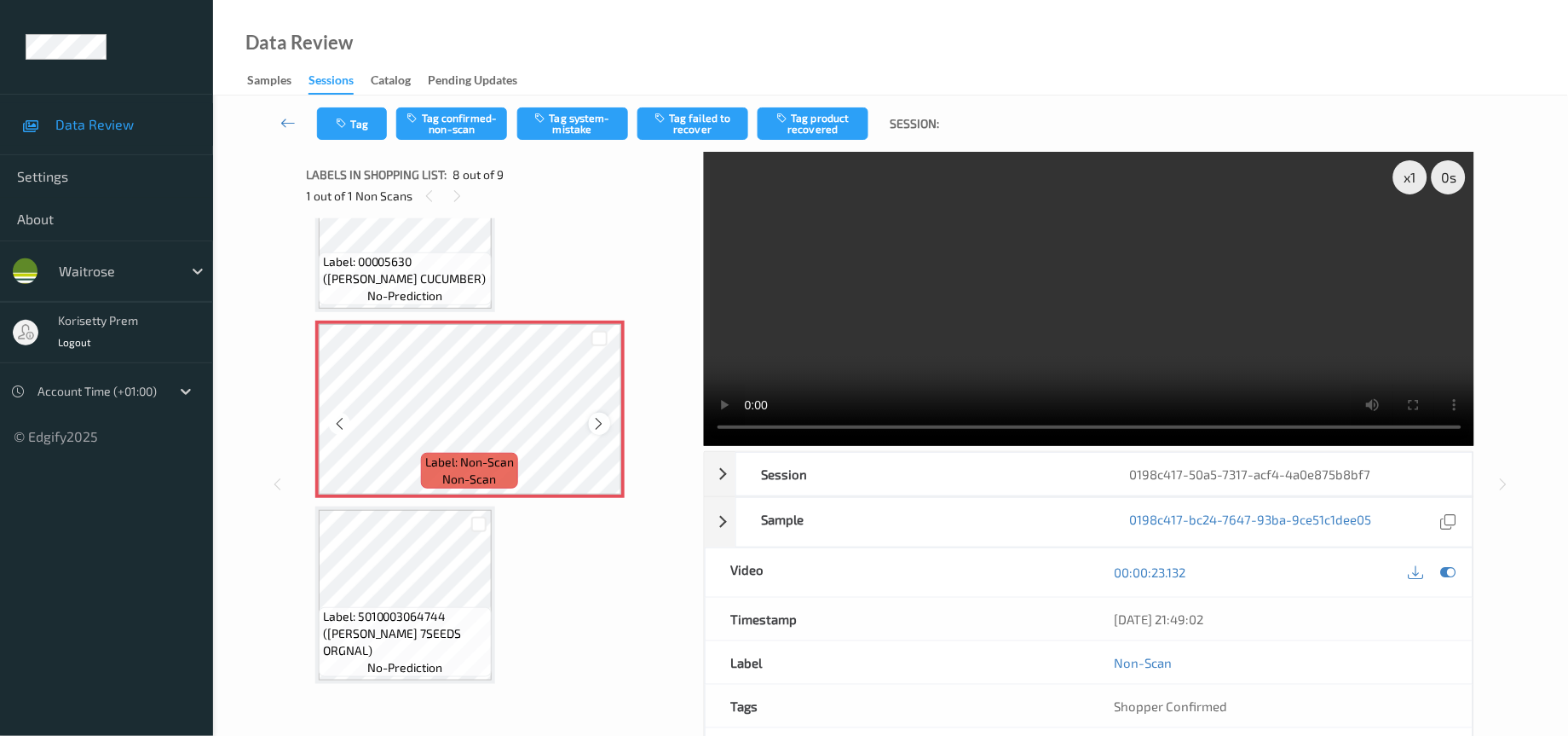
click at [596, 426] on icon at bounding box center [600, 423] width 15 height 15
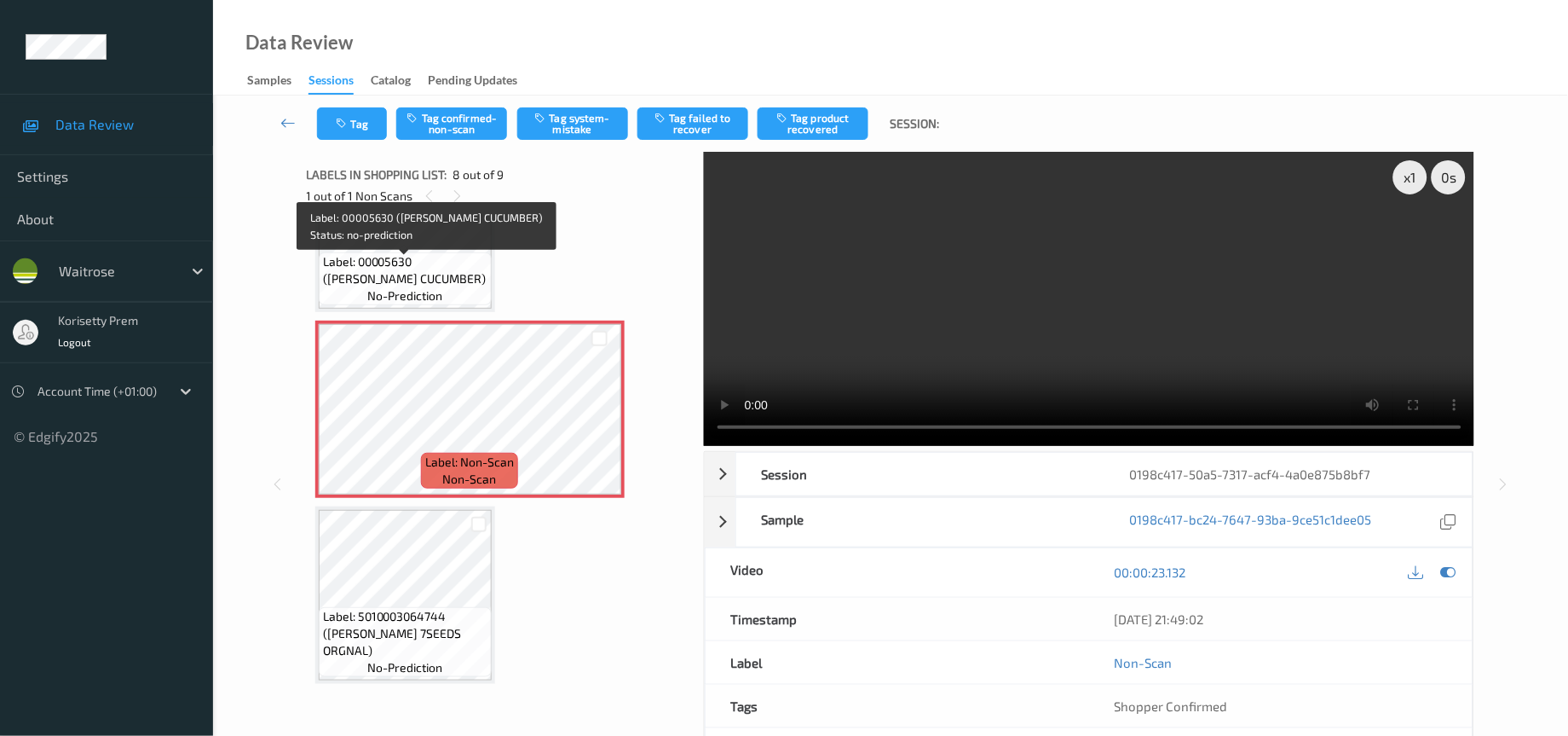
click at [417, 285] on span "Label: 00005630 (WR ESS CUCUMBER)" at bounding box center [405, 271] width 164 height 35
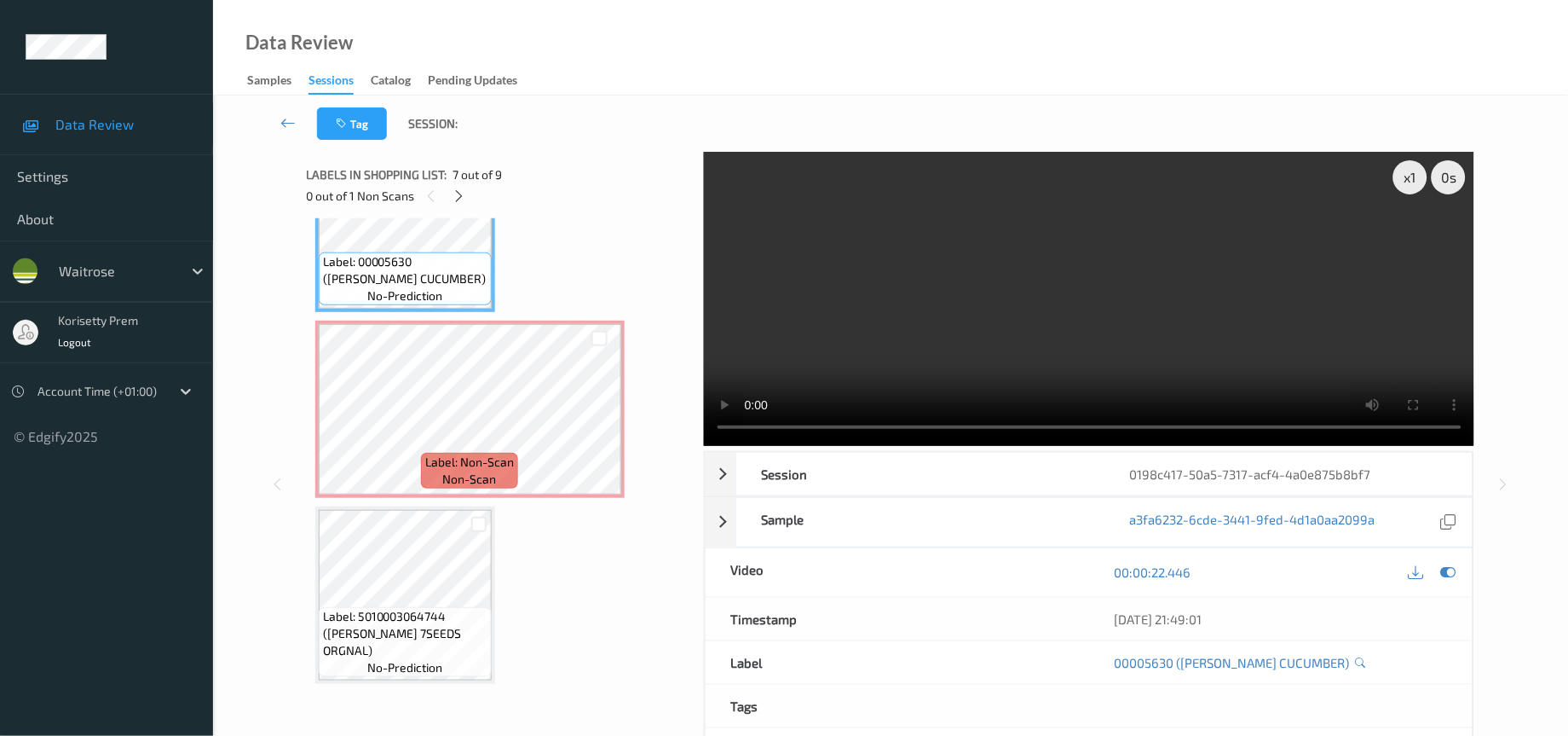
click at [854, 348] on video at bounding box center [1089, 299] width 771 height 294
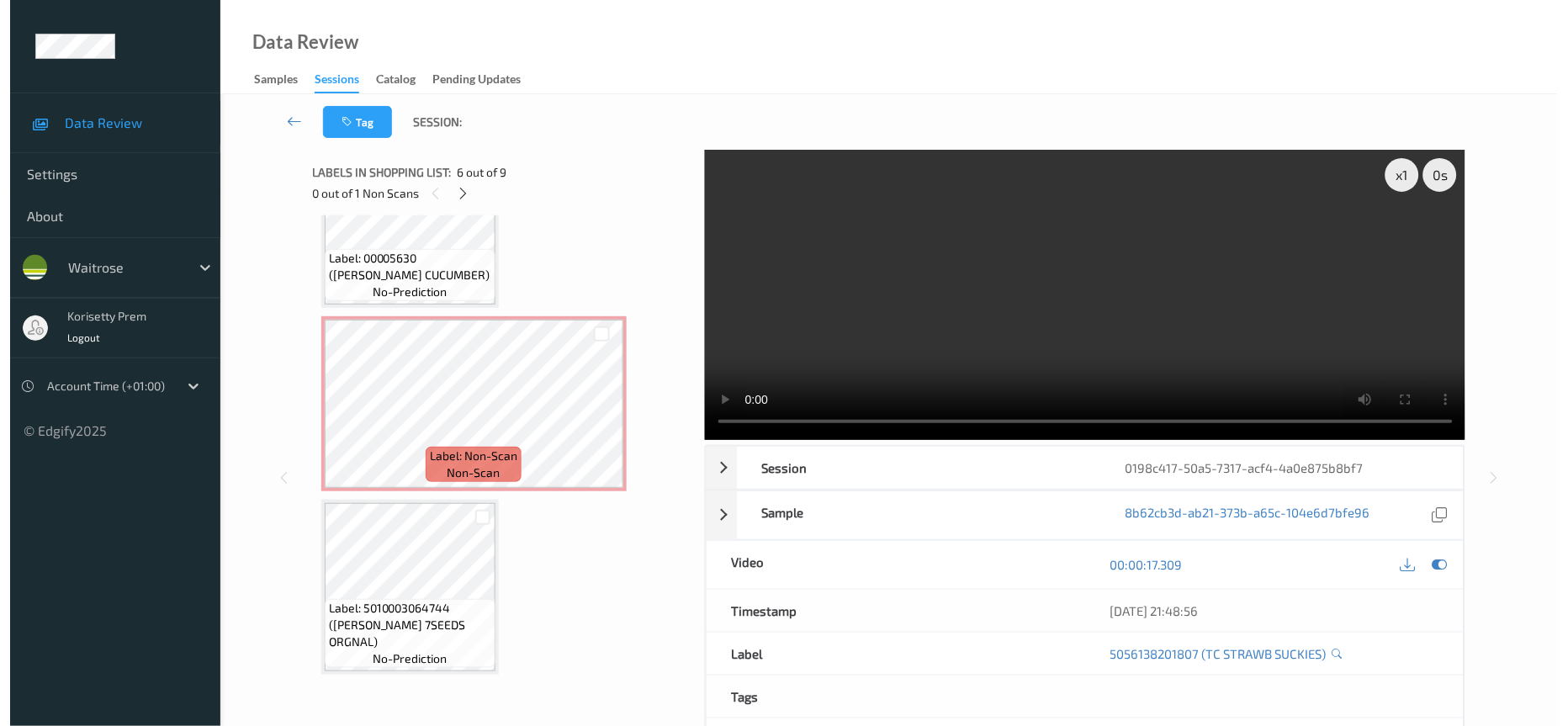
scroll to position [1044, 0]
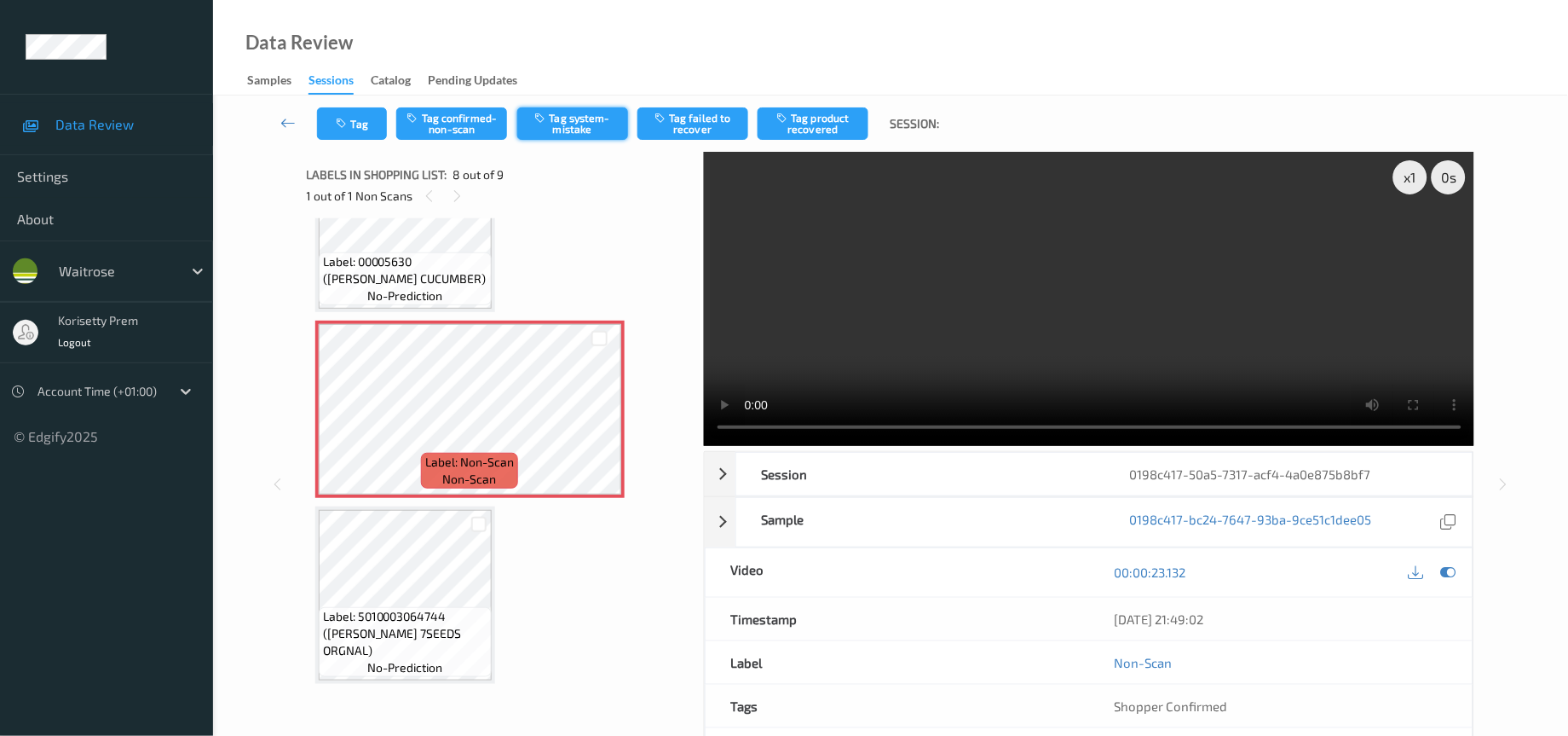
click at [579, 124] on button "Tag system-mistake" at bounding box center [573, 124] width 111 height 33
click at [1043, 367] on video at bounding box center [1089, 299] width 771 height 294
click at [322, 109] on button "Tag" at bounding box center [352, 124] width 70 height 33
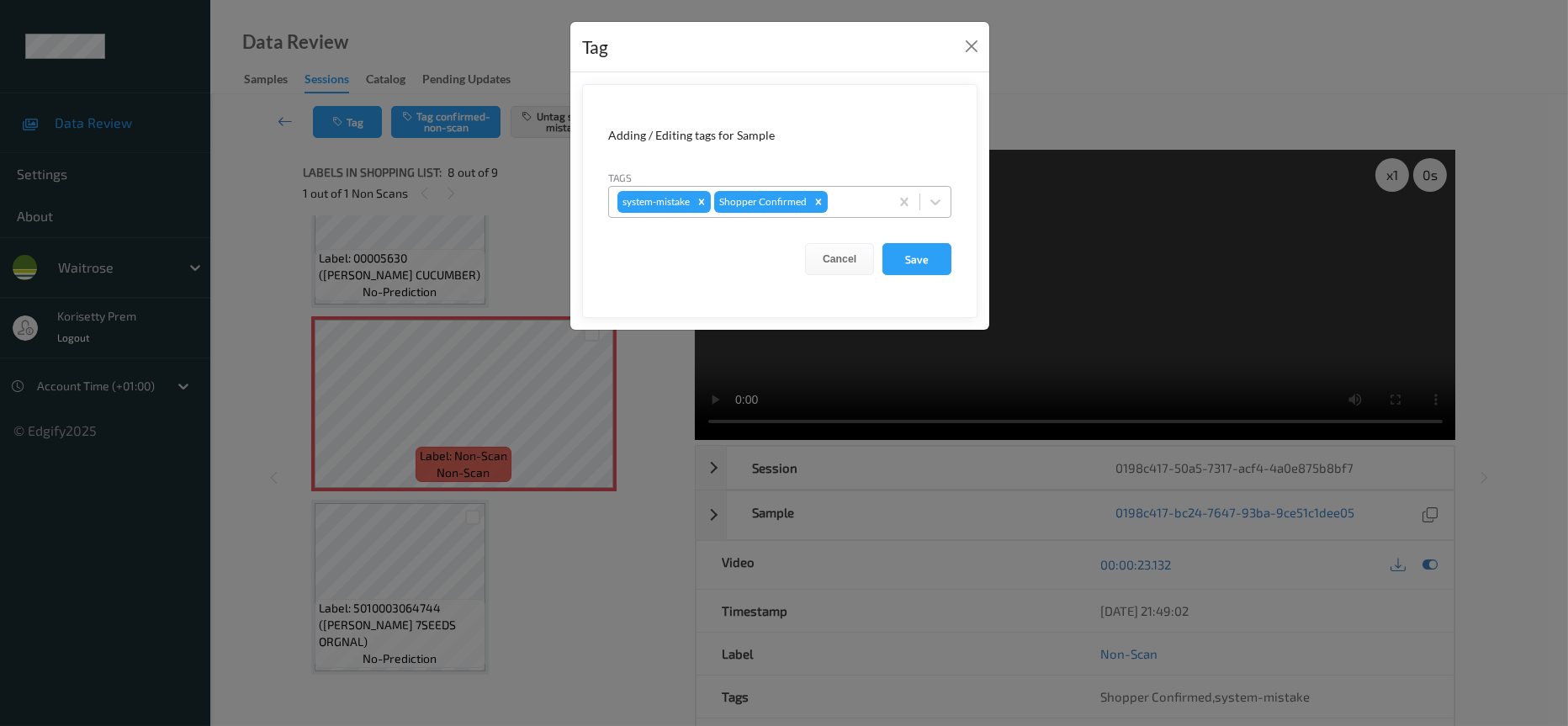
click at [853, 188] on div "system-mistake Shopper Confirmed" at bounding box center [749, 202] width 280 height 29
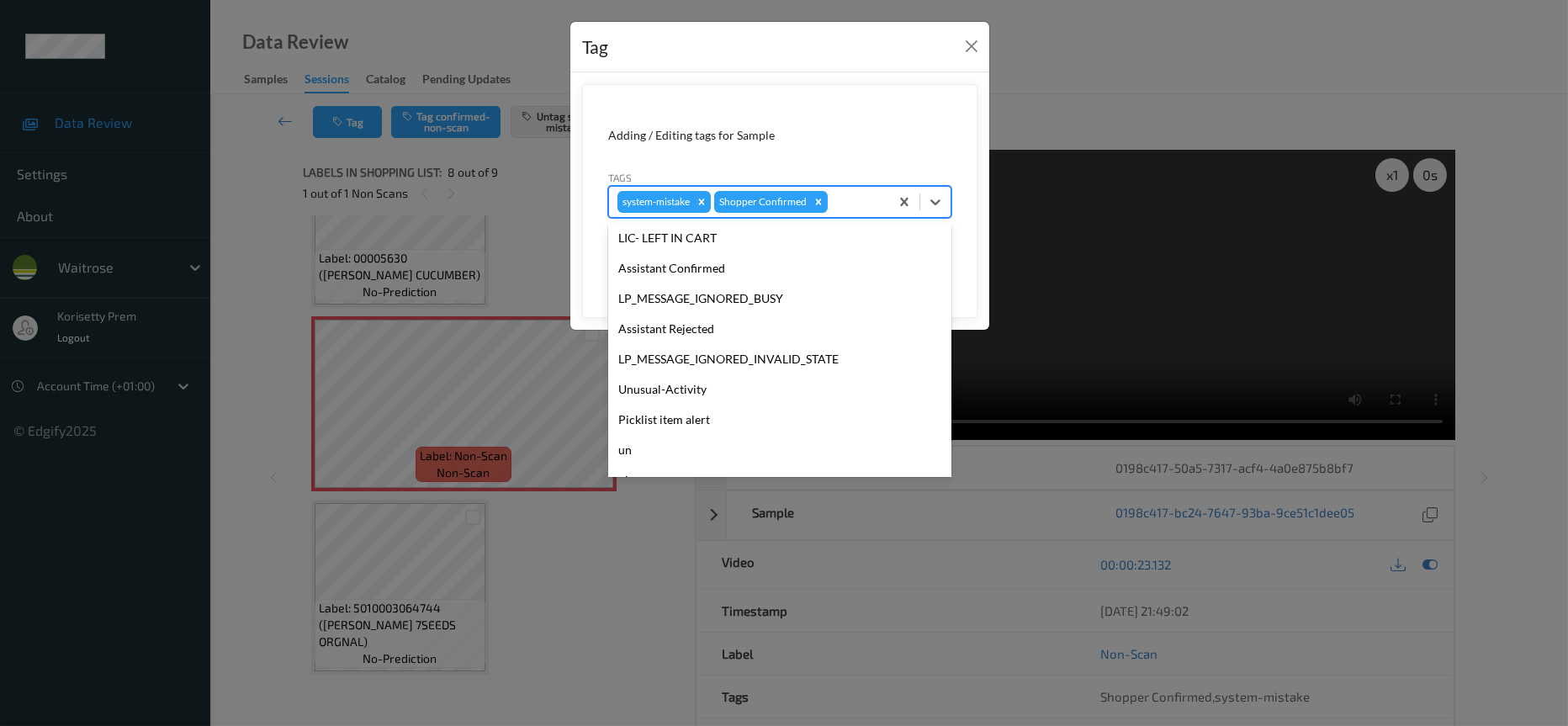
scroll to position [329, 0]
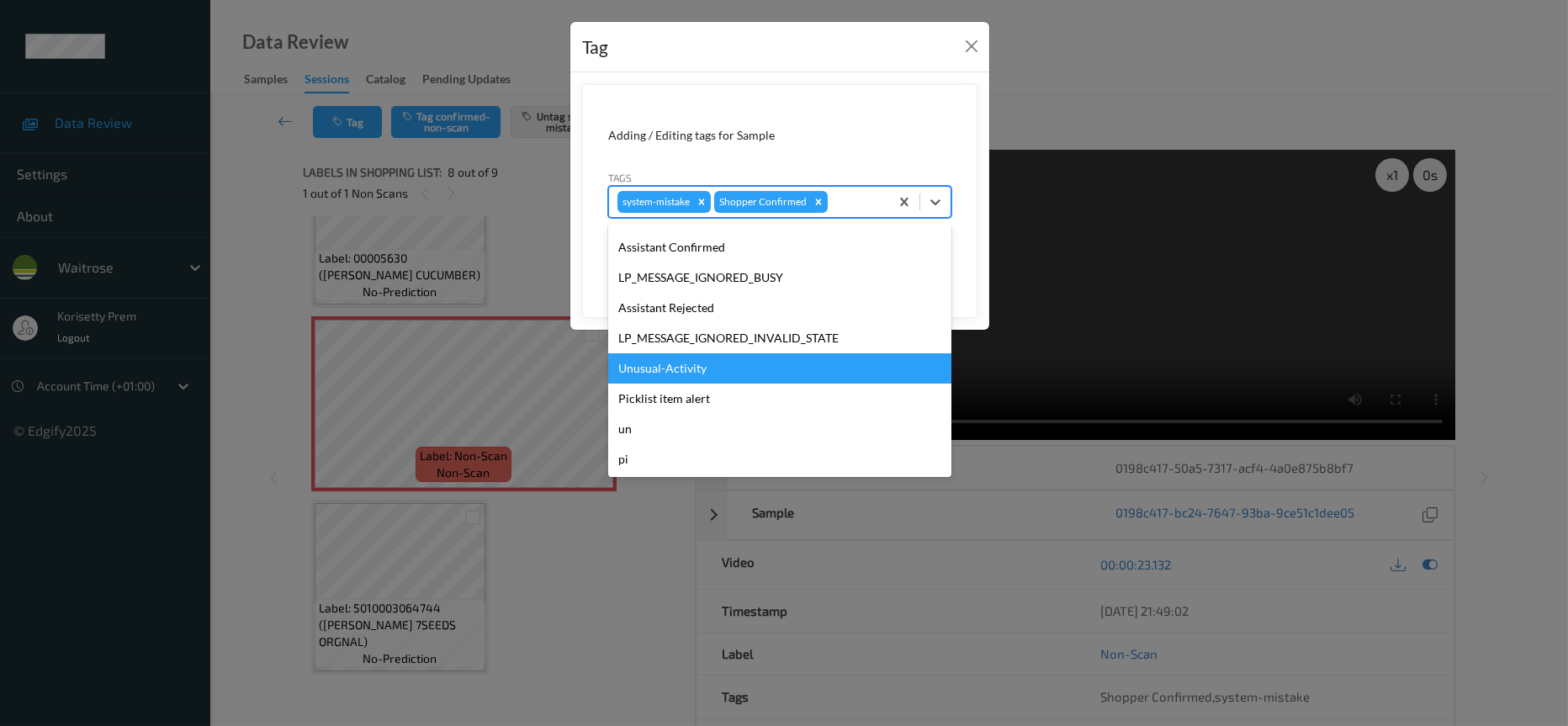
click at [652, 367] on div "Unusual-Activity" at bounding box center [779, 368] width 343 height 30
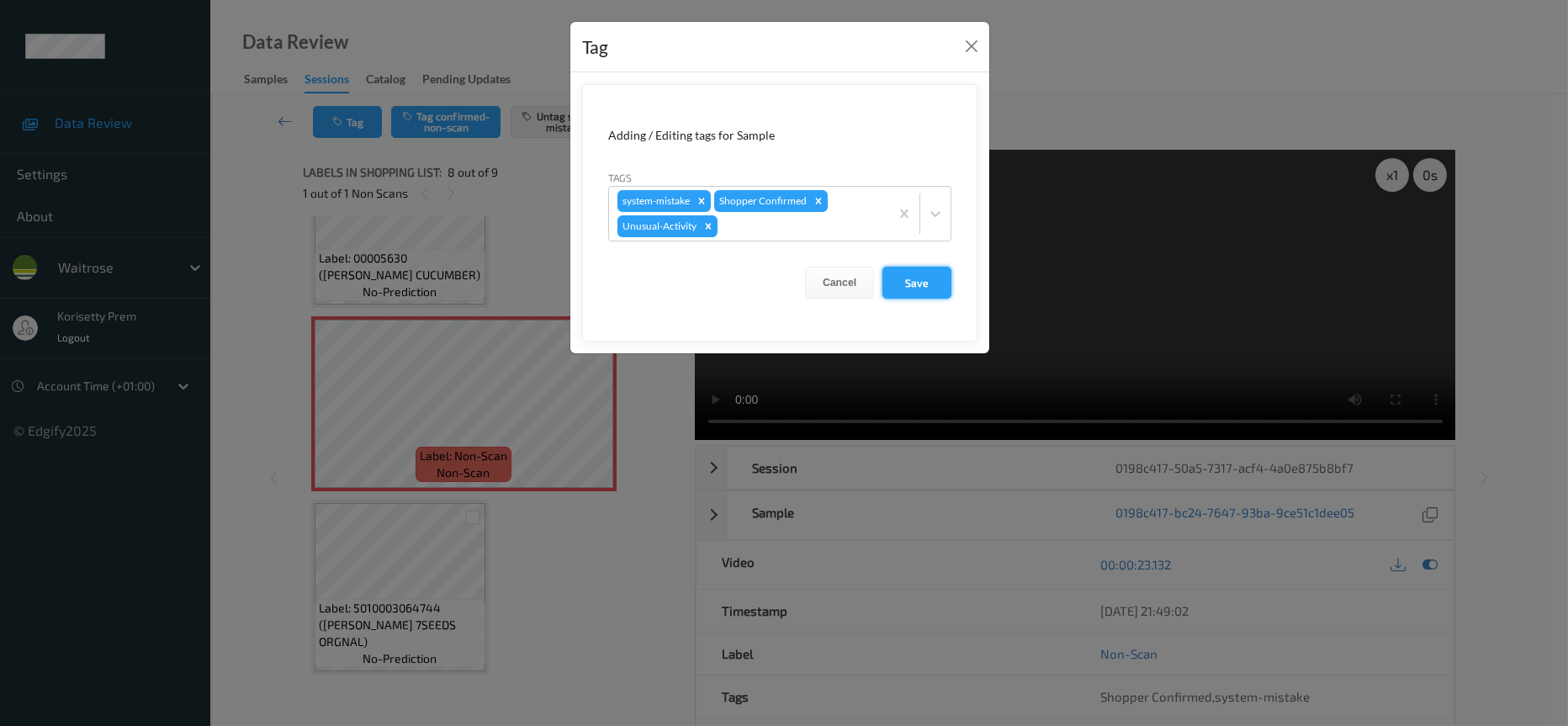
click at [920, 275] on button "Save" at bounding box center [916, 282] width 69 height 32
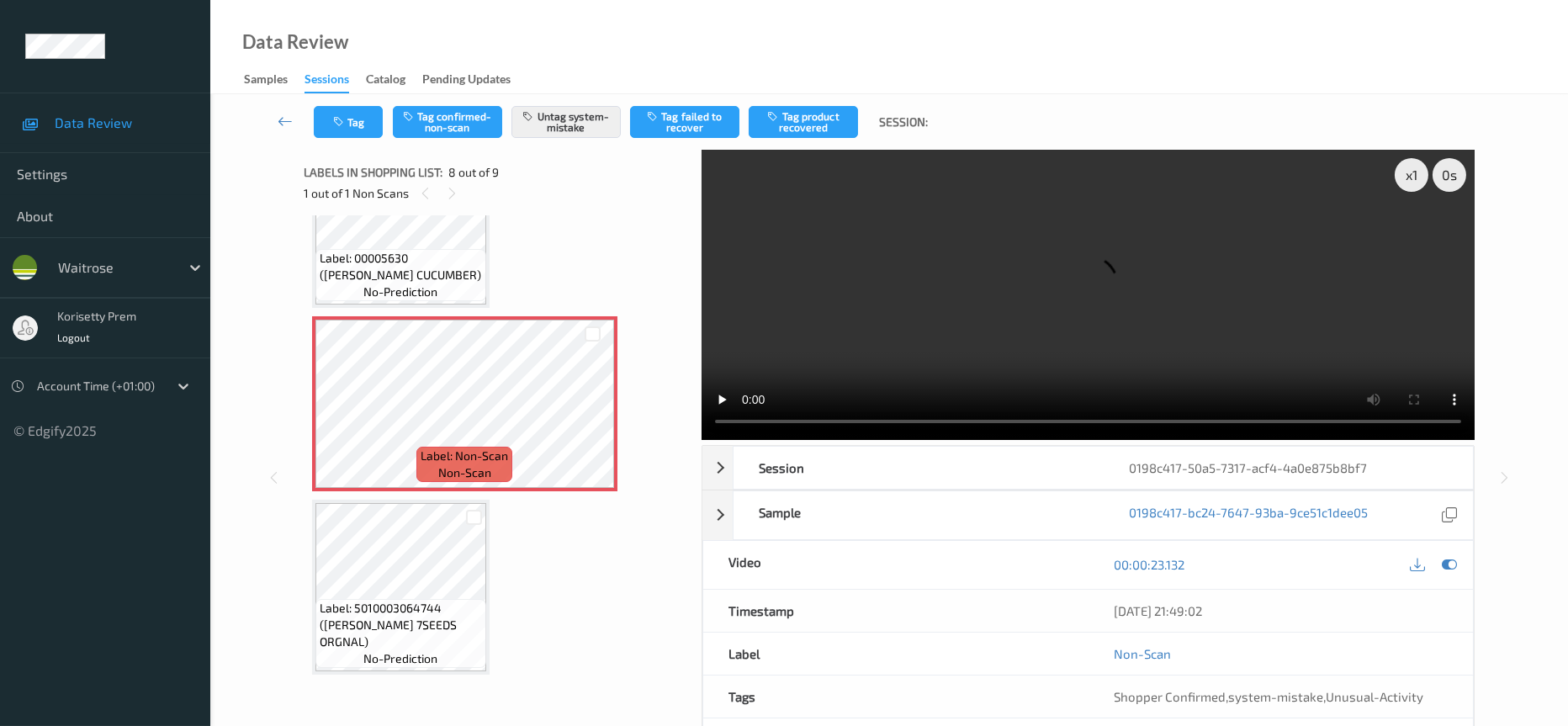
scroll to position [500, 0]
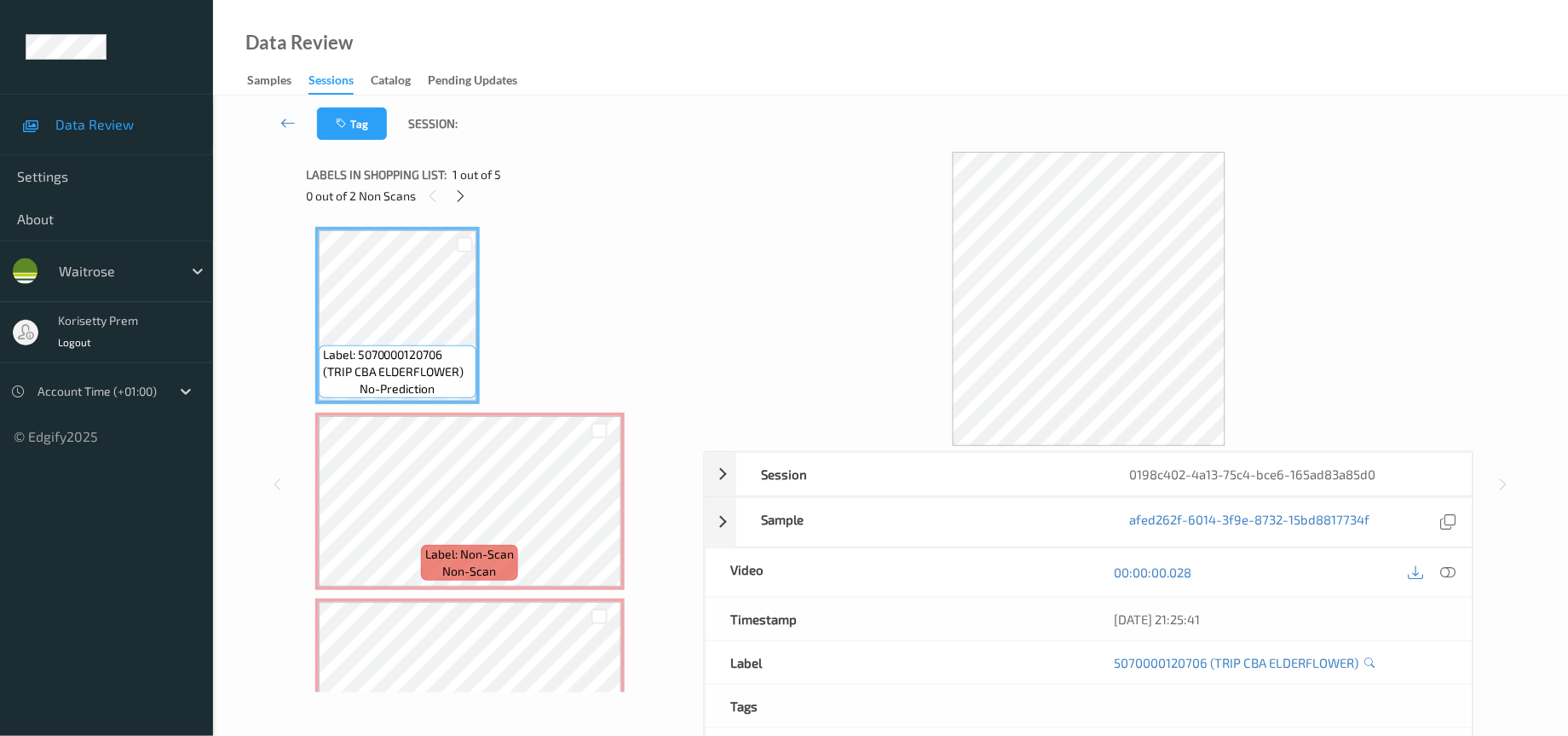
click at [676, 68] on div "Data Review Samples Sessions Catalog Pending Updates" at bounding box center [891, 47] width 1355 height 95
click at [462, 196] on icon at bounding box center [461, 195] width 15 height 15
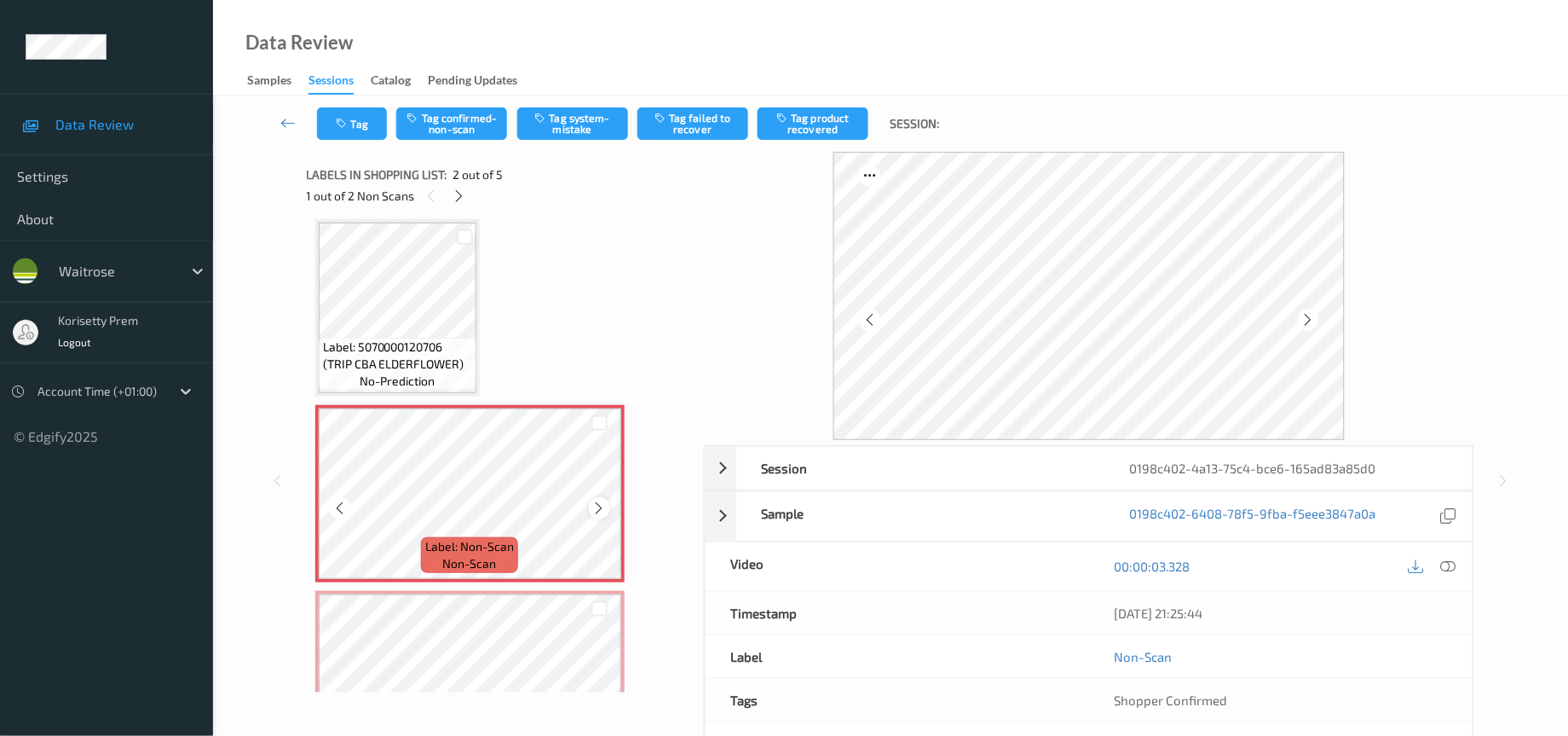
click at [602, 506] on icon at bounding box center [600, 508] width 15 height 15
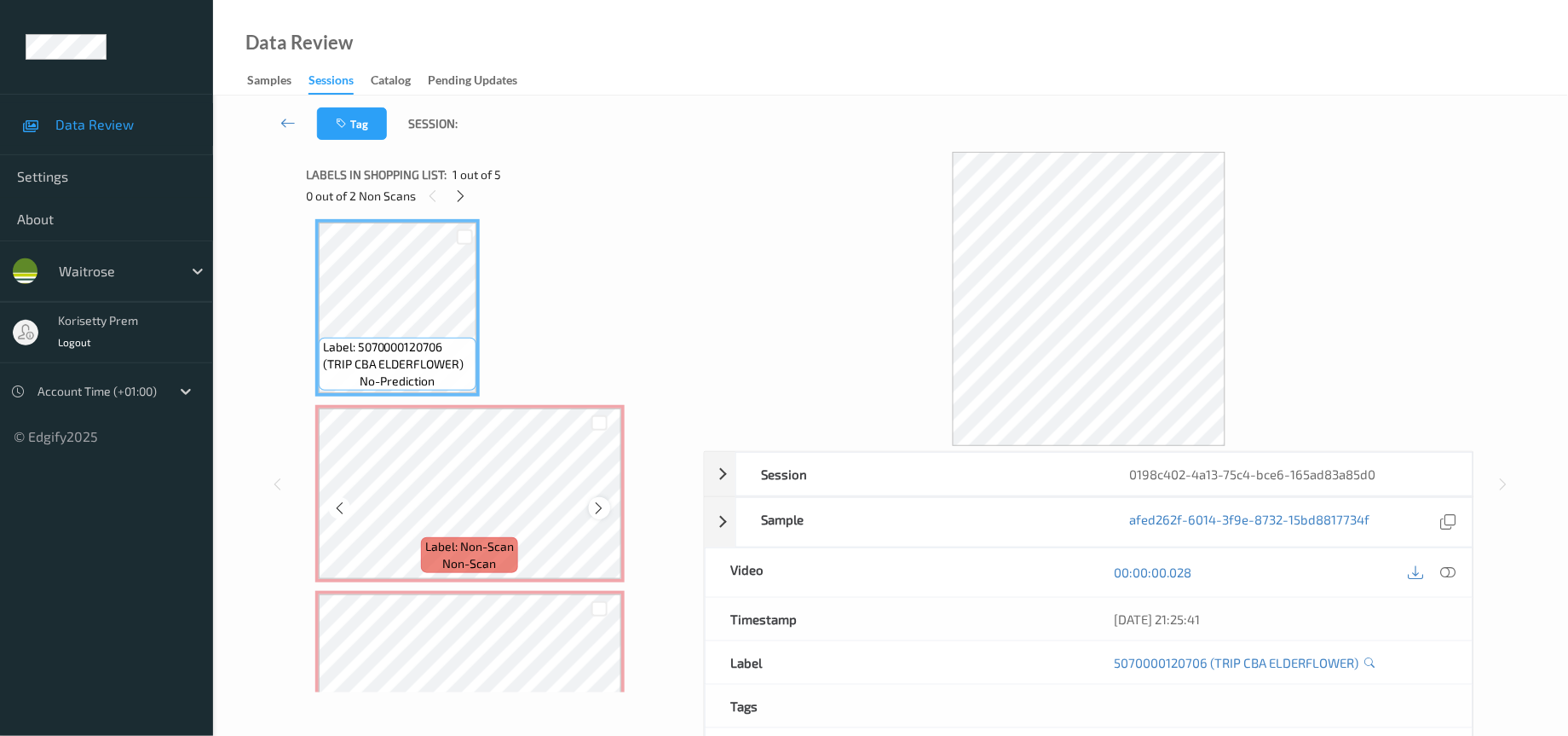
click at [596, 506] on icon at bounding box center [600, 508] width 15 height 15
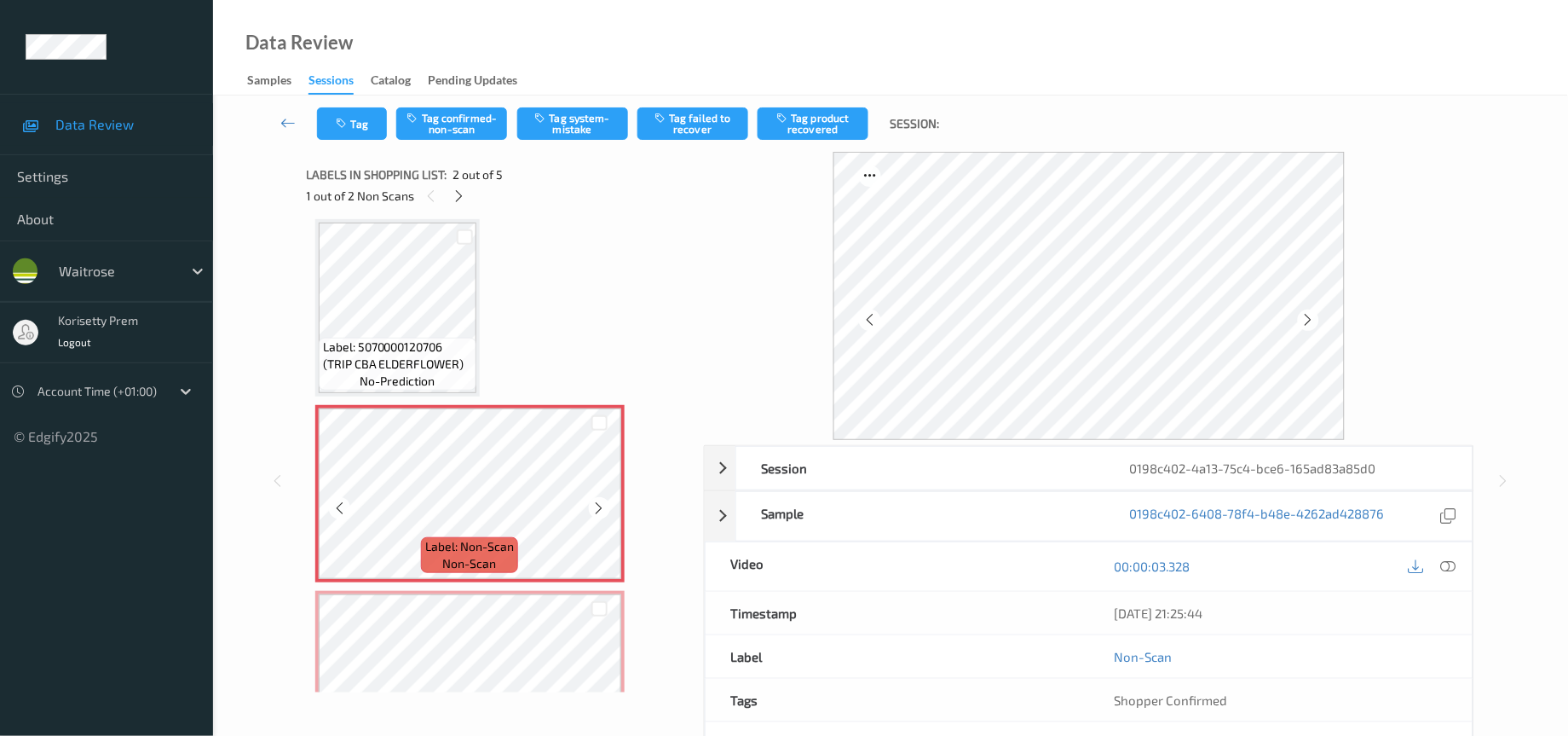
click at [596, 506] on icon at bounding box center [600, 508] width 15 height 15
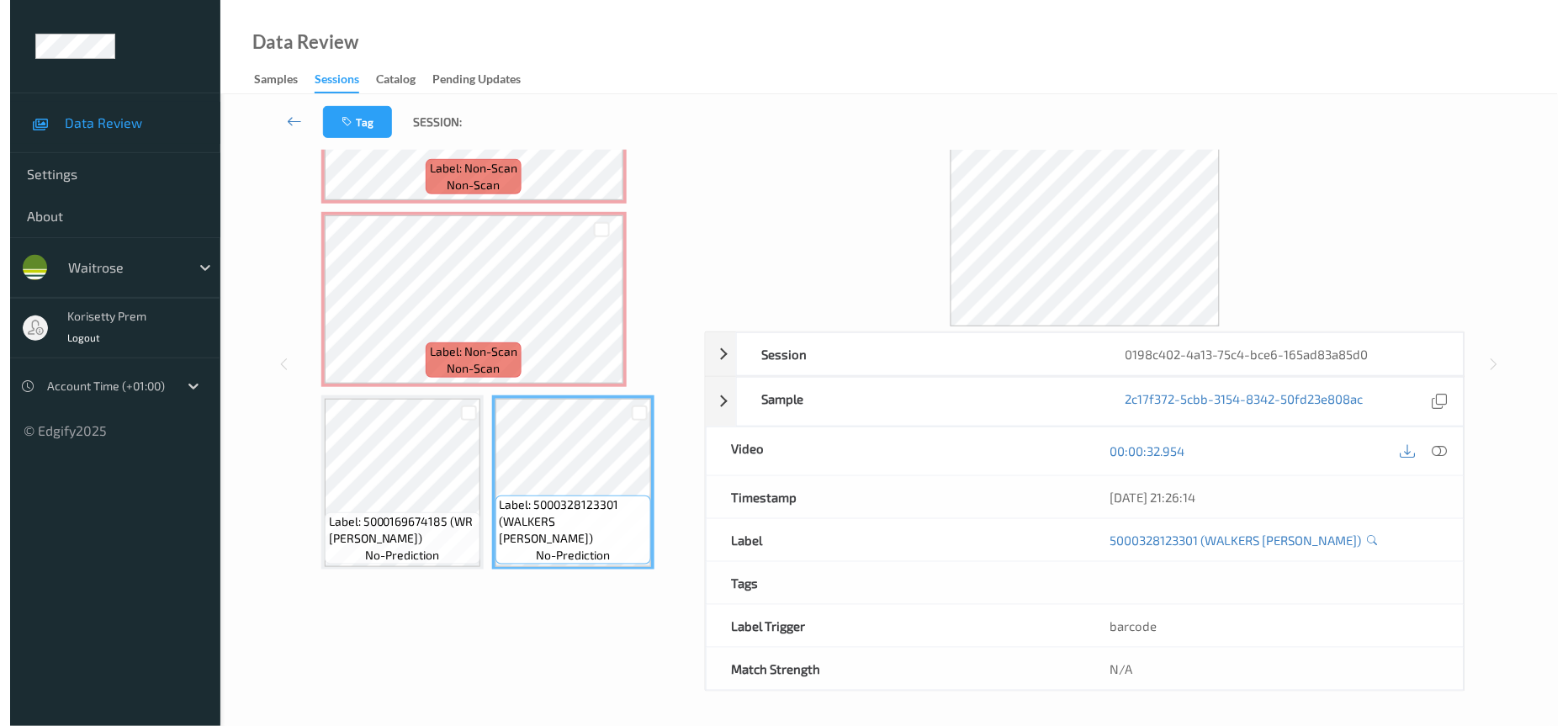
scroll to position [0, 0]
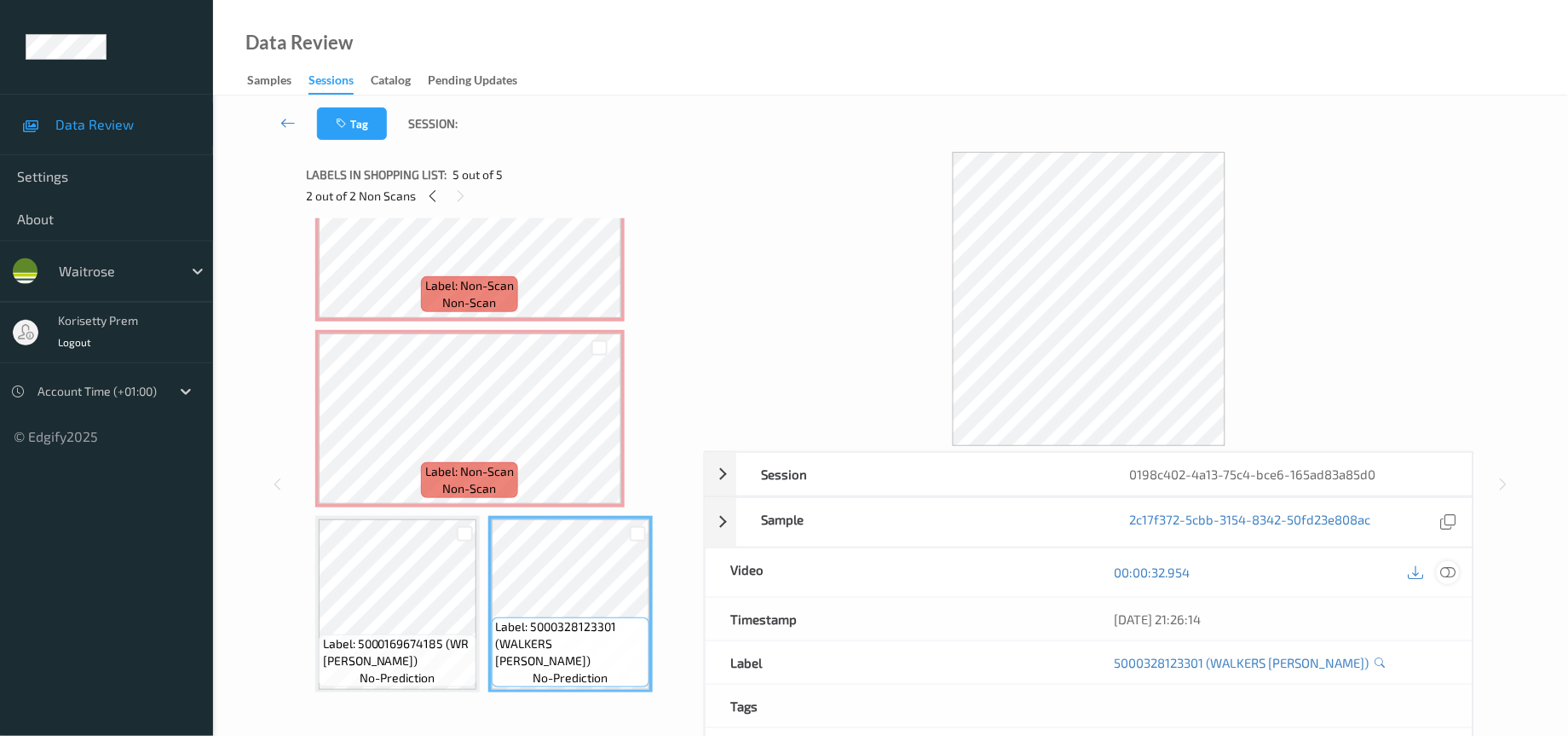
click at [1450, 580] on icon at bounding box center [1449, 572] width 15 height 15
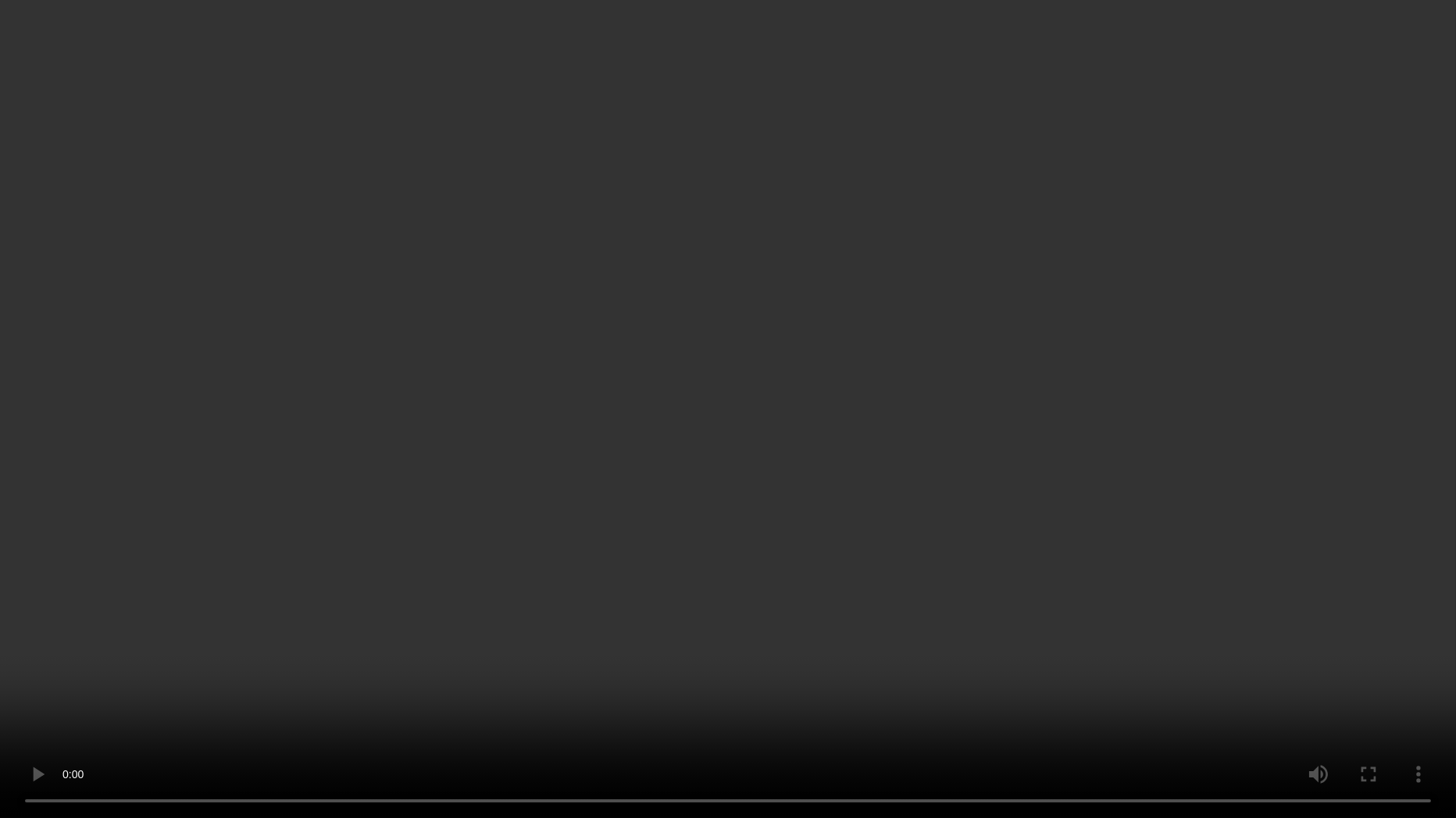
click at [1249, 158] on video at bounding box center [728, 409] width 1456 height 818
click at [837, 330] on video at bounding box center [728, 409] width 1456 height 818
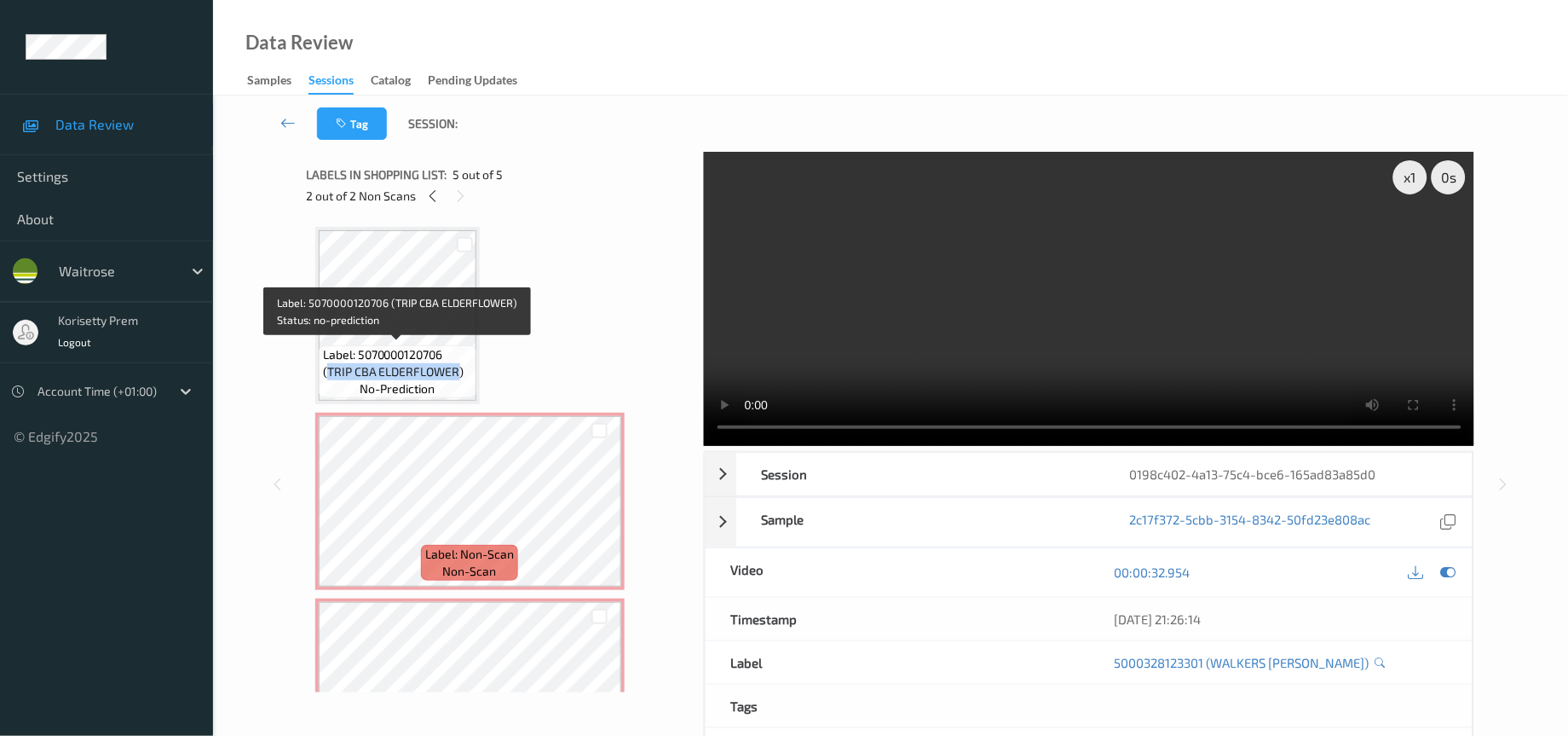
drag, startPoint x: 324, startPoint y: 371, endPoint x: 458, endPoint y: 366, distance: 134.1
click at [458, 366] on span "Label: 5070000120706 (TRIP CBA ELDERFLOWER)" at bounding box center [398, 363] width 149 height 35
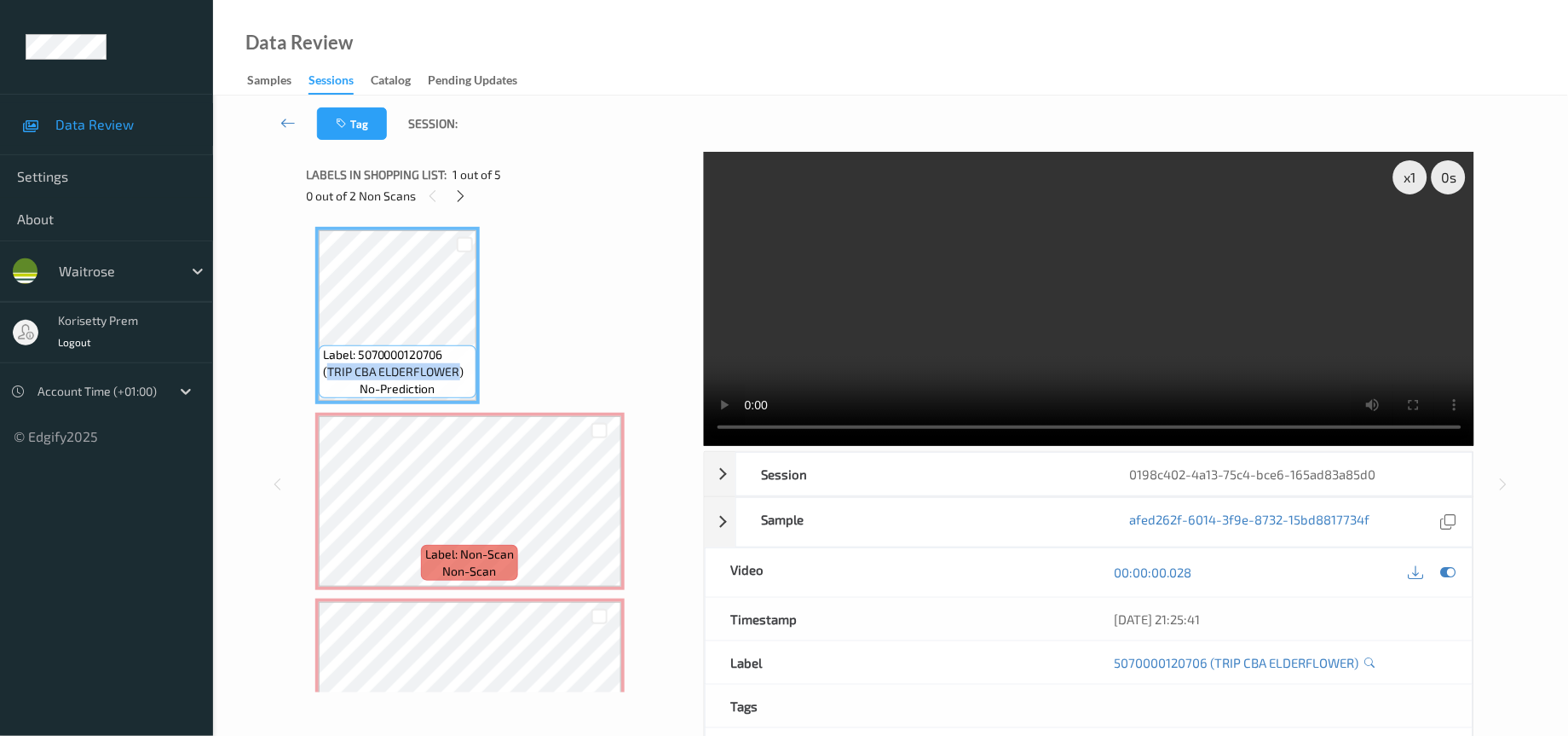
copy span "TRIP CBA ELDERFLOWER"
click at [551, 336] on div "Label: 5070000120706 (TRIP CBA ELDERFLOWER) no-prediction Label: Non-Scan non-s…" at bounding box center [499, 594] width 368 height 735
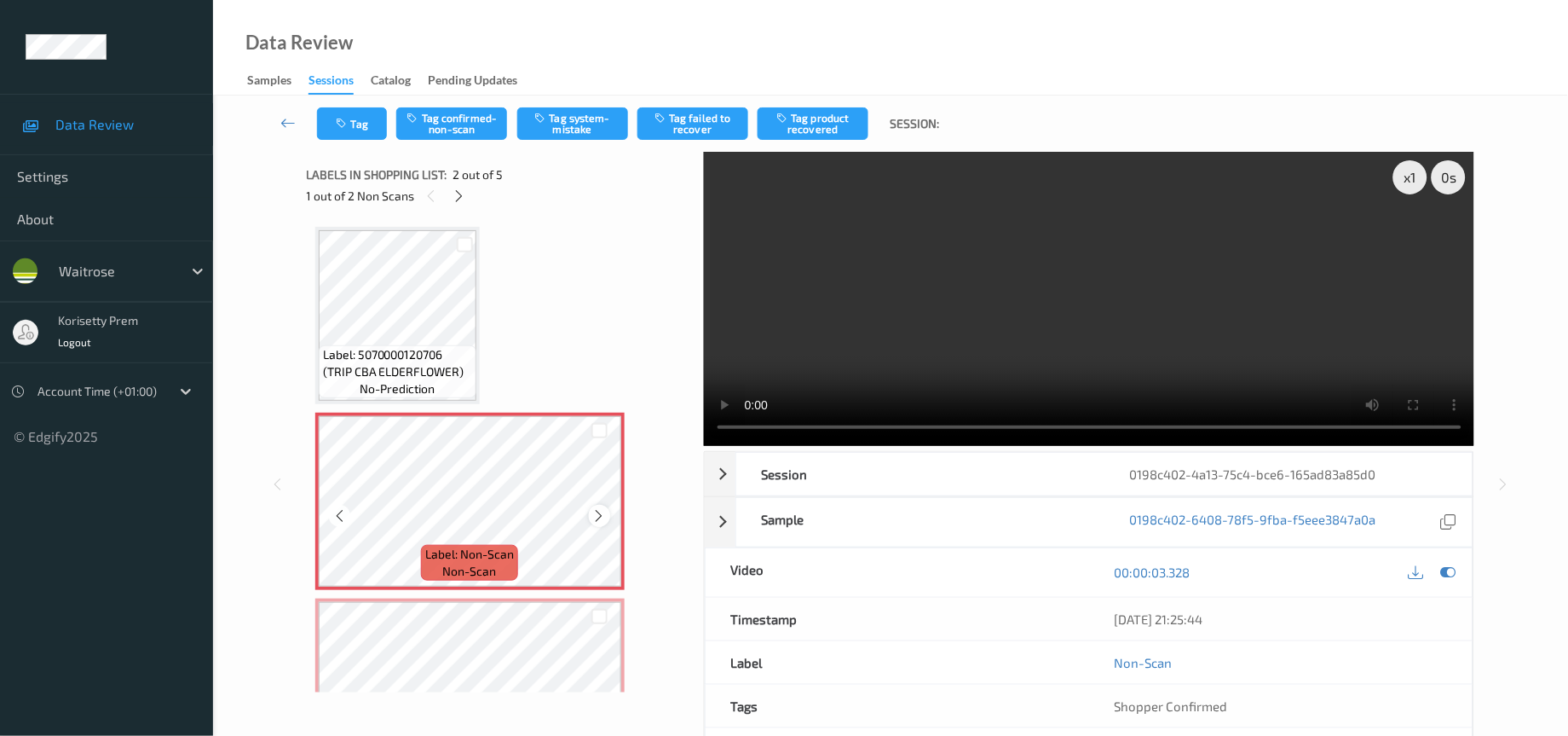
click at [604, 514] on icon at bounding box center [600, 515] width 15 height 15
click at [601, 512] on icon at bounding box center [600, 515] width 15 height 15
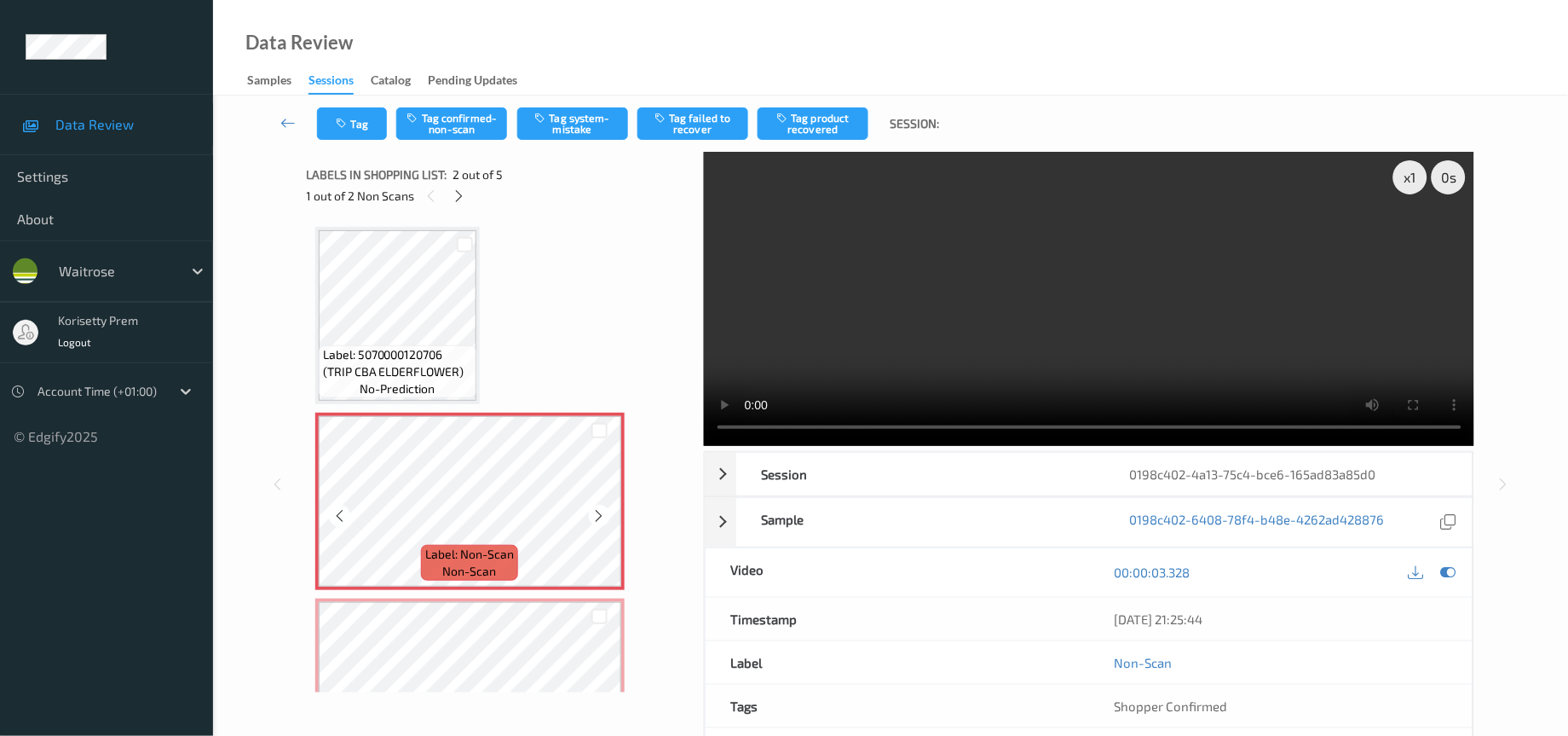
click at [601, 512] on icon at bounding box center [600, 515] width 15 height 15
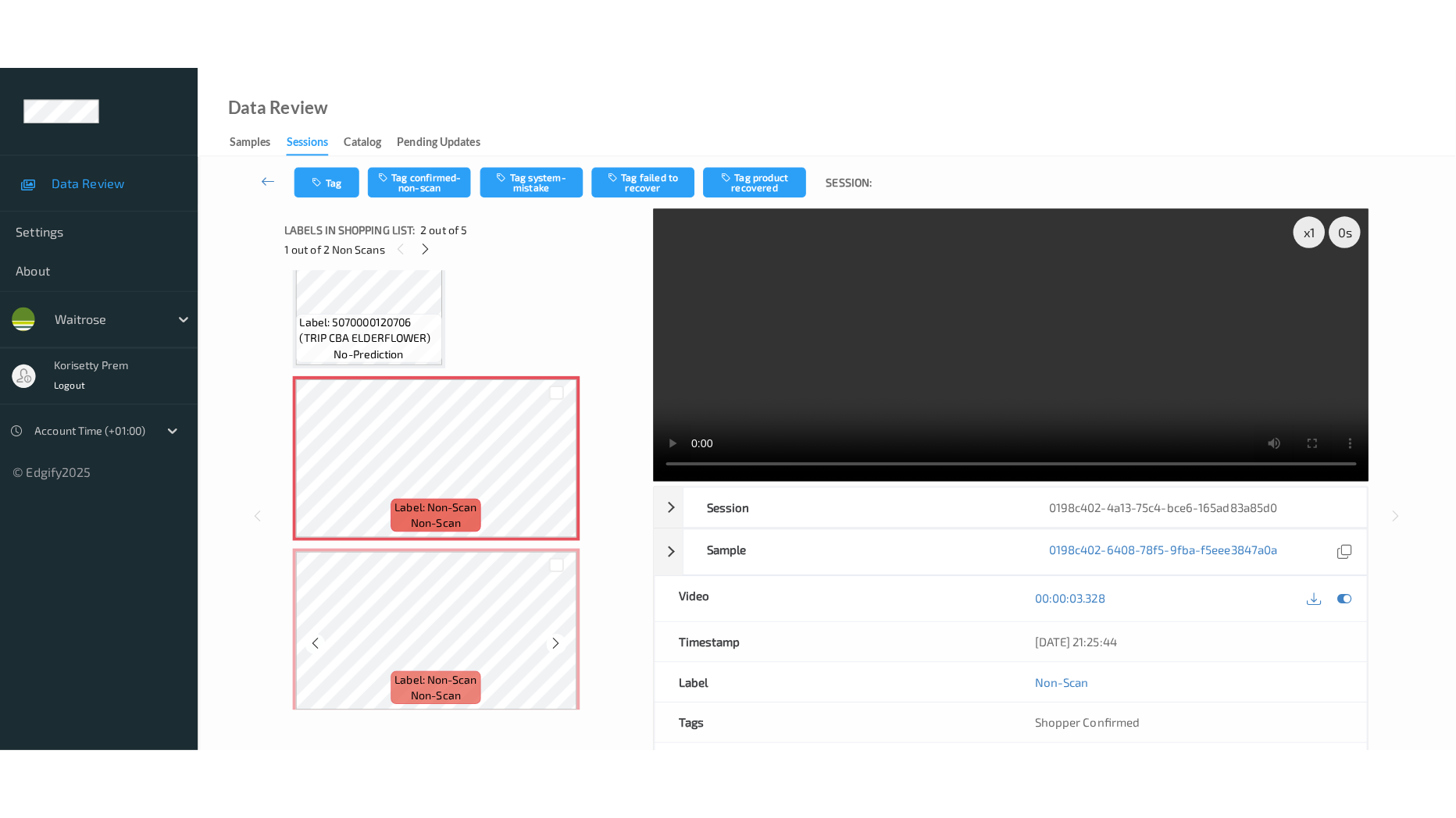
scroll to position [117, 0]
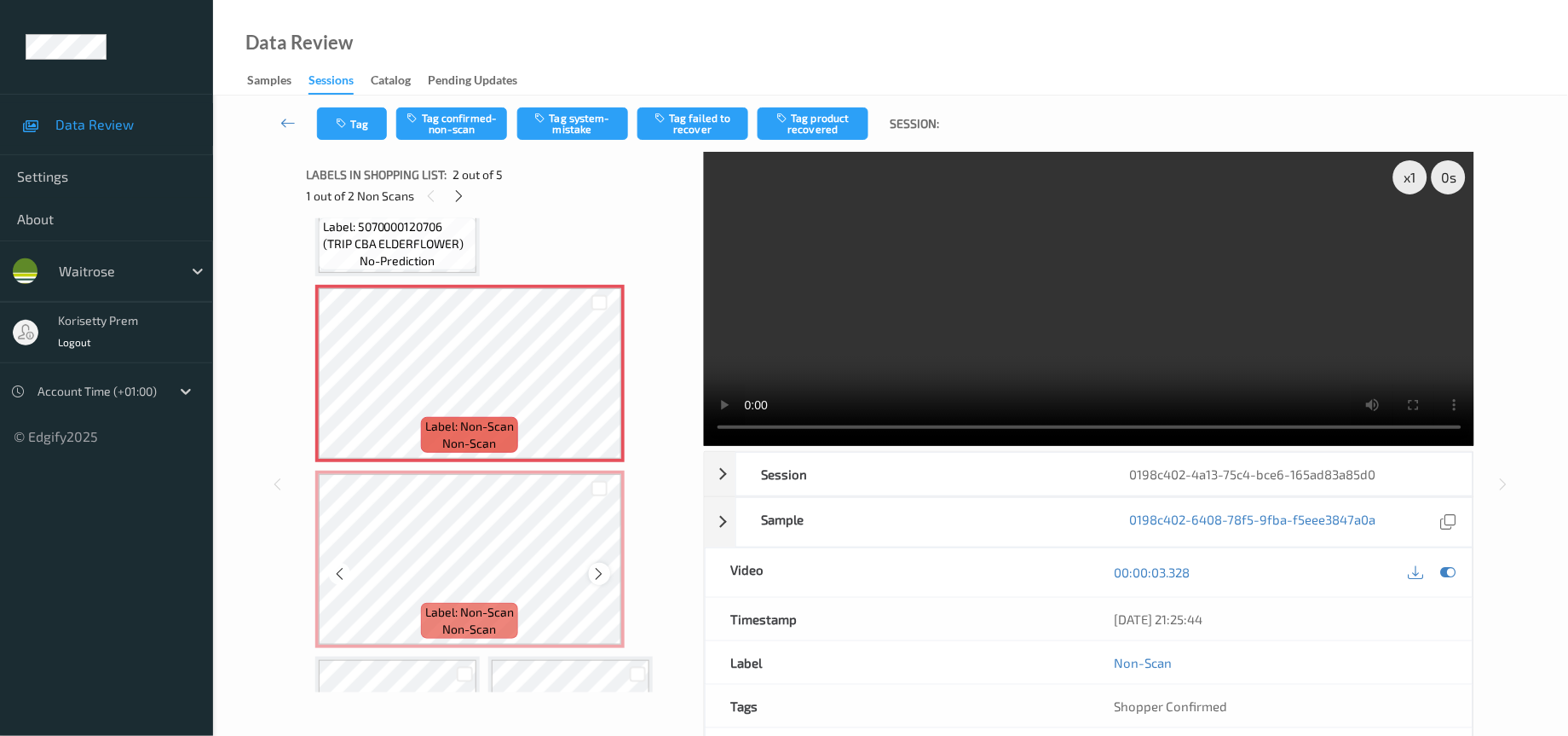
click at [596, 569] on icon at bounding box center [600, 573] width 15 height 15
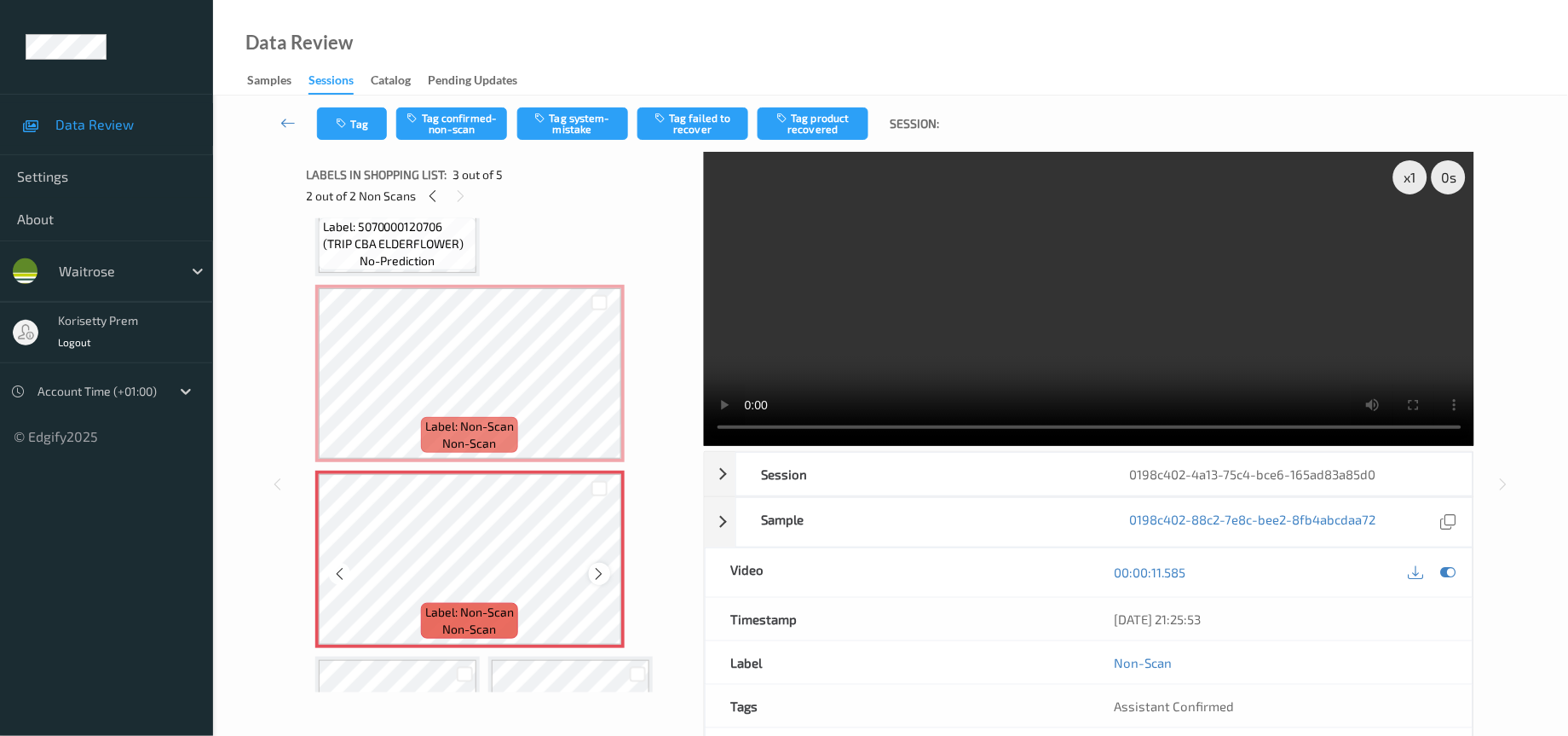
click at [599, 566] on icon at bounding box center [600, 573] width 15 height 15
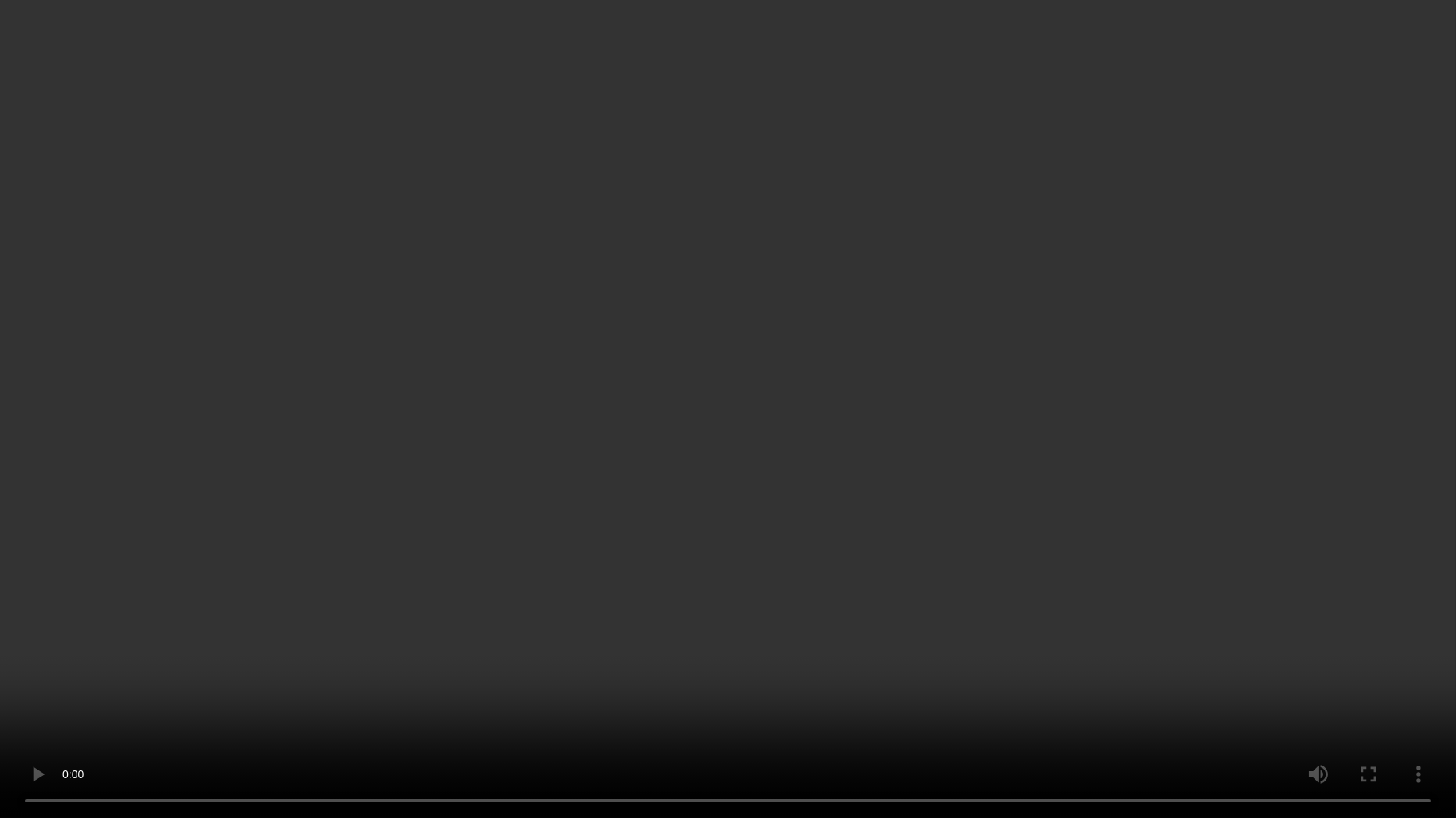
click at [708, 555] on video at bounding box center [728, 409] width 1456 height 818
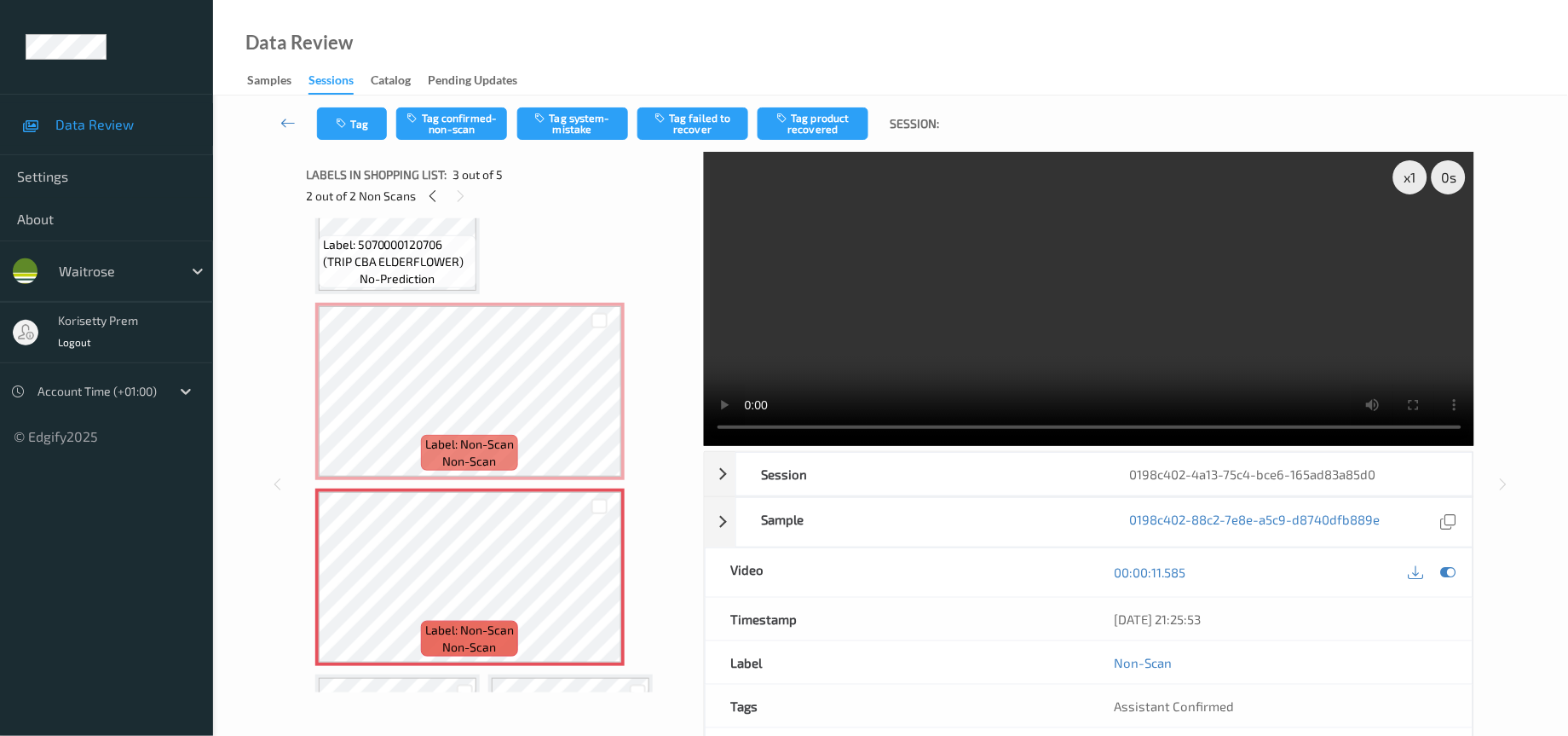
click at [1143, 314] on video at bounding box center [1089, 299] width 771 height 294
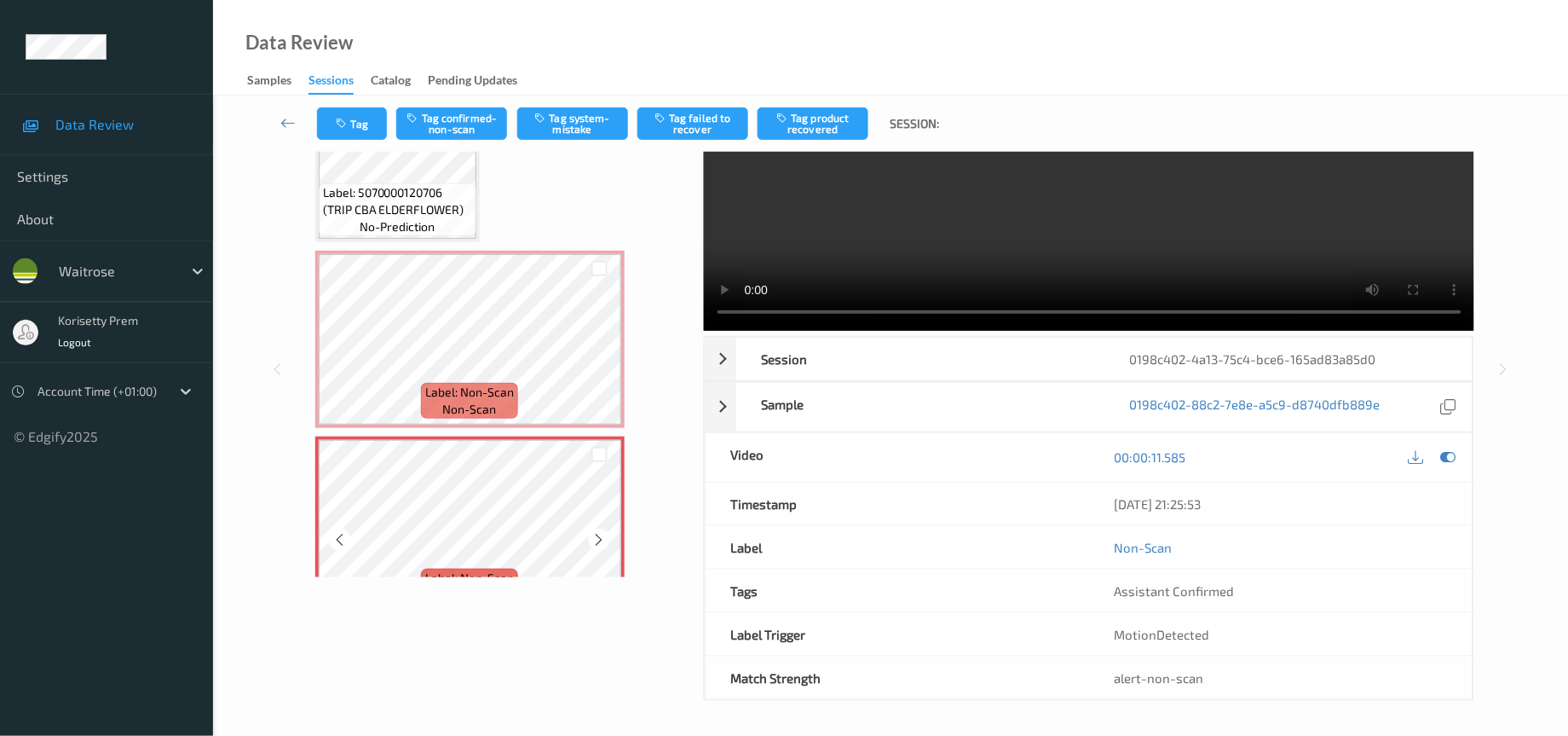
scroll to position [13, 0]
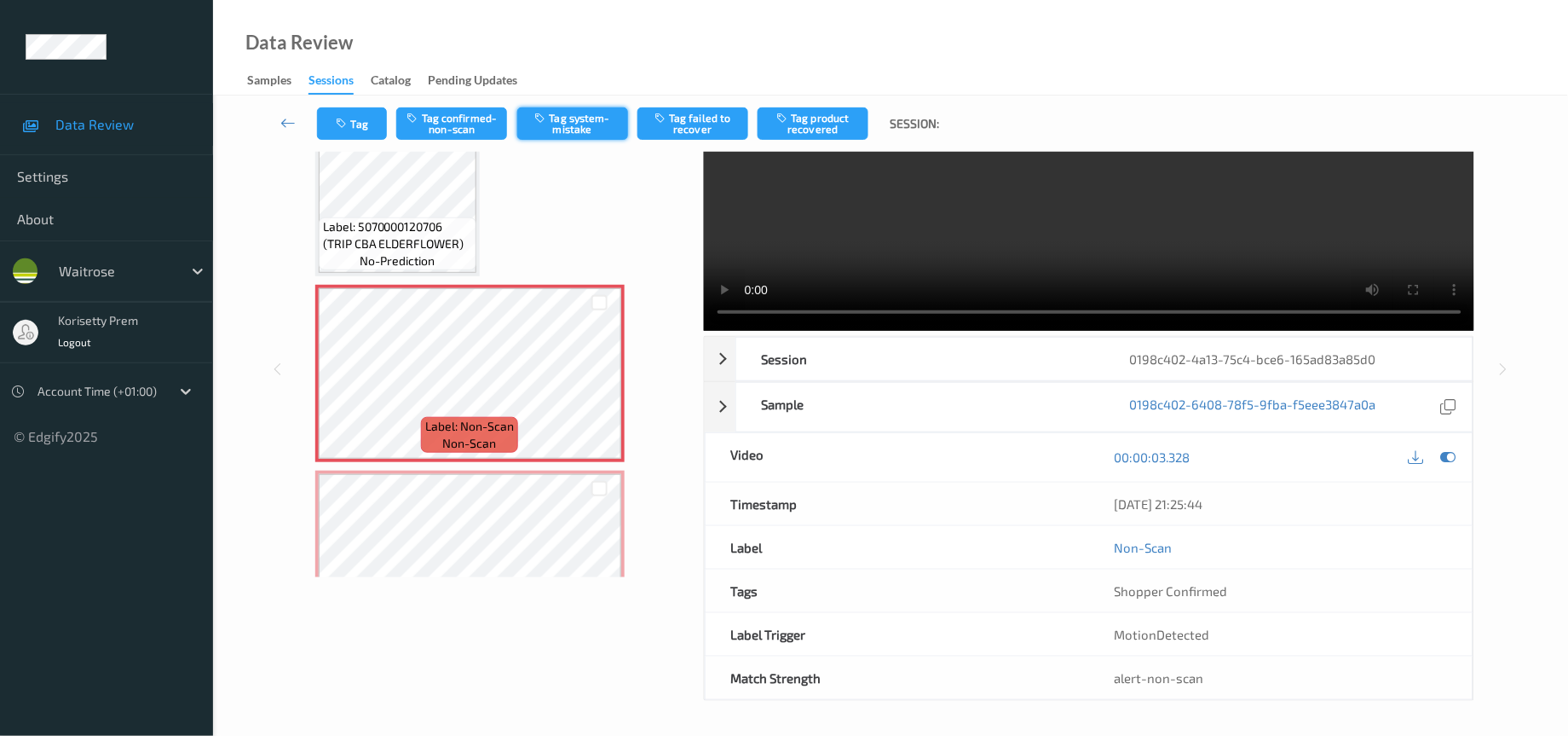
click at [571, 125] on button "Tag system-mistake" at bounding box center [573, 124] width 111 height 33
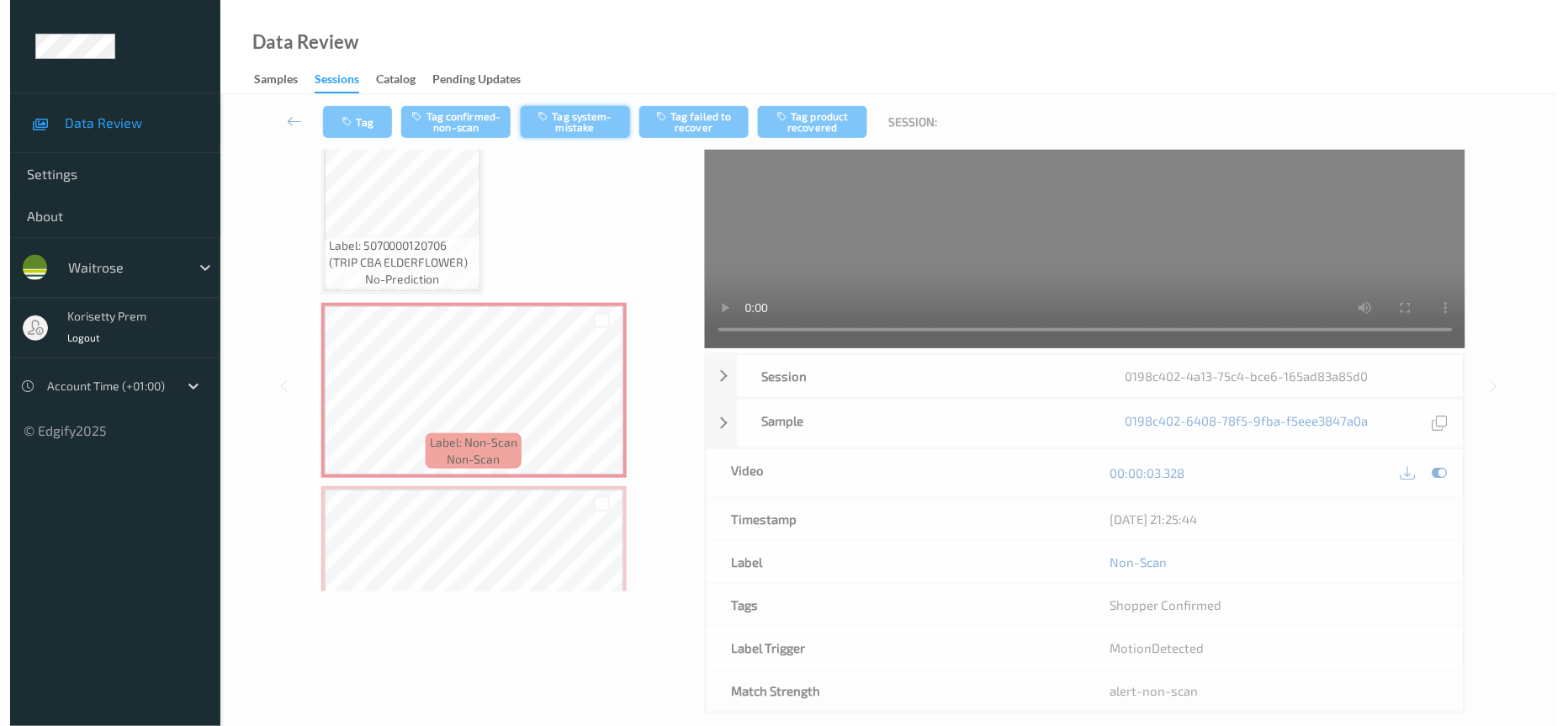
scroll to position [0, 0]
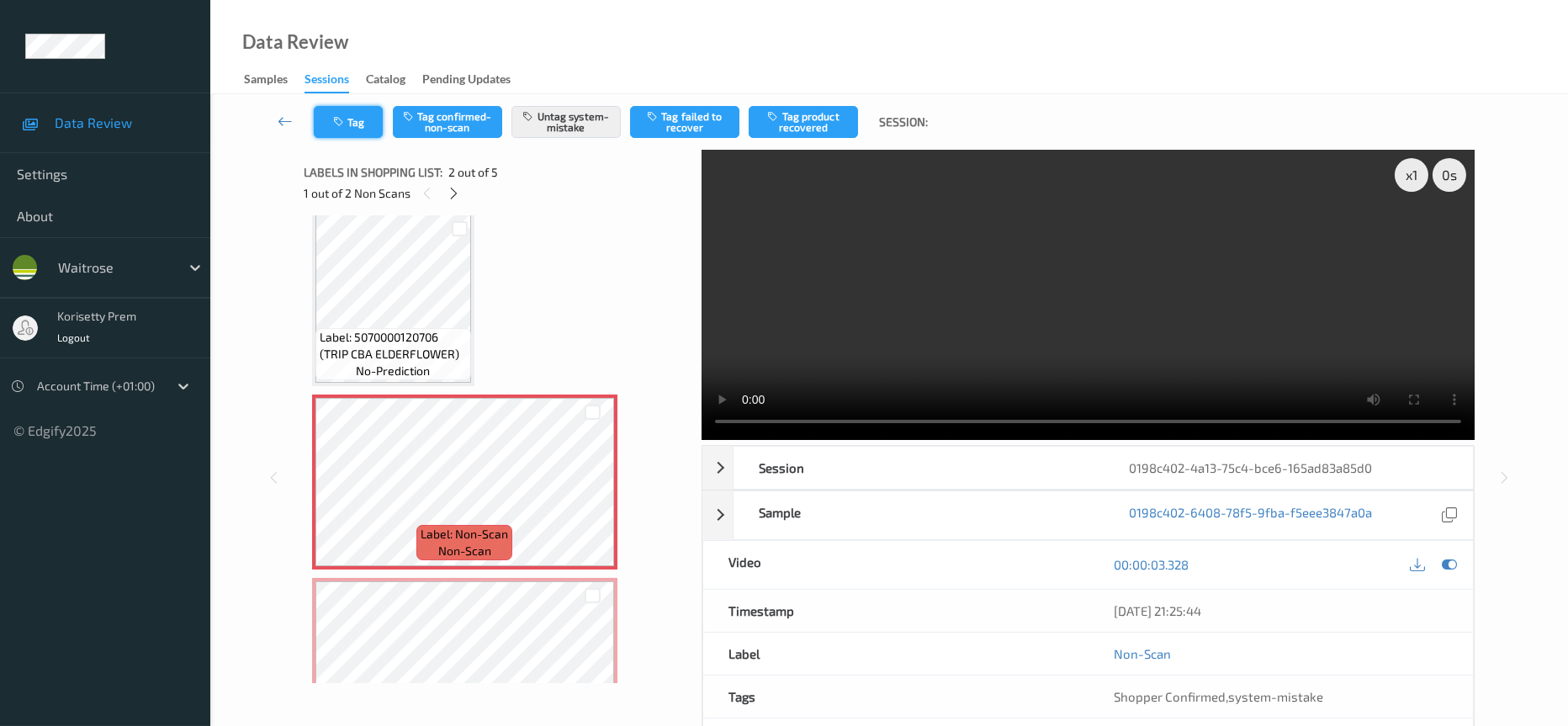
click at [342, 123] on icon "button" at bounding box center [341, 121] width 14 height 12
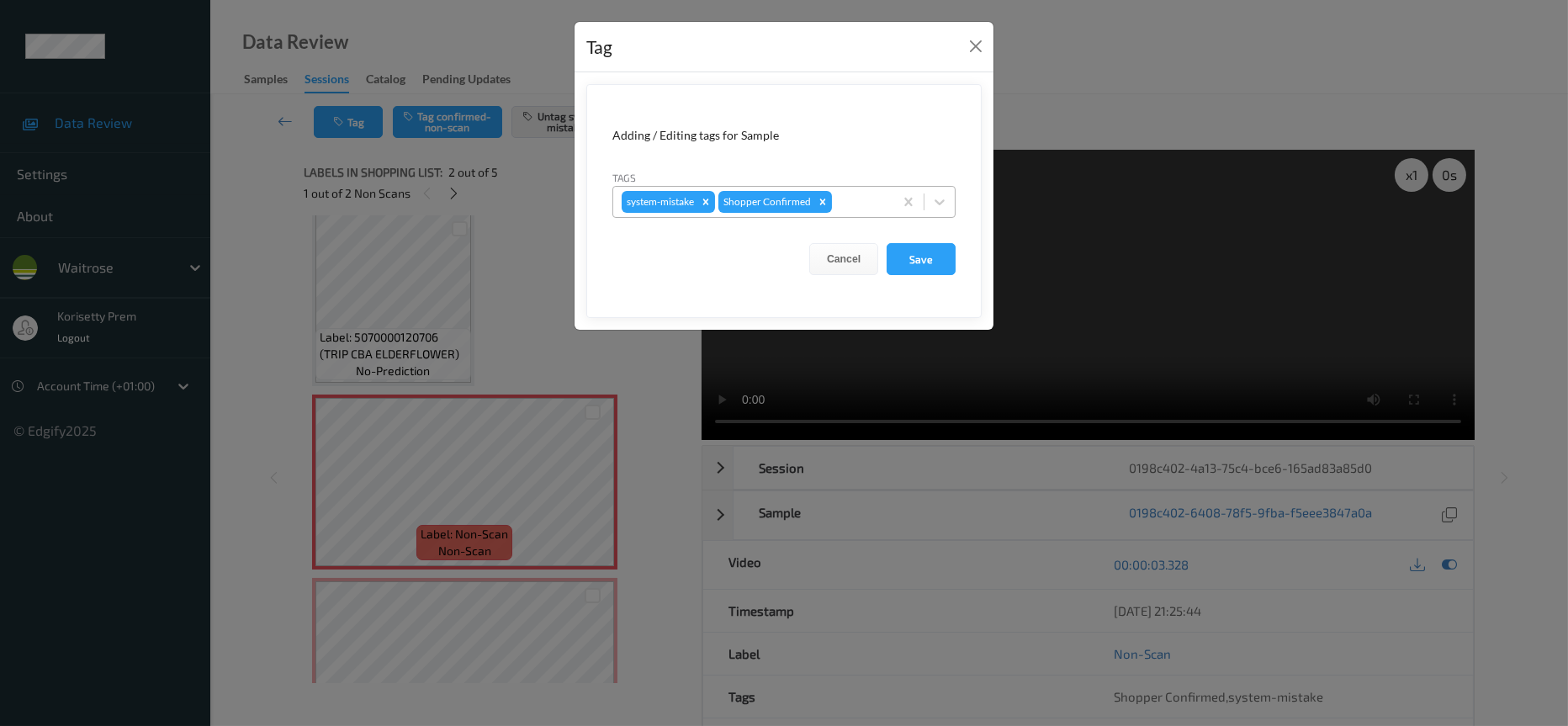
click at [836, 192] on div at bounding box center [860, 202] width 49 height 21
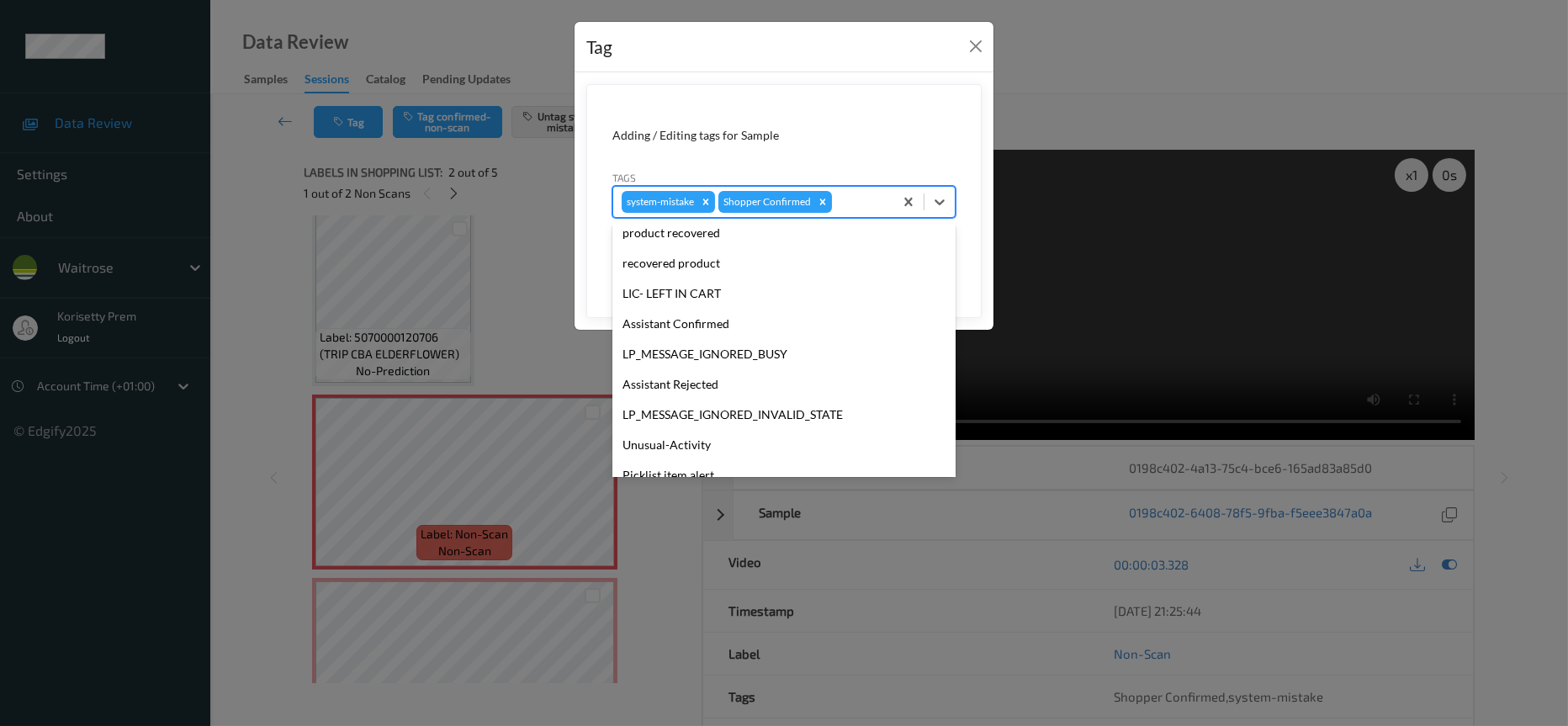
scroll to position [329, 0]
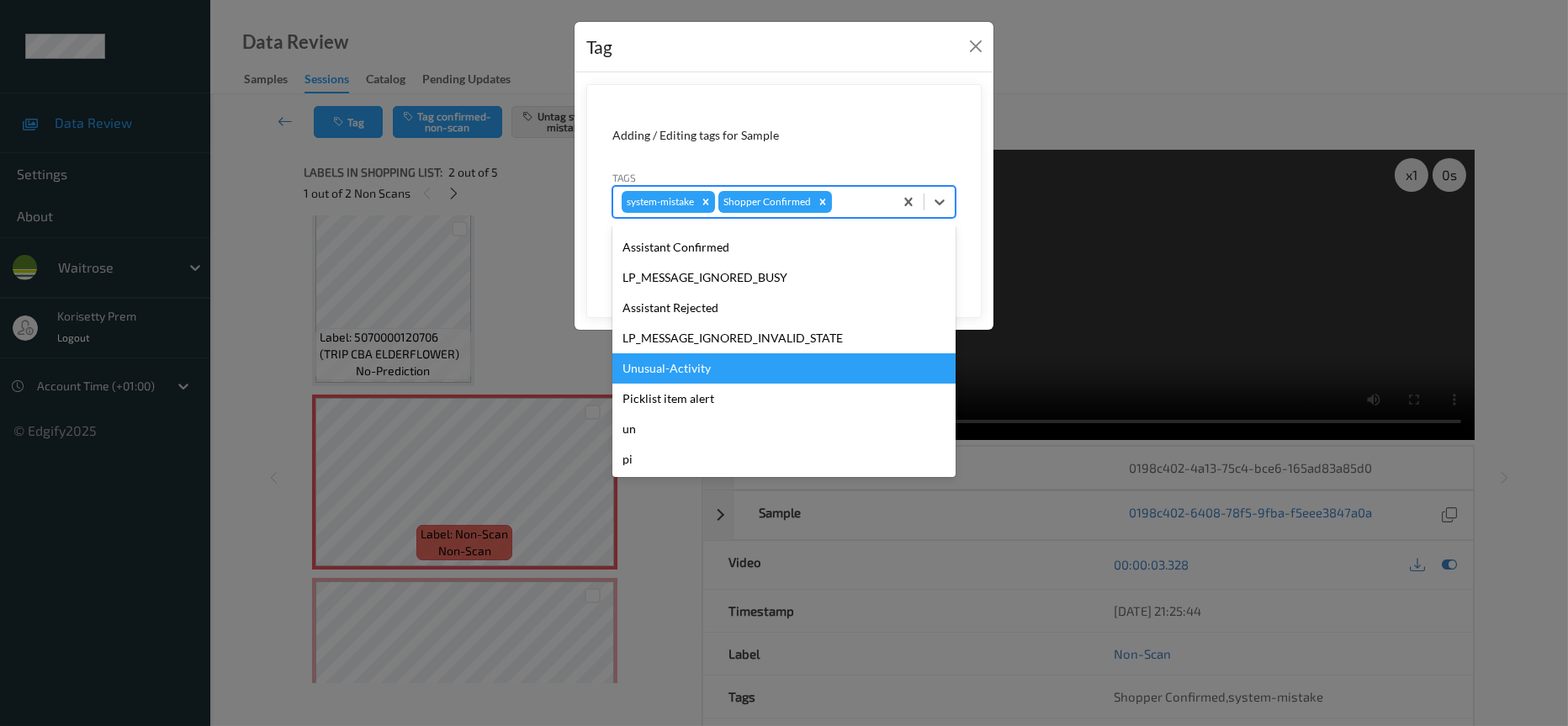
click at [682, 366] on div "Unusual-Activity" at bounding box center [784, 368] width 343 height 30
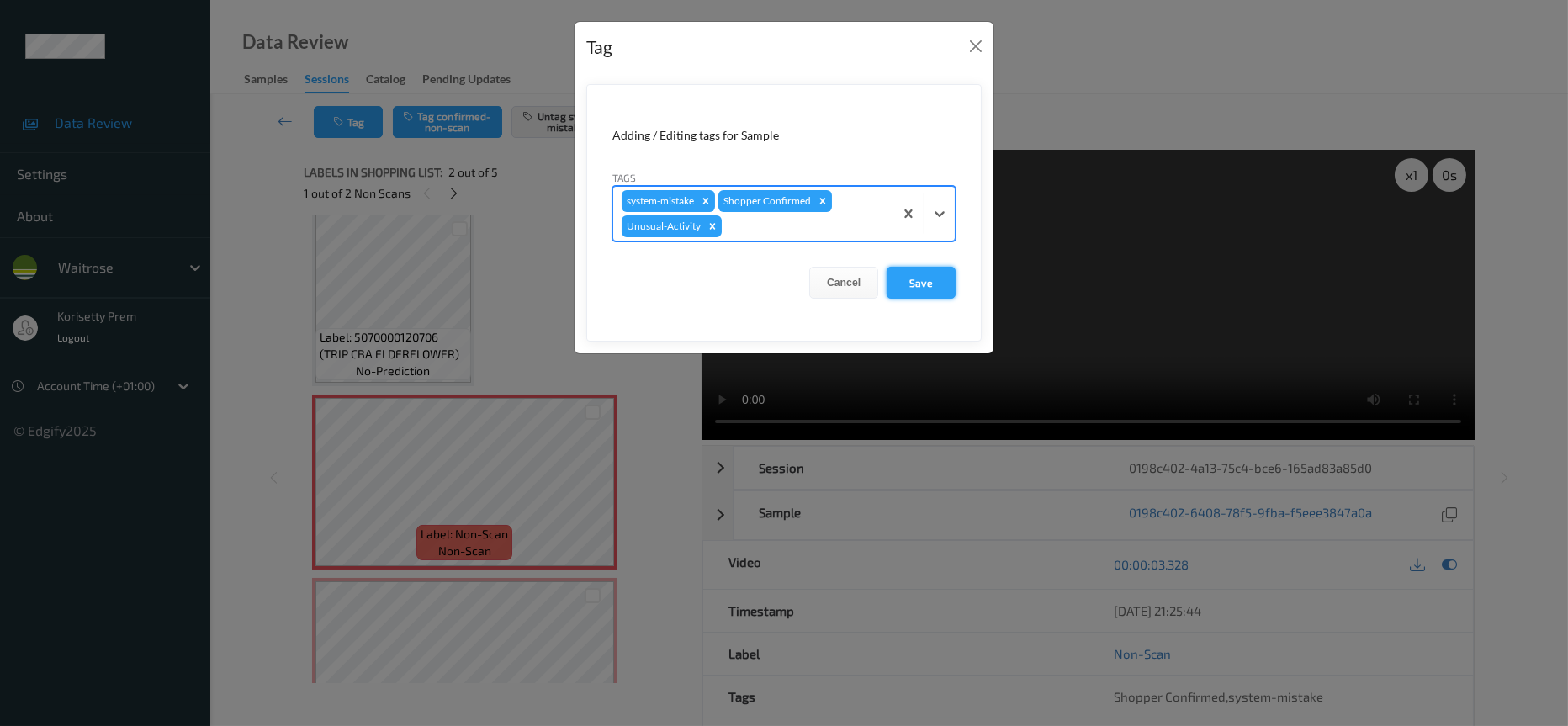
click at [917, 285] on button "Save" at bounding box center [921, 282] width 69 height 32
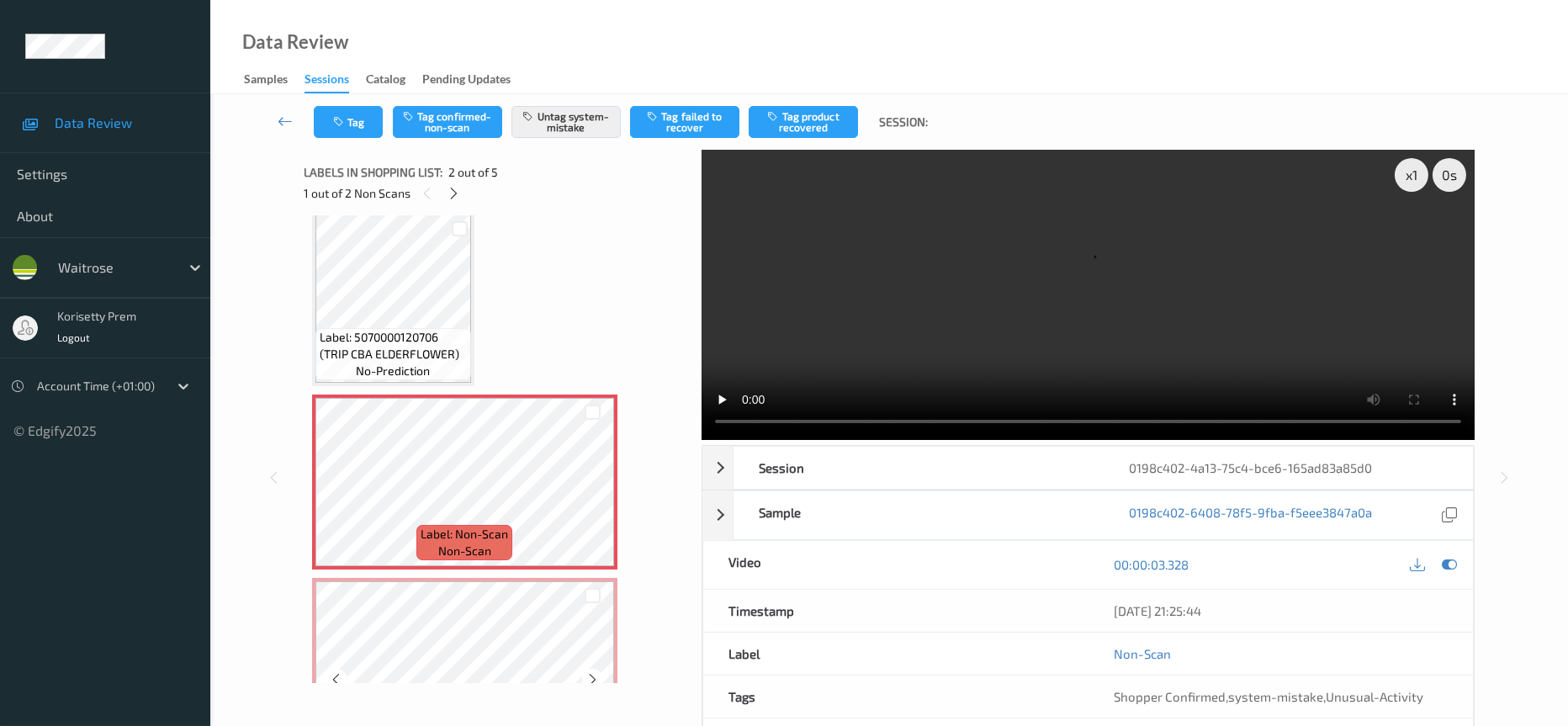
scroll to position [139, 0]
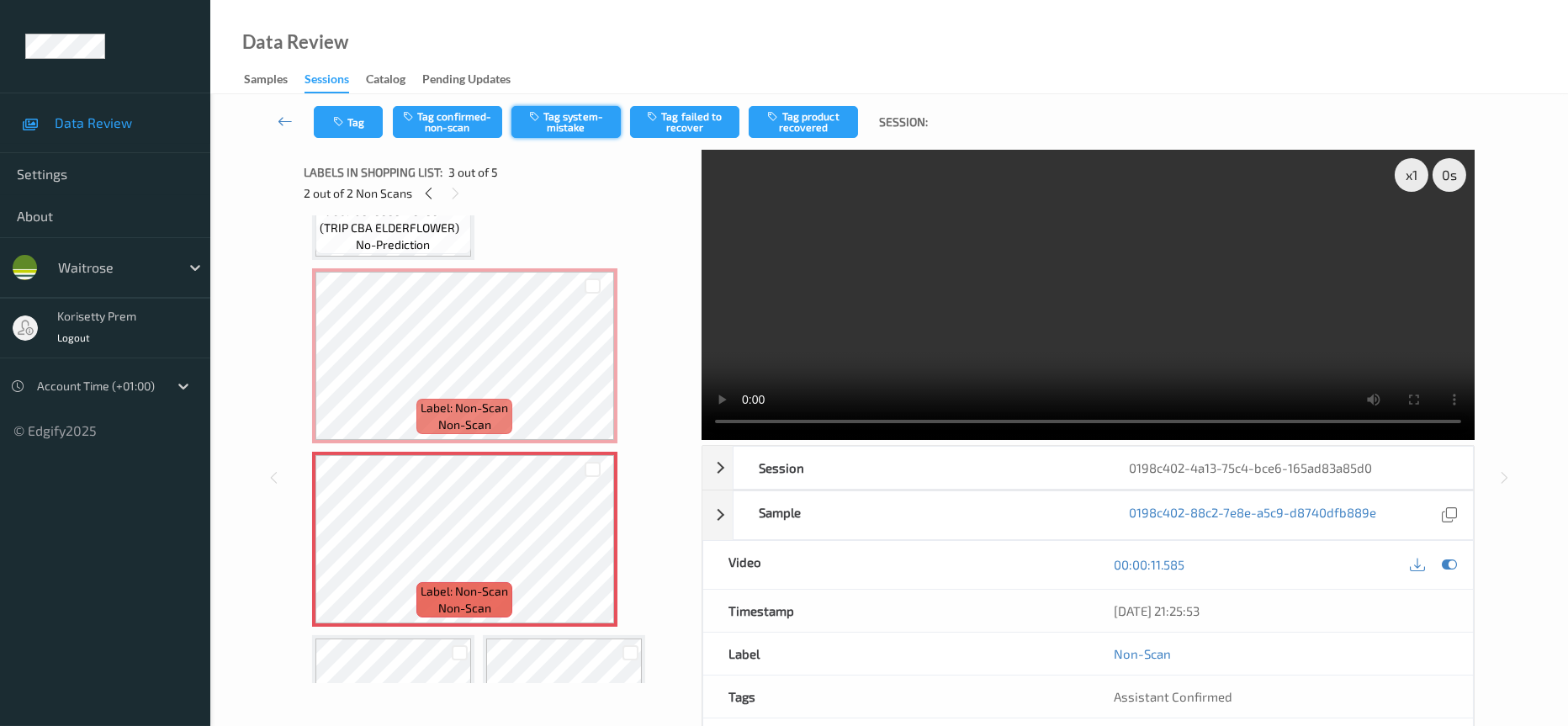
click at [559, 134] on button "Tag system-mistake" at bounding box center [566, 122] width 109 height 32
click at [332, 121] on button "Tag" at bounding box center [348, 122] width 69 height 32
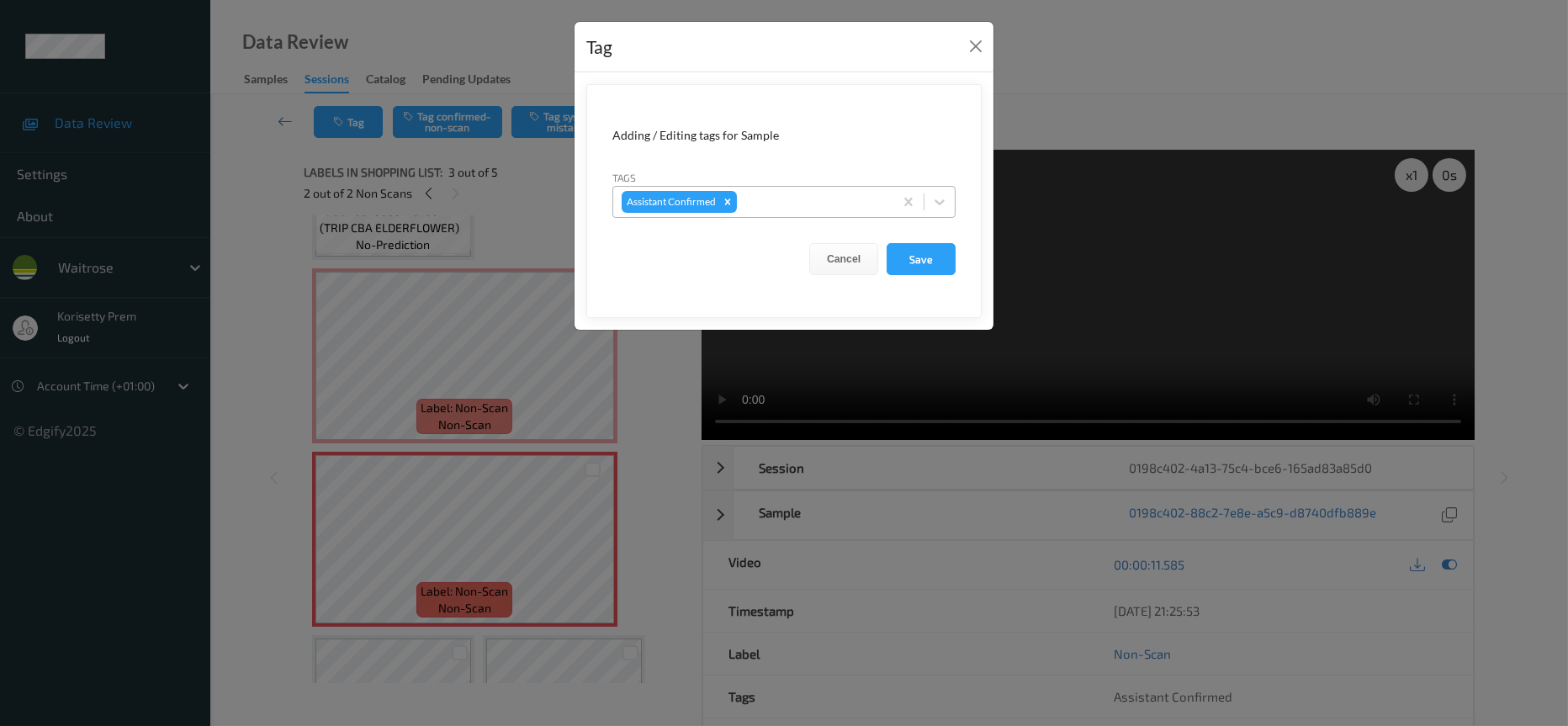
click at [791, 206] on div at bounding box center [812, 202] width 144 height 21
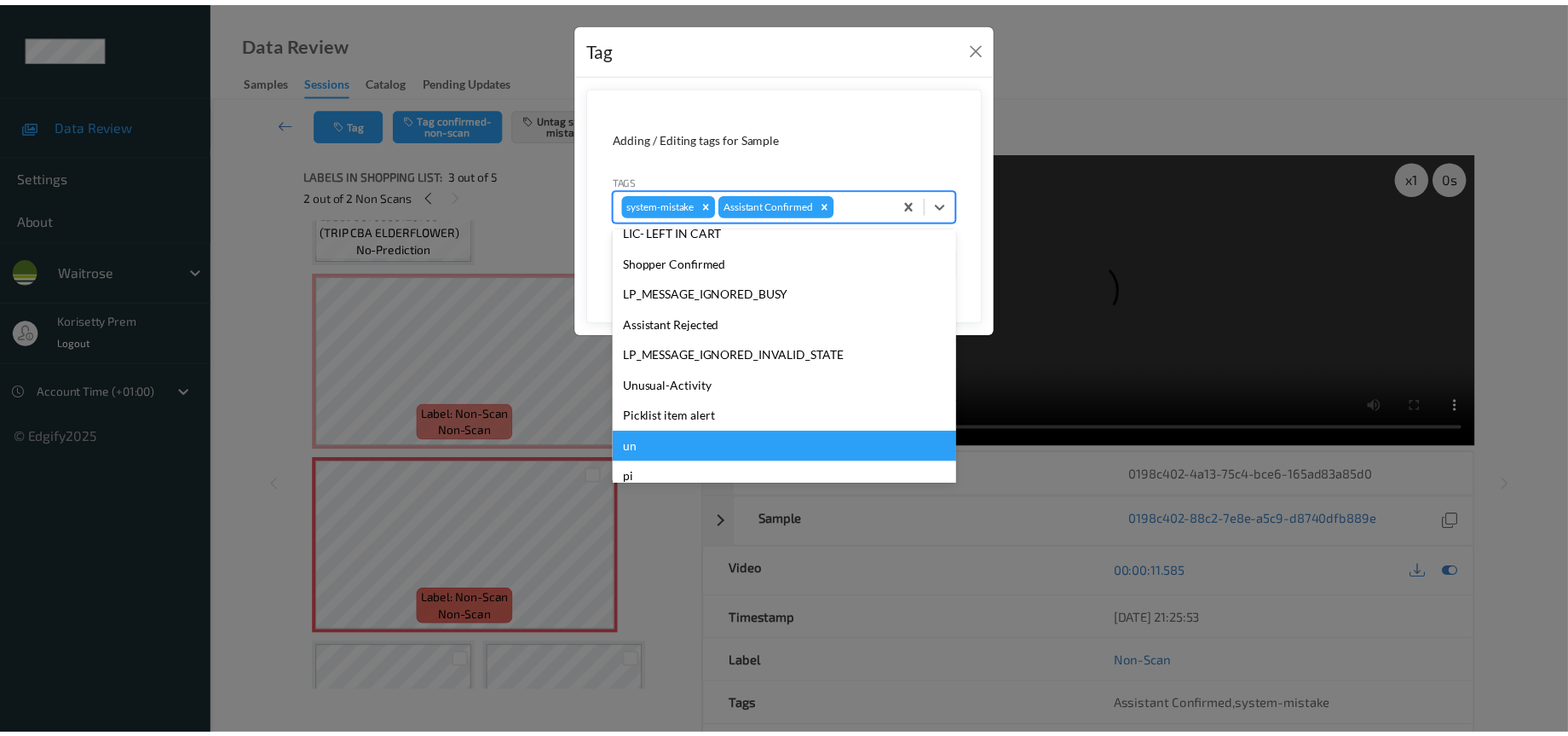
scroll to position [333, 0]
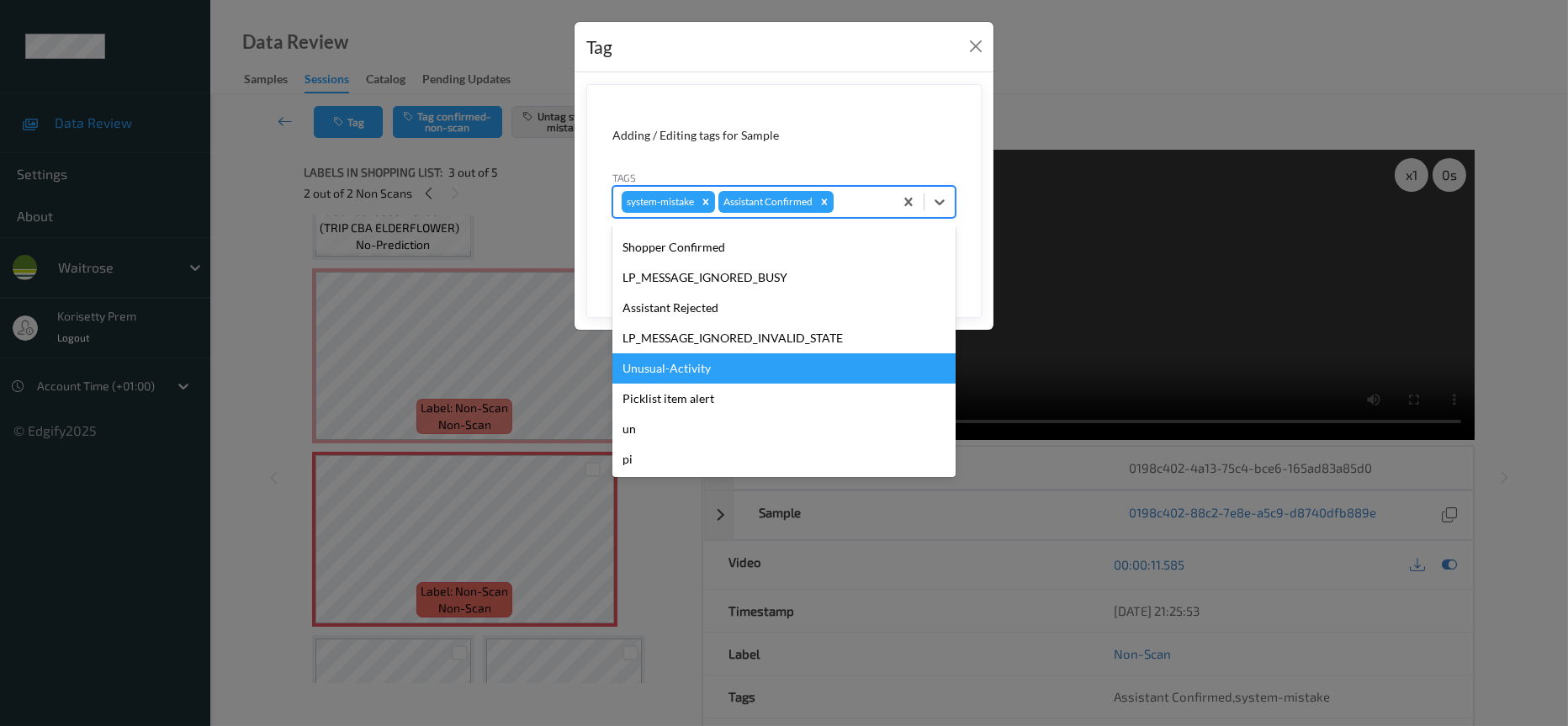
click at [667, 360] on div "Unusual-Activity" at bounding box center [784, 368] width 343 height 30
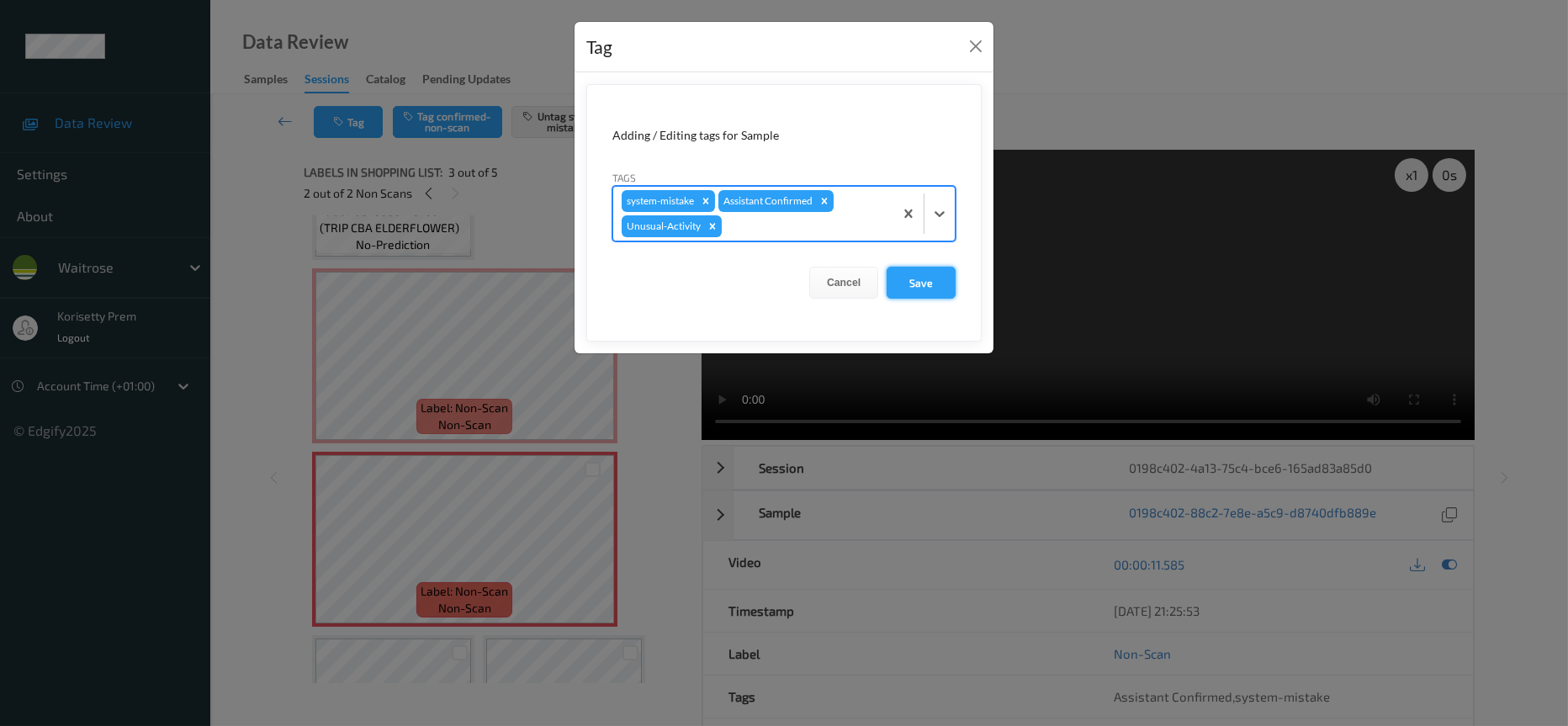
click at [931, 278] on button "Save" at bounding box center [921, 282] width 69 height 32
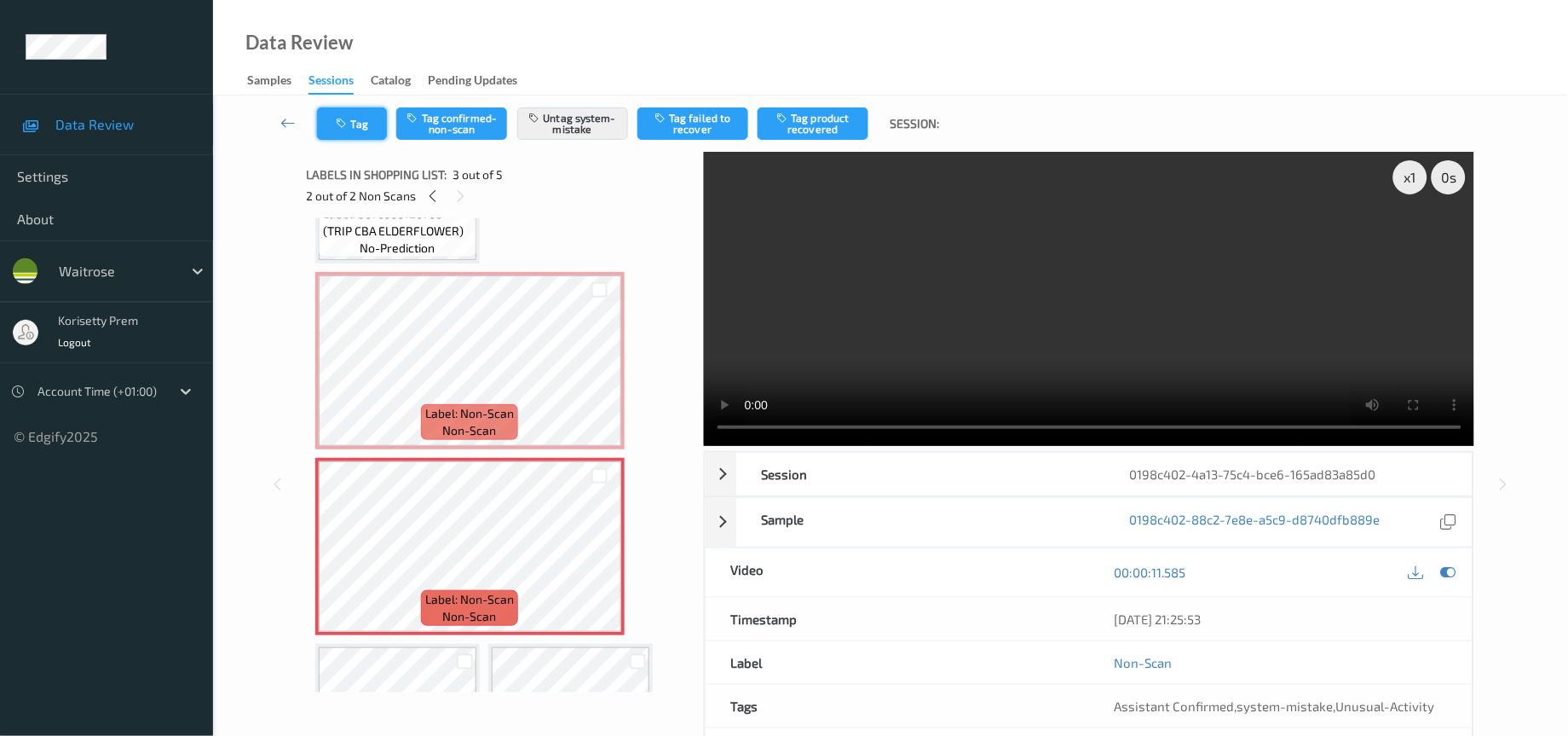
click at [362, 108] on button "Tag" at bounding box center [352, 124] width 70 height 33
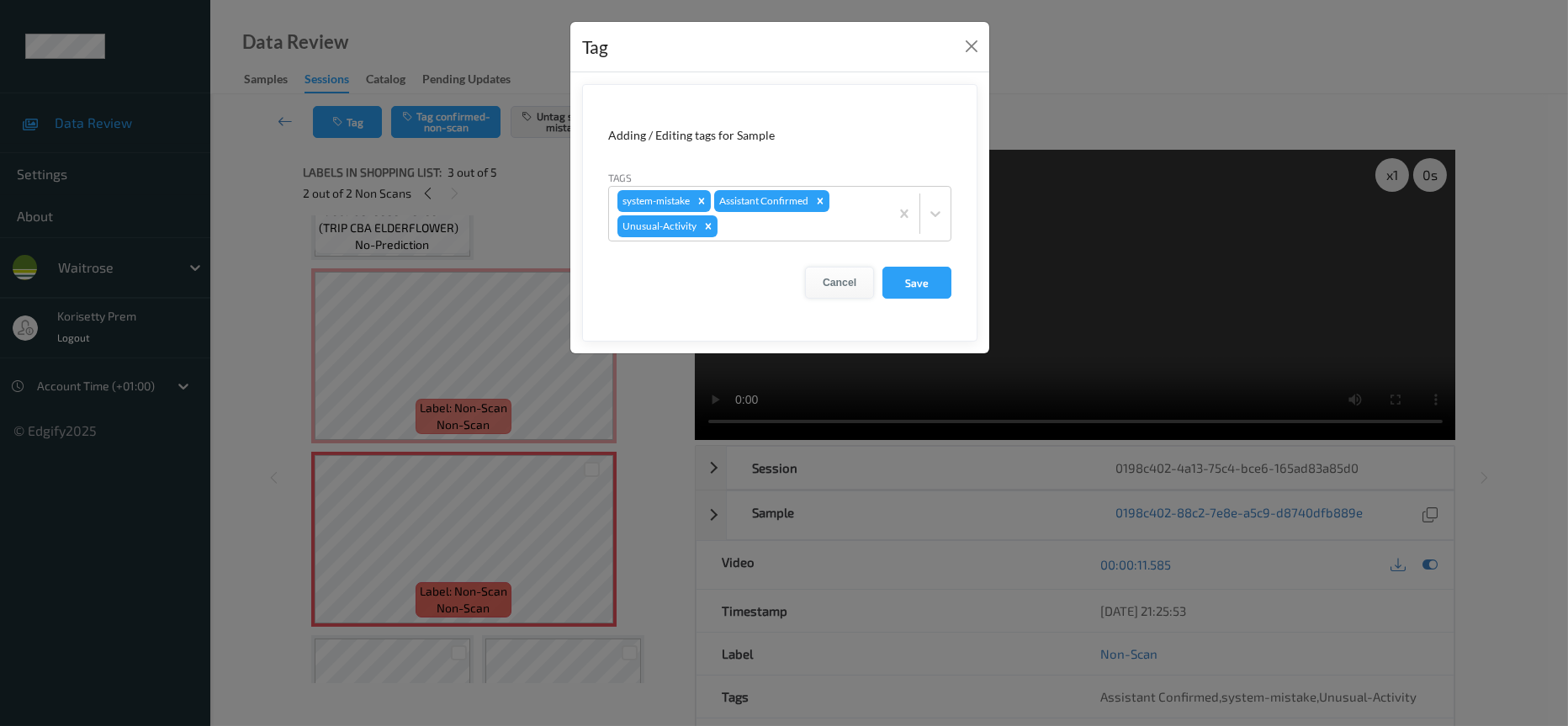
click at [843, 283] on button "Cancel" at bounding box center [839, 282] width 69 height 32
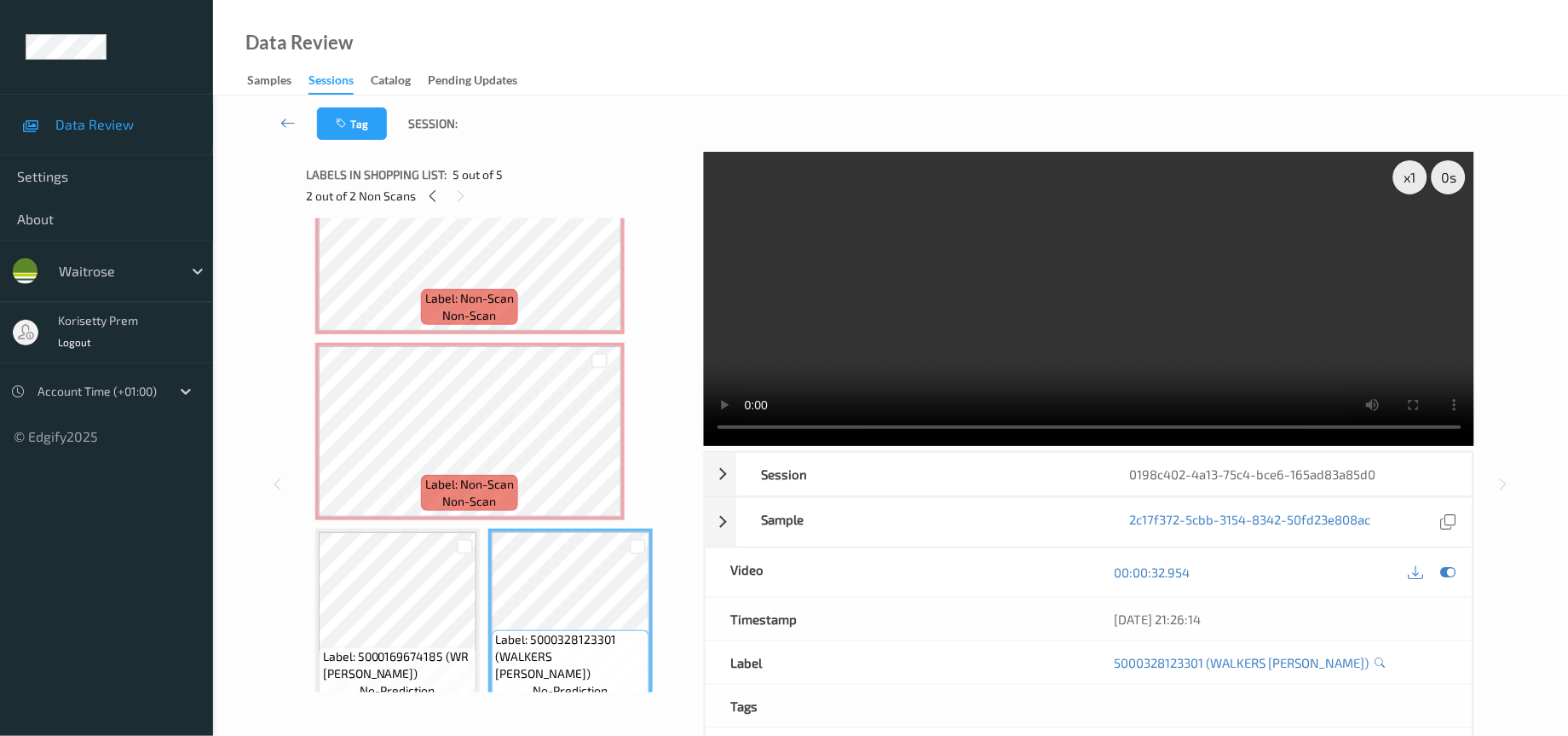
scroll to position [269, 0]
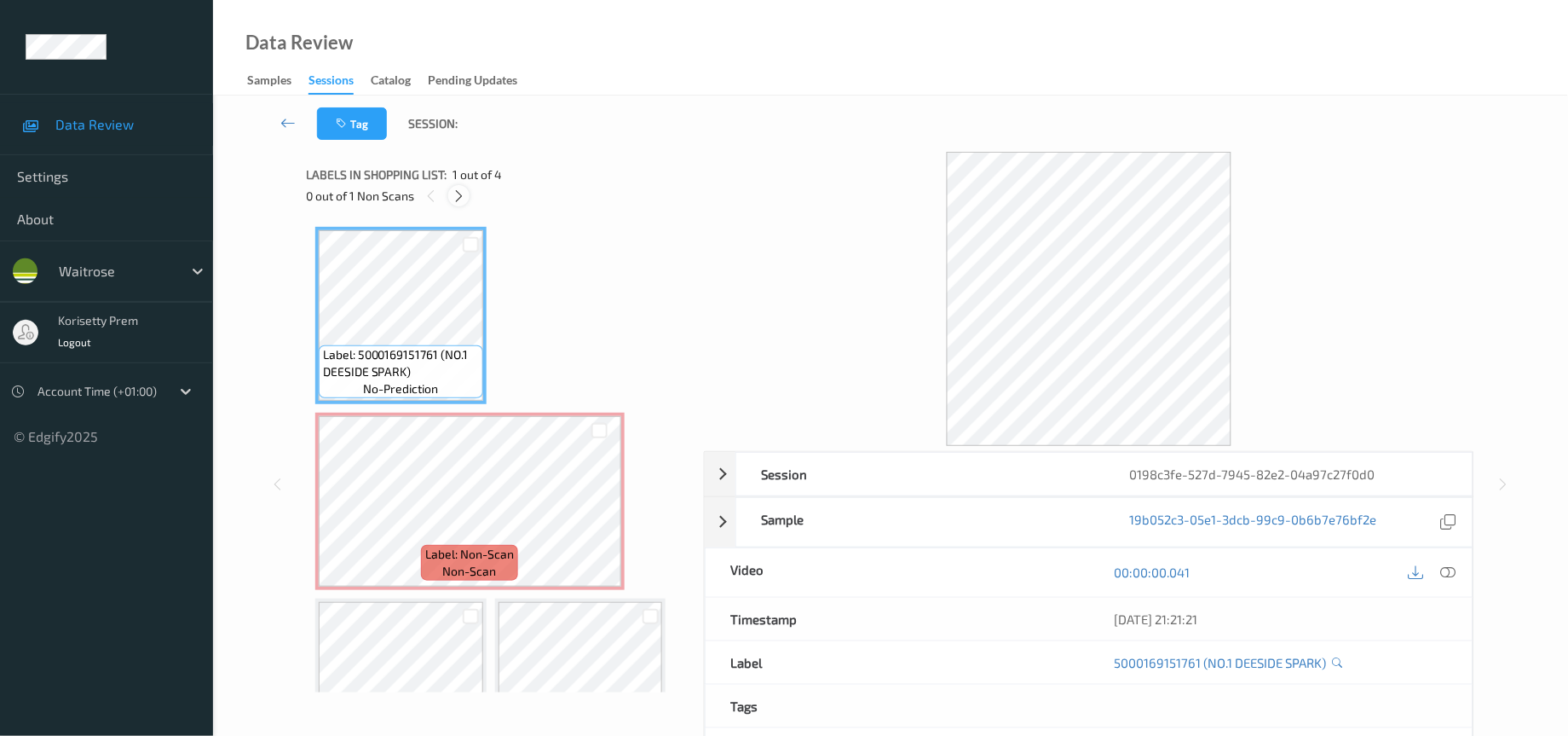
click at [455, 189] on icon at bounding box center [459, 195] width 15 height 15
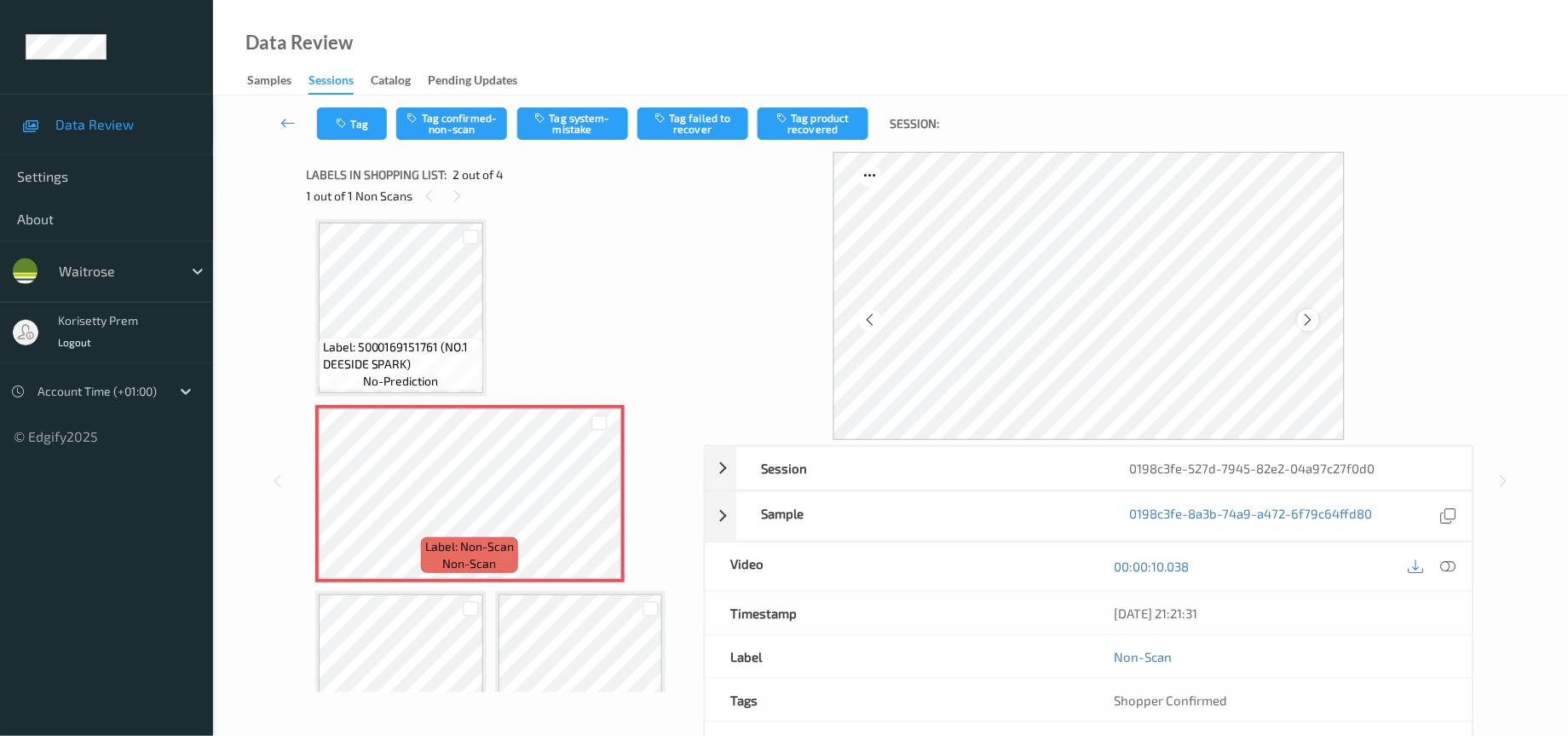
click at [1315, 324] on icon at bounding box center [1309, 319] width 15 height 15
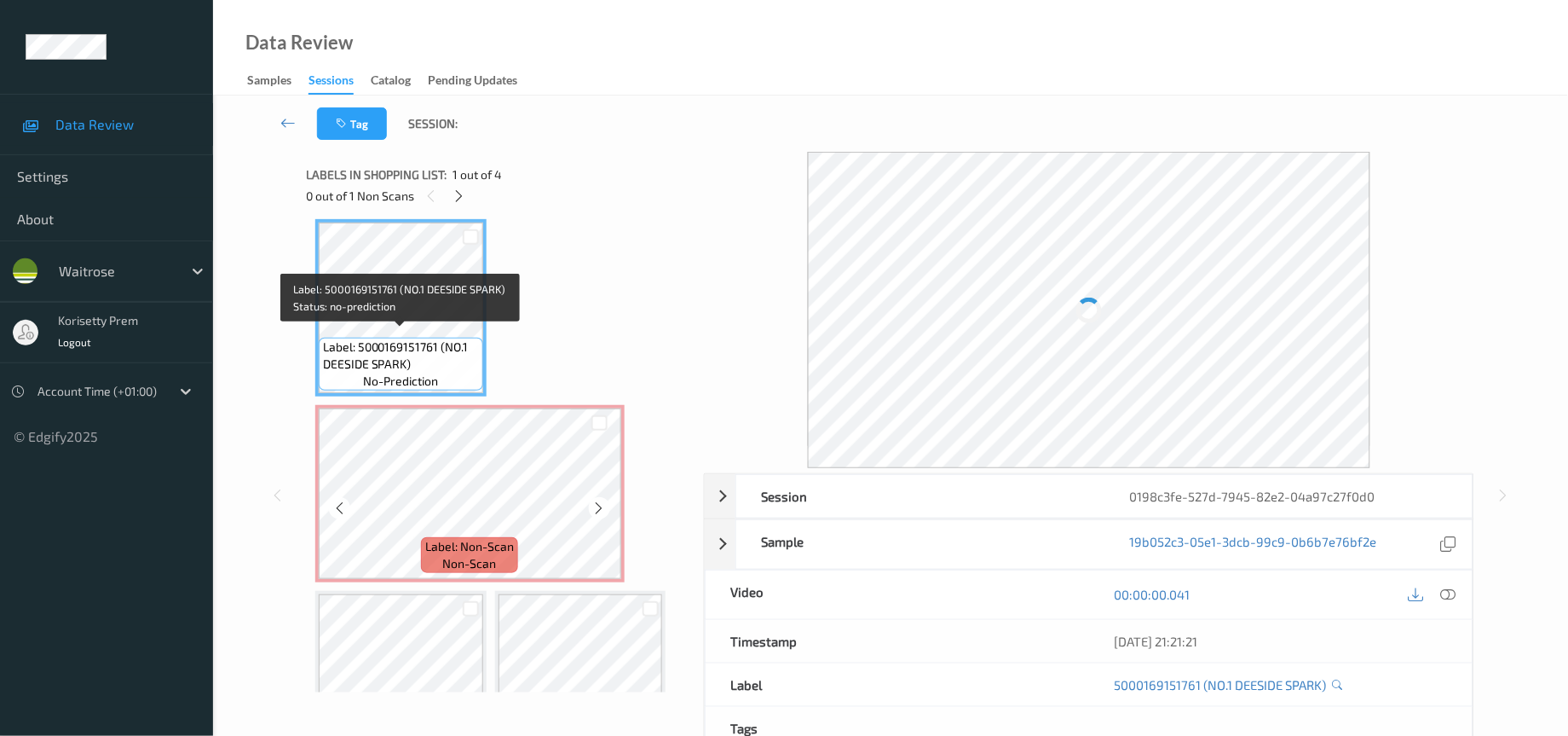
scroll to position [85, 0]
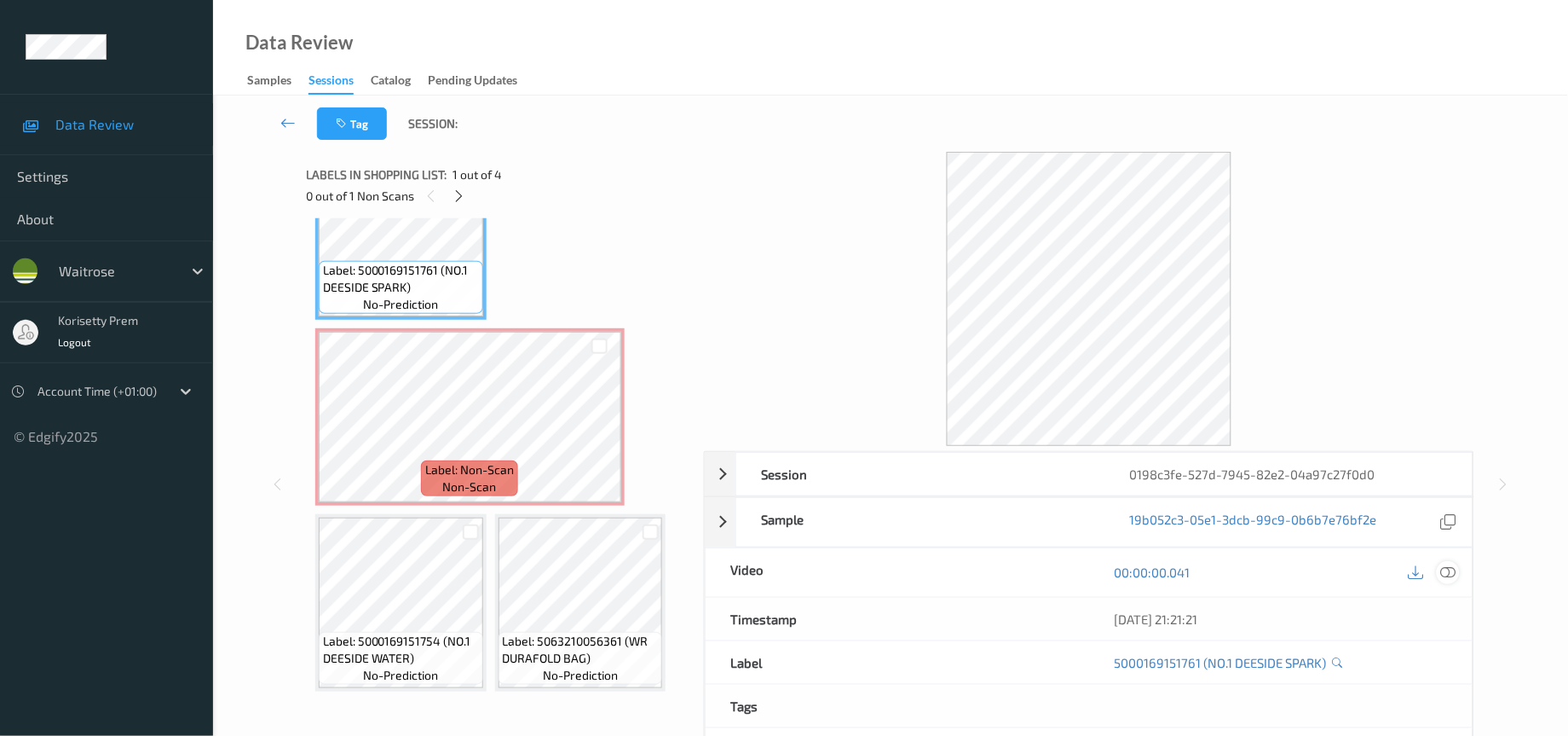
click at [1446, 576] on icon at bounding box center [1449, 572] width 15 height 15
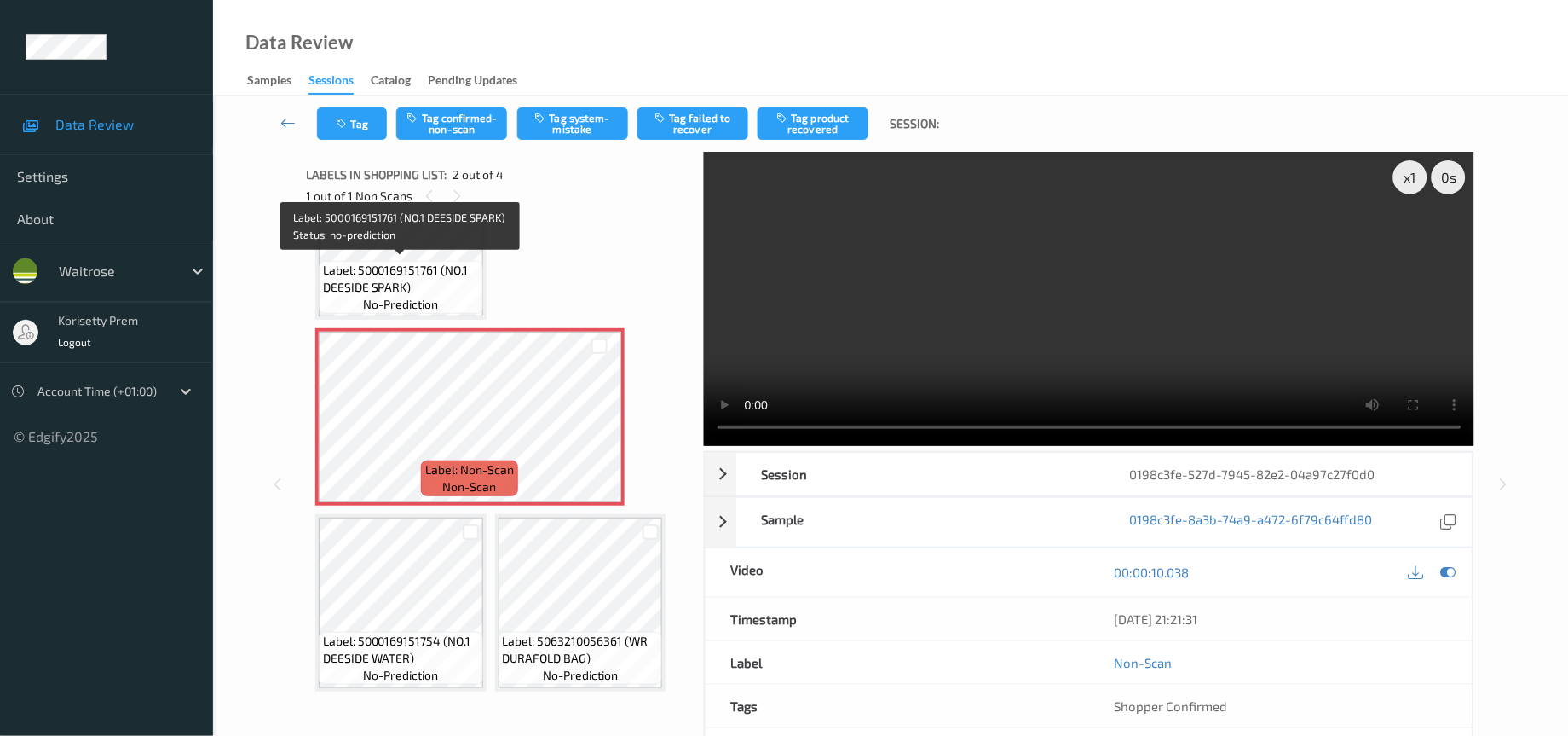
click at [422, 262] on span "Label: 5000169151761 (NO.1 DEESIDE SPARK)" at bounding box center [402, 279] width 156 height 35
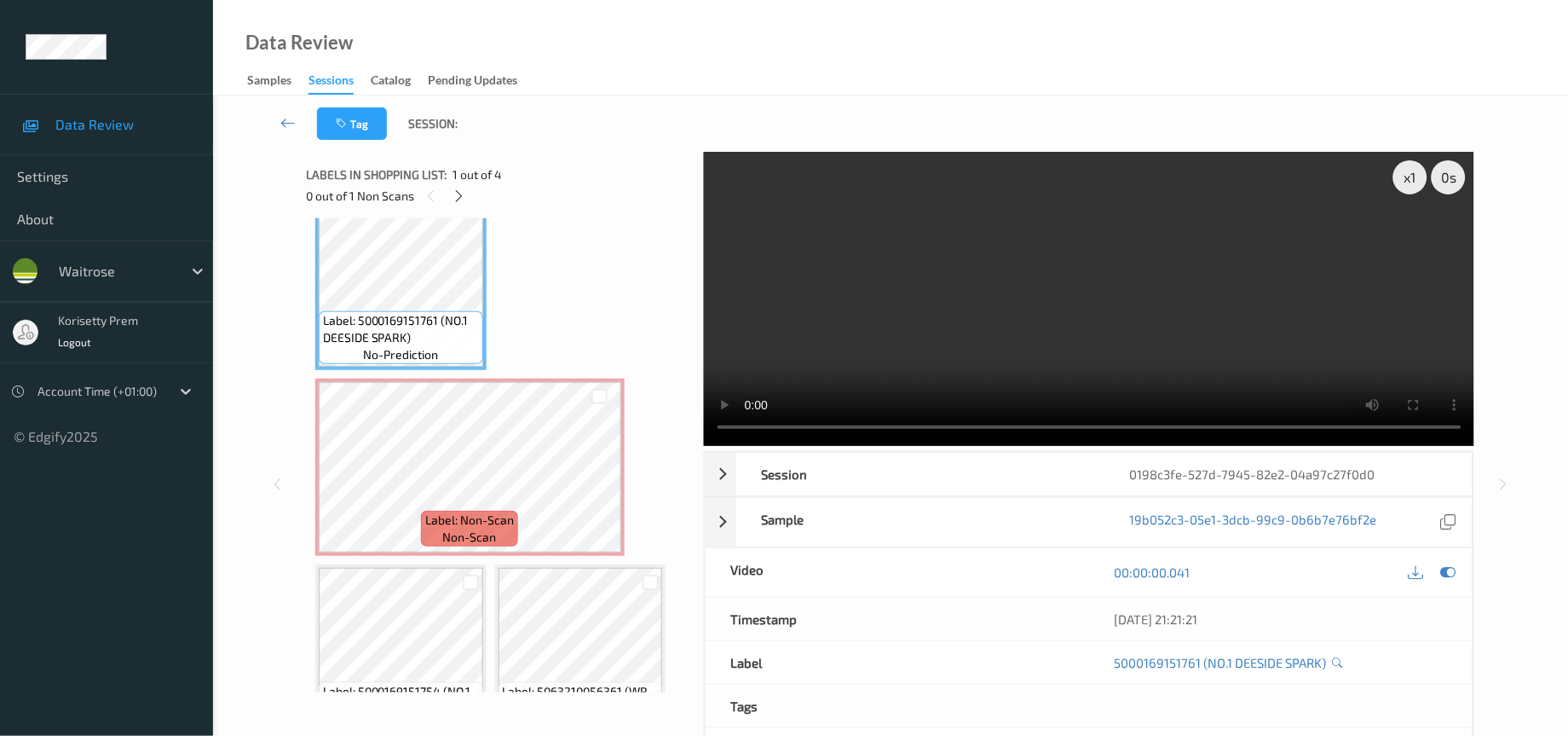
scroll to position [0, 0]
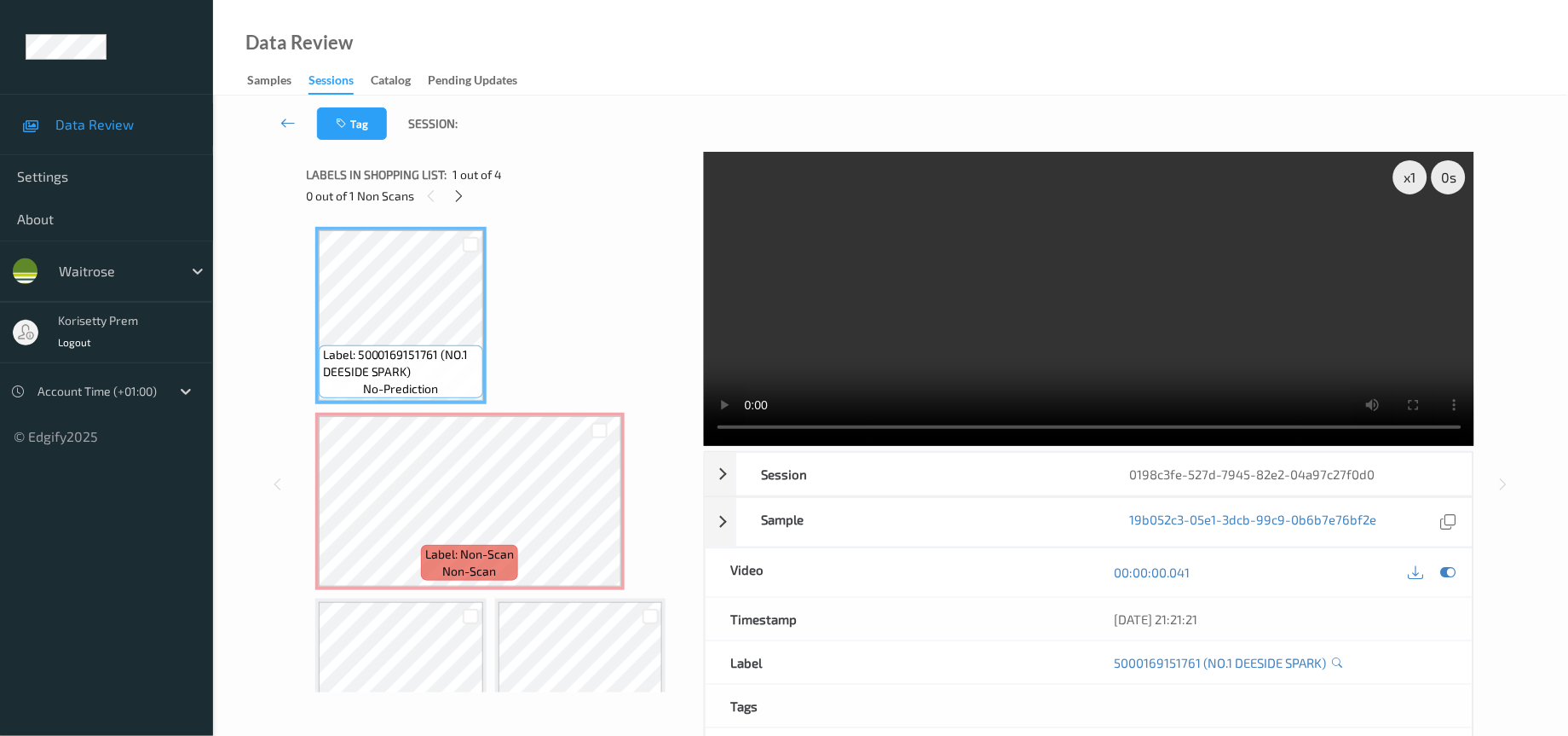
click at [1112, 258] on video at bounding box center [1089, 299] width 771 height 294
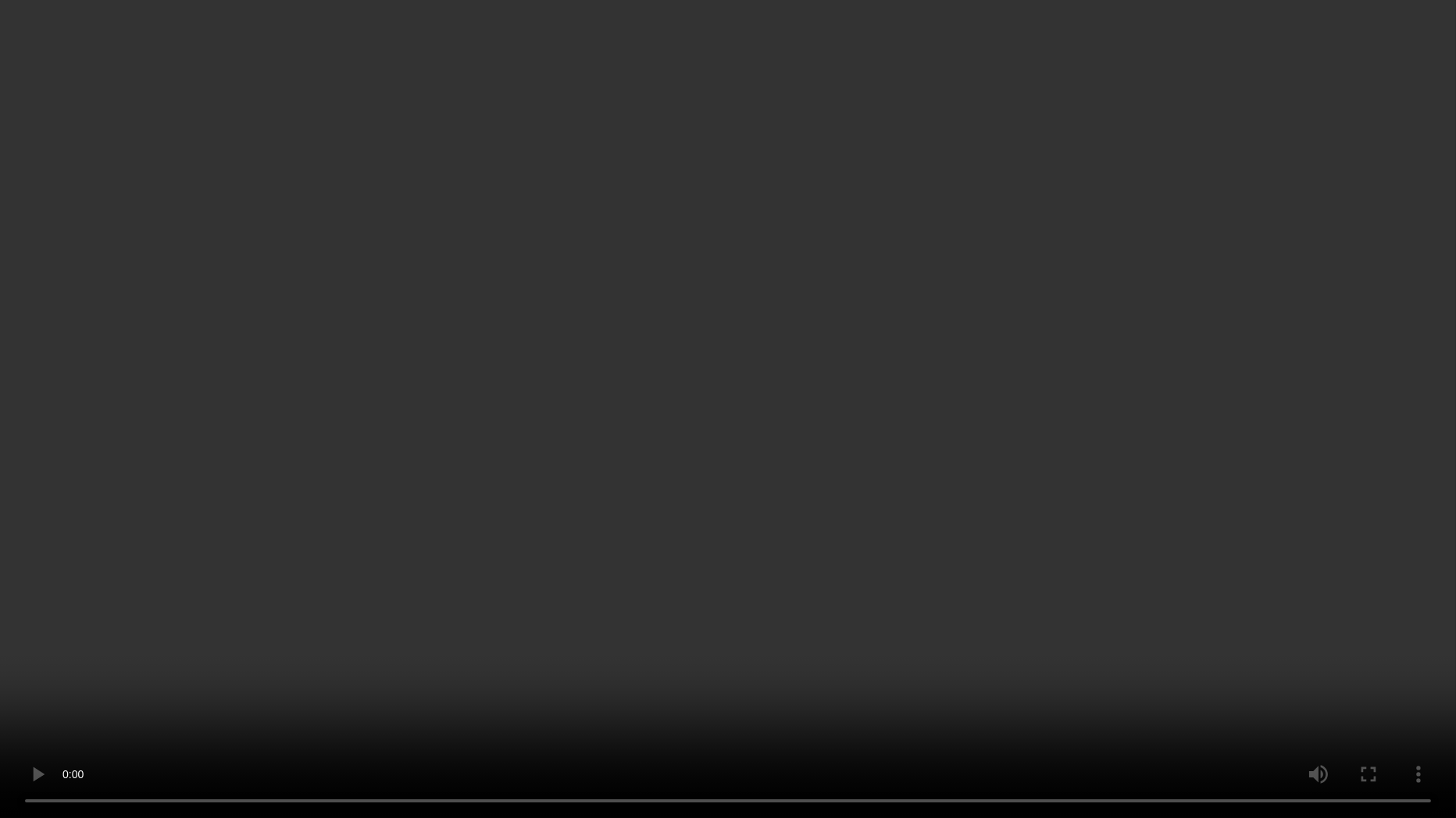
click at [1146, 510] on video at bounding box center [728, 409] width 1456 height 818
click at [1225, 663] on video at bounding box center [728, 409] width 1456 height 818
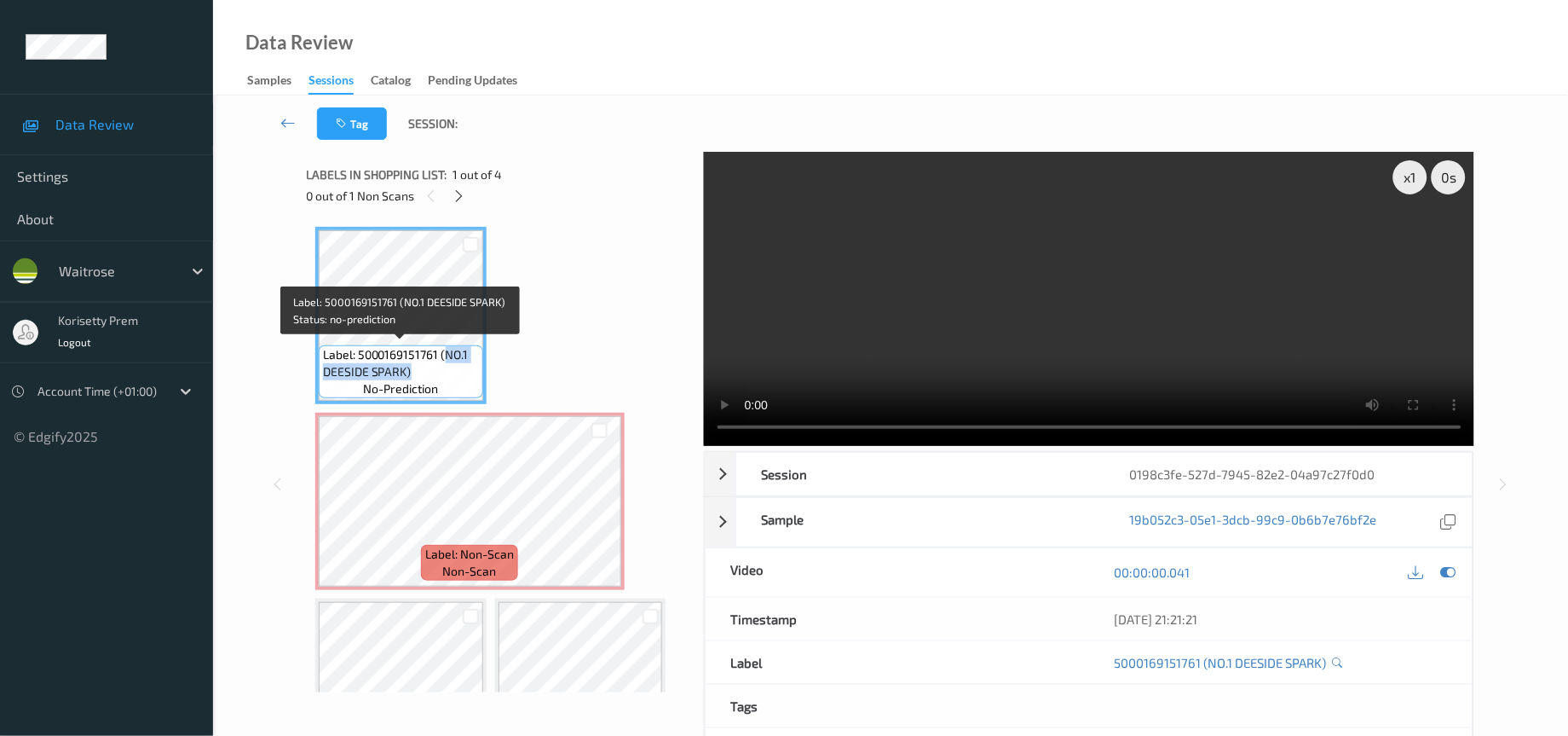
drag, startPoint x: 442, startPoint y: 353, endPoint x: 412, endPoint y: 371, distance: 35.0
click at [412, 371] on span "Label: 5000169151761 (NO.1 DEESIDE SPARK)" at bounding box center [402, 363] width 156 height 35
copy span "NO.1 DEESIDE SPARK)"
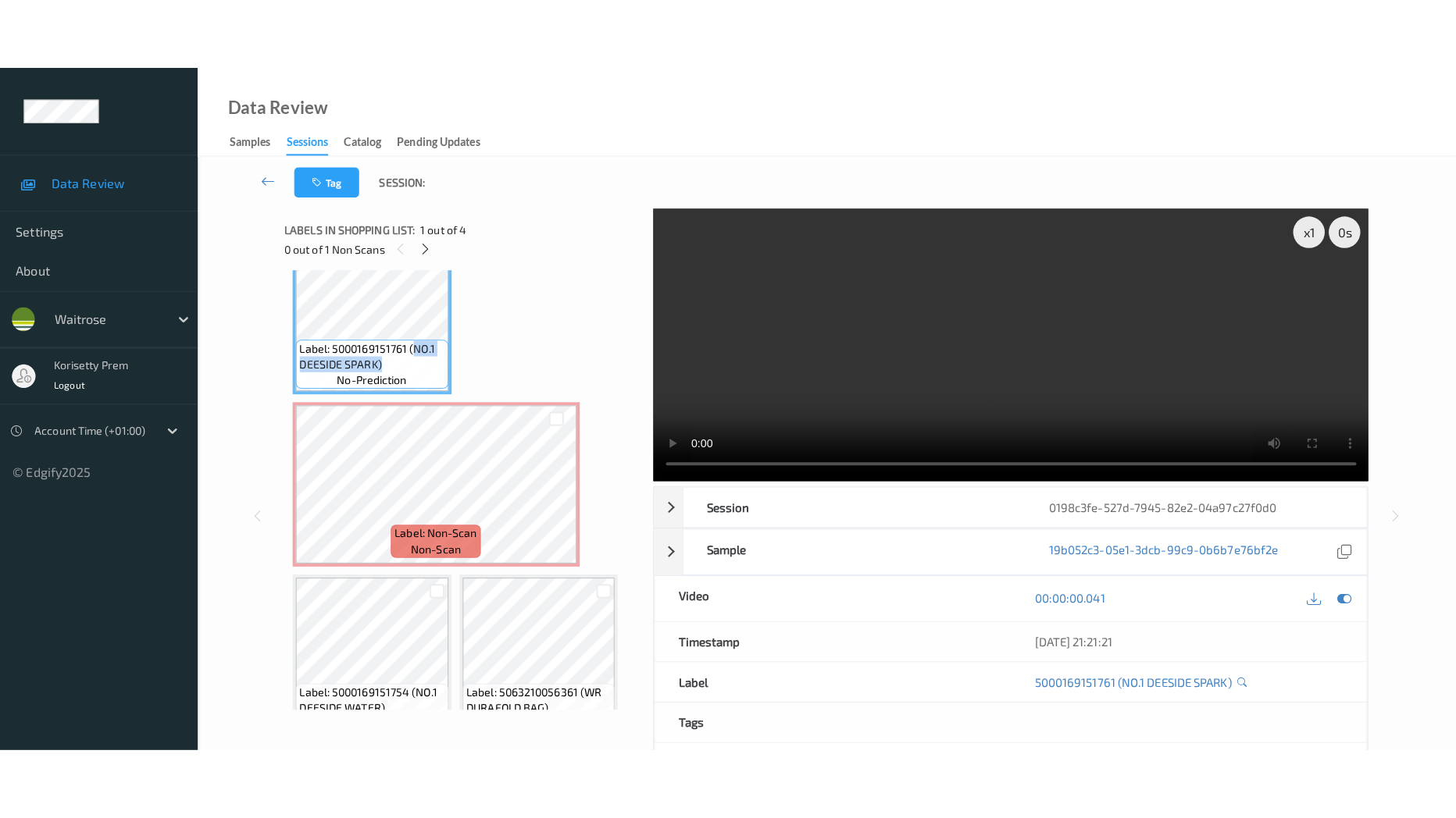
scroll to position [77, 0]
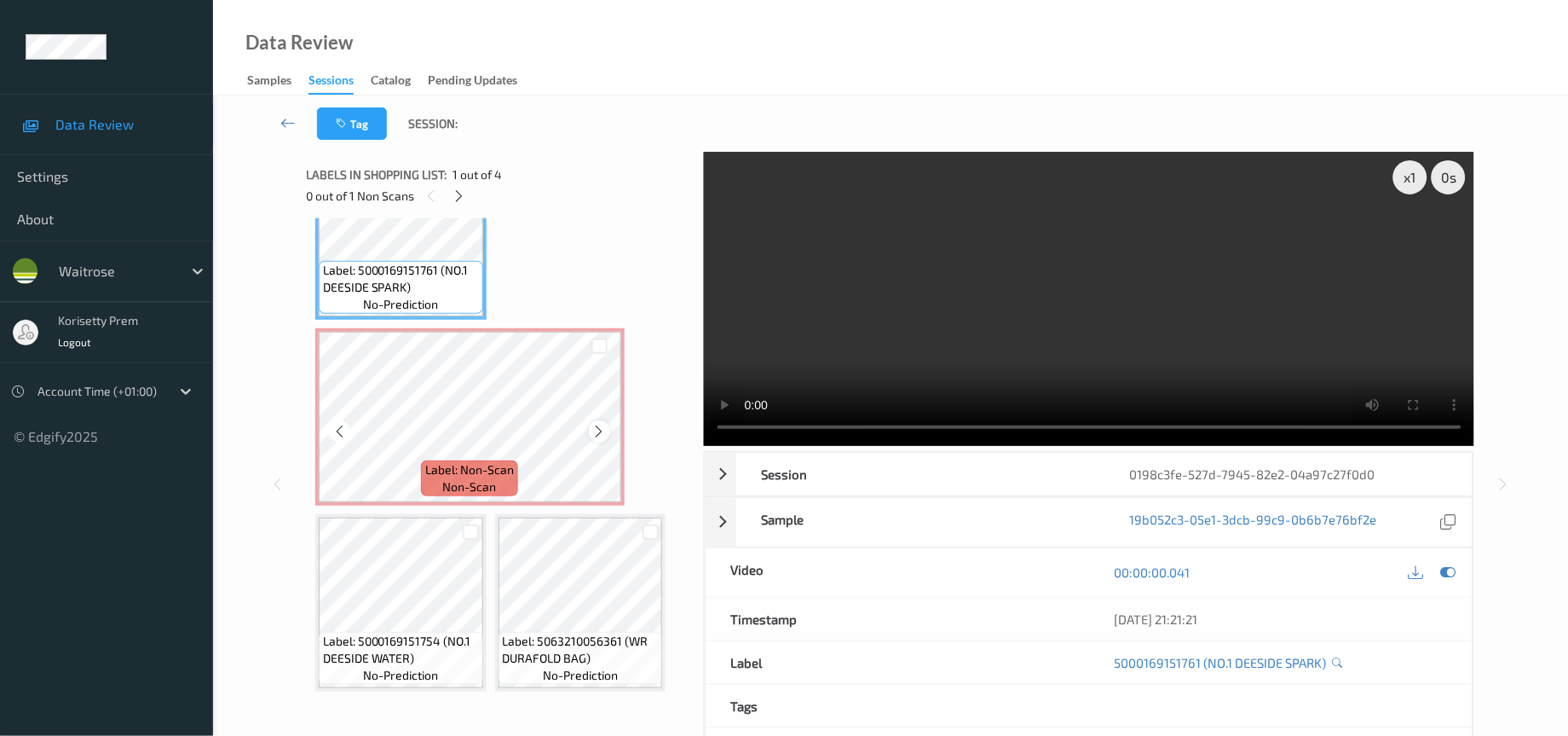
click at [597, 426] on icon at bounding box center [600, 431] width 15 height 15
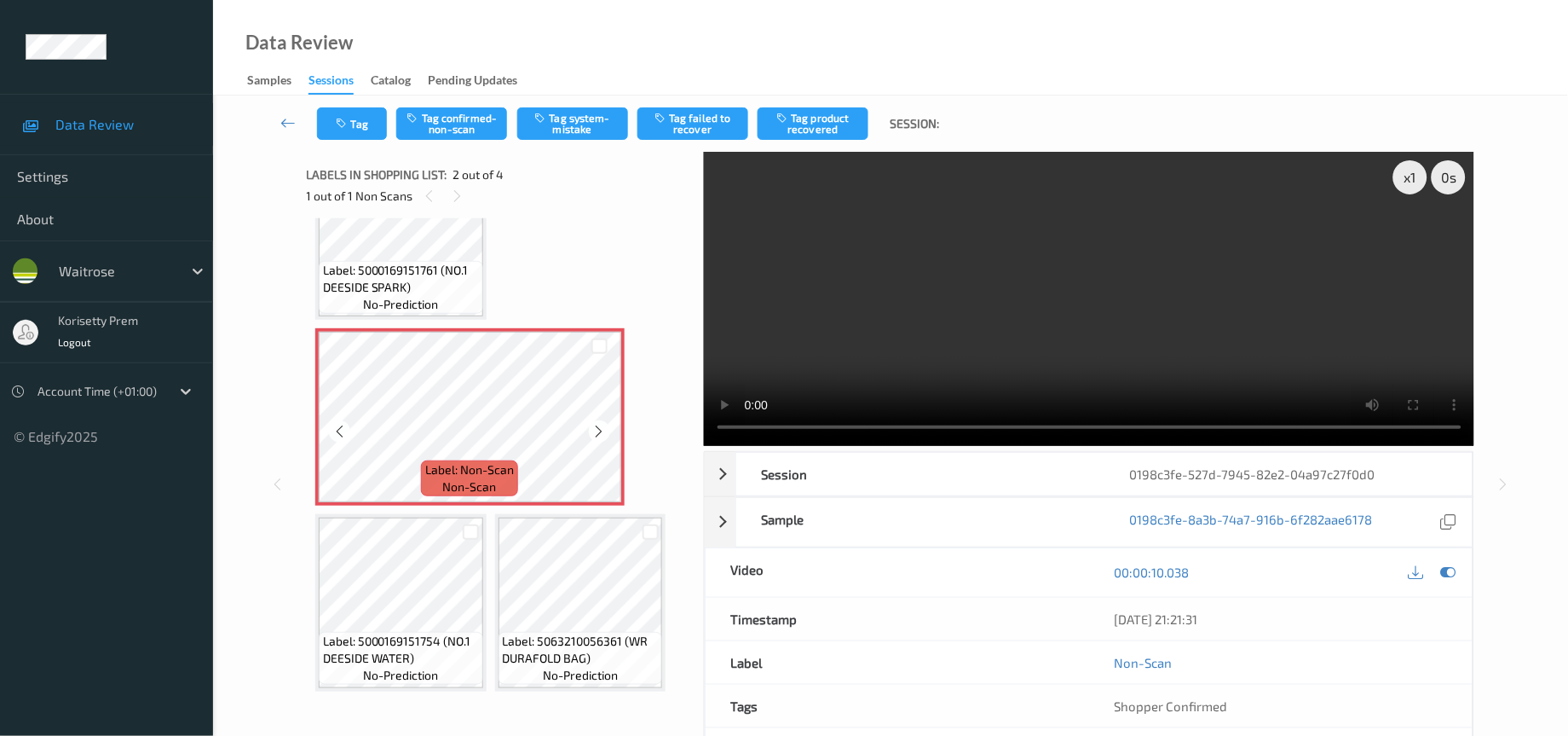
click at [597, 426] on icon at bounding box center [600, 431] width 15 height 15
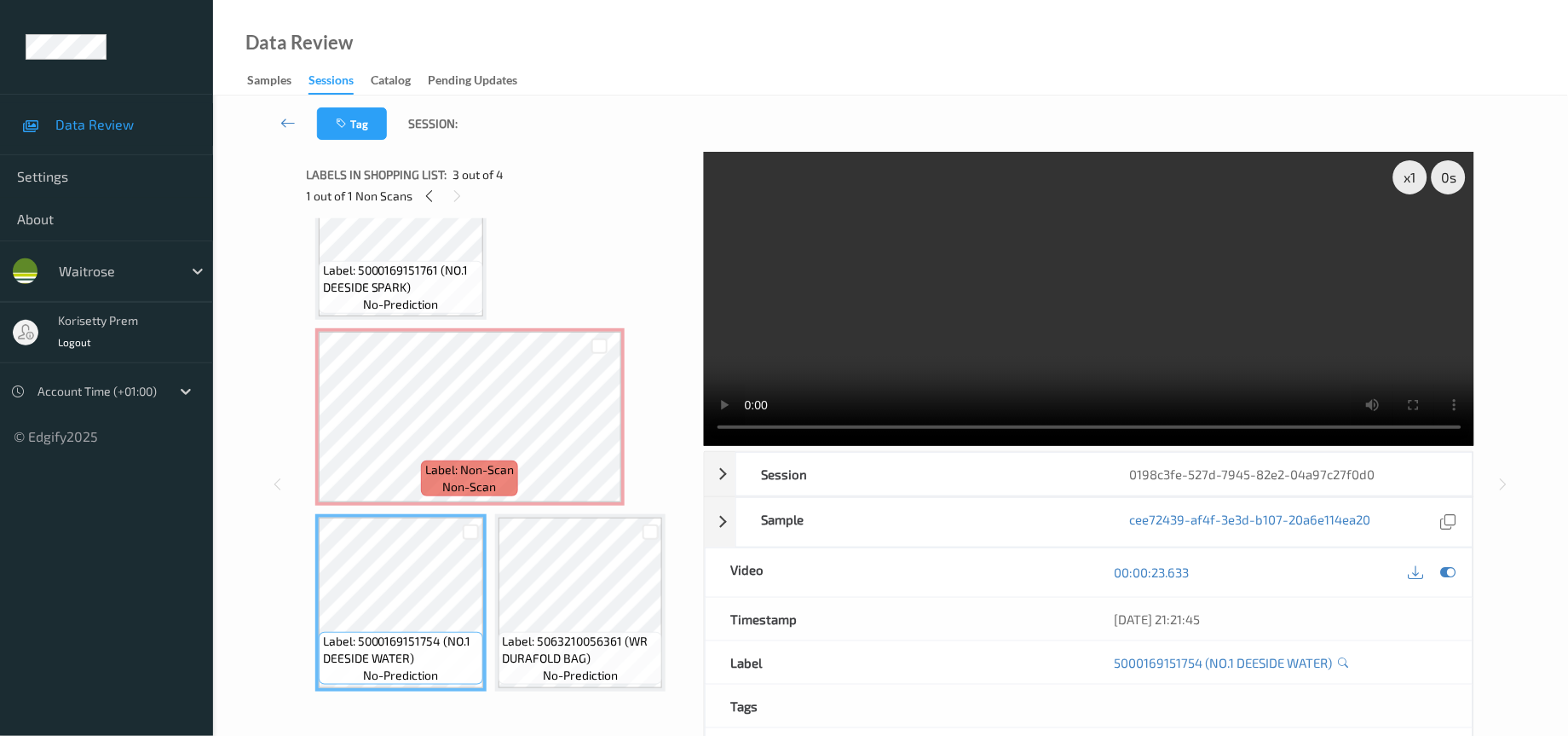
click at [997, 327] on video at bounding box center [1089, 299] width 771 height 294
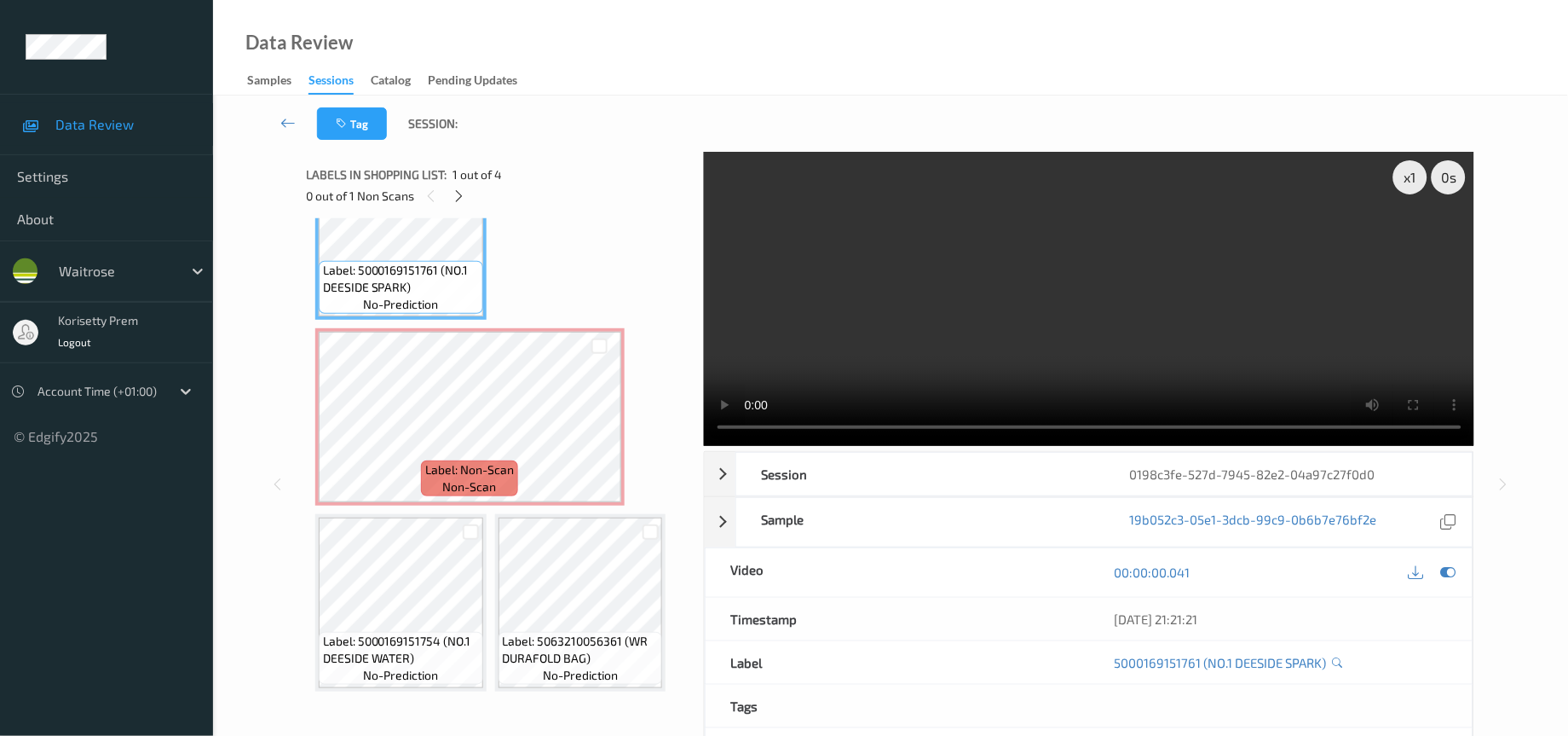
click at [629, 455] on div "x 1 0 s Session 0198c3fe-527d-7945-82e2-04a97c27f0d0 Session ID 0198c3fe-527d-7…" at bounding box center [891, 483] width 1168 height 664
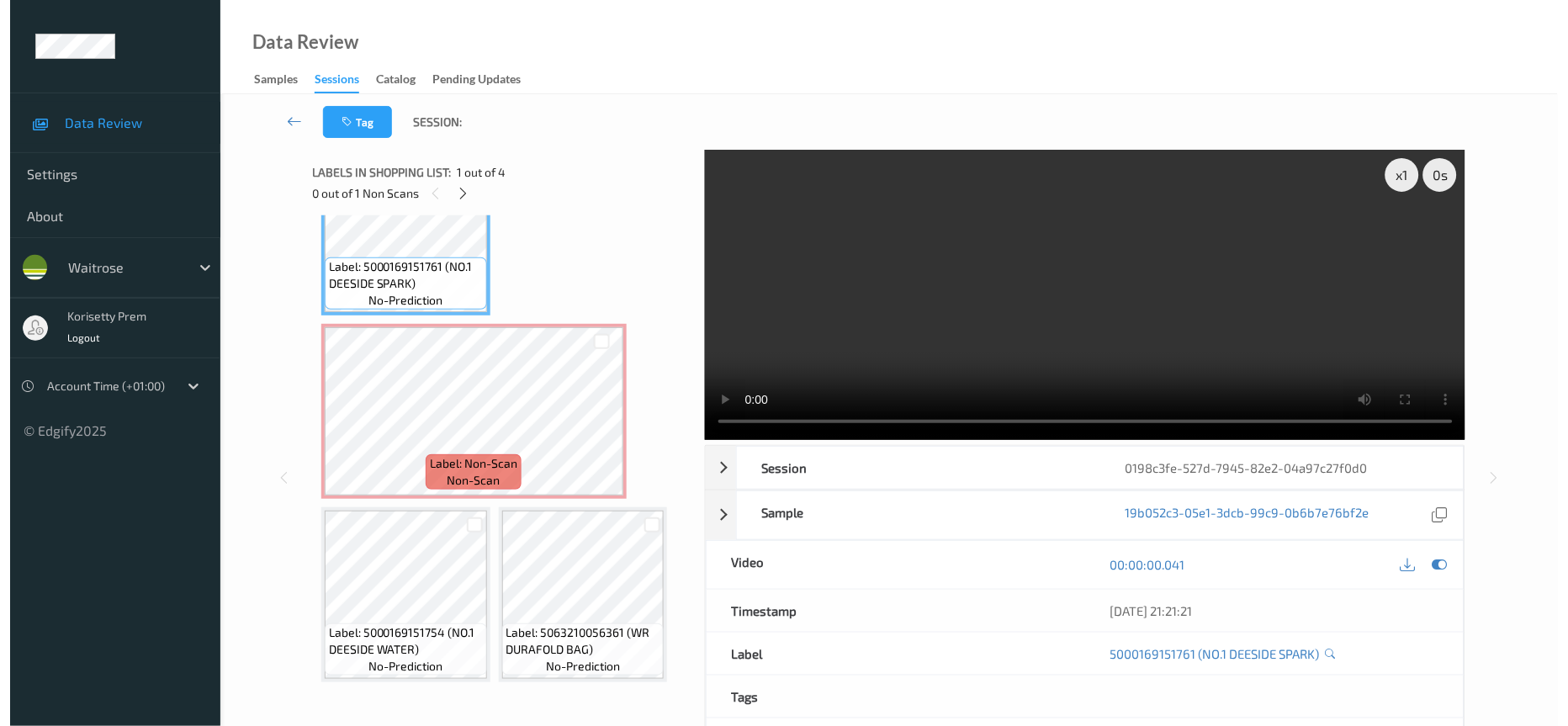
scroll to position [0, 0]
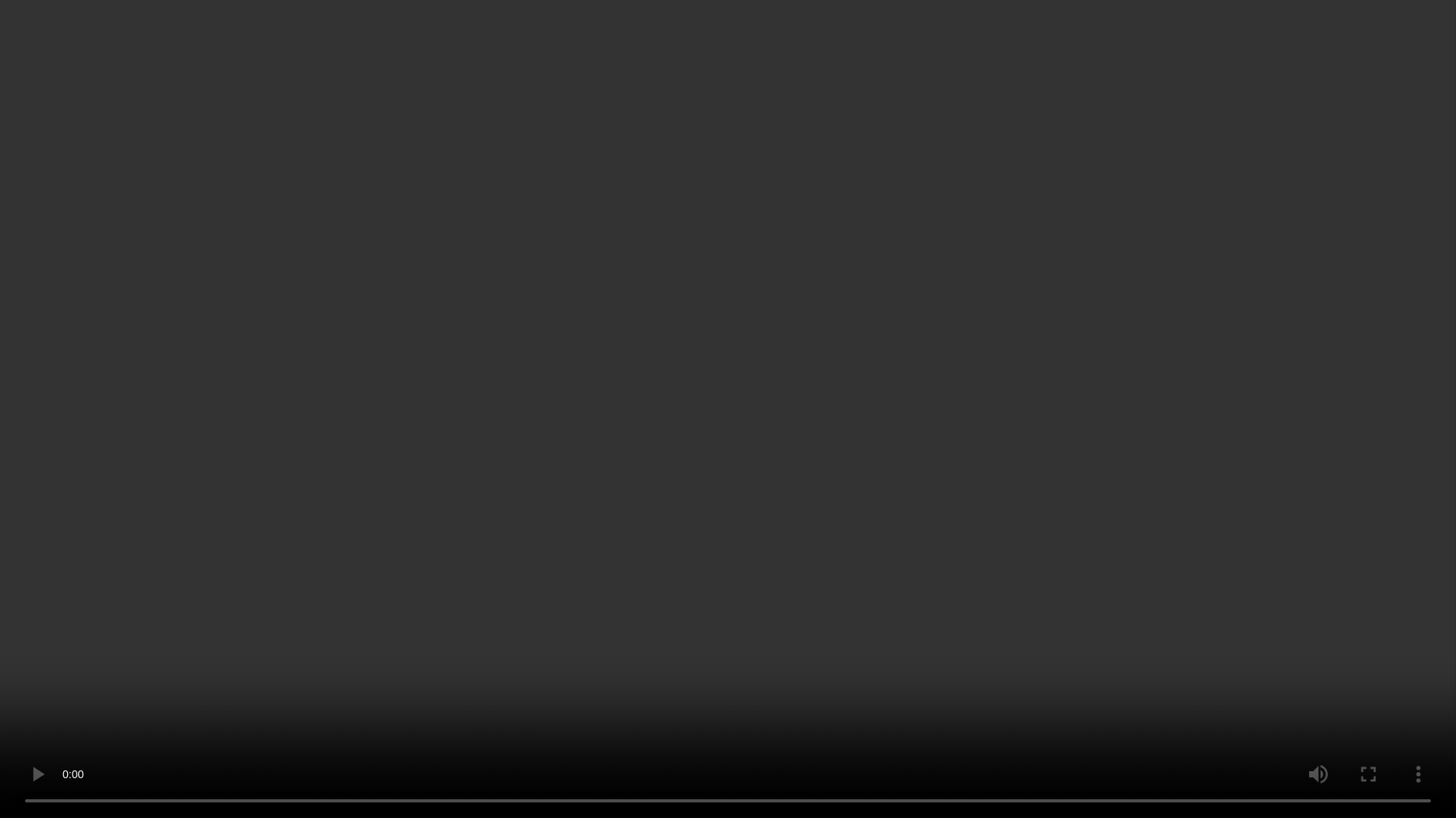
click at [1144, 501] on video at bounding box center [728, 409] width 1456 height 818
click at [1126, 431] on video at bounding box center [728, 409] width 1456 height 818
click at [1126, 455] on video at bounding box center [728, 409] width 1456 height 818
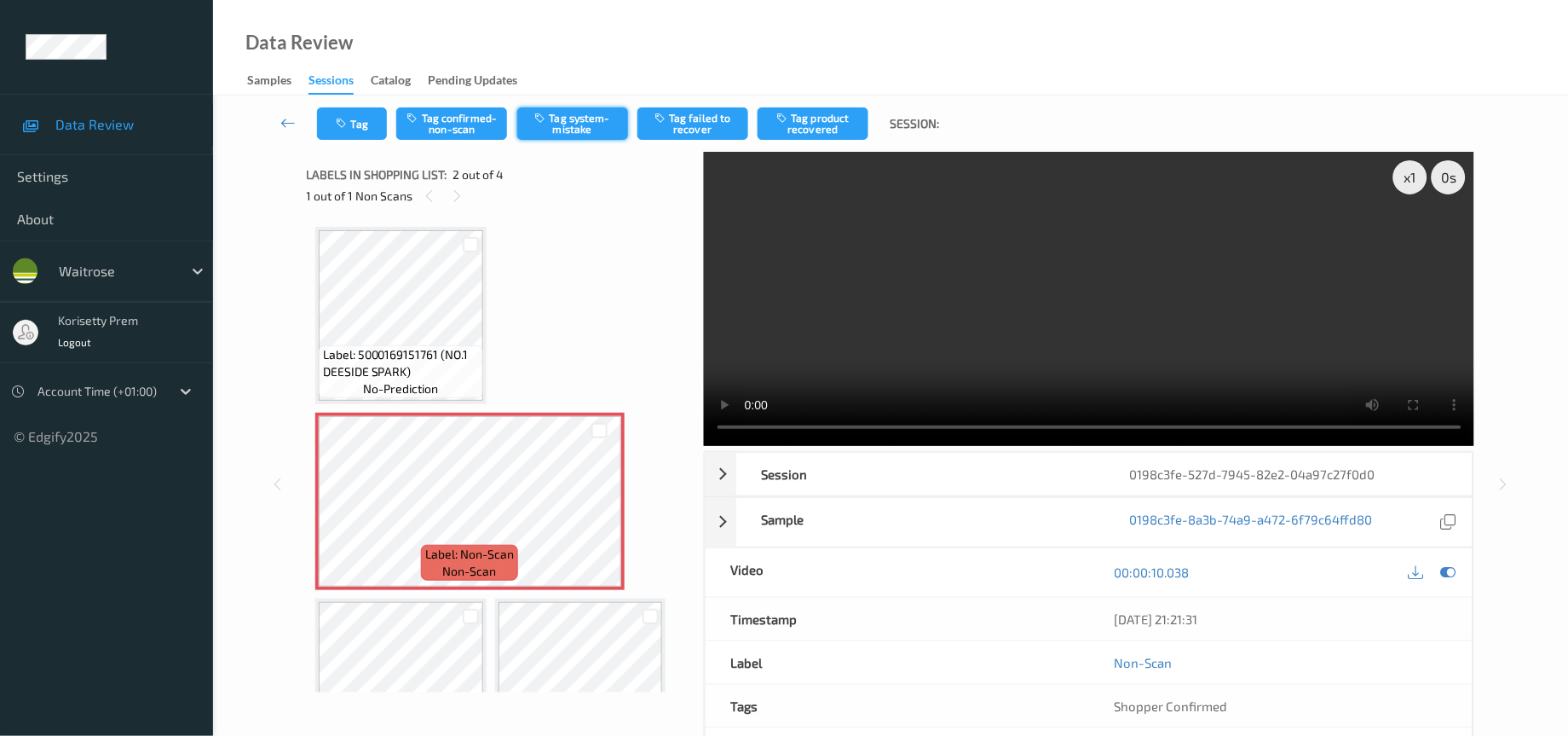
click at [574, 129] on button "Tag system-mistake" at bounding box center [573, 124] width 111 height 33
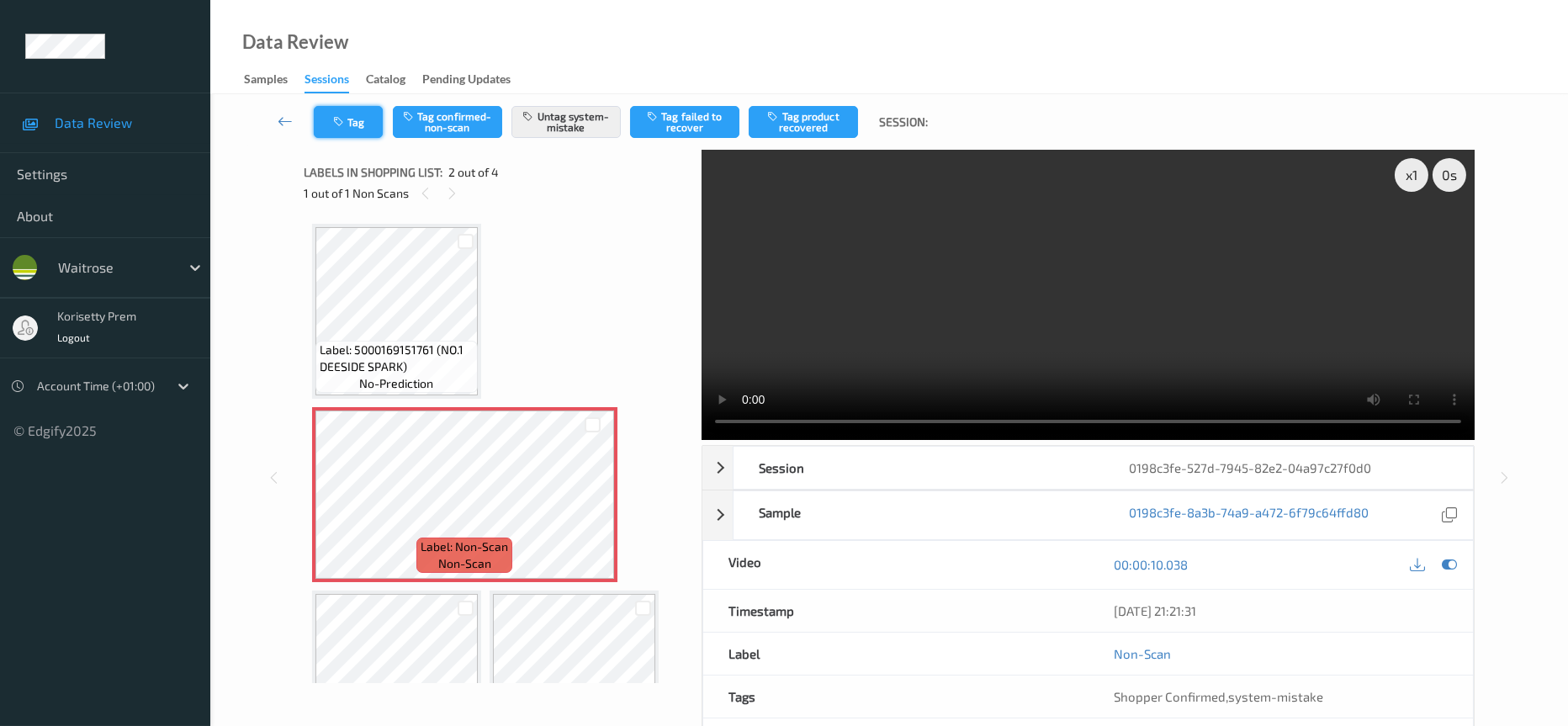
click at [339, 124] on icon "button" at bounding box center [341, 121] width 14 height 12
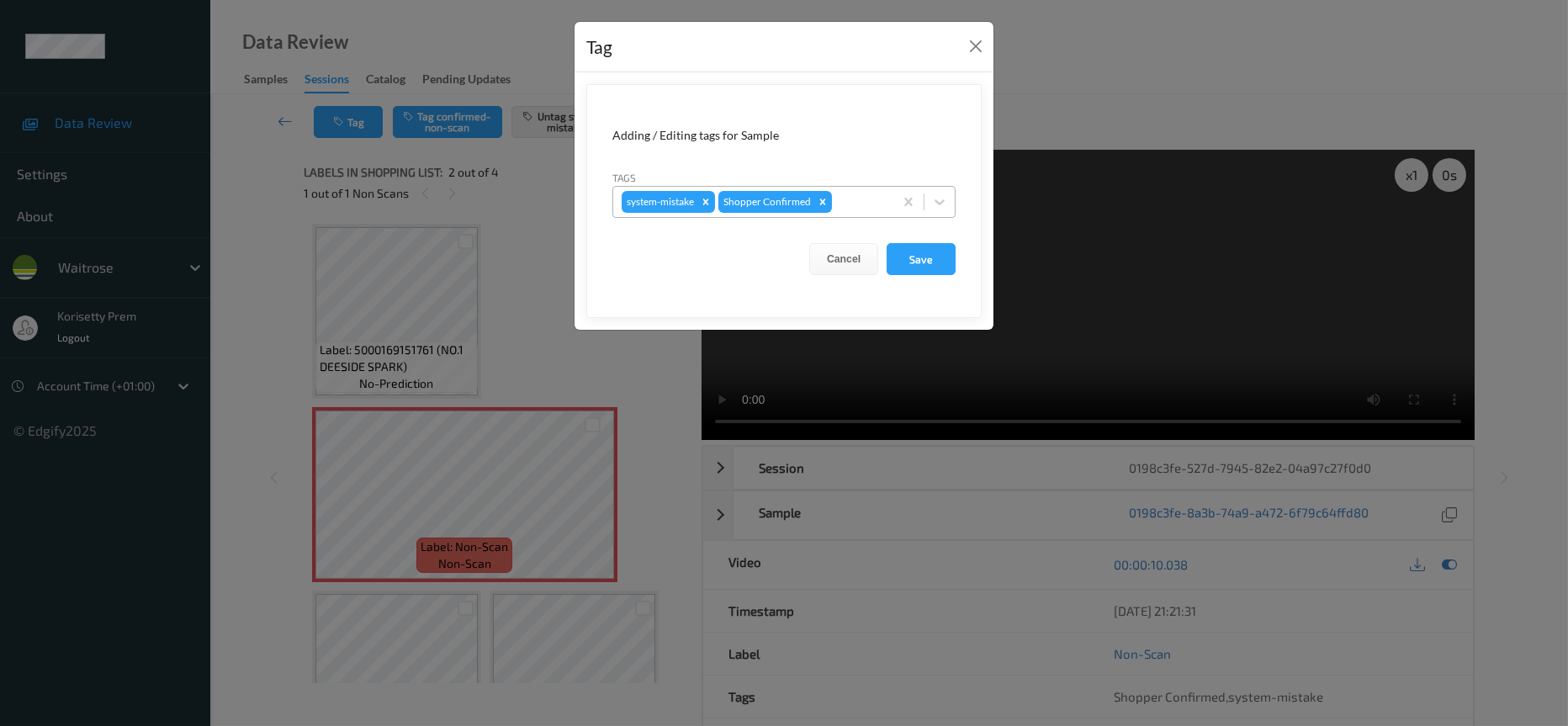
click at [844, 198] on div at bounding box center [860, 202] width 49 height 21
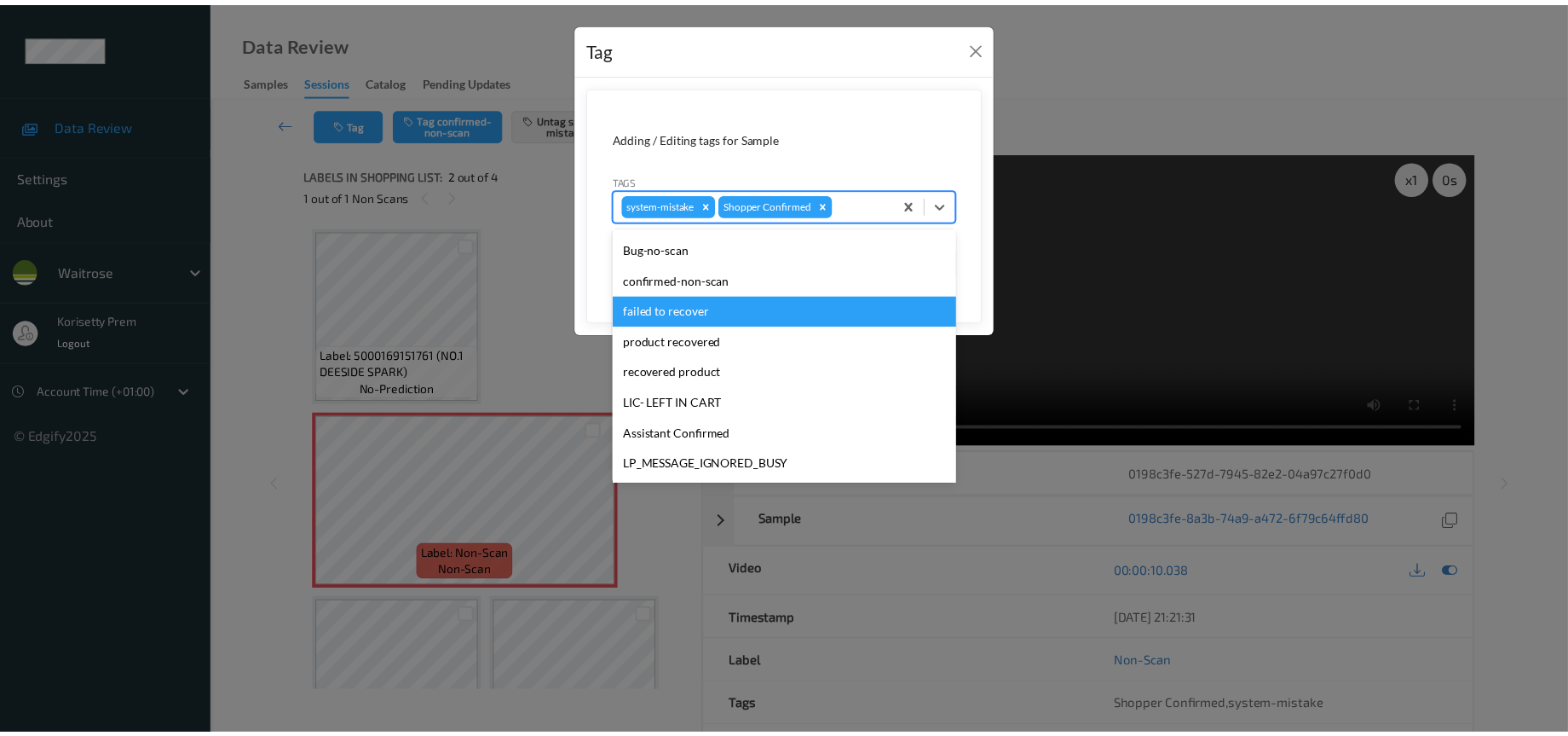
scroll to position [333, 0]
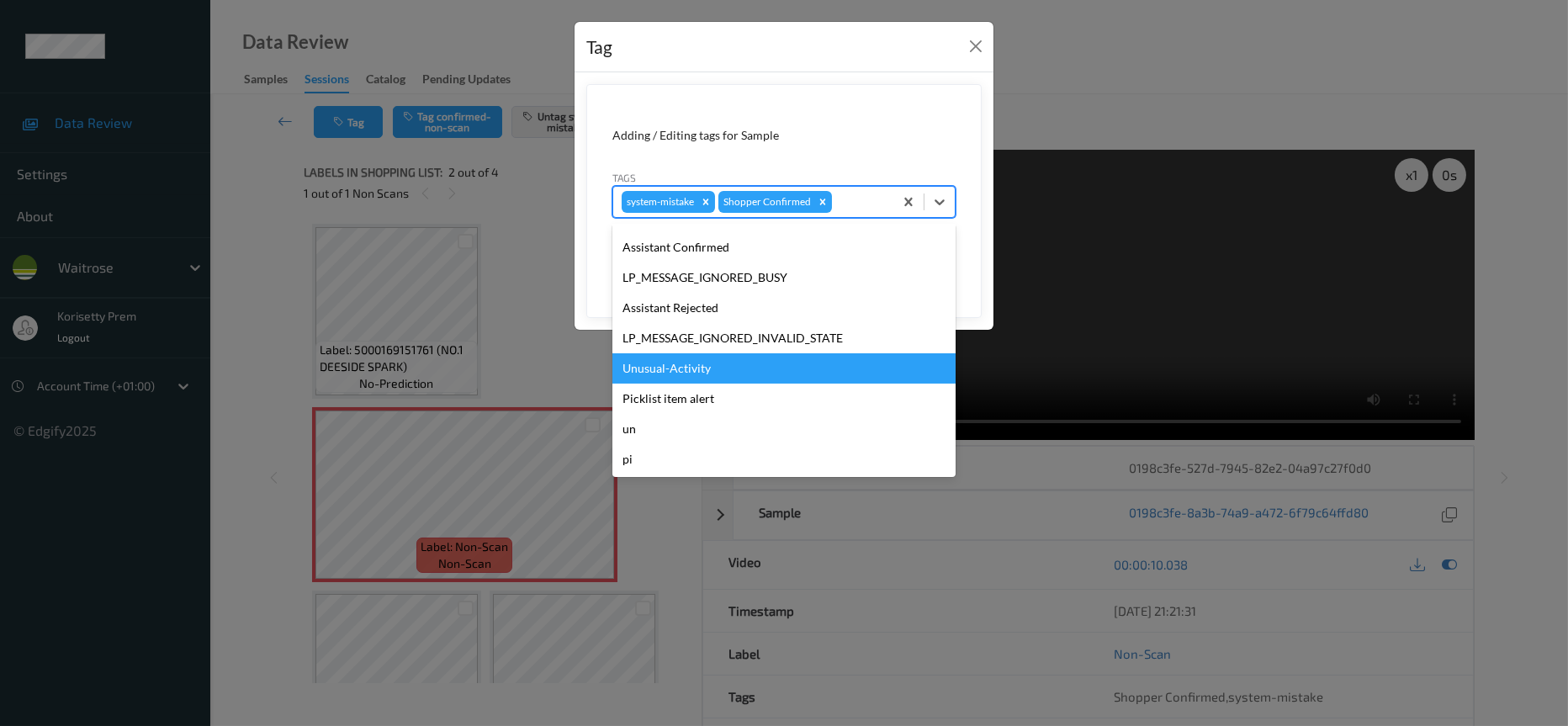
click at [689, 363] on div "Unusual-Activity" at bounding box center [784, 368] width 343 height 30
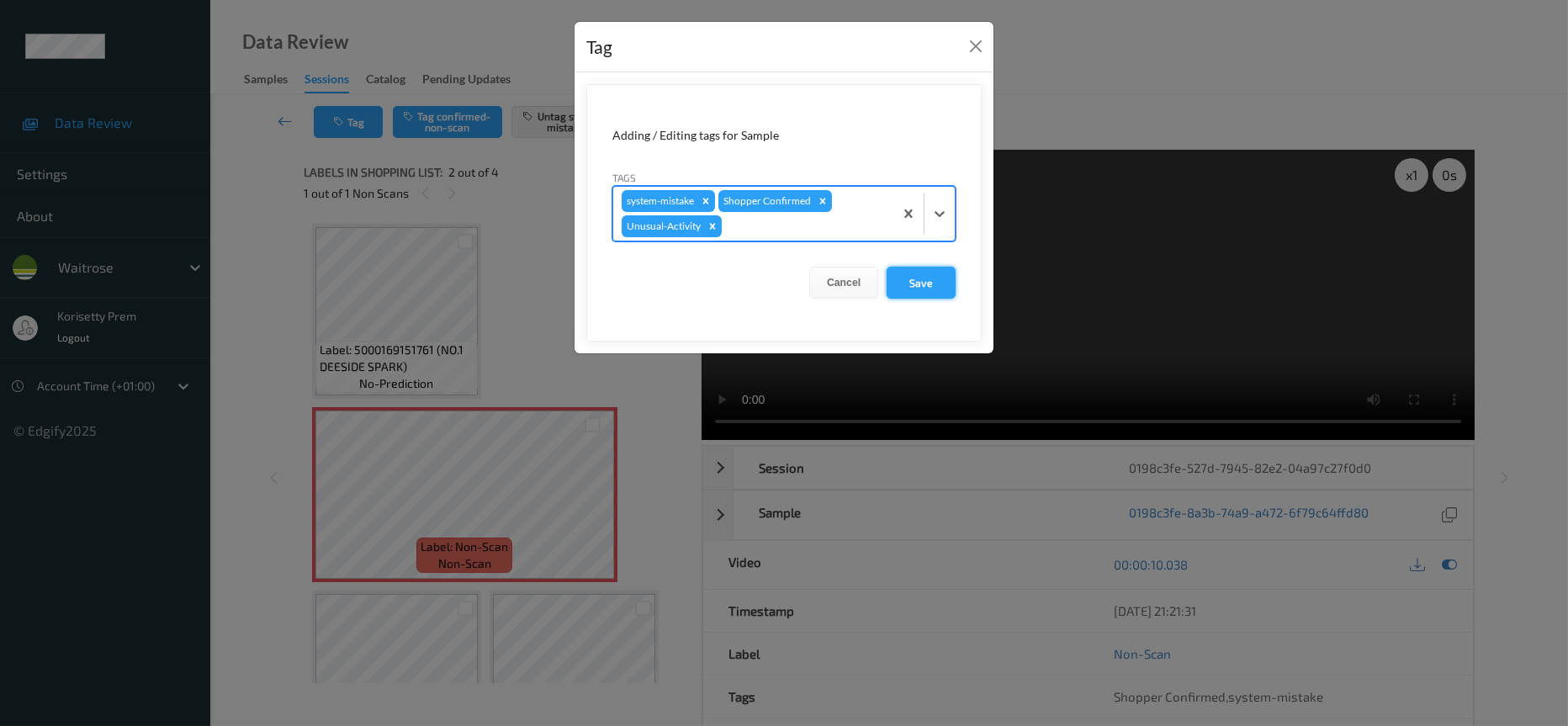
click at [934, 287] on button "Save" at bounding box center [921, 282] width 69 height 32
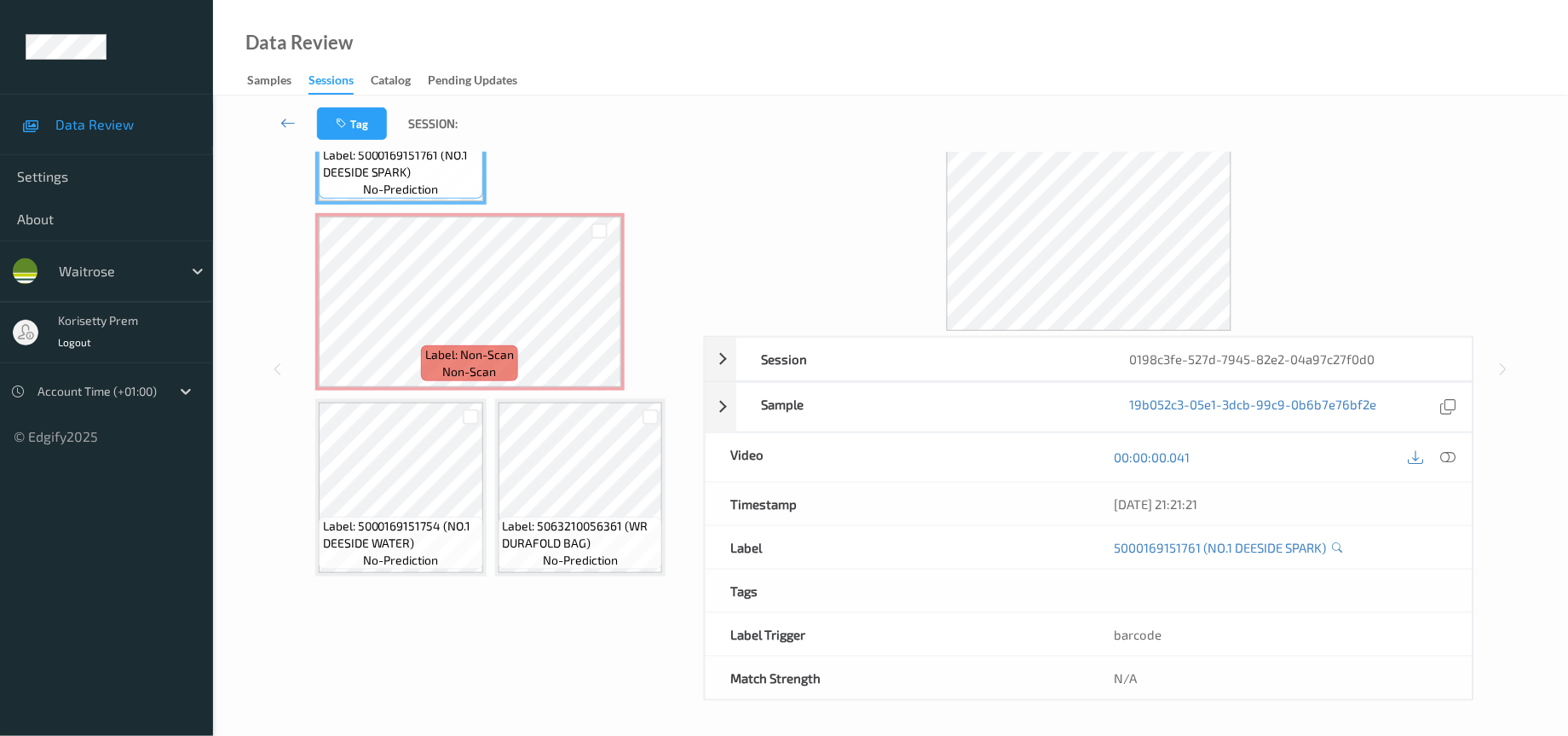
scroll to position [67, 0]
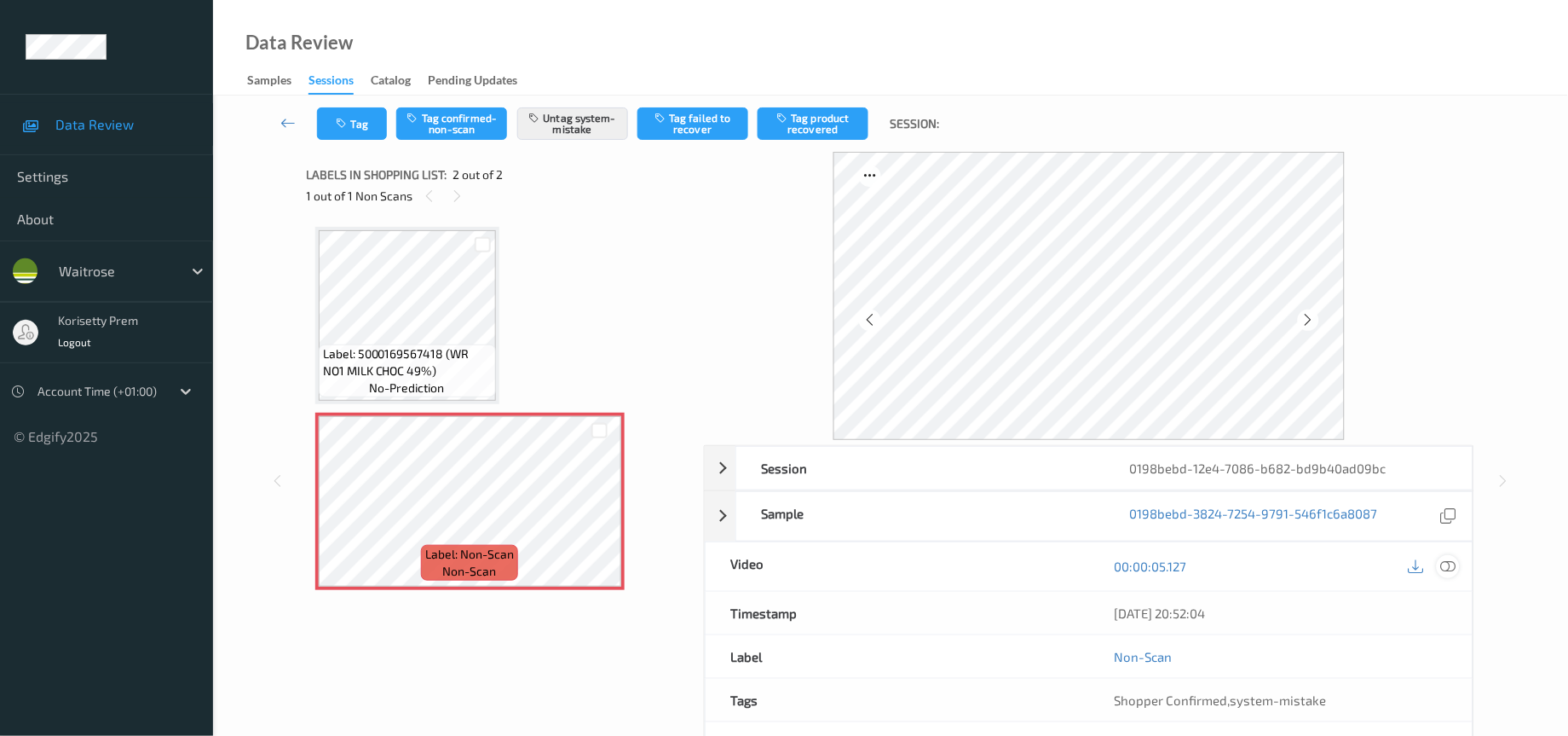
click at [1444, 565] on icon at bounding box center [1449, 566] width 15 height 15
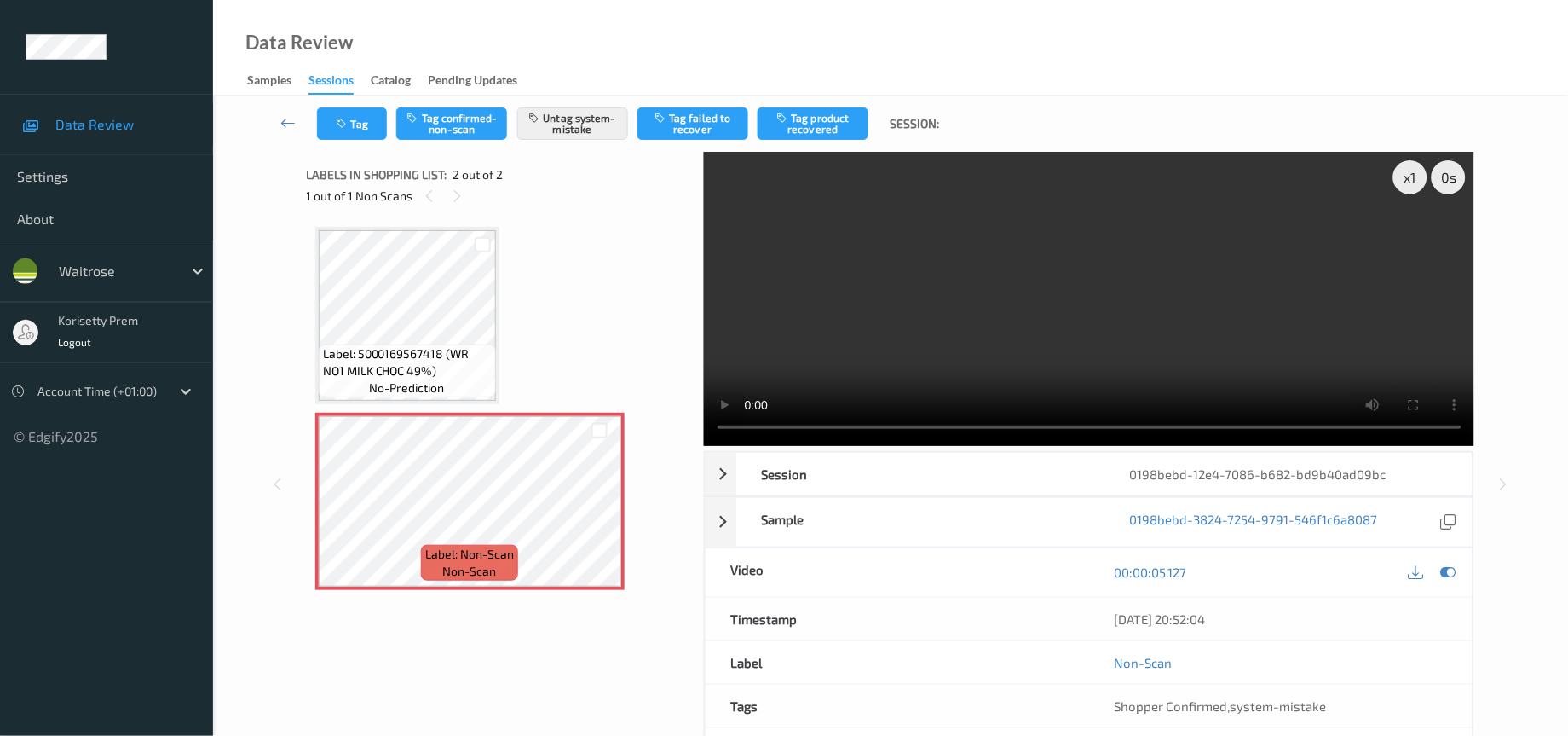
click at [934, 326] on video at bounding box center [1089, 299] width 771 height 294
click at [1061, 262] on video at bounding box center [1089, 299] width 771 height 294
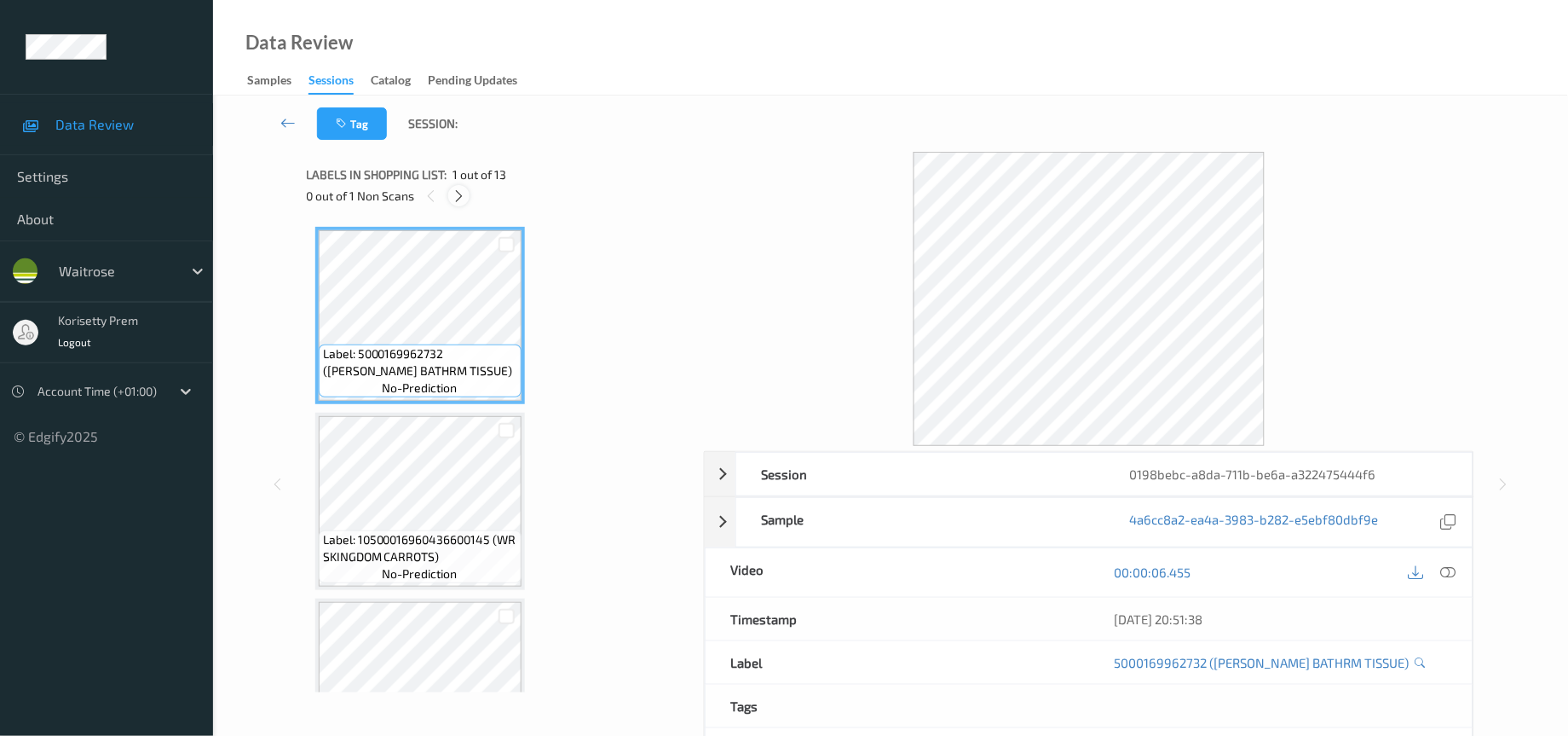
click at [456, 195] on icon at bounding box center [459, 195] width 15 height 15
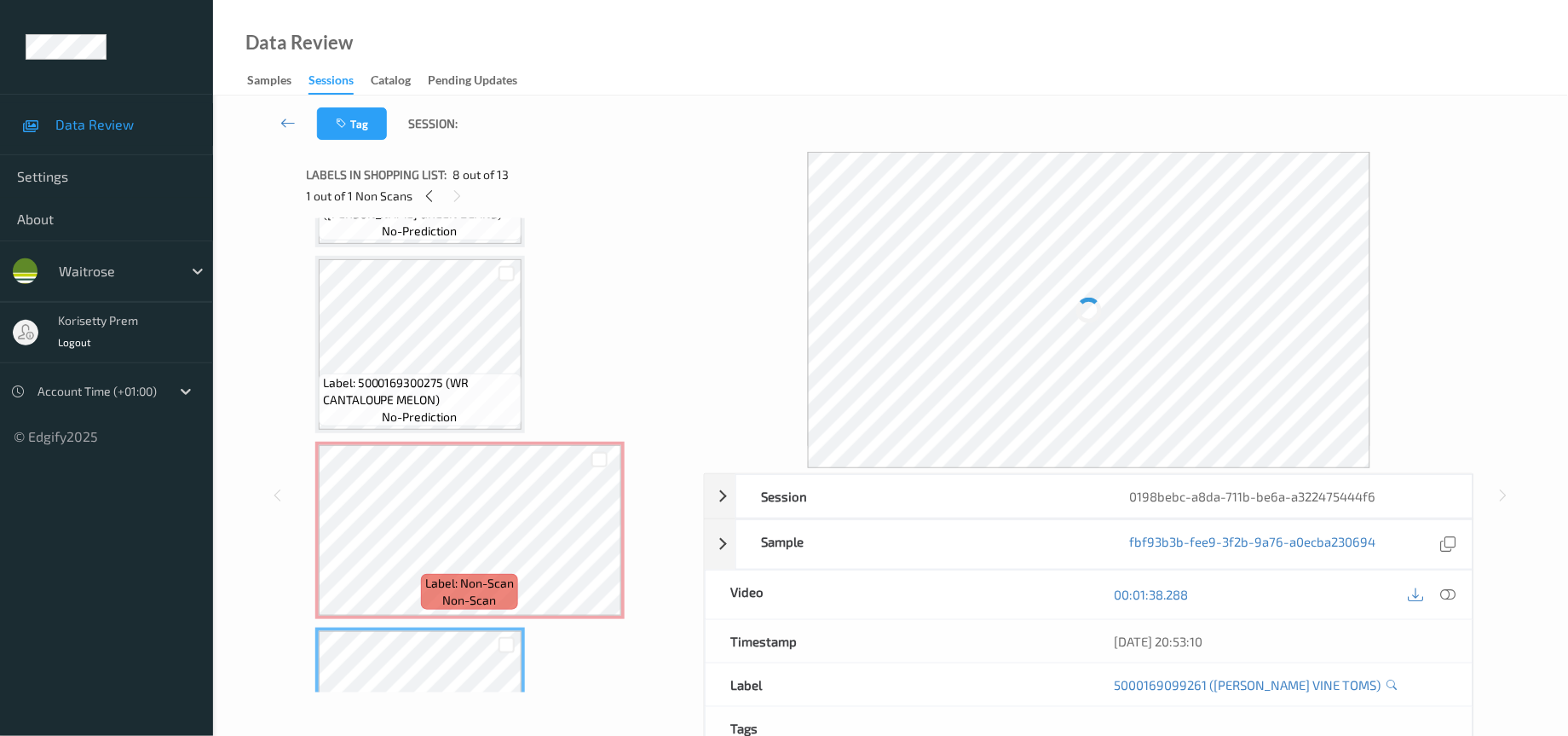
scroll to position [798, 0]
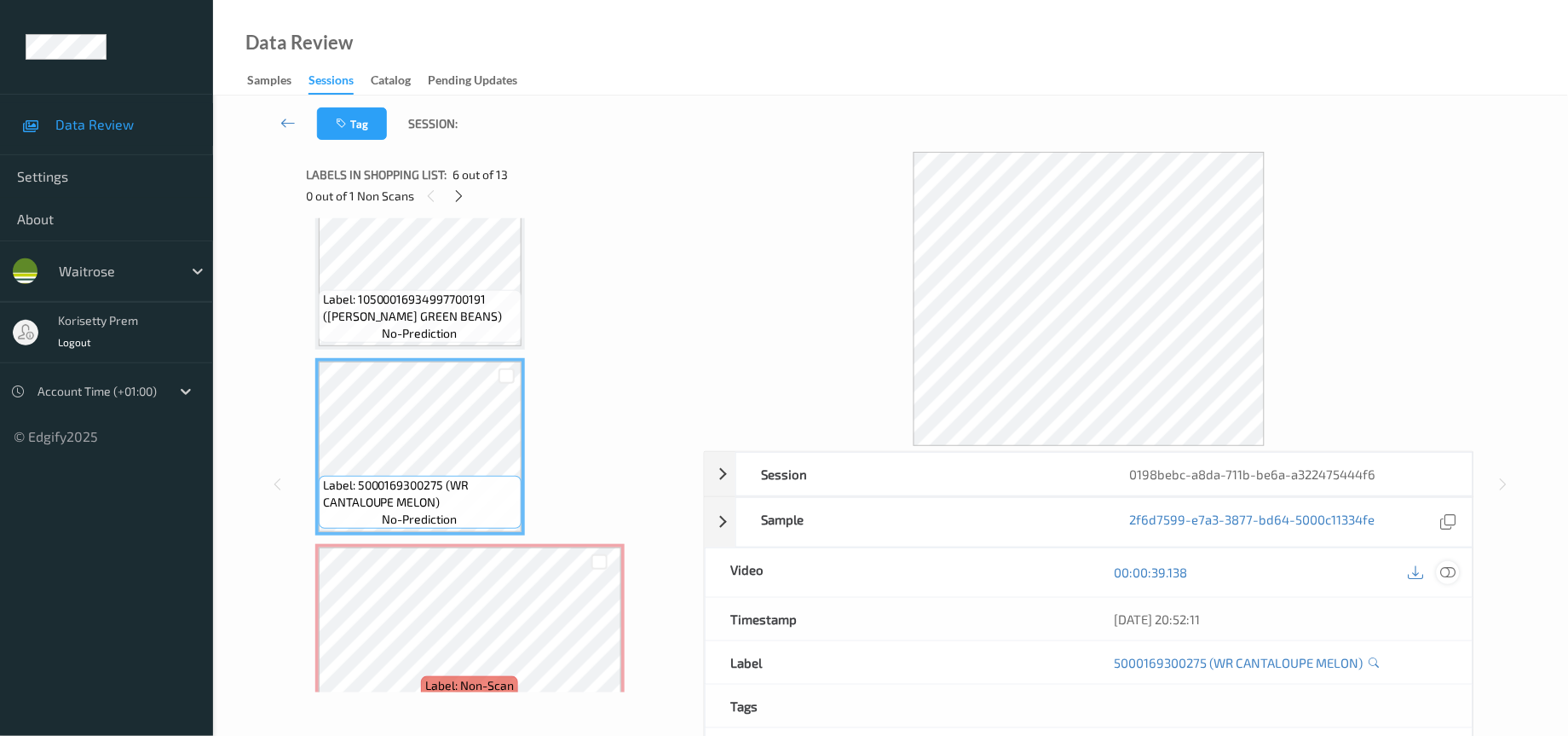
click at [1446, 574] on icon at bounding box center [1449, 572] width 15 height 15
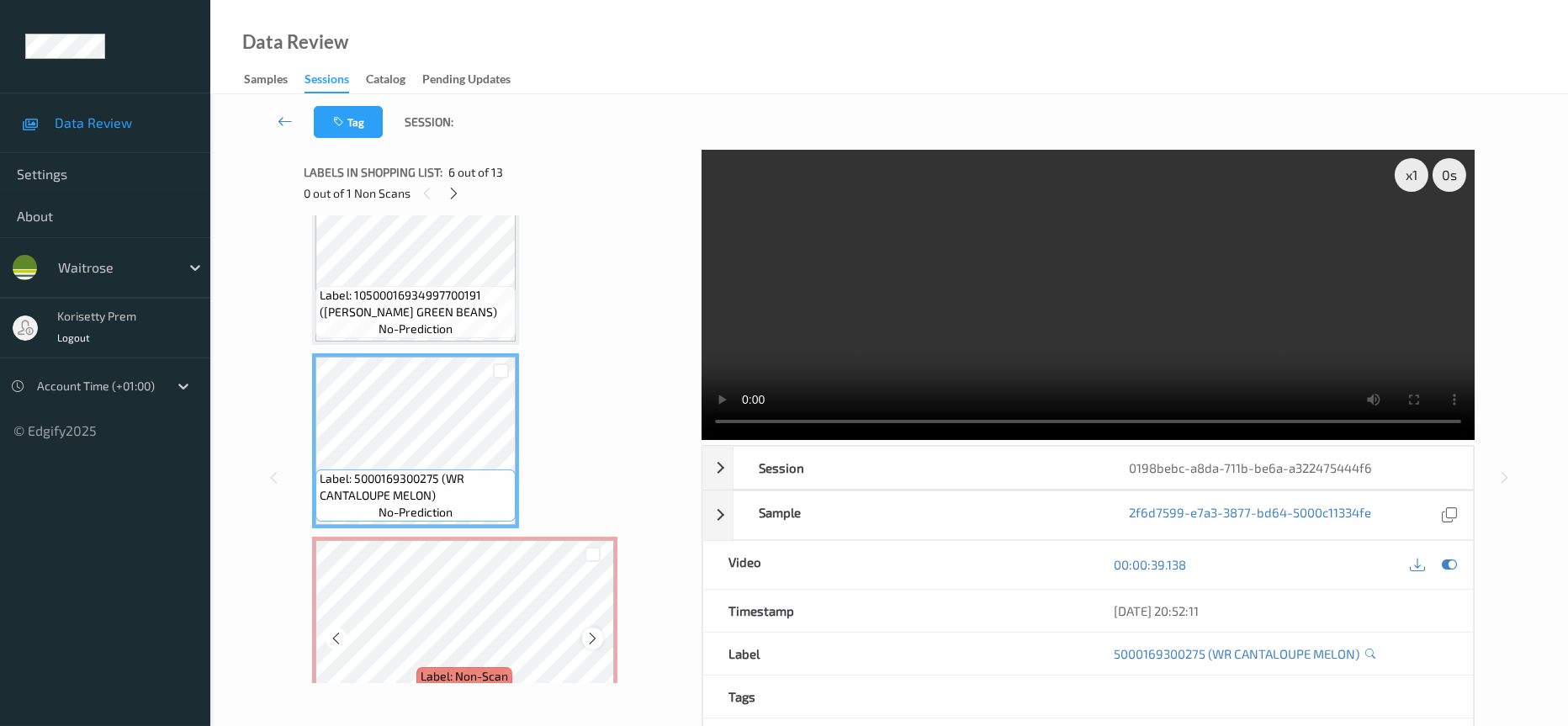
click at [591, 631] on icon at bounding box center [593, 638] width 14 height 15
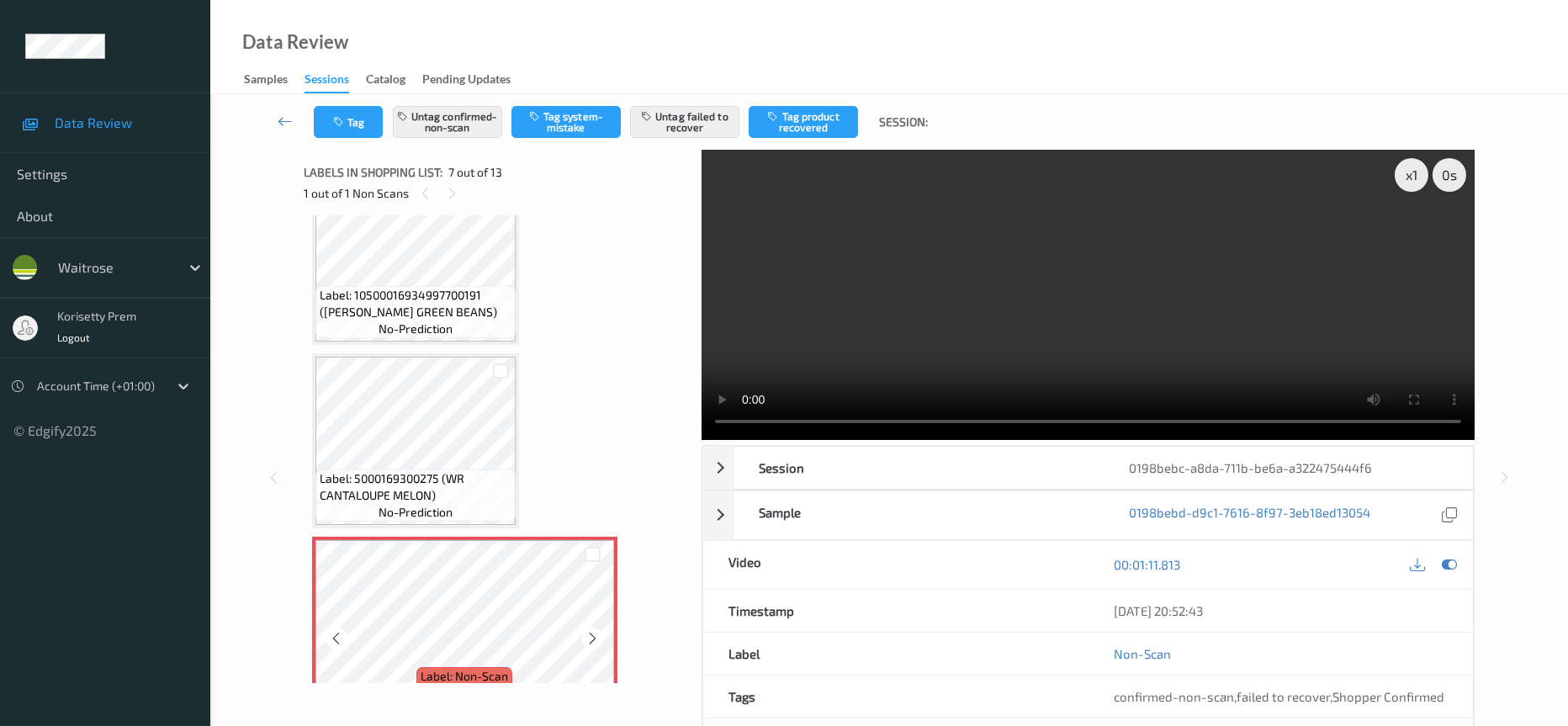
click at [591, 631] on icon at bounding box center [593, 638] width 14 height 15
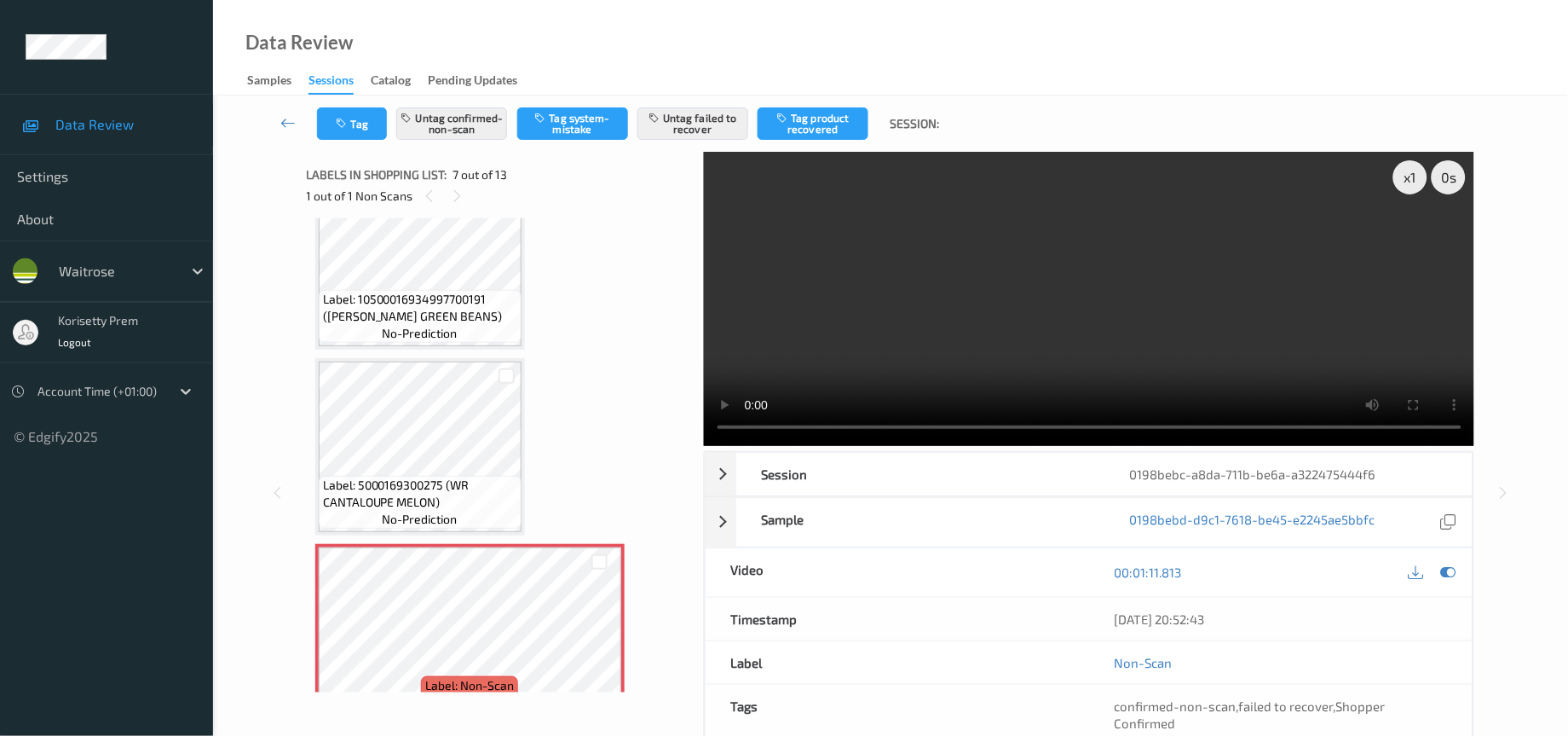
click at [870, 430] on video at bounding box center [1089, 299] width 771 height 294
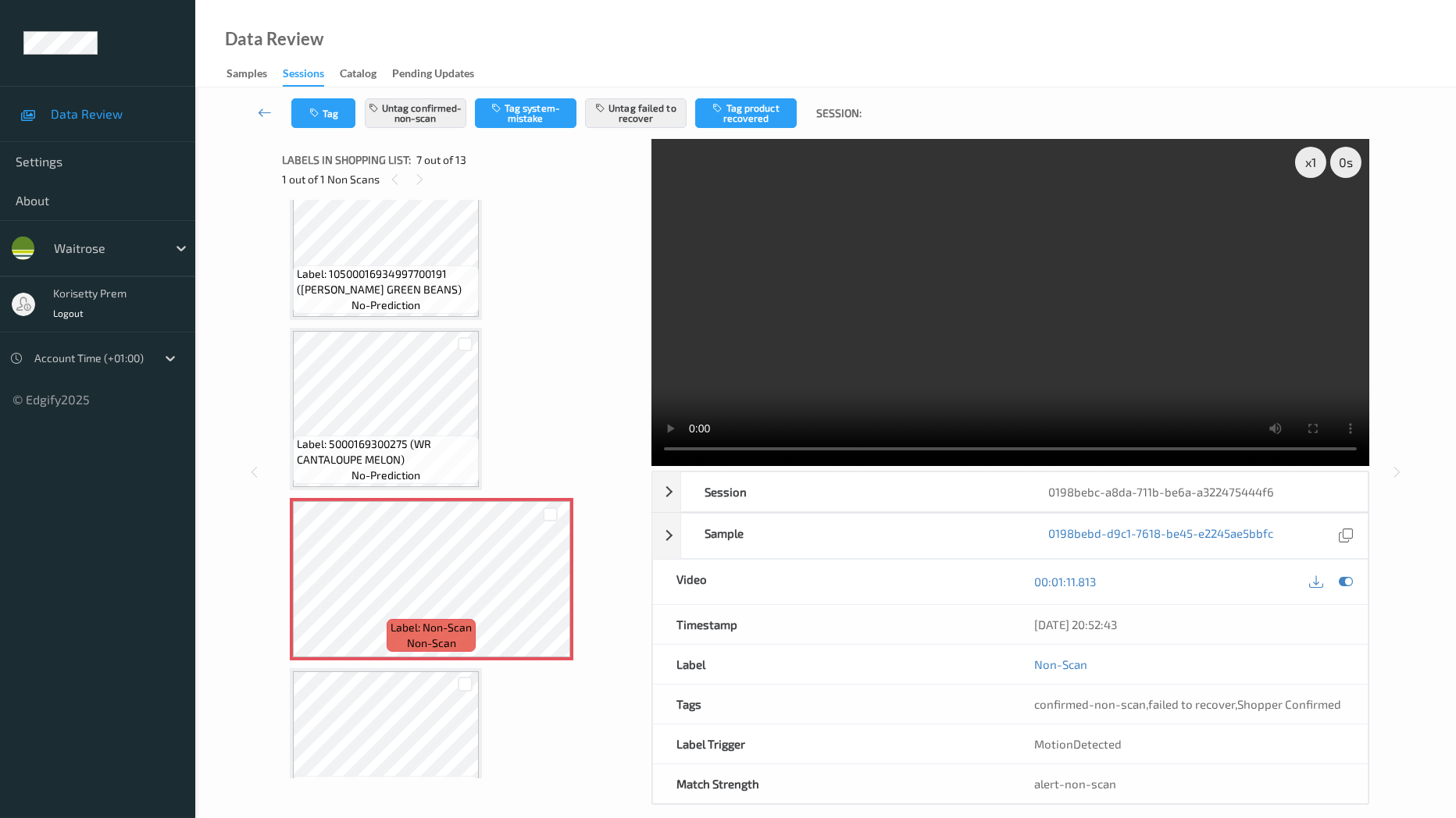
click at [652, 466] on video at bounding box center [1011, 302] width 718 height 327
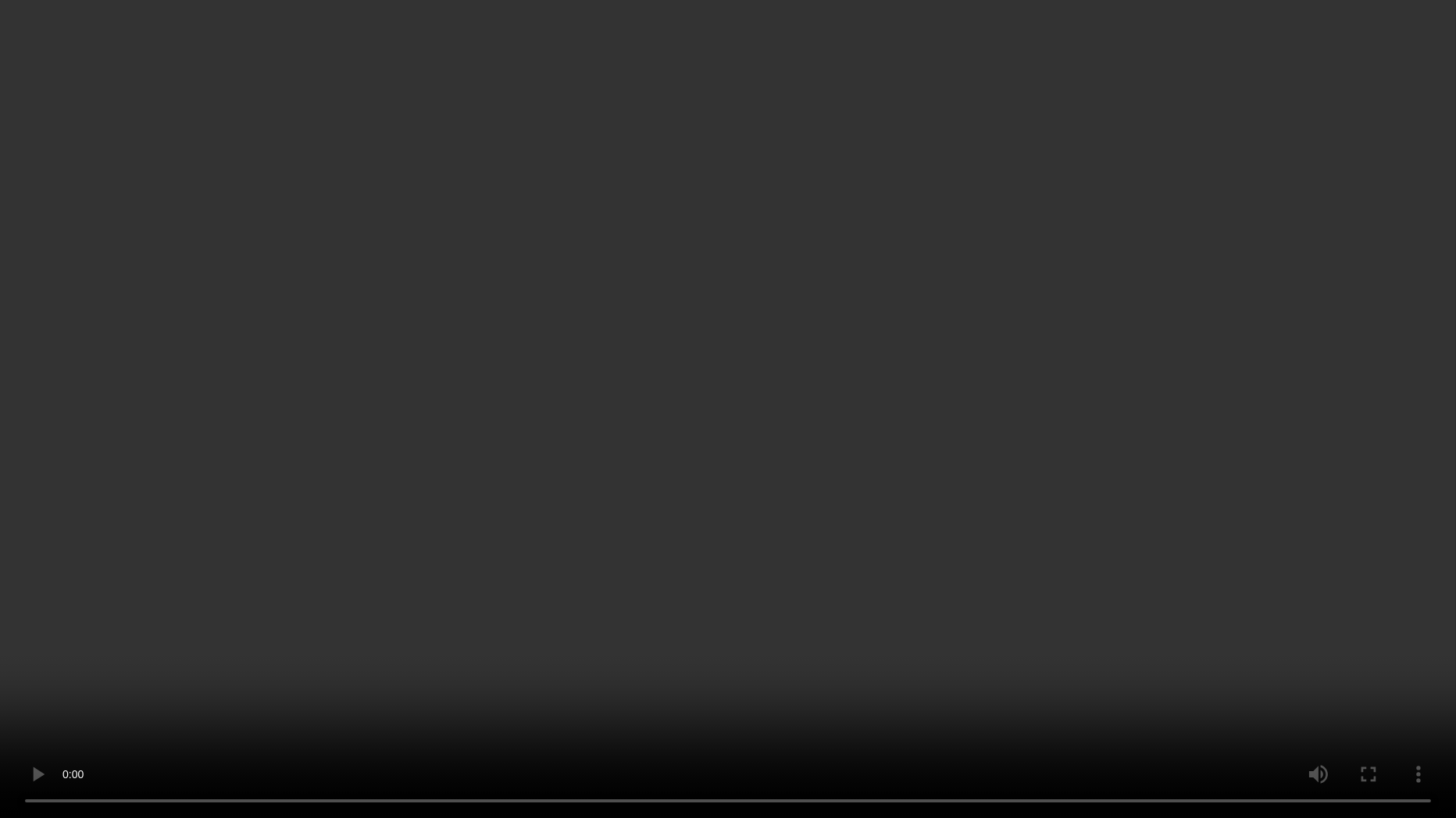
click at [1038, 414] on video at bounding box center [728, 409] width 1456 height 818
click at [941, 285] on video at bounding box center [728, 409] width 1456 height 818
click at [1195, 396] on video at bounding box center [728, 409] width 1456 height 818
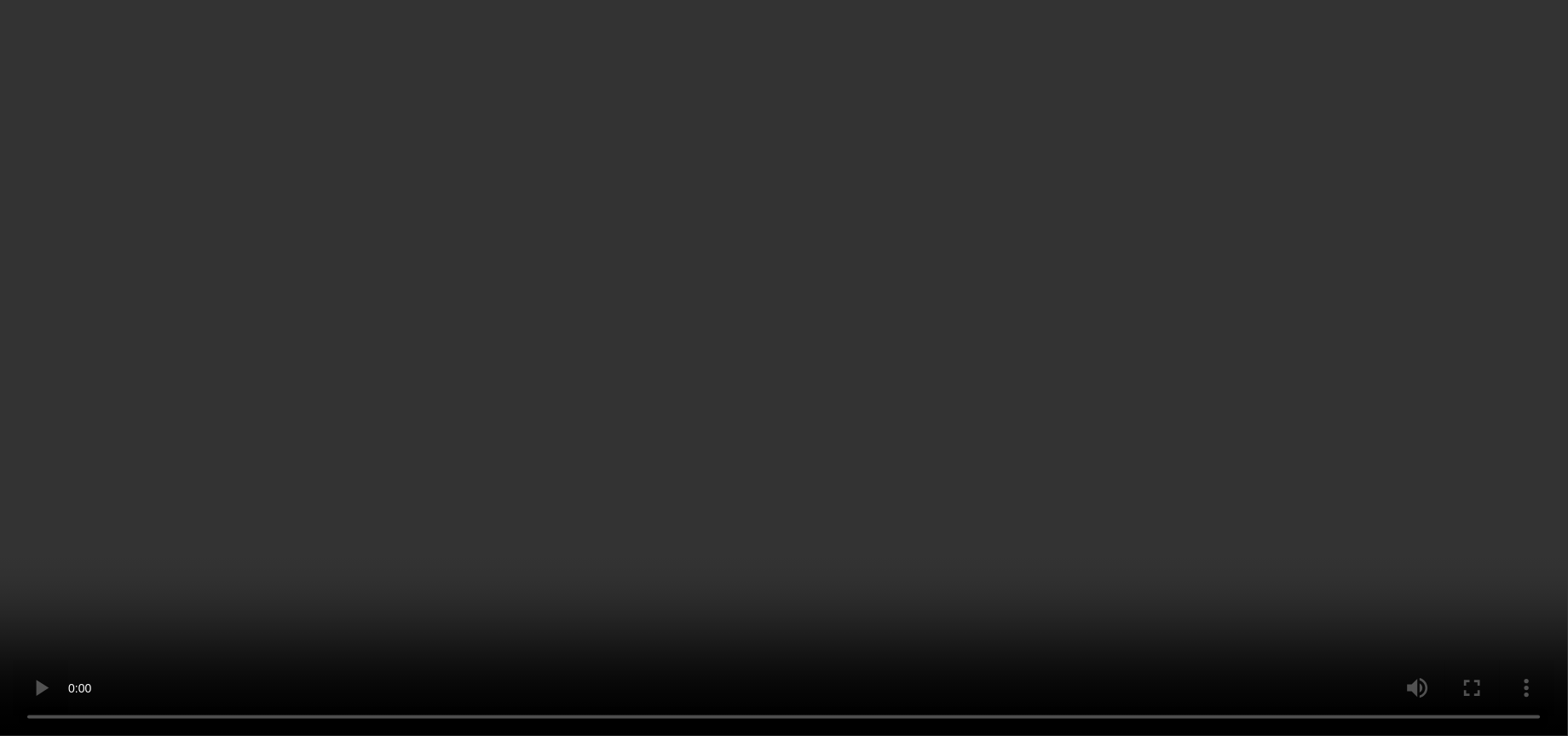
scroll to position [1054, 0]
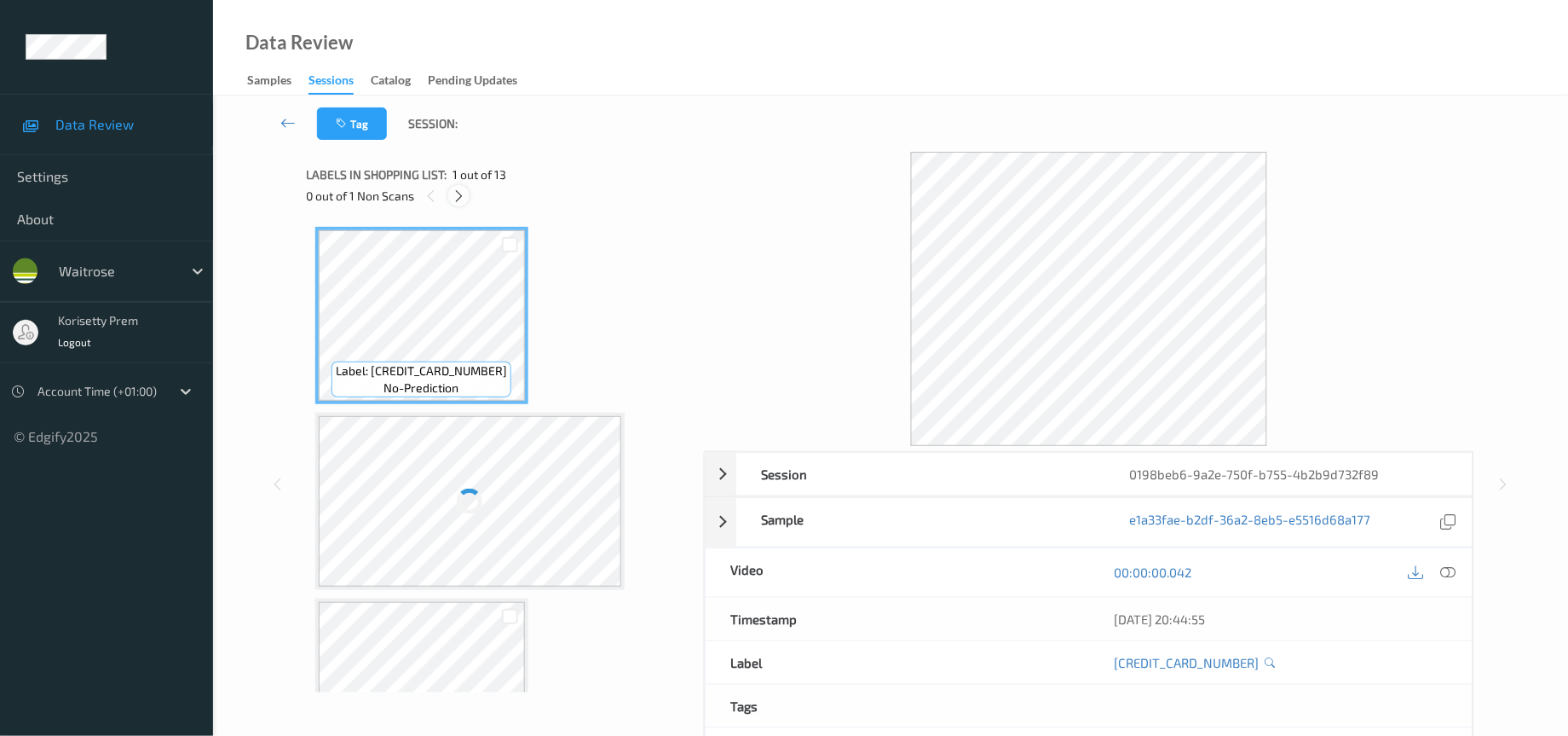
click at [461, 193] on icon at bounding box center [459, 195] width 15 height 15
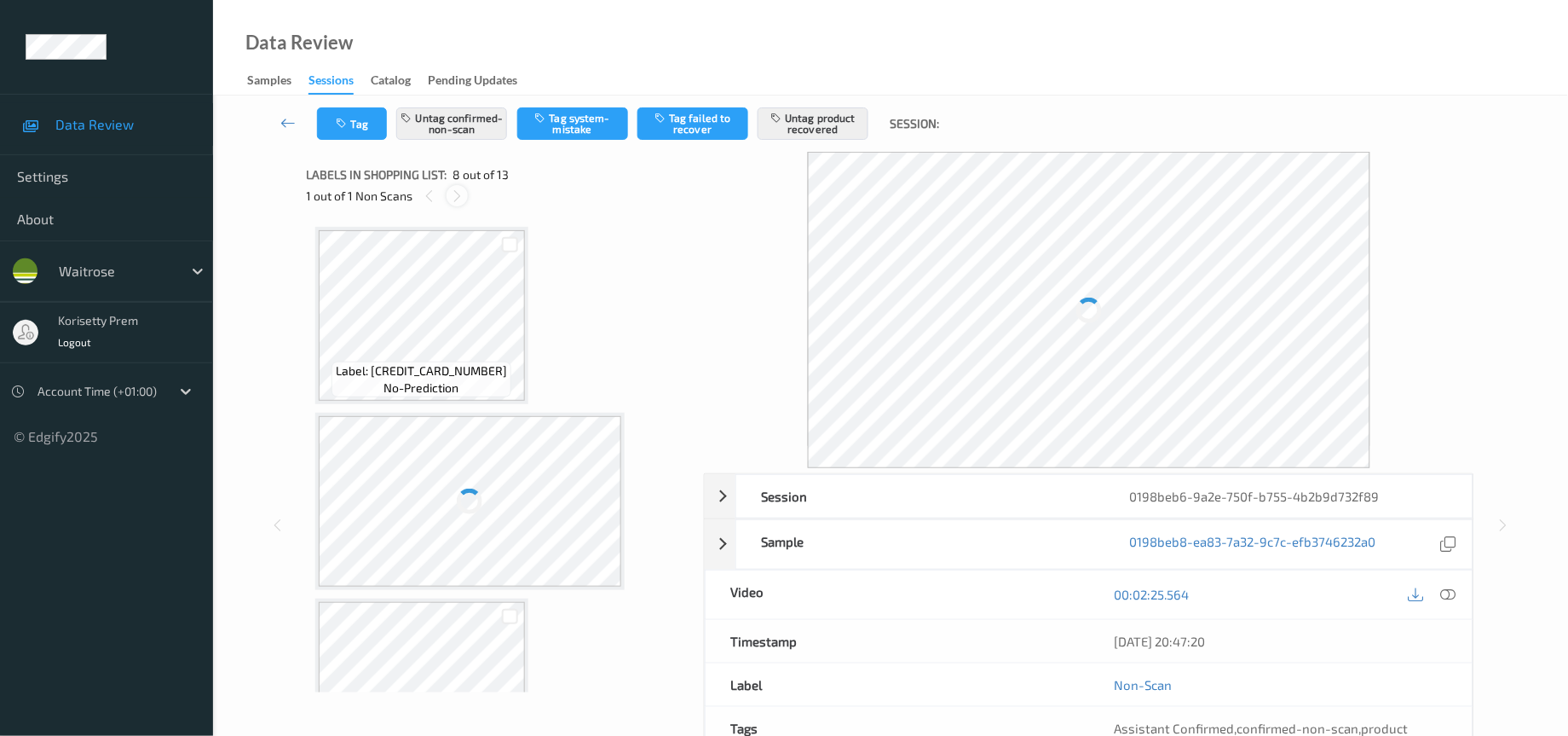
scroll to position [1111, 0]
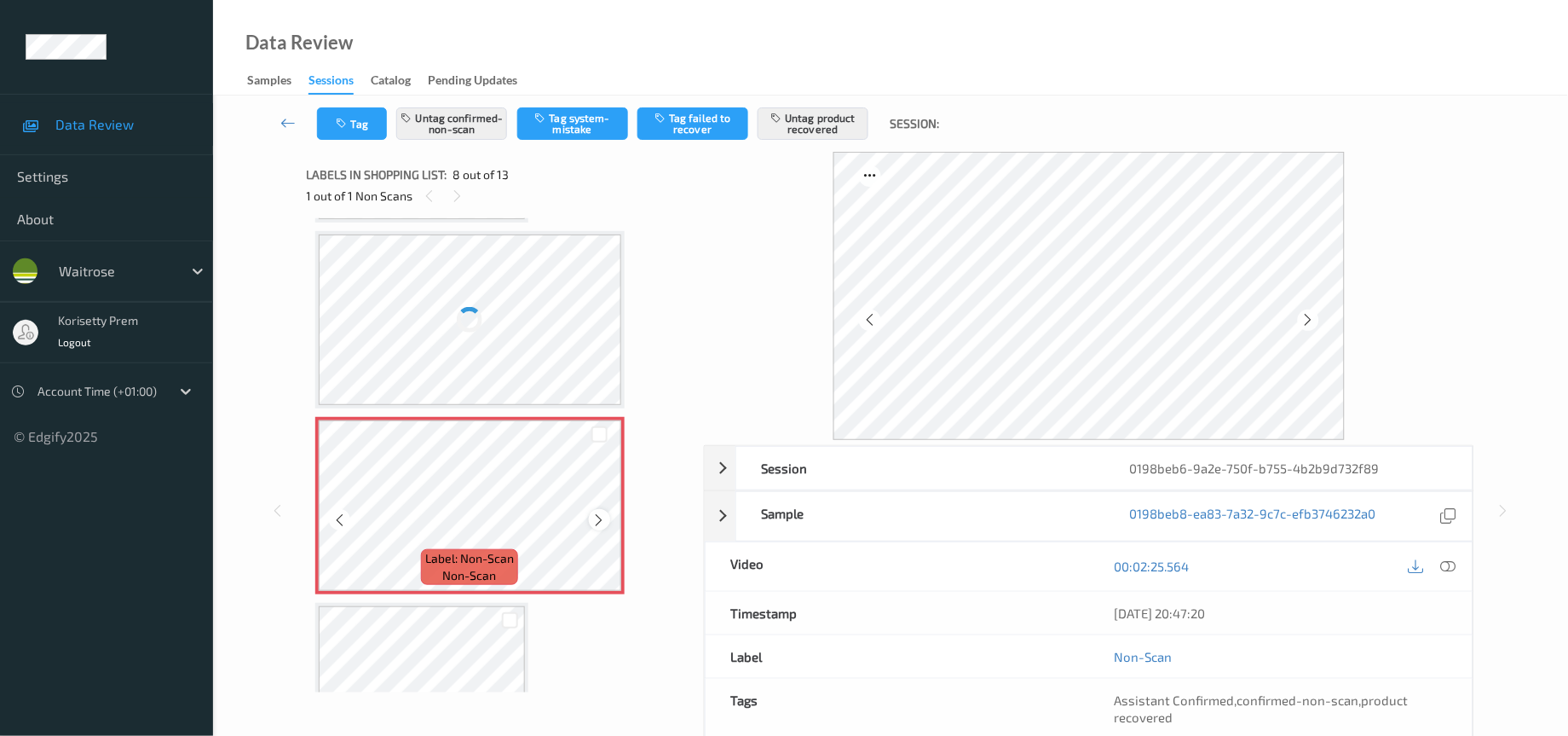
click at [601, 512] on icon at bounding box center [600, 520] width 15 height 15
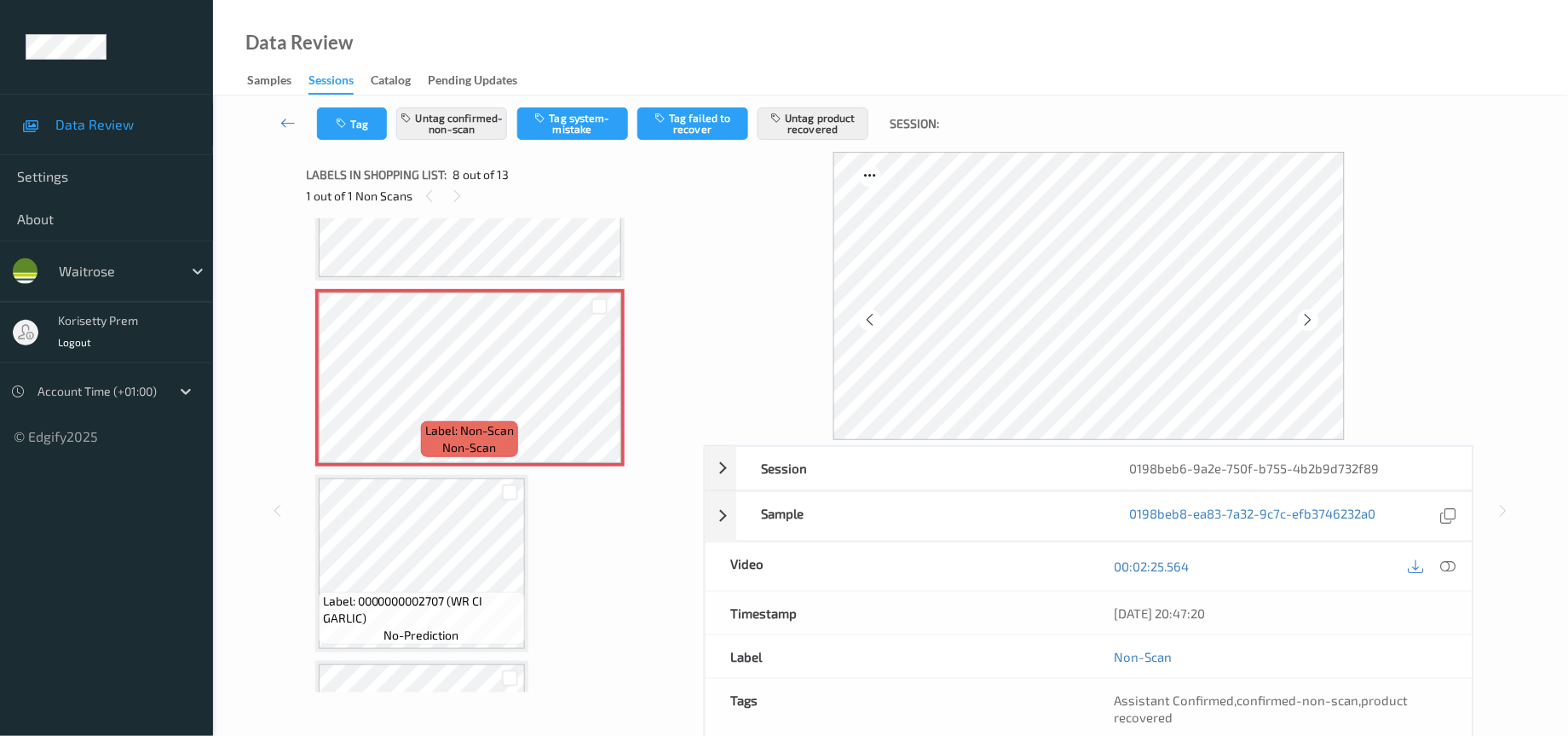
scroll to position [1223, 0]
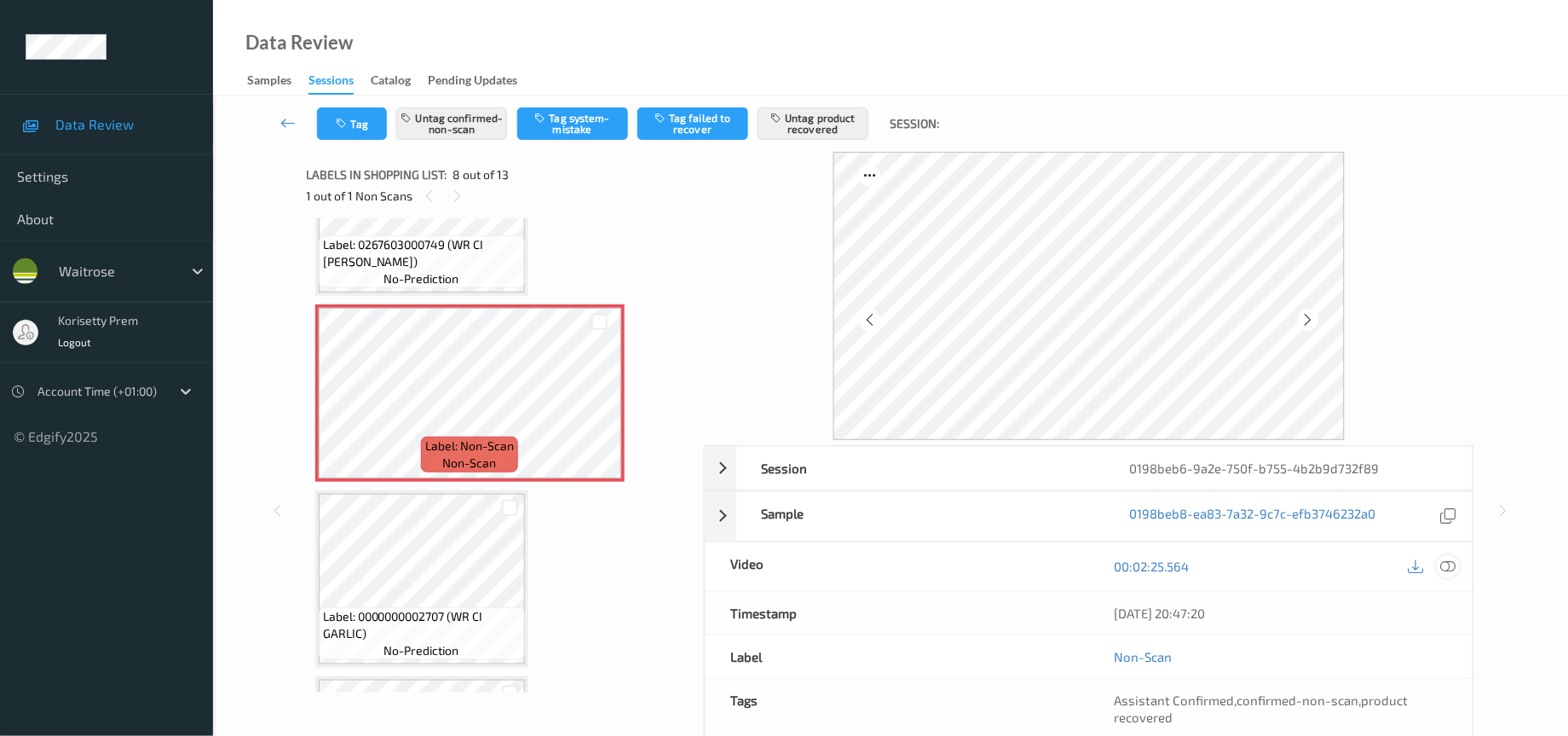
click at [1455, 563] on icon at bounding box center [1449, 566] width 15 height 15
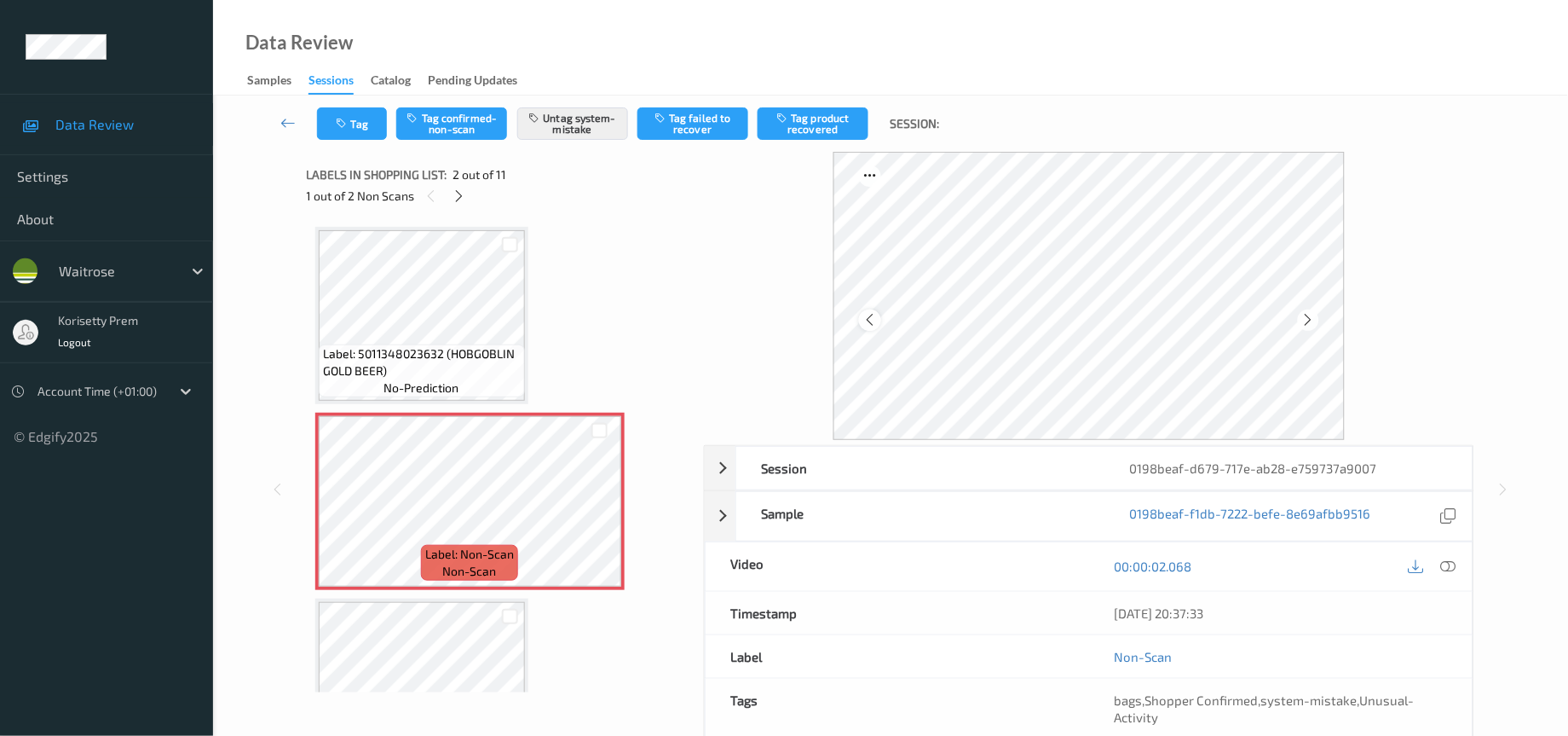
click at [864, 316] on icon at bounding box center [871, 319] width 15 height 15
click at [352, 122] on button "Tag" at bounding box center [352, 124] width 70 height 33
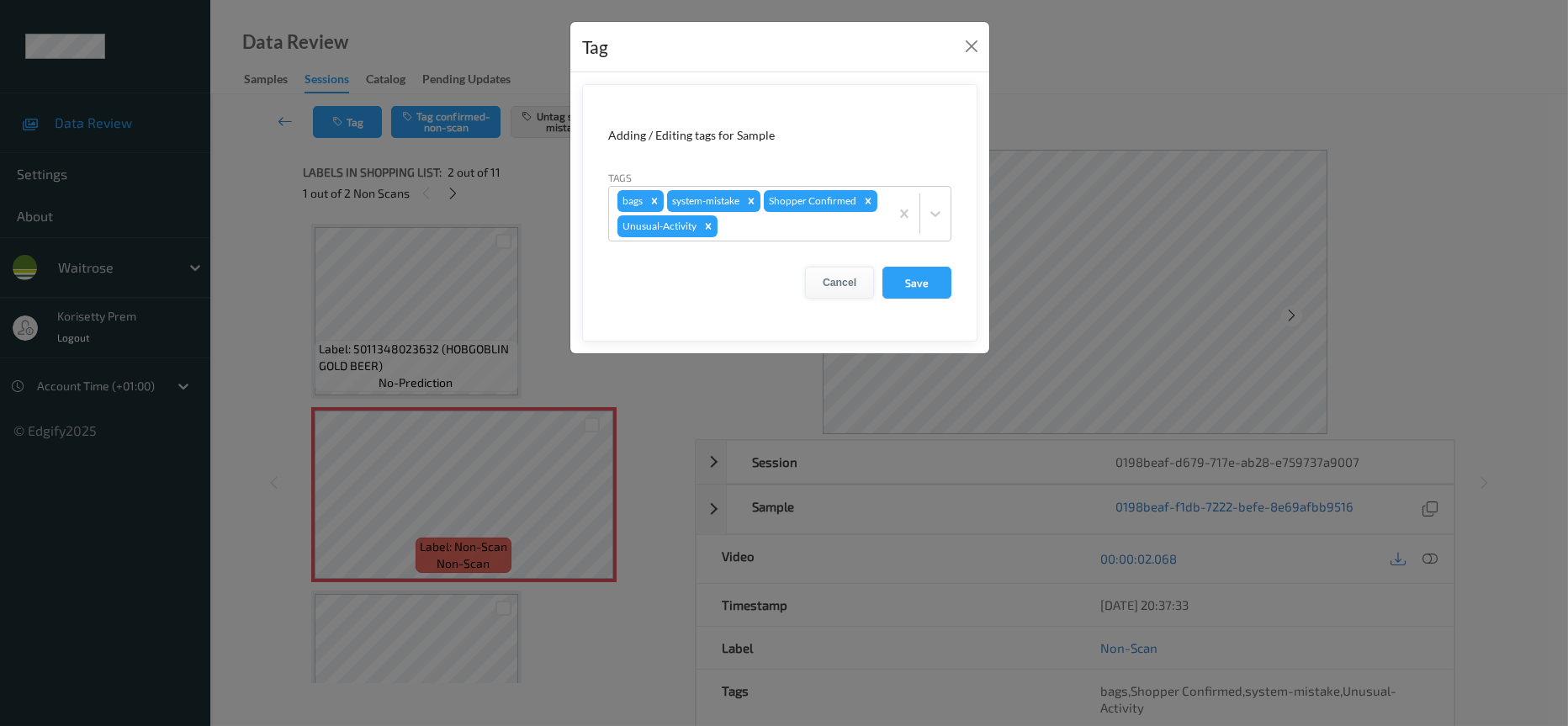
click at [844, 284] on button "Cancel" at bounding box center [839, 282] width 69 height 32
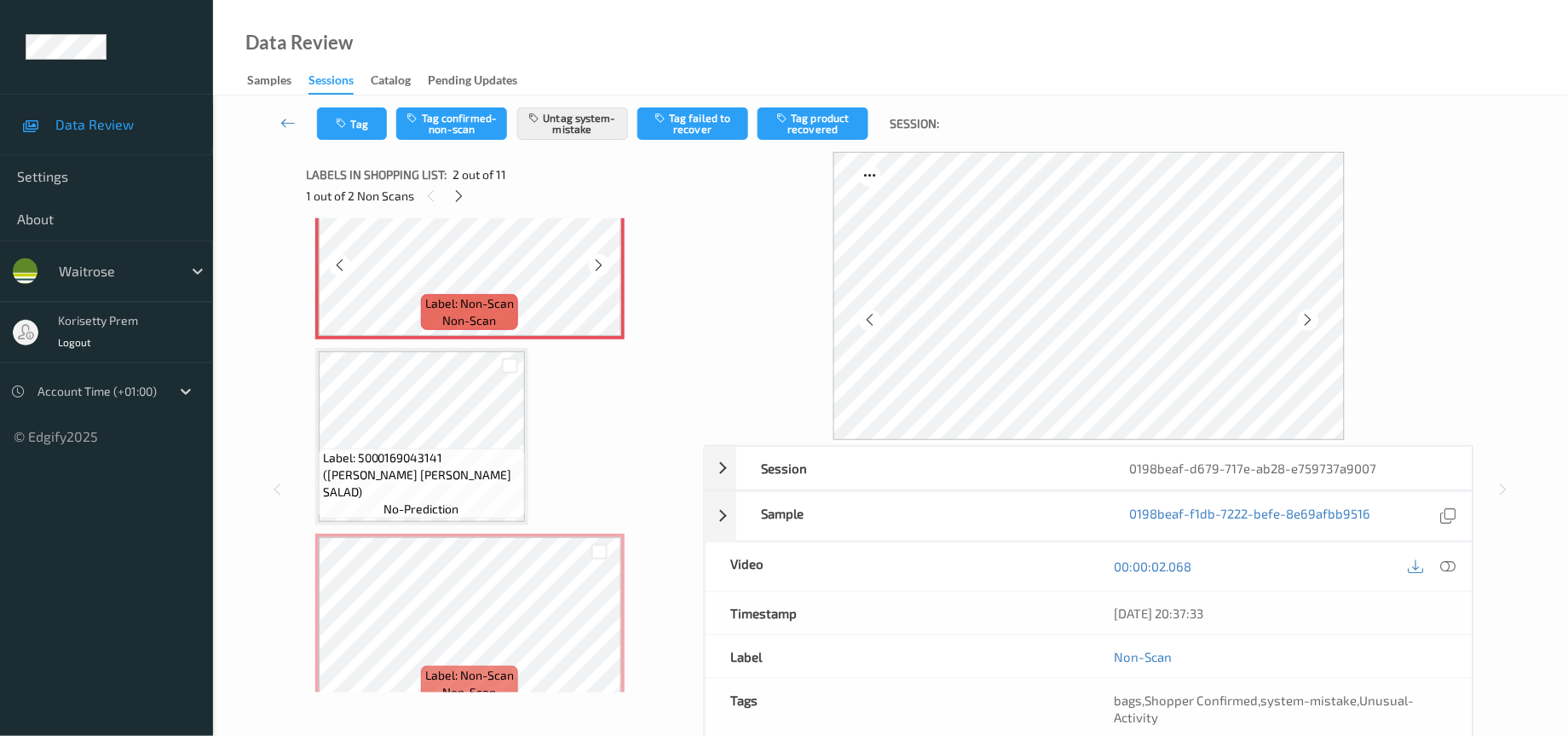
scroll to position [255, 0]
